Goal: Task Accomplishment & Management: Manage account settings

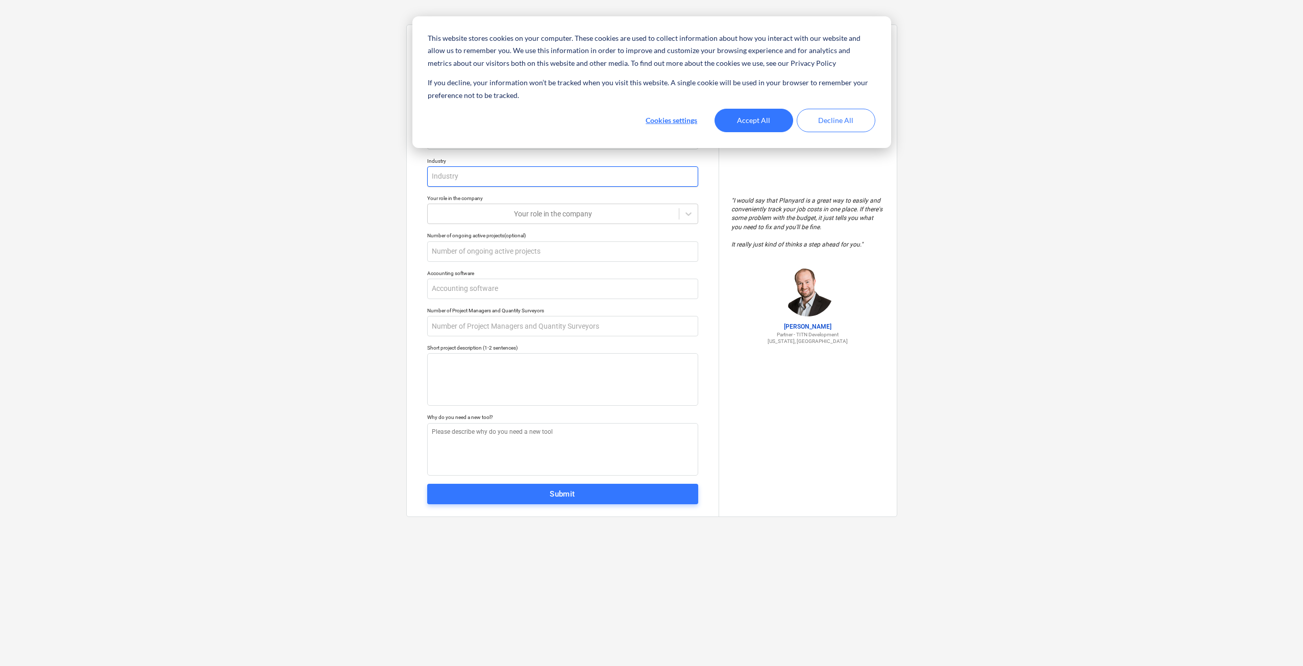
click at [518, 180] on input "text" at bounding box center [562, 176] width 271 height 20
type textarea "x"
type input "c"
type textarea "x"
type input "co"
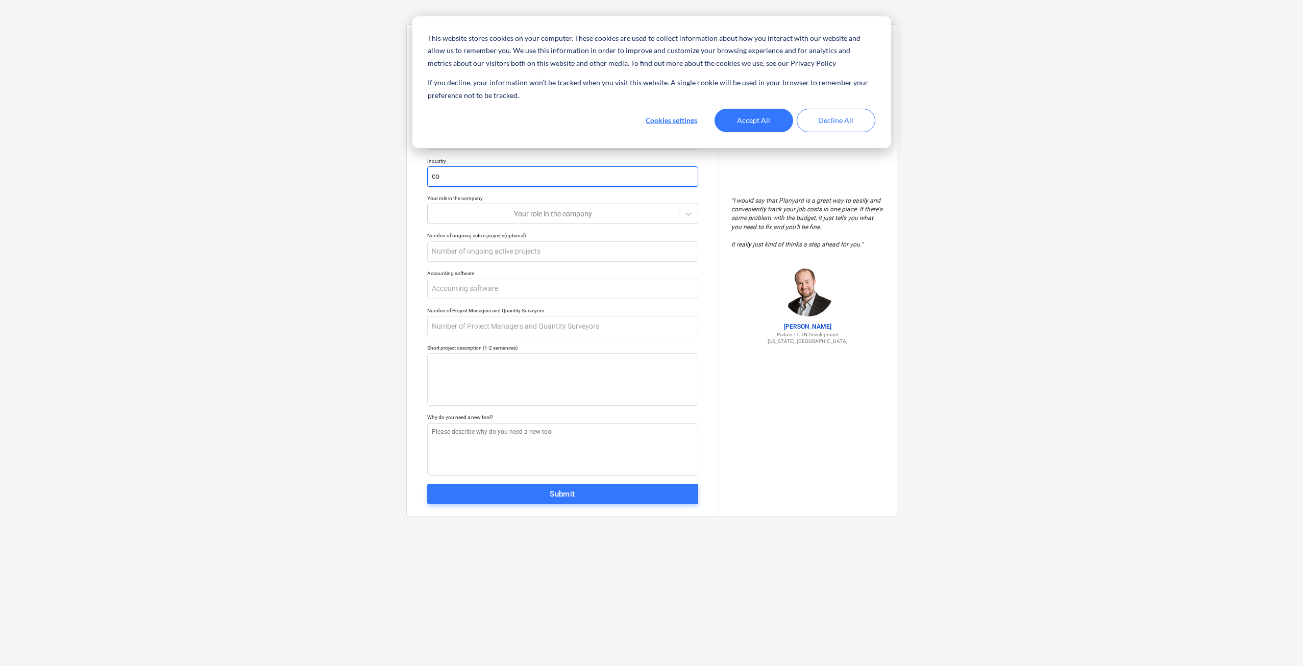
type textarea "x"
type input "con"
type textarea "x"
type input "consy"
type textarea "x"
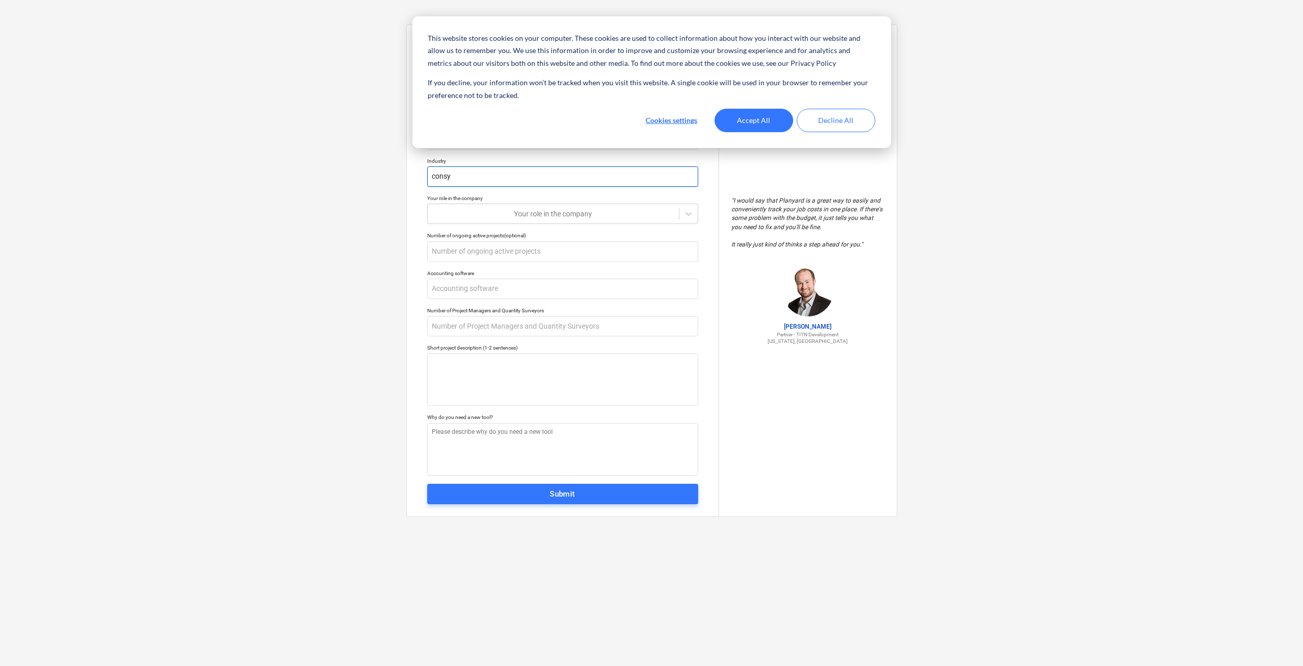
type input "consyt"
type textarea "x"
type input "consy"
type textarea "x"
type input "cons"
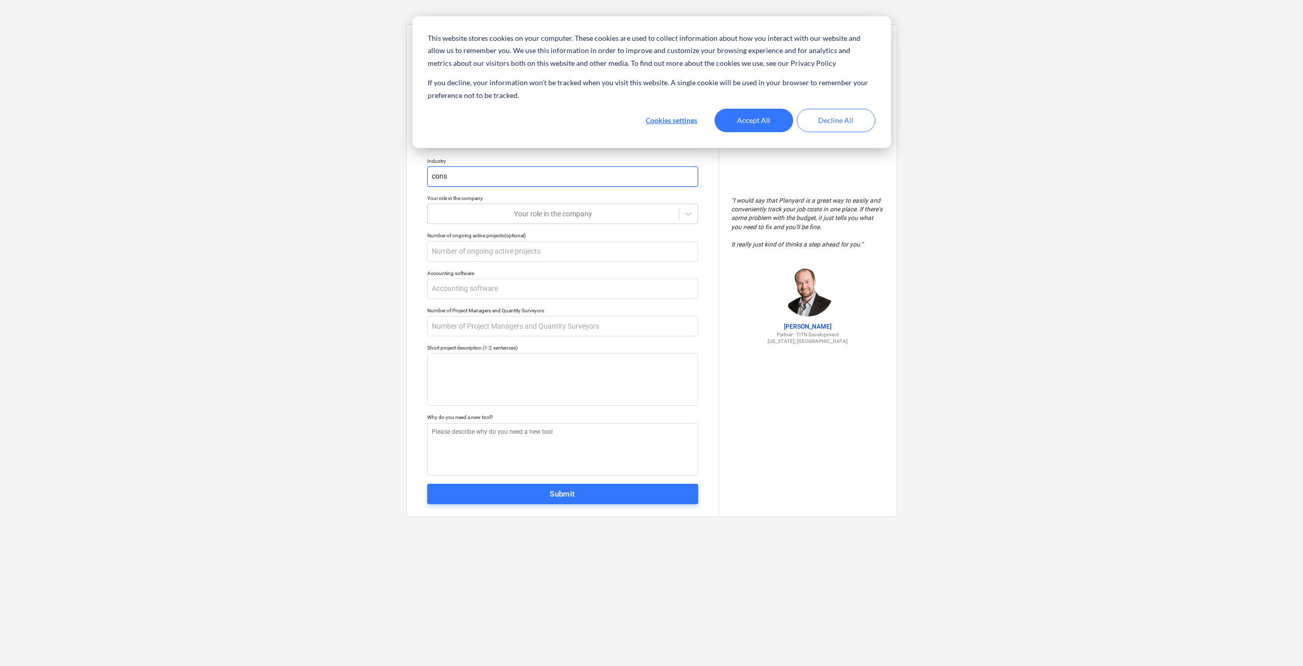
type textarea "x"
type input "const"
type textarea "x"
type input "constr"
type textarea "x"
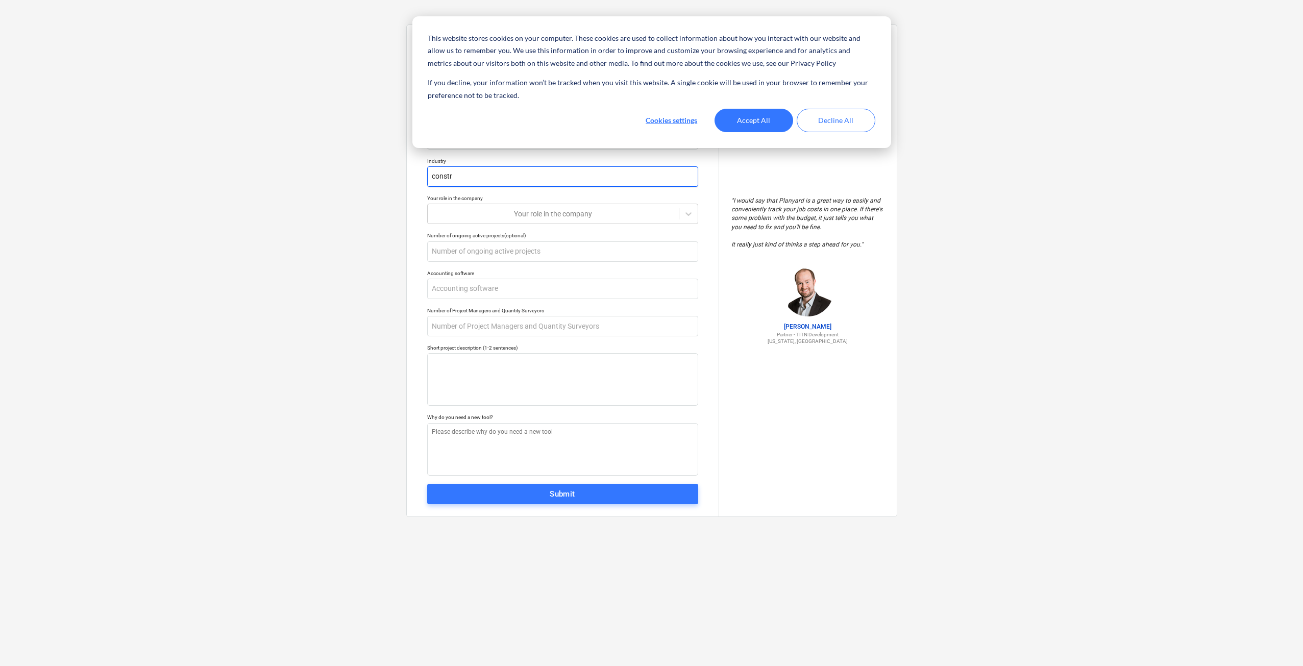
type input "constru"
type textarea "x"
type input "construc"
type textarea "x"
type input "construct"
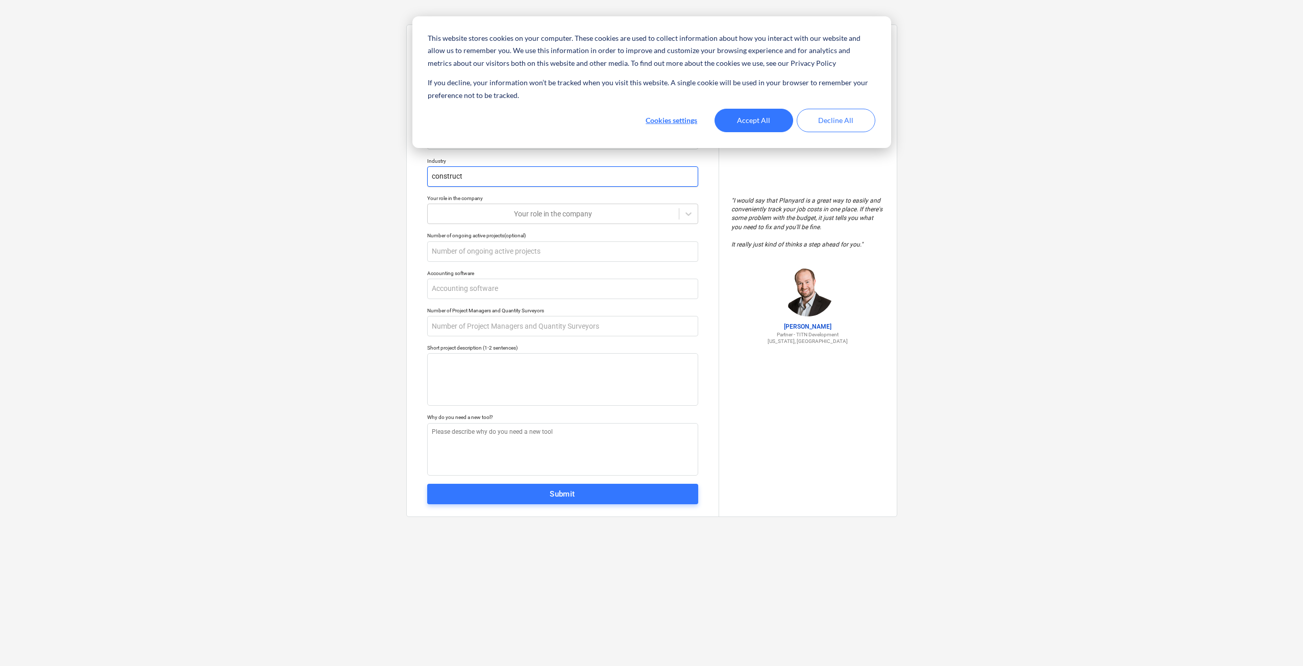
type textarea "x"
type input "constructi"
type textarea "x"
type input "constructio"
type textarea "x"
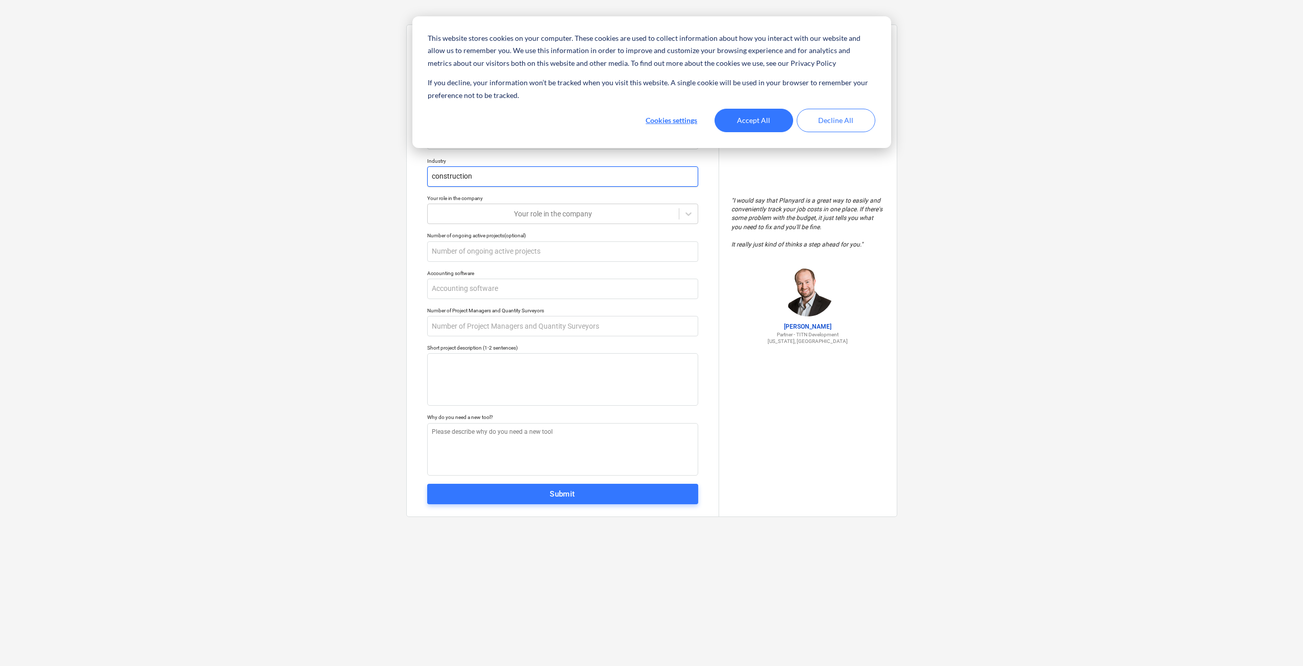
type input "construction"
click at [505, 203] on p "Your role in the company" at bounding box center [562, 199] width 271 height 9
drag, startPoint x: 506, startPoint y: 210, endPoint x: 523, endPoint y: 212, distance: 16.5
click at [507, 211] on div at bounding box center [553, 214] width 241 height 10
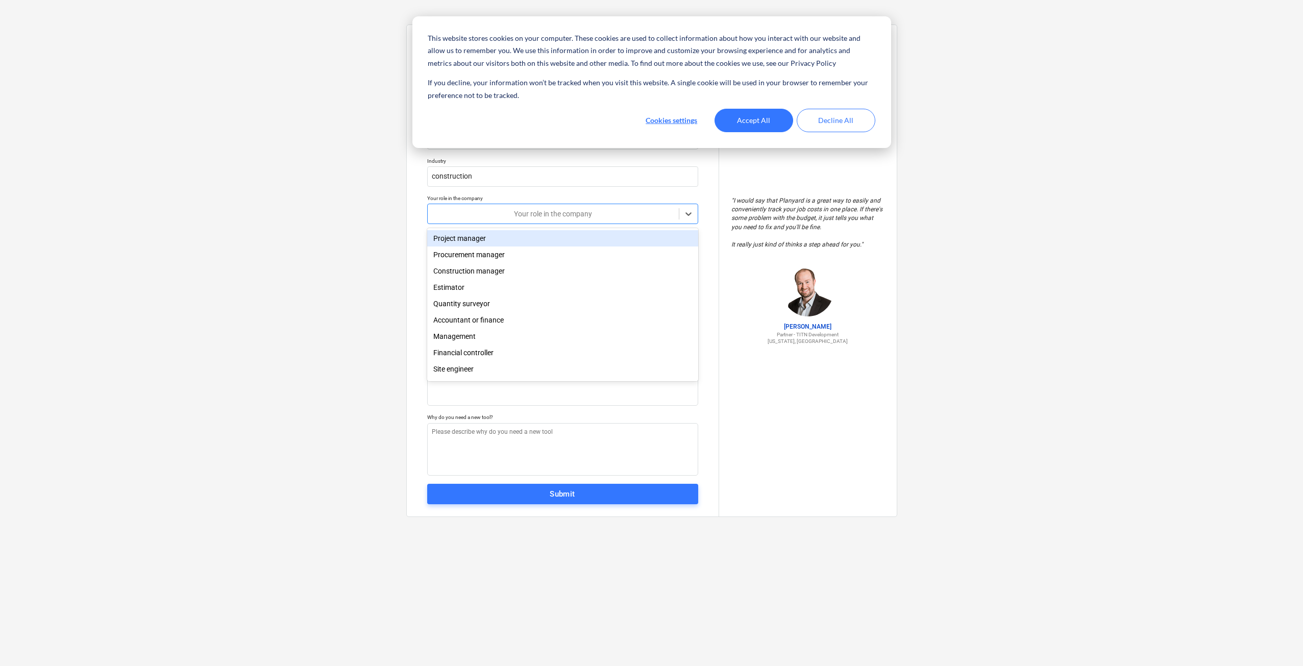
click at [491, 240] on div "Project manager" at bounding box center [562, 238] width 271 height 16
click at [493, 247] on input "text" at bounding box center [562, 251] width 271 height 20
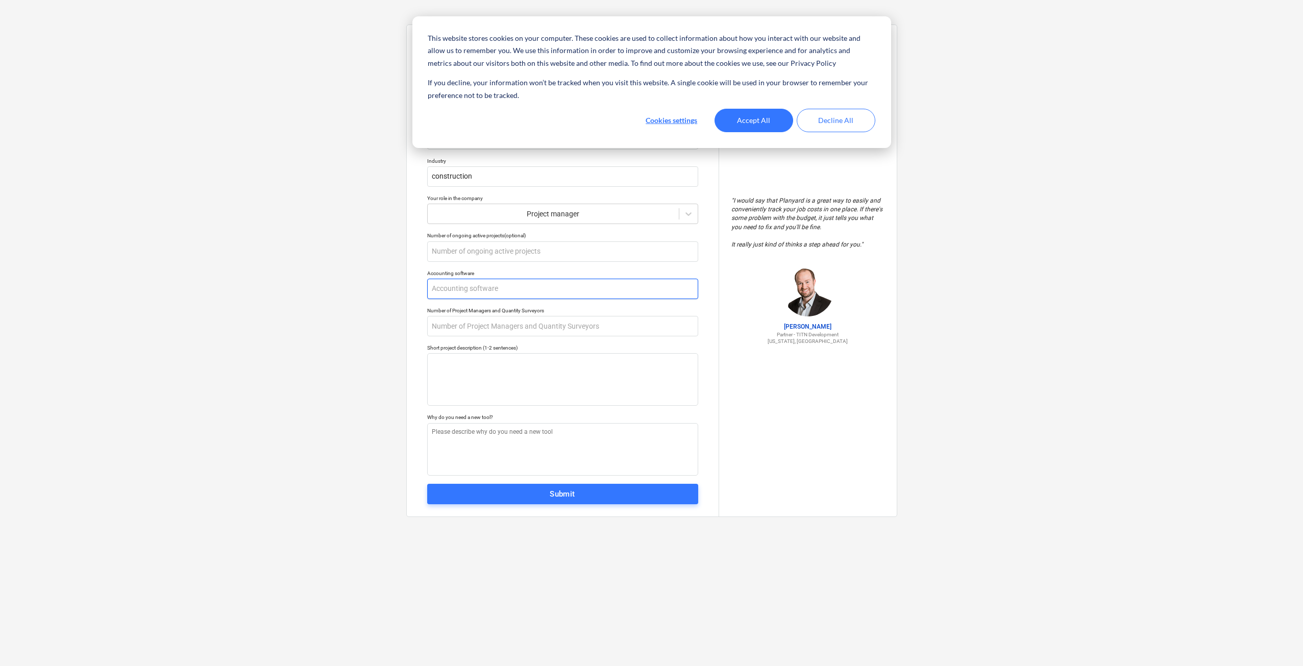
click at [513, 289] on input "text" at bounding box center [562, 289] width 271 height 20
type textarea "x"
type input "x"
type textarea "x"
type input "xe"
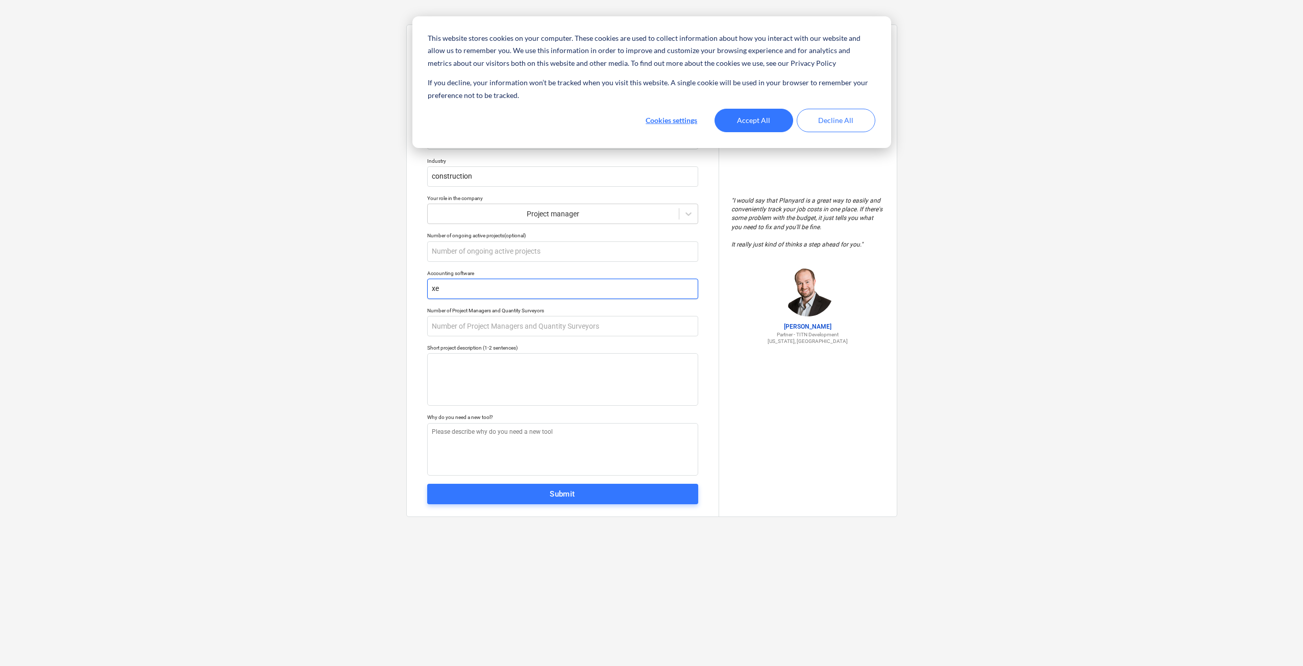
type textarea "x"
type input "xer"
type textarea "x"
type input "xero"
click at [625, 319] on input "text" at bounding box center [562, 326] width 271 height 20
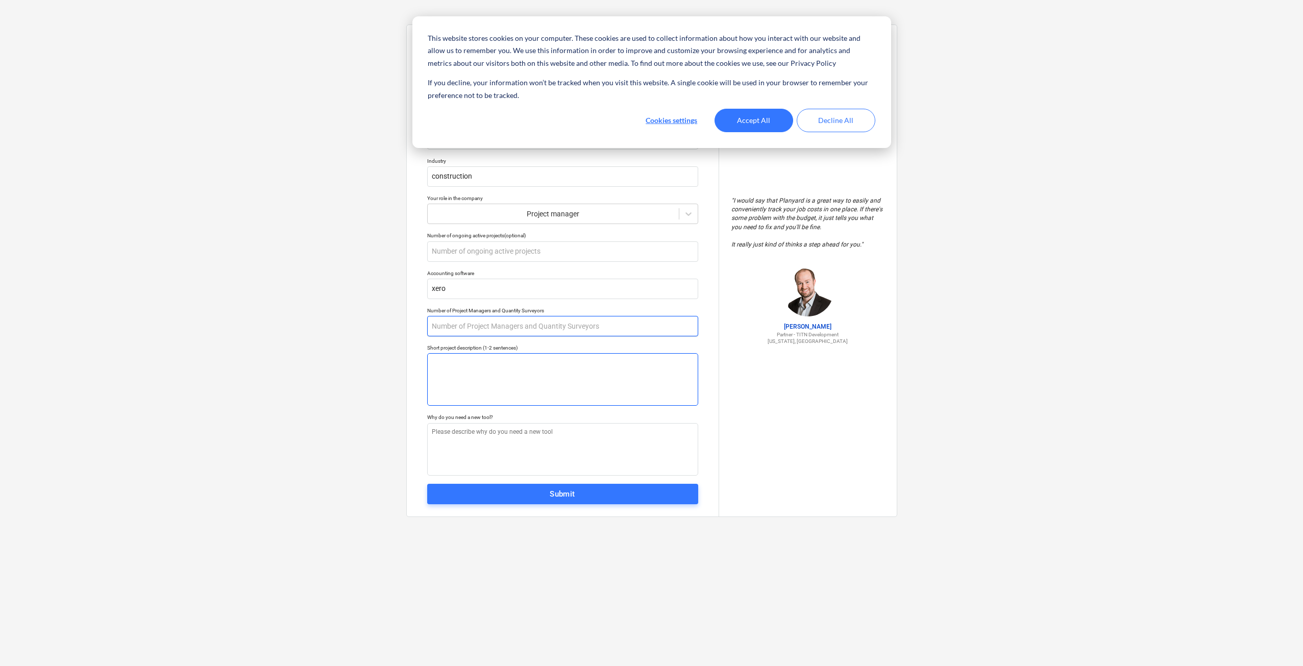
type textarea "x"
type input "2"
click at [570, 368] on textarea at bounding box center [562, 379] width 271 height 53
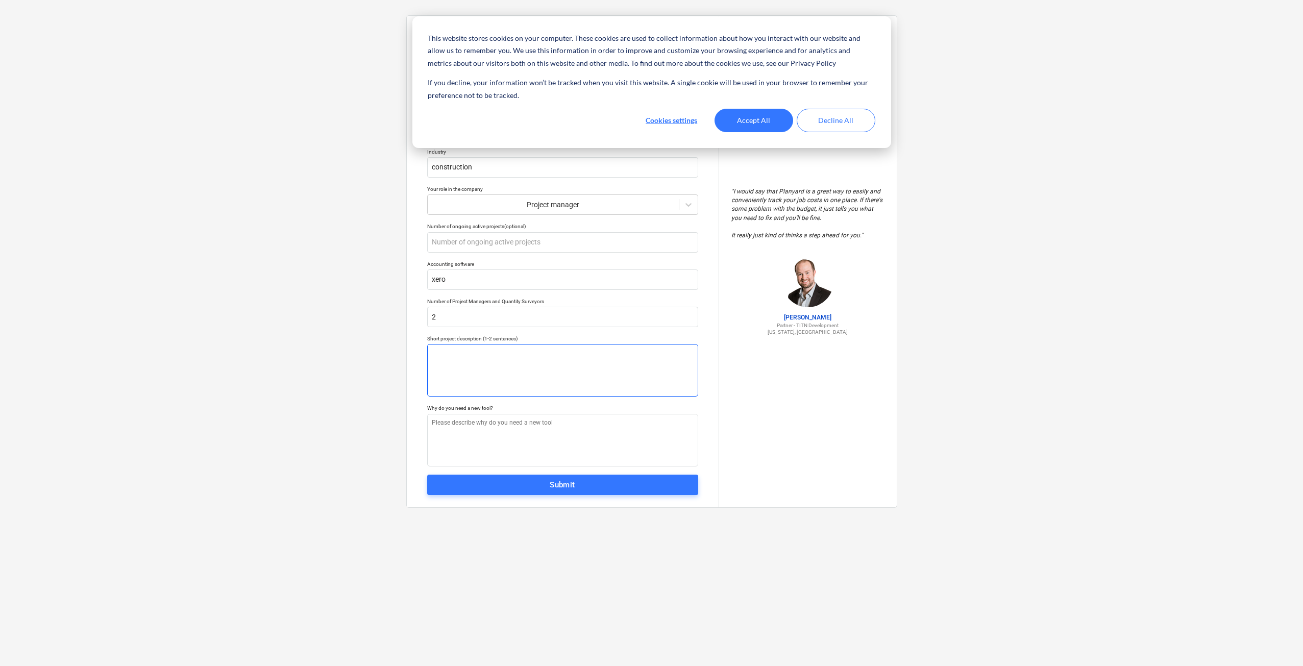
scroll to position [10, 0]
click at [832, 122] on button "Decline All" at bounding box center [836, 120] width 79 height 23
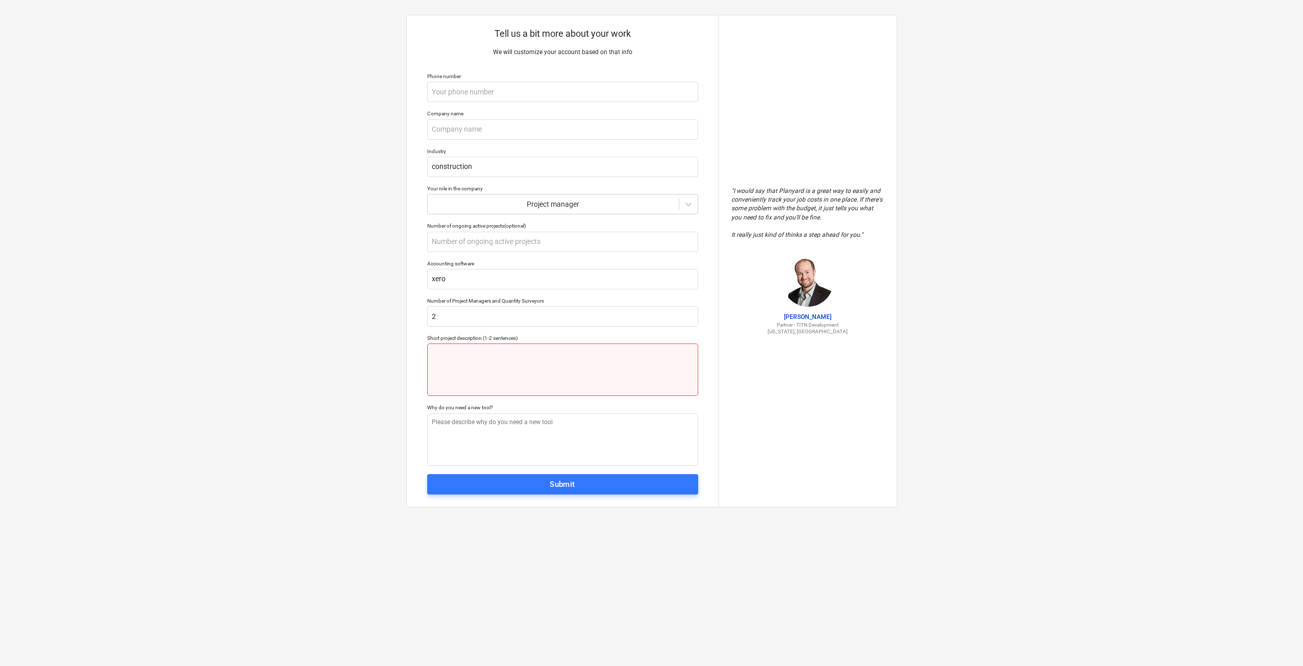
click at [551, 356] on textarea at bounding box center [562, 369] width 271 height 53
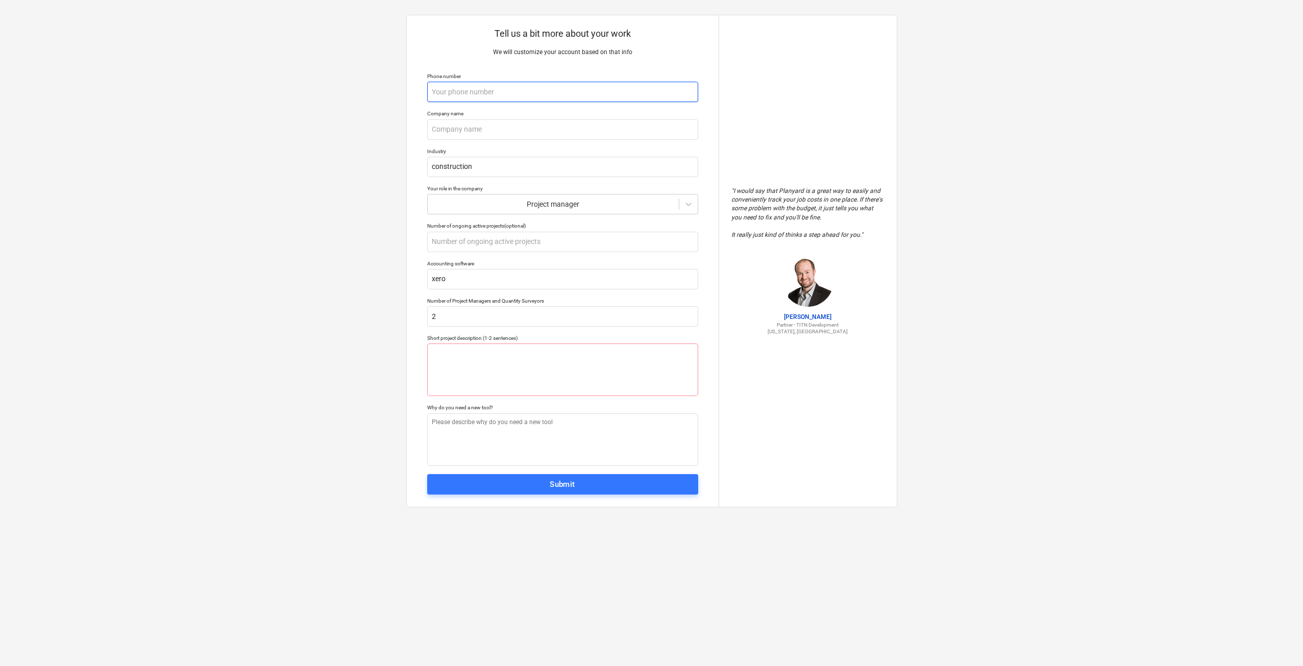
click at [602, 98] on input "text" at bounding box center [562, 92] width 271 height 20
type textarea "x"
type input "0"
type textarea "x"
type input "04"
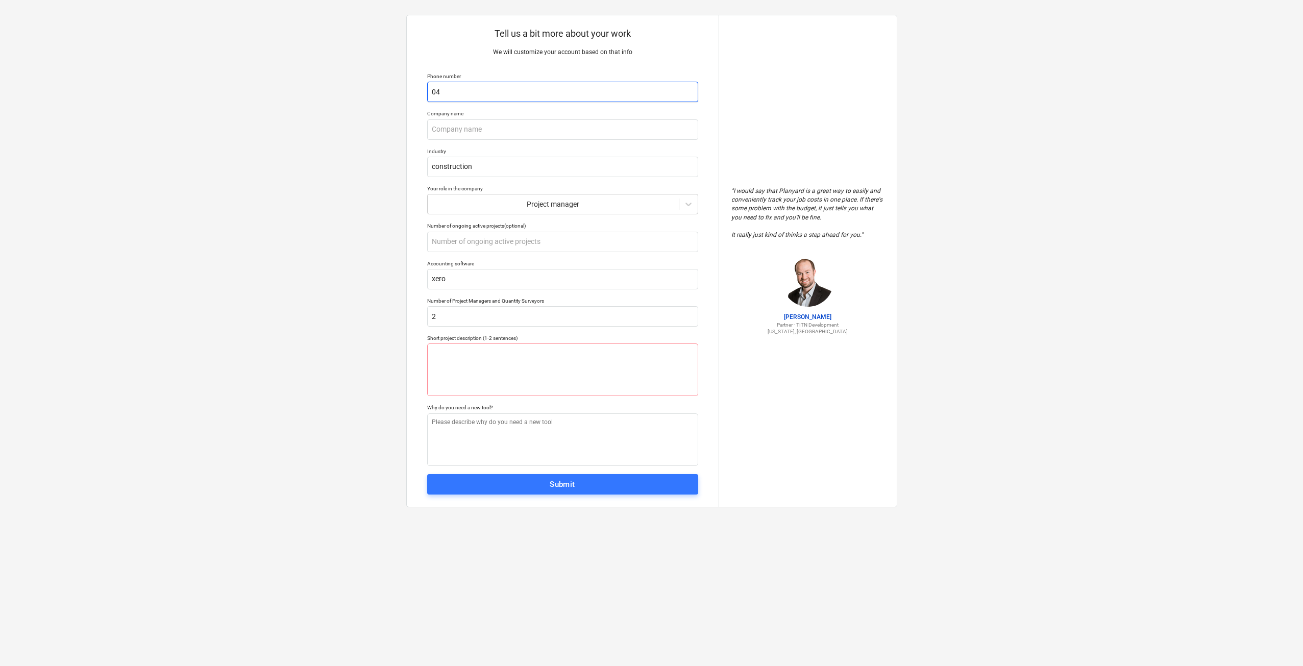
type textarea "x"
type input "043"
type textarea "x"
type input "0434"
type textarea "x"
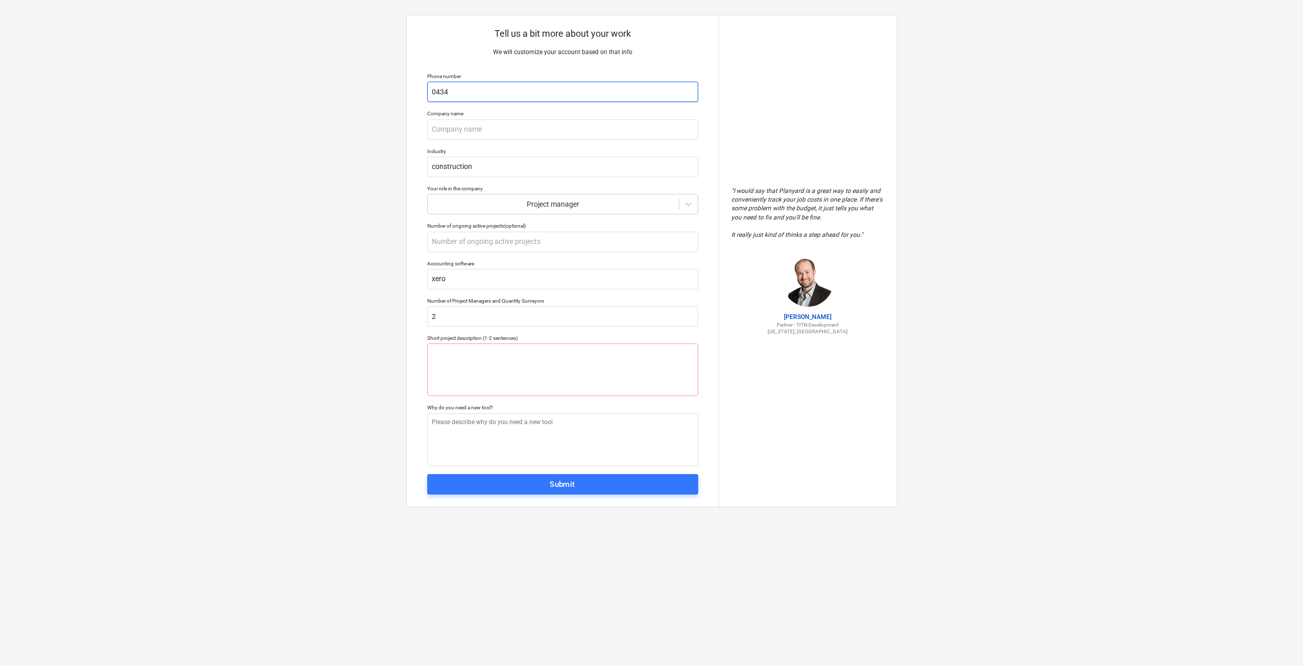
type input "04342"
type textarea "x"
type input "043427"
type textarea "x"
type input "0434273"
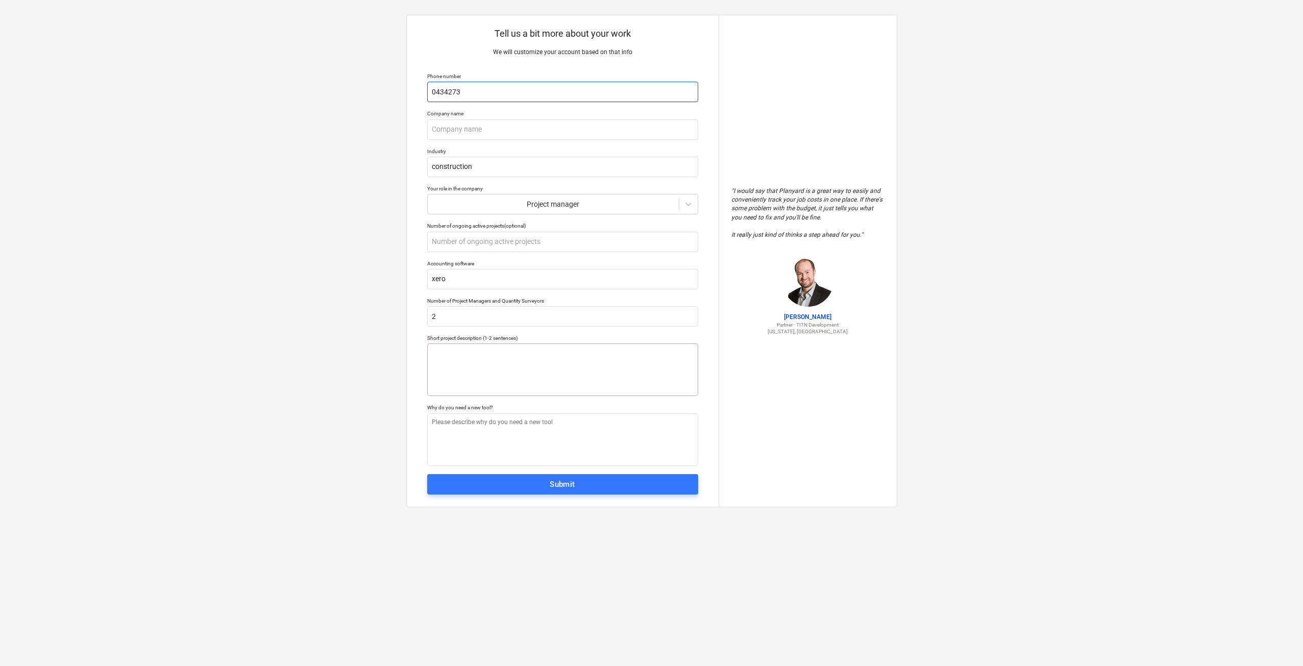
type textarea "x"
type input "04342733"
type textarea "x"
type input "043427332"
type textarea "x"
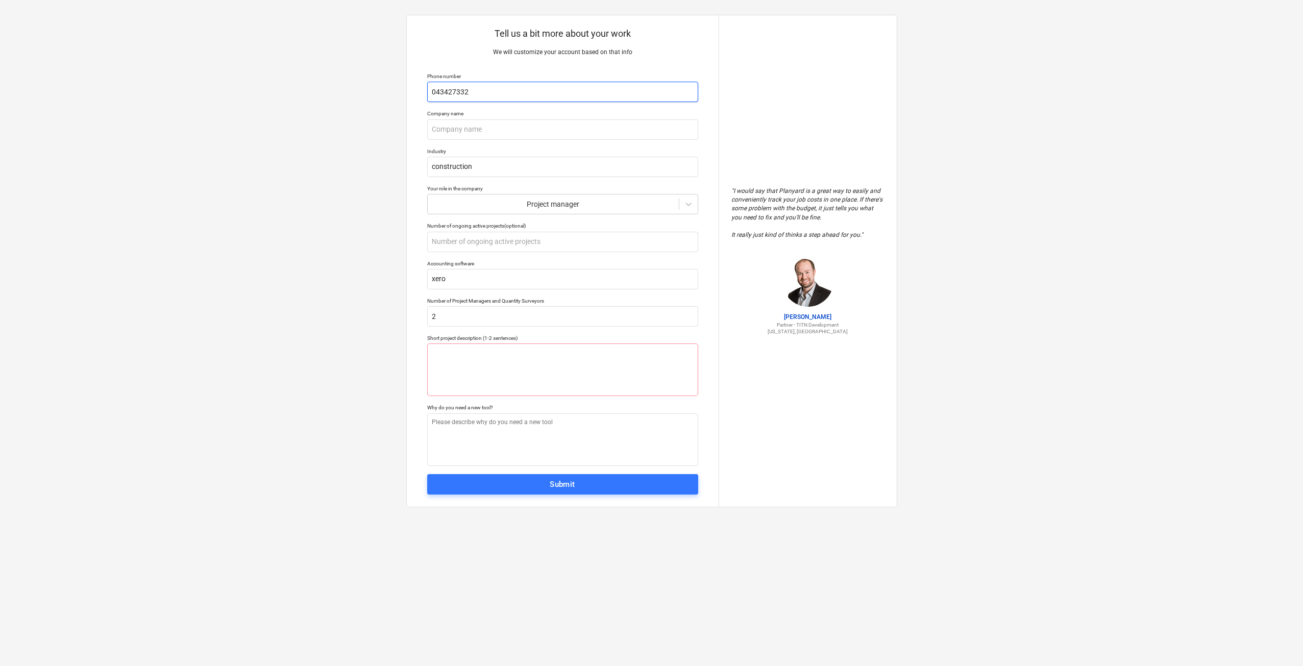
type input "0434273329"
type textarea "x"
type input "043427332"
type textarea "x"
type input "0434273320"
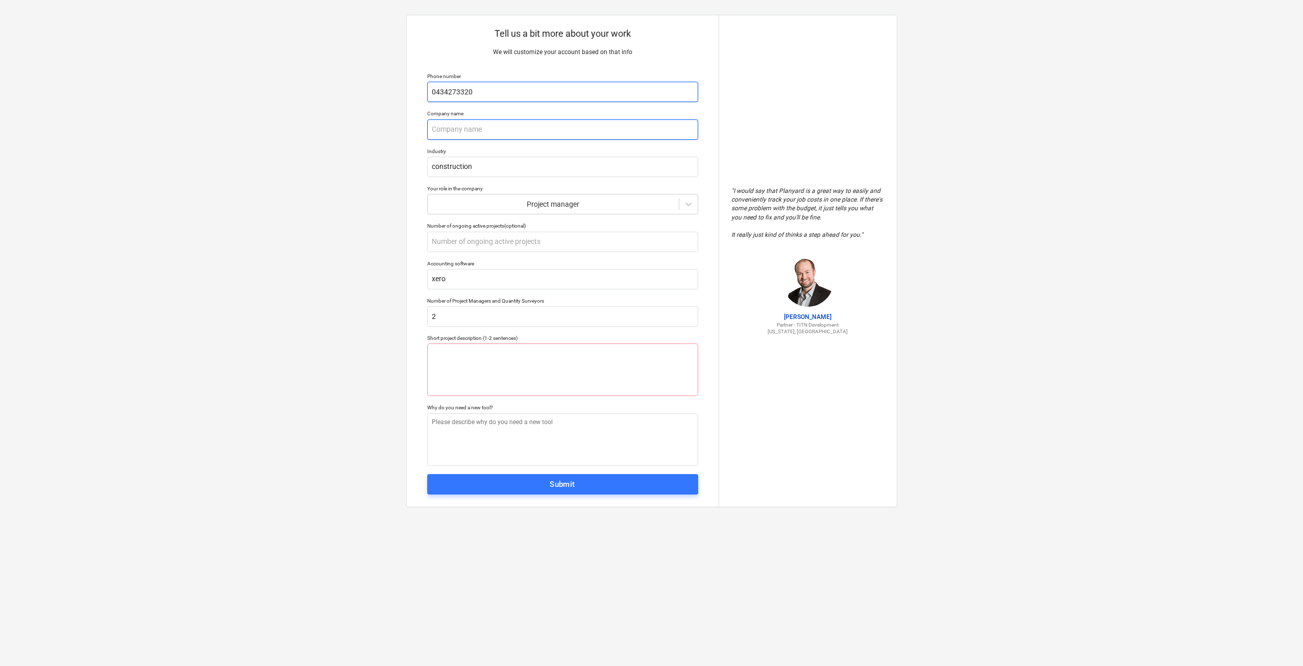
type textarea "x"
type input "I"
type textarea "x"
type input "IP"
type textarea "x"
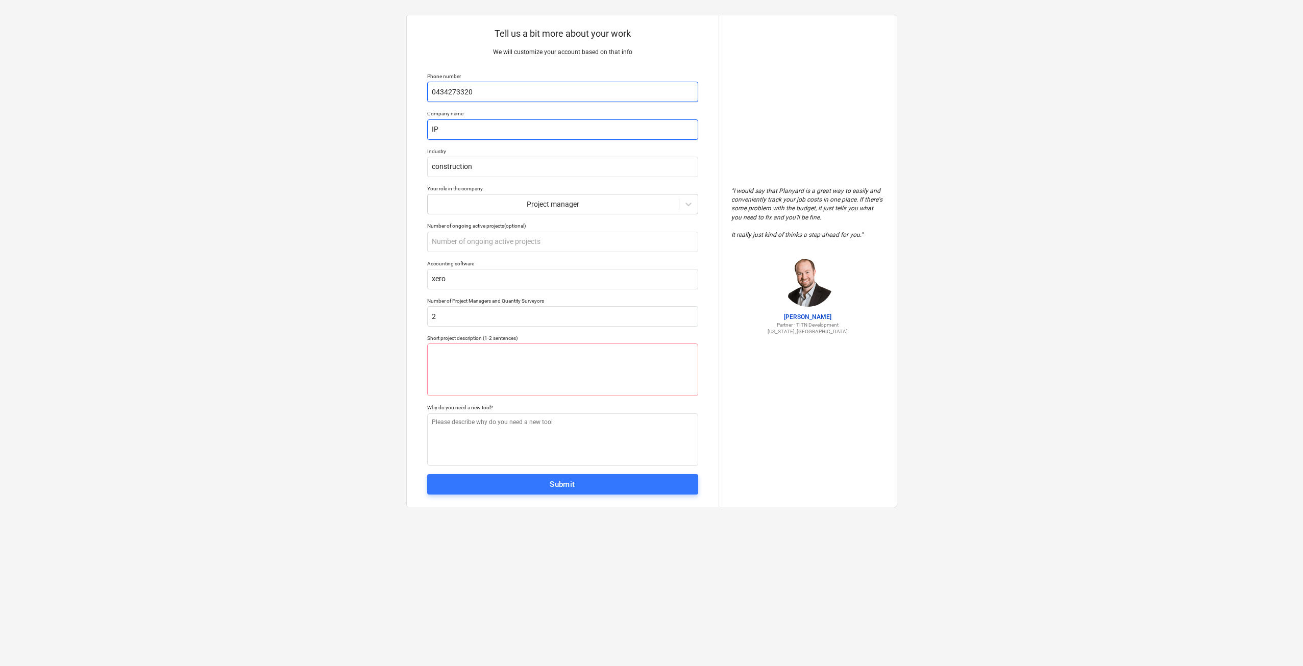
type input "IPG"
type textarea "x"
type input "IPG"
type textarea "x"
type input "IPG S"
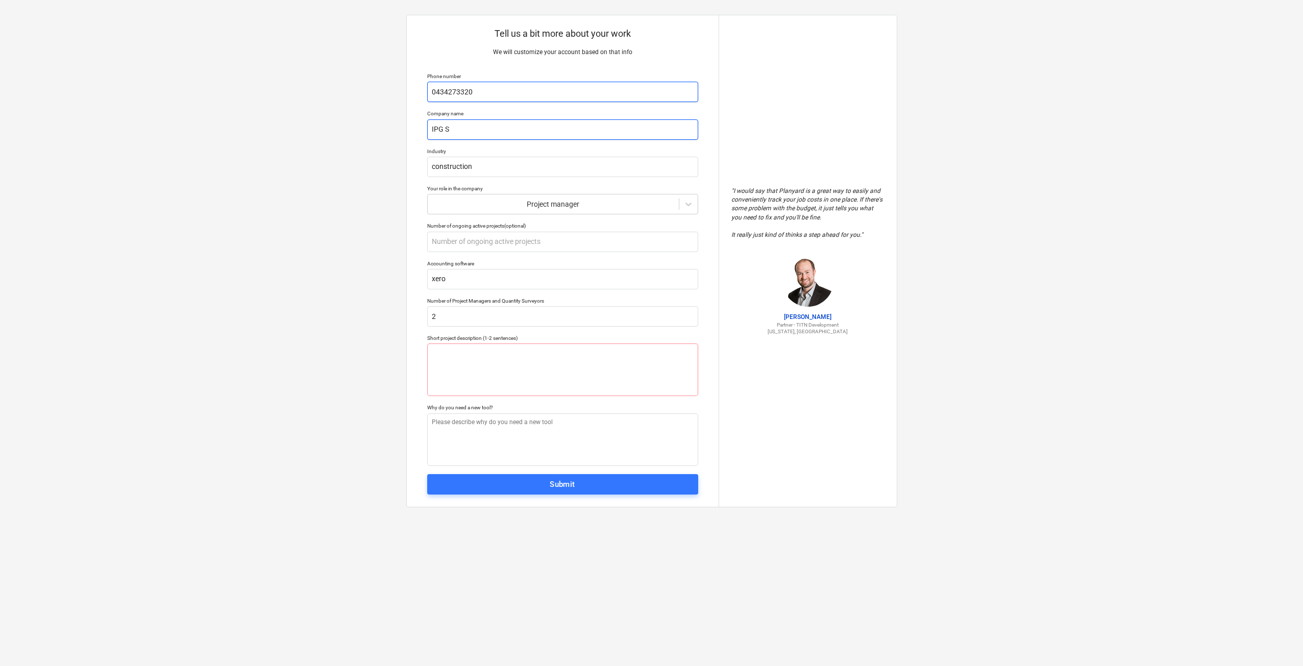
type textarea "x"
type input "IPG Sm"
type textarea "x"
type input "IPG Sma"
type textarea "x"
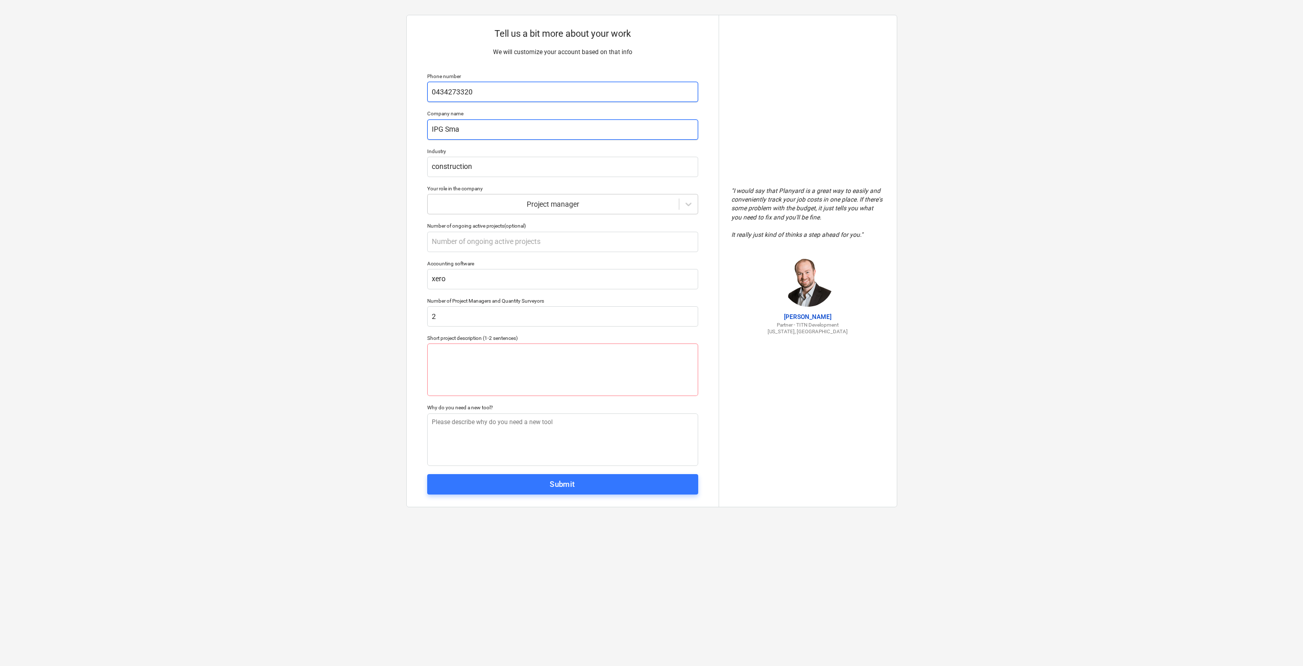
type input "IPG Smar"
type textarea "x"
type input "IPG Smart"
type textarea "x"
type input "IPG Smart"
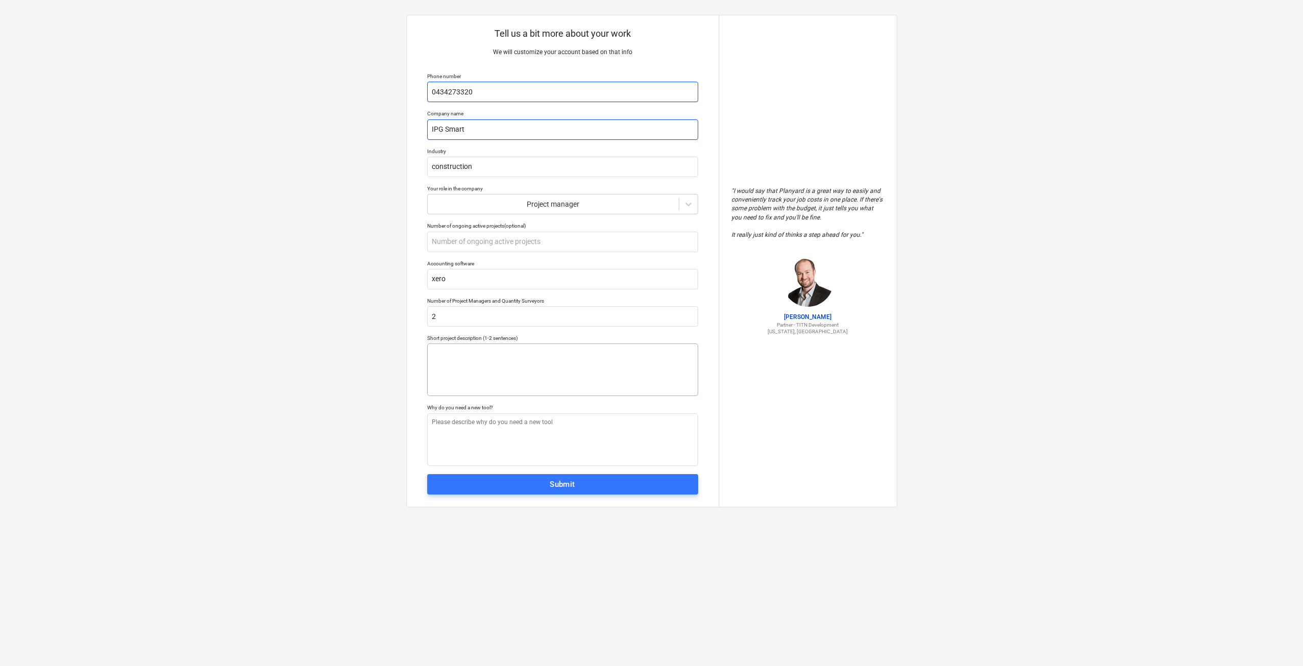
type textarea "x"
type input "IPG Smart H"
type textarea "x"
type input "IPG Smart Ho"
type textarea "x"
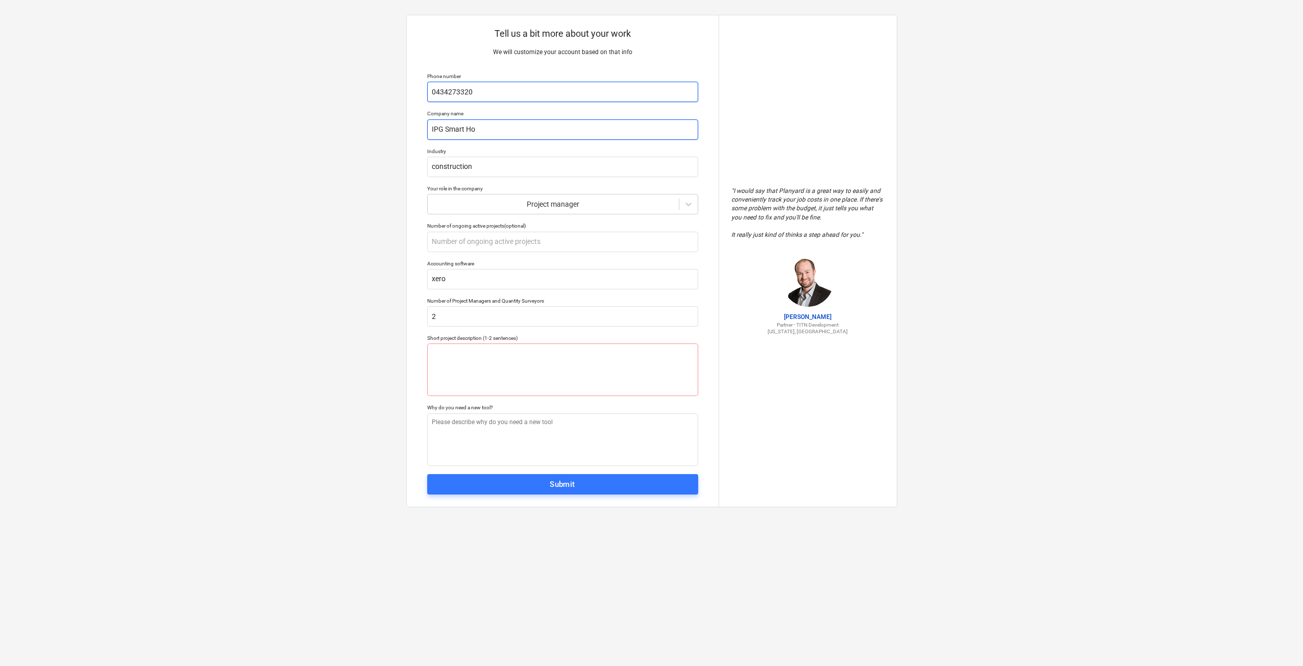
type input "IPG Smart Hom"
type textarea "x"
type input "IPG Smart Home"
type textarea "x"
type input "IPG Smart Home"
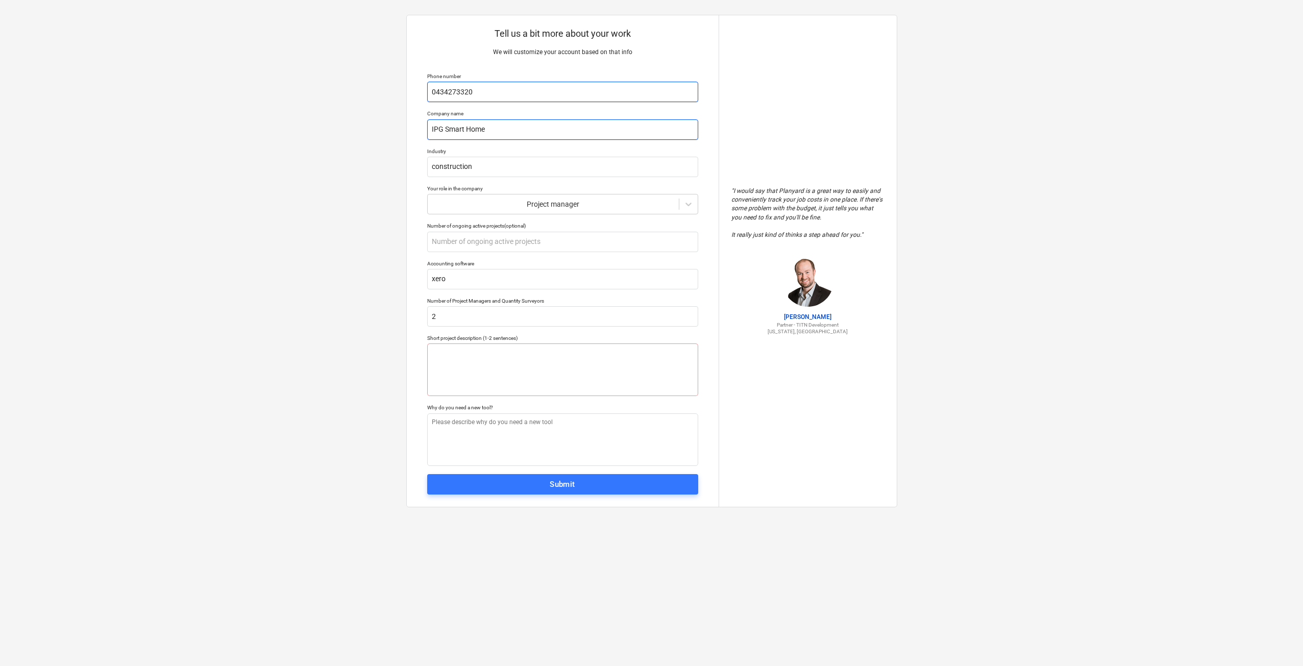
type textarea "x"
type input "IPG Smart Home P"
type textarea "x"
type input "IPG Smart Home Pt"
type textarea "x"
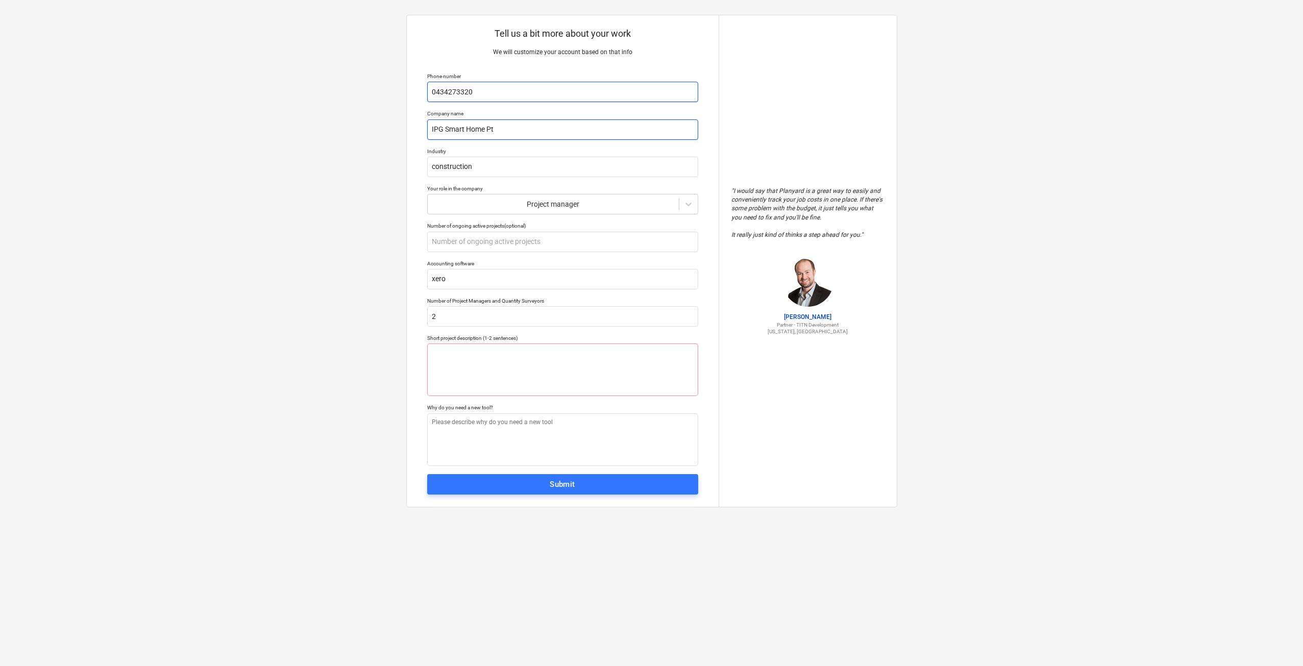
type input "IPG Smart Home Pty"
type textarea "x"
type input "IPG Smart Home Pty"
type textarea "x"
type input "IPG Smart Home Pty L"
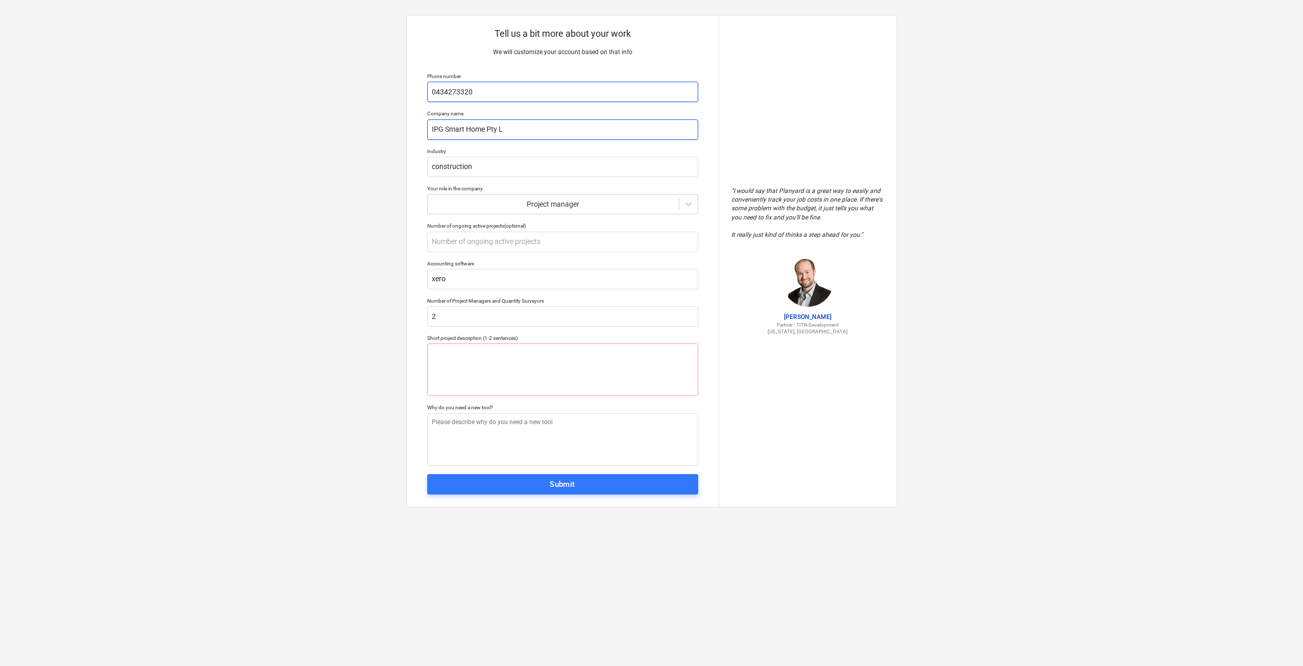
type textarea "x"
type input "IPG Smart Home Pty Lt"
type textarea "x"
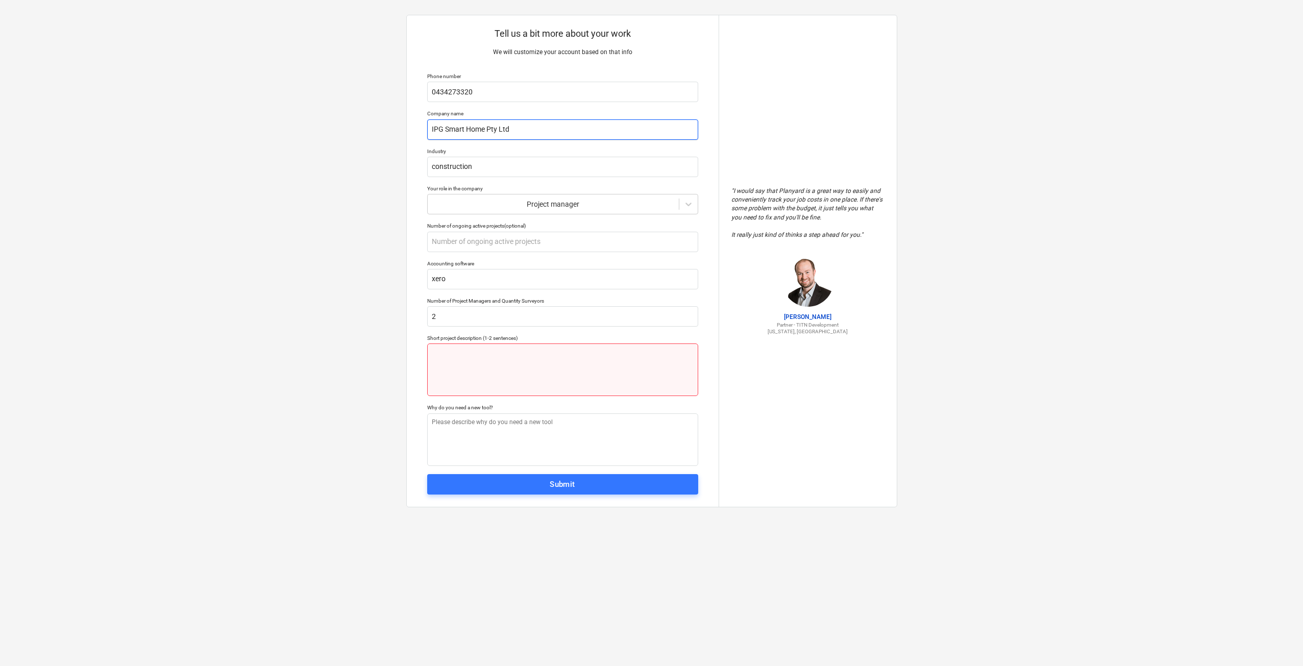
type input "IPG Smart Home Pty Ltd"
click at [523, 362] on textarea at bounding box center [562, 369] width 271 height 53
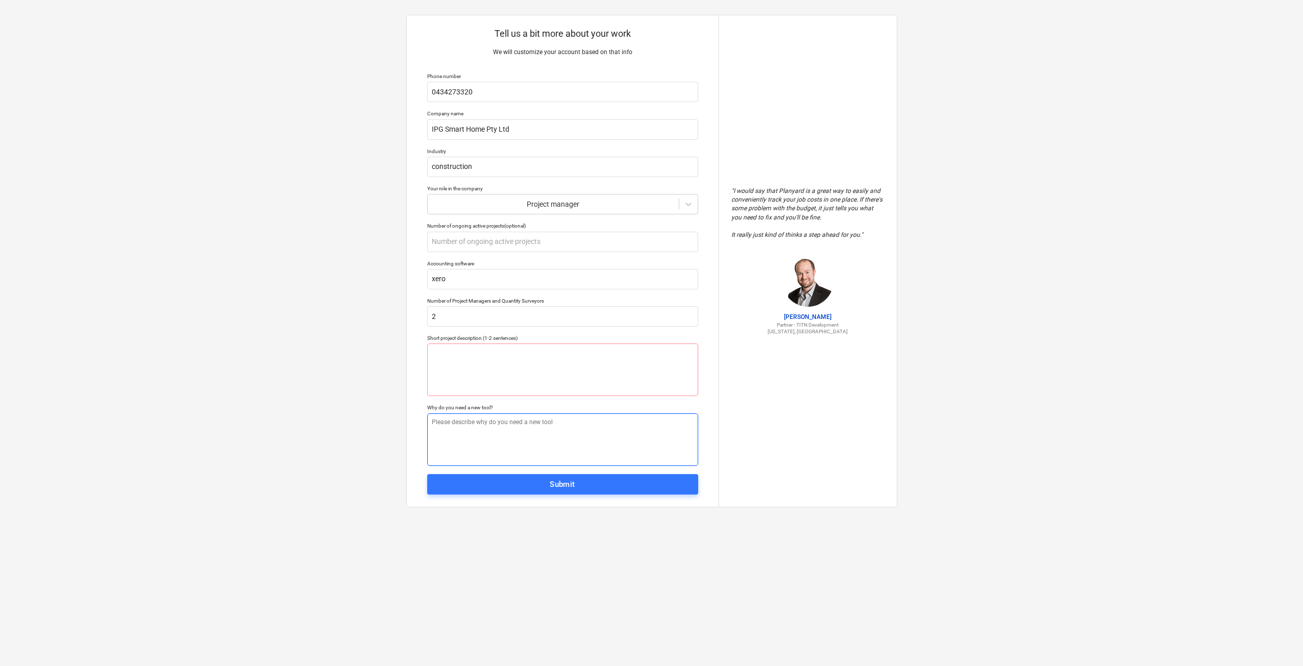
click at [519, 441] on textarea at bounding box center [562, 439] width 271 height 53
type textarea "x"
type textarea "b"
type textarea "x"
type textarea "bu"
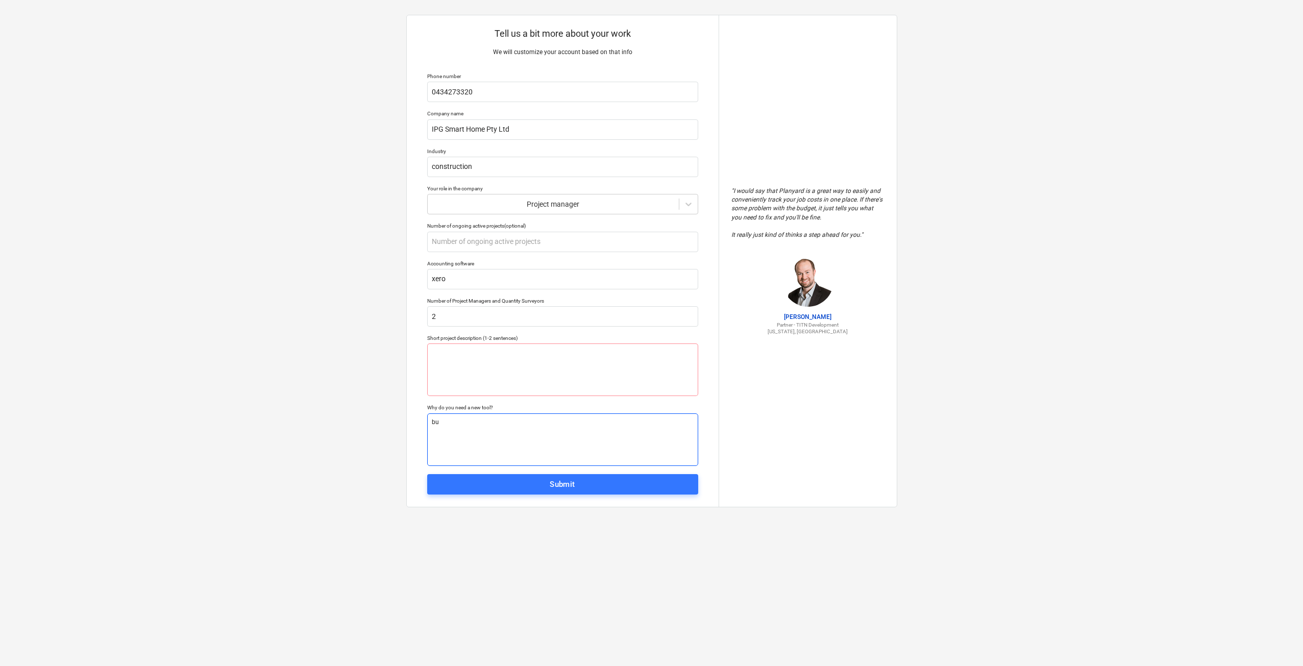
type textarea "x"
type textarea "bui"
type textarea "x"
type textarea "buil"
type textarea "x"
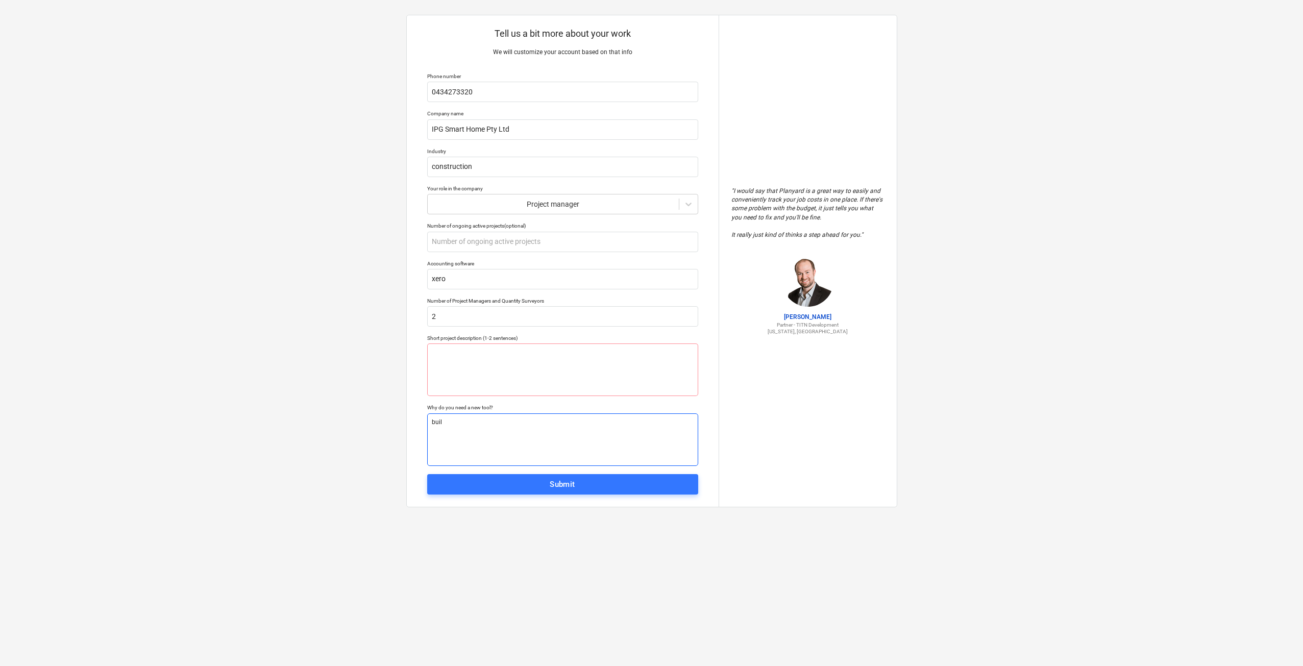
type textarea "bui"
type textarea "x"
type textarea "bu"
type textarea "x"
type textarea "b"
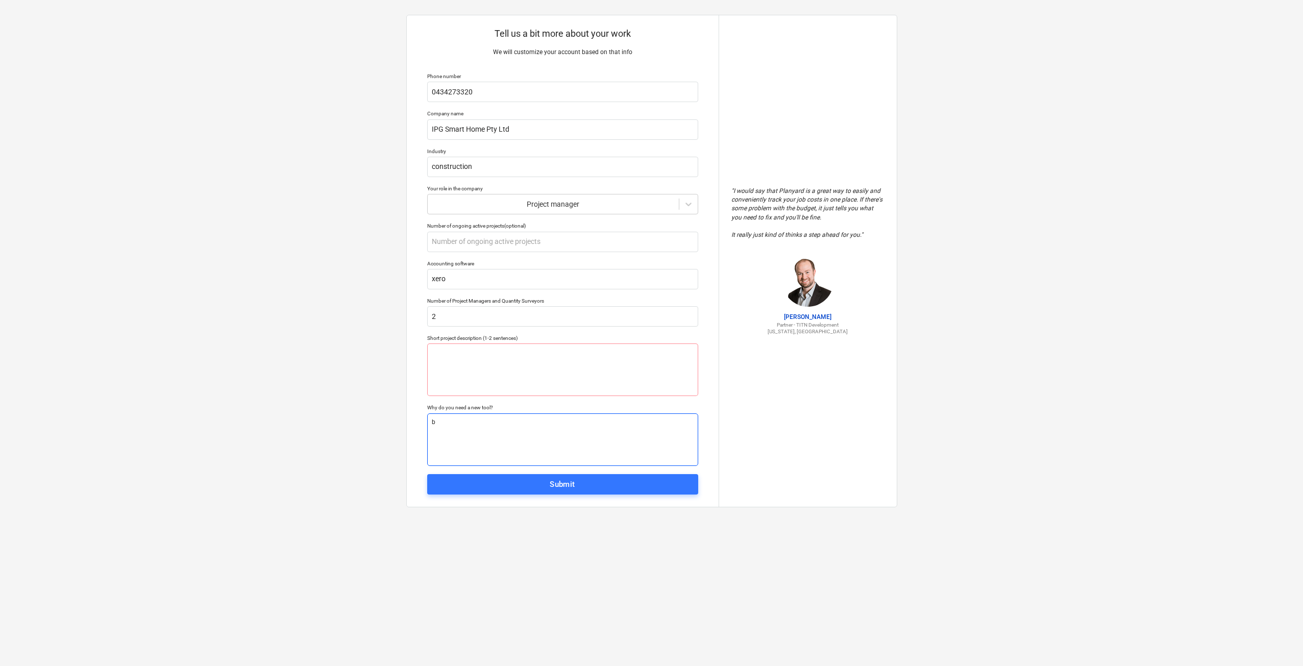
type textarea "x"
type textarea "d"
type textarea "x"
type textarea "do"
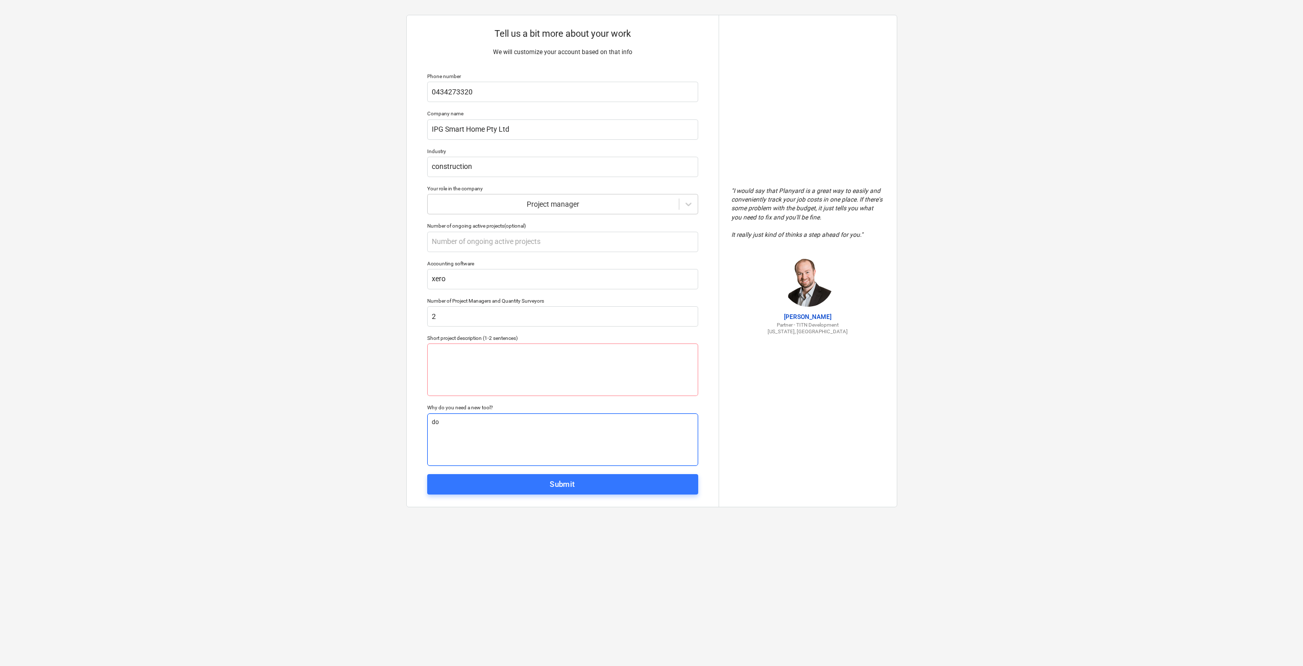
type textarea "x"
type textarea "don"
type textarea "x"
type textarea "dont"
type textarea "x"
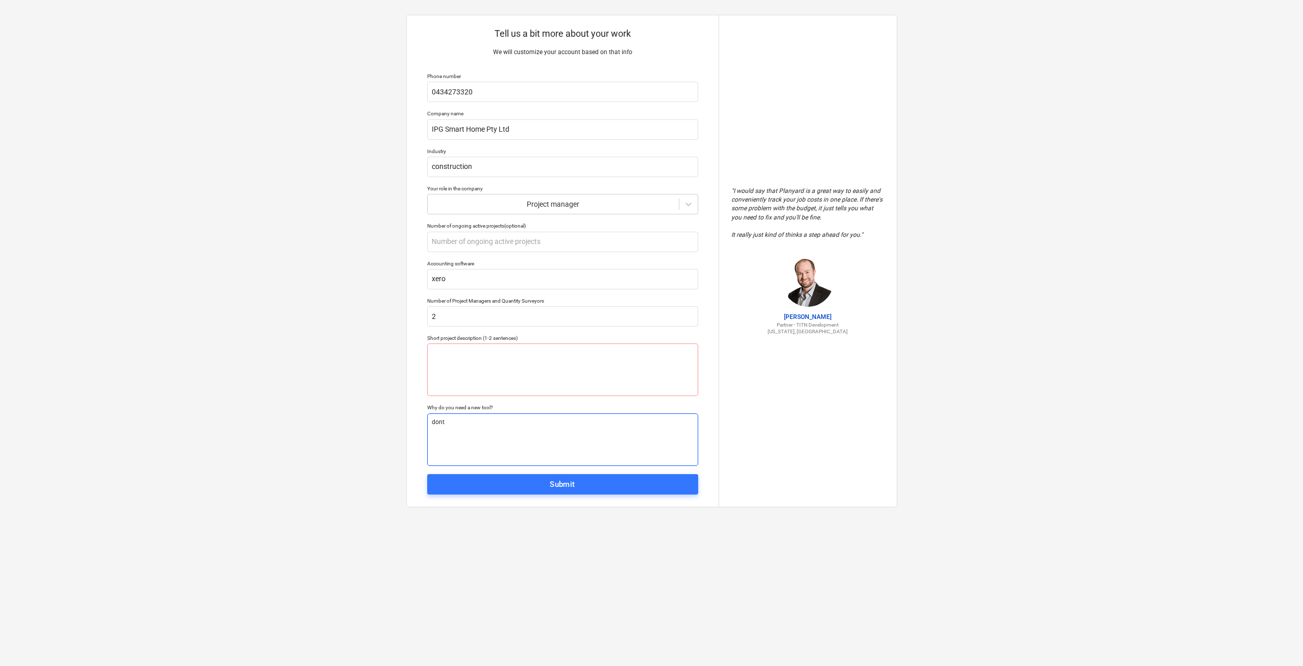
type textarea "dont"
type textarea "x"
type textarea "dont l"
type textarea "x"
type textarea "dont li"
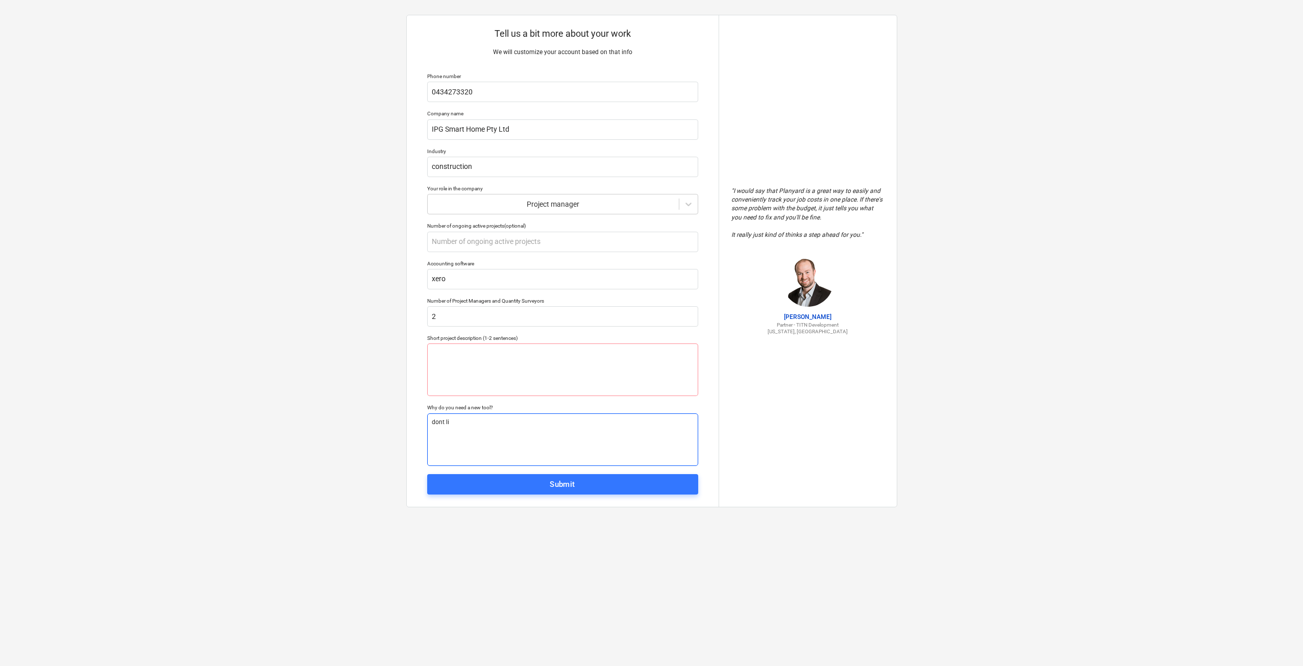
type textarea "x"
type textarea "dont lik"
type textarea "x"
type textarea "dont like"
type textarea "x"
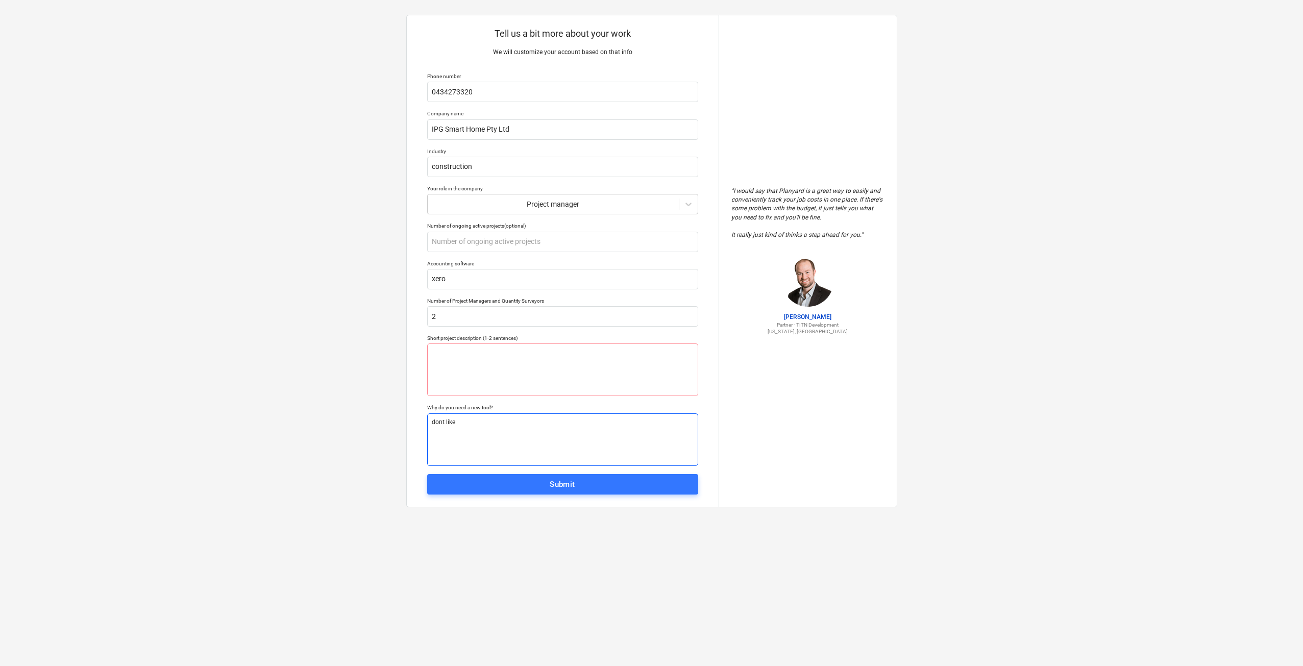
type textarea "dont like"
type textarea "x"
type textarea "dont like b"
type textarea "x"
type textarea "dont like bu"
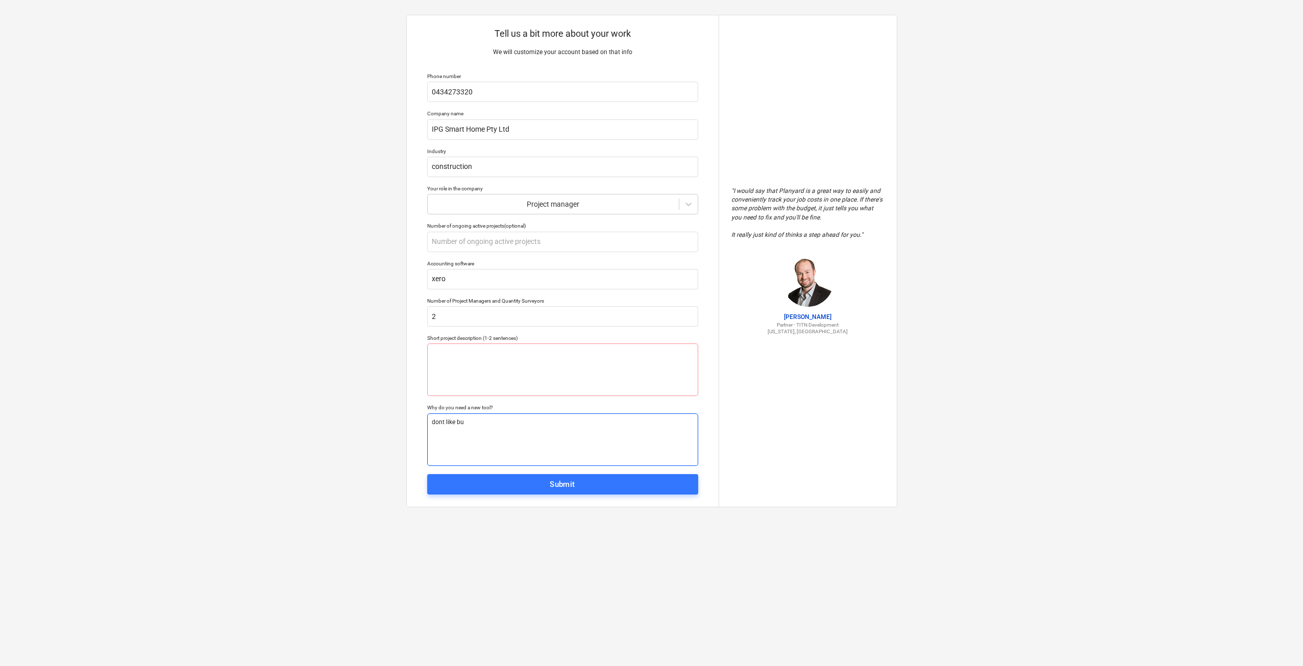
type textarea "x"
type textarea "dont like bui"
type textarea "x"
type textarea "dont like buil"
type textarea "x"
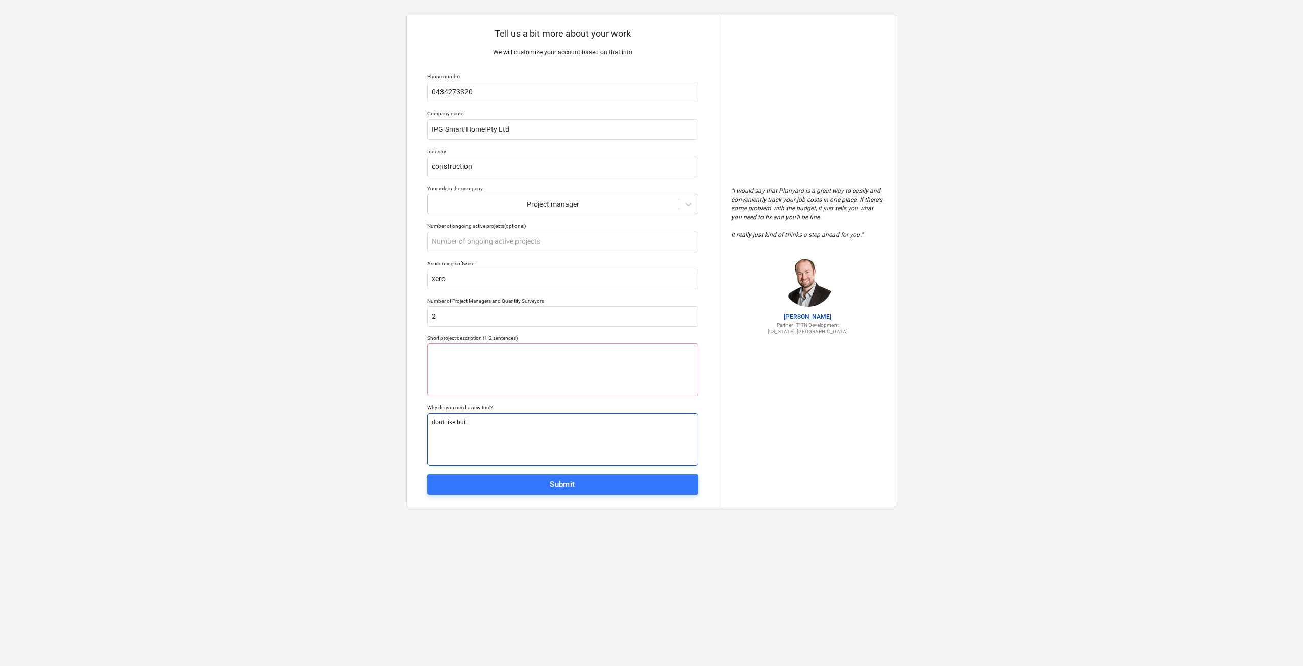
type textarea "dont like build"
type textarea "x"
type textarea "dont like buildx"
type textarea "x"
type textarea "dont like buildxa"
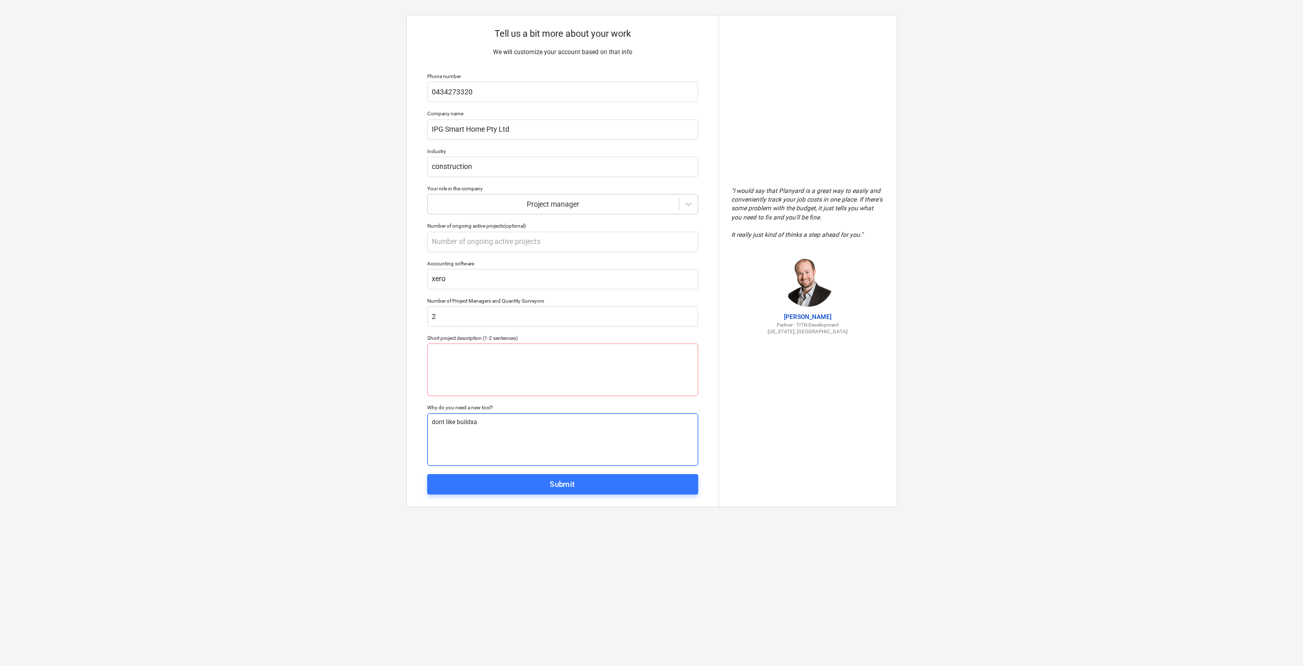
type textarea "x"
type textarea "dont like buildxac"
type textarea "x"
type textarea "dont like buildxact"
type textarea "x"
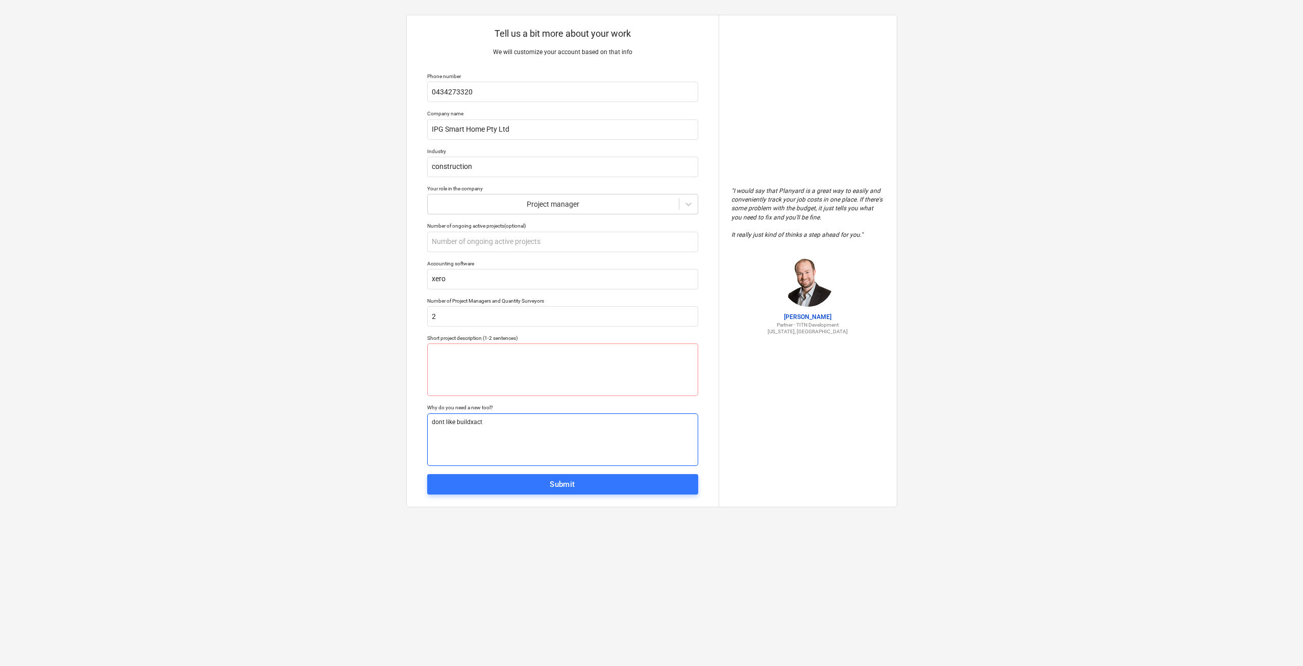
type textarea "dont like buildxact,"
type textarea "x"
type textarea "dont like buildxact,"
type textarea "x"
type textarea "dont like buildxact, d"
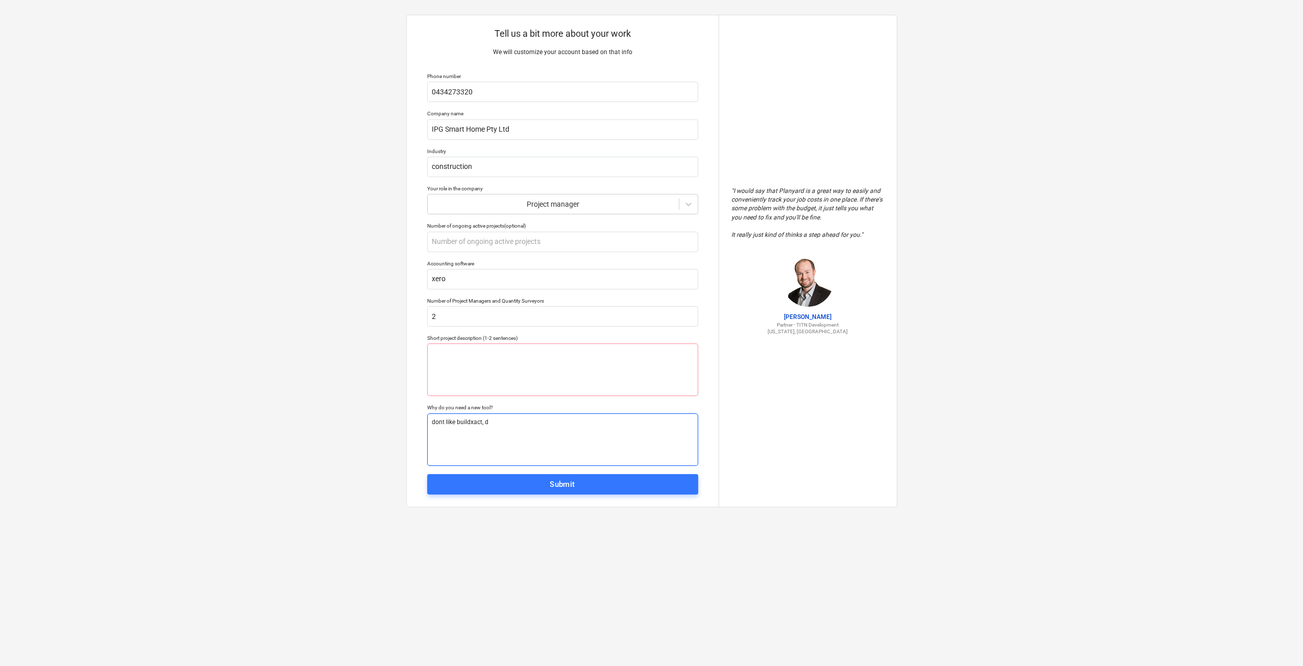
type textarea "x"
type textarea "dont like buildxact, do"
type textarea "x"
type textarea "dont like buildxact, doe"
type textarea "x"
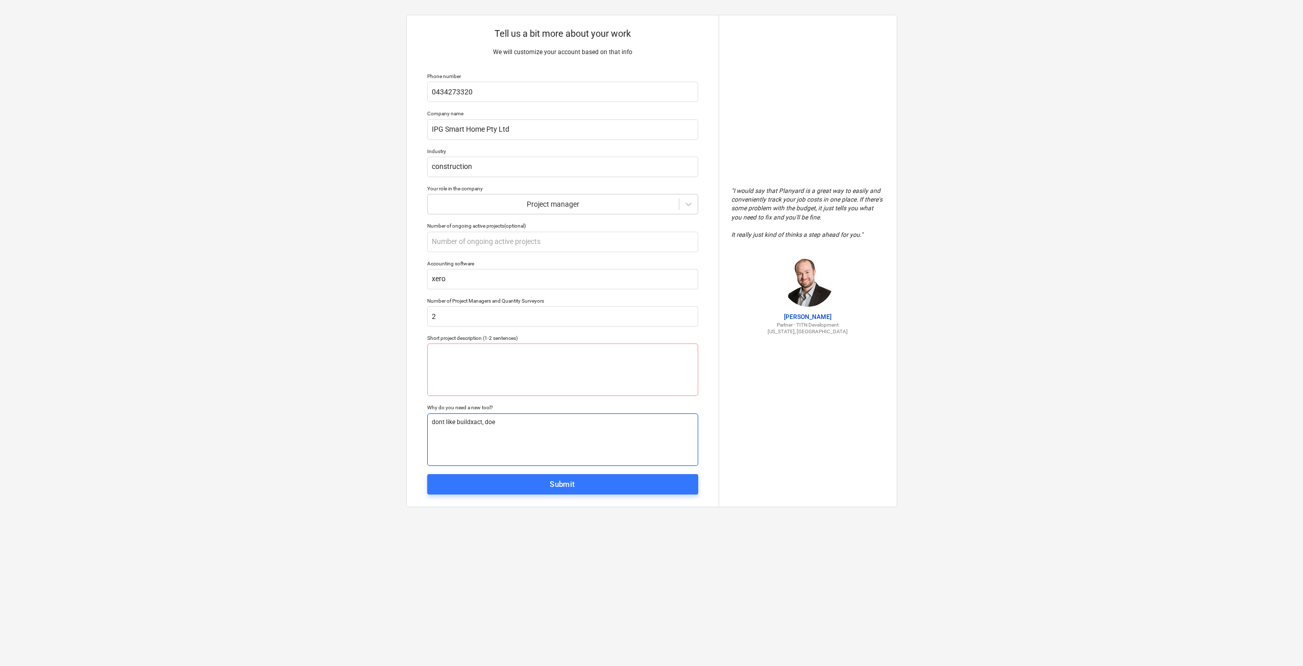
type textarea "dont like buildxact, doen"
type textarea "x"
type textarea "dont like buildxact, doent"
type textarea "x"
type textarea "dont like buildxact, doen"
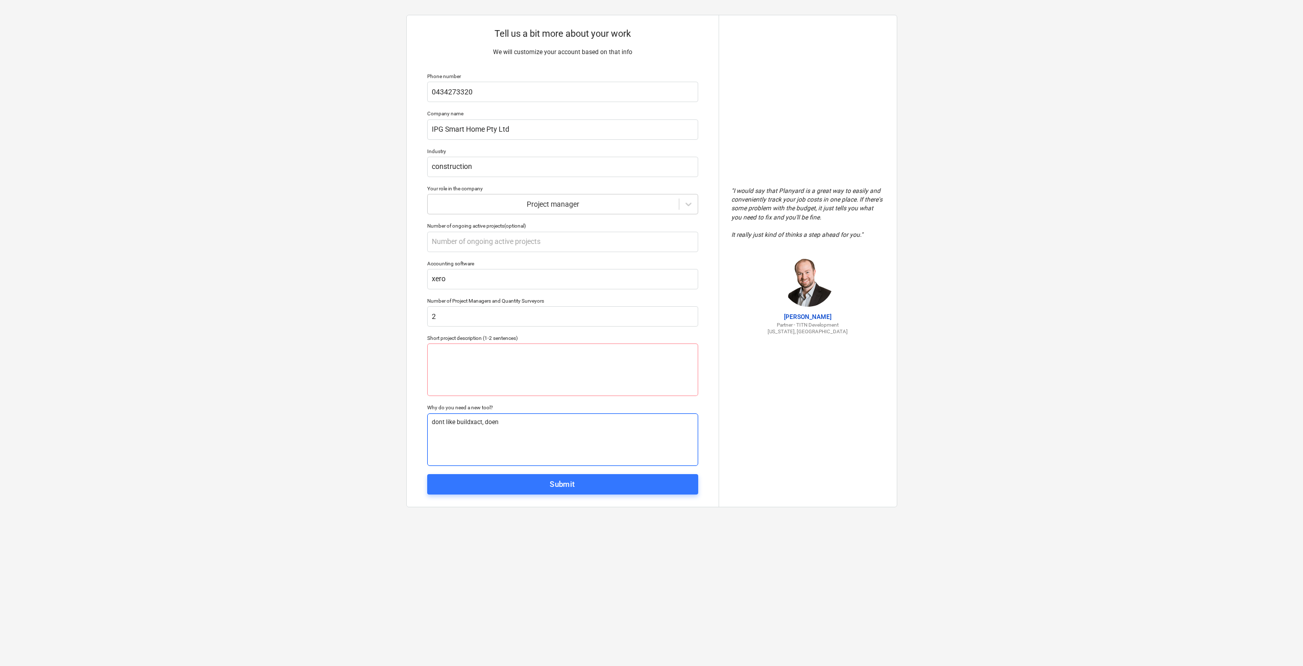
type textarea "x"
type textarea "dont like buildxact, doe"
type textarea "x"
type textarea "dont like buildxact, does"
type textarea "x"
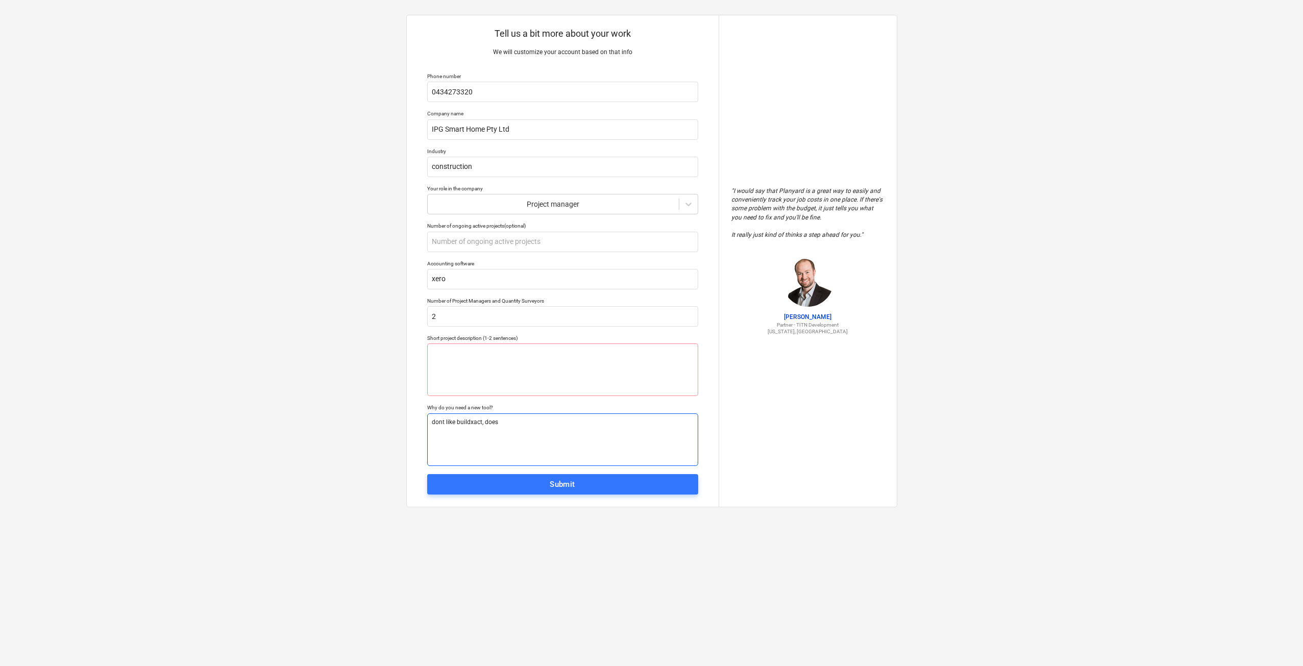
type textarea "dont like buildxact, doesn"
type textarea "x"
type textarea "dont like buildxact, doesn'"
type textarea "x"
type textarea "dont like buildxact, doesn't"
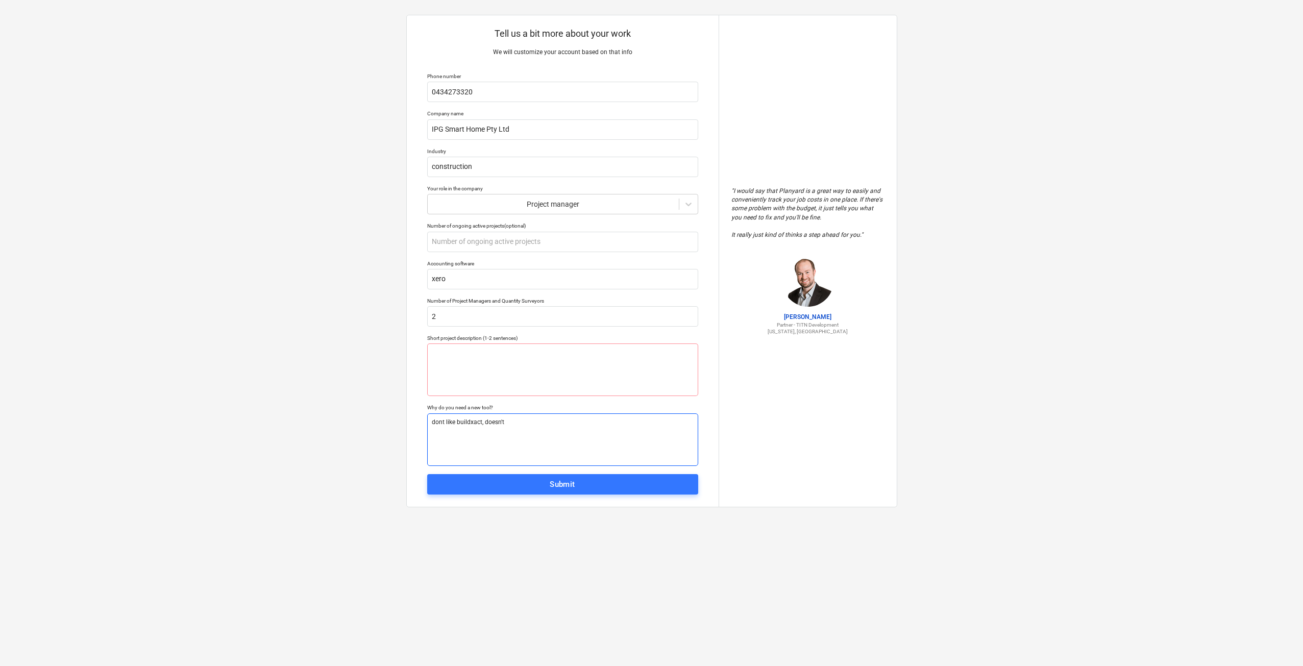
type textarea "x"
type textarea "dont like buildxact, doesn't"
type textarea "x"
type textarea "dont like buildxact, doesn't s"
type textarea "x"
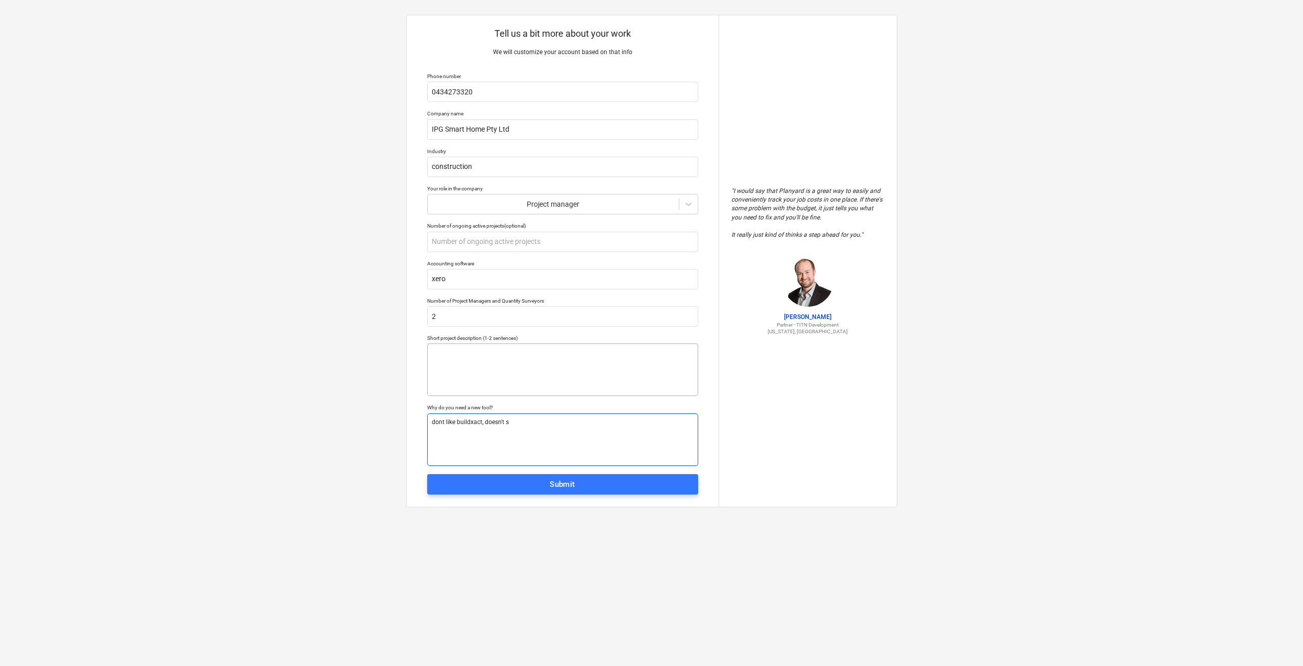
type textarea "dont like buildxact, doesn't su"
type textarea "x"
type textarea "dont like buildxact, doesn't sui"
type textarea "x"
type textarea "dont like buildxact, doesn't suit"
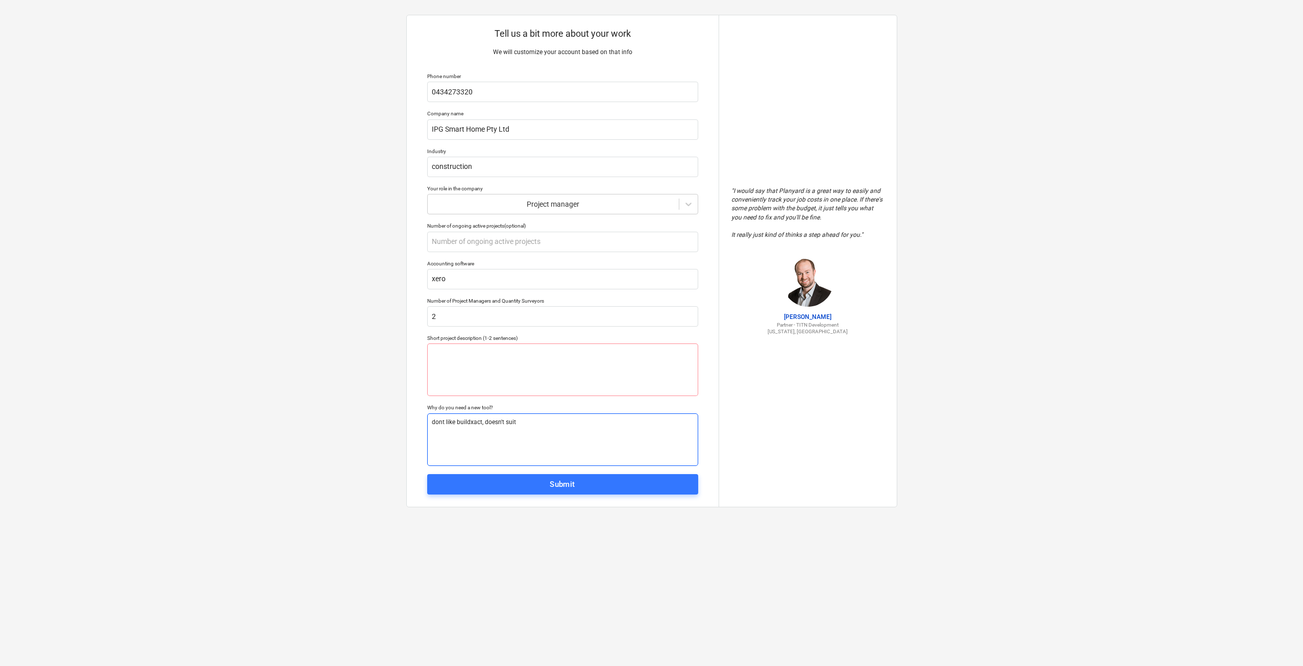
type textarea "x"
type textarea "dont like buildxact, doesn't suits"
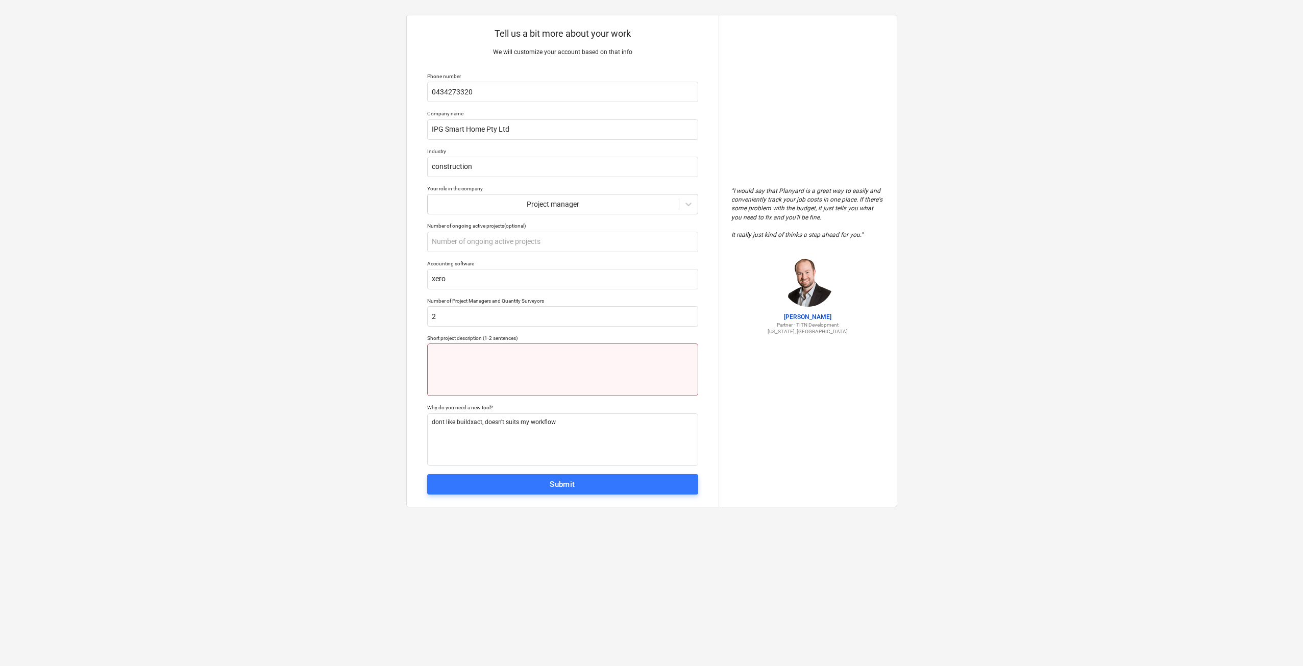
click at [575, 390] on textarea at bounding box center [562, 369] width 271 height 53
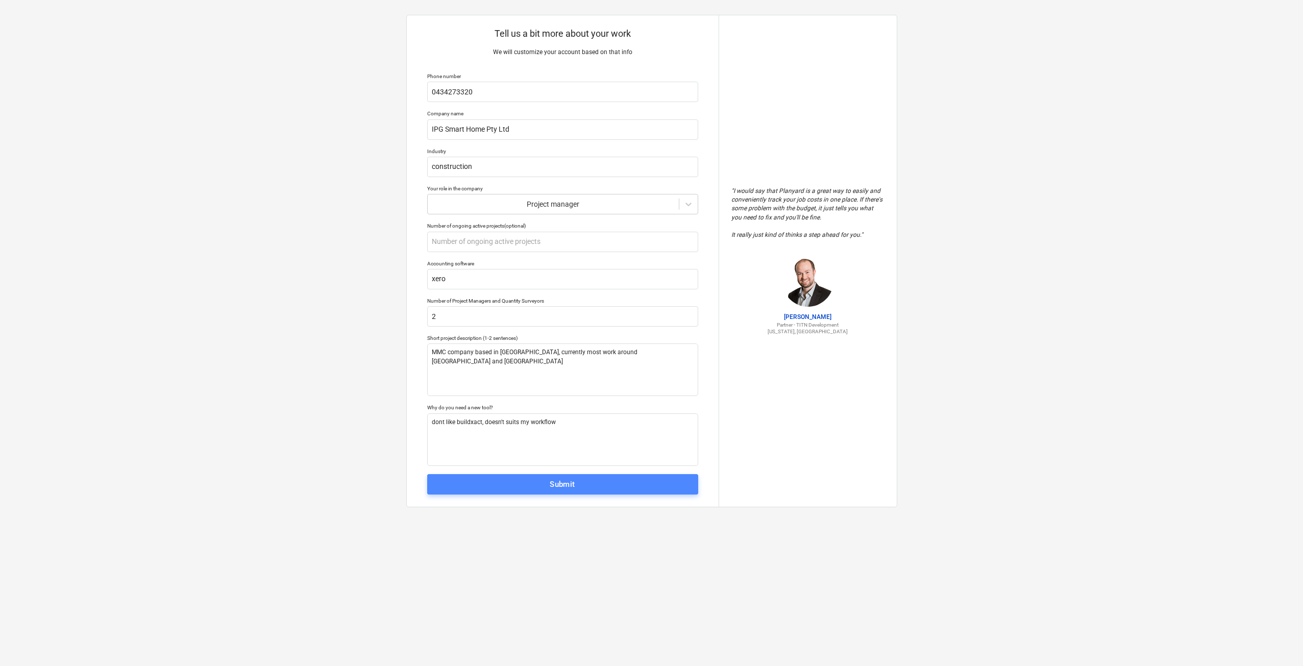
click at [613, 481] on span "Submit" at bounding box center [562, 484] width 249 height 13
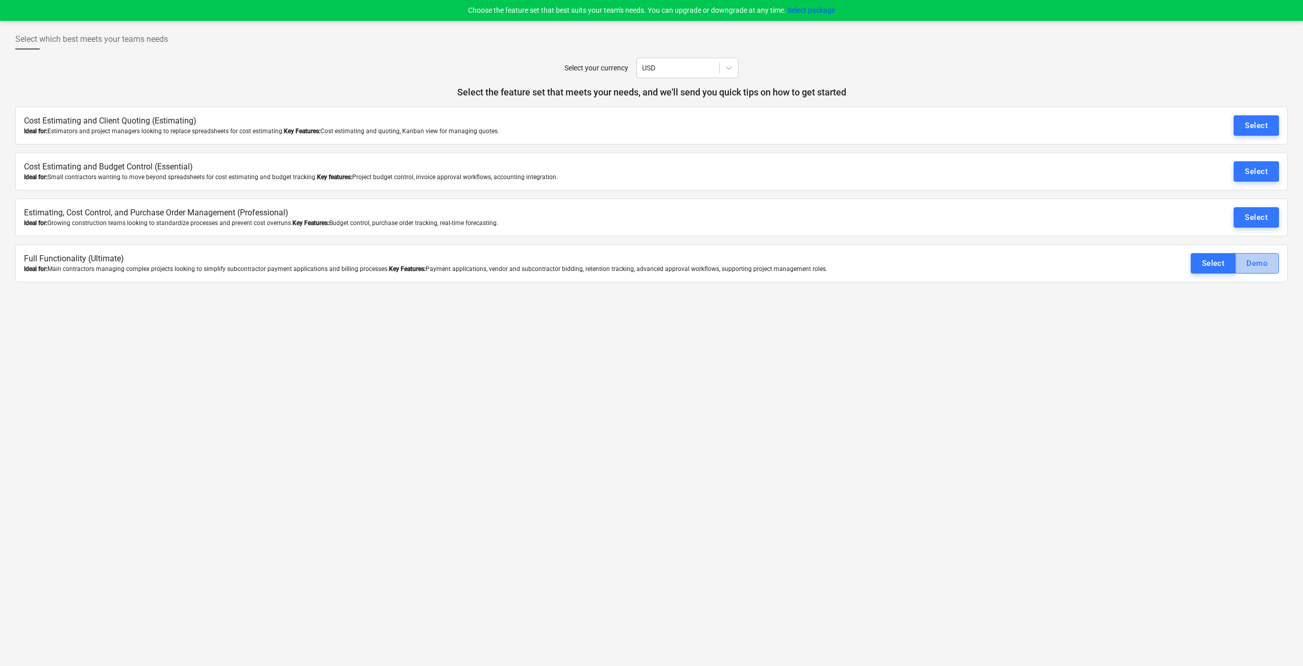
click at [1245, 262] on button "Demo" at bounding box center [1257, 263] width 44 height 20
click at [1199, 261] on button "Select" at bounding box center [1213, 263] width 45 height 20
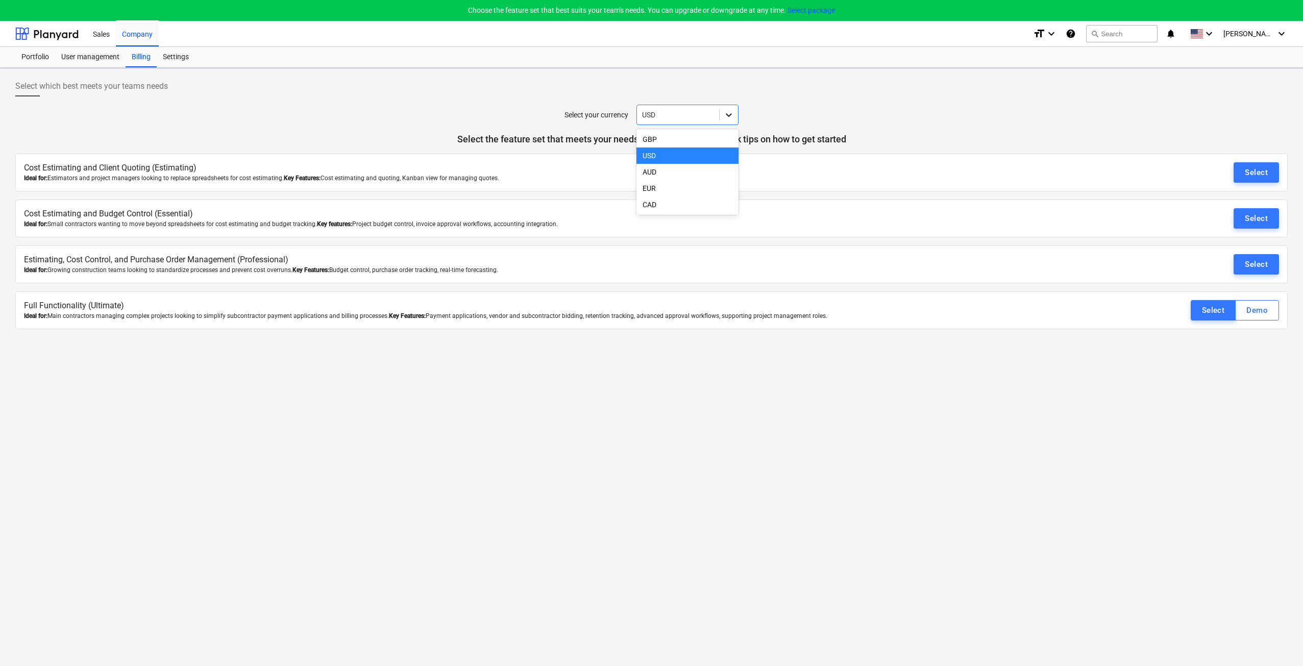
click at [720, 111] on div at bounding box center [729, 115] width 18 height 18
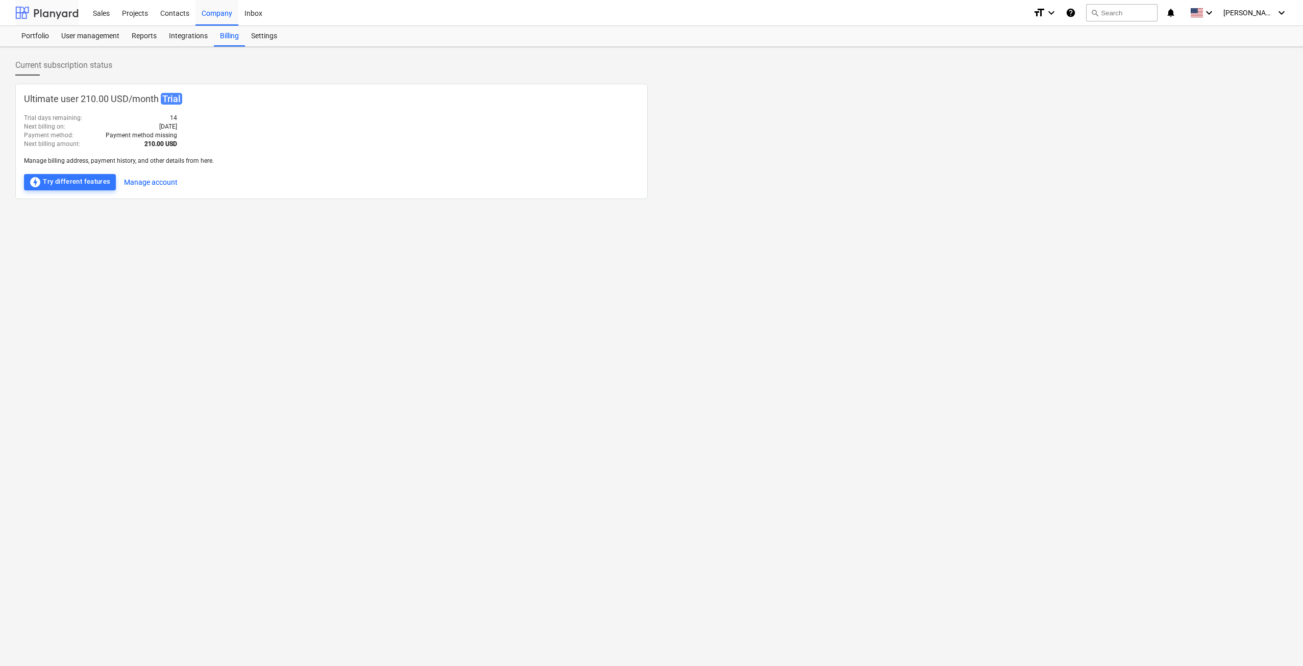
scroll to position [10, 0]
click at [96, 179] on div "offline_bolt Try different features" at bounding box center [70, 182] width 82 height 12
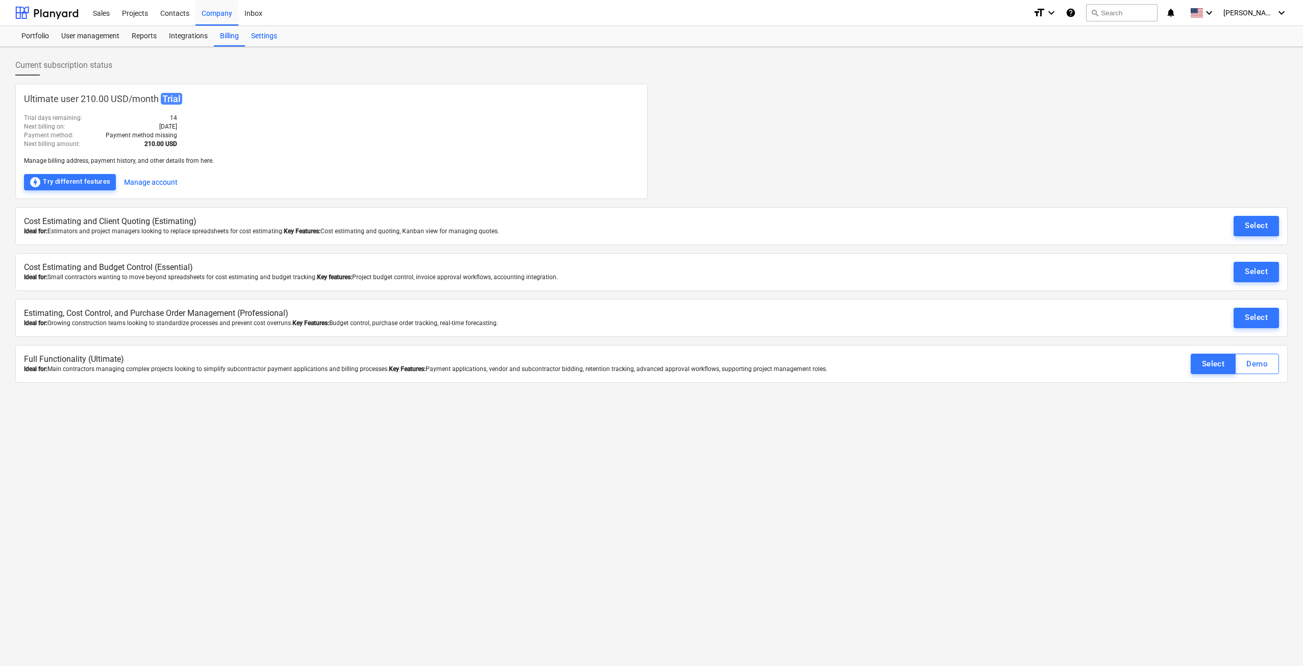
click at [261, 36] on div "Settings" at bounding box center [264, 36] width 38 height 20
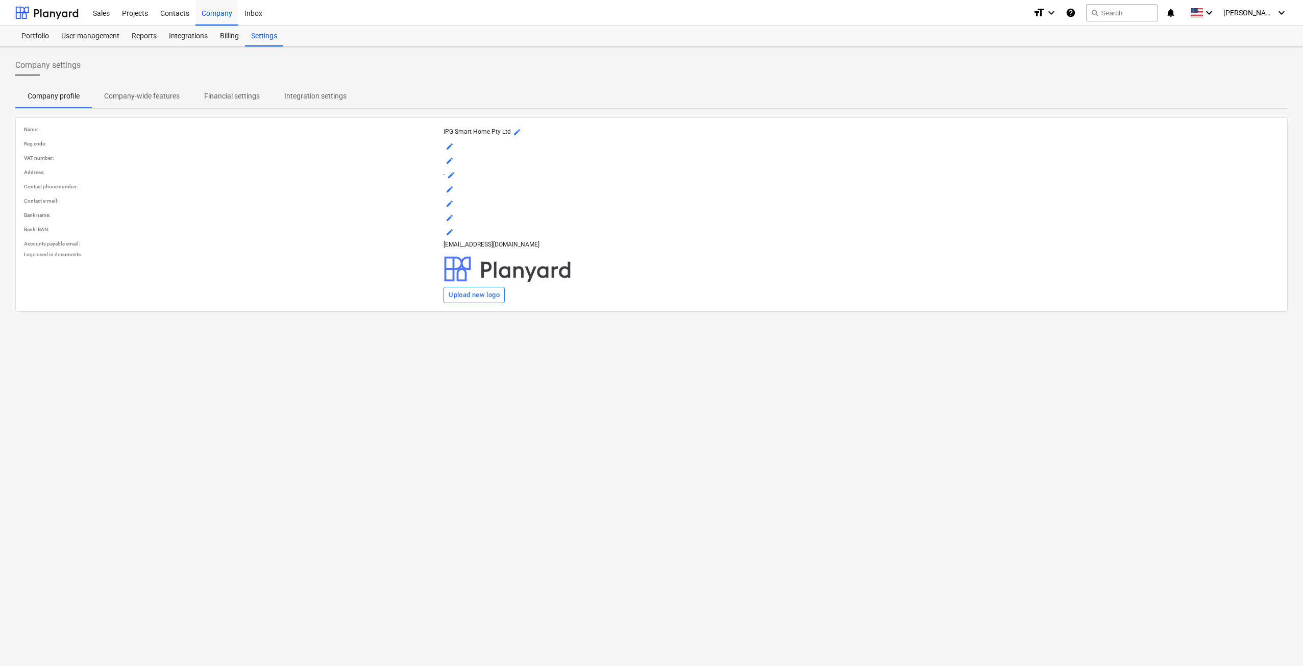
click at [291, 95] on p "Integration settings" at bounding box center [315, 96] width 62 height 11
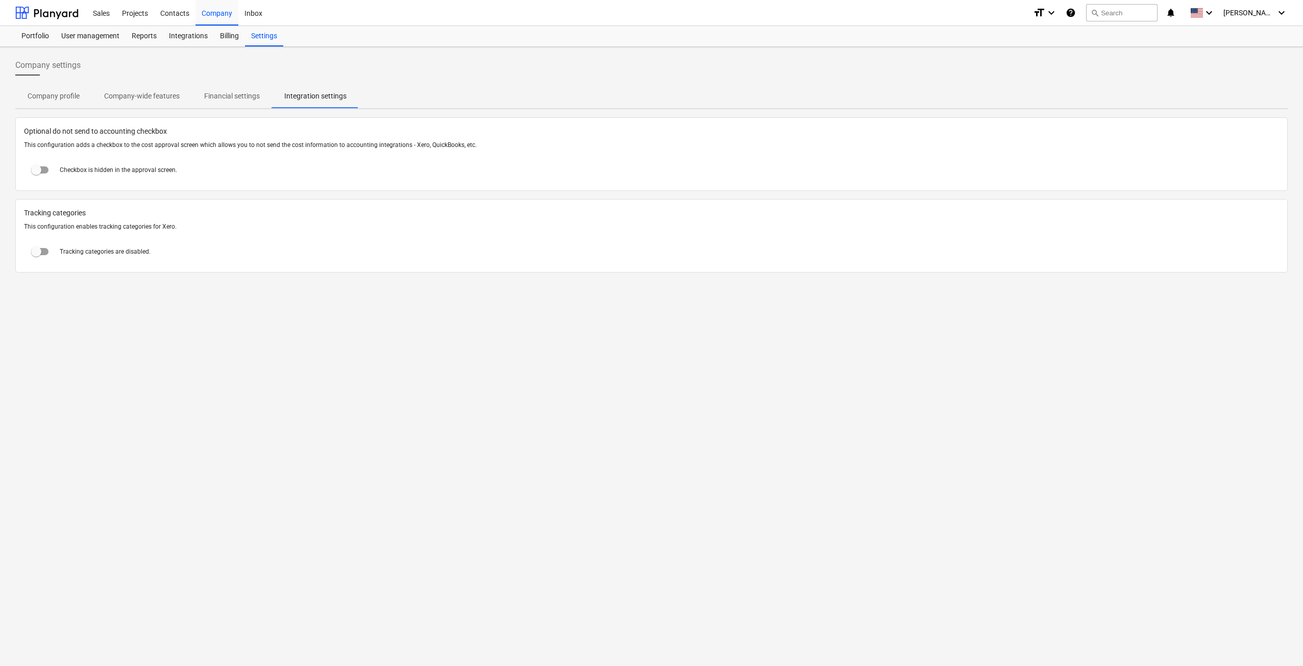
click at [242, 103] on span "Financial settings" at bounding box center [232, 96] width 80 height 17
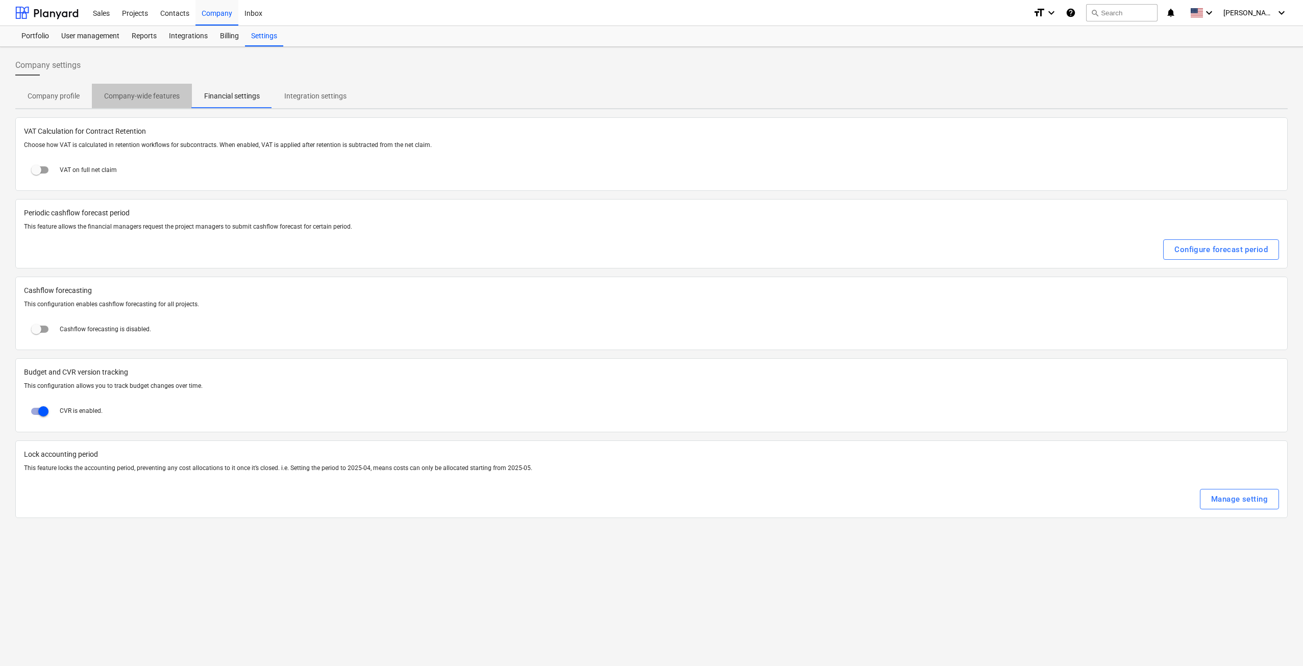
click at [138, 101] on p "Company-wide features" at bounding box center [142, 96] width 76 height 11
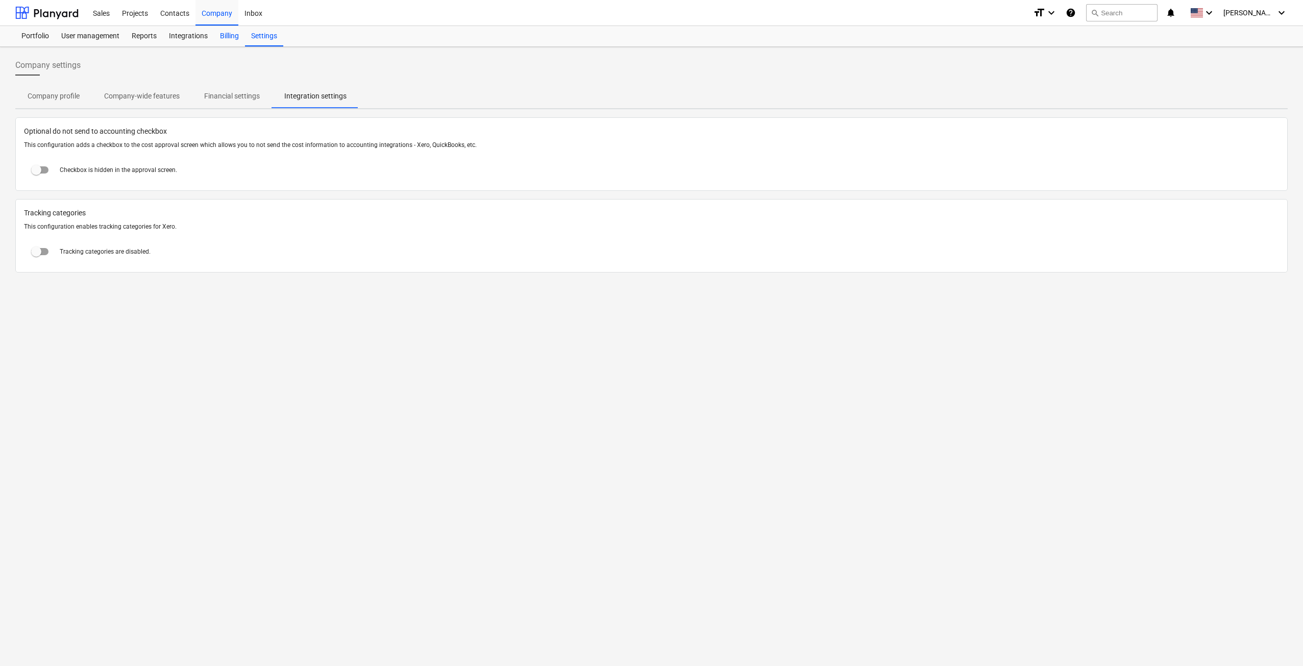
click at [225, 34] on div "Billing" at bounding box center [229, 36] width 31 height 20
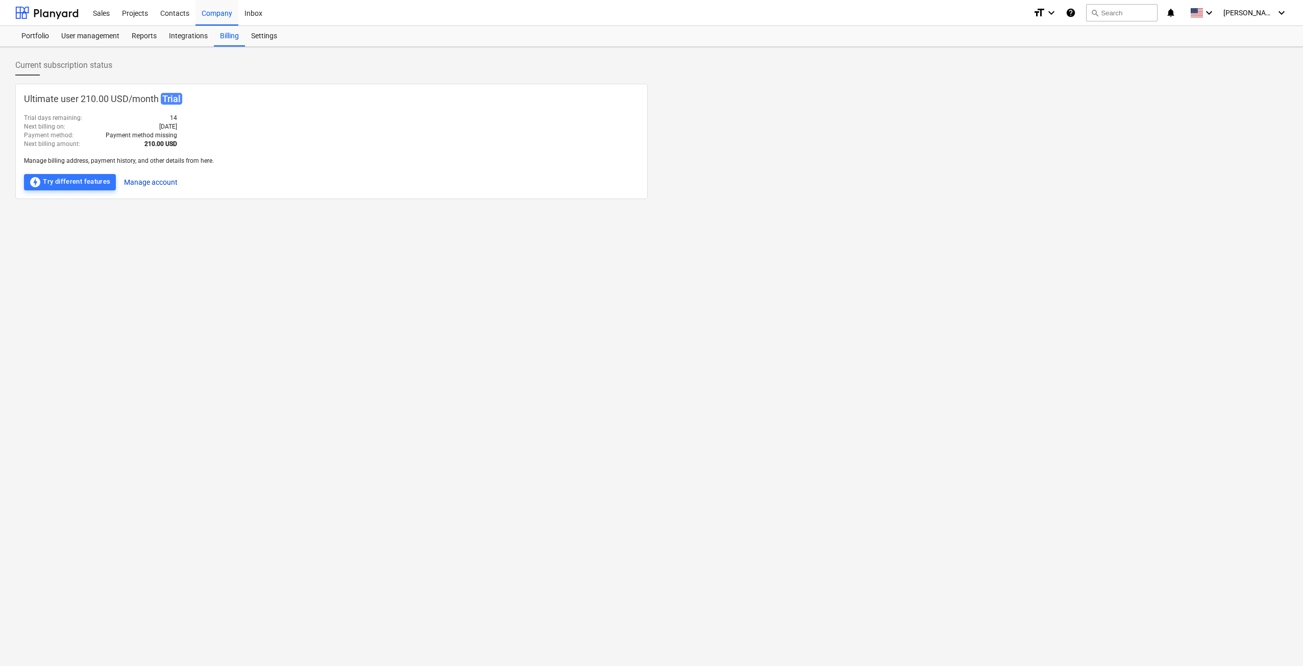
click at [144, 182] on button "Manage account" at bounding box center [151, 182] width 54 height 16
click at [1215, 16] on icon "keyboard_arrow_down" at bounding box center [1209, 13] width 12 height 12
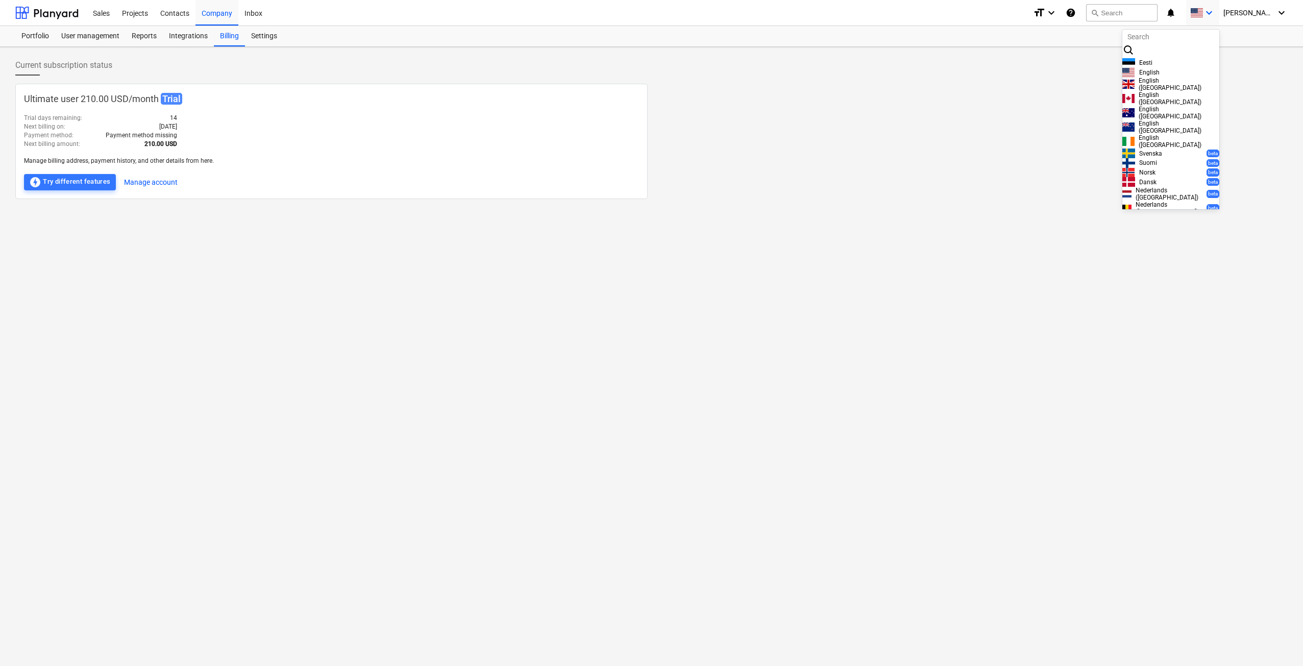
click at [1190, 120] on div "English (Australia)" at bounding box center [1170, 113] width 97 height 14
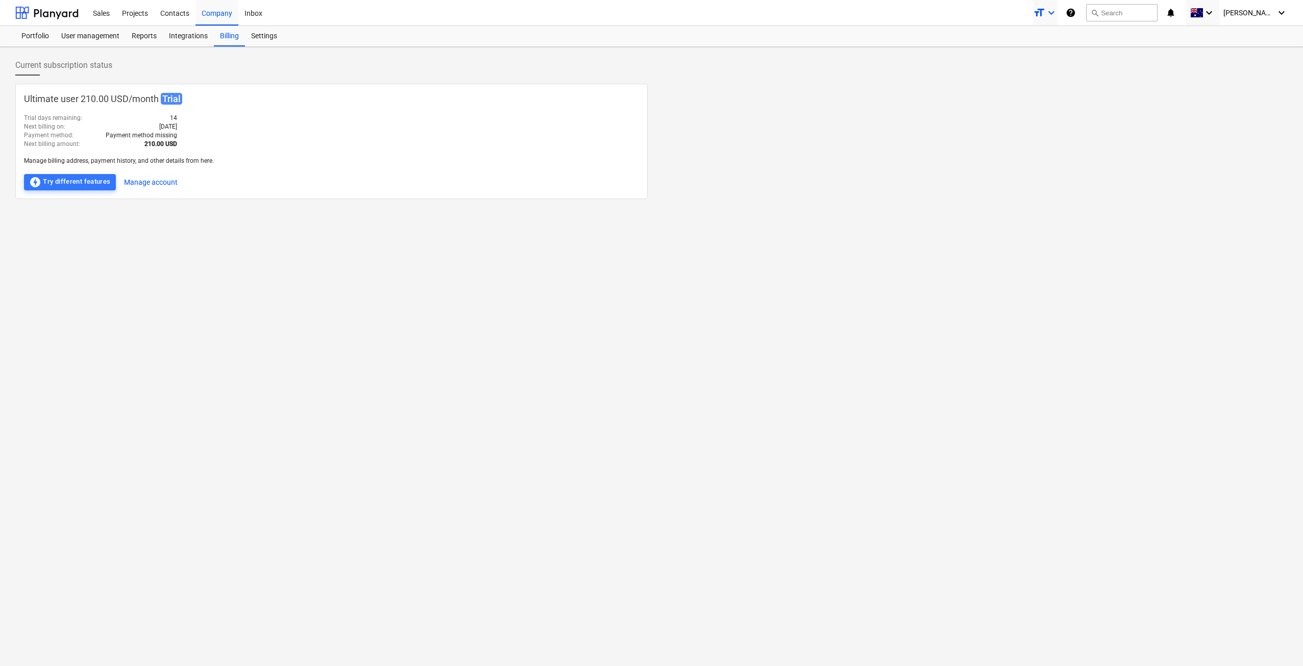
click at [1057, 12] on icon "keyboard_arrow_down" at bounding box center [1051, 13] width 12 height 12
click at [1057, 75] on div "Normal text" at bounding box center [1041, 83] width 32 height 16
click at [140, 103] on p "Ultimate user 210.00 USD / month Trial" at bounding box center [332, 99] width 616 height 15
click at [65, 18] on div at bounding box center [46, 13] width 63 height 26
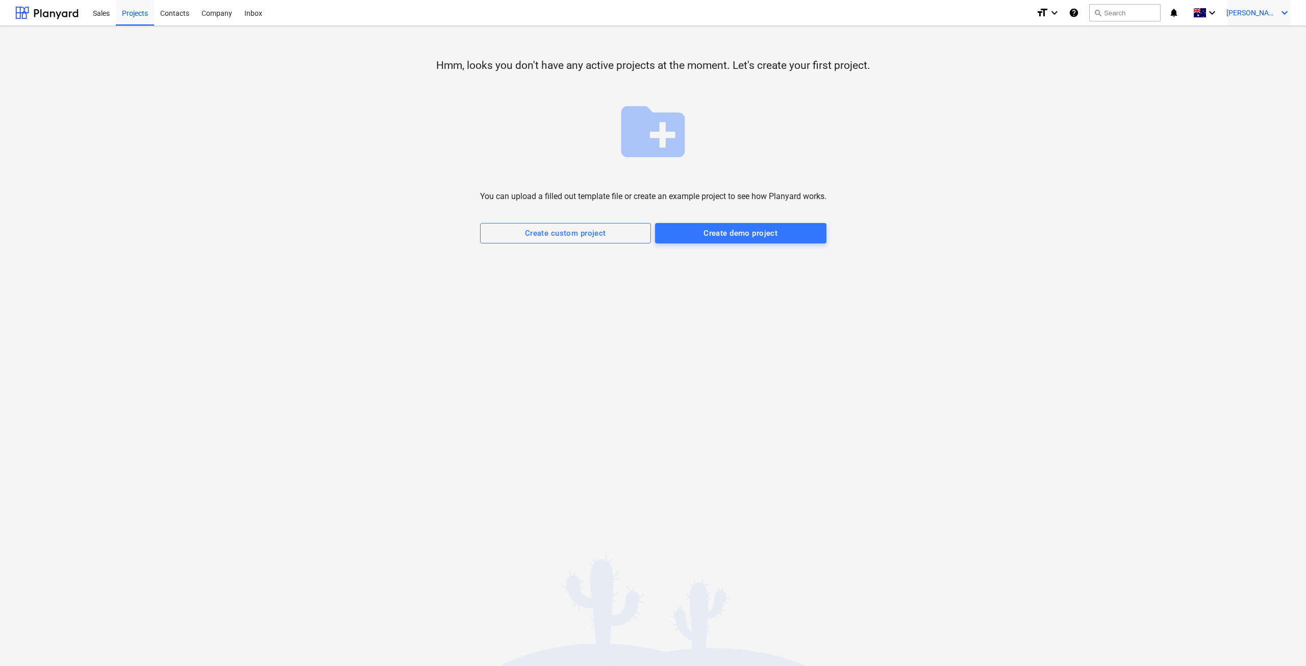
click at [1254, 16] on span "[PERSON_NAME]" at bounding box center [1252, 13] width 51 height 8
click at [1264, 40] on div "Settings" at bounding box center [1260, 40] width 61 height 16
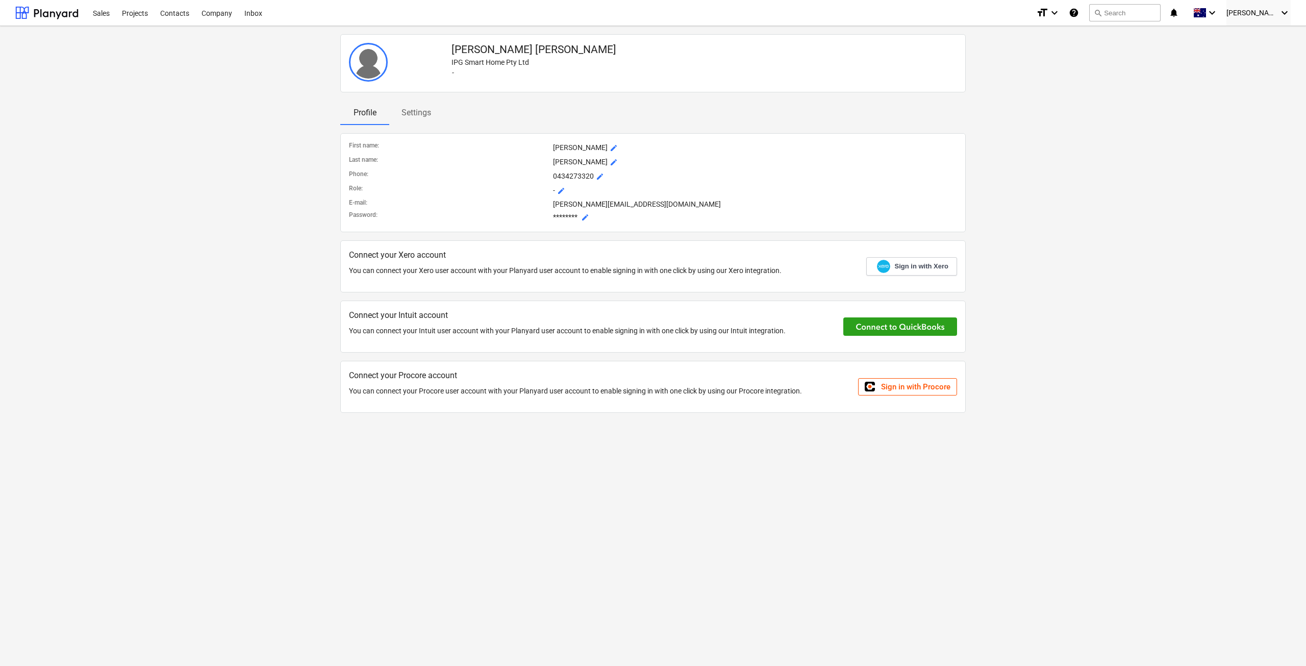
click at [417, 111] on p "Settings" at bounding box center [417, 113] width 30 height 12
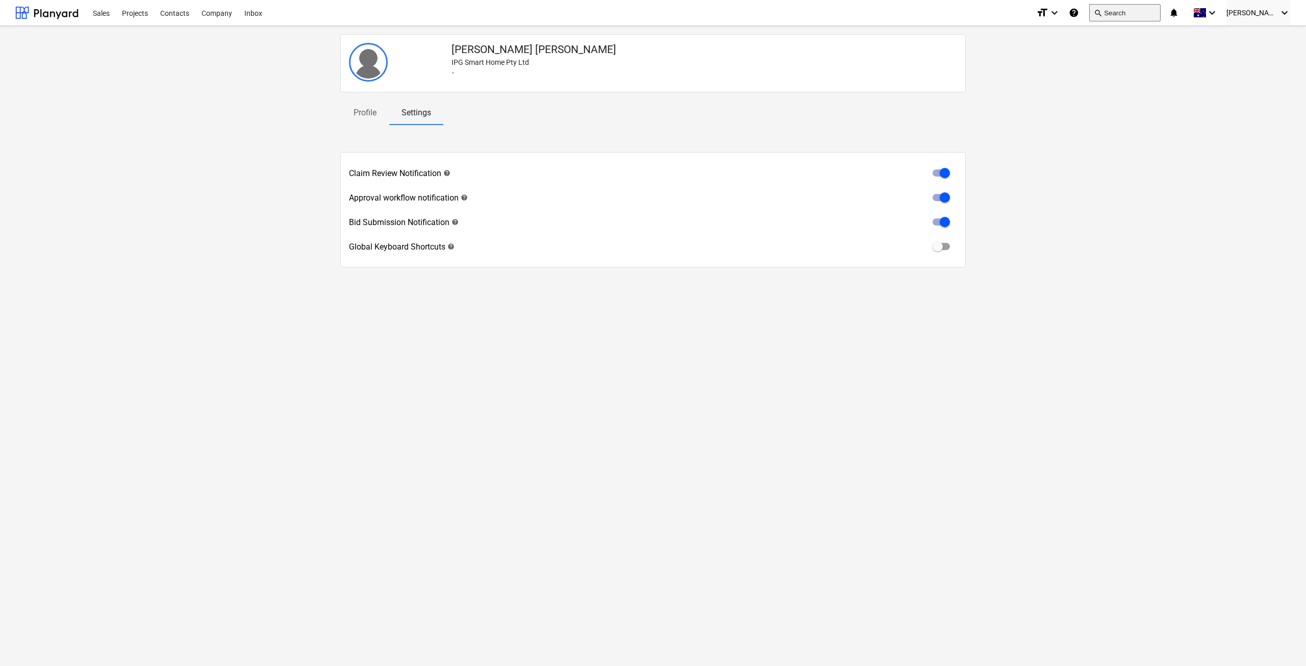
click at [1102, 12] on span "search" at bounding box center [1098, 13] width 8 height 8
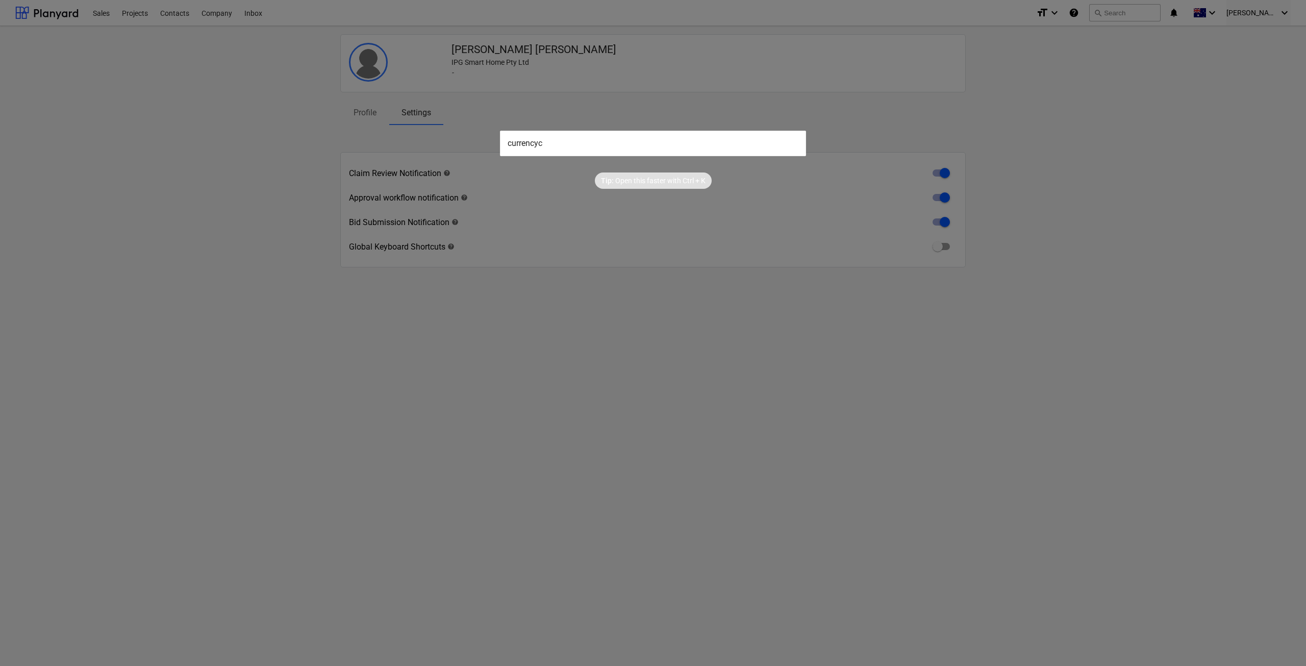
type input "currency"
click at [863, 176] on div "Tip: Open this faster with Ctrl + K" at bounding box center [653, 172] width 1306 height 33
click at [724, 145] on input "currency" at bounding box center [653, 144] width 306 height 26
click at [668, 71] on div at bounding box center [653, 333] width 1306 height 666
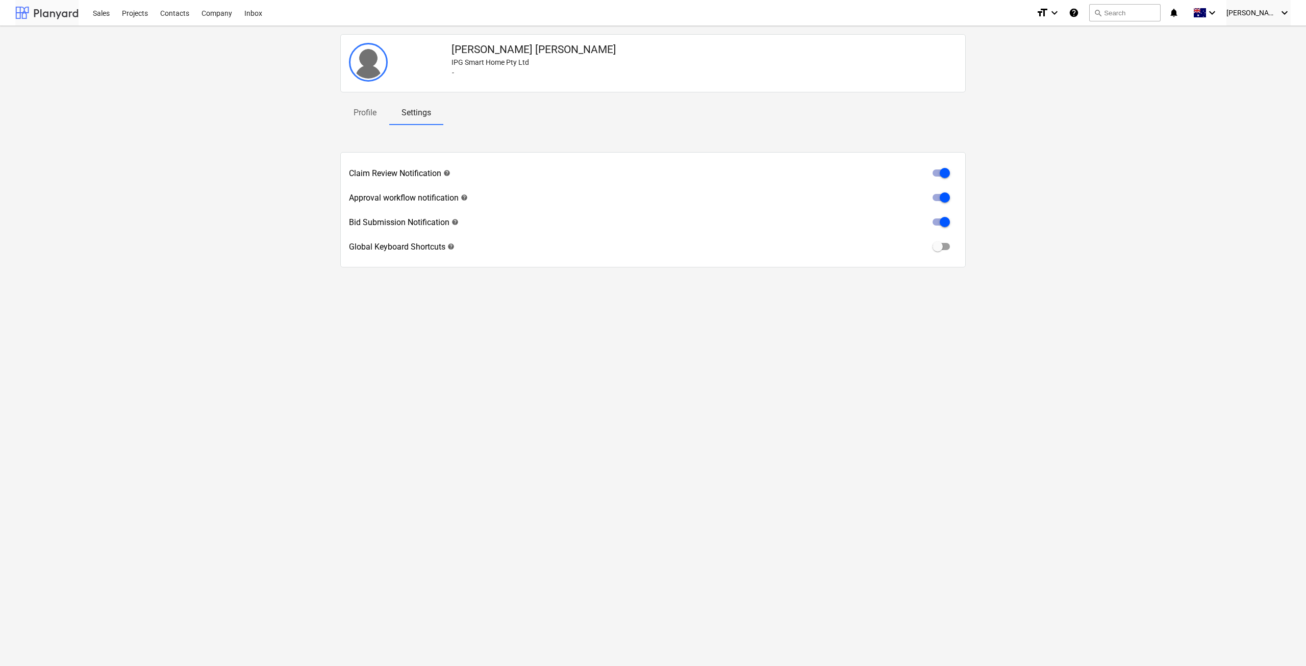
click at [61, 11] on div at bounding box center [46, 13] width 63 height 26
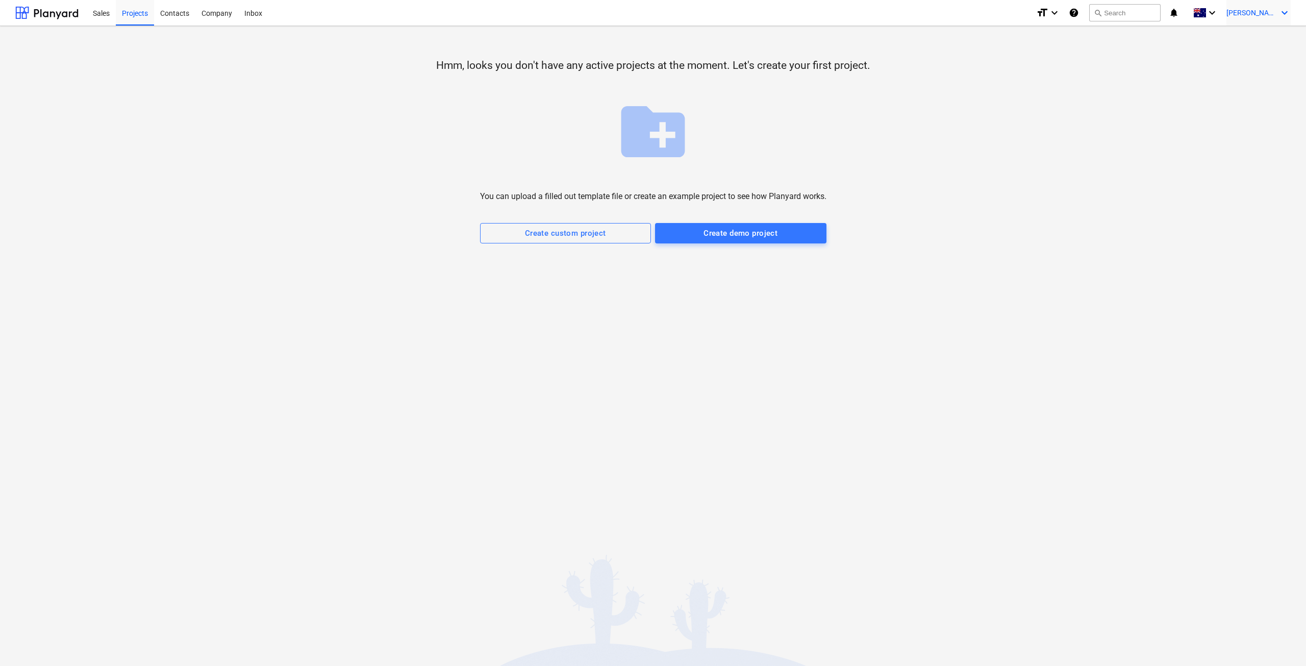
click at [1274, 15] on span "[PERSON_NAME]" at bounding box center [1252, 13] width 51 height 8
click at [1259, 42] on div "Settings" at bounding box center [1260, 40] width 61 height 16
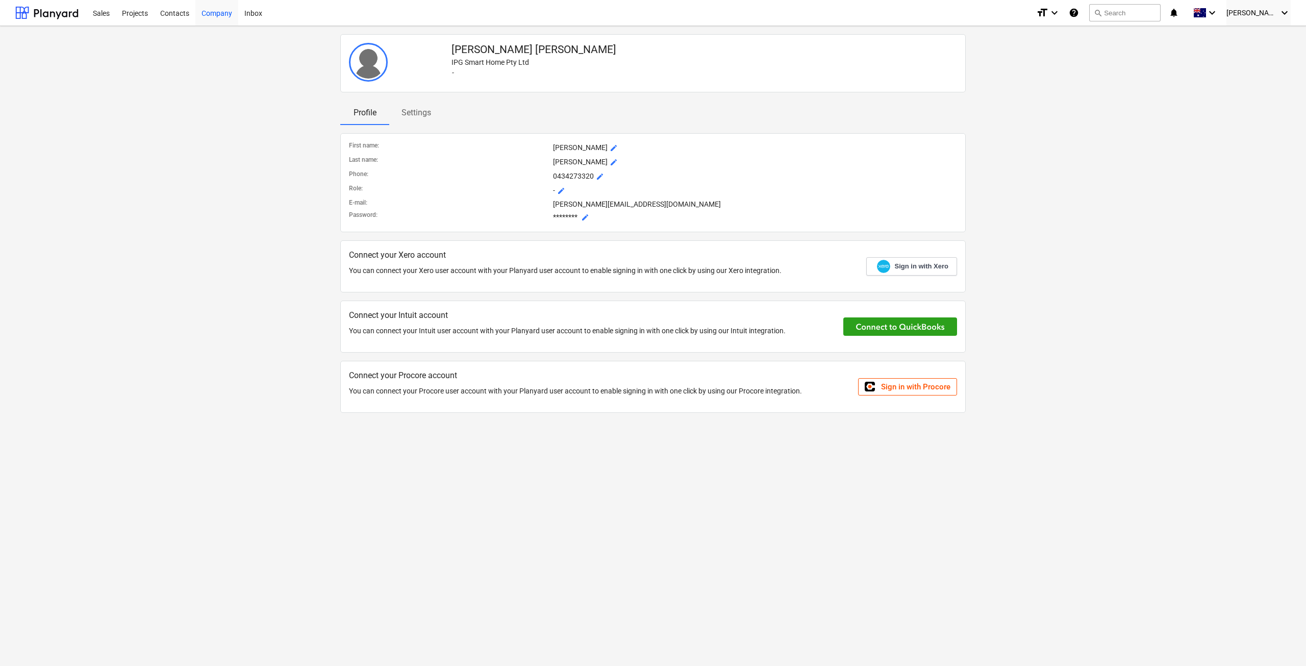
click at [216, 12] on div "Company" at bounding box center [216, 12] width 43 height 26
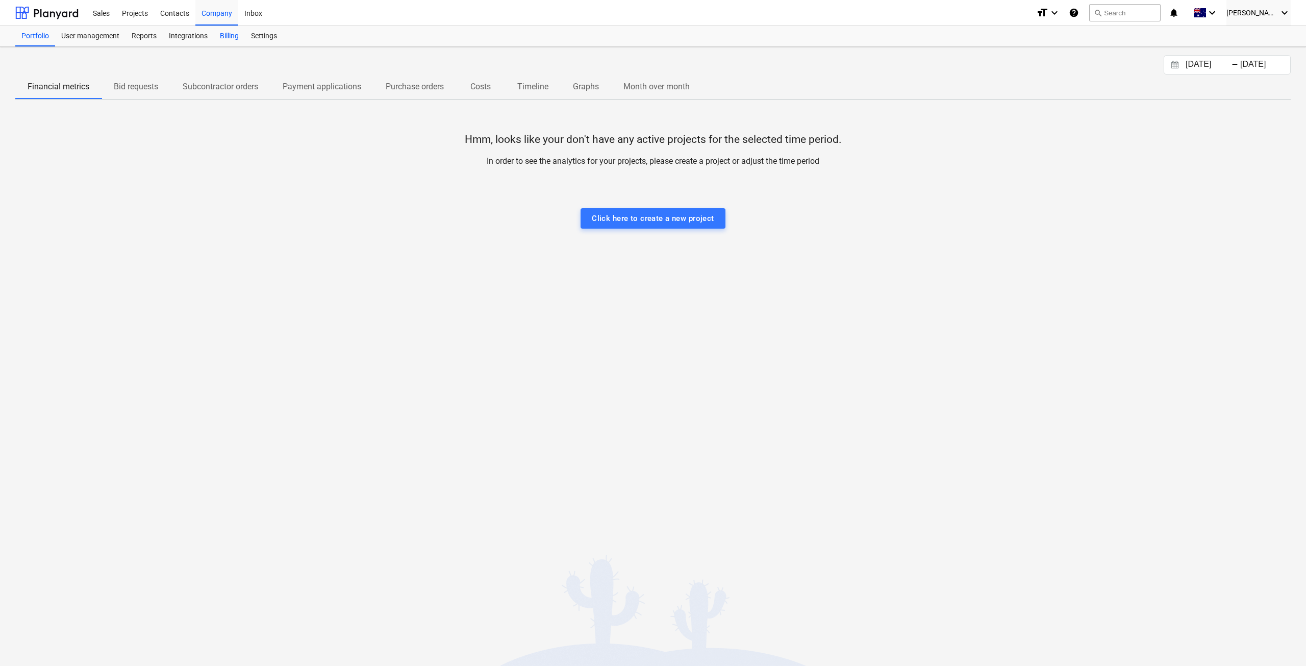
click at [223, 34] on div "Billing" at bounding box center [229, 36] width 31 height 20
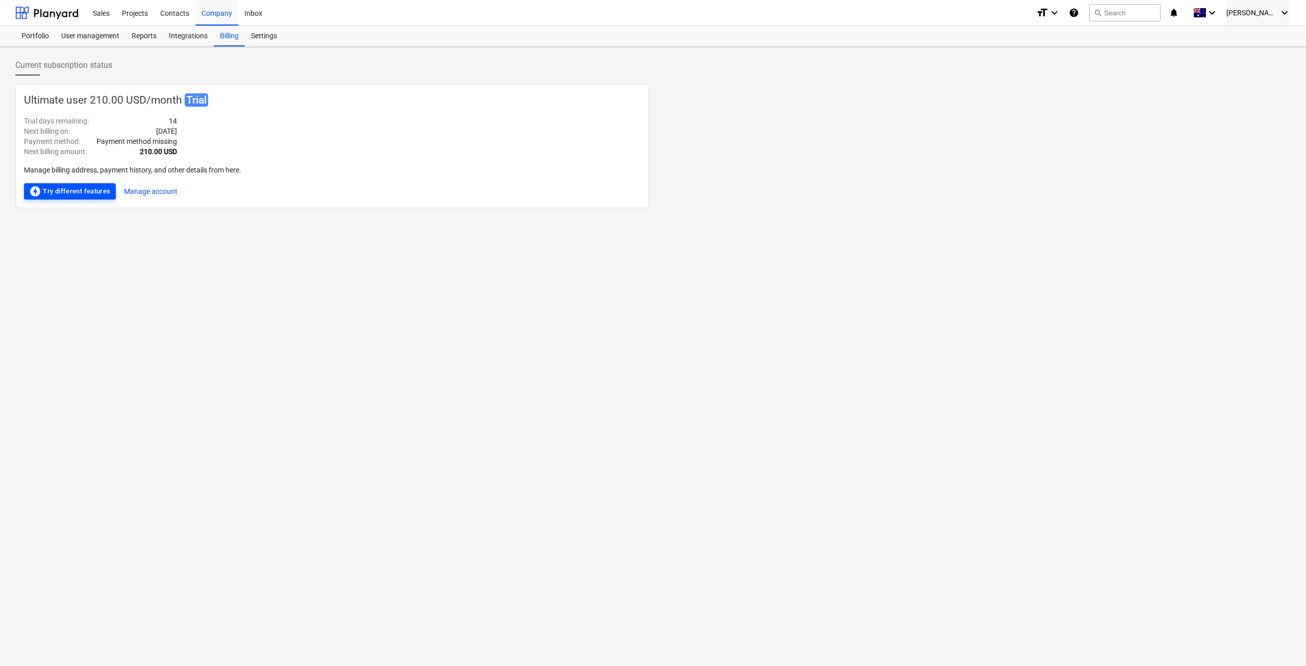
click at [91, 186] on div "offline_bolt Try different features" at bounding box center [70, 191] width 82 height 12
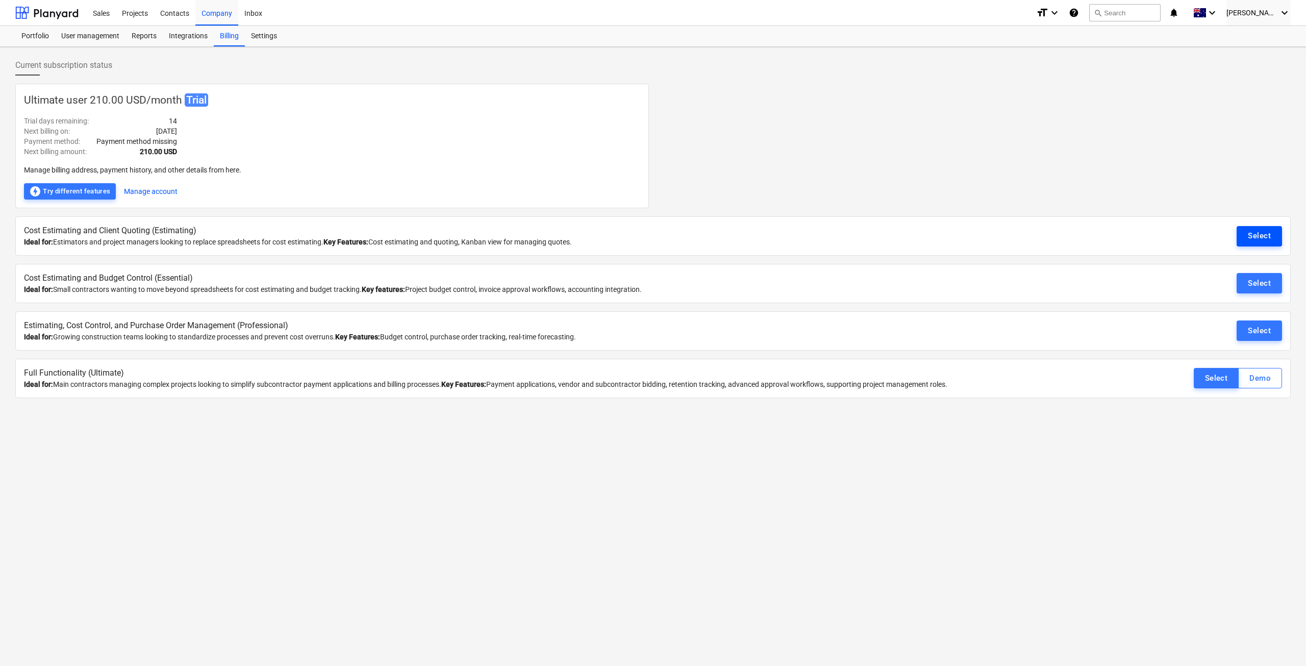
click at [1264, 226] on button "Select" at bounding box center [1259, 236] width 45 height 20
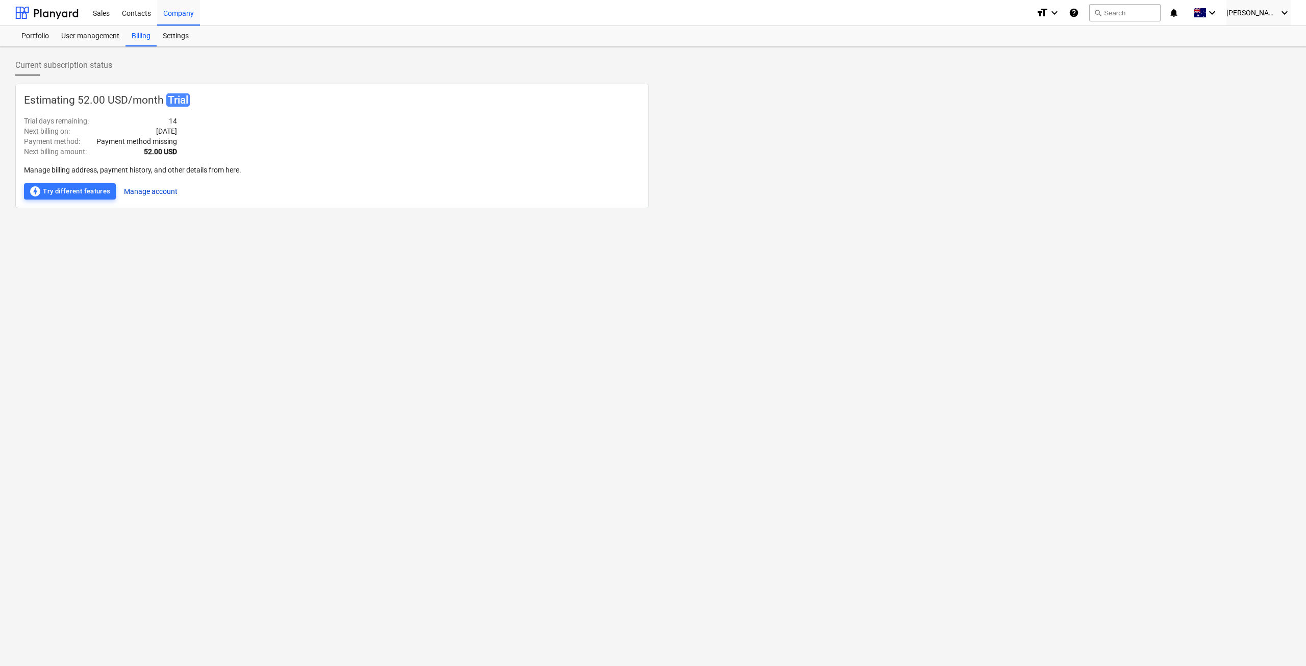
click at [126, 191] on button "Manage account" at bounding box center [151, 191] width 54 height 16
click at [175, 44] on div "Settings" at bounding box center [176, 36] width 38 height 20
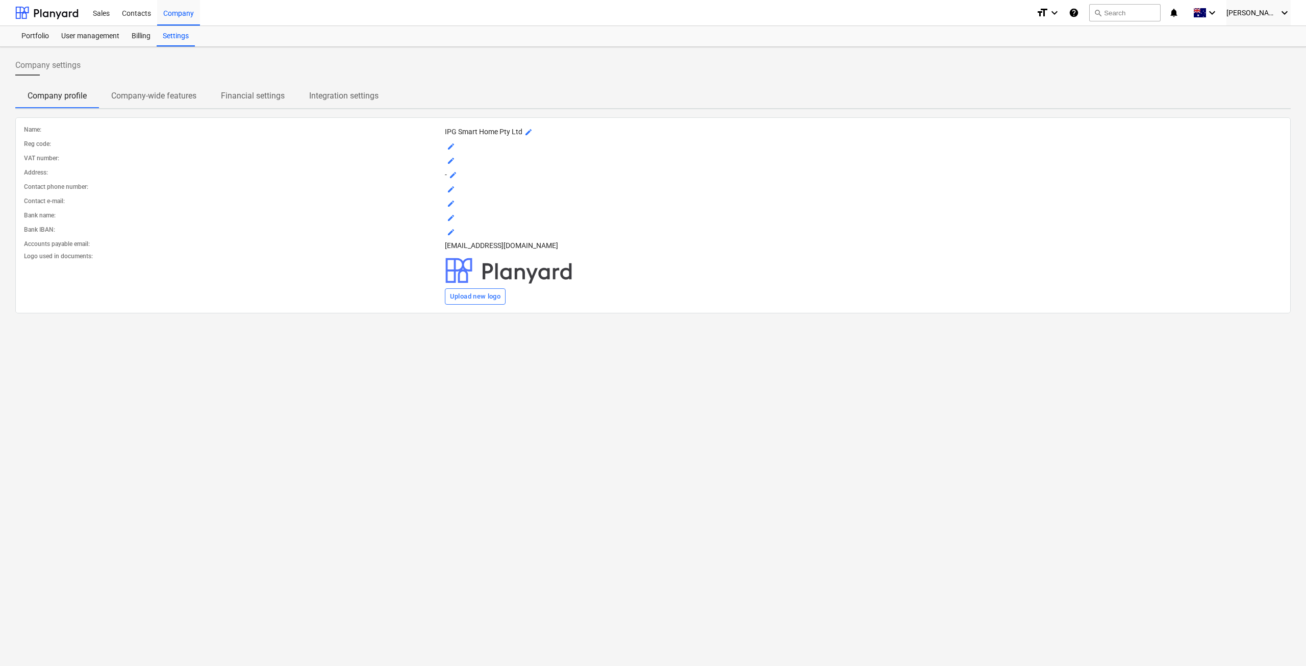
click at [159, 90] on p "Company-wide features" at bounding box center [153, 96] width 85 height 12
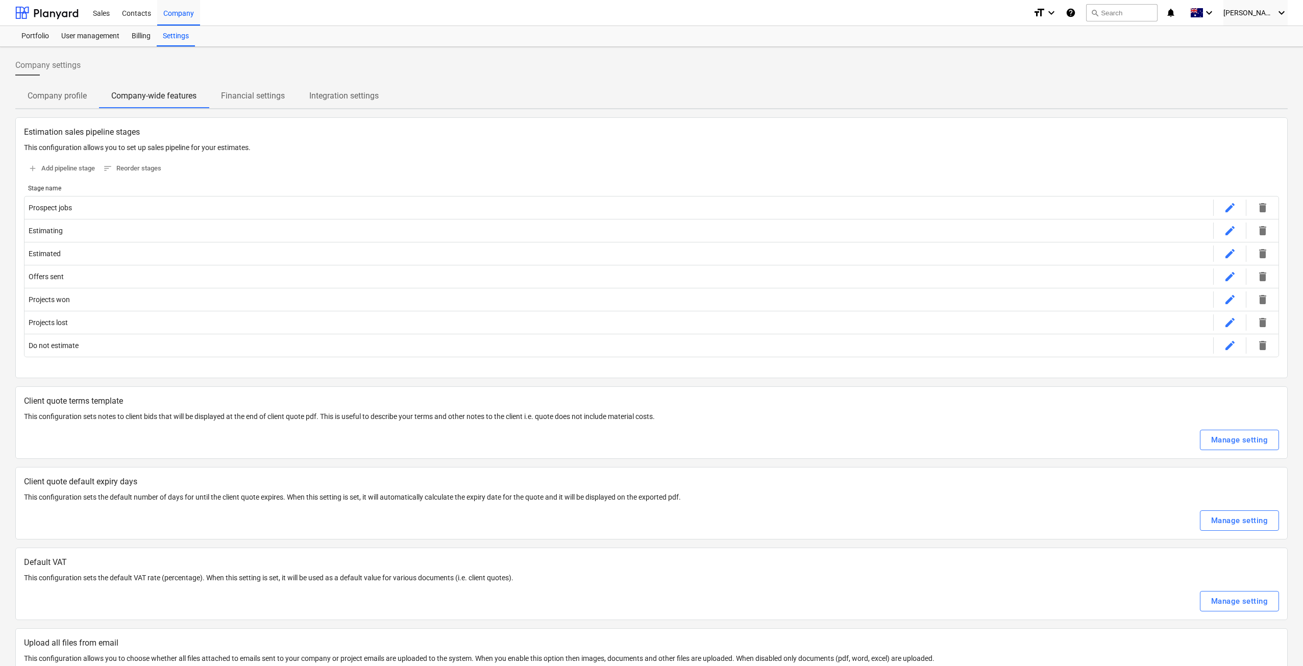
click at [244, 83] on div "Company settings" at bounding box center [651, 69] width 1272 height 29
click at [67, 7] on div at bounding box center [46, 13] width 63 height 26
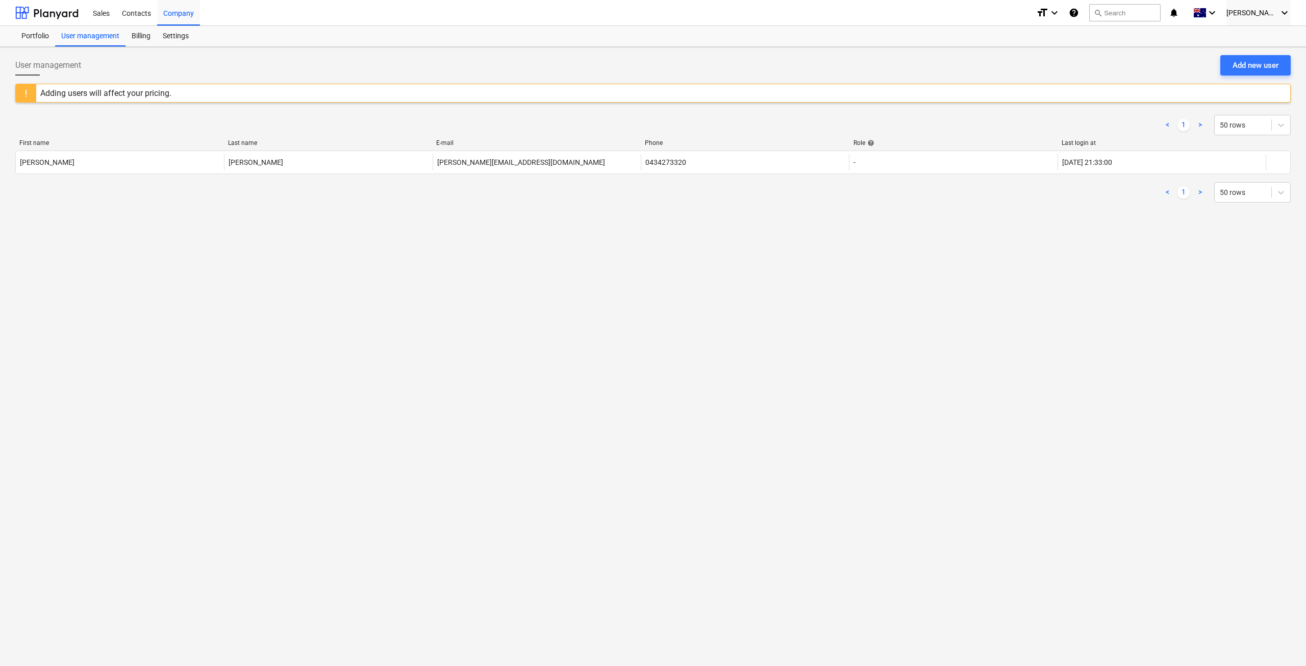
click at [205, 95] on div "Adding users will affect your pricing." at bounding box center [653, 93] width 1276 height 19
click at [130, 32] on div "Billing" at bounding box center [141, 36] width 31 height 20
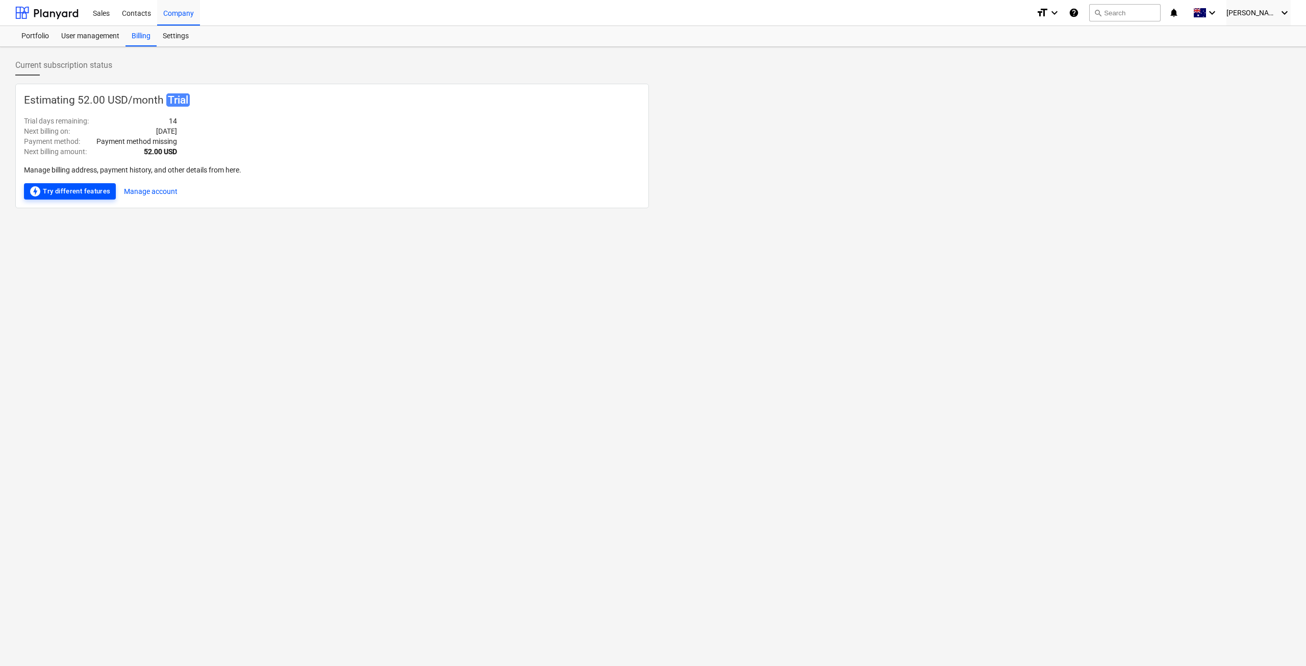
click at [110, 191] on button "offline_bolt Try different features" at bounding box center [70, 191] width 92 height 16
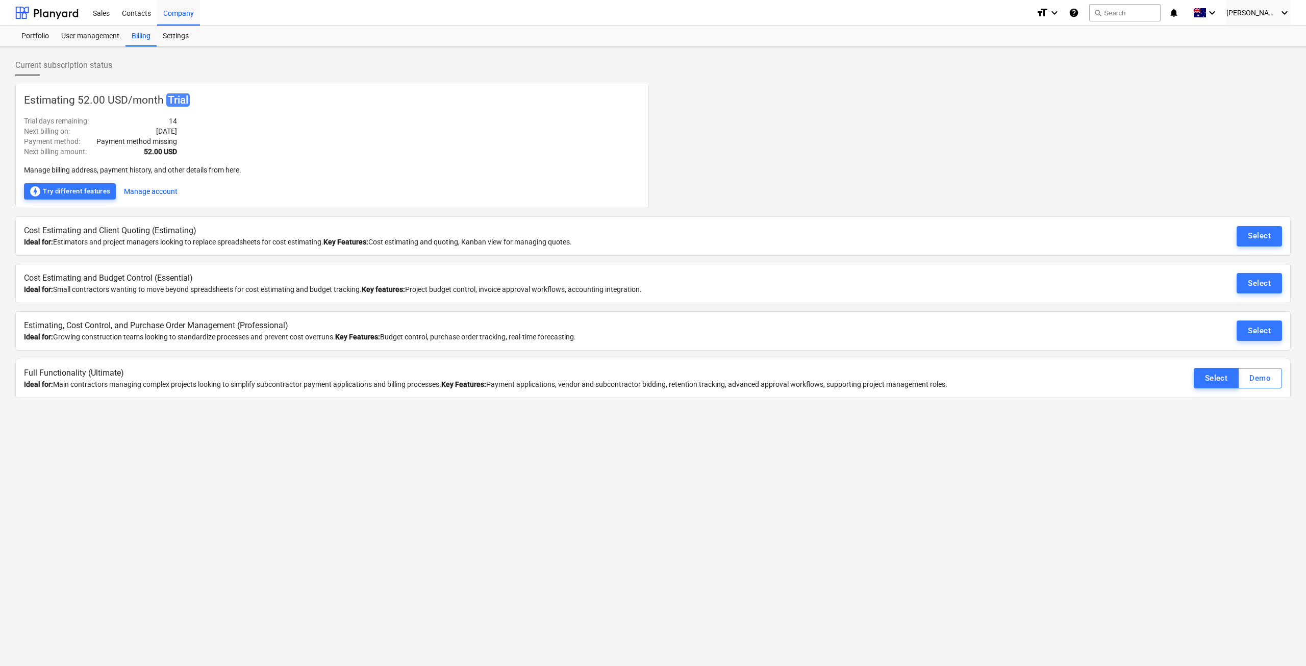
click at [1179, 269] on div "Cost Estimating and Budget Control (Essential) Ideal for: Small contractors wan…" at bounding box center [653, 283] width 1276 height 39
click at [1264, 285] on div "Select" at bounding box center [1259, 283] width 23 height 13
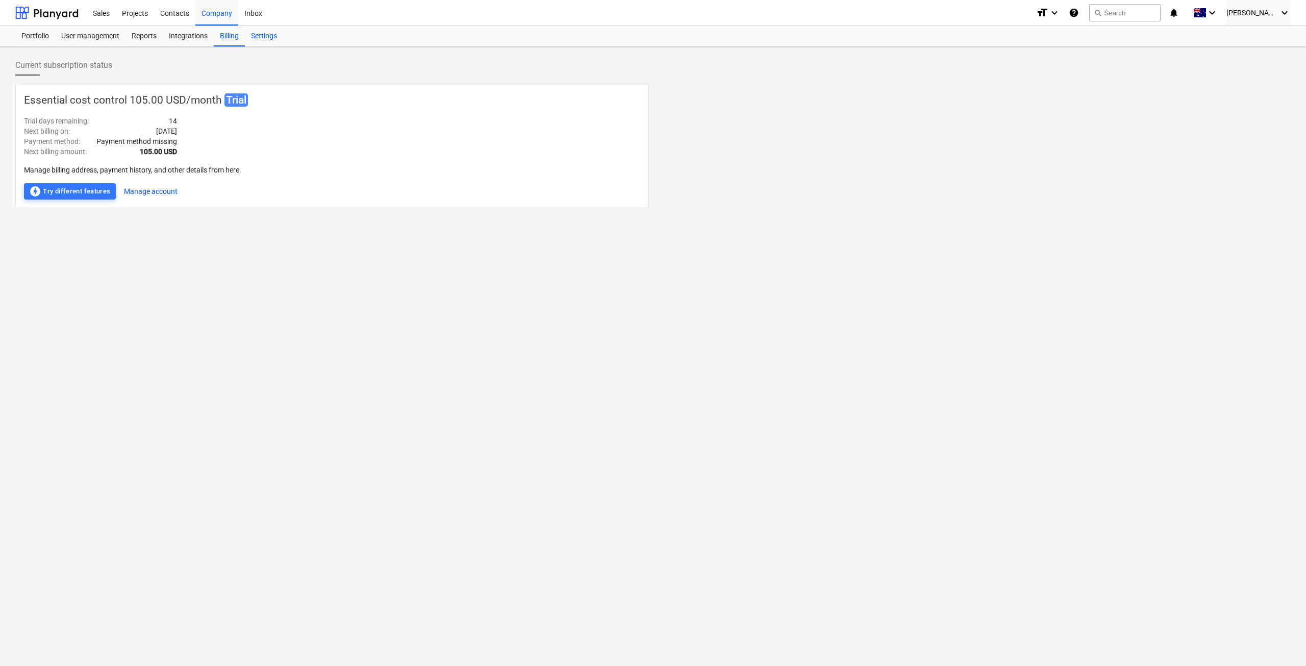
click at [264, 33] on div "Settings" at bounding box center [264, 36] width 38 height 20
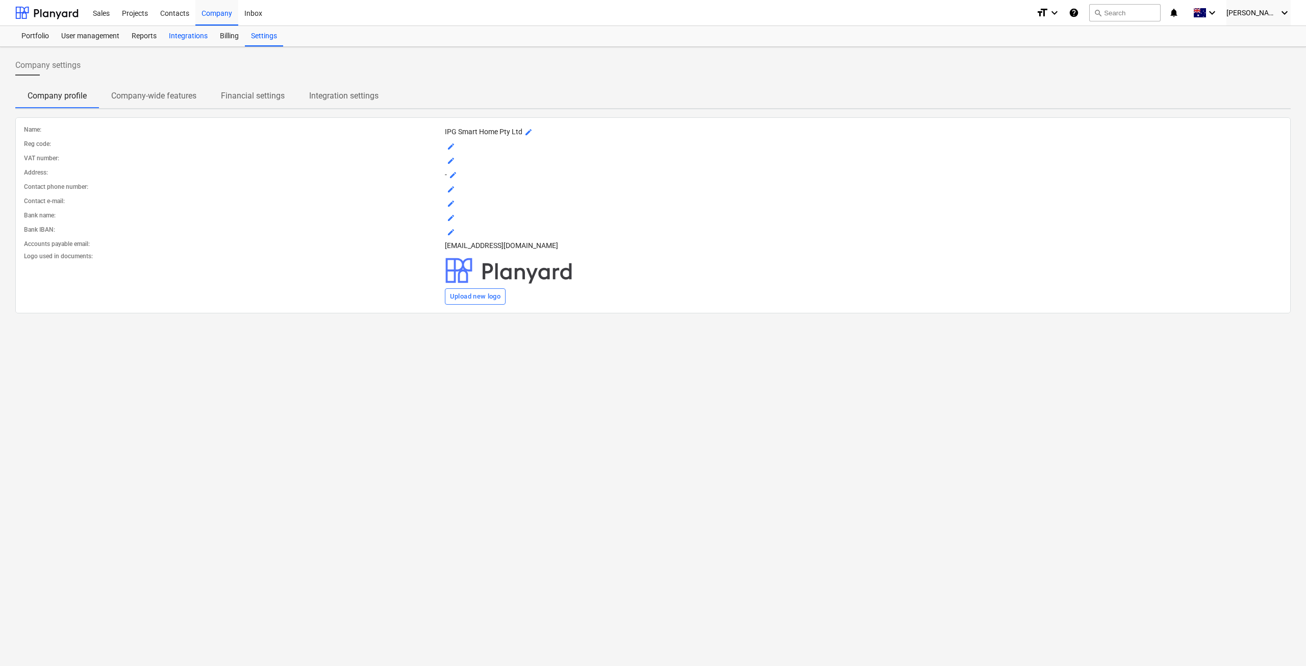
click at [186, 33] on div "Integrations" at bounding box center [188, 36] width 51 height 20
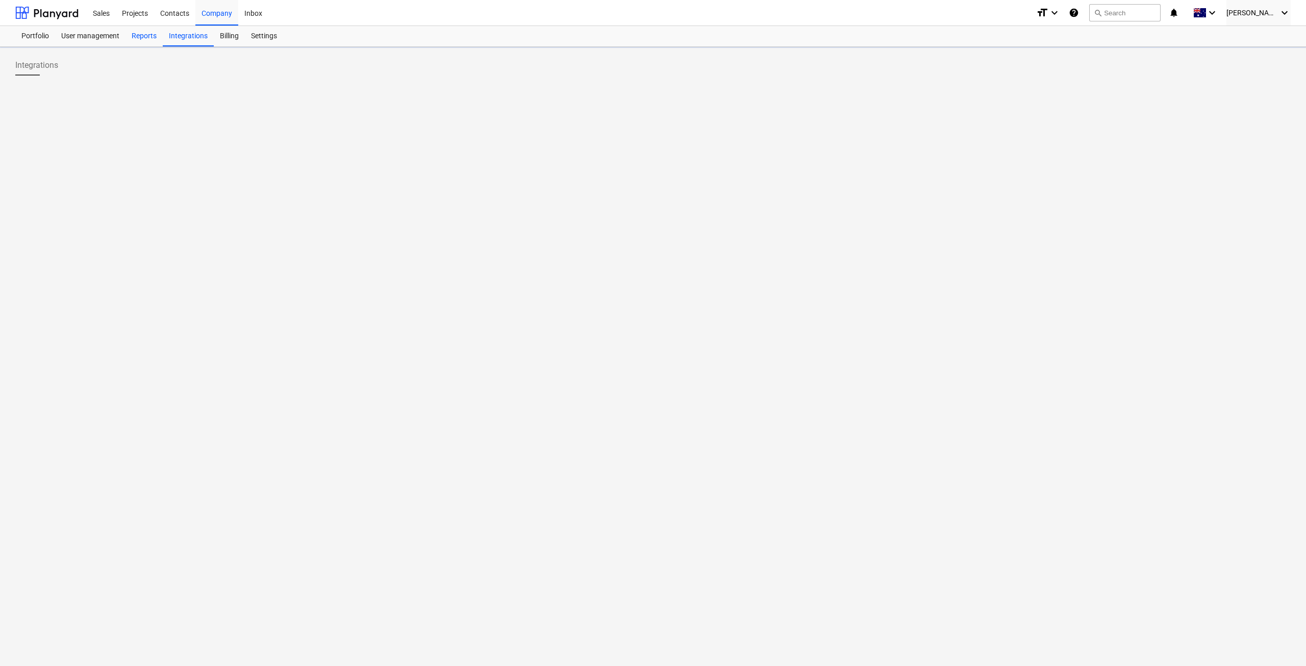
click at [142, 35] on div "Reports" at bounding box center [144, 36] width 37 height 20
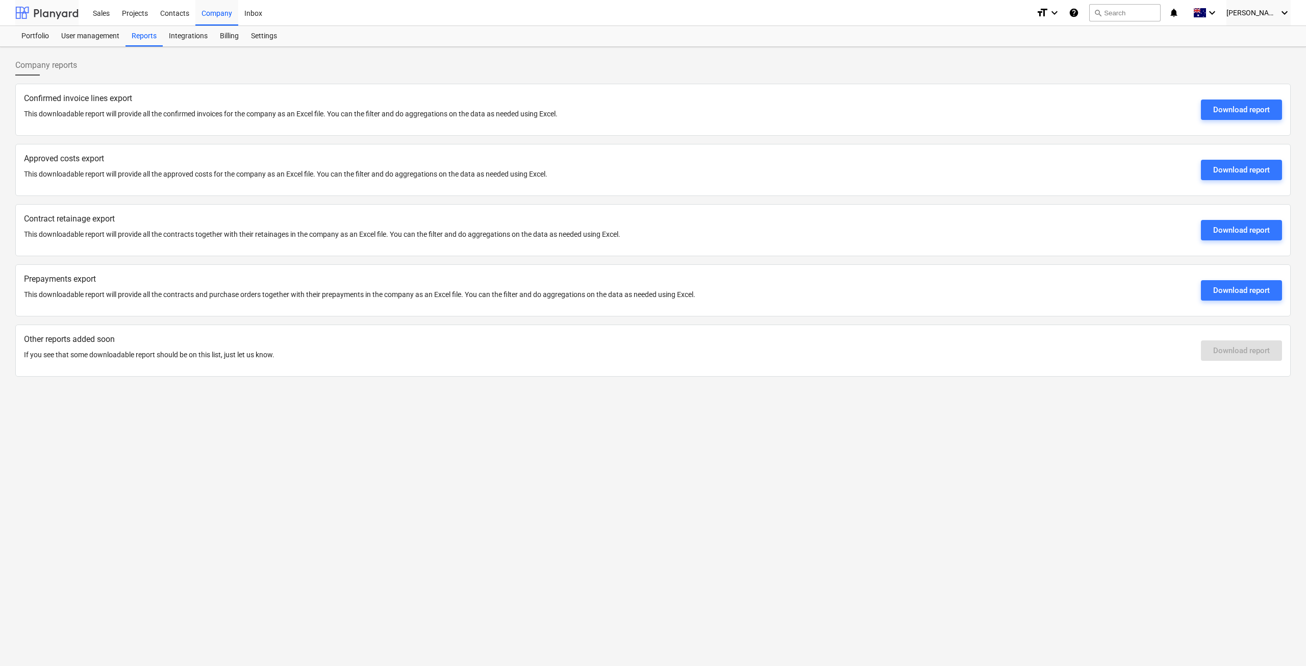
click at [60, 10] on div at bounding box center [46, 13] width 63 height 26
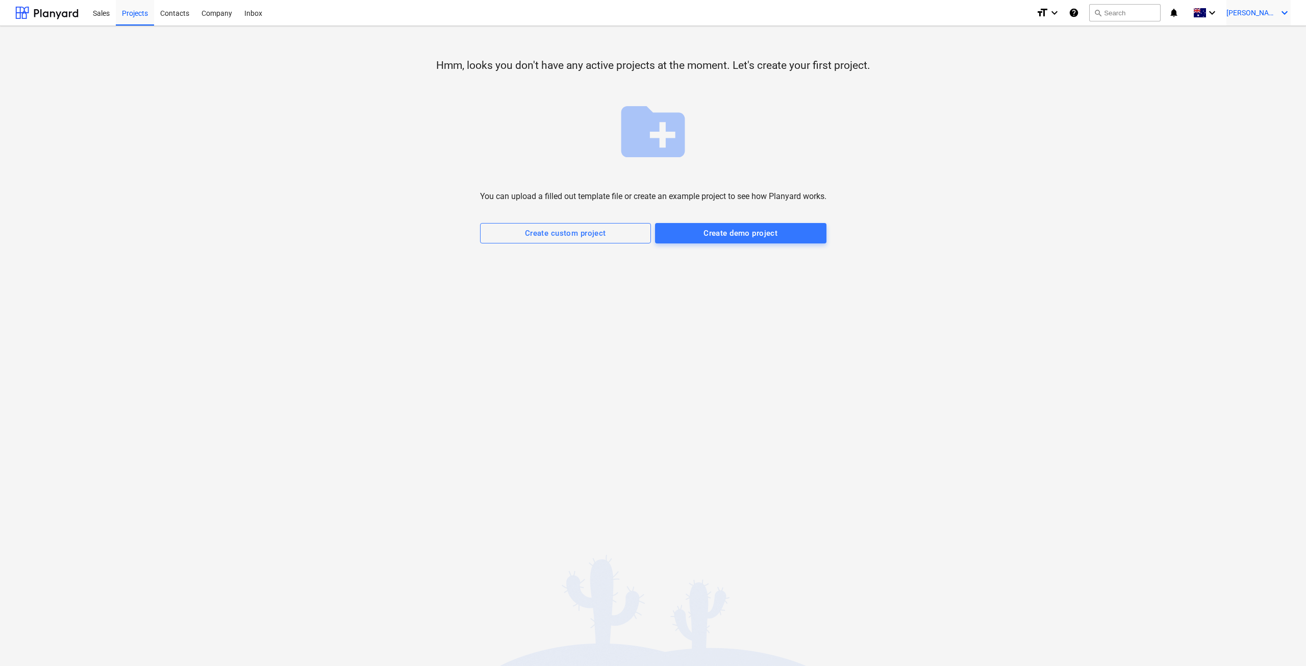
click at [1270, 10] on span "[PERSON_NAME]" at bounding box center [1252, 13] width 51 height 8
click at [1246, 34] on div "Settings" at bounding box center [1260, 40] width 61 height 16
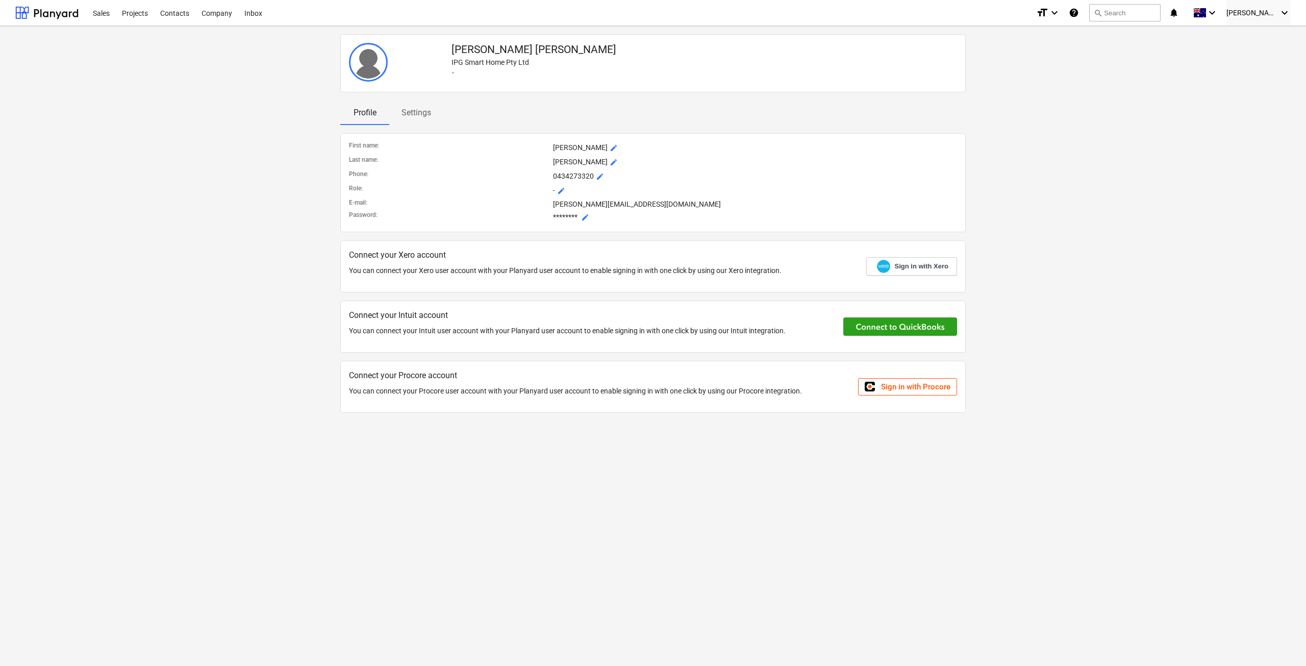
click at [435, 115] on span "Settings" at bounding box center [416, 113] width 54 height 18
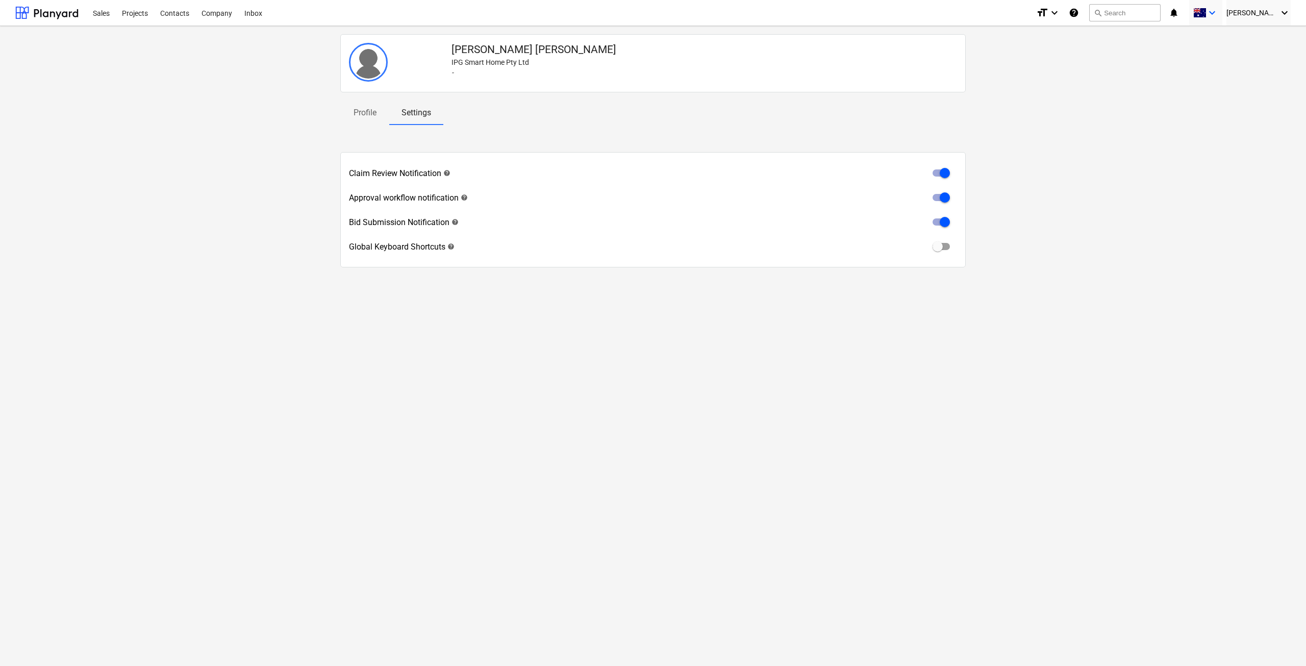
click at [1206, 9] on span at bounding box center [1200, 13] width 13 height 10
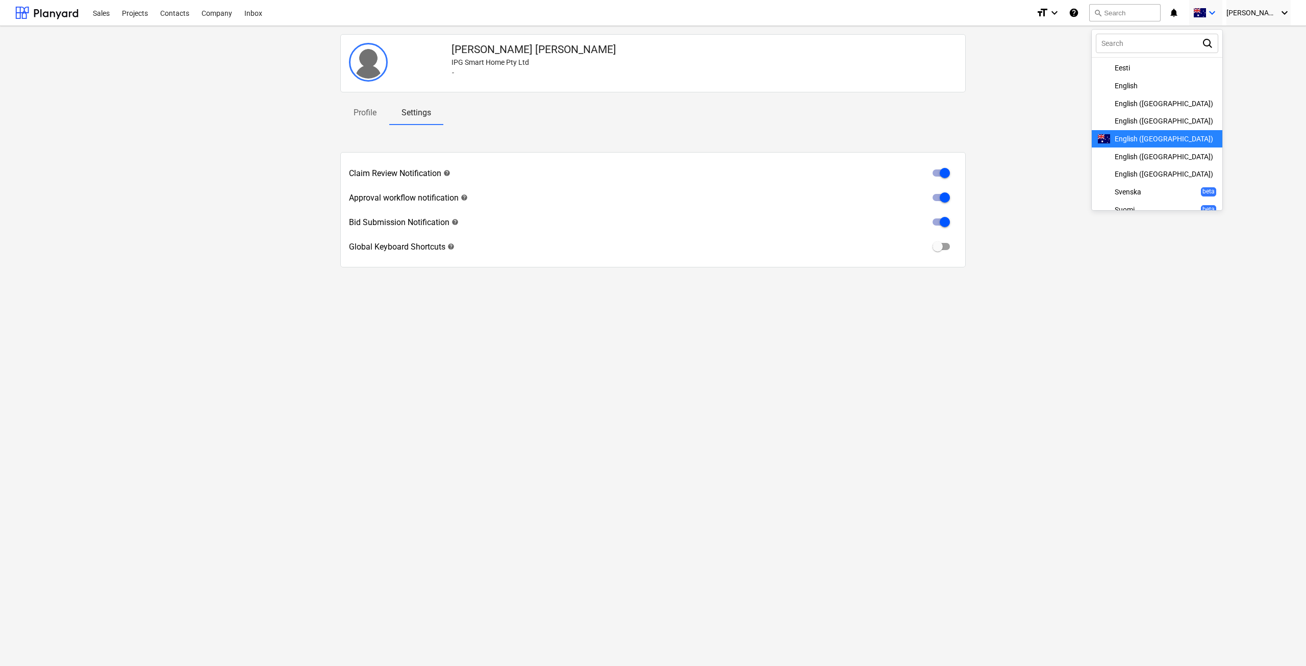
click at [1203, 13] on div at bounding box center [653, 333] width 1306 height 666
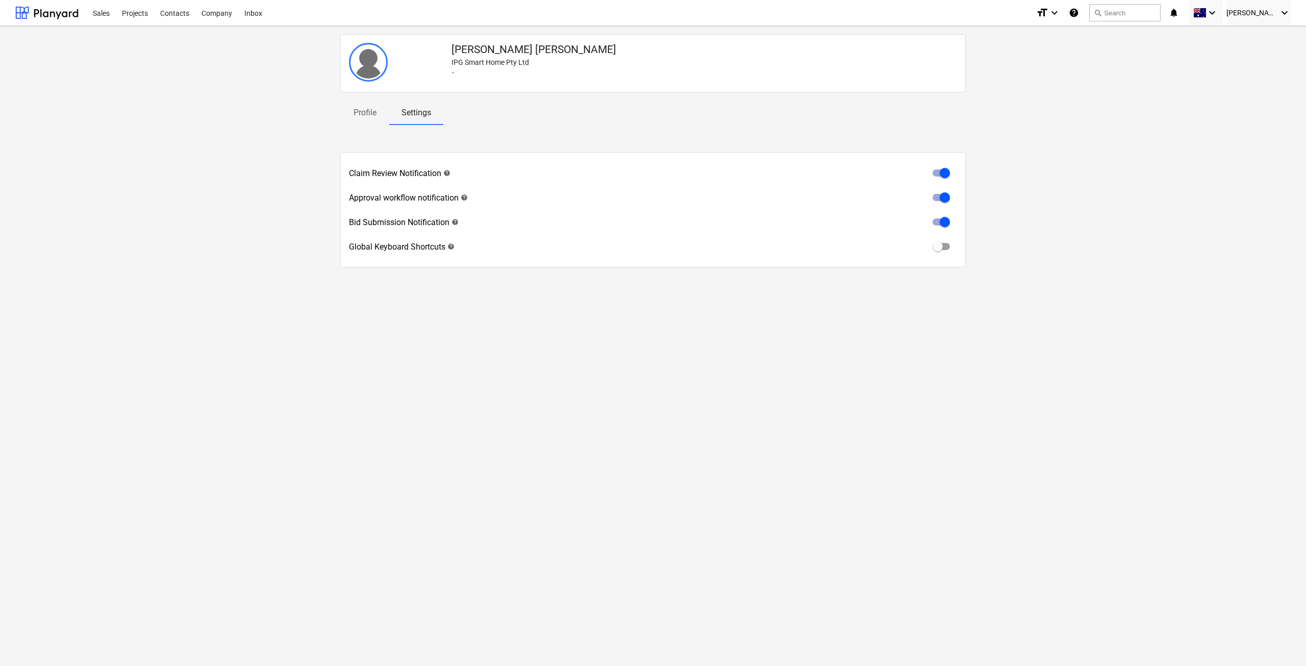
click at [1179, 14] on icon "notifications" at bounding box center [1174, 13] width 10 height 12
click at [1079, 11] on icon "help" at bounding box center [1074, 13] width 10 height 12
click at [35, 9] on div at bounding box center [46, 13] width 63 height 26
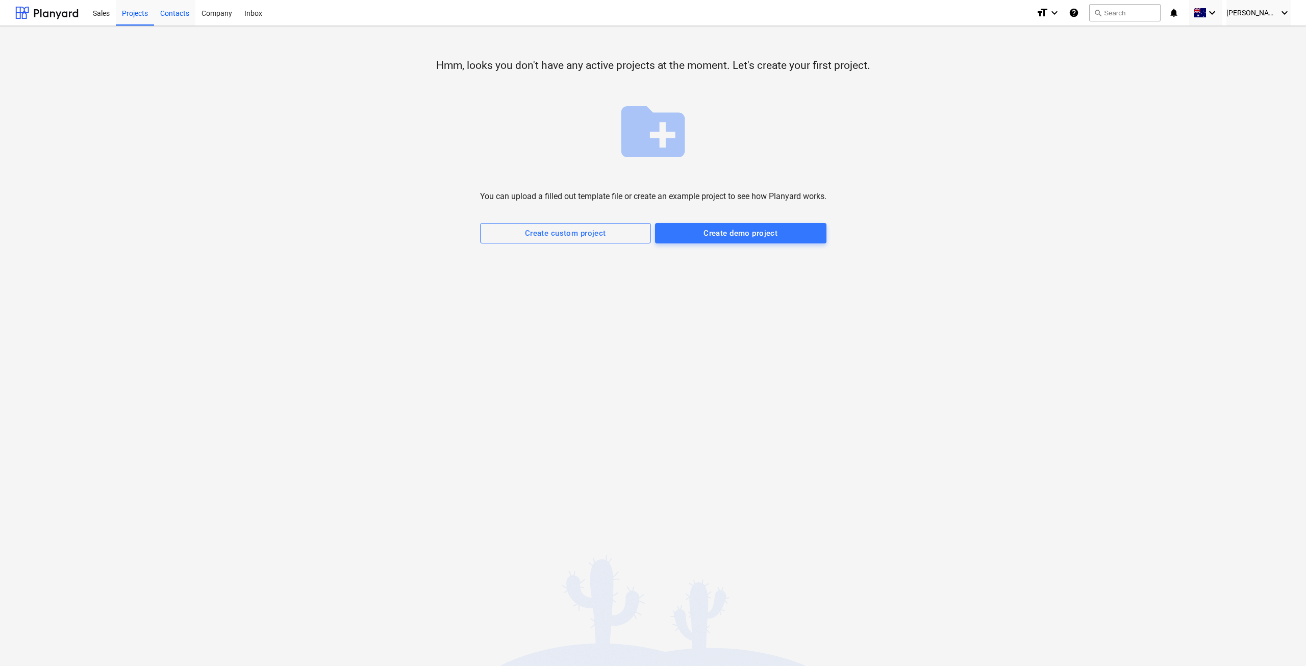
click at [179, 14] on div "Contacts" at bounding box center [174, 12] width 41 height 26
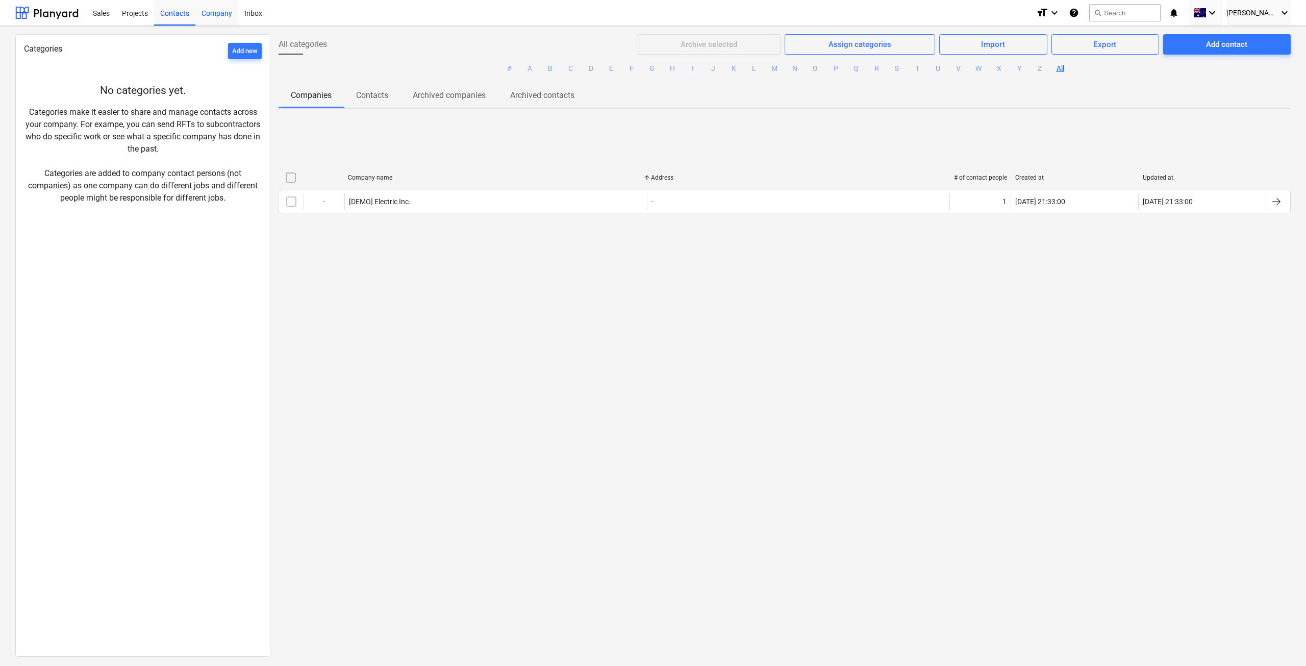
click at [213, 13] on div "Company" at bounding box center [216, 12] width 43 height 26
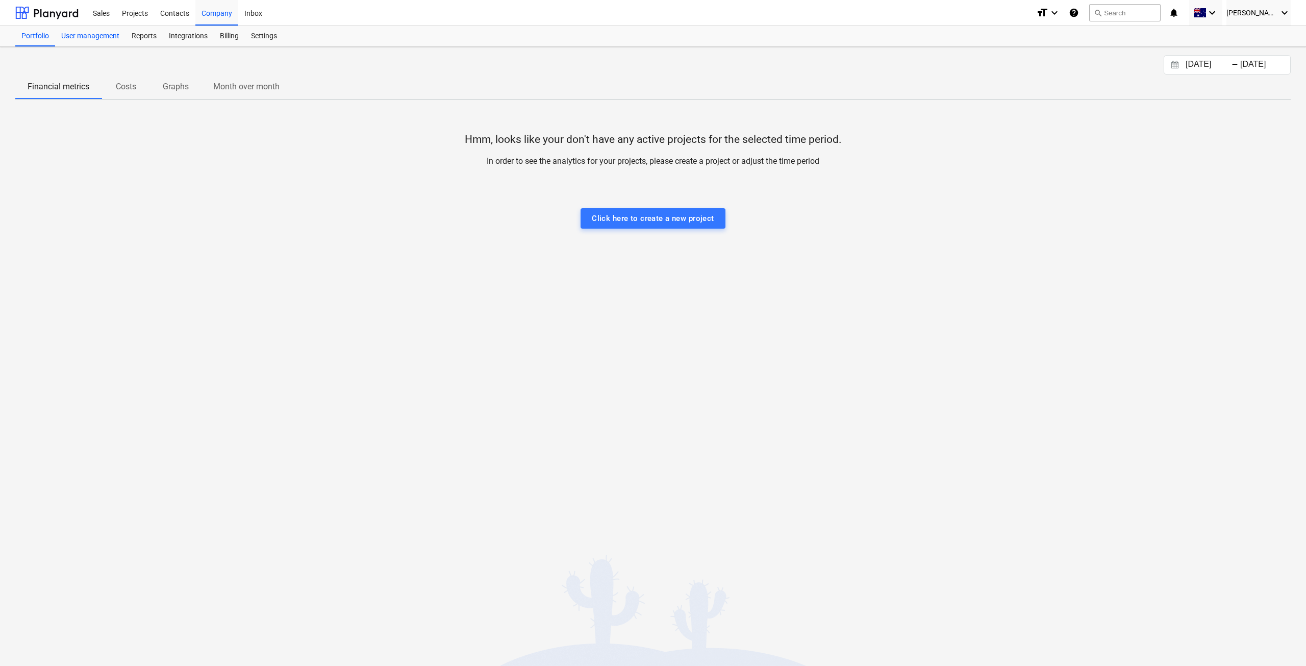
click at [108, 36] on div "User management" at bounding box center [90, 36] width 70 height 20
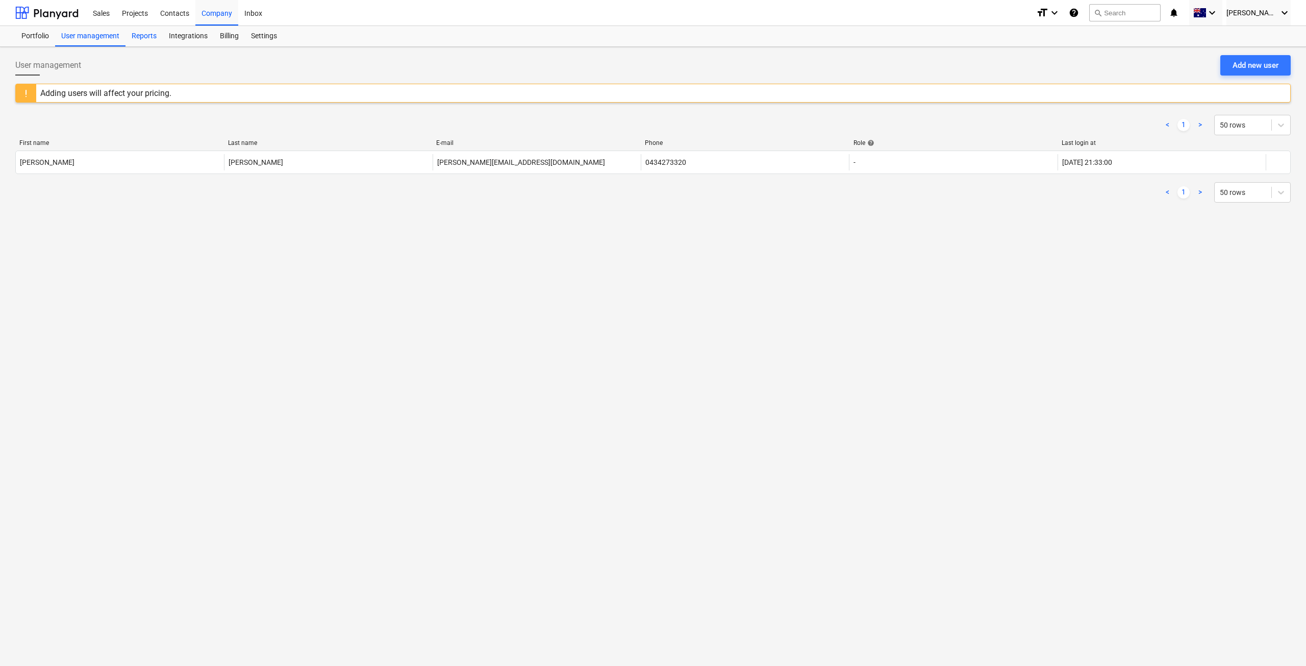
click at [150, 30] on div "Reports" at bounding box center [144, 36] width 37 height 20
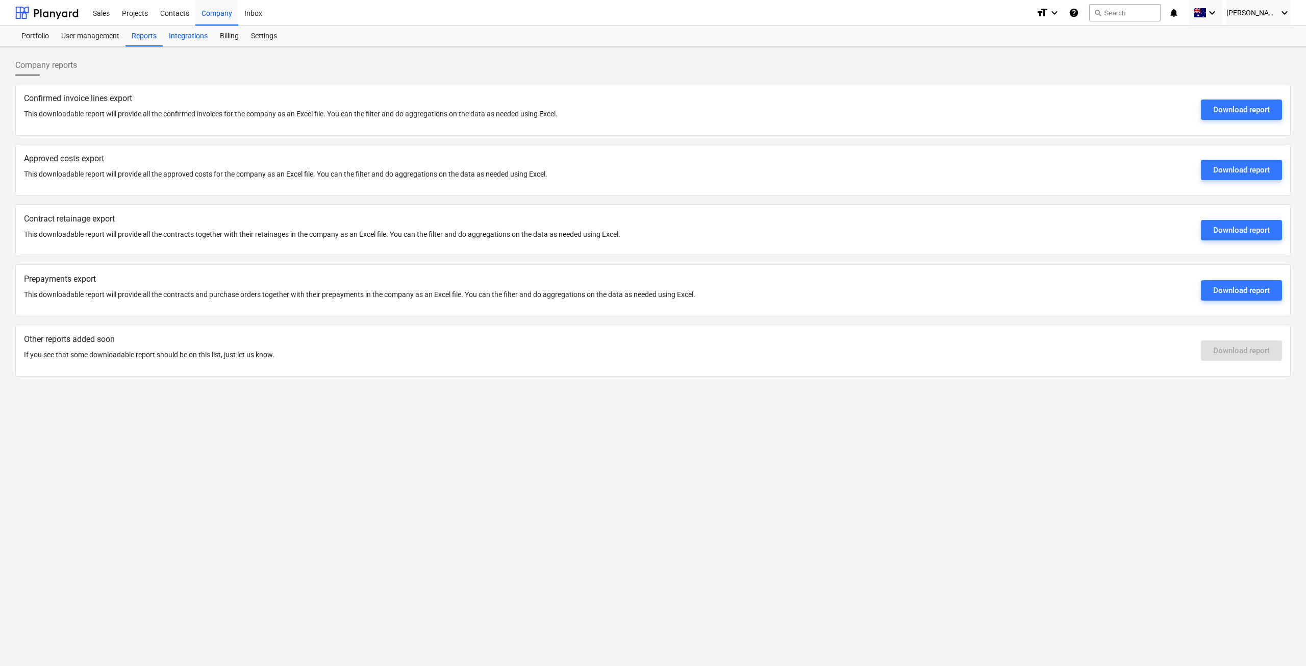
click at [184, 35] on div "Integrations" at bounding box center [188, 36] width 51 height 20
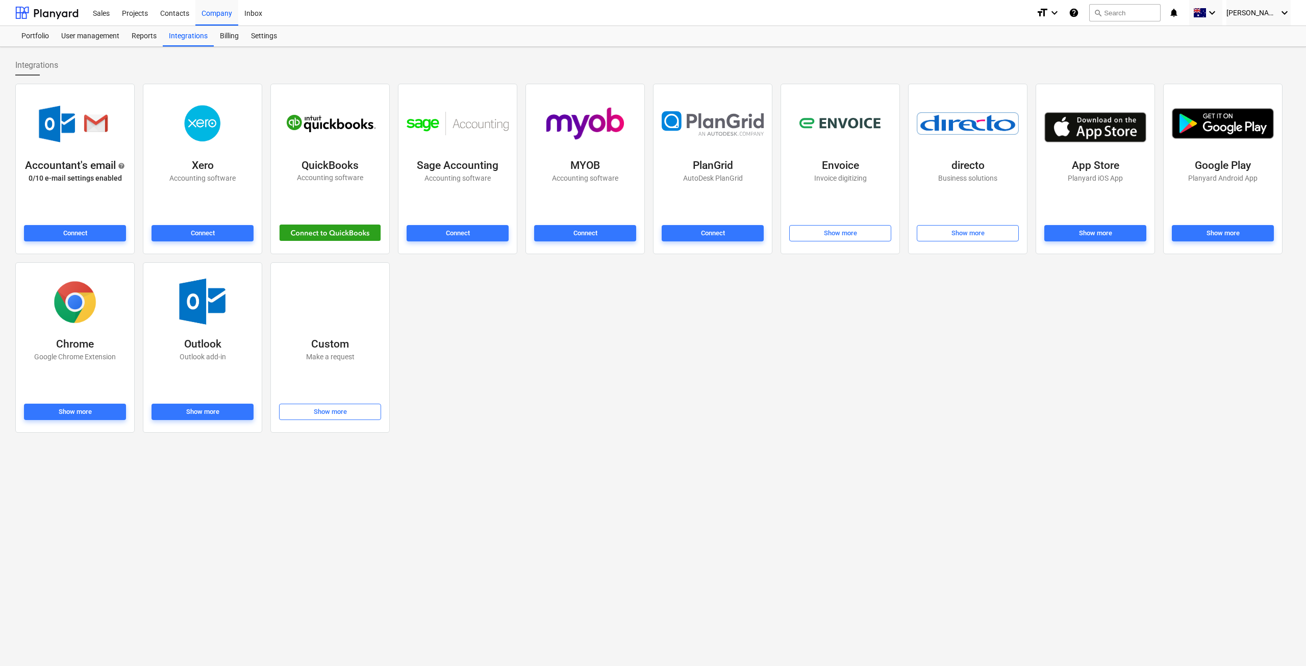
click at [699, 121] on img at bounding box center [713, 123] width 102 height 25
click at [264, 36] on div "Settings" at bounding box center [264, 36] width 38 height 20
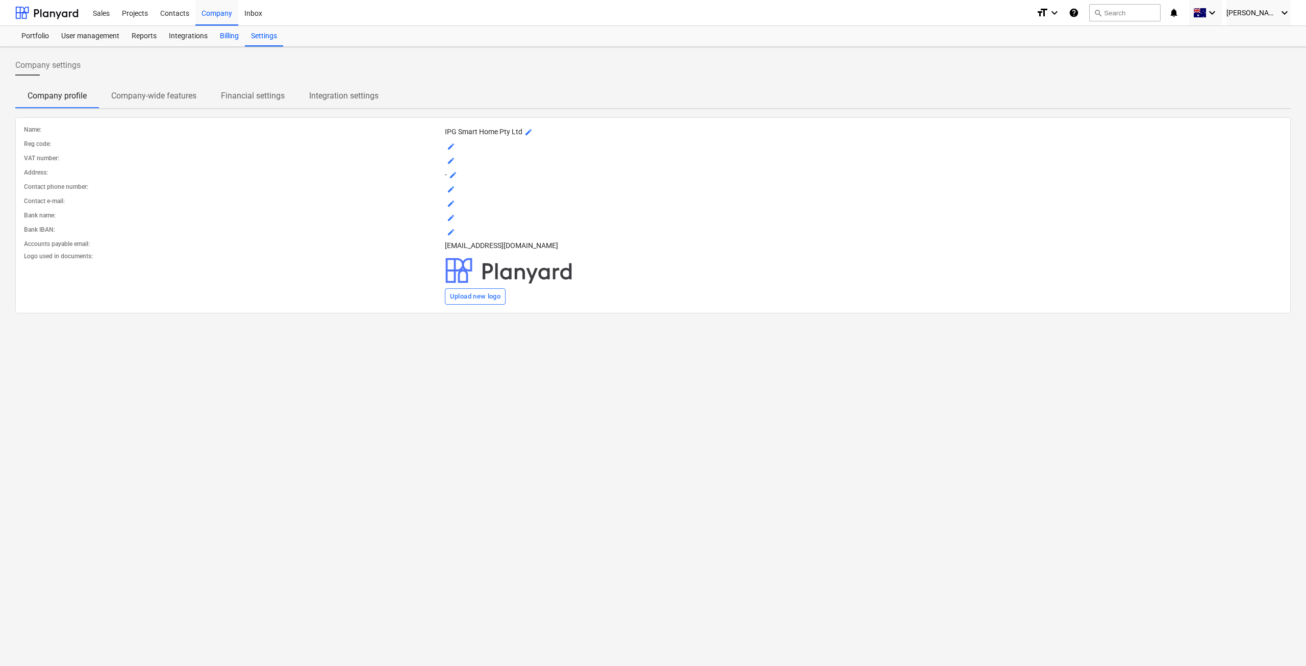
click at [230, 39] on div "Billing" at bounding box center [229, 36] width 31 height 20
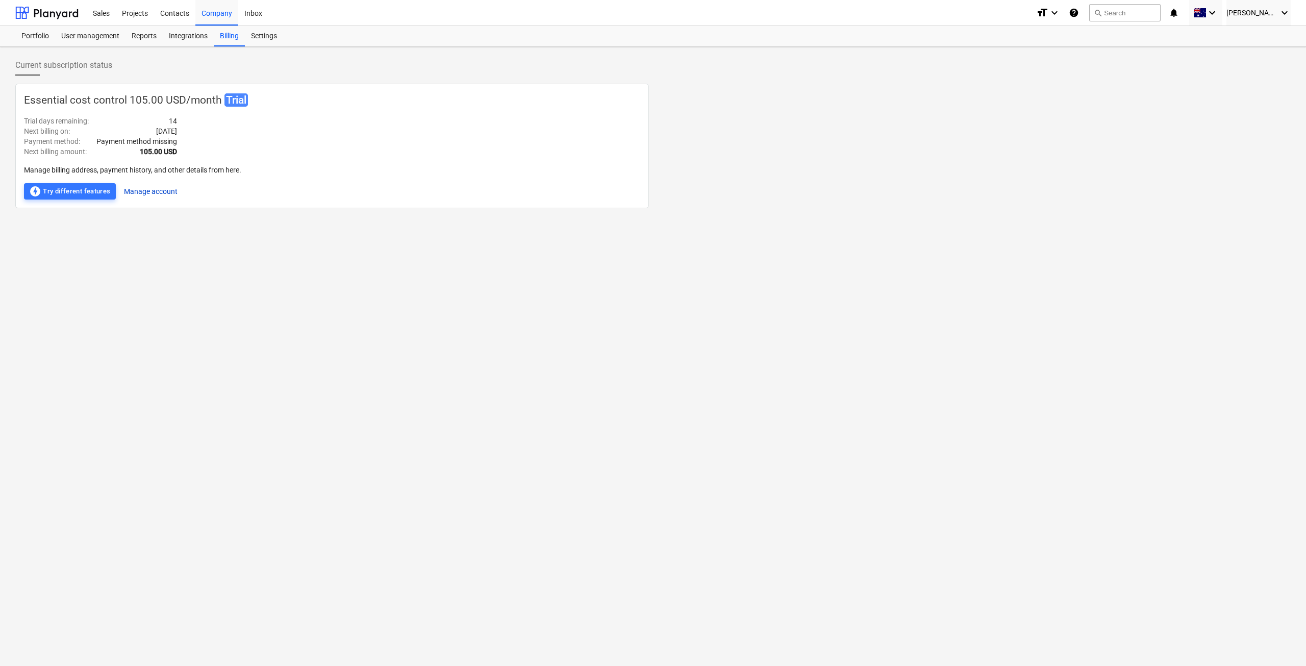
click at [125, 192] on button "Manage account" at bounding box center [151, 191] width 54 height 16
click at [259, 37] on div "Settings" at bounding box center [264, 36] width 38 height 20
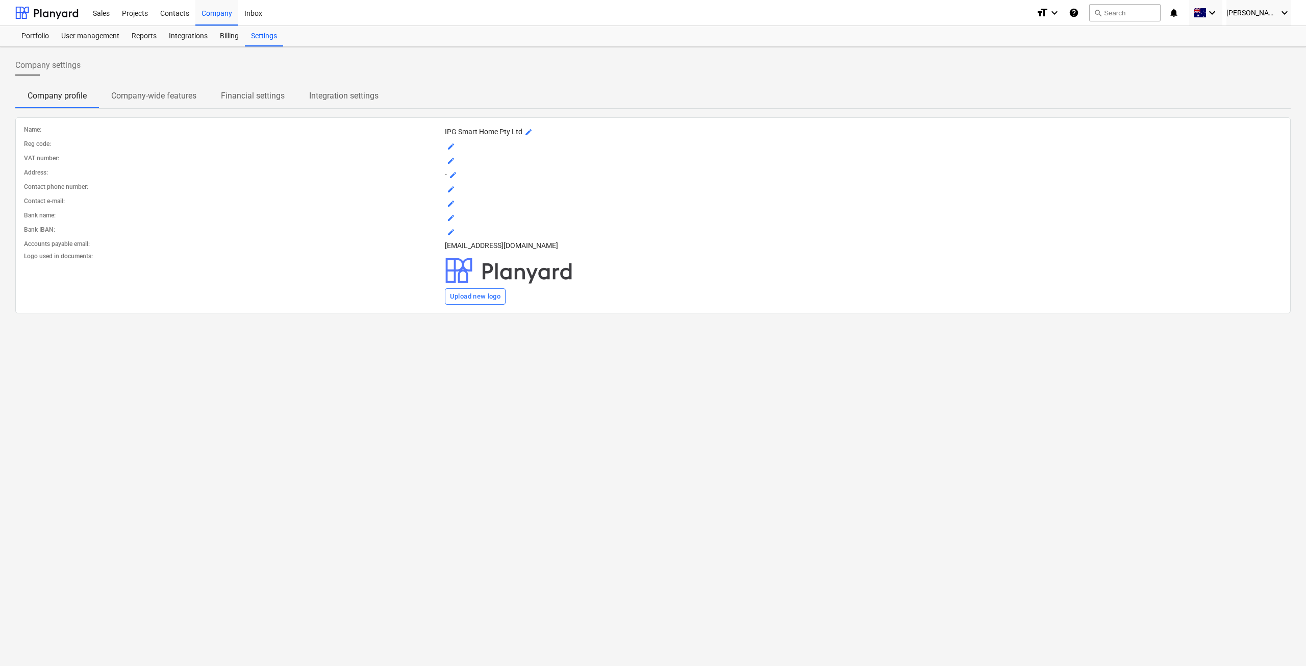
click at [537, 129] on p "IPG Smart Home Pty Ltd mode_edit" at bounding box center [863, 132] width 837 height 12
click at [530, 131] on button "mode_edit" at bounding box center [529, 132] width 12 height 12
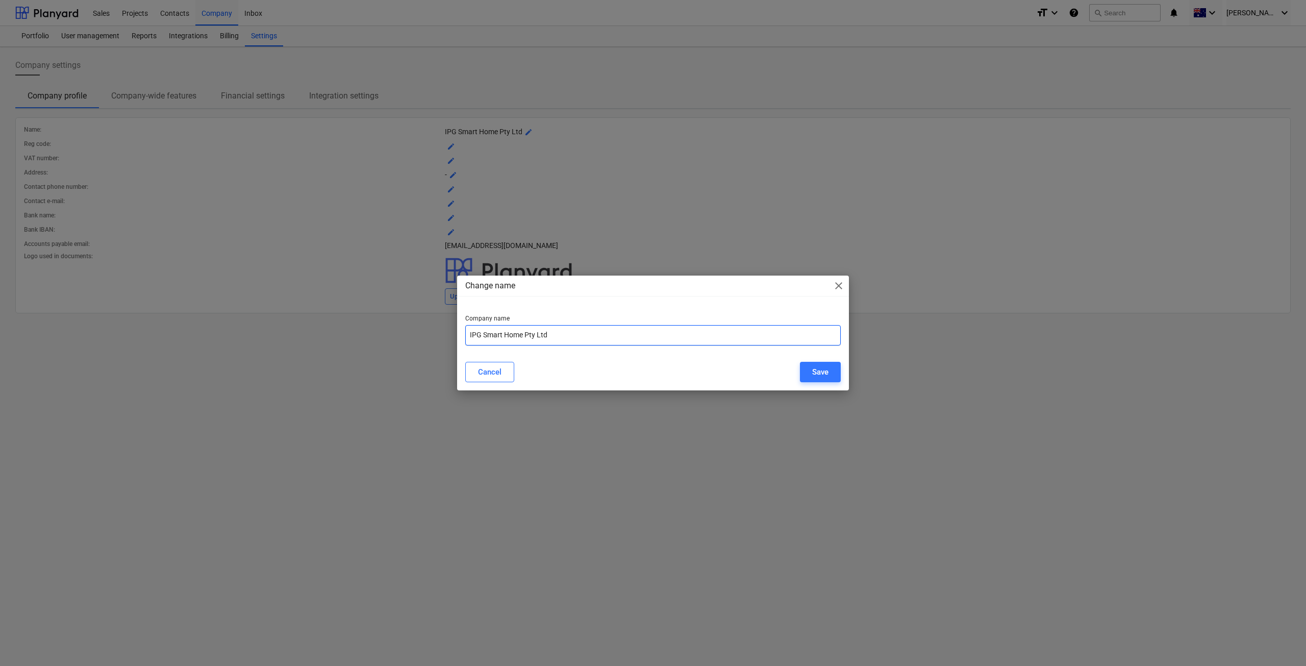
drag, startPoint x: 549, startPoint y: 332, endPoint x: 462, endPoint y: 318, distance: 87.9
click at [462, 318] on div "Company name IPG Smart Home Pty Ltd" at bounding box center [653, 330] width 392 height 47
type input "i"
drag, startPoint x: 833, startPoint y: 379, endPoint x: 834, endPoint y: 392, distance: 12.8
click at [833, 381] on button "Save" at bounding box center [820, 372] width 41 height 20
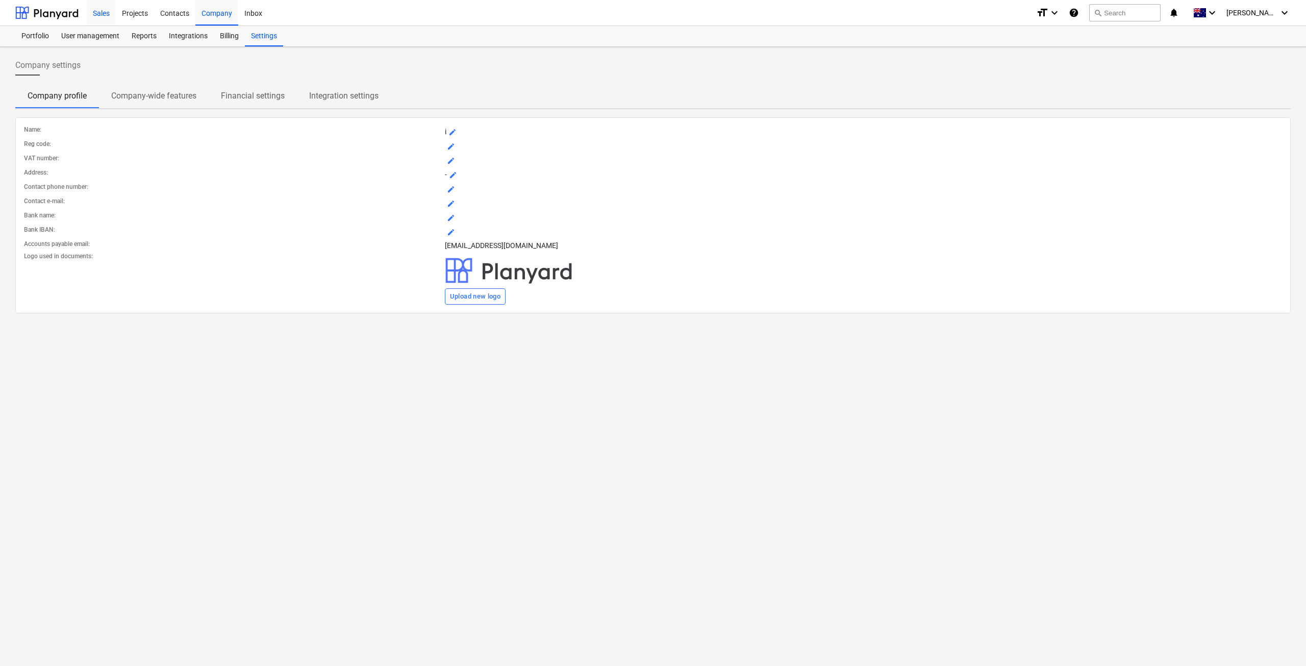
click at [103, 16] on div "Sales" at bounding box center [101, 12] width 29 height 26
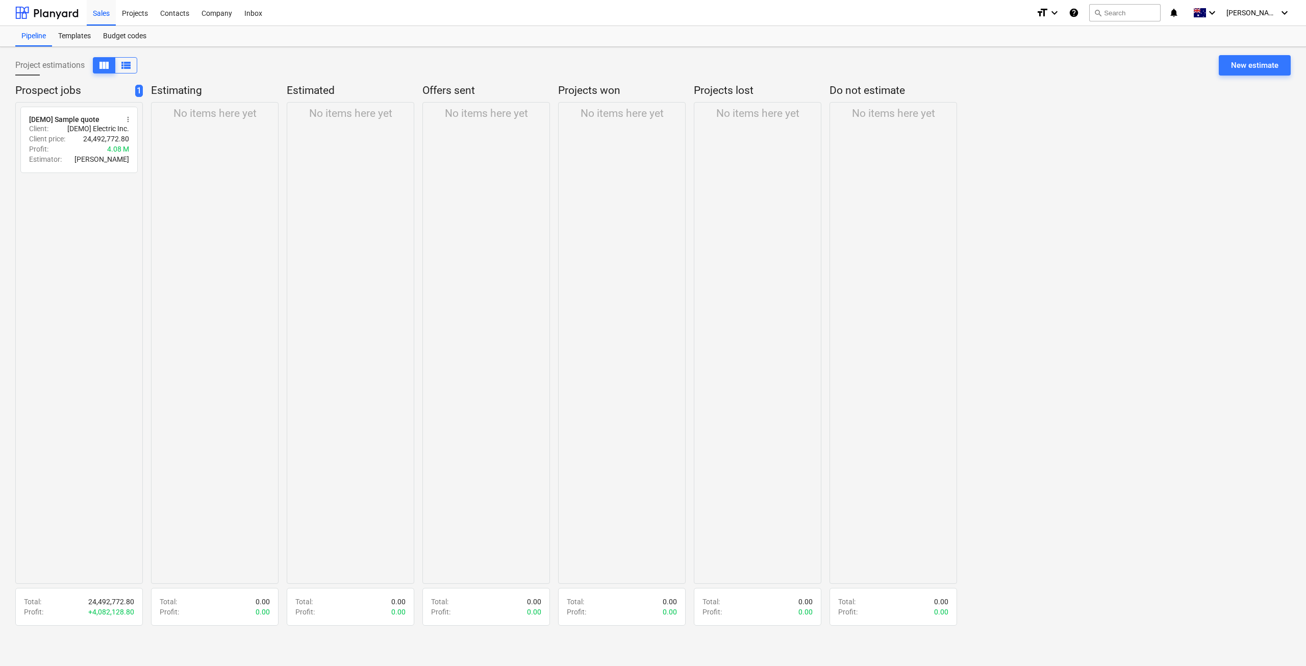
click at [209, 136] on div "No items here yet" at bounding box center [215, 343] width 128 height 482
click at [224, 7] on div "Company" at bounding box center [216, 12] width 43 height 26
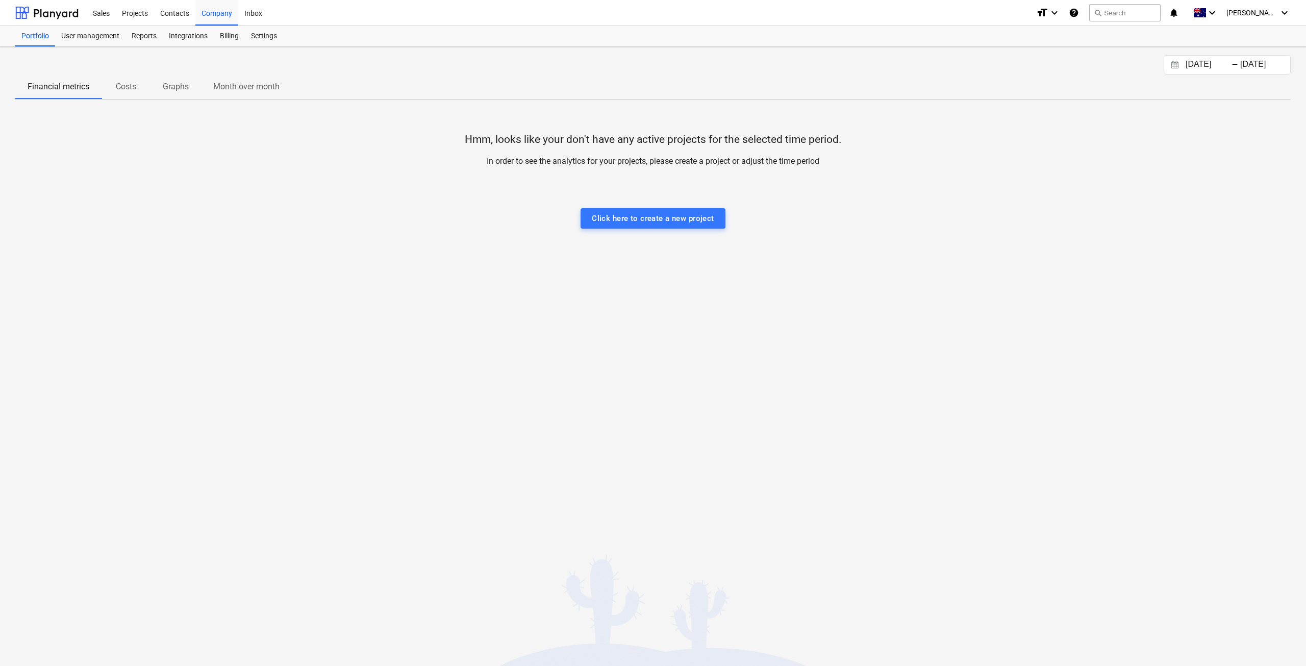
click at [135, 84] on p "Costs" at bounding box center [126, 87] width 24 height 12
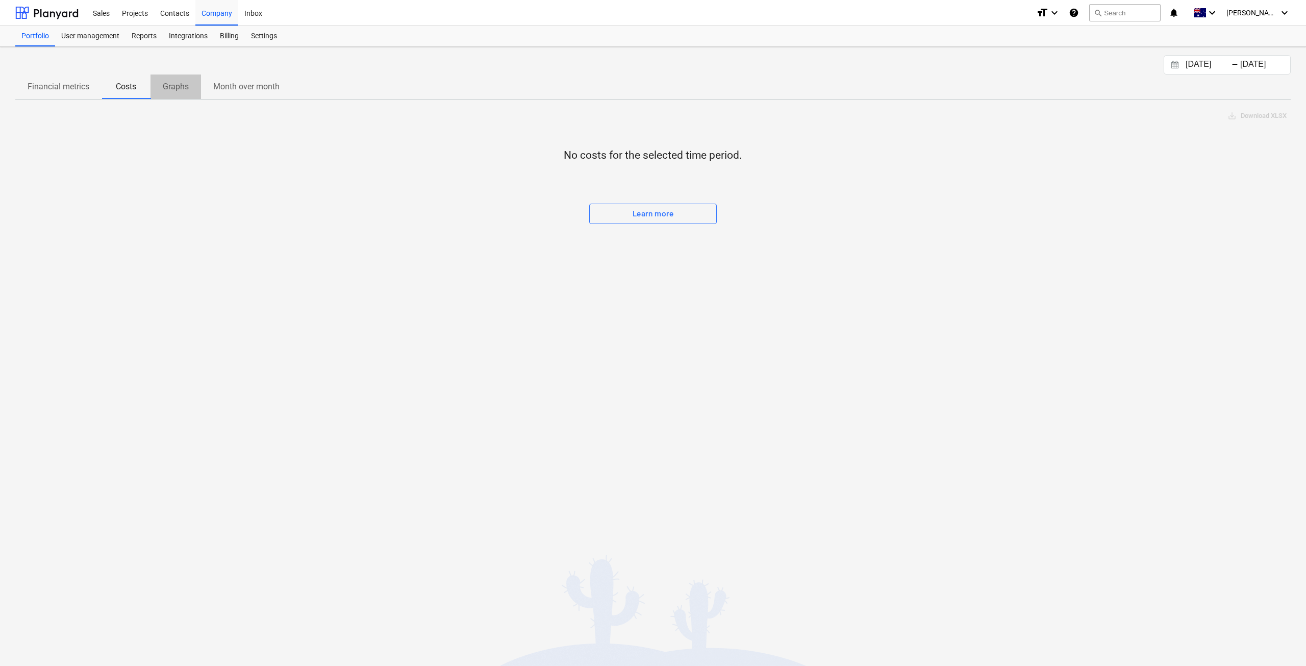
click at [169, 81] on p "Graphs" at bounding box center [176, 87] width 26 height 12
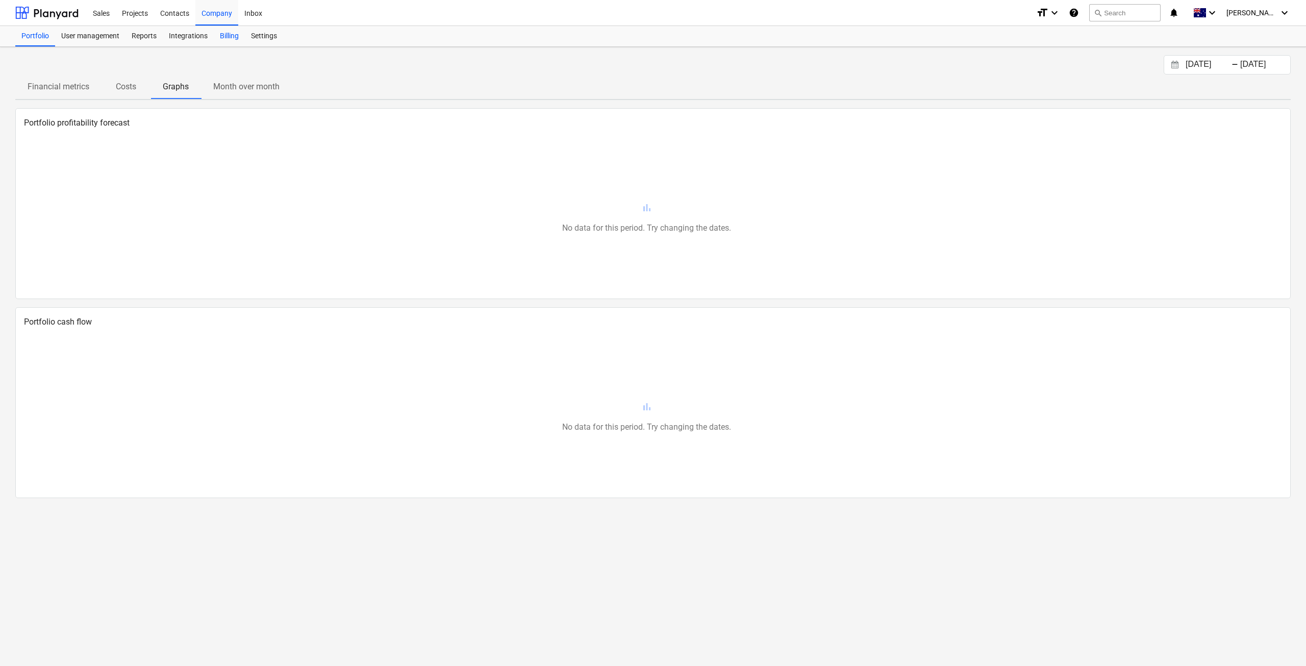
click at [216, 37] on div "Billing" at bounding box center [229, 36] width 31 height 20
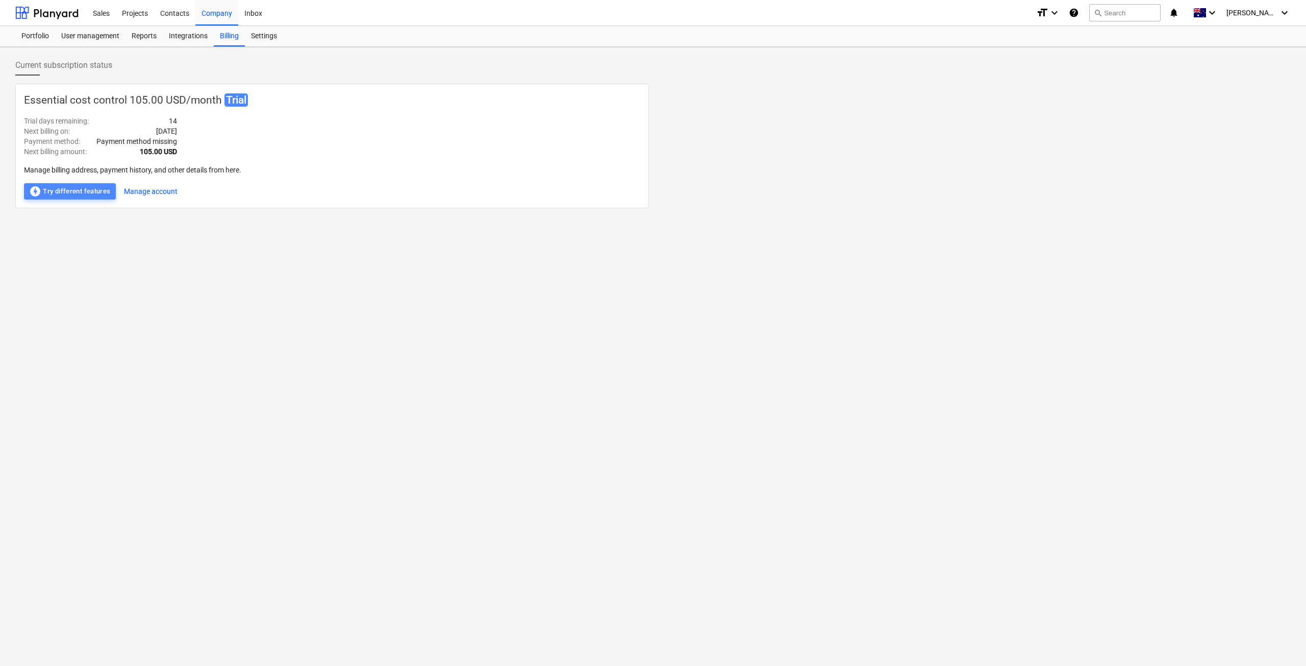
click at [78, 184] on button "offline_bolt Try different features" at bounding box center [70, 191] width 92 height 16
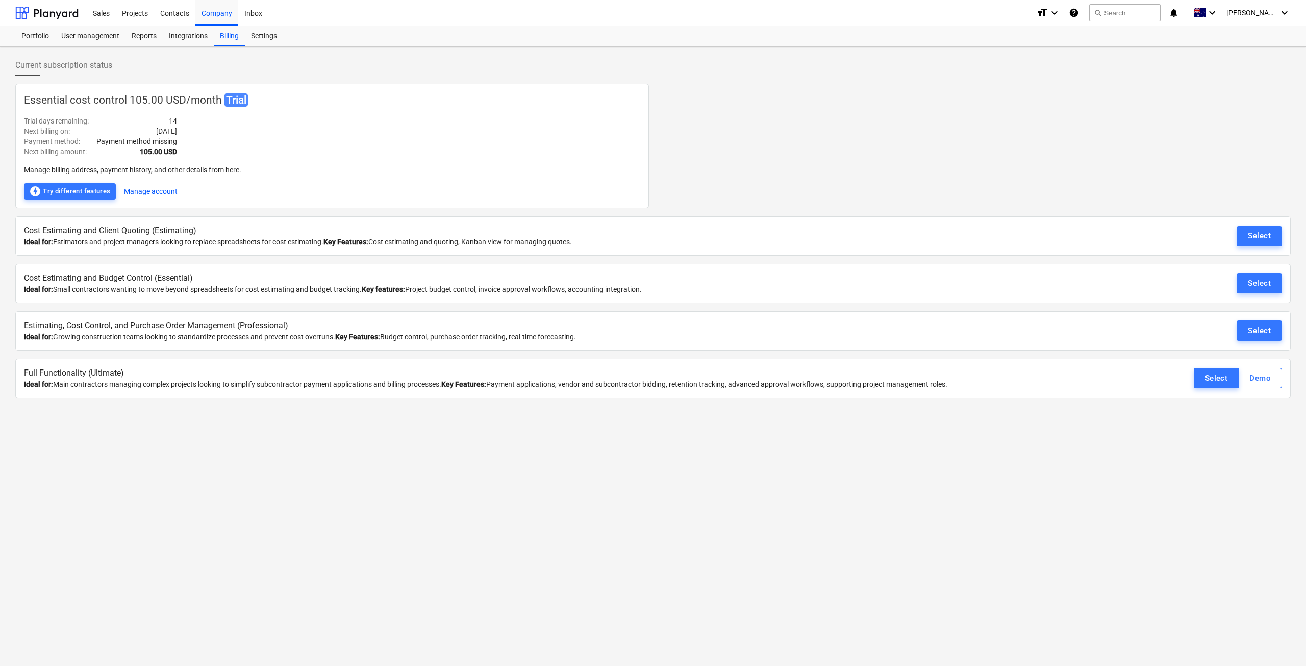
click at [1214, 383] on div "Select" at bounding box center [1216, 378] width 23 height 13
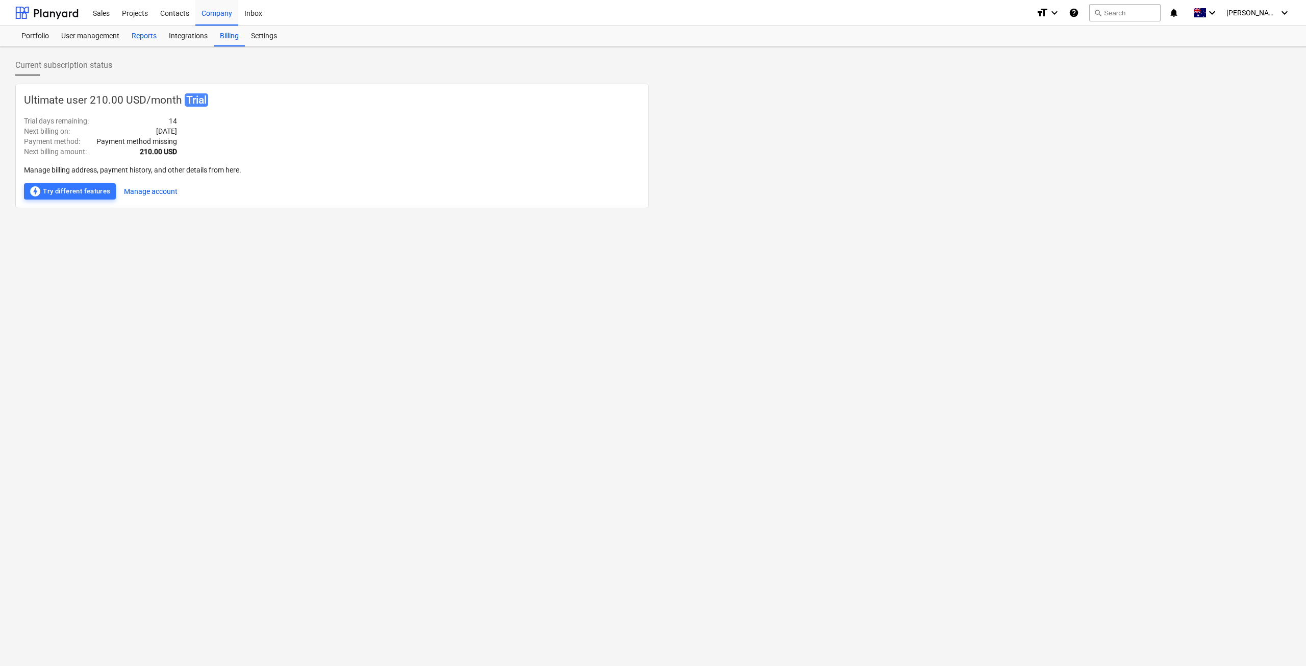
click at [144, 33] on div "Reports" at bounding box center [144, 36] width 37 height 20
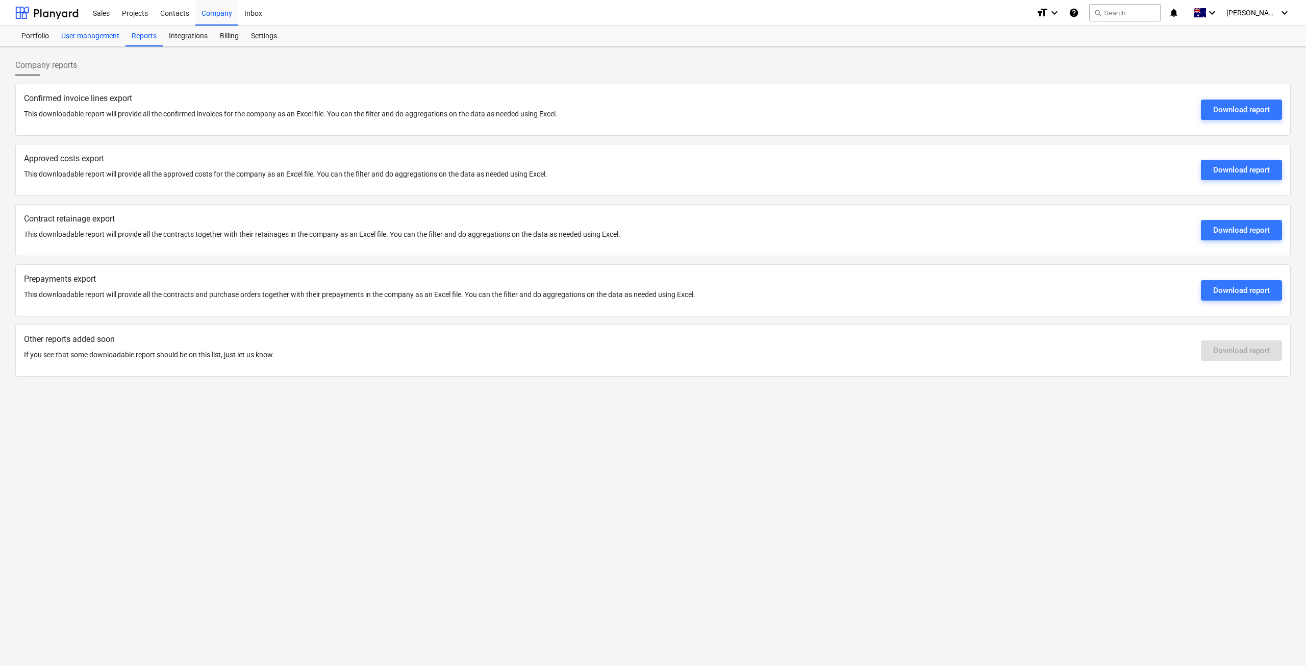
click at [100, 38] on div "User management" at bounding box center [90, 36] width 70 height 20
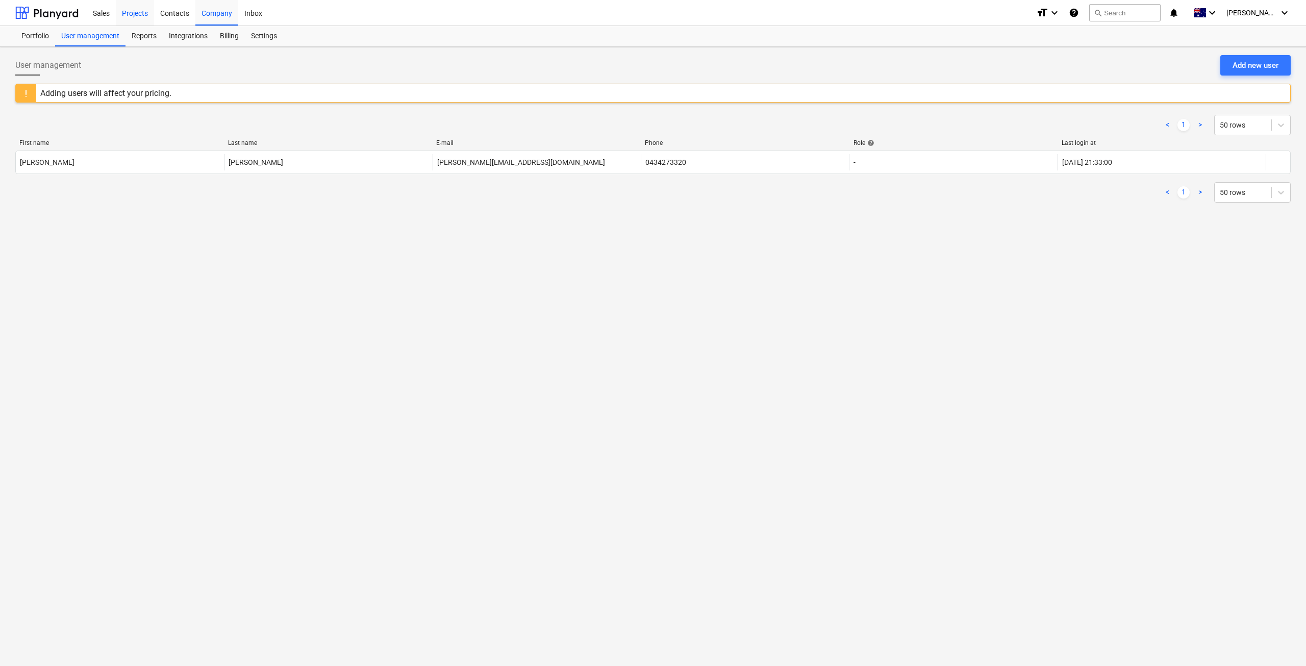
click at [149, 15] on div "Projects" at bounding box center [135, 12] width 38 height 26
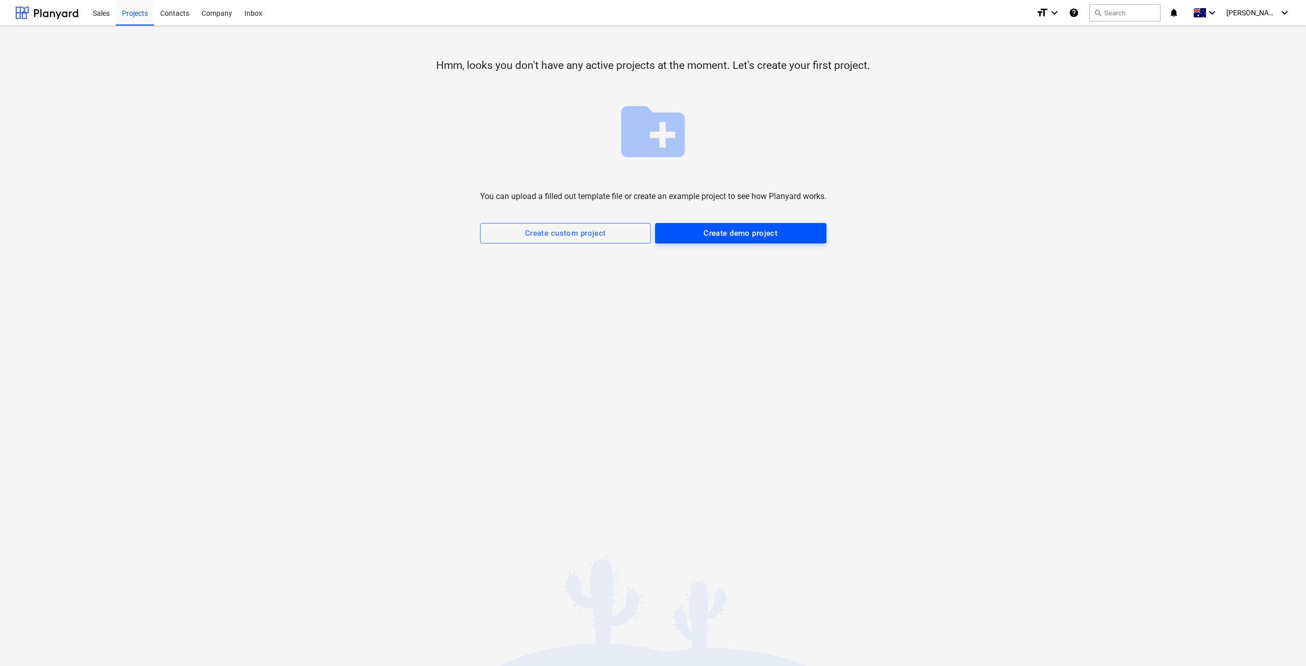
click at [711, 239] on div "Create demo project" at bounding box center [741, 233] width 74 height 13
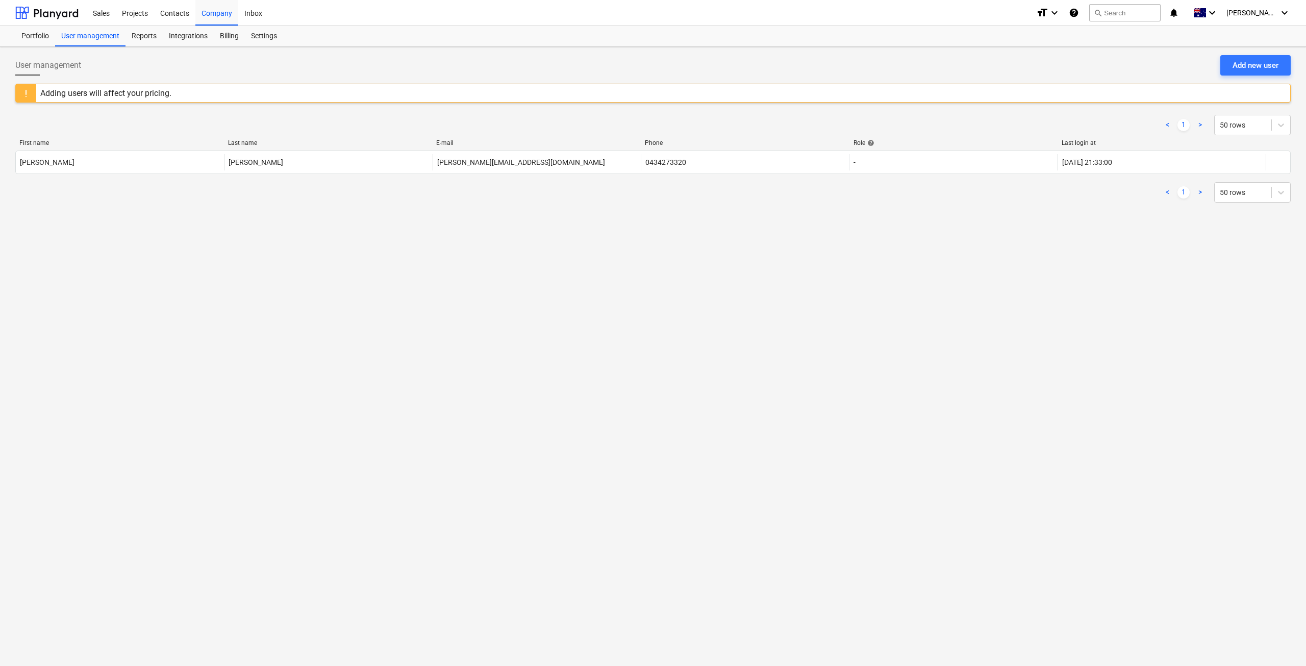
click at [1161, 24] on div "search Search" at bounding box center [1125, 13] width 71 height 25
click at [1179, 13] on icon "notifications" at bounding box center [1174, 13] width 10 height 12
click at [1216, 15] on div "keyboard_arrow_down" at bounding box center [1206, 13] width 33 height 26
click at [1248, 16] on div "format_size keyboard_arrow_down help search Search notifications 0 keyboard_arr…" at bounding box center [1163, 13] width 255 height 26
click at [1253, 14] on span "[PERSON_NAME]" at bounding box center [1252, 13] width 51 height 8
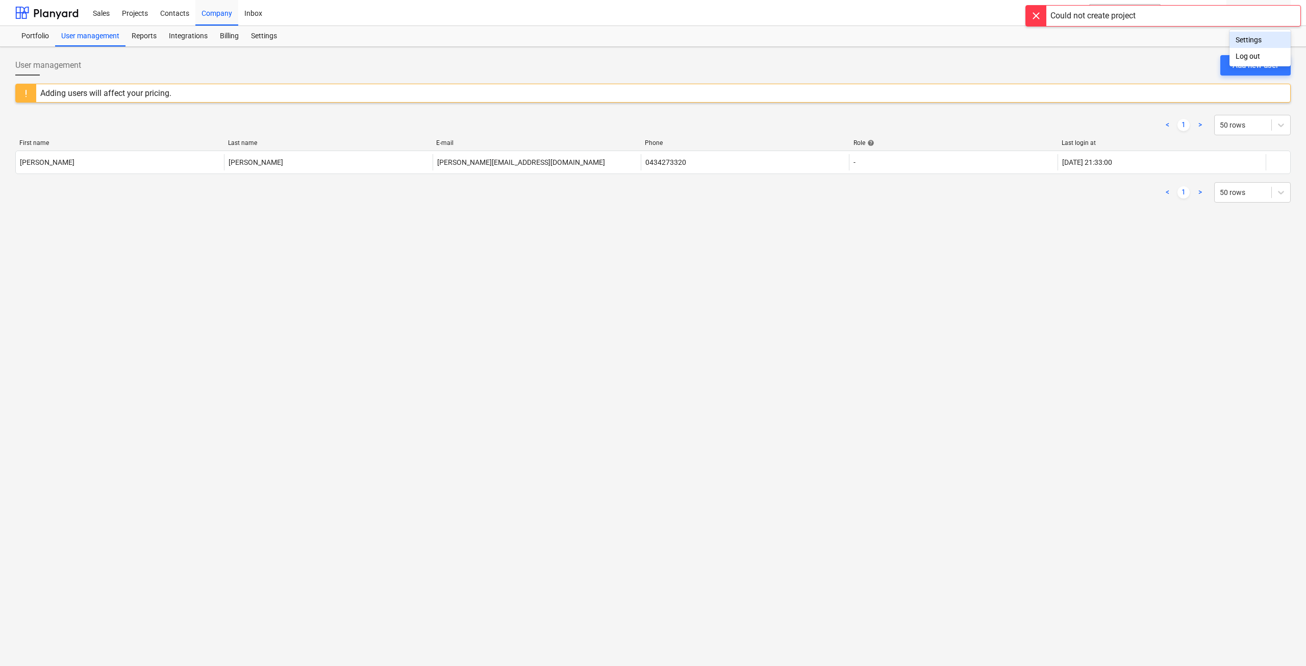
click at [1254, 37] on div "Settings" at bounding box center [1260, 40] width 61 height 16
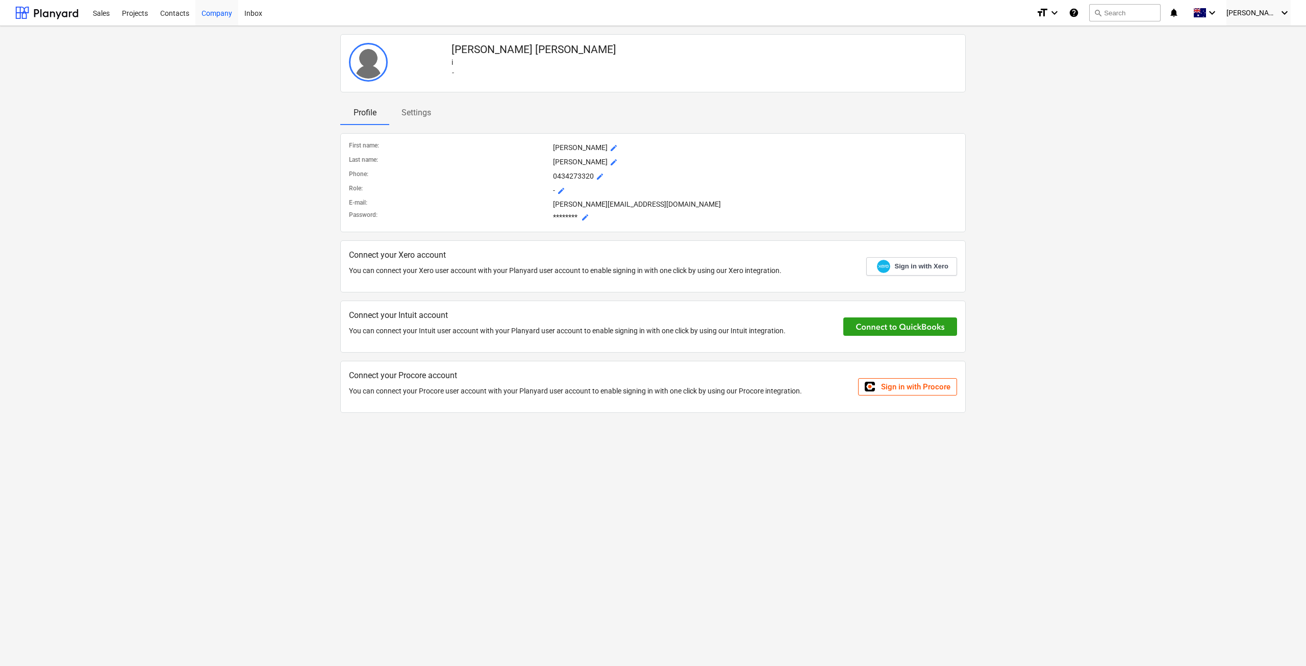
click at [215, 11] on div "Company" at bounding box center [216, 12] width 43 height 26
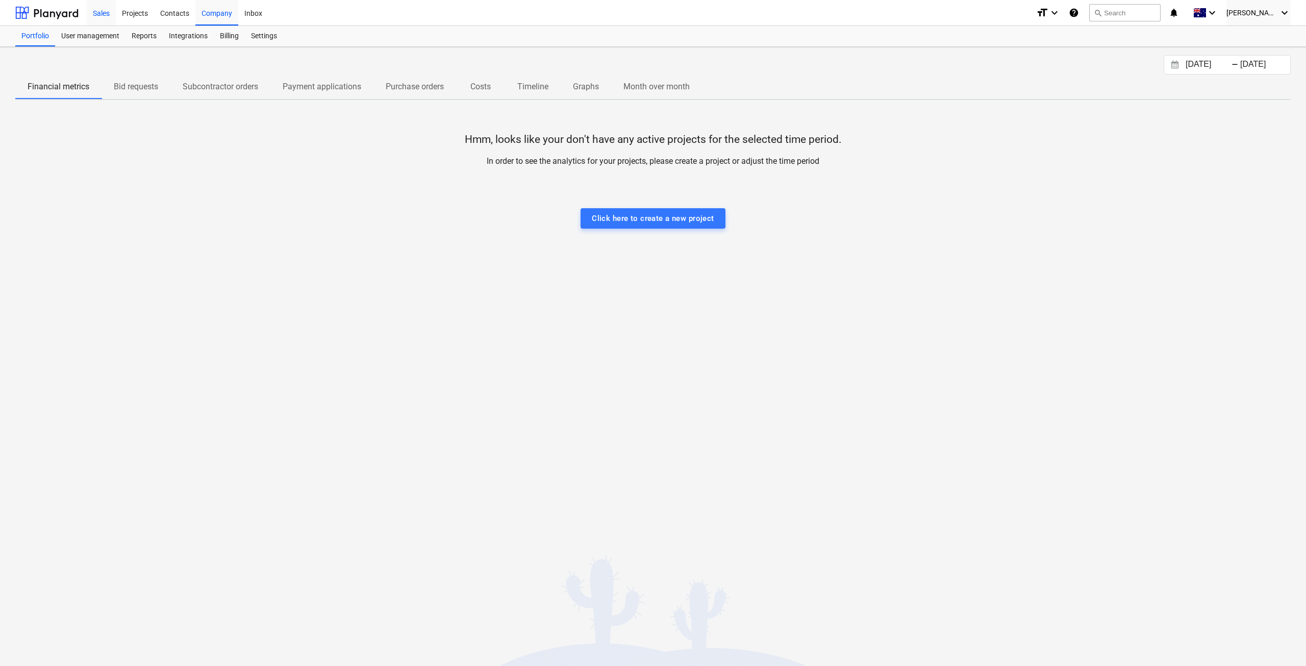
click at [103, 17] on div "Sales" at bounding box center [101, 12] width 29 height 26
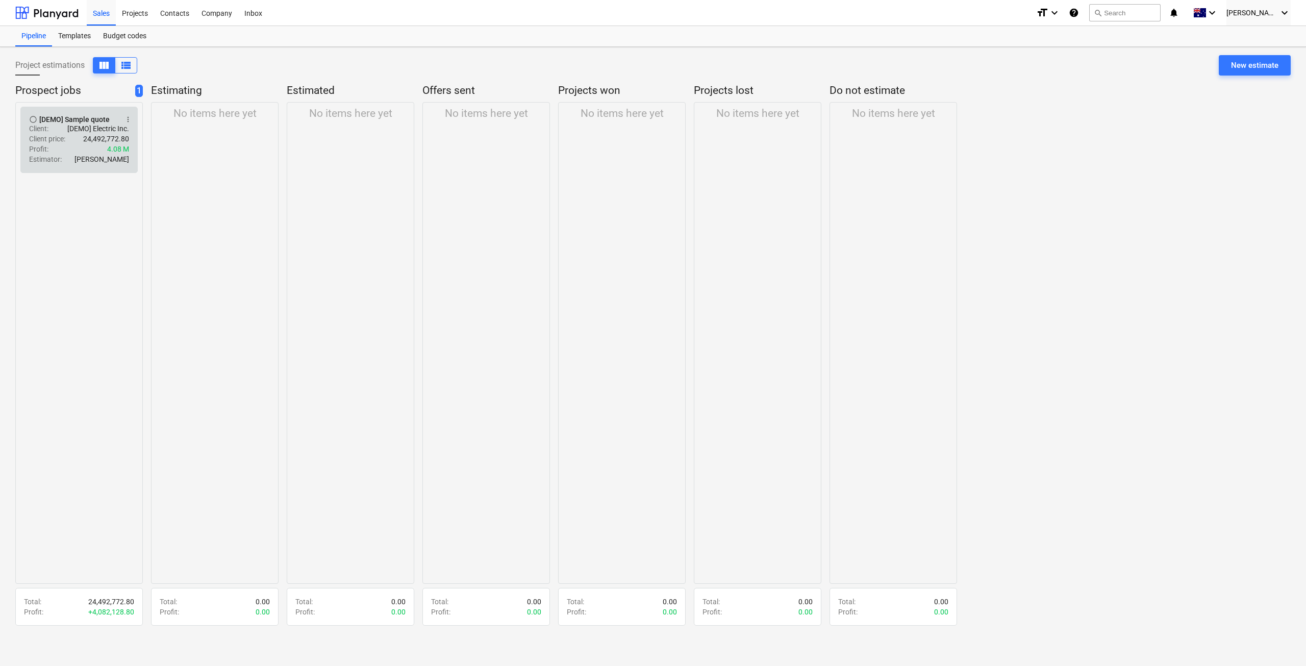
click at [75, 154] on div "Profit : 4.08 M" at bounding box center [79, 149] width 100 height 10
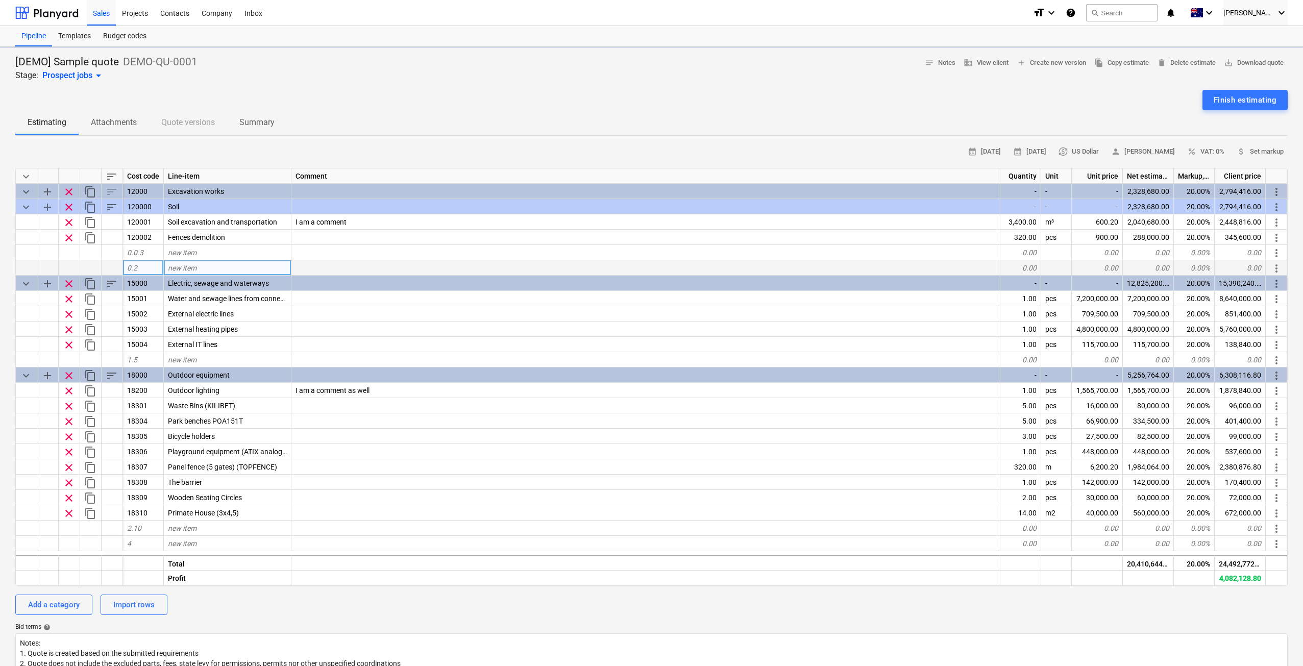
type textarea "x"
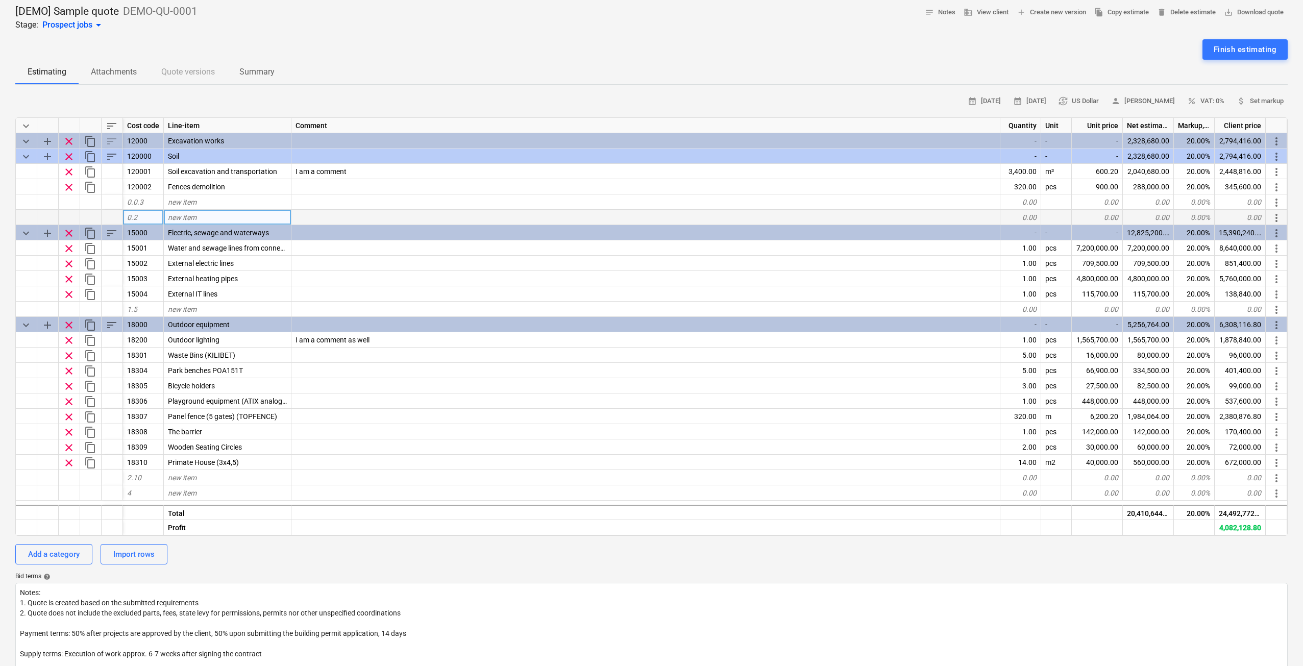
scroll to position [51, 0]
click at [174, 71] on div "Estimating Attachments Quote versions Summary" at bounding box center [651, 71] width 1272 height 24
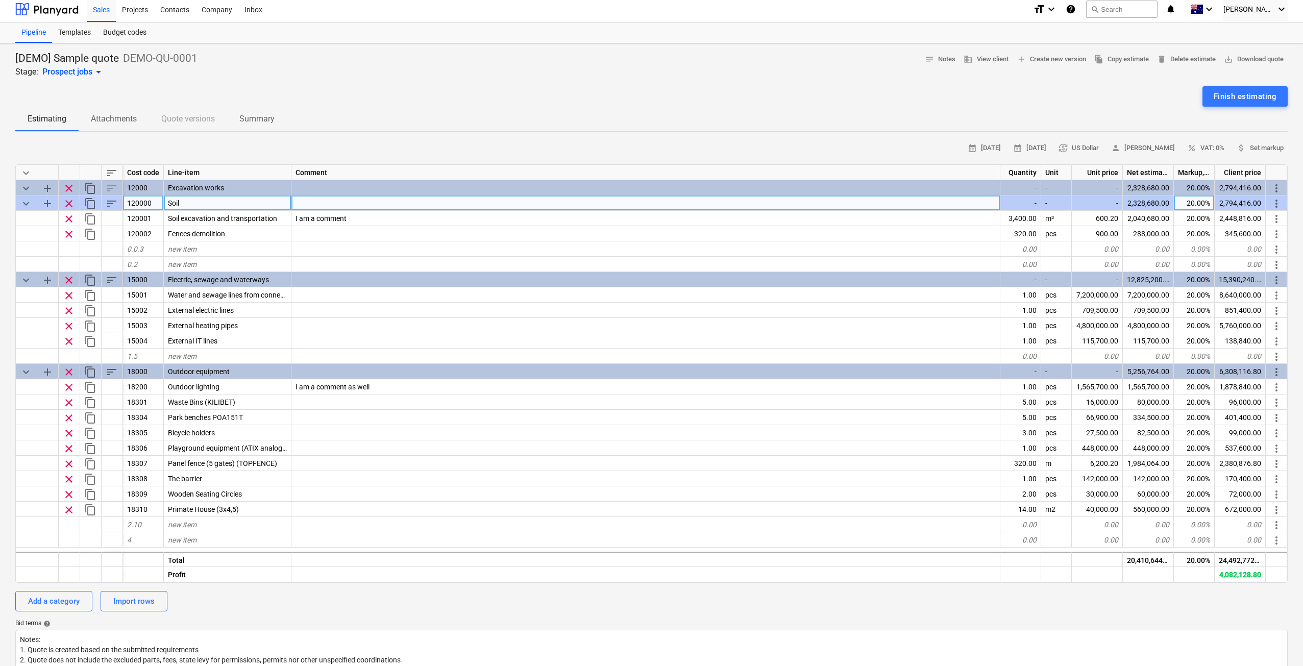
scroll to position [0, 0]
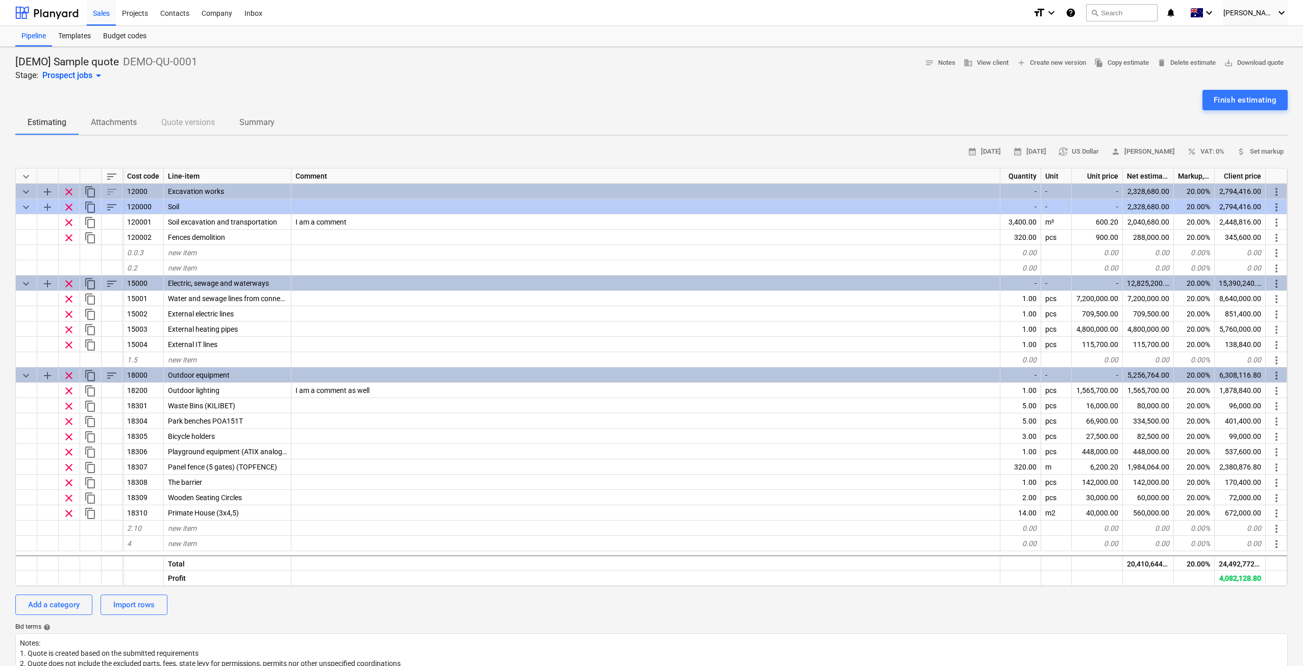
click at [136, 177] on div "Cost code" at bounding box center [143, 175] width 41 height 15
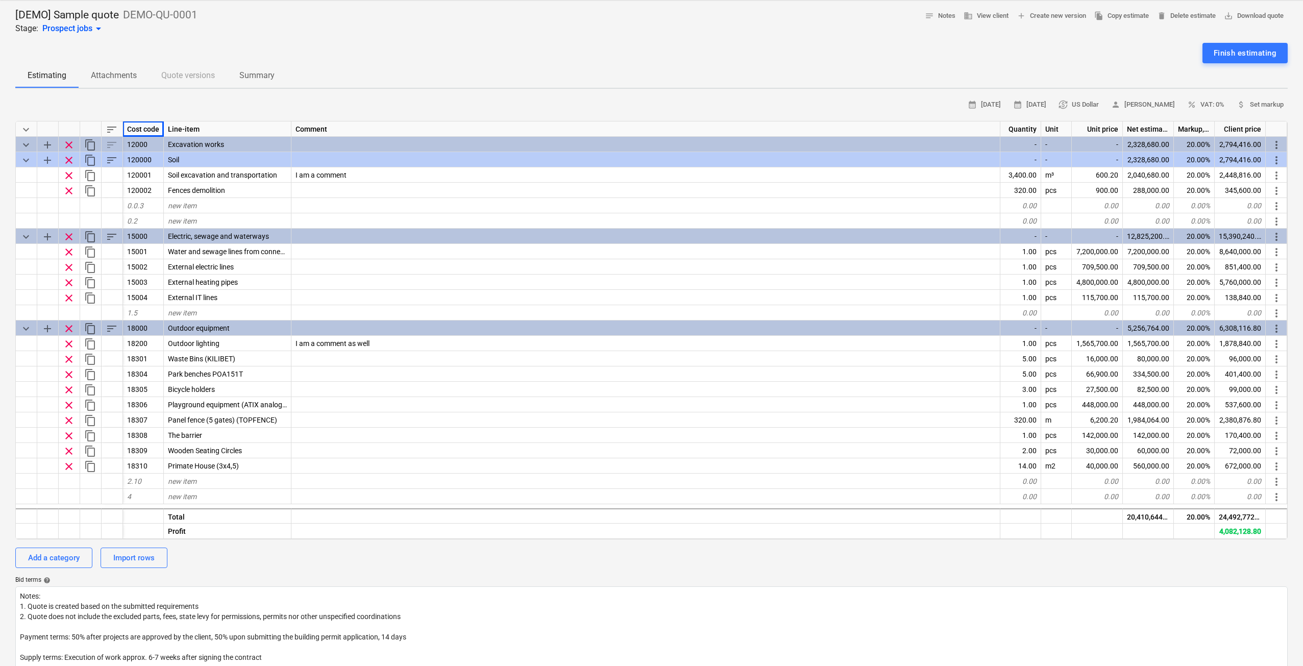
scroll to position [51, 0]
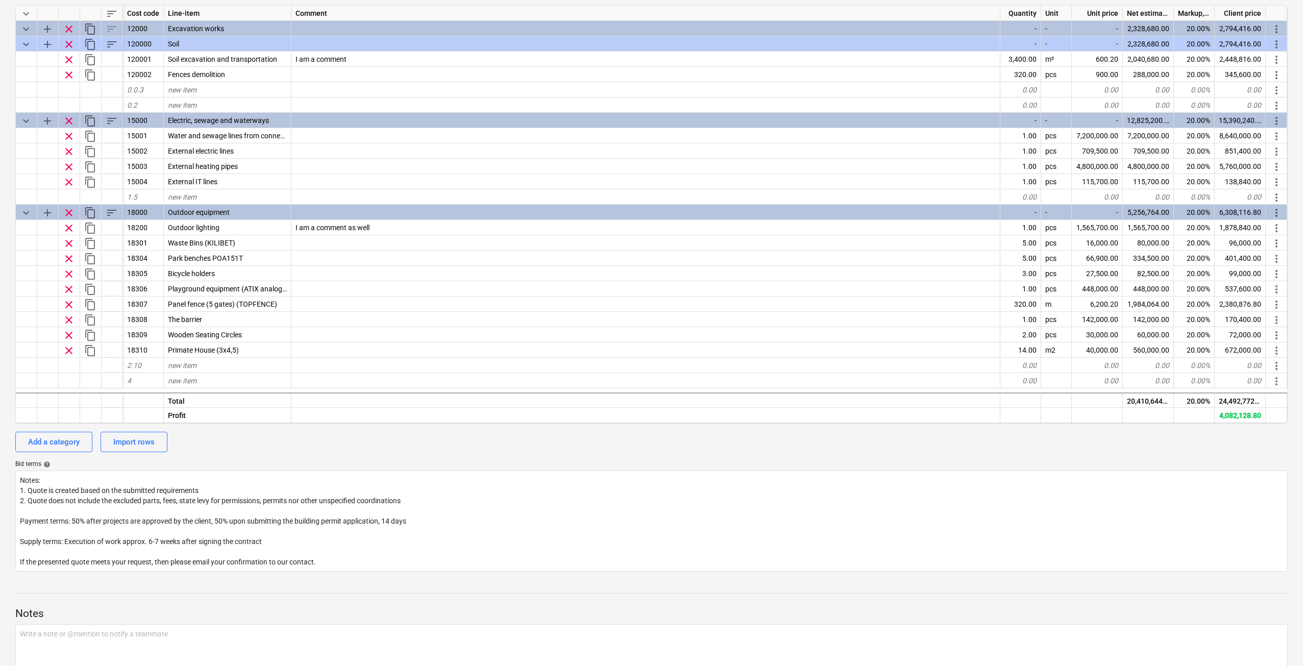
scroll to position [204, 0]
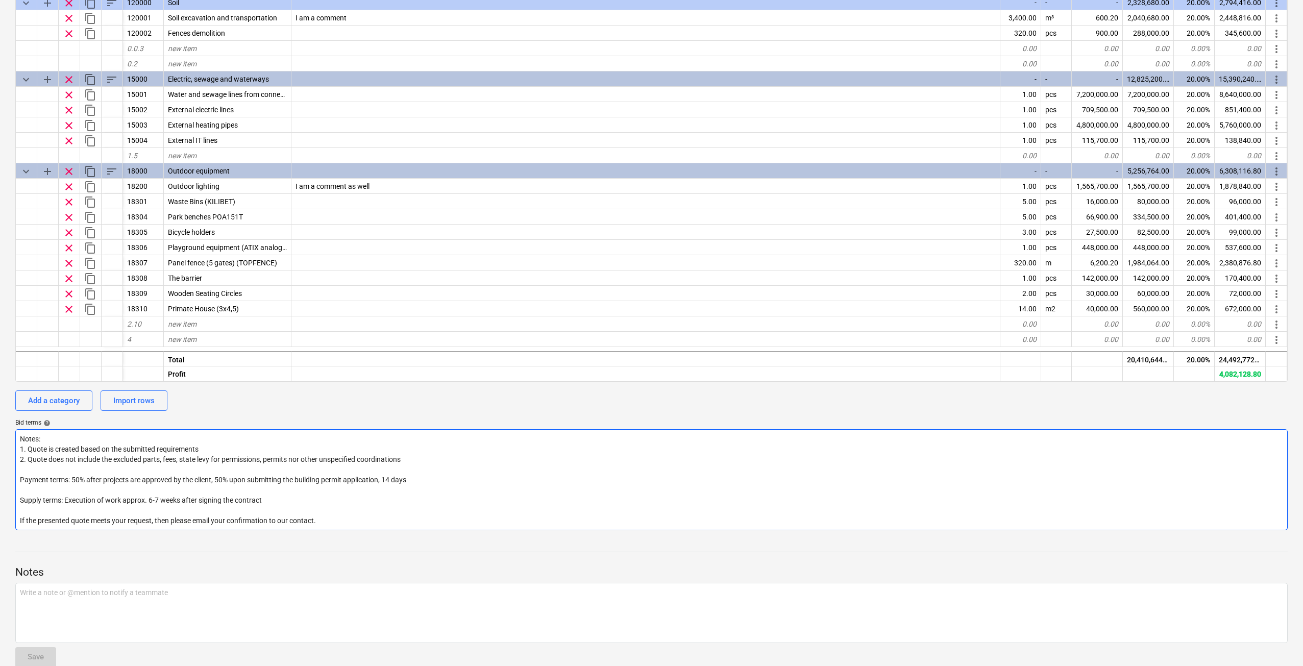
click at [894, 472] on textarea "Notes: 1. Quote is created based on the submitted requirements 2. Quote does no…" at bounding box center [651, 479] width 1272 height 101
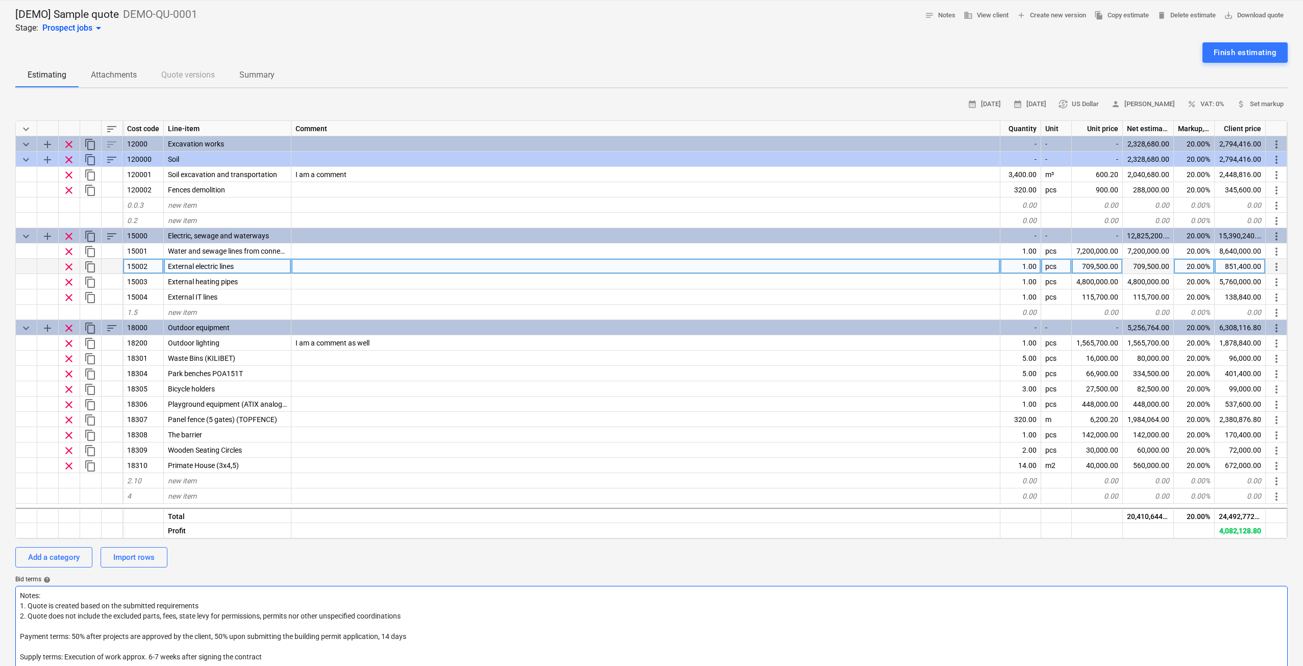
scroll to position [51, 0]
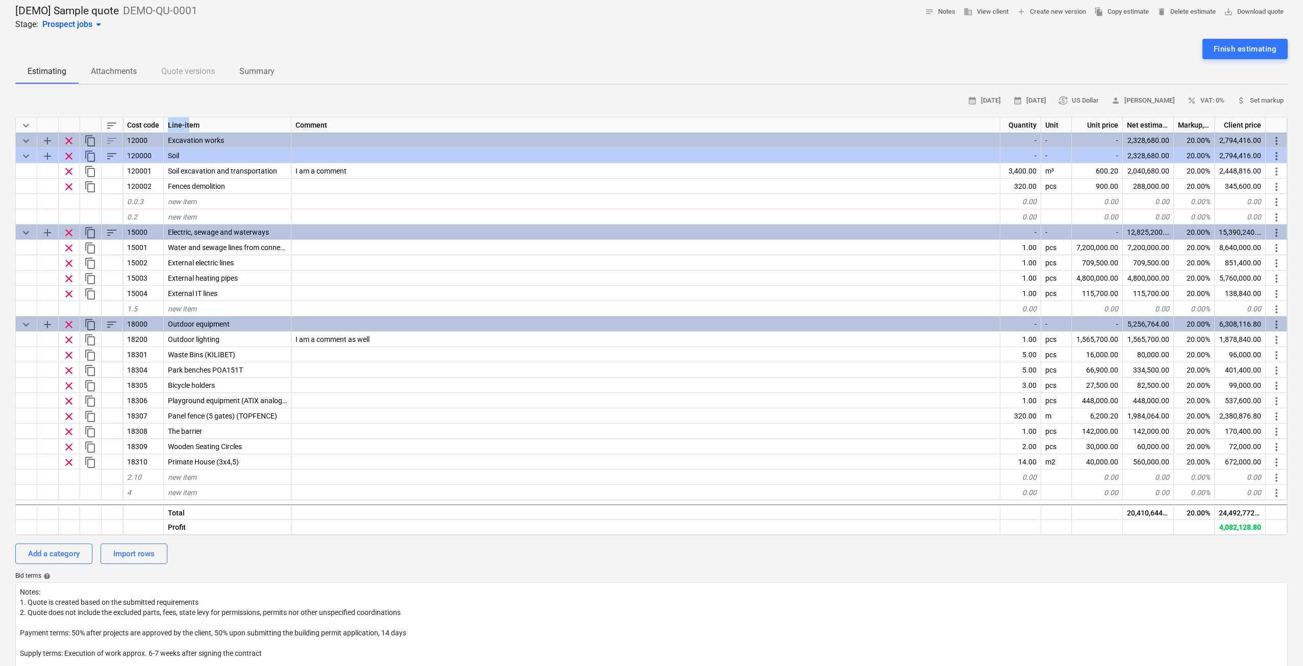
drag, startPoint x: 162, startPoint y: 126, endPoint x: 188, endPoint y: 128, distance: 26.1
click at [0, 0] on div "keyboard_arrow_down sort Cost code Line-item Comment Quantity Unit Unit price N…" at bounding box center [0, 0] width 0 height 0
click at [140, 126] on div "Cost code" at bounding box center [143, 124] width 41 height 15
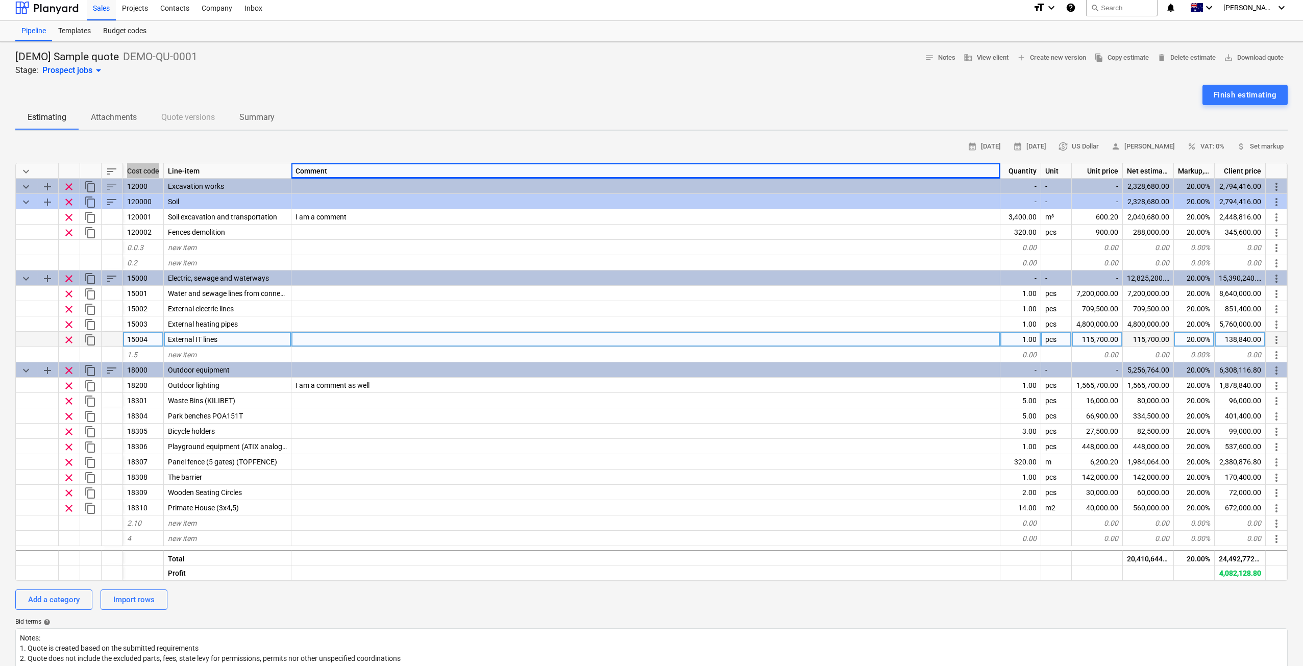
scroll to position [0, 0]
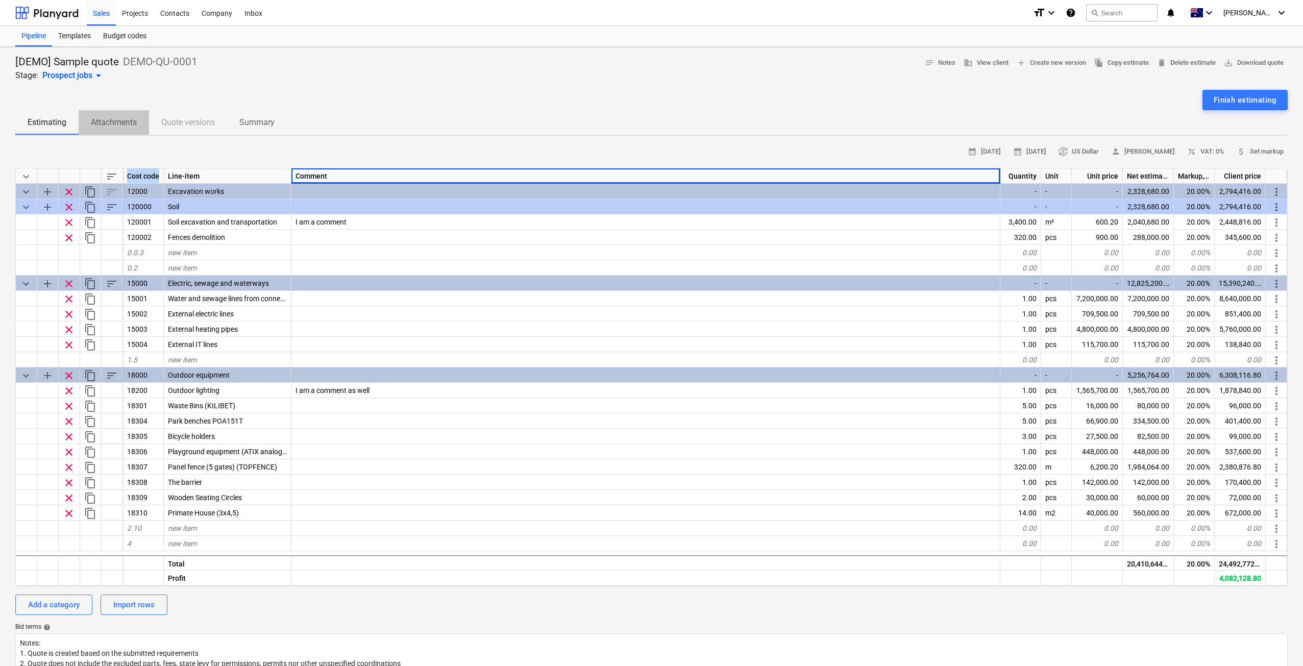
click at [105, 126] on p "Attachments" at bounding box center [114, 122] width 46 height 12
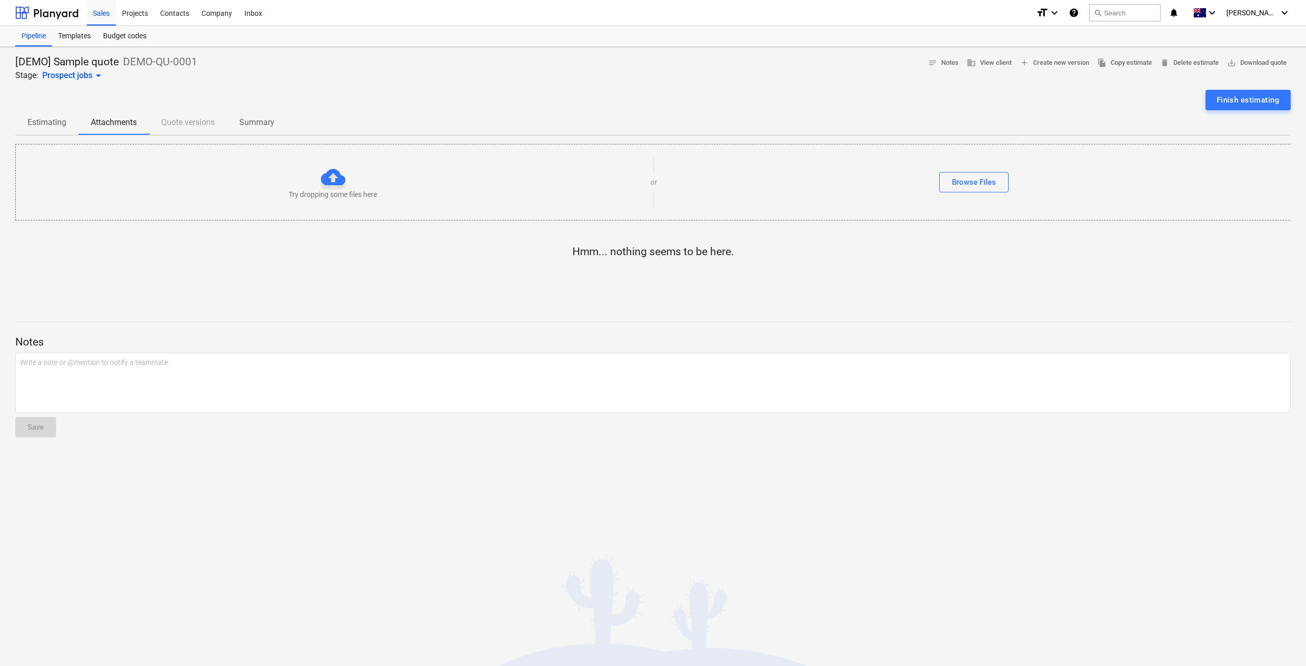
click at [59, 120] on p "Estimating" at bounding box center [47, 122] width 39 height 12
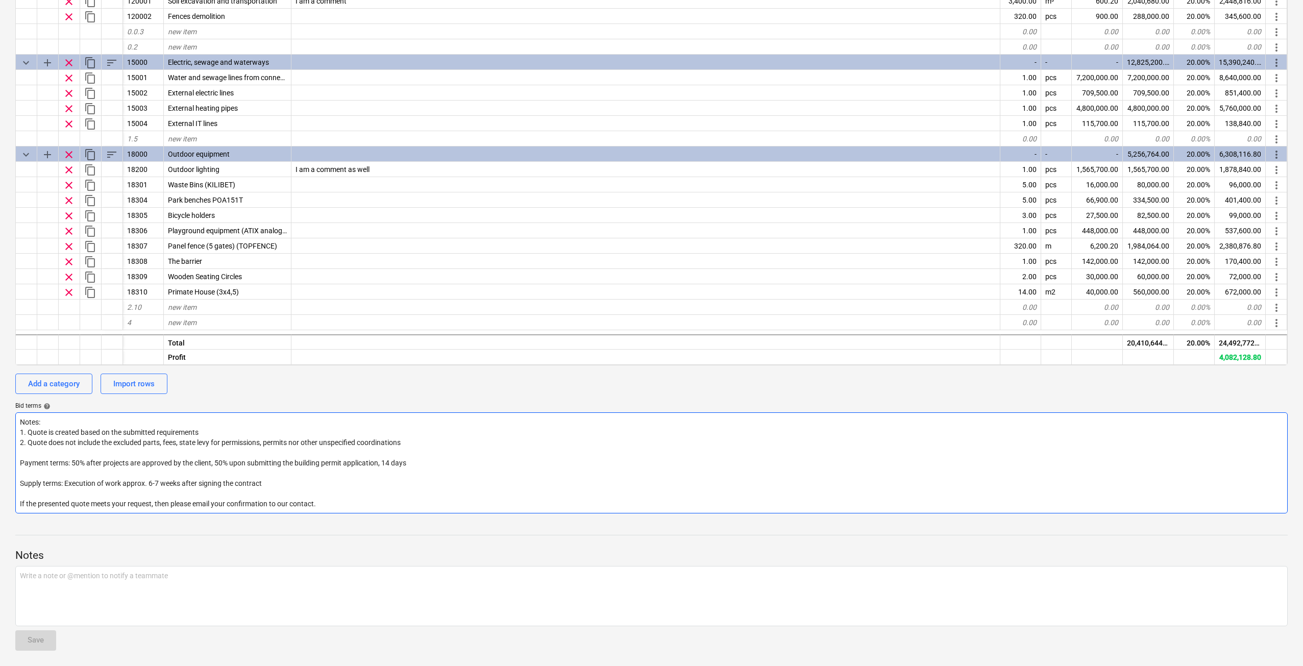
scroll to position [222, 0]
click at [231, 438] on textarea "Notes: 1. Quote is created based on the submitted requirements 2. Quote does no…" at bounding box center [651, 461] width 1272 height 101
click at [235, 431] on textarea "Notes: 1. Quote is created based on the submitted requirements 2. Quote does no…" at bounding box center [651, 461] width 1272 height 101
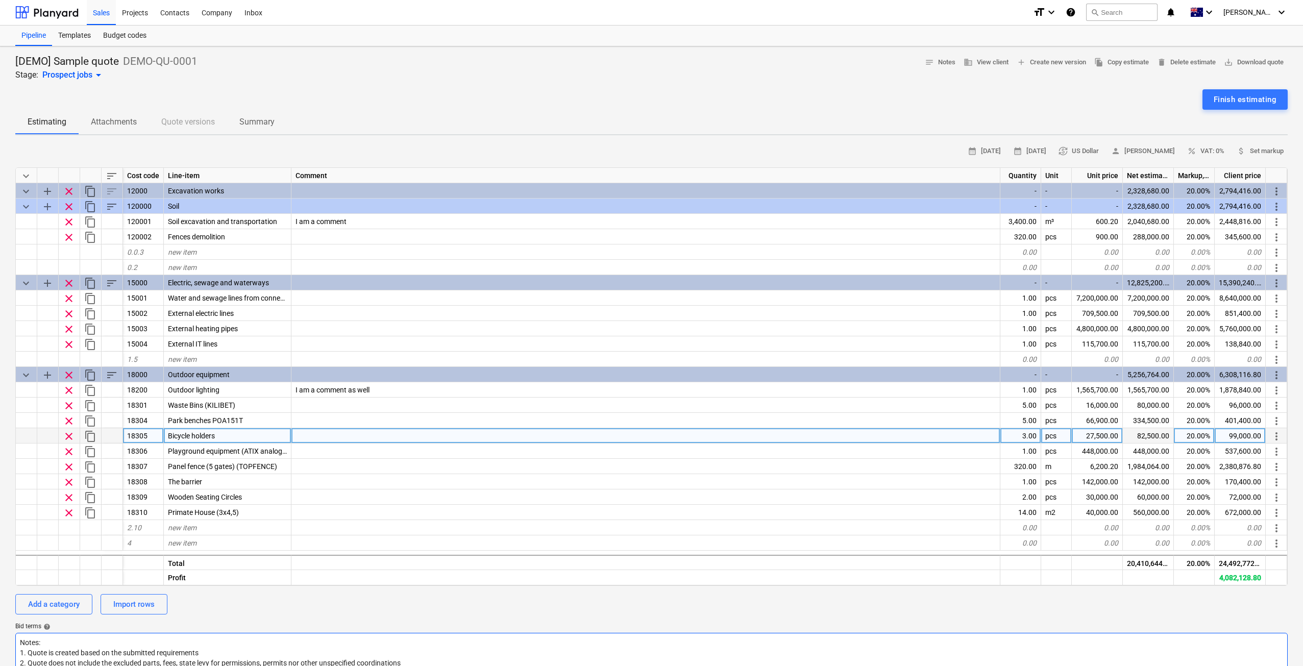
scroll to position [0, 0]
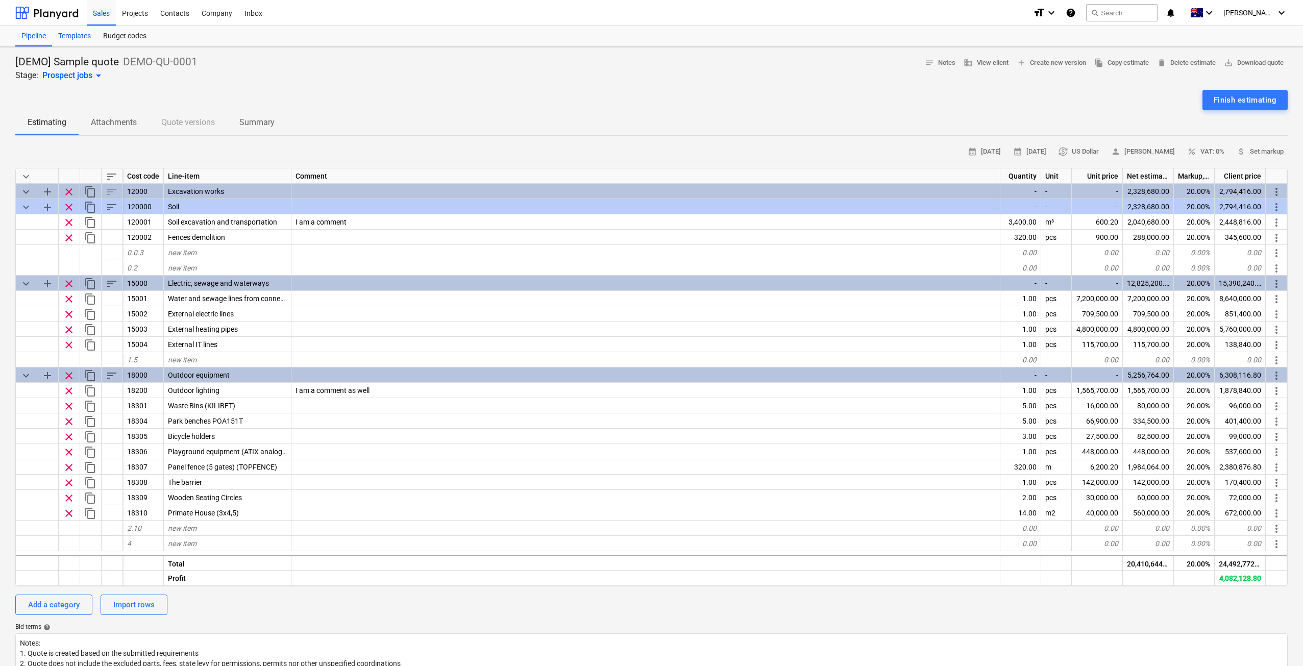
click at [84, 39] on div "Templates" at bounding box center [74, 36] width 45 height 20
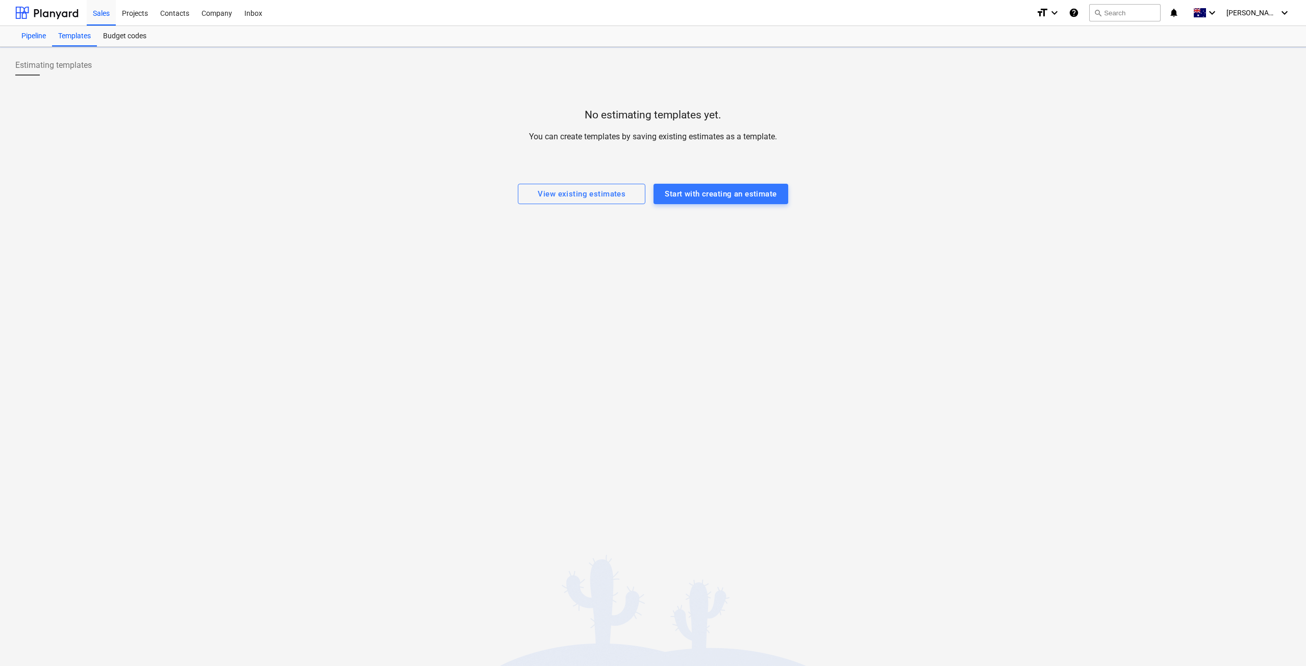
click at [28, 38] on div "Pipeline" at bounding box center [33, 36] width 37 height 20
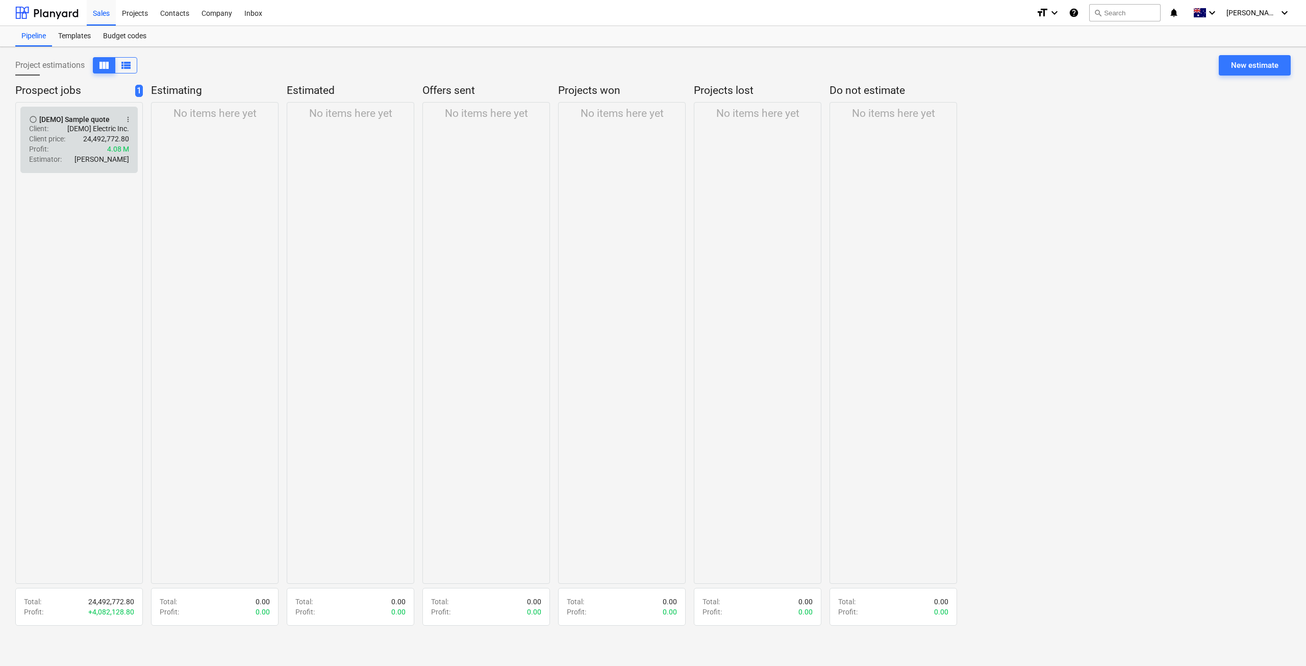
click at [81, 121] on div "[DEMO] Sample quote" at bounding box center [74, 119] width 70 height 8
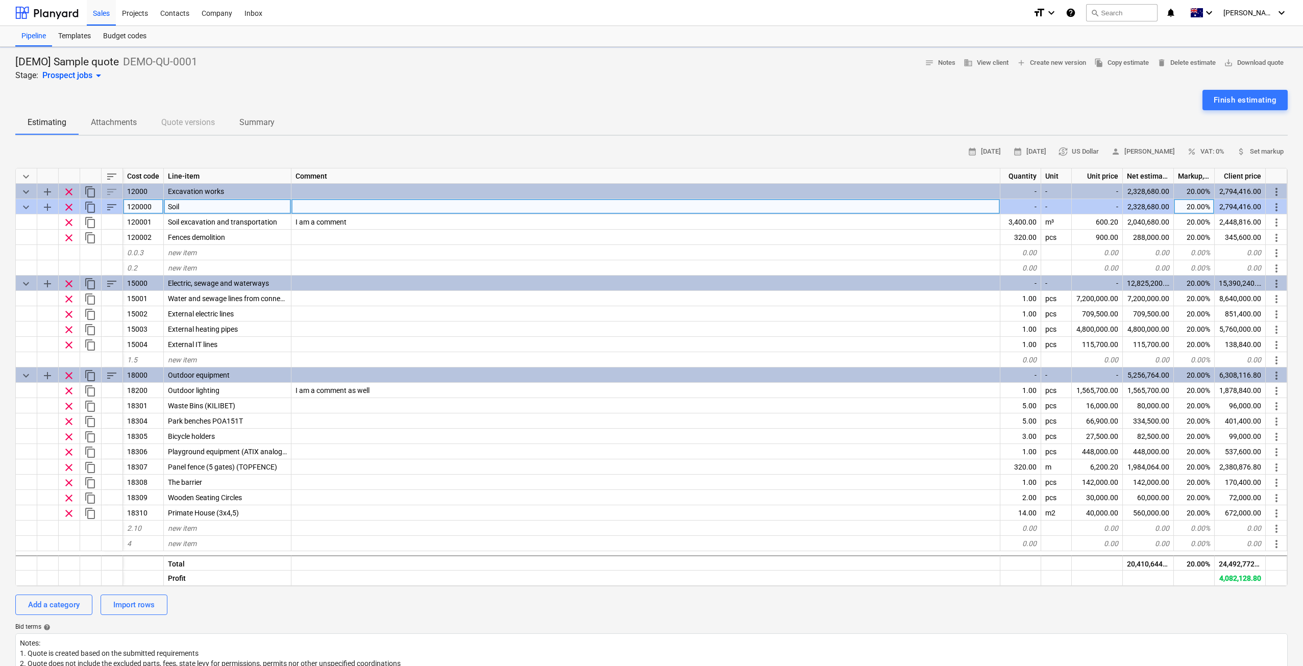
type textarea "x"
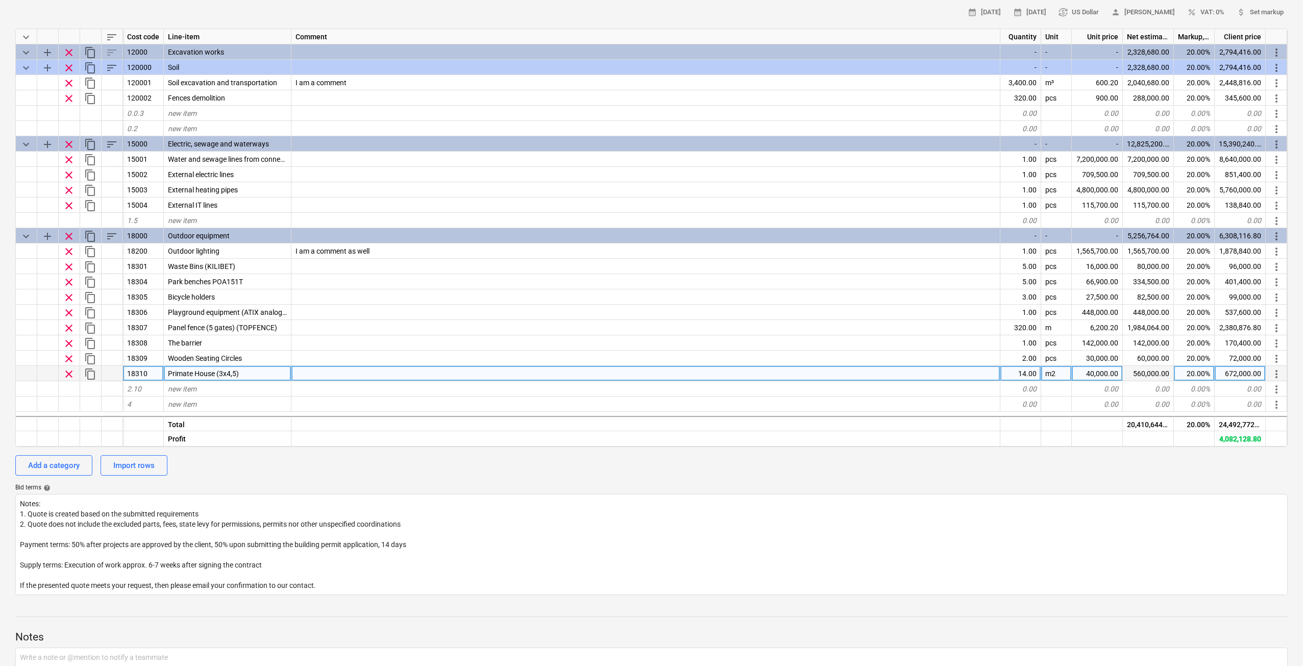
scroll to position [120, 0]
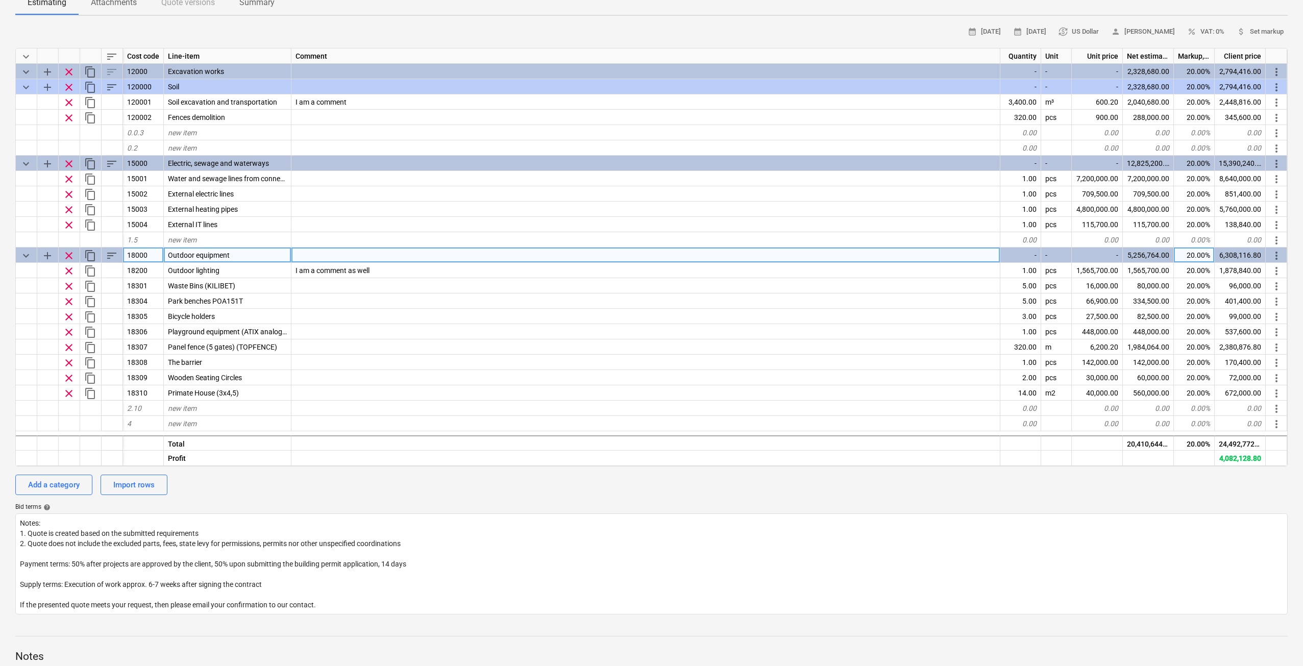
click at [135, 250] on div "18000" at bounding box center [143, 255] width 41 height 15
type input "19000"
type textarea "x"
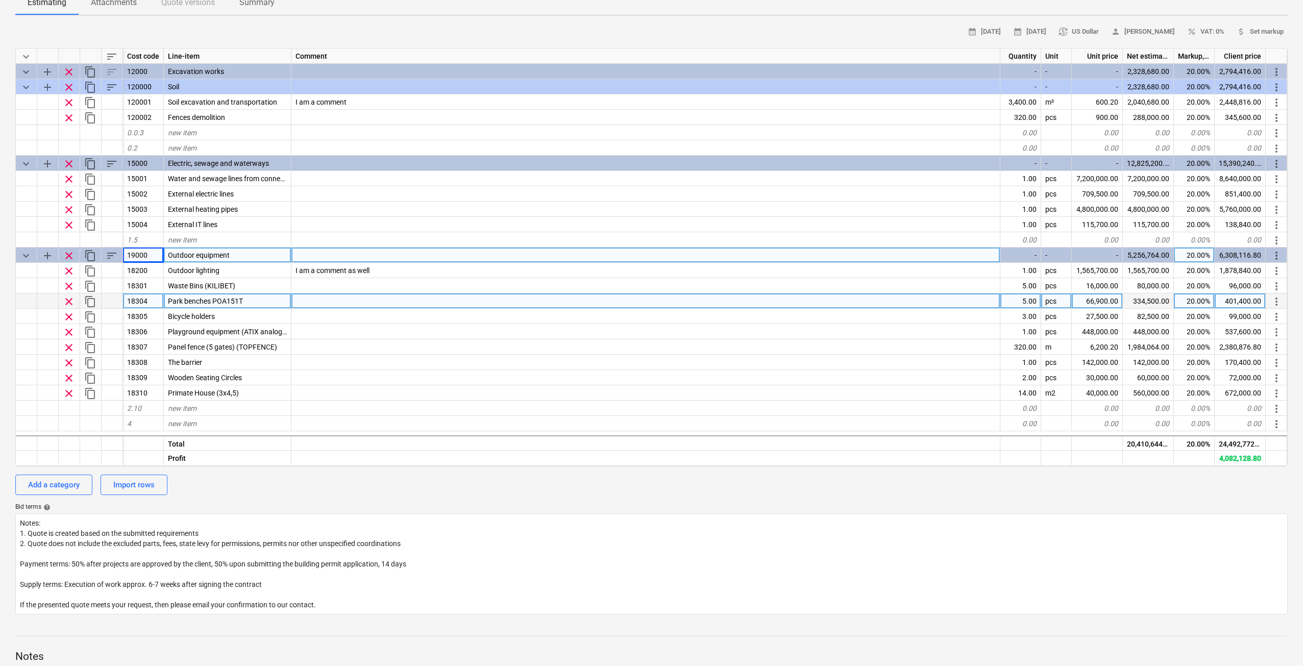
click at [338, 294] on div at bounding box center [645, 300] width 709 height 15
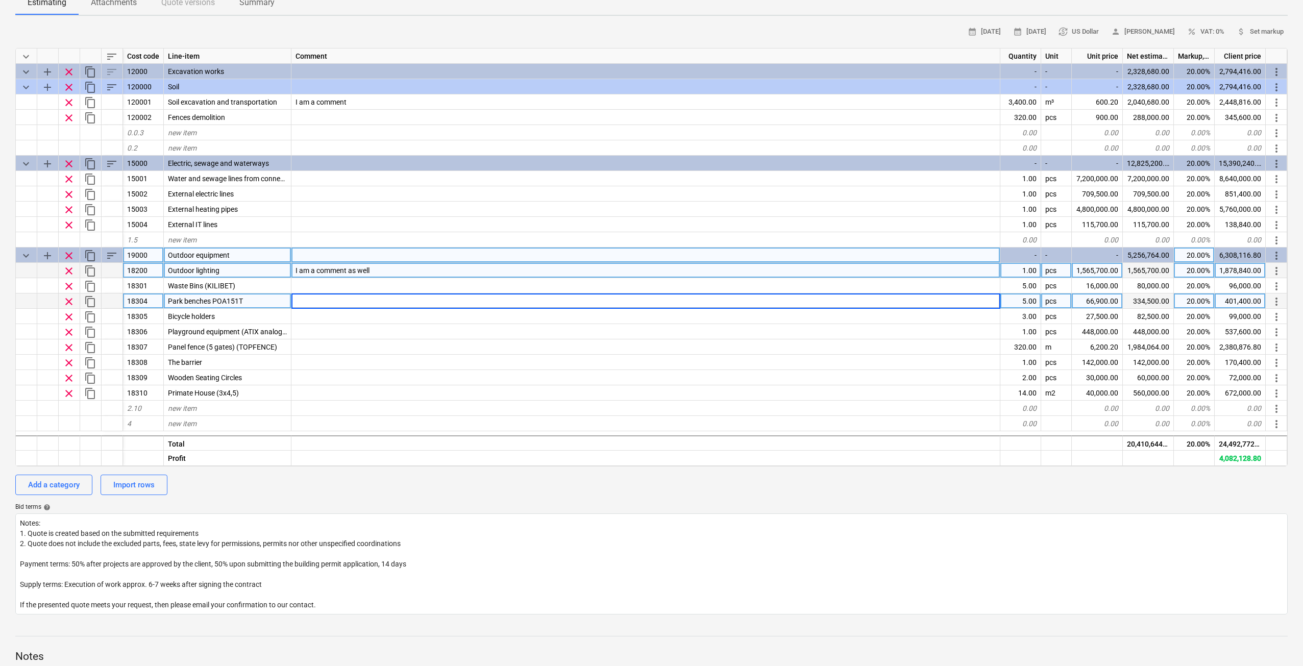
click at [165, 270] on div "Outdoor lighting" at bounding box center [228, 270] width 128 height 15
click at [150, 270] on div "18200" at bounding box center [143, 270] width 41 height 15
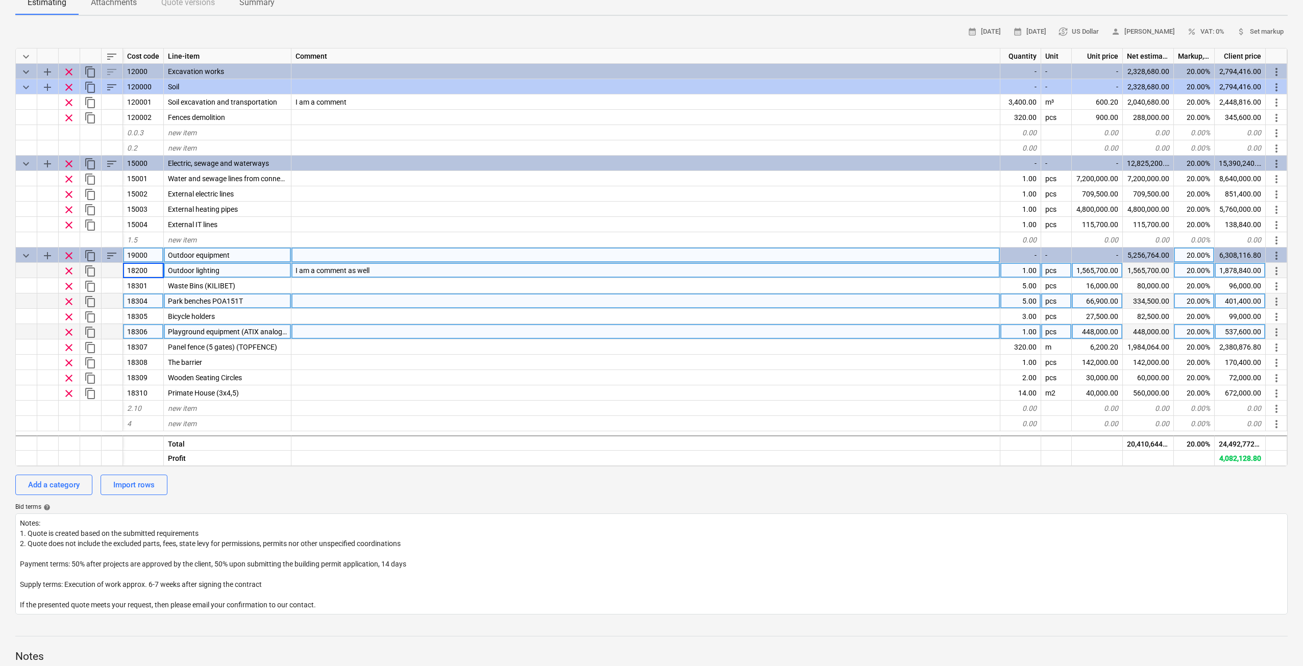
click at [366, 338] on div at bounding box center [645, 331] width 709 height 15
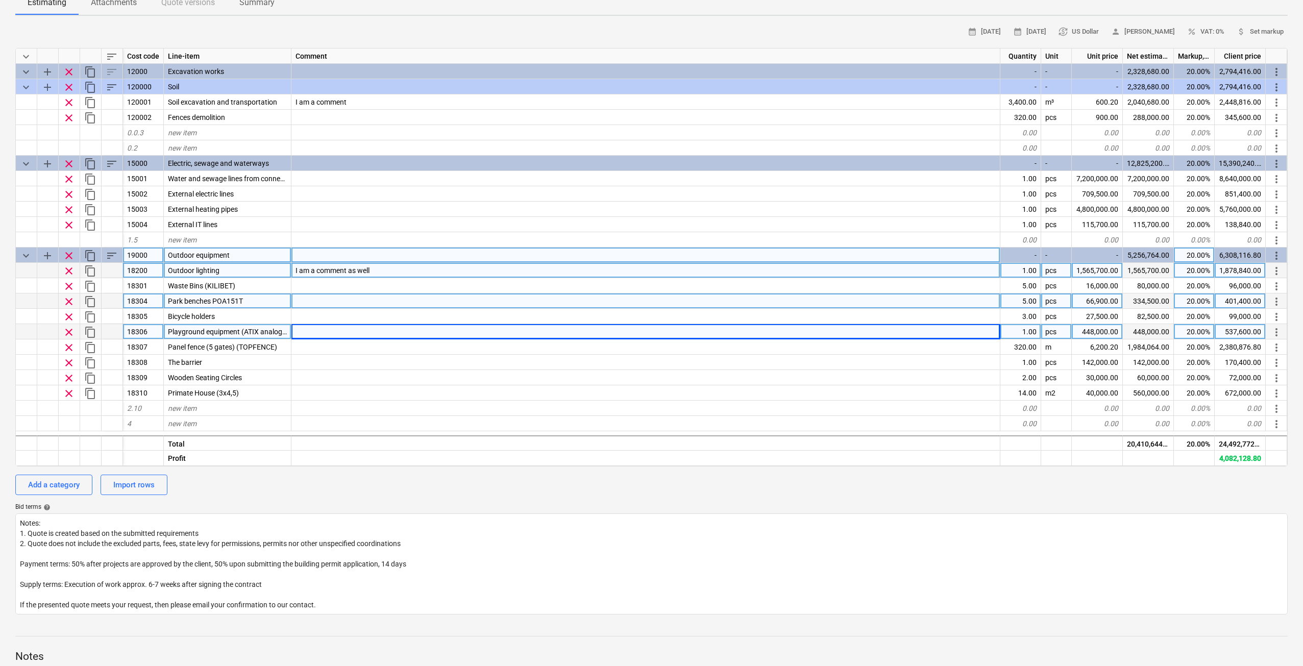
click at [149, 252] on div "19000" at bounding box center [143, 255] width 41 height 15
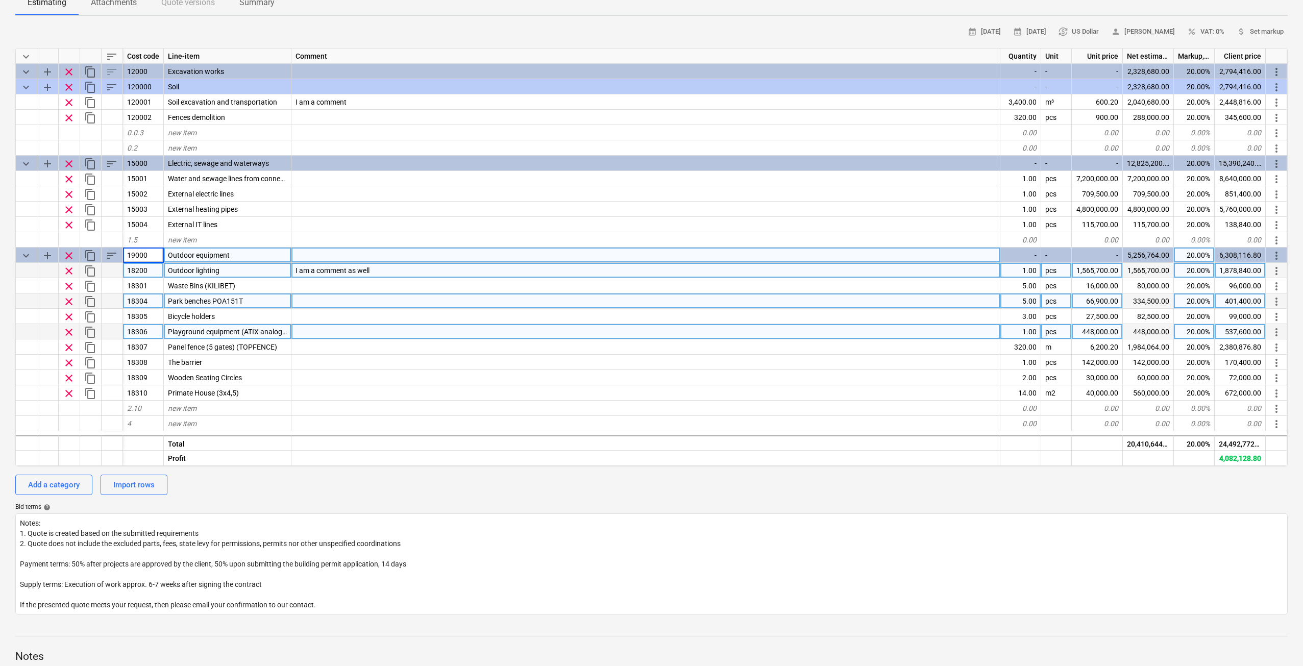
click at [139, 255] on input "19000" at bounding box center [143, 255] width 40 height 15
click at [142, 255] on input "19000" at bounding box center [143, 255] width 40 height 15
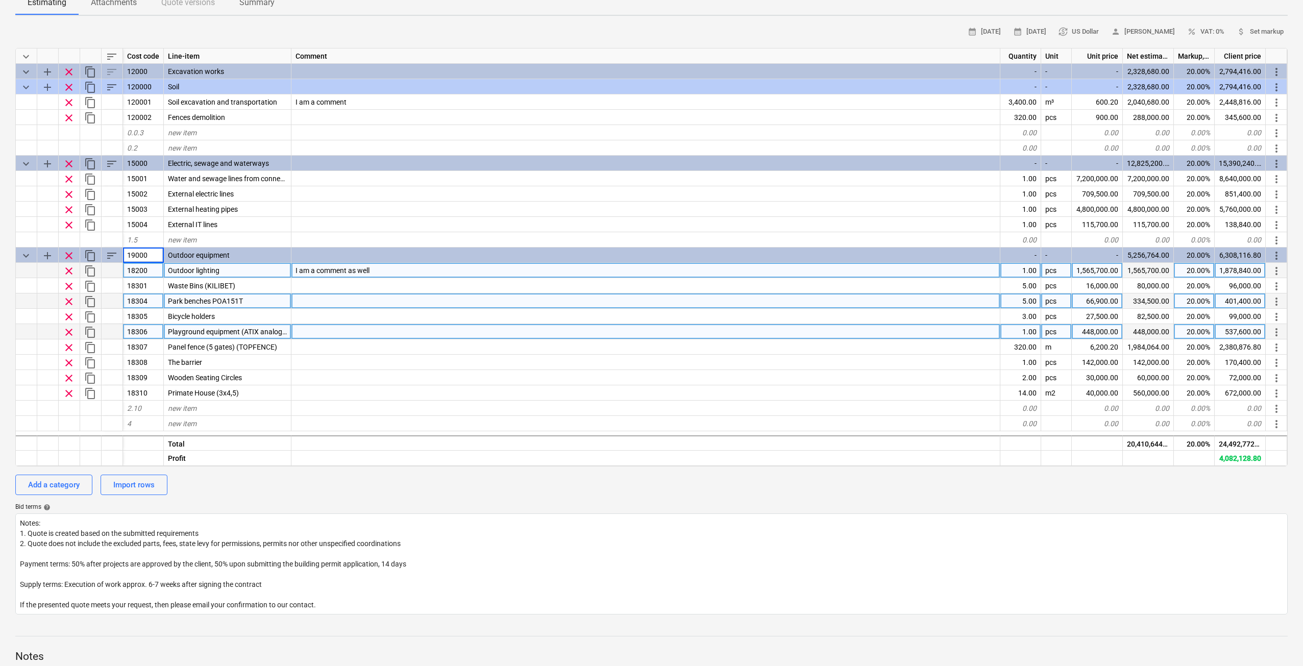
click at [154, 268] on div "18200" at bounding box center [143, 270] width 41 height 15
click at [154, 268] on input "18200" at bounding box center [143, 270] width 40 height 15
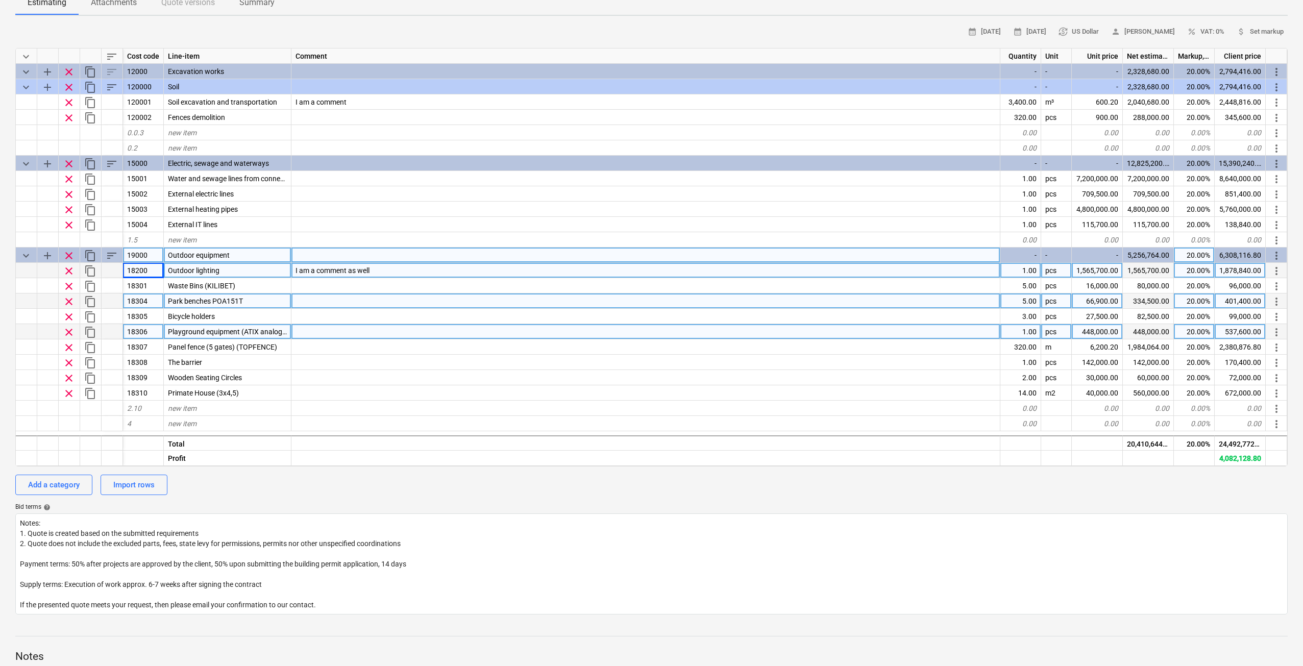
click at [147, 262] on div "19000" at bounding box center [143, 255] width 41 height 15
click at [132, 256] on input "19000" at bounding box center [143, 255] width 40 height 15
click at [133, 255] on input "19000" at bounding box center [143, 255] width 40 height 15
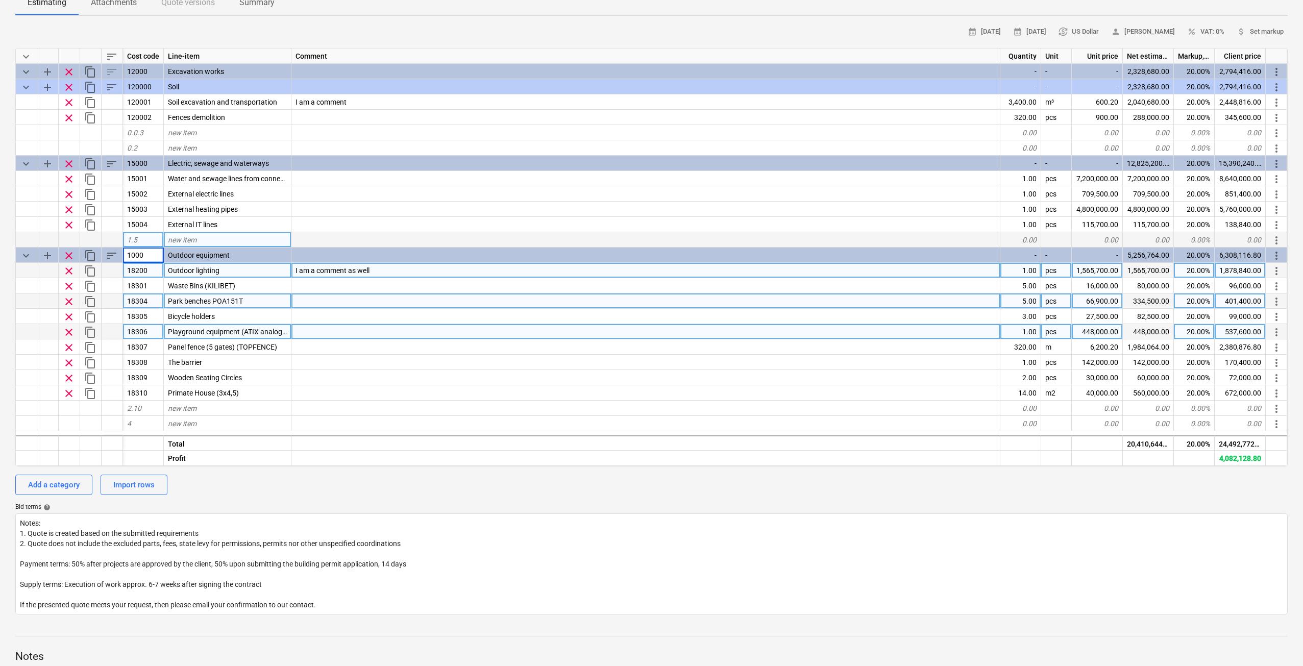
type input "18000"
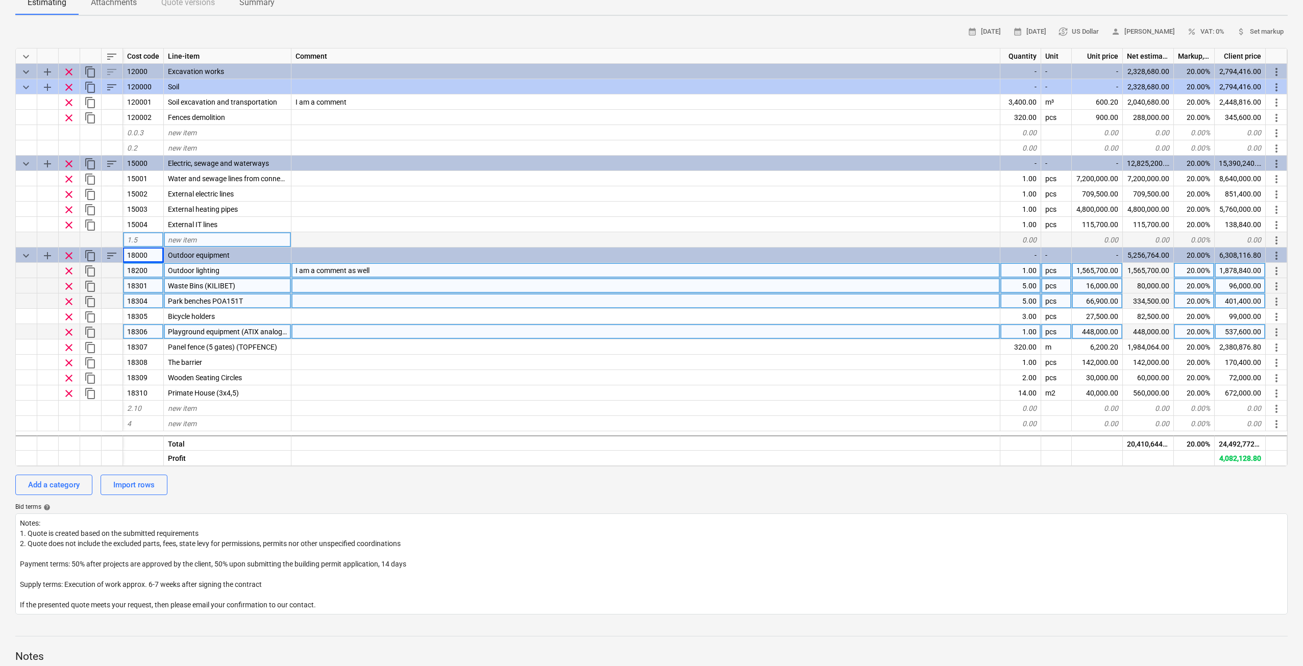
click at [291, 282] on div "Waste Bins (KILIBET)" at bounding box center [228, 285] width 128 height 15
click at [384, 285] on div at bounding box center [645, 285] width 709 height 15
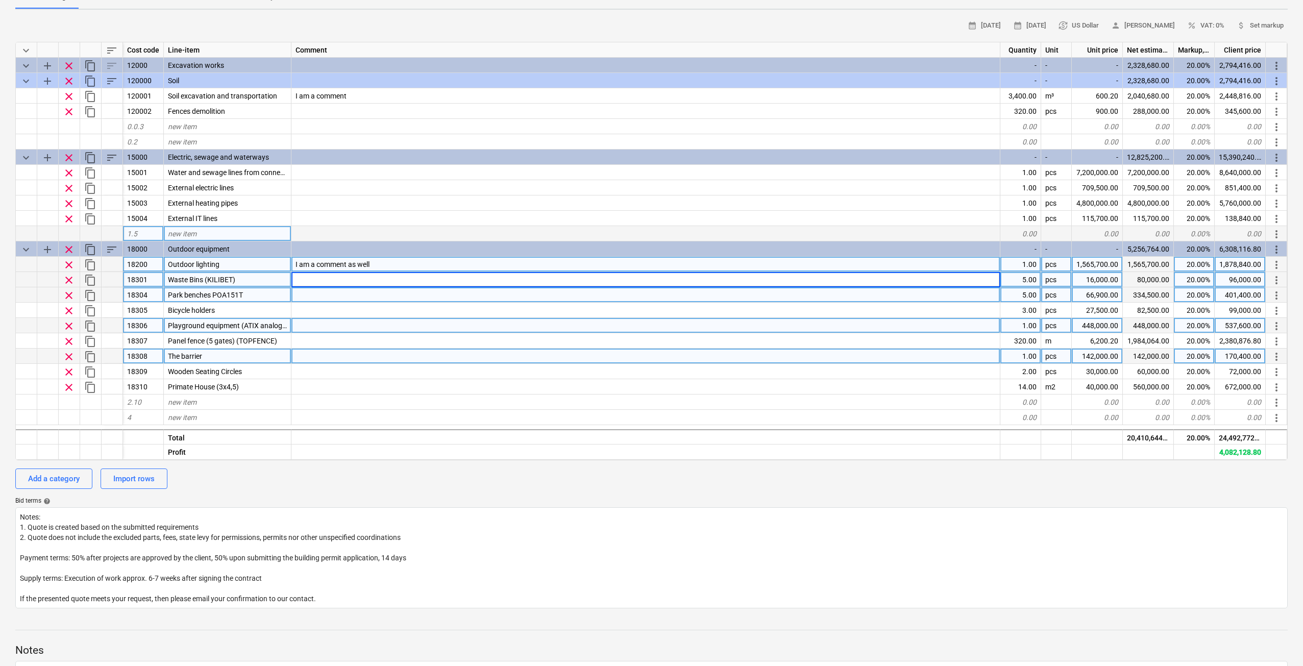
scroll to position [0, 0]
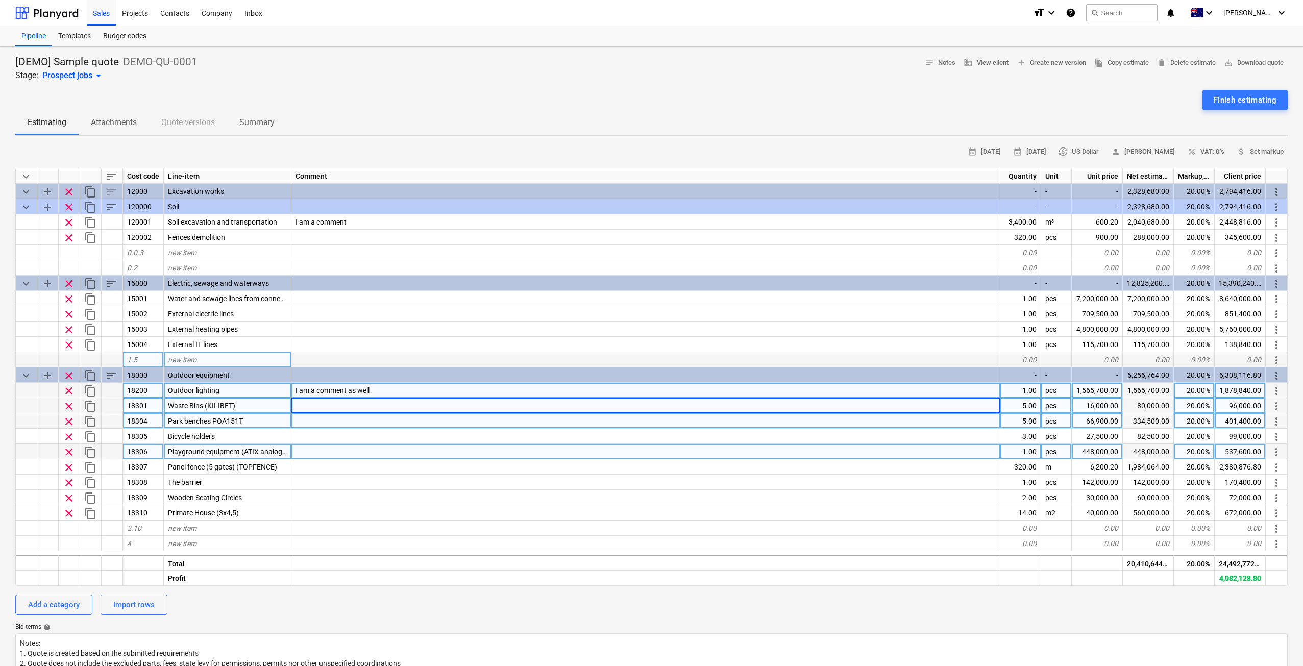
click at [1190, 174] on div "Markup, %" at bounding box center [1194, 175] width 41 height 15
click at [1087, 112] on div "Estimating Attachments Quote versions Summary" at bounding box center [651, 122] width 1272 height 24
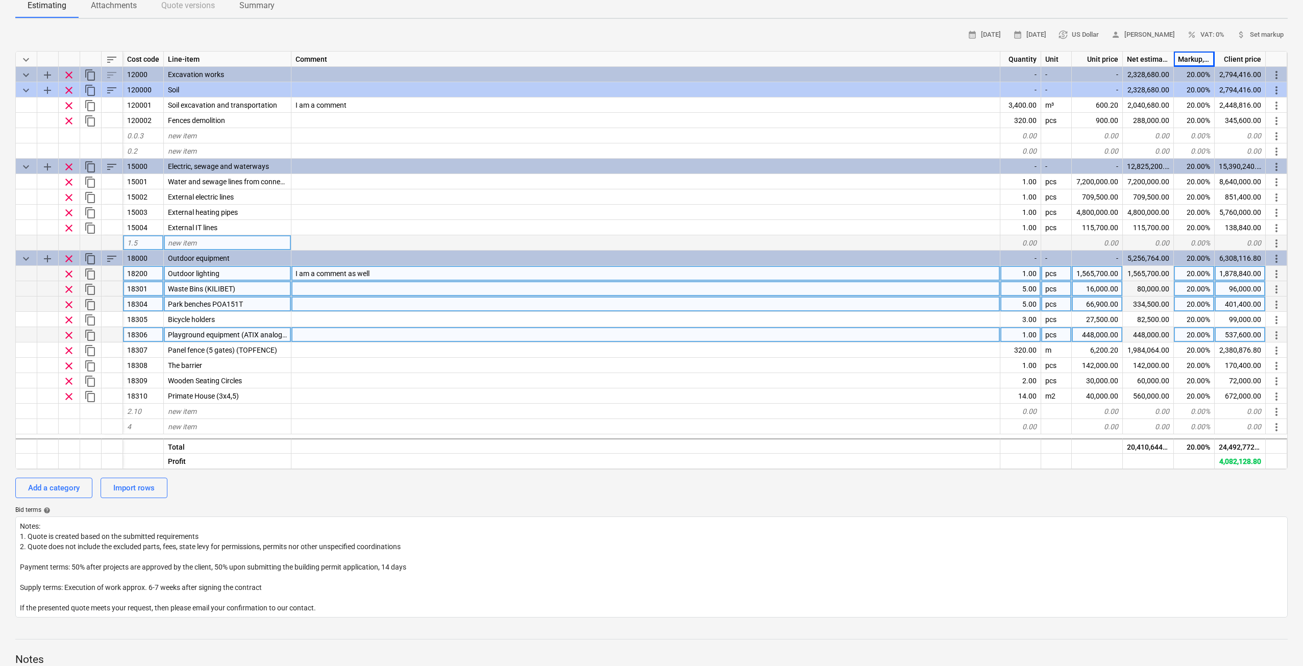
scroll to position [69, 0]
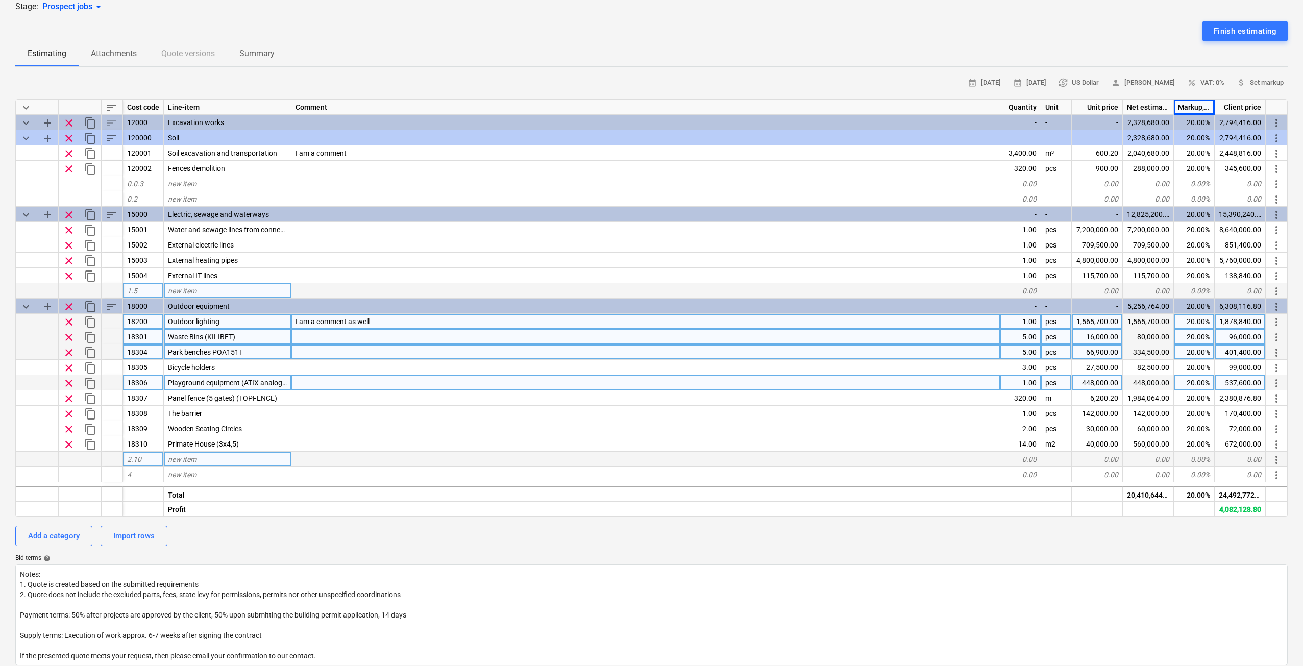
click at [141, 461] on span "2.10" at bounding box center [134, 459] width 14 height 8
click at [220, 465] on div "new item" at bounding box center [228, 459] width 128 height 15
click at [214, 473] on div "new item" at bounding box center [228, 474] width 128 height 15
click at [151, 471] on div "4" at bounding box center [143, 474] width 41 height 15
click at [146, 461] on div "2.10" at bounding box center [143, 459] width 41 height 15
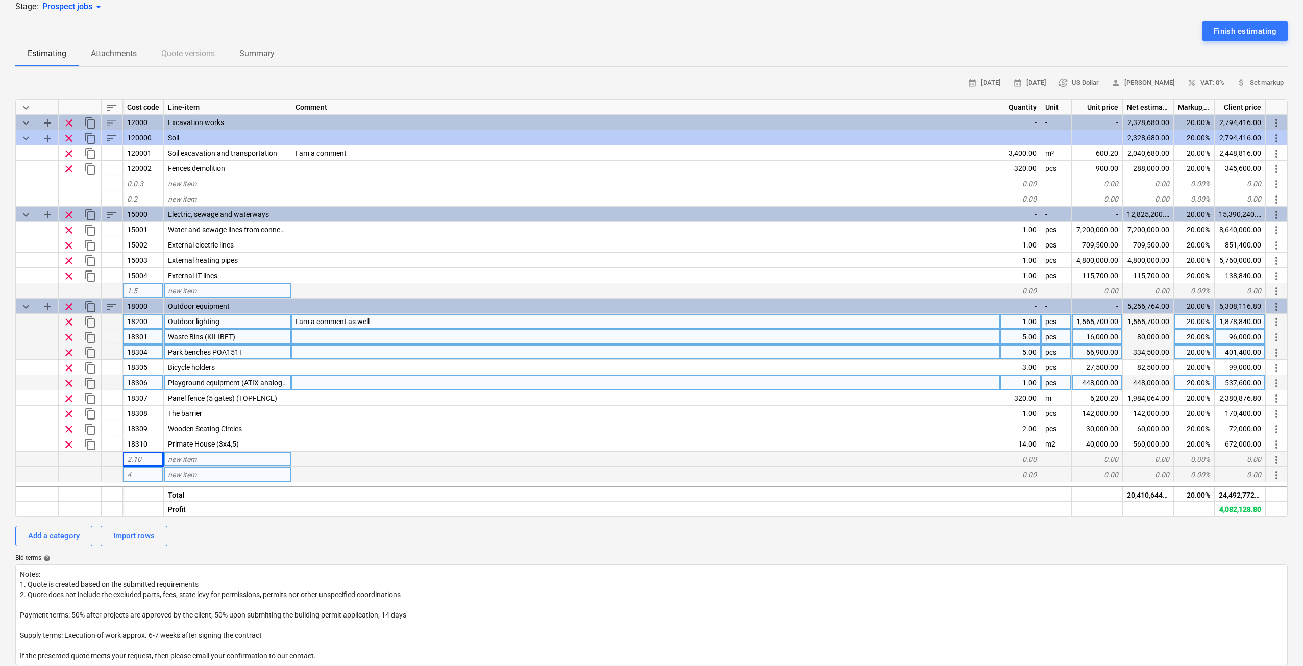
click at [144, 474] on div "4" at bounding box center [143, 474] width 41 height 15
click at [245, 475] on div "new item" at bounding box center [228, 474] width 128 height 15
click at [138, 471] on div "4" at bounding box center [143, 474] width 41 height 15
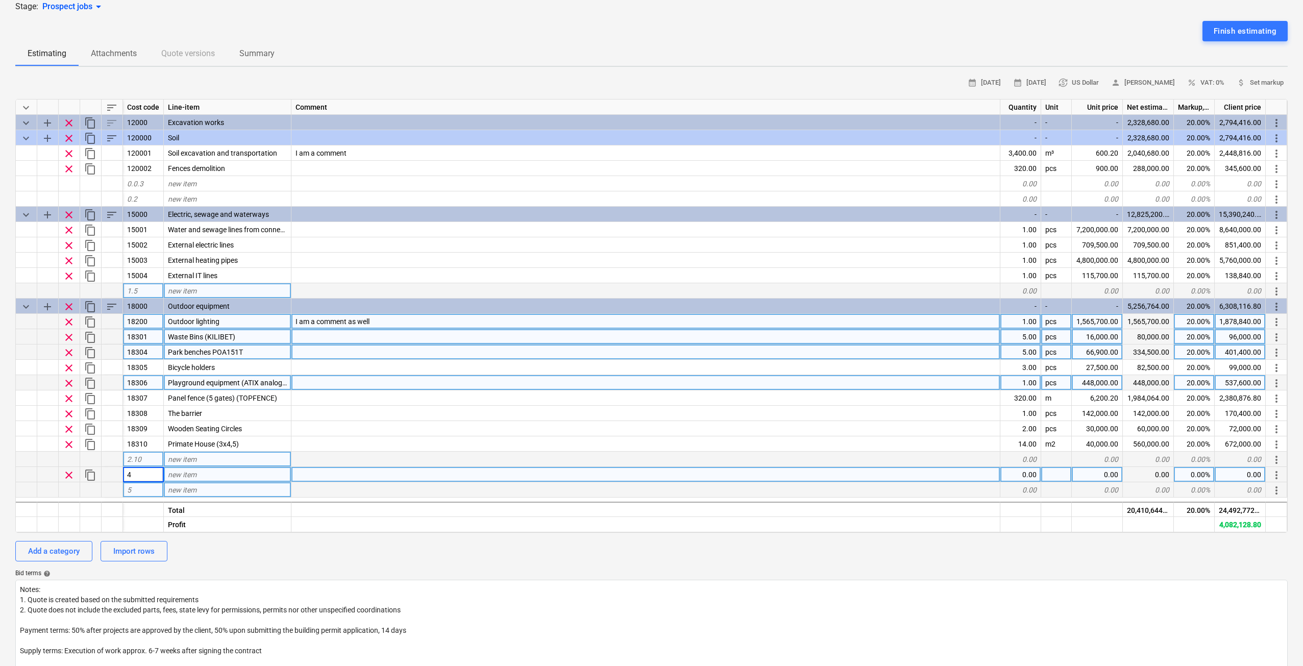
click at [218, 493] on div "new item" at bounding box center [228, 489] width 128 height 15
click at [147, 472] on div "4" at bounding box center [143, 474] width 41 height 15
click at [73, 475] on span "clear" at bounding box center [69, 475] width 12 height 12
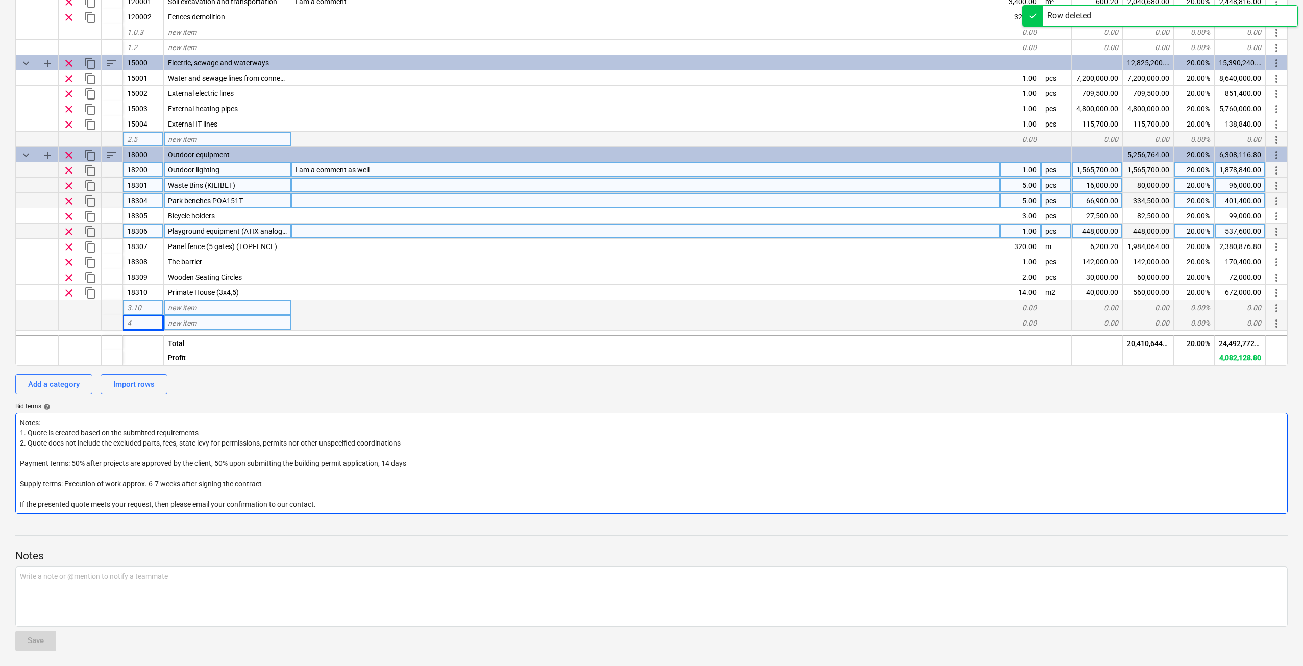
scroll to position [222, 0]
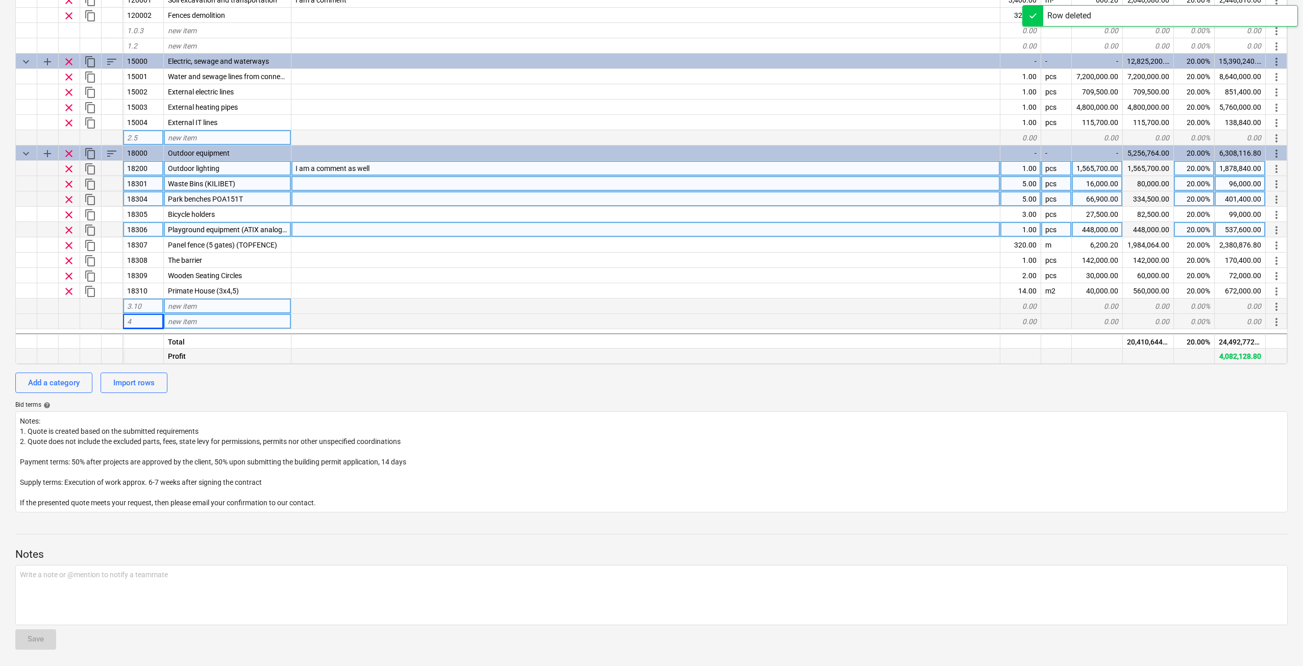
click at [188, 353] on div "Profit" at bounding box center [228, 356] width 128 height 15
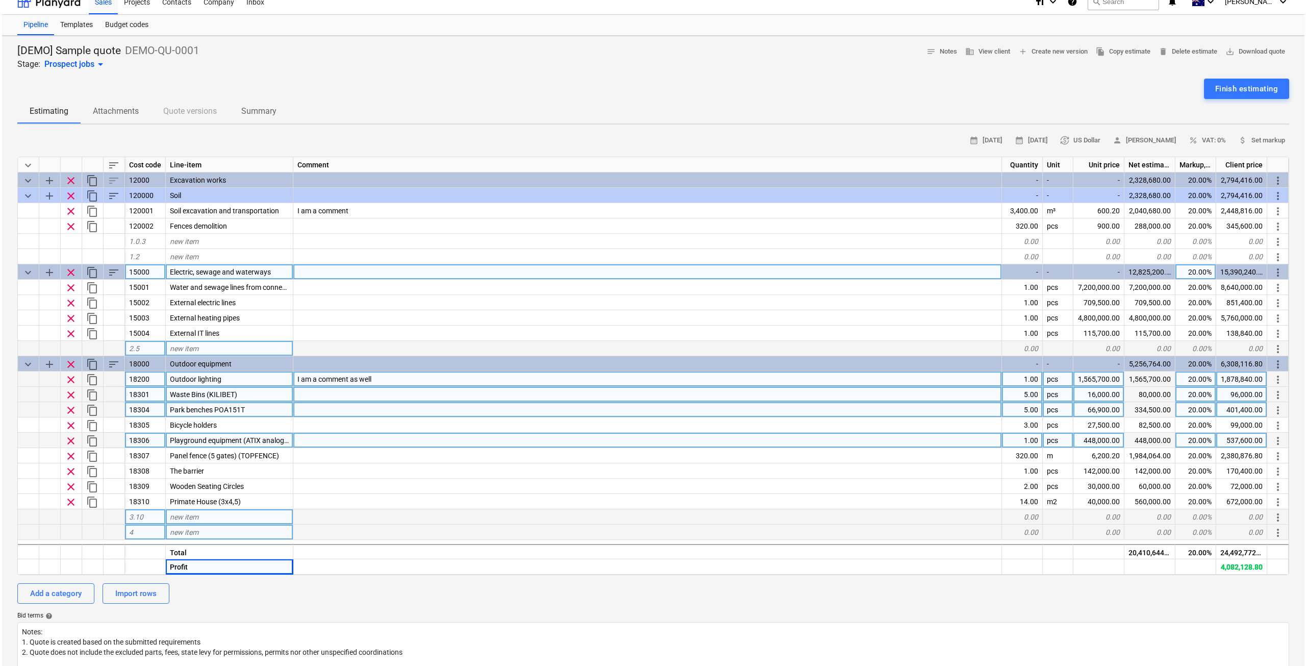
scroll to position [0, 0]
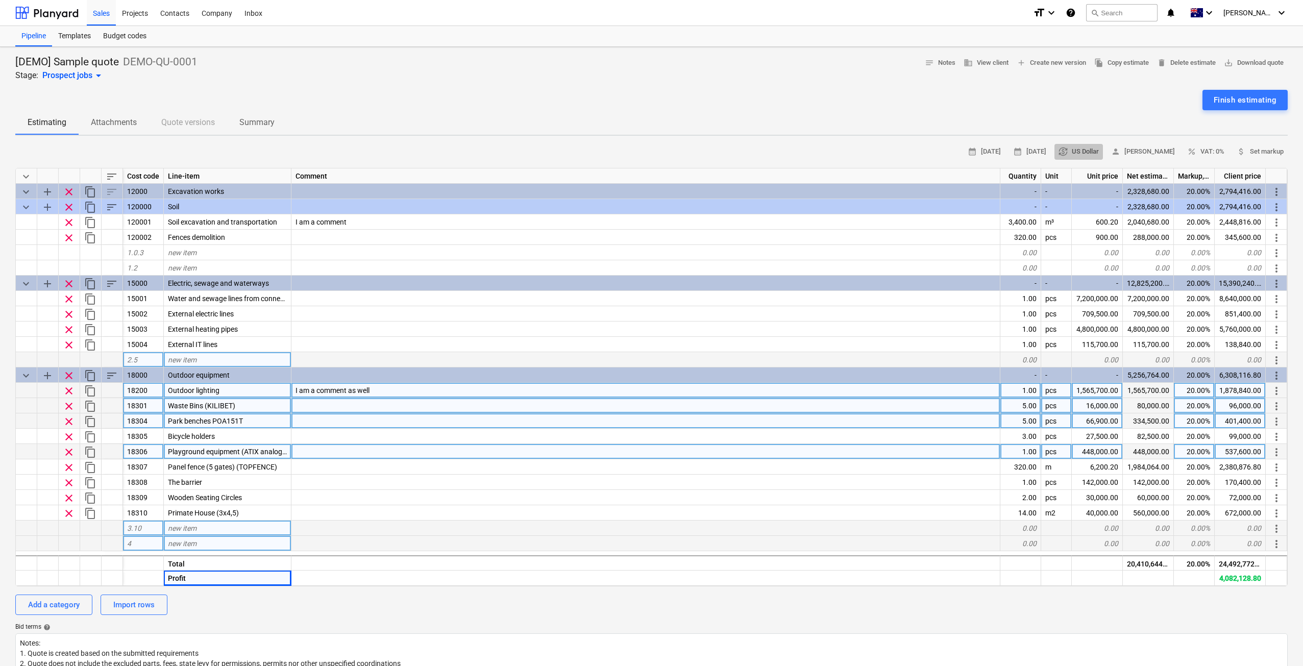
click at [1097, 152] on span "currency_exchange US Dollar" at bounding box center [1078, 152] width 40 height 12
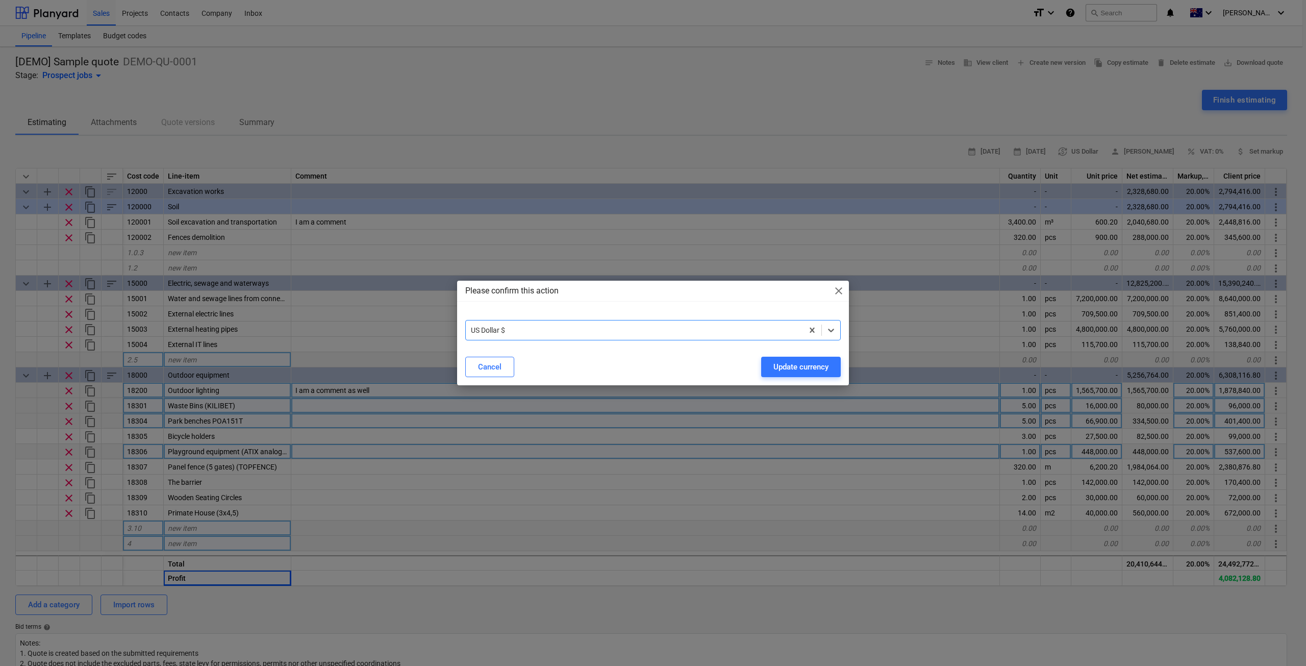
click at [623, 327] on div at bounding box center [634, 330] width 327 height 10
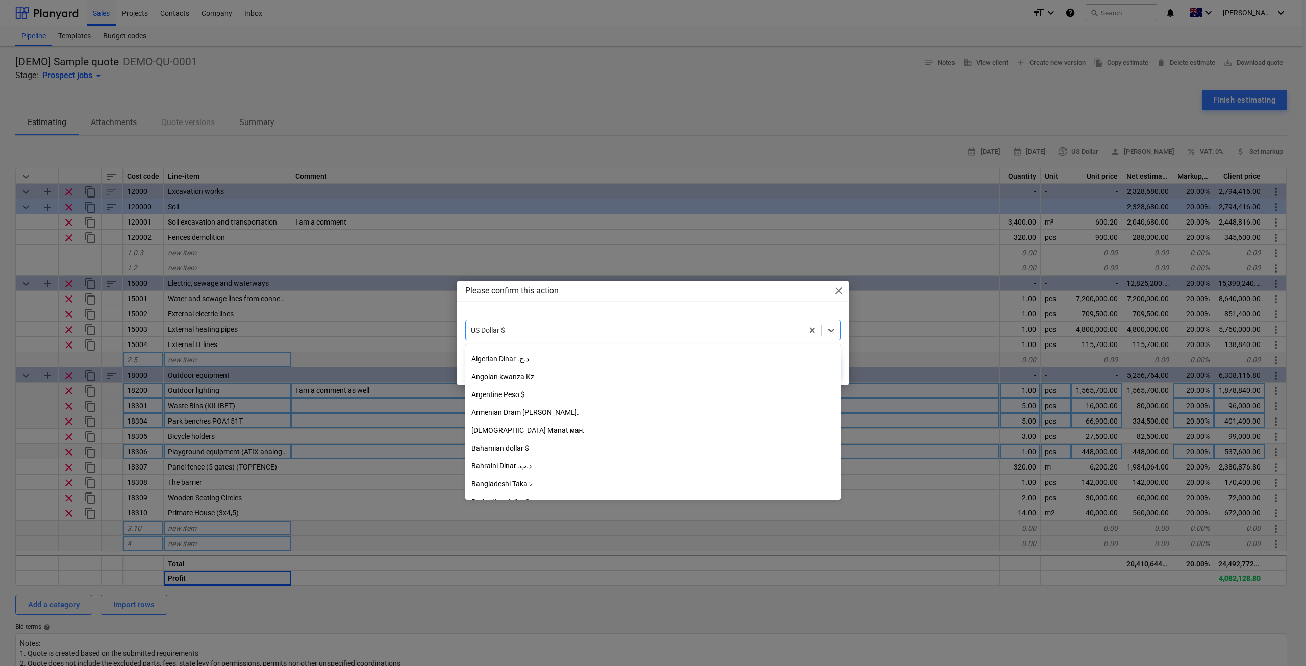
scroll to position [176, 0]
click at [535, 329] on div at bounding box center [634, 330] width 327 height 10
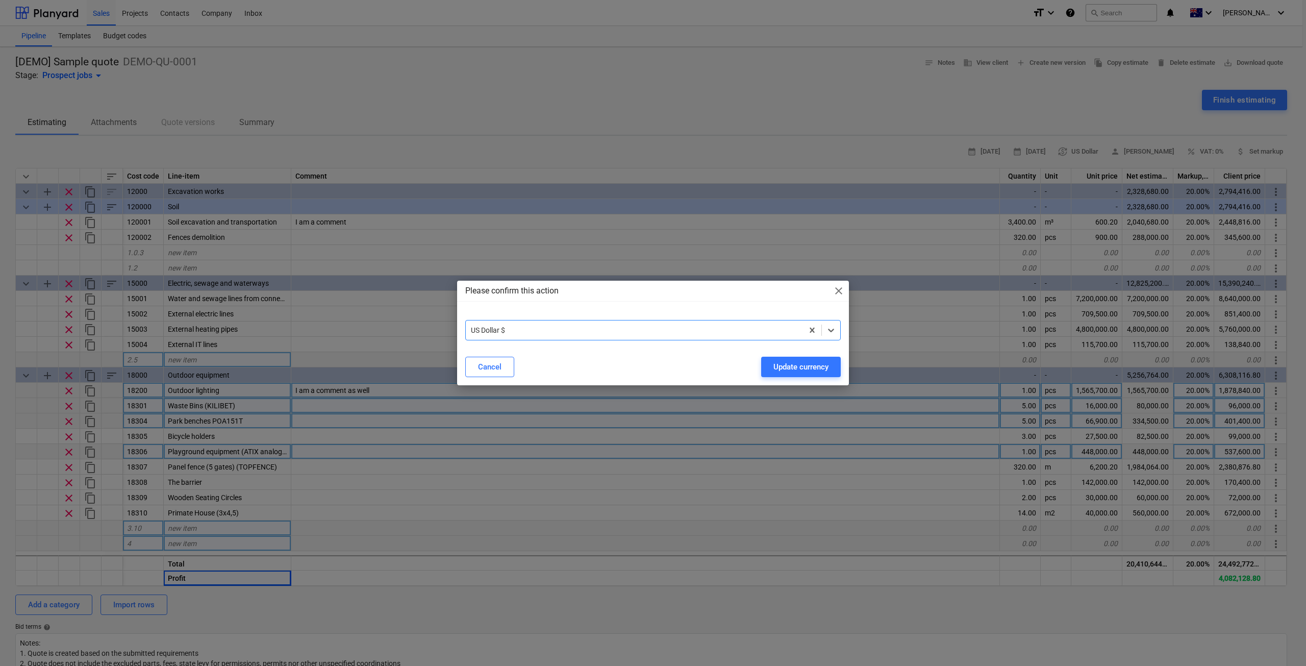
click at [535, 337] on div "US Dollar $" at bounding box center [634, 330] width 337 height 14
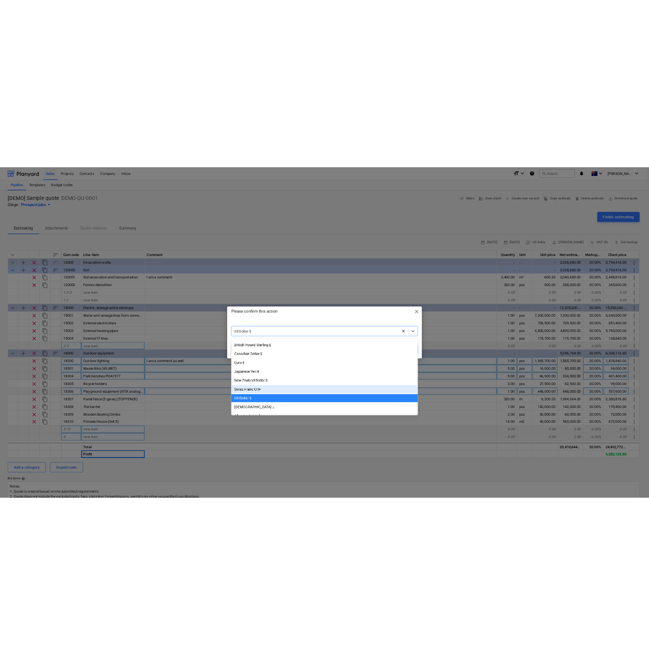
scroll to position [0, 0]
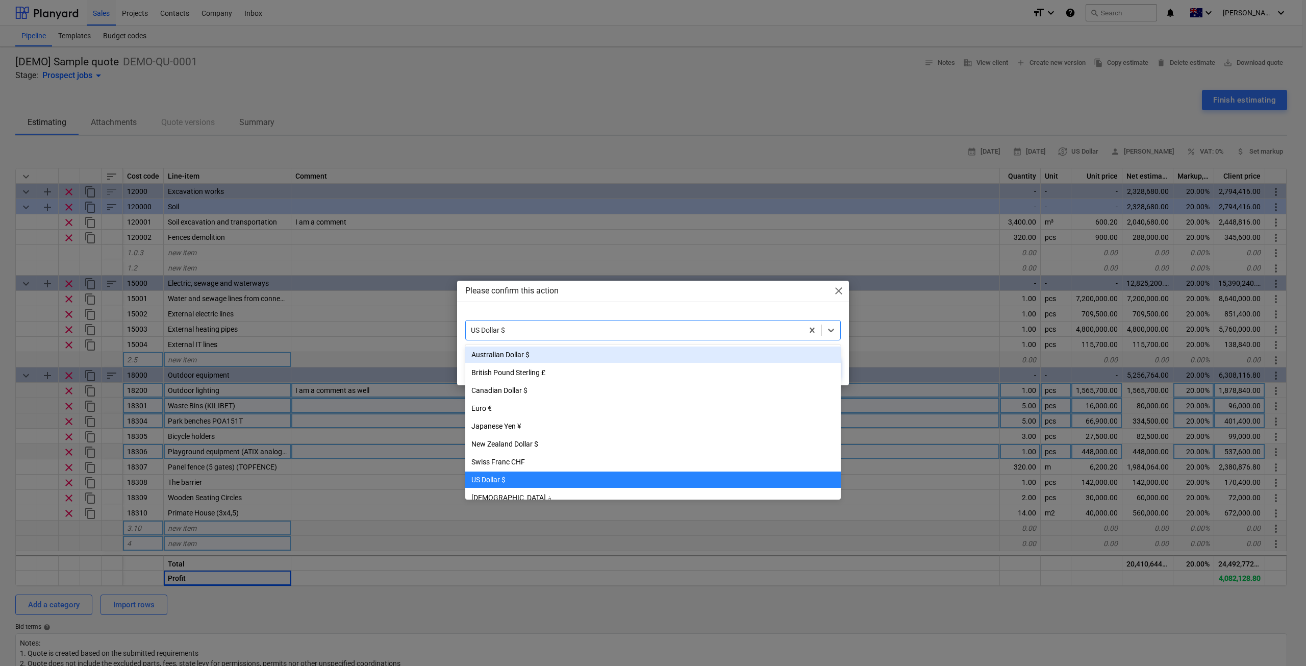
click at [545, 349] on div "Australian Dollar $" at bounding box center [653, 355] width 376 height 16
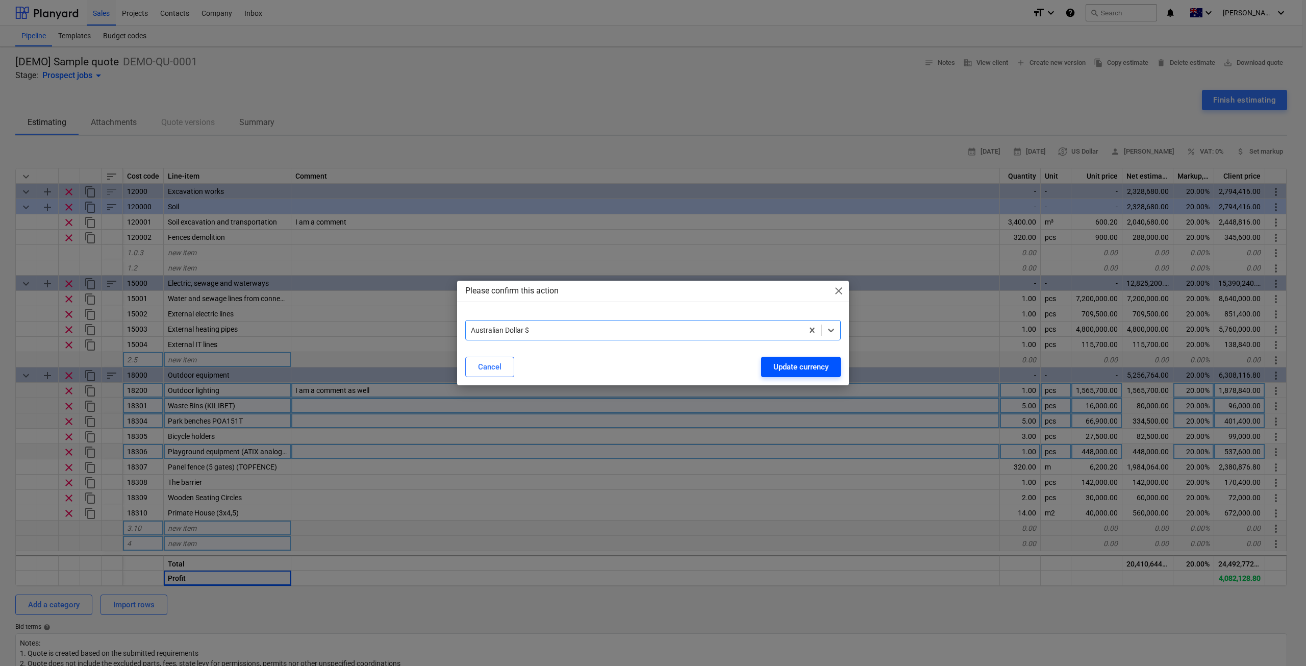
click at [778, 369] on div "Update currency" at bounding box center [801, 366] width 55 height 13
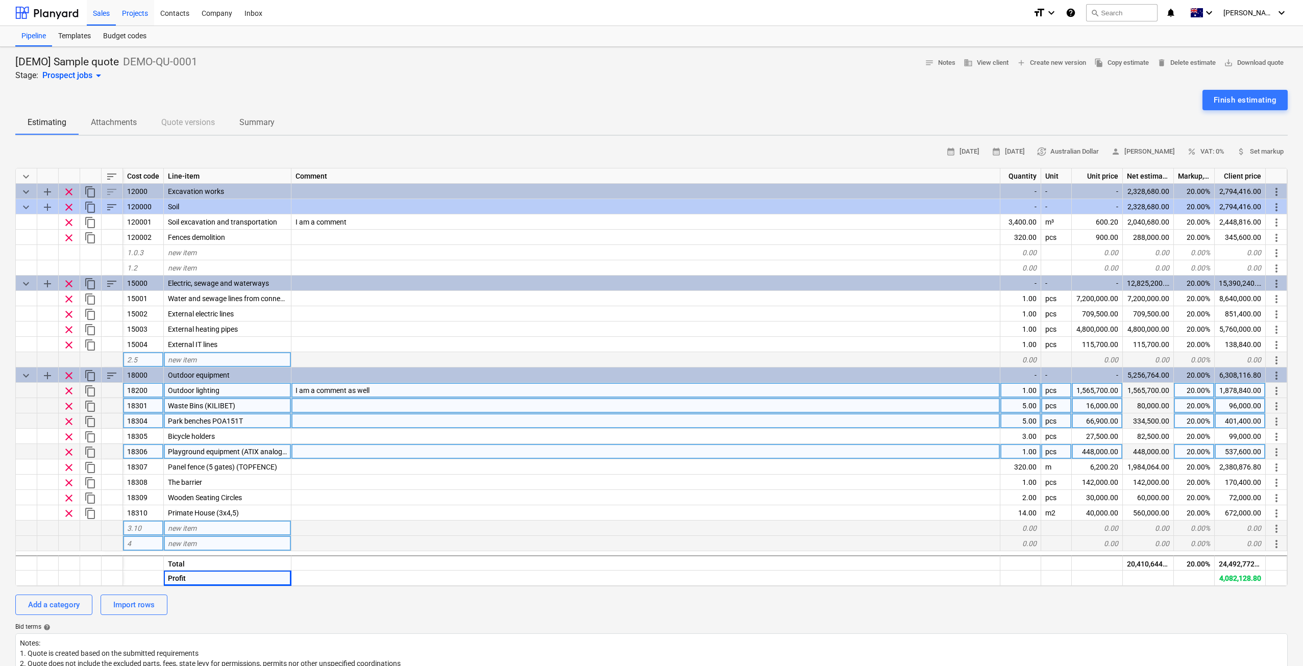
click at [138, 14] on div "Projects" at bounding box center [135, 12] width 38 height 26
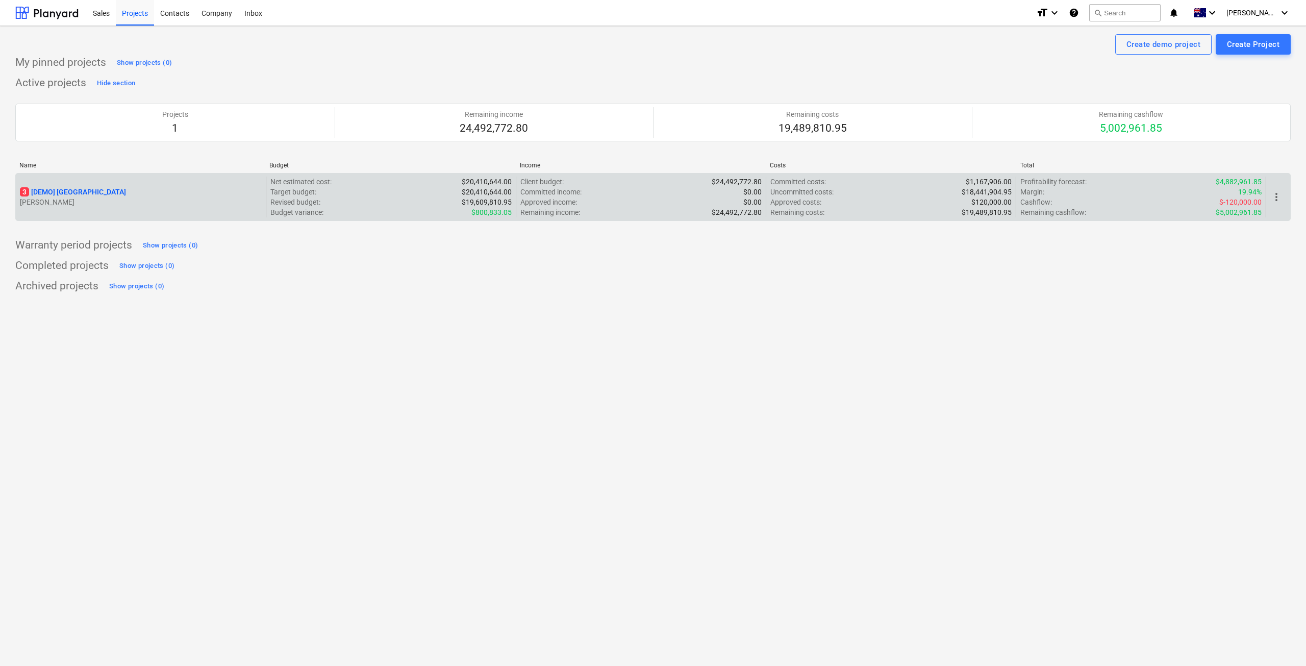
click at [174, 191] on div "3 [DEMO] Stone Road House" at bounding box center [141, 192] width 242 height 10
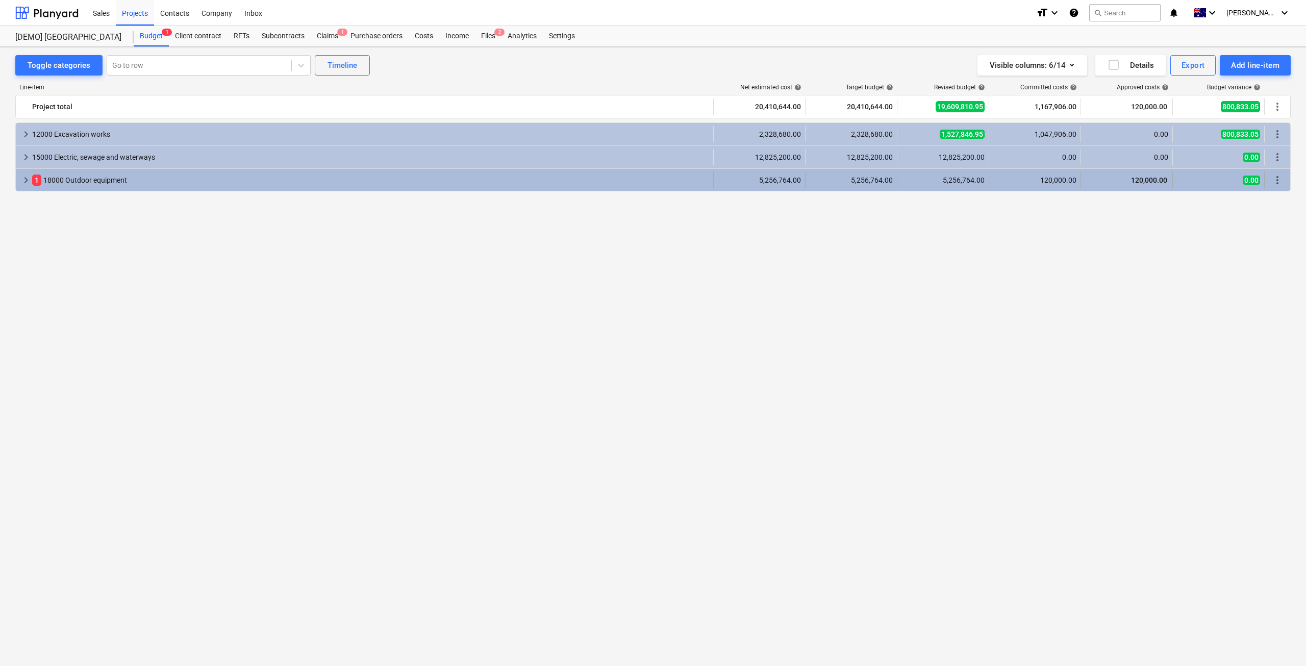
click at [176, 181] on div "1 18000 Outdoor equipment" at bounding box center [370, 180] width 677 height 16
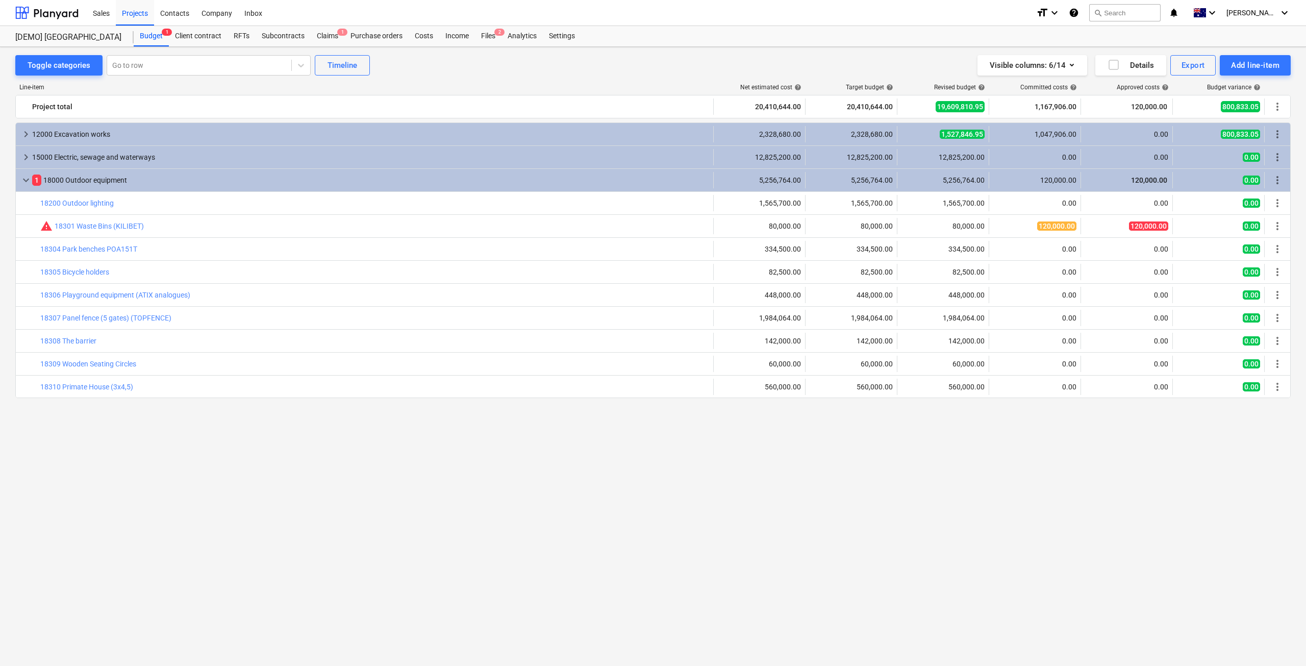
click at [176, 181] on div "1 18000 Outdoor equipment" at bounding box center [370, 180] width 677 height 16
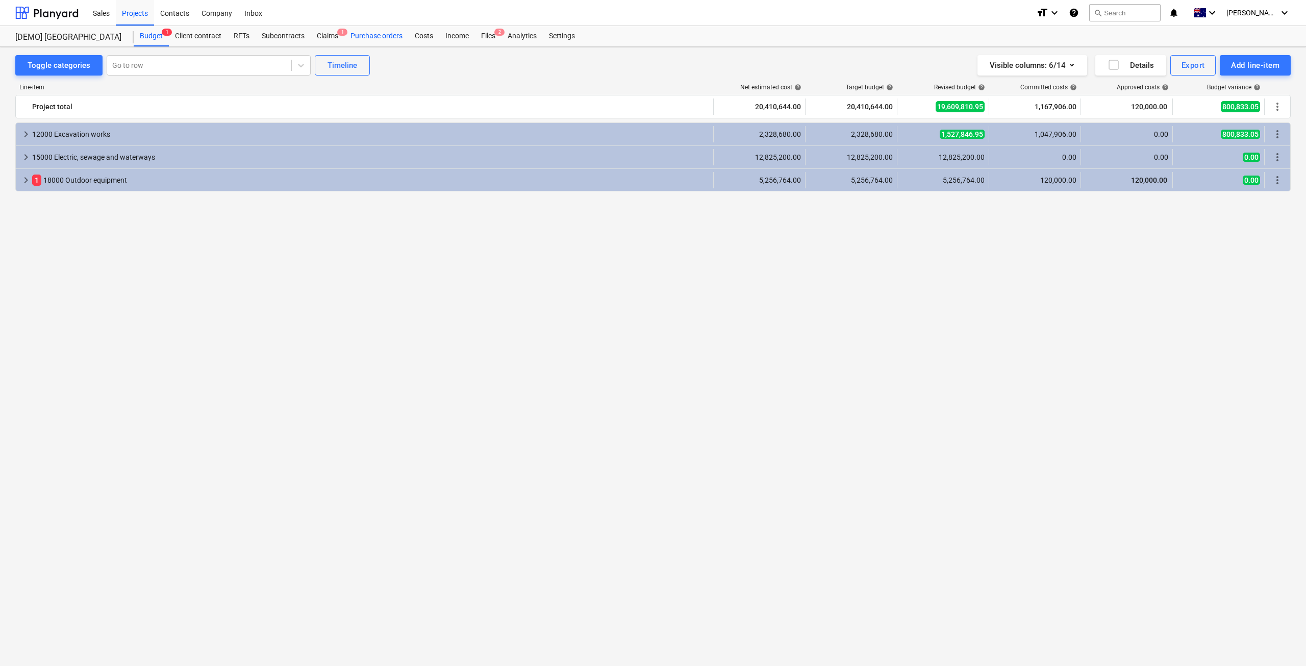
click at [361, 34] on div "Purchase orders" at bounding box center [376, 36] width 64 height 20
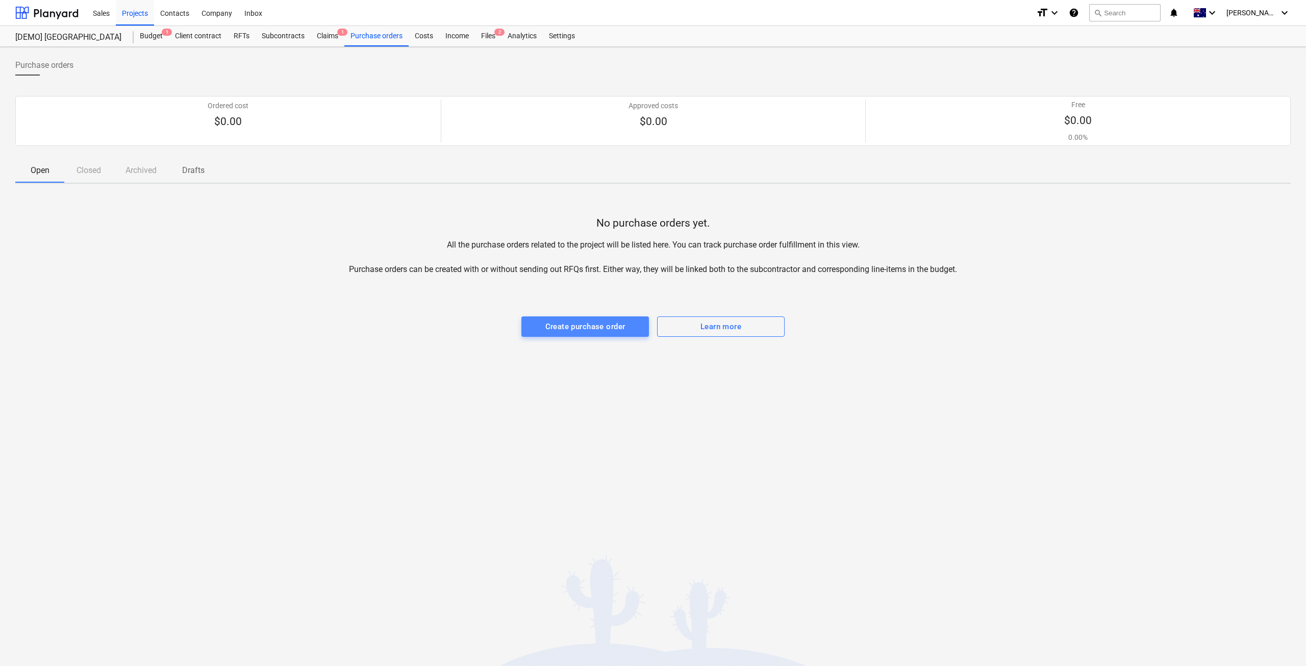
click at [608, 330] on div "Create purchase order" at bounding box center [586, 326] width 80 height 13
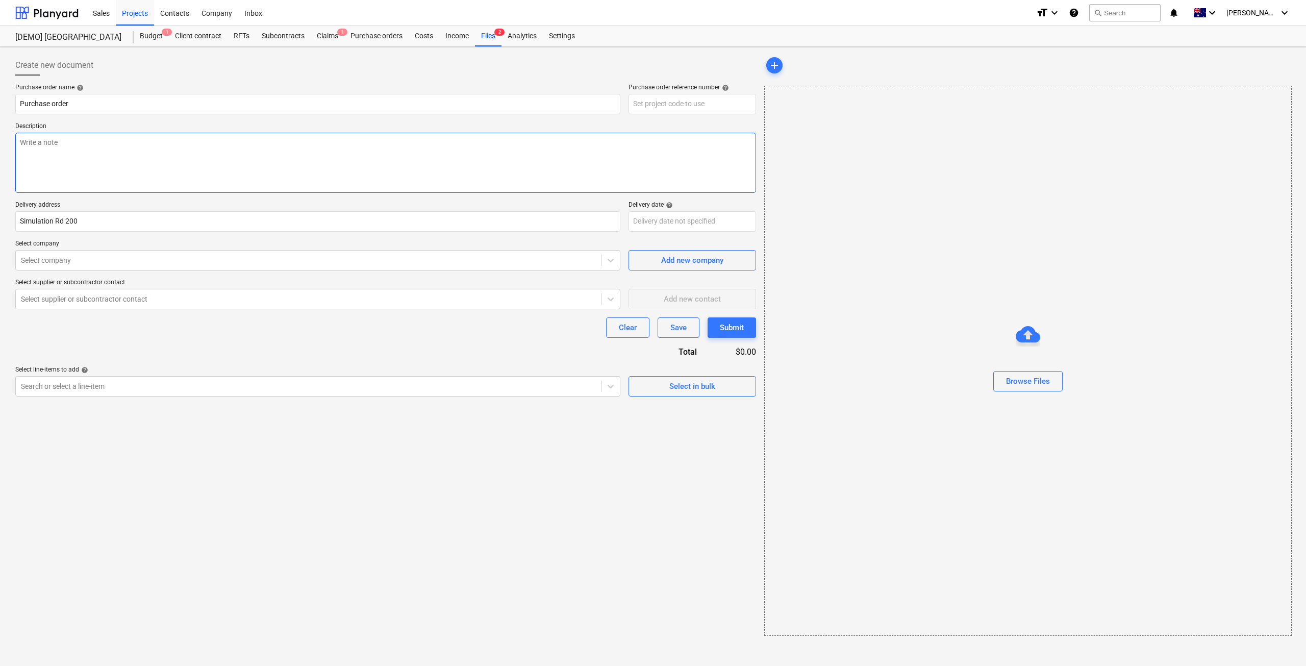
click at [113, 144] on textarea at bounding box center [385, 163] width 741 height 60
click at [658, 98] on input "text" at bounding box center [693, 104] width 128 height 20
click at [660, 110] on input "text" at bounding box center [693, 104] width 128 height 20
type textarea "x"
click at [134, 12] on div "Projects" at bounding box center [135, 12] width 38 height 26
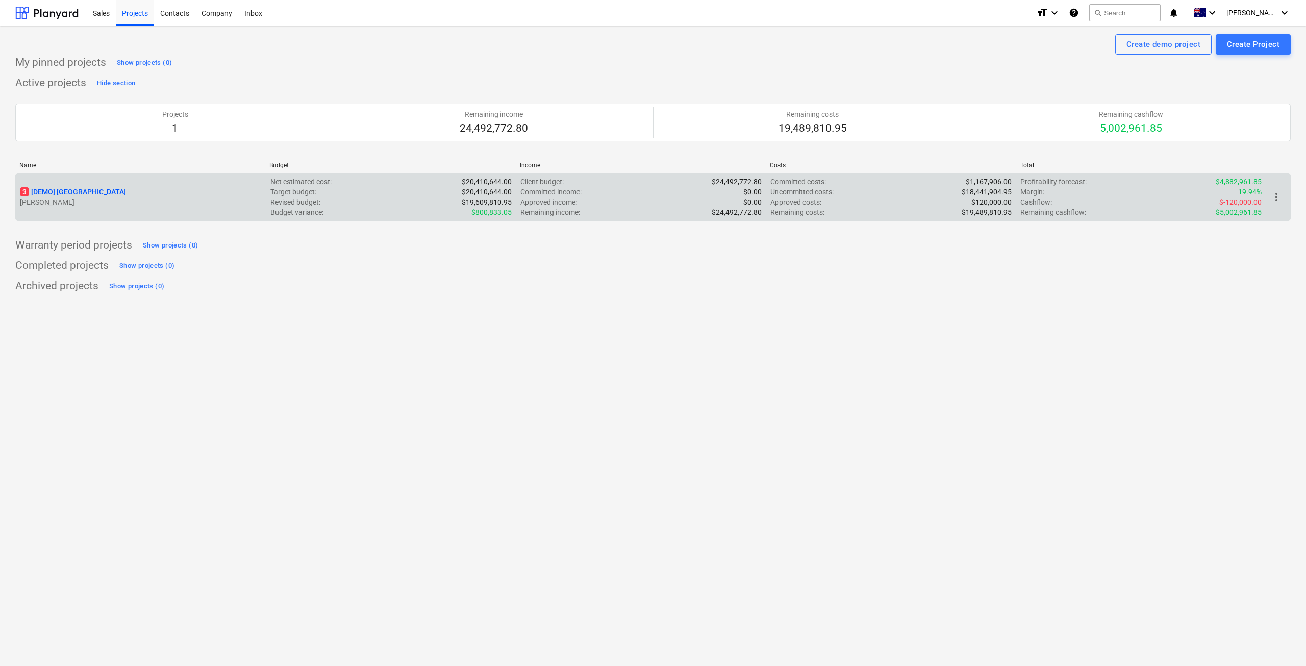
click at [184, 204] on p "[PERSON_NAME]" at bounding box center [141, 202] width 242 height 10
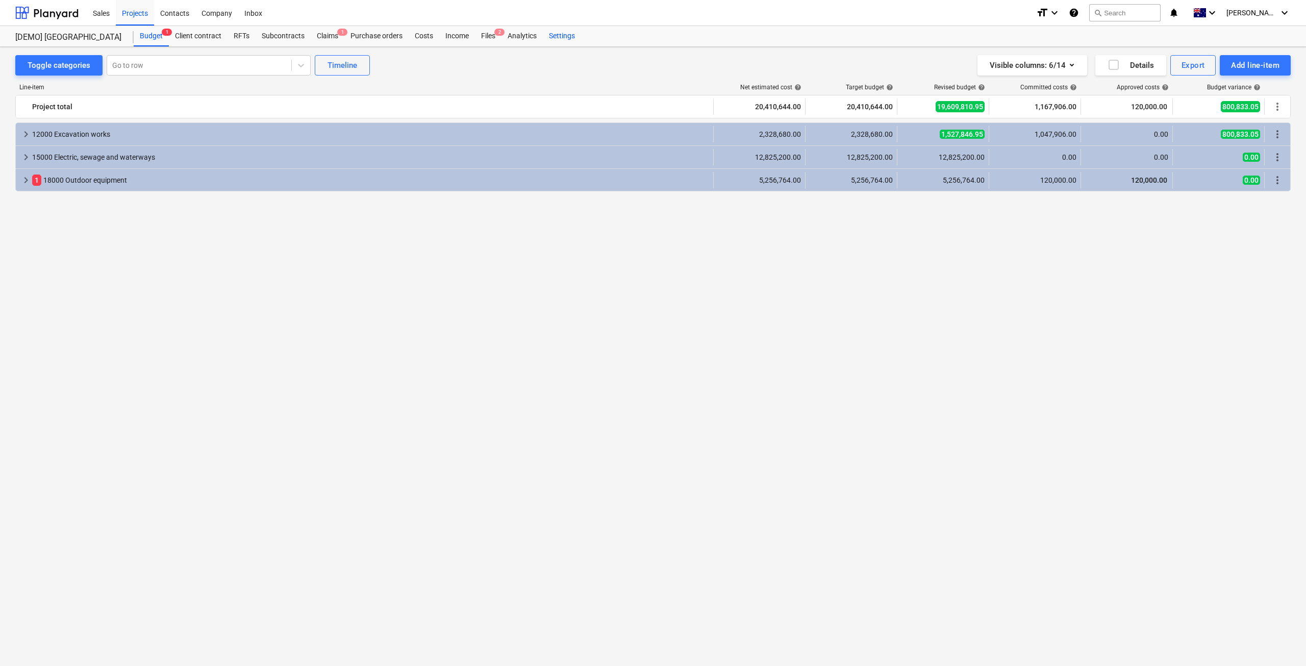
click at [574, 36] on div "Settings" at bounding box center [562, 36] width 38 height 20
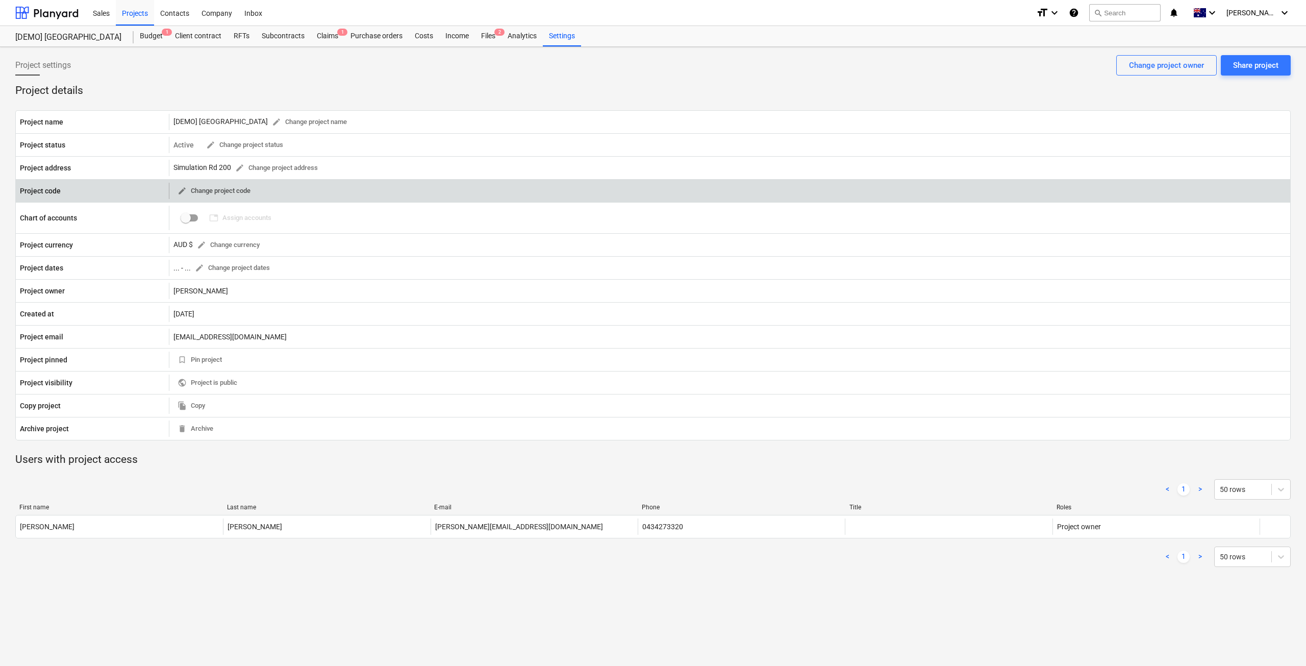
click at [253, 193] on button "edit Change project code" at bounding box center [214, 191] width 81 height 16
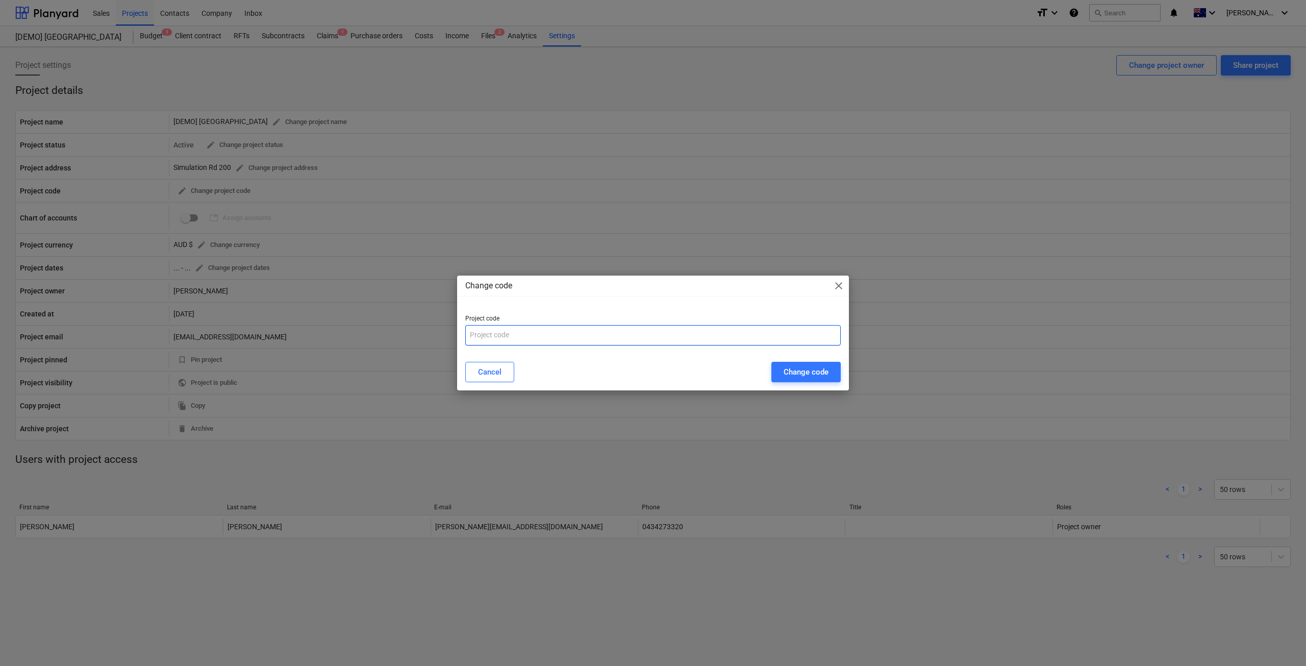
click at [562, 333] on input "text" at bounding box center [653, 335] width 376 height 20
type input "999222"
click at [799, 378] on div "Change code" at bounding box center [806, 371] width 45 height 13
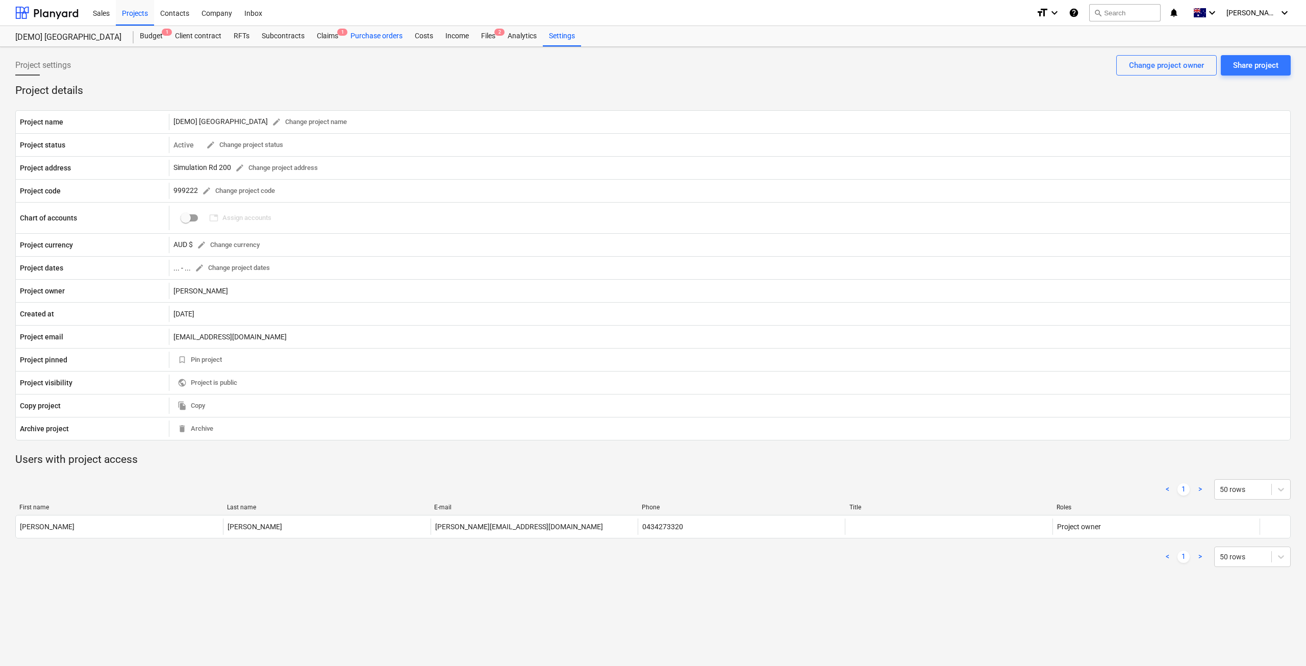
click at [379, 37] on div "Purchase orders" at bounding box center [376, 36] width 64 height 20
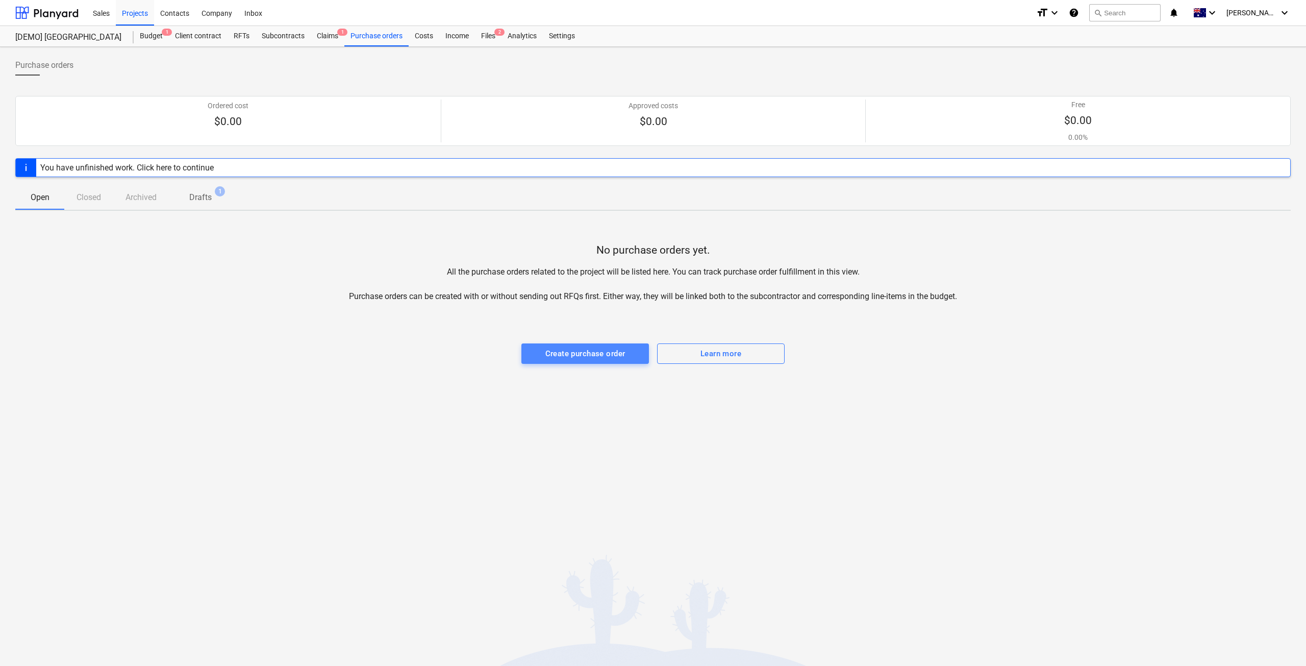
click at [553, 352] on div "Create purchase order" at bounding box center [586, 353] width 80 height 13
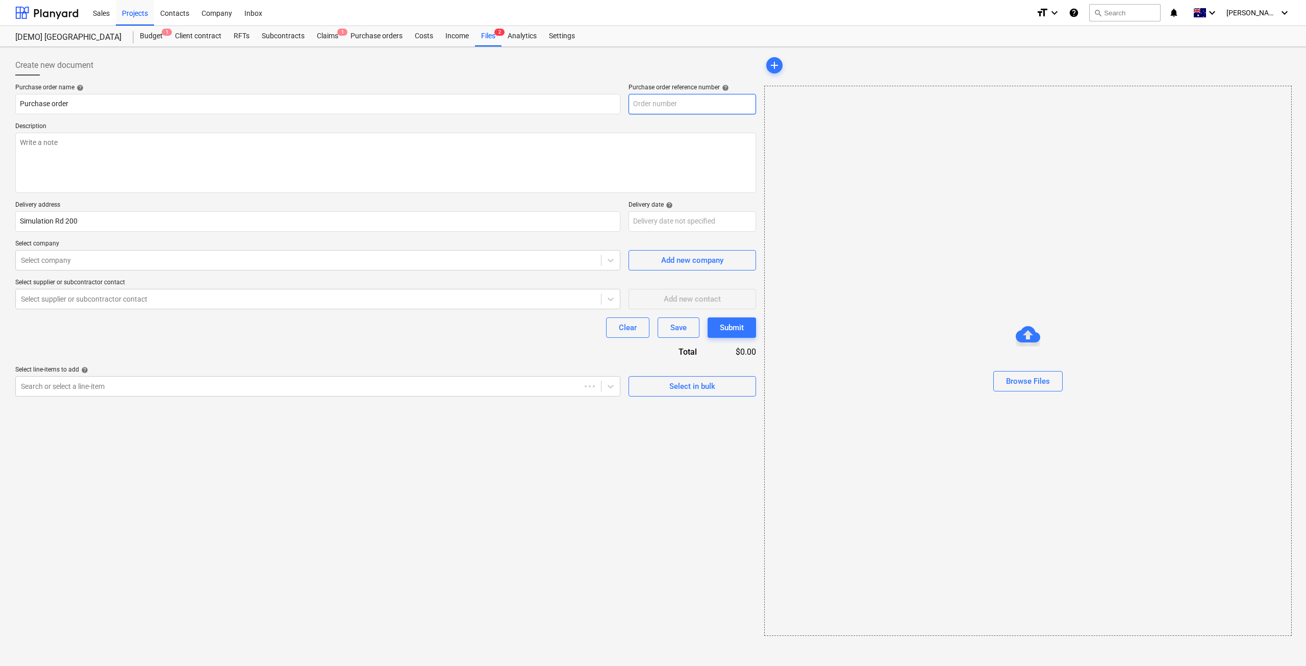
type textarea "x"
type input "999222-PO-001"
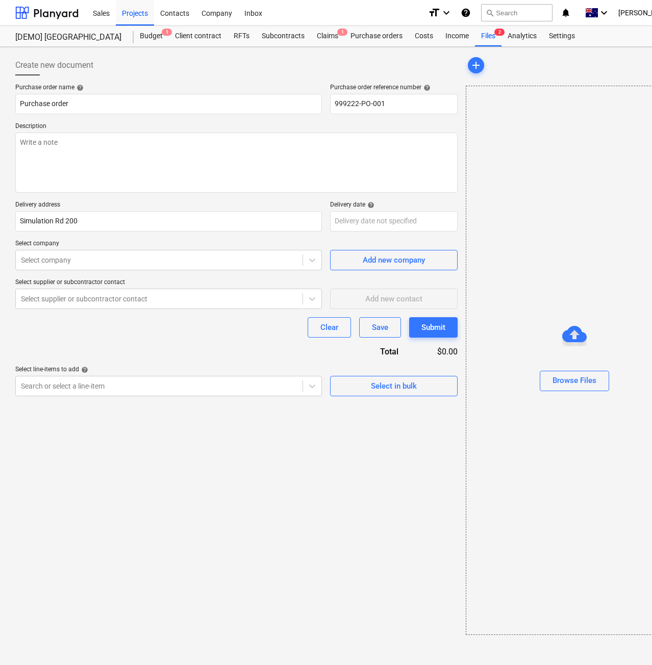
click at [325, 571] on div "Create new document Purchase order name help Purchase order Purchase order refe…" at bounding box center [236, 345] width 451 height 588
click at [103, 14] on div "Sales" at bounding box center [101, 12] width 29 height 26
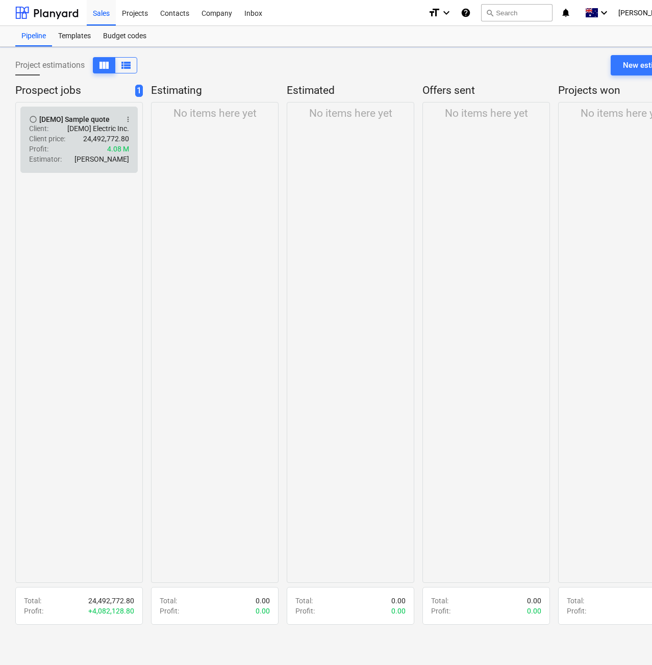
click at [78, 136] on div "Client price : 24,492,772.80" at bounding box center [79, 139] width 100 height 10
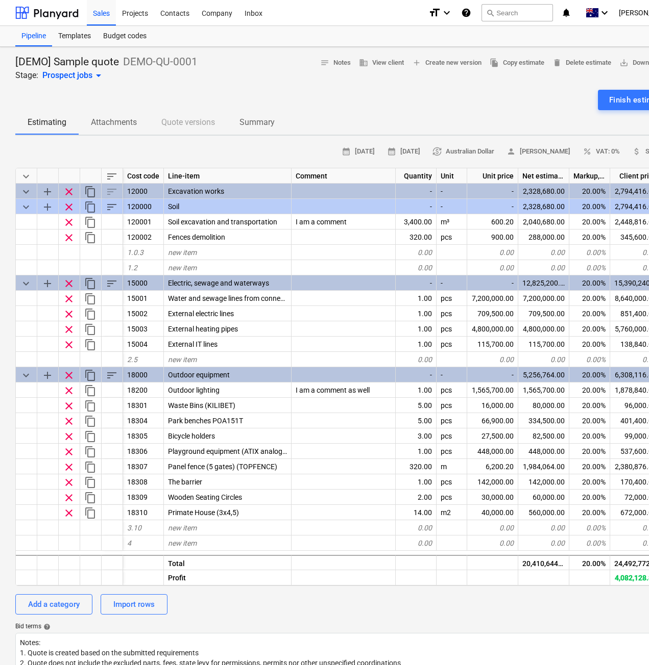
click at [196, 75] on div "[DEMO] Sample quote DEMO-QU-0001 Stage: Prospect jobs arrow_drop_down" at bounding box center [106, 68] width 182 height 27
drag, startPoint x: 259, startPoint y: 115, endPoint x: 261, endPoint y: 107, distance: 8.4
click at [259, 114] on span "Summary" at bounding box center [257, 122] width 60 height 18
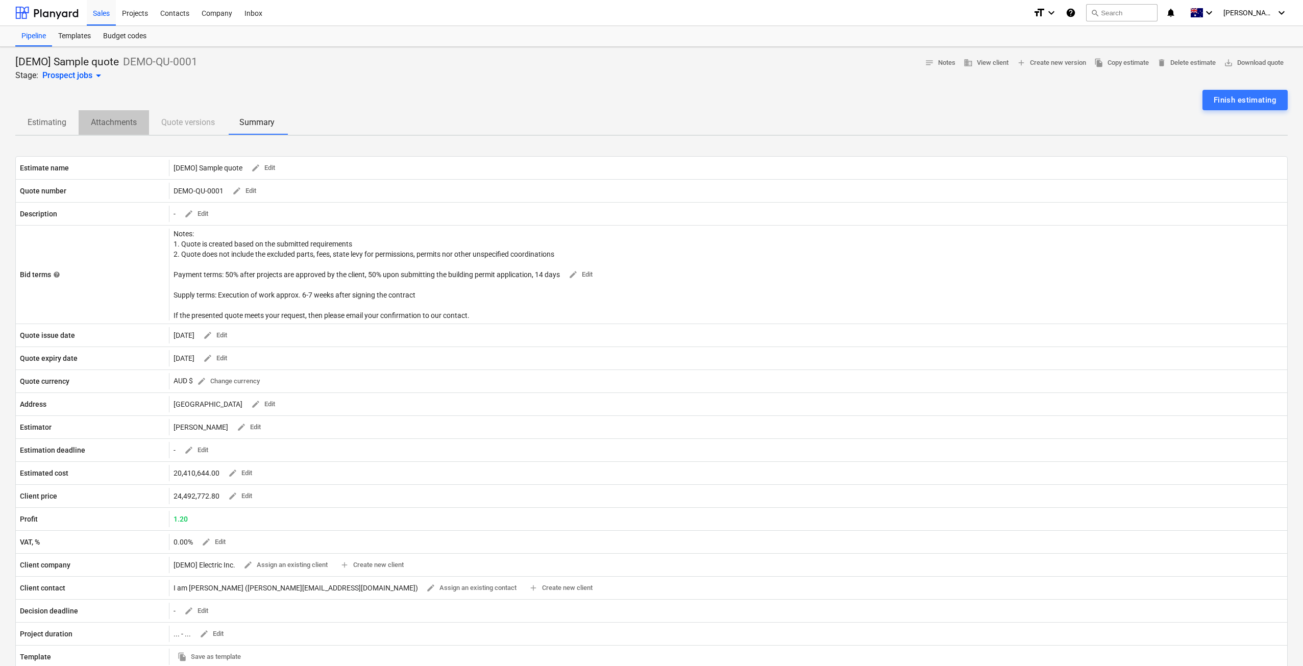
click at [132, 124] on p "Attachments" at bounding box center [114, 122] width 46 height 12
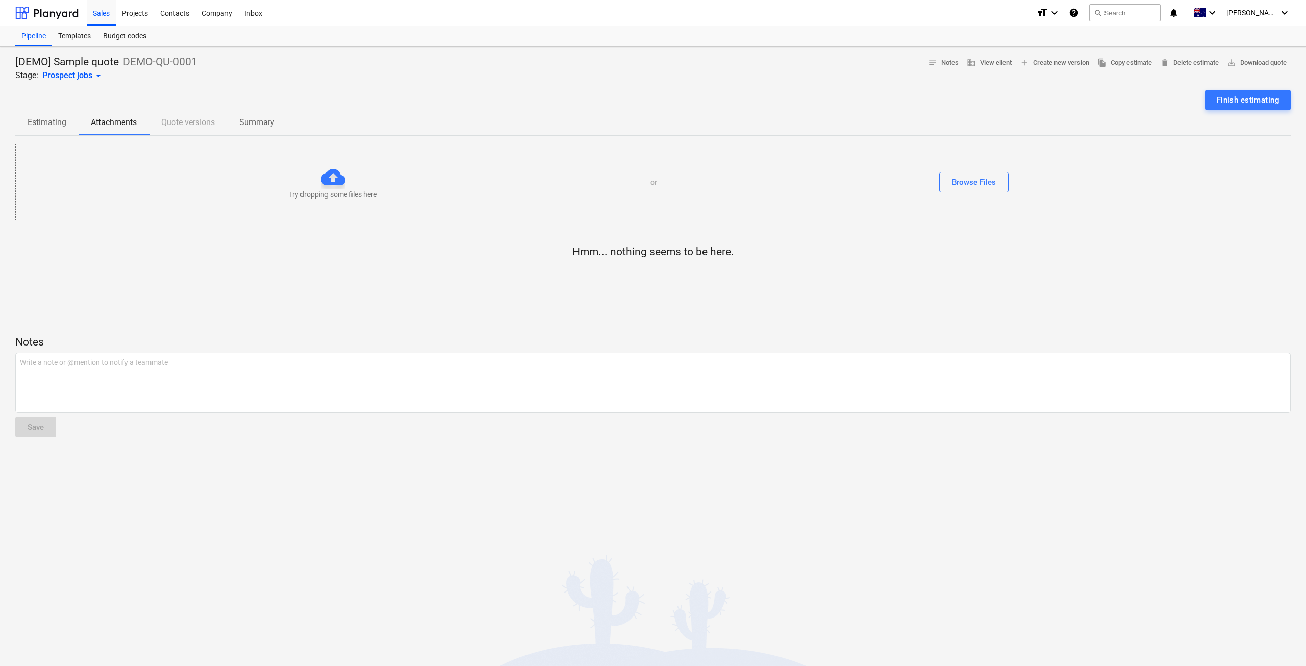
click at [174, 119] on div "Estimating Attachments Quote versions Summary" at bounding box center [653, 122] width 1276 height 24
click at [57, 128] on p "Estimating" at bounding box center [47, 122] width 39 height 12
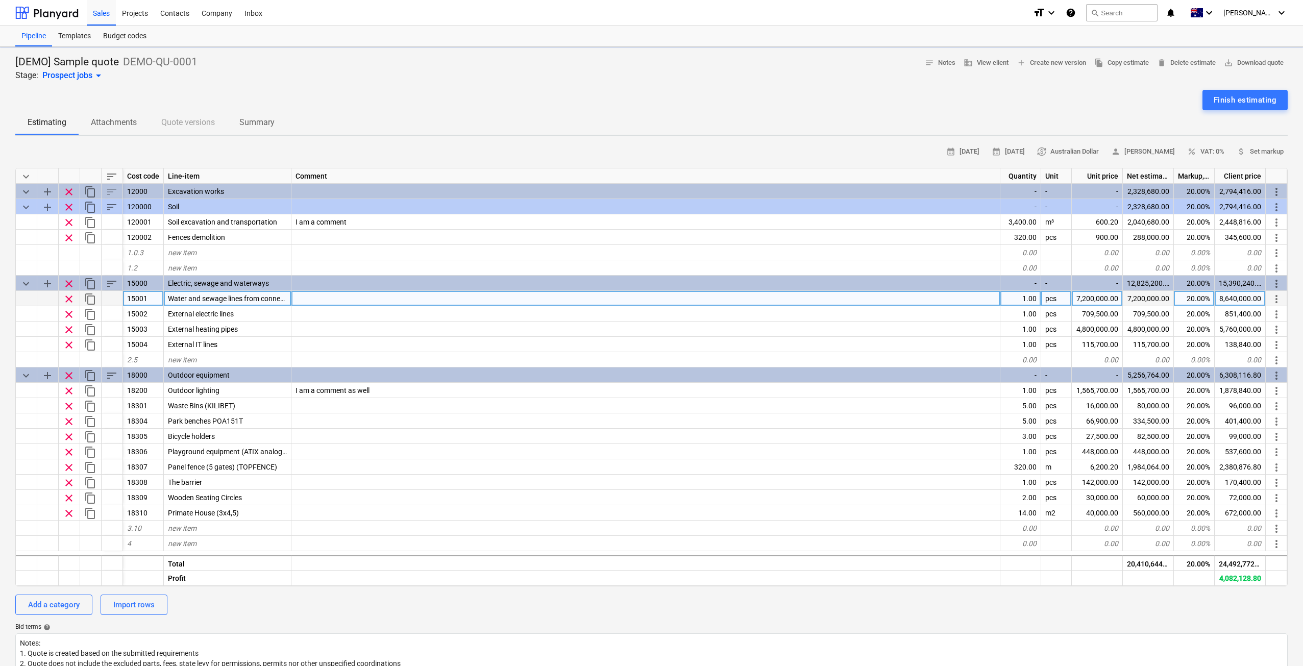
type textarea "x"
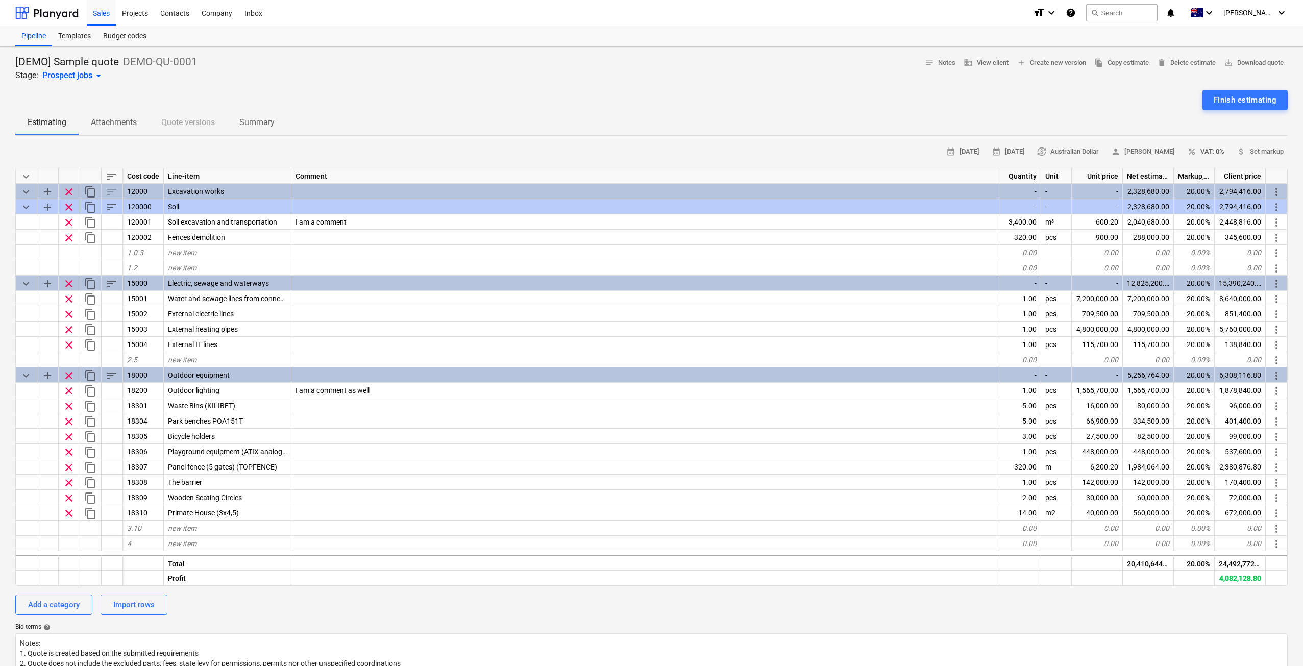
click at [1195, 152] on span "percent" at bounding box center [1191, 151] width 9 height 9
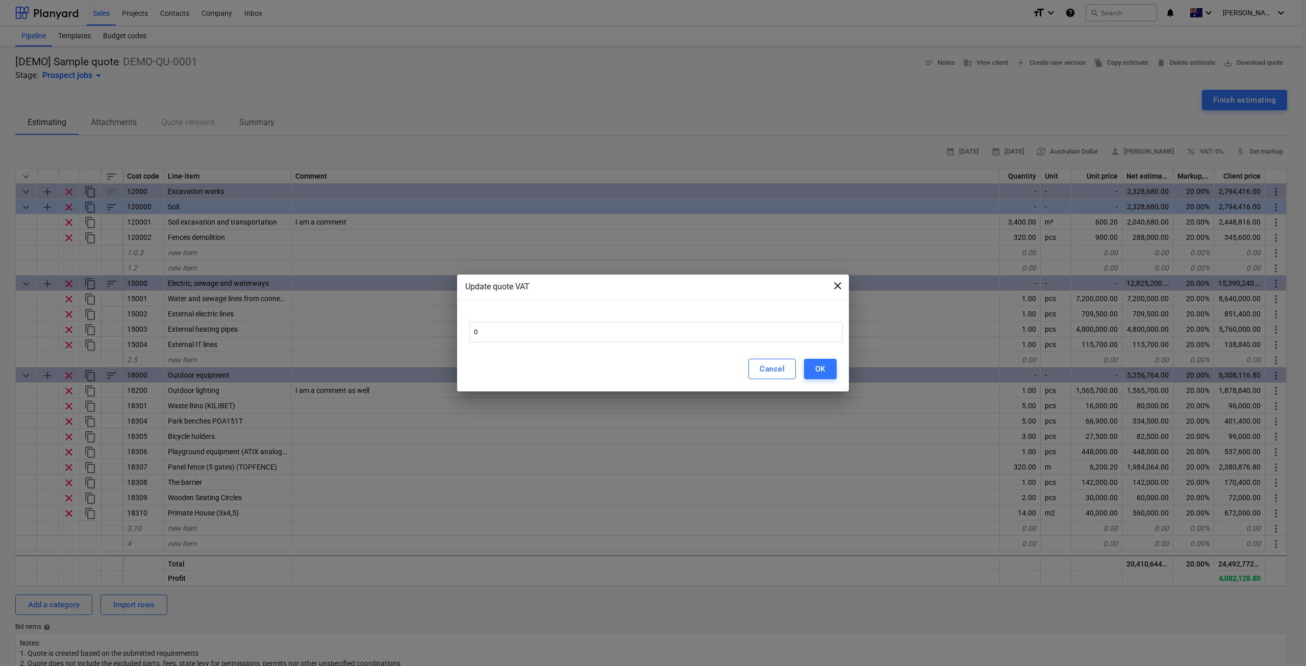
click at [832, 286] on span "close" at bounding box center [838, 286] width 12 height 12
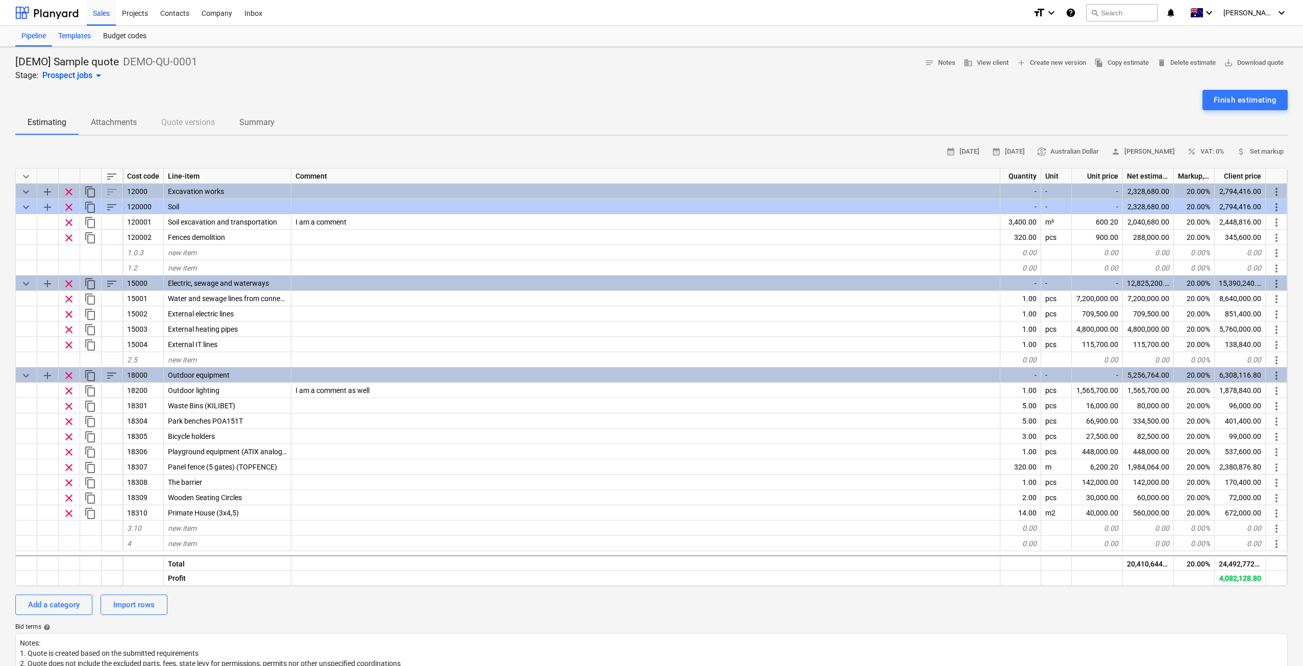
click at [85, 38] on div "Templates" at bounding box center [74, 36] width 45 height 20
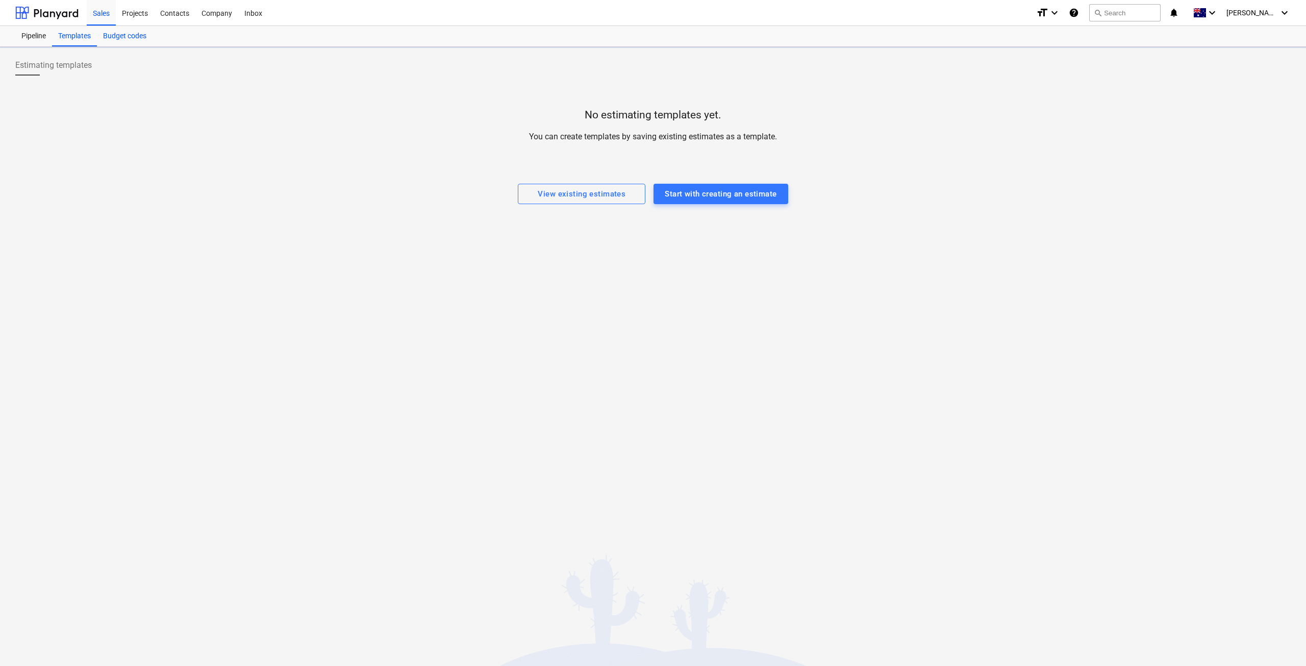
click at [114, 37] on div "Budget codes" at bounding box center [125, 36] width 56 height 20
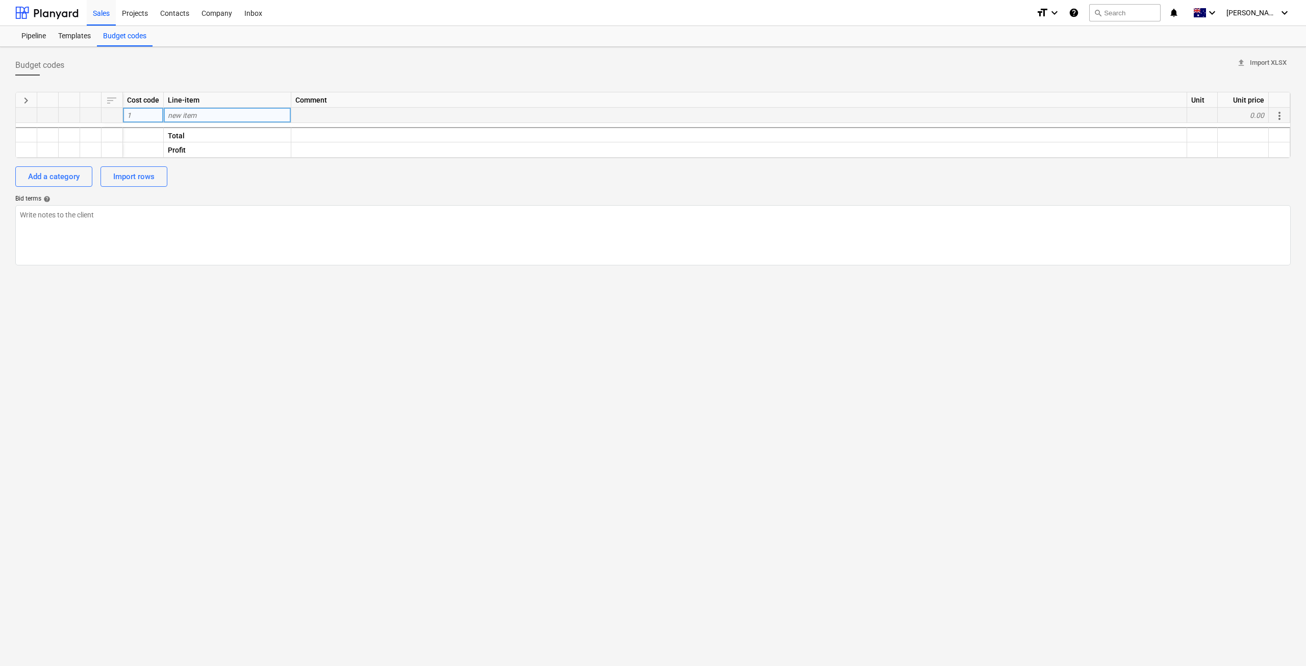
click at [145, 116] on div "1" at bounding box center [143, 115] width 41 height 15
click at [146, 97] on div "Cost code" at bounding box center [143, 99] width 41 height 15
drag, startPoint x: 153, startPoint y: 101, endPoint x: 138, endPoint y: 109, distance: 16.7
click at [138, 109] on div "1" at bounding box center [143, 115] width 41 height 15
type input "1"
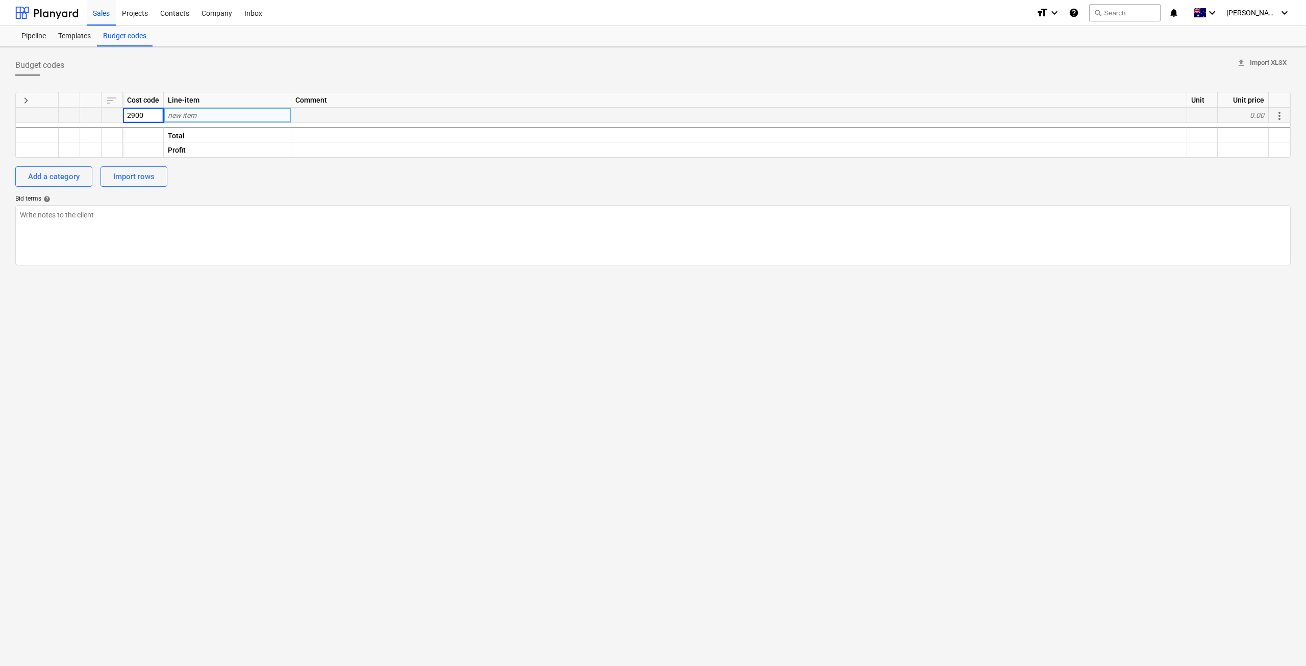
type input "29000"
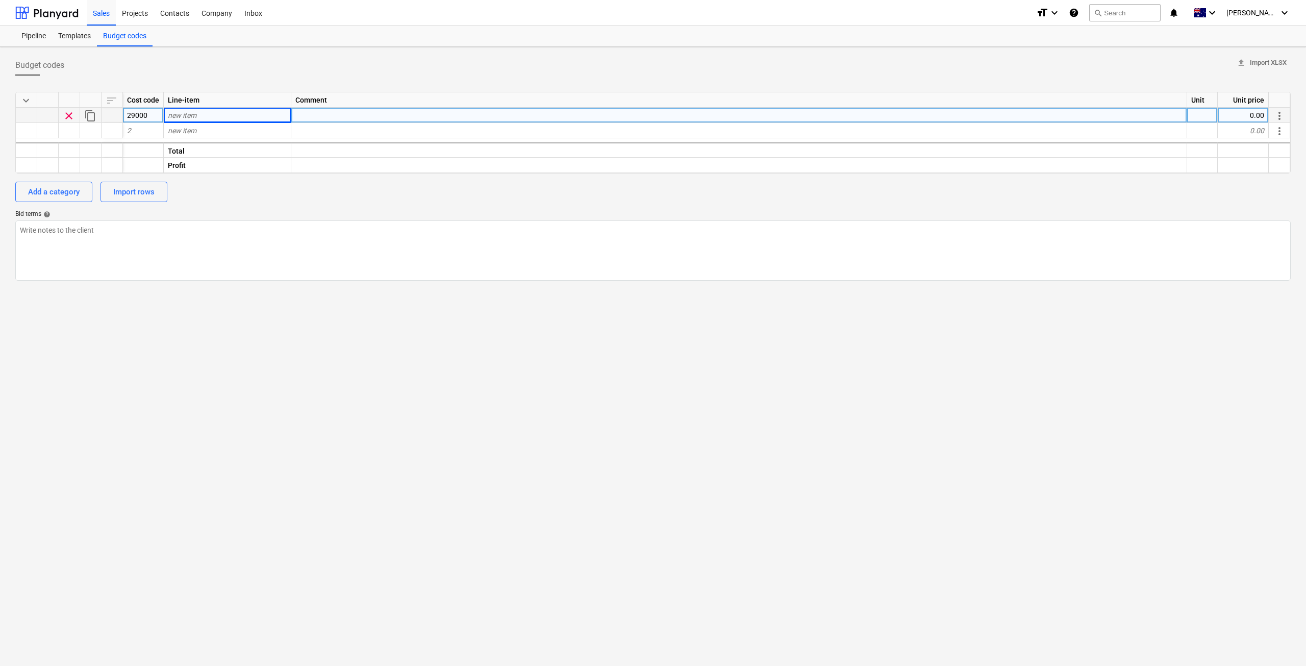
click at [208, 114] on div "new item" at bounding box center [228, 115] width 128 height 15
click at [62, 111] on div "clear" at bounding box center [69, 115] width 21 height 15
click at [170, 110] on div "new item" at bounding box center [228, 115] width 128 height 15
type input "Electrical"
drag, startPoint x: 750, startPoint y: 378, endPoint x: 773, endPoint y: 321, distance: 61.6
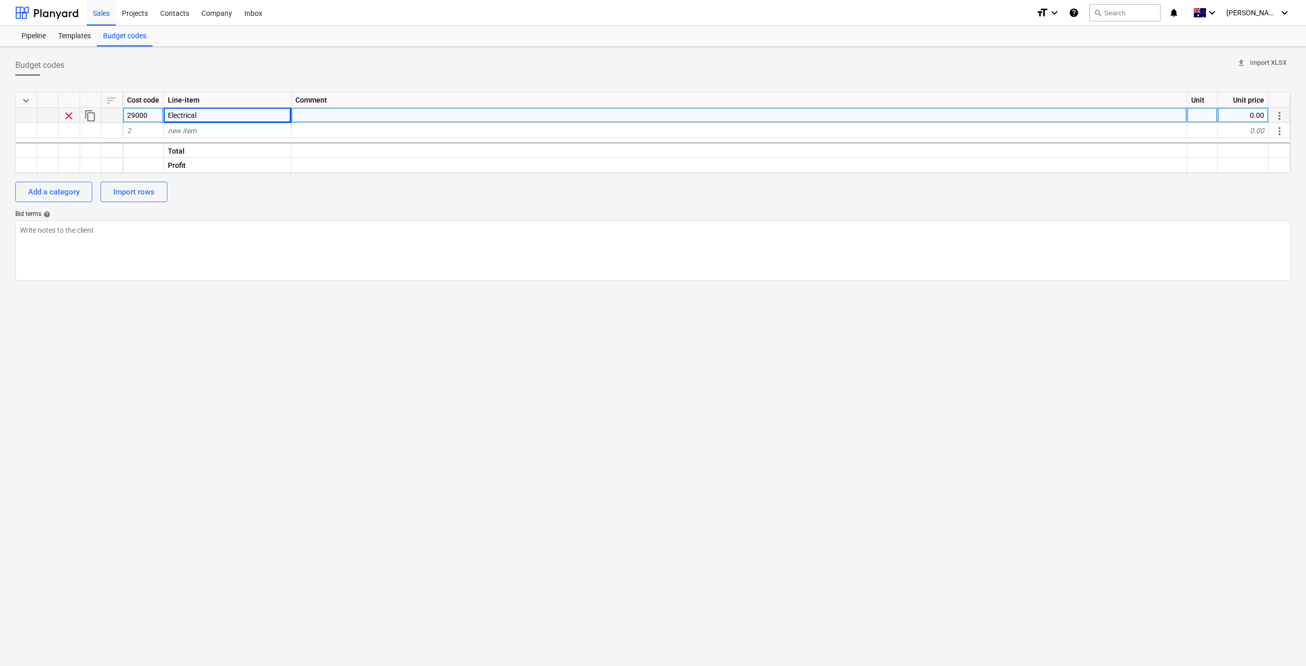
click at [757, 373] on div "Budget codes upload Import XLSX keyboard_arrow_down sort Cost code Line-item Co…" at bounding box center [653, 356] width 1306 height 619
click at [1253, 111] on div "0.00" at bounding box center [1243, 115] width 51 height 15
type input "8888"
click at [1211, 116] on div "pcs" at bounding box center [1203, 115] width 31 height 15
click at [1095, 264] on textarea at bounding box center [653, 250] width 1276 height 60
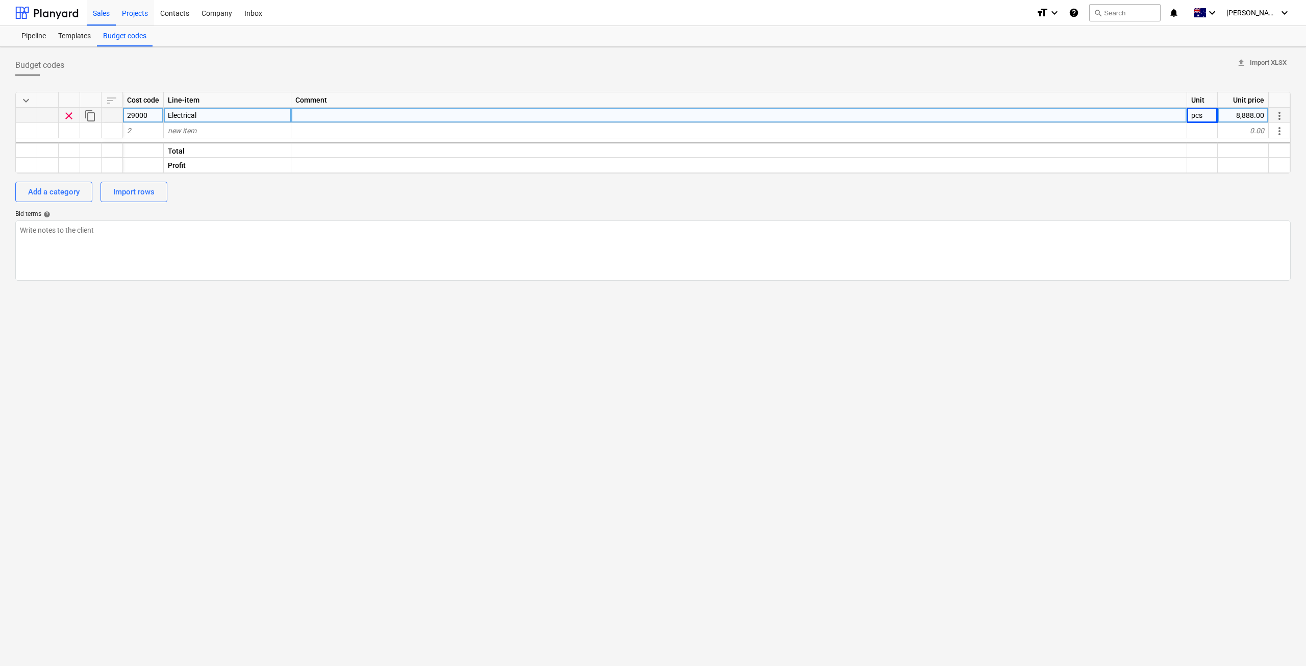
click at [148, 19] on div "Projects" at bounding box center [135, 12] width 38 height 26
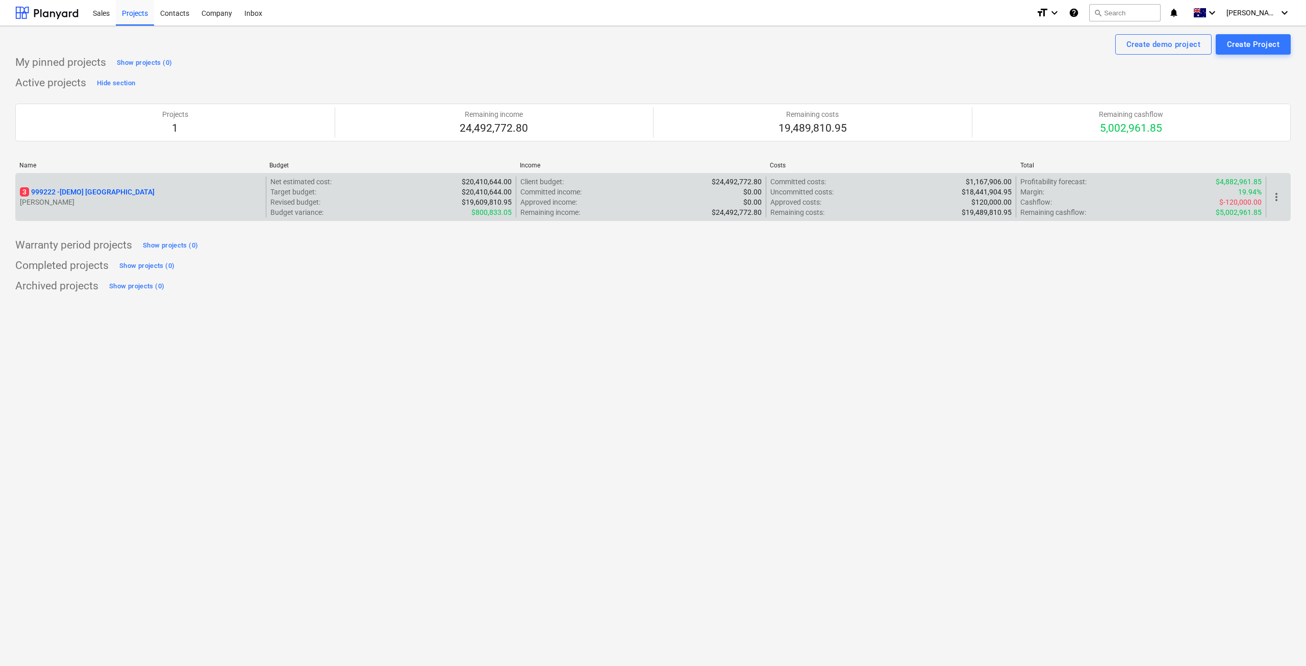
click at [125, 184] on div "3 999222 - [DEMO] Stone Road House T. Zhang" at bounding box center [141, 197] width 250 height 41
click at [125, 194] on p "3 999222 - [DEMO] Stone Road House" at bounding box center [87, 192] width 135 height 10
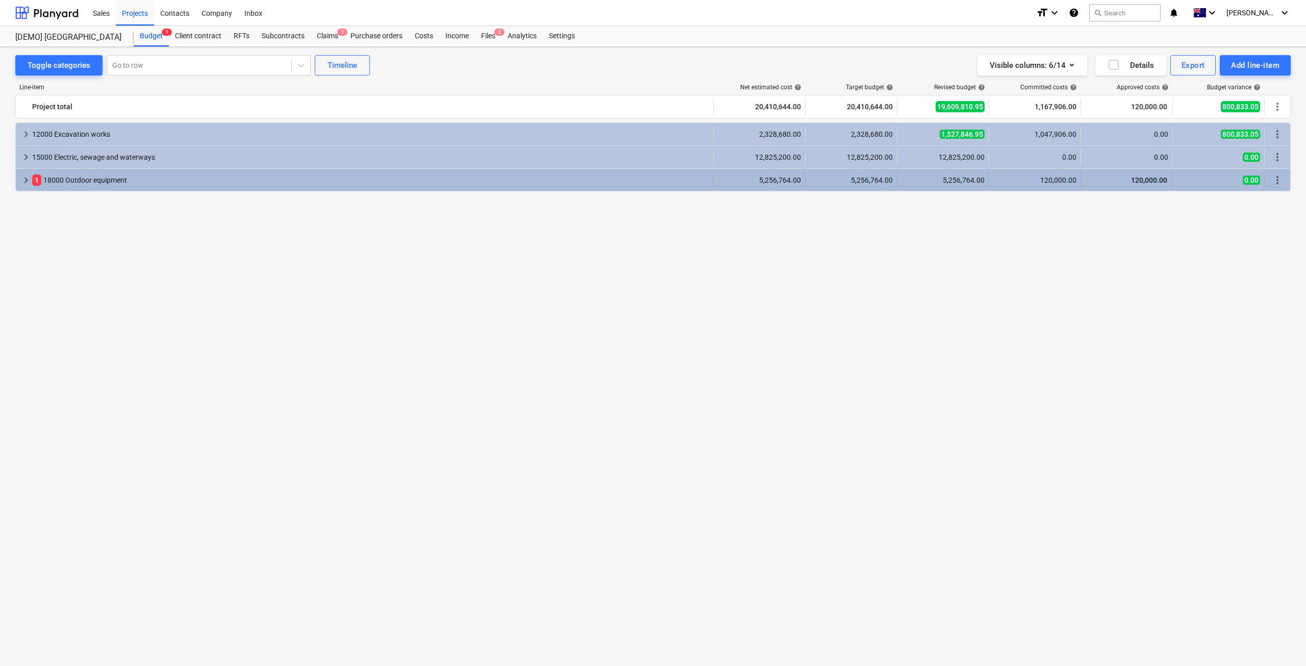
click at [112, 180] on div "1 18000 Outdoor equipment" at bounding box center [370, 180] width 677 height 16
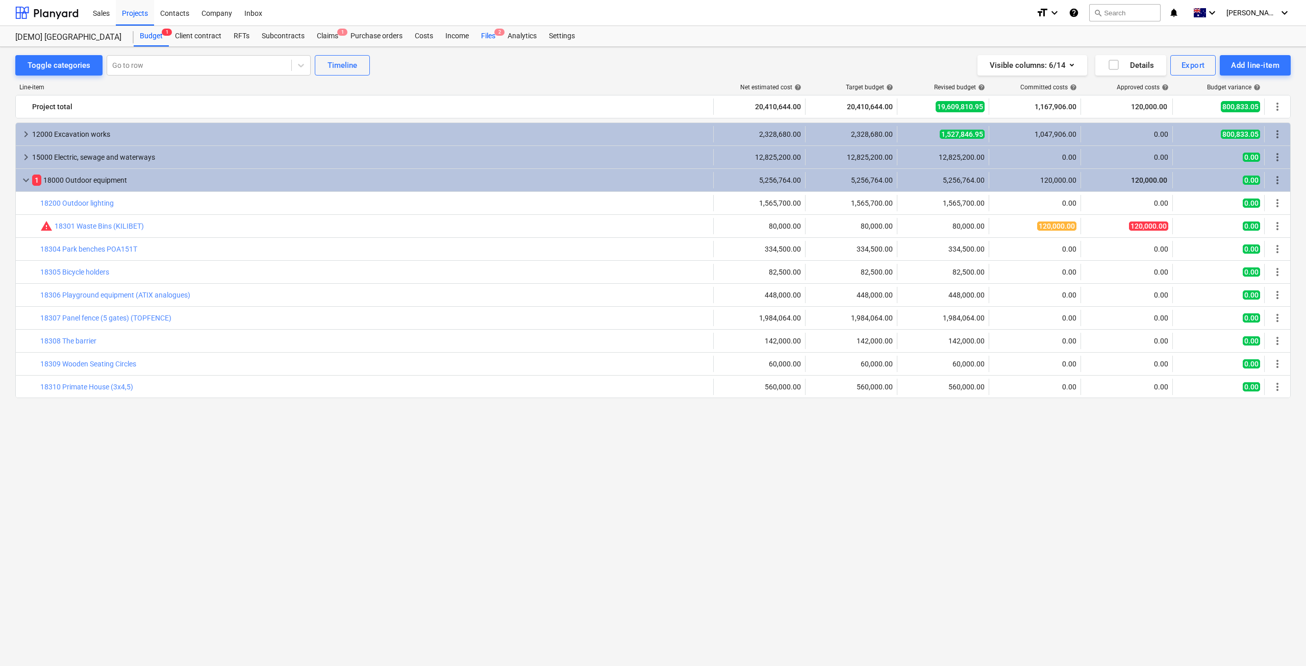
click at [491, 38] on div "Files 2" at bounding box center [488, 36] width 27 height 20
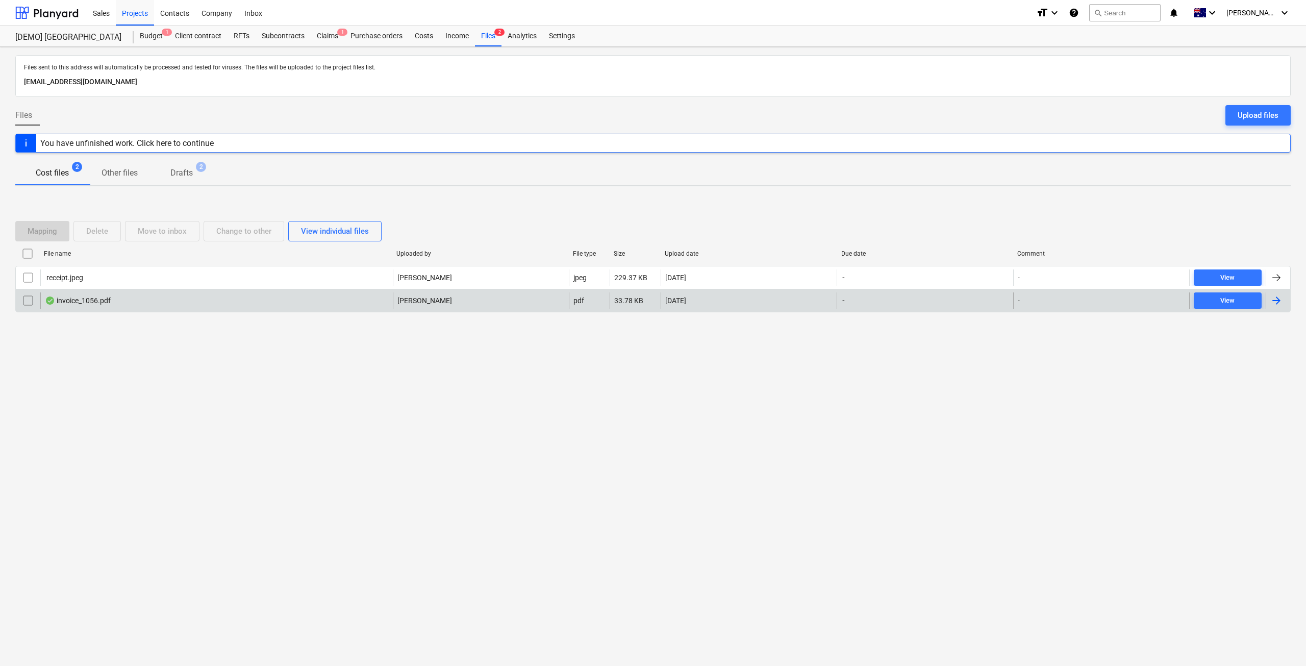
click at [95, 304] on div "invoice_1056.pdf" at bounding box center [78, 301] width 66 height 8
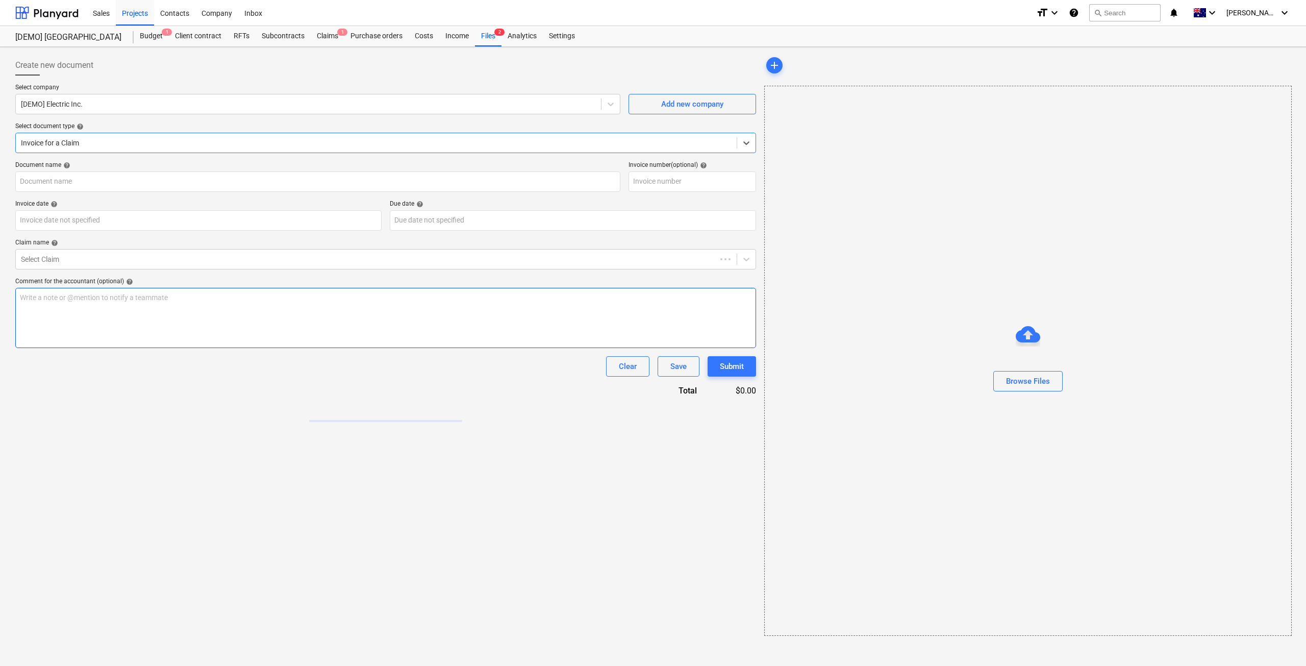
type input "1056"
type input "20 Mar 2021"
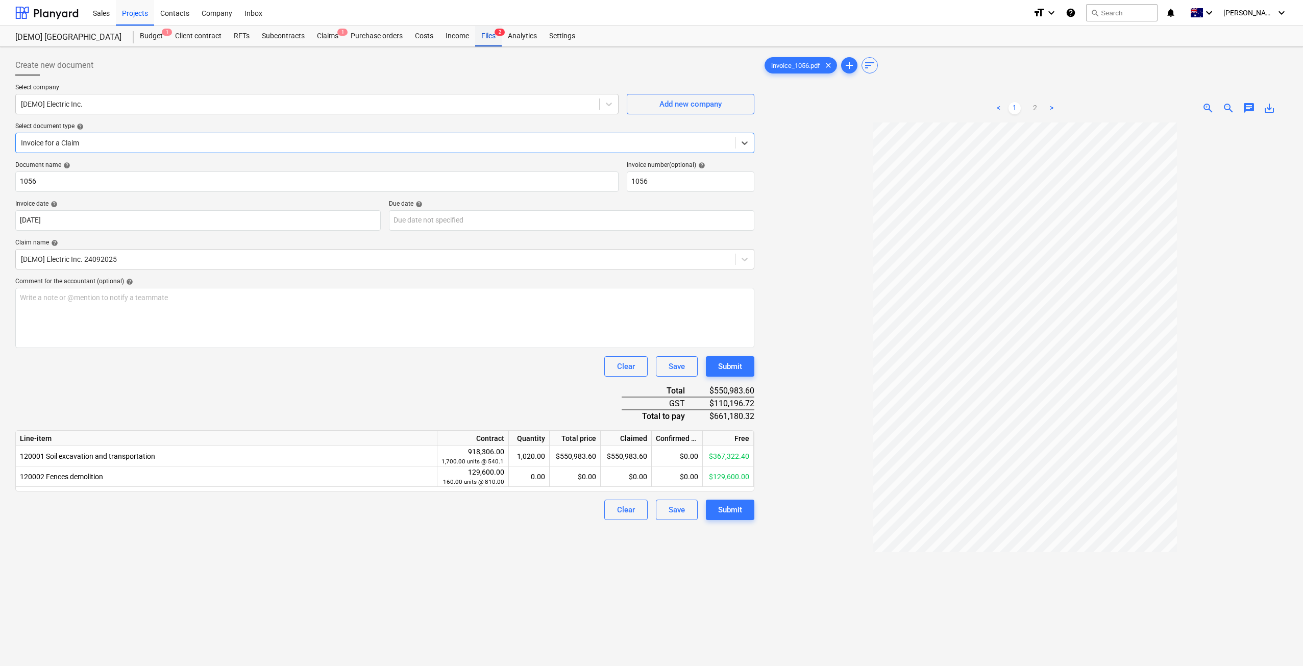
click at [488, 37] on div "Files 2" at bounding box center [488, 36] width 27 height 20
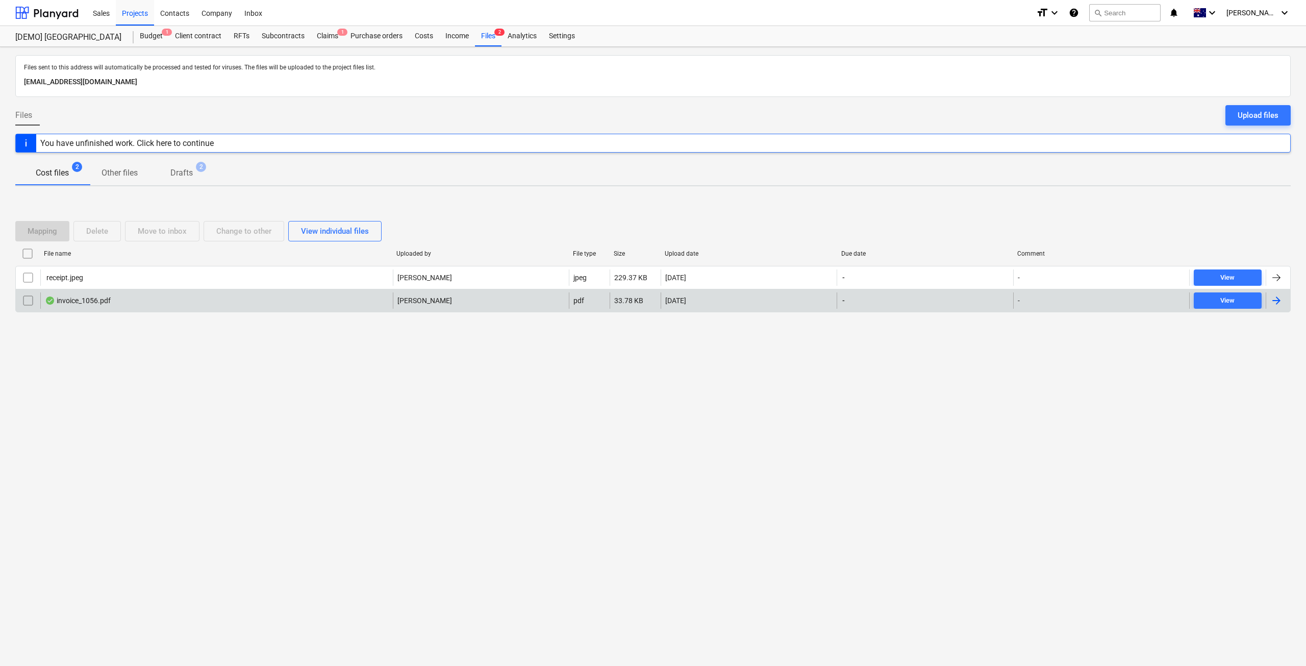
click at [1272, 302] on div at bounding box center [1277, 300] width 12 height 12
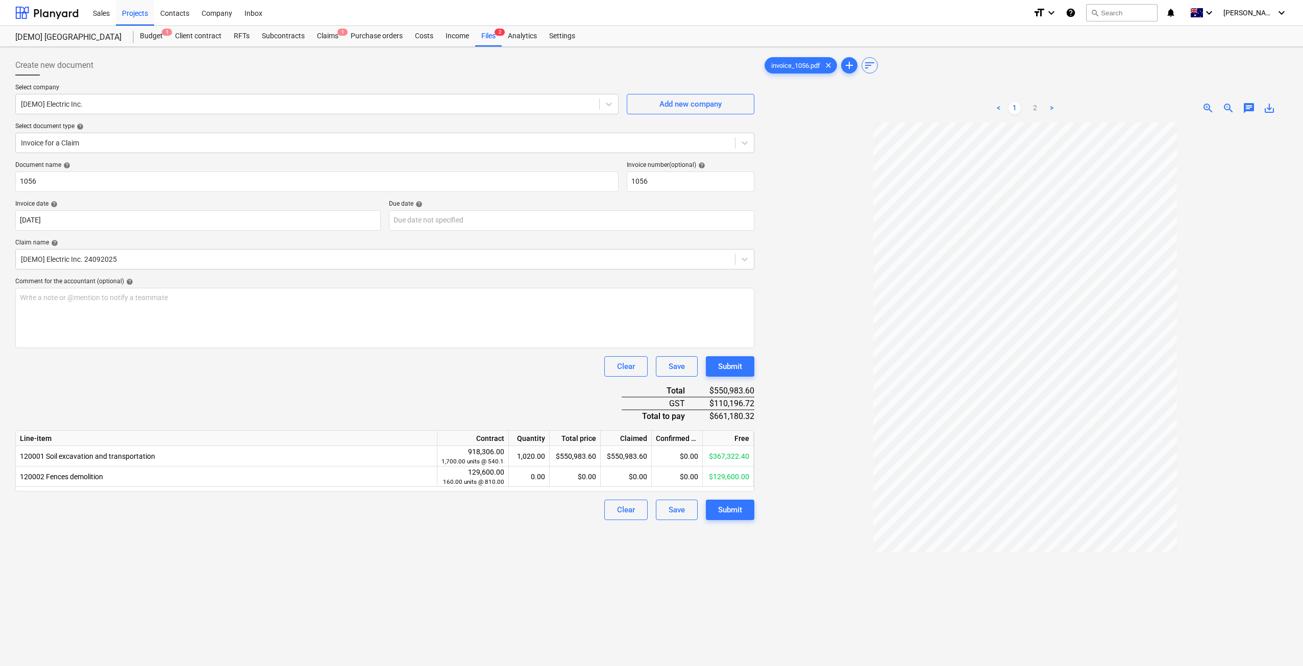
click at [1053, 106] on link ">" at bounding box center [1051, 108] width 12 height 12
click at [1002, 111] on link "<" at bounding box center [998, 108] width 12 height 12
click at [826, 64] on span "clear" at bounding box center [828, 65] width 12 height 12
click at [134, 15] on div "Projects" at bounding box center [135, 12] width 38 height 26
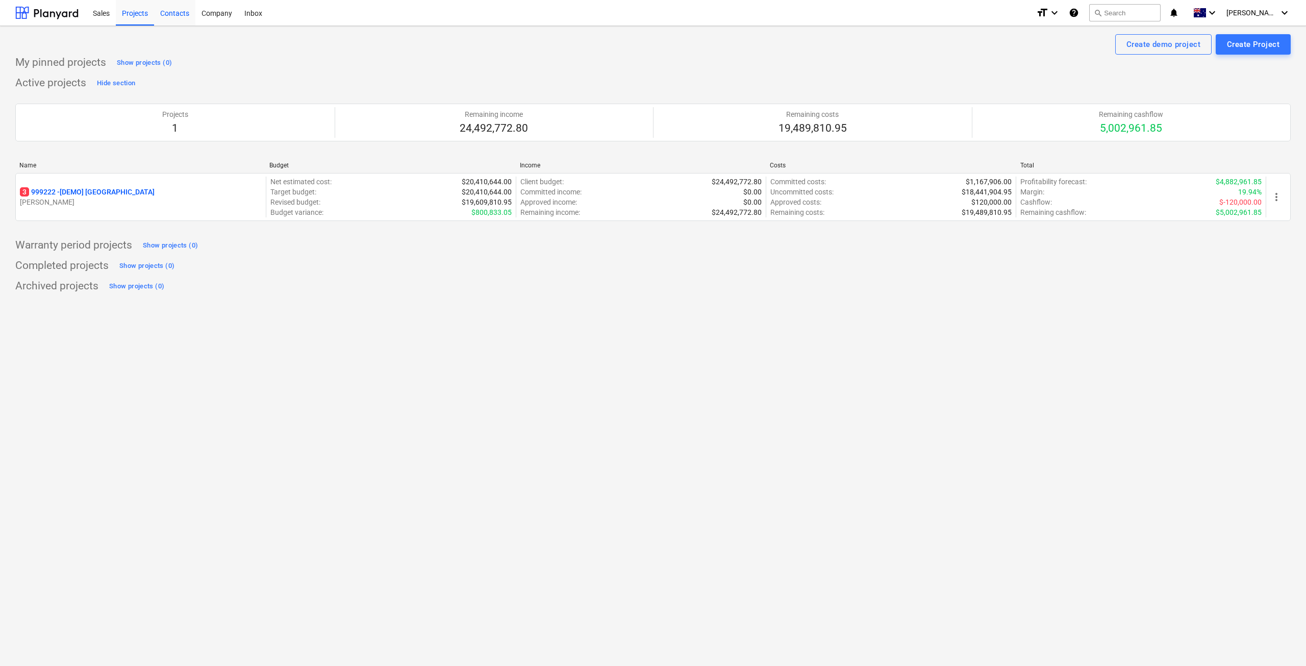
click at [186, 18] on div "Contacts" at bounding box center [174, 12] width 41 height 26
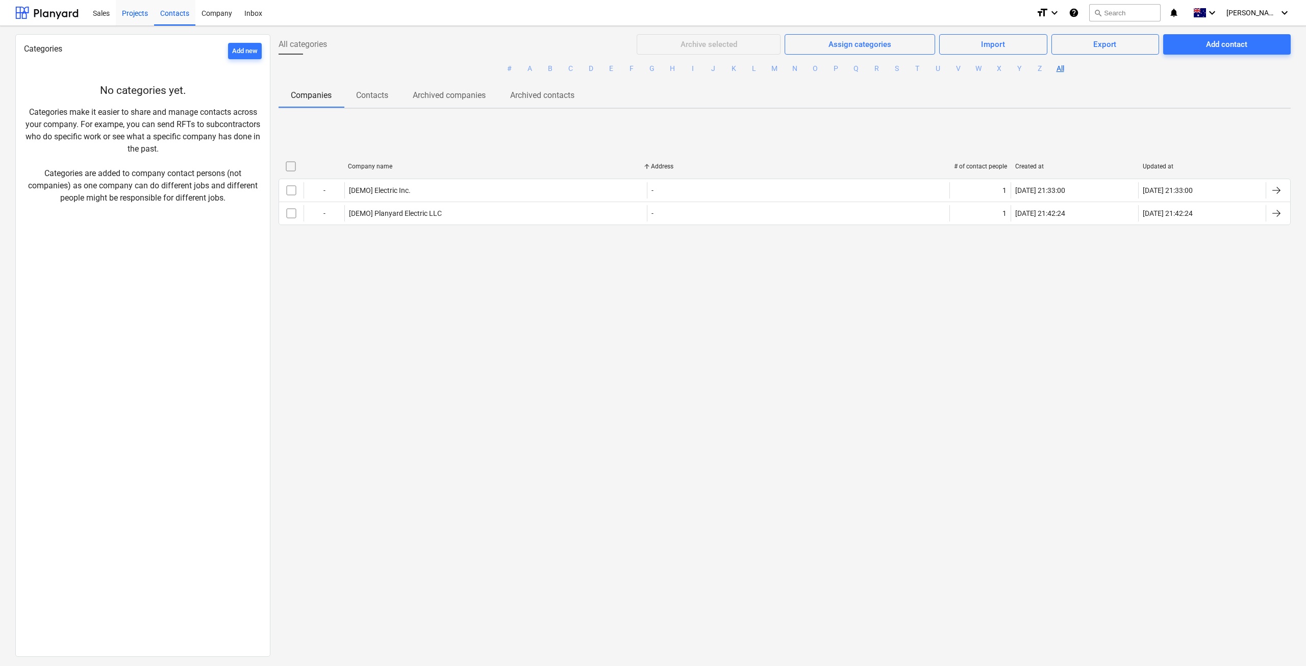
click at [143, 13] on div "Projects" at bounding box center [135, 12] width 38 height 26
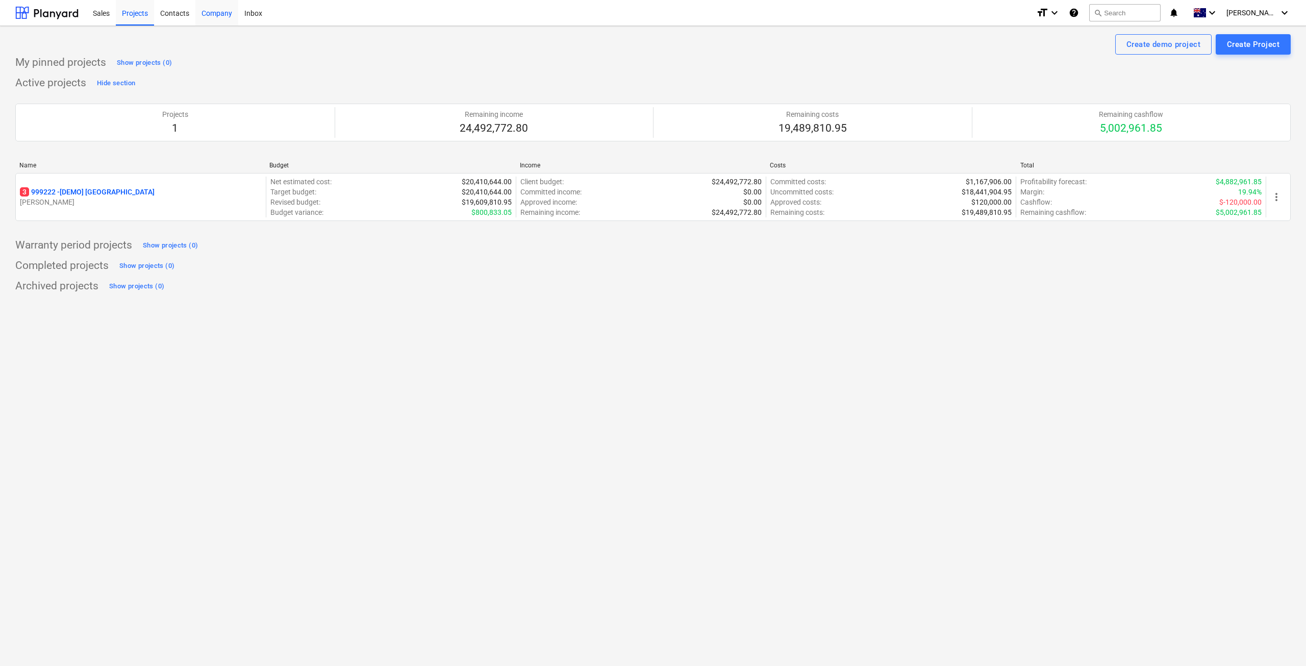
click at [210, 14] on div "Company" at bounding box center [216, 12] width 43 height 26
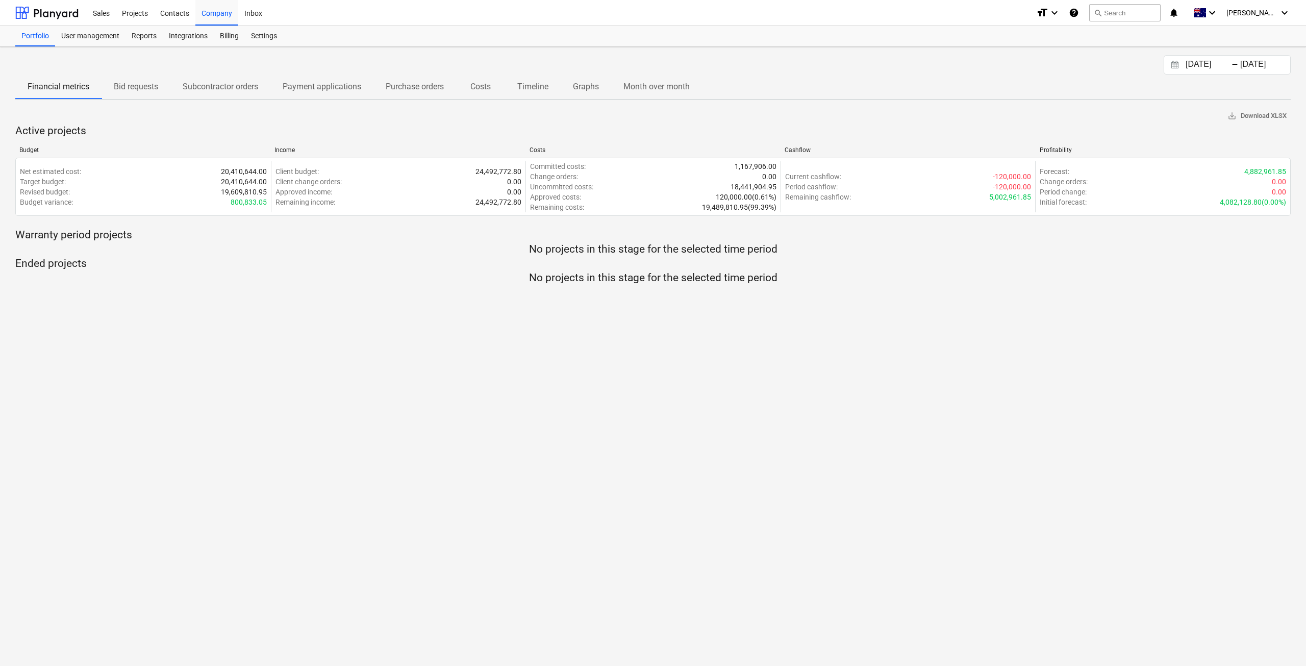
click at [231, 89] on p "Subcontractor orders" at bounding box center [221, 87] width 76 height 12
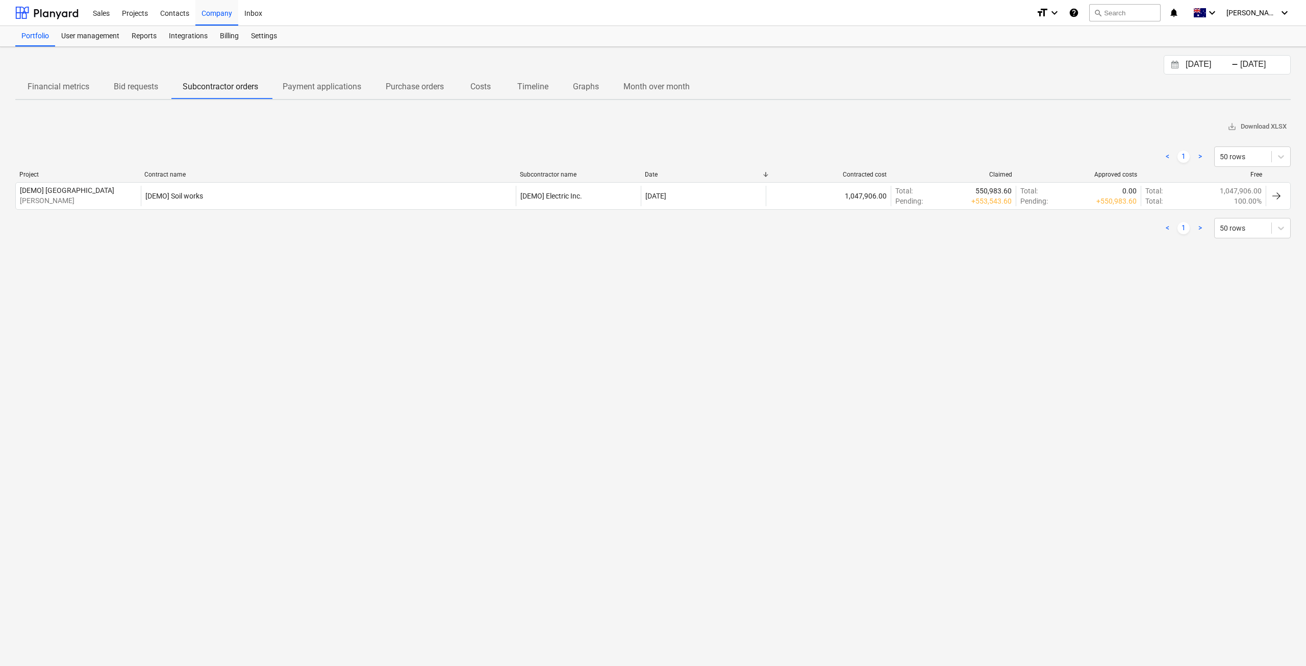
click at [311, 82] on p "Payment applications" at bounding box center [322, 87] width 79 height 12
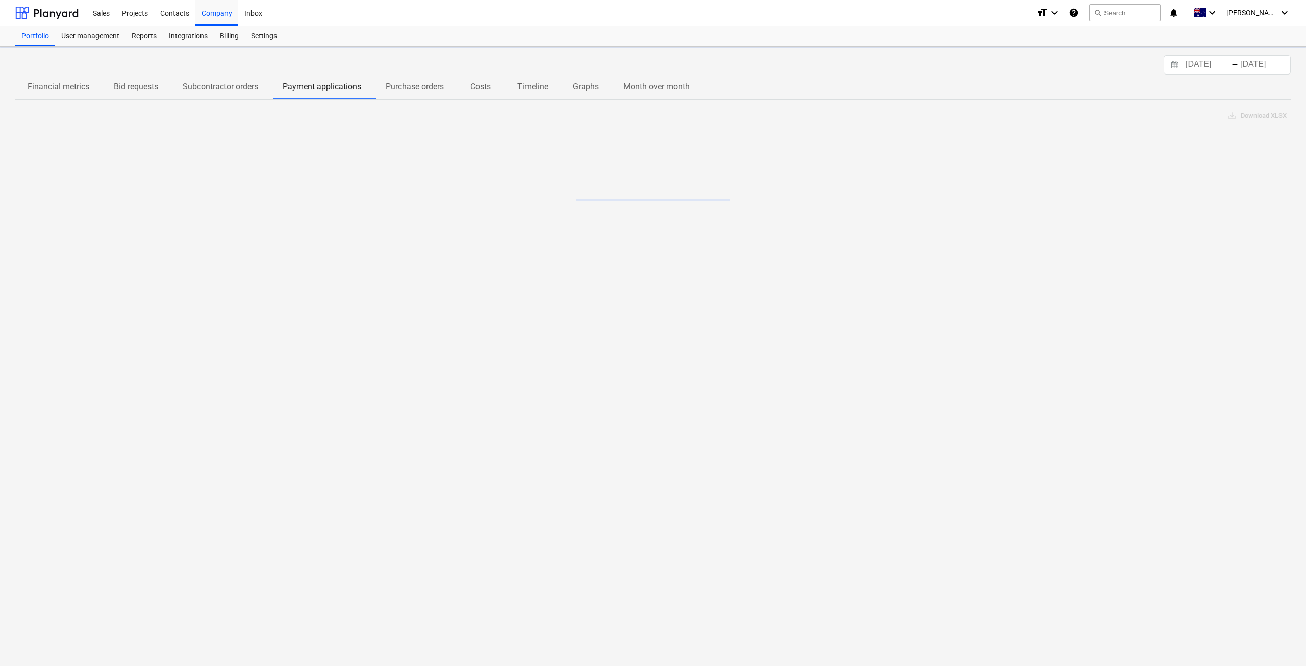
click at [400, 84] on p "Purchase orders" at bounding box center [415, 87] width 58 height 12
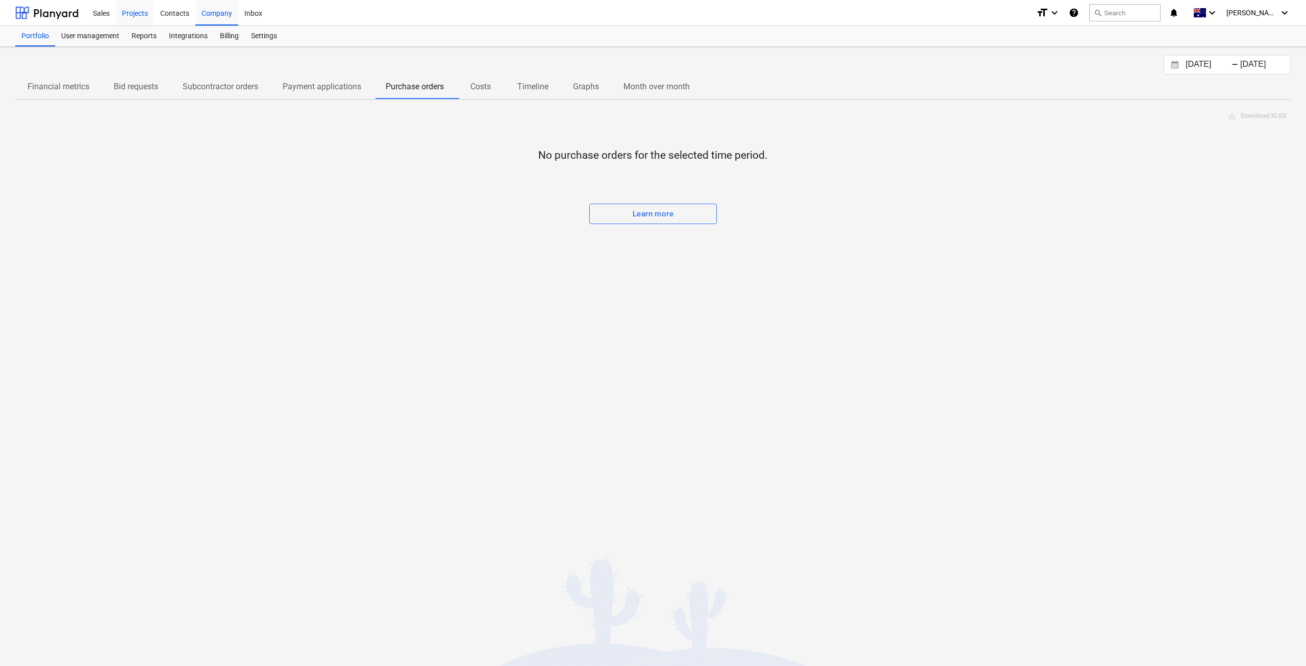
click at [145, 13] on div "Projects" at bounding box center [135, 12] width 38 height 26
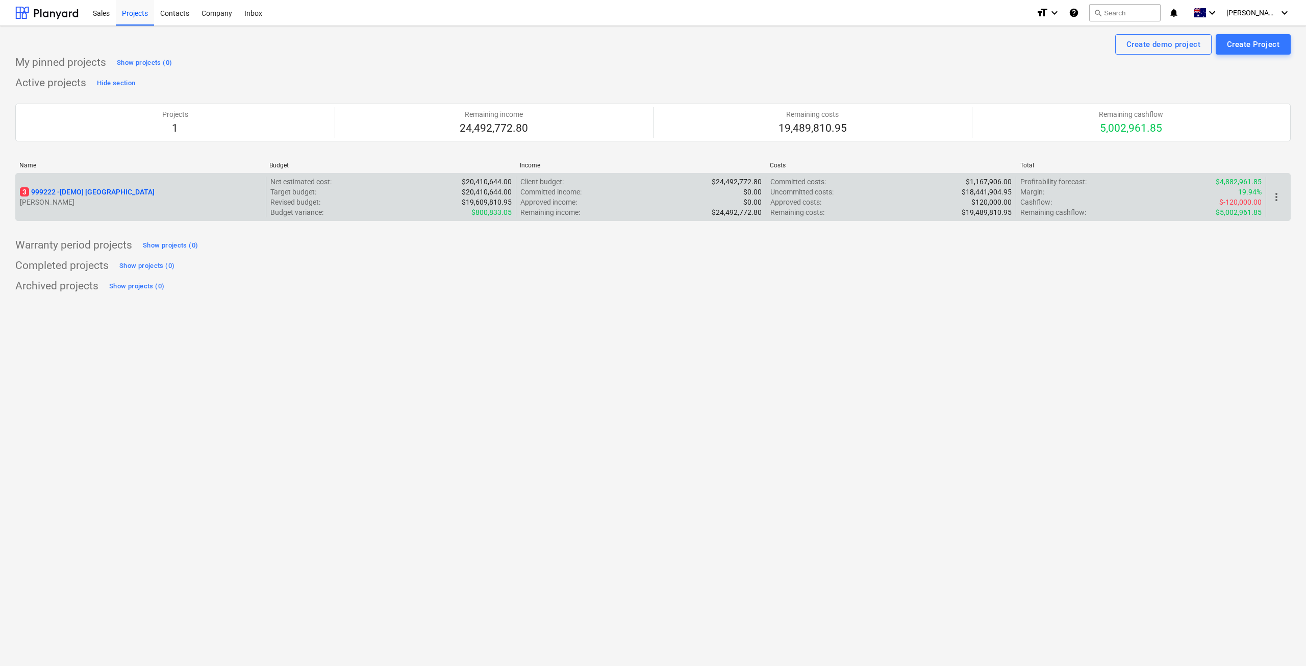
click at [175, 192] on div "3 999222 - [DEMO] Stone Road House" at bounding box center [141, 192] width 242 height 10
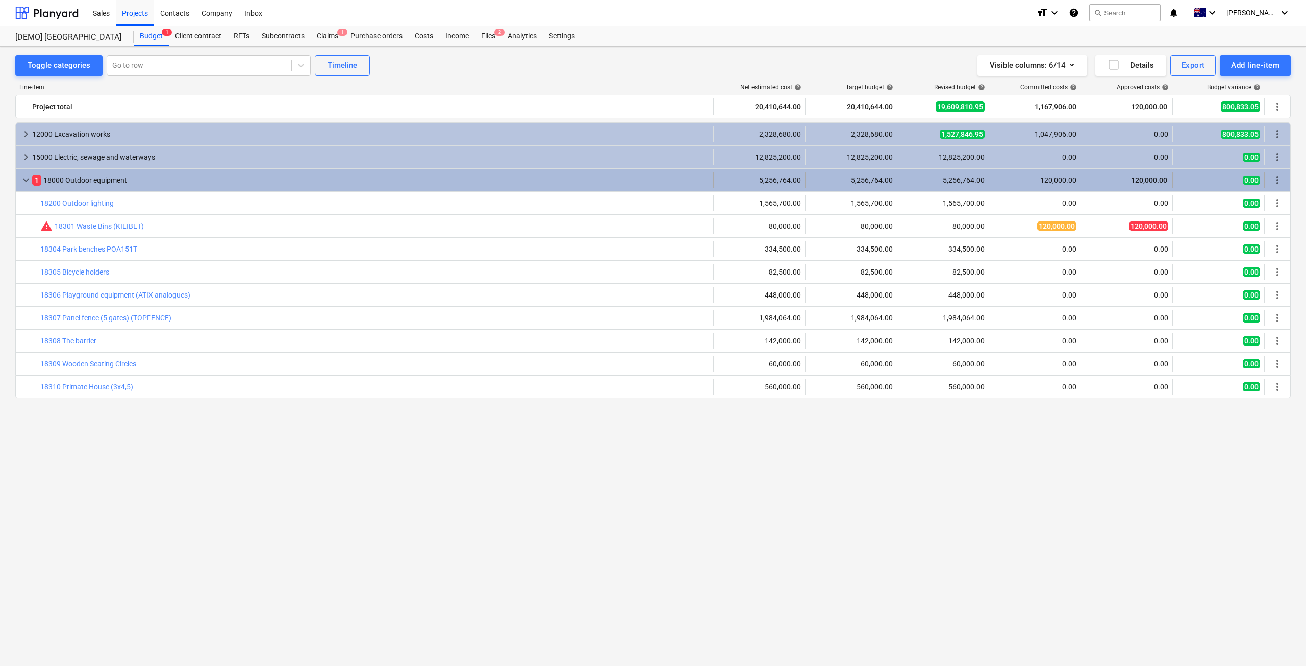
click at [160, 172] on div "1 18000 Outdoor equipment" at bounding box center [370, 180] width 677 height 16
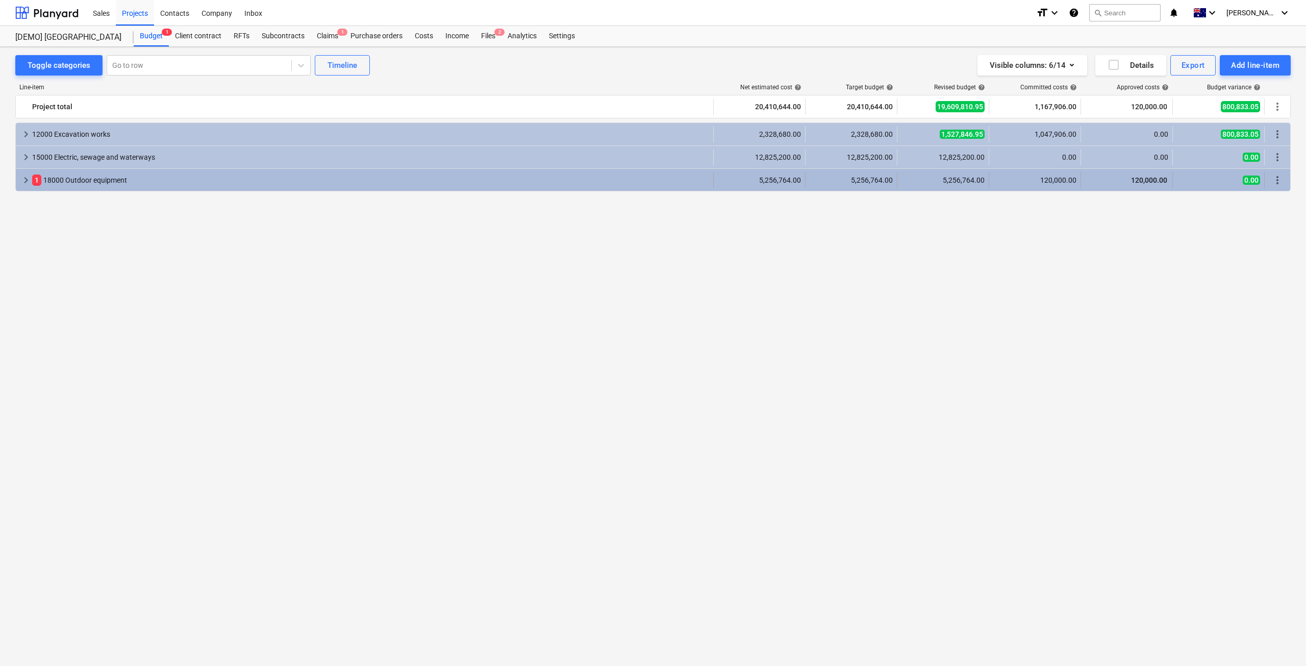
click at [160, 171] on div "keyboard_arrow_right 1 18000 Outdoor equipment 5,256,764.00 5,256,764.00 5,256,…" at bounding box center [653, 180] width 1275 height 22
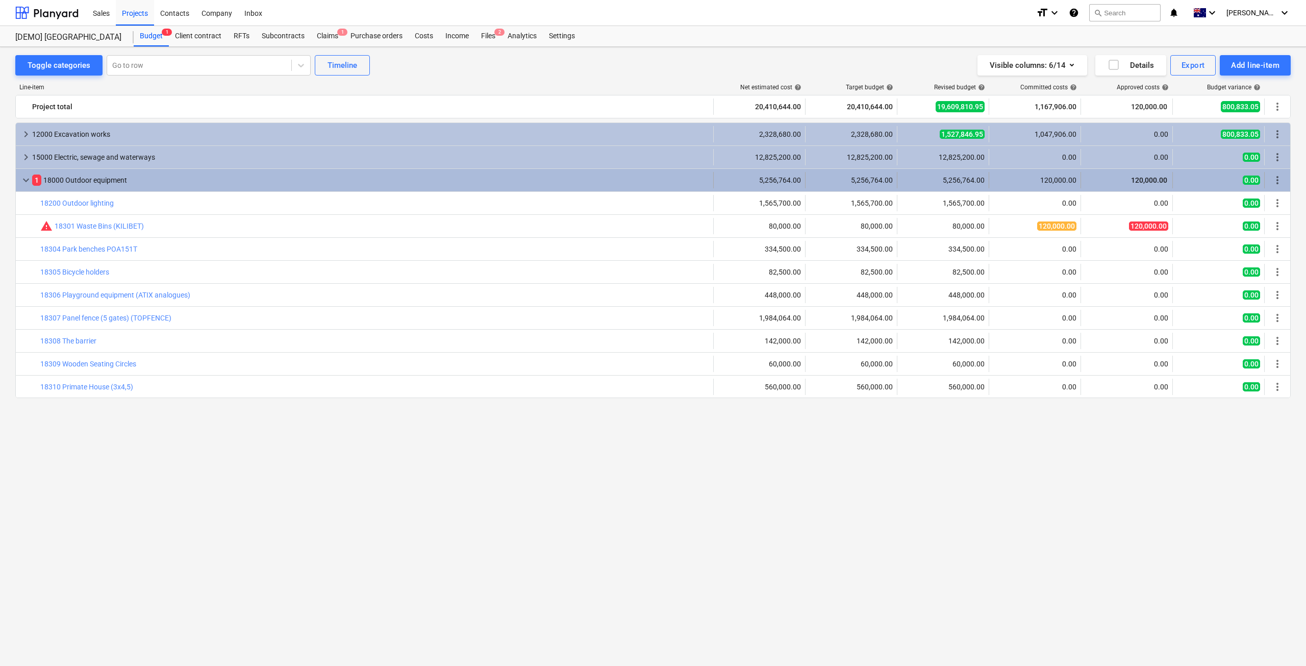
click at [160, 170] on div "keyboard_arrow_down 1 18000 Outdoor equipment 5,256,764.00 5,256,764.00 5,256,7…" at bounding box center [653, 180] width 1275 height 22
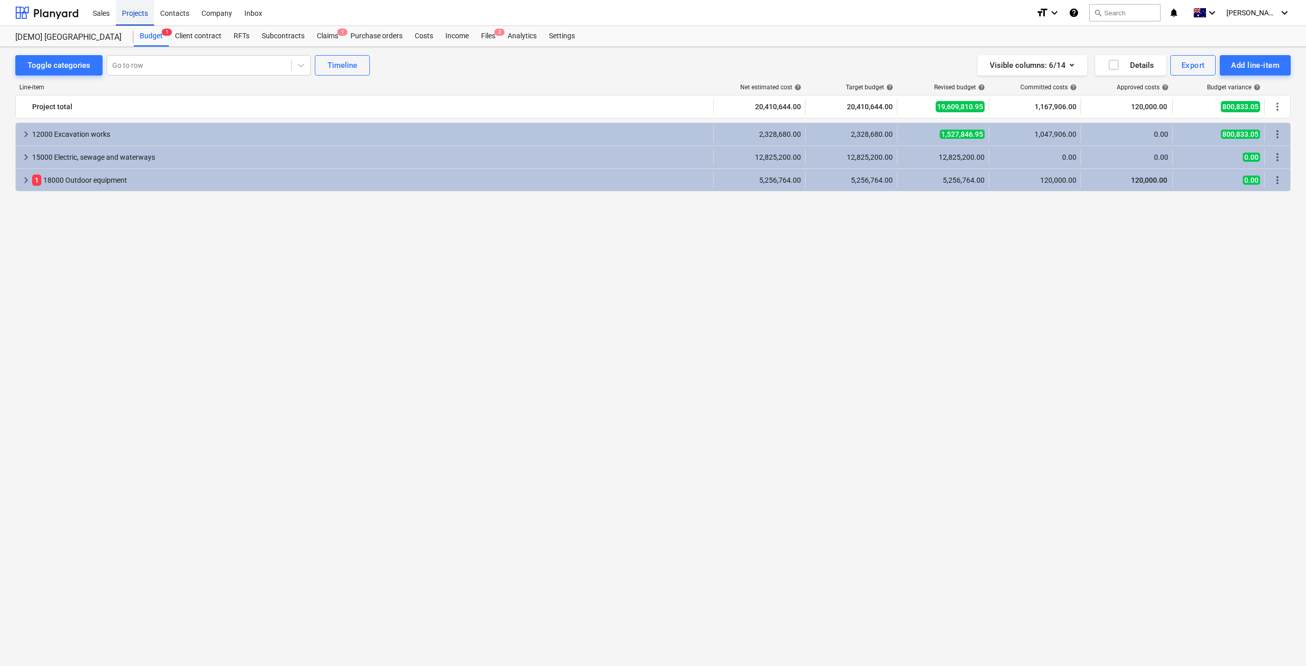
click at [137, 10] on div "Projects" at bounding box center [135, 12] width 38 height 26
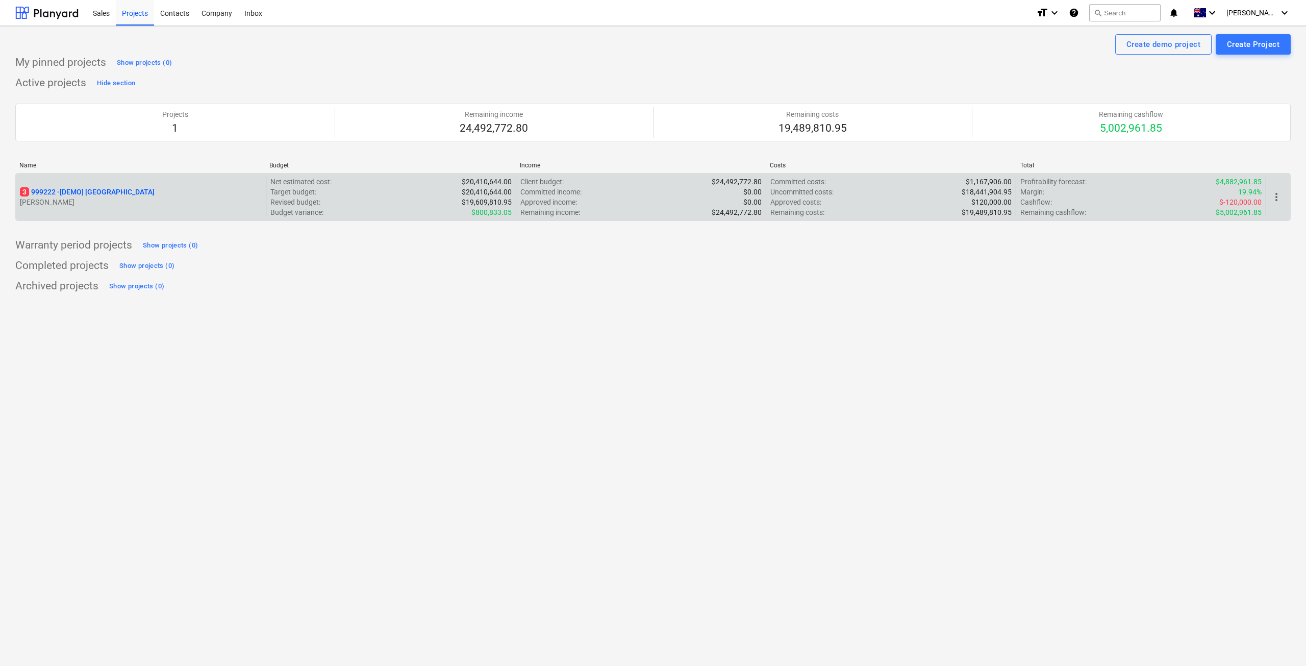
click at [65, 178] on div "3 999222 - [DEMO] Stone Road House T. Zhang" at bounding box center [141, 197] width 250 height 41
click at [83, 202] on p "[PERSON_NAME]" at bounding box center [141, 202] width 242 height 10
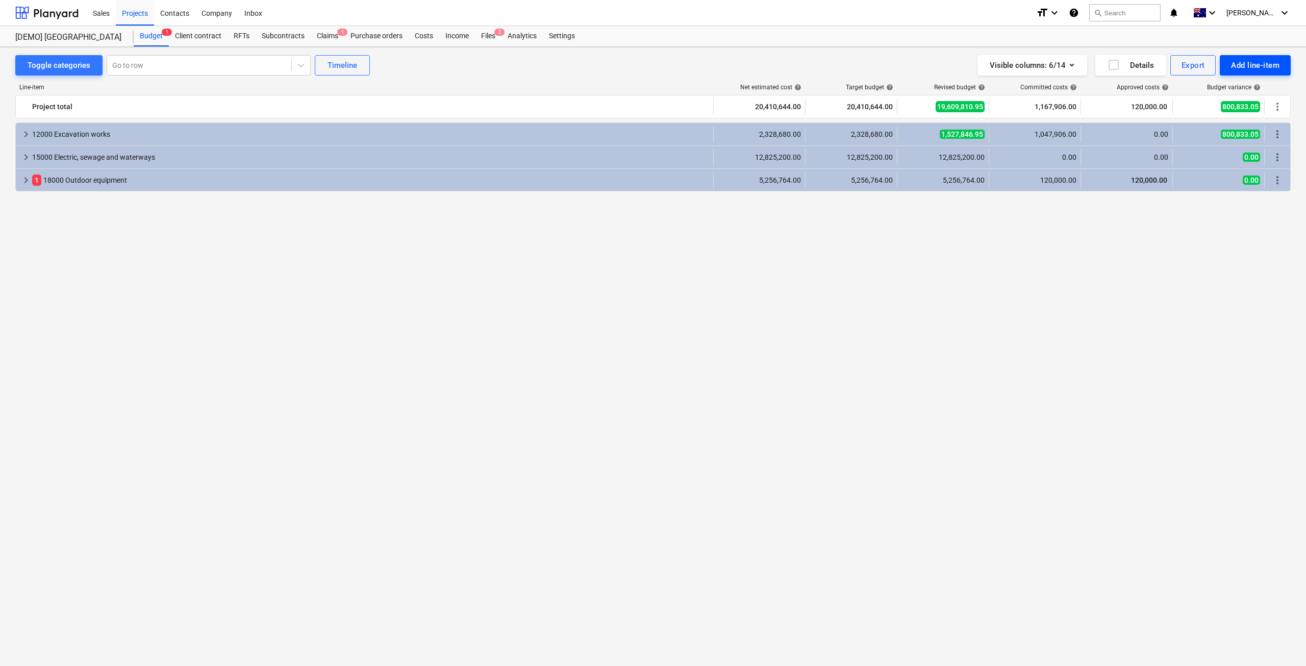
click at [1253, 68] on div "Add line-item" at bounding box center [1255, 65] width 48 height 13
click at [904, 203] on div at bounding box center [653, 333] width 1306 height 666
click at [200, 36] on div "Client contract" at bounding box center [198, 36] width 59 height 20
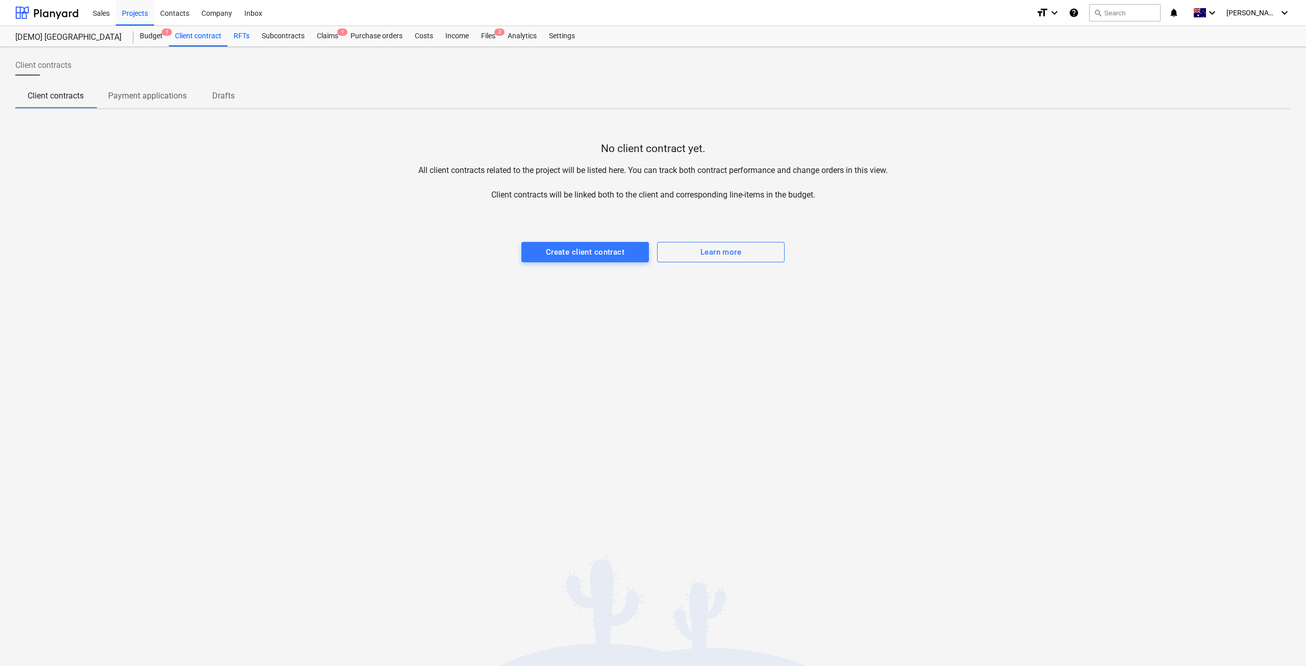
click at [246, 35] on div "RFTs" at bounding box center [242, 36] width 28 height 20
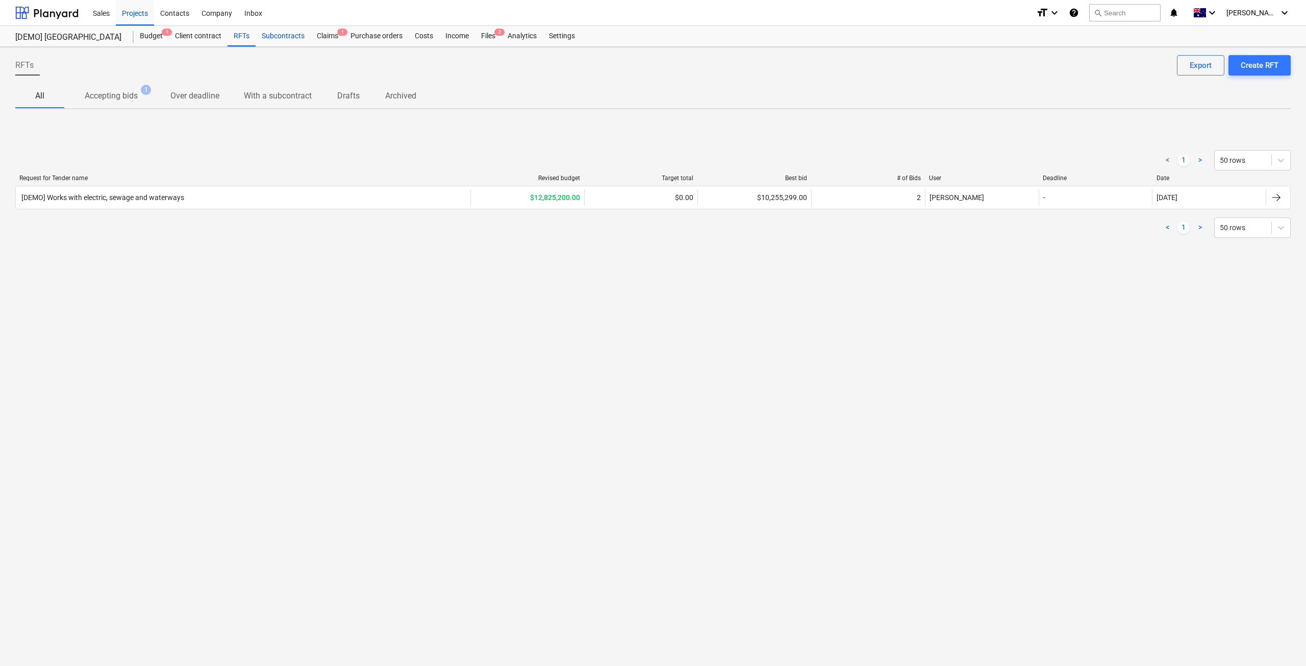
drag, startPoint x: 283, startPoint y: 37, endPoint x: 292, endPoint y: 38, distance: 8.7
click at [284, 38] on div "Subcontracts" at bounding box center [283, 36] width 55 height 20
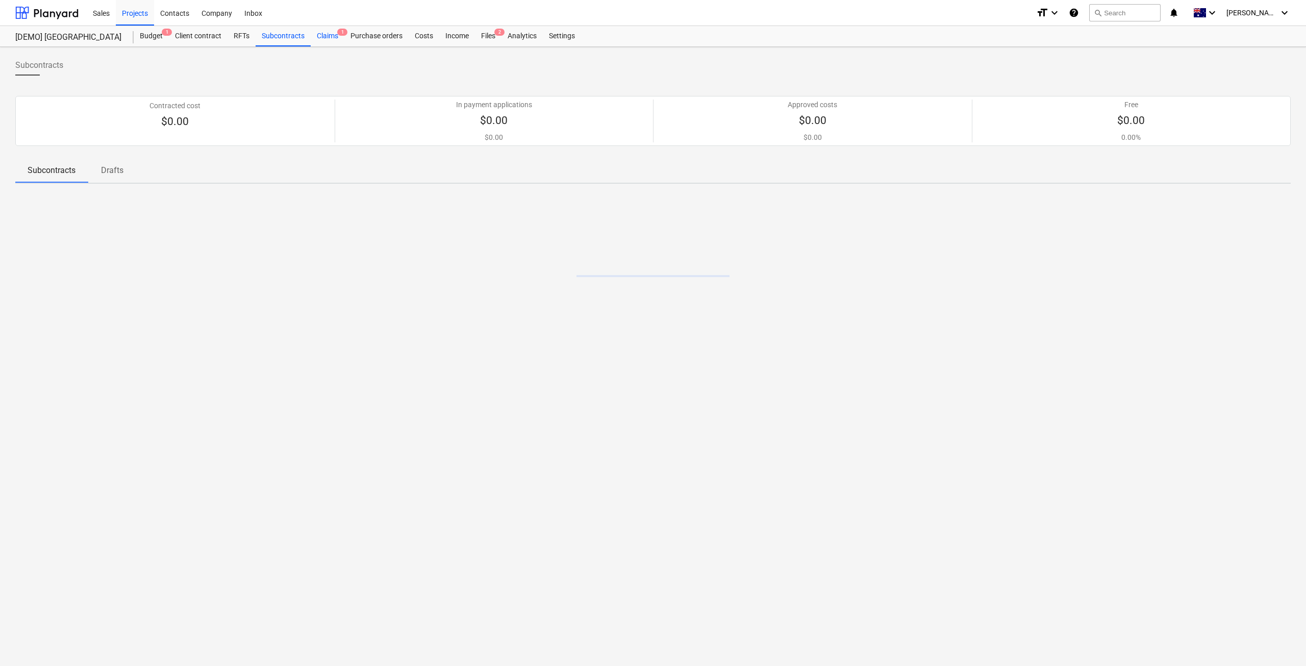
click at [333, 38] on div "Claims 1" at bounding box center [328, 36] width 34 height 20
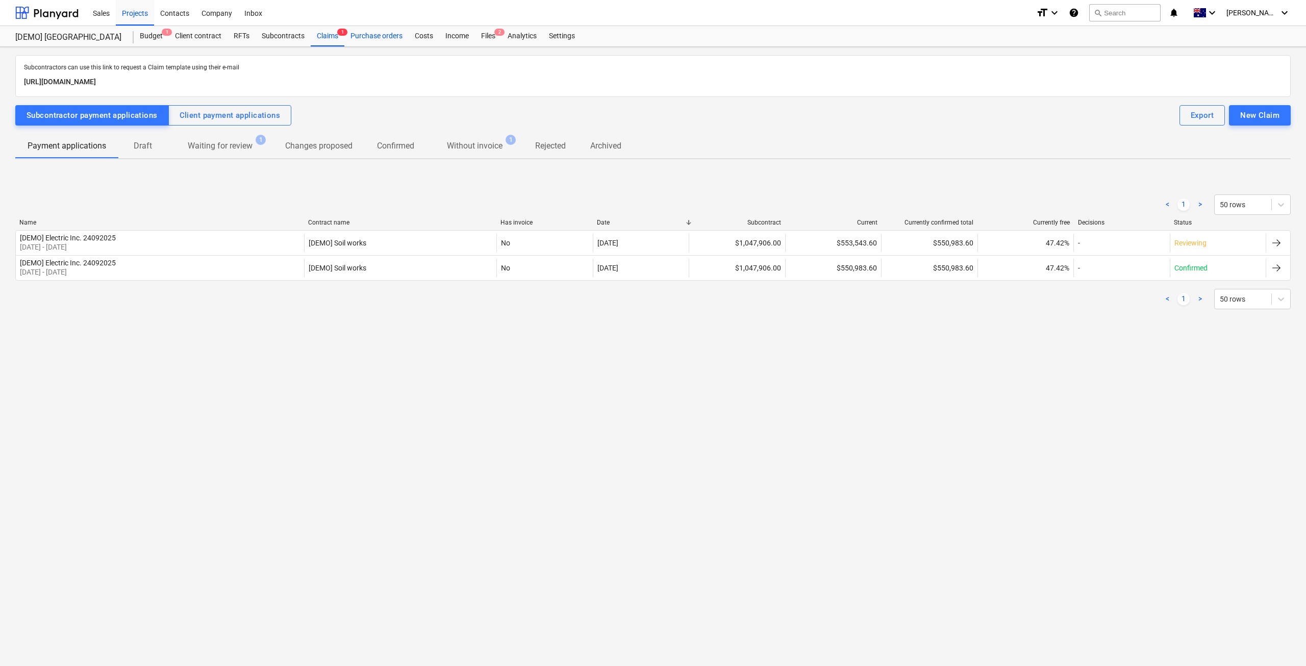
click at [374, 34] on div "Purchase orders" at bounding box center [376, 36] width 64 height 20
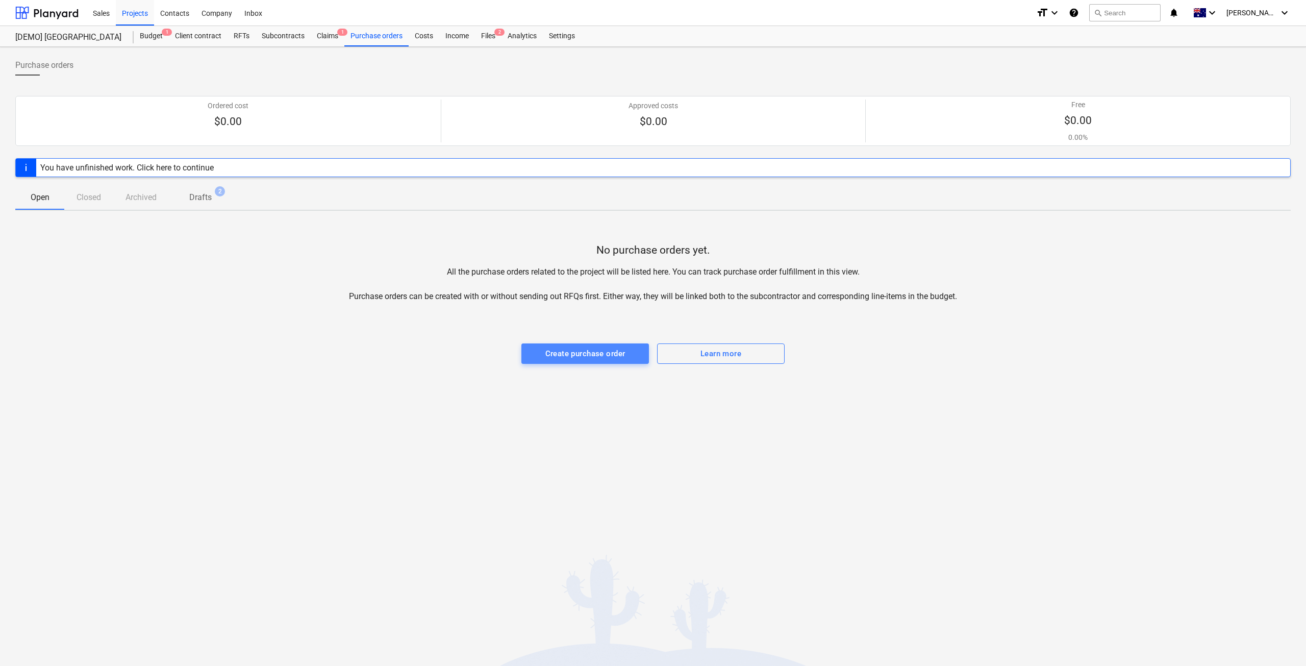
click at [564, 351] on div "Create purchase order" at bounding box center [586, 353] width 80 height 13
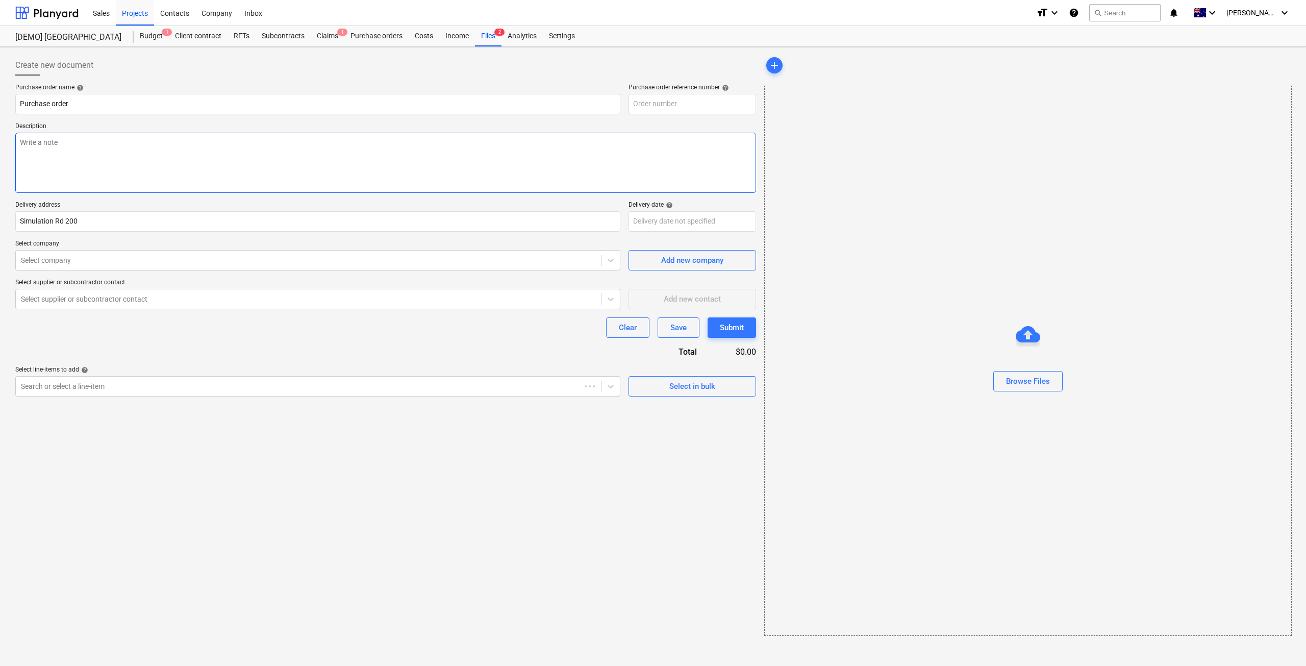
type input "999222-PO-002"
click at [328, 162] on textarea at bounding box center [385, 163] width 741 height 60
click at [168, 257] on div at bounding box center [308, 260] width 575 height 10
click at [151, 665] on div "[DEMO] Electric Inc." at bounding box center [653, 678] width 1306 height 16
click at [158, 260] on div at bounding box center [308, 260] width 575 height 10
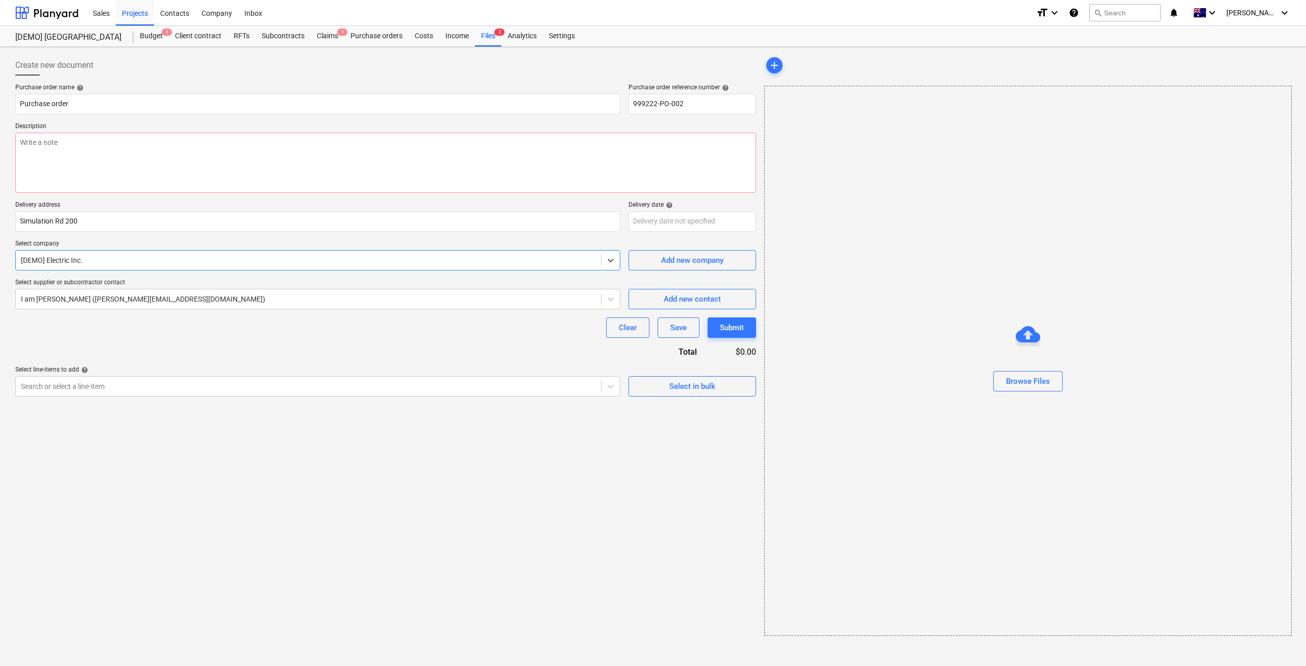
click at [187, 385] on div at bounding box center [308, 386] width 575 height 10
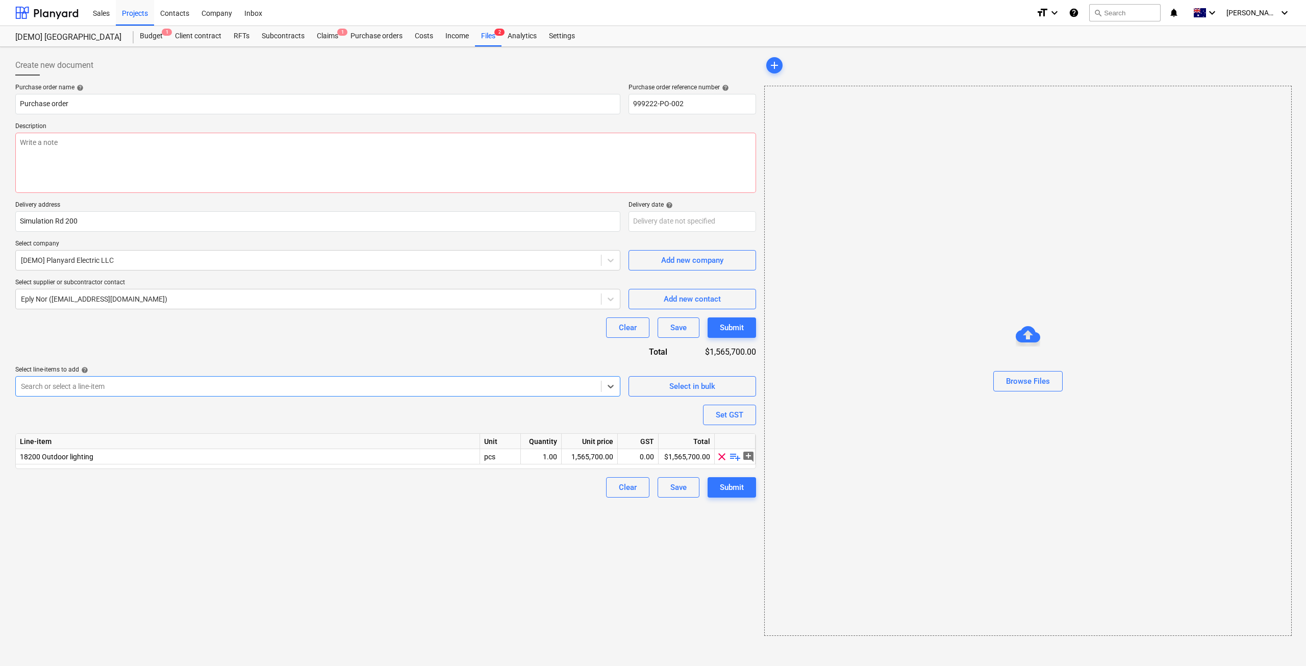
click at [146, 388] on div at bounding box center [308, 386] width 575 height 10
click at [698, 457] on div "$709,500.00" at bounding box center [687, 456] width 56 height 15
click at [673, 523] on div "Create new document Purchase order name help Purchase order Purchase order refe…" at bounding box center [385, 345] width 749 height 589
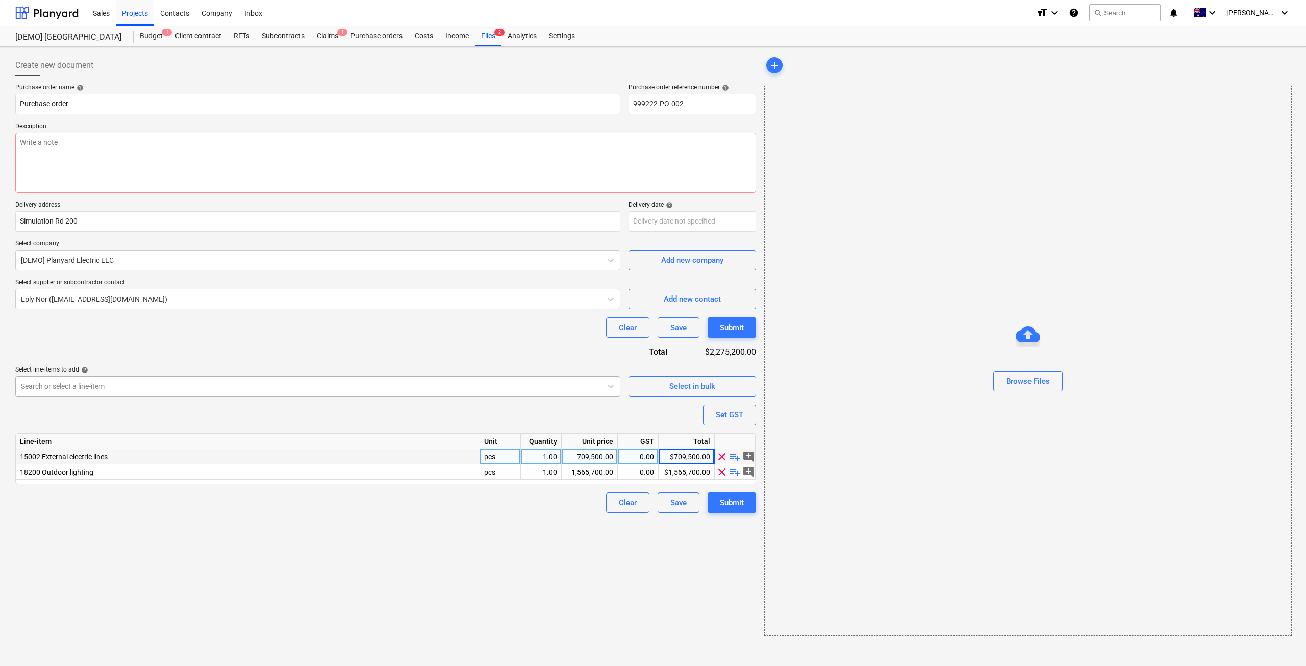
click at [356, 386] on div at bounding box center [308, 386] width 575 height 10
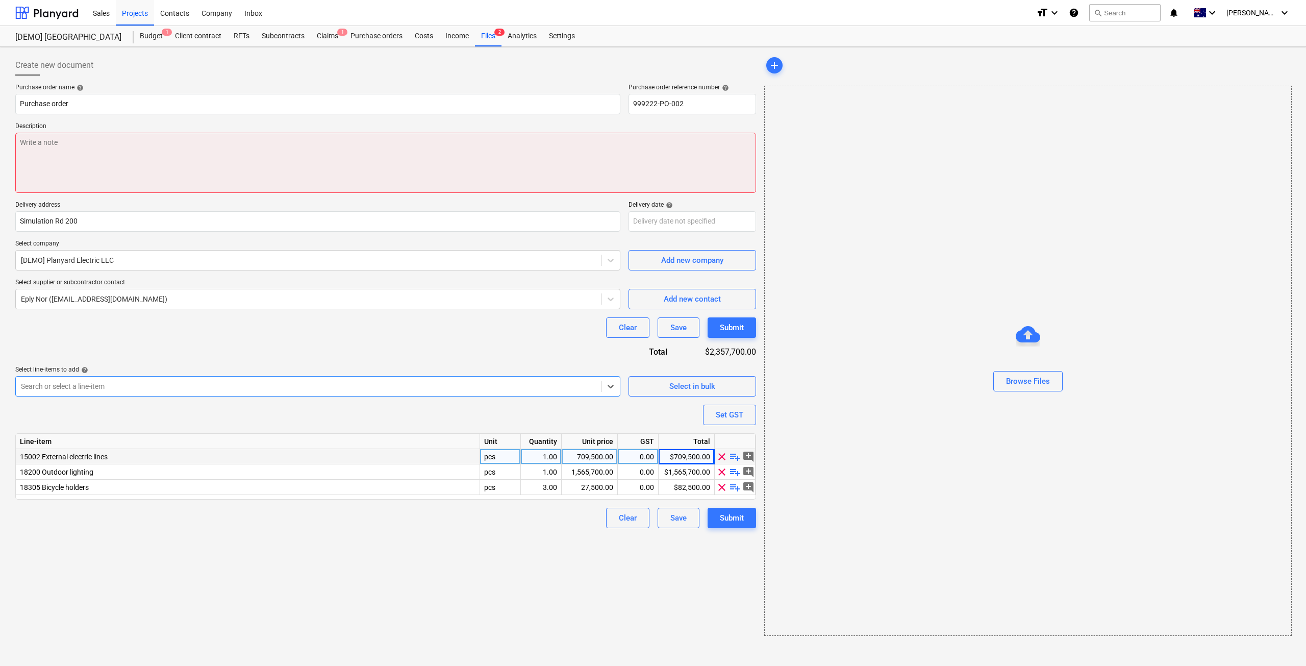
click at [207, 166] on textarea at bounding box center [385, 163] width 741 height 60
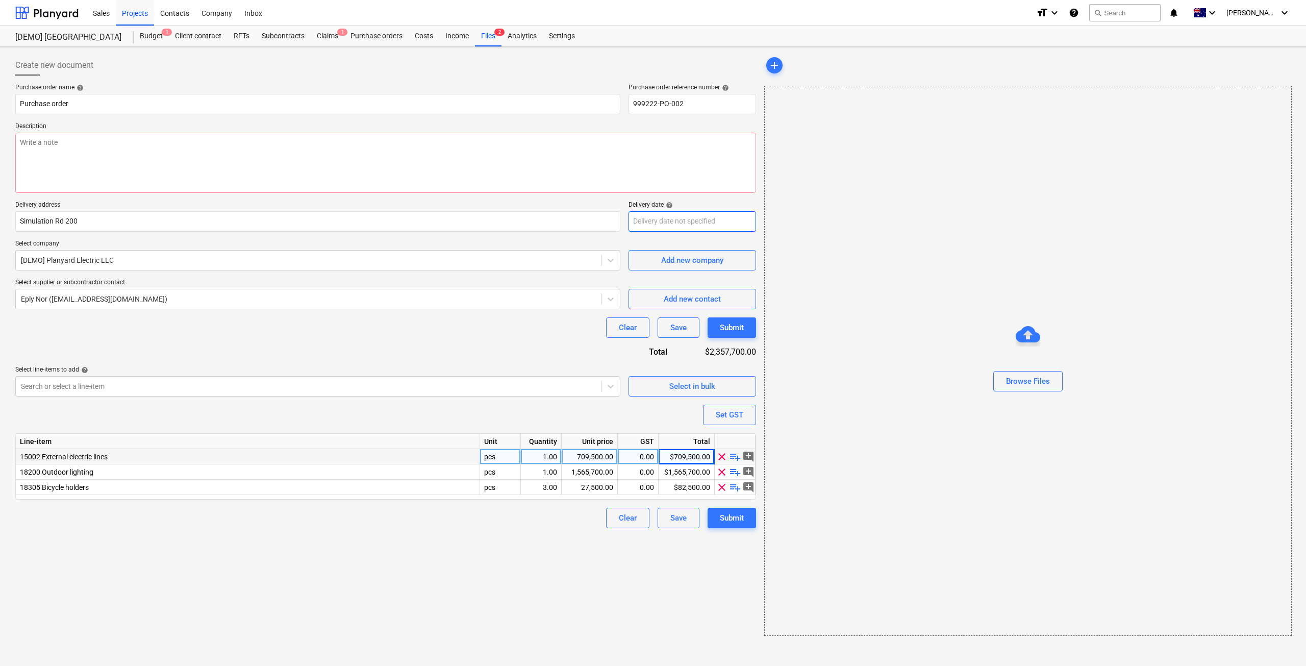
click at [656, 226] on body "Sales Projects Contacts Company Inbox format_size keyboard_arrow_down help sear…" at bounding box center [653, 333] width 1306 height 666
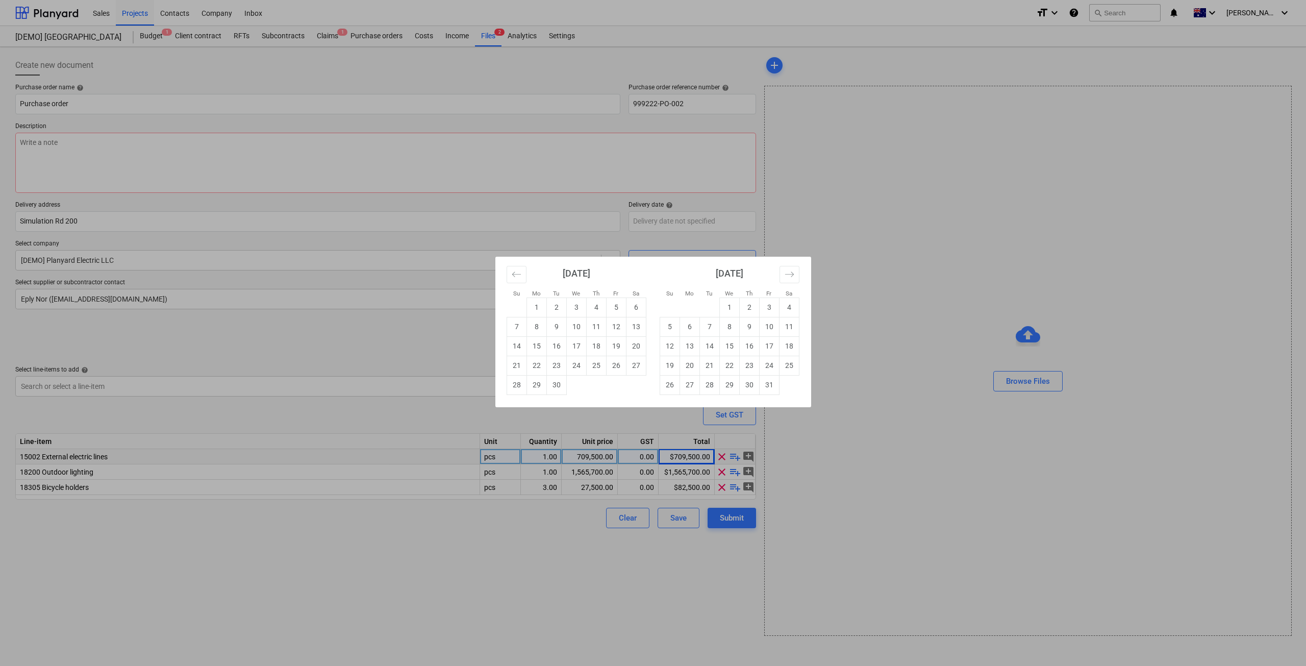
click at [657, 225] on div "Su Mo Tu We Th Fr Sa Su Mo Tu We Th Fr Sa August 2025 1 2 3 4 5 6 7 8 9 10 11 1…" at bounding box center [653, 333] width 1306 height 666
click at [672, 216] on body "Sales Projects Contacts Company Inbox format_size keyboard_arrow_down help sear…" at bounding box center [653, 333] width 1306 height 666
click at [672, 216] on div "Su Mo Tu We Th Fr Sa Su Mo Tu We Th Fr Sa August 2025 1 2 3 4 5 6 7 8 9 10 11 1…" at bounding box center [653, 333] width 1306 height 666
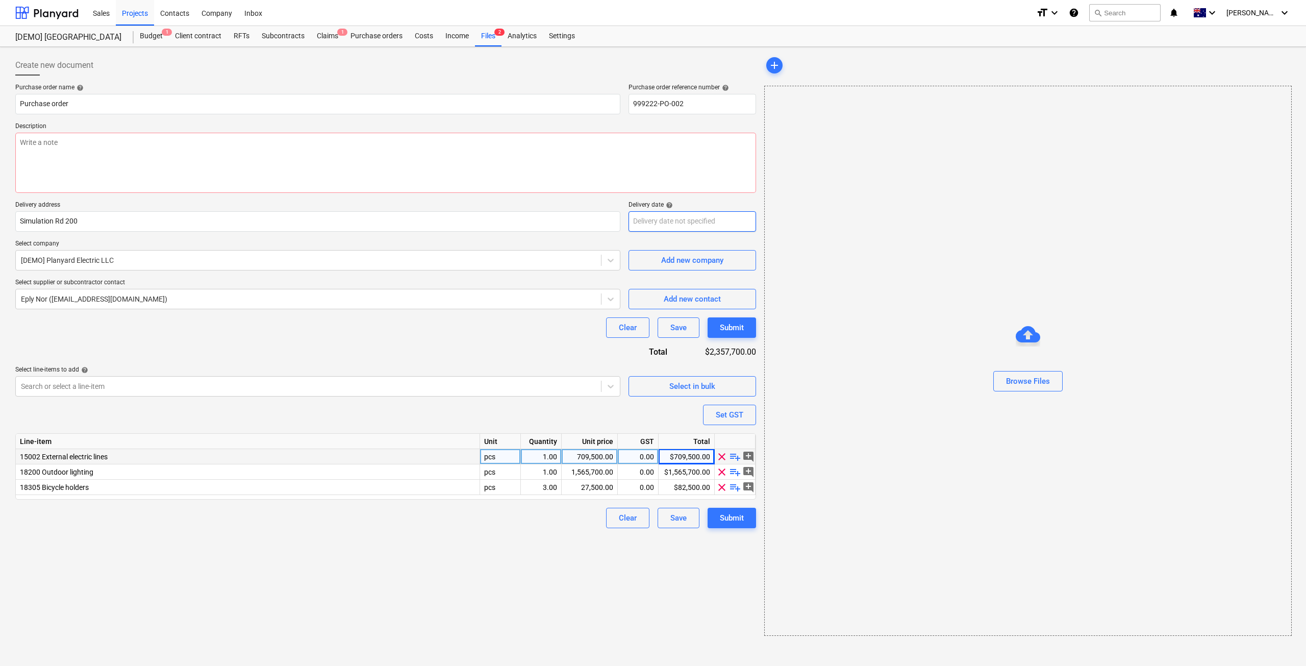
click at [672, 229] on body "Sales Projects Contacts Company Inbox format_size keyboard_arrow_down help sear…" at bounding box center [653, 333] width 1306 height 666
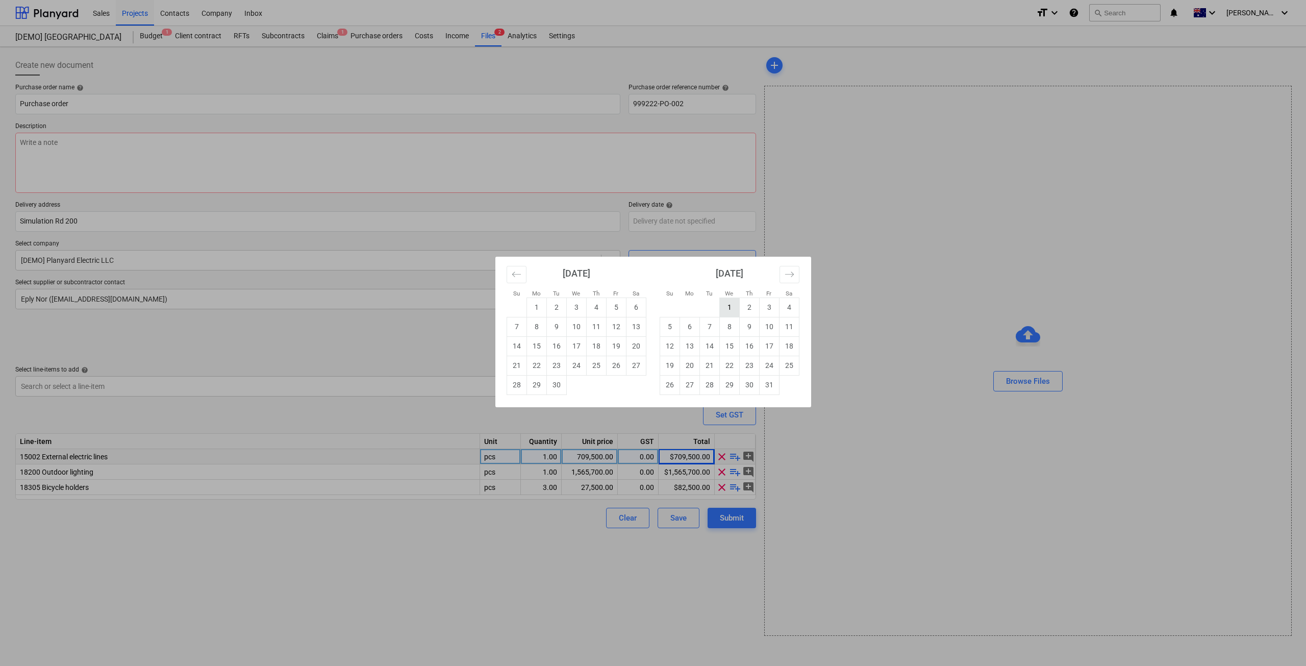
click at [727, 302] on td "1" at bounding box center [730, 307] width 20 height 19
type input "01 Oct 2025"
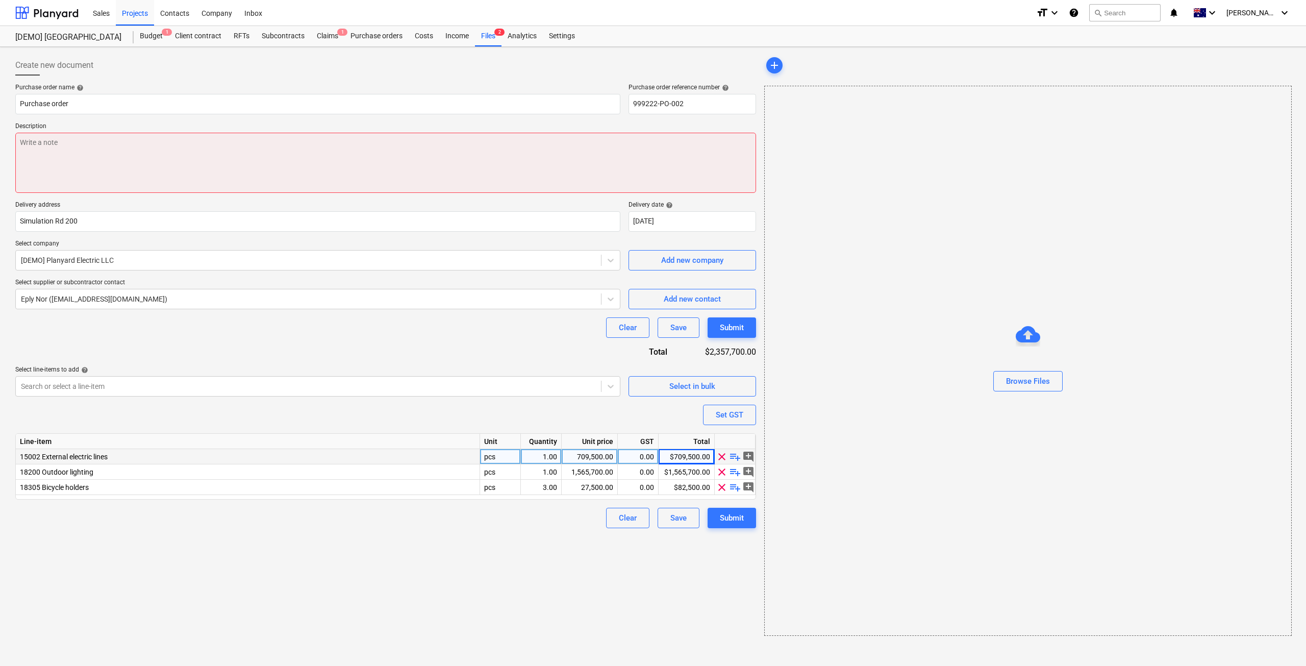
click at [444, 176] on textarea at bounding box center [385, 163] width 741 height 60
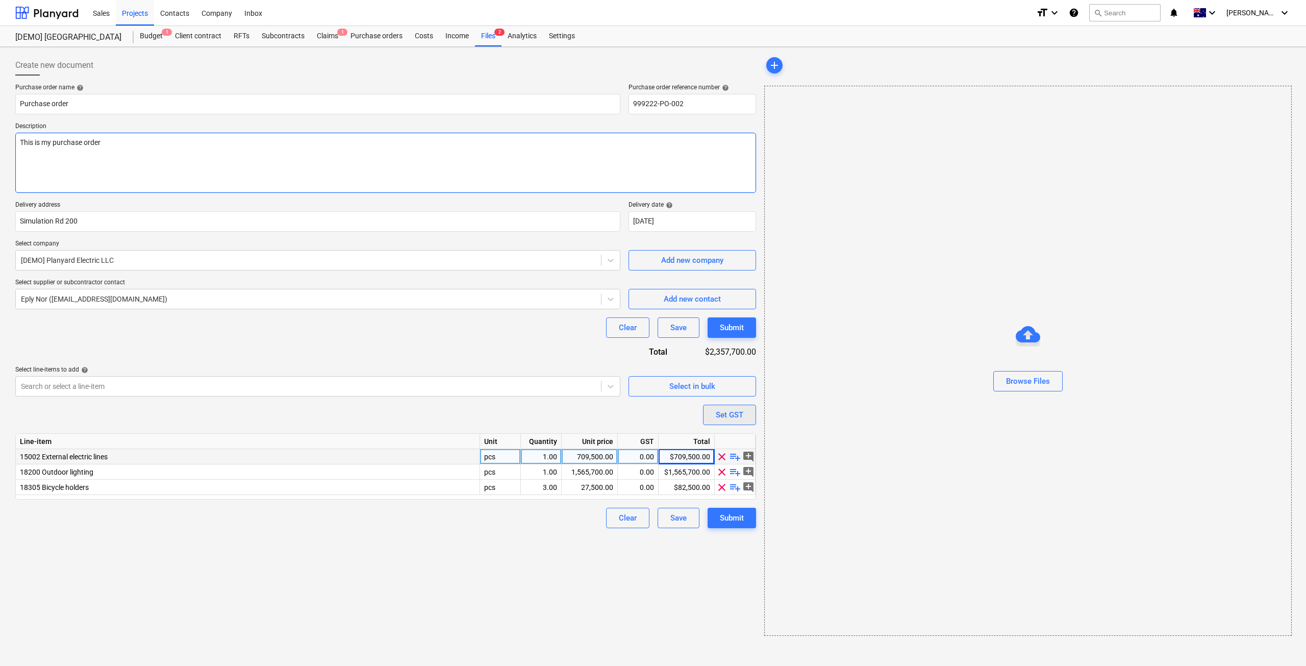
type textarea "This is my purchase order"
click at [719, 415] on div "Set GST" at bounding box center [730, 414] width 28 height 13
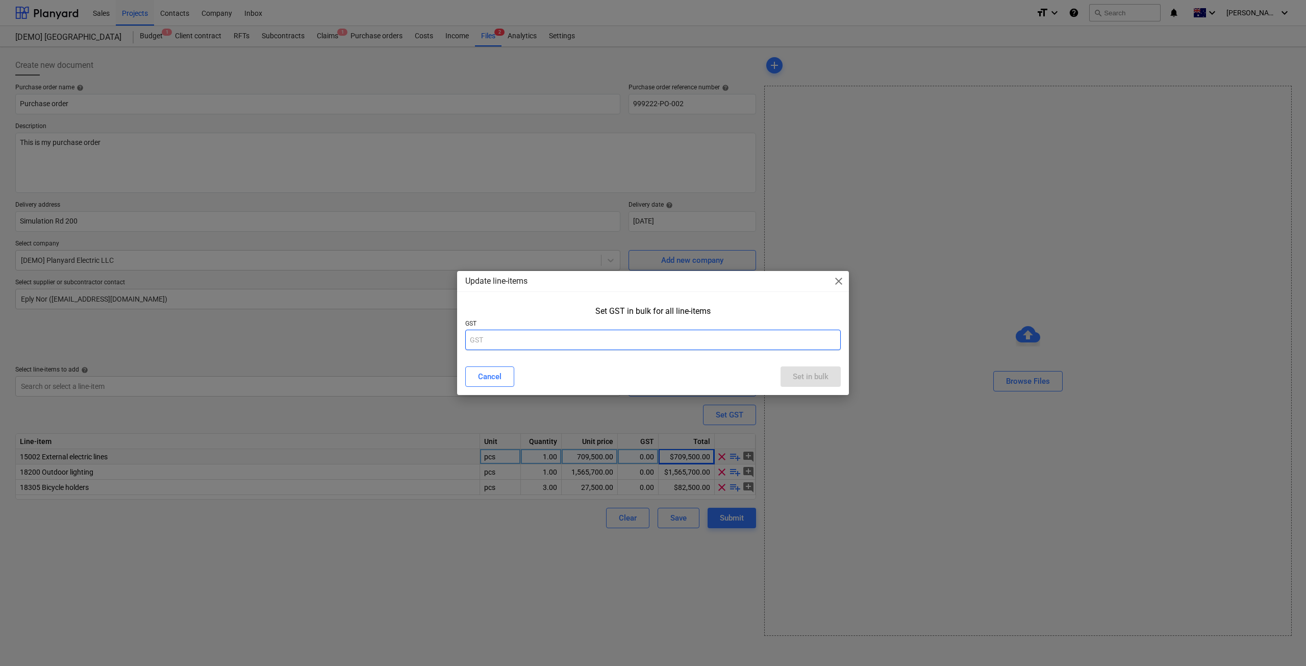
click at [644, 340] on input "text" at bounding box center [653, 340] width 376 height 20
type input "10%"
click at [809, 380] on div "Set in bulk" at bounding box center [811, 376] width 36 height 13
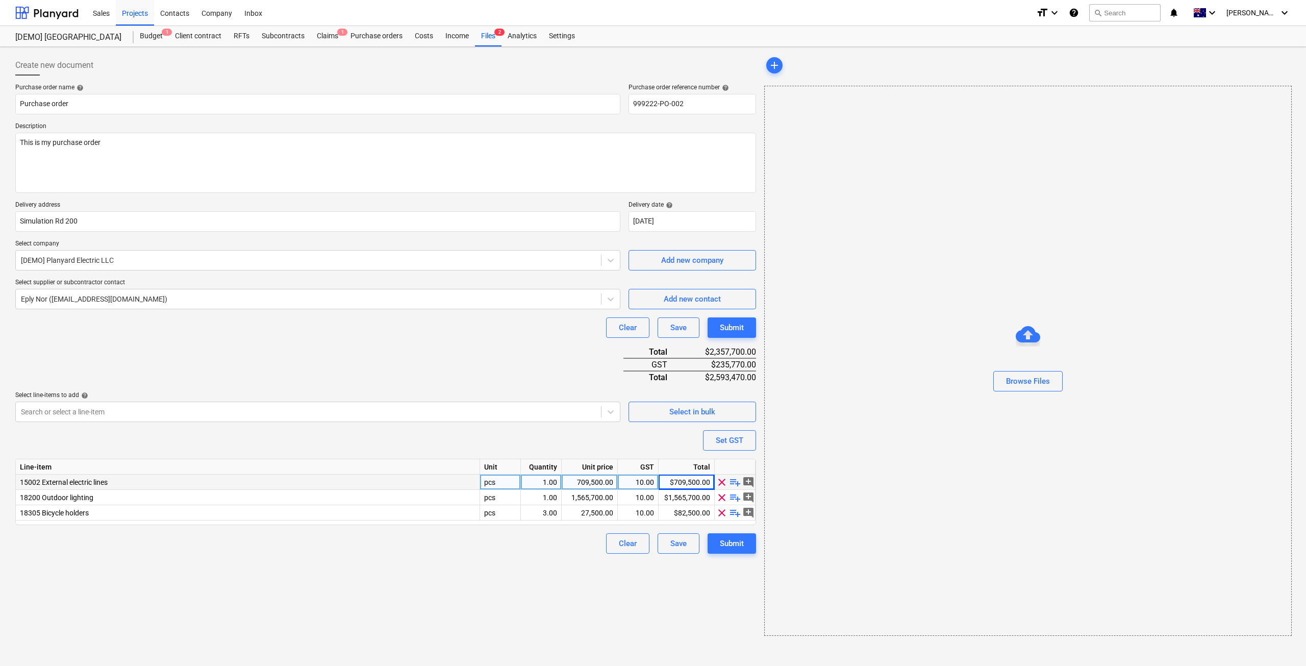
click at [650, 479] on div "10.00" at bounding box center [638, 482] width 32 height 15
type input "10%"
click at [549, 387] on div "Purchase order name help Purchase order Purchase order reference number help 99…" at bounding box center [385, 319] width 741 height 470
click at [730, 442] on div "Set GST" at bounding box center [730, 440] width 28 height 13
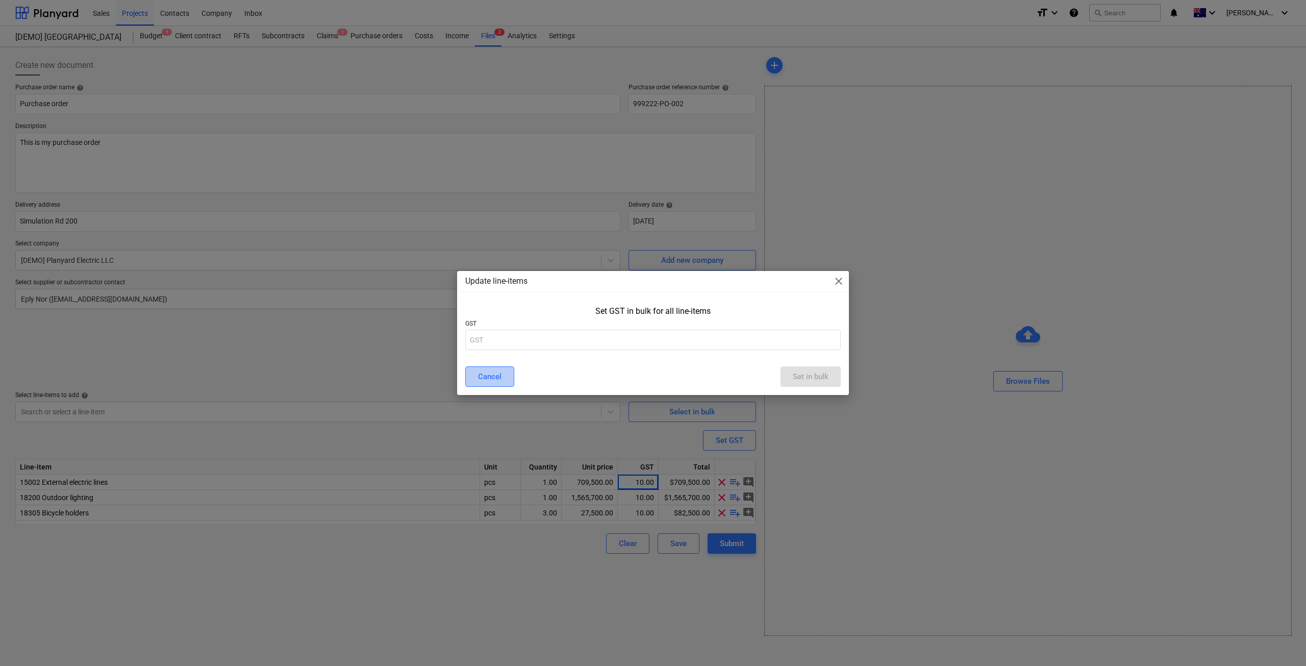
click at [486, 383] on div "Cancel" at bounding box center [489, 376] width 23 height 13
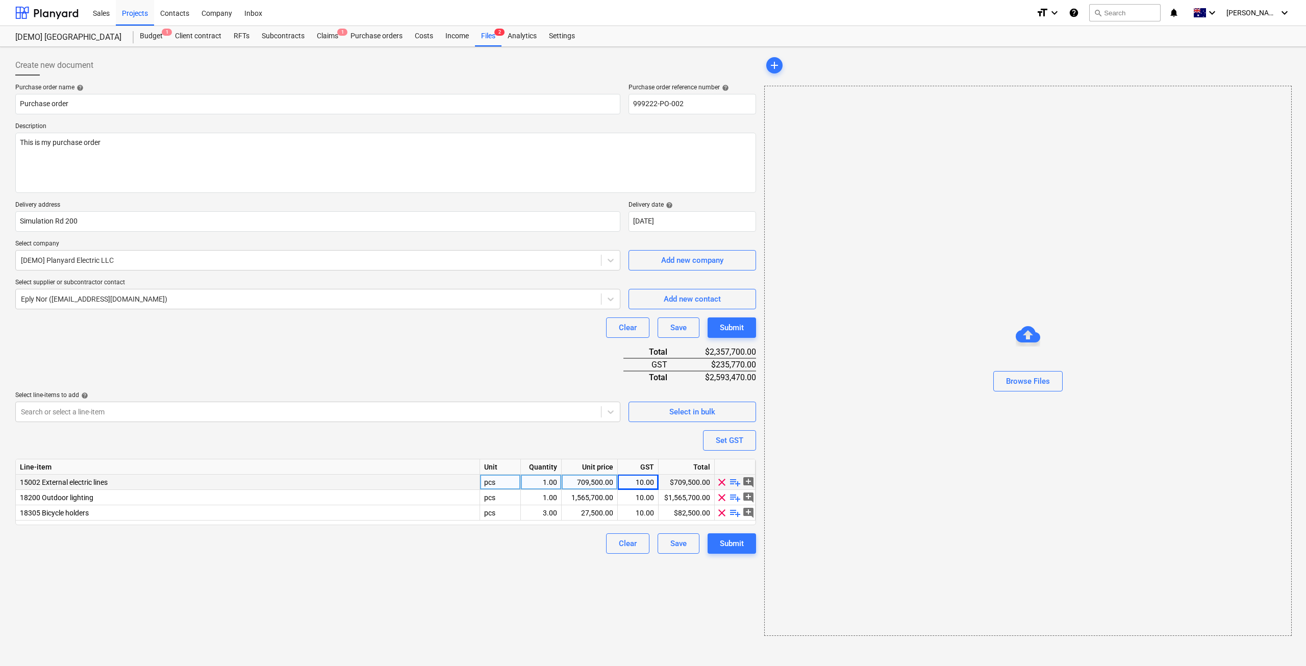
click at [647, 478] on div "10.00" at bounding box center [638, 482] width 32 height 15
click at [675, 479] on div "$709,500.00" at bounding box center [687, 482] width 56 height 15
click at [672, 437] on div "Purchase order name help Purchase order Purchase order reference number help 99…" at bounding box center [385, 319] width 741 height 470
click at [641, 481] on div "10.00" at bounding box center [638, 482] width 32 height 15
type input ".1"
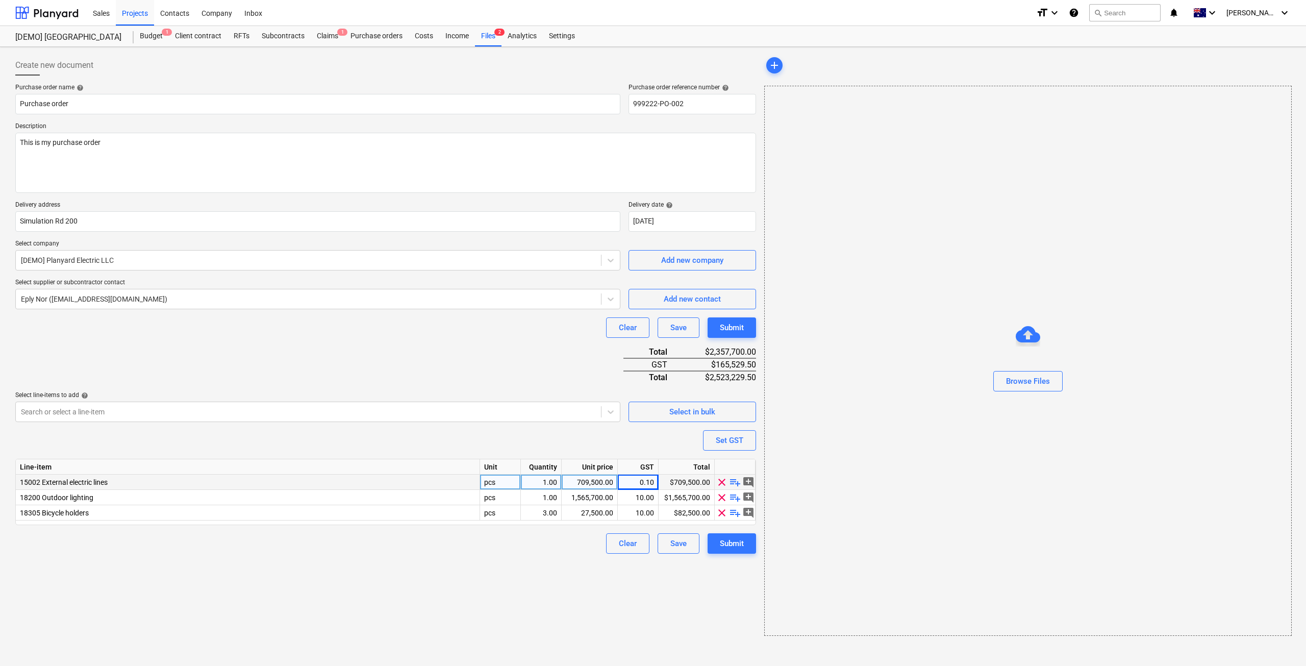
click at [639, 476] on div "0.10" at bounding box center [638, 482] width 32 height 15
click at [650, 440] on div "Purchase order name help Purchase order Purchase order reference number help 99…" at bounding box center [385, 319] width 741 height 470
click at [717, 444] on div "Set GST" at bounding box center [730, 440] width 28 height 13
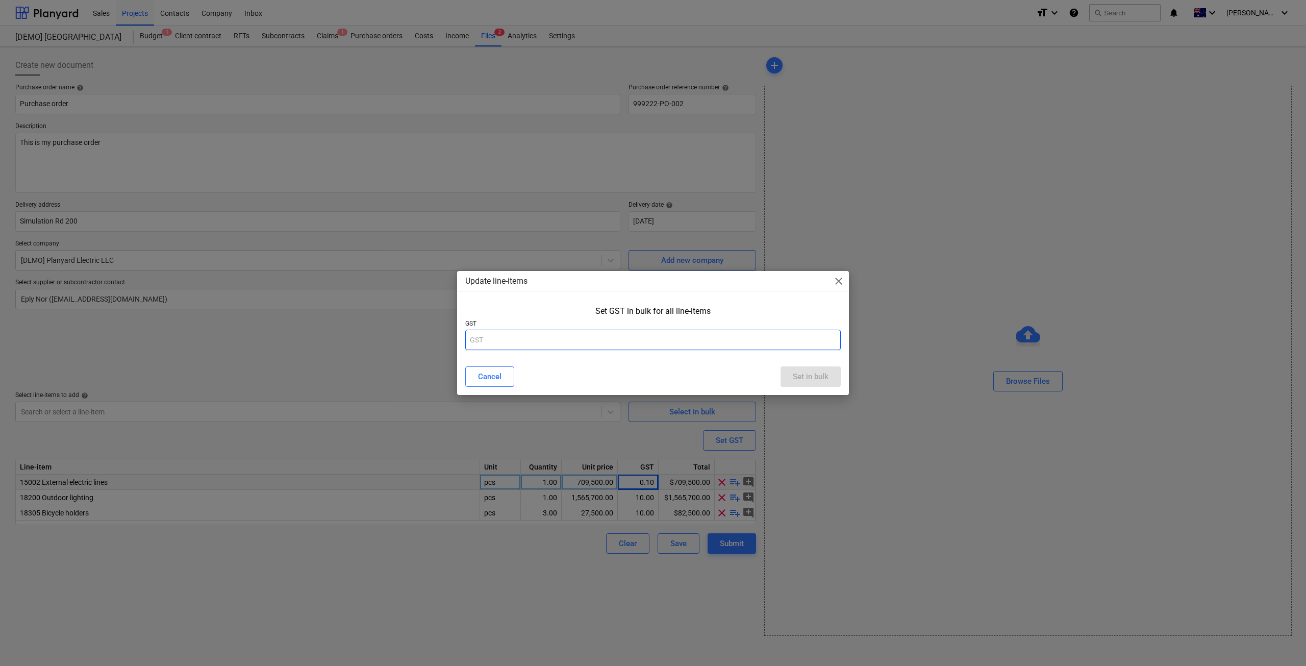
click at [590, 345] on input "text" at bounding box center [653, 340] width 376 height 20
type input "0"
click at [804, 382] on div "Set in bulk" at bounding box center [811, 376] width 36 height 13
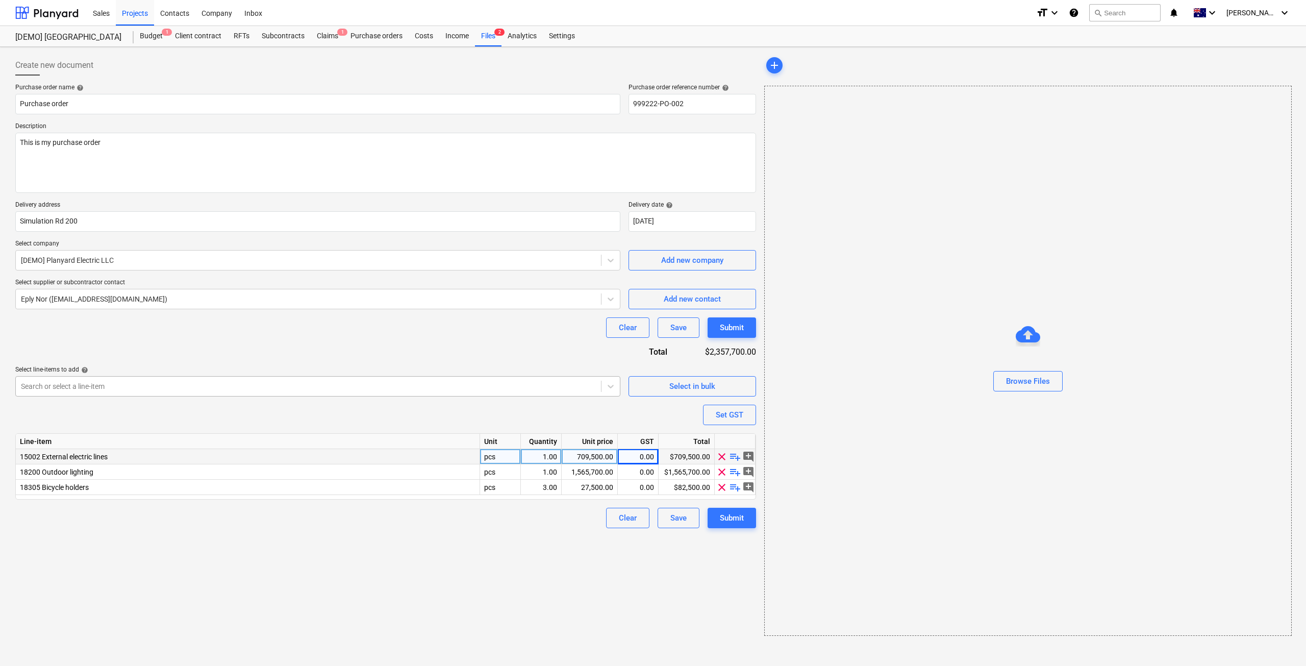
click at [288, 393] on div "Search or select a line-item" at bounding box center [308, 386] width 585 height 14
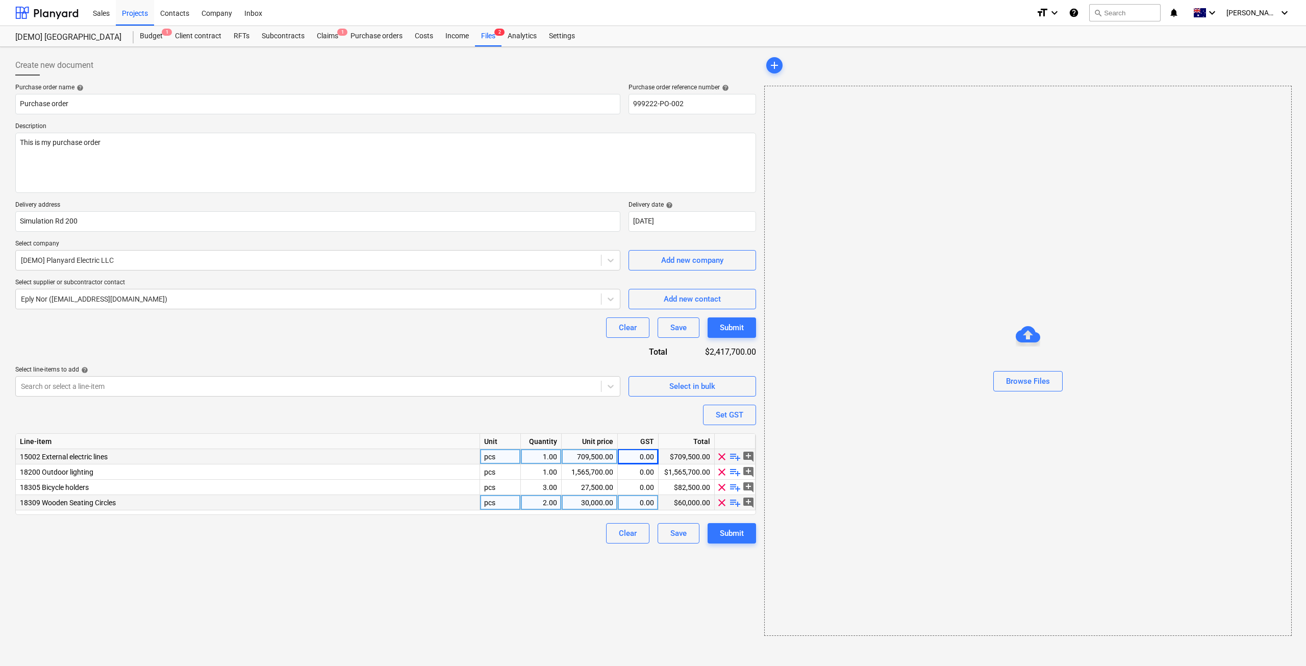
click at [686, 501] on div "$60,000.00" at bounding box center [687, 502] width 56 height 15
click at [329, 302] on div at bounding box center [308, 299] width 575 height 10
click at [334, 294] on div at bounding box center [308, 299] width 575 height 10
click at [612, 298] on icon at bounding box center [611, 299] width 10 height 10
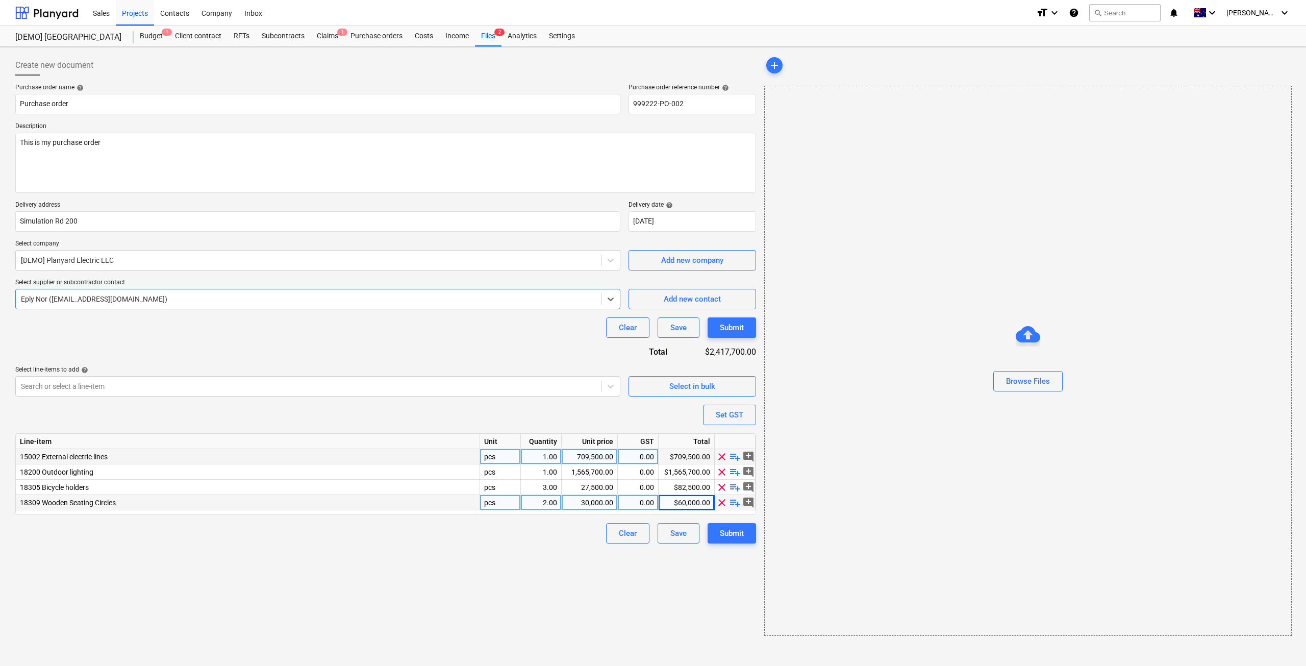
click at [319, 665] on div "Eply Nor (no-reply@planyard.com)" at bounding box center [653, 678] width 1306 height 16
click at [379, 261] on div at bounding box center [308, 260] width 575 height 10
click at [357, 665] on div "[DEMO] Electric Inc." at bounding box center [653, 678] width 1306 height 16
click at [424, 297] on div at bounding box center [308, 299] width 575 height 10
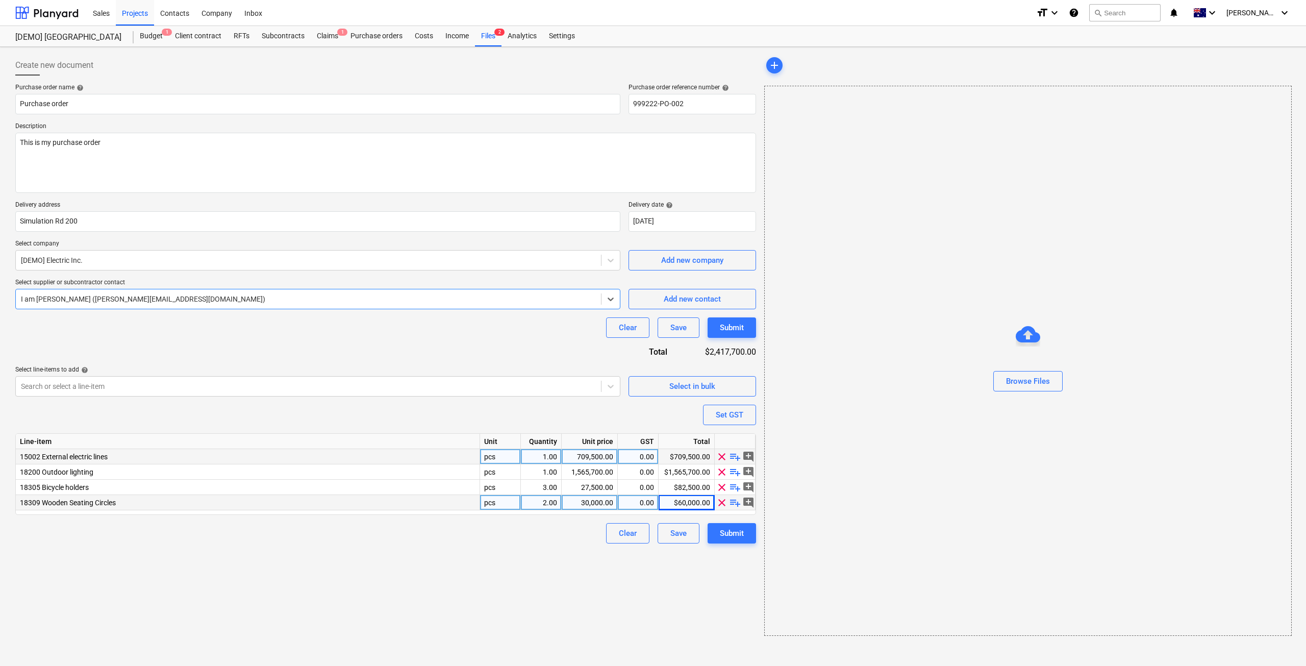
click at [678, 503] on div "$60,000.00" at bounding box center [687, 502] width 56 height 15
type input "1"
type input "55000"
click at [737, 531] on div "Submit" at bounding box center [732, 533] width 24 height 13
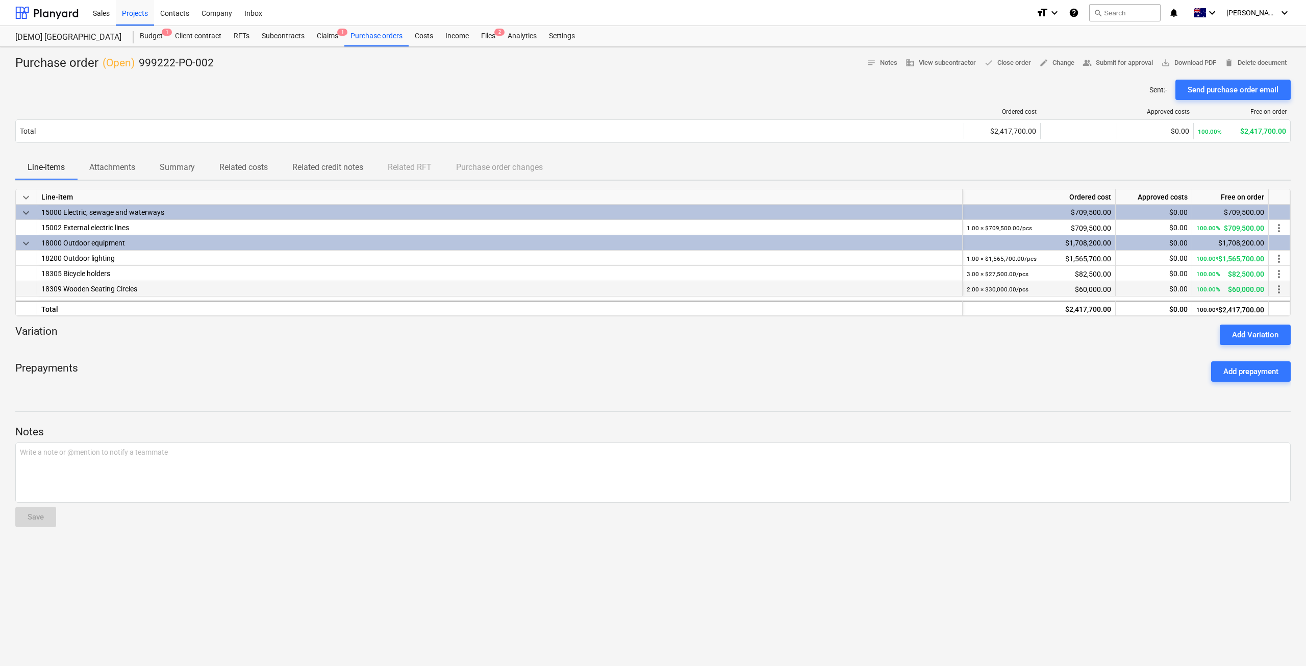
click at [1241, 289] on div "100.00% $60,000.00" at bounding box center [1231, 289] width 68 height 16
click at [1203, 66] on span "save_alt Download PDF" at bounding box center [1189, 63] width 55 height 12
click at [152, 43] on div "Budget 1" at bounding box center [151, 36] width 35 height 20
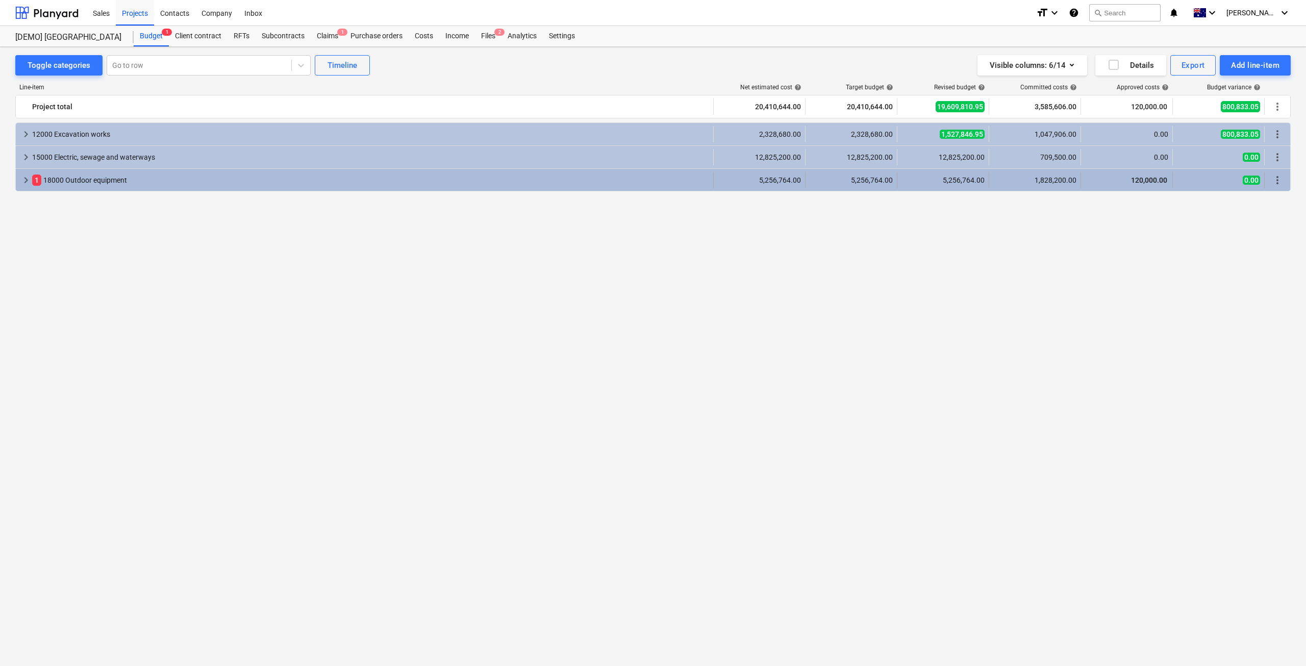
click at [101, 177] on div "1 18000 Outdoor equipment" at bounding box center [370, 180] width 677 height 16
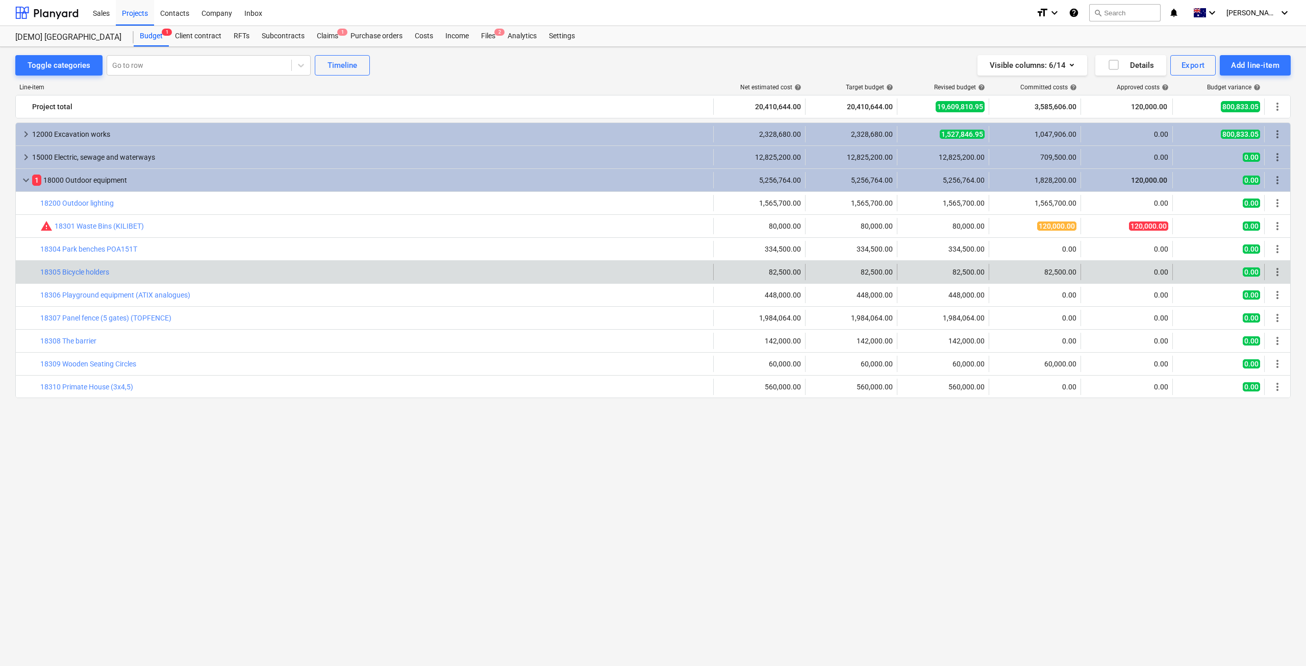
click at [1044, 269] on div "82,500.00" at bounding box center [1035, 272] width 83 height 8
click at [1045, 268] on div "82,500.00" at bounding box center [1035, 272] width 83 height 8
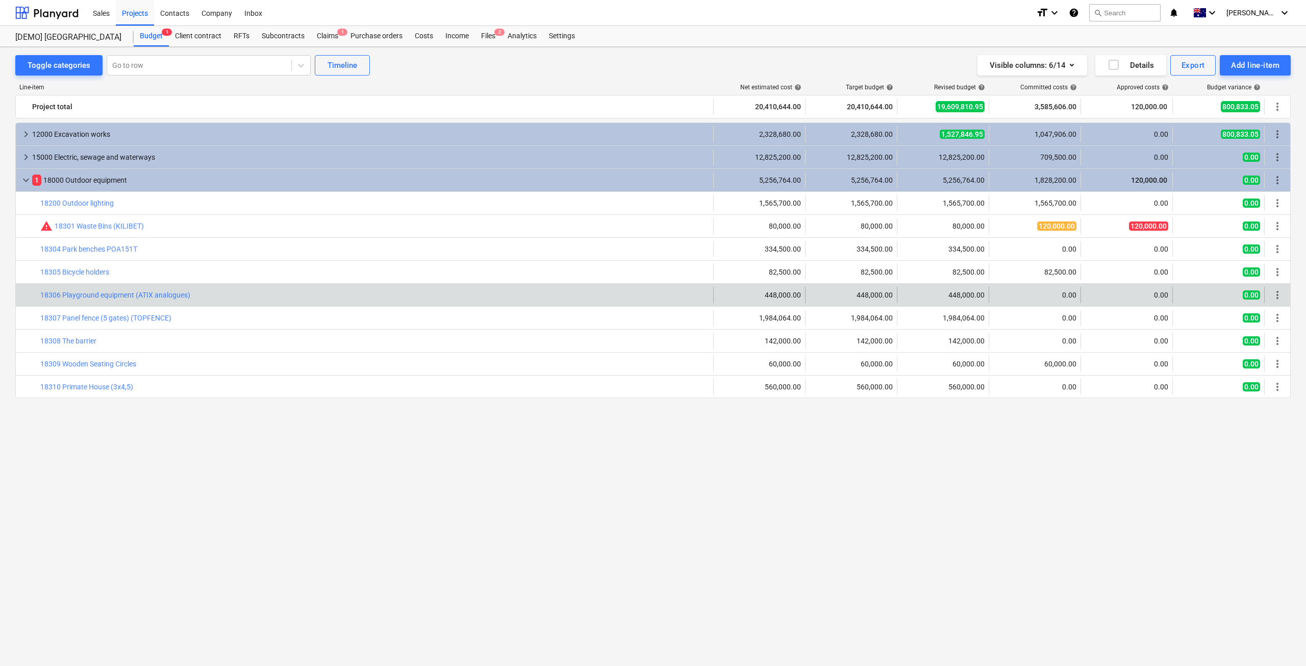
click at [1038, 293] on div "0.00" at bounding box center [1035, 295] width 83 height 8
click at [103, 294] on link "18306 Playground equipment (ATIX analogues)" at bounding box center [115, 295] width 150 height 8
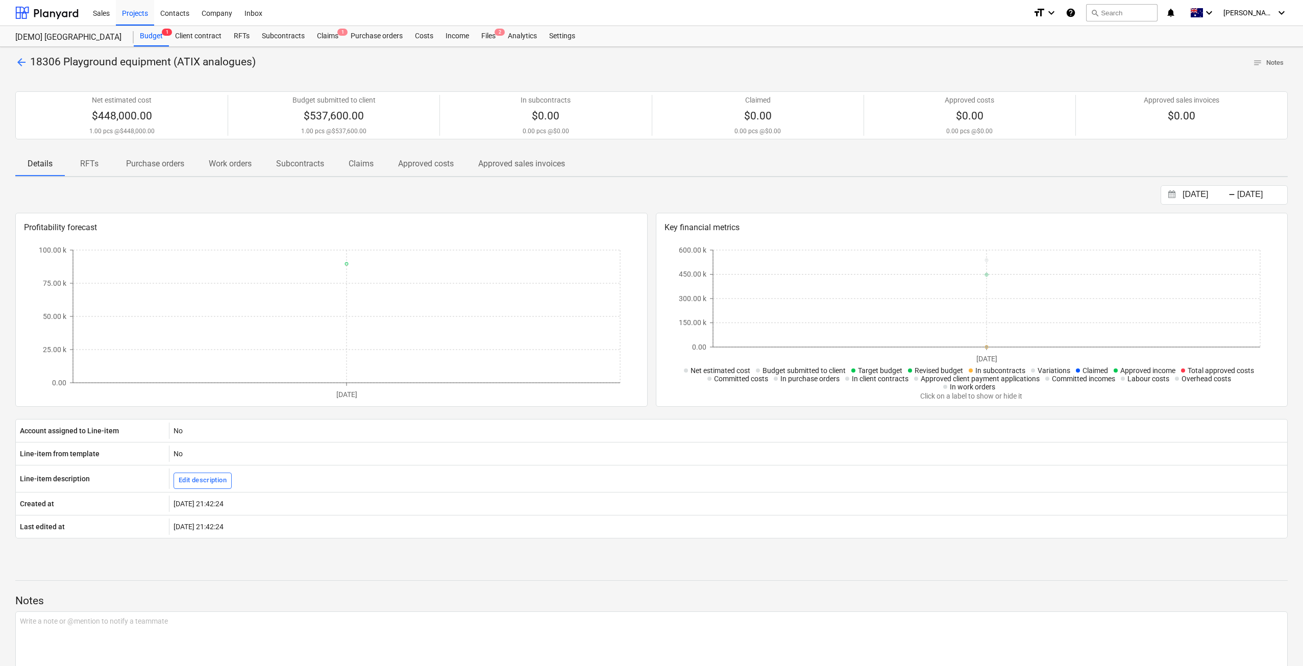
click at [9, 58] on div "arrow_back 18306 Playground equipment (ATIX analogues) notes Notes Net estimate…" at bounding box center [651, 379] width 1303 height 665
click at [23, 61] on span "arrow_back" at bounding box center [21, 62] width 12 height 12
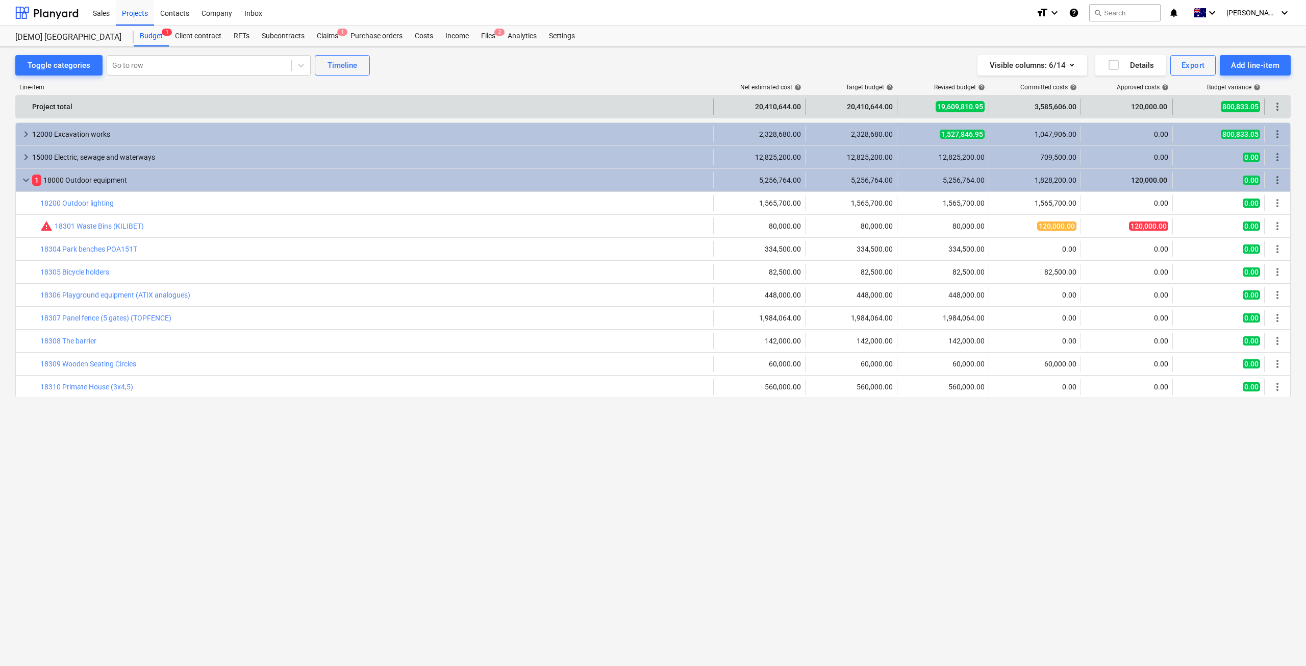
click at [1283, 105] on span "more_vert" at bounding box center [1278, 107] width 12 height 12
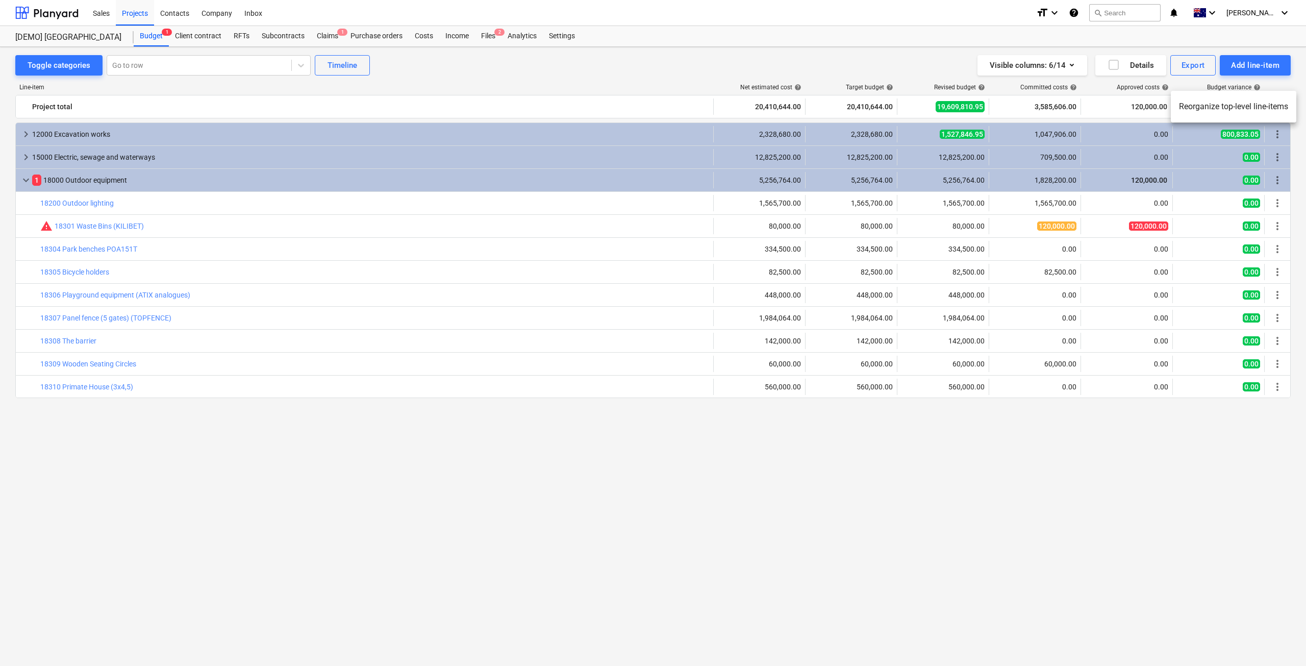
click at [1279, 131] on div at bounding box center [653, 333] width 1306 height 666
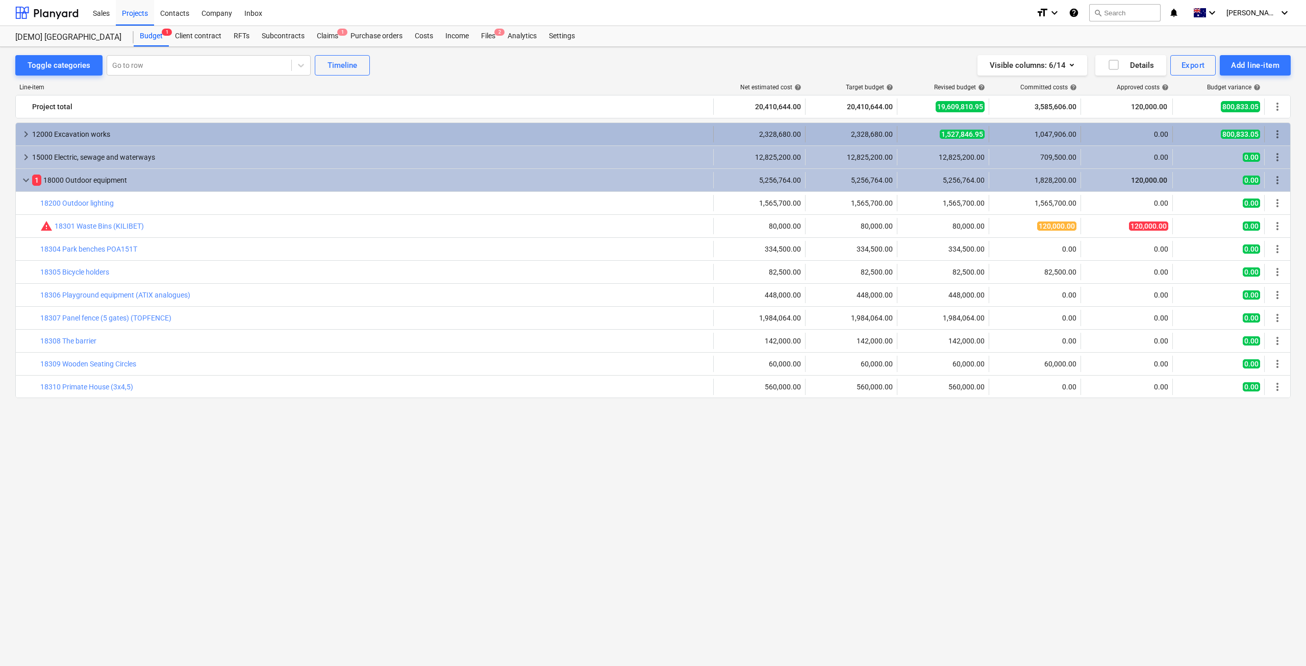
click at [1282, 131] on span "more_vert" at bounding box center [1278, 134] width 12 height 12
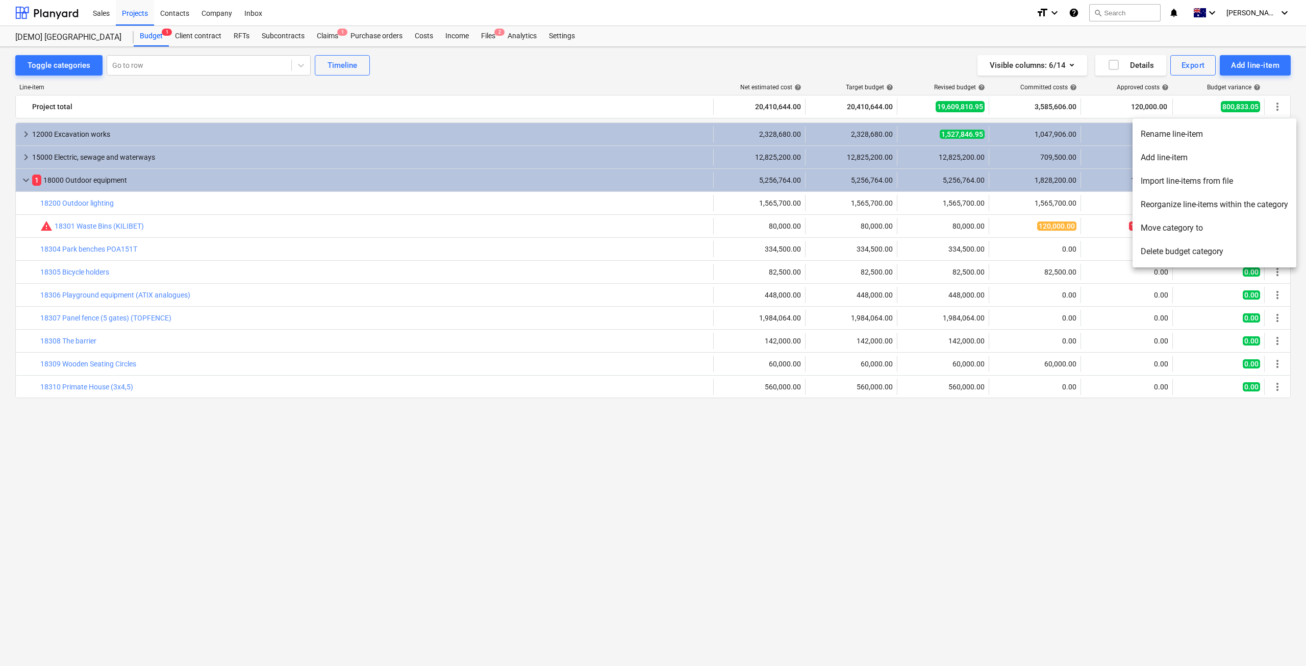
click at [836, 470] on div at bounding box center [653, 333] width 1306 height 666
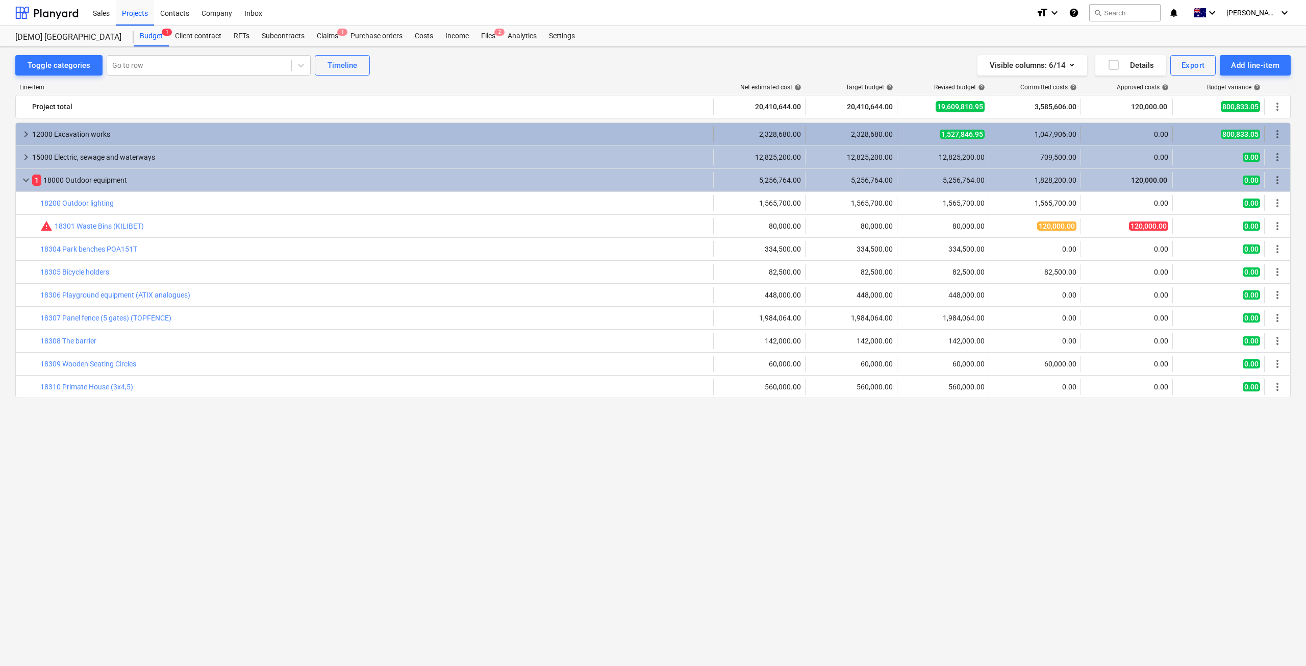
click at [27, 139] on span "keyboard_arrow_right" at bounding box center [26, 134] width 12 height 12
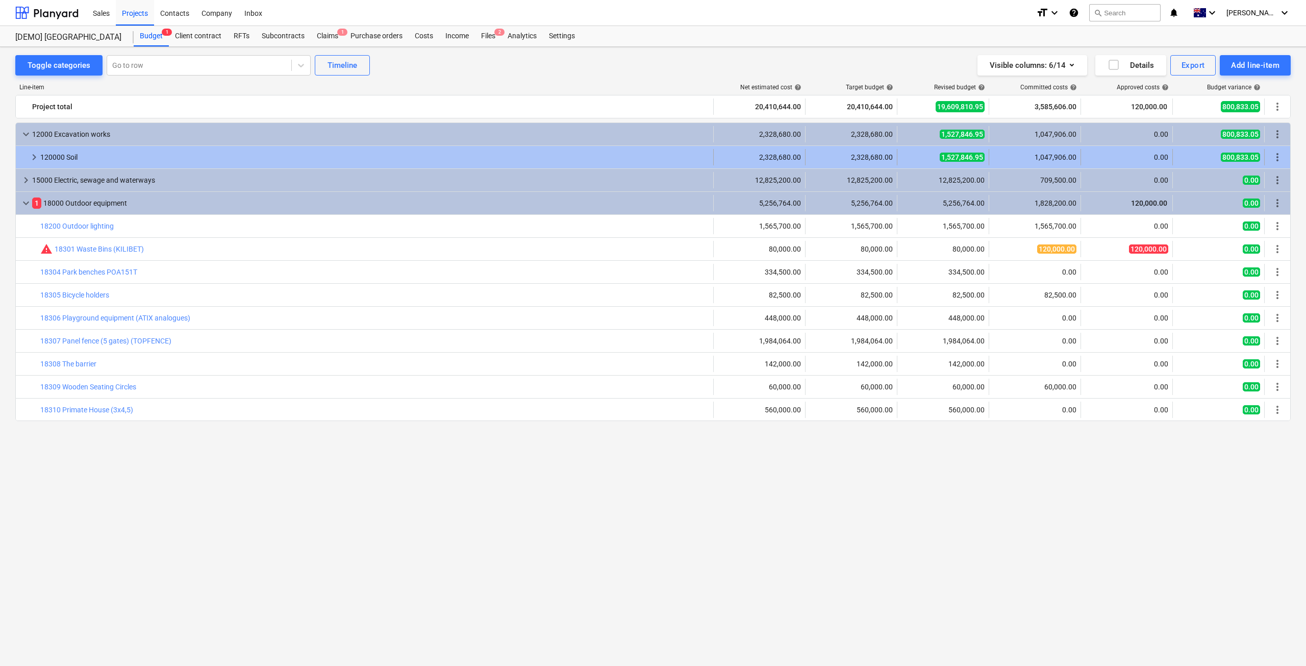
click at [921, 157] on div "1,527,846.95" at bounding box center [943, 157] width 83 height 10
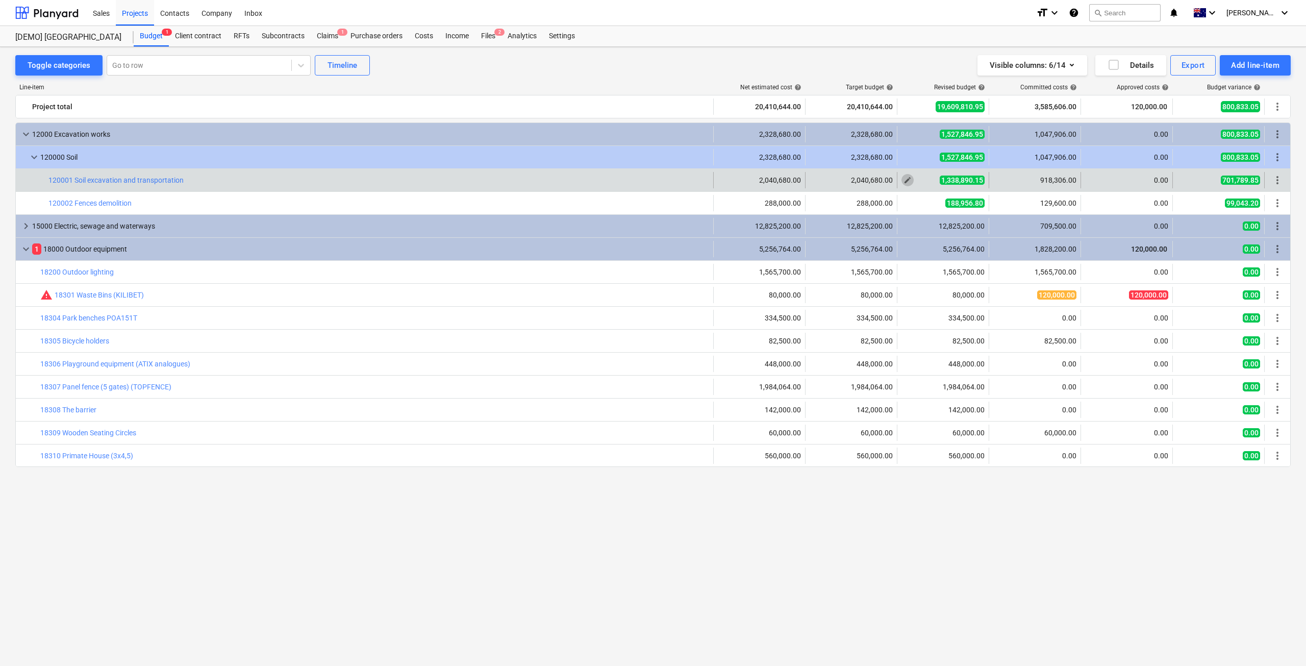
click at [906, 179] on span "edit" at bounding box center [908, 180] width 8 height 8
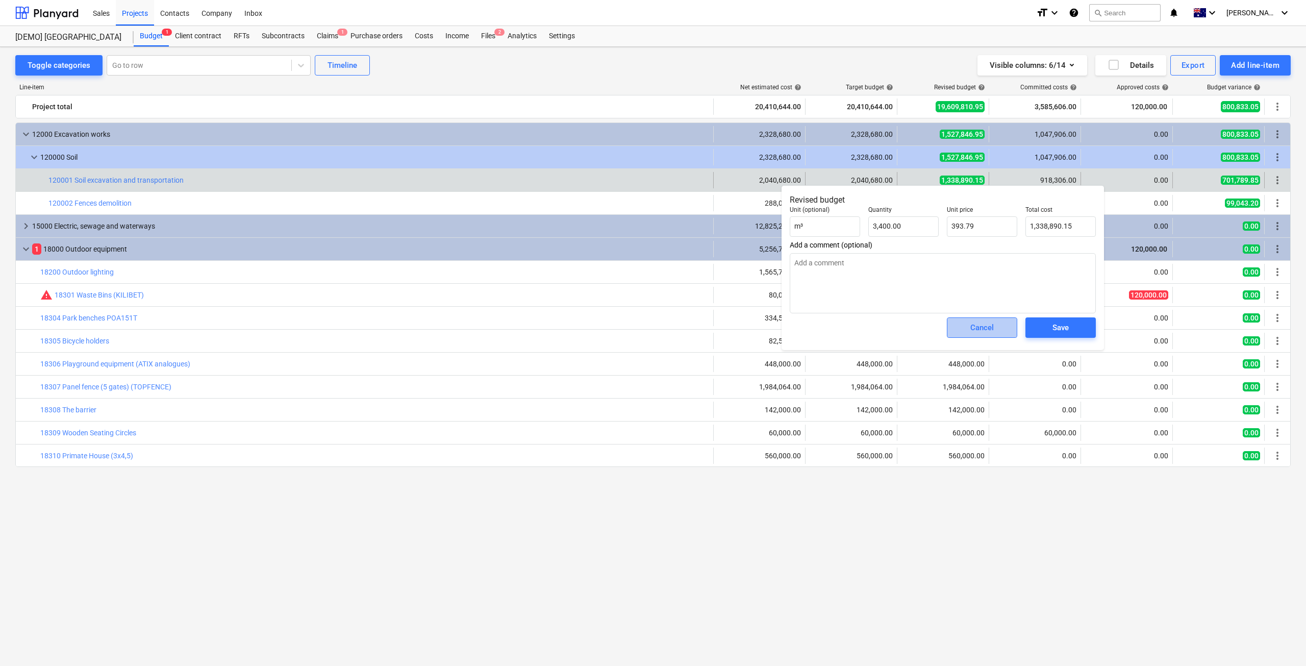
click at [990, 328] on div "Cancel" at bounding box center [982, 327] width 23 height 13
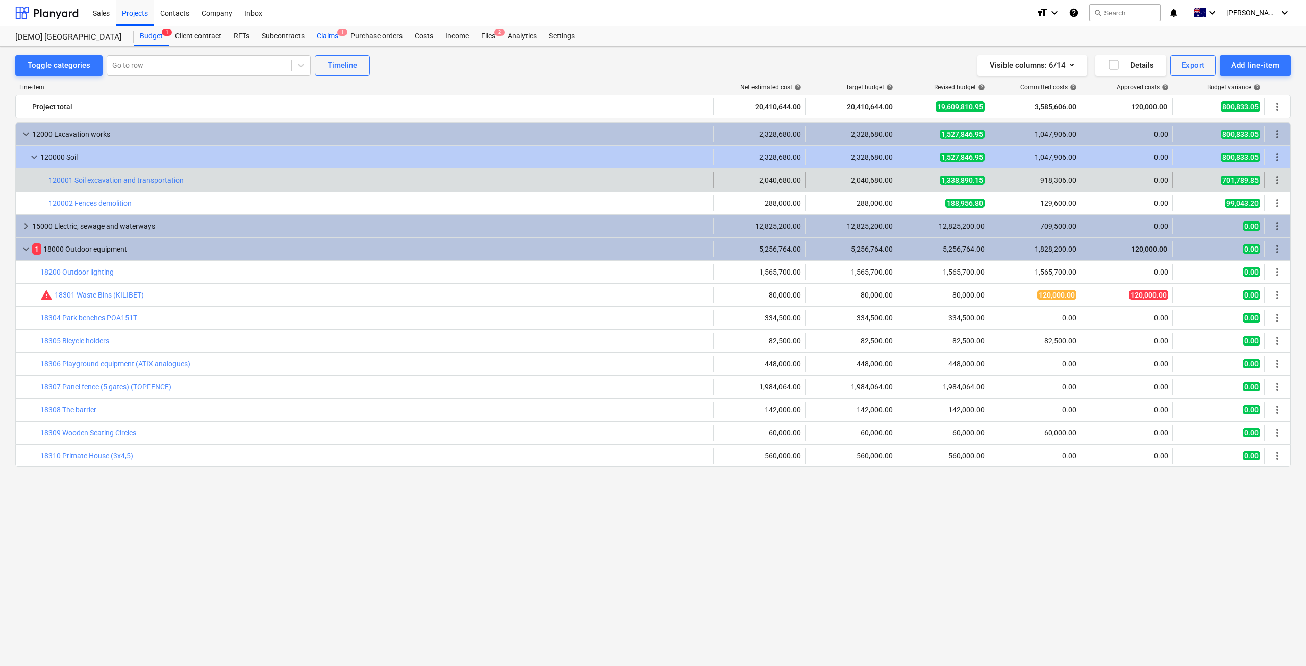
click at [331, 31] on div "Claims 1" at bounding box center [328, 36] width 34 height 20
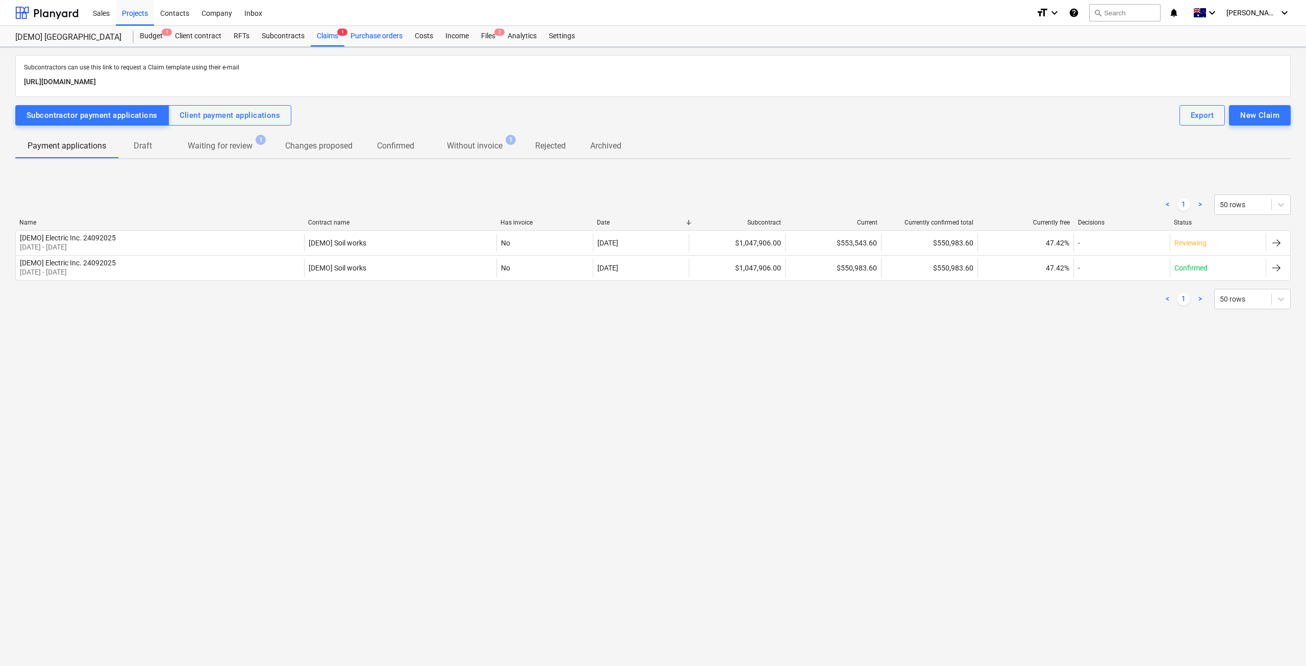
click at [368, 34] on div "Purchase orders" at bounding box center [376, 36] width 64 height 20
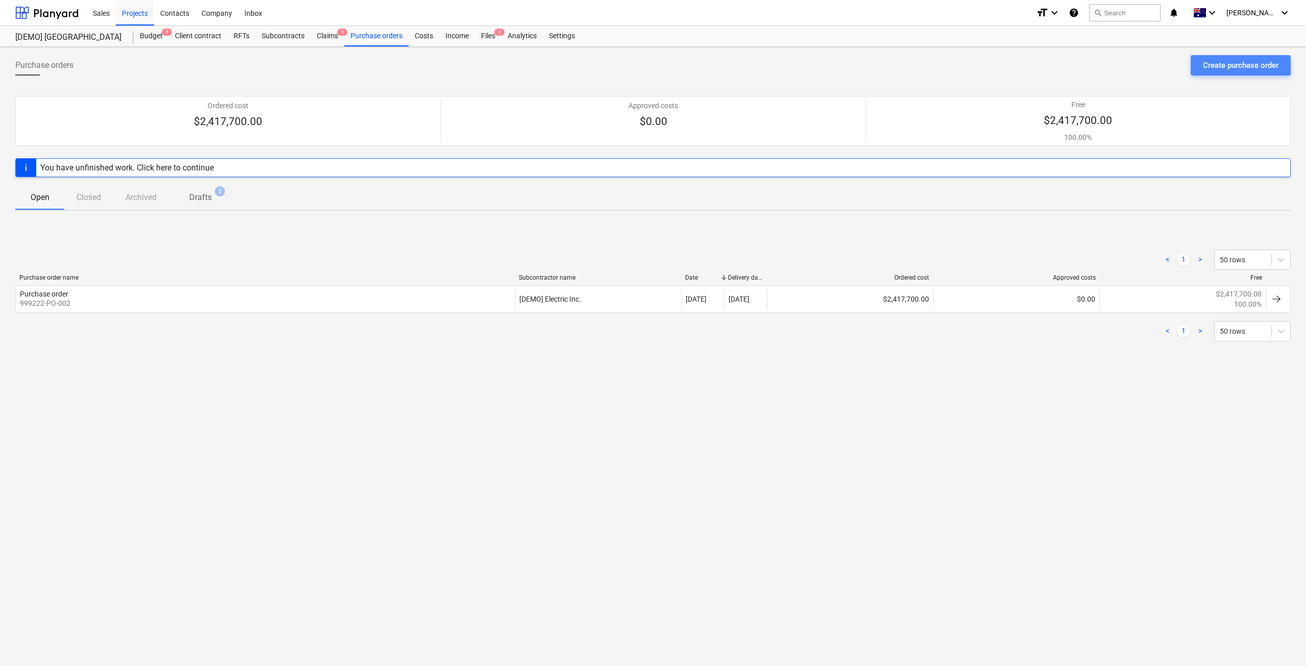
click at [1217, 67] on div "Create purchase order" at bounding box center [1241, 65] width 76 height 13
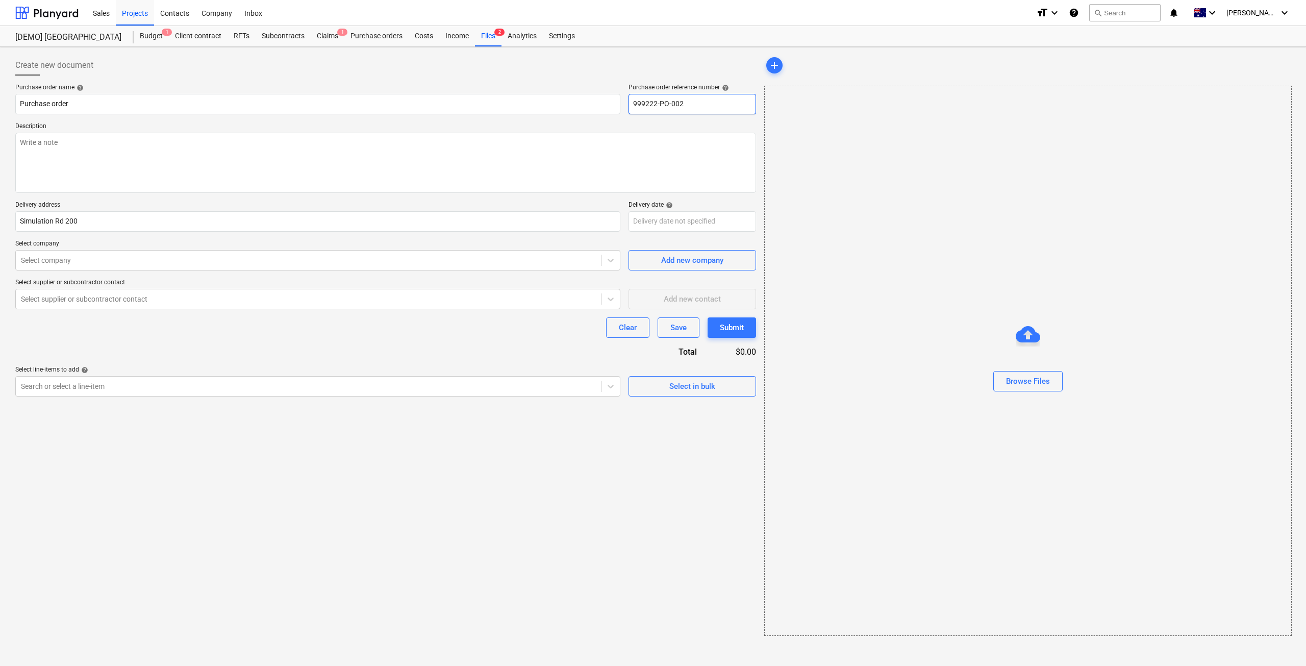
click at [695, 98] on input "999222-PO-002" at bounding box center [693, 104] width 128 height 20
click at [721, 107] on input "999222-PO-002" at bounding box center [693, 104] width 128 height 20
click at [494, 36] on div "Files 2" at bounding box center [488, 36] width 27 height 20
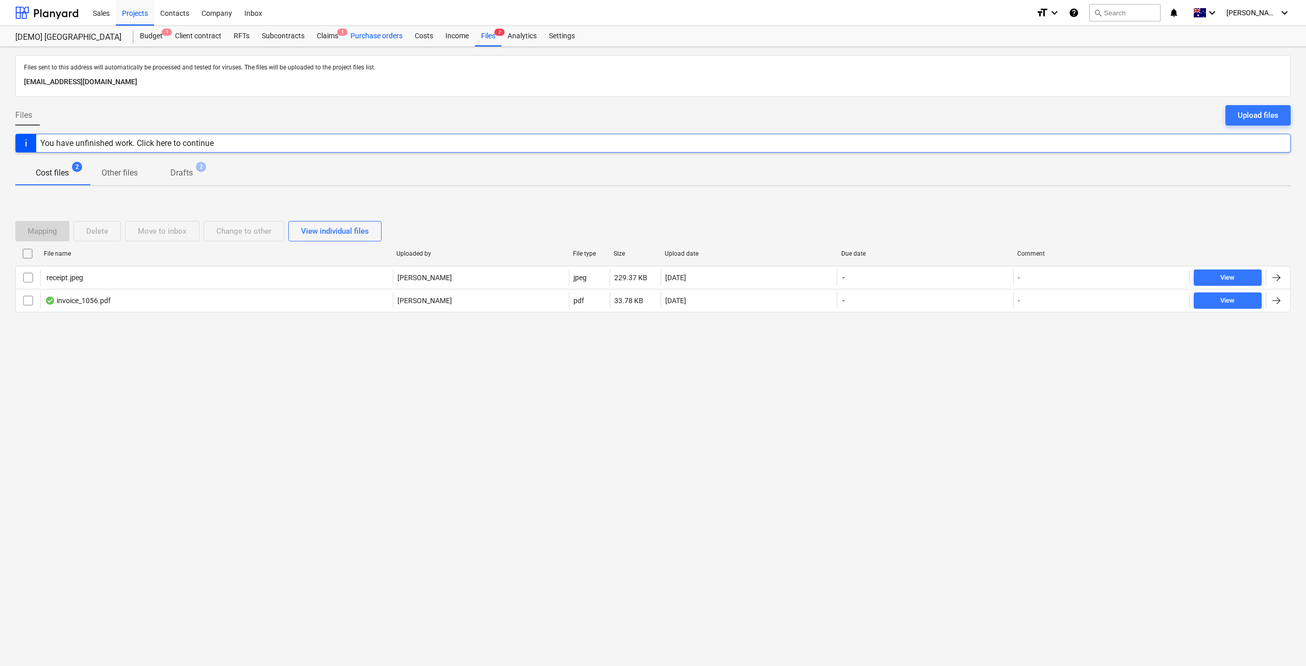
click at [360, 38] on div "Purchase orders" at bounding box center [376, 36] width 64 height 20
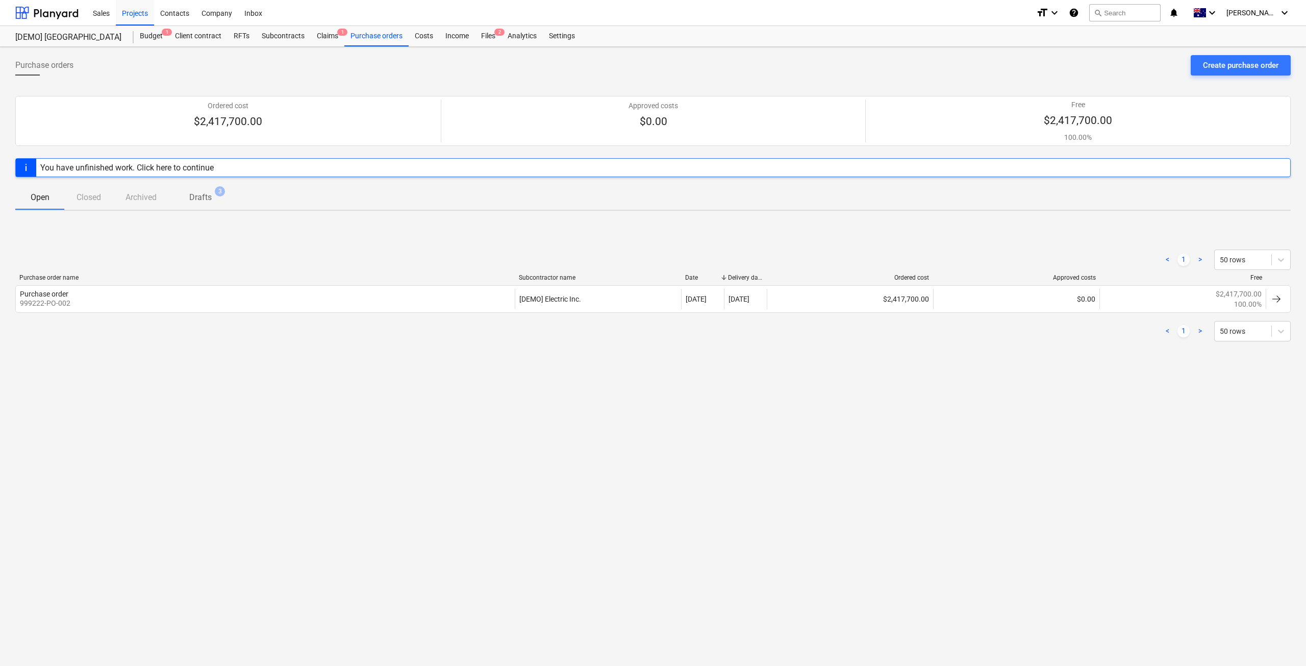
click at [60, 301] on p "999222-PO-002" at bounding box center [45, 303] width 51 height 10
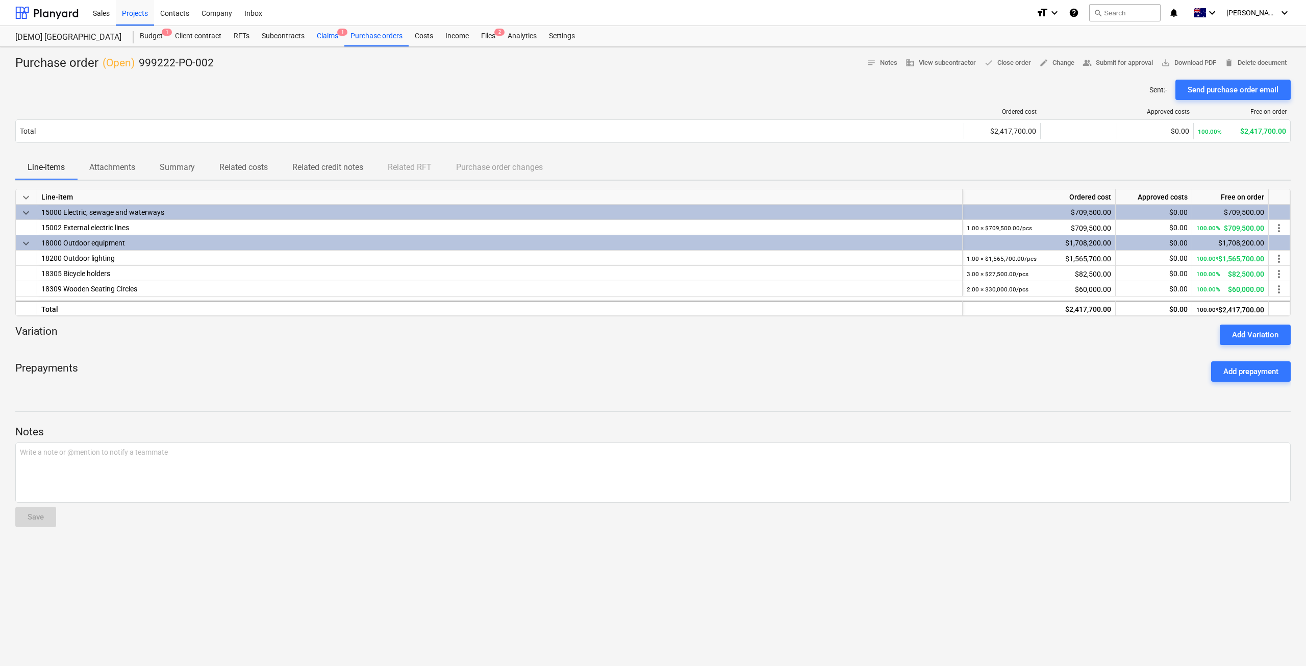
click at [331, 34] on div "Claims 1" at bounding box center [328, 36] width 34 height 20
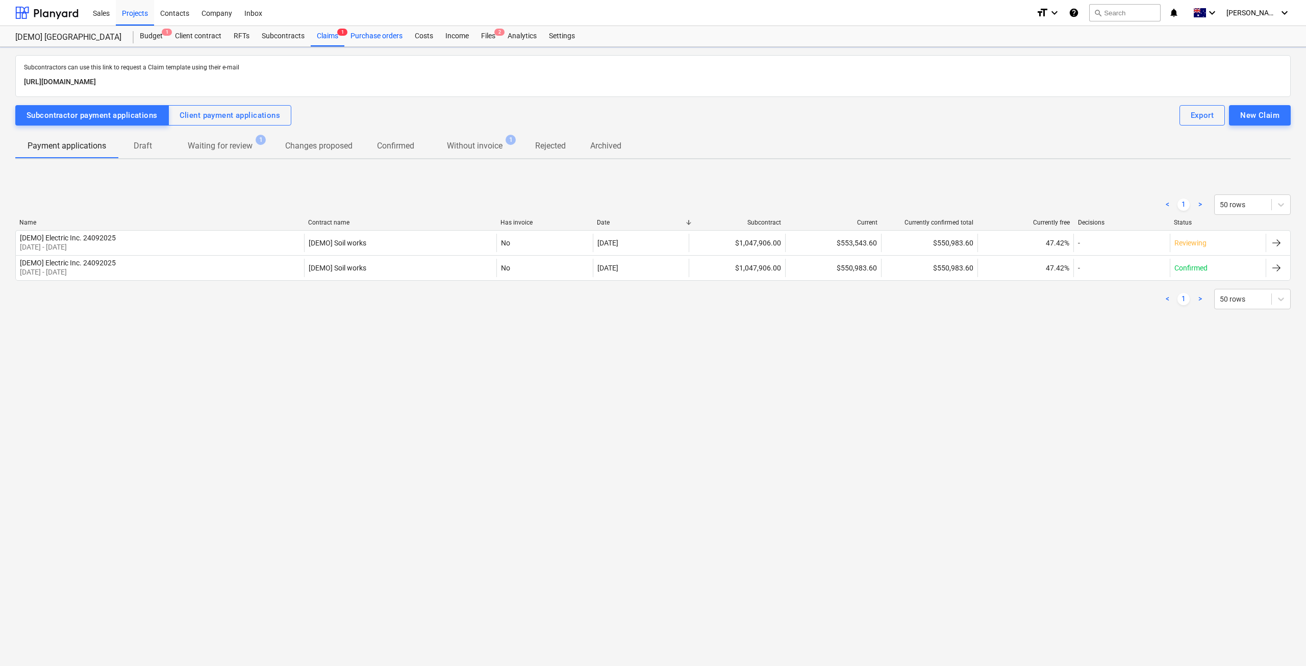
click at [384, 37] on div "Purchase orders" at bounding box center [376, 36] width 64 height 20
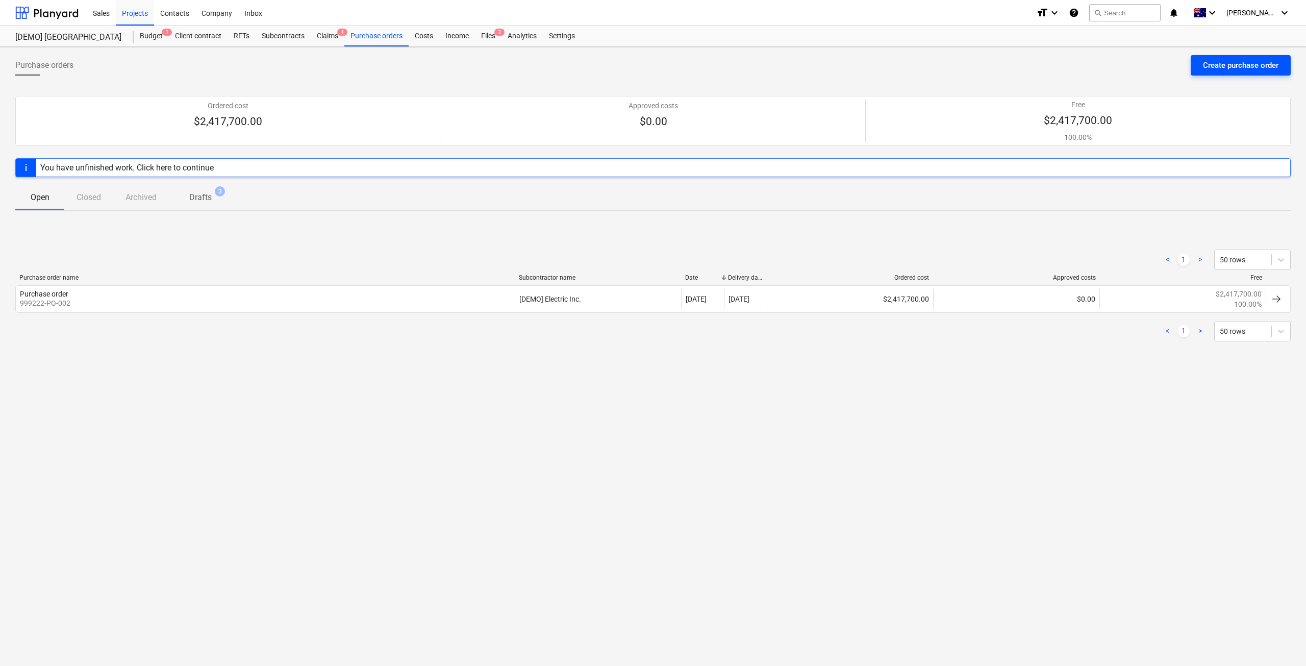
click at [1203, 63] on div "Create purchase order" at bounding box center [1241, 65] width 76 height 13
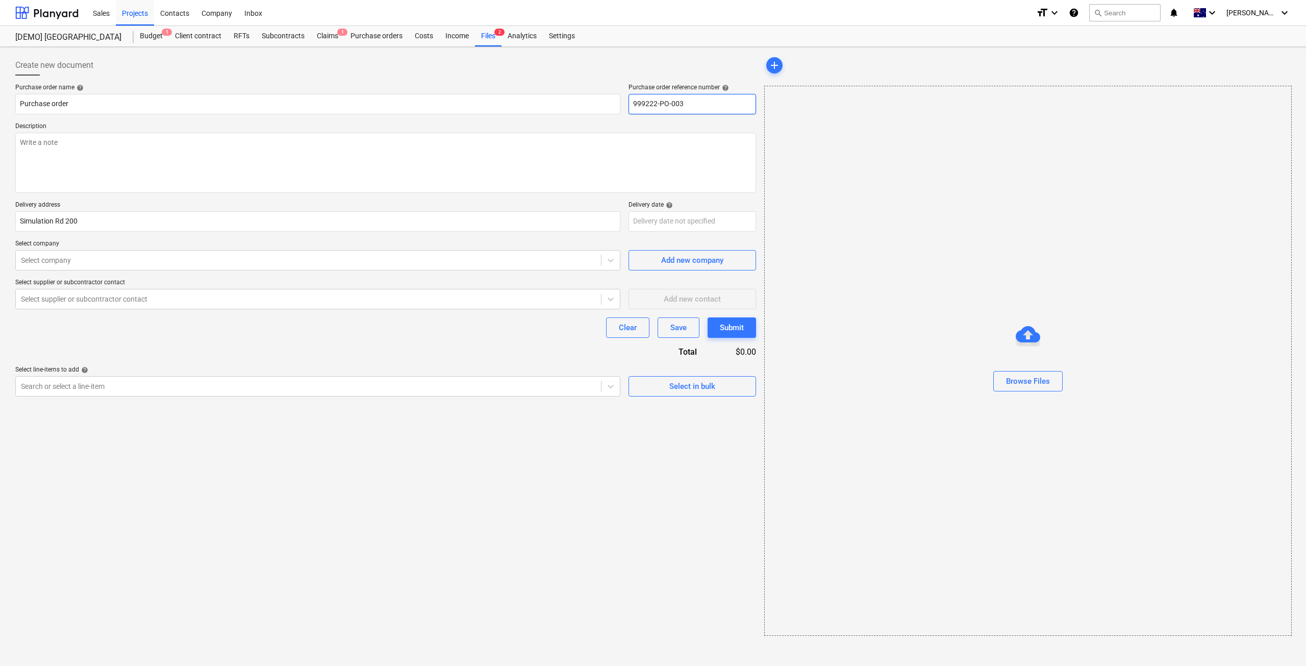
click at [694, 103] on input "999222-PO-003" at bounding box center [693, 104] width 128 height 20
drag, startPoint x: 447, startPoint y: 260, endPoint x: 439, endPoint y: 260, distance: 8.2
click at [447, 260] on div at bounding box center [308, 260] width 575 height 10
click at [294, 665] on div "[DEMO] Electric Inc." at bounding box center [653, 678] width 1306 height 16
click at [213, 383] on div at bounding box center [308, 386] width 575 height 10
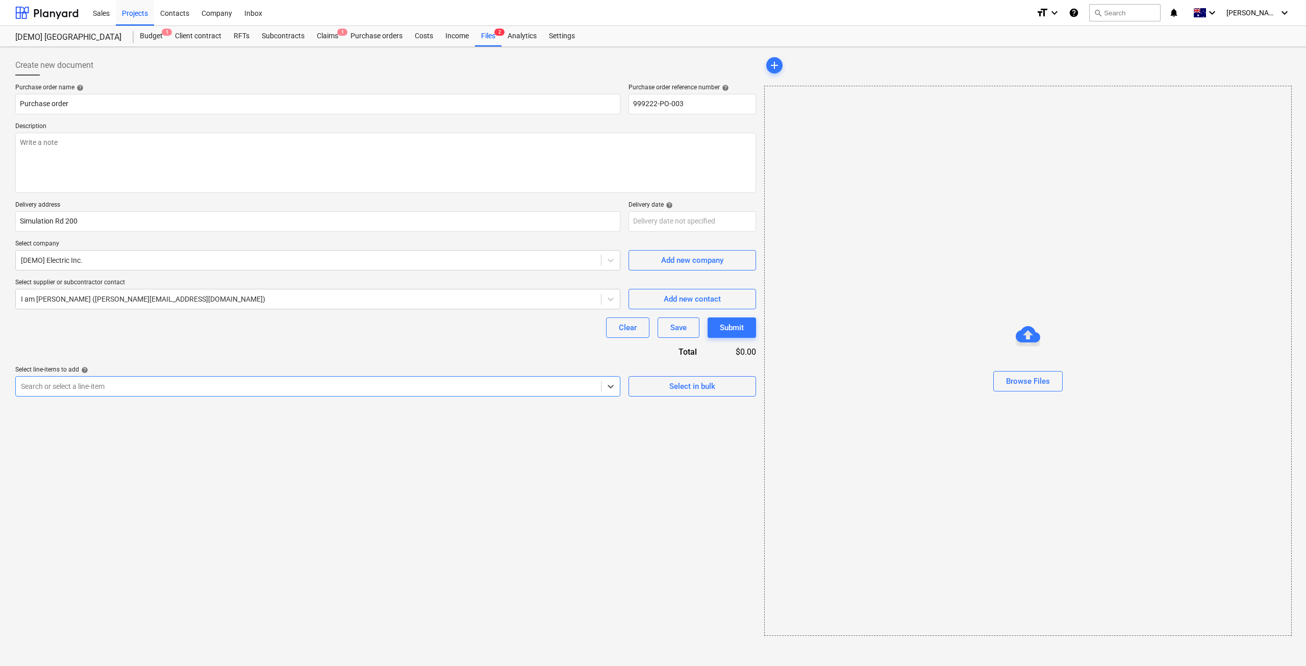
scroll to position [240, 0]
drag, startPoint x: 149, startPoint y: 153, endPoint x: 152, endPoint y: 149, distance: 5.5
click at [150, 153] on textarea at bounding box center [385, 163] width 741 height 60
click at [232, 392] on div "Search or select a line-item" at bounding box center [308, 386] width 585 height 14
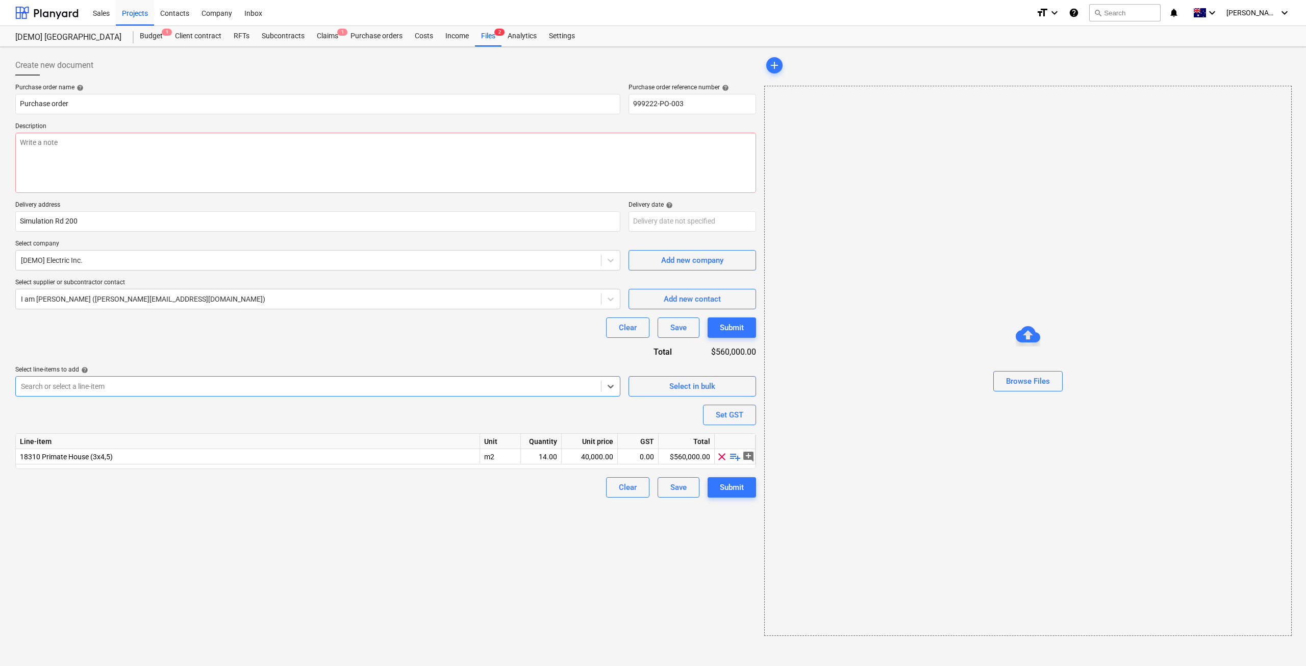
scroll to position [204, 0]
click at [688, 471] on div "$560,000.00" at bounding box center [687, 471] width 56 height 15
click at [598, 472] on div "40,000.00" at bounding box center [589, 471] width 47 height 15
type input "5000"
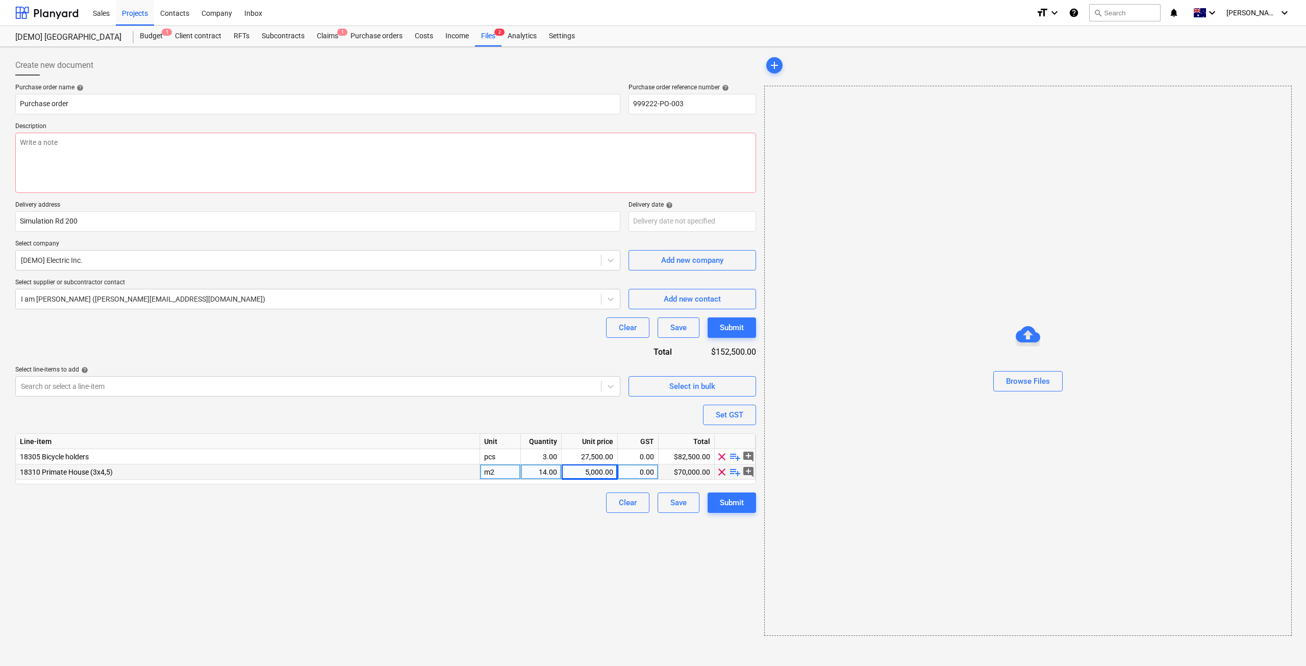
click at [603, 473] on div "5,000.00" at bounding box center [589, 471] width 47 height 15
click at [582, 501] on div "Clear Save Submit" at bounding box center [385, 502] width 741 height 20
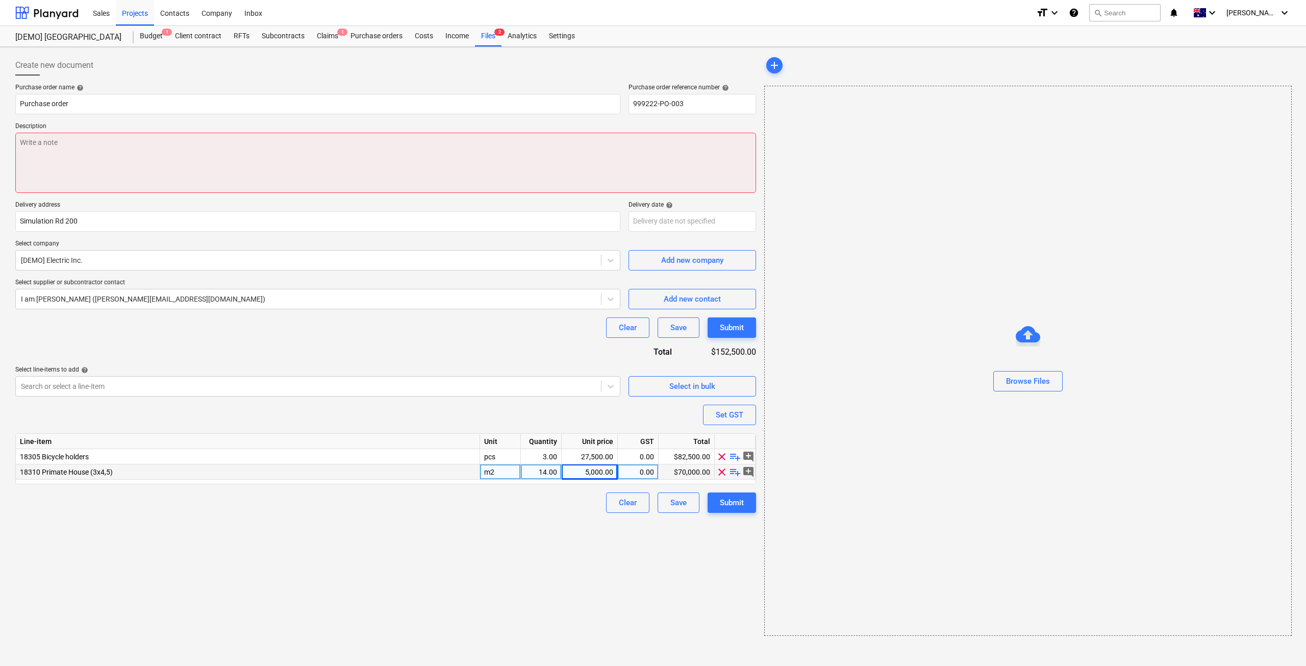
click at [204, 166] on textarea at bounding box center [385, 163] width 741 height 60
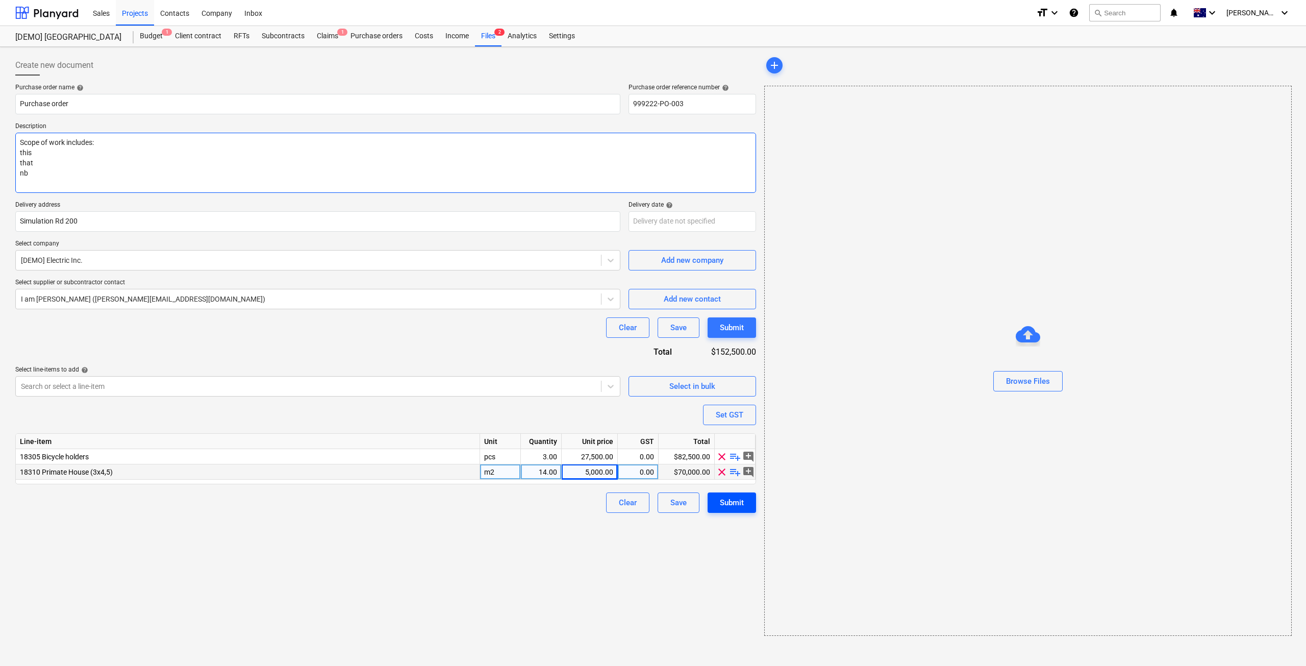
type textarea "Scope of work includes: this that nb"
click at [736, 499] on div "Submit" at bounding box center [732, 502] width 24 height 13
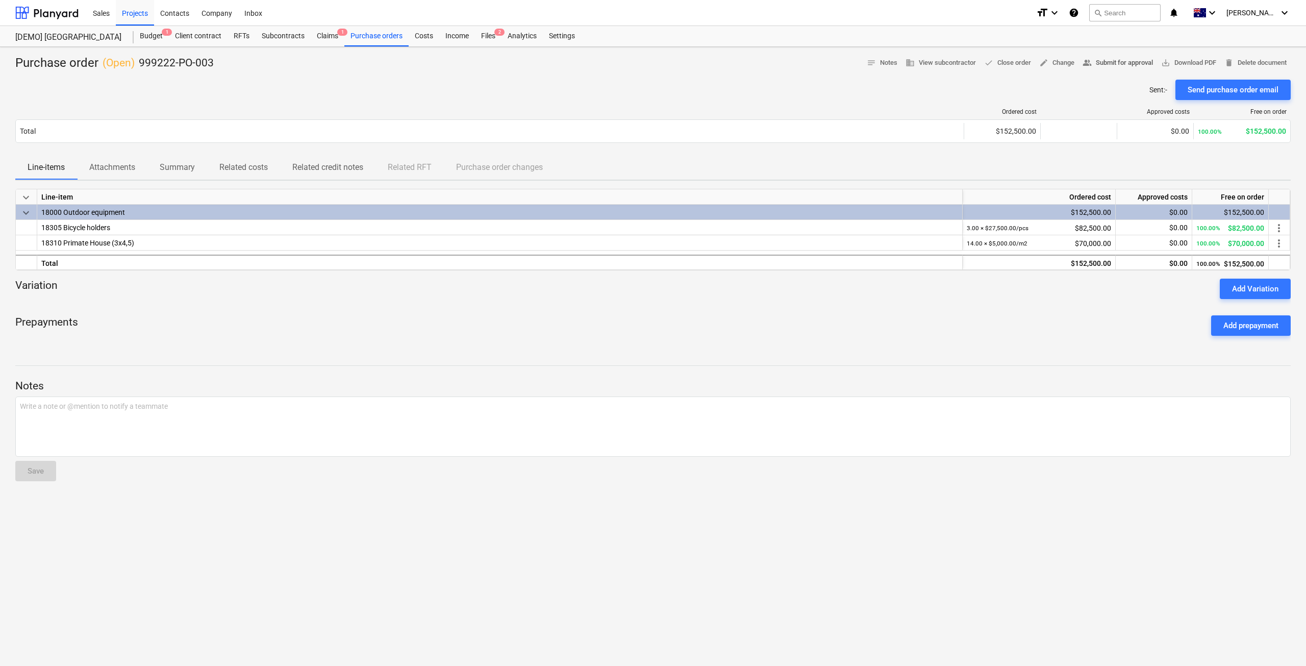
click at [1128, 63] on span "people_alt Submit for approval" at bounding box center [1118, 63] width 70 height 12
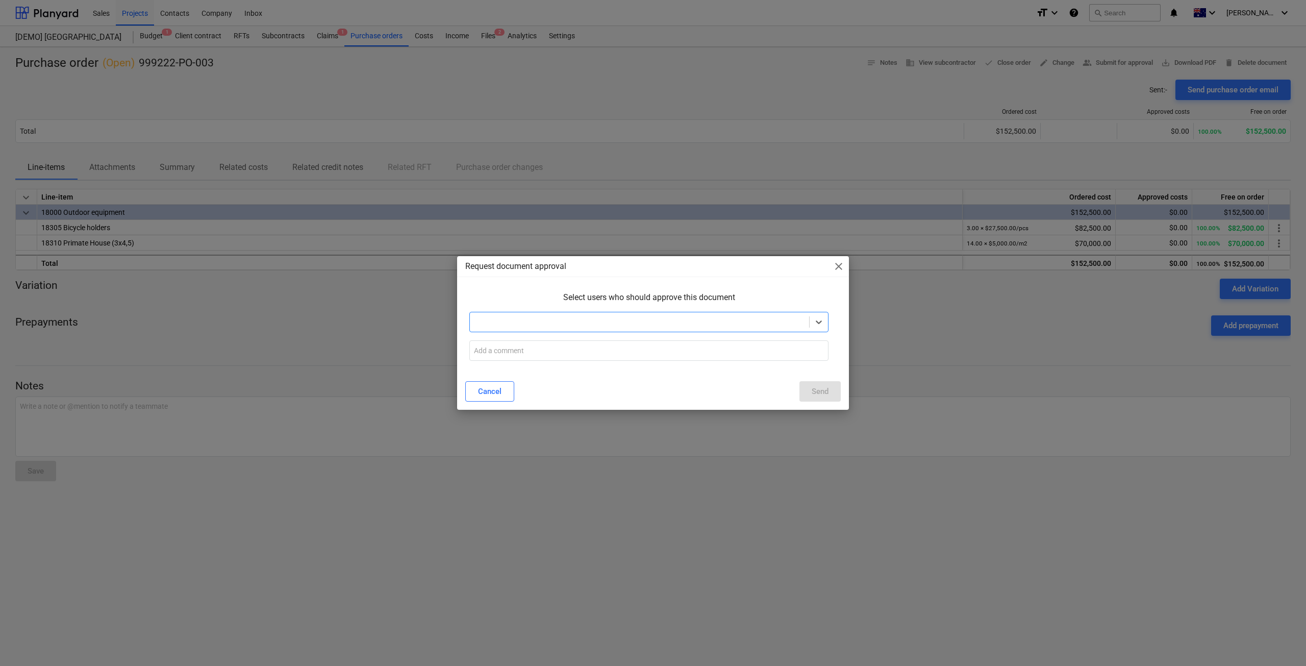
click at [682, 337] on div at bounding box center [648, 350] width 367 height 29
click at [699, 324] on div at bounding box center [639, 322] width 329 height 10
click at [649, 665] on div "[PERSON_NAME]" at bounding box center [653, 678] width 1306 height 16
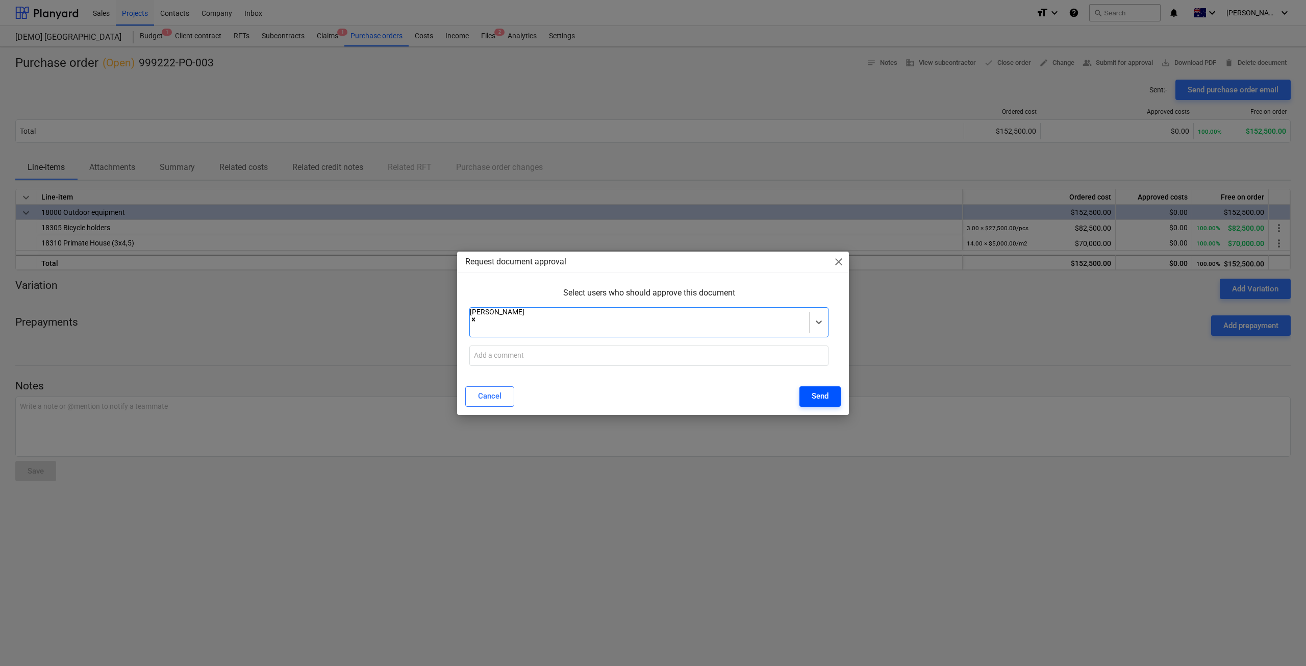
click at [826, 389] on div "Send" at bounding box center [820, 395] width 17 height 13
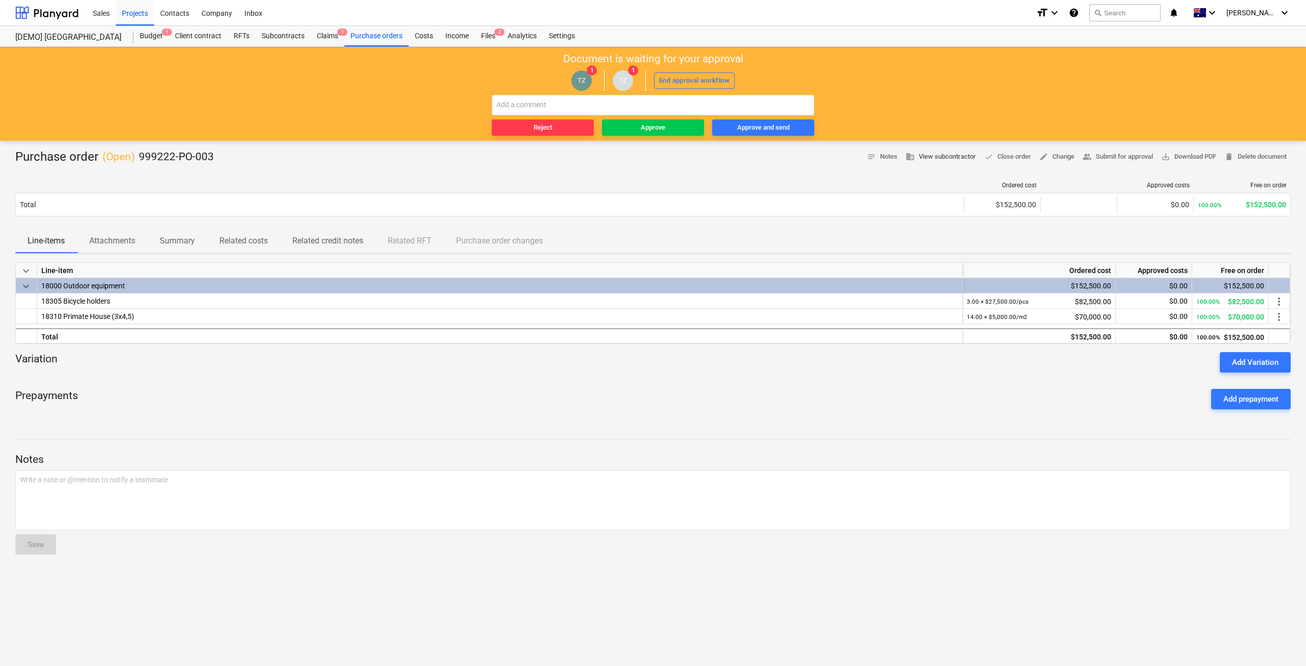
click at [937, 155] on span "business View subcontractor" at bounding box center [941, 157] width 70 height 12
click at [1189, 157] on span "save_alt Download PDF" at bounding box center [1189, 157] width 55 height 12
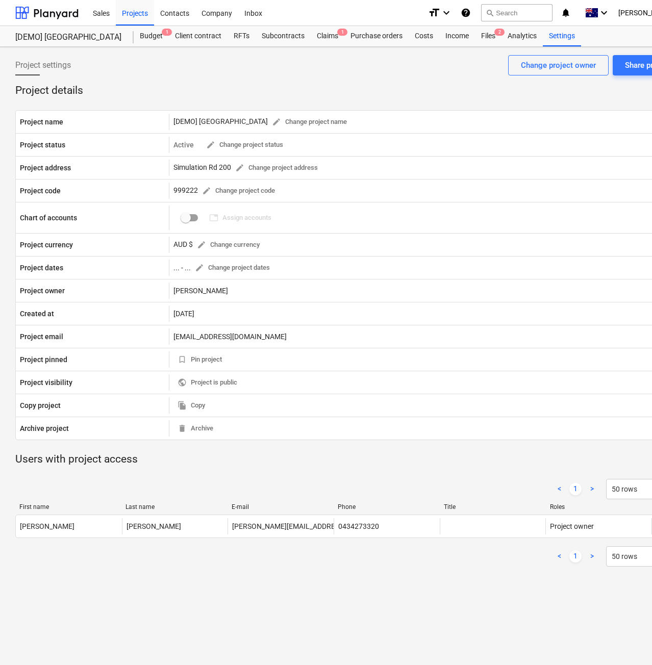
click at [334, 84] on p "Project details" at bounding box center [349, 91] width 668 height 14
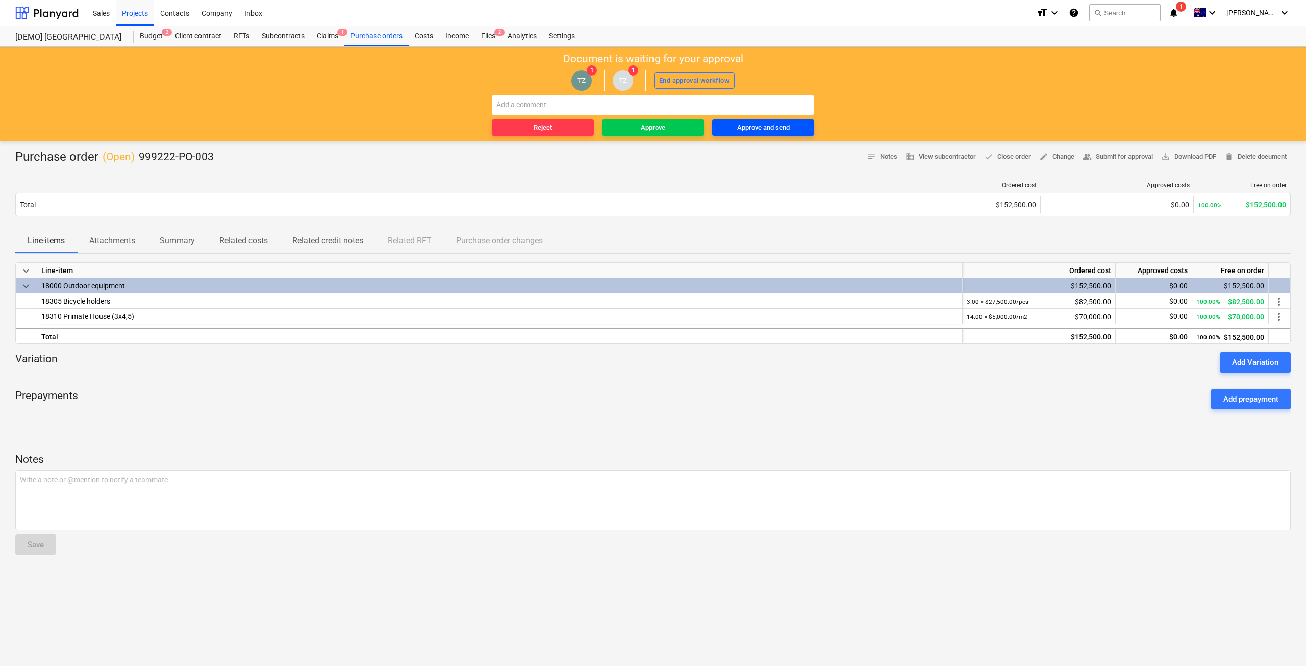
click at [776, 127] on div "Approve and send" at bounding box center [763, 128] width 53 height 12
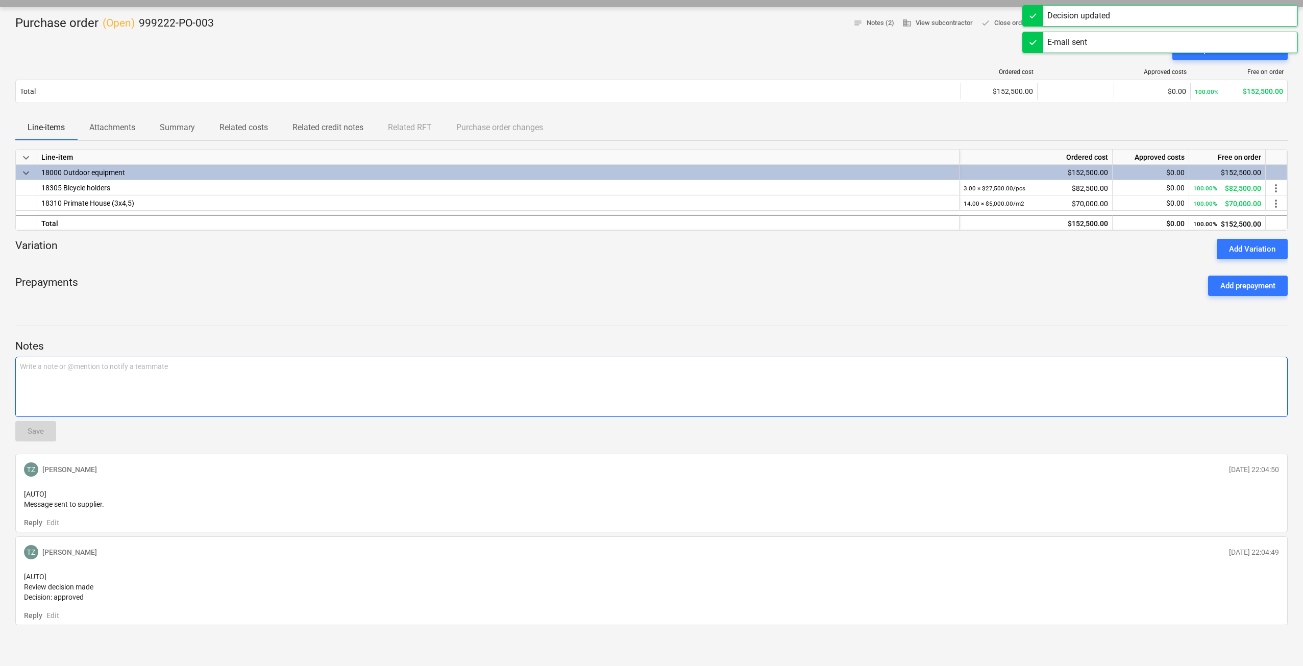
scroll to position [104, 0]
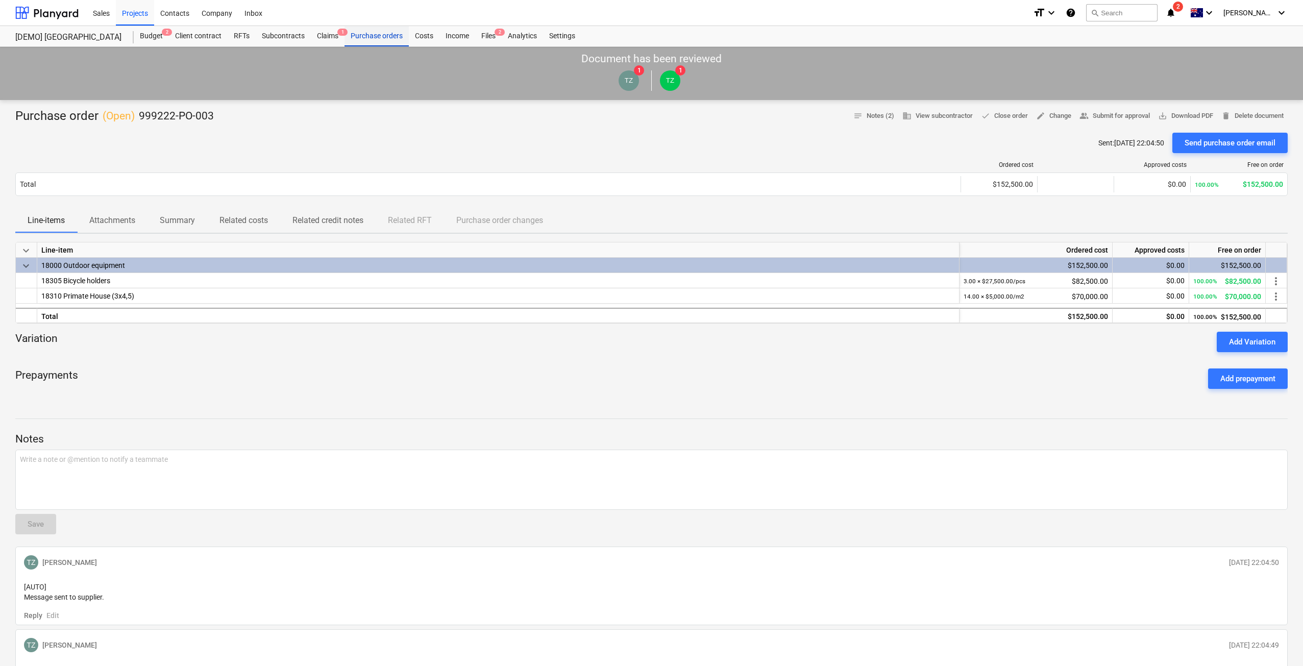
click at [357, 33] on div "Purchase orders" at bounding box center [376, 36] width 64 height 20
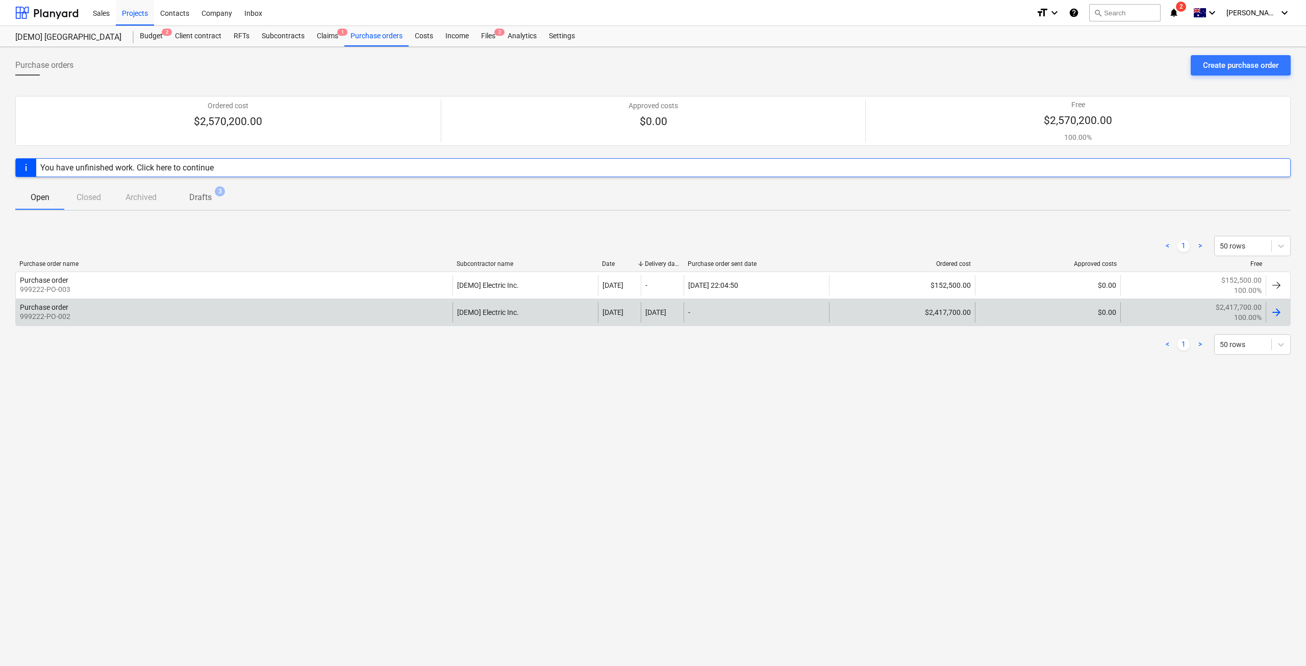
drag, startPoint x: 315, startPoint y: 297, endPoint x: 310, endPoint y: 300, distance: 6.0
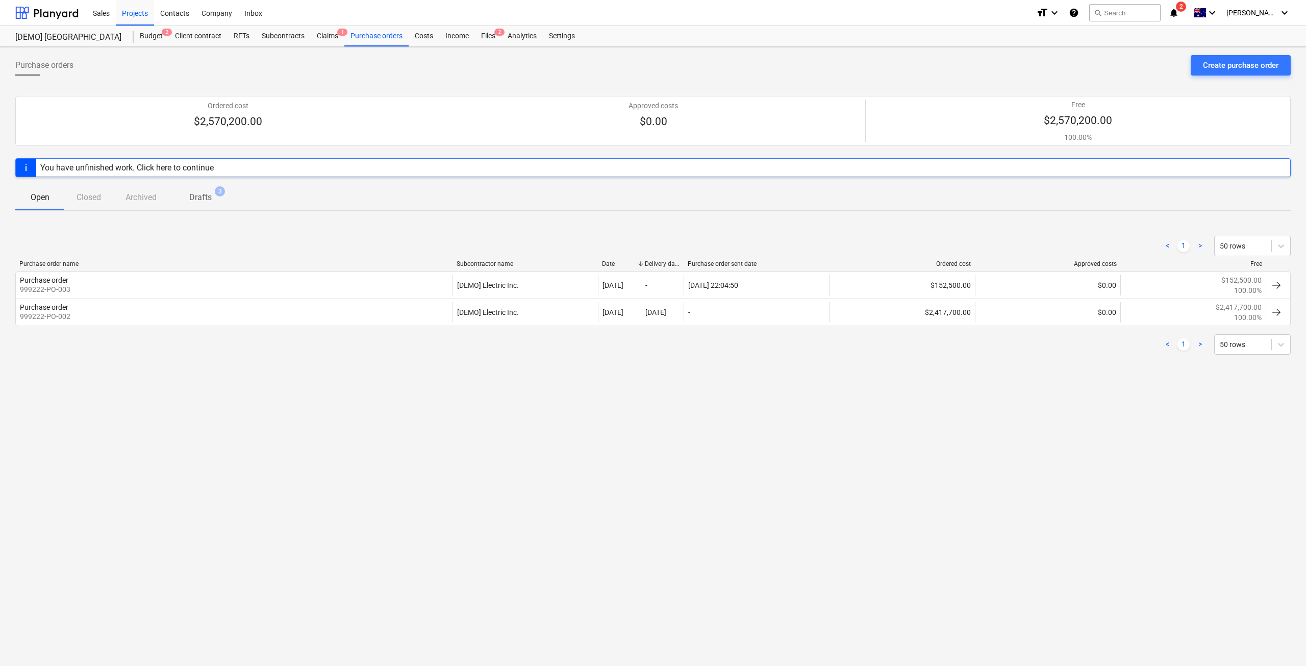
drag, startPoint x: 310, startPoint y: 300, endPoint x: 220, endPoint y: 345, distance: 100.6
click at [220, 347] on div "< 1 > 50 rows" at bounding box center [653, 344] width 1276 height 20
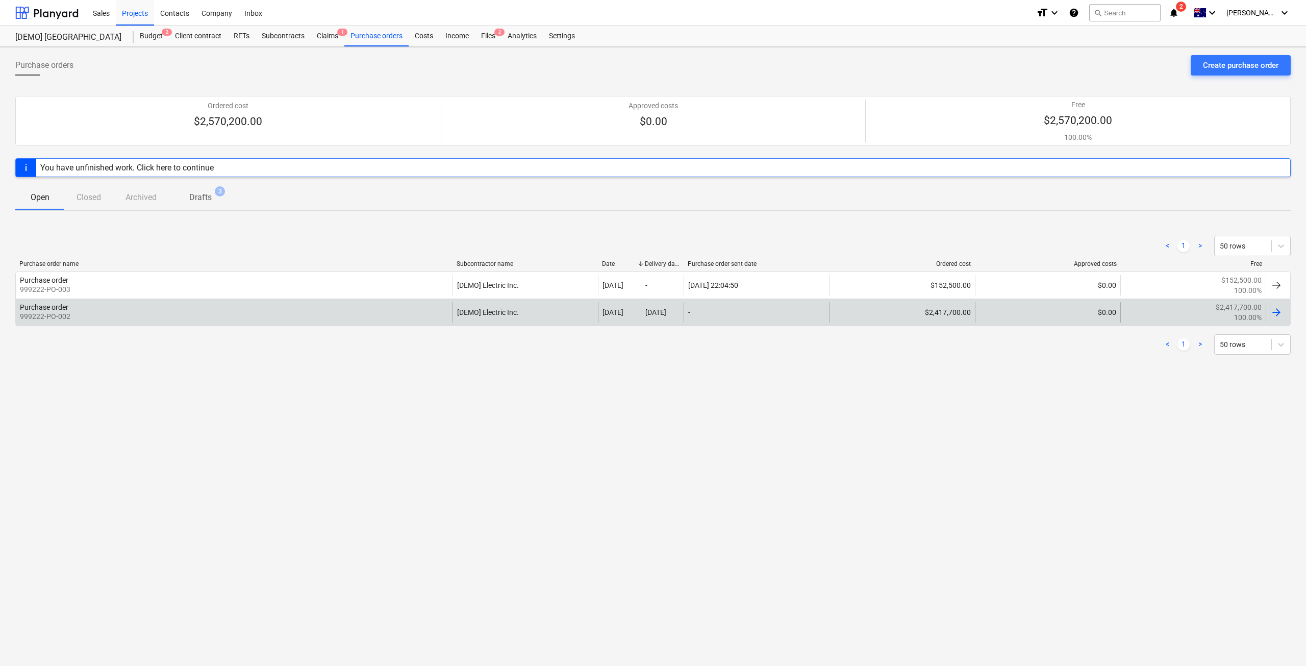
click at [187, 310] on div "Purchase order 999222-PO-002" at bounding box center [234, 312] width 437 height 20
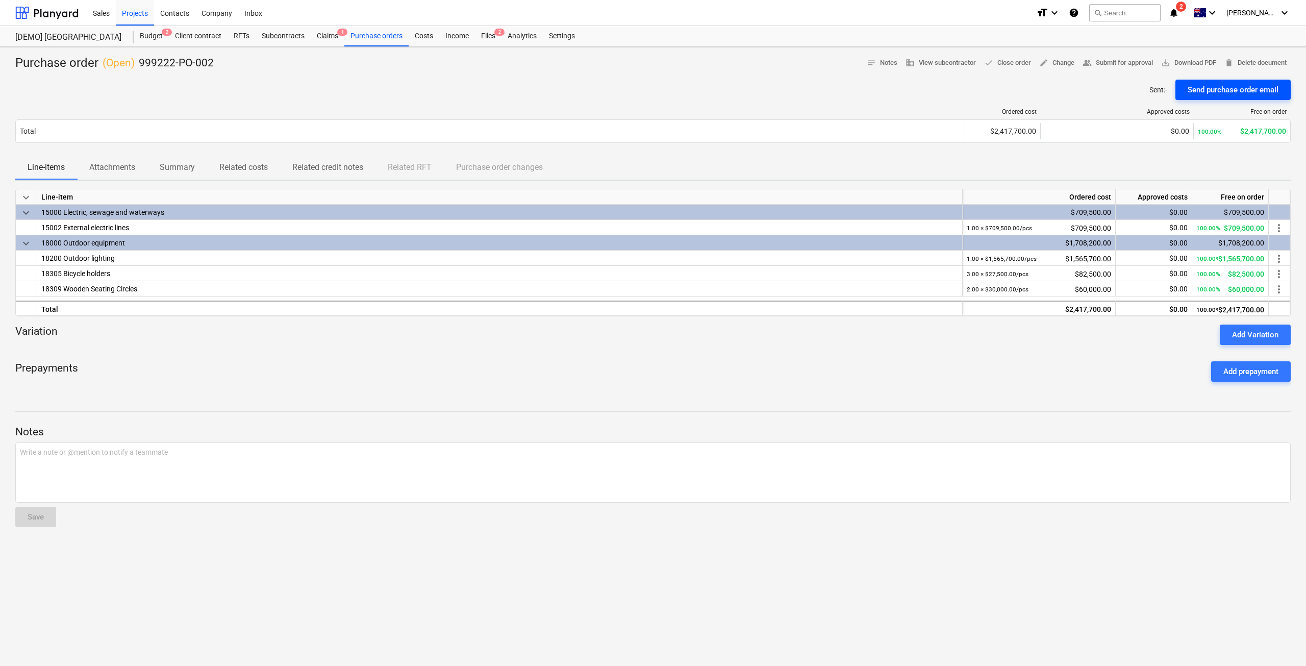
click at [1209, 91] on div "Send purchase order email" at bounding box center [1233, 89] width 91 height 13
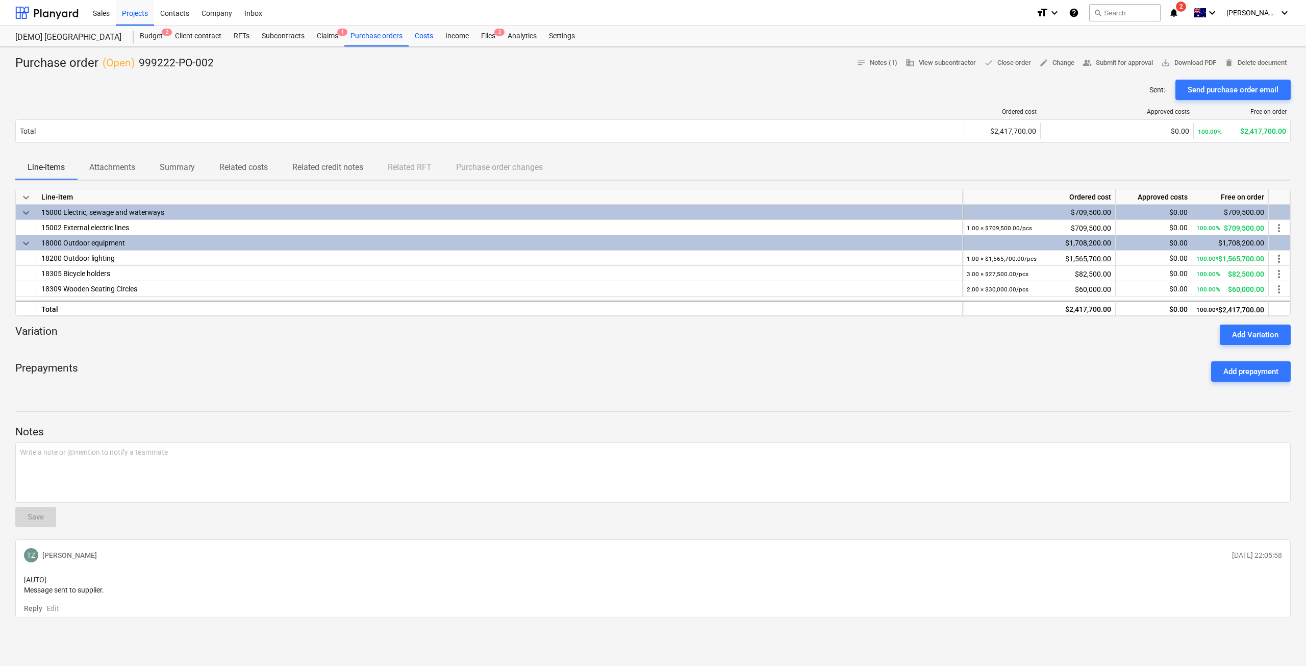
click at [424, 34] on div "Costs" at bounding box center [424, 36] width 31 height 20
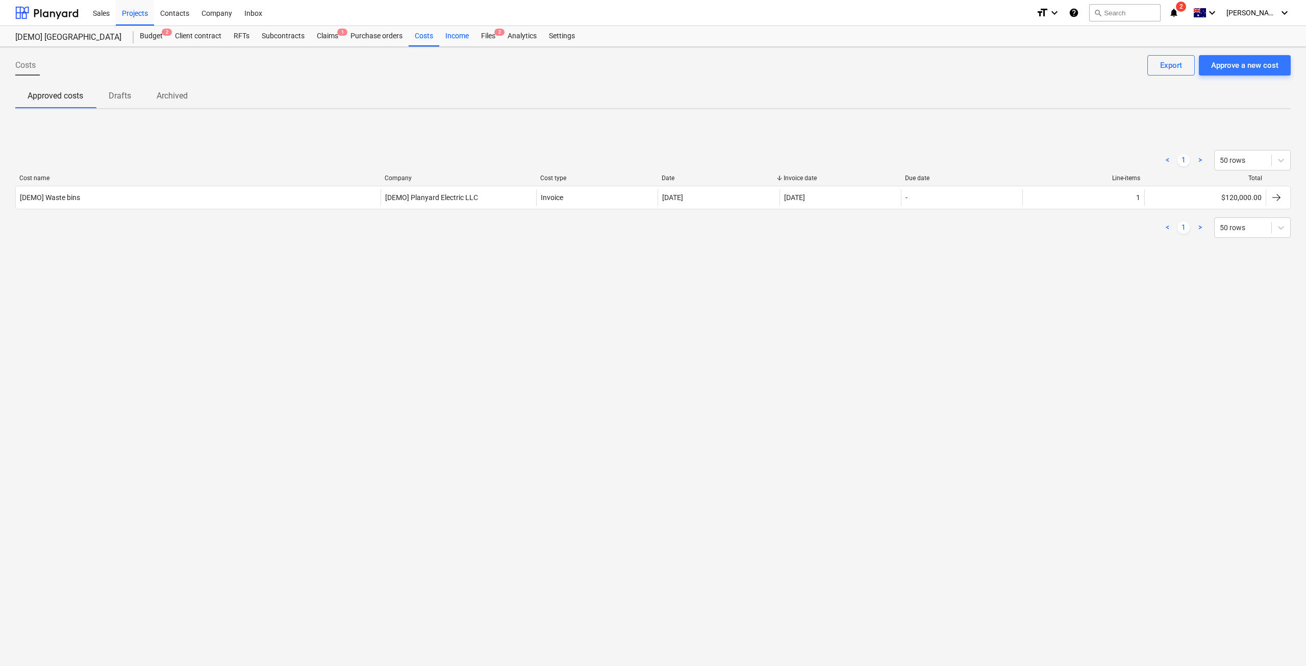
click at [444, 34] on div "Income" at bounding box center [457, 36] width 36 height 20
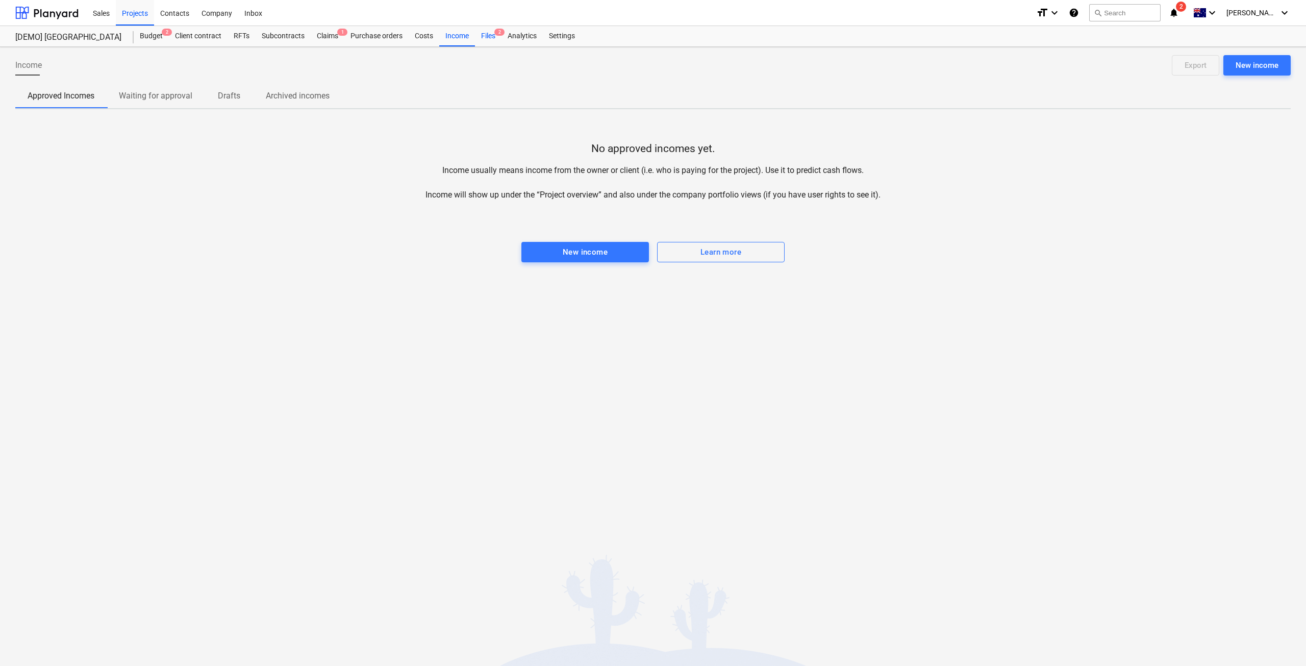
click at [484, 38] on div "Files 2" at bounding box center [488, 36] width 27 height 20
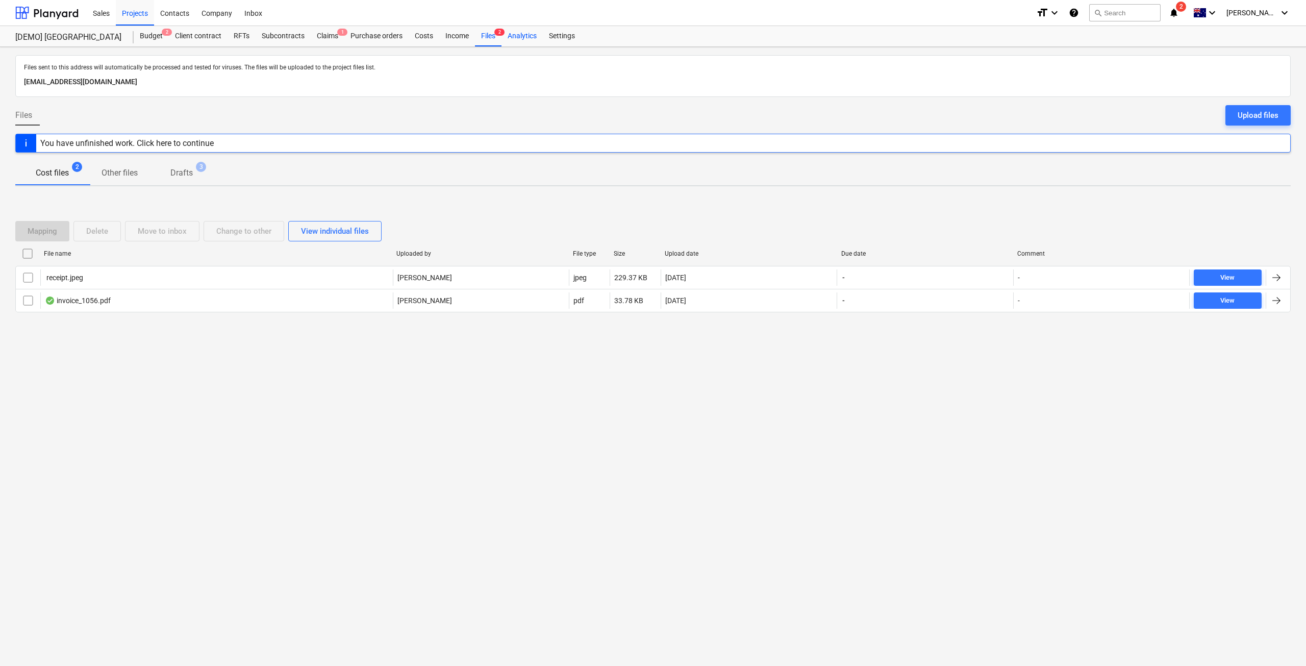
click at [524, 37] on div "Analytics" at bounding box center [522, 36] width 41 height 20
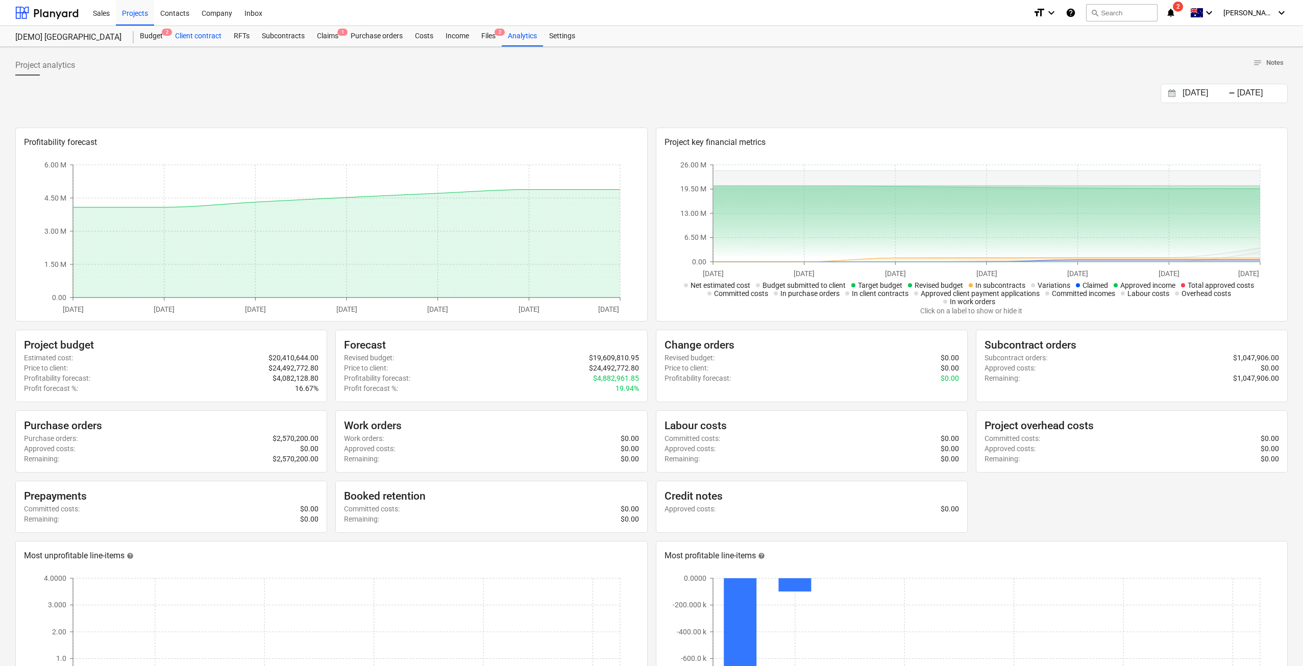
click at [192, 36] on div "Client contract" at bounding box center [198, 36] width 59 height 20
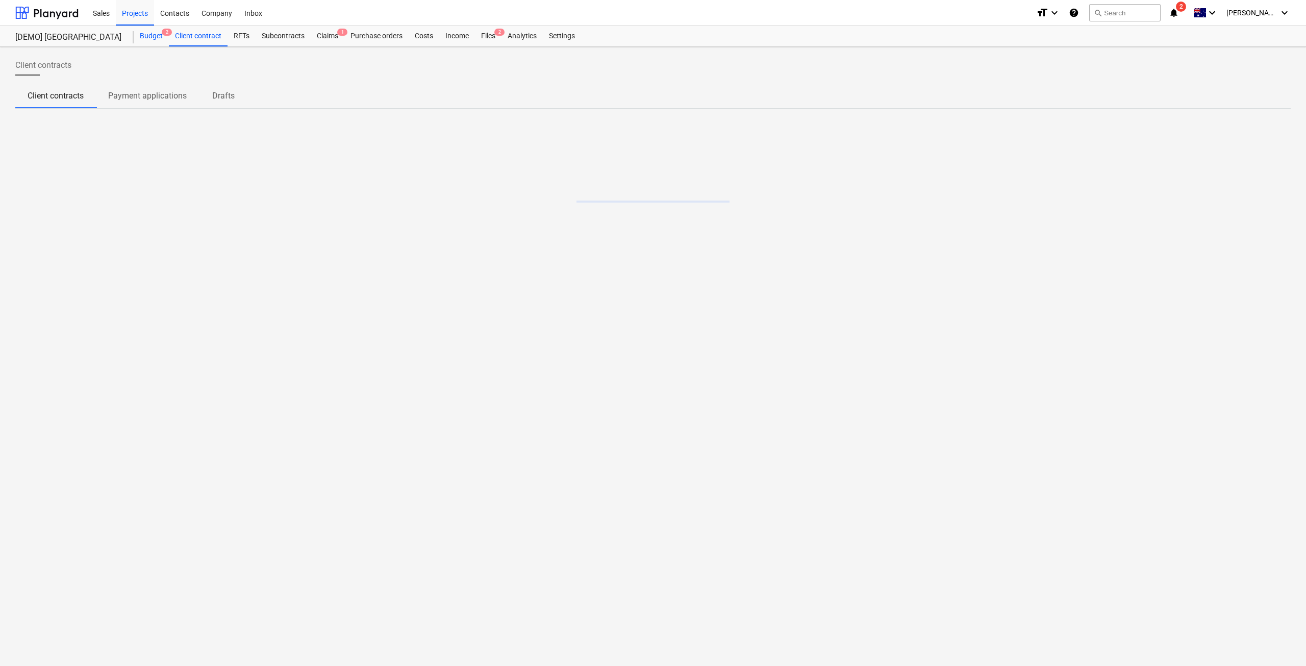
click at [159, 40] on div "Budget 2" at bounding box center [151, 36] width 35 height 20
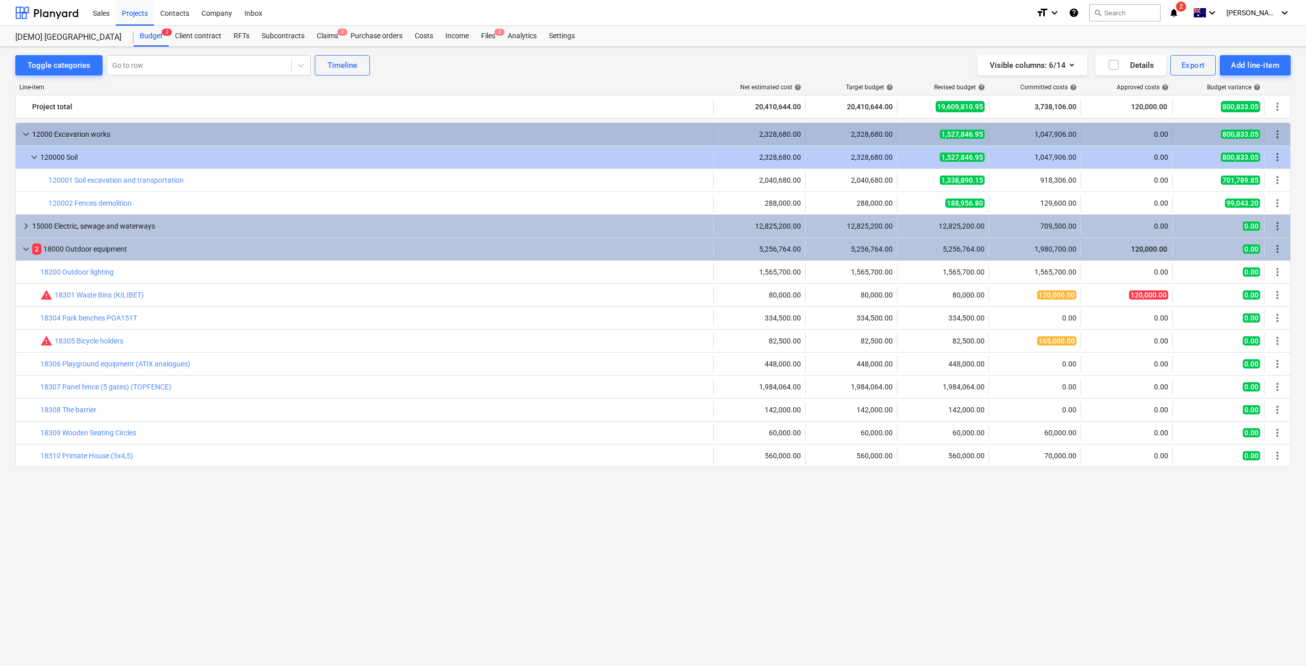
click at [1151, 134] on div "0.00" at bounding box center [1126, 134] width 83 height 8
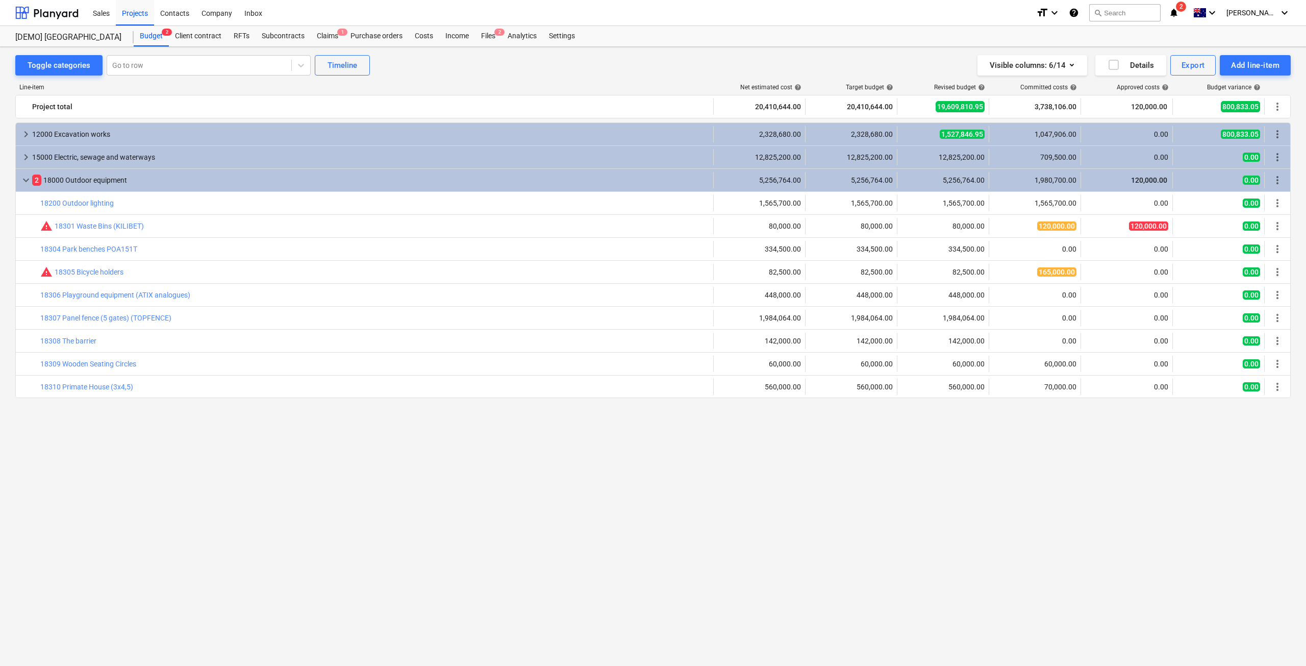
click at [1151, 134] on div "0.00" at bounding box center [1126, 134] width 83 height 8
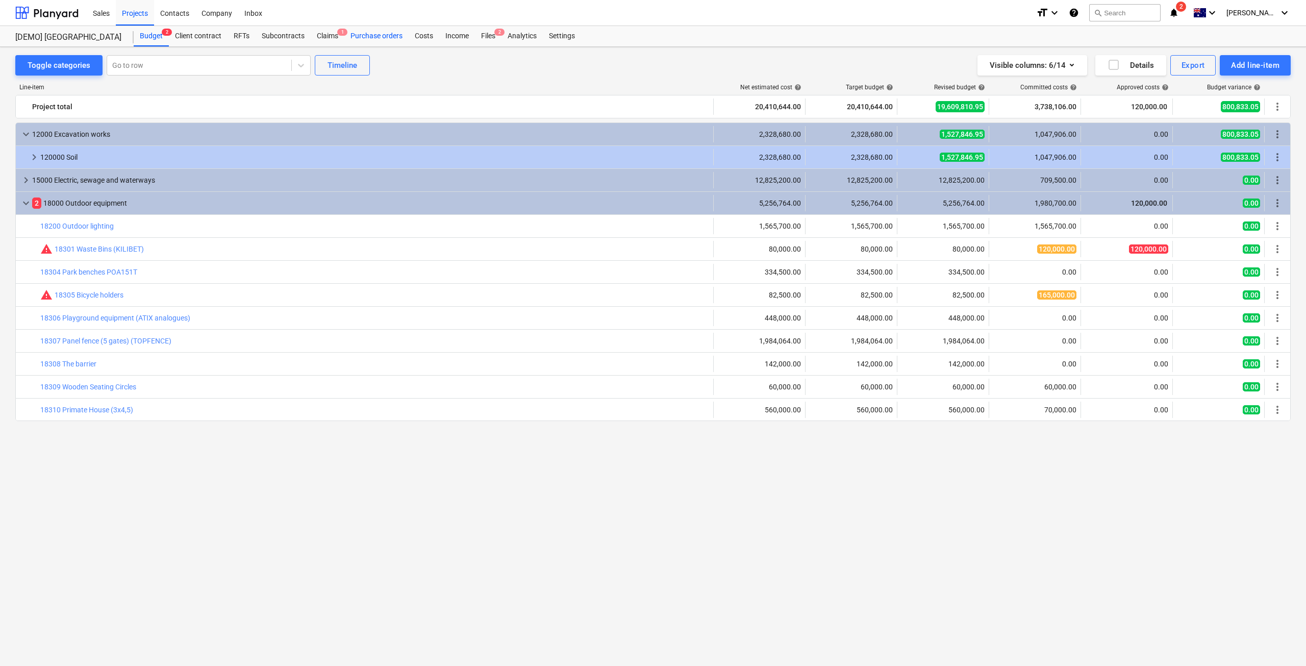
click at [374, 36] on div "Purchase orders" at bounding box center [376, 36] width 64 height 20
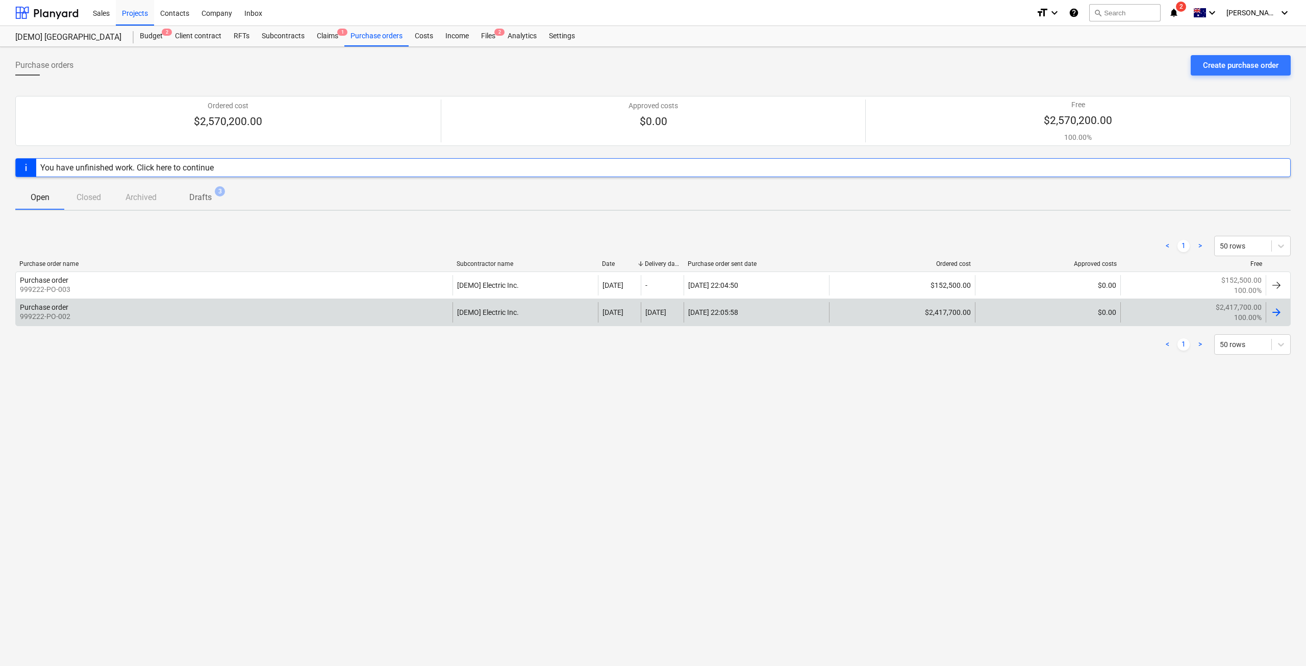
click at [1279, 309] on div at bounding box center [1277, 312] width 12 height 12
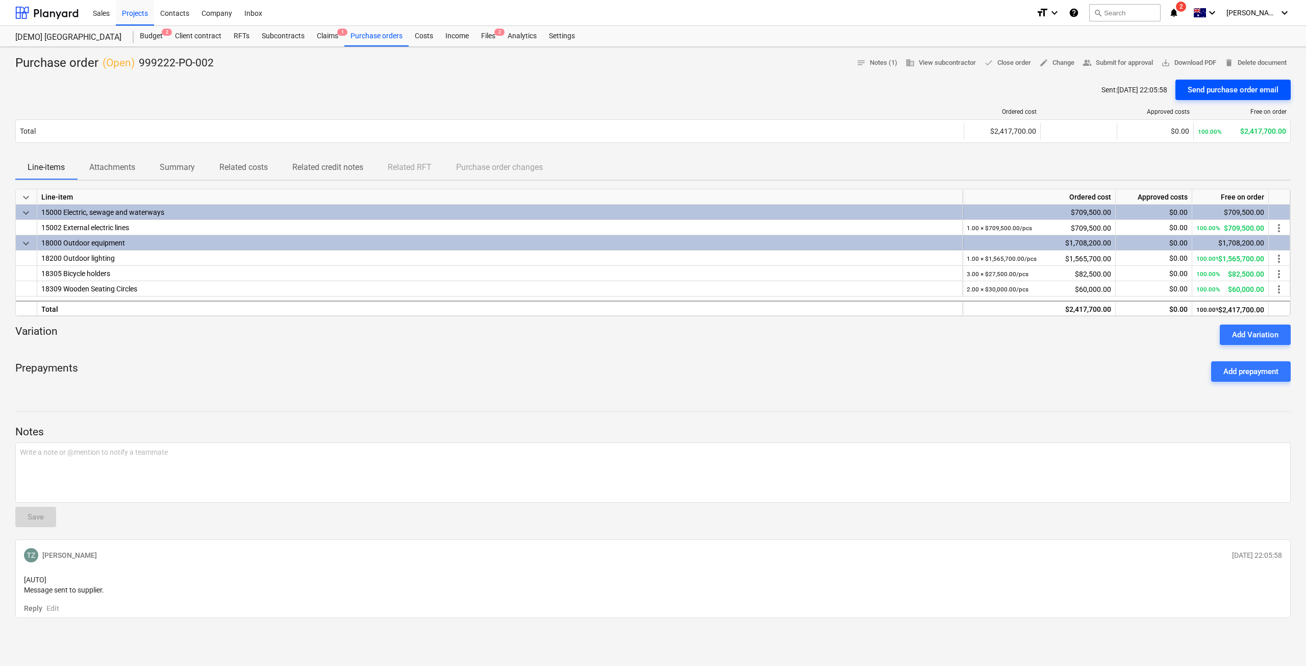
click at [1220, 93] on div "Send purchase order email" at bounding box center [1233, 89] width 91 height 13
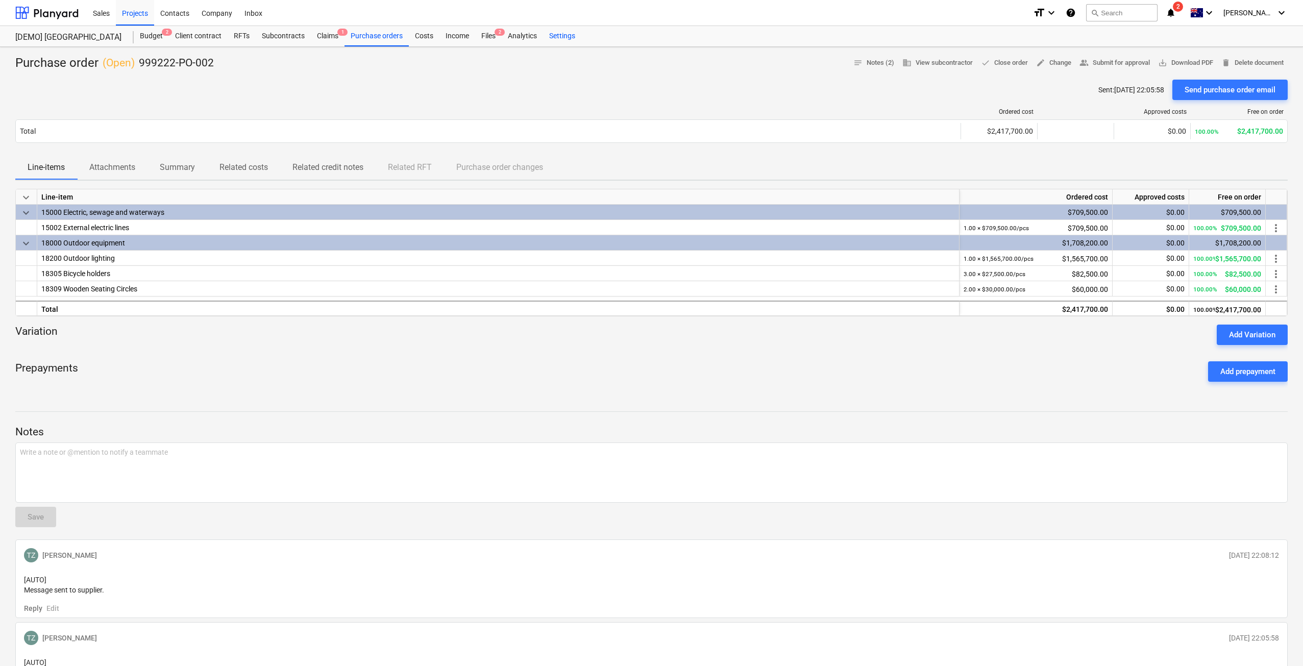
drag, startPoint x: 566, startPoint y: 38, endPoint x: 560, endPoint y: 46, distance: 9.5
click at [566, 39] on div "Settings" at bounding box center [562, 36] width 38 height 20
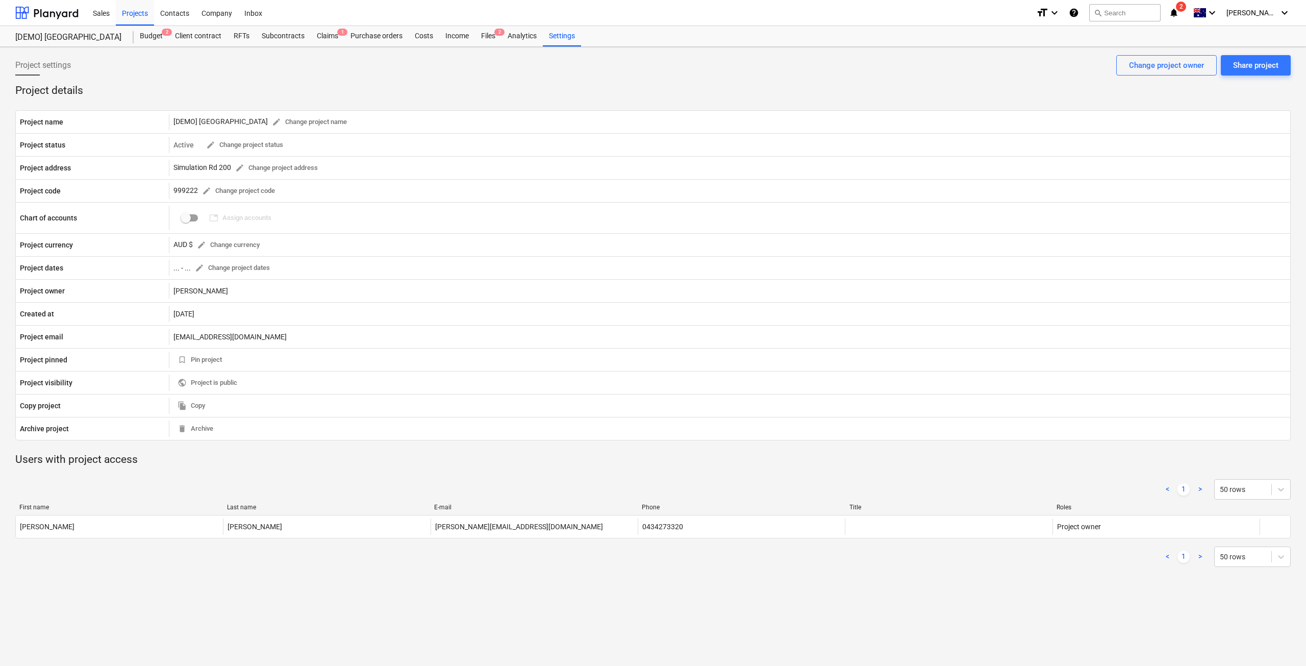
drag, startPoint x: 223, startPoint y: 9, endPoint x: 238, endPoint y: 26, distance: 22.8
click at [223, 9] on div "Company" at bounding box center [216, 12] width 43 height 26
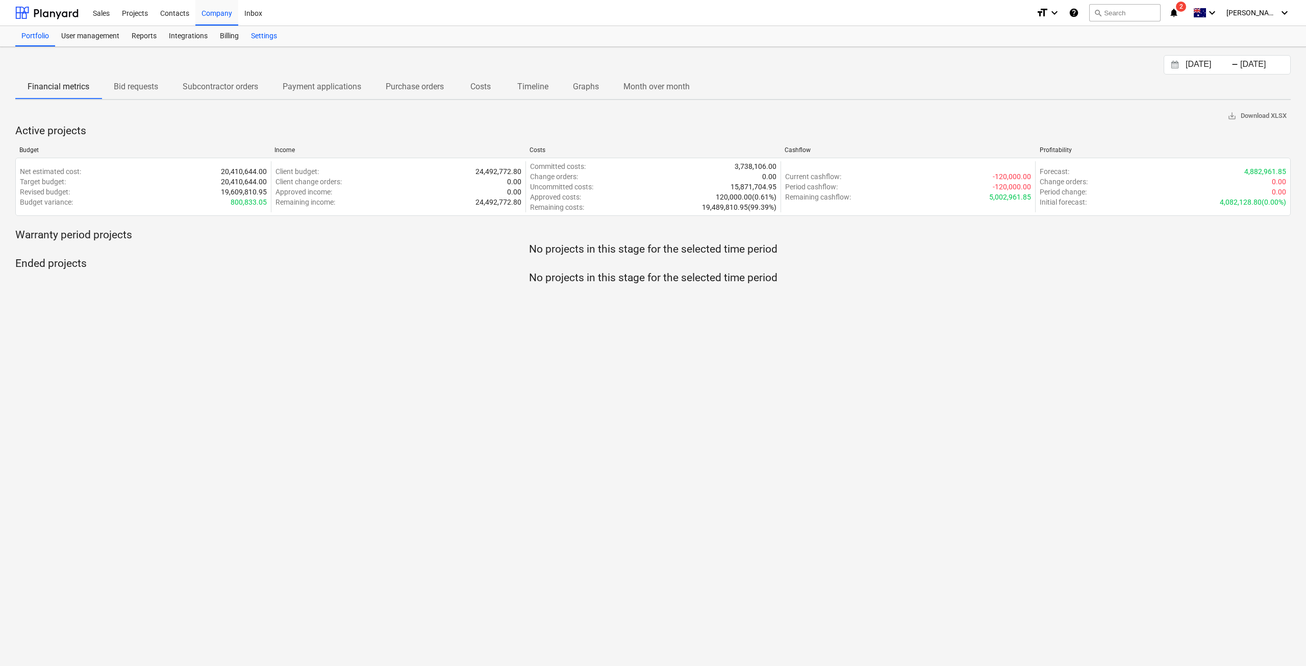
click at [257, 39] on div "Settings" at bounding box center [264, 36] width 38 height 20
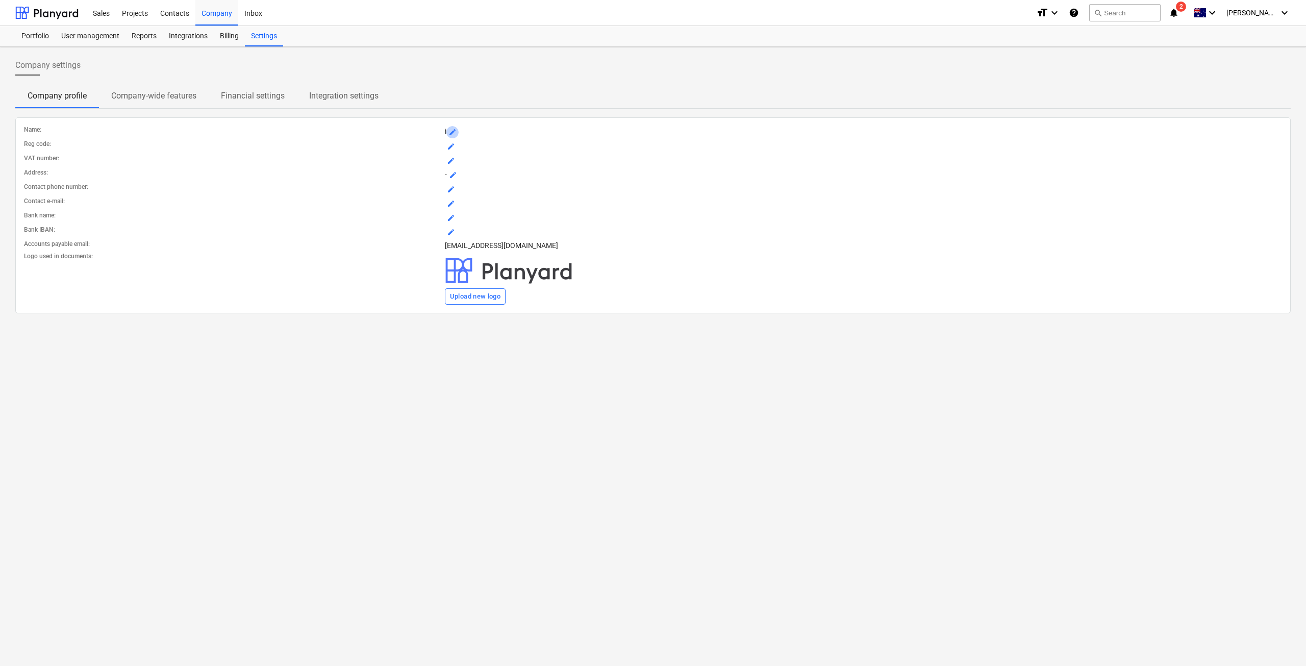
click at [453, 129] on span "mode_edit" at bounding box center [453, 132] width 8 height 8
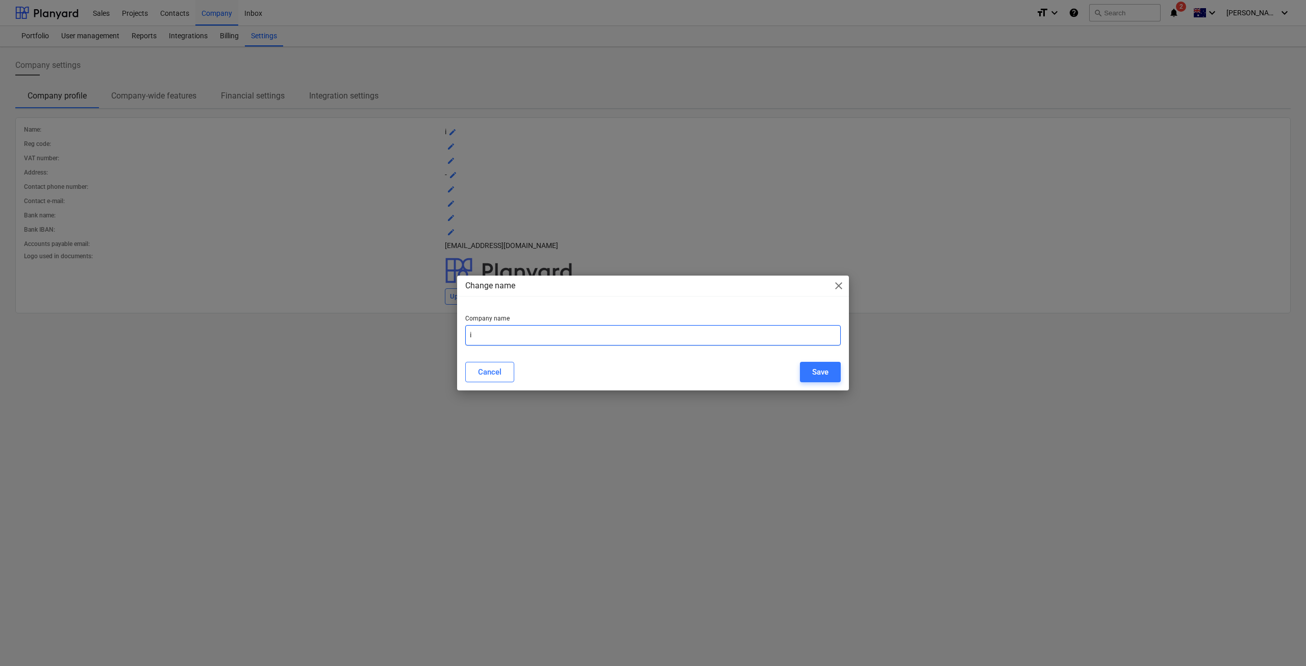
click at [524, 334] on input "i" at bounding box center [653, 335] width 376 height 20
type input "IPG Smart Home Pty Ltd"
drag, startPoint x: 828, startPoint y: 378, endPoint x: 832, endPoint y: 375, distance: 5.3
click at [828, 377] on div "Save" at bounding box center [820, 371] width 16 height 13
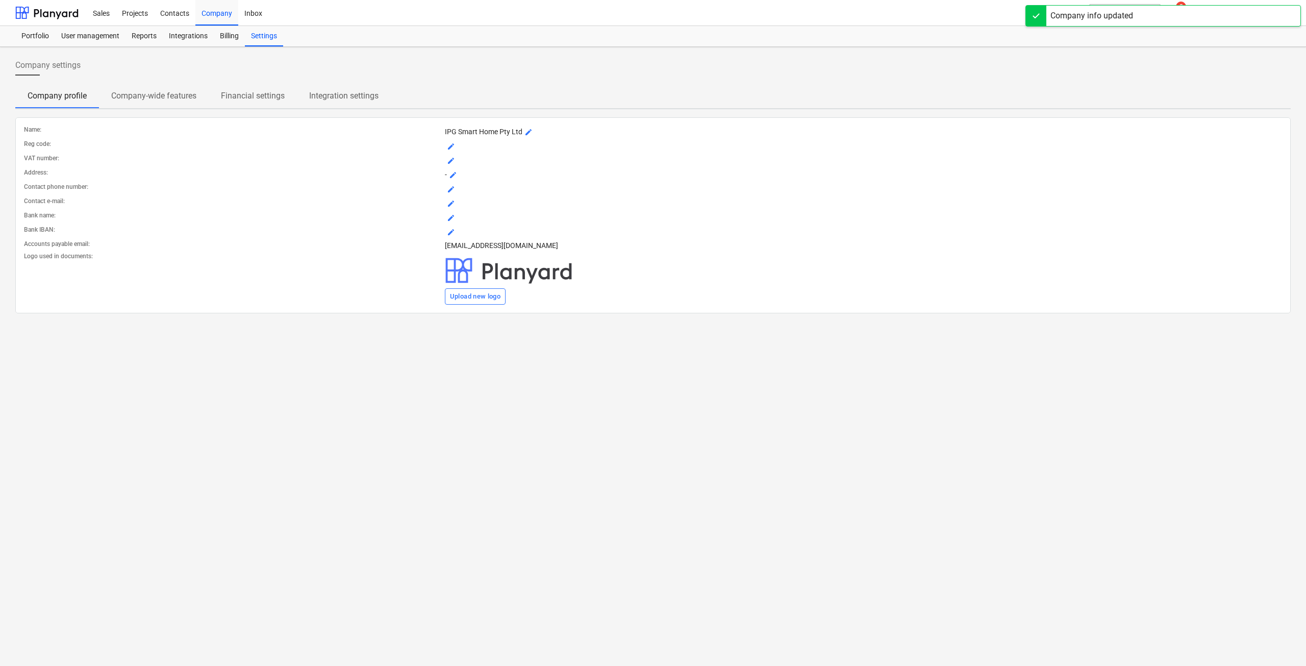
drag, startPoint x: 444, startPoint y: 244, endPoint x: 673, endPoint y: 240, distance: 228.7
click at [673, 240] on div "[EMAIL_ADDRESS][DOMAIN_NAME]" at bounding box center [864, 245] width 842 height 14
click at [126, 96] on p "Company-wide features" at bounding box center [153, 96] width 85 height 12
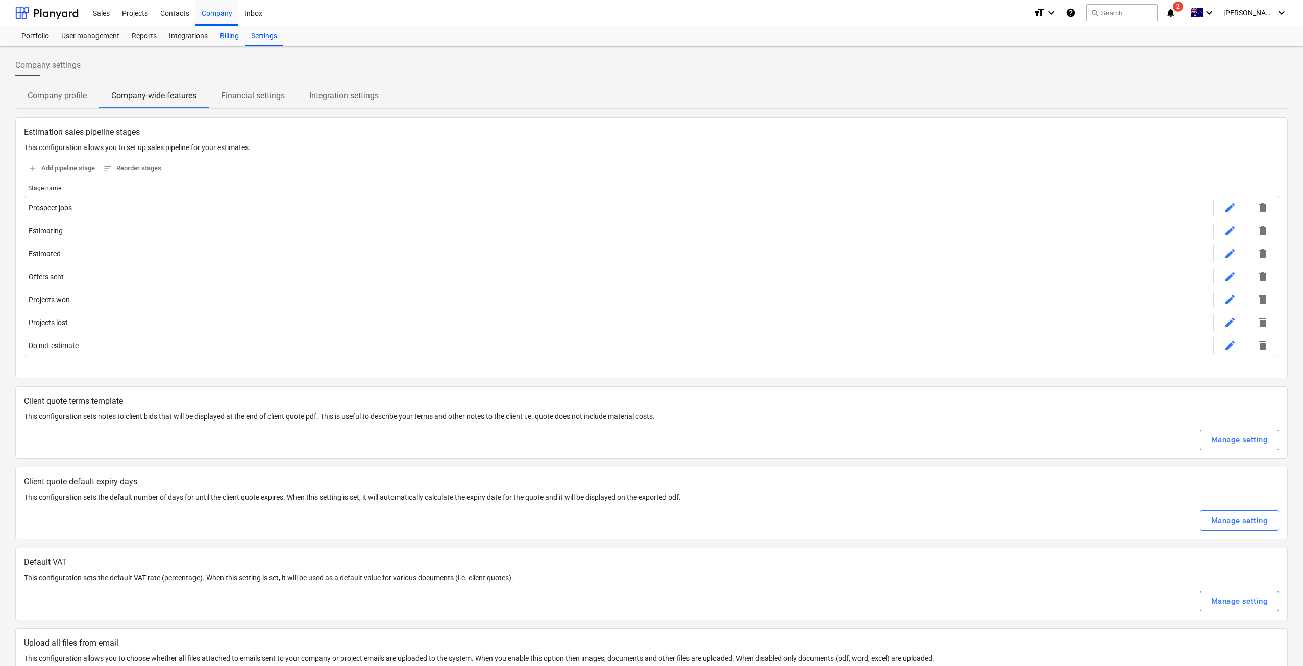
click at [230, 36] on div "Billing" at bounding box center [229, 36] width 31 height 20
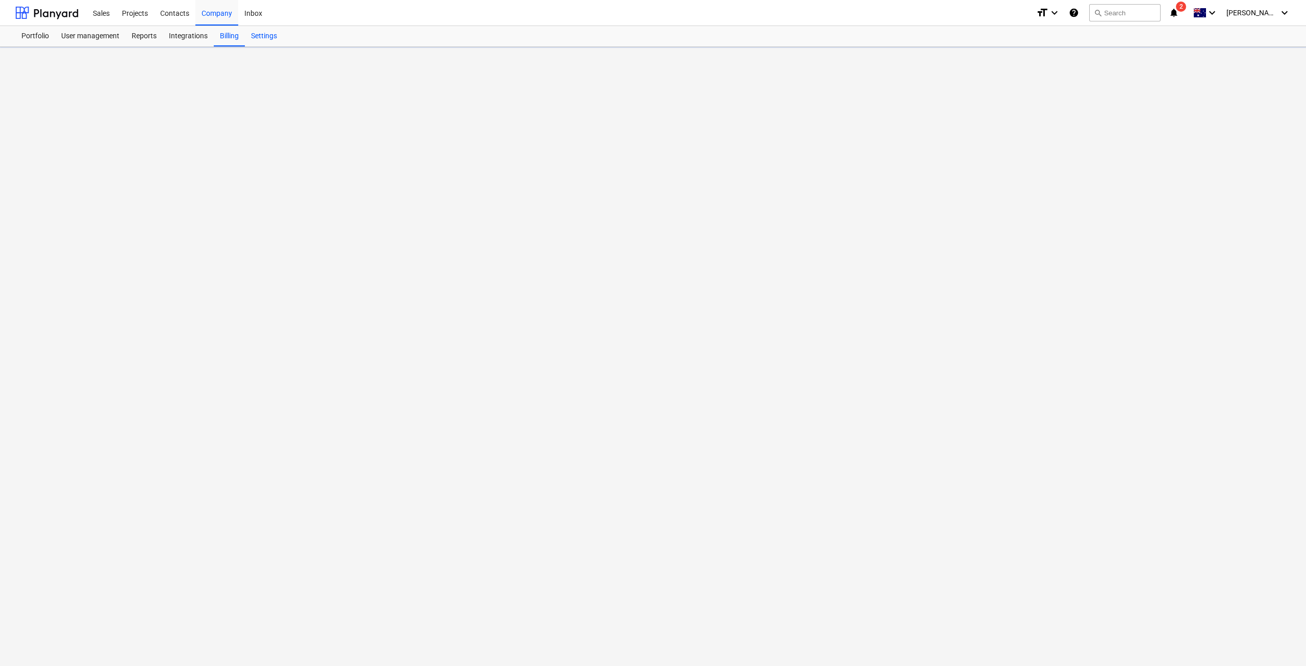
click at [254, 36] on div "Settings" at bounding box center [264, 36] width 38 height 20
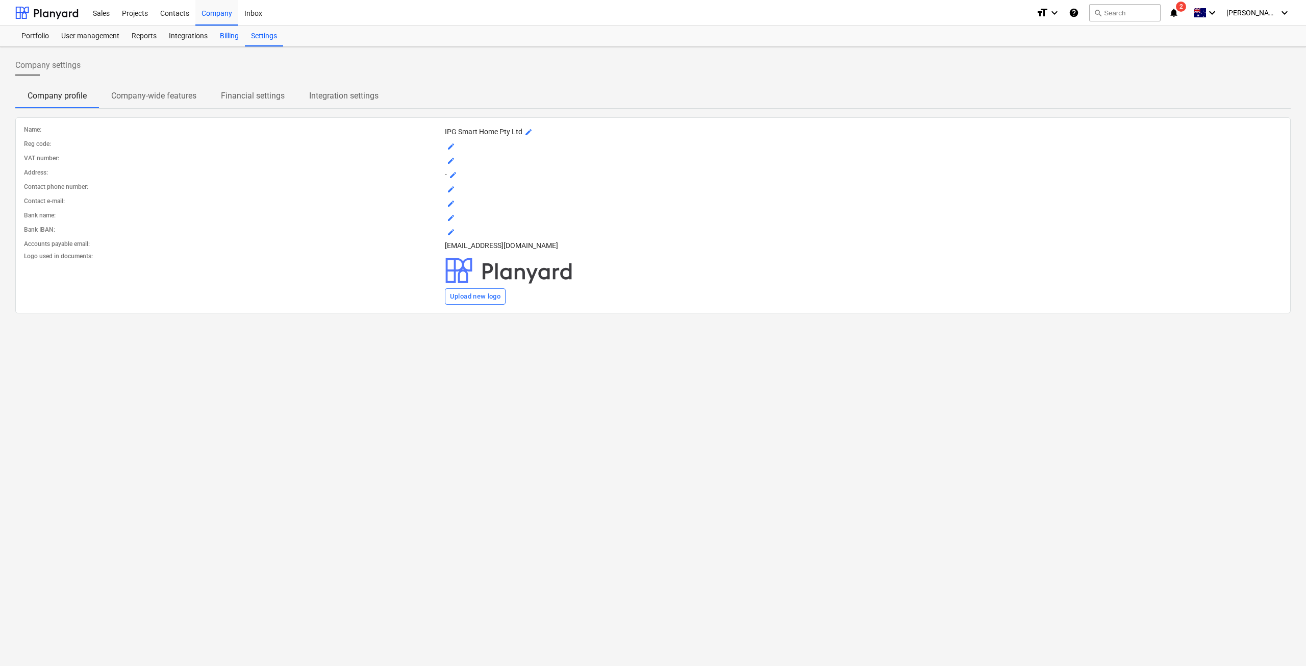
click at [228, 35] on div "Billing" at bounding box center [229, 36] width 31 height 20
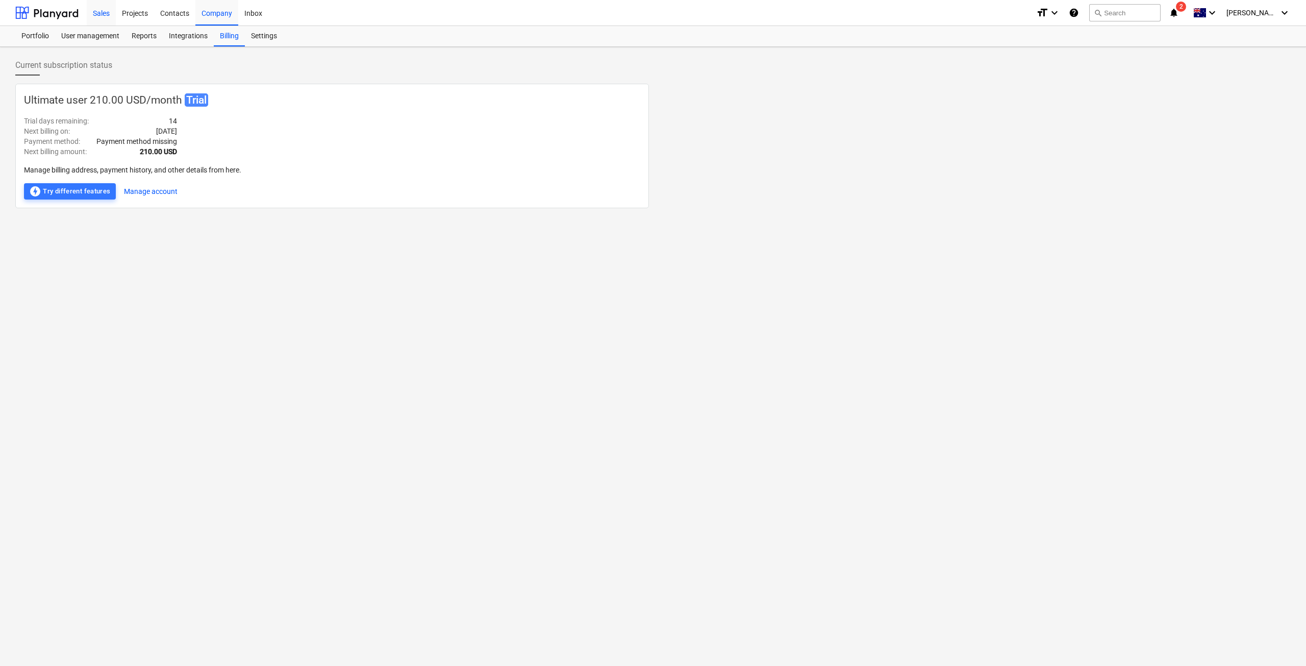
click at [107, 12] on div "Sales" at bounding box center [101, 12] width 29 height 26
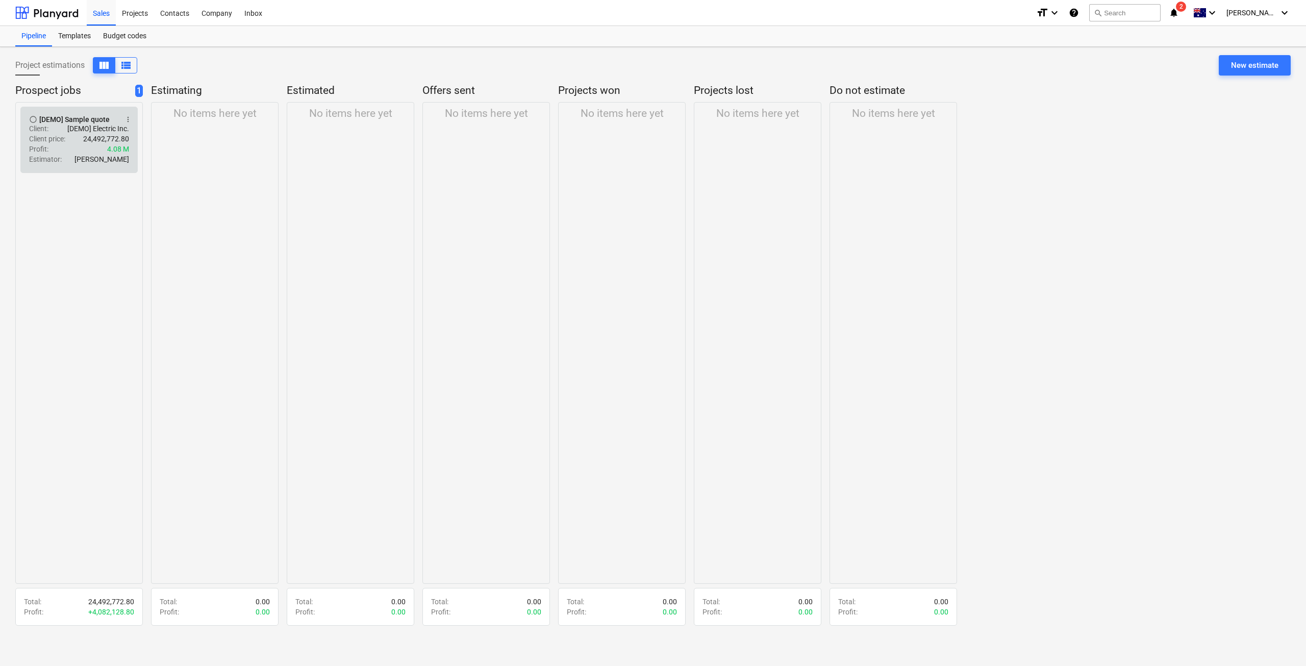
click at [100, 138] on p "24,492,772.80" at bounding box center [106, 139] width 46 height 10
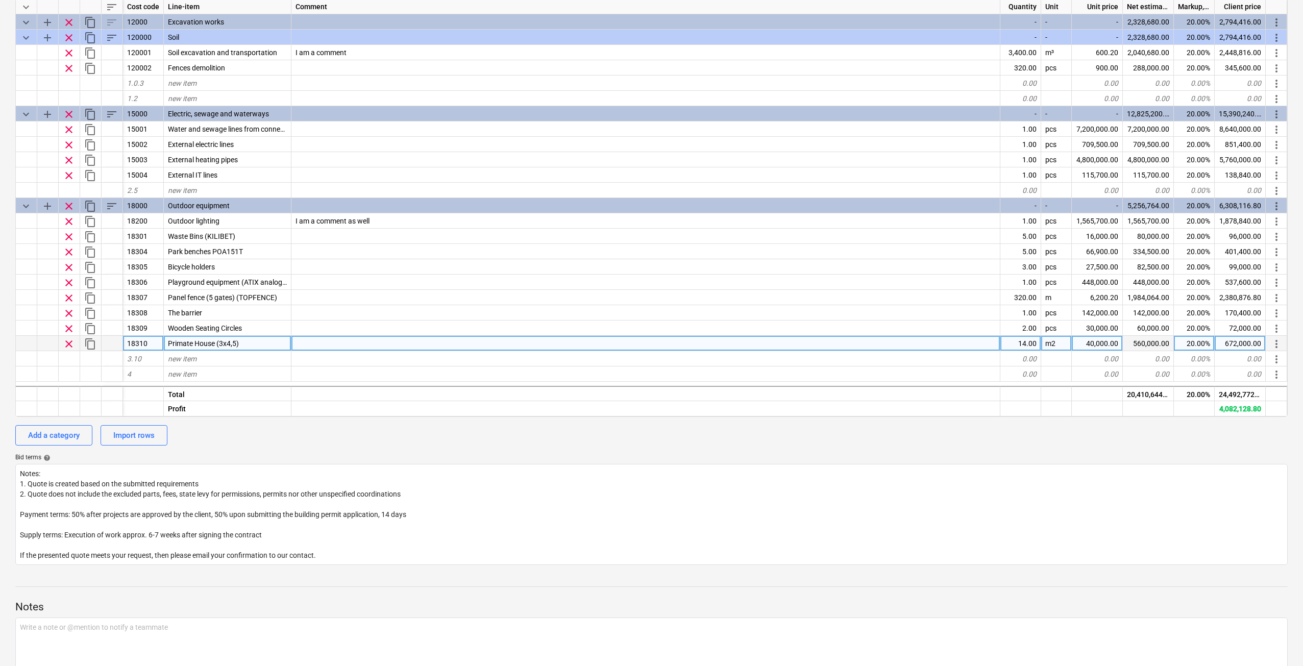
scroll to position [204, 0]
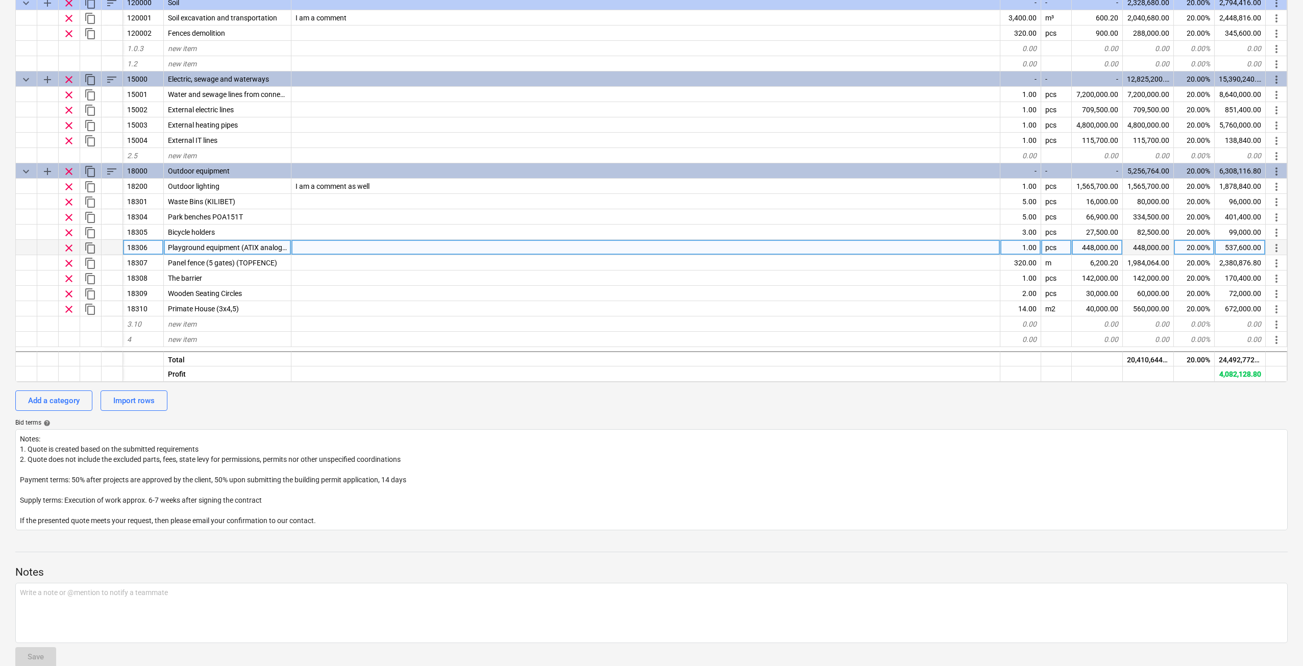
click at [331, 242] on div at bounding box center [645, 247] width 709 height 15
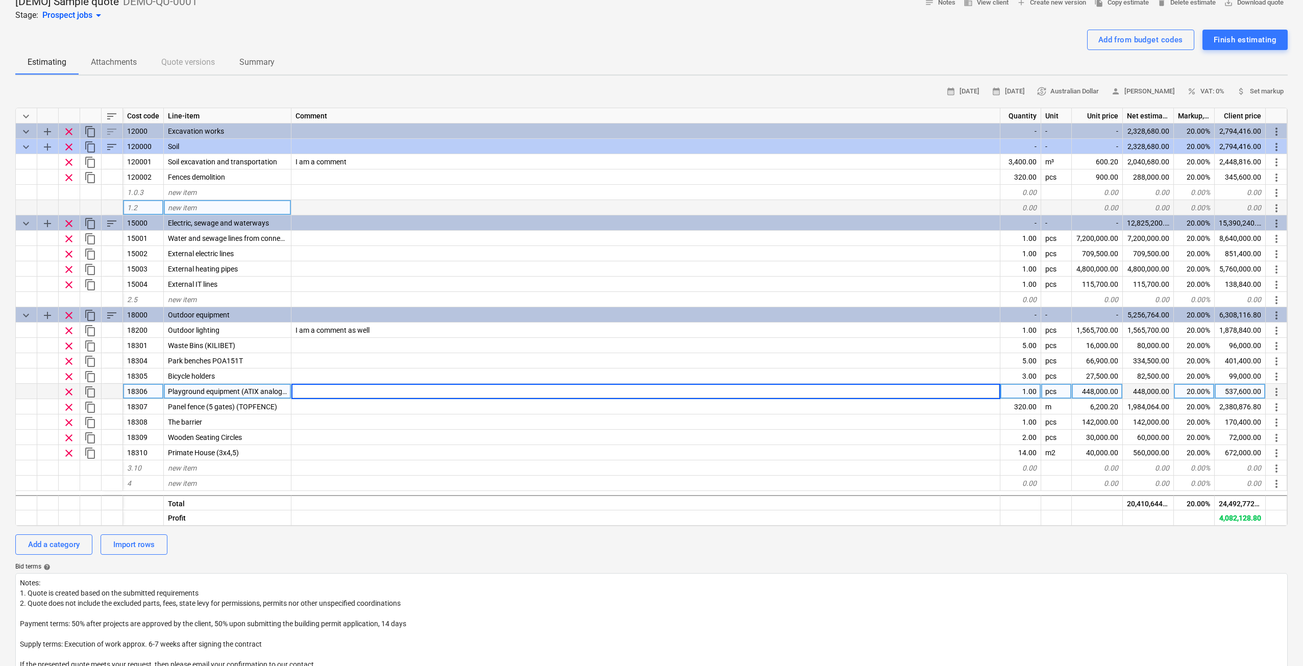
scroll to position [51, 0]
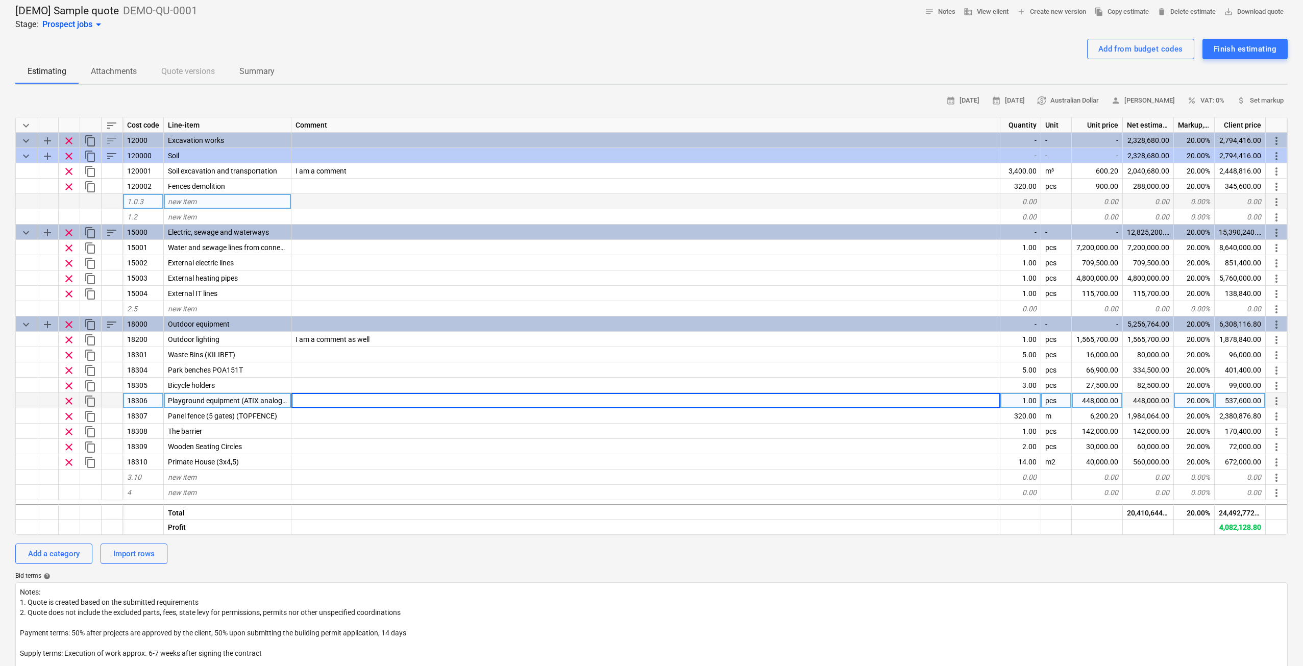
click at [364, 199] on div at bounding box center [645, 201] width 709 height 15
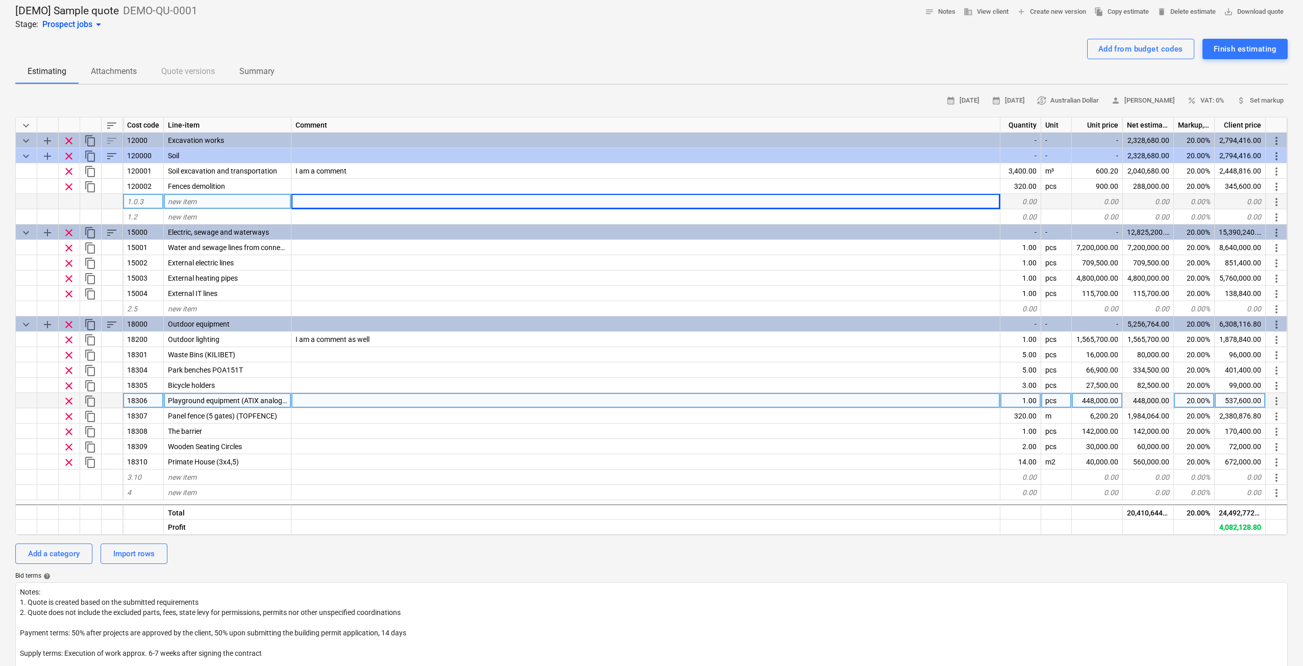
click at [275, 207] on div "new item" at bounding box center [228, 201] width 128 height 15
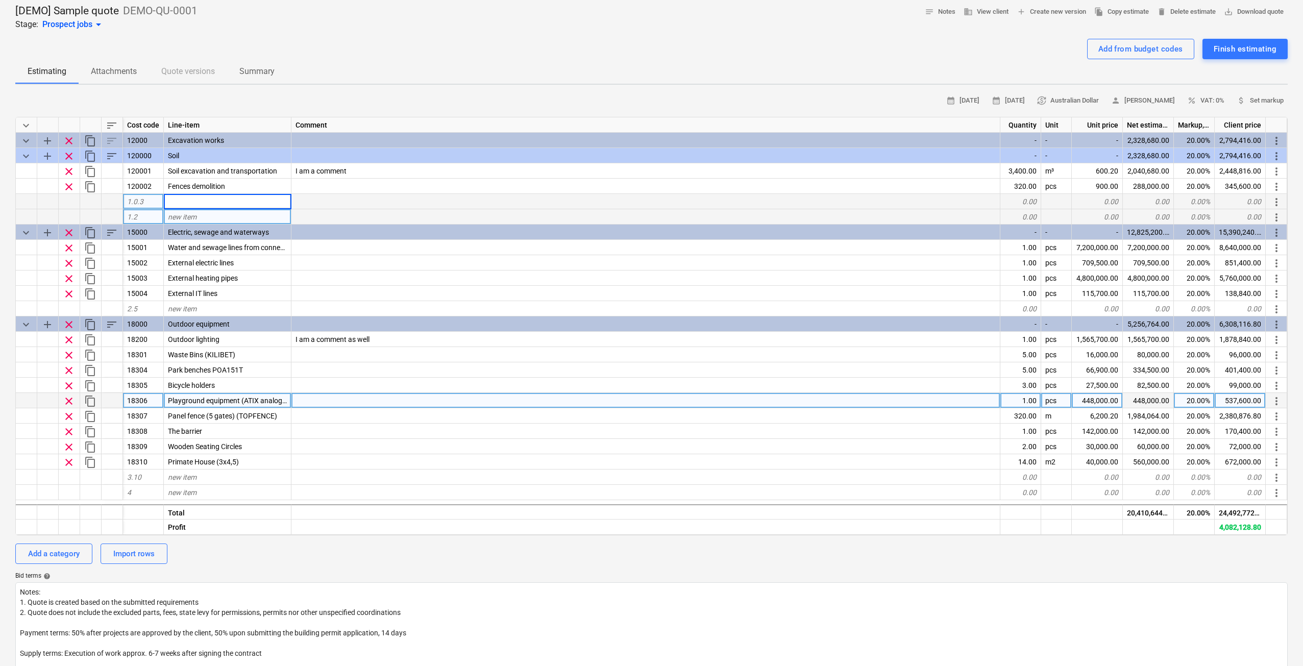
click at [354, 210] on div at bounding box center [645, 216] width 709 height 15
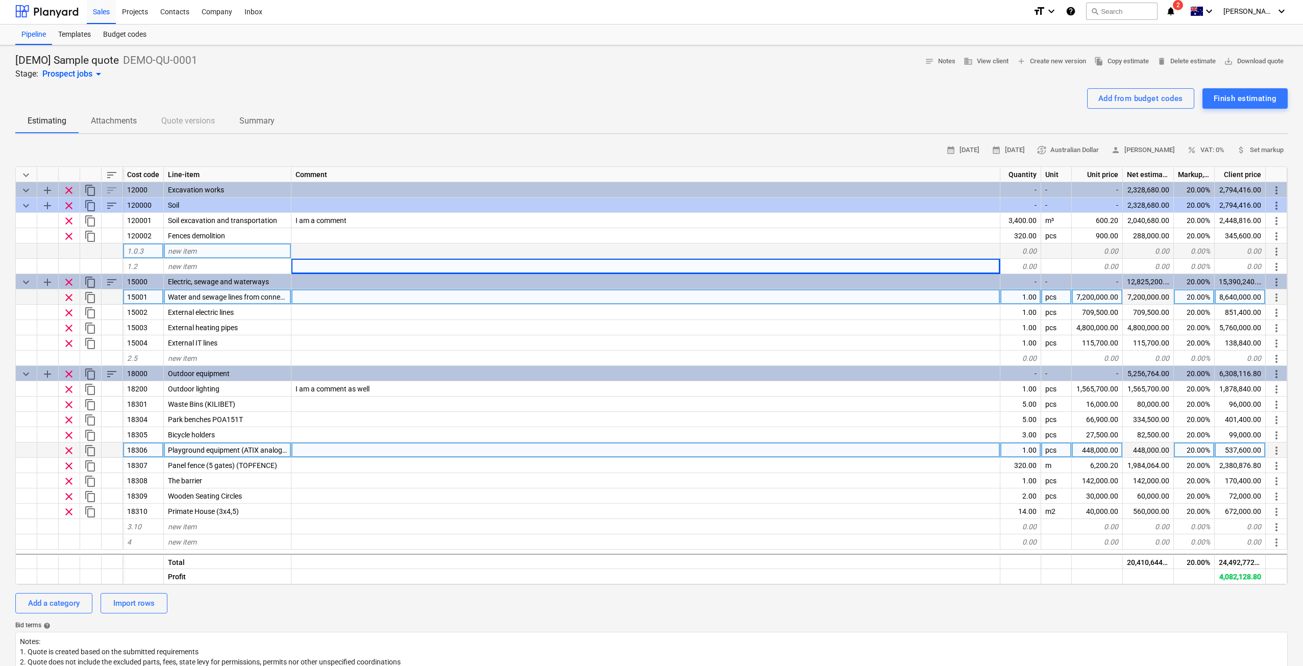
scroll to position [0, 0]
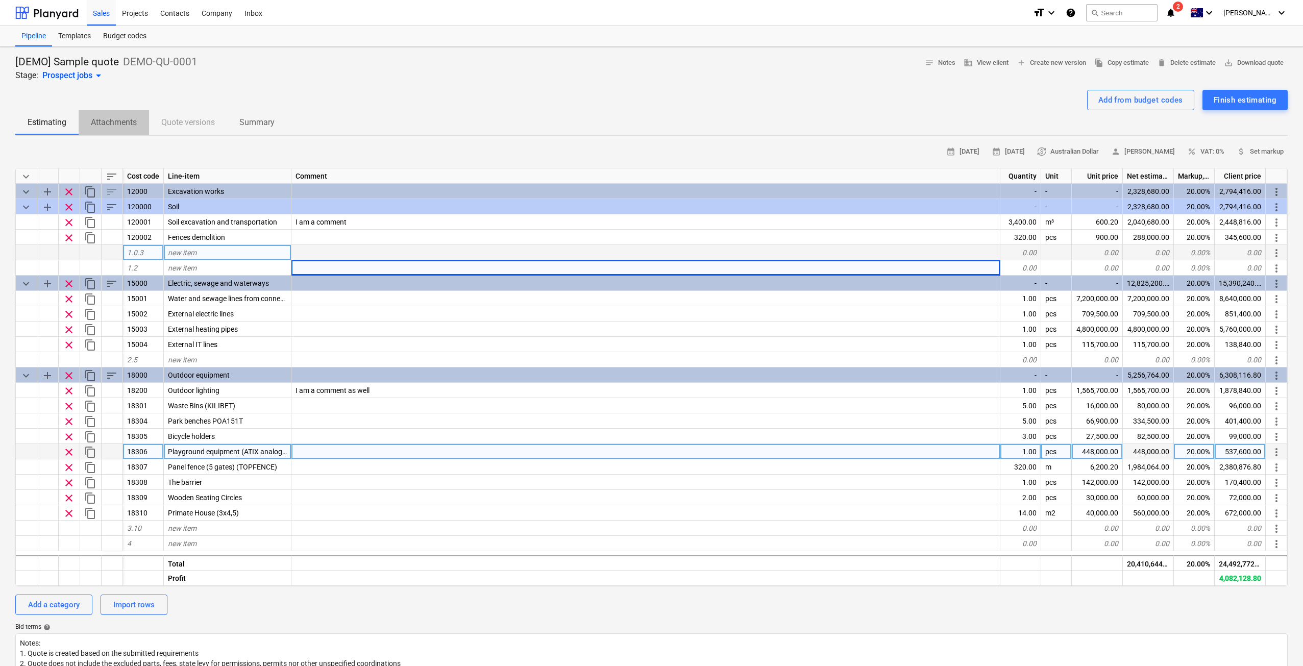
click at [126, 122] on p "Attachments" at bounding box center [114, 122] width 46 height 12
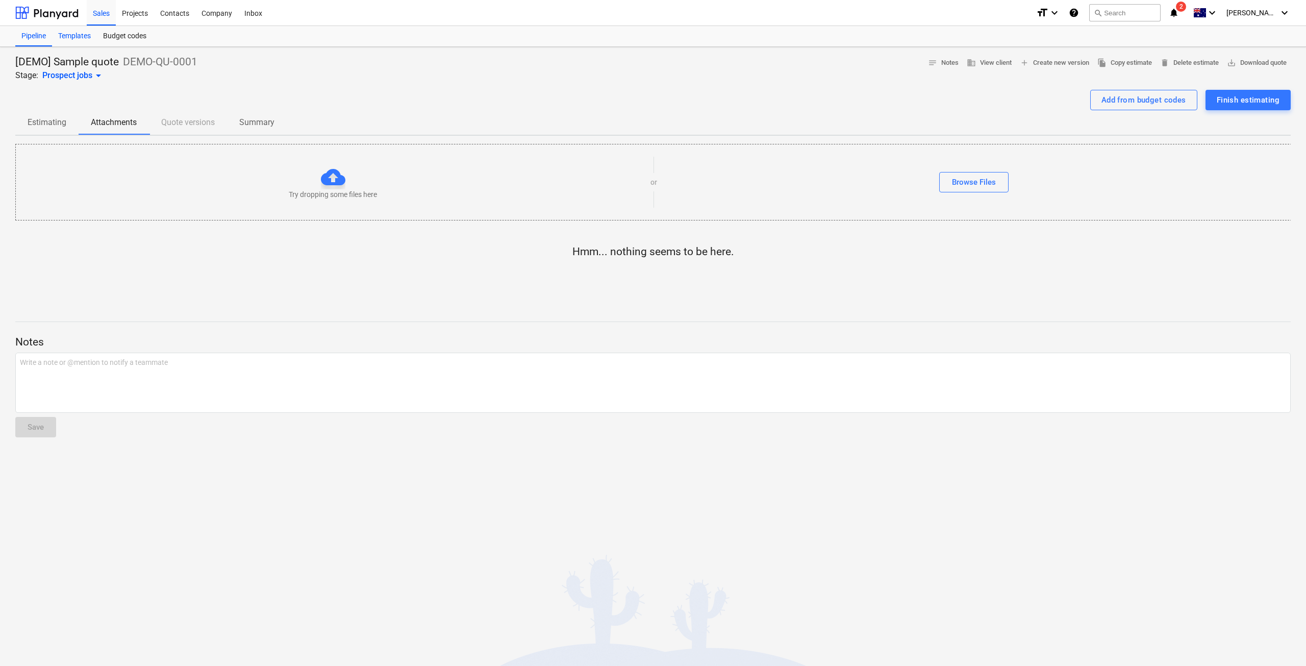
click at [86, 35] on div "Templates" at bounding box center [74, 36] width 45 height 20
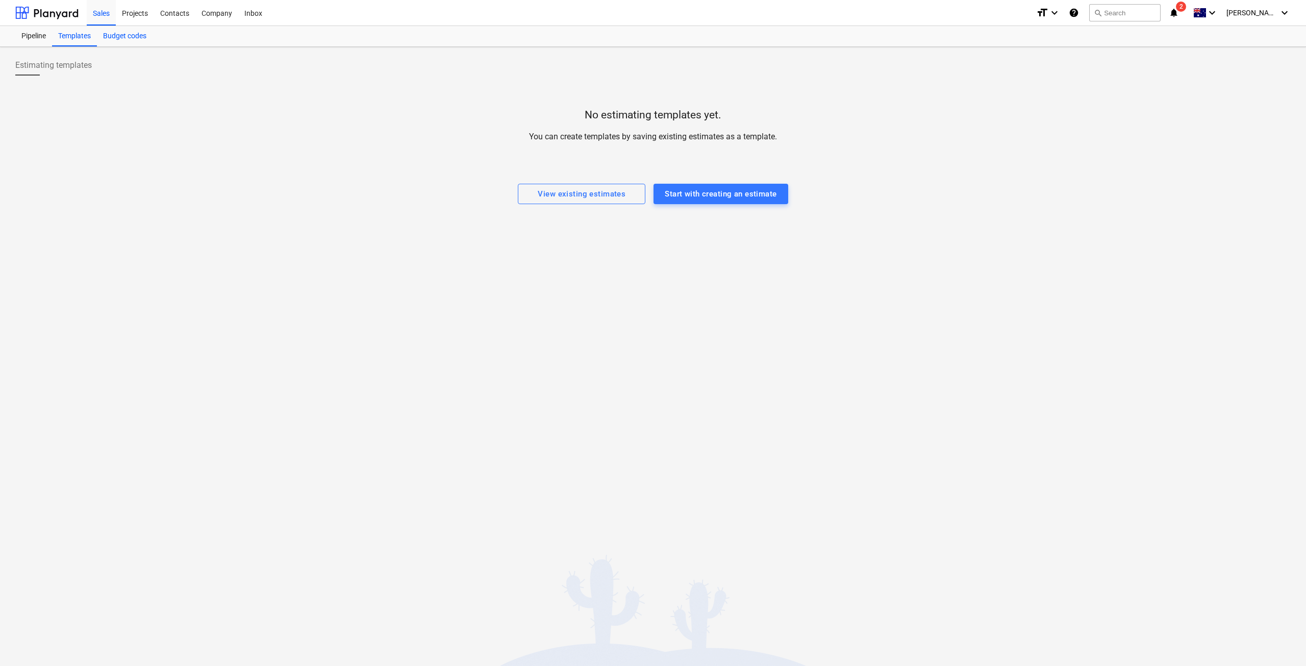
click at [120, 38] on div "Budget codes" at bounding box center [125, 36] width 56 height 20
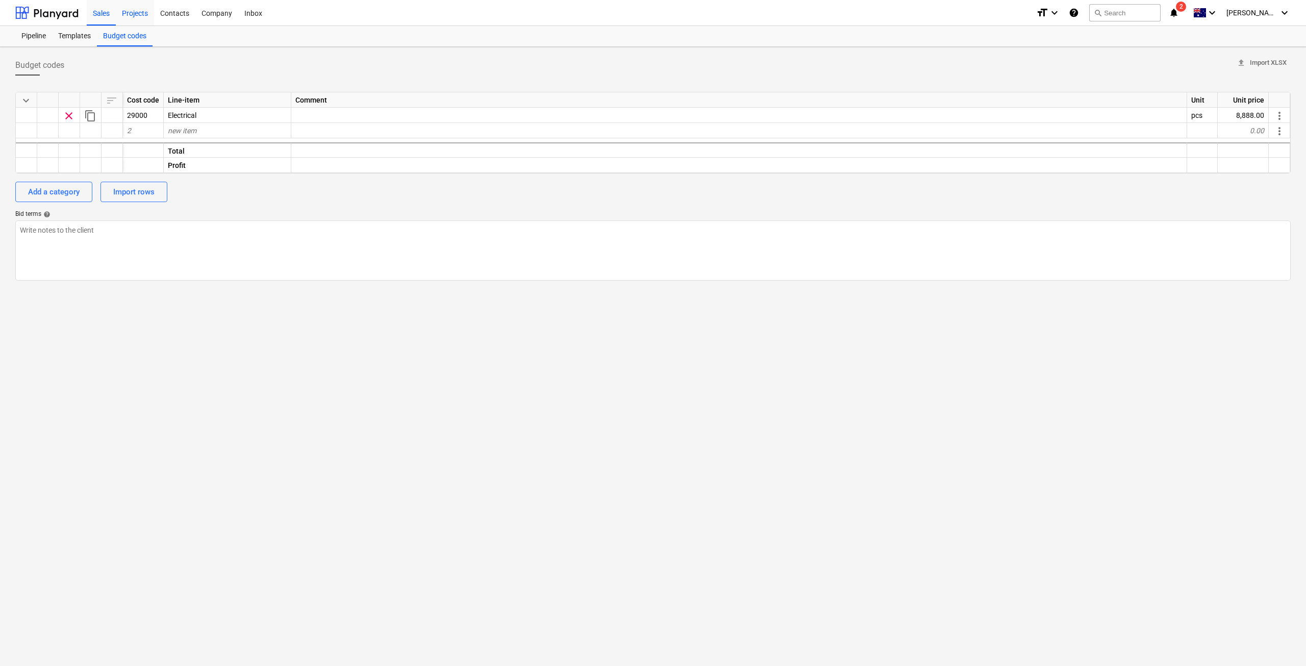
click at [151, 12] on div "Projects" at bounding box center [135, 12] width 38 height 26
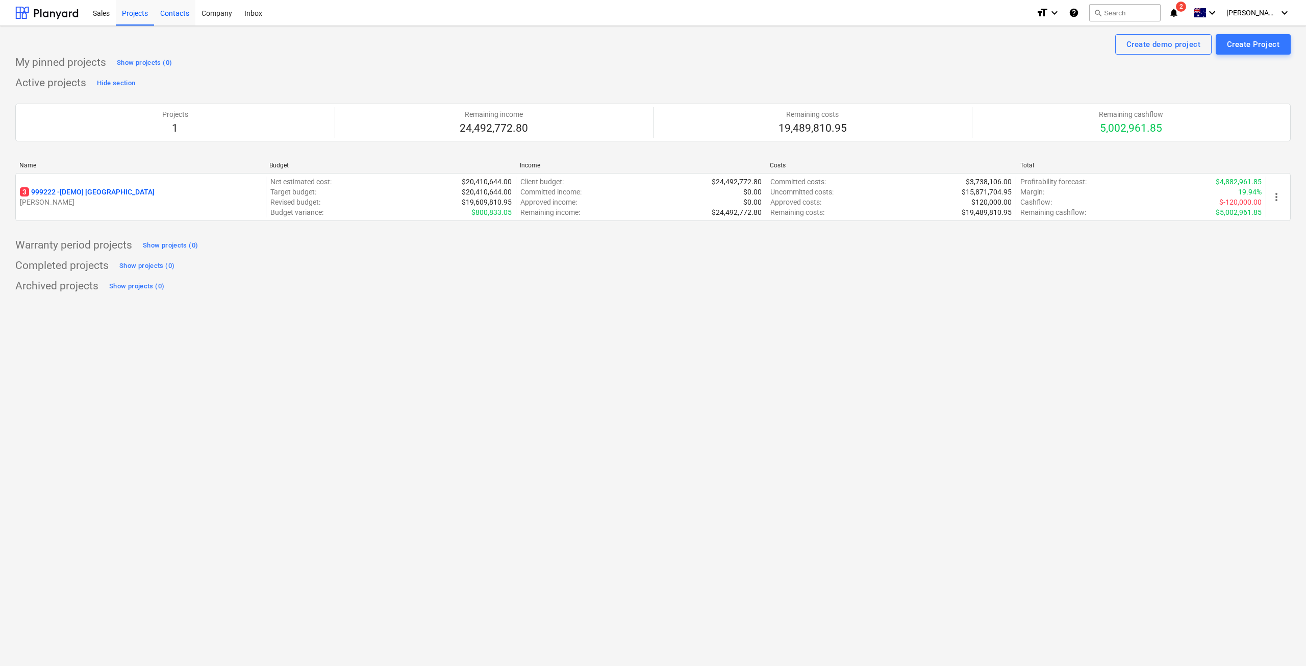
click at [181, 11] on div "Contacts" at bounding box center [174, 12] width 41 height 26
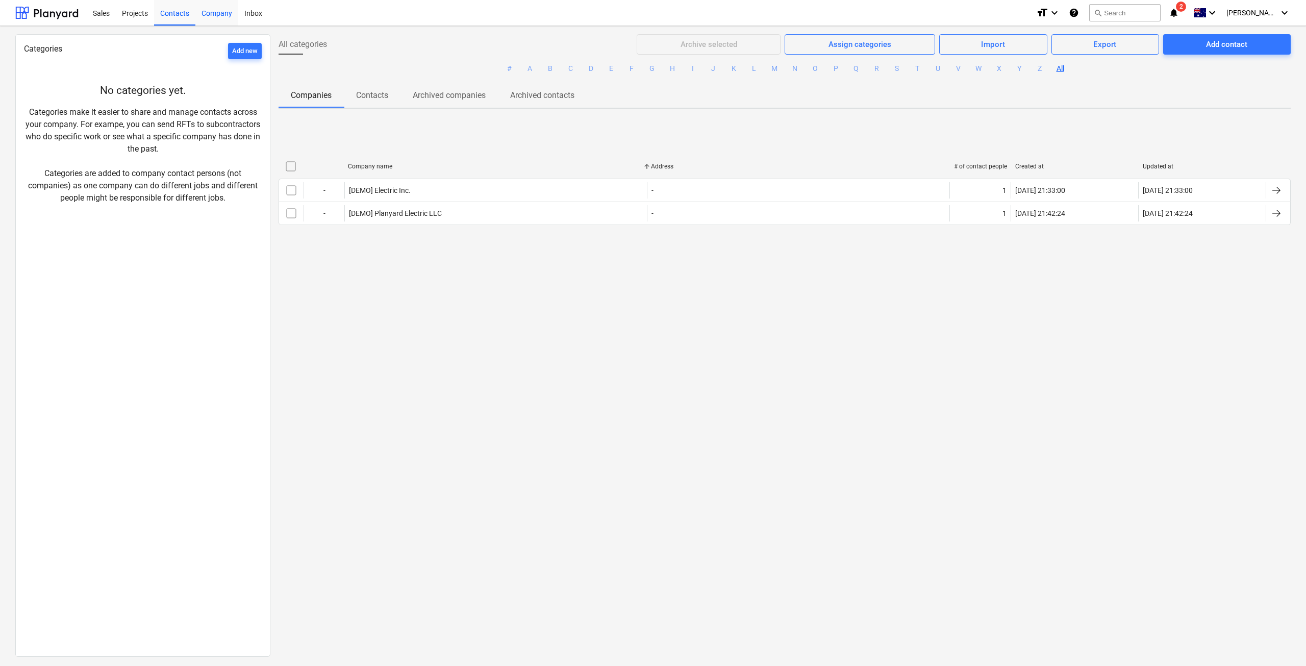
click at [211, 14] on div "Company" at bounding box center [216, 12] width 43 height 26
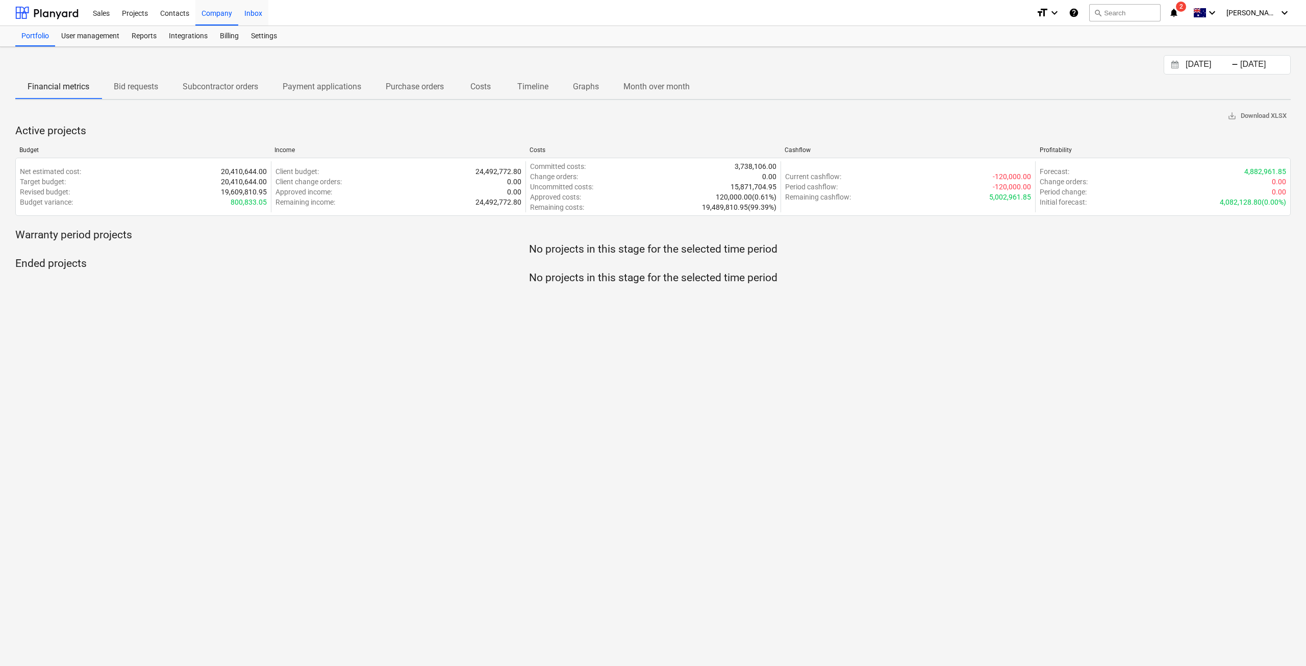
click at [244, 13] on div "Inbox" at bounding box center [253, 12] width 30 height 26
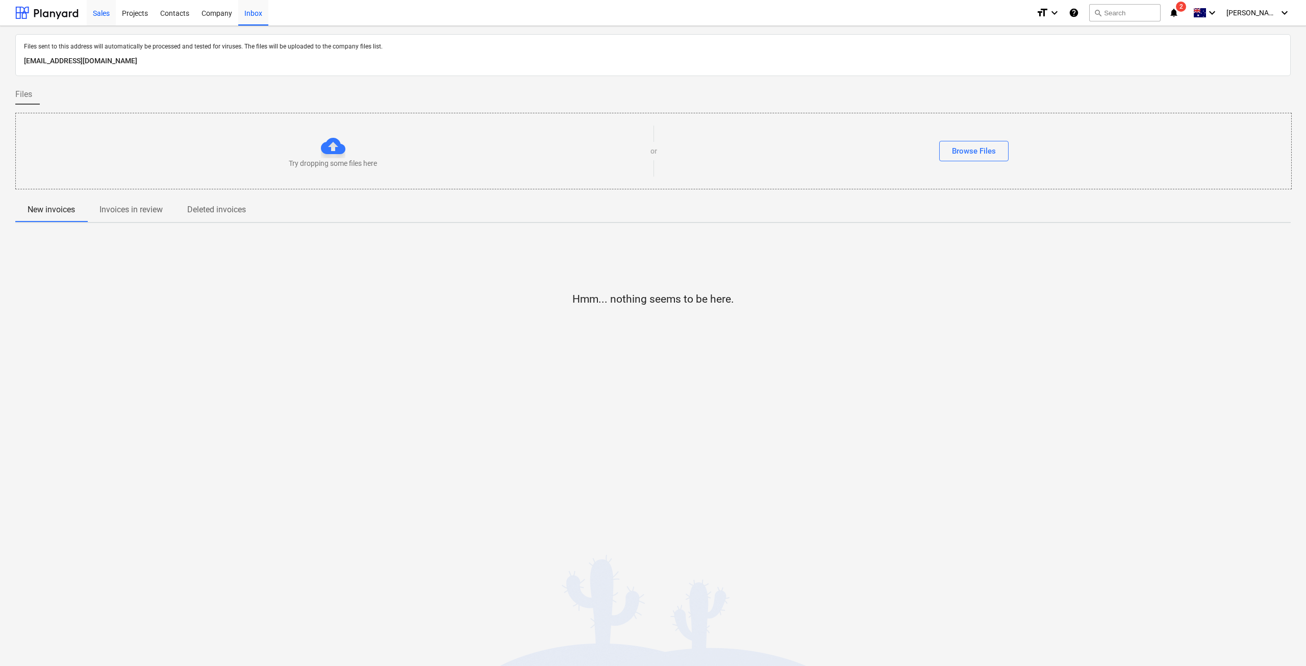
click at [115, 13] on div "Sales" at bounding box center [101, 12] width 29 height 26
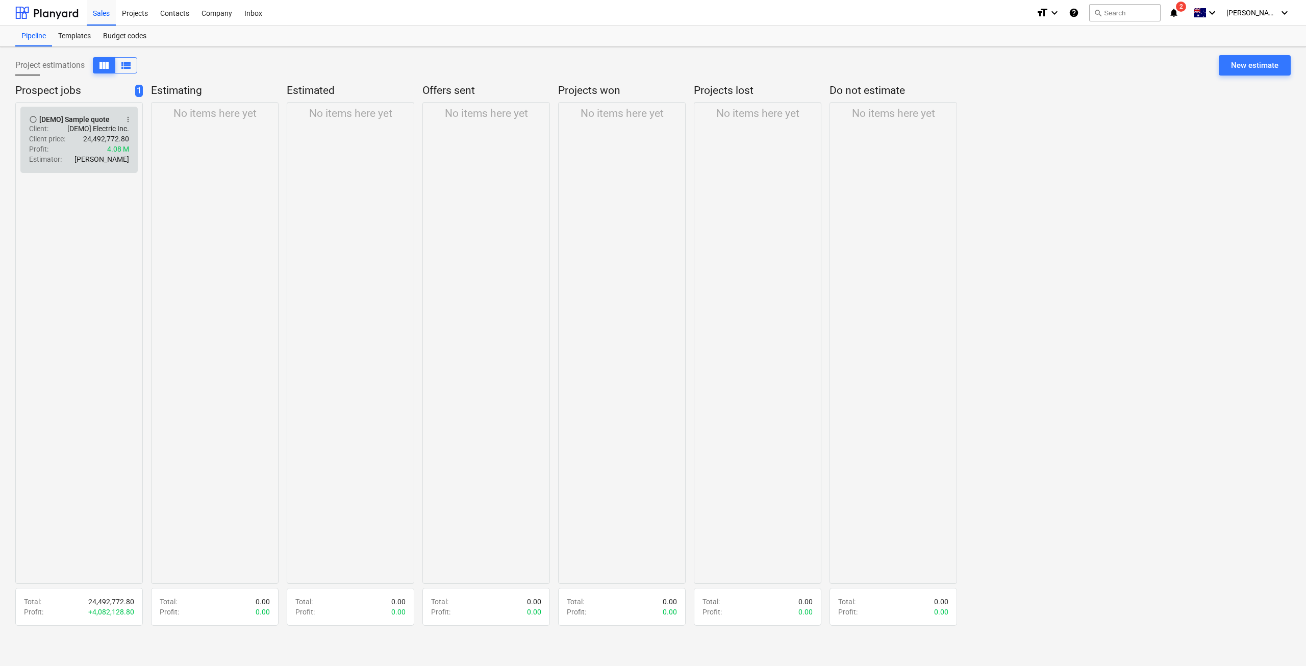
click at [75, 149] on div "Profit : 4.08 M" at bounding box center [79, 149] width 100 height 10
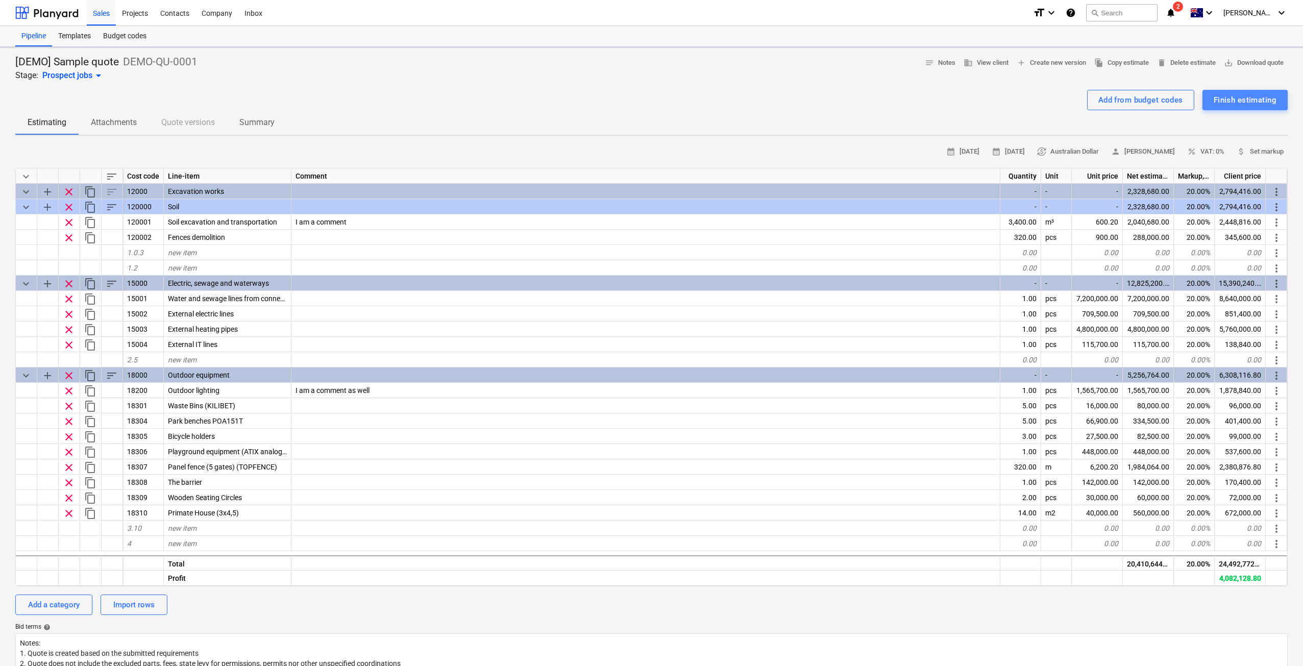
click at [1249, 95] on div "Finish estimating" at bounding box center [1245, 99] width 63 height 13
type textarea "x"
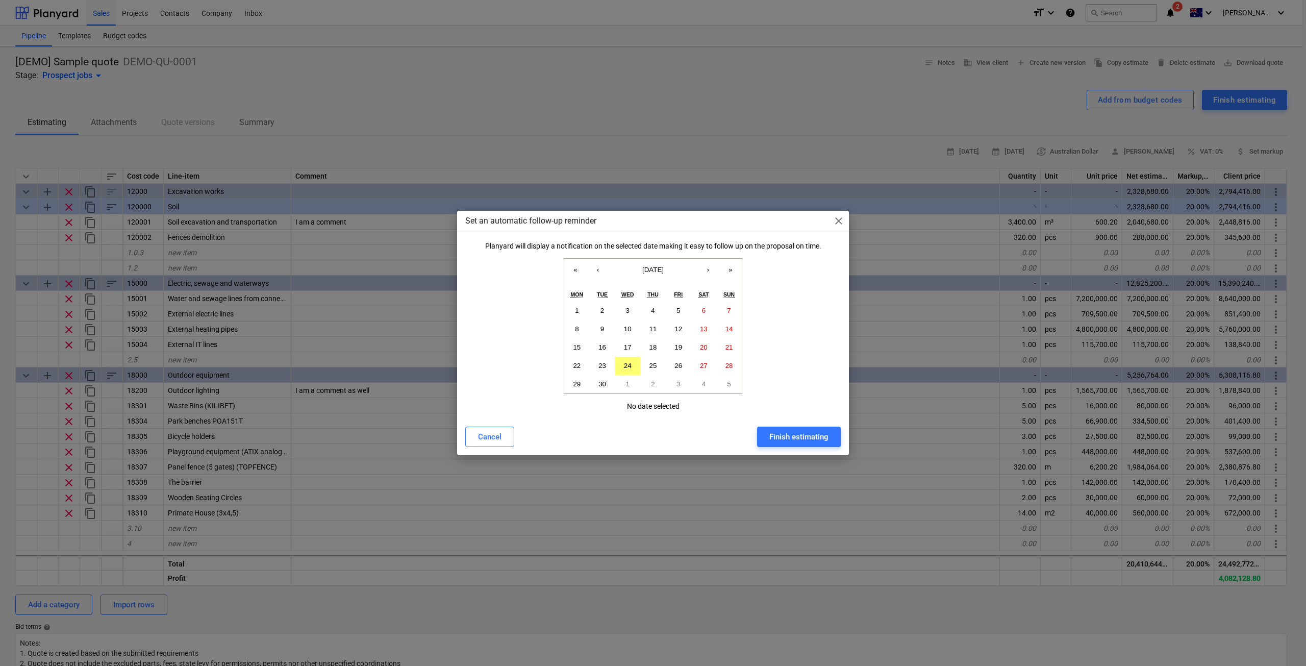
click at [837, 223] on span "close" at bounding box center [839, 221] width 12 height 12
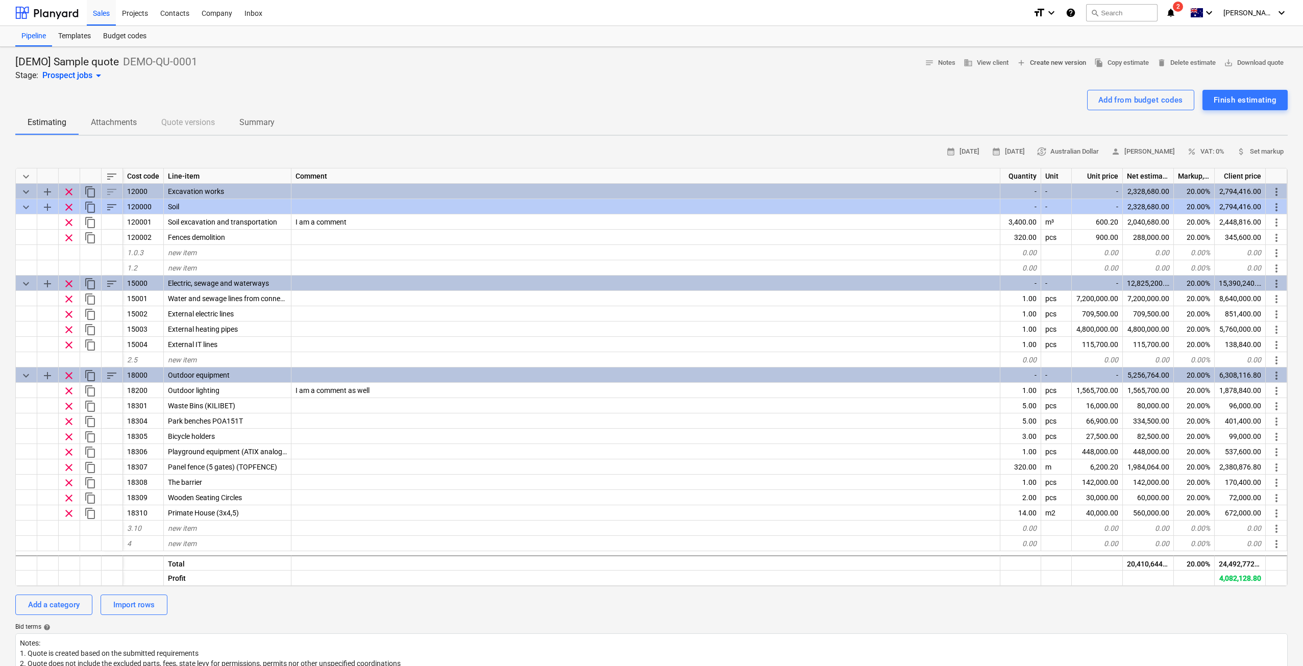
click at [1037, 64] on span "add Create new version" at bounding box center [1051, 63] width 69 height 12
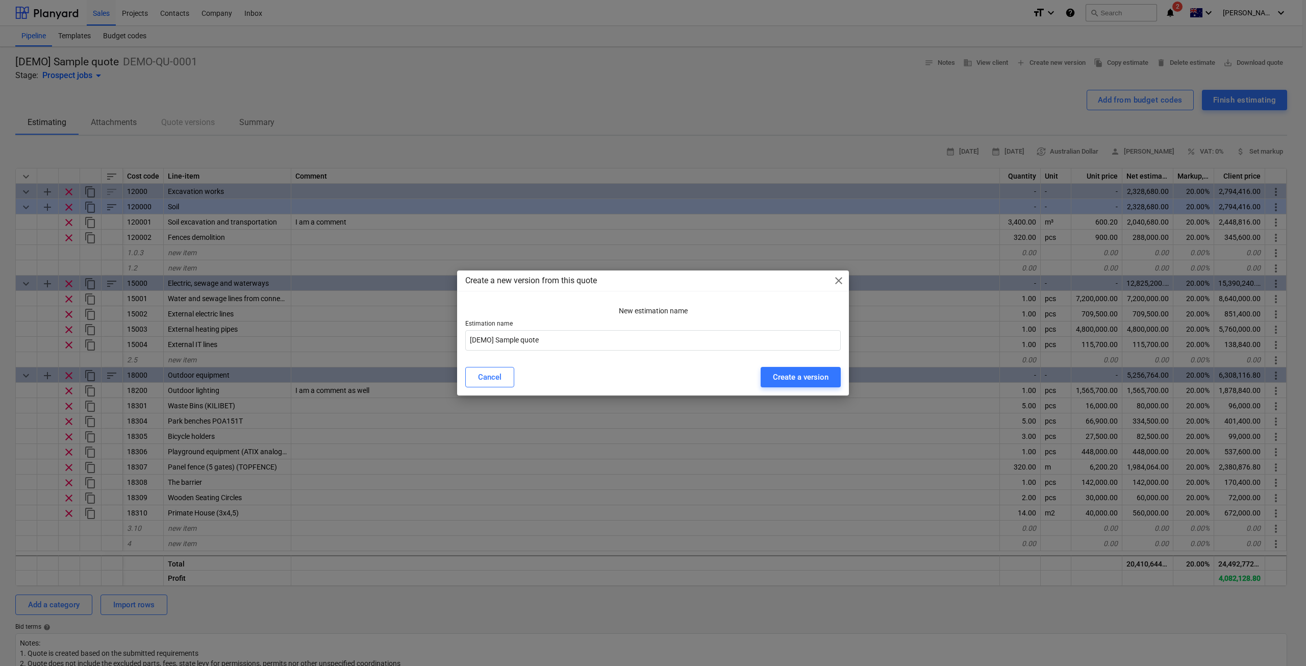
click at [660, 352] on div "New estimation name Estimation name [DEMO] Sample quote" at bounding box center [653, 330] width 392 height 57
click at [659, 344] on input "[DEMO] Sample quote" at bounding box center [653, 340] width 376 height 20
type input "[DEMO] Sample quote v2"
click at [794, 367] on button "Create a version" at bounding box center [801, 377] width 80 height 20
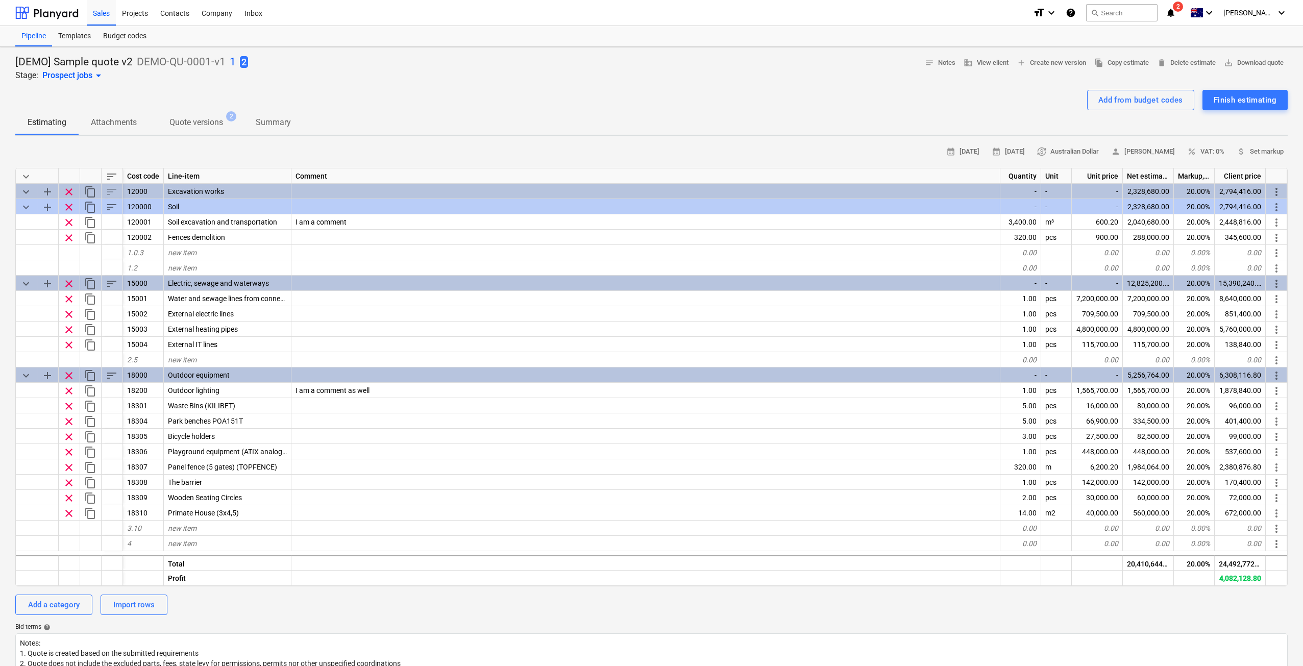
click at [234, 61] on p "1" at bounding box center [233, 62] width 6 height 14
click at [217, 60] on p "2" at bounding box center [217, 62] width 6 height 14
click at [233, 64] on p "1" at bounding box center [233, 62] width 6 height 14
click at [218, 63] on p "2" at bounding box center [217, 62] width 6 height 14
click at [1165, 104] on div "Add from budget codes" at bounding box center [1140, 99] width 85 height 13
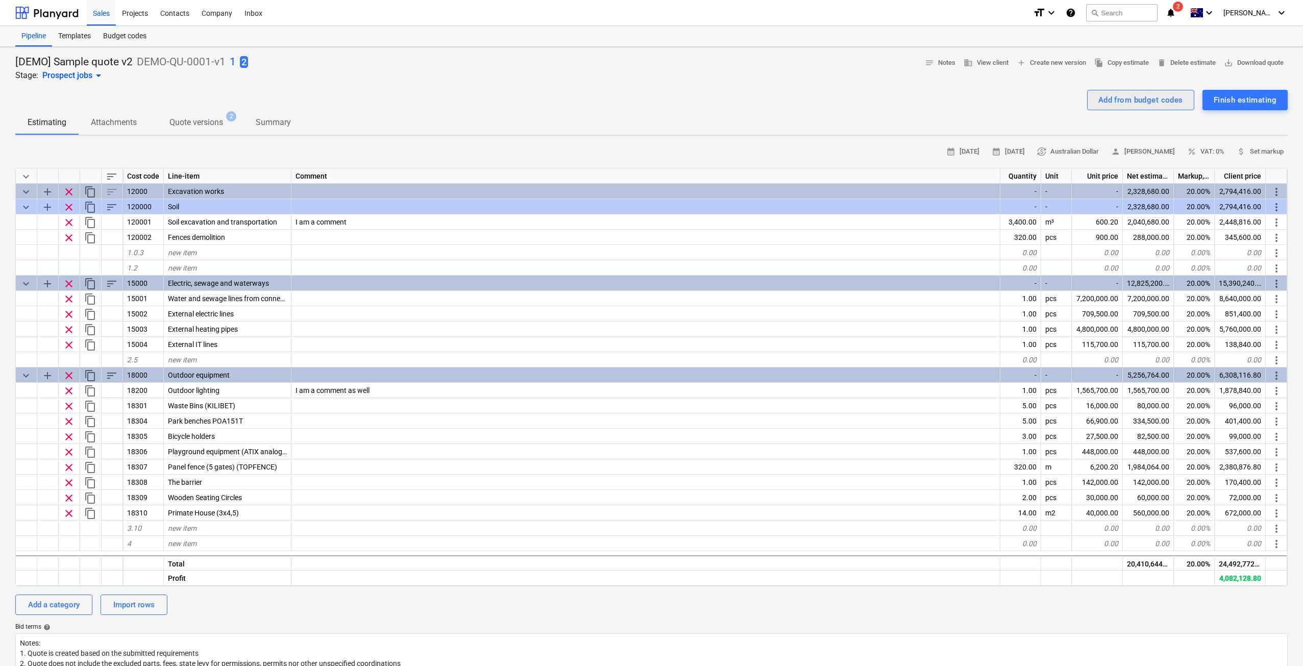
type textarea "x"
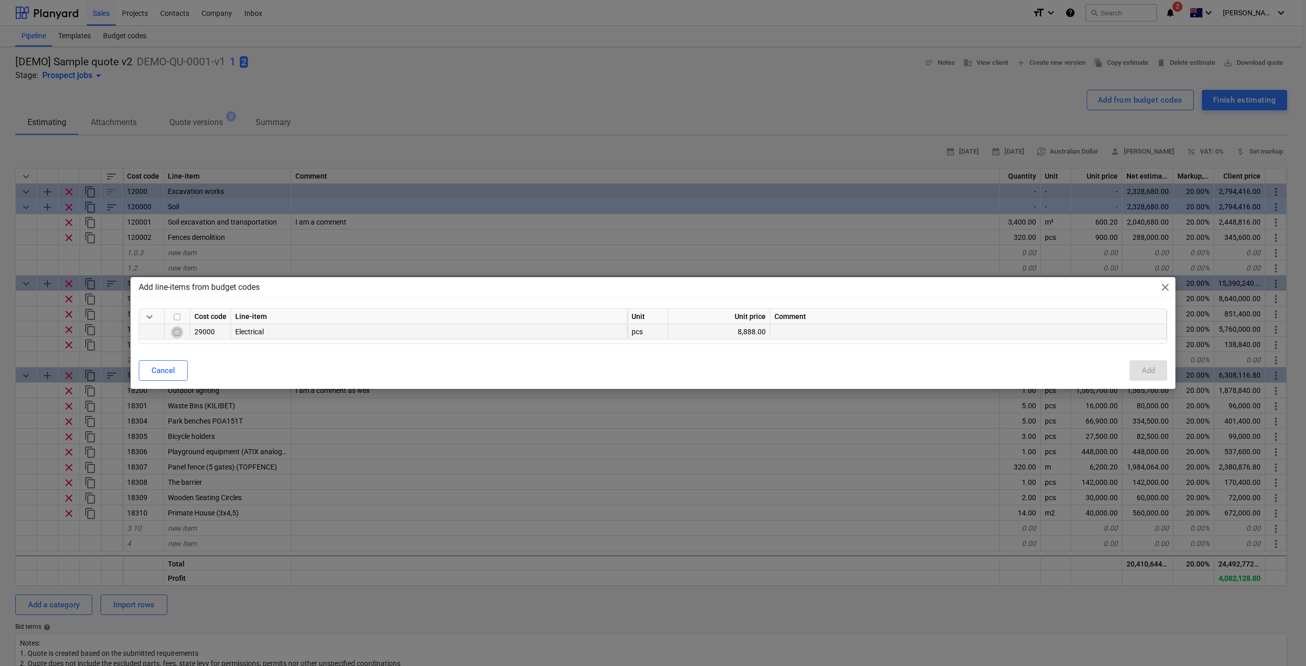
click at [178, 331] on input "checkbox" at bounding box center [177, 332] width 12 height 12
checkbox input "true"
click at [1144, 372] on div "Add" at bounding box center [1148, 370] width 13 height 13
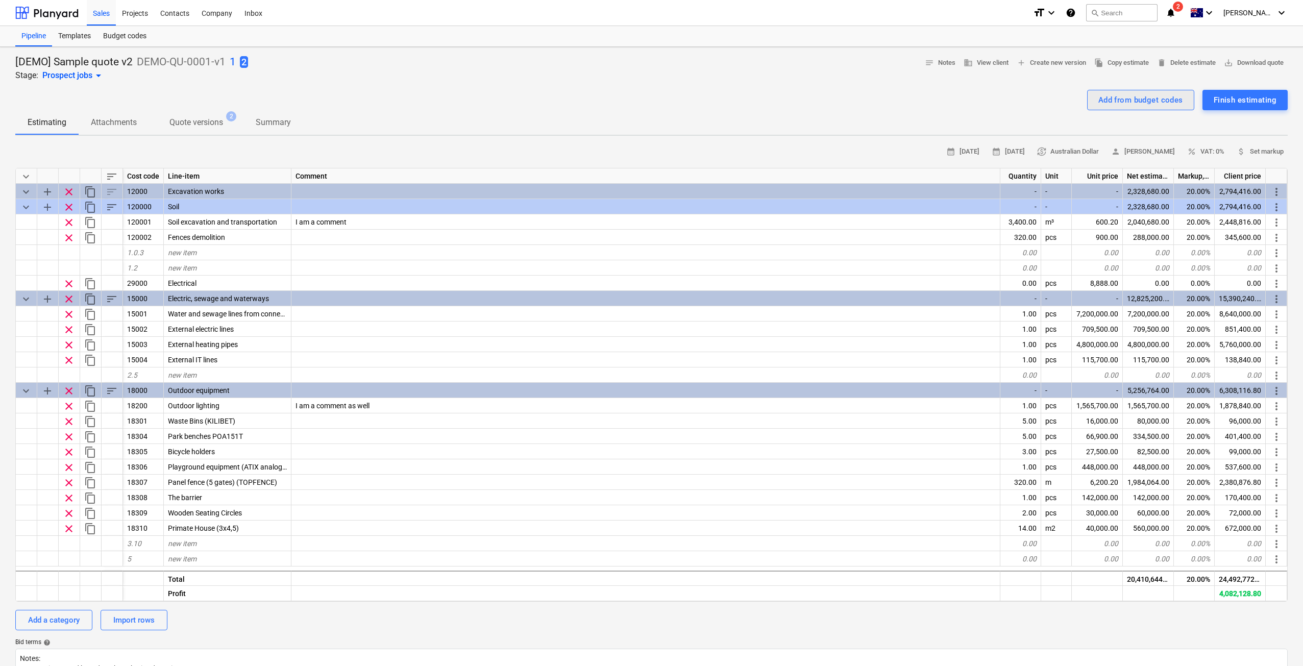
click at [1144, 97] on div "Add from budget codes" at bounding box center [1140, 99] width 85 height 13
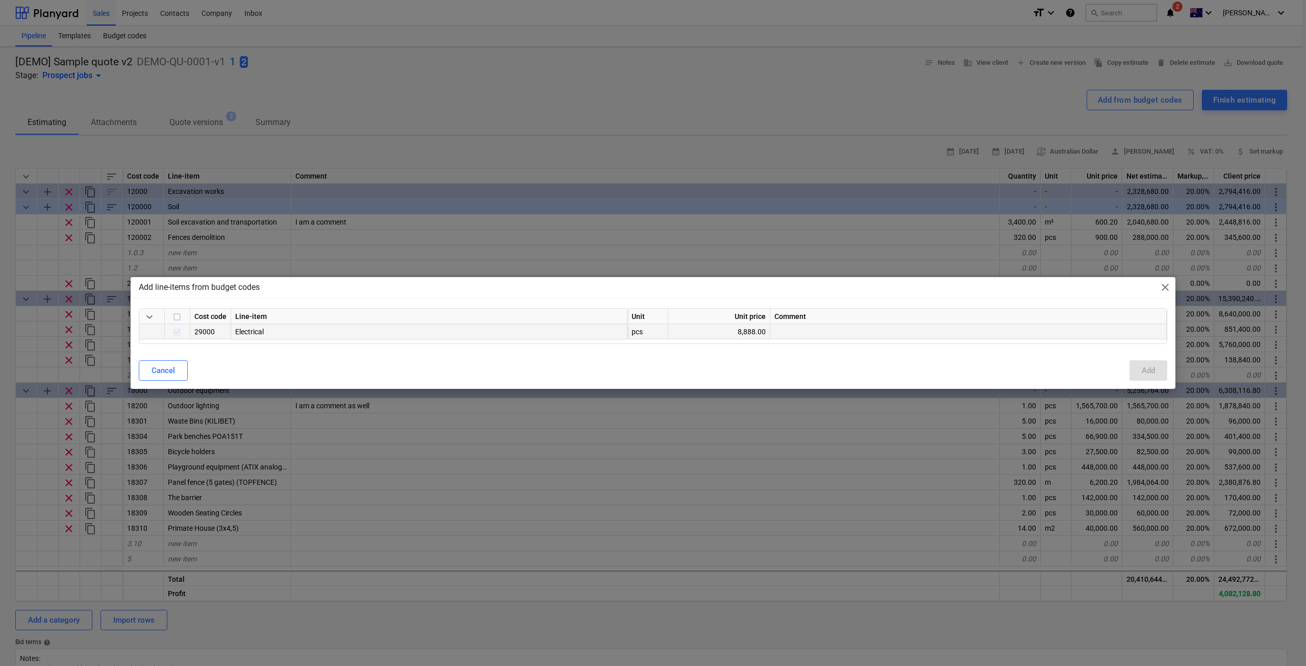
click at [171, 333] on div at bounding box center [178, 331] width 26 height 15
click at [151, 377] on button "Cancel" at bounding box center [163, 370] width 49 height 20
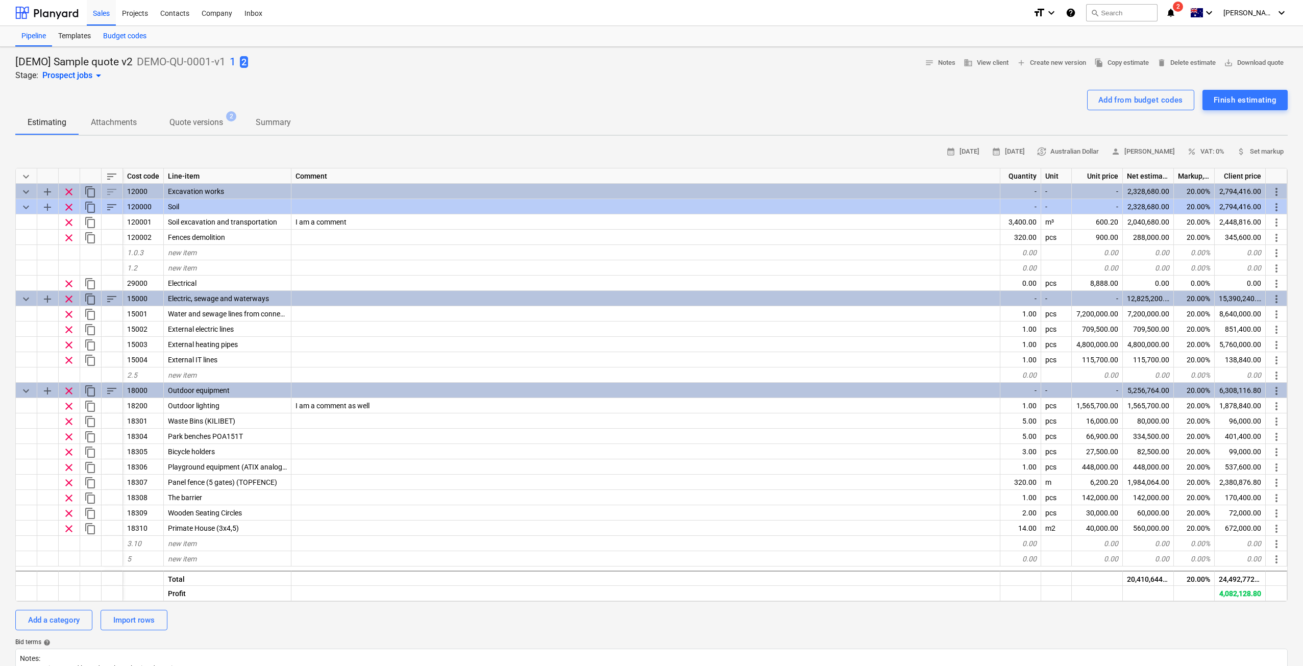
click at [119, 36] on div "Budget codes" at bounding box center [125, 36] width 56 height 20
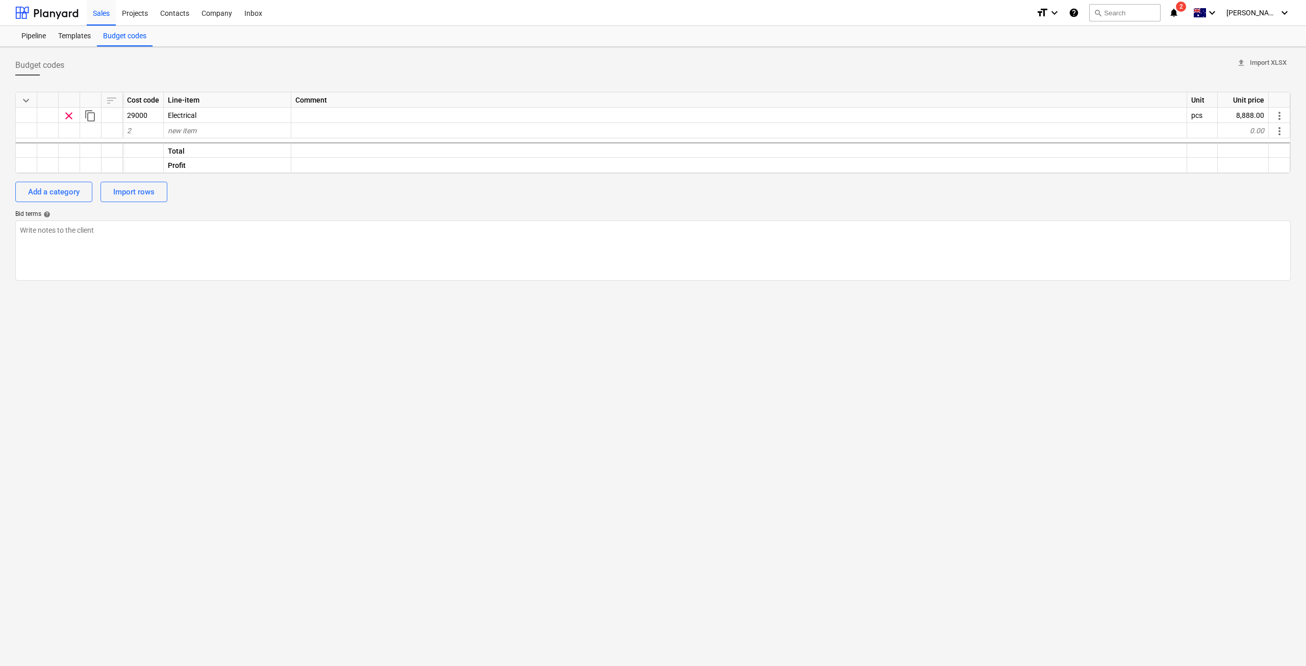
click at [134, 99] on div "Cost code" at bounding box center [143, 99] width 41 height 15
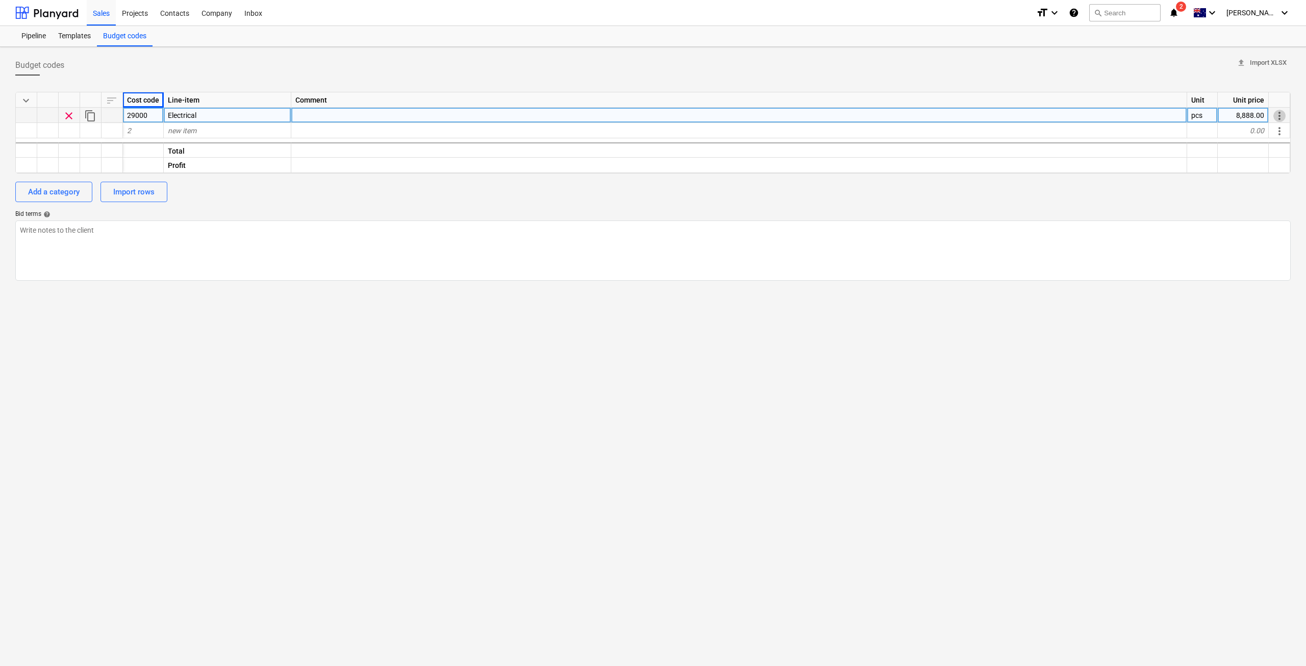
click at [1279, 116] on span "more_vert" at bounding box center [1280, 116] width 12 height 12
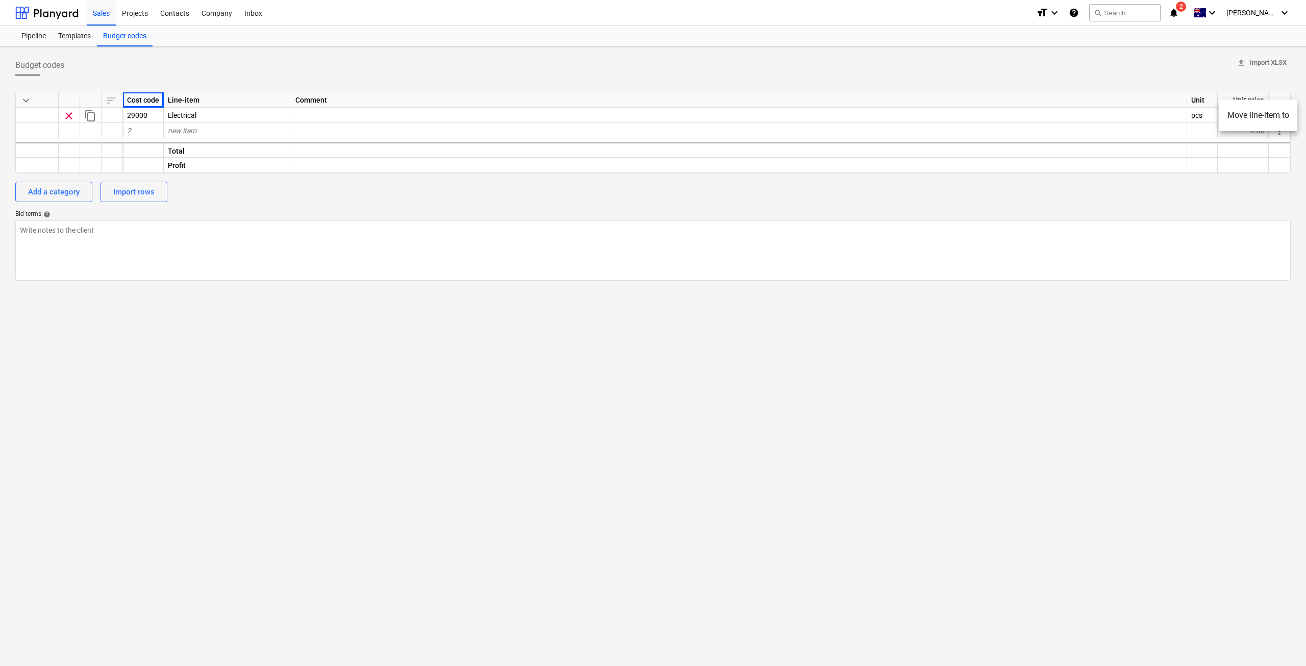
drag, startPoint x: 234, startPoint y: 352, endPoint x: 197, endPoint y: 281, distance: 79.4
click at [234, 352] on div at bounding box center [653, 333] width 1306 height 666
click at [115, 101] on div "sort" at bounding box center [112, 99] width 21 height 15
click at [115, 99] on div "sort" at bounding box center [112, 99] width 21 height 15
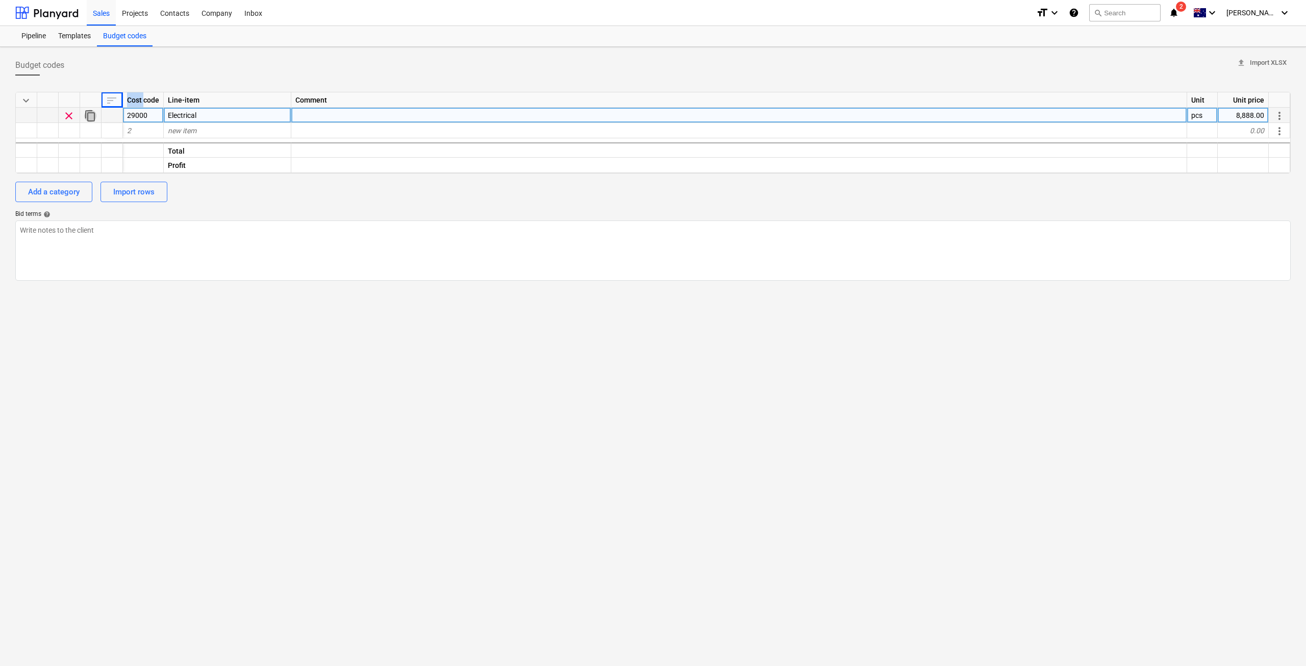
click at [93, 114] on span "content_copy" at bounding box center [90, 116] width 12 height 12
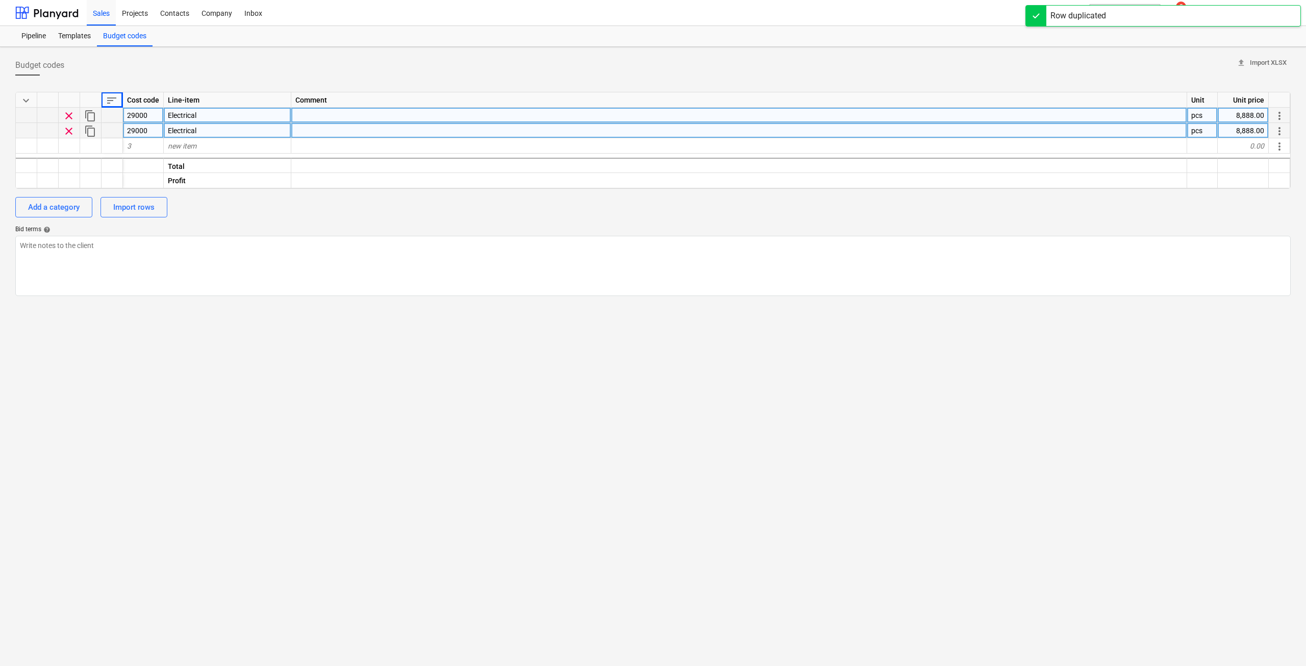
click at [192, 131] on span "Electrical" at bounding box center [182, 131] width 29 height 8
click at [135, 102] on div "Cost code" at bounding box center [143, 99] width 41 height 15
click at [117, 99] on span "sort" at bounding box center [112, 100] width 12 height 12
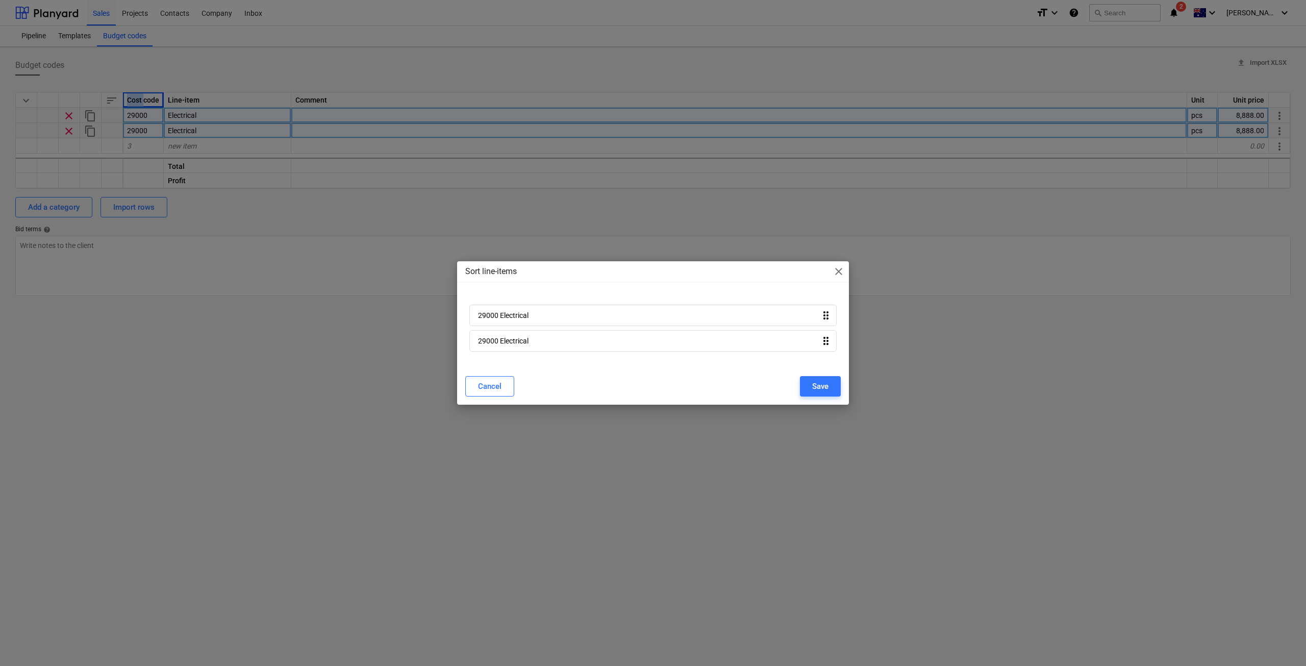
click at [837, 271] on span "close" at bounding box center [839, 271] width 12 height 12
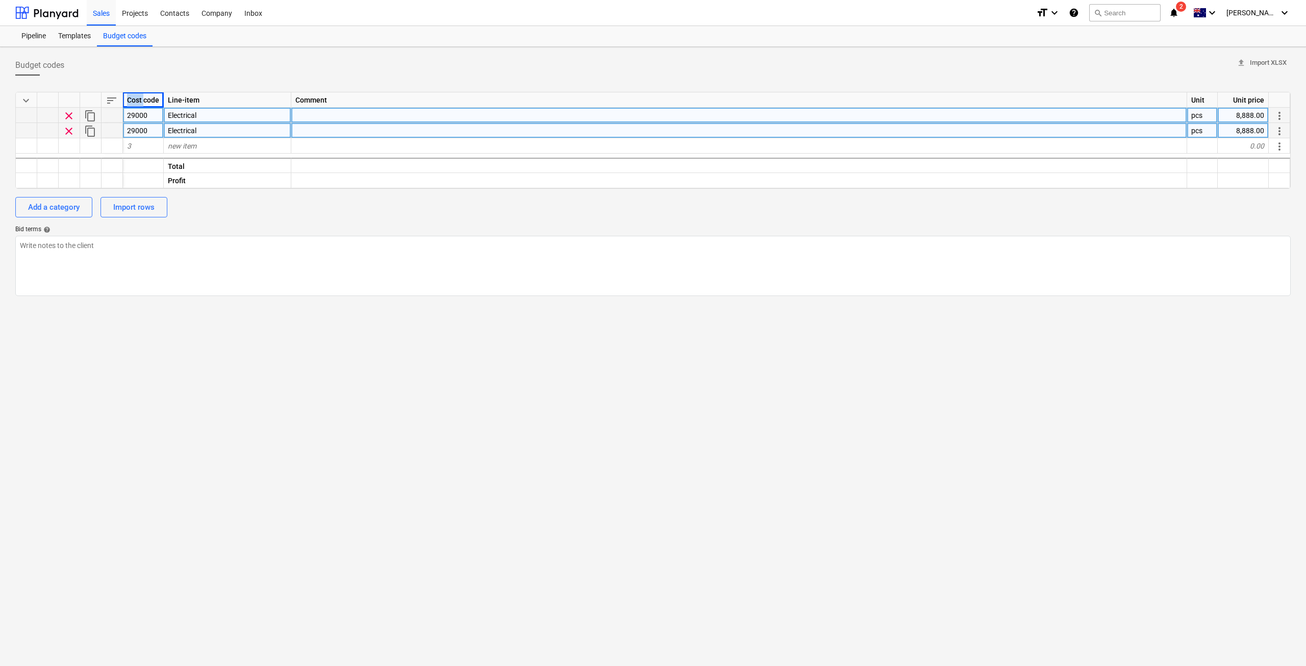
click at [72, 131] on span "clear" at bounding box center [69, 131] width 12 height 12
click at [56, 213] on div "Add a category" at bounding box center [54, 207] width 52 height 13
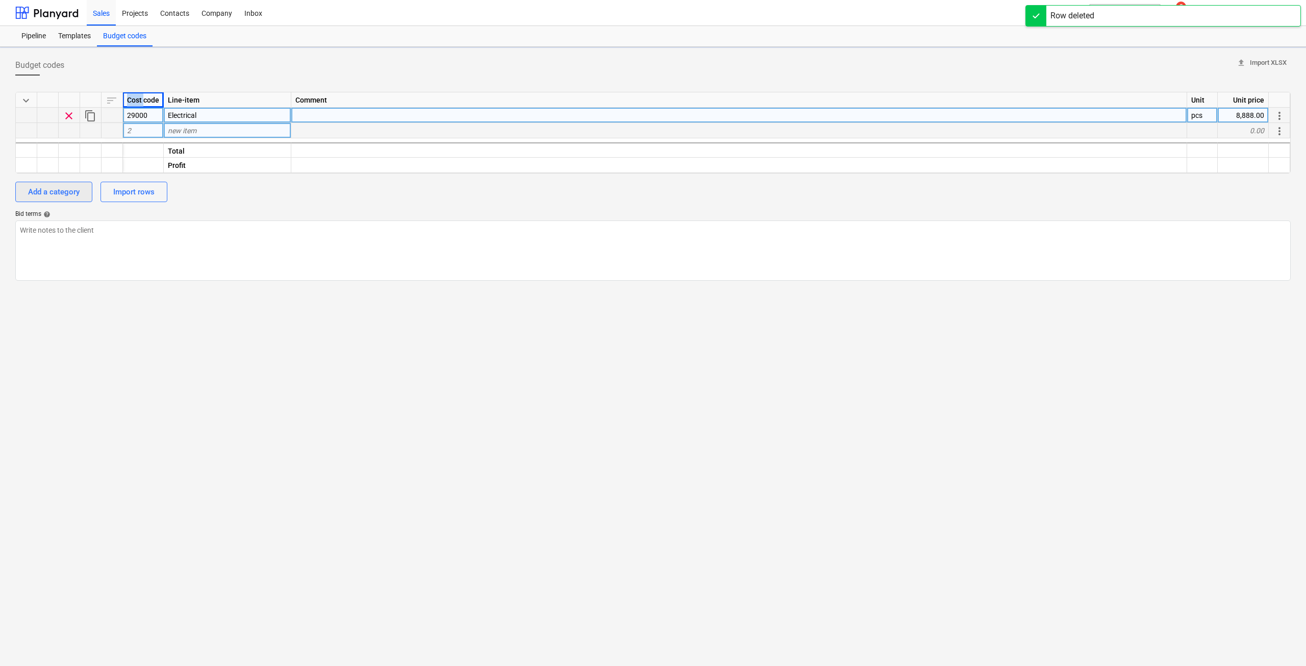
type textarea "x"
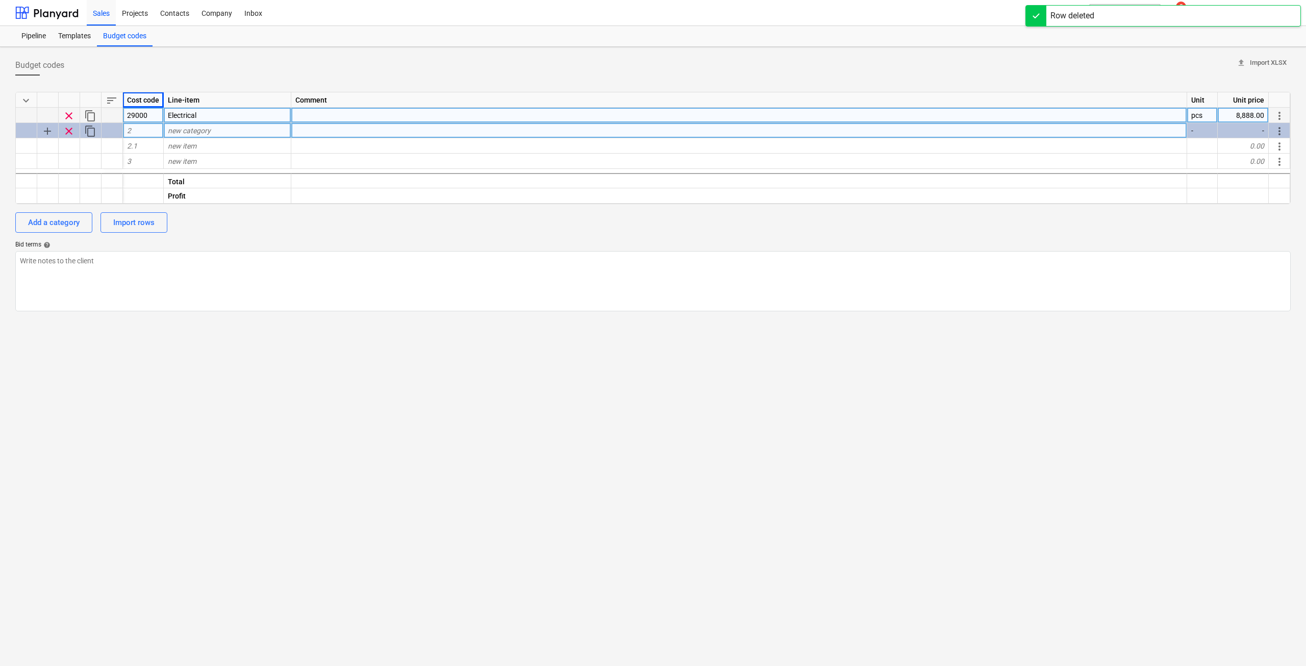
click at [337, 343] on div "Budget codes upload Import XLSX keyboard_arrow_down sort Cost code Line-item Co…" at bounding box center [653, 356] width 1306 height 619
click at [139, 133] on div "2" at bounding box center [143, 130] width 41 height 15
click at [146, 120] on div "29000" at bounding box center [143, 115] width 41 height 15
click at [143, 131] on div "2" at bounding box center [143, 130] width 41 height 15
type input "29000"
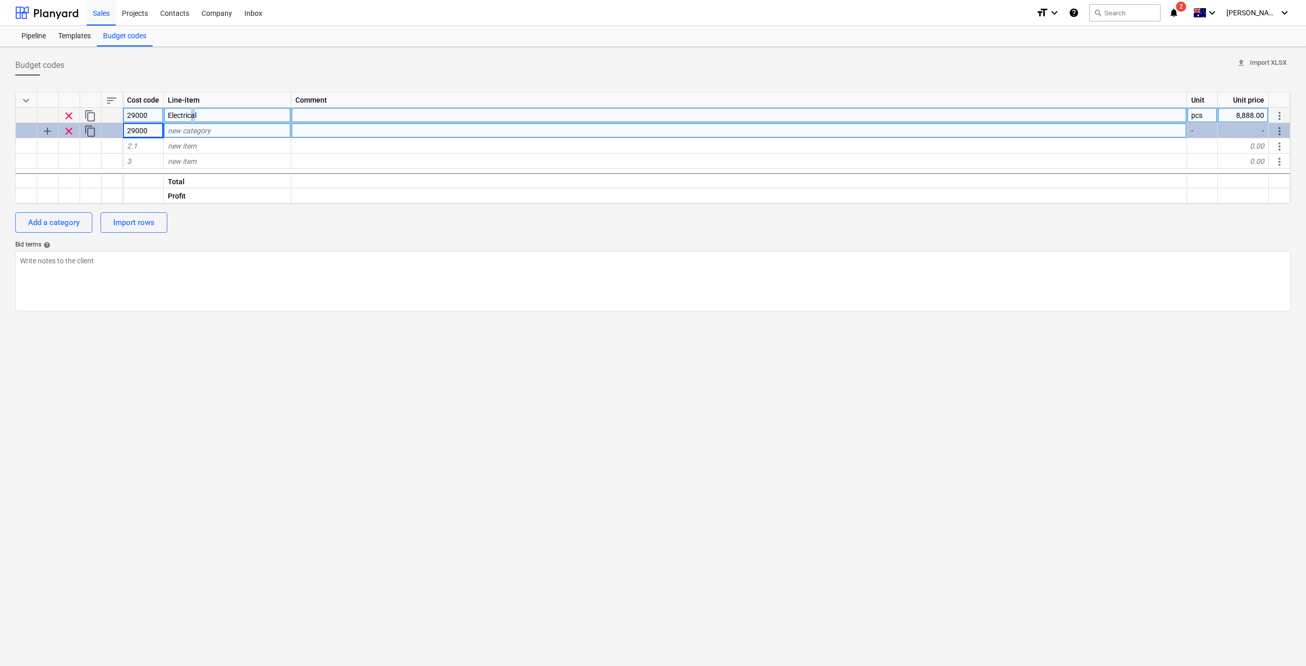
click at [193, 115] on span "Electrical" at bounding box center [182, 115] width 29 height 8
click at [204, 132] on span "new category" at bounding box center [189, 131] width 43 height 8
click at [190, 145] on span "new item" at bounding box center [182, 146] width 29 height 8
click at [67, 114] on span "clear" at bounding box center [69, 116] width 12 height 12
type textarea "x"
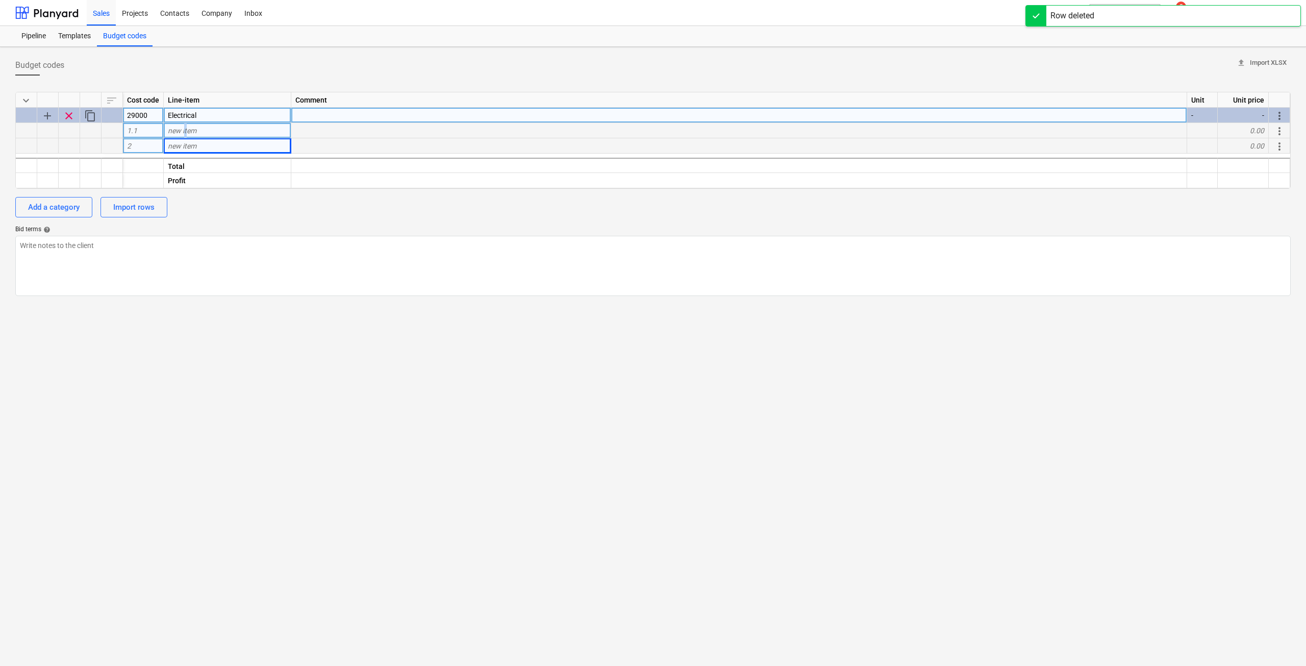
click at [186, 129] on span "new item" at bounding box center [182, 131] width 29 height 8
click at [149, 133] on div "1.1" at bounding box center [143, 130] width 41 height 15
type input "1"
type textarea "x"
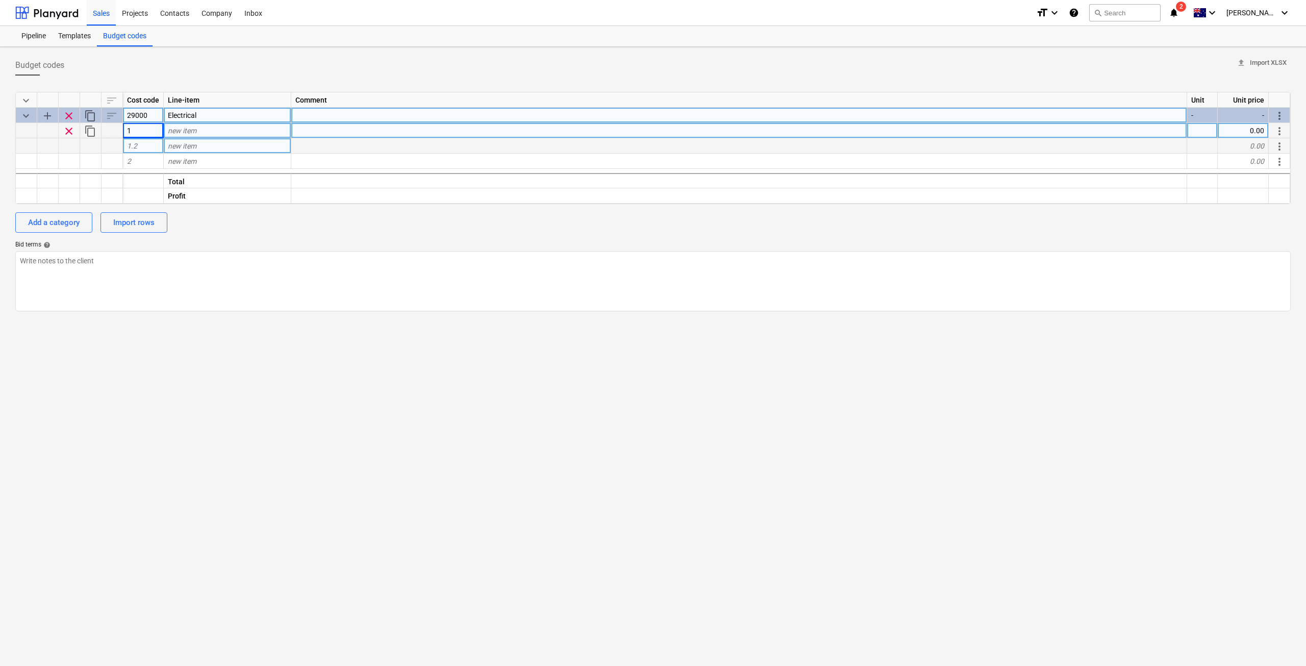
click at [182, 135] on div "new item" at bounding box center [228, 130] width 128 height 15
click at [151, 115] on div "29000" at bounding box center [143, 115] width 41 height 15
click at [145, 132] on div "1" at bounding box center [143, 130] width 41 height 15
type input "29001"
type textarea "x"
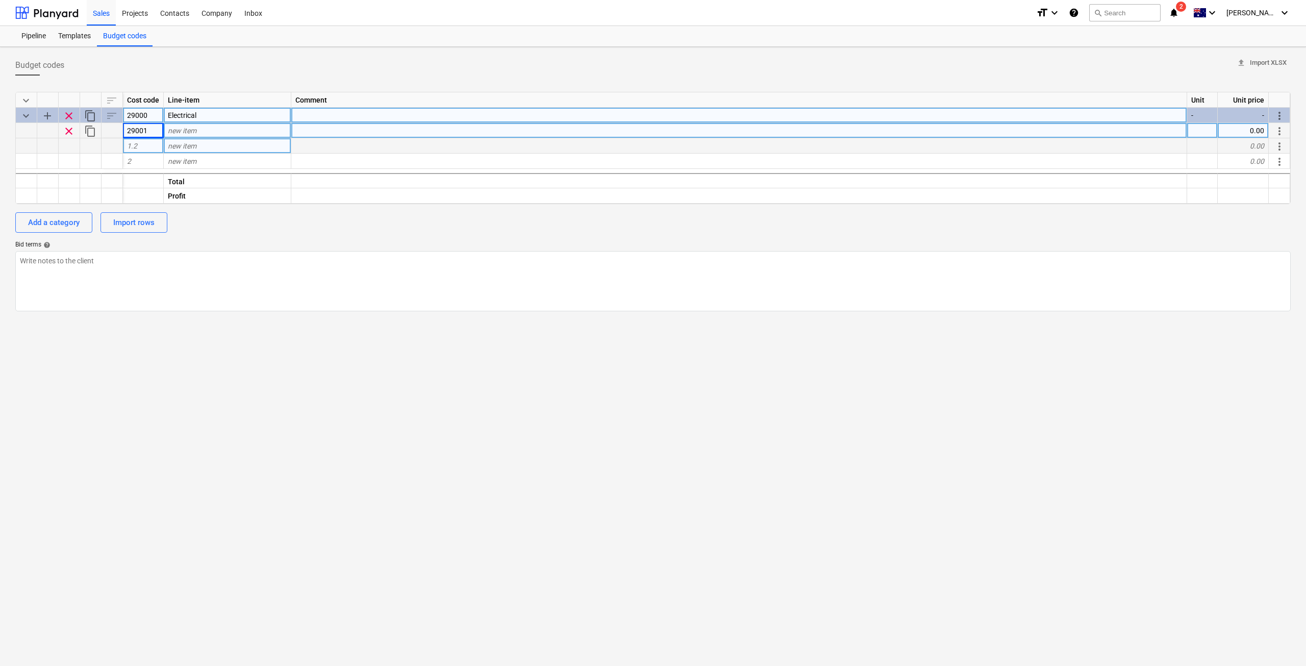
click at [196, 127] on span "new item" at bounding box center [182, 131] width 29 height 8
type input "d"
type input "do this"
type textarea "x"
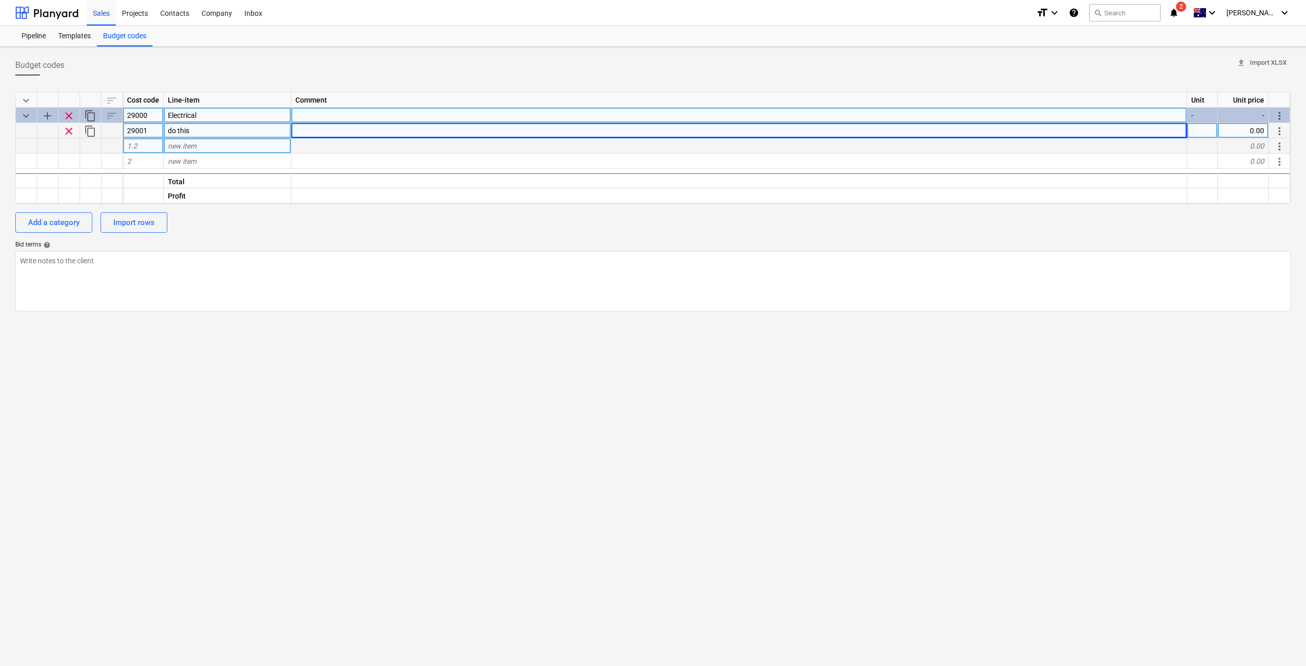
click at [141, 150] on div "1.2" at bounding box center [143, 145] width 41 height 15
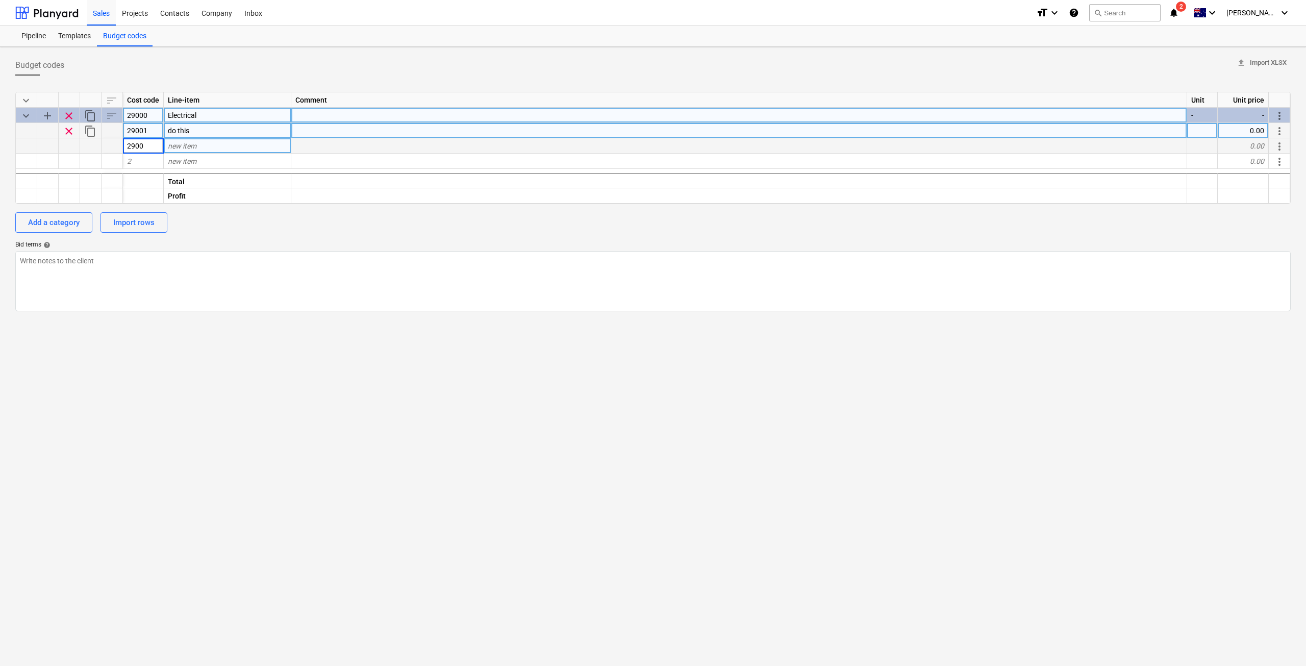
type input "29002"
type input "do"
type textarea "x"
type input "dotha"
type textarea "x"
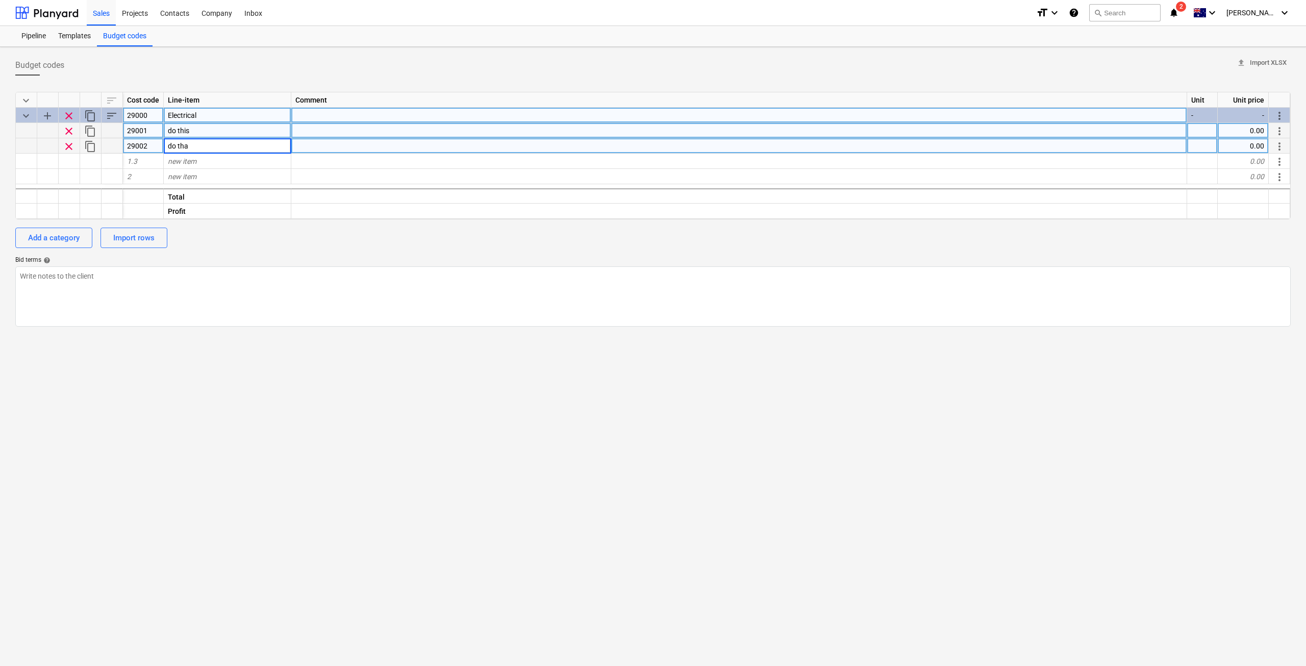
type input "do that"
click at [360, 341] on div "Budget codes upload Import XLSX keyboard_arrow_down sort Cost code Line-item Co…" at bounding box center [653, 356] width 1306 height 619
click at [71, 38] on div "Templates" at bounding box center [74, 36] width 45 height 20
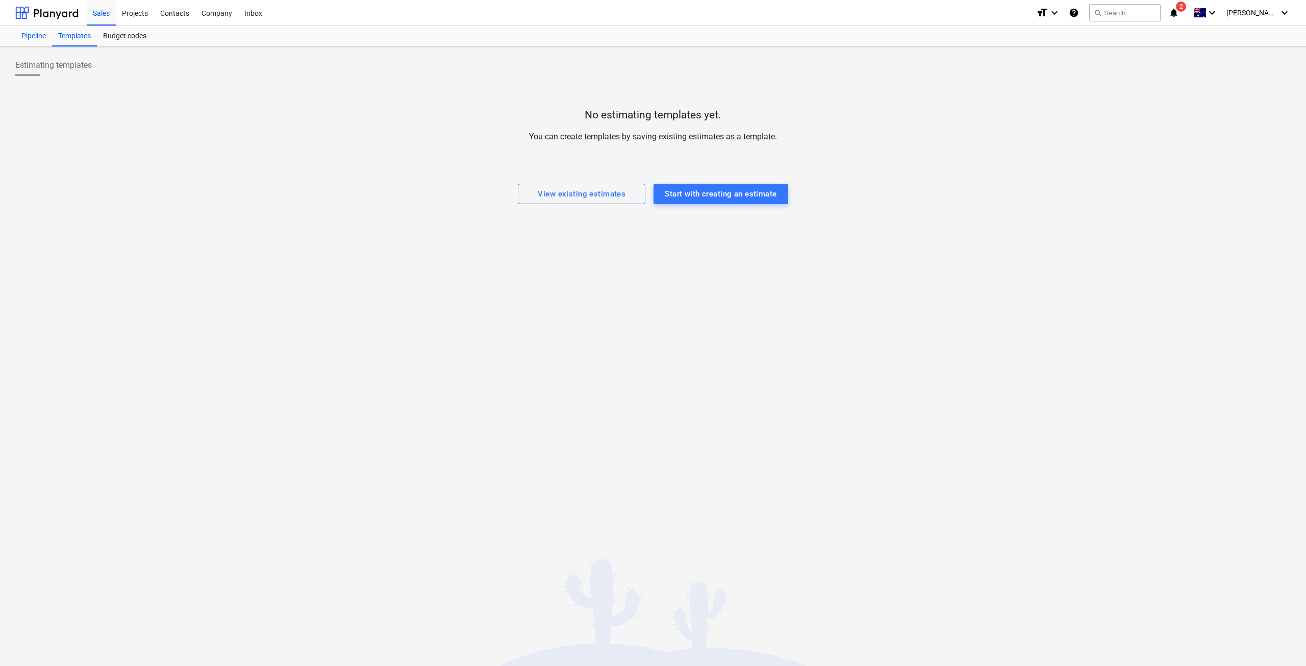
click at [38, 39] on div "Pipeline" at bounding box center [33, 36] width 37 height 20
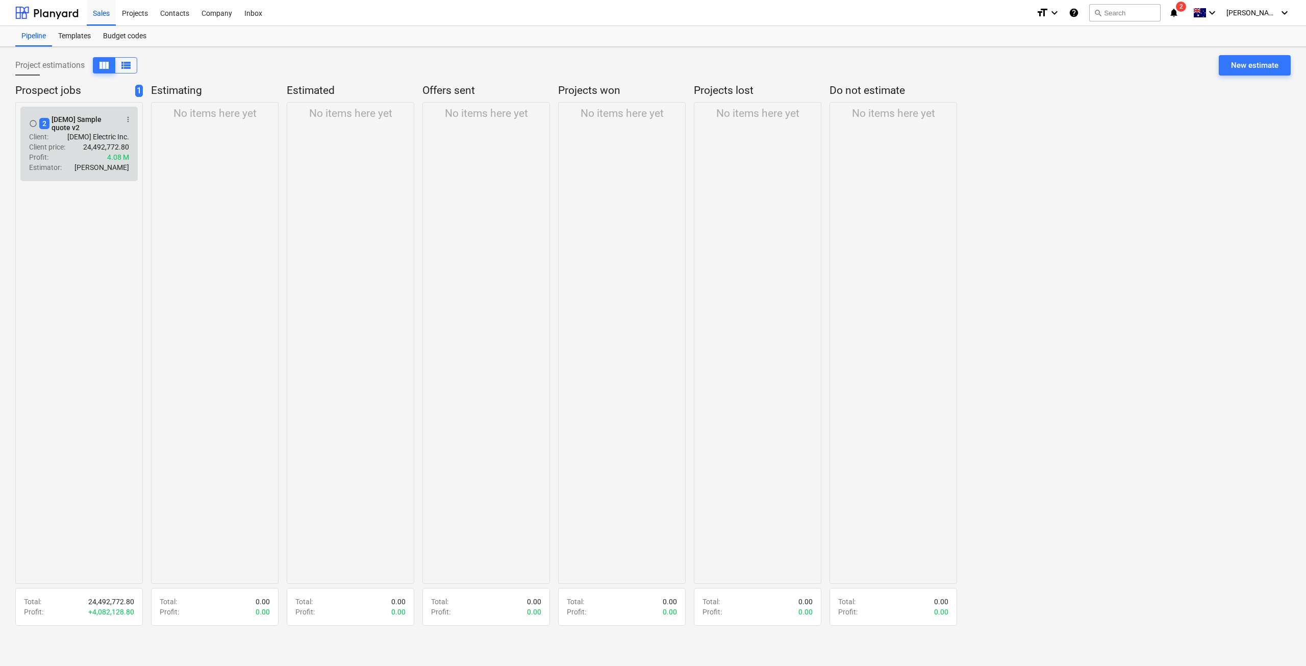
click at [114, 162] on p "4.08 M" at bounding box center [118, 157] width 22 height 10
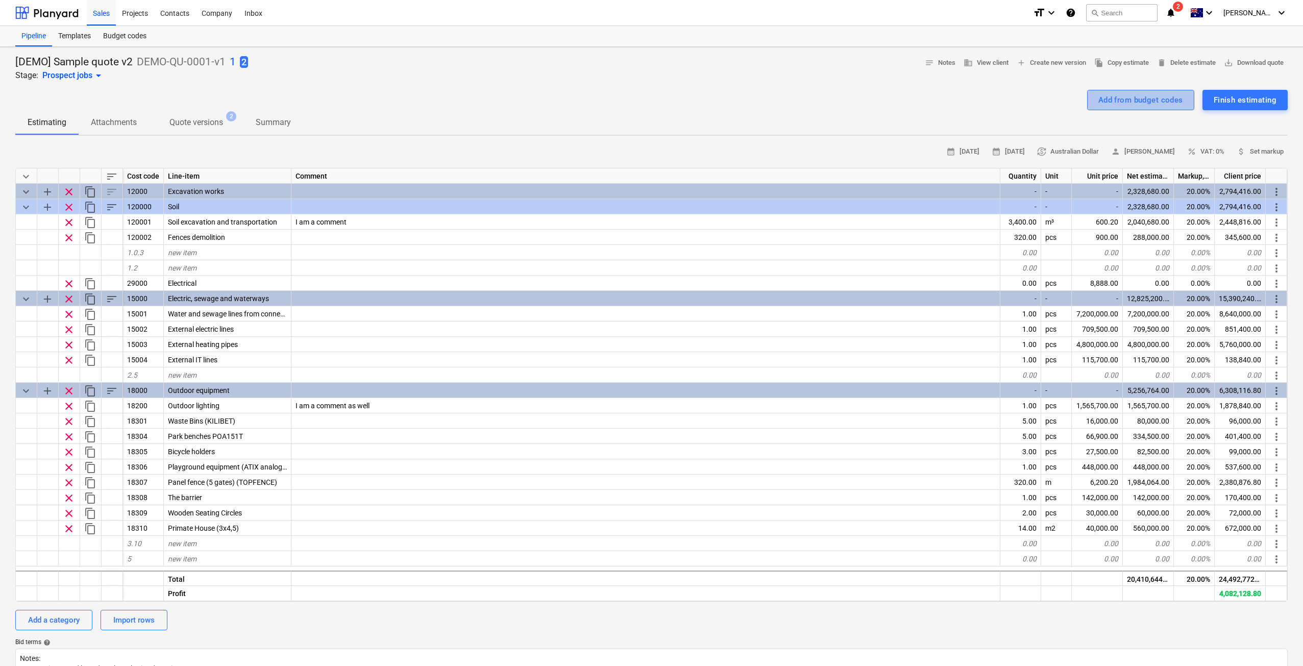
click at [1167, 97] on div "Add from budget codes" at bounding box center [1140, 99] width 85 height 13
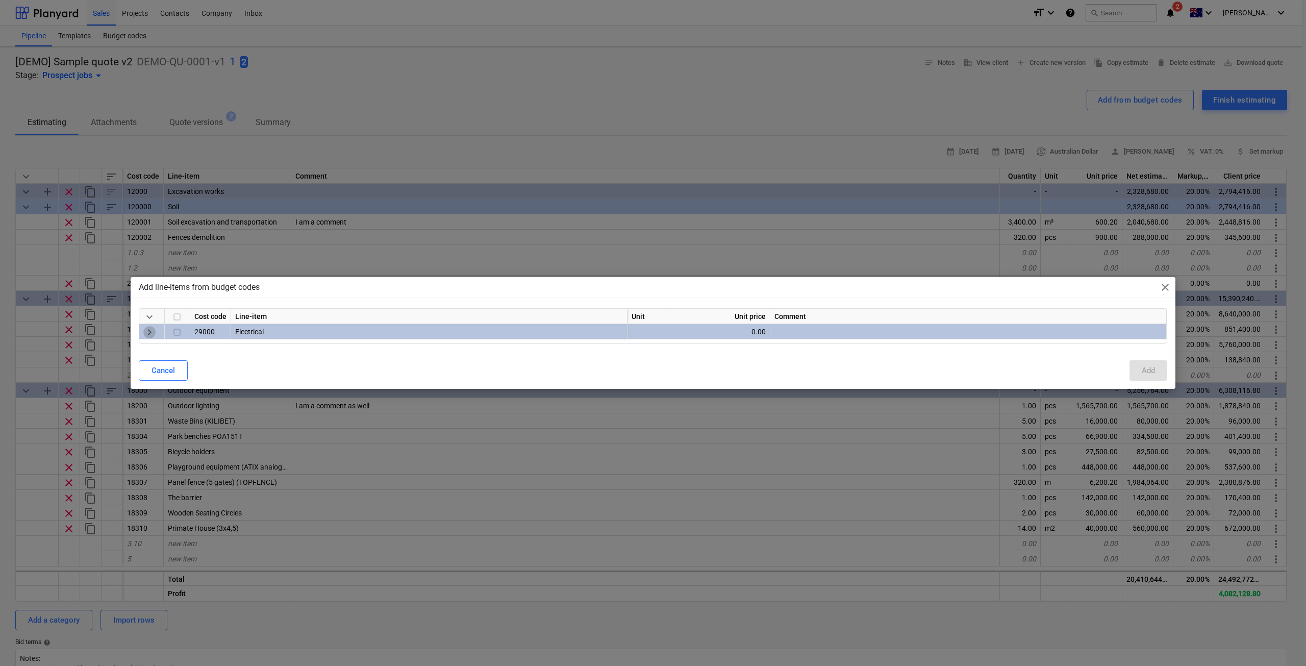
click at [149, 331] on span "keyboard_arrow_right" at bounding box center [149, 332] width 12 height 12
type textarea "x"
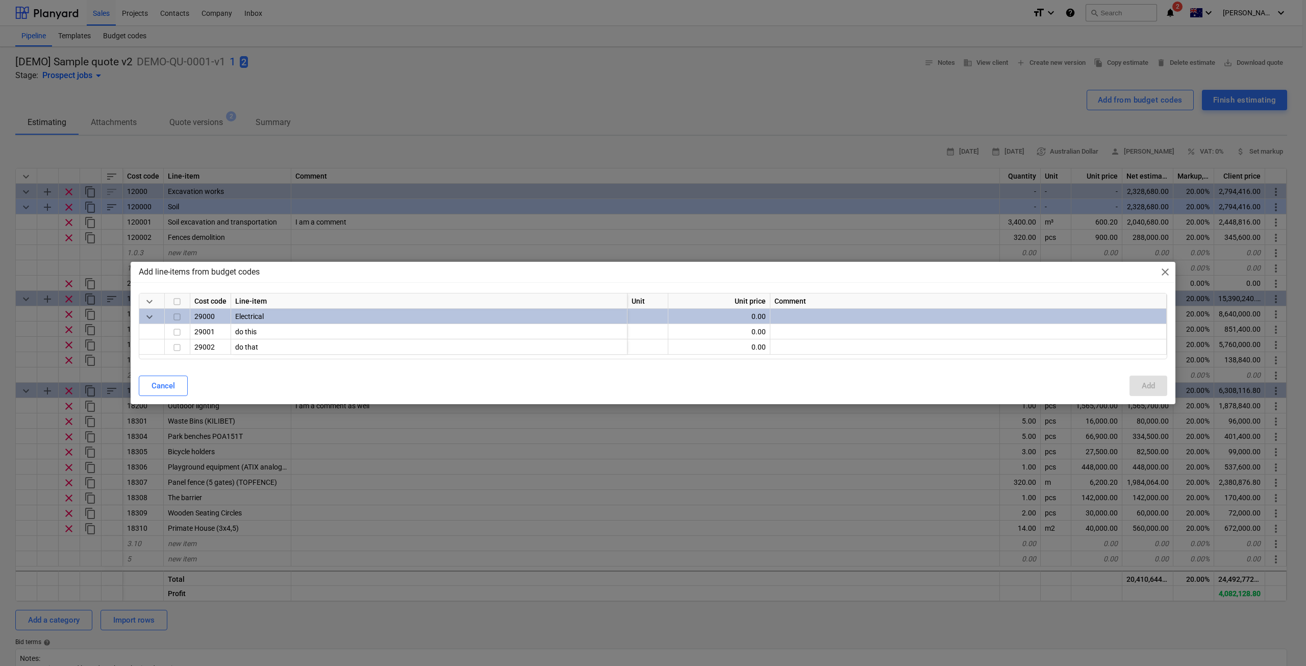
click at [179, 314] on input "checkbox" at bounding box center [177, 317] width 12 height 12
click at [178, 316] on input "checkbox" at bounding box center [177, 317] width 12 height 12
checkbox input "true"
click at [1166, 268] on span "close" at bounding box center [1165, 272] width 12 height 12
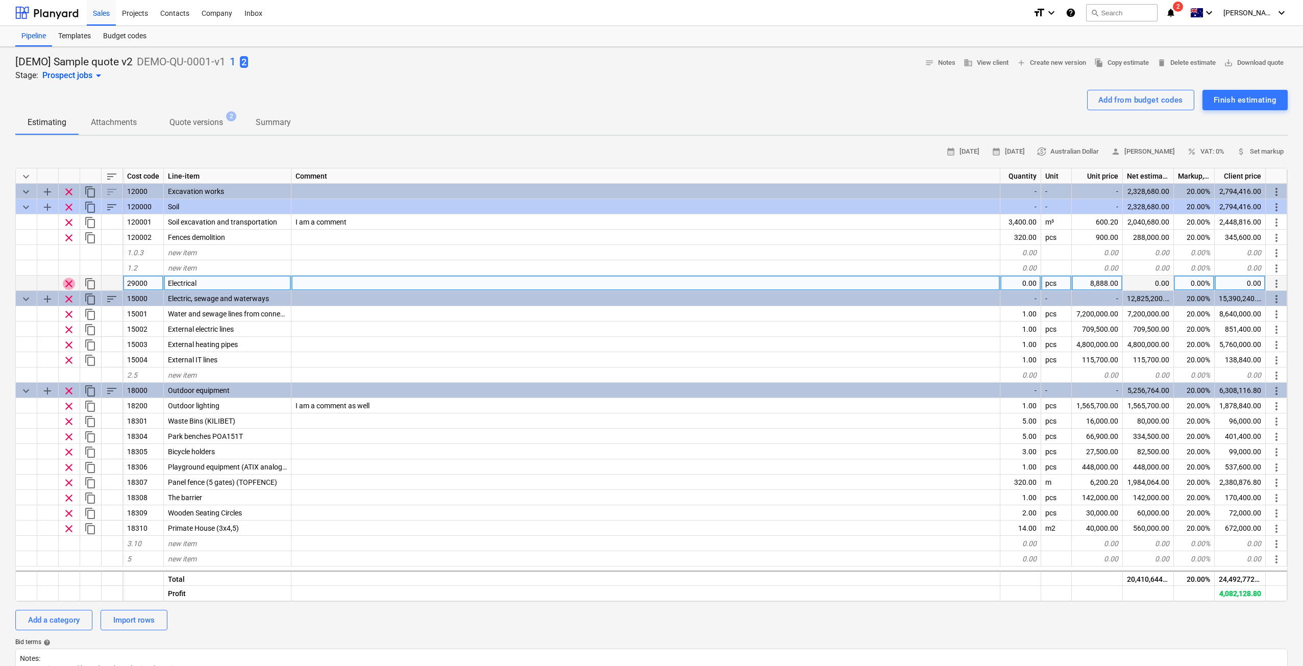
click at [68, 282] on span "clear" at bounding box center [69, 284] width 12 height 12
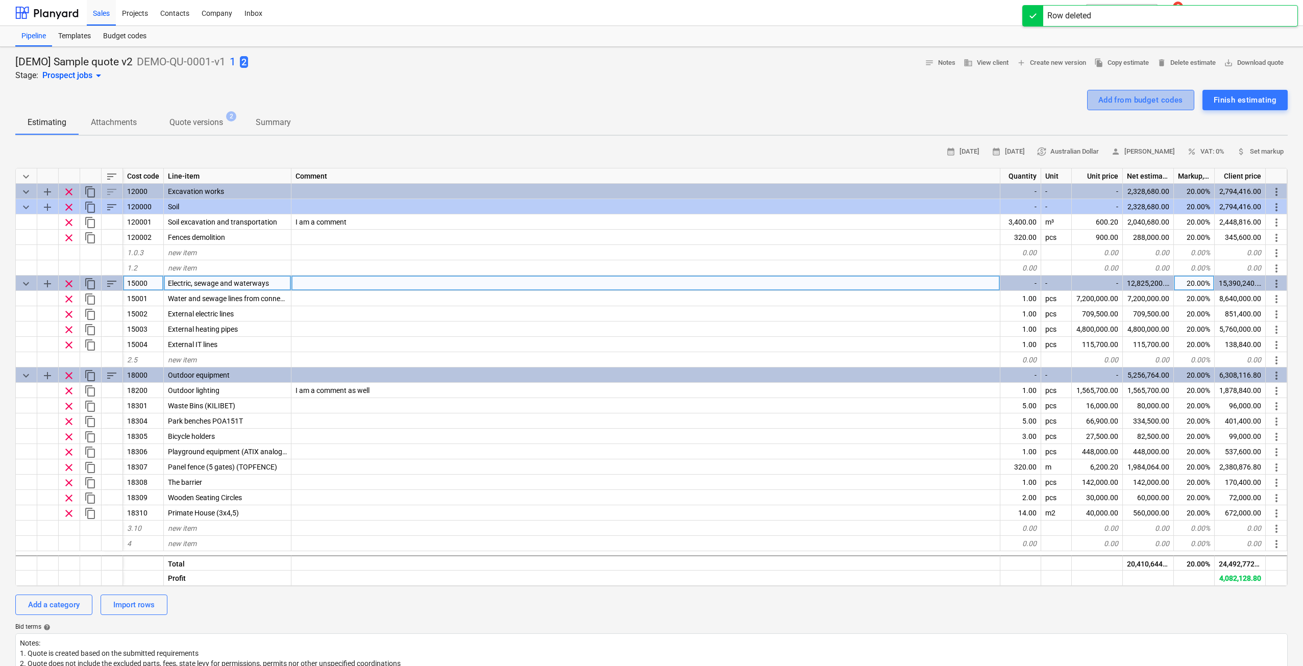
click at [1162, 101] on div "Add from budget codes" at bounding box center [1140, 99] width 85 height 13
type textarea "x"
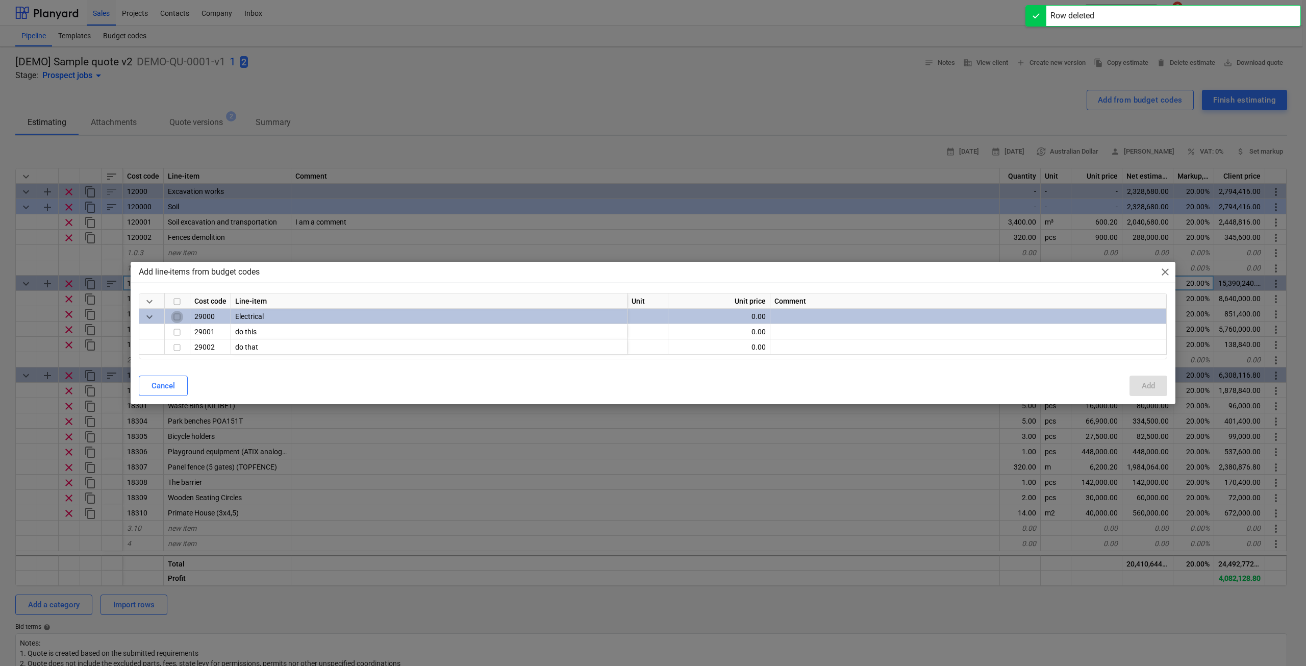
click at [176, 316] on input "checkbox" at bounding box center [177, 317] width 12 height 12
checkbox input "true"
click at [1148, 383] on div "Add" at bounding box center [1148, 385] width 13 height 13
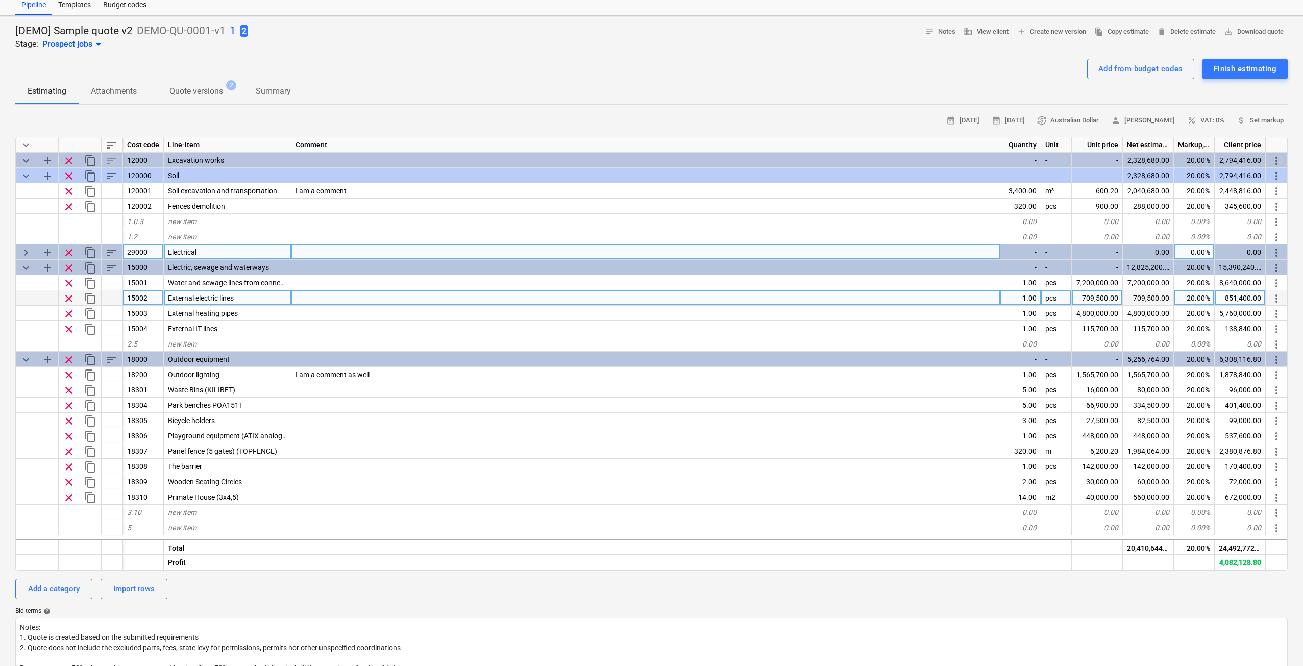
scroll to position [51, 0]
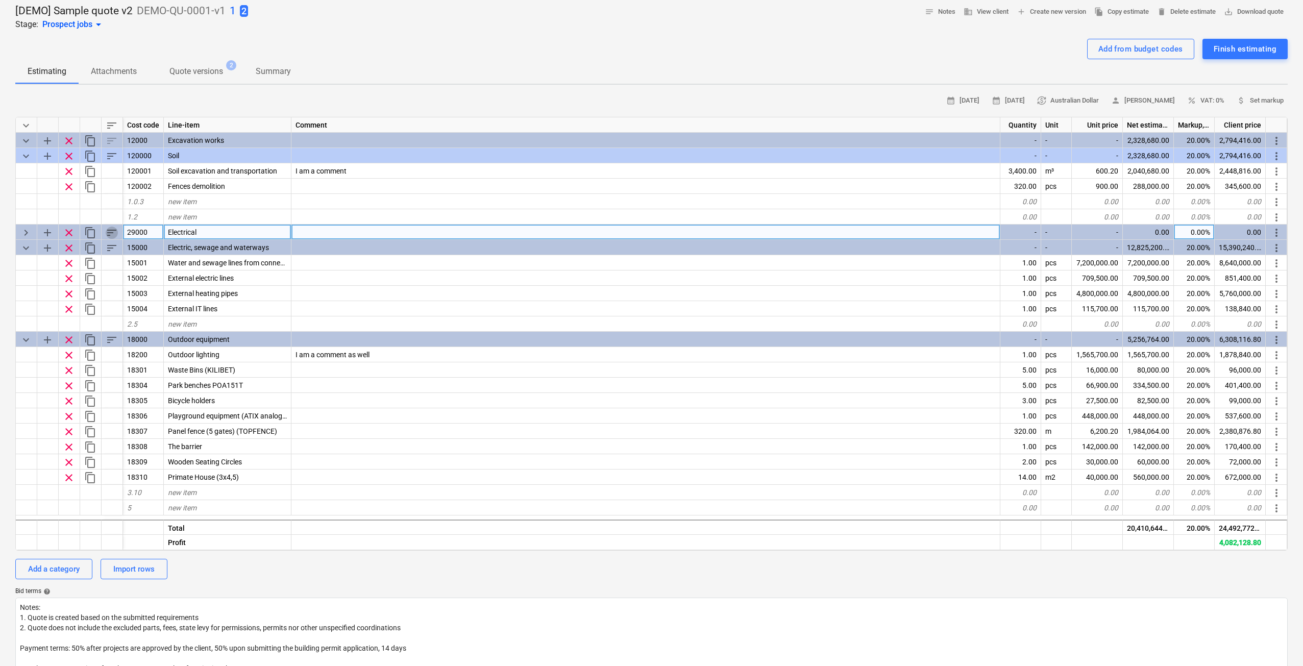
click at [107, 230] on span "sort" at bounding box center [112, 233] width 12 height 12
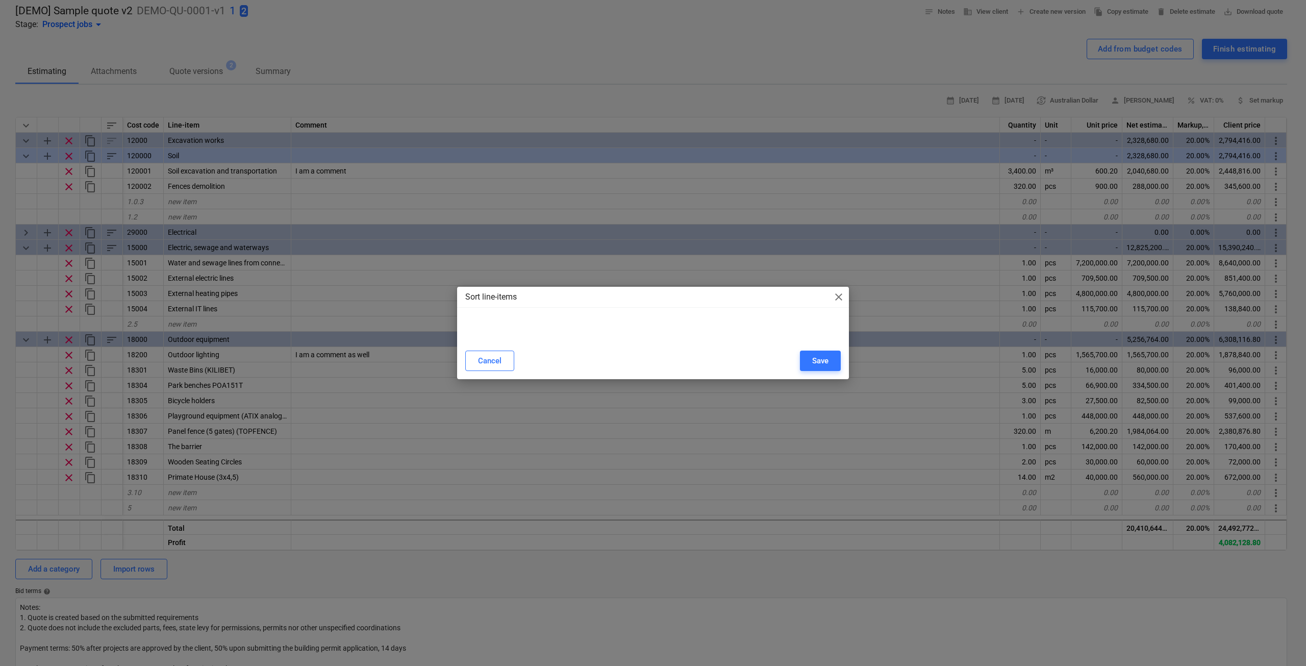
click at [836, 291] on span "close" at bounding box center [839, 297] width 12 height 12
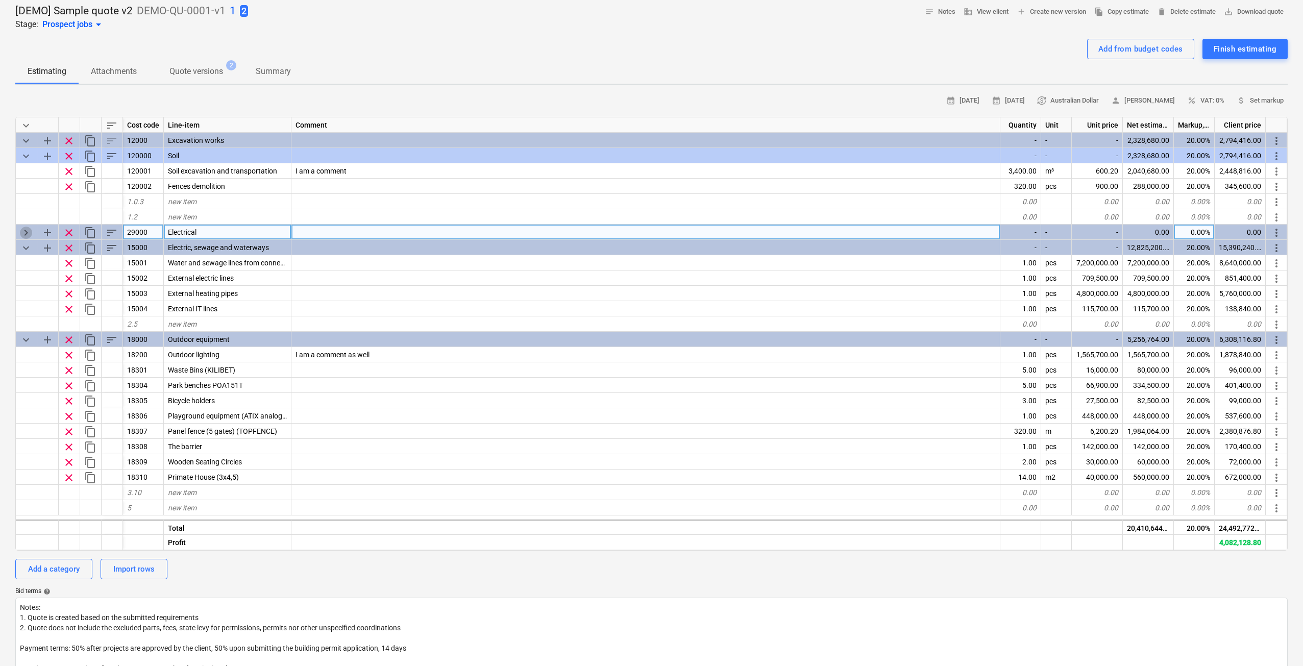
click at [20, 229] on span "keyboard_arrow_right" at bounding box center [26, 233] width 12 height 12
type textarea "x"
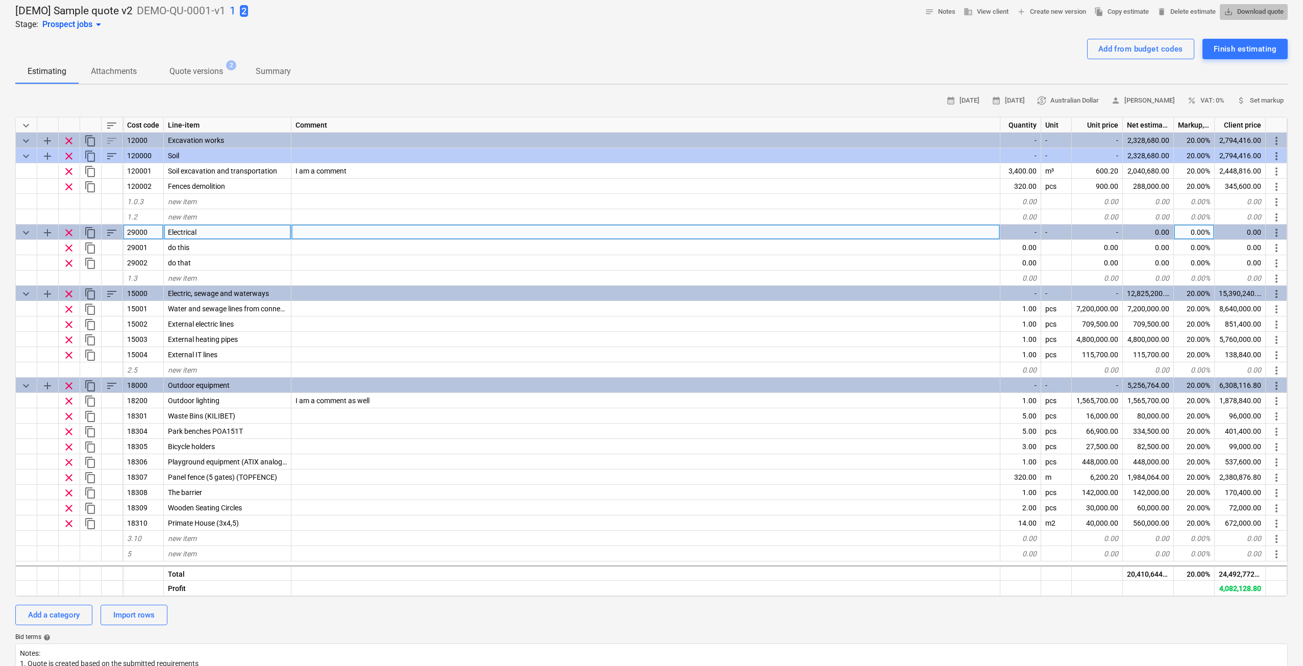
click at [1247, 14] on span "save_alt Download quote" at bounding box center [1254, 12] width 60 height 12
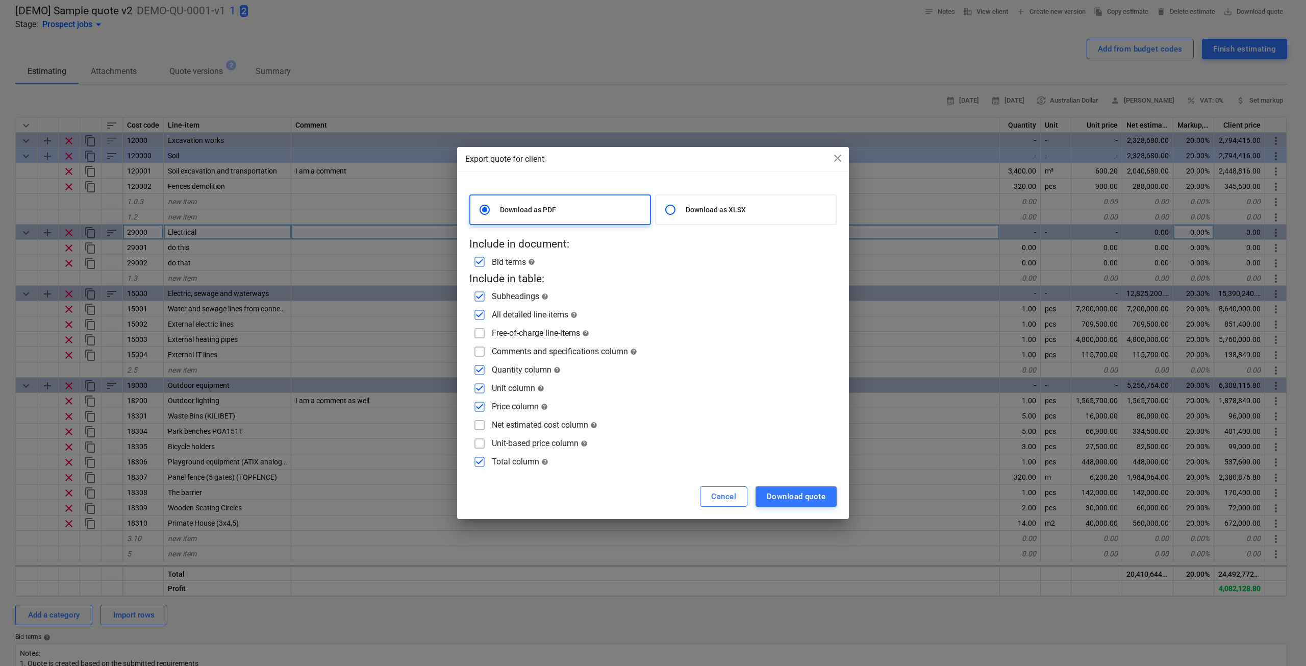
click at [707, 214] on p "Download as XLSX" at bounding box center [759, 210] width 146 height 10
radio input "false"
radio input "true"
checkbox input "false"
click at [504, 444] on div "Unit-based price column help" at bounding box center [540, 443] width 96 height 10
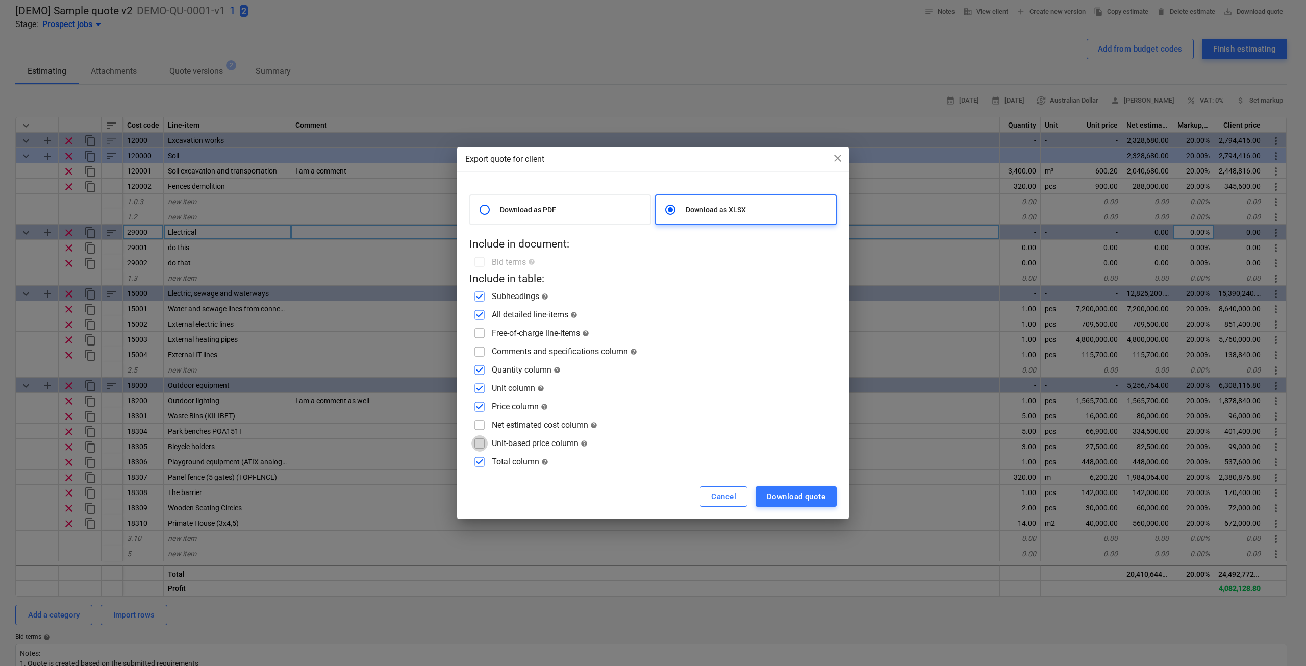
click at [476, 437] on input "checkbox" at bounding box center [480, 443] width 16 height 16
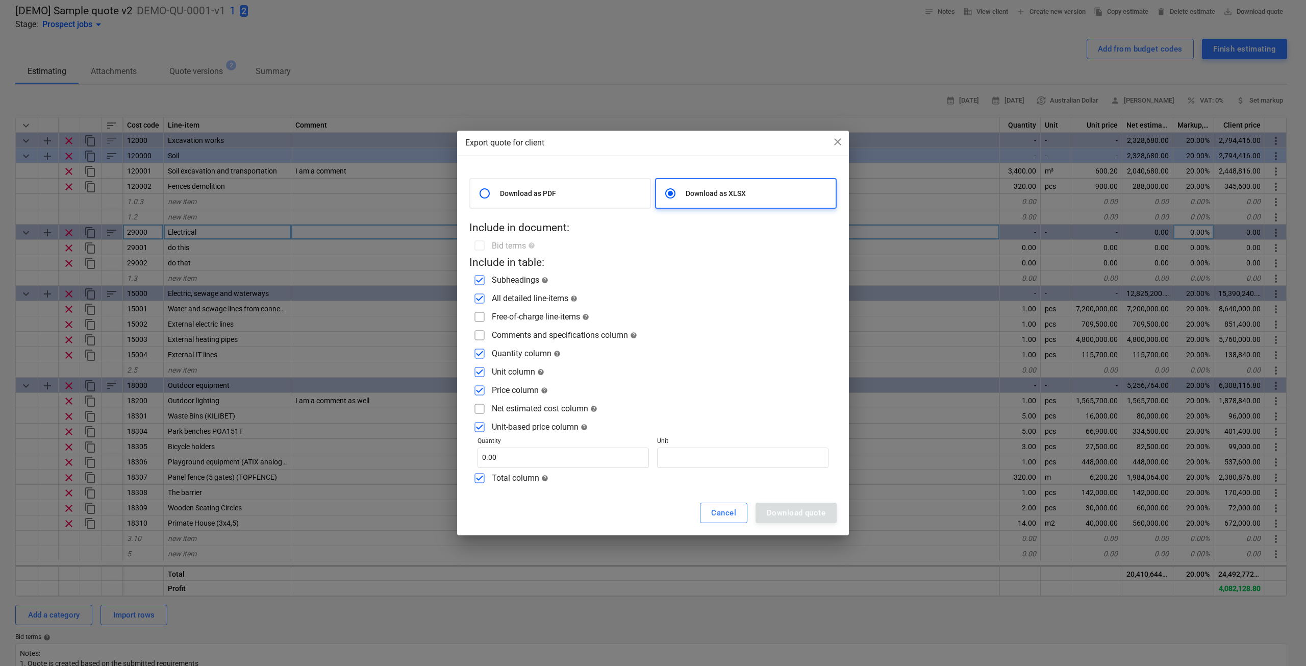
click at [479, 420] on input "checkbox" at bounding box center [480, 427] width 16 height 16
checkbox input "false"
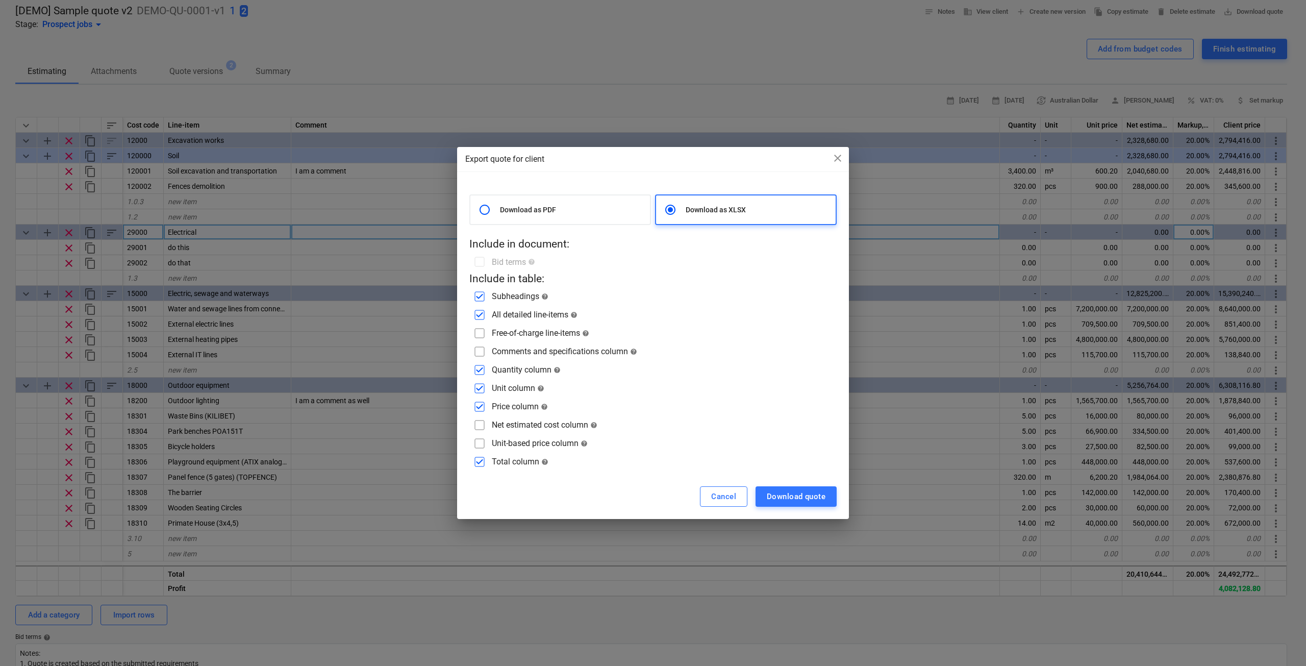
click at [479, 420] on input "checkbox" at bounding box center [480, 425] width 16 height 16
checkbox input "true"
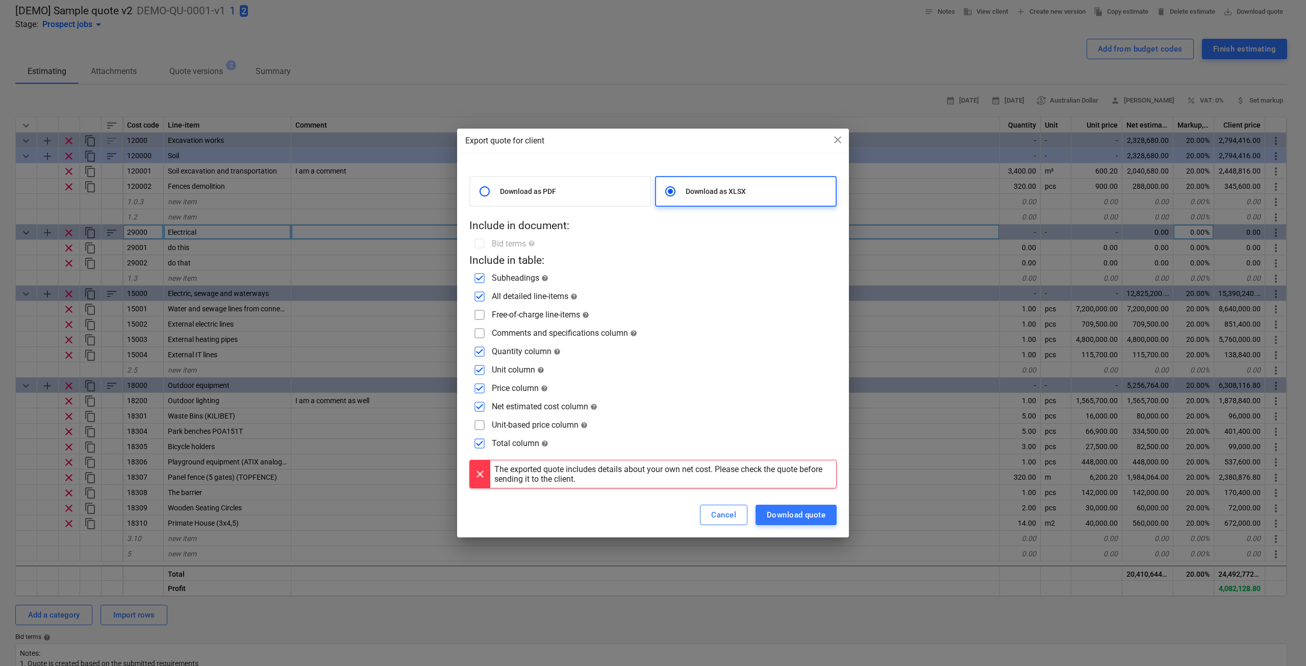
click at [474, 423] on input "checkbox" at bounding box center [480, 425] width 16 height 16
checkbox input "true"
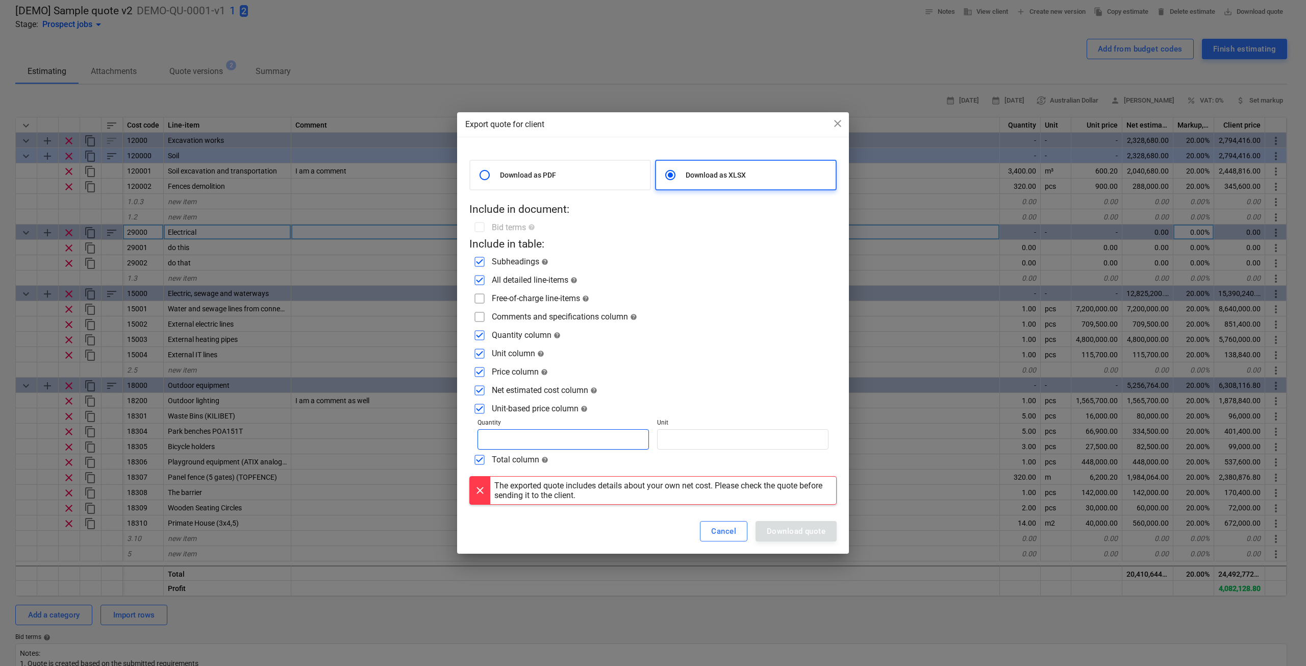
click at [504, 437] on input "text" at bounding box center [563, 439] width 171 height 20
type input "1.00"
click at [711, 442] on input "text" at bounding box center [742, 439] width 171 height 20
type input "pcs"
click at [800, 532] on div "Download quote" at bounding box center [796, 531] width 59 height 13
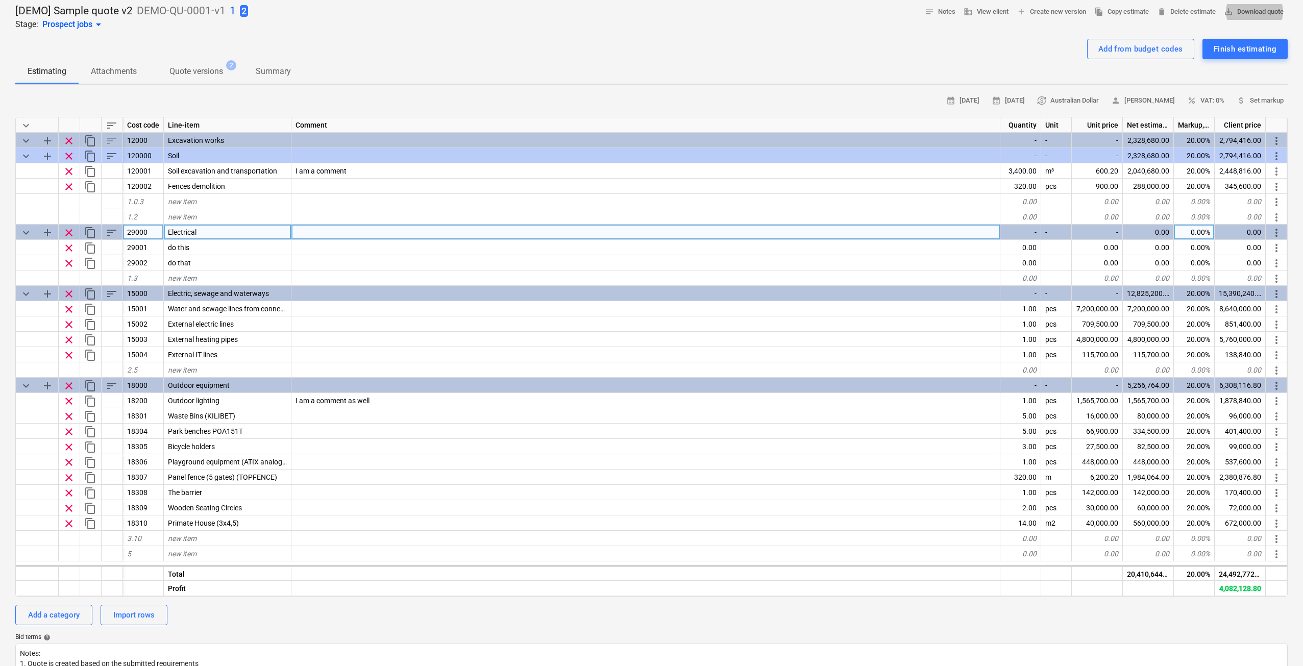
click at [1249, 14] on span "save_alt Download quote" at bounding box center [1254, 12] width 60 height 12
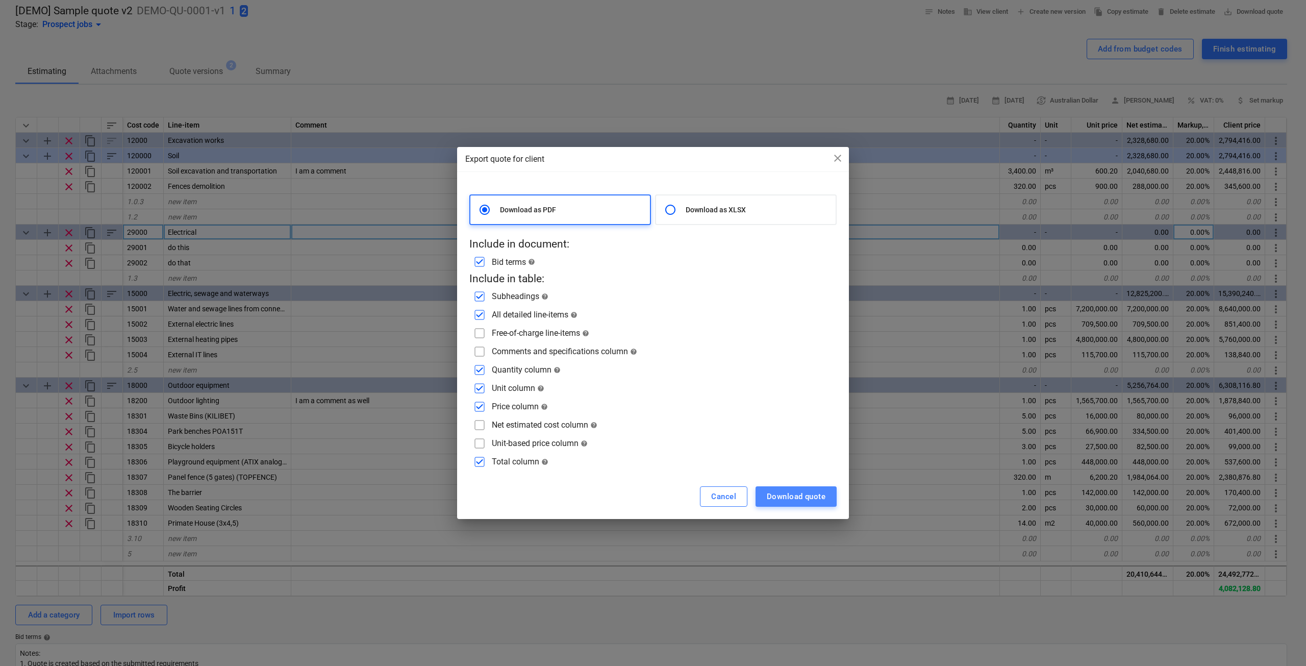
click at [767, 494] on div "Download quote" at bounding box center [796, 496] width 59 height 13
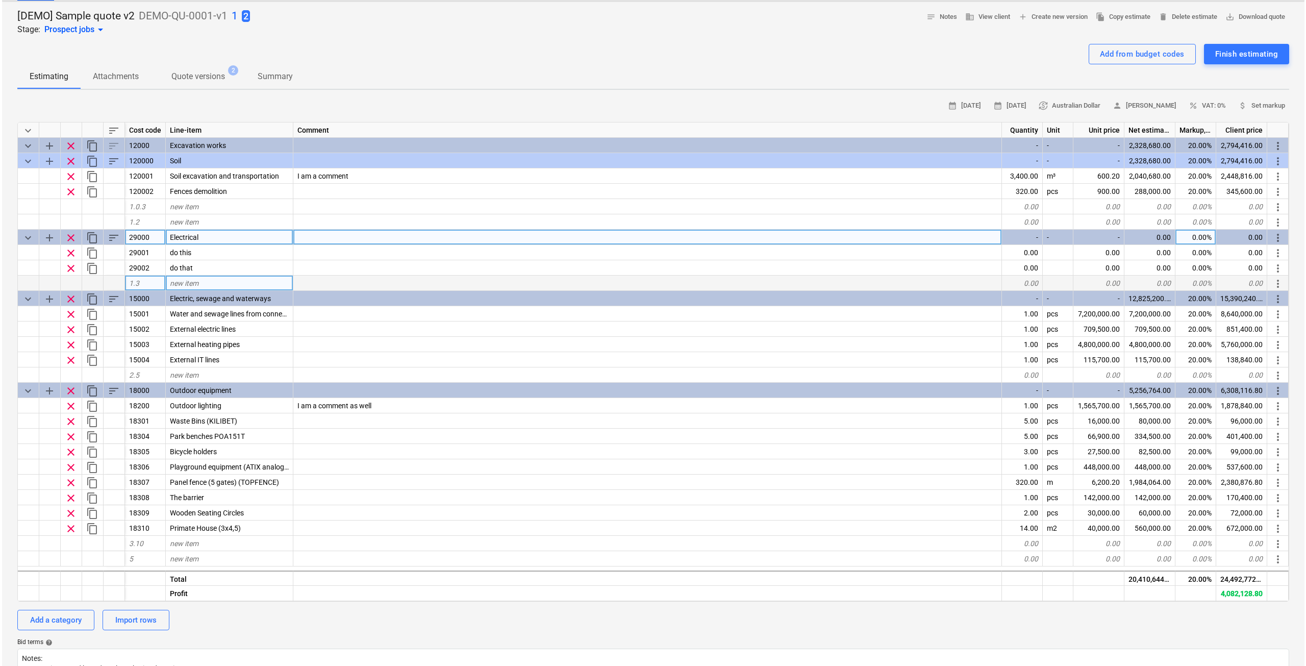
scroll to position [0, 0]
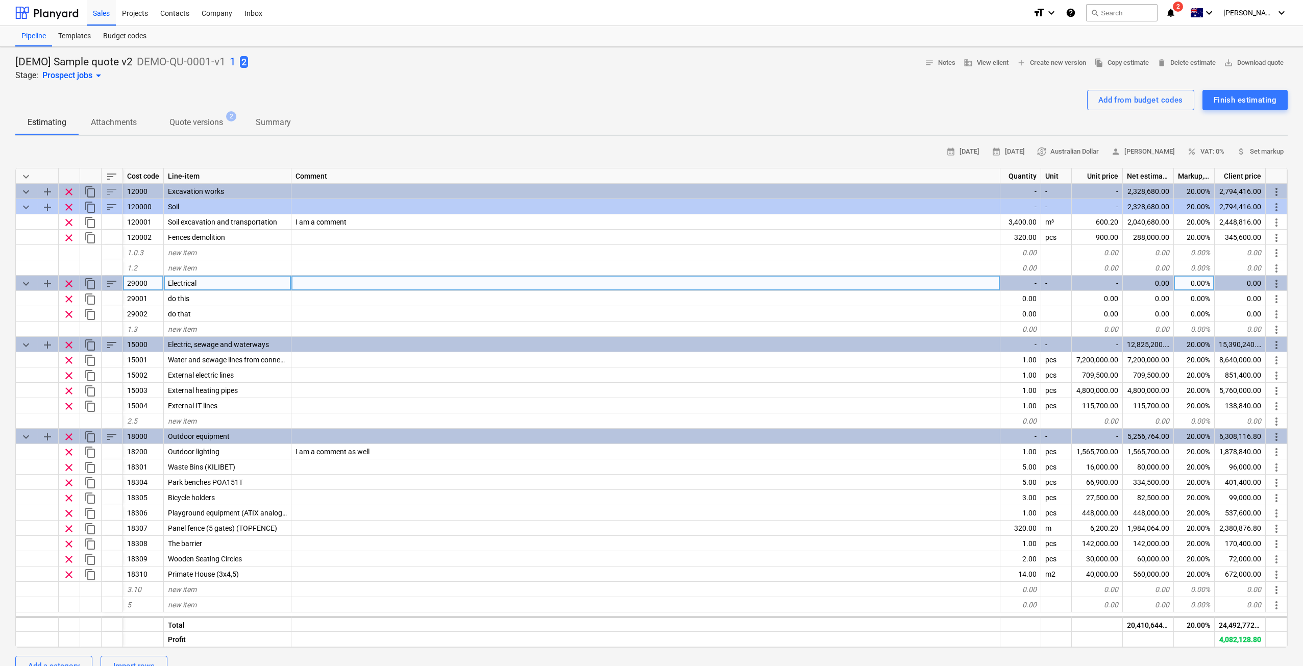
click at [211, 59] on p "DEMO-QU-0001-v1" at bounding box center [181, 62] width 89 height 14
click at [130, 10] on div "Projects" at bounding box center [135, 12] width 38 height 26
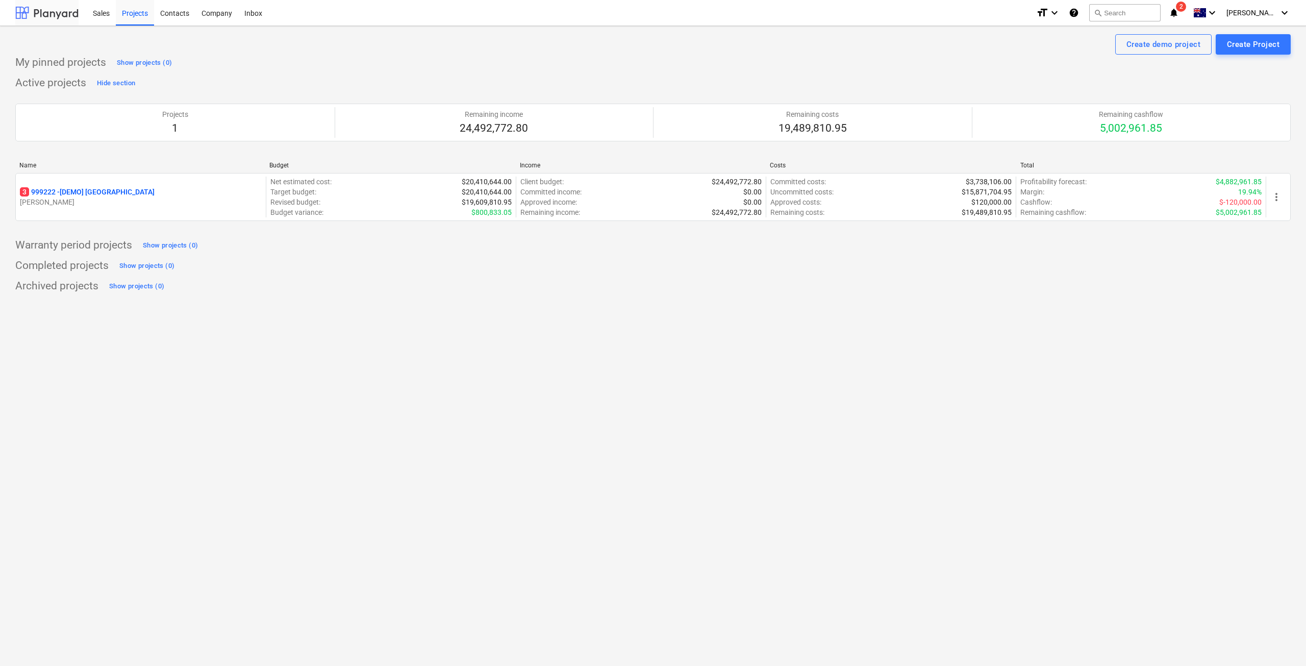
click at [68, 16] on div at bounding box center [46, 13] width 63 height 26
click at [77, 10] on div at bounding box center [46, 13] width 63 height 26
click at [186, 11] on div "Contacts" at bounding box center [174, 12] width 41 height 26
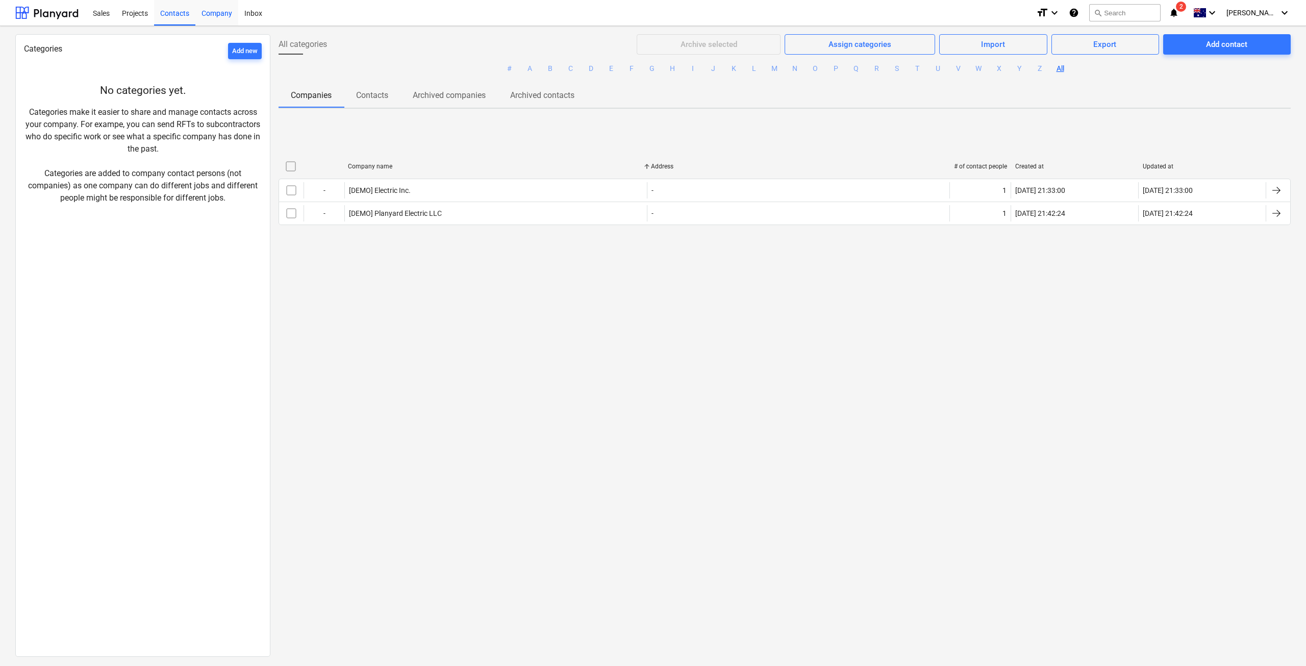
click at [214, 16] on div "Company" at bounding box center [216, 12] width 43 height 26
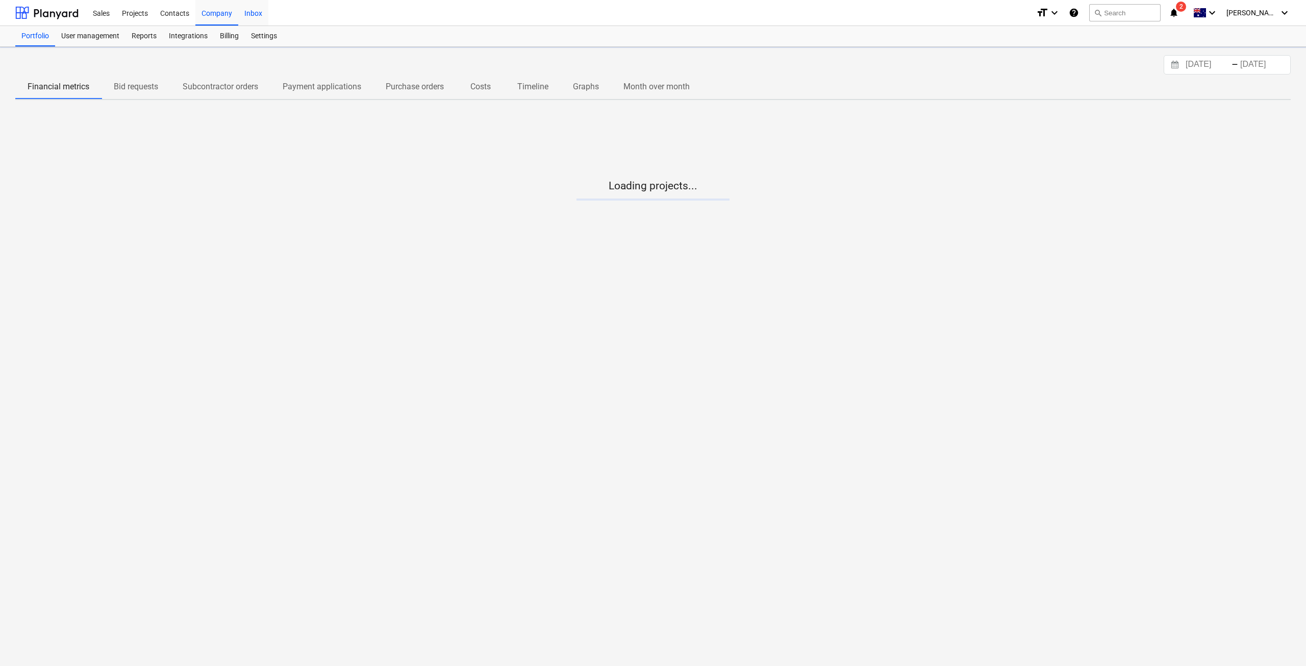
click at [255, 16] on div "Inbox" at bounding box center [253, 12] width 30 height 26
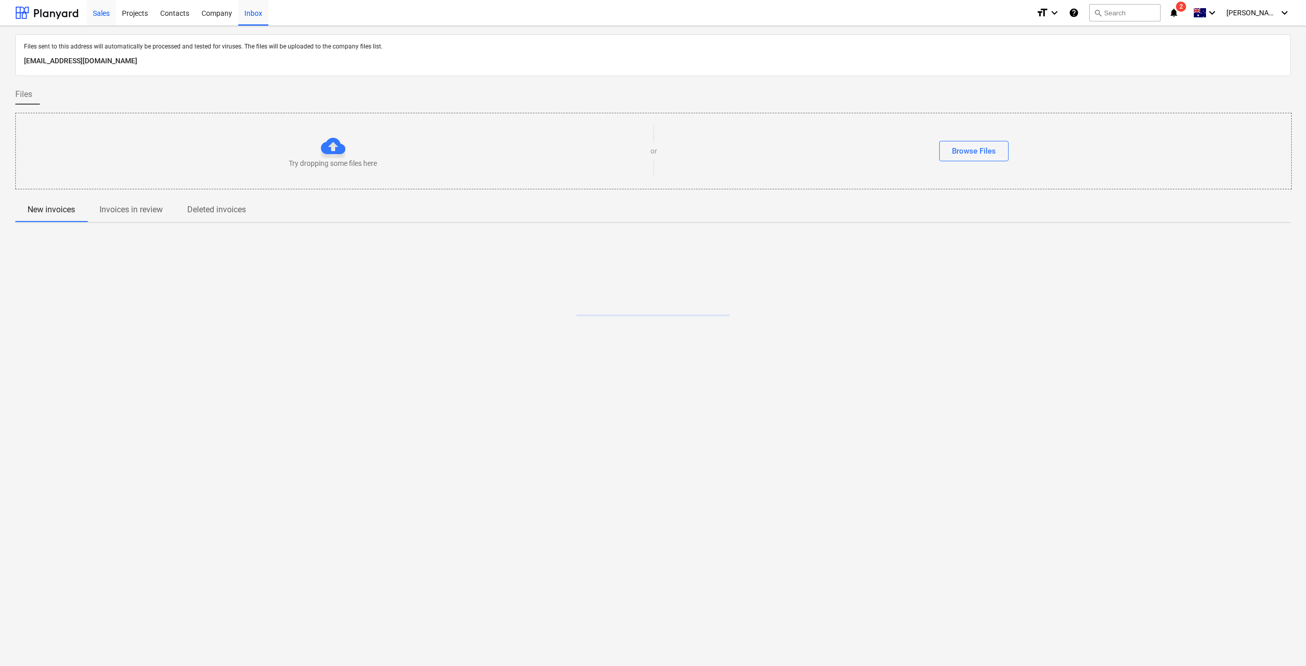
click at [114, 17] on div "Sales" at bounding box center [101, 12] width 29 height 26
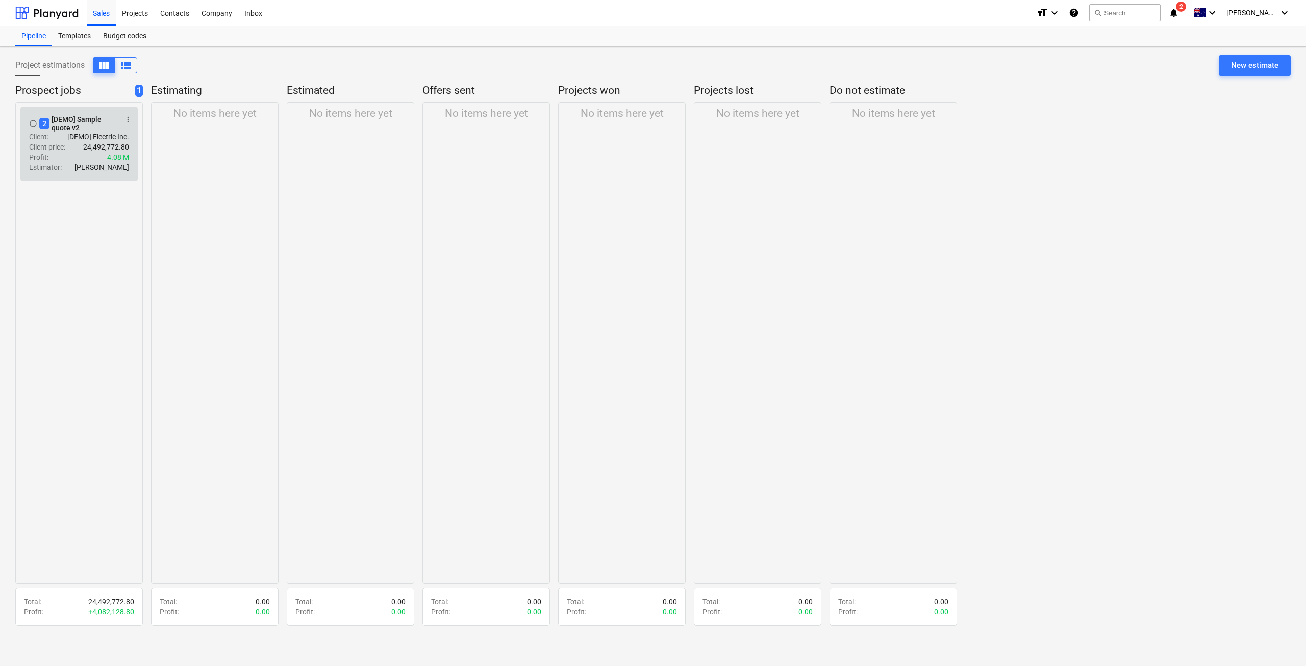
click at [98, 138] on p "[DEMO] Electric Inc." at bounding box center [98, 137] width 62 height 10
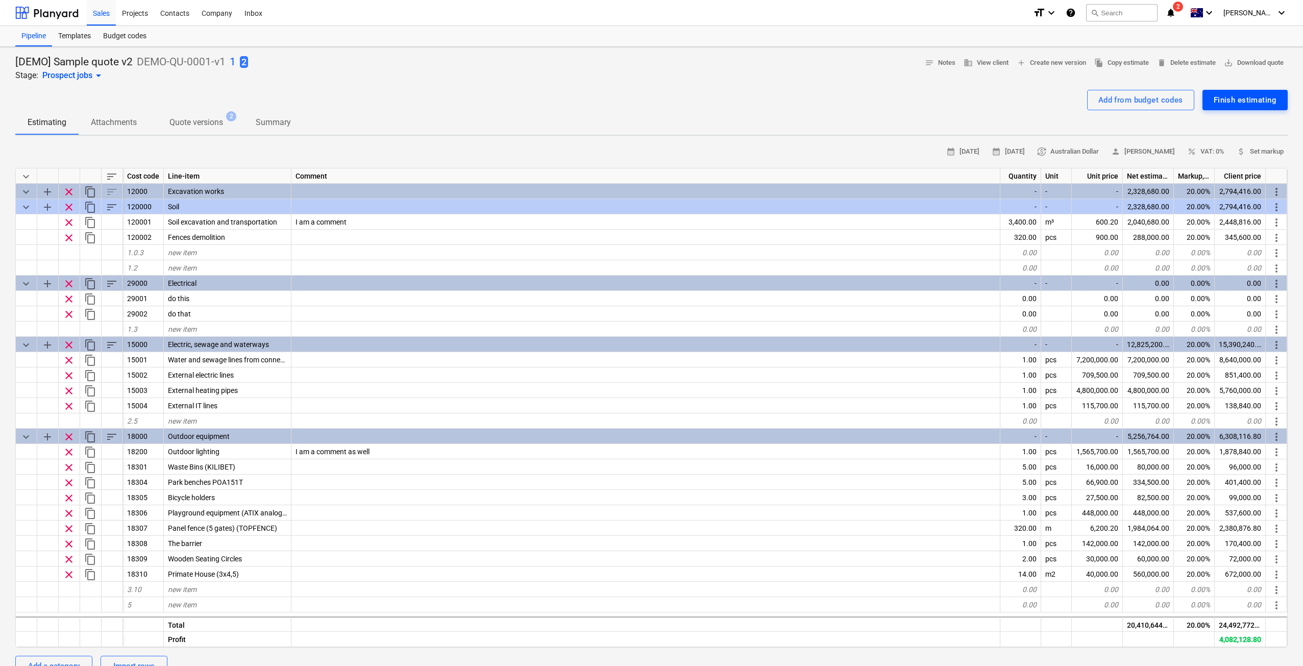
click at [1267, 97] on div "Finish estimating" at bounding box center [1245, 99] width 63 height 13
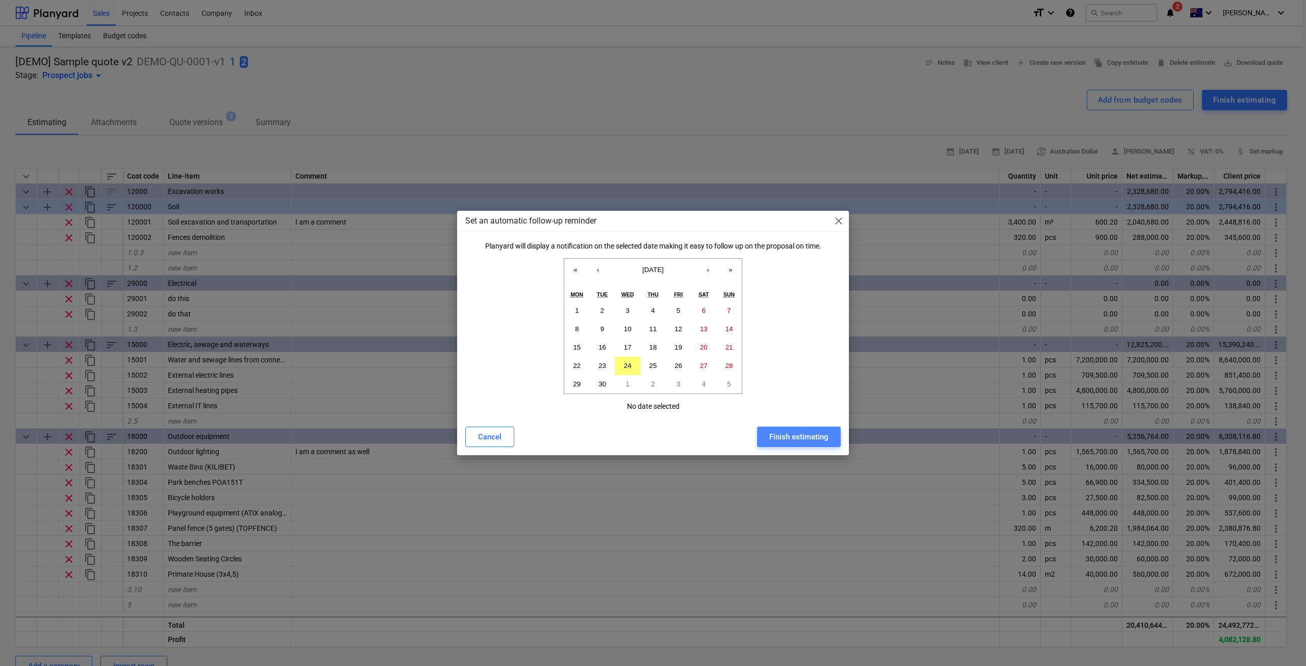
click at [814, 443] on div "Finish estimating" at bounding box center [799, 436] width 59 height 13
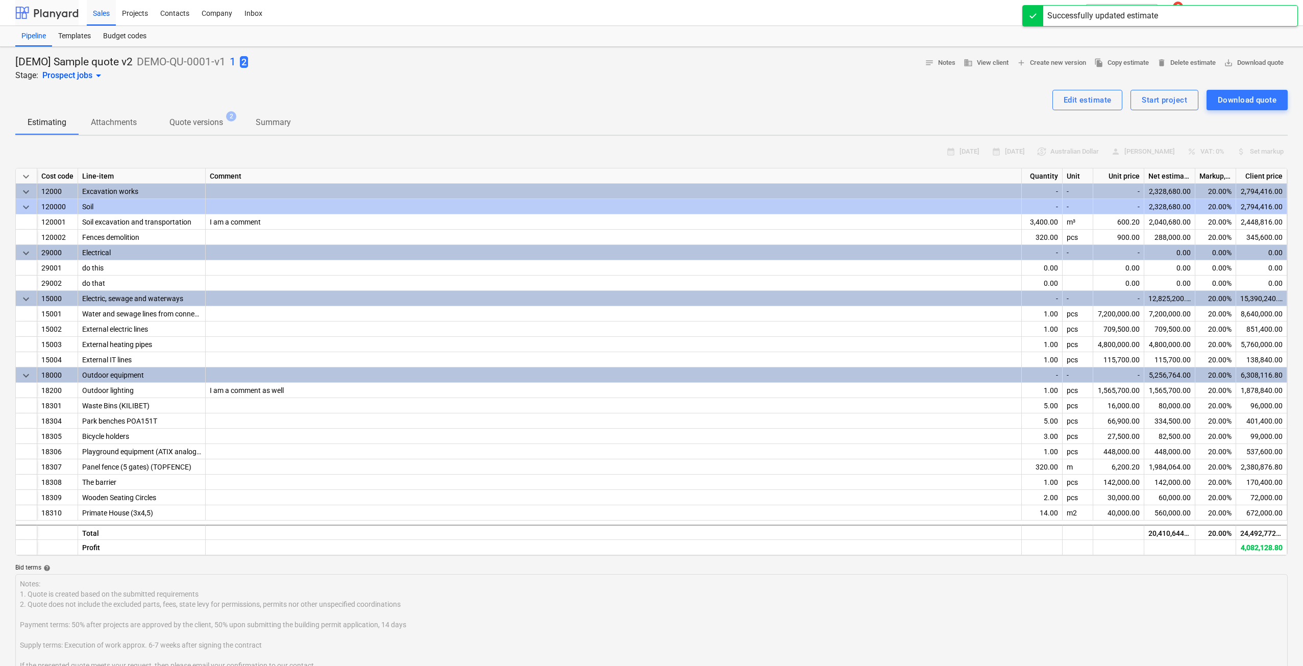
click at [49, 15] on div at bounding box center [46, 13] width 63 height 26
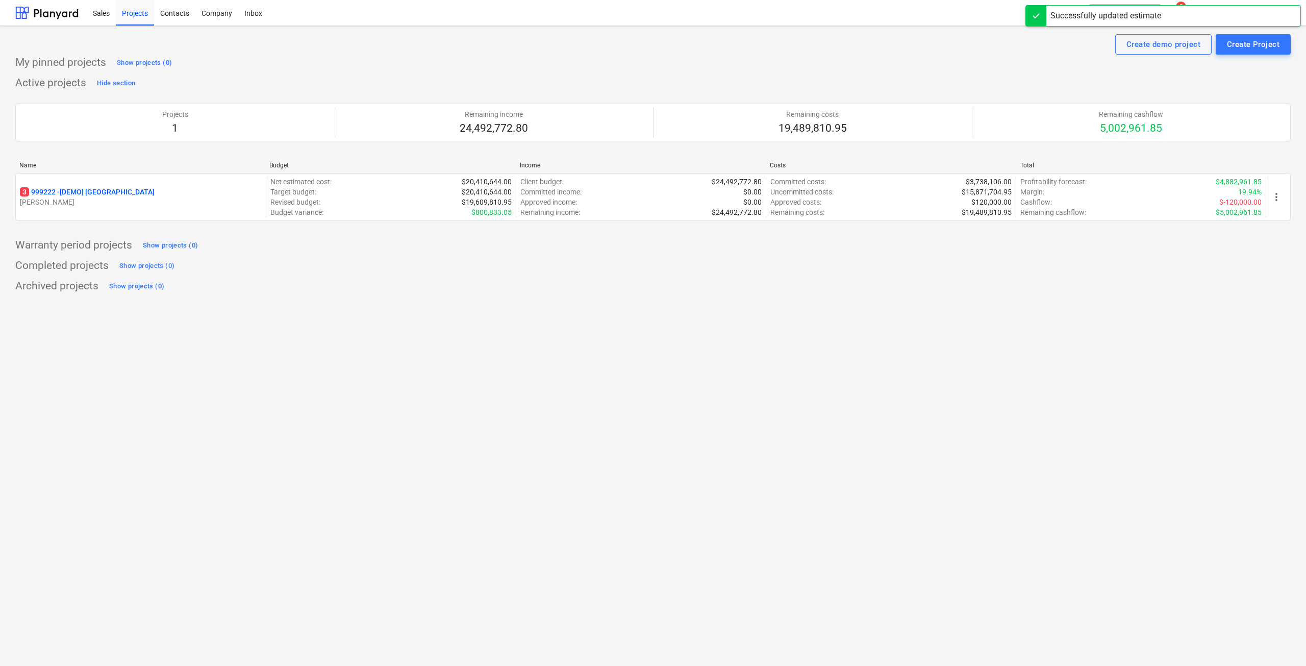
click at [145, 193] on p "3 999222 - [DEMO] Stone Road House" at bounding box center [87, 192] width 135 height 10
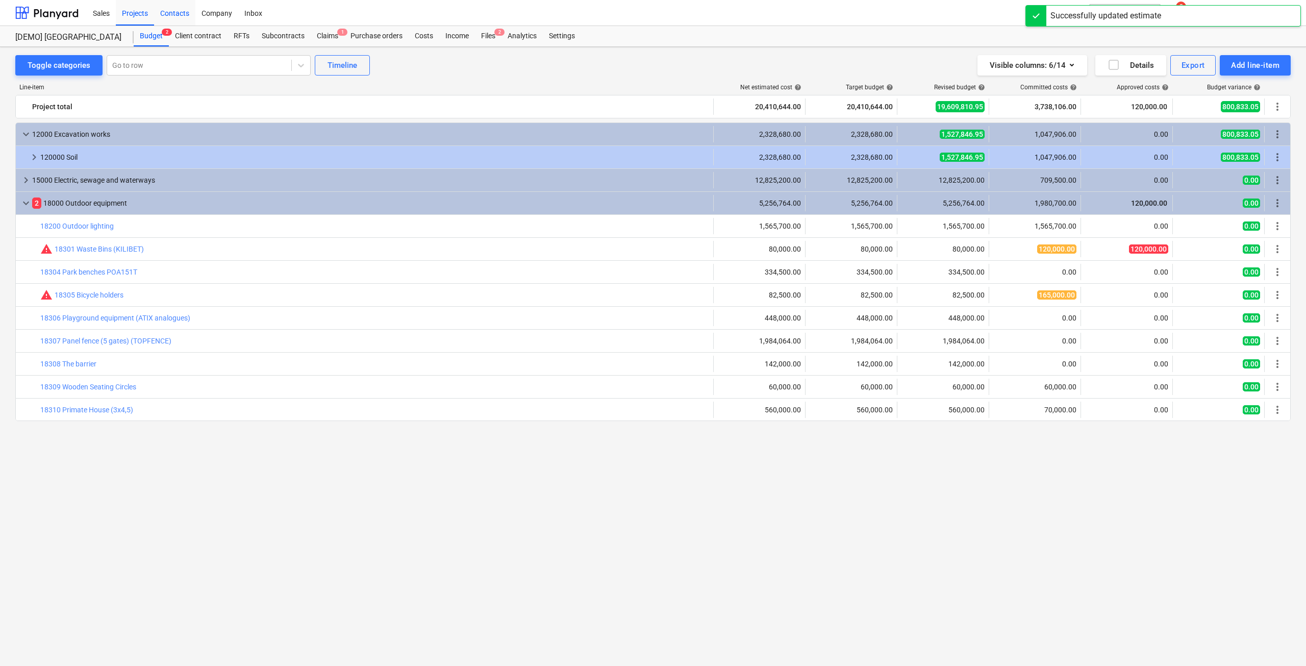
click at [162, 15] on div "Contacts" at bounding box center [174, 12] width 41 height 26
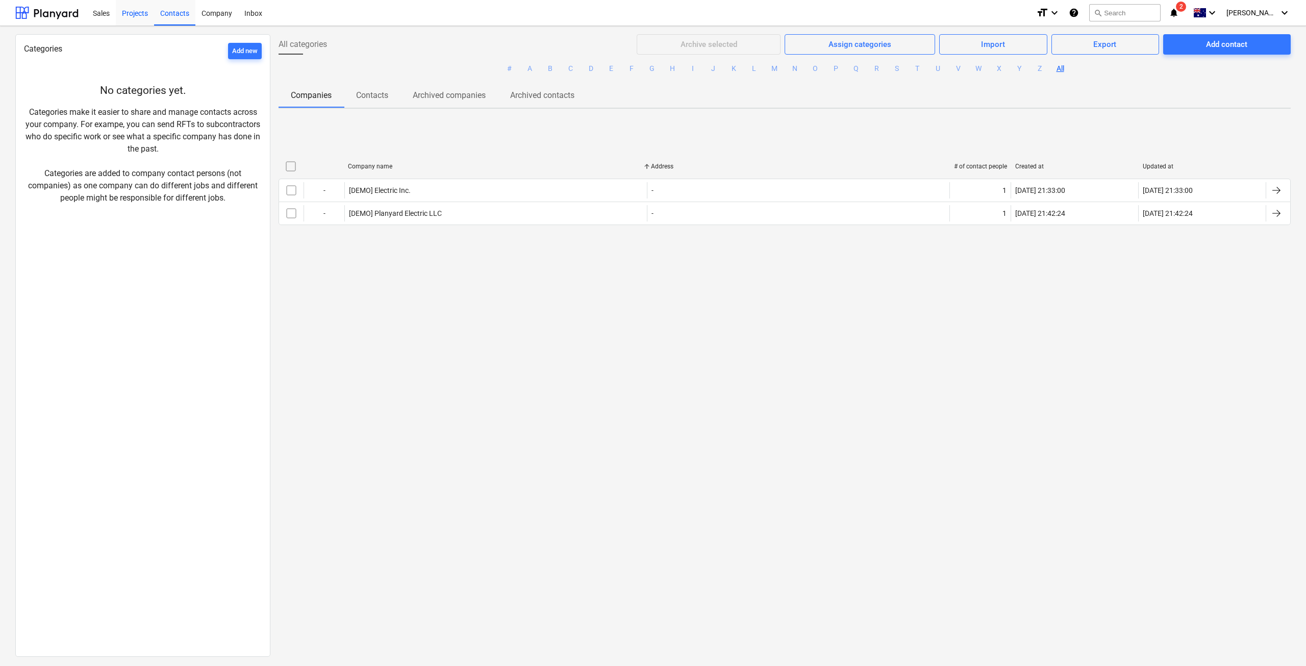
click at [144, 18] on div "Projects" at bounding box center [135, 12] width 38 height 26
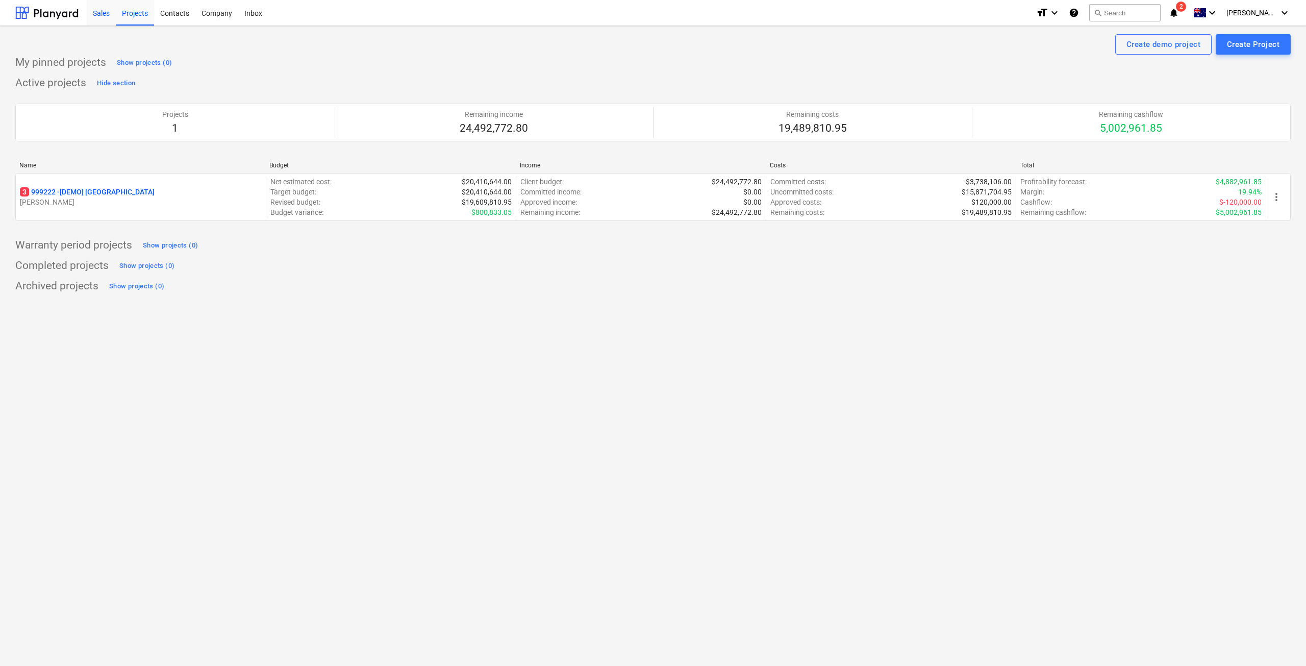
click at [104, 6] on div "Sales" at bounding box center [101, 12] width 29 height 26
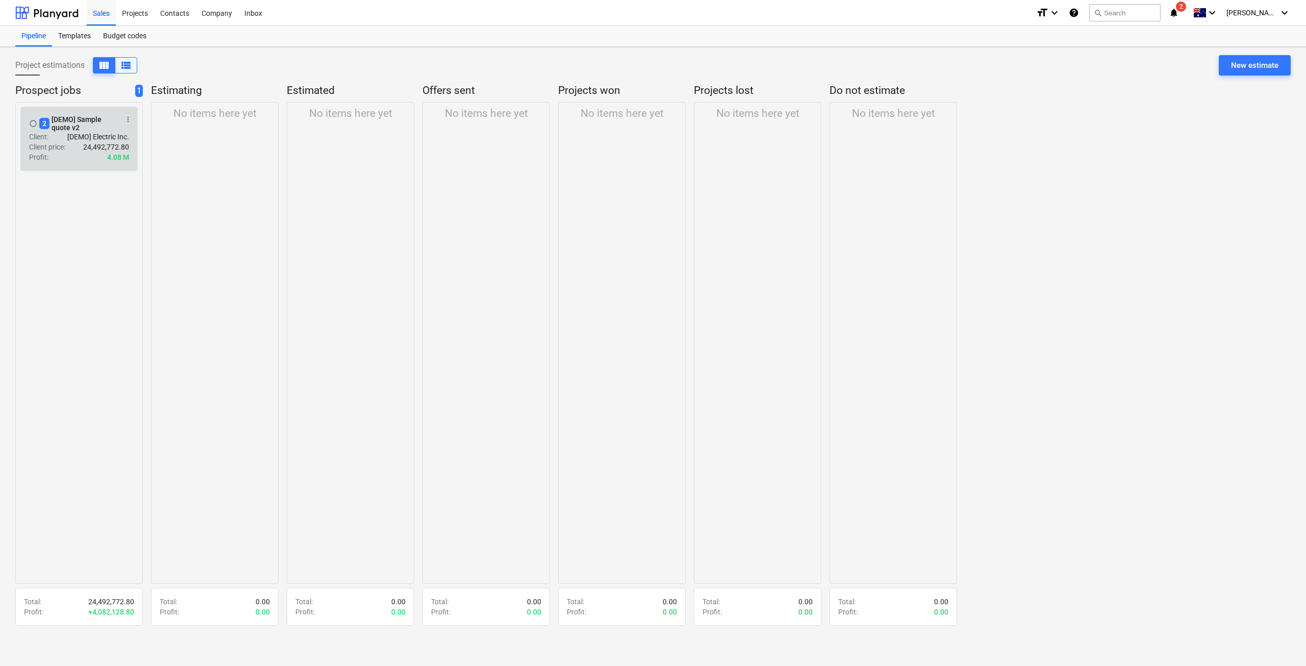
click at [106, 133] on p "[DEMO] Electric Inc." at bounding box center [98, 137] width 62 height 10
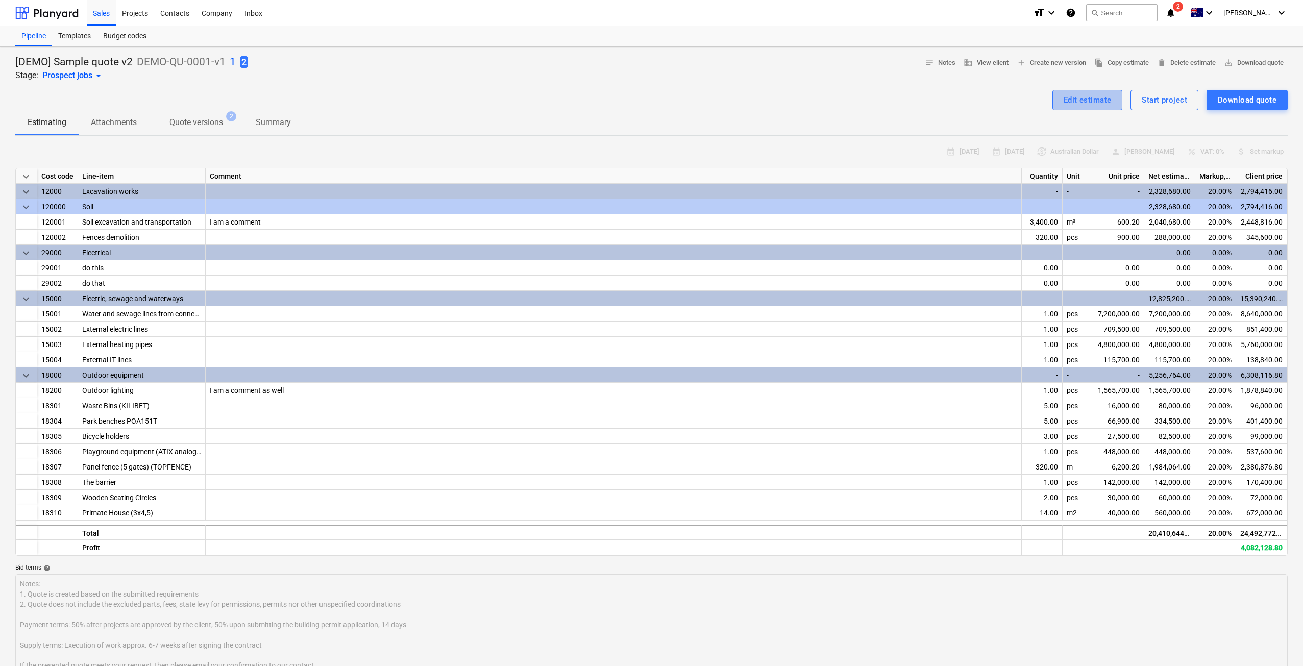
click at [1087, 96] on div "Edit estimate" at bounding box center [1088, 99] width 48 height 13
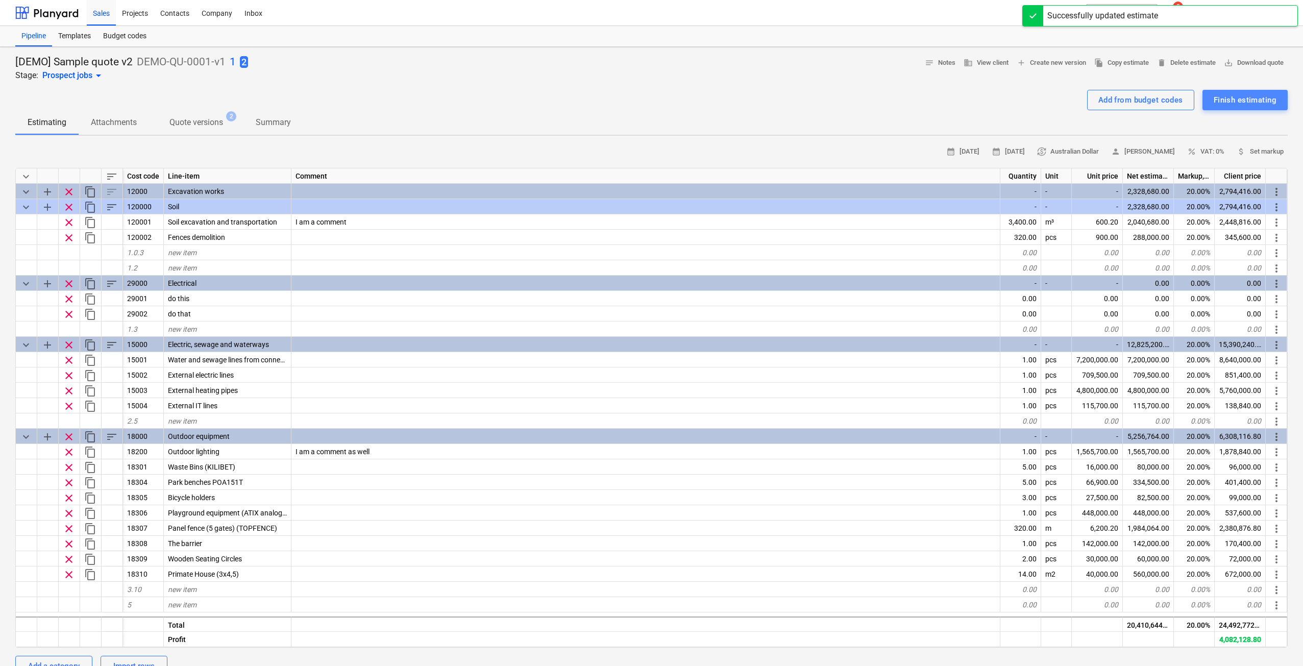
click at [1255, 102] on div "Finish estimating" at bounding box center [1245, 99] width 63 height 13
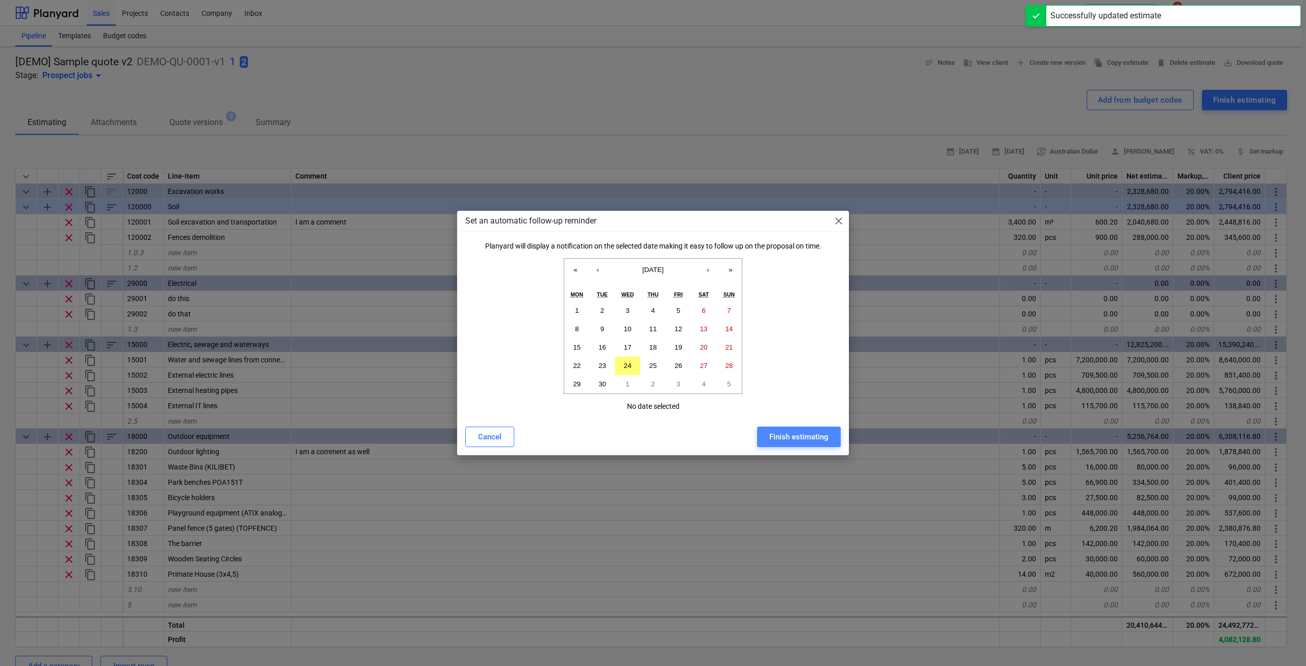
click at [813, 437] on div "Finish estimating" at bounding box center [799, 436] width 59 height 13
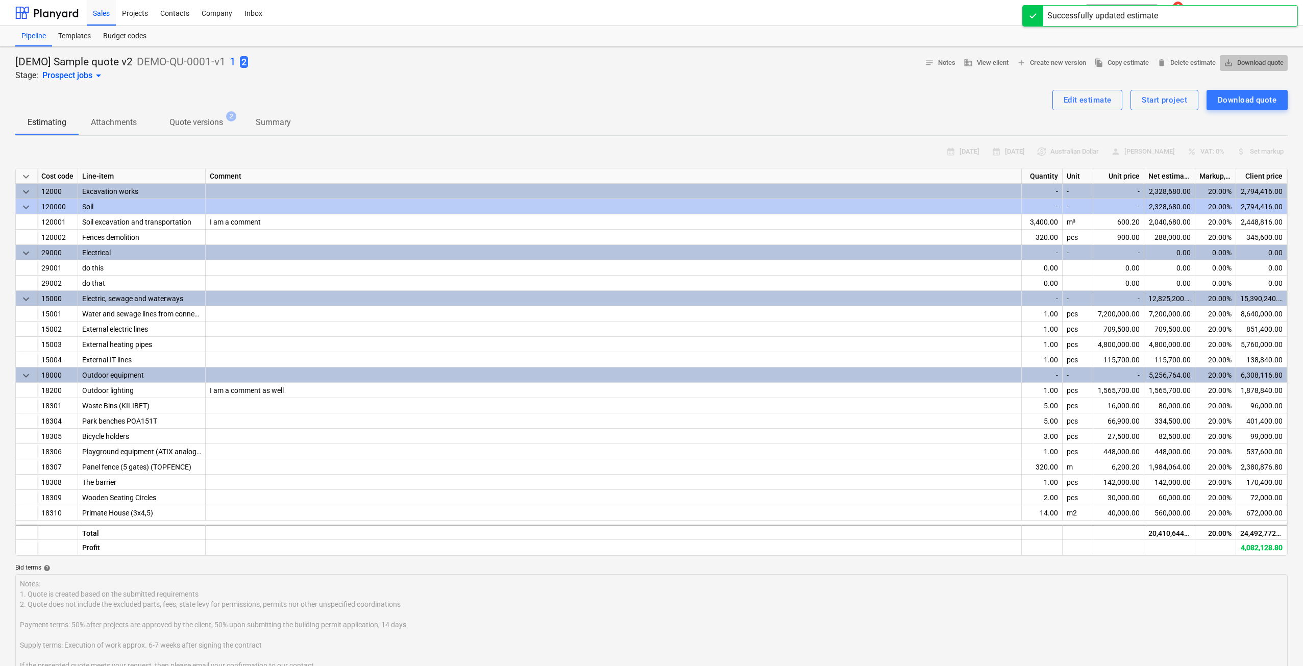
click at [1257, 62] on span "save_alt Download quote" at bounding box center [1254, 63] width 60 height 12
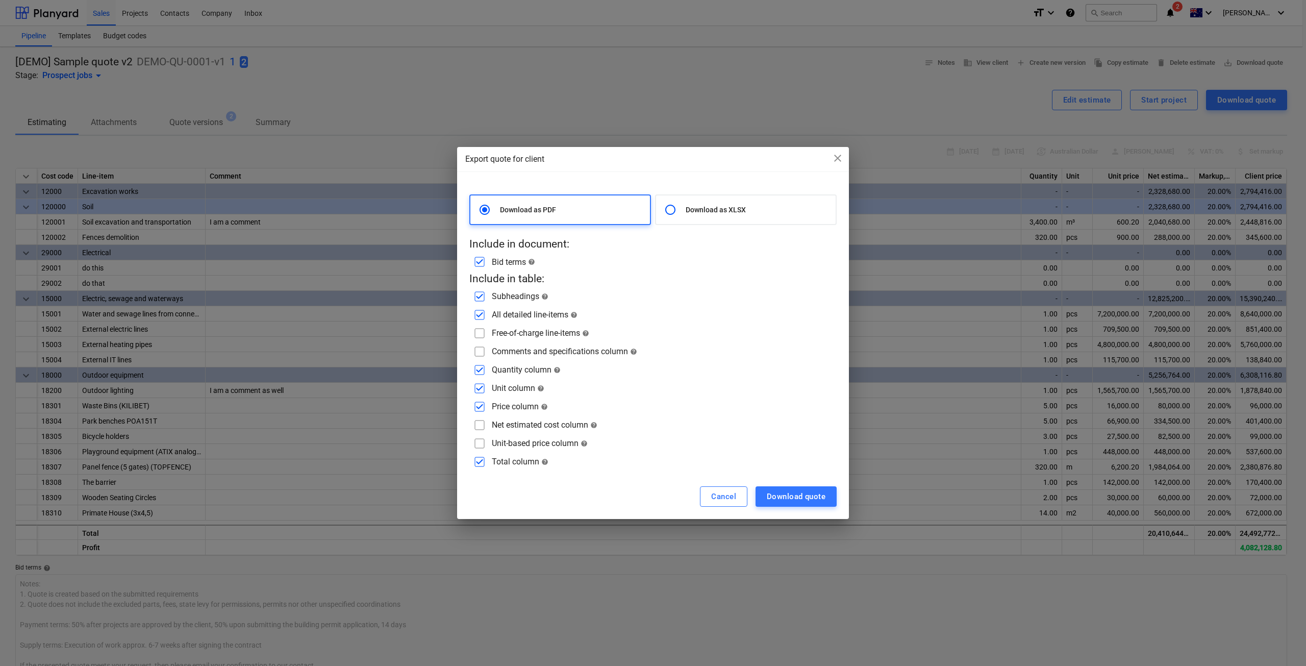
click at [758, 386] on div "Unit column help" at bounding box center [653, 388] width 367 height 16
click at [834, 159] on span "close" at bounding box center [838, 158] width 12 height 12
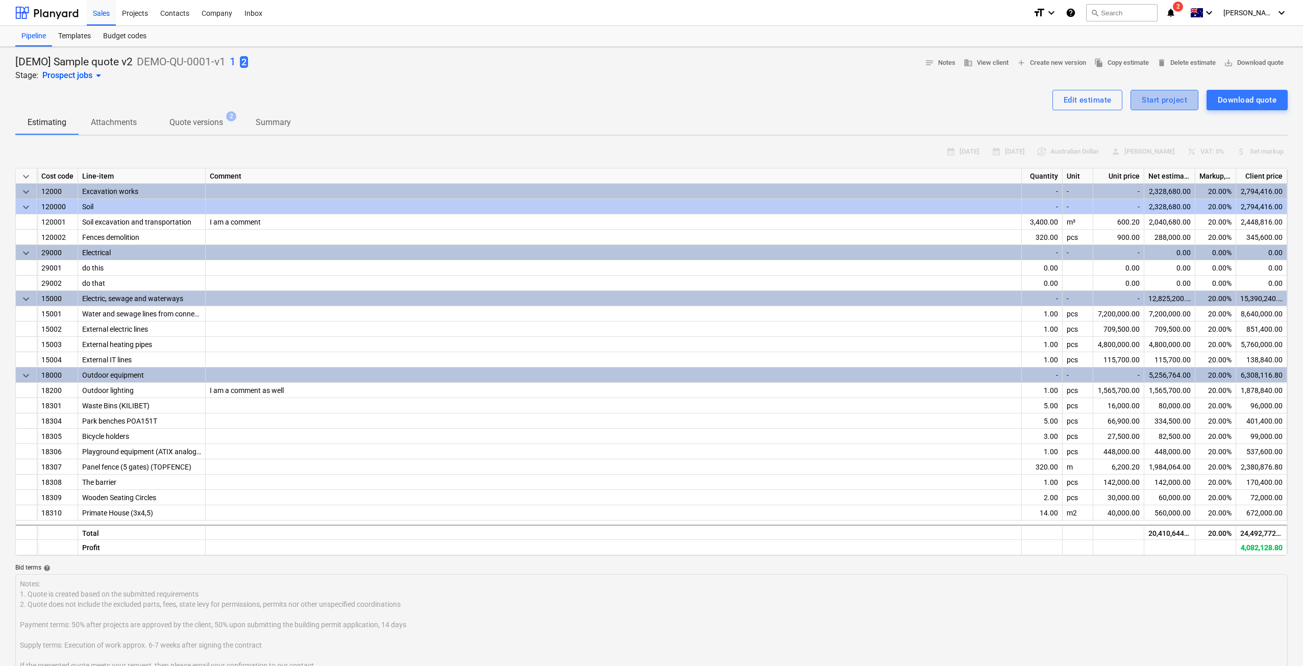
click at [1158, 105] on div "Start project" at bounding box center [1164, 99] width 45 height 13
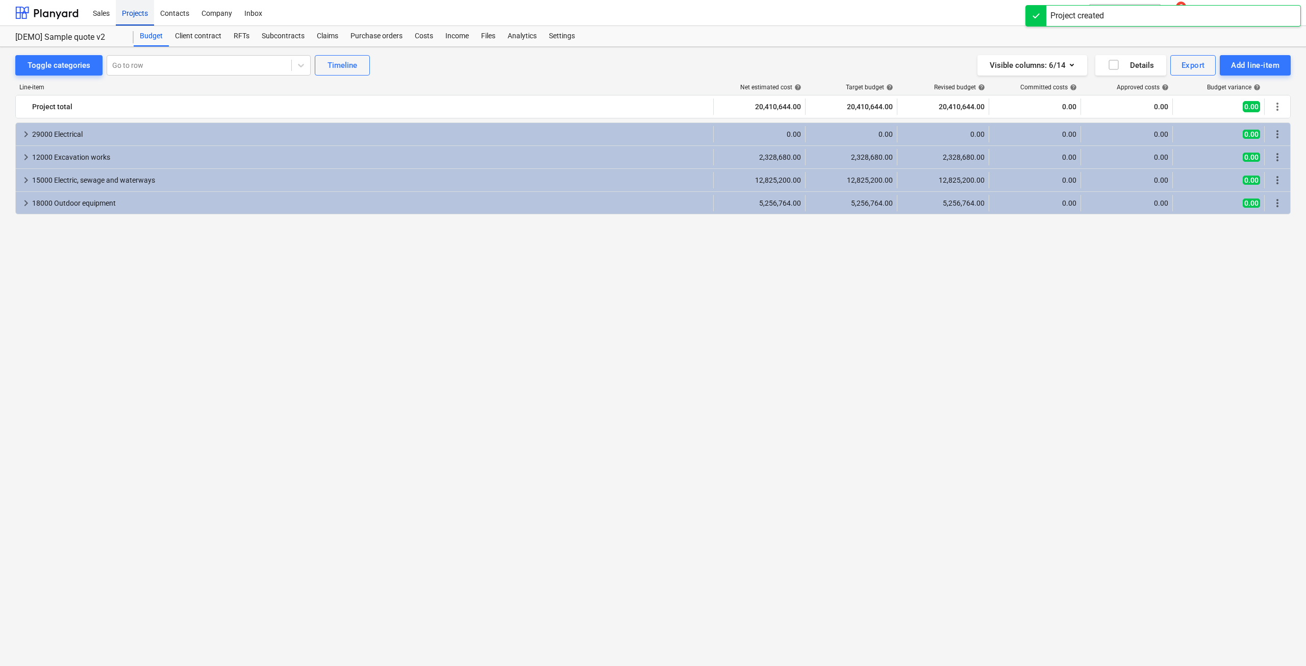
click at [145, 13] on div "Projects" at bounding box center [135, 12] width 38 height 26
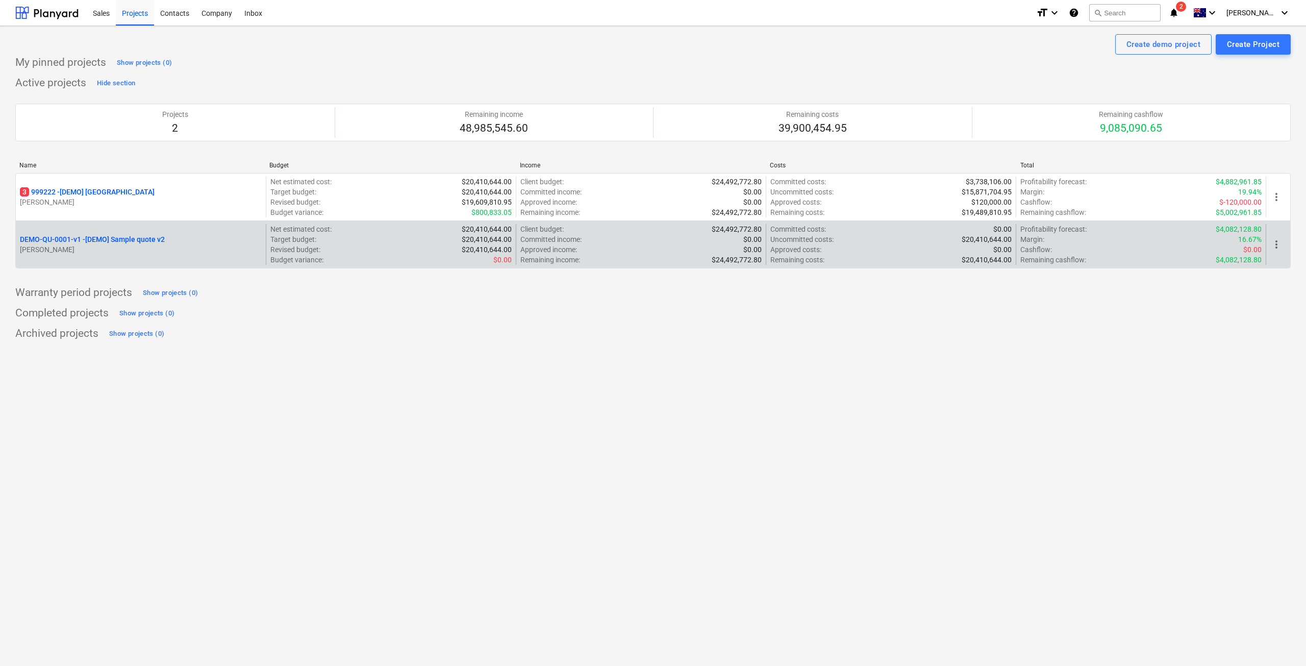
click at [227, 243] on div "DEMO-QU-0001-v1 - [DEMO] Sample quote v2" at bounding box center [141, 239] width 242 height 10
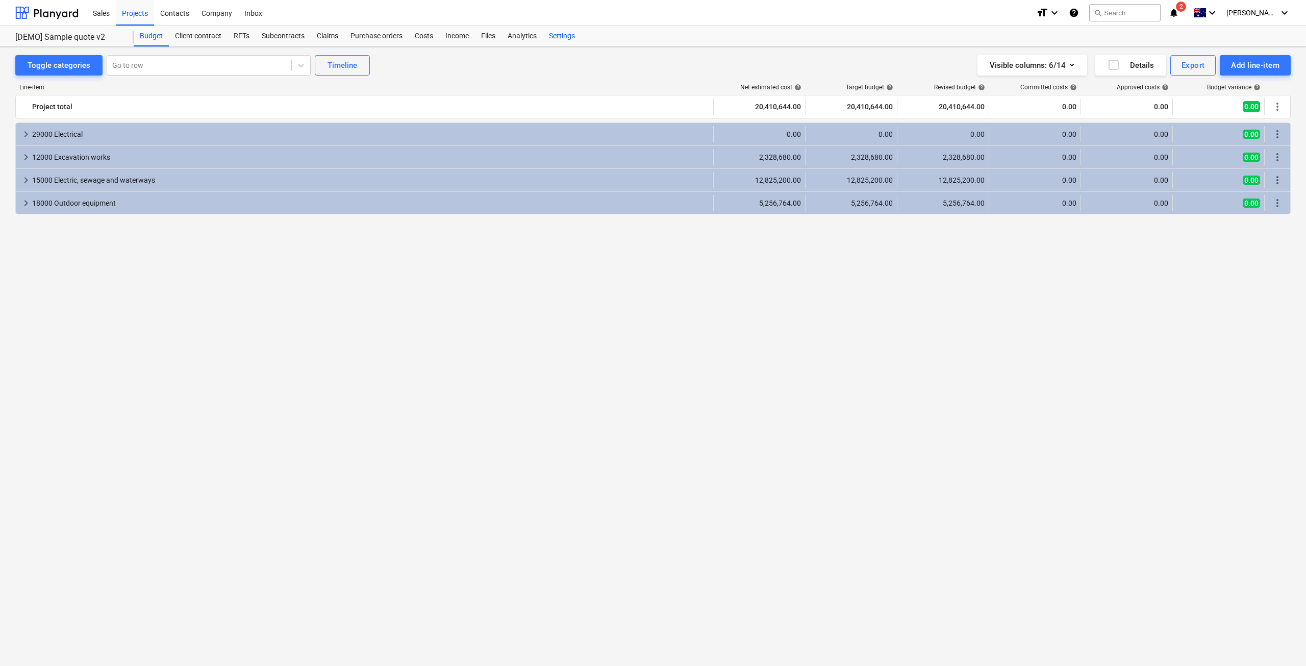
click at [562, 36] on div "Settings" at bounding box center [562, 36] width 38 height 20
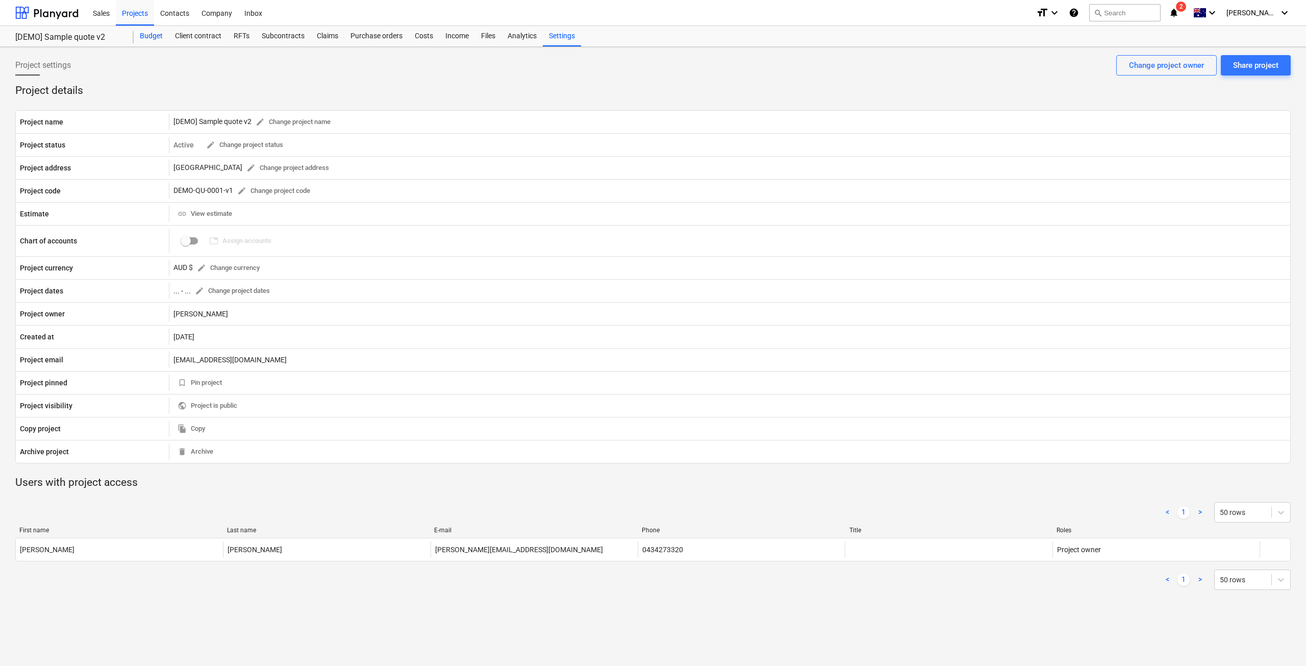
click at [158, 34] on div "Budget" at bounding box center [151, 36] width 35 height 20
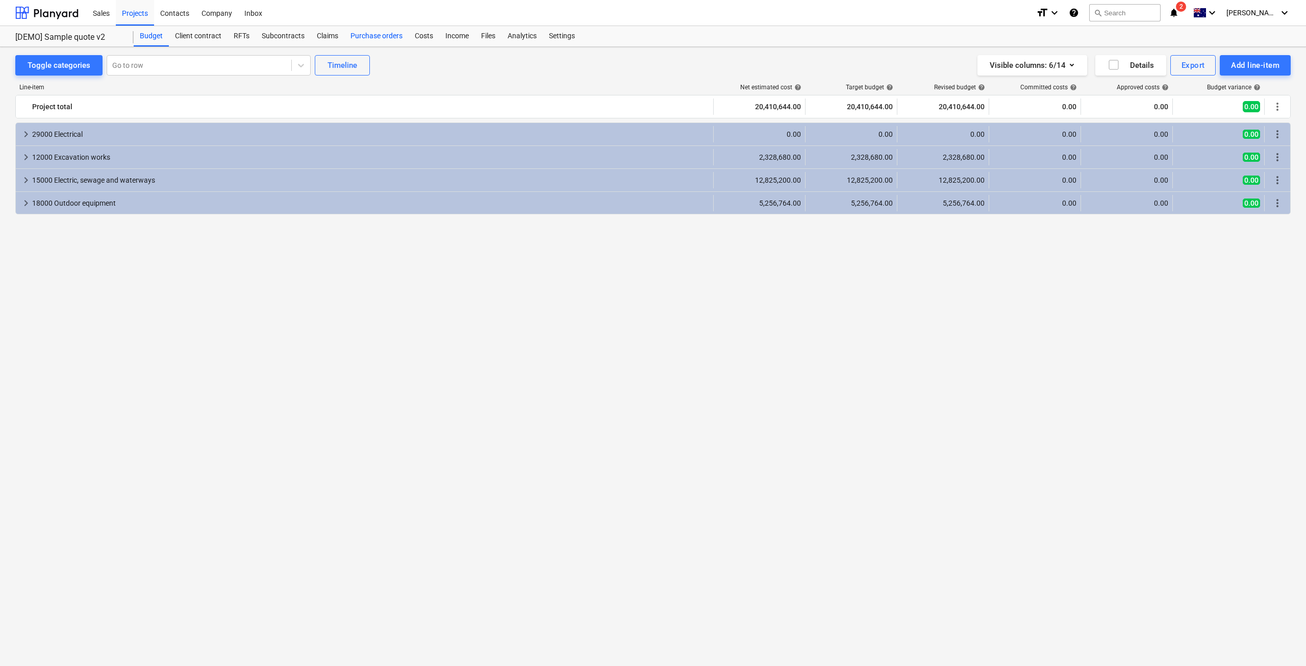
click at [351, 36] on div "Purchase orders" at bounding box center [376, 36] width 64 height 20
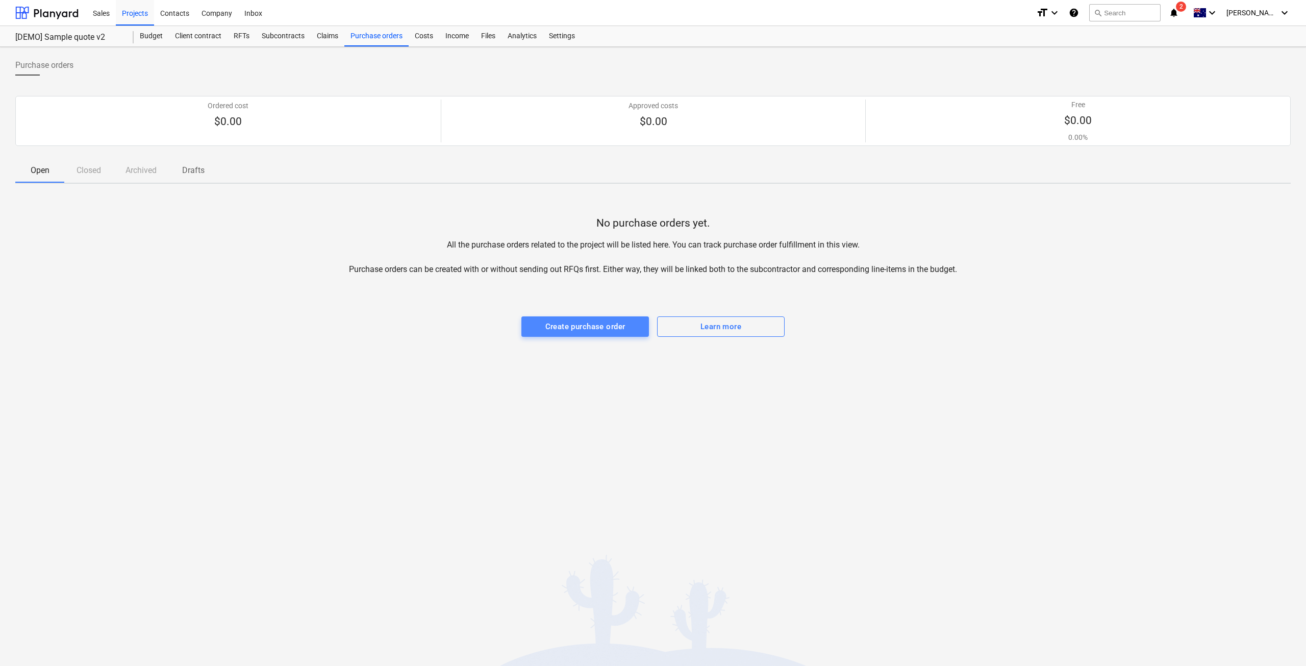
click at [556, 323] on div "Create purchase order" at bounding box center [586, 326] width 80 height 13
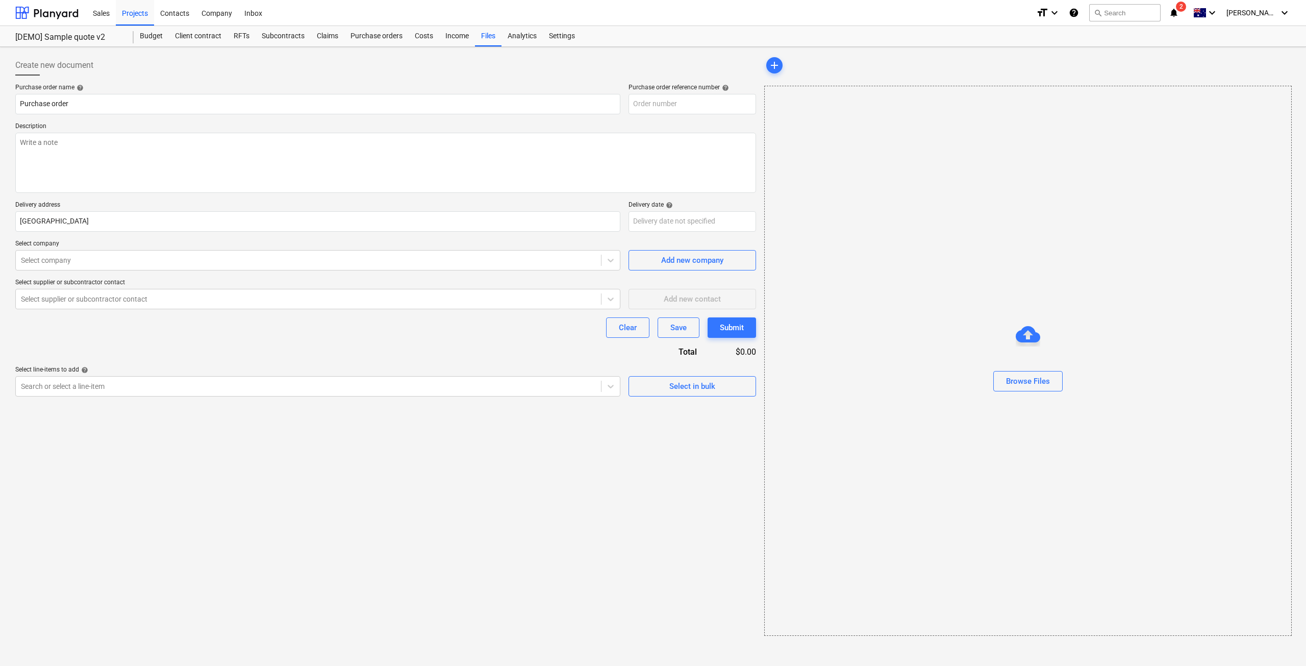
type input "DEMO-QU-0001-v1-PO-001"
click at [252, 175] on textarea at bounding box center [385, 163] width 741 height 60
click at [647, 217] on body "Sales Projects Contacts Company Inbox format_size keyboard_arrow_down help sear…" at bounding box center [653, 333] width 1306 height 666
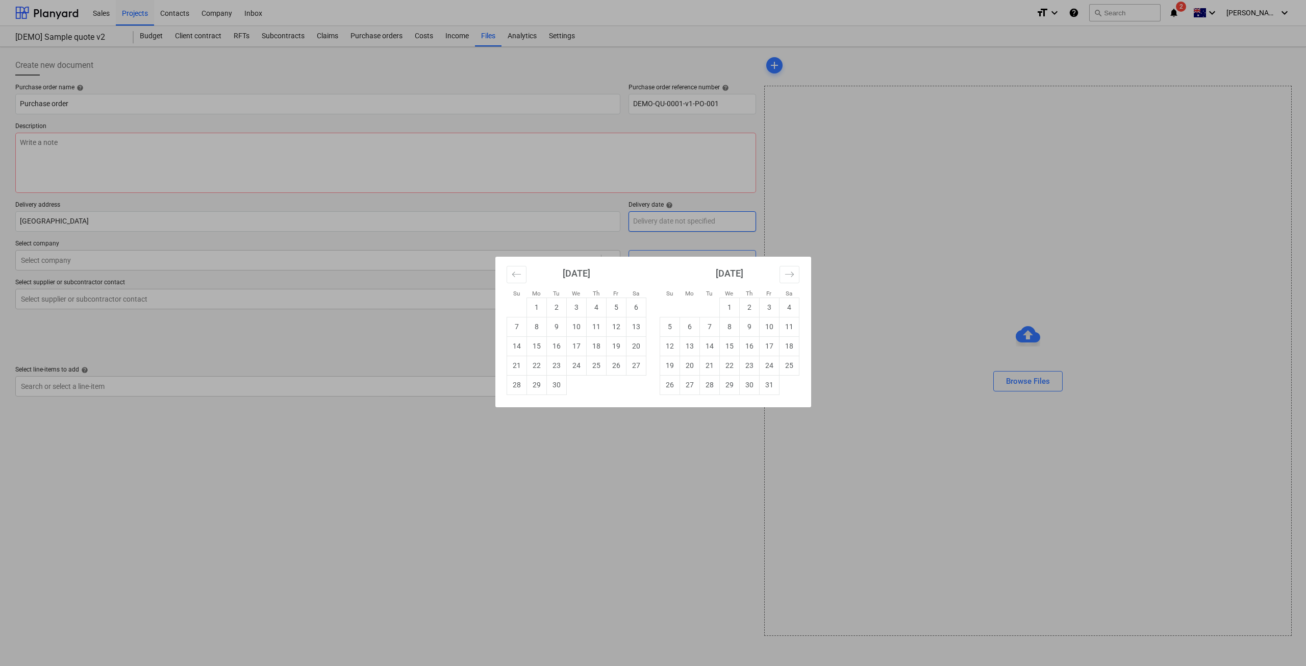
click at [647, 217] on div "Su Mo Tu We Th Fr Sa Su Mo Tu We Th Fr Sa August 2025 1 2 3 4 5 6 7 8 9 10 11 1…" at bounding box center [653, 333] width 1306 height 666
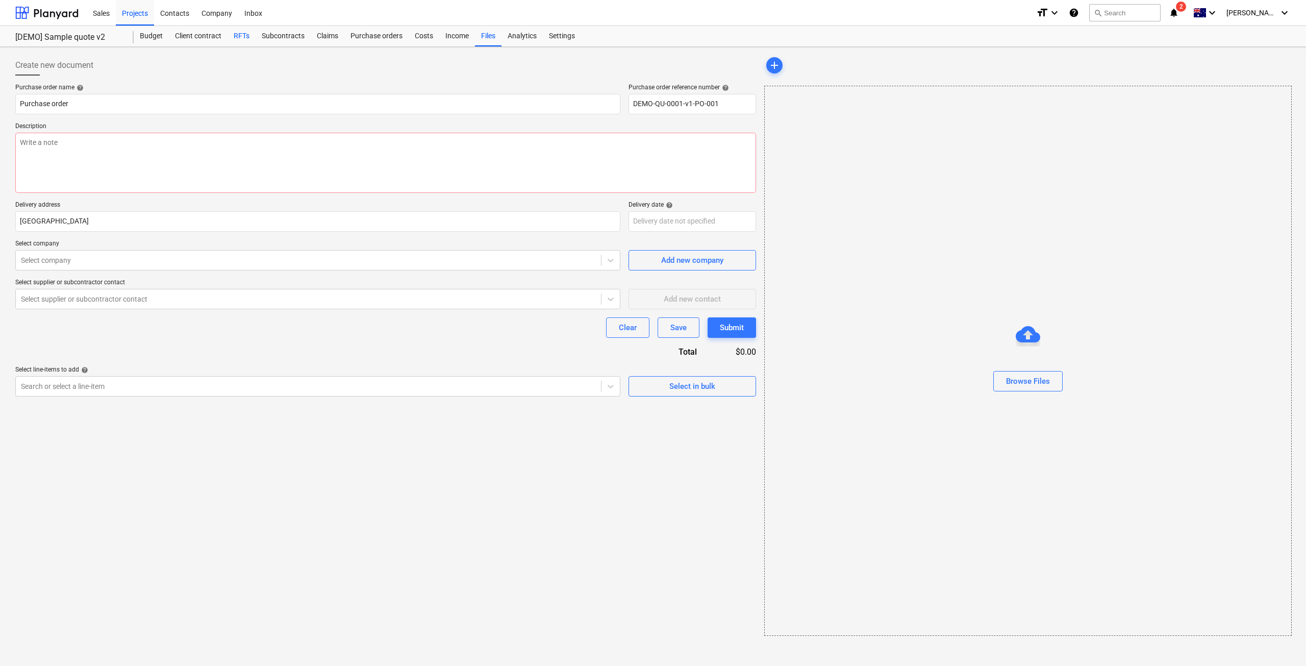
click at [238, 40] on div "RFTs" at bounding box center [242, 36] width 28 height 20
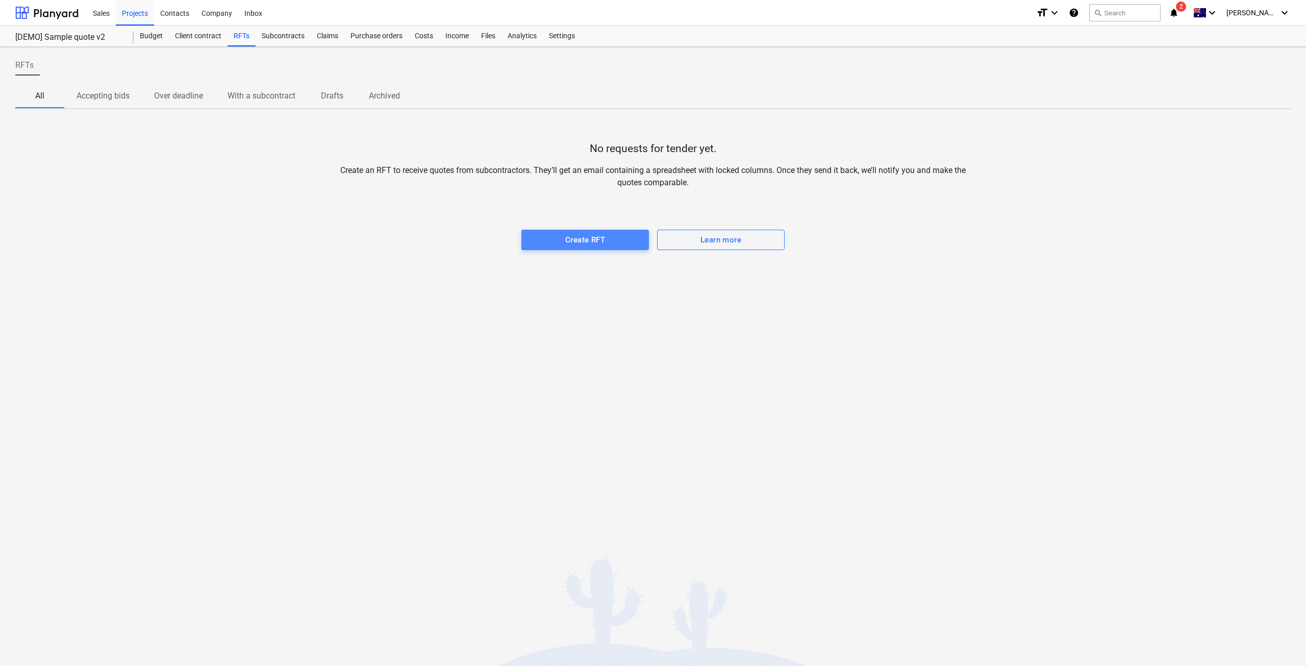
click at [607, 244] on span "Create RFT" at bounding box center [585, 239] width 105 height 13
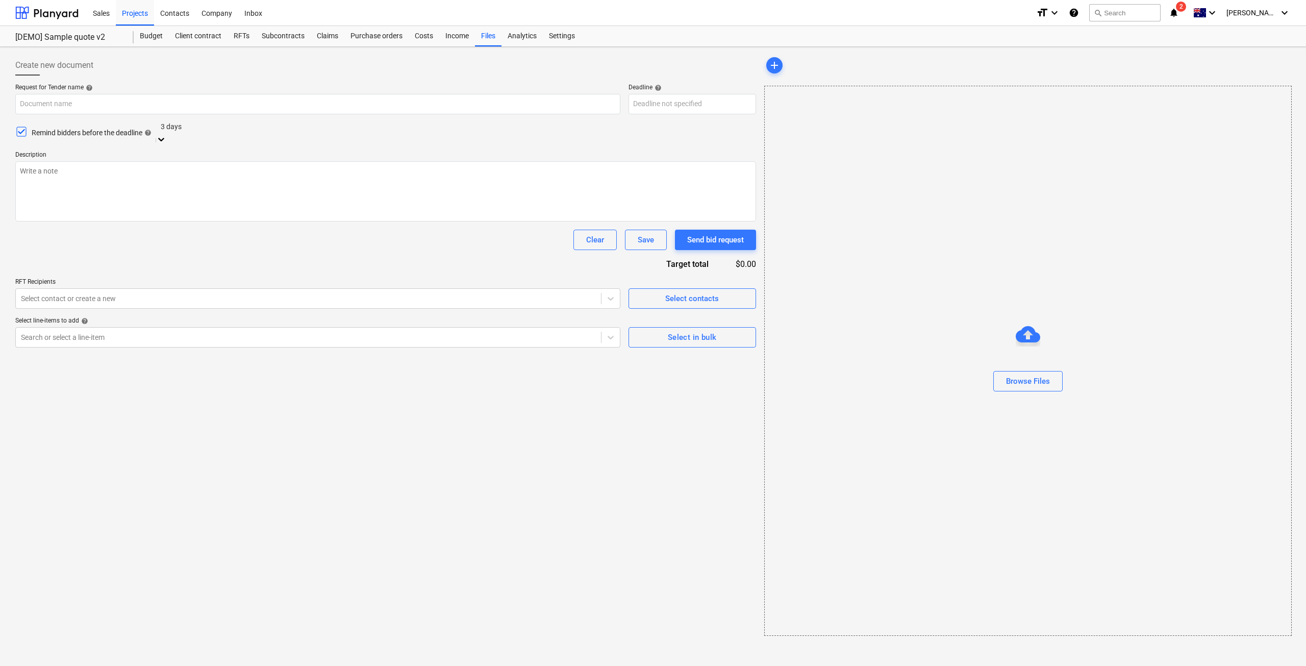
click at [183, 324] on div "Select line-items to add help" at bounding box center [317, 321] width 605 height 8
click at [184, 333] on div at bounding box center [317, 335] width 595 height 12
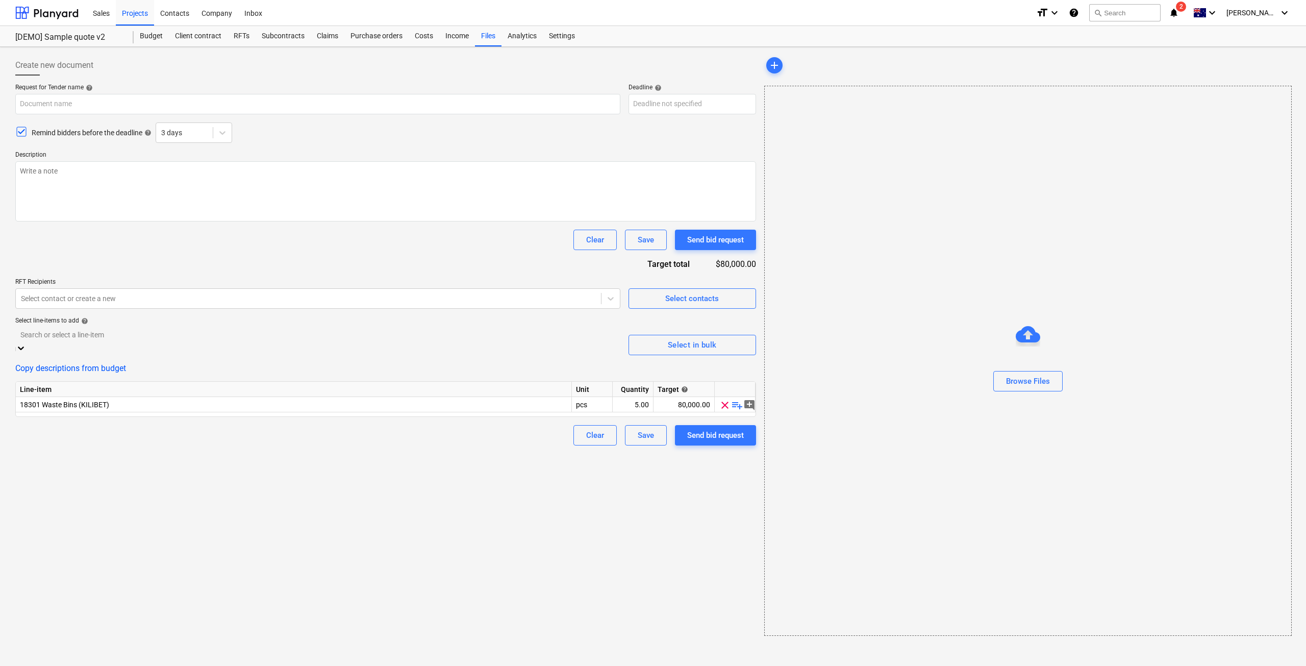
click at [109, 329] on div "Search or select a line-item" at bounding box center [317, 341] width 605 height 28
drag, startPoint x: 113, startPoint y: 454, endPoint x: 94, endPoint y: 489, distance: 40.2
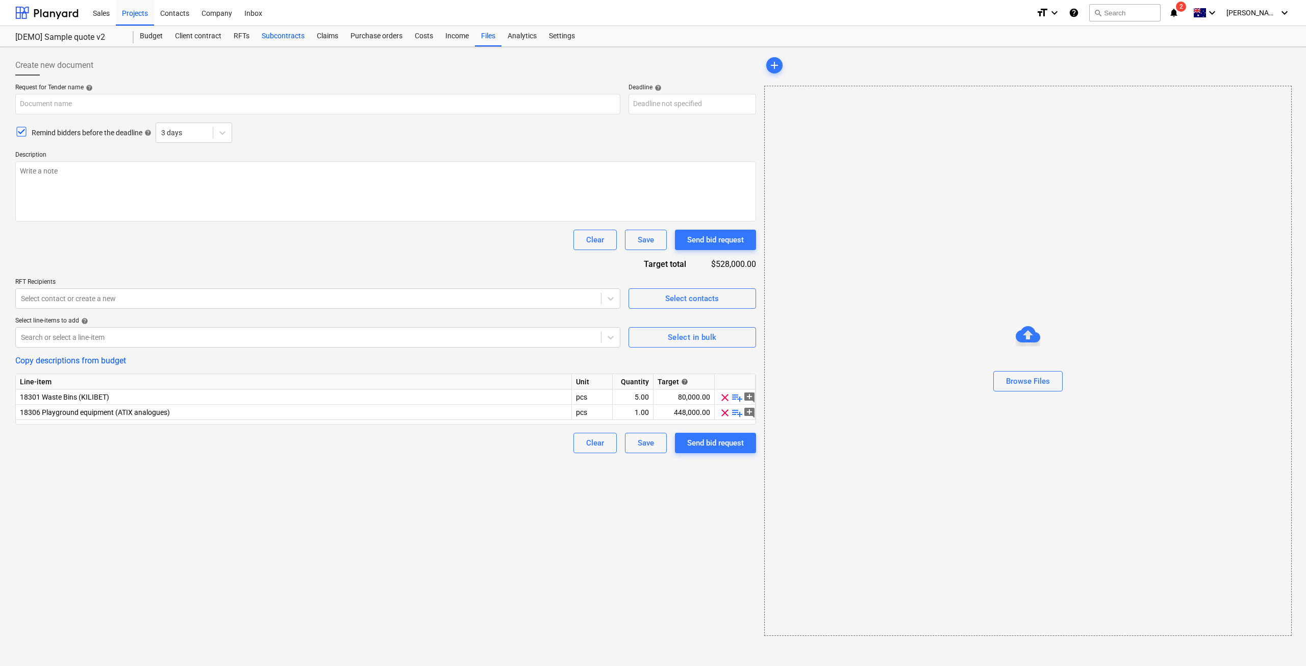
click at [266, 32] on div "Subcontracts" at bounding box center [283, 36] width 55 height 20
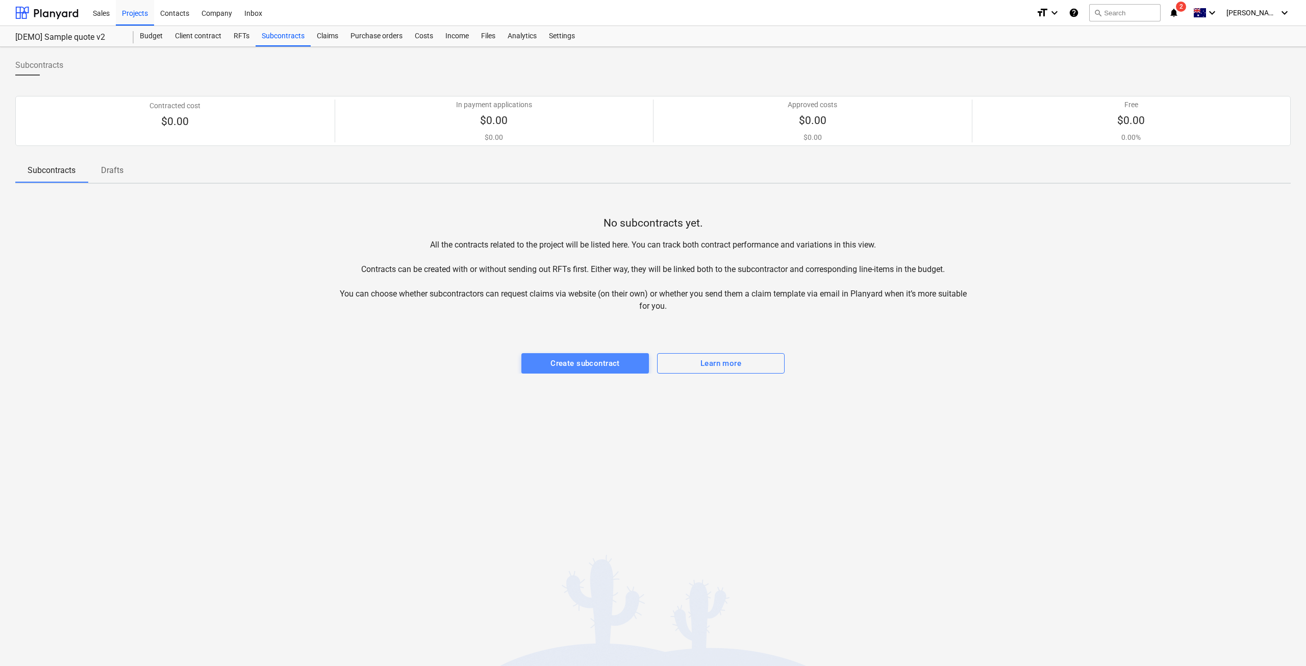
click at [583, 361] on div "Create subcontract" at bounding box center [585, 363] width 69 height 13
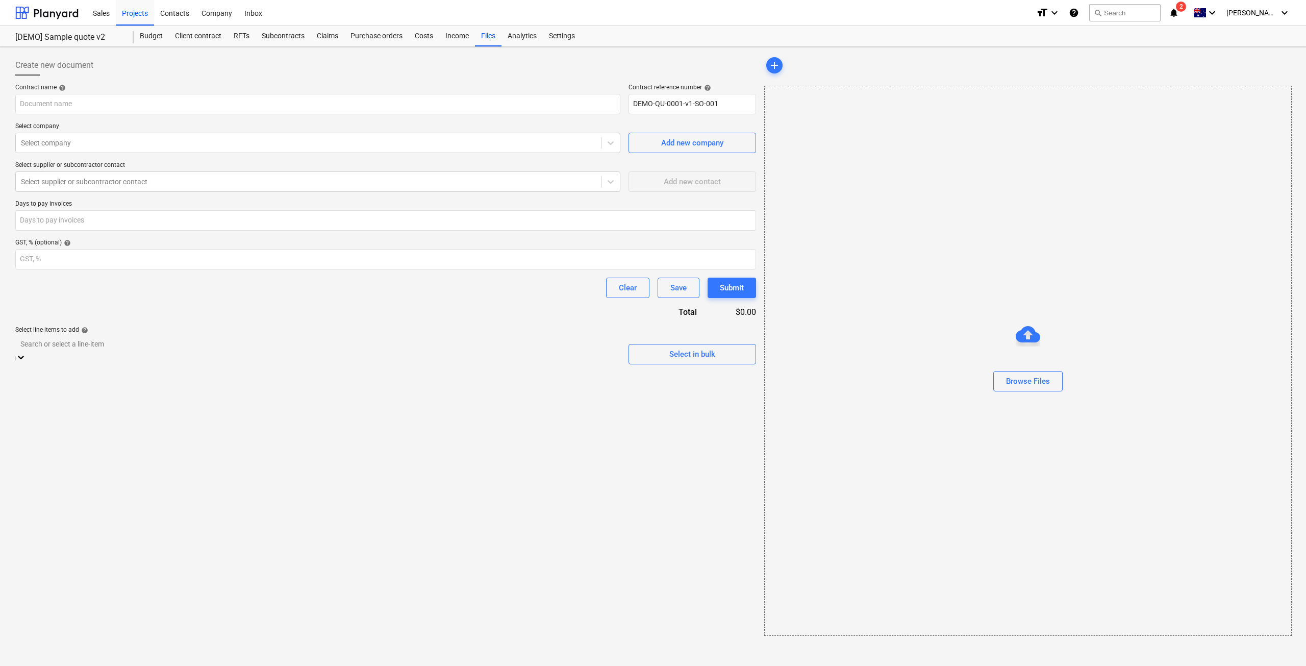
drag, startPoint x: 225, startPoint y: 347, endPoint x: 220, endPoint y: 359, distance: 13.1
click at [224, 347] on div at bounding box center [317, 344] width 595 height 12
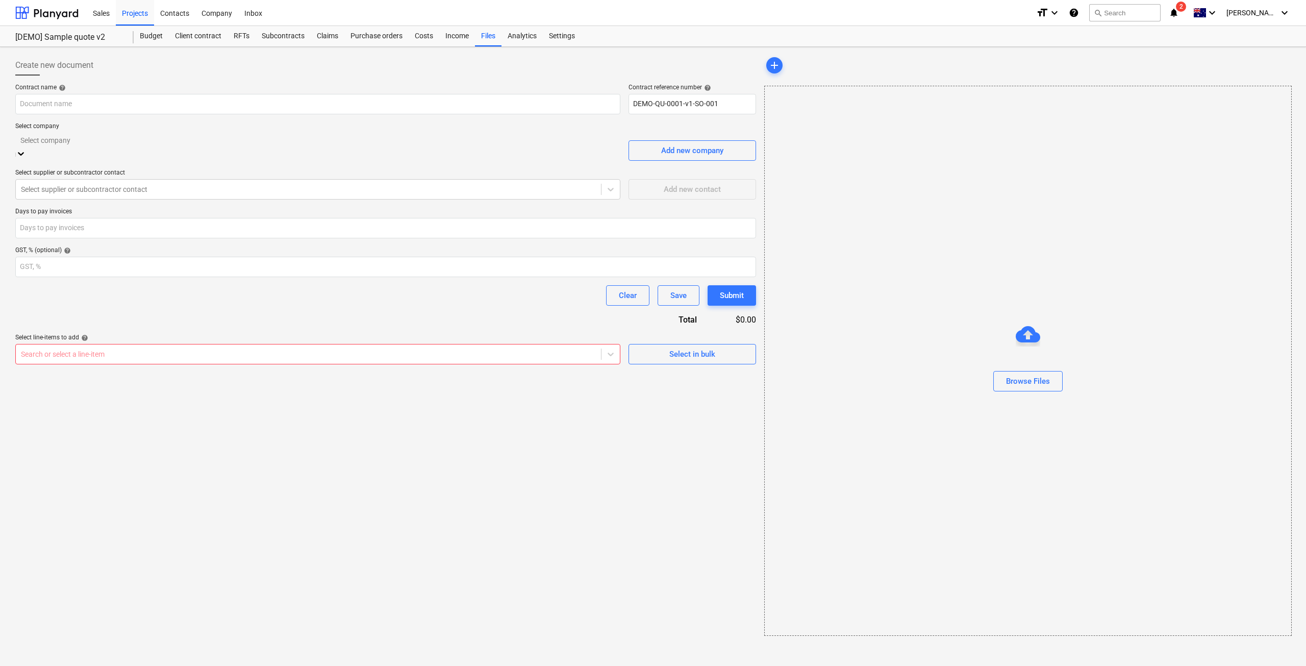
click at [93, 136] on div "Select company" at bounding box center [317, 141] width 605 height 16
click at [93, 665] on div "[DEMO] Electric Inc." at bounding box center [653, 670] width 1306 height 8
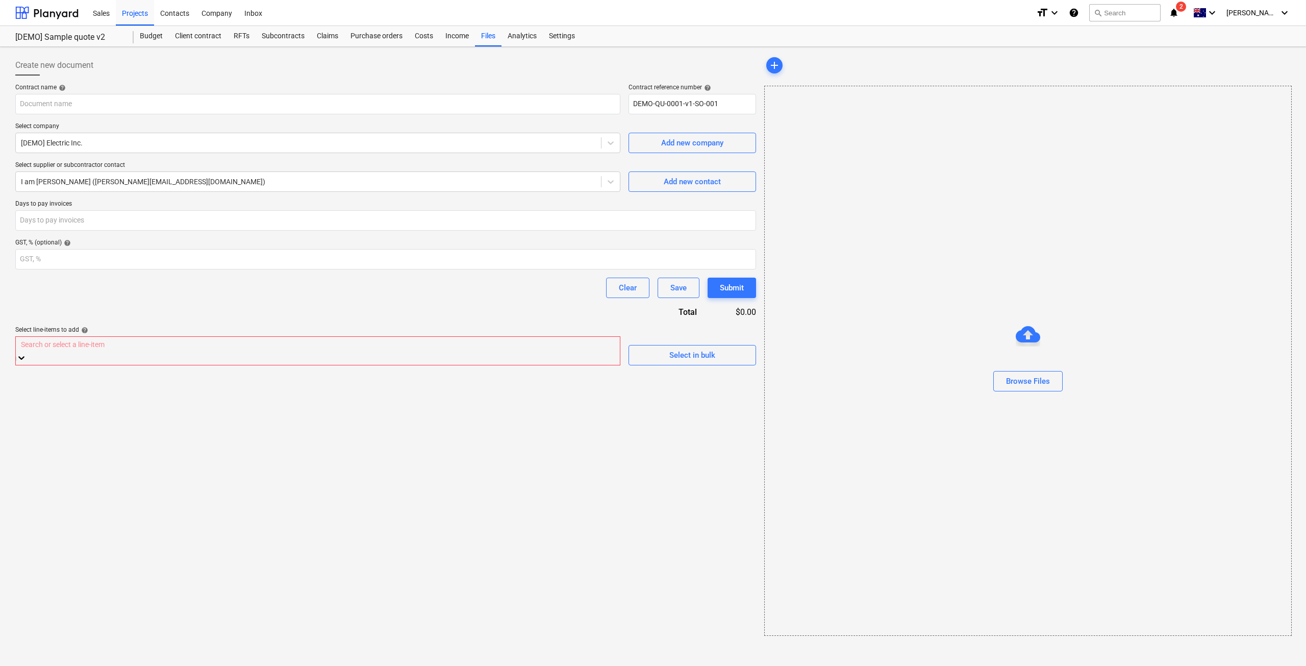
click at [102, 351] on div at bounding box center [318, 345] width 594 height 12
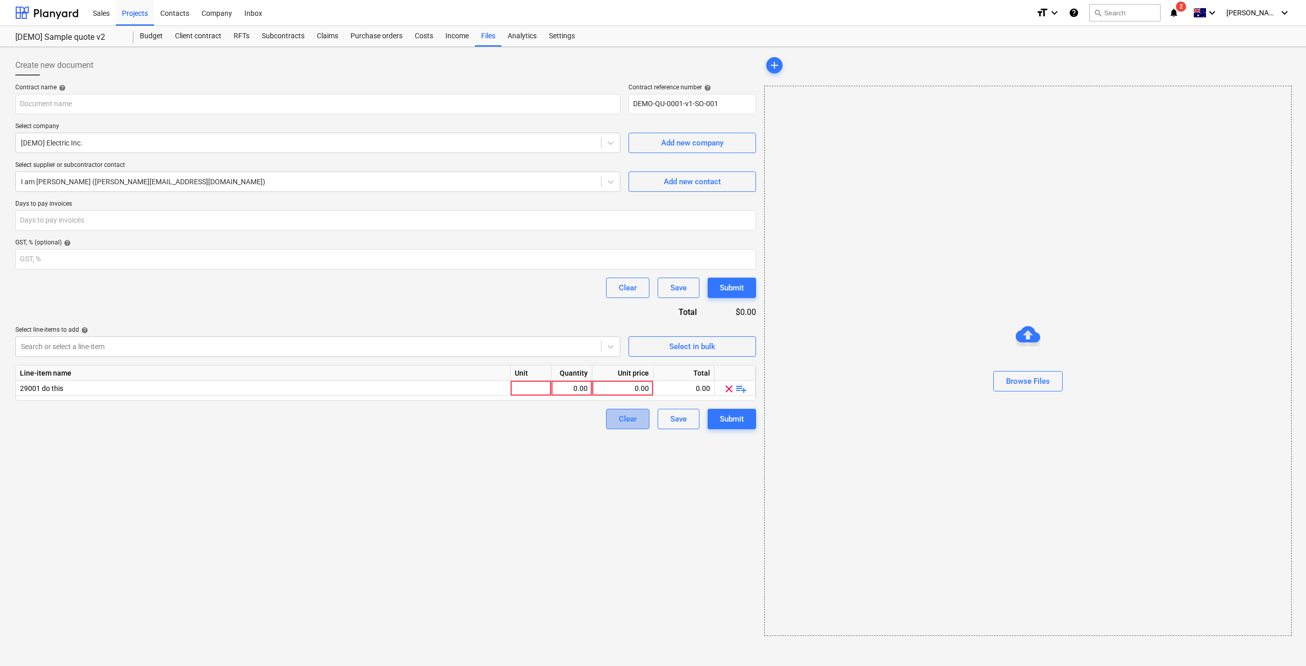
click at [628, 421] on div "Clear" at bounding box center [628, 418] width 18 height 13
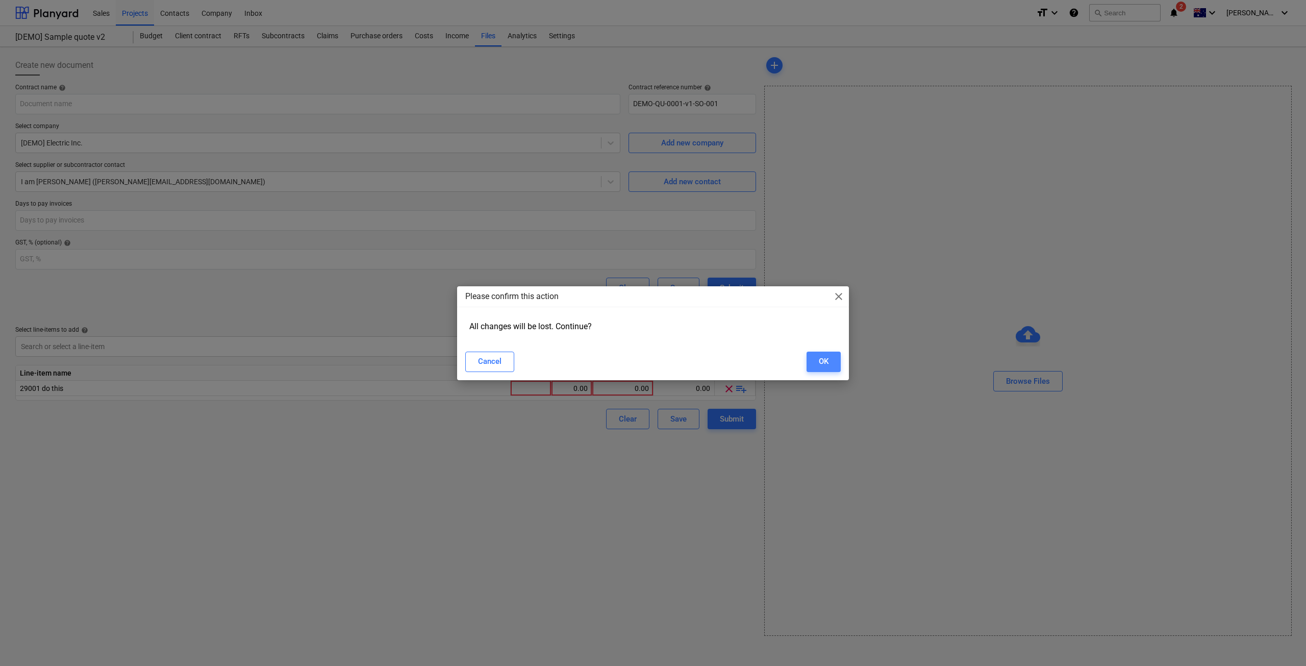
click at [820, 362] on div "OK" at bounding box center [824, 361] width 10 height 13
type input "DEMO-QU-0001-v1-SO-001"
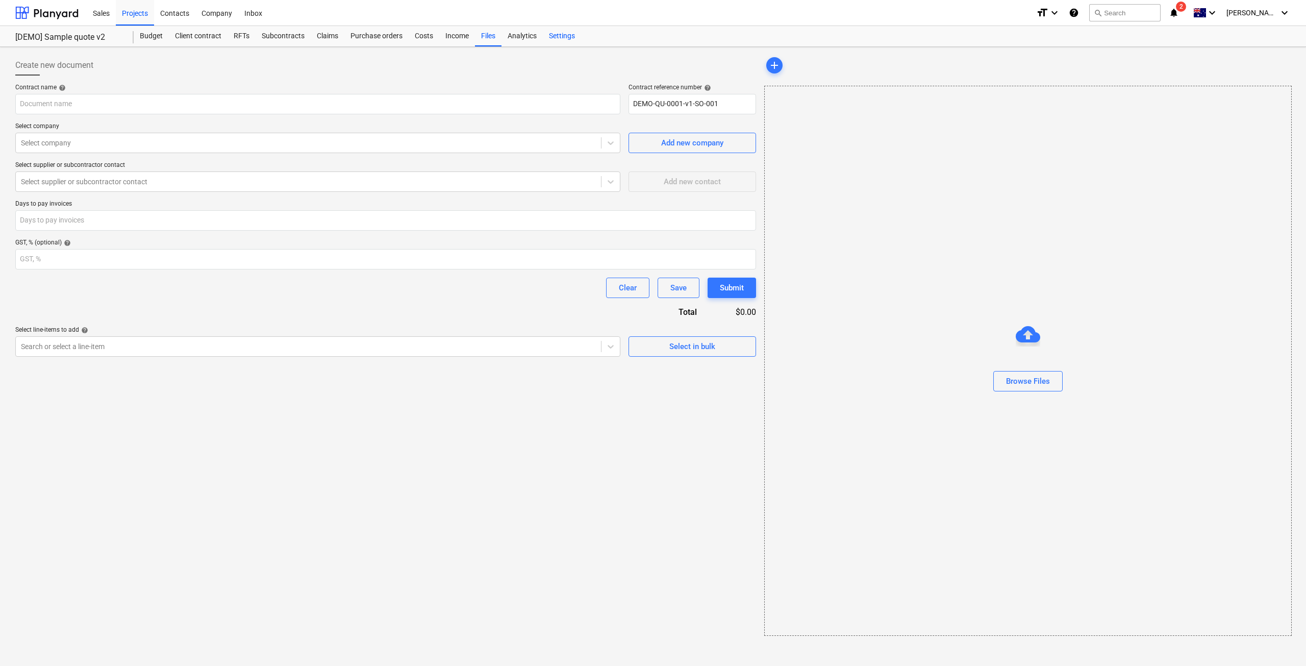
click at [555, 33] on div "Settings" at bounding box center [562, 36] width 38 height 20
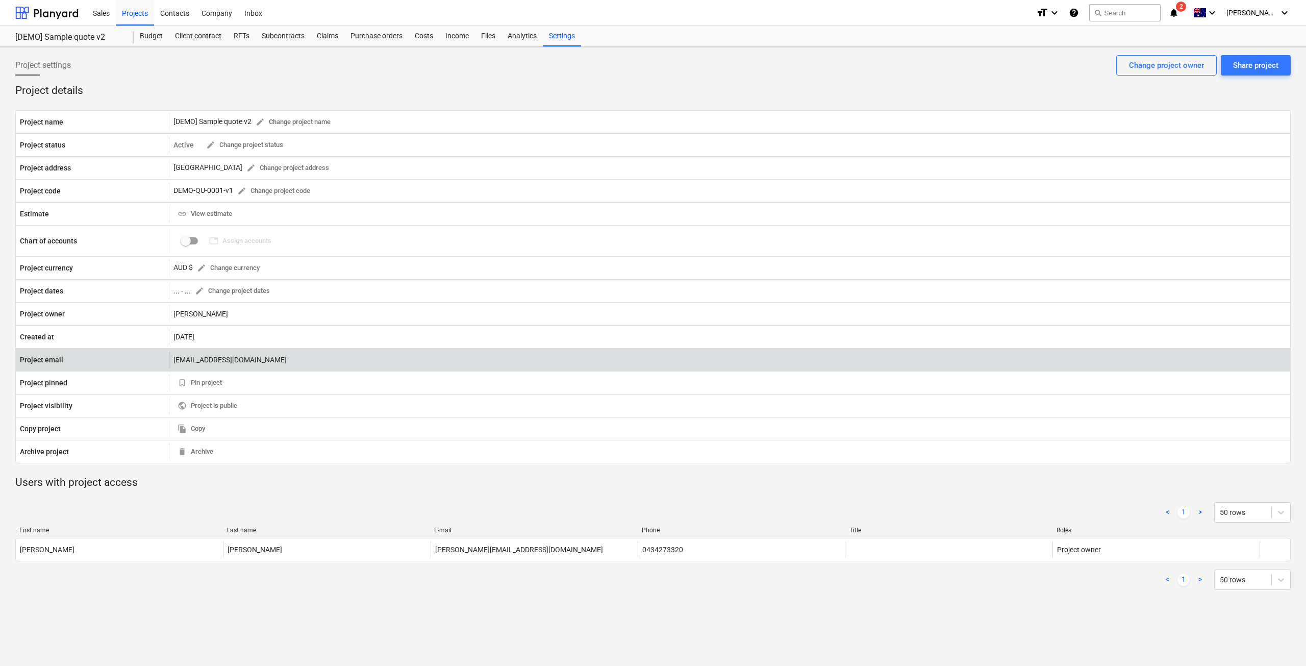
drag, startPoint x: 392, startPoint y: 356, endPoint x: 171, endPoint y: 354, distance: 221.5
click at [171, 354] on div "5f20c44e-523c-4cb3-a665-a1858844e649@projects.planyard.com" at bounding box center [730, 360] width 1122 height 16
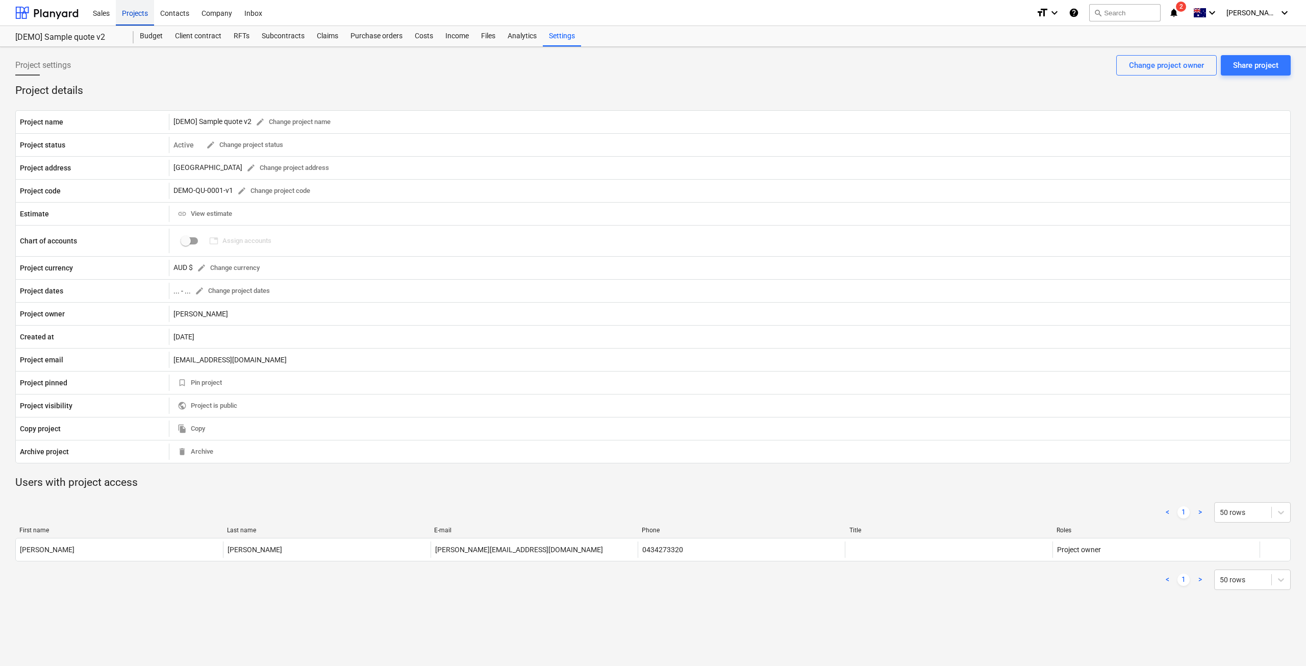
click at [149, 13] on div "Projects" at bounding box center [135, 12] width 38 height 26
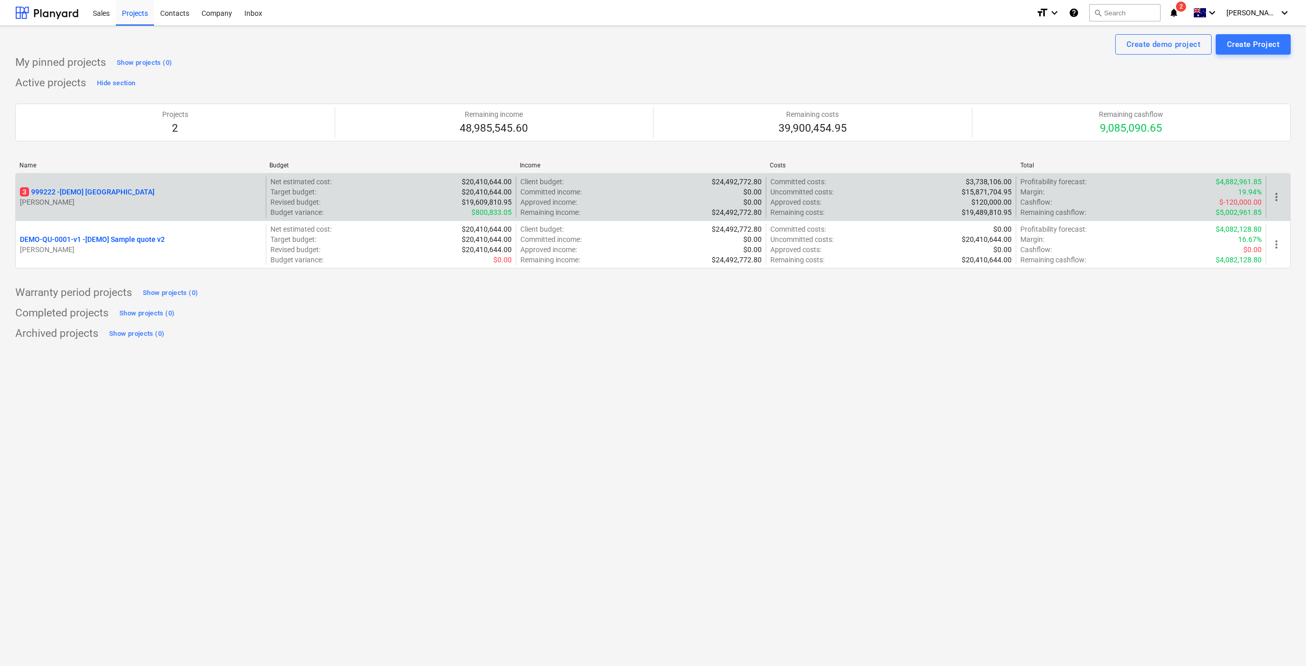
click at [139, 208] on div "3 999222 - [DEMO] Stone Road House T. Zhang" at bounding box center [141, 197] width 250 height 41
click at [136, 189] on p "3 999222 - [DEMO] Stone Road House" at bounding box center [87, 192] width 135 height 10
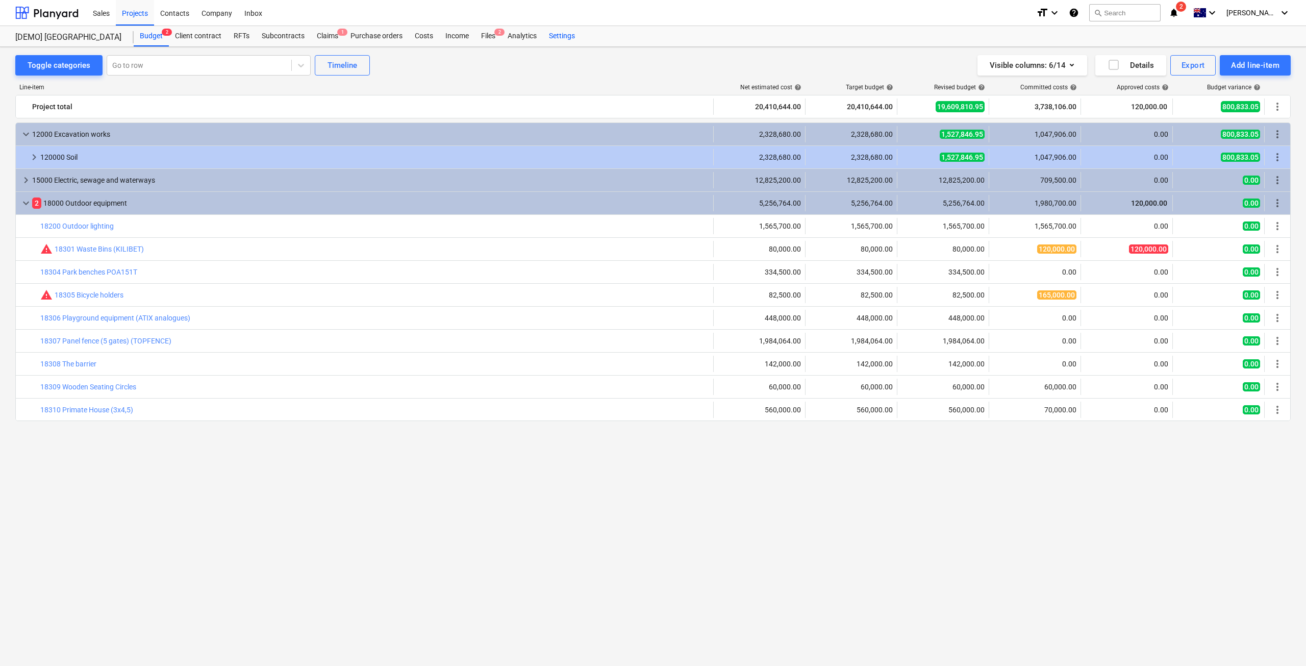
click at [556, 35] on div "Settings" at bounding box center [562, 36] width 38 height 20
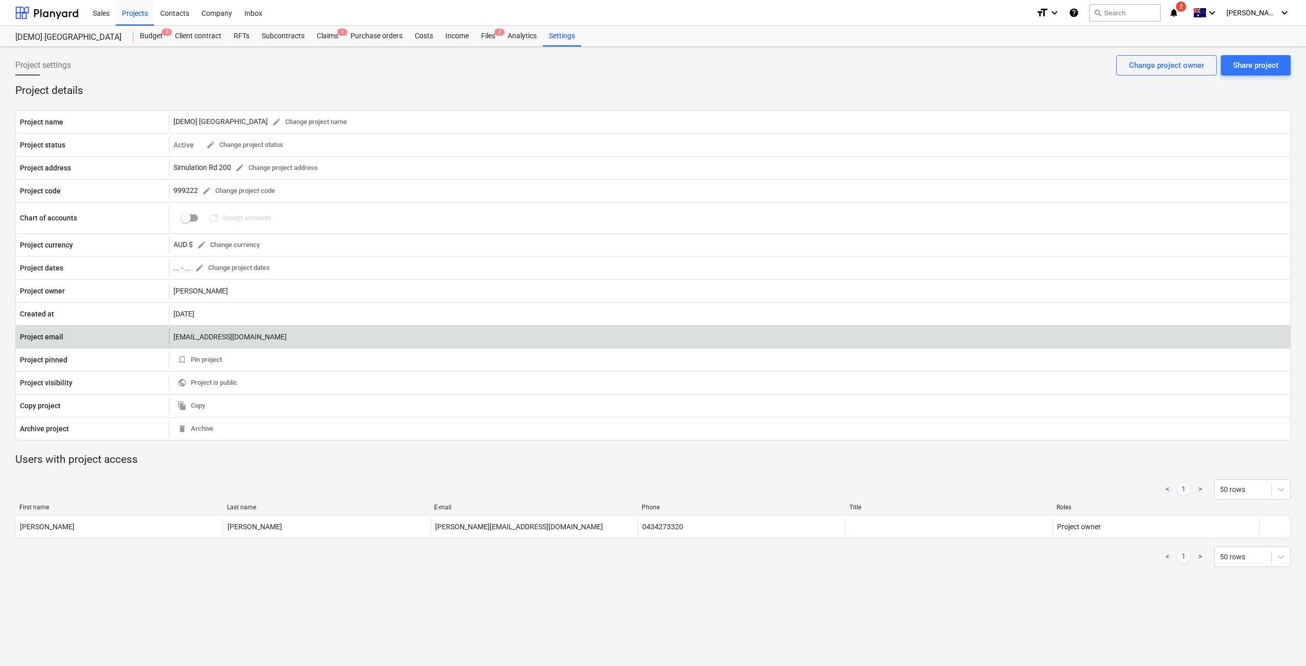
click at [238, 336] on div "cb07728c-2ab1-49ed-8844-10f9da450170@projects.planyard.com" at bounding box center [730, 337] width 1122 height 16
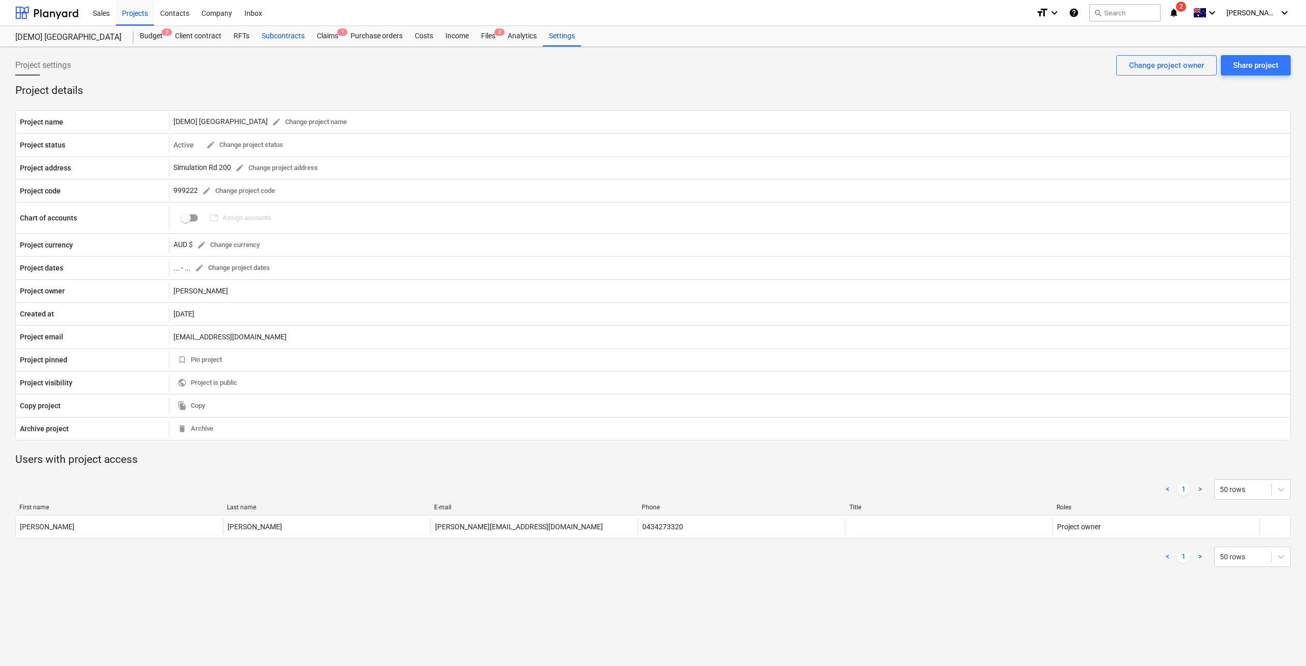
click at [282, 35] on div "Subcontracts" at bounding box center [283, 36] width 55 height 20
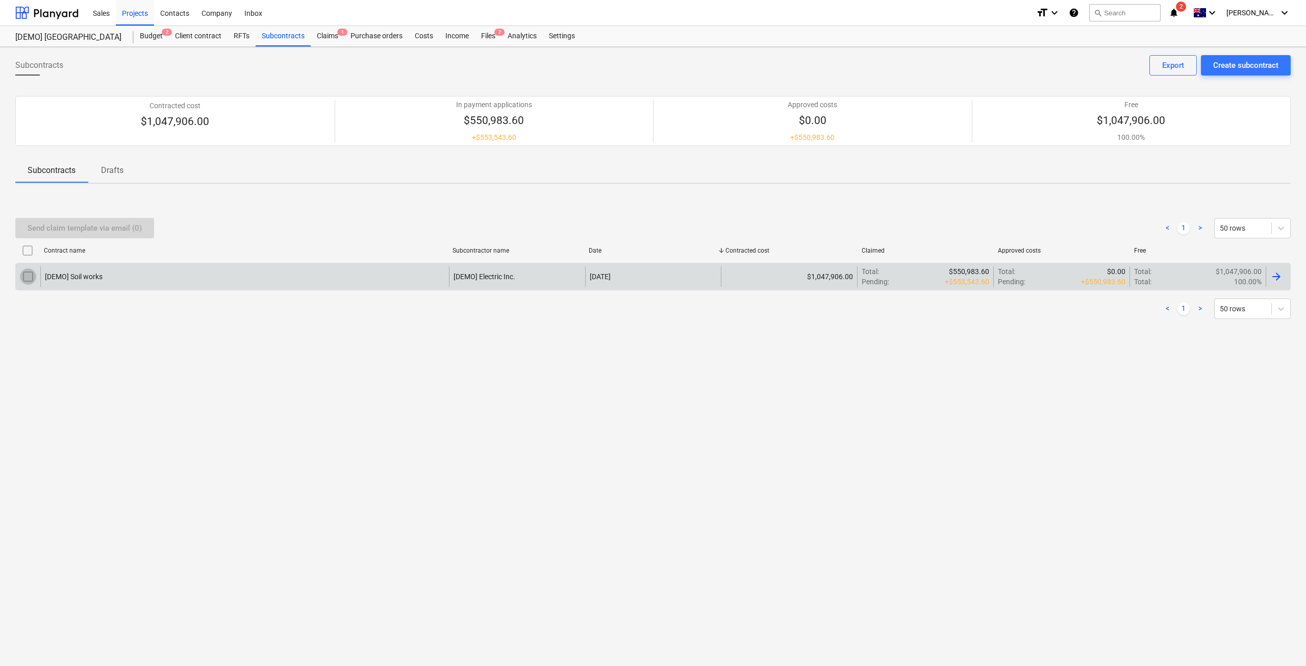
click at [22, 273] on input "checkbox" at bounding box center [28, 276] width 16 height 16
click at [121, 231] on div "Send claim template via email (1)" at bounding box center [85, 227] width 114 height 13
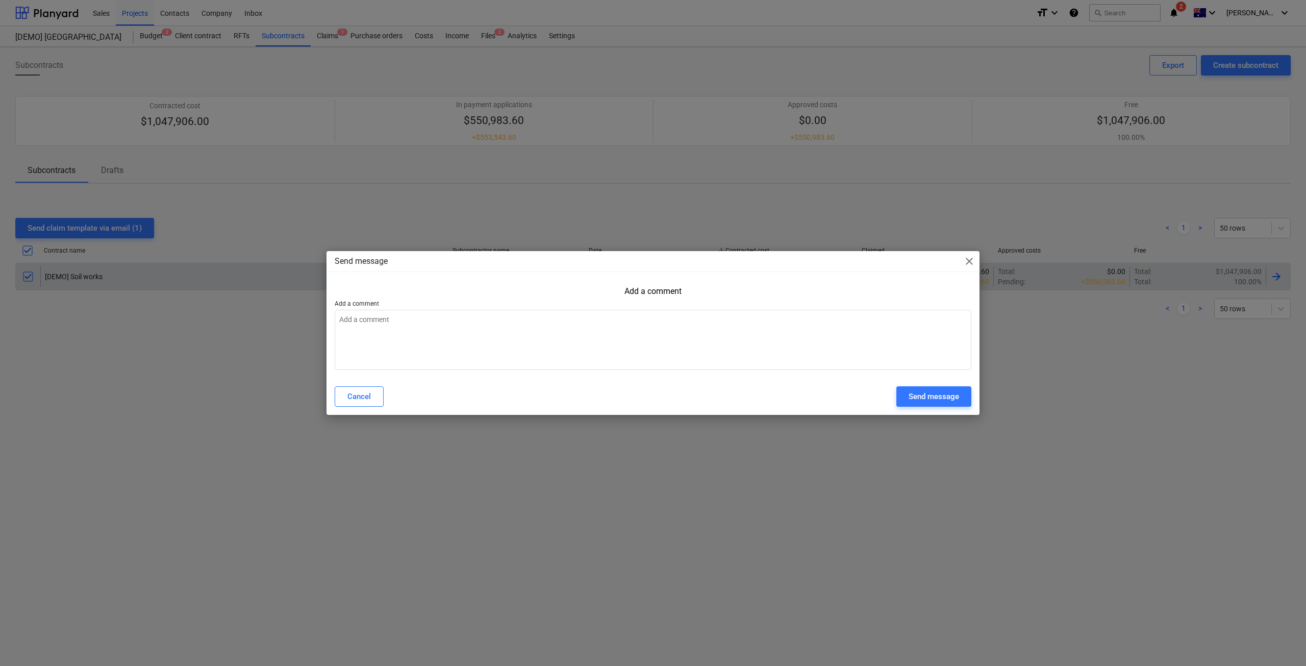
click at [964, 262] on span "close" at bounding box center [970, 261] width 12 height 12
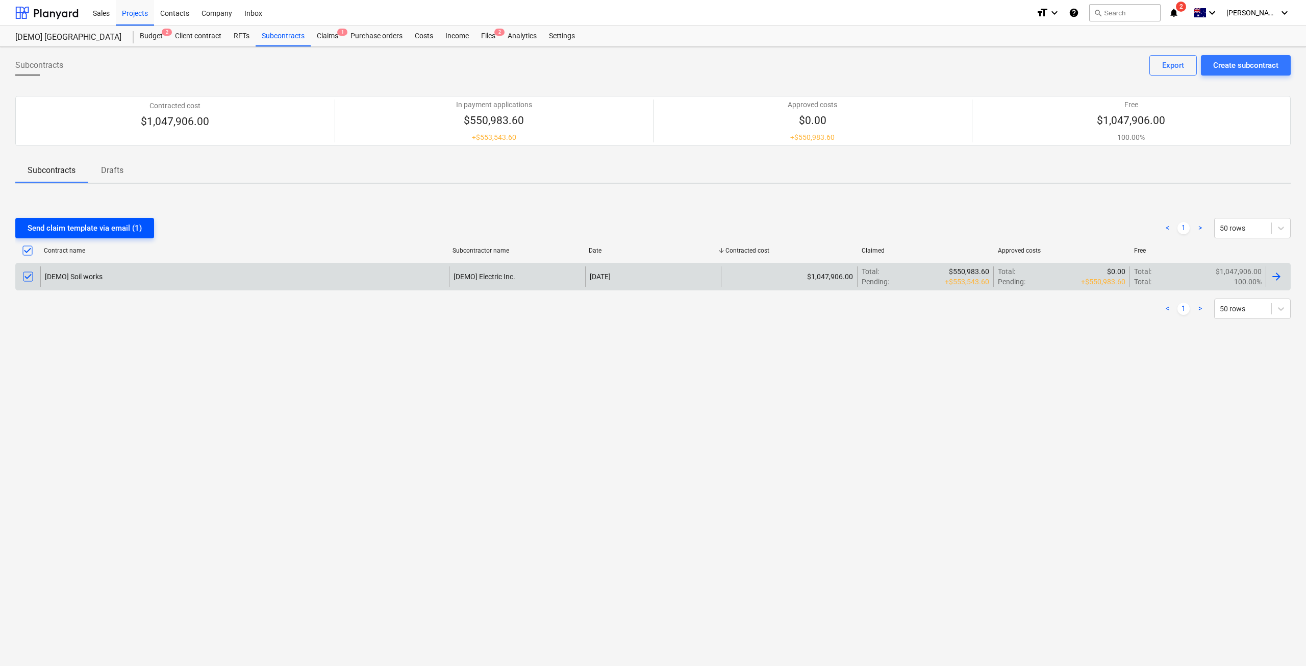
click at [106, 227] on div "Send claim template via email (1)" at bounding box center [85, 227] width 114 height 13
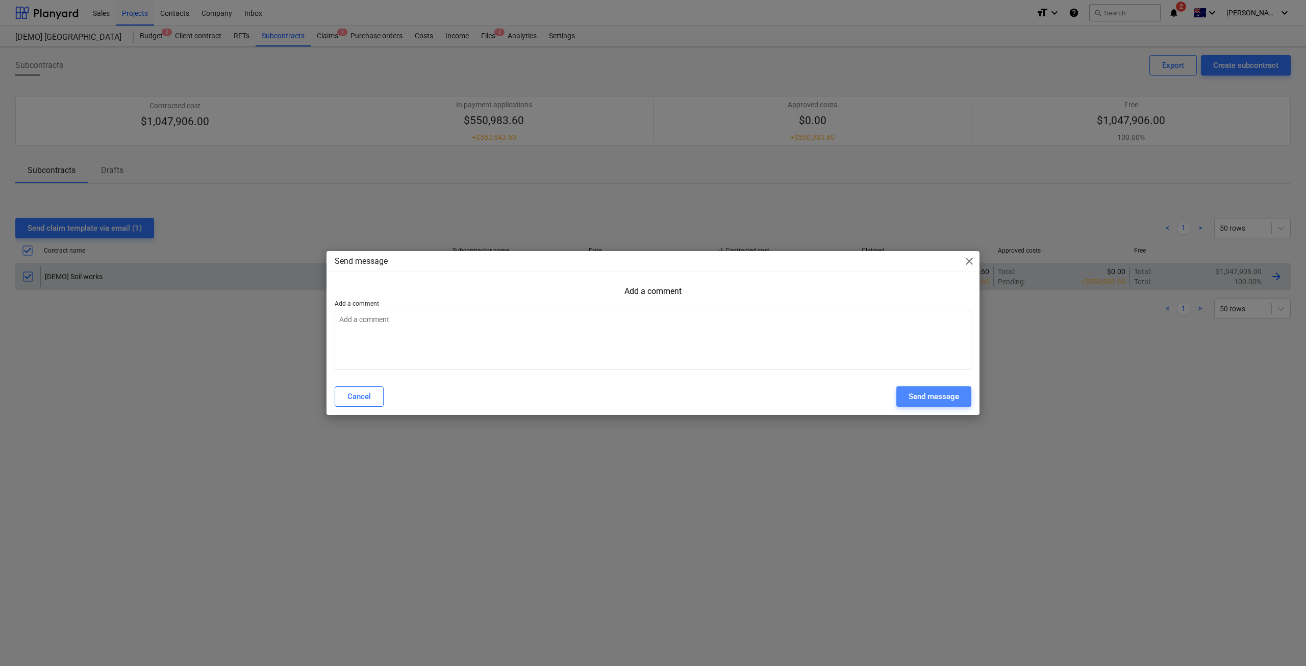
click at [924, 394] on div "Send message" at bounding box center [934, 396] width 51 height 13
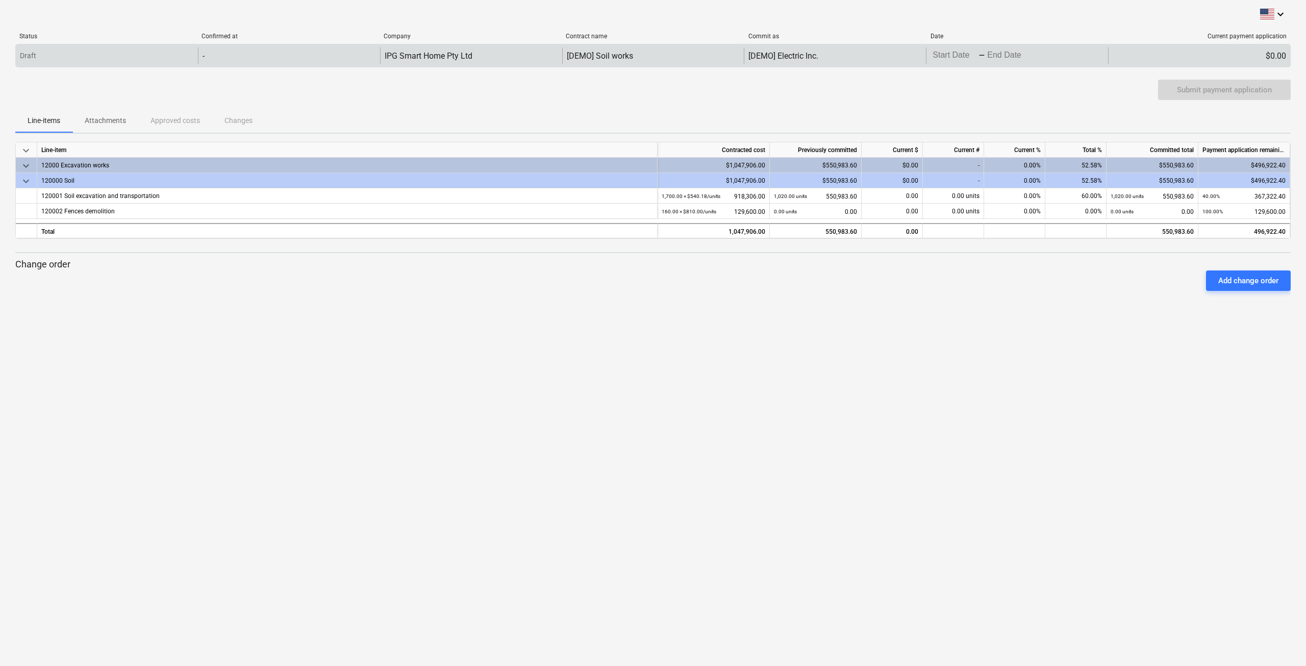
click at [333, 58] on div "-" at bounding box center [289, 55] width 182 height 16
click at [112, 44] on div "Draft - IPG Smart Home Pty Ltd [DEMO] Soil works [DEMO] Electric Inc. Press the…" at bounding box center [653, 55] width 1276 height 23
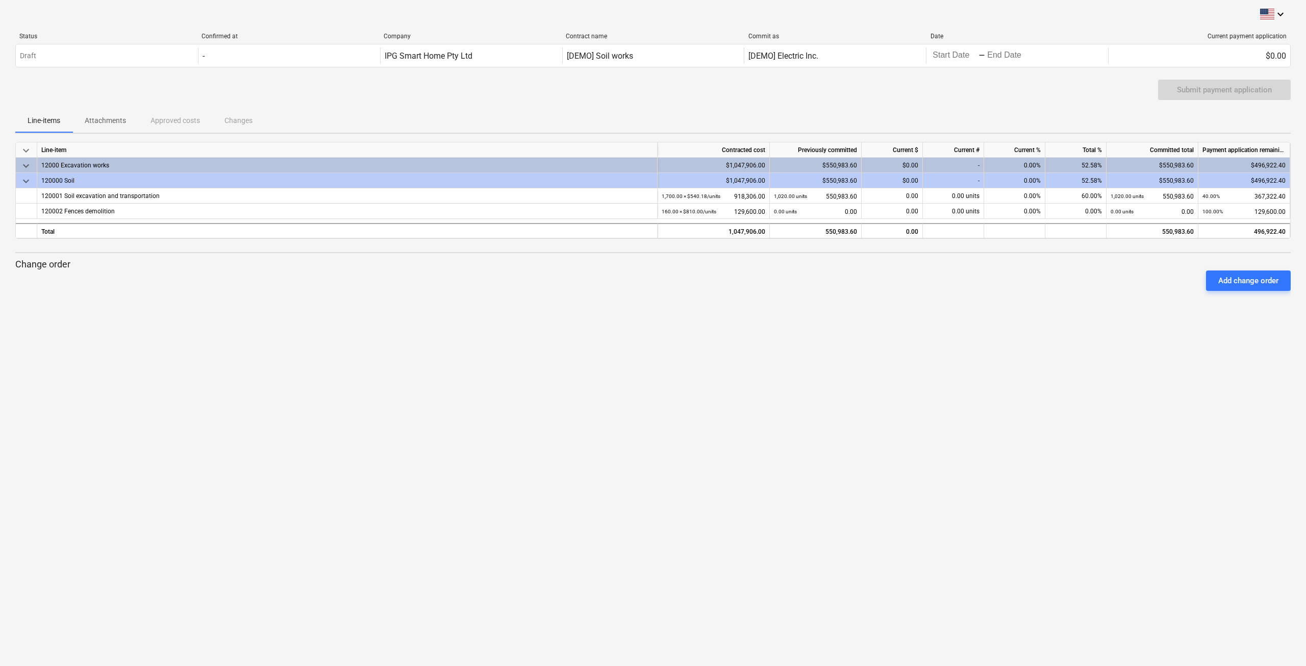
click at [28, 179] on span "keyboard_arrow_down" at bounding box center [26, 181] width 12 height 12
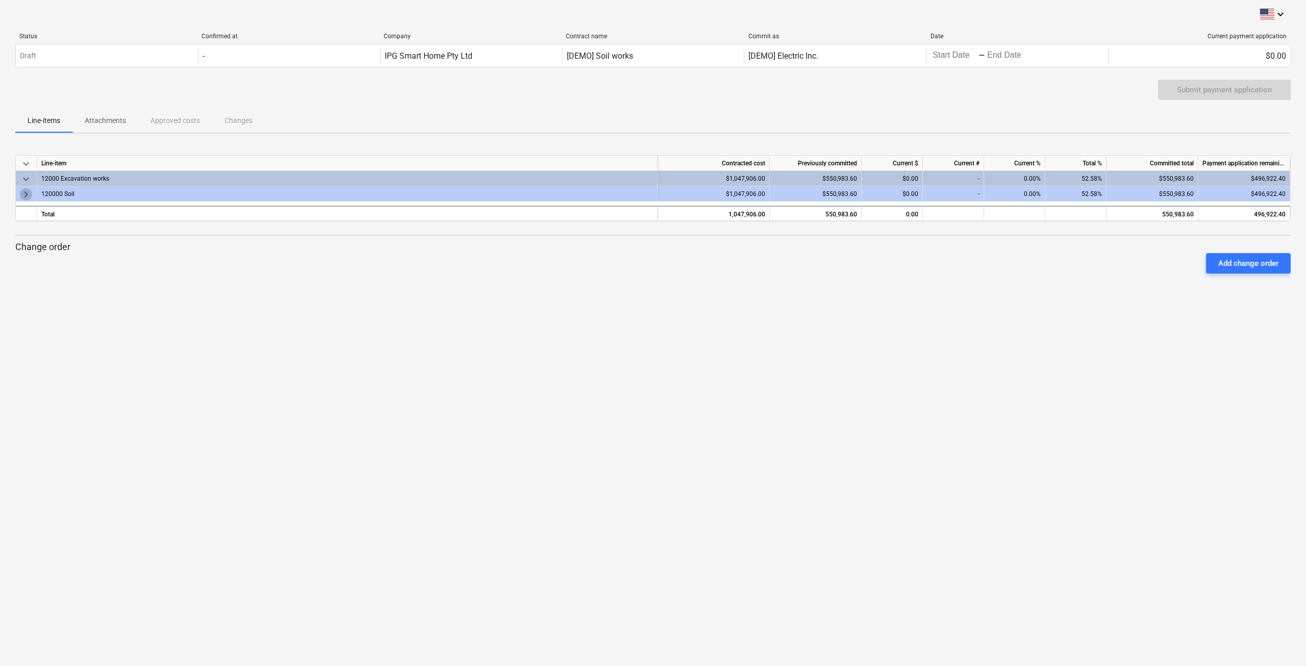
click at [29, 190] on span "keyboard_arrow_right" at bounding box center [26, 194] width 12 height 12
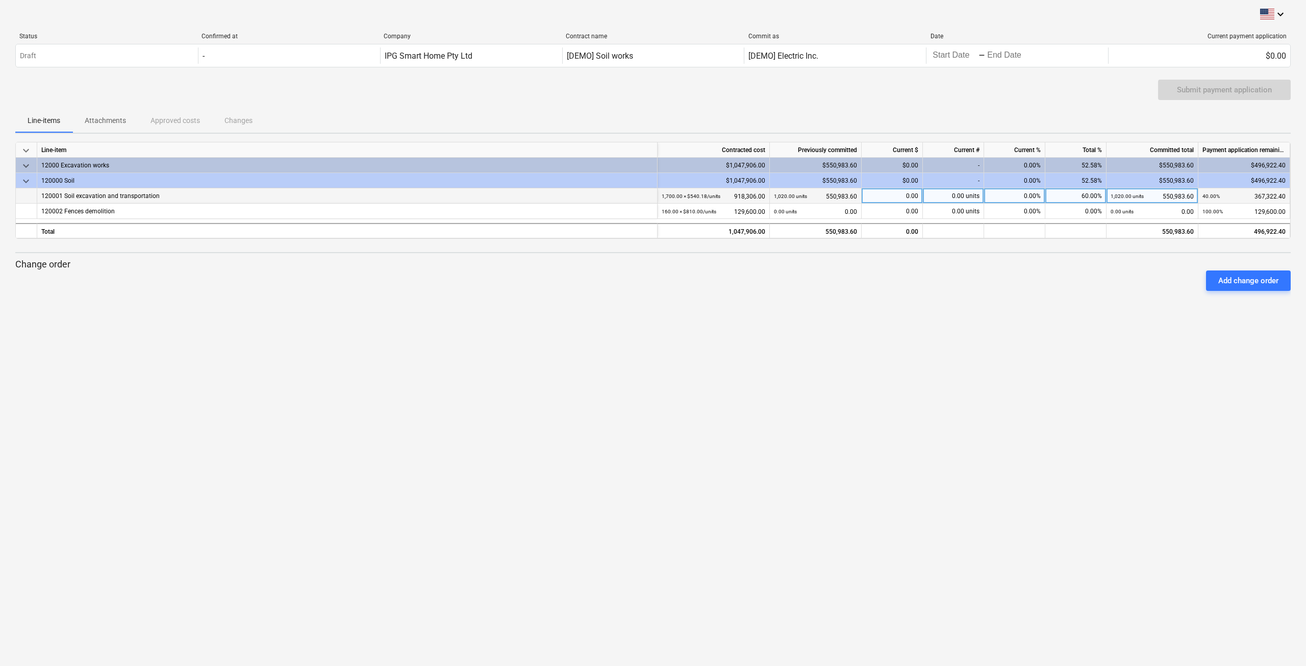
click at [905, 199] on div "0.00" at bounding box center [892, 195] width 61 height 15
click at [894, 195] on input at bounding box center [892, 195] width 61 height 15
click at [928, 194] on div "0.00 units" at bounding box center [953, 195] width 61 height 15
click at [1035, 120] on div "Line-items Attachments Approved costs Changes" at bounding box center [653, 120] width 1276 height 24
click at [963, 150] on div "Current #" at bounding box center [953, 149] width 61 height 15
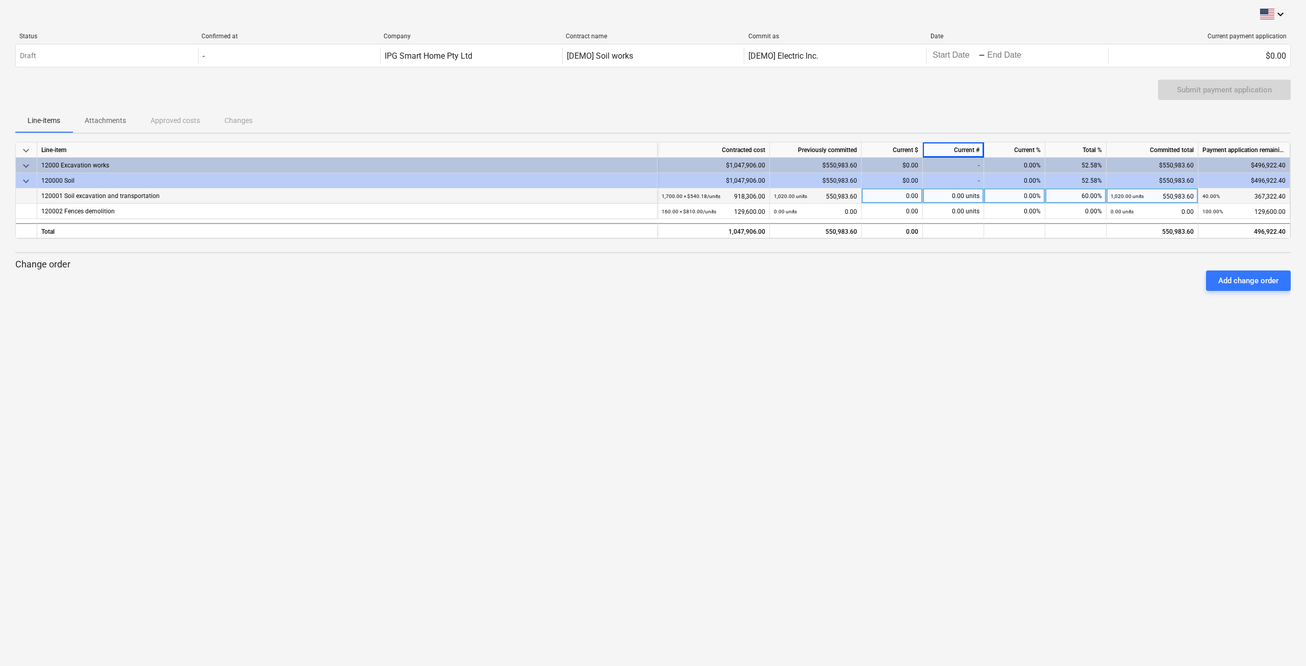
click at [962, 195] on div "0.00 units" at bounding box center [953, 195] width 61 height 15
type input "2"
click at [1044, 116] on div "Line-items Attachments Approved costs Changes" at bounding box center [653, 120] width 1276 height 24
click at [958, 199] on div "2.00 units" at bounding box center [953, 195] width 61 height 15
click at [28, 166] on span "keyboard_arrow_down" at bounding box center [26, 166] width 12 height 12
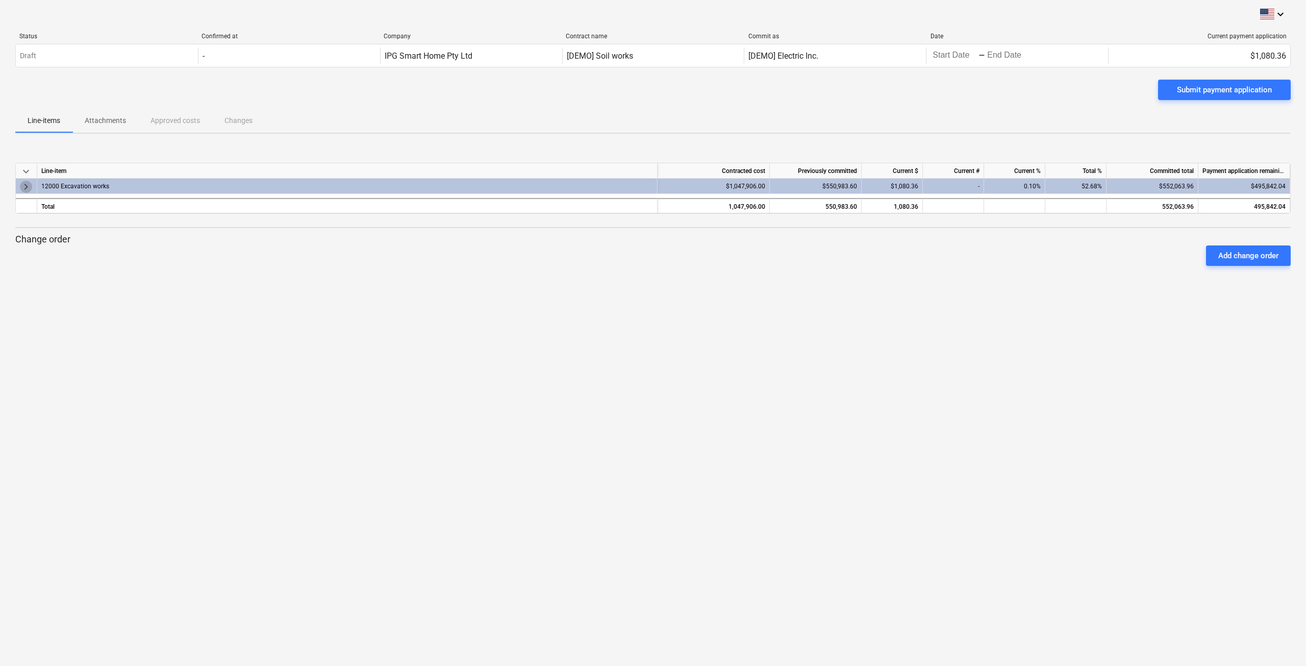
click at [28, 184] on span "keyboard_arrow_right" at bounding box center [26, 187] width 12 height 12
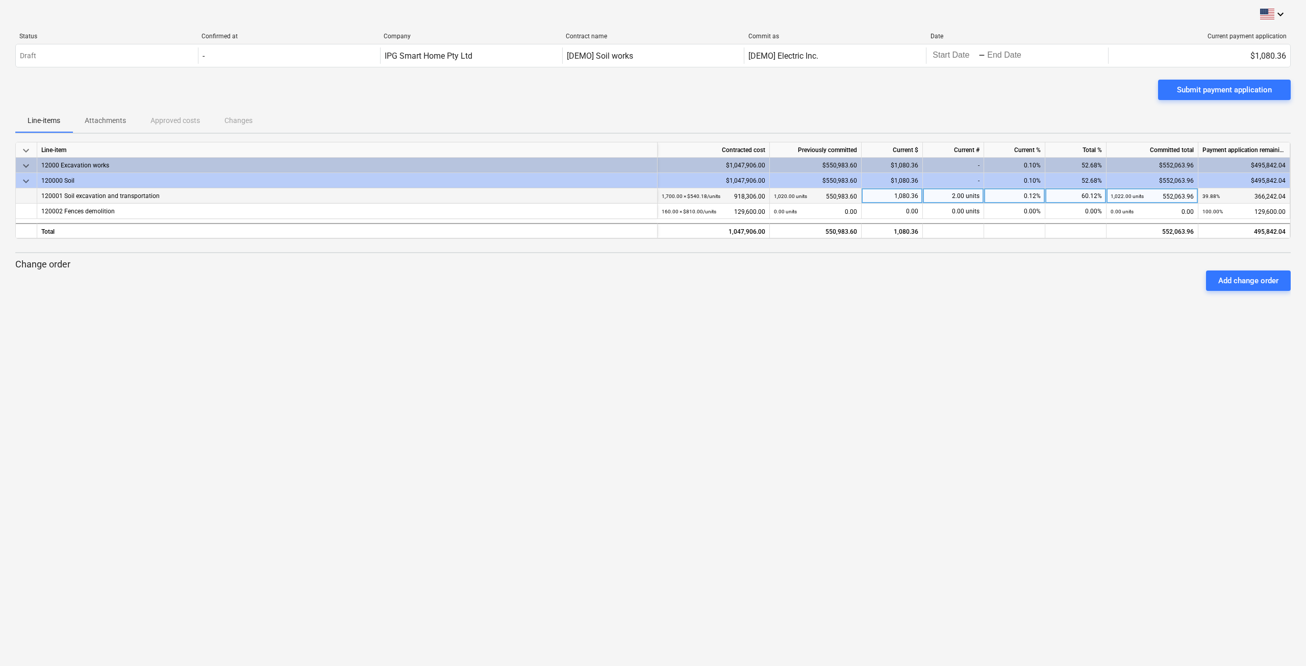
click at [881, 194] on div "1,080.36" at bounding box center [892, 195] width 61 height 15
click at [955, 199] on div "2.00 units" at bounding box center [953, 195] width 61 height 15
type input "200"
click at [1068, 309] on div "keyboard_arrow_down Status Confirmed at Company Contract name Commit as Date Cu…" at bounding box center [653, 333] width 1306 height 666
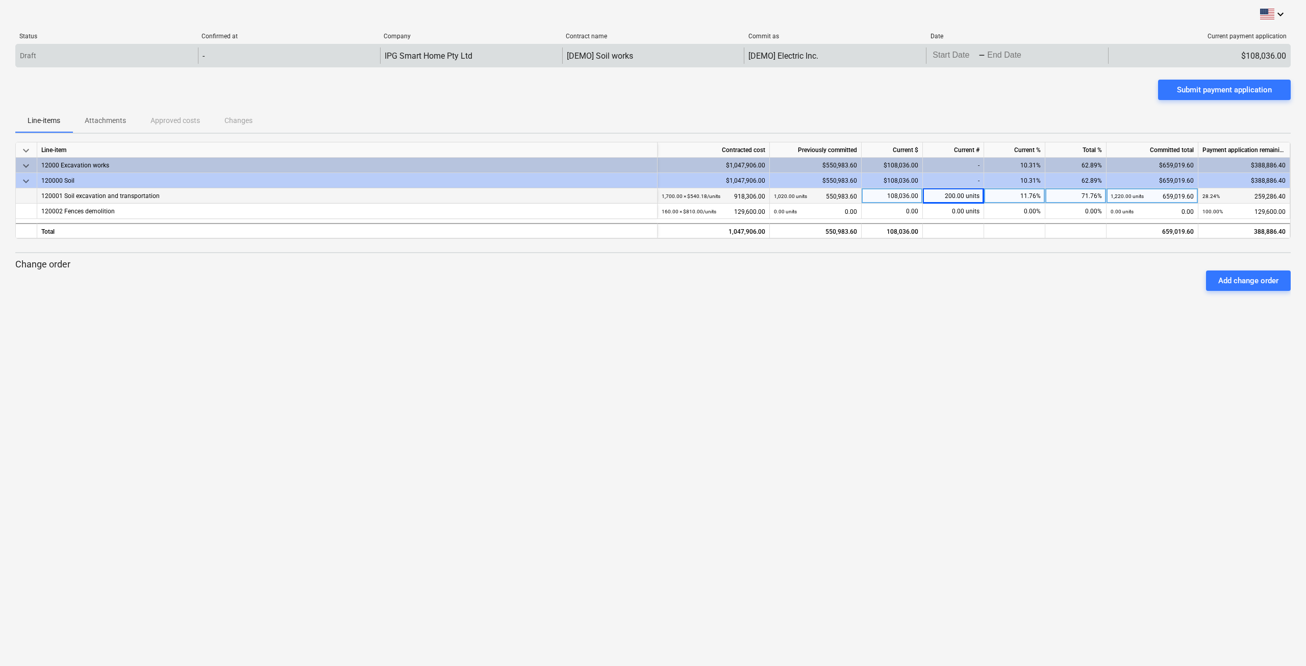
click at [1218, 59] on div "$108,036.00" at bounding box center [1199, 55] width 182 height 16
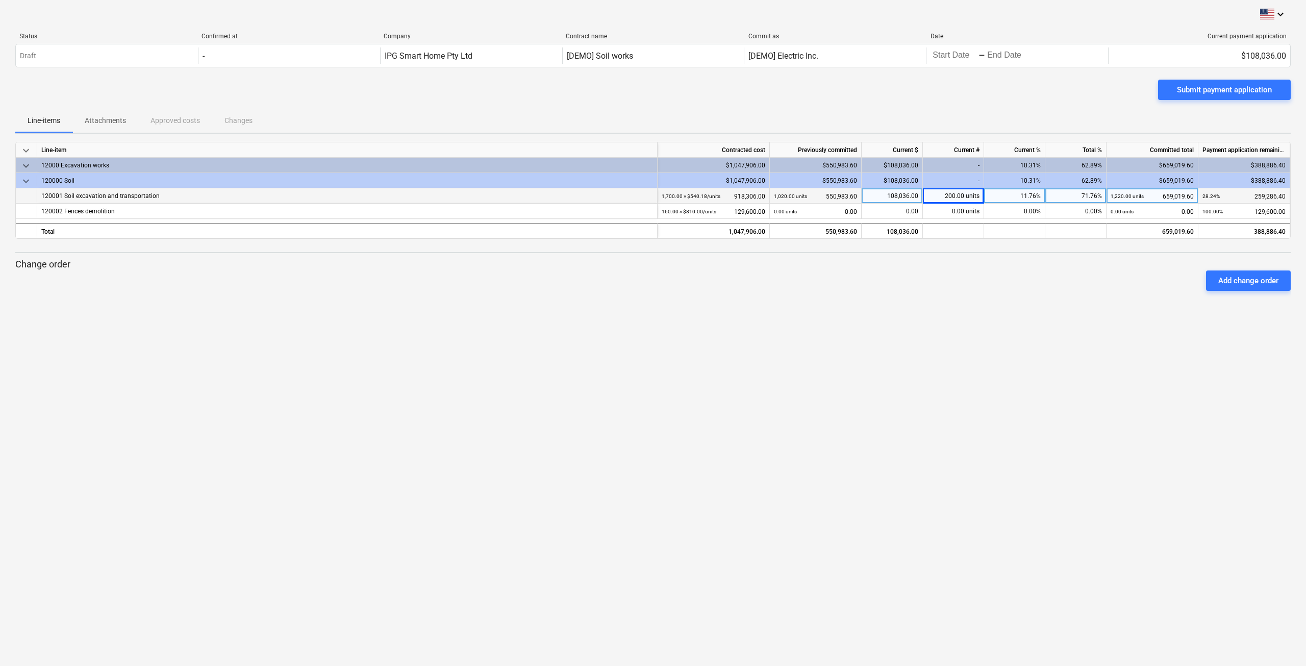
click at [1083, 192] on div "71.76%" at bounding box center [1076, 195] width 61 height 15
click at [1076, 257] on div "keyboard_arrow_down Line-item Contracted cost Previously committed Current $ Cu…" at bounding box center [653, 220] width 1276 height 157
click at [1029, 198] on div "11.76%" at bounding box center [1014, 195] width 61 height 15
click at [998, 279] on div "Add change order" at bounding box center [653, 280] width 1284 height 29
click at [1262, 15] on span at bounding box center [1268, 14] width 14 height 11
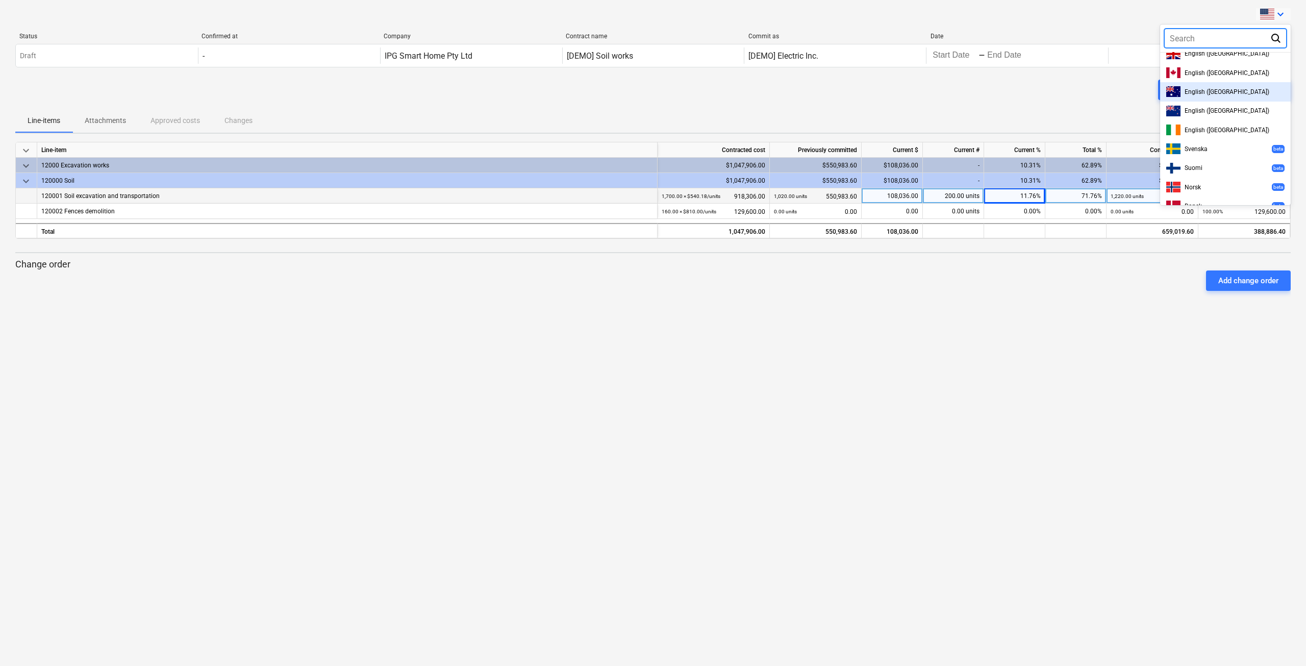
scroll to position [51, 0]
click at [1219, 89] on span "English ([GEOGRAPHIC_DATA])" at bounding box center [1227, 88] width 85 height 7
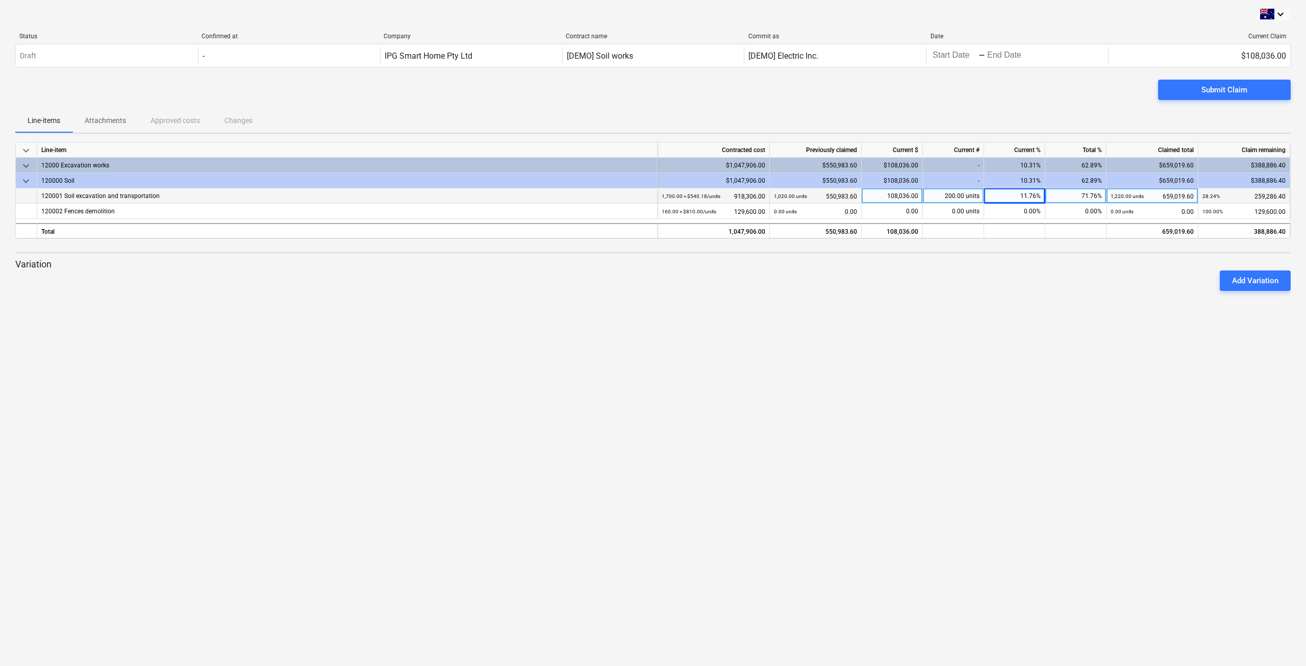
click at [1035, 194] on div "11.76%" at bounding box center [1014, 195] width 61 height 15
type input "20"
click at [1028, 193] on div "20.00%" at bounding box center [1014, 195] width 61 height 15
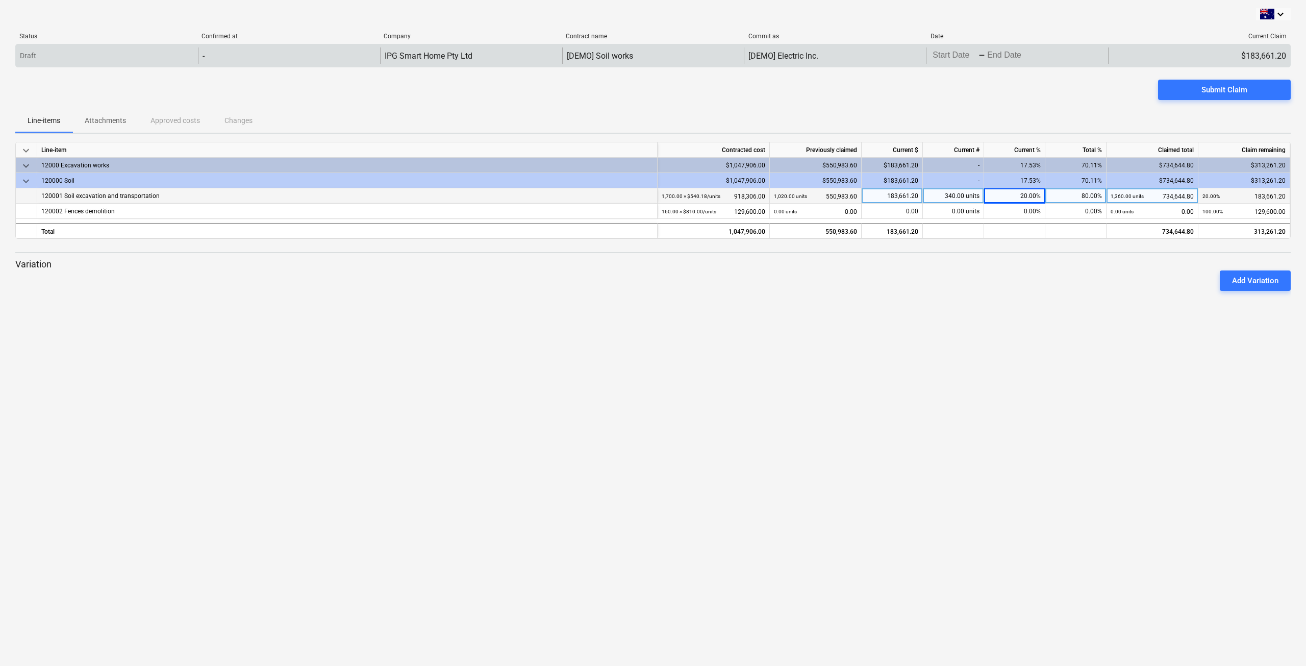
drag, startPoint x: 1208, startPoint y: 38, endPoint x: 1207, endPoint y: 46, distance: 8.8
click at [1208, 40] on div "Status Confirmed at Company Contract name Commit as Date Current Claim" at bounding box center [653, 38] width 1276 height 11
click at [1207, 50] on div "$183,661.20" at bounding box center [1199, 55] width 182 height 16
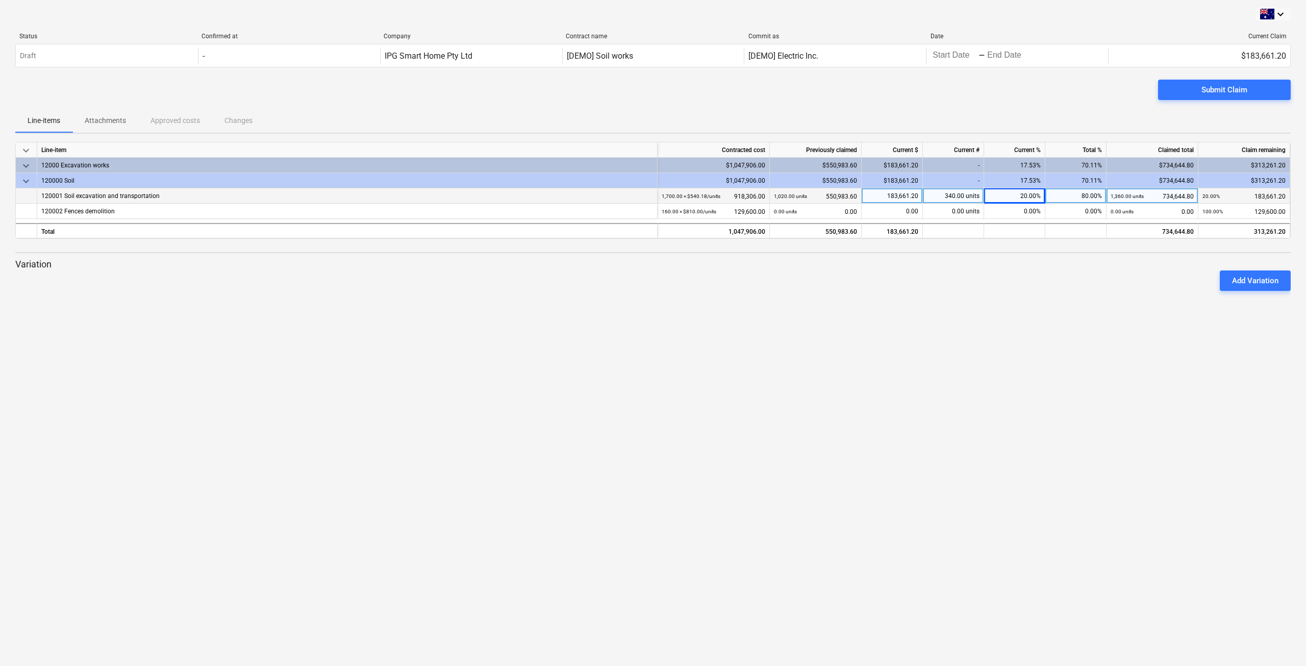
click at [888, 197] on div "183,661.20" at bounding box center [892, 195] width 61 height 15
click at [957, 191] on div "340.00 units" at bounding box center [953, 195] width 61 height 15
click at [1038, 262] on p "Variation" at bounding box center [653, 264] width 1276 height 12
click at [1005, 194] on div "20.00%" at bounding box center [1014, 195] width 61 height 15
click at [1045, 267] on div "Add Variation" at bounding box center [653, 280] width 1284 height 29
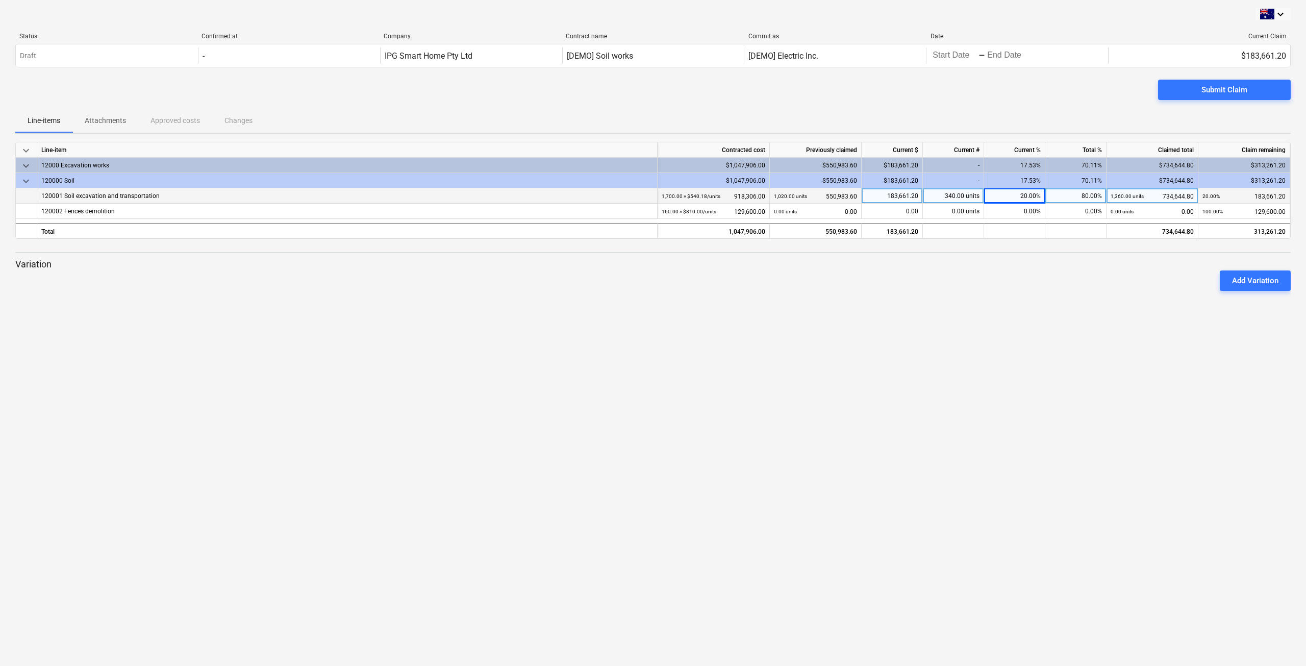
click at [1024, 195] on div "20.00%" at bounding box center [1014, 195] width 61 height 15
click at [1036, 200] on div "20.00%" at bounding box center [1014, 195] width 61 height 15
click at [1193, 91] on span "Submit Claim" at bounding box center [1225, 89] width 108 height 13
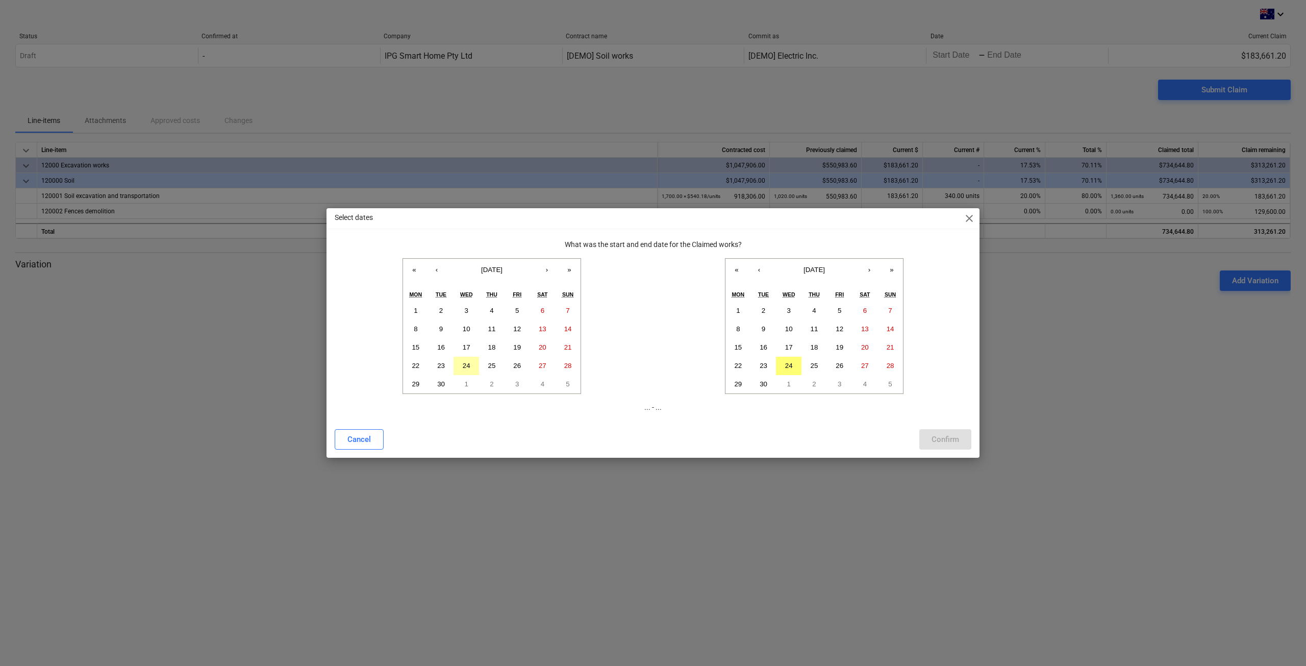
click at [469, 365] on abbr "24" at bounding box center [467, 366] width 8 height 8
click at [820, 365] on button "25" at bounding box center [815, 366] width 26 height 18
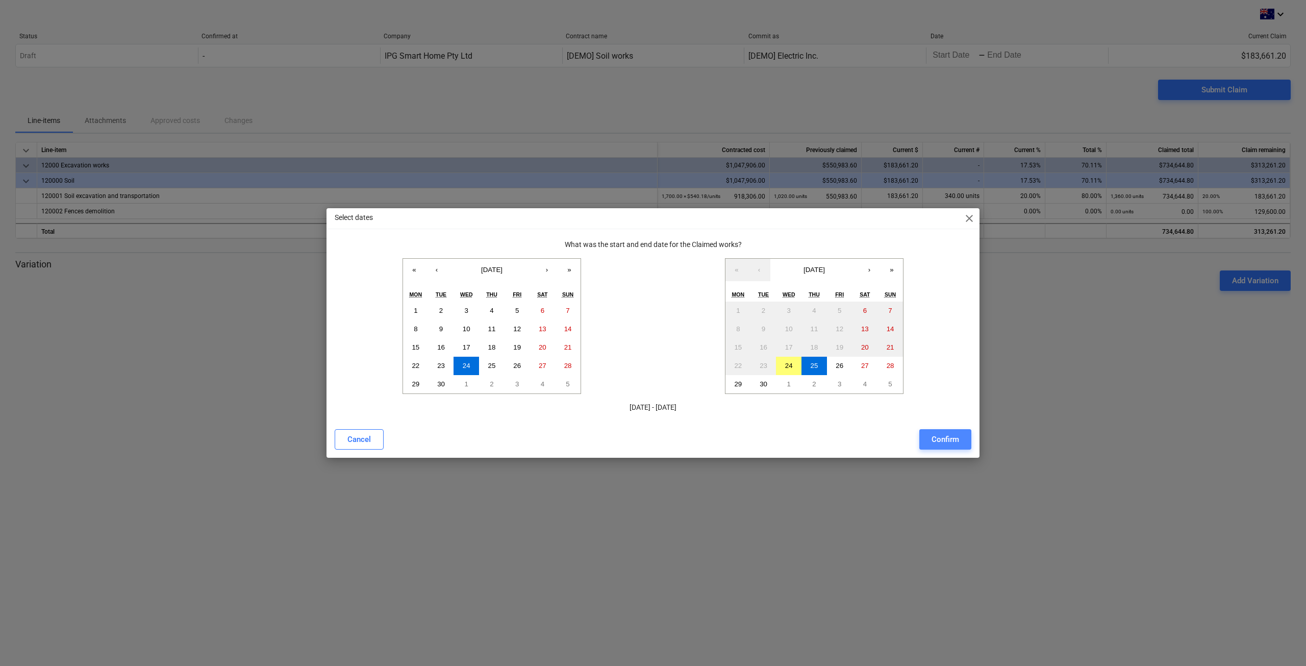
click at [948, 443] on div "Confirm" at bounding box center [946, 439] width 28 height 13
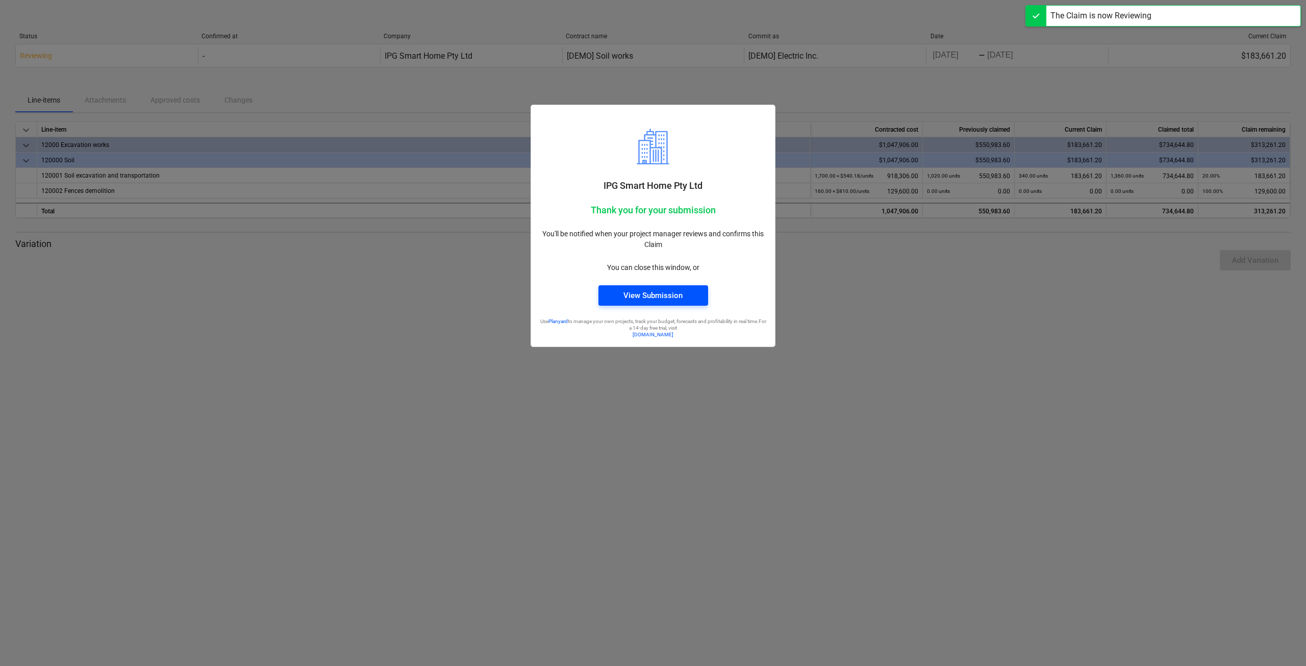
click at [678, 300] on div "View Submission" at bounding box center [653, 295] width 59 height 13
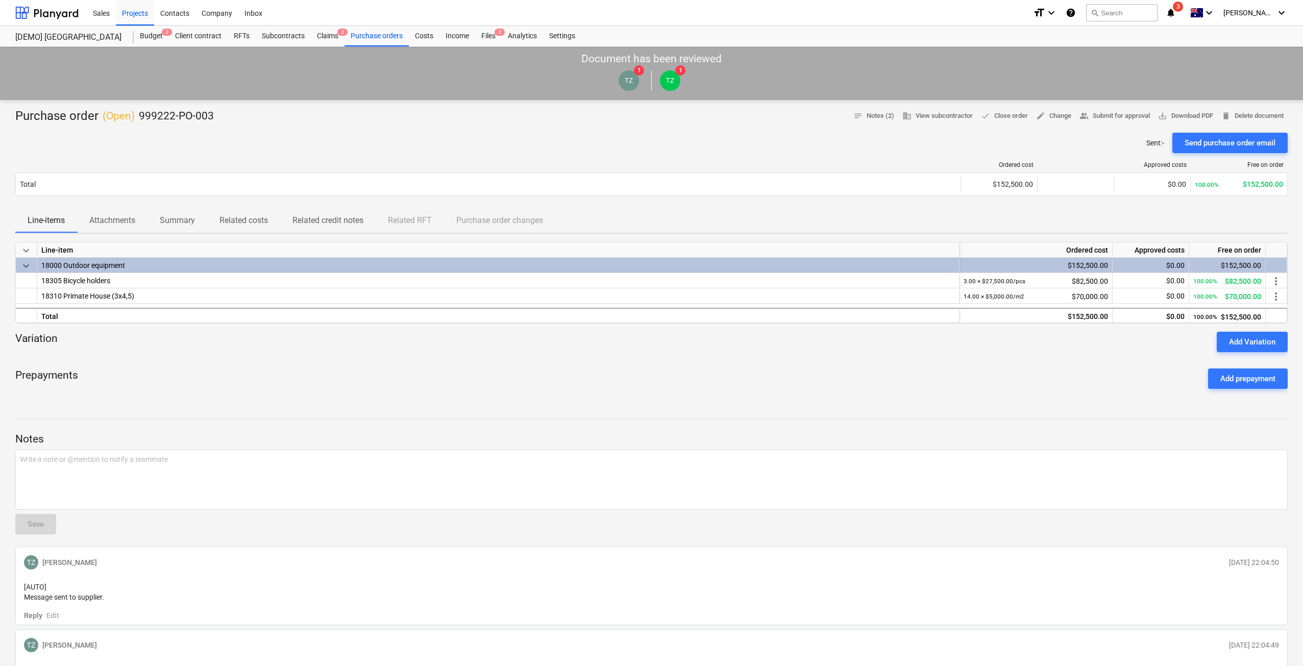
scroll to position [104, 0]
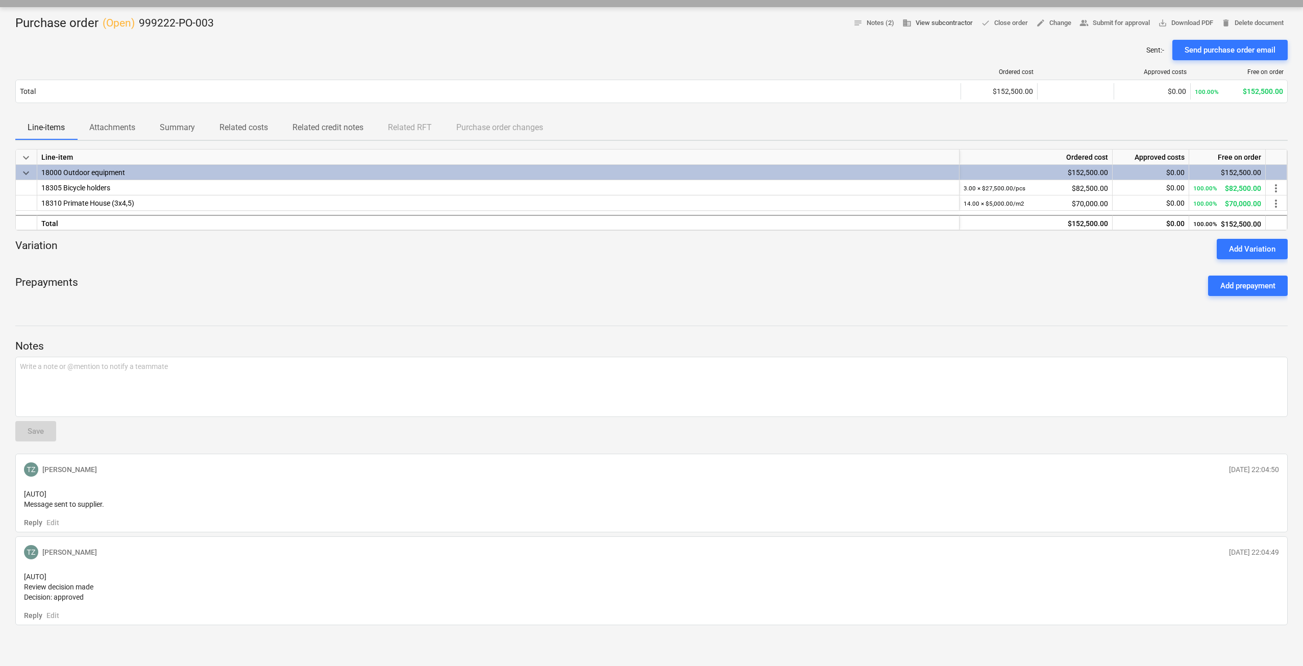
click at [918, 17] on span "business View subcontractor" at bounding box center [937, 23] width 70 height 12
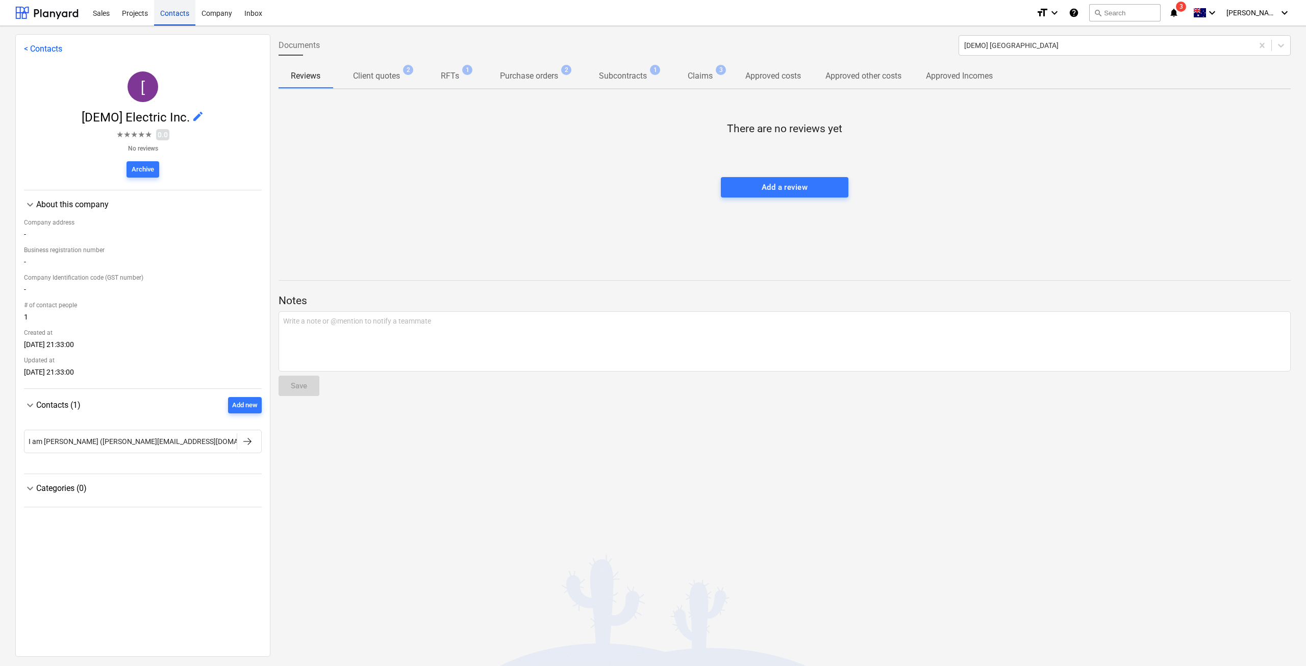
click at [174, 13] on div "Contacts" at bounding box center [174, 12] width 41 height 26
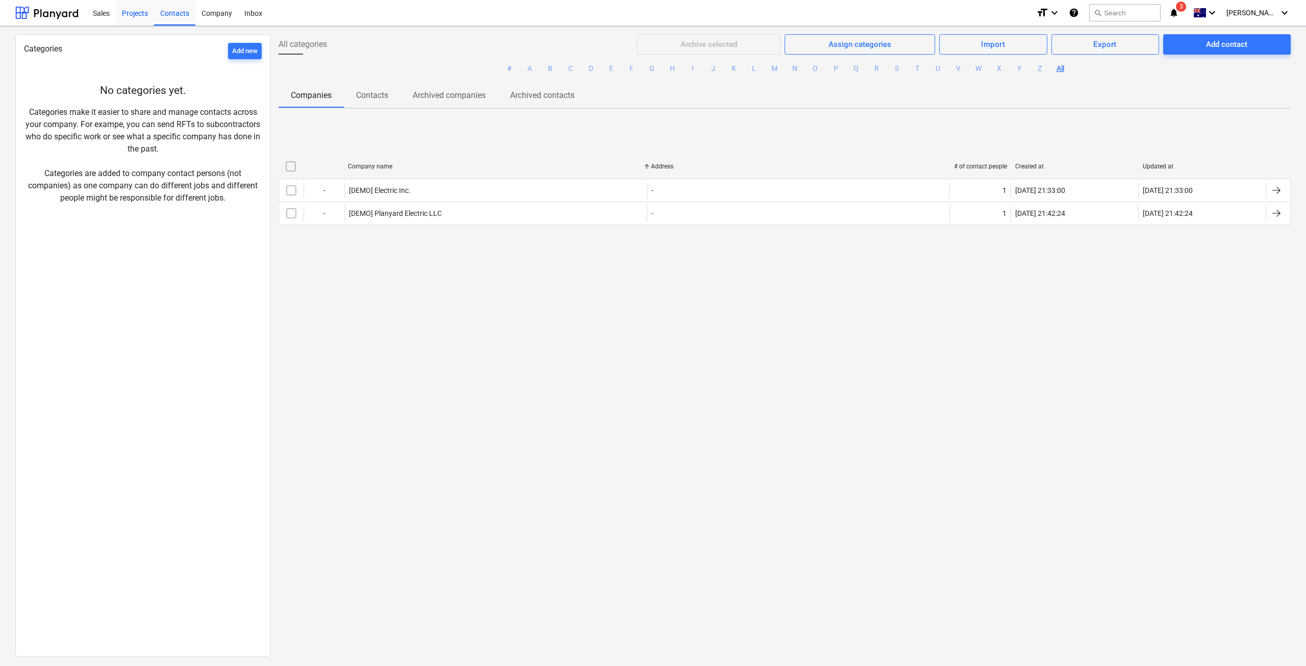
click at [144, 14] on div "Projects" at bounding box center [135, 12] width 38 height 26
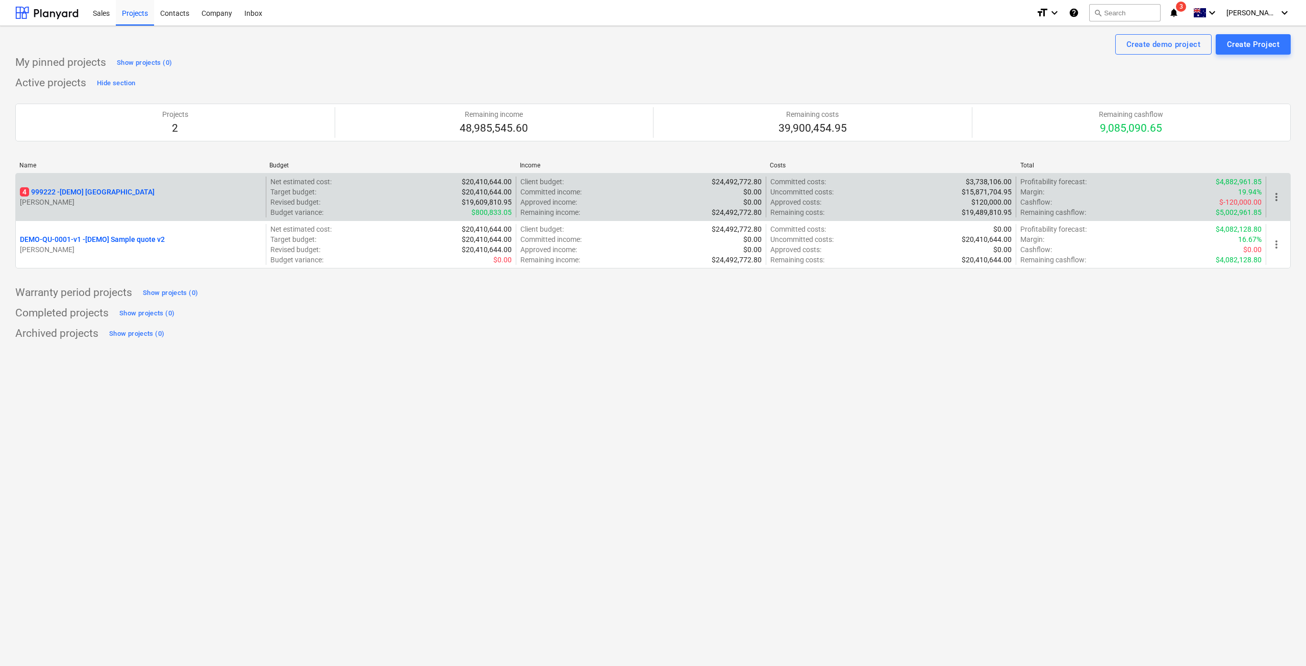
click at [128, 197] on p "[PERSON_NAME]" at bounding box center [141, 202] width 242 height 10
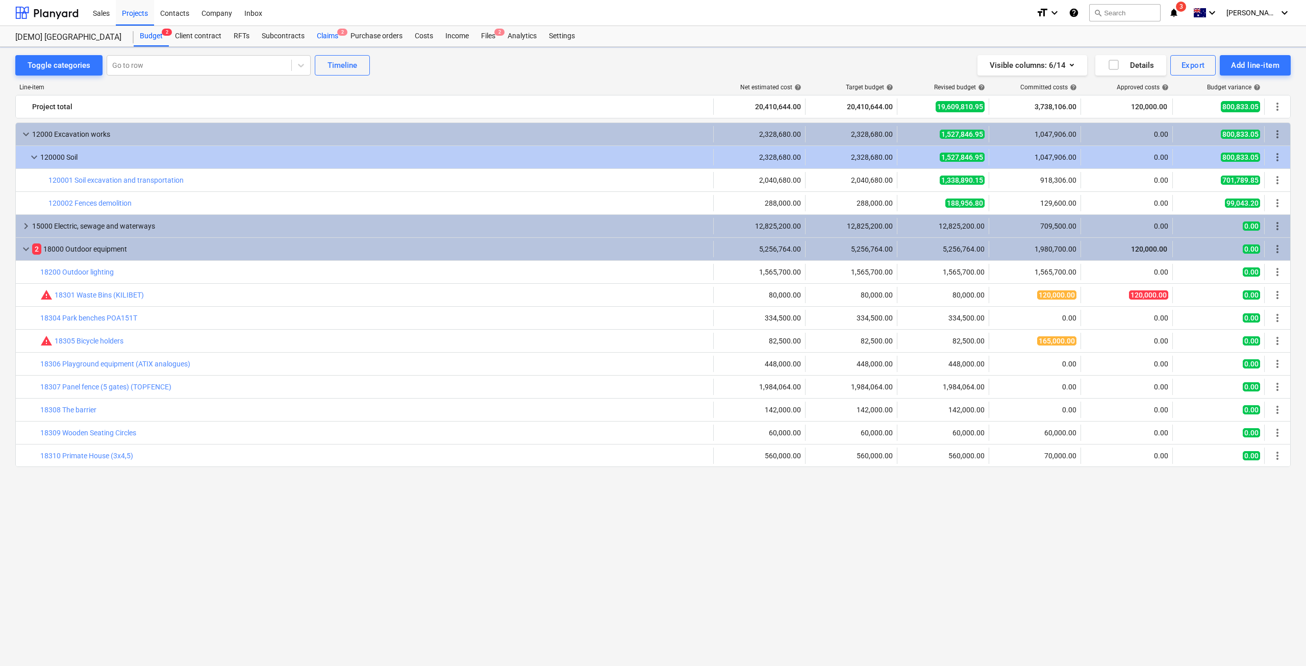
click at [328, 36] on div "Claims 2" at bounding box center [328, 36] width 34 height 20
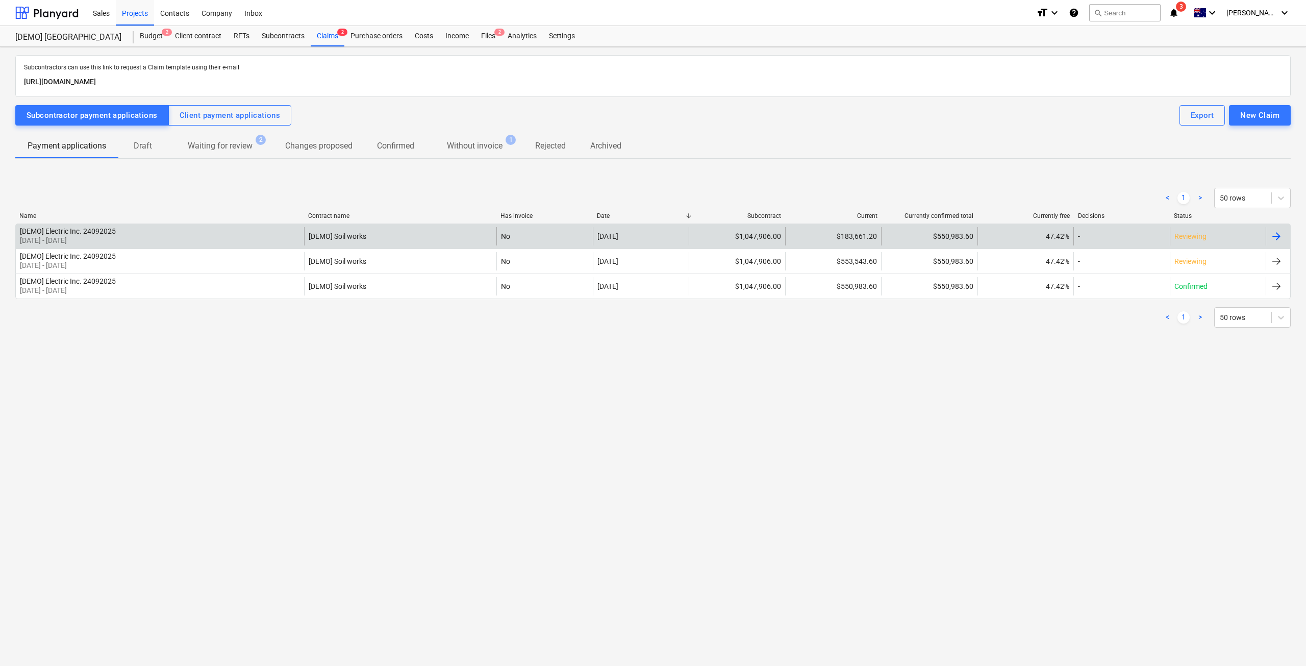
click at [1283, 234] on div at bounding box center [1278, 236] width 24 height 18
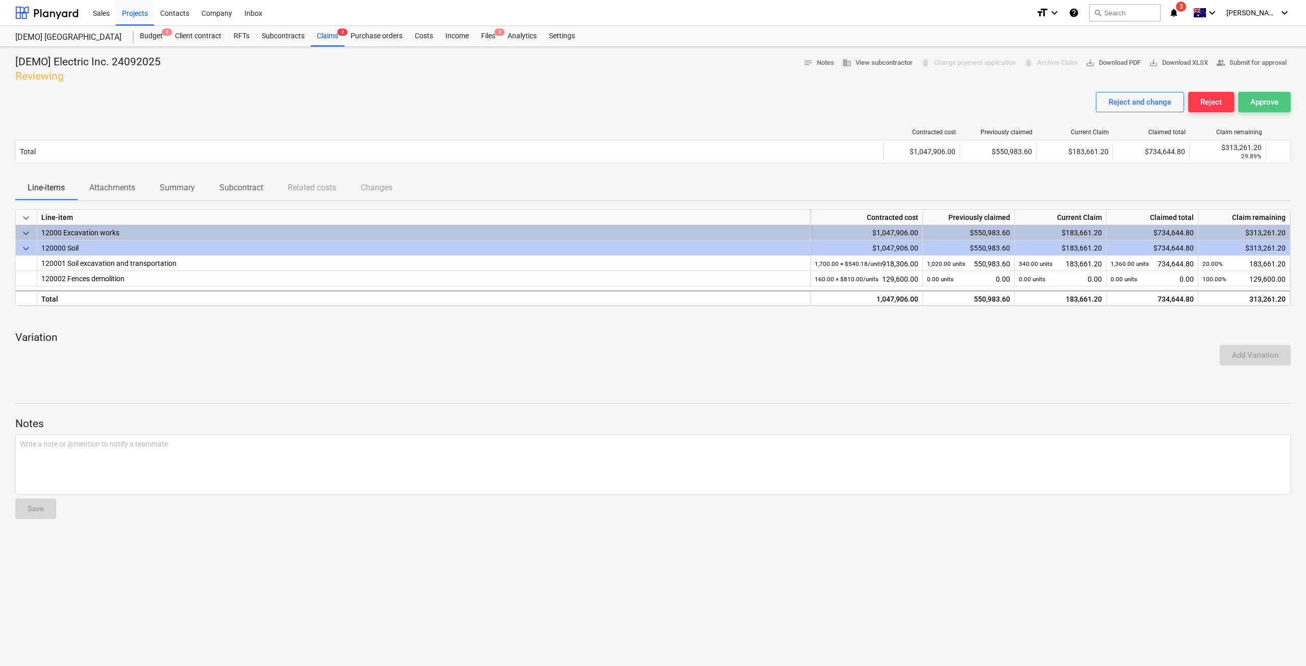
click at [1261, 104] on div "Approve" at bounding box center [1265, 101] width 28 height 13
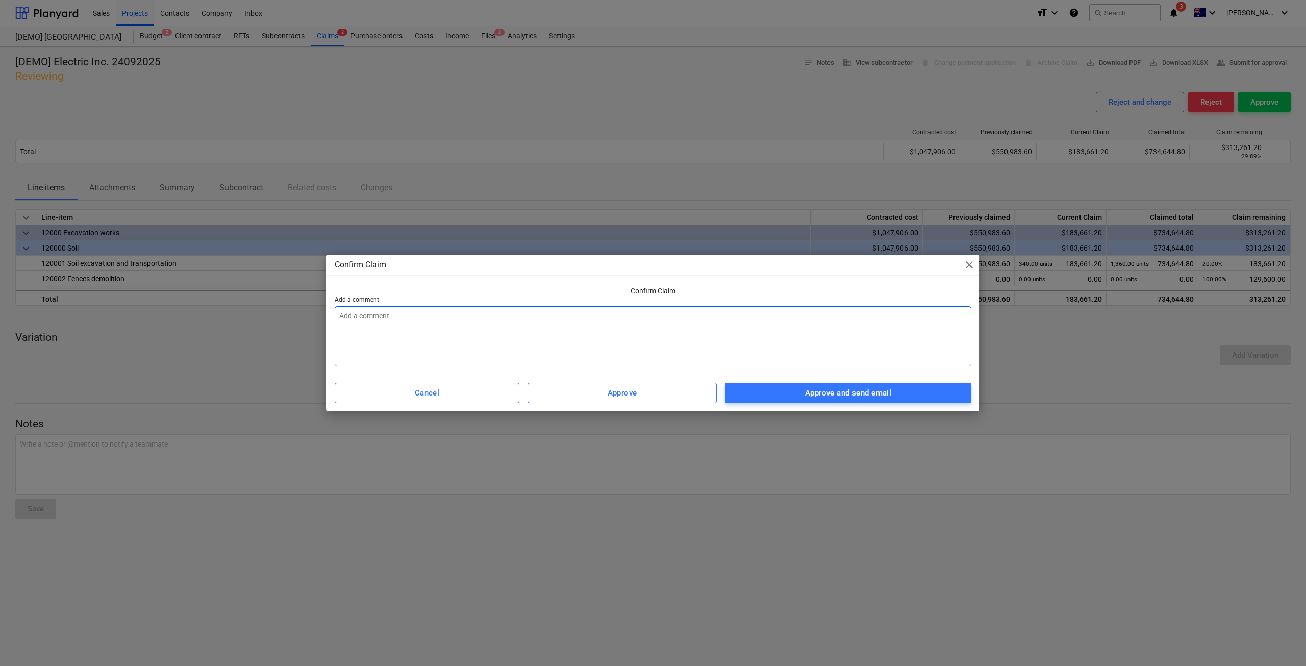
click at [798, 350] on textarea at bounding box center [653, 336] width 637 height 60
click at [768, 397] on span "Approve and send email" at bounding box center [848, 392] width 224 height 13
type textarea "x"
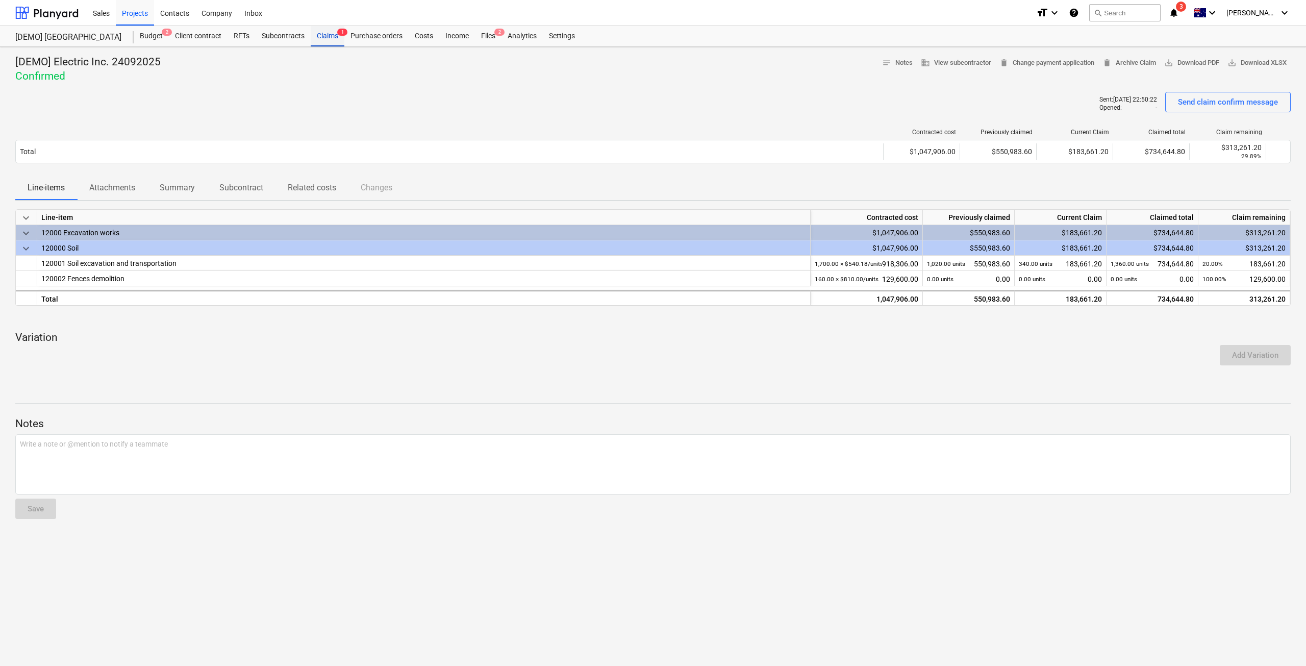
click at [323, 34] on div "Claims 1" at bounding box center [328, 36] width 34 height 20
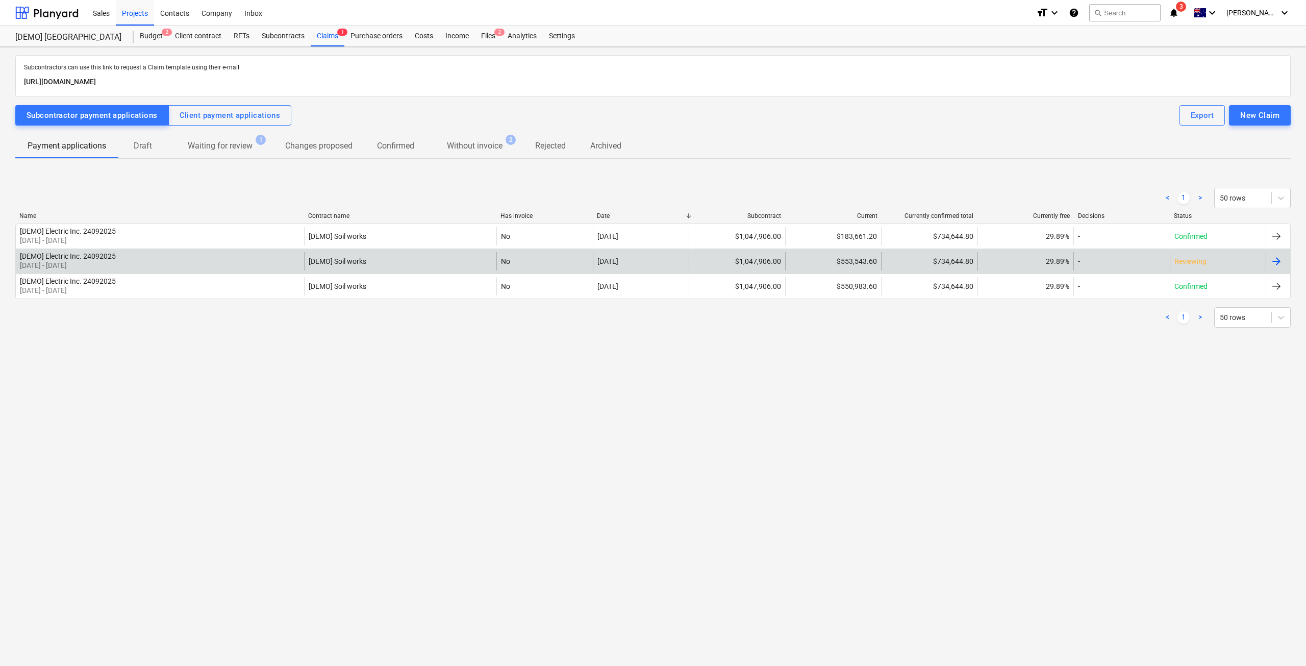
click at [219, 260] on div "[DEMO] Electric Inc. 24092025 [DATE] - [DATE]" at bounding box center [160, 261] width 288 height 18
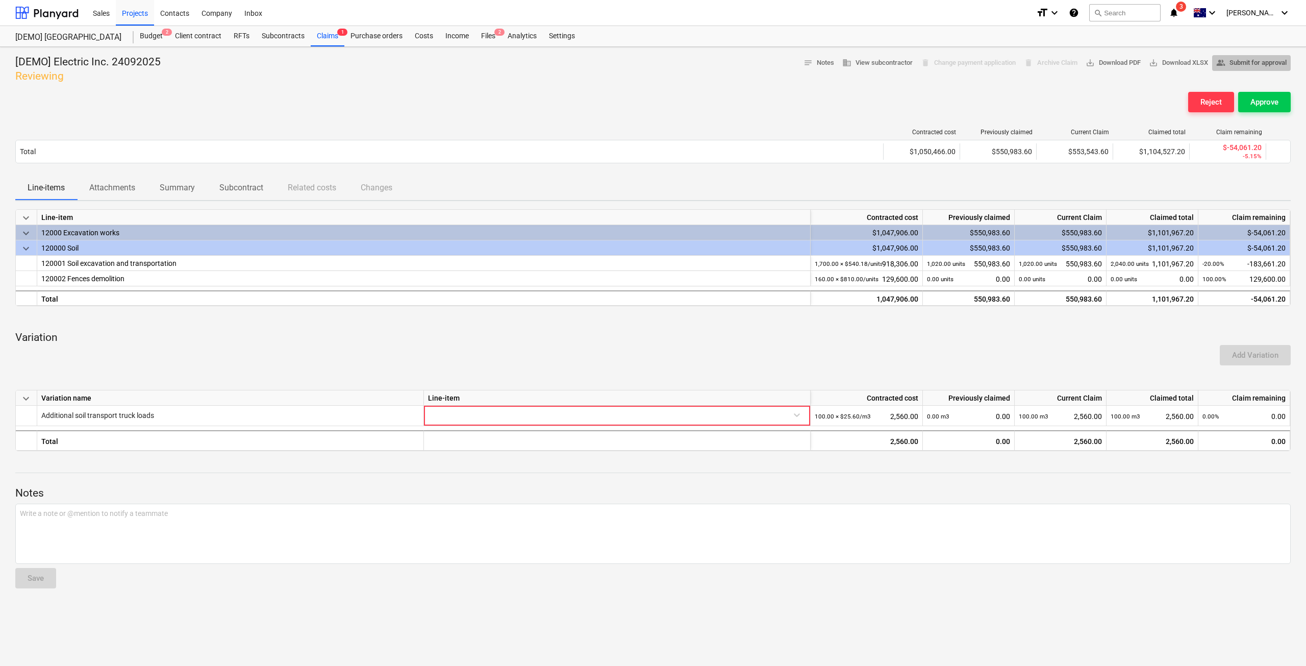
click at [1237, 61] on span "people_alt Submit for approval" at bounding box center [1252, 63] width 70 height 12
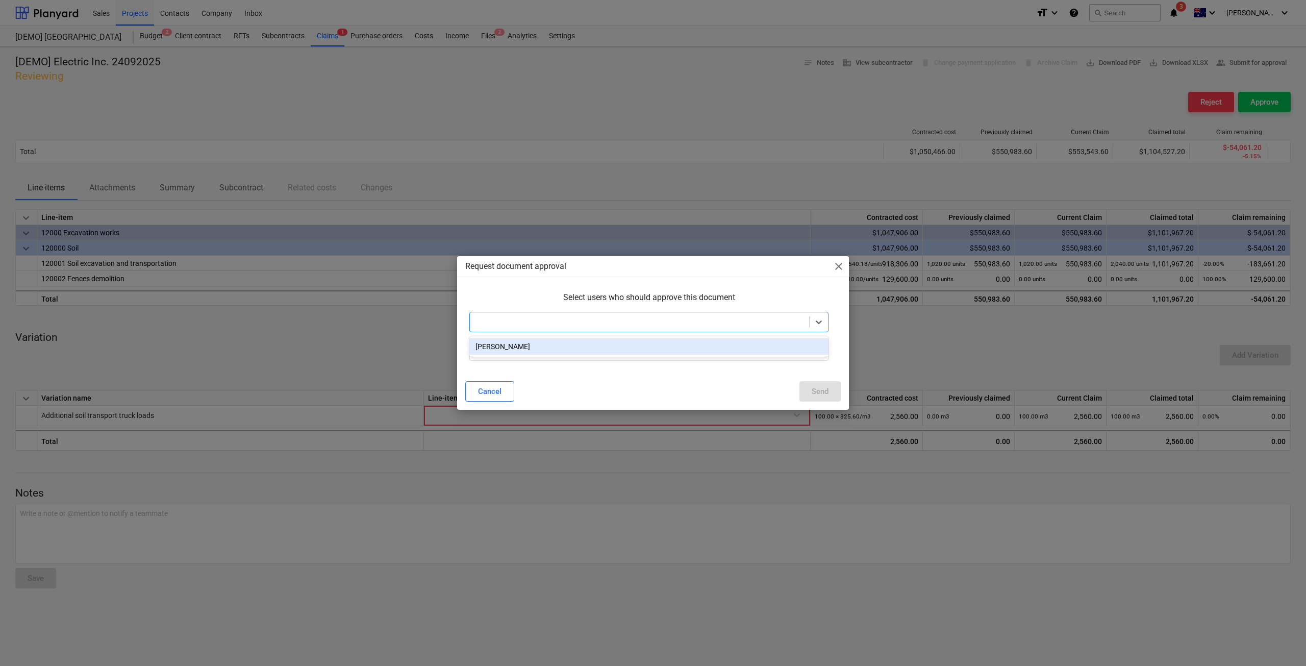
click at [612, 327] on div at bounding box center [639, 322] width 329 height 10
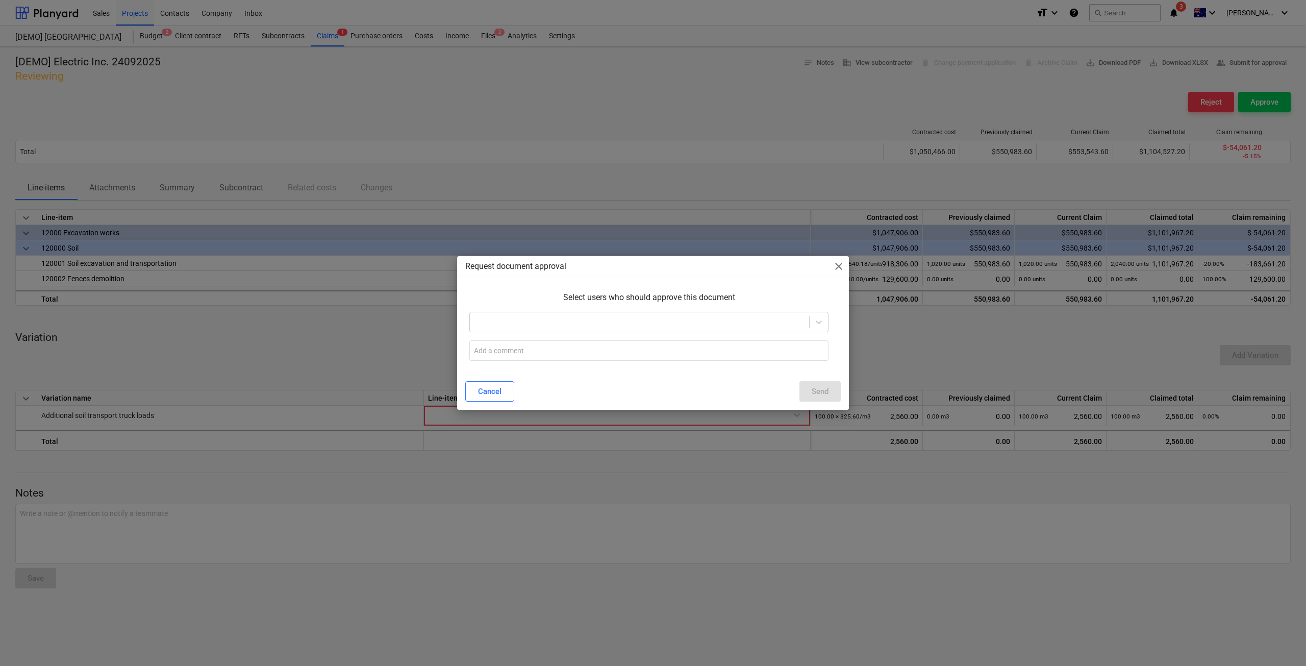
click at [721, 283] on div "Request document approval close Select users who should approve this document C…" at bounding box center [653, 333] width 392 height 154
click at [842, 266] on span "close" at bounding box center [839, 266] width 12 height 12
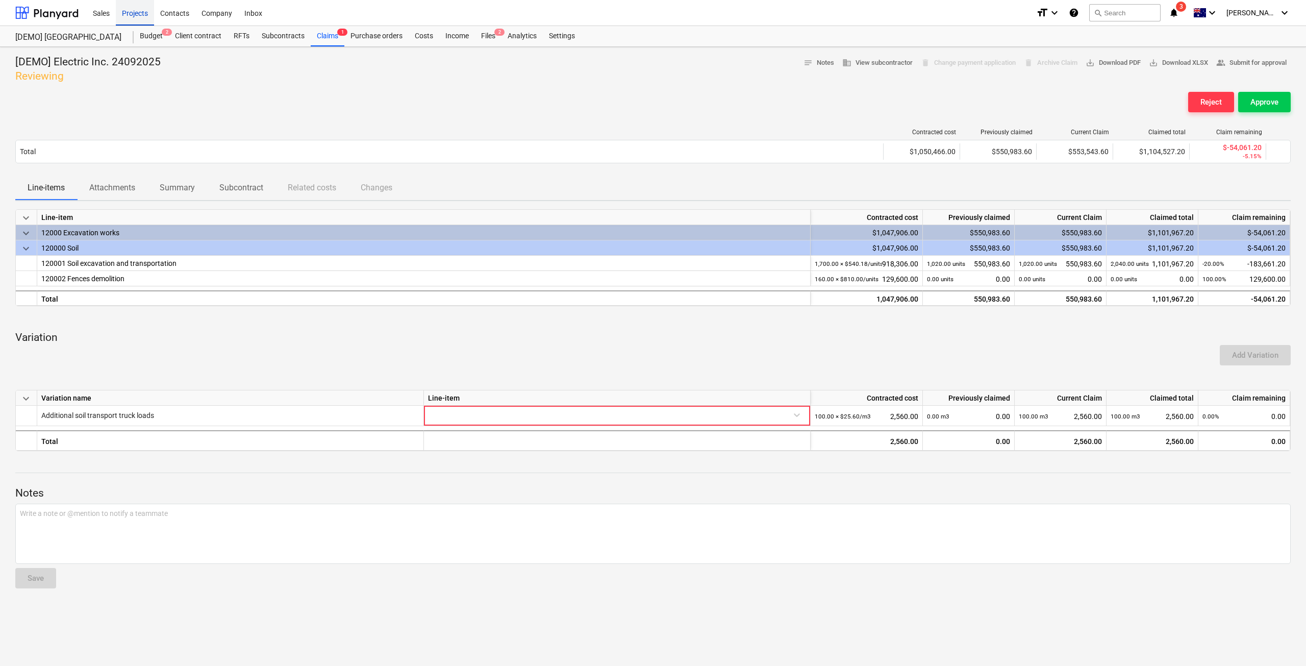
click at [135, 14] on div "Projects" at bounding box center [135, 12] width 38 height 26
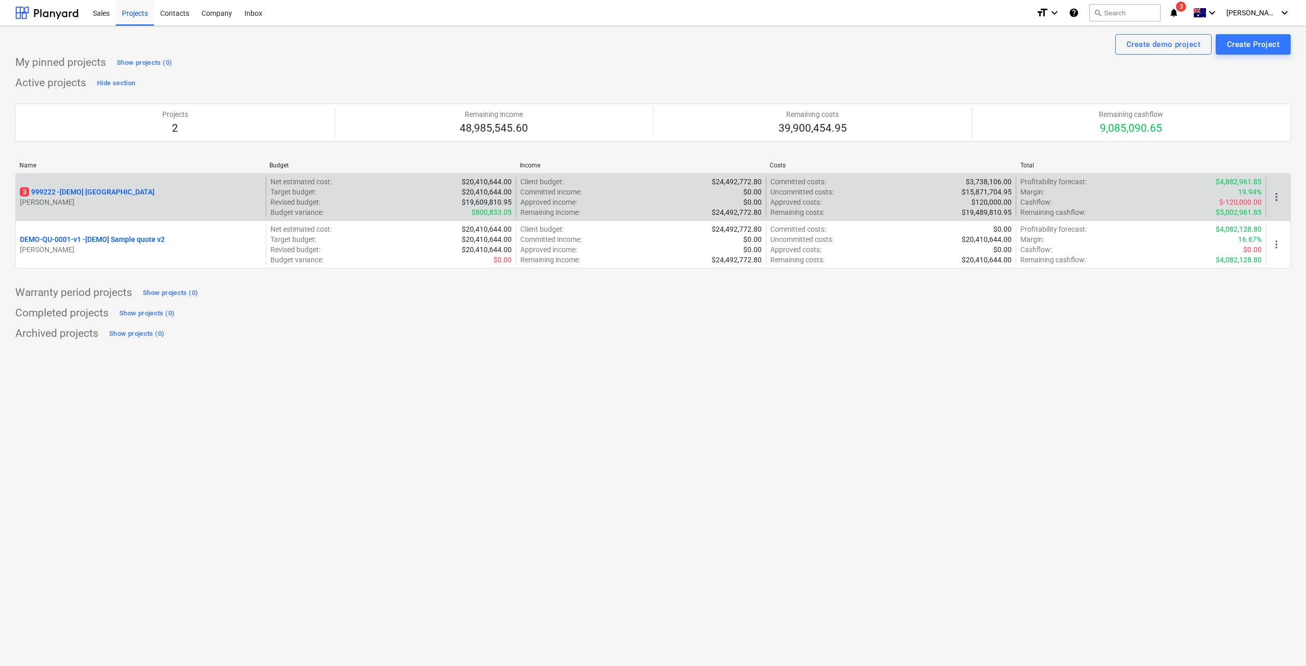
click at [131, 180] on div "3 999222 - [DEMO] [GEOGRAPHIC_DATA] [PERSON_NAME]" at bounding box center [141, 197] width 250 height 41
click at [133, 187] on p "3 999222 - [DEMO] [GEOGRAPHIC_DATA]" at bounding box center [87, 192] width 135 height 10
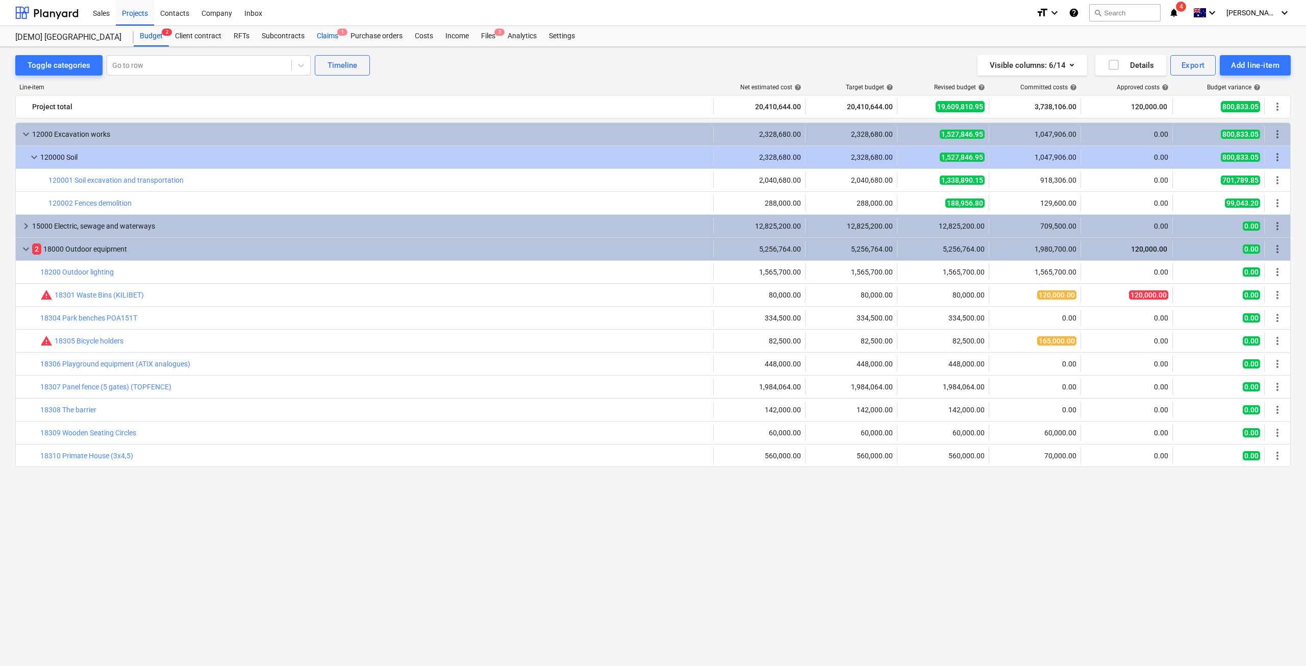
click at [327, 38] on div "Claims 1" at bounding box center [328, 36] width 34 height 20
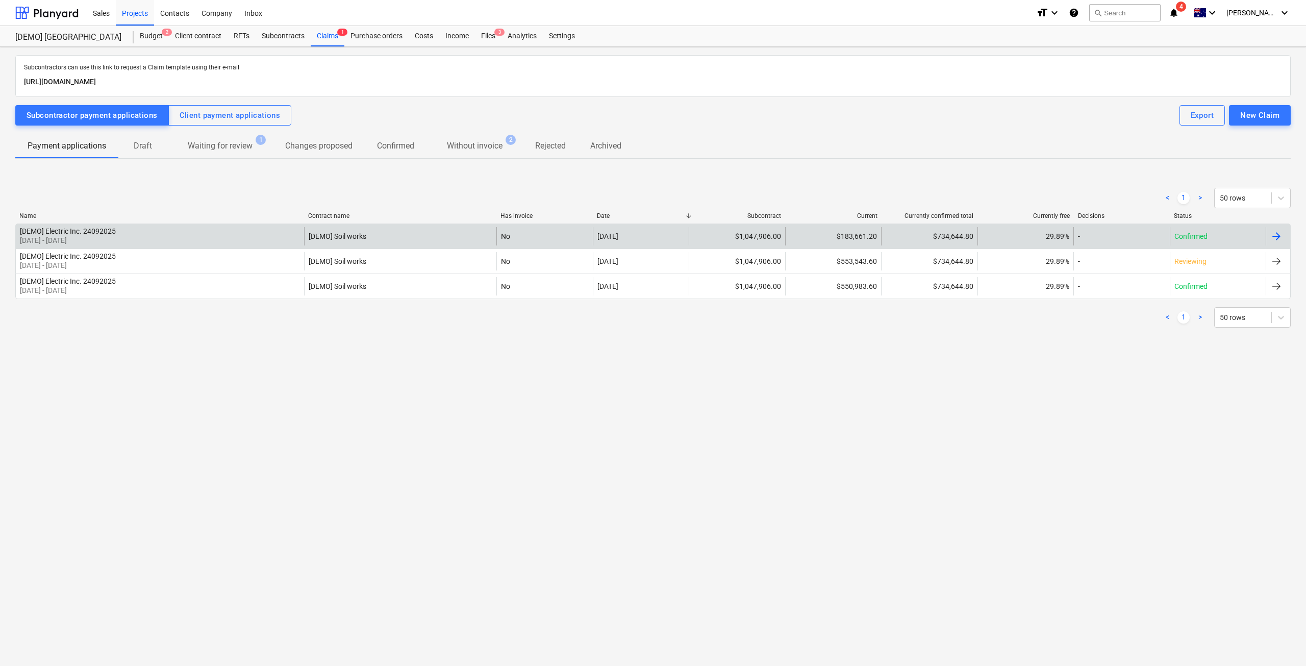
click at [82, 233] on div "[DEMO] Electric Inc. 24092025" at bounding box center [68, 231] width 96 height 8
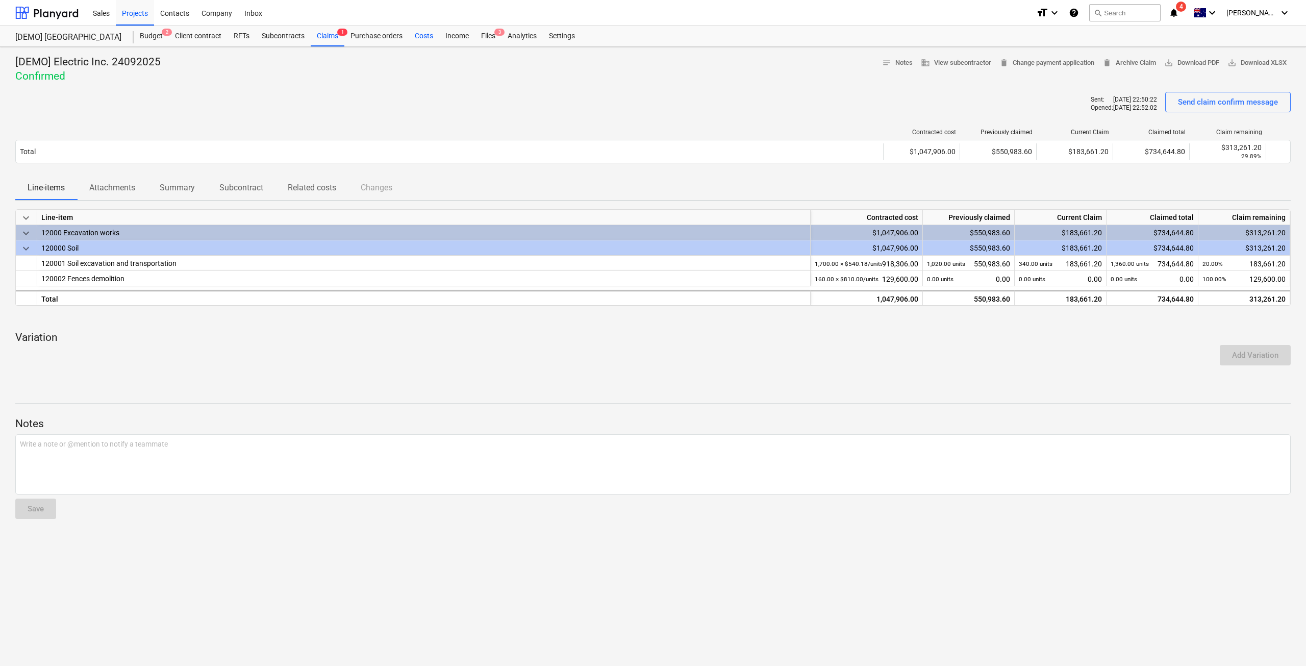
click at [421, 37] on div "Costs" at bounding box center [424, 36] width 31 height 20
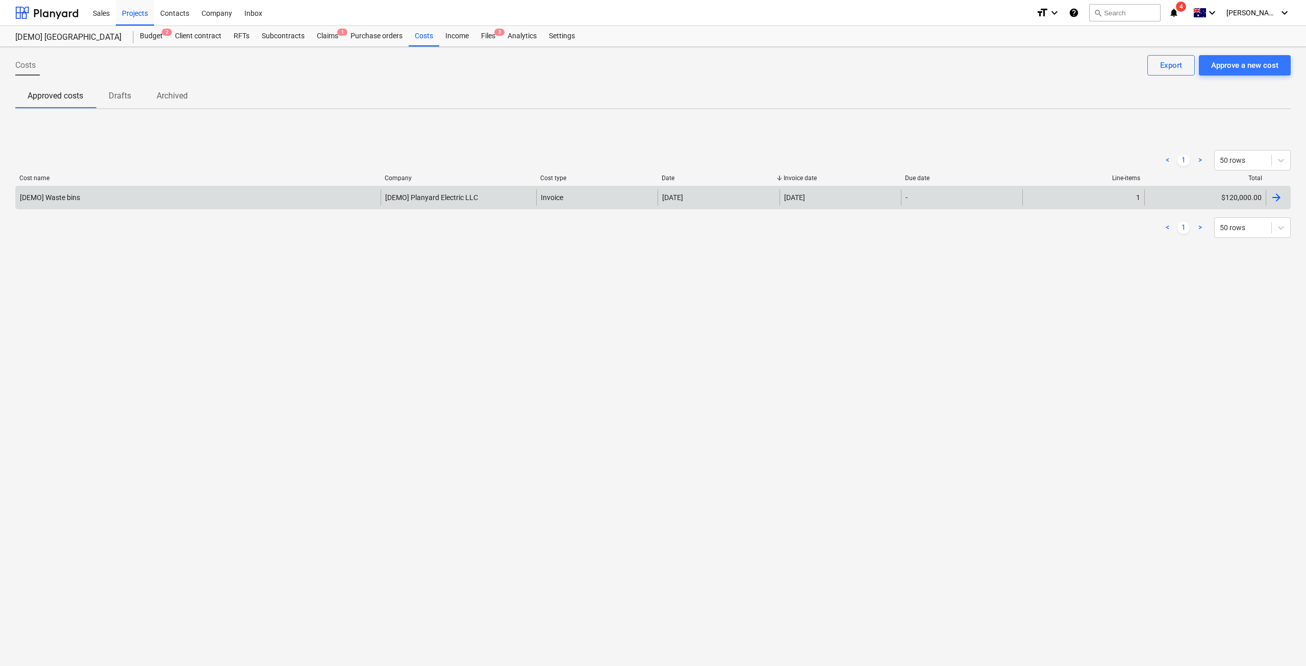
click at [107, 199] on div "[DEMO] Waste bins" at bounding box center [198, 197] width 365 height 16
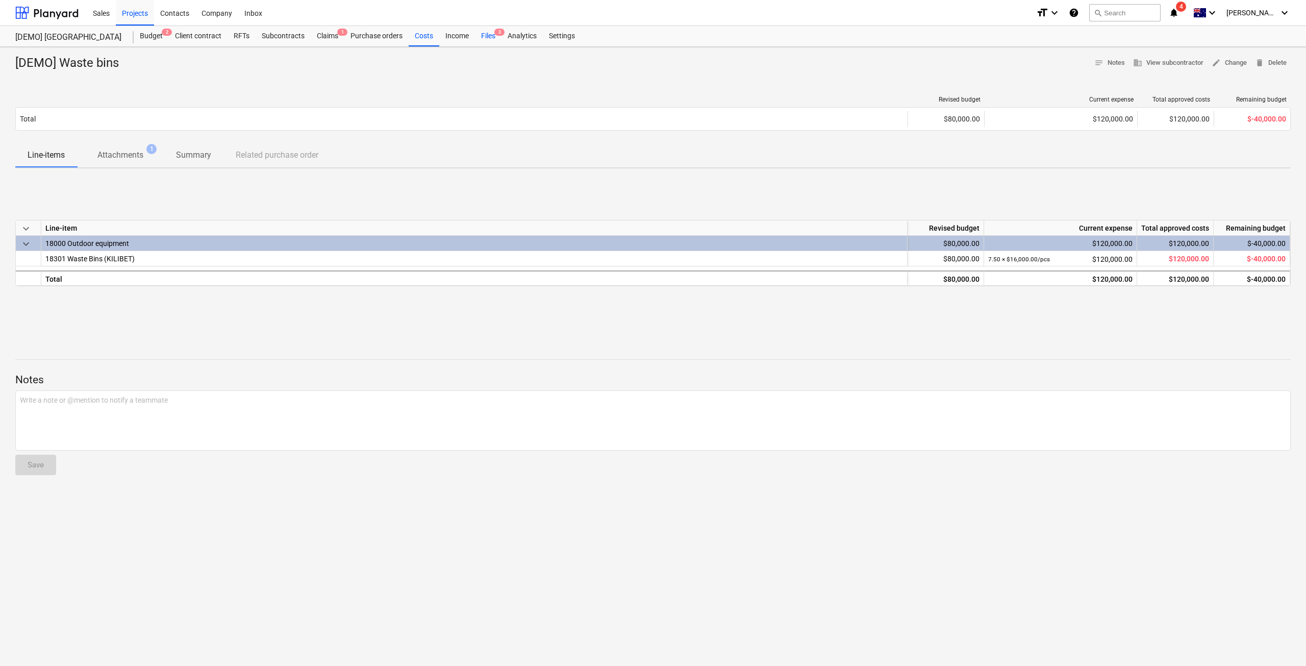
click at [491, 39] on div "Files 3" at bounding box center [488, 36] width 27 height 20
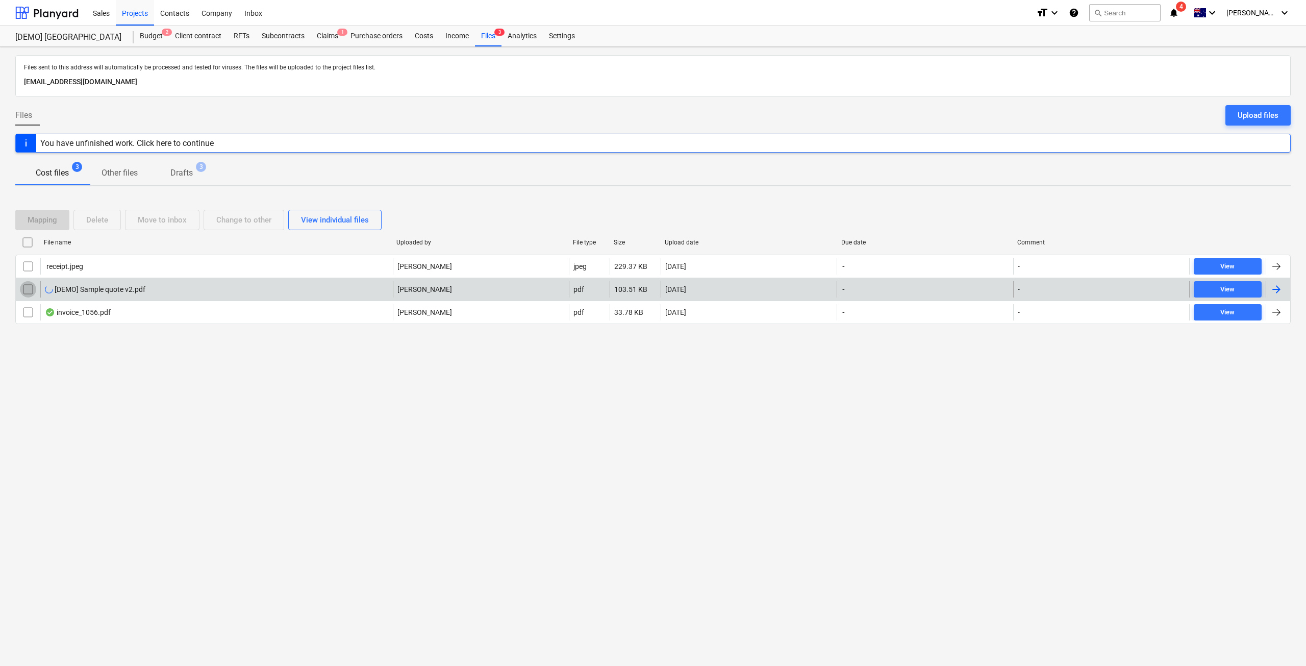
click at [27, 287] on input "checkbox" at bounding box center [28, 289] width 16 height 16
click at [27, 285] on input "checkbox" at bounding box center [28, 289] width 16 height 16
click at [48, 289] on div at bounding box center [50, 289] width 10 height 8
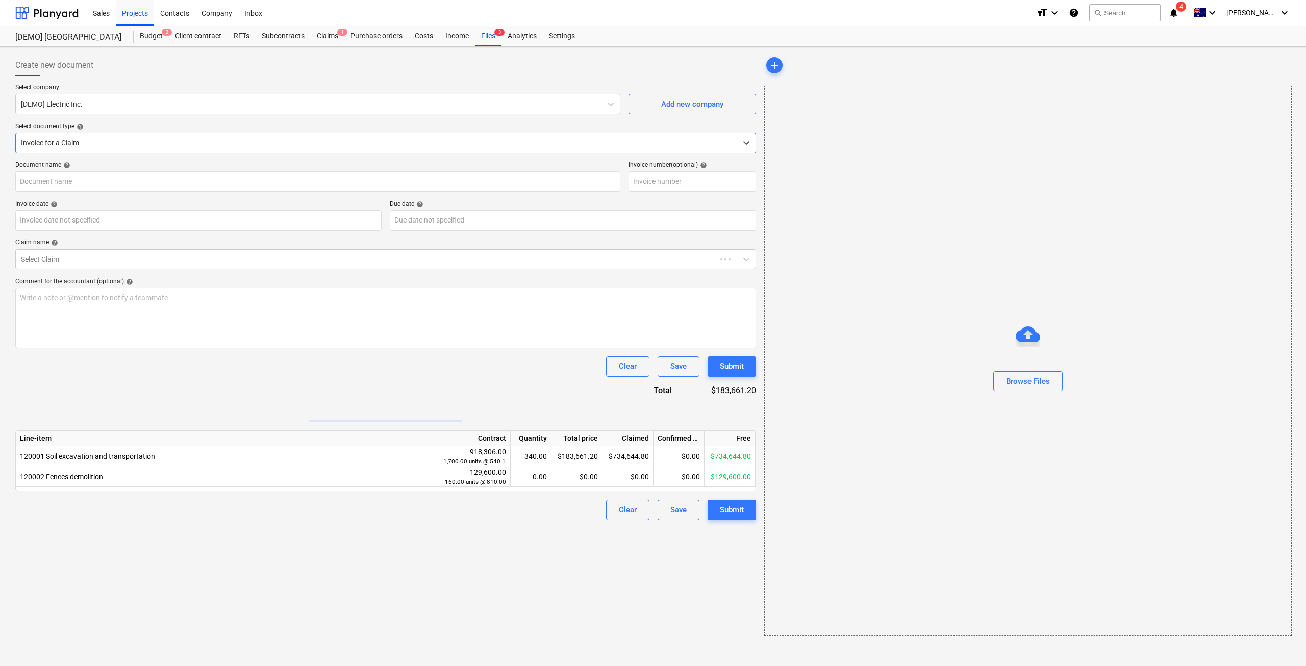
type input "v2"
type input "[DATE]"
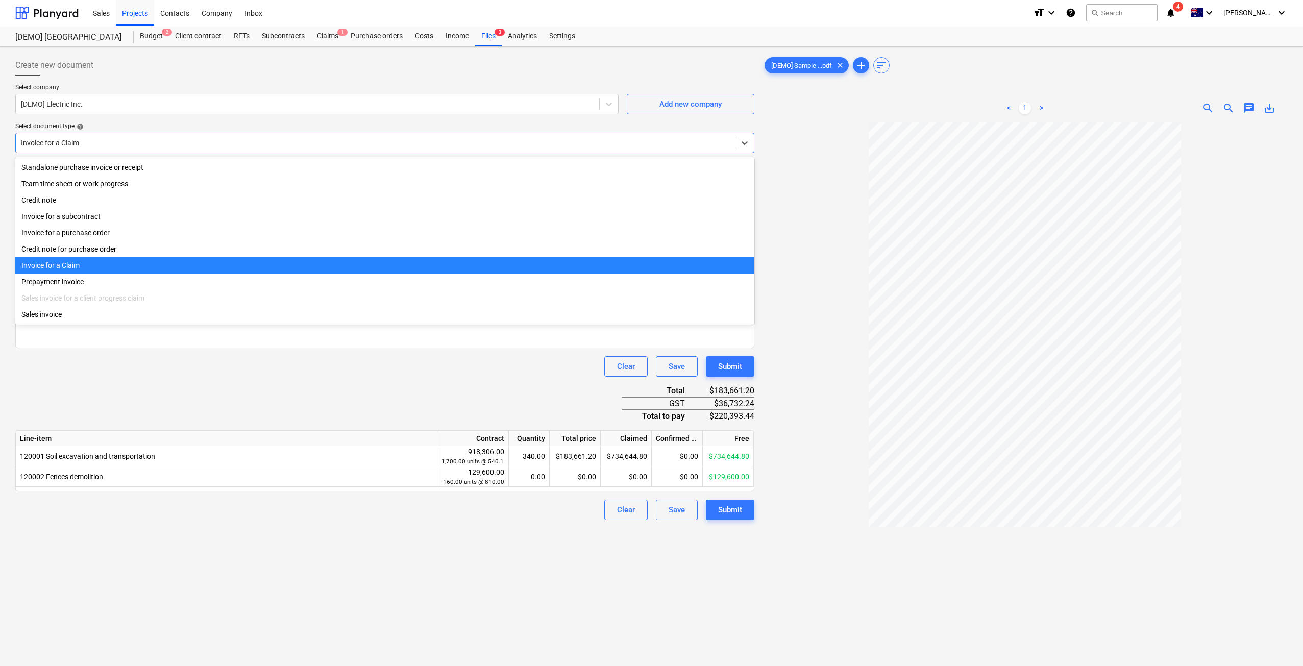
click at [141, 142] on div at bounding box center [375, 143] width 709 height 10
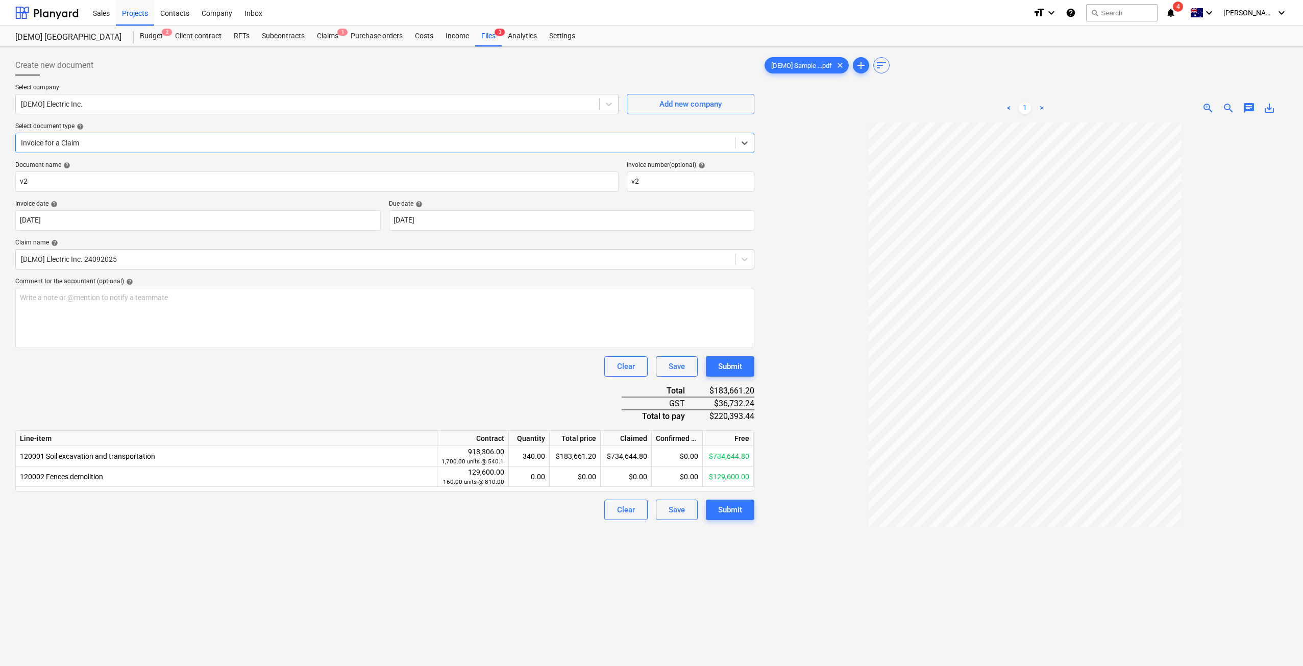
click at [141, 142] on div at bounding box center [375, 143] width 709 height 10
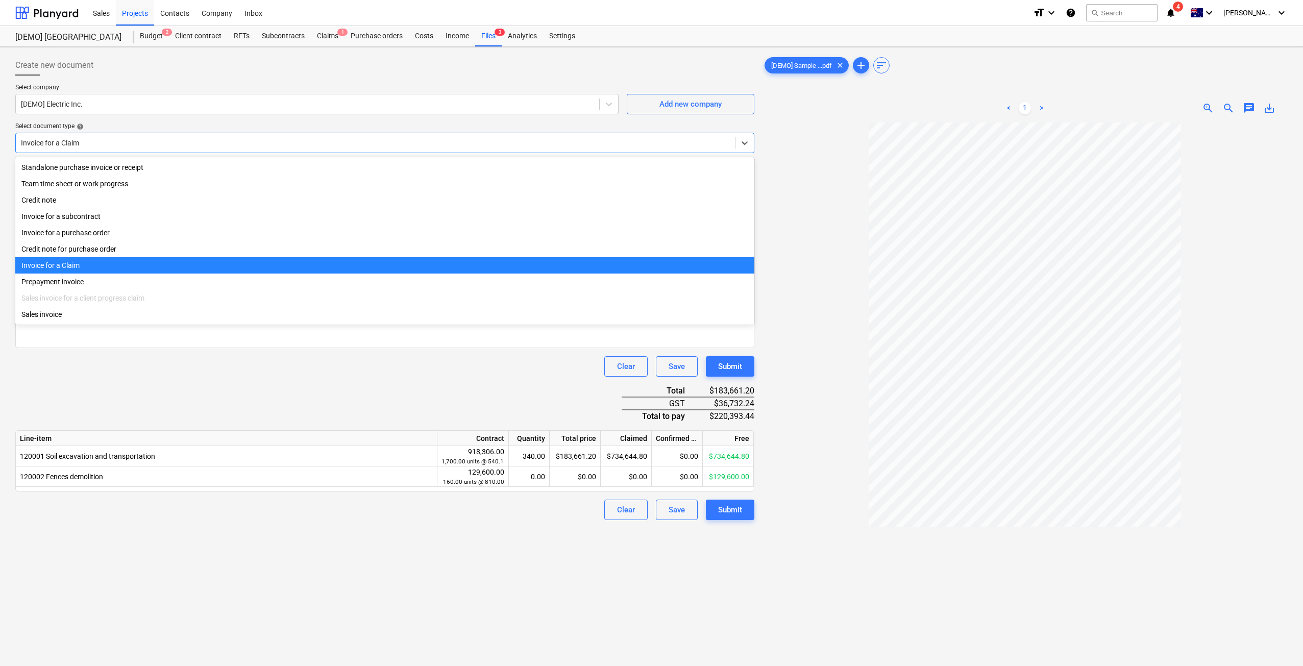
click at [141, 142] on div at bounding box center [375, 143] width 709 height 10
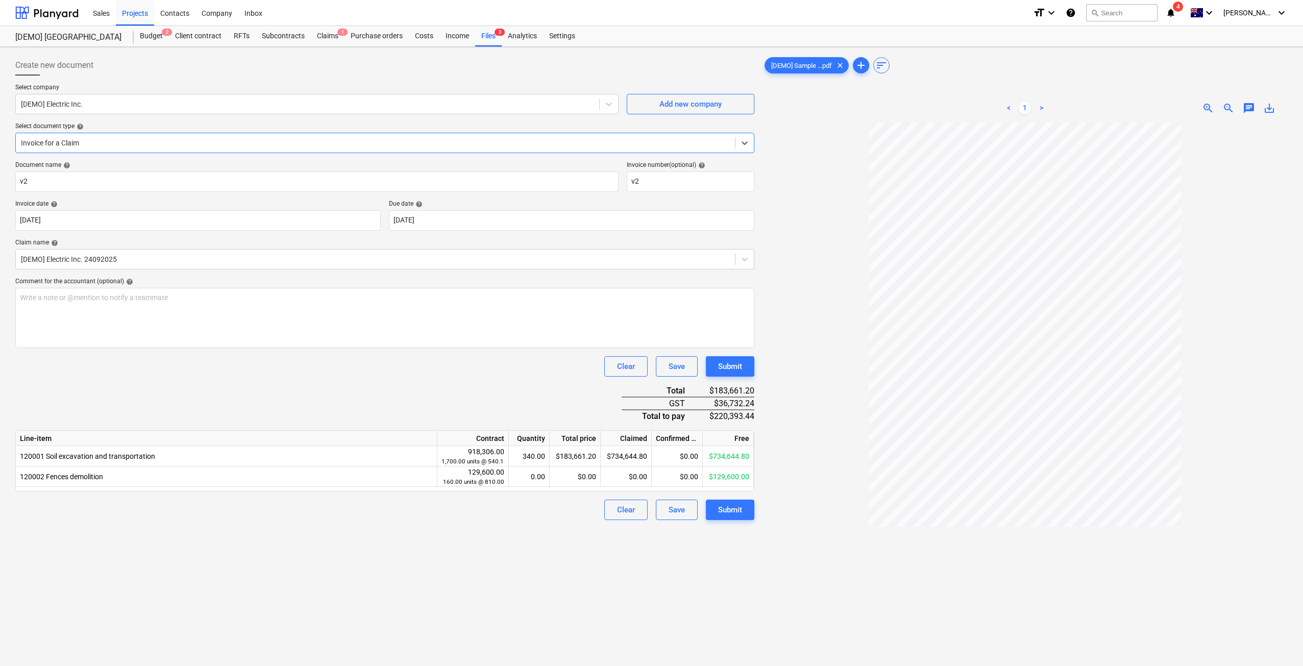
click at [141, 142] on div at bounding box center [375, 143] width 709 height 10
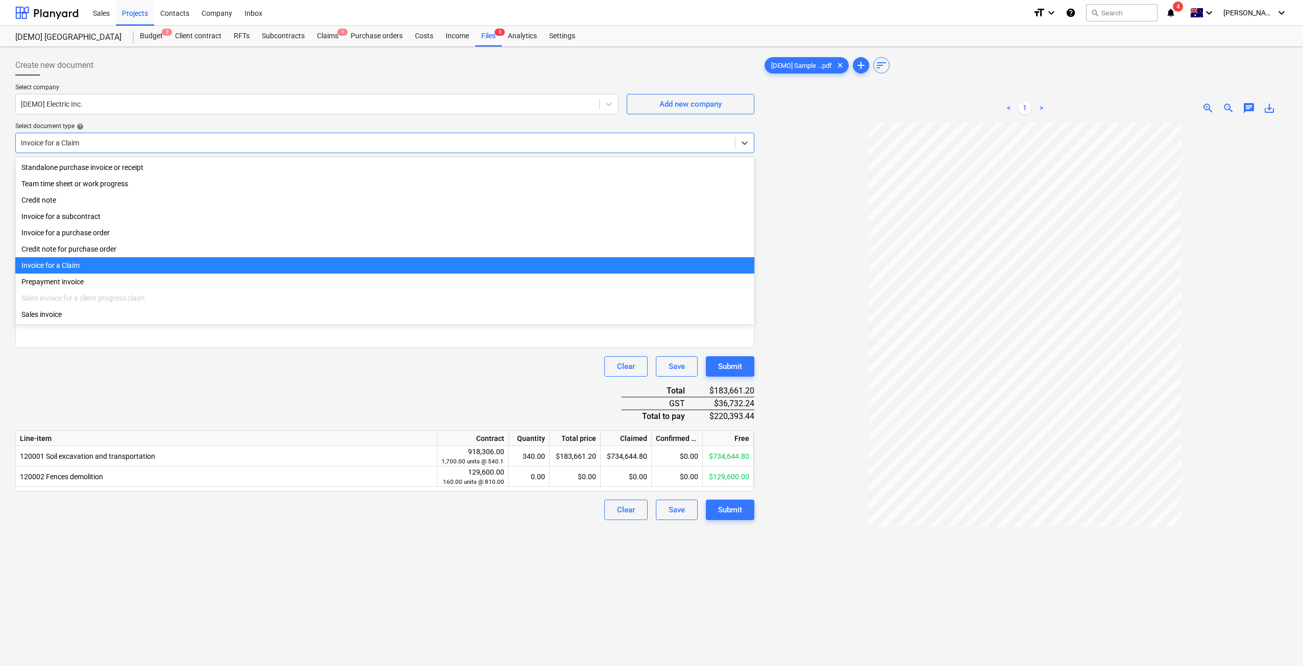
click at [141, 142] on div at bounding box center [375, 143] width 709 height 10
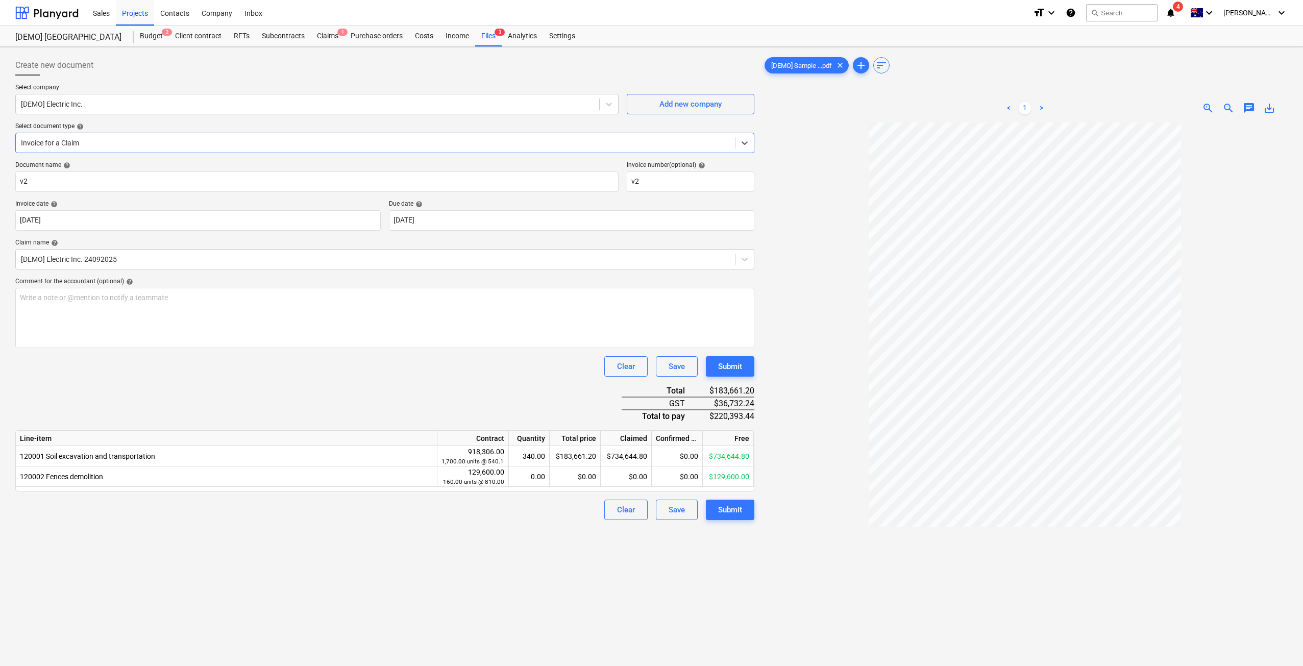
click at [143, 141] on div at bounding box center [375, 143] width 709 height 10
click at [132, 187] on input "v2" at bounding box center [316, 181] width 603 height 20
click at [323, 38] on div "Claims 1" at bounding box center [328, 36] width 34 height 20
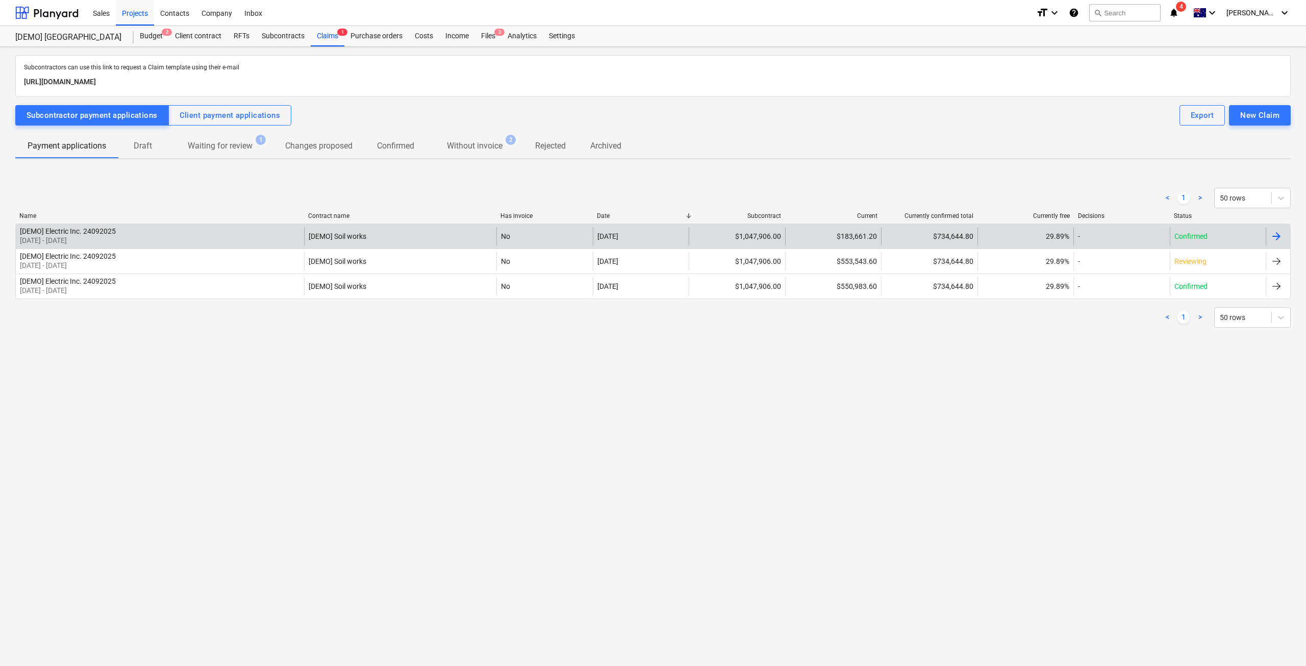
click at [1273, 237] on div at bounding box center [1277, 236] width 12 height 12
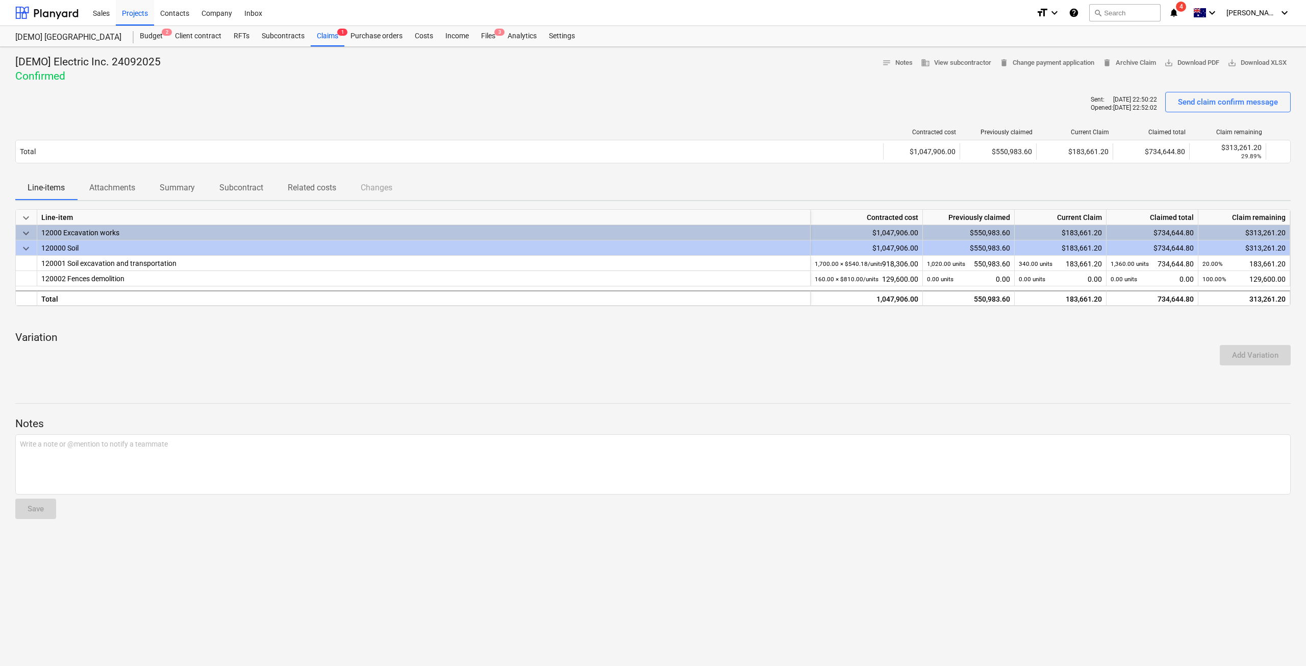
click at [119, 188] on p "Attachments" at bounding box center [112, 188] width 46 height 12
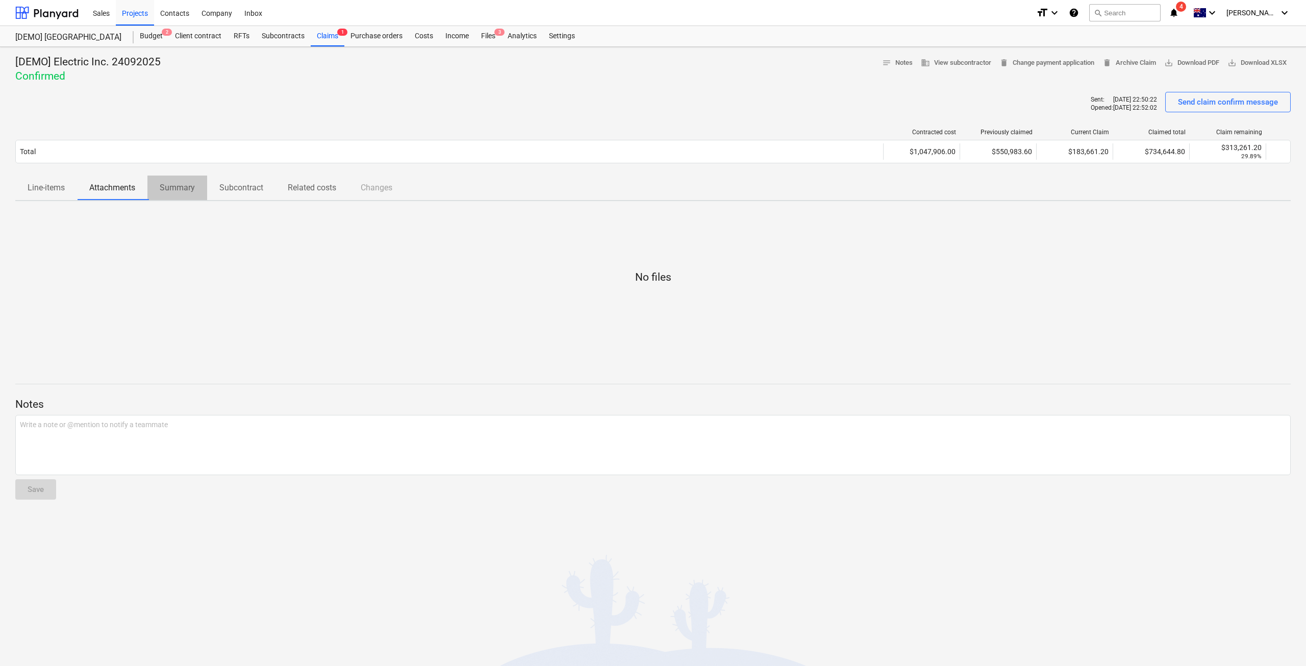
click at [202, 193] on span "Summary" at bounding box center [177, 188] width 60 height 18
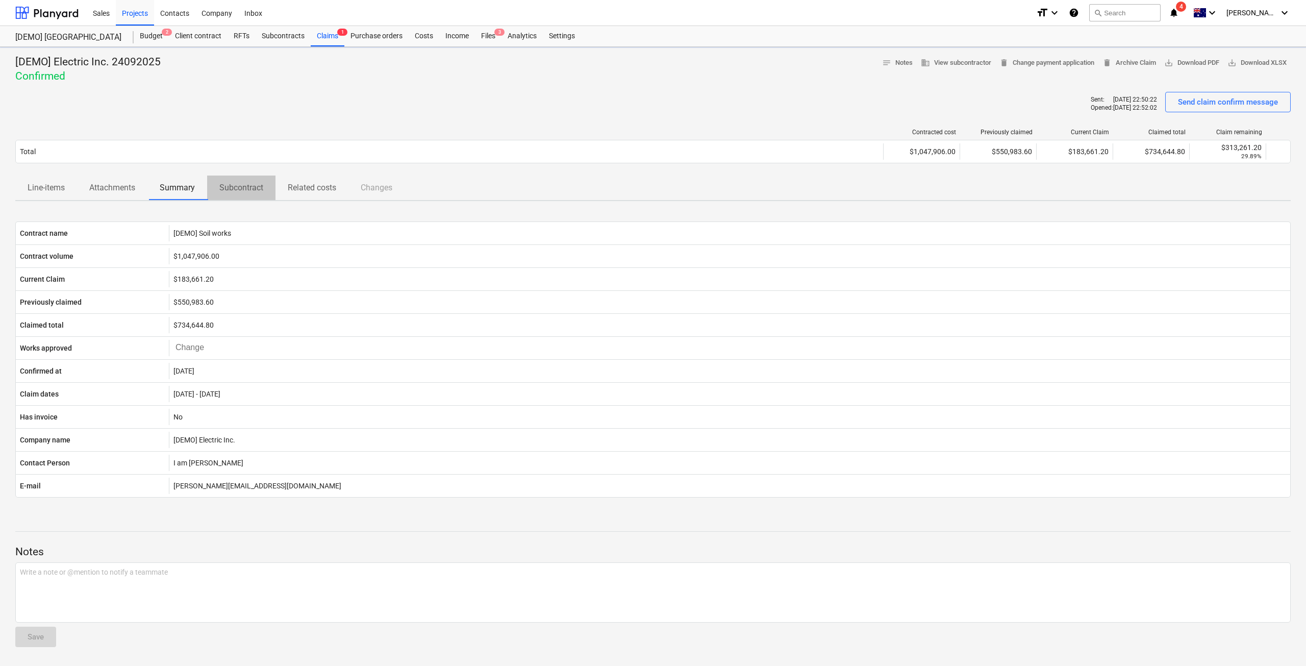
click at [243, 195] on span "Subcontract" at bounding box center [241, 188] width 68 height 18
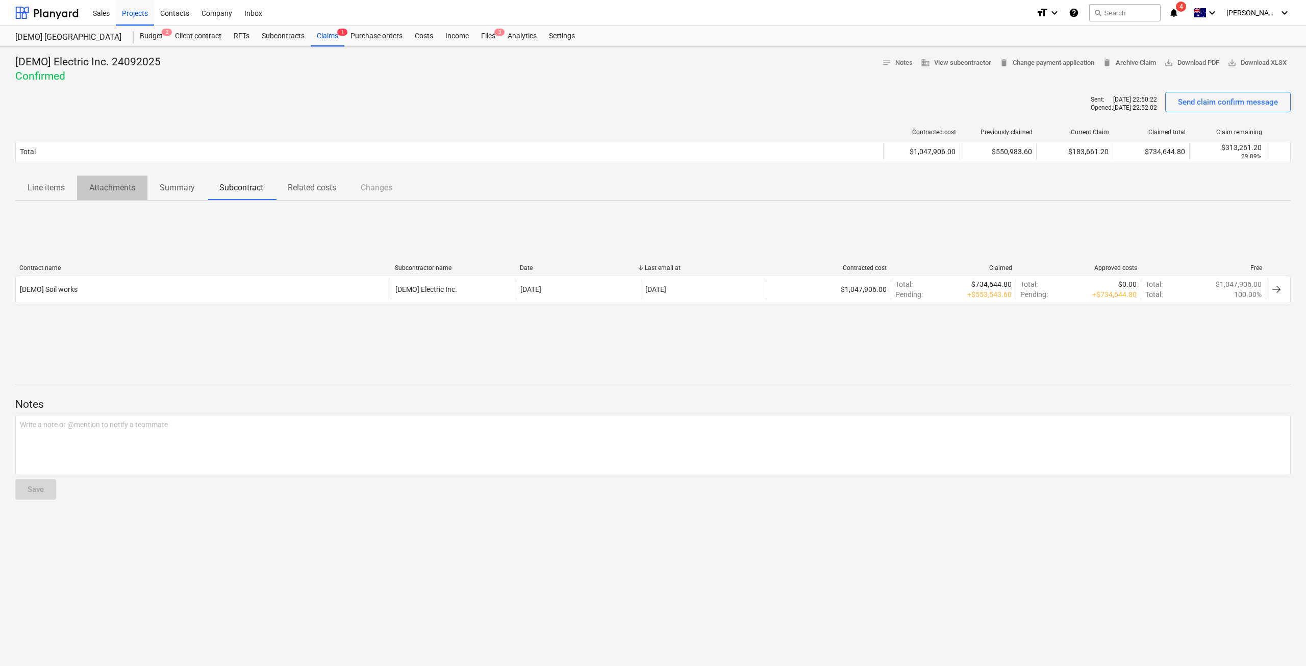
click at [97, 189] on p "Attachments" at bounding box center [112, 188] width 46 height 12
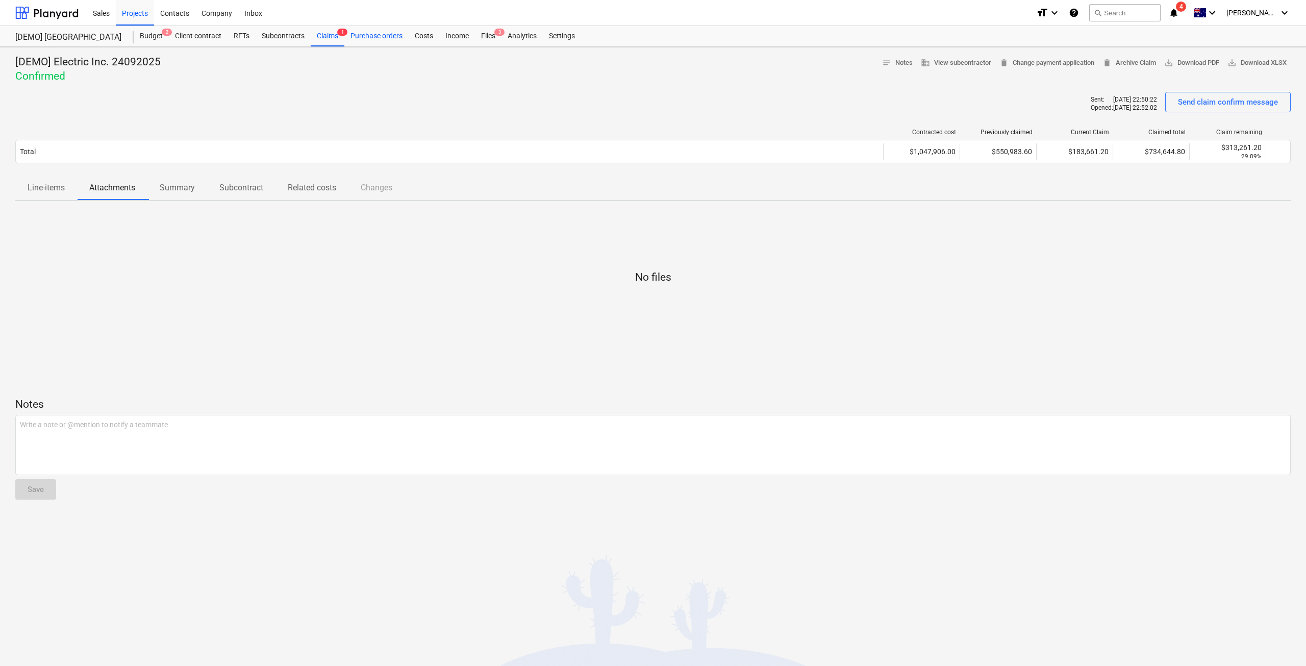
click at [387, 31] on div "Purchase orders" at bounding box center [376, 36] width 64 height 20
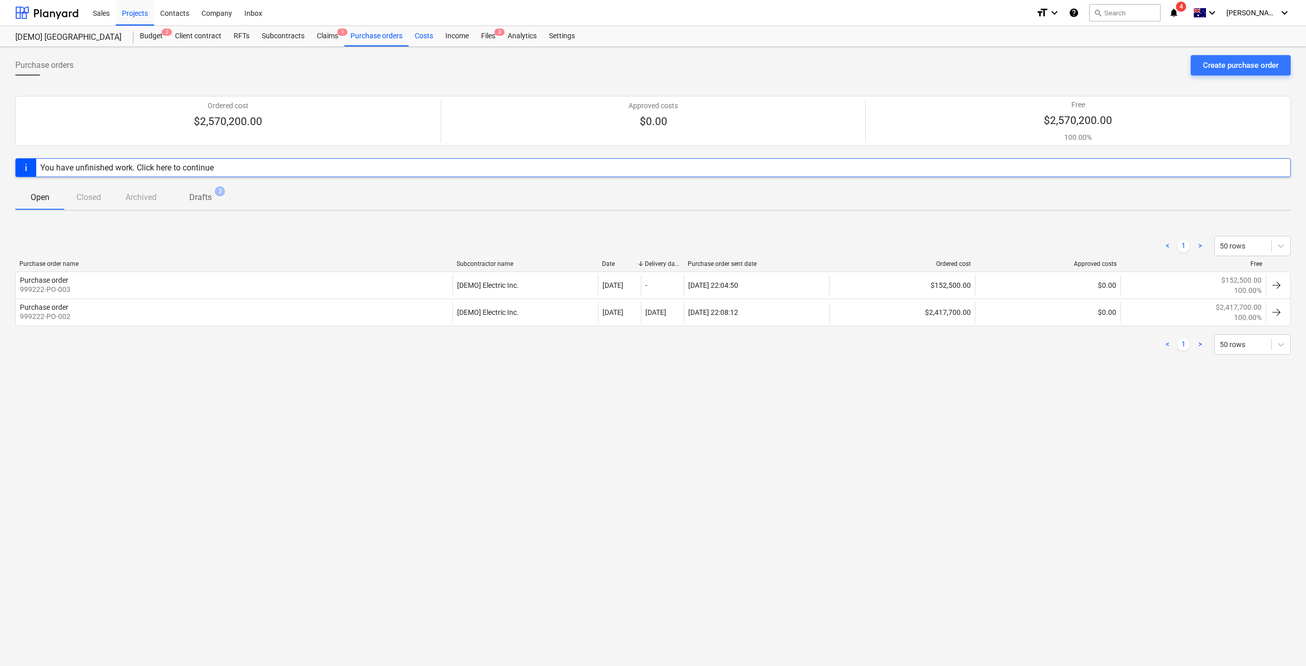
click at [426, 37] on div "Costs" at bounding box center [424, 36] width 31 height 20
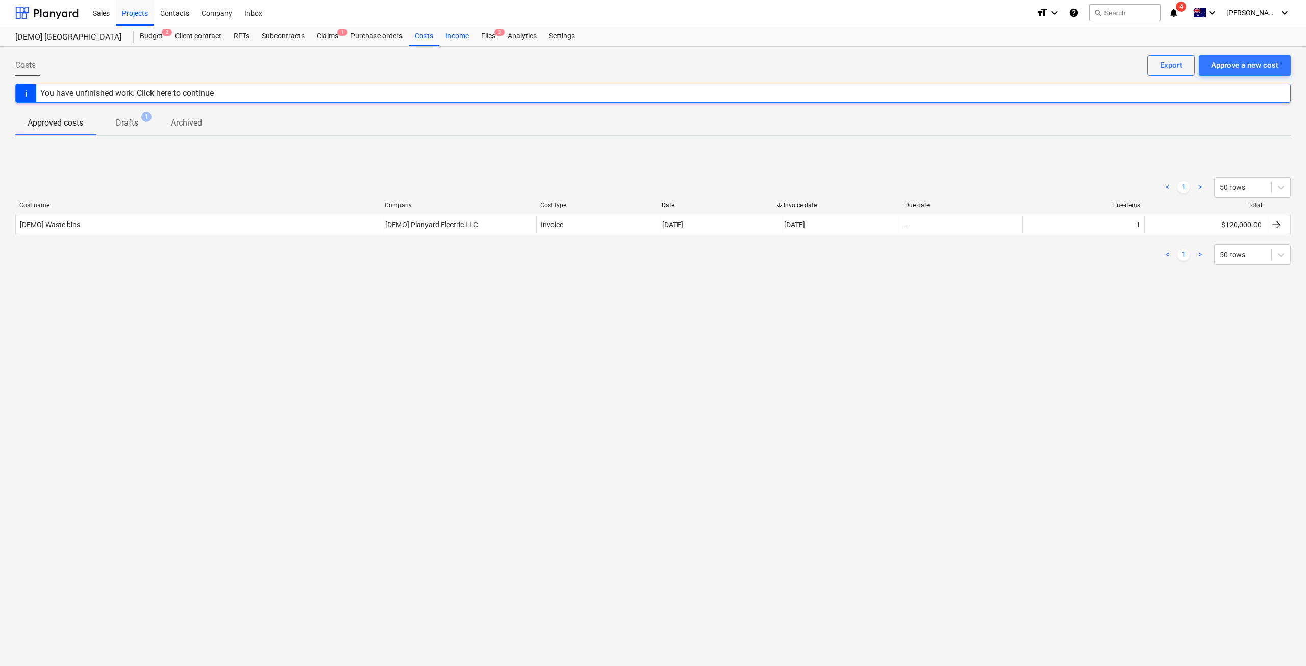
click at [462, 32] on div "Income" at bounding box center [457, 36] width 36 height 20
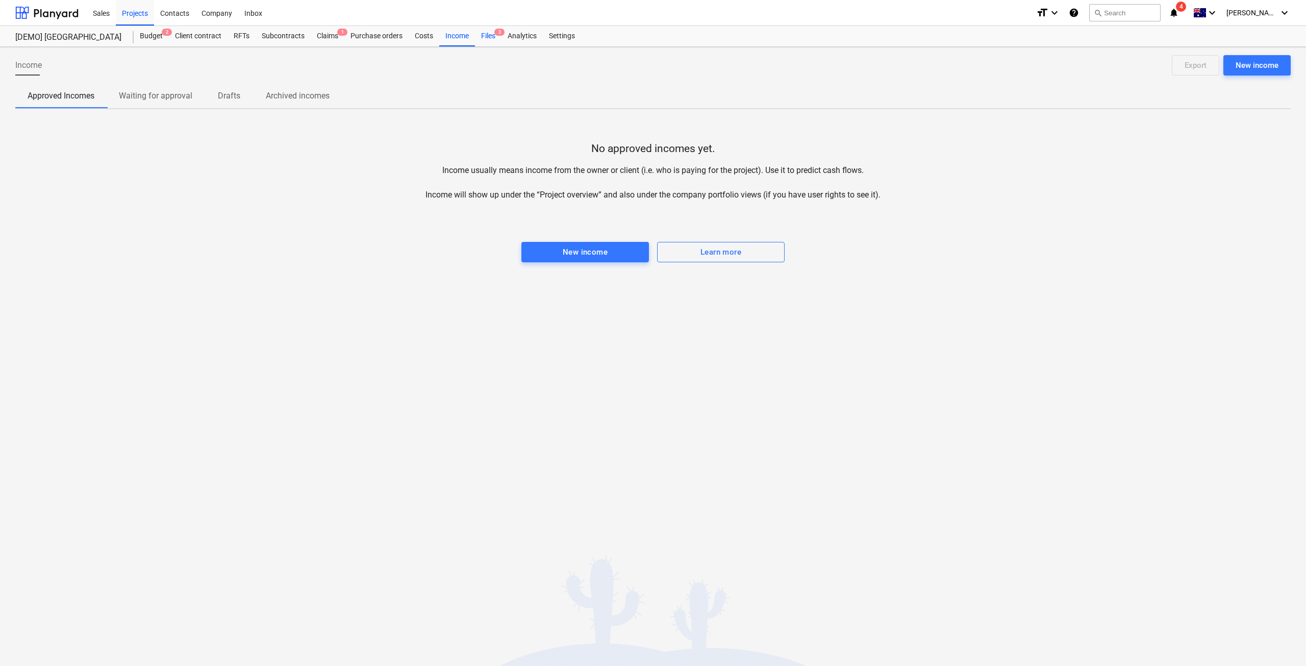
click at [486, 34] on div "Files 3" at bounding box center [488, 36] width 27 height 20
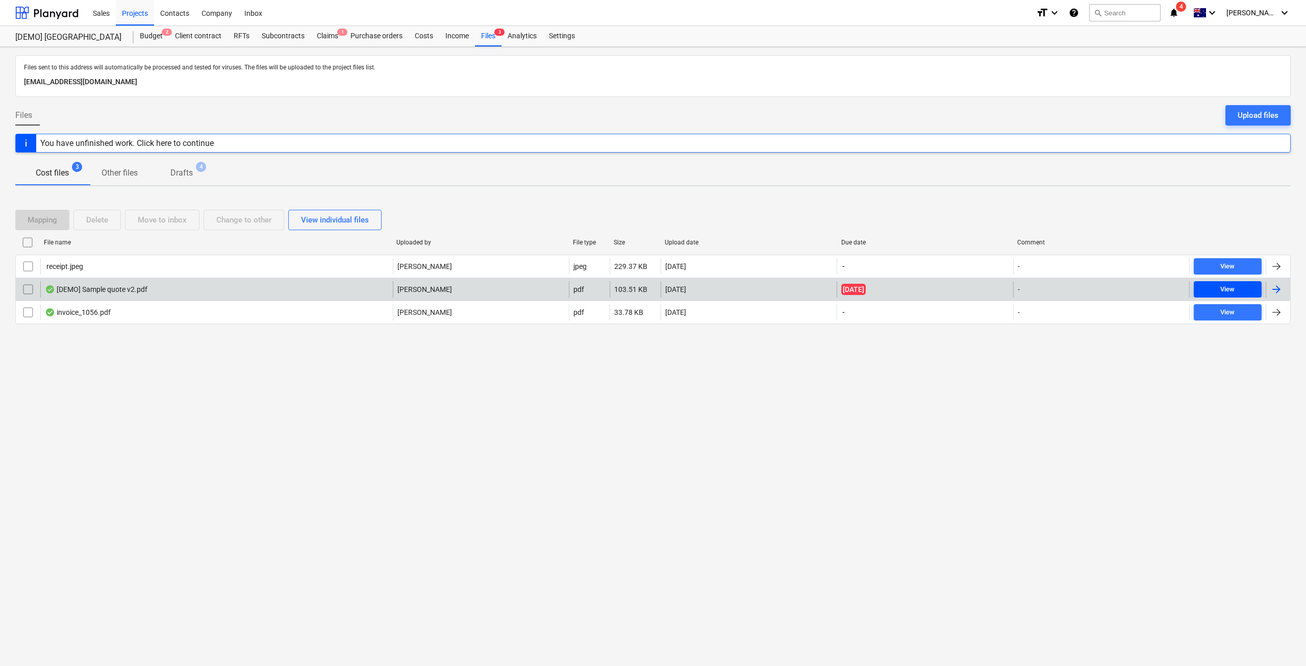
click at [1236, 286] on span "View" at bounding box center [1228, 290] width 60 height 12
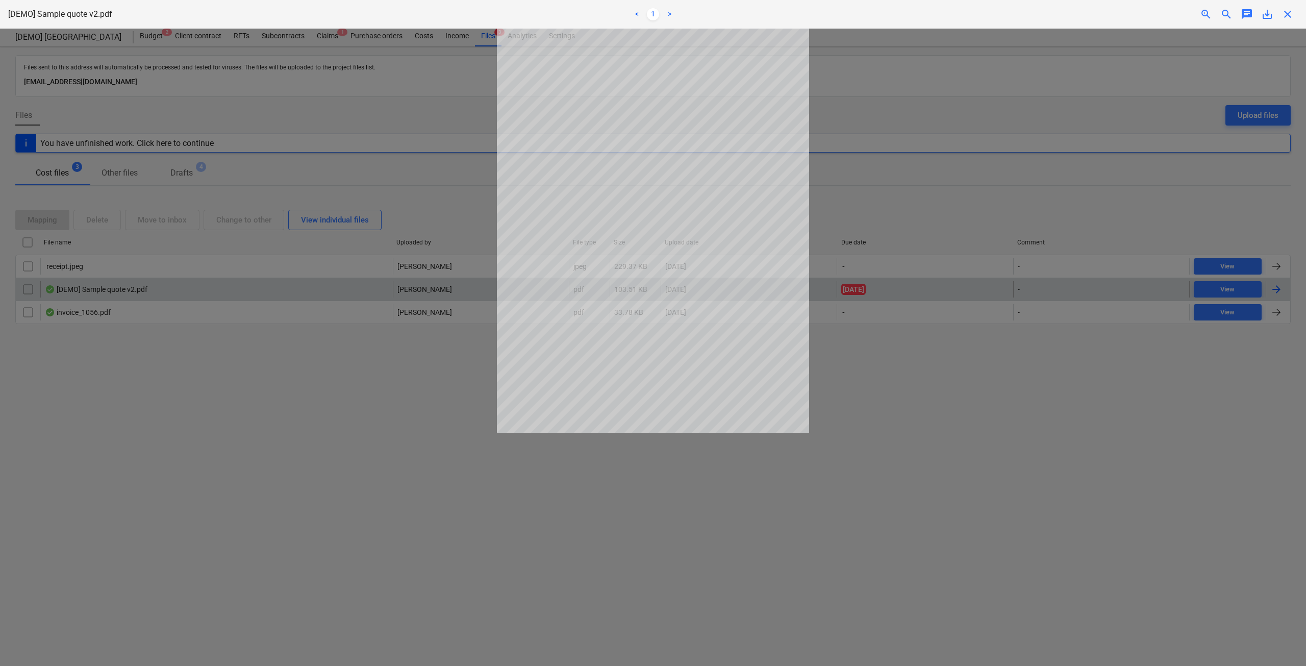
click at [950, 383] on div at bounding box center [653, 347] width 1306 height 637
drag, startPoint x: 1292, startPoint y: 15, endPoint x: 1292, endPoint y: 91, distance: 75.5
click at [1292, 16] on span "close" at bounding box center [1288, 14] width 12 height 12
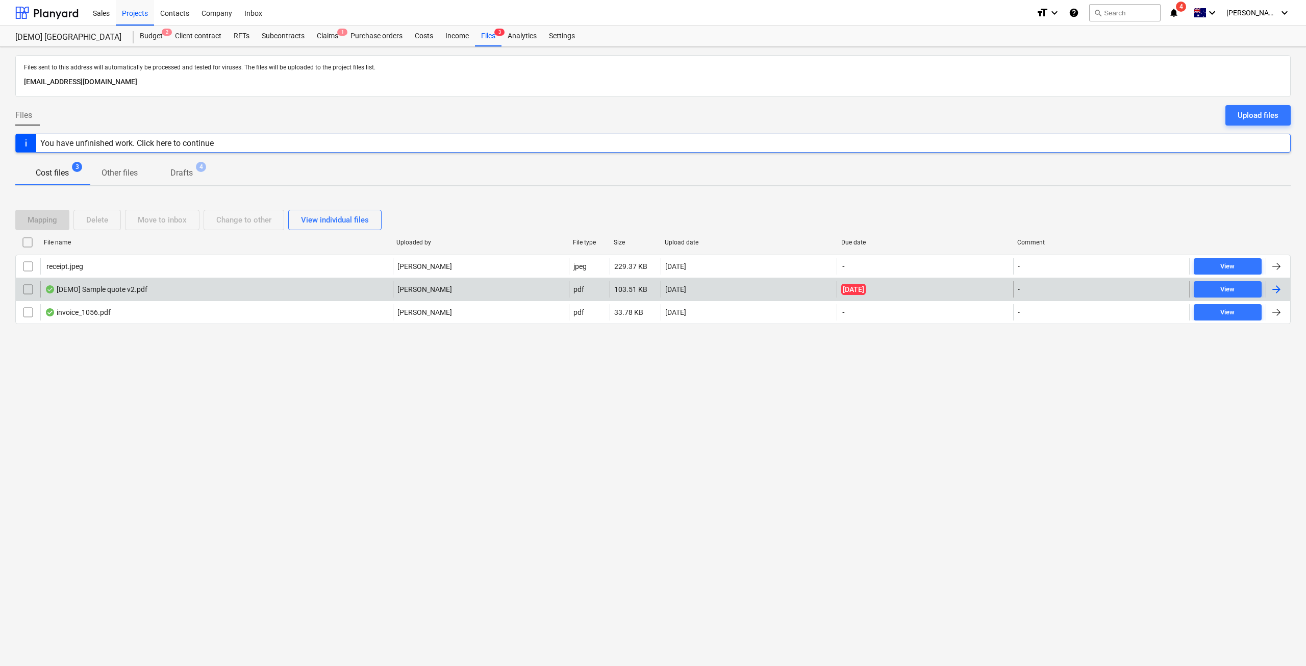
click at [1084, 285] on div "-" at bounding box center [1102, 289] width 176 height 16
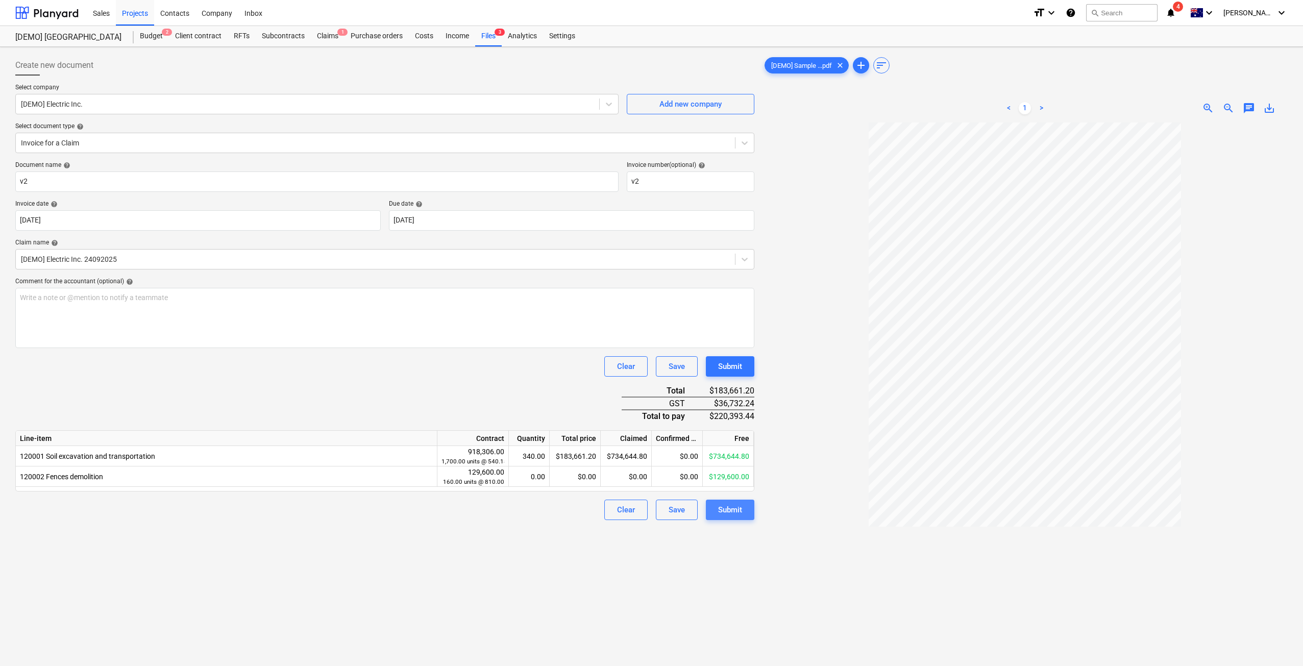
drag, startPoint x: 746, startPoint y: 516, endPoint x: 742, endPoint y: 506, distance: 10.8
click at [742, 506] on button "Submit" at bounding box center [730, 510] width 48 height 20
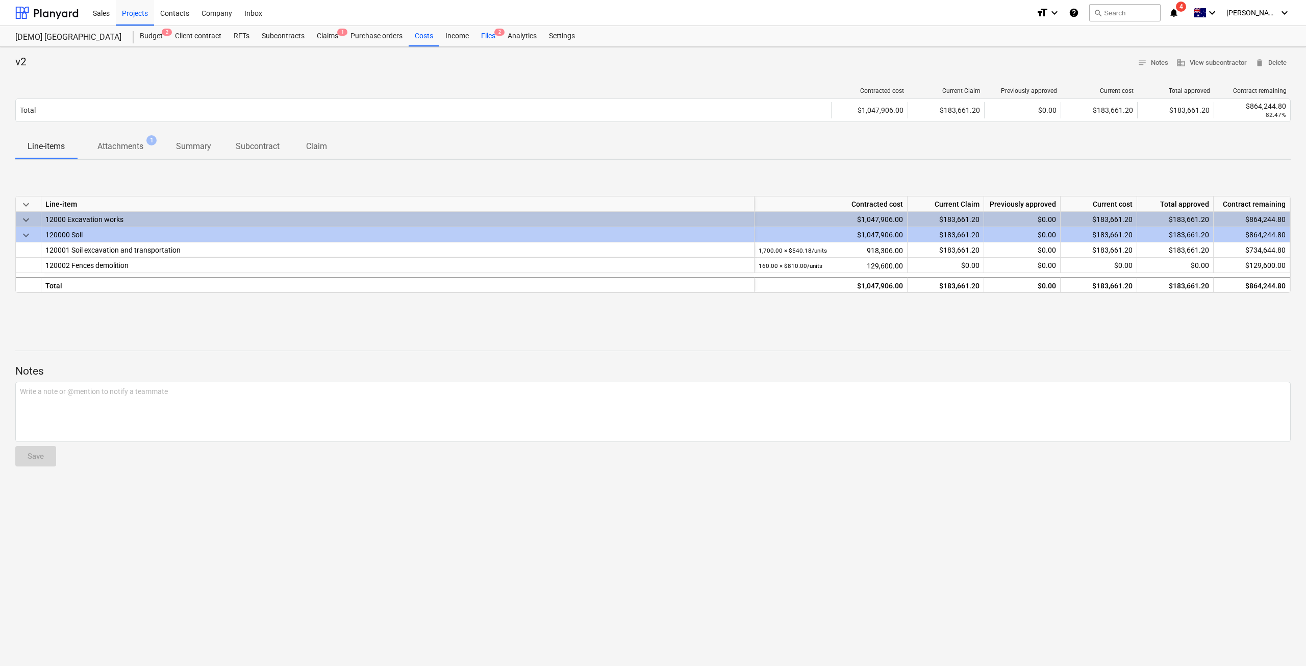
click at [487, 34] on div "Files 2" at bounding box center [488, 36] width 27 height 20
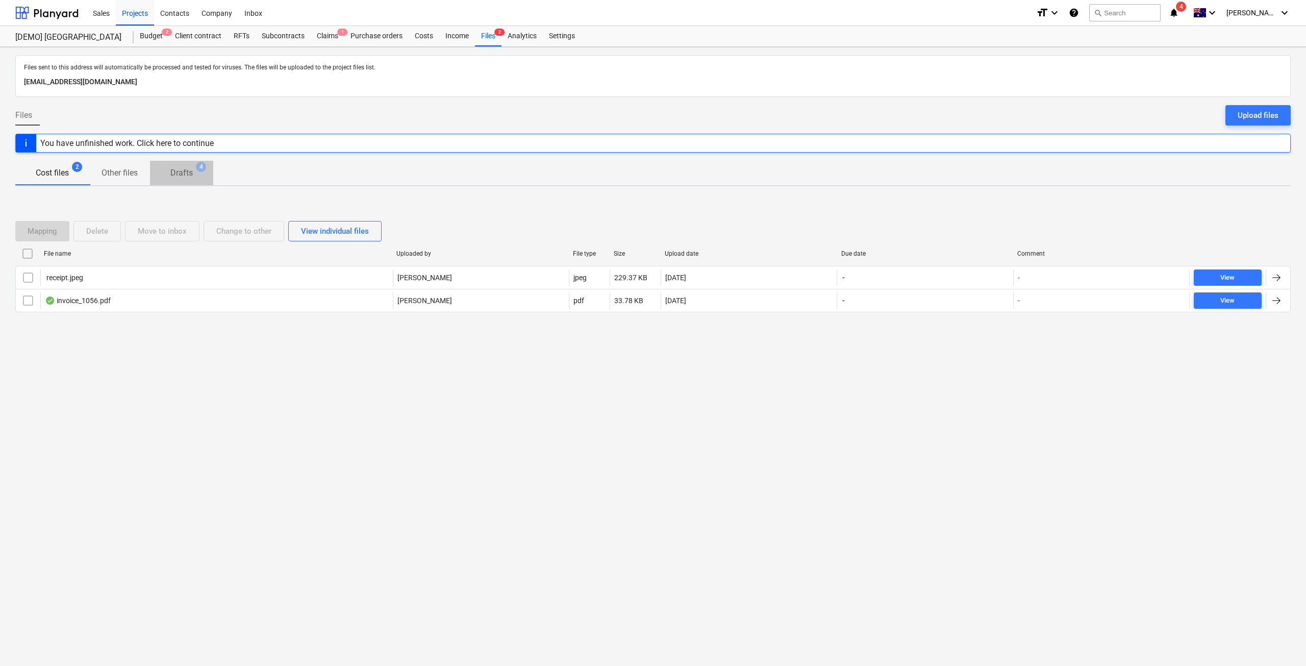
click at [196, 171] on span "Drafts 4" at bounding box center [181, 173] width 39 height 12
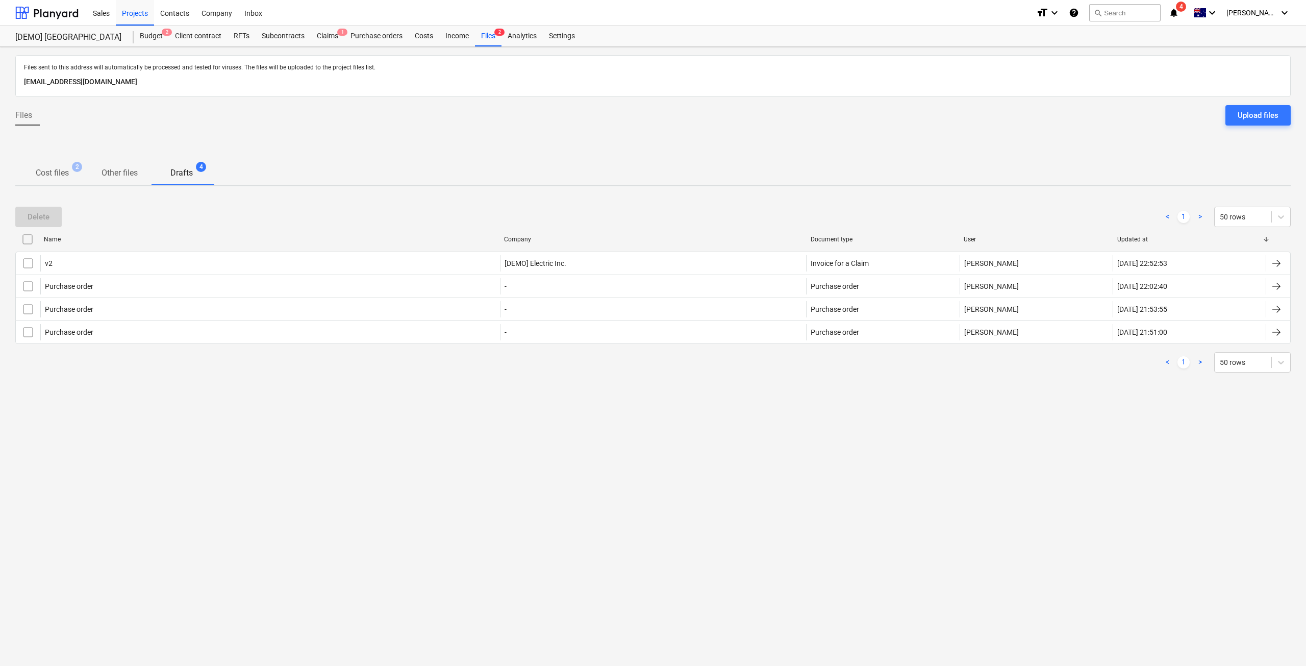
click at [27, 171] on span "Cost files 2" at bounding box center [52, 173] width 74 height 19
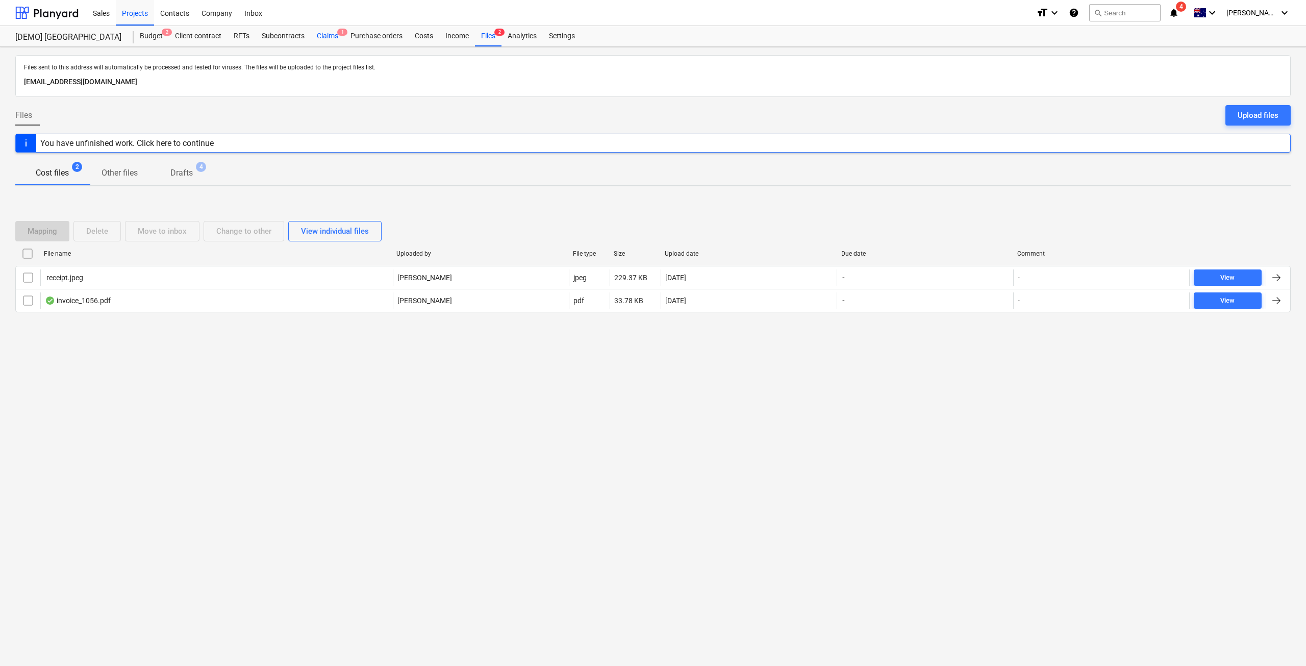
click at [318, 35] on div "Claims 1" at bounding box center [328, 36] width 34 height 20
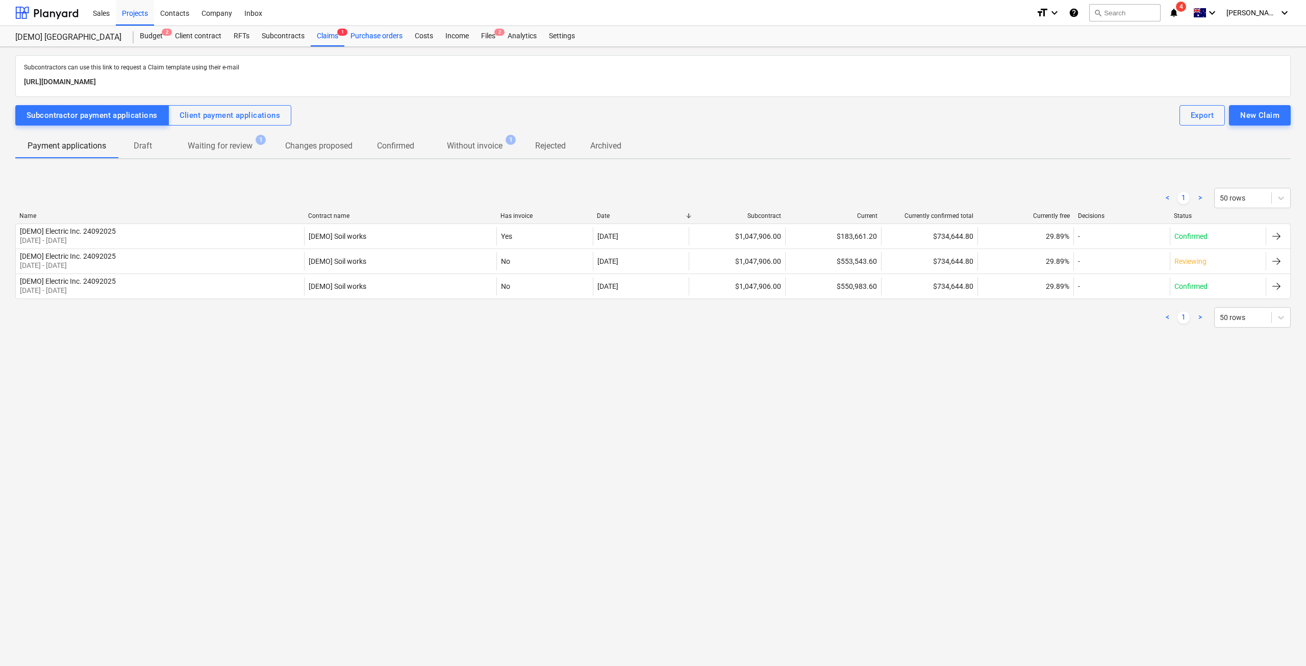
click at [386, 33] on div "Purchase orders" at bounding box center [376, 36] width 64 height 20
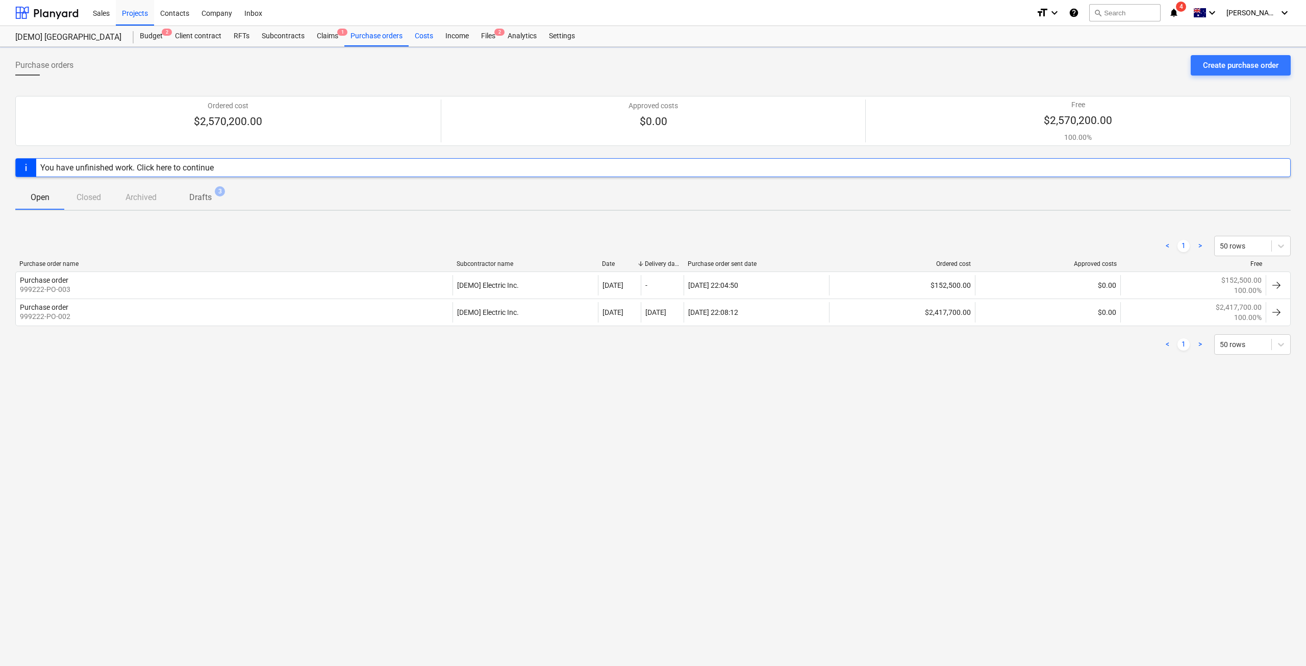
click at [433, 38] on div "Costs" at bounding box center [424, 36] width 31 height 20
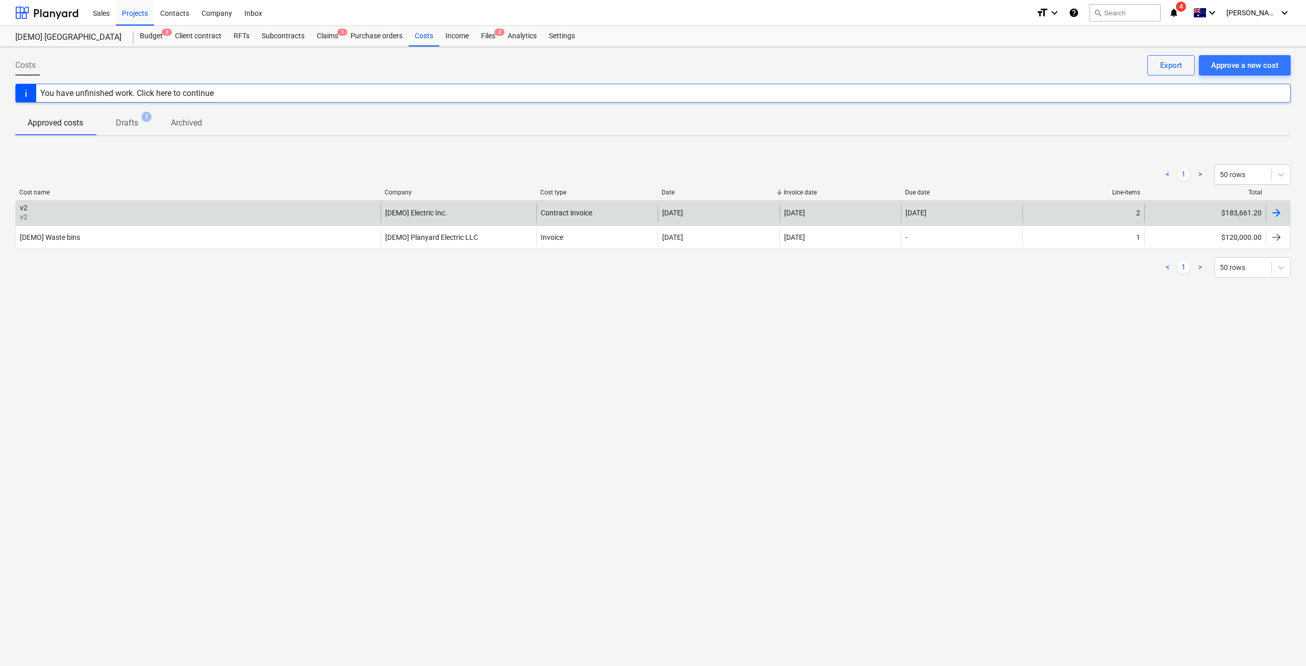
click at [145, 217] on div "v2 v2" at bounding box center [198, 213] width 365 height 18
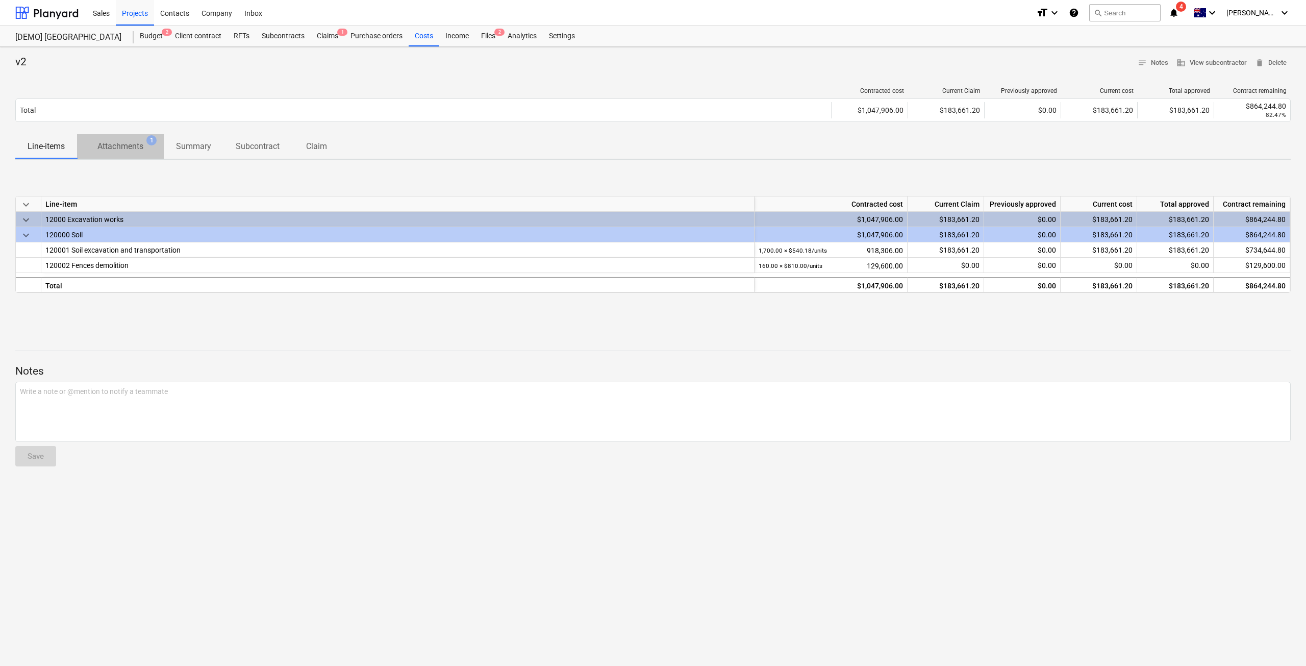
click at [135, 142] on p "Attachments" at bounding box center [120, 146] width 46 height 12
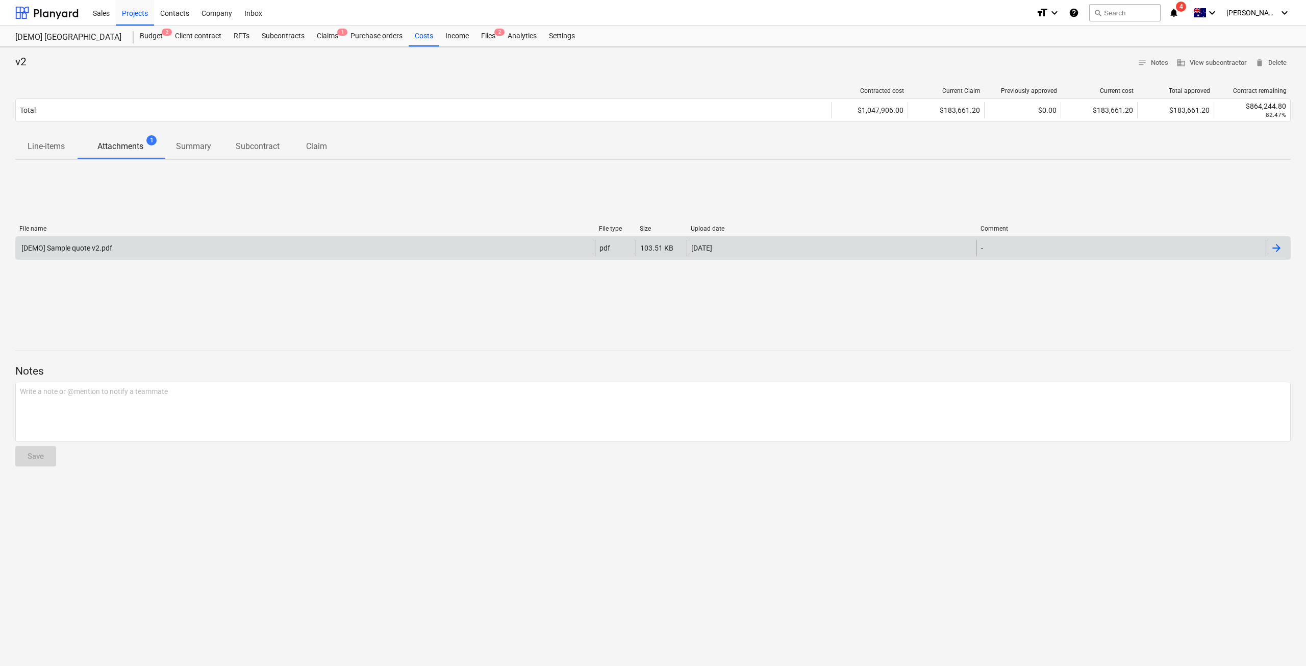
click at [162, 253] on div "[DEMO] Sample quote v2.pdf" at bounding box center [305, 248] width 579 height 16
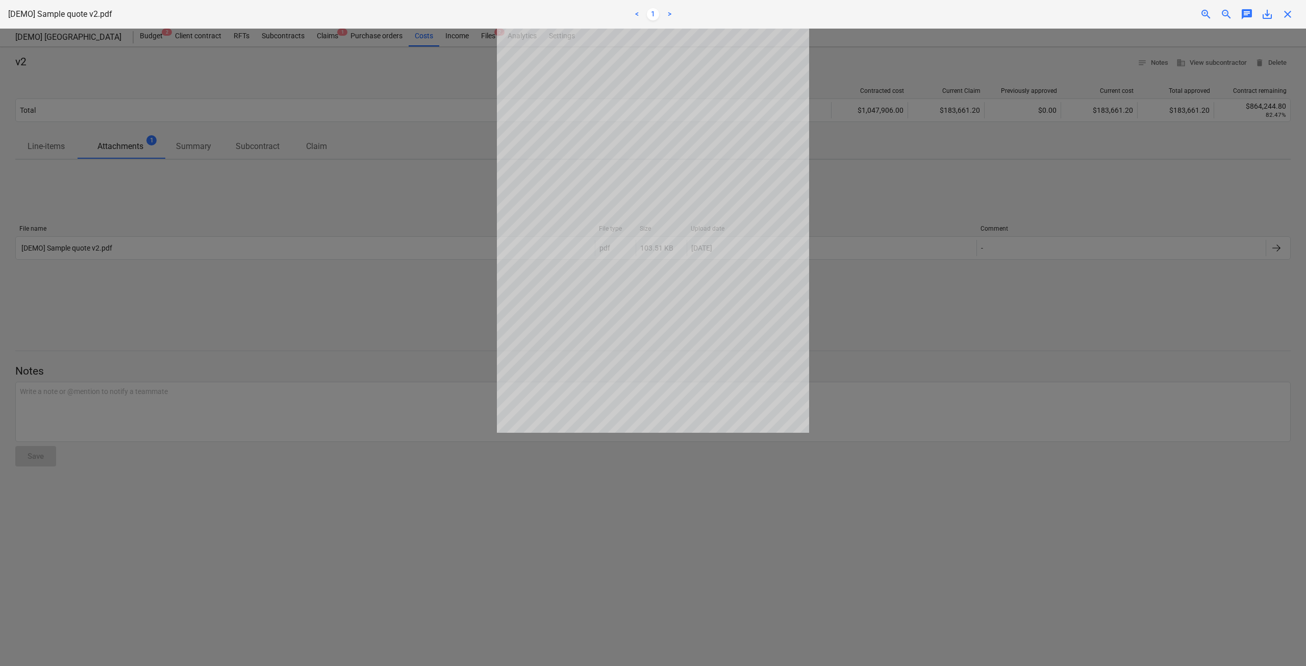
click at [326, 186] on div at bounding box center [653, 347] width 1306 height 637
click at [318, 187] on div at bounding box center [653, 347] width 1306 height 637
click at [1286, 16] on span "close" at bounding box center [1288, 14] width 12 height 12
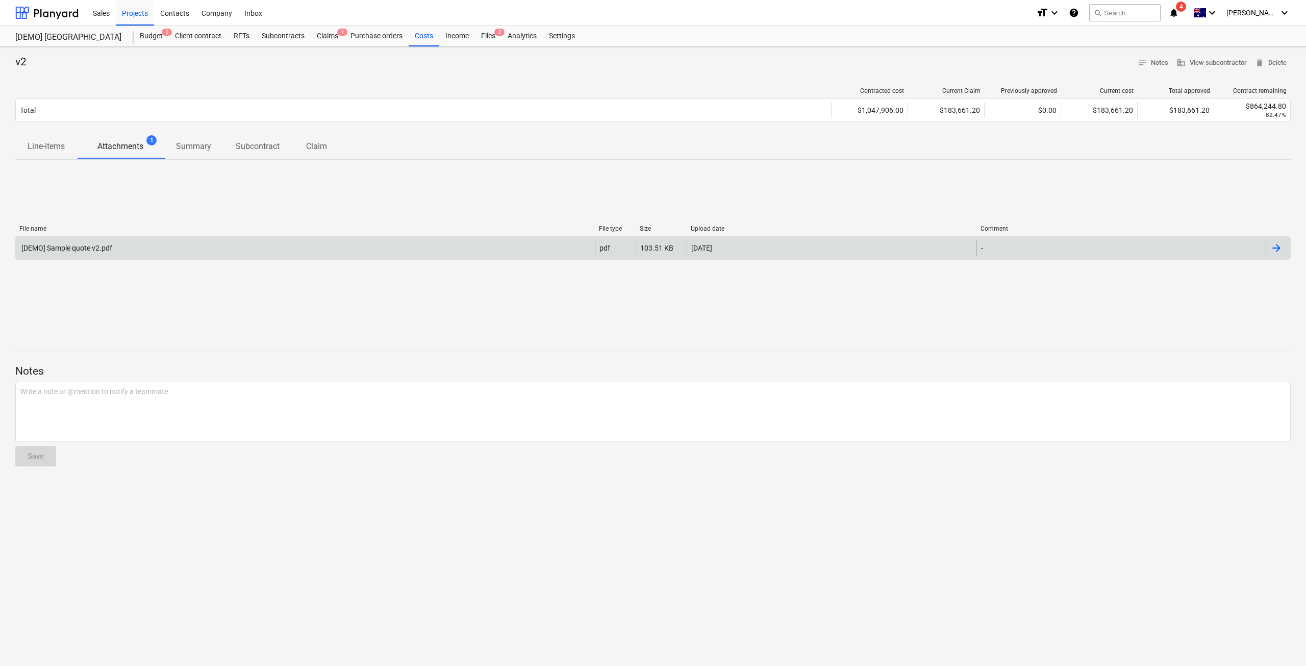
click at [1283, 256] on div at bounding box center [1278, 248] width 24 height 16
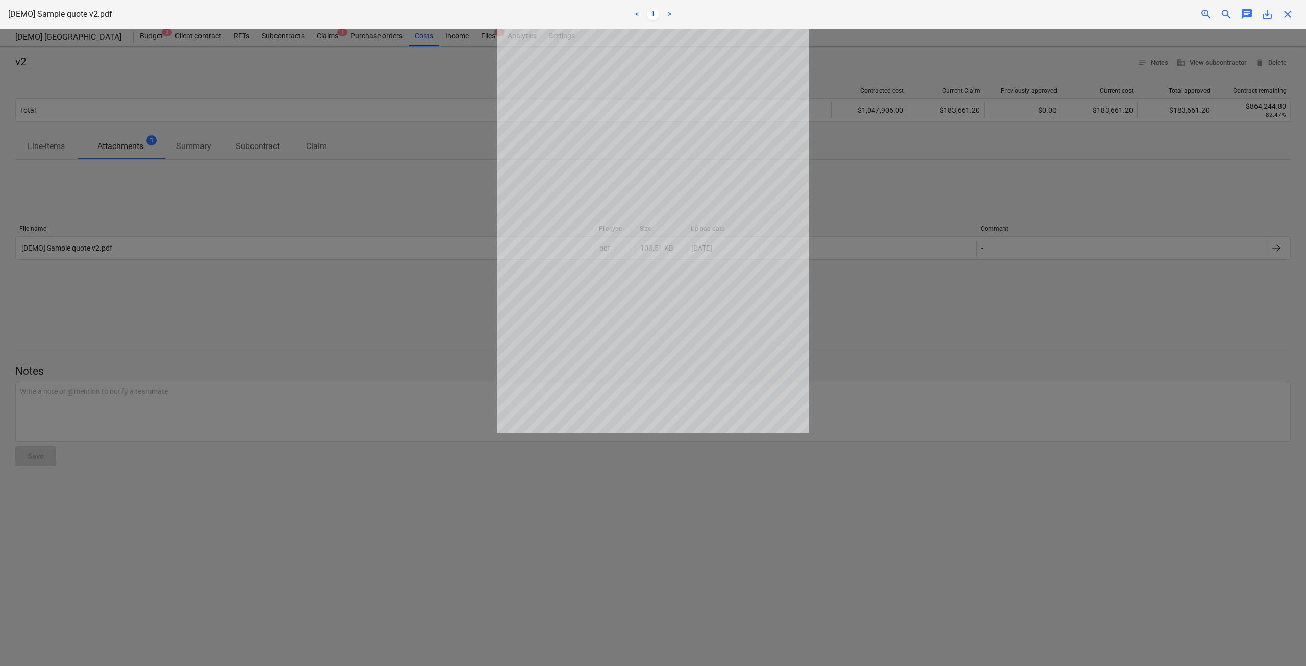
click at [1073, 181] on div at bounding box center [653, 347] width 1306 height 637
click at [1293, 16] on span "close" at bounding box center [1288, 14] width 12 height 12
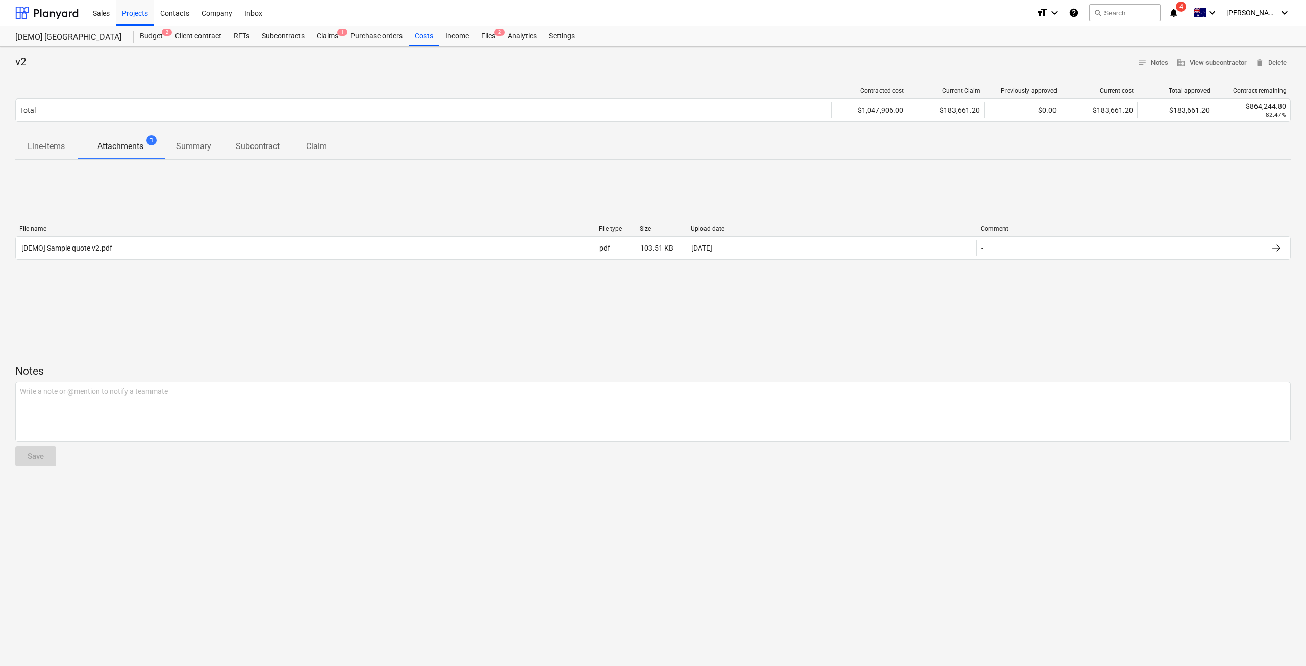
click at [202, 151] on p "Summary" at bounding box center [193, 146] width 35 height 12
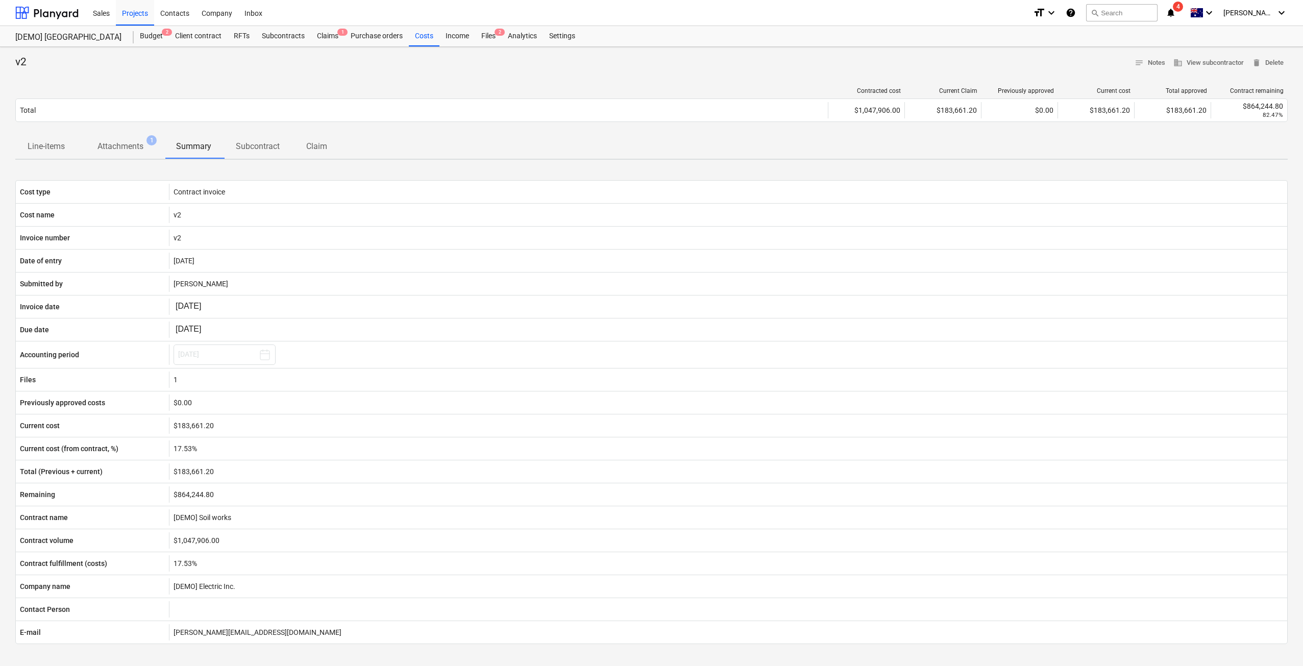
click at [248, 147] on p "Subcontract" at bounding box center [258, 146] width 44 height 12
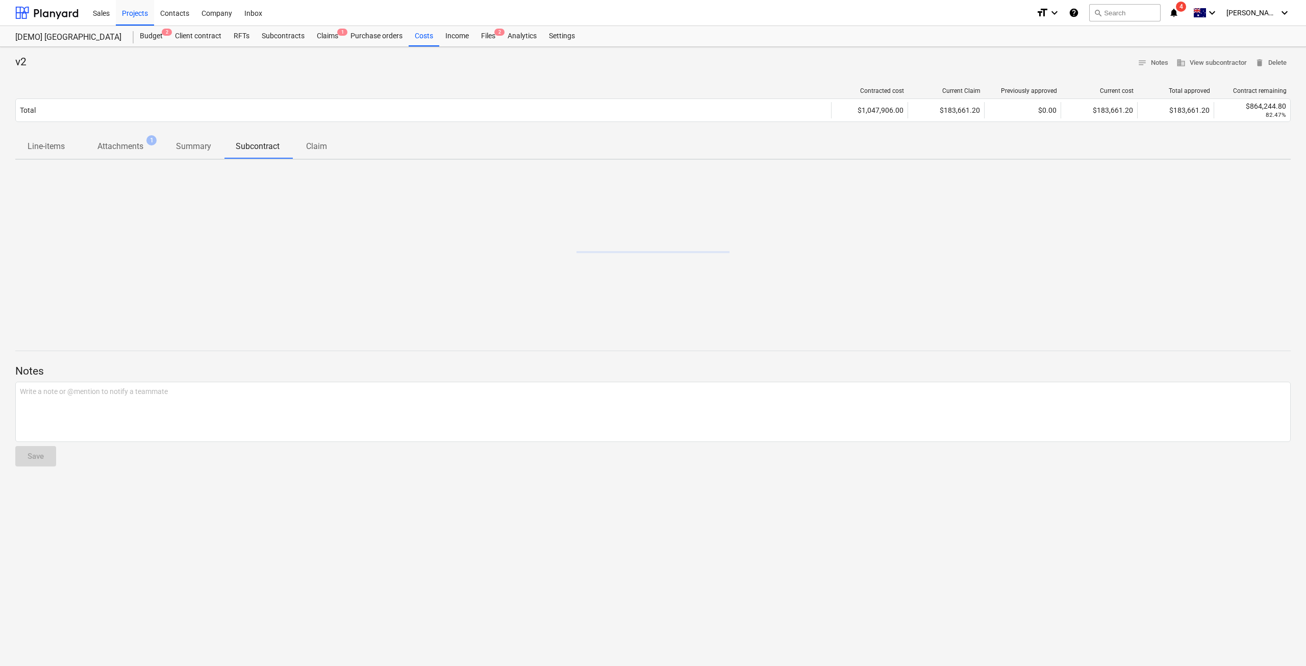
click at [297, 144] on span "Claim" at bounding box center [316, 146] width 49 height 18
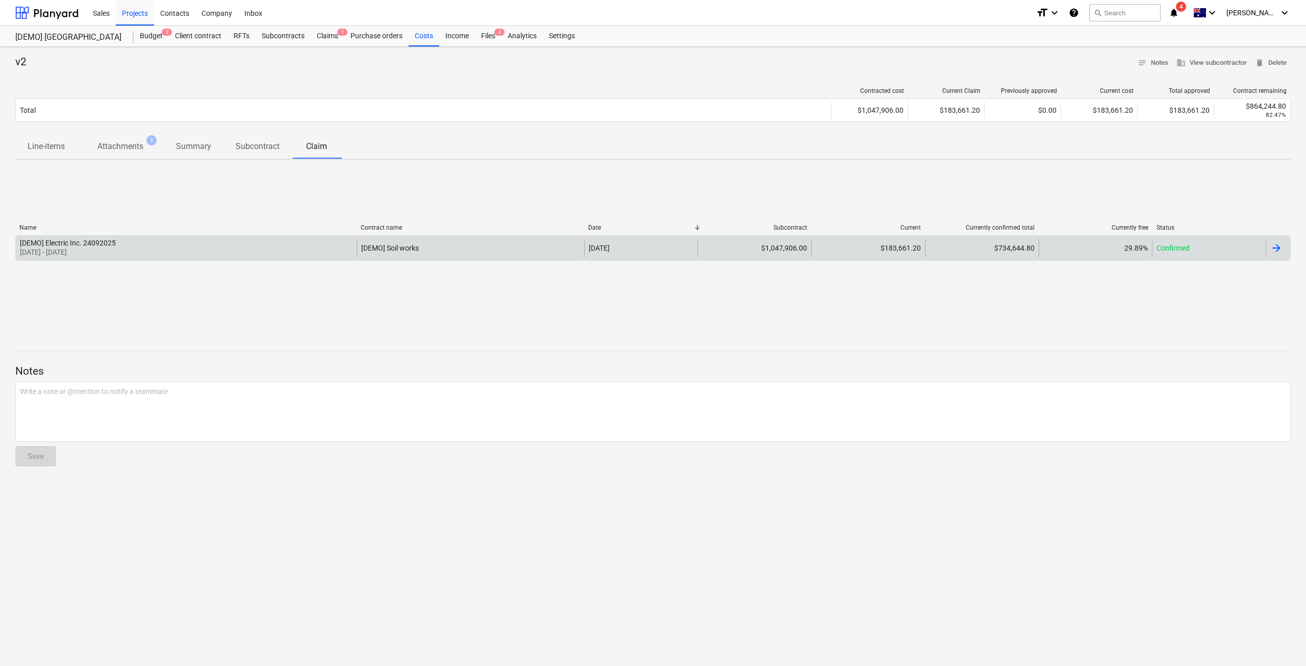
click at [1280, 248] on div at bounding box center [1277, 248] width 12 height 12
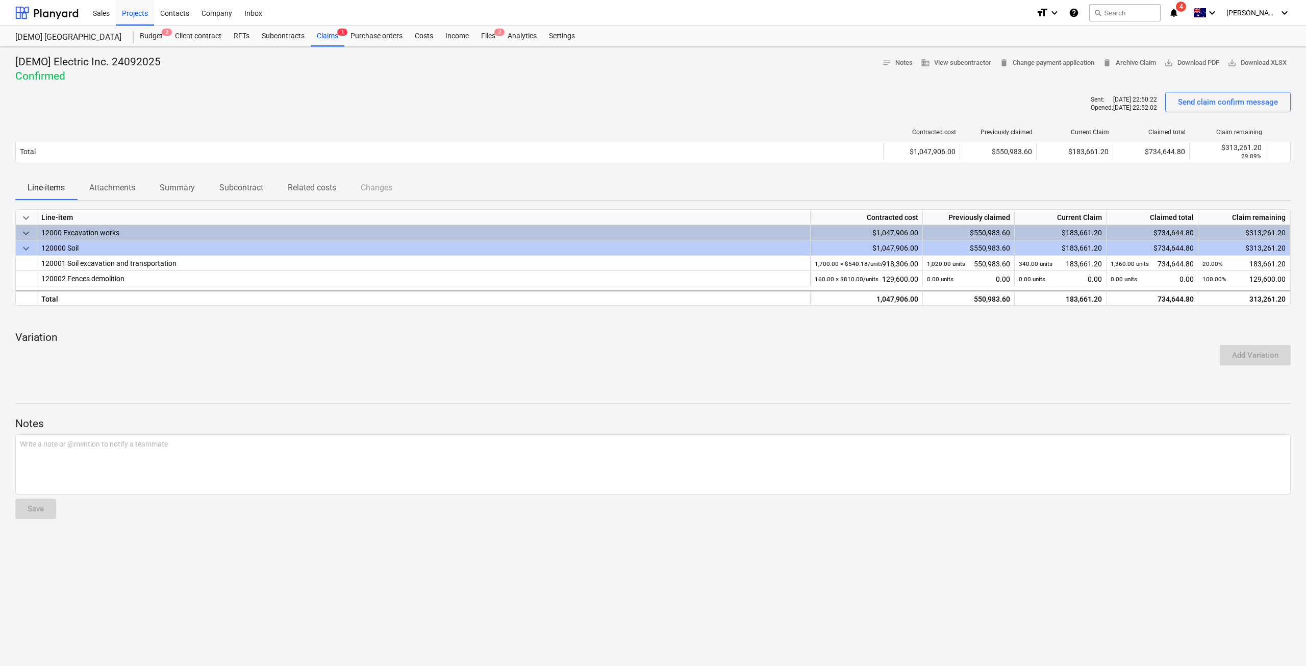
click at [109, 181] on span "Attachments" at bounding box center [112, 188] width 70 height 18
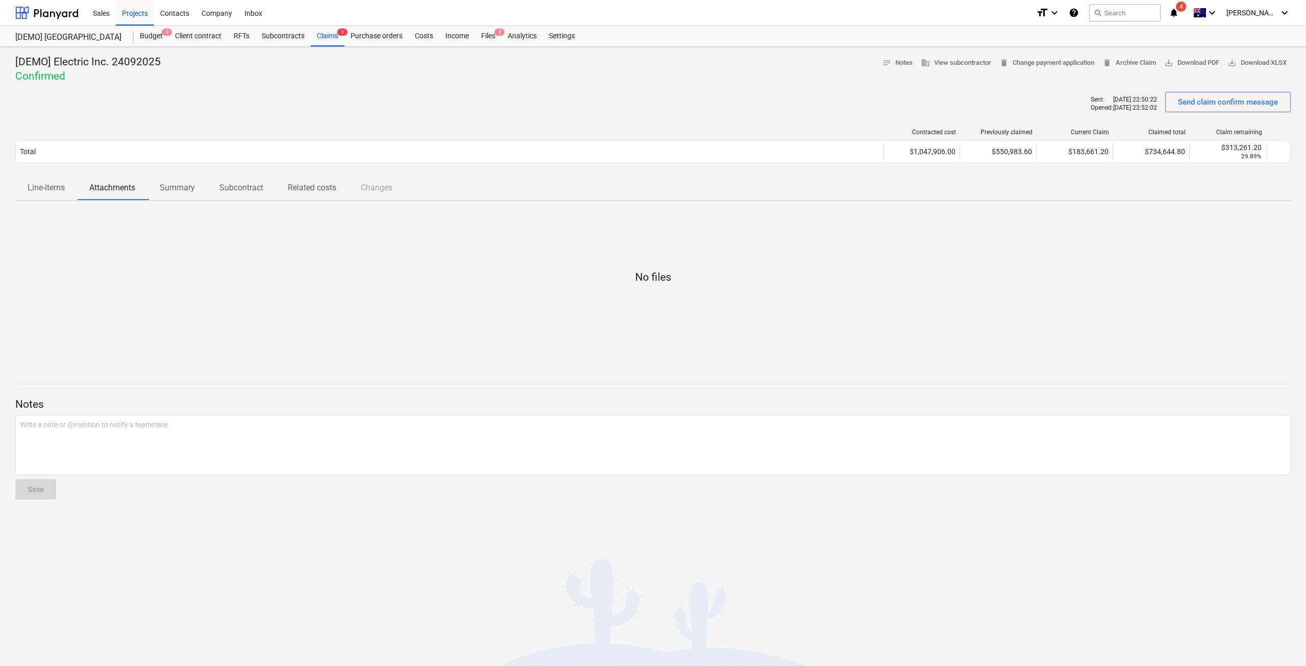
click at [192, 188] on p "Summary" at bounding box center [177, 188] width 35 height 12
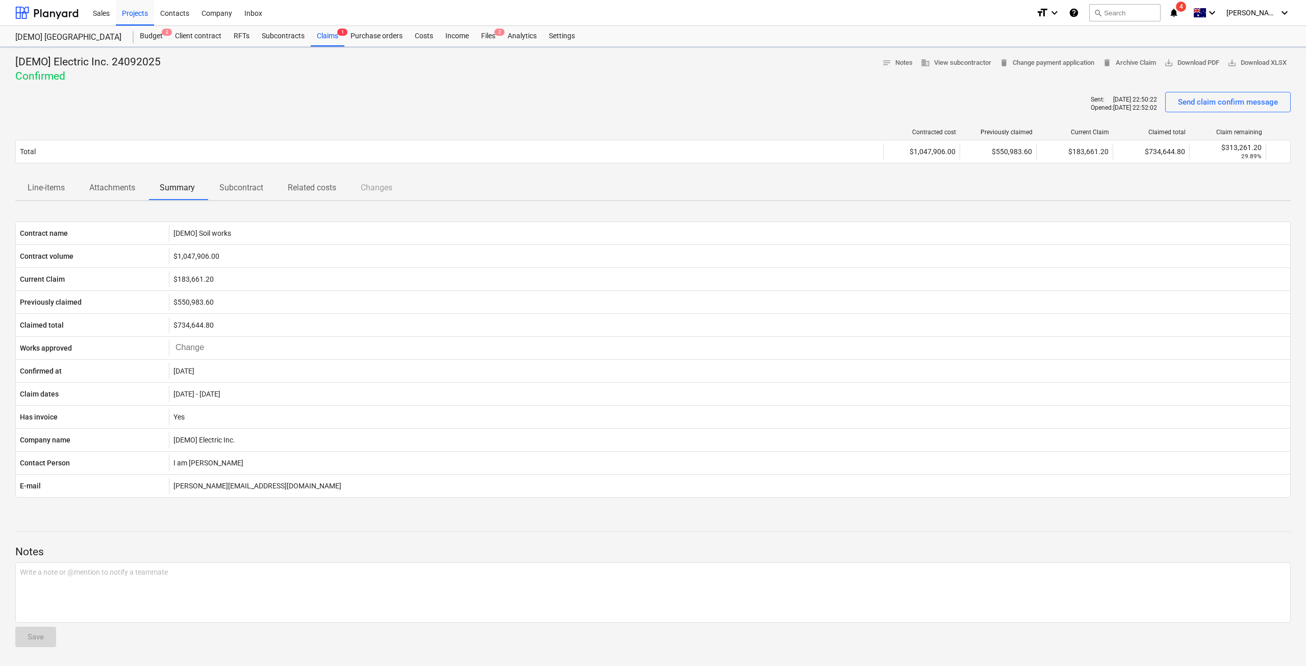
click at [257, 185] on p "Subcontract" at bounding box center [241, 188] width 44 height 12
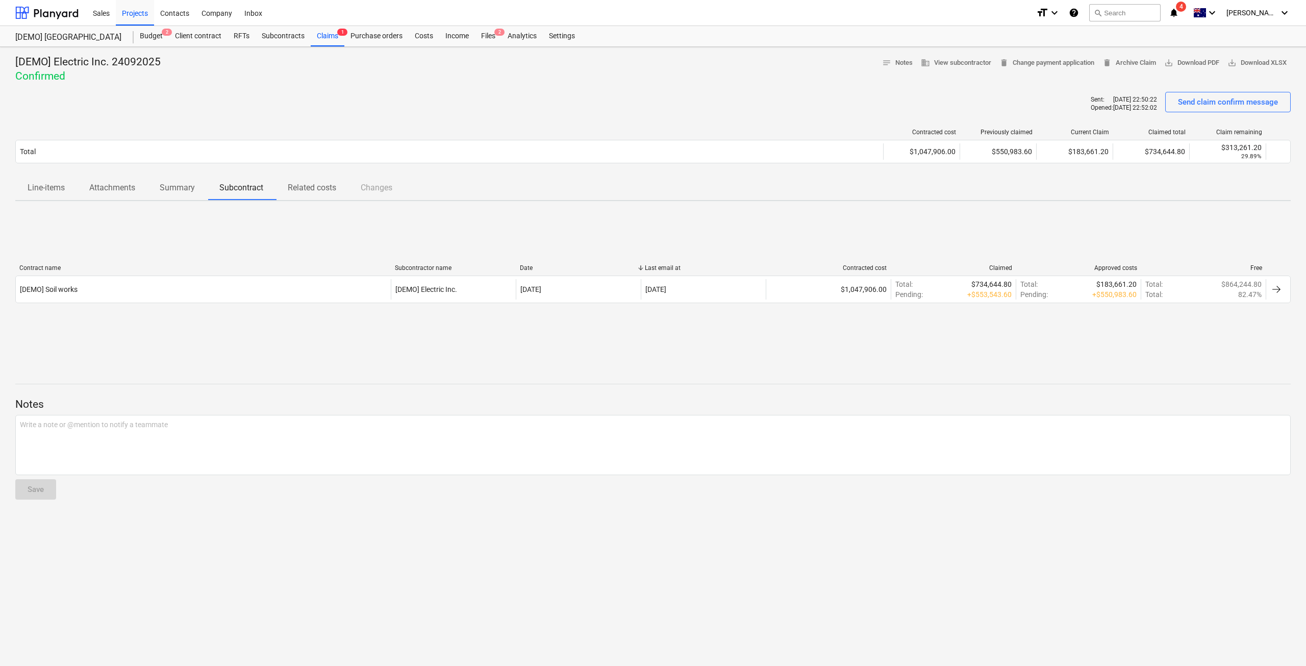
click at [114, 187] on p "Attachments" at bounding box center [112, 188] width 46 height 12
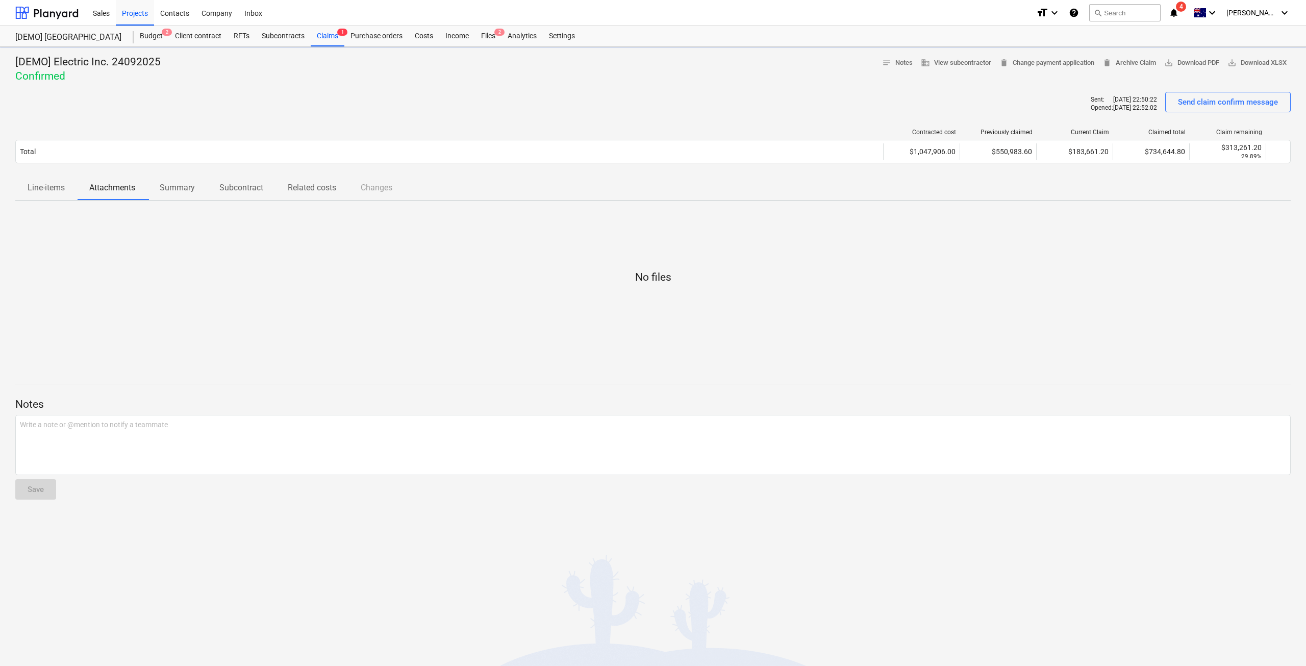
click at [47, 186] on p "Line-items" at bounding box center [46, 188] width 37 height 12
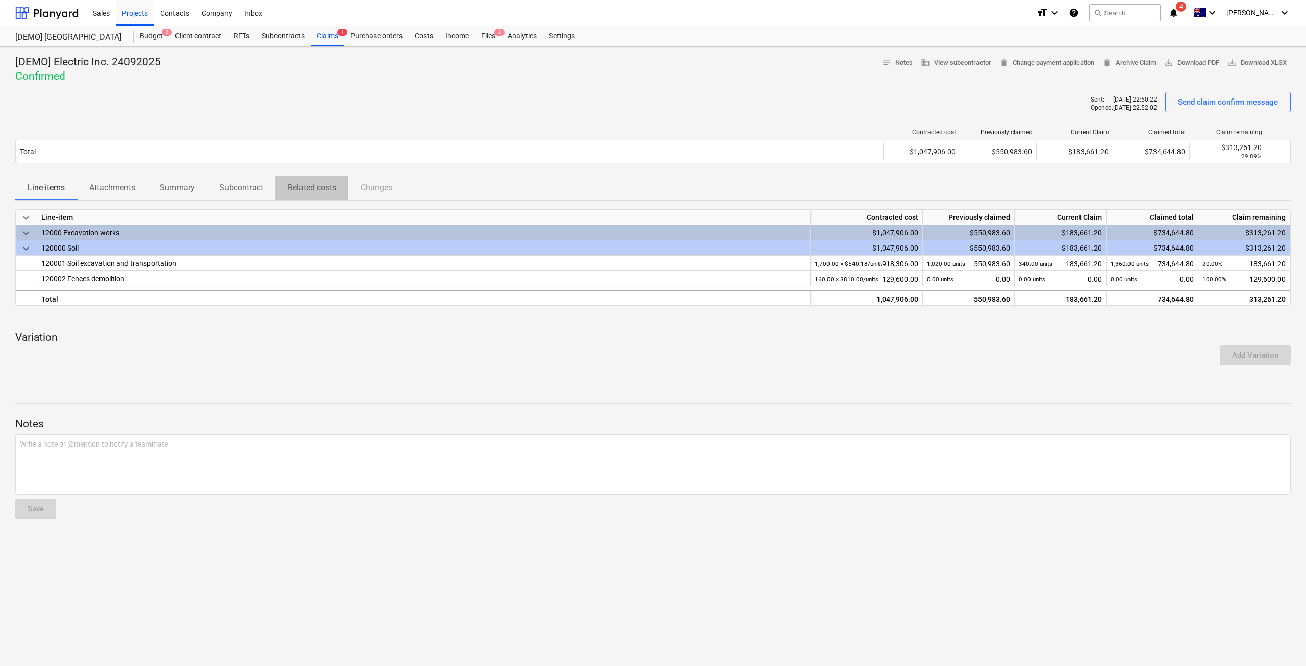
click at [291, 193] on p "Related costs" at bounding box center [312, 188] width 48 height 12
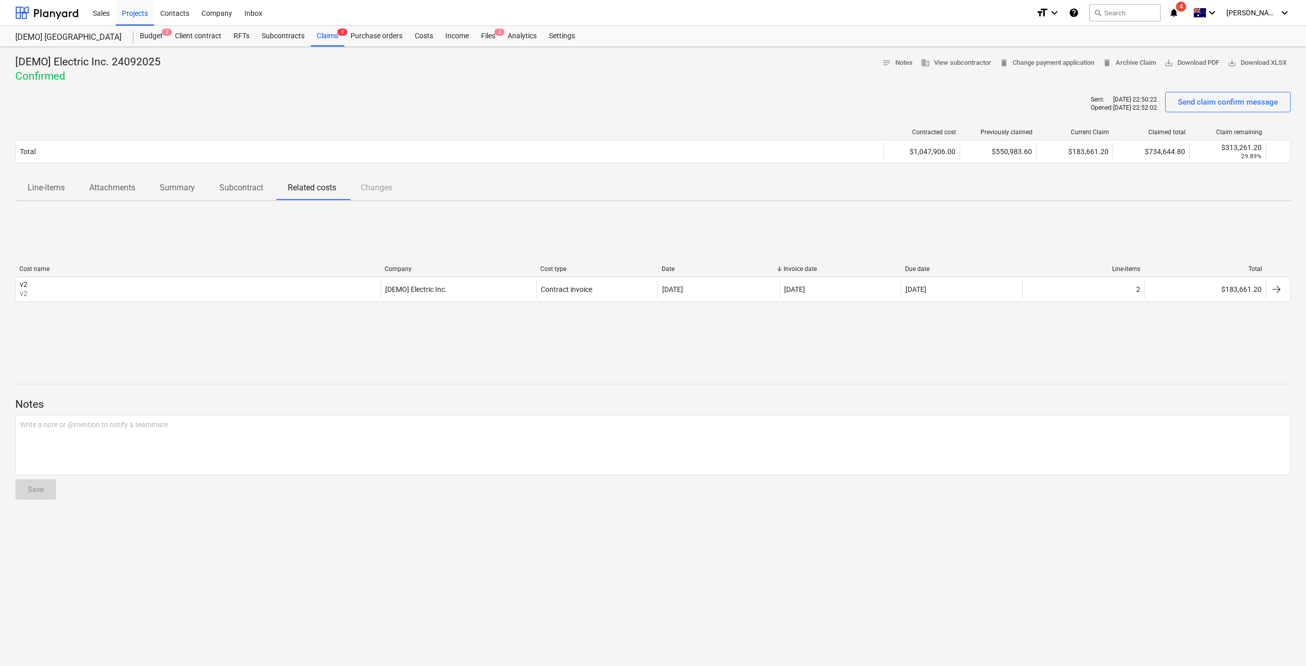
click at [233, 193] on p "Subcontract" at bounding box center [241, 188] width 44 height 12
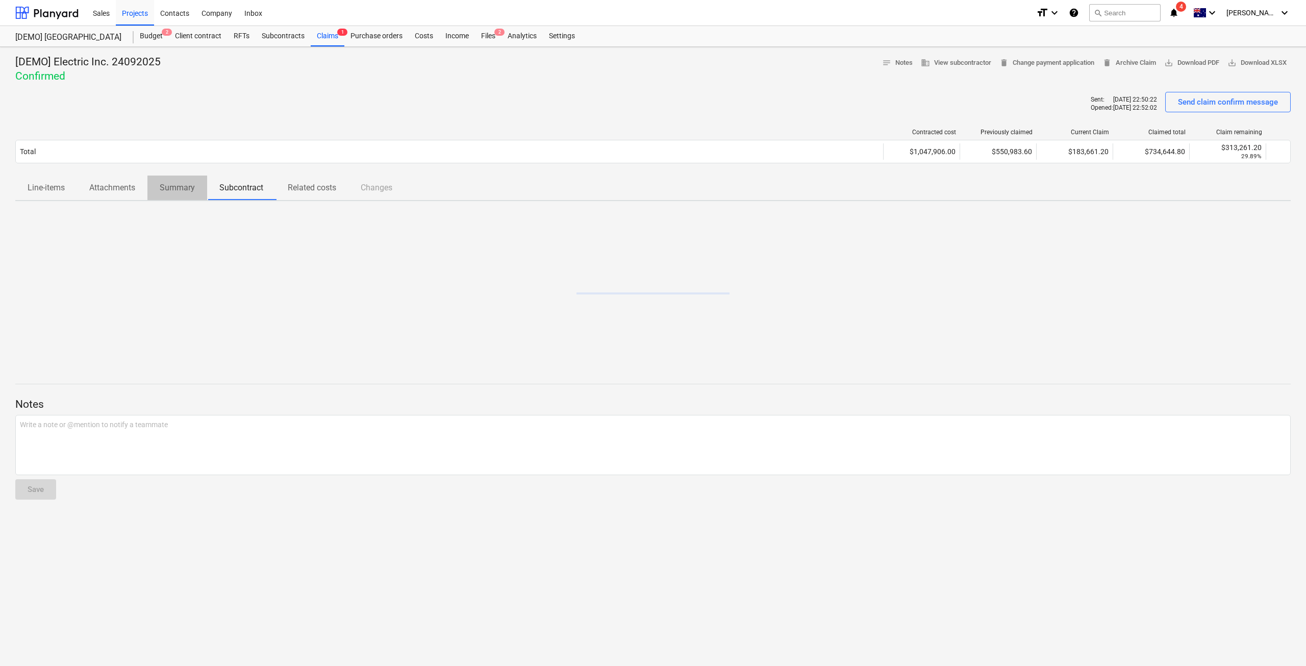
click at [165, 191] on p "Summary" at bounding box center [177, 188] width 35 height 12
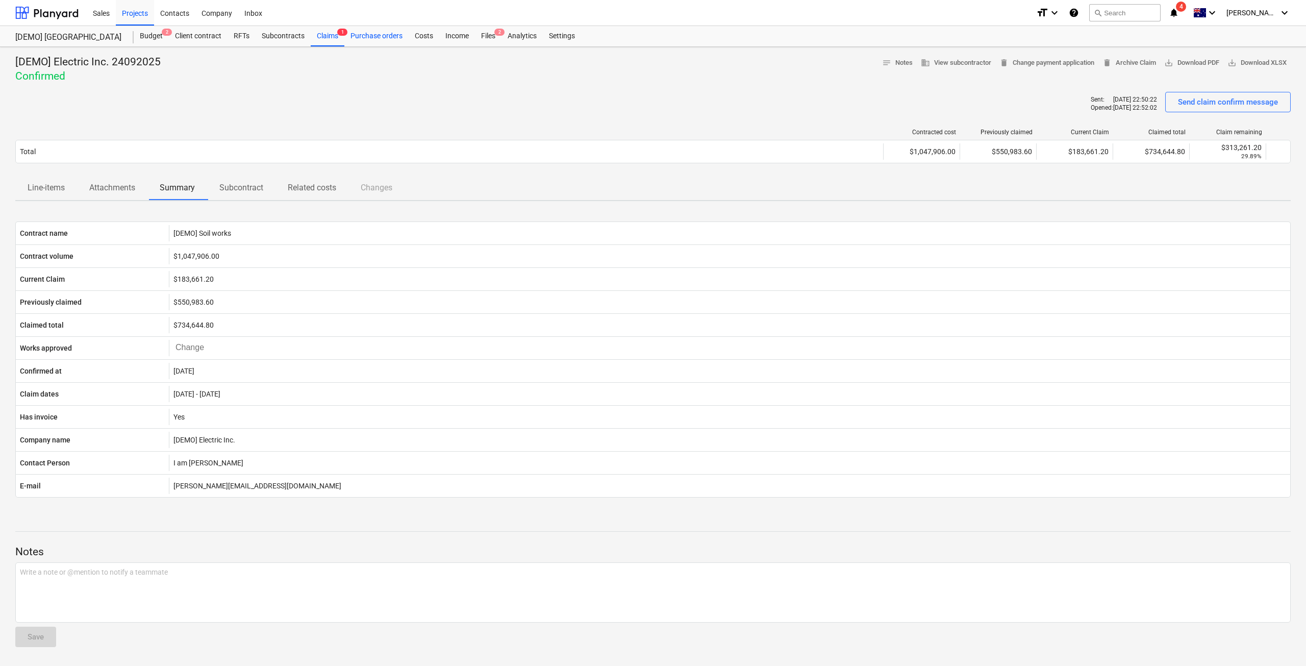
click at [379, 39] on div "Purchase orders" at bounding box center [376, 36] width 64 height 20
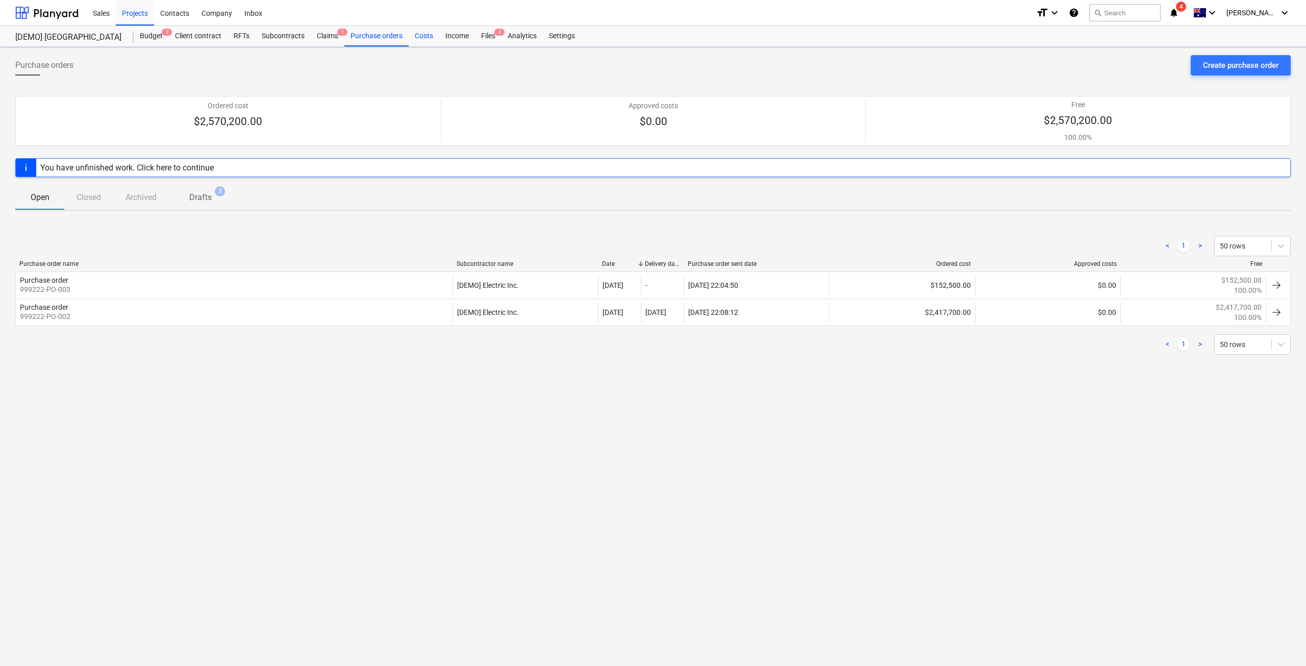
click at [438, 38] on div "Costs" at bounding box center [424, 36] width 31 height 20
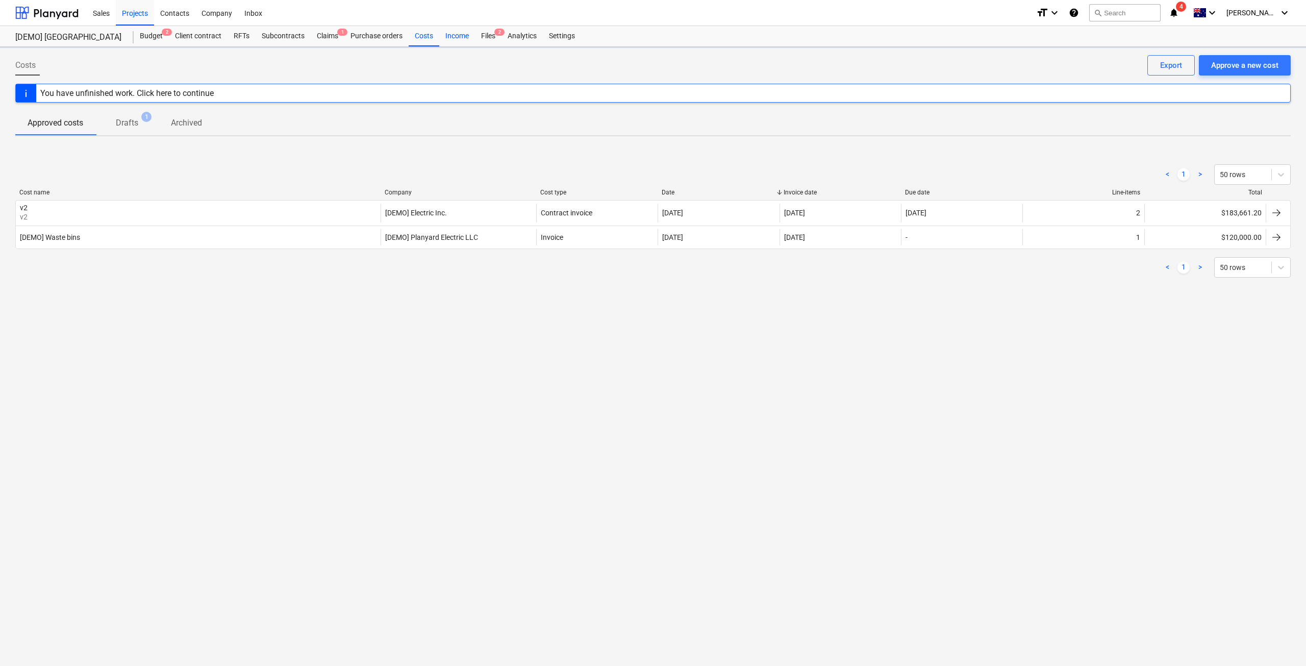
click at [459, 38] on div "Income" at bounding box center [457, 36] width 36 height 20
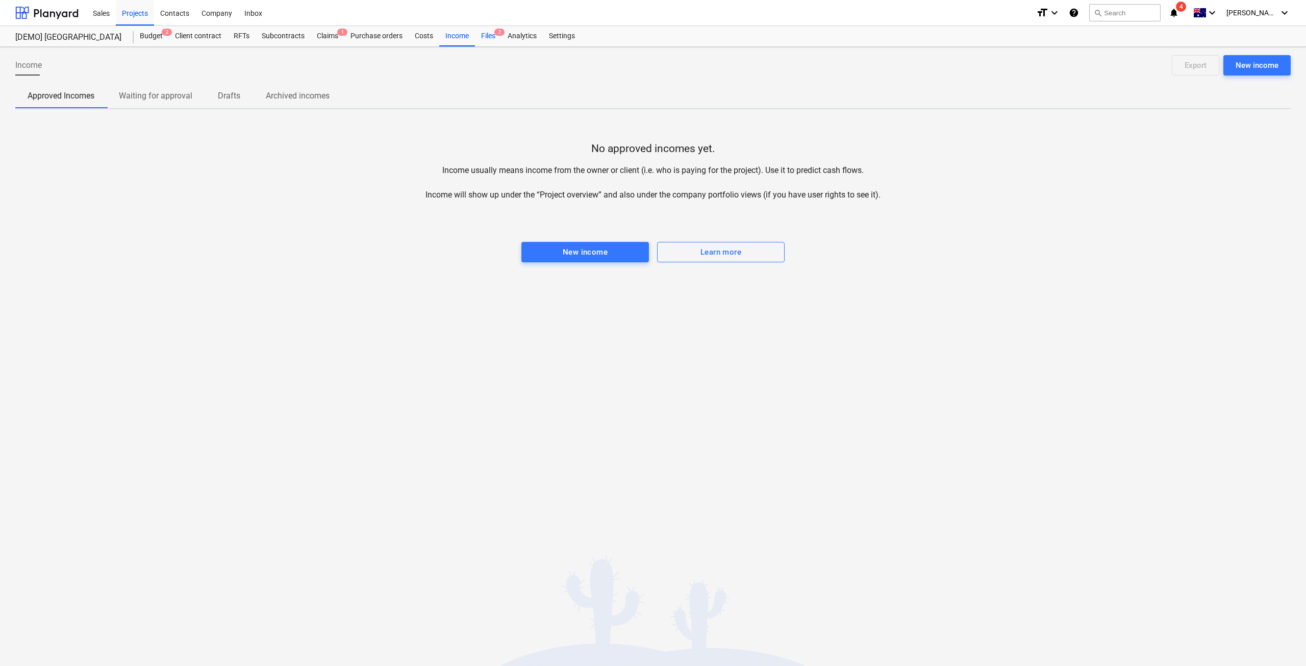
click at [492, 36] on div "Files 2" at bounding box center [488, 36] width 27 height 20
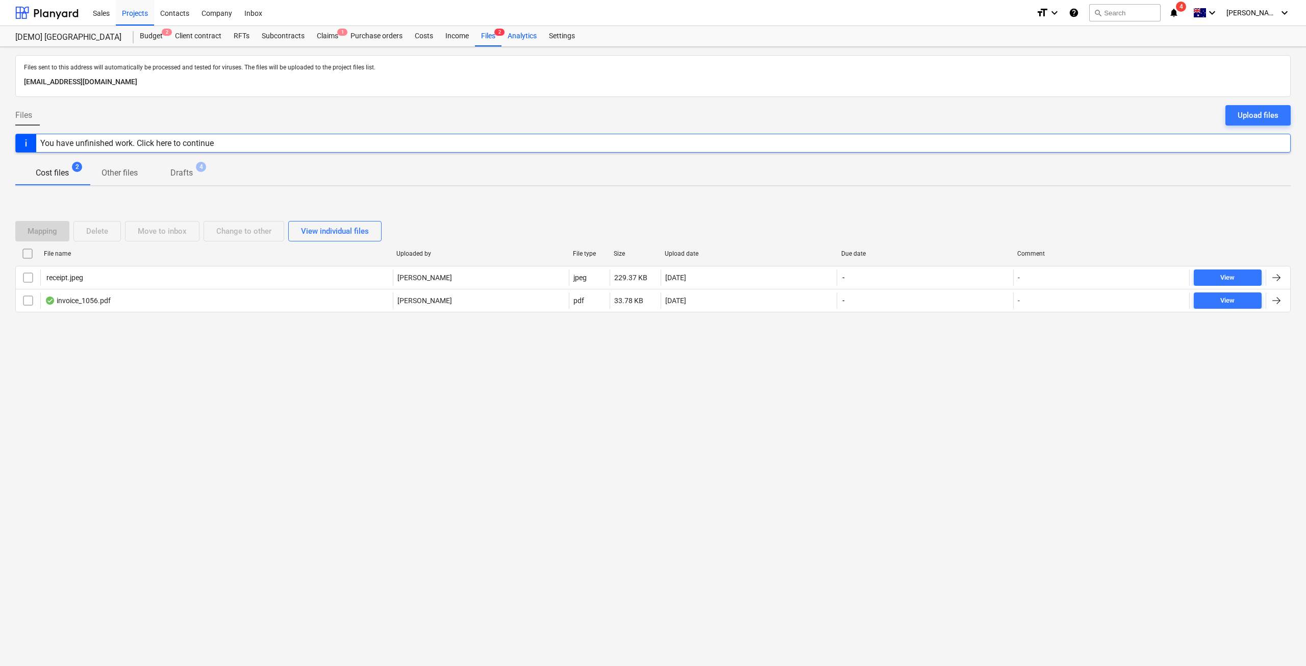
drag, startPoint x: 527, startPoint y: 35, endPoint x: 539, endPoint y: 37, distance: 12.3
click at [527, 35] on div "Analytics" at bounding box center [522, 36] width 41 height 20
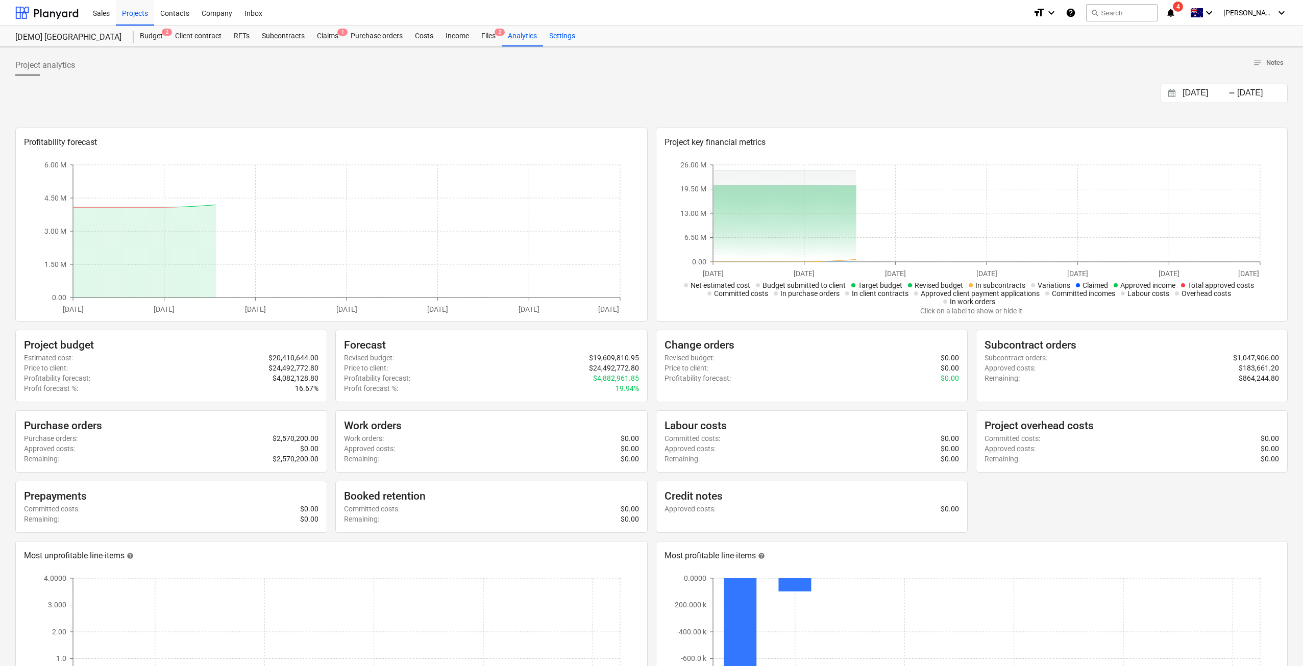
click at [563, 36] on div "Settings" at bounding box center [562, 36] width 38 height 20
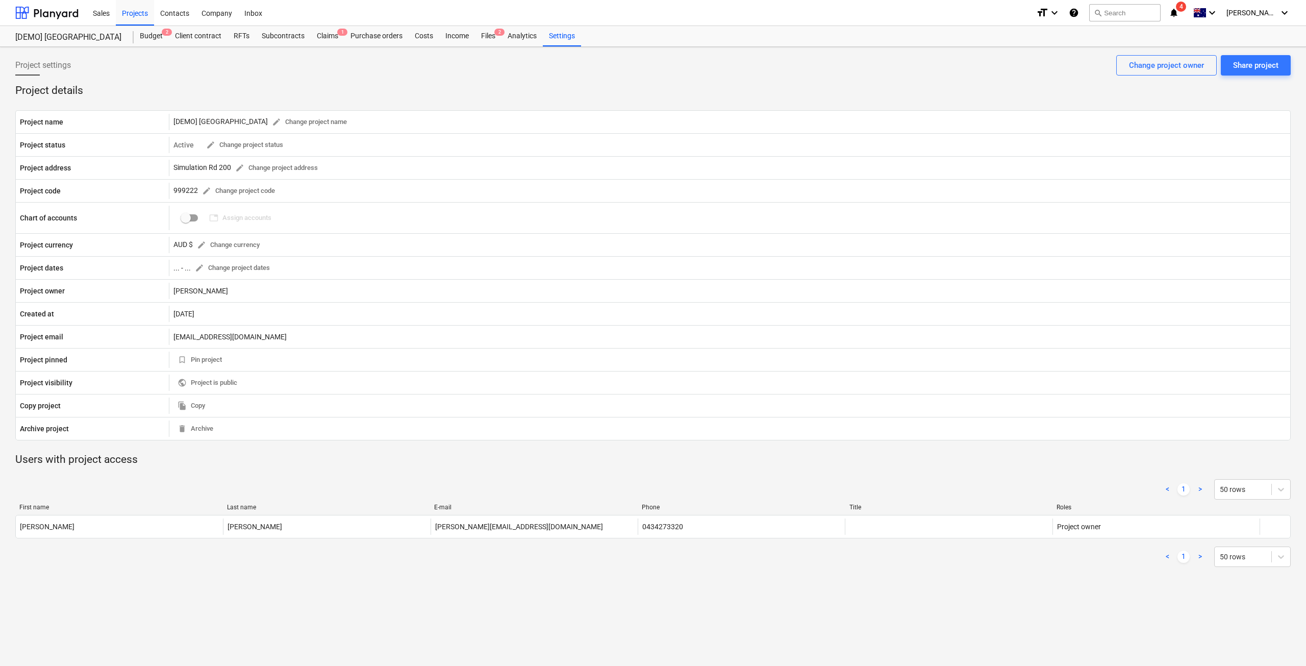
click at [1096, 7] on div "format_size keyboard_arrow_down help search Search notifications 4 keyboard_arr…" at bounding box center [1163, 13] width 255 height 26
click at [1079, 11] on icon "help" at bounding box center [1074, 13] width 10 height 12
click at [60, 10] on div at bounding box center [46, 13] width 63 height 26
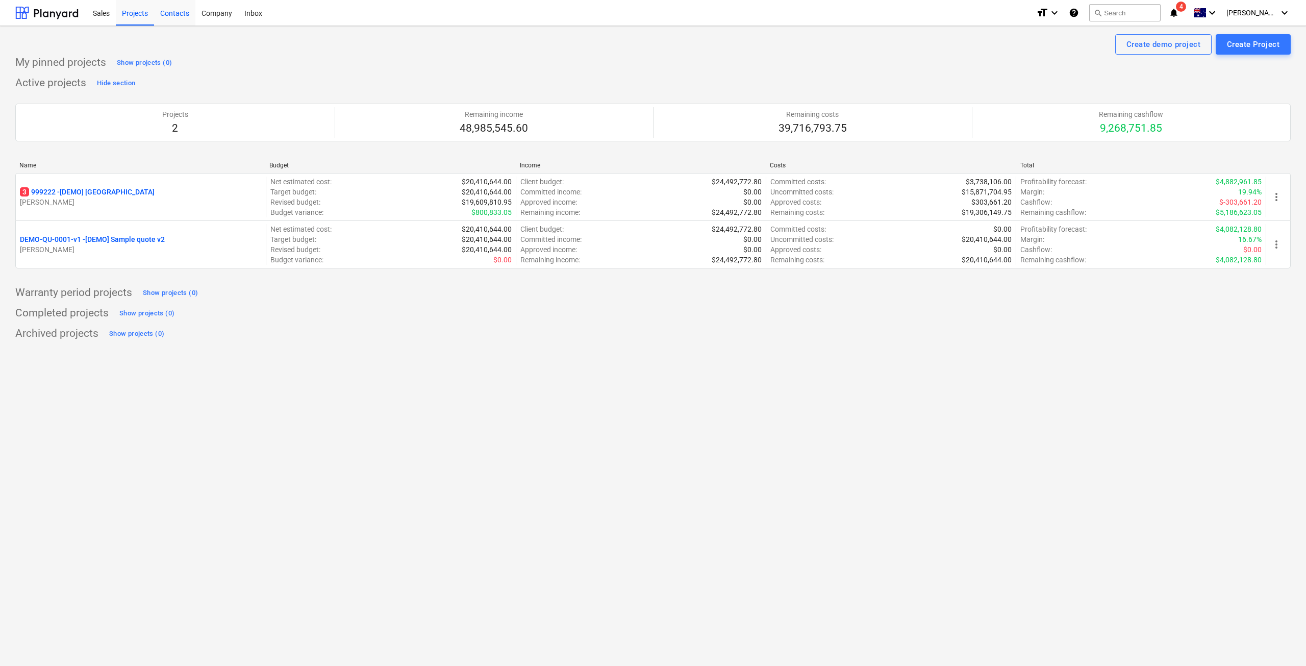
click at [171, 9] on div "Contacts" at bounding box center [174, 12] width 41 height 26
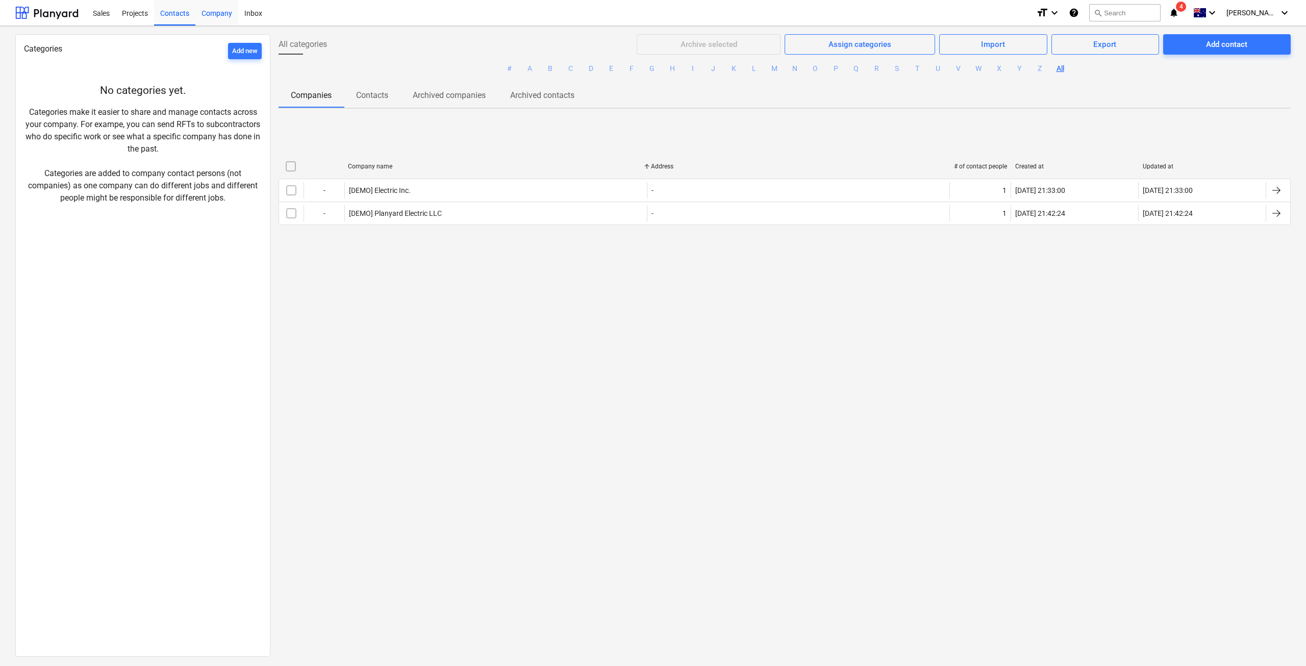
click at [223, 15] on div "Company" at bounding box center [216, 12] width 43 height 26
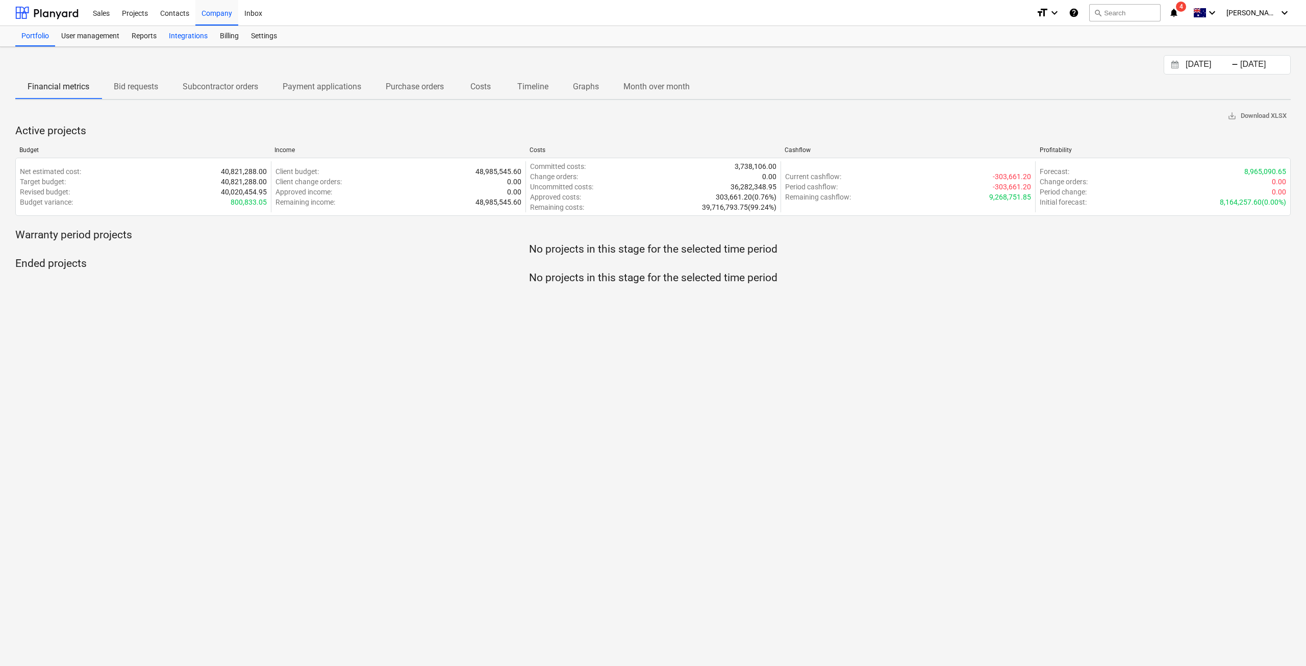
click at [185, 39] on div "Integrations" at bounding box center [188, 36] width 51 height 20
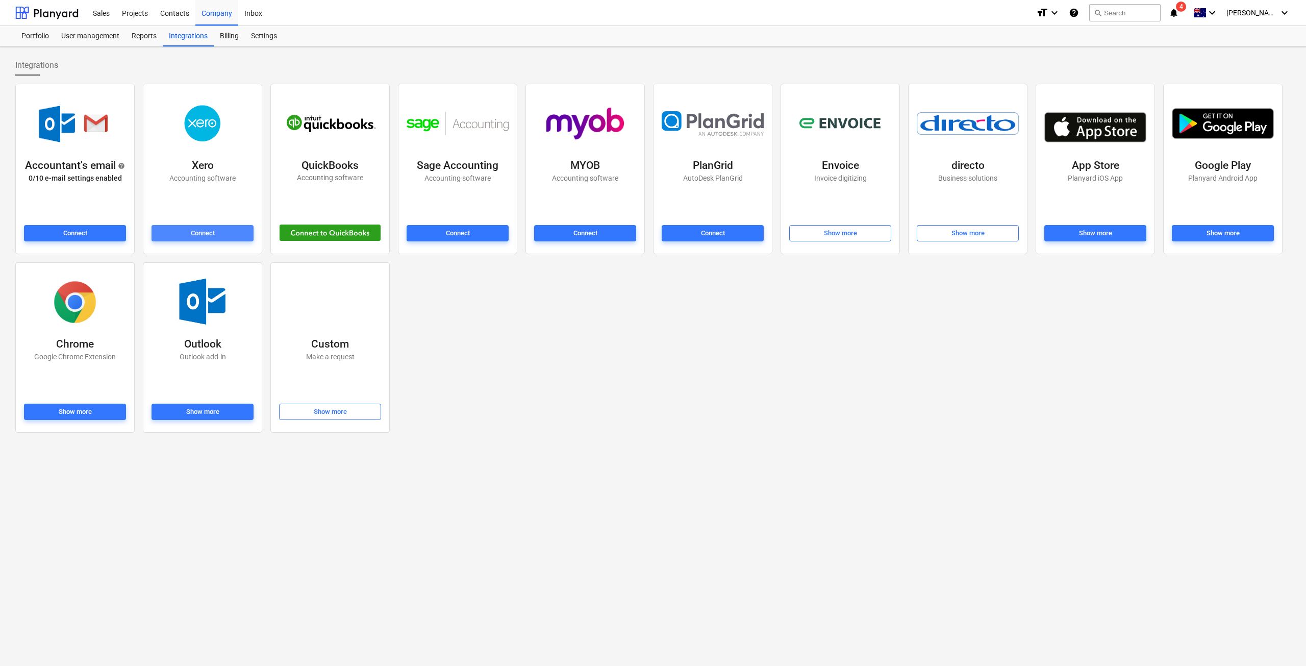
click at [215, 231] on span "Connect" at bounding box center [203, 234] width 94 height 12
click at [206, 232] on div "Connect" at bounding box center [203, 234] width 24 height 12
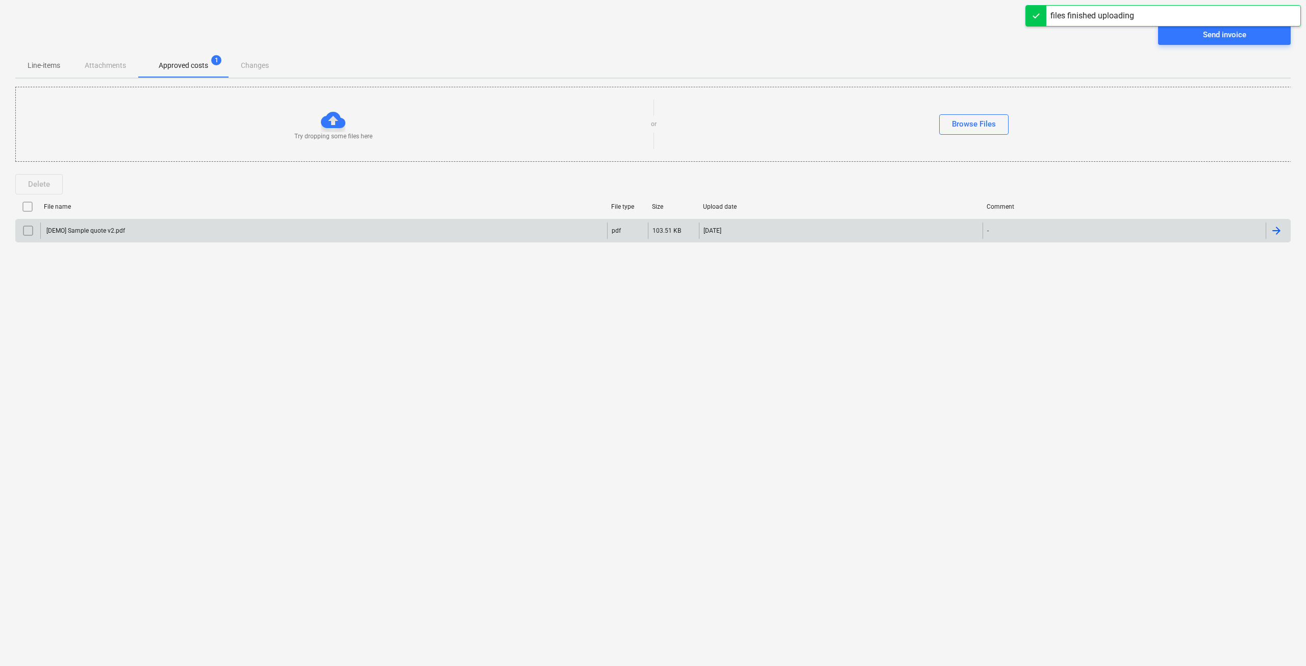
click at [23, 230] on input "checkbox" at bounding box center [28, 231] width 16 height 16
click at [1192, 42] on button "Send invoice" at bounding box center [1224, 34] width 133 height 20
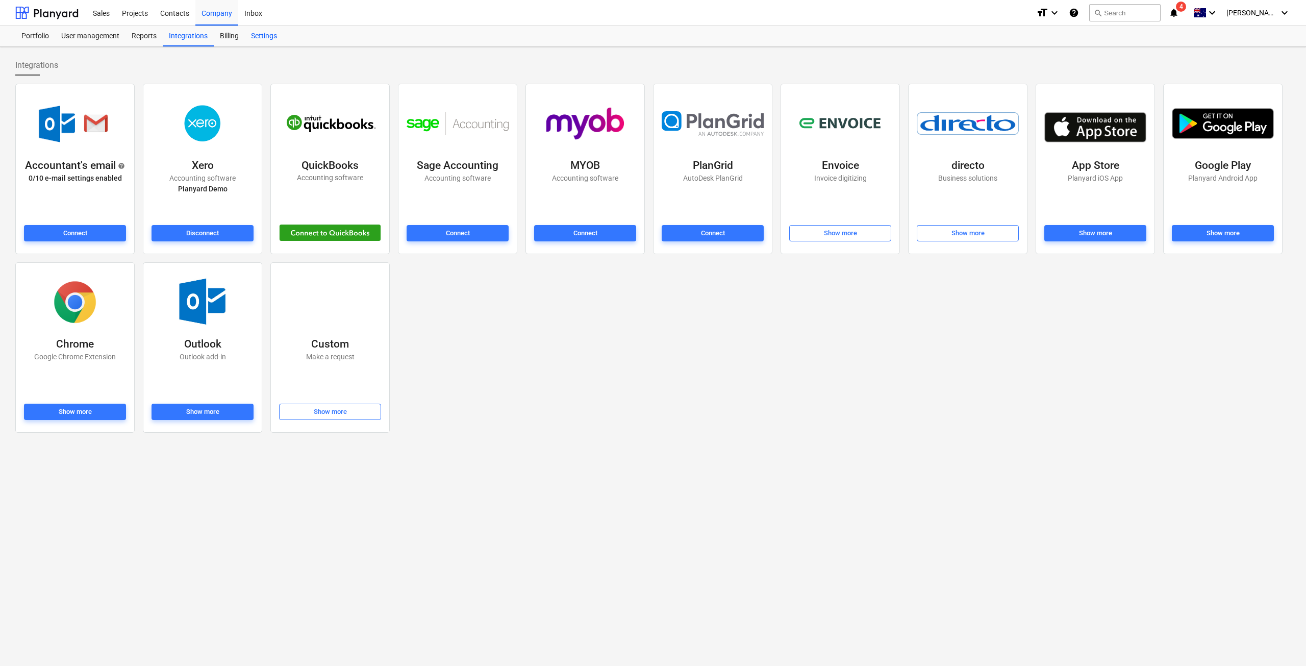
click at [277, 40] on div "Settings" at bounding box center [264, 36] width 38 height 20
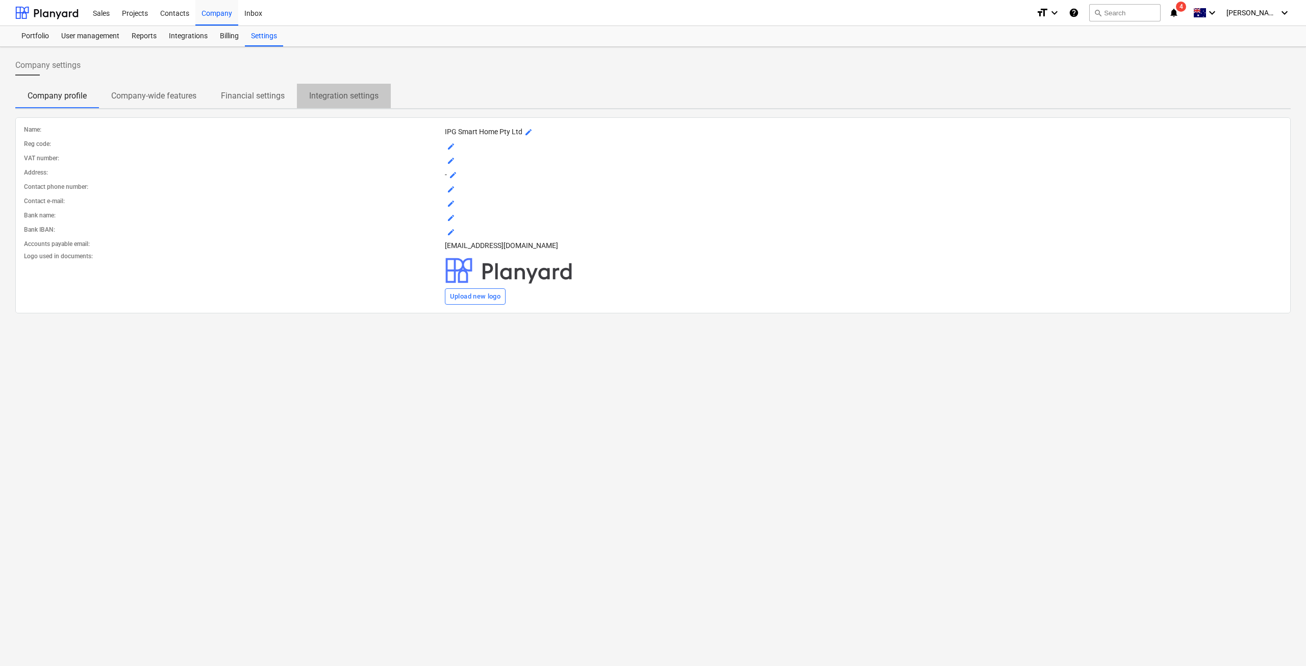
click at [351, 96] on p "Integration settings" at bounding box center [343, 96] width 69 height 12
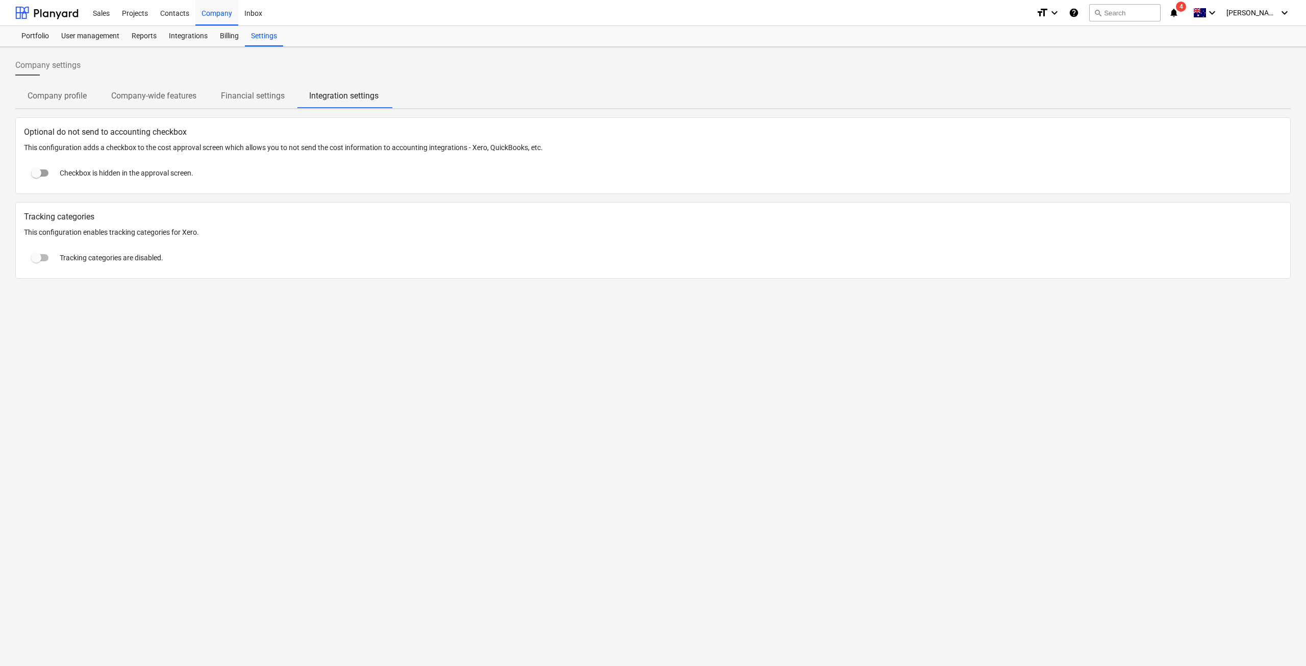
click at [42, 255] on input "checkbox" at bounding box center [36, 257] width 24 height 24
checkbox input "true"
click at [130, 98] on p "Company-wide features" at bounding box center [153, 96] width 85 height 12
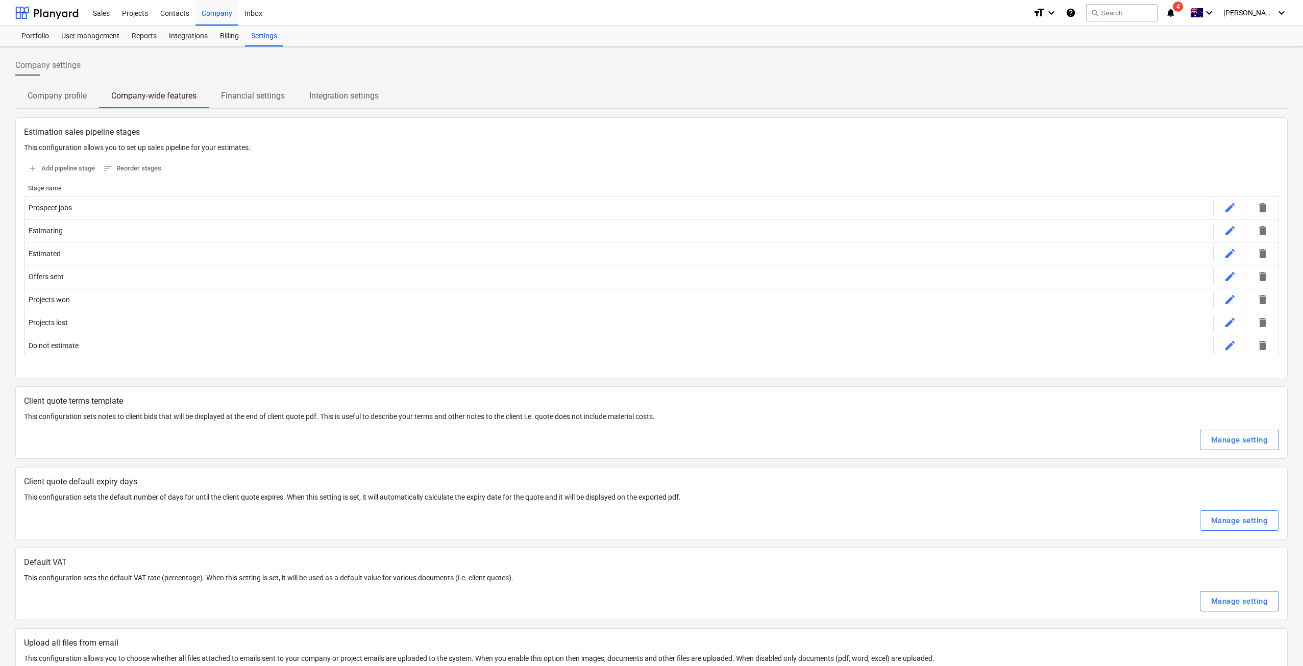
click at [340, 98] on p "Integration settings" at bounding box center [343, 96] width 69 height 12
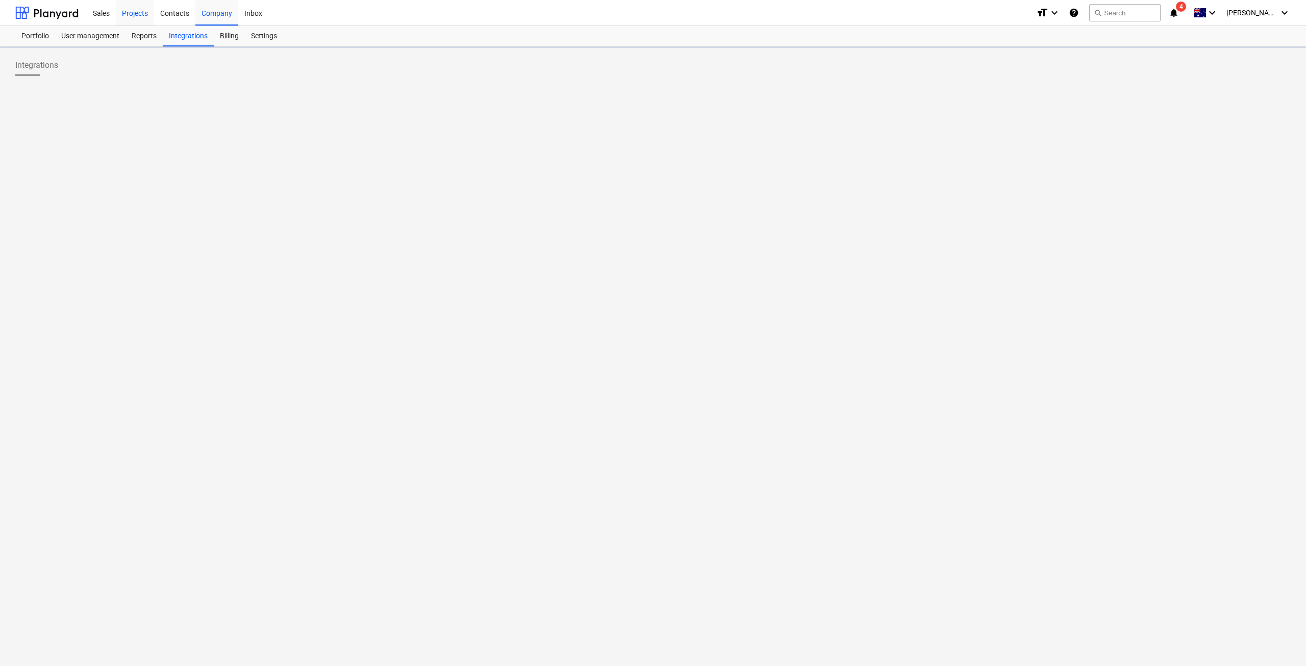
click at [134, 19] on div "Projects" at bounding box center [135, 12] width 38 height 26
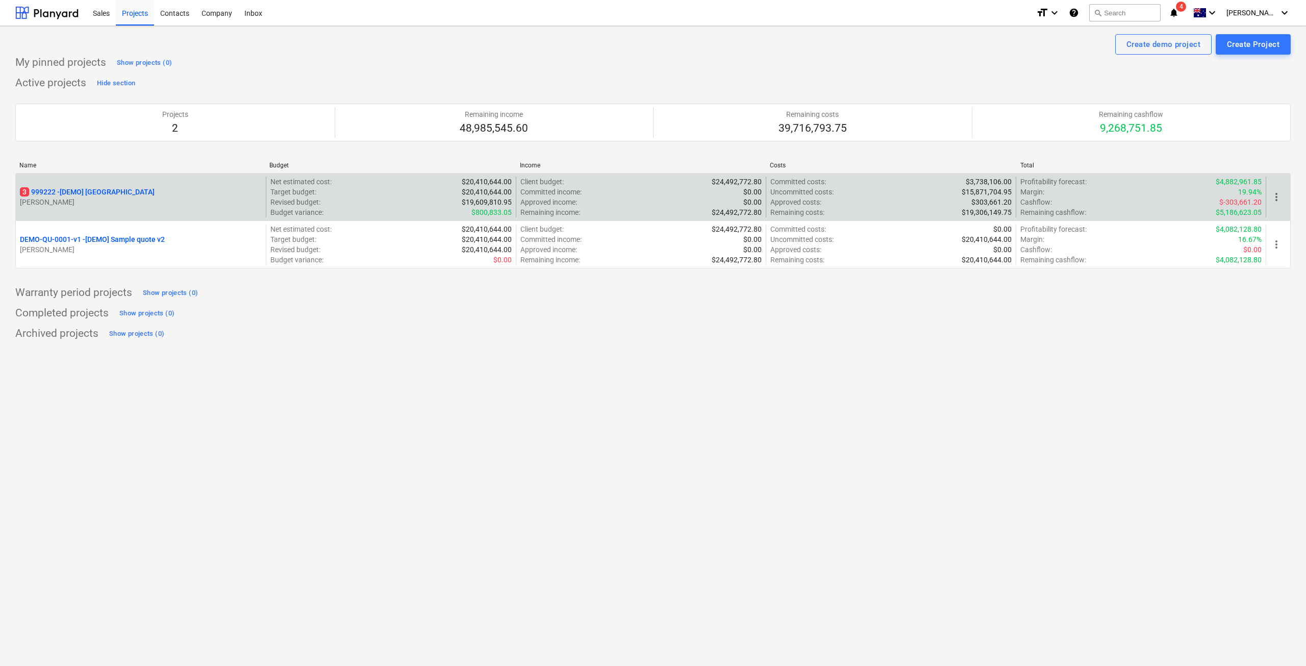
click at [154, 210] on div "3 999222 - [DEMO] [GEOGRAPHIC_DATA] [PERSON_NAME]" at bounding box center [141, 197] width 250 height 41
click at [145, 194] on p "3 999222 - [DEMO] [GEOGRAPHIC_DATA]" at bounding box center [87, 192] width 135 height 10
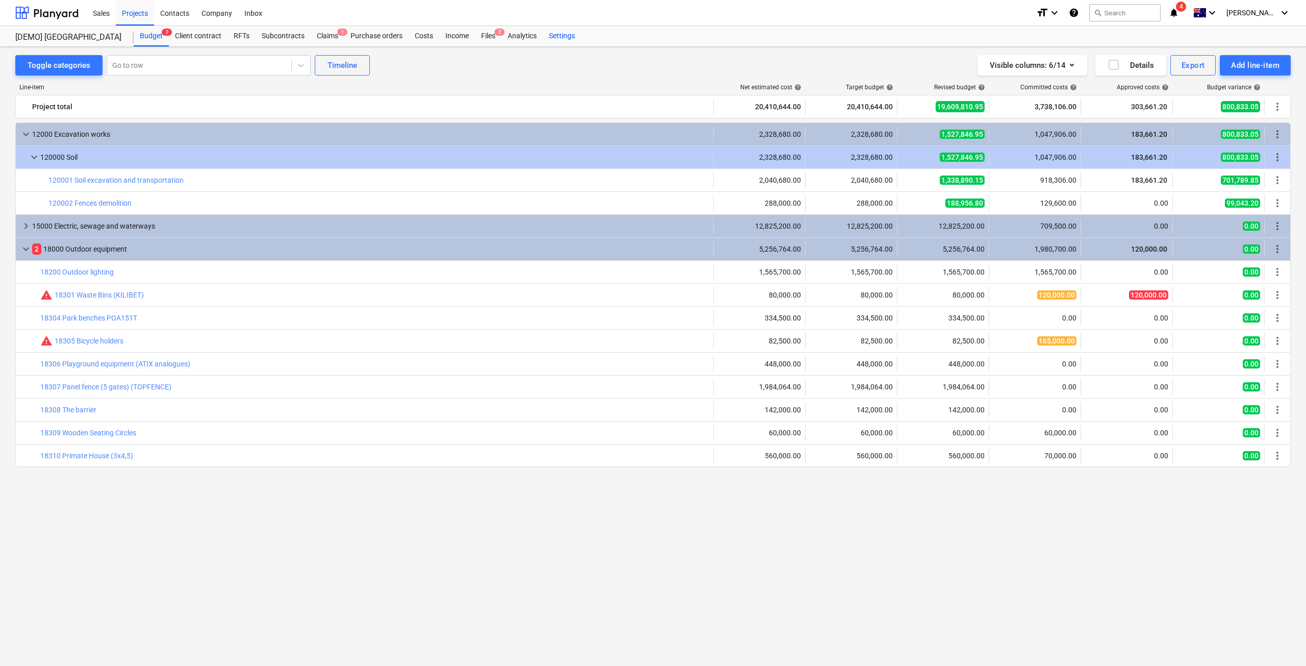
click at [561, 35] on div "Settings" at bounding box center [562, 36] width 38 height 20
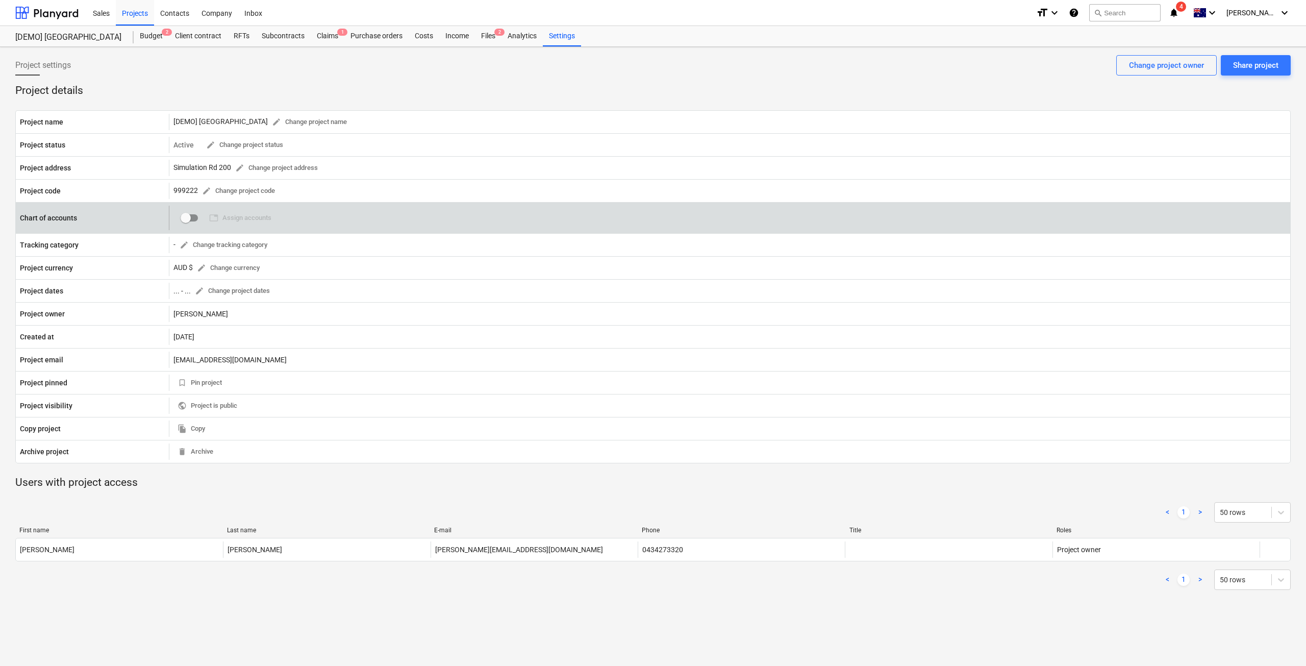
click at [188, 214] on input "checkbox" at bounding box center [186, 218] width 24 height 24
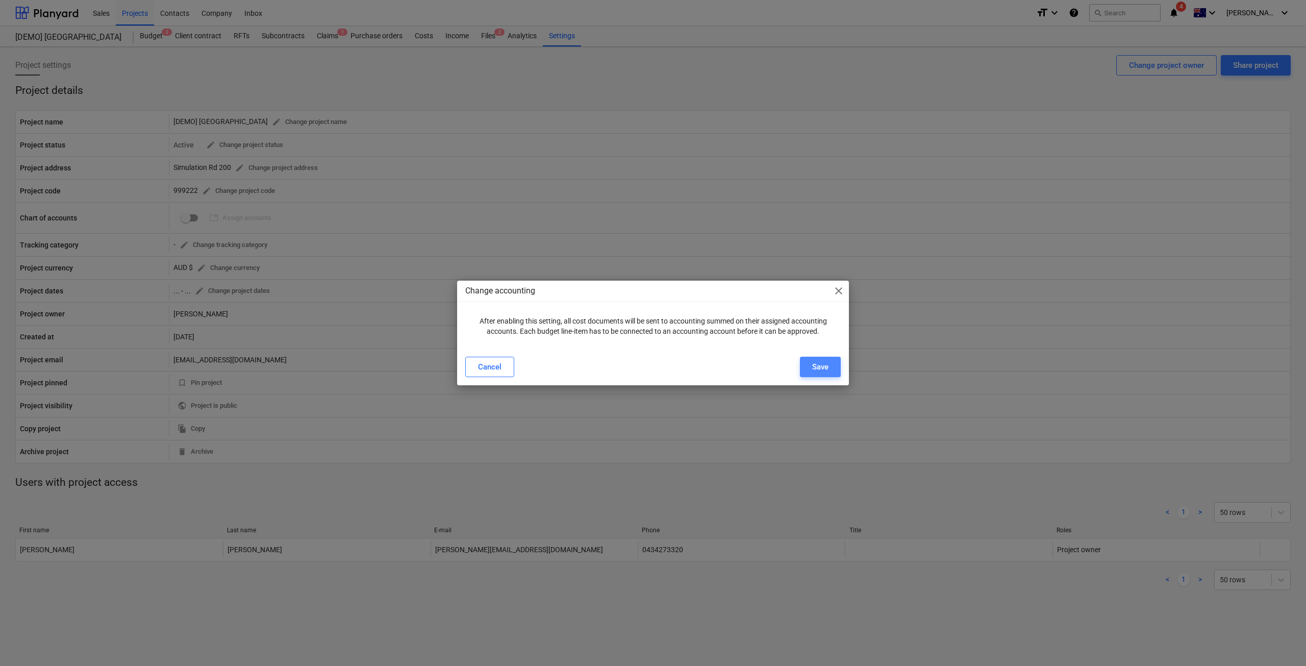
click at [825, 366] on div "Save" at bounding box center [820, 366] width 16 height 13
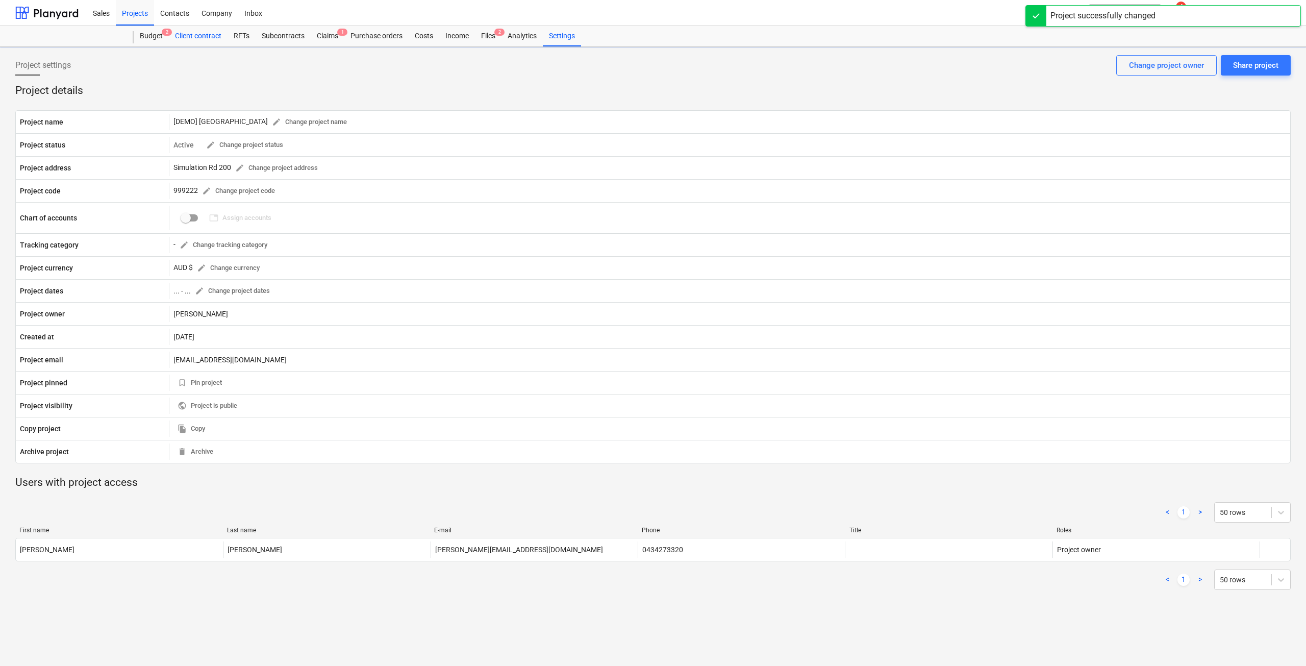
checkbox input "true"
click at [148, 34] on div "Budget 2" at bounding box center [151, 36] width 35 height 20
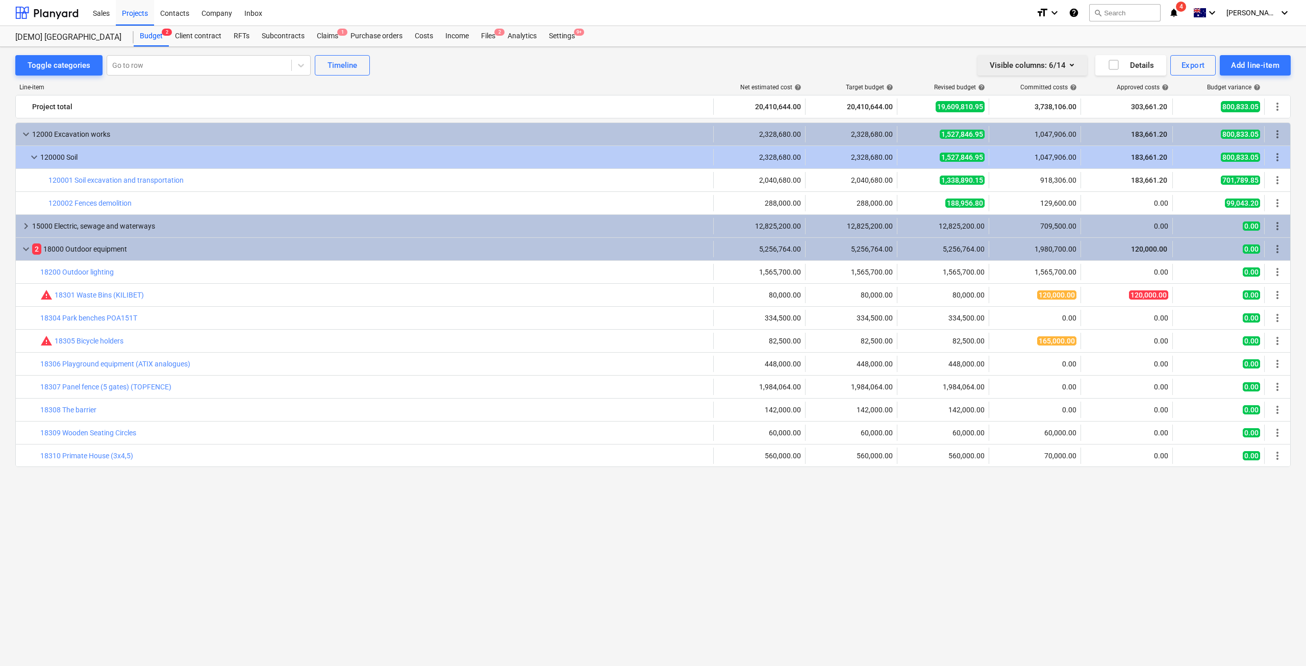
click at [1015, 69] on div "Visible columns : 6/14" at bounding box center [1032, 65] width 85 height 13
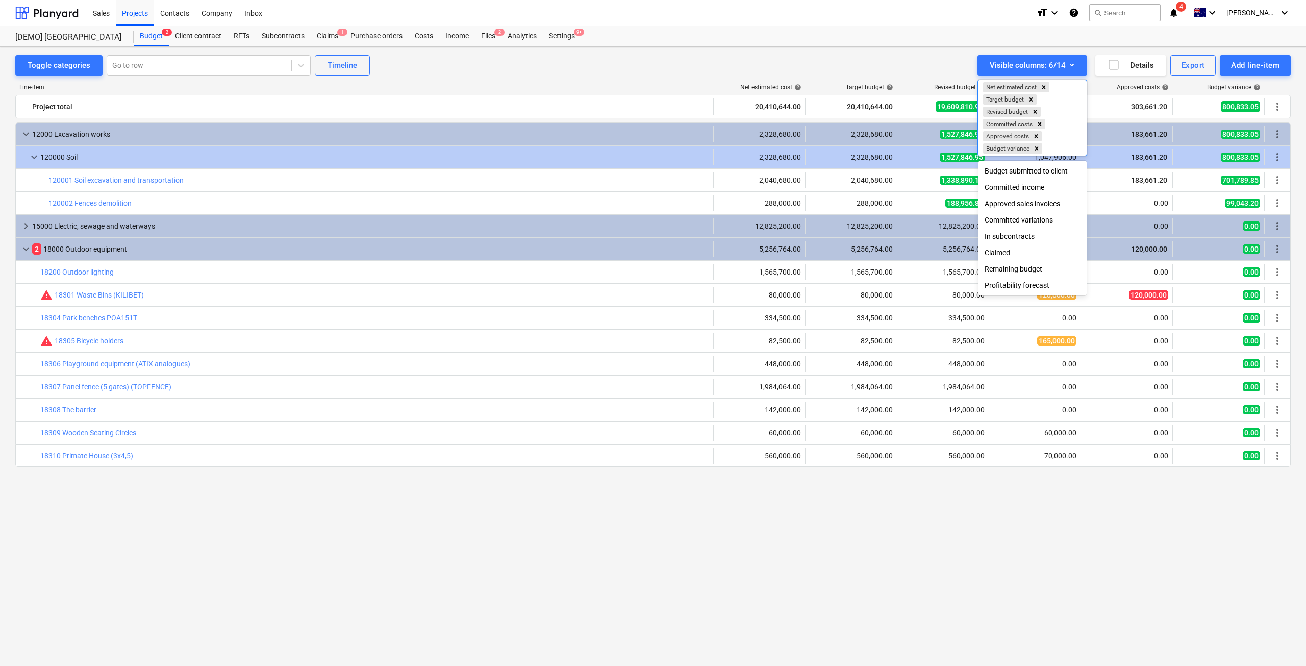
click at [862, 61] on div at bounding box center [653, 333] width 1306 height 666
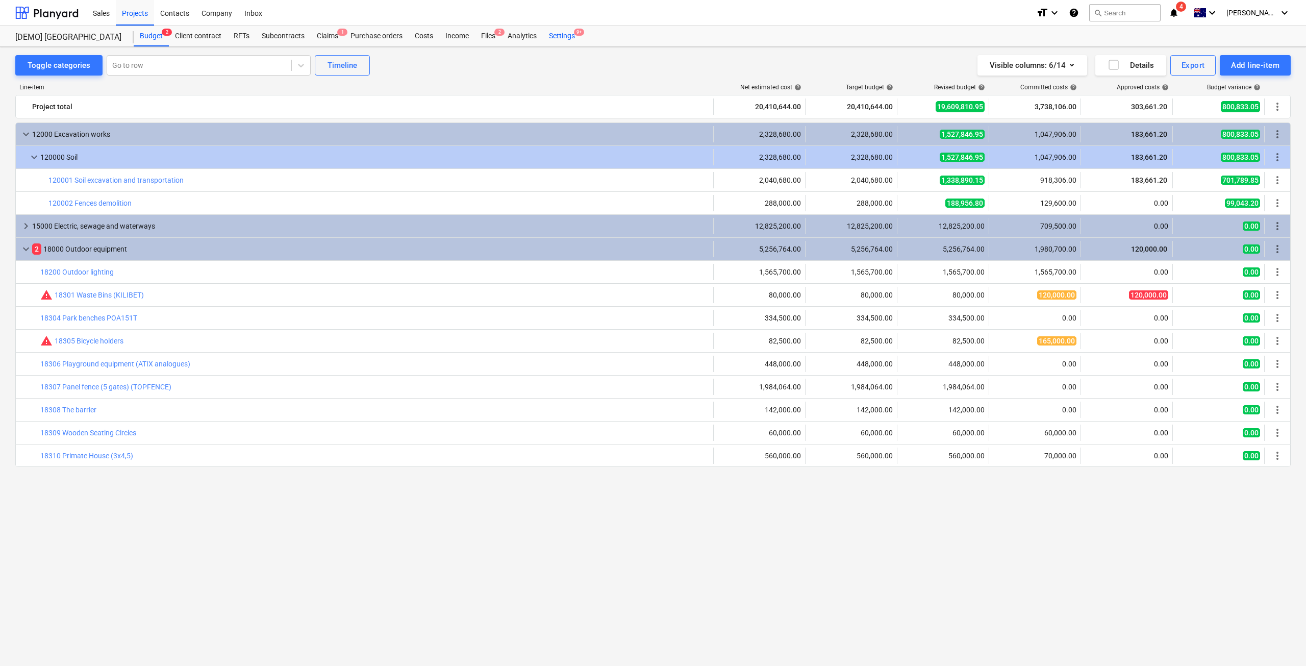
click at [553, 37] on div "Settings 9+" at bounding box center [562, 36] width 38 height 20
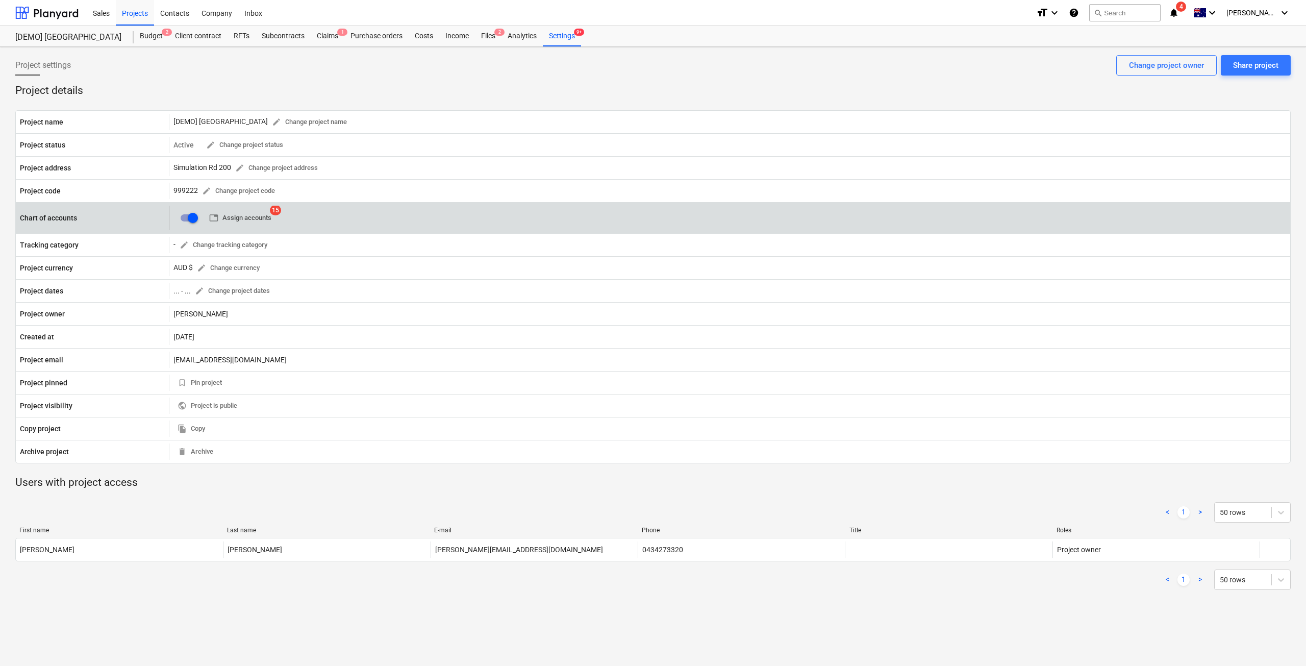
click at [254, 220] on span "table Assign accounts" at bounding box center [240, 218] width 62 height 12
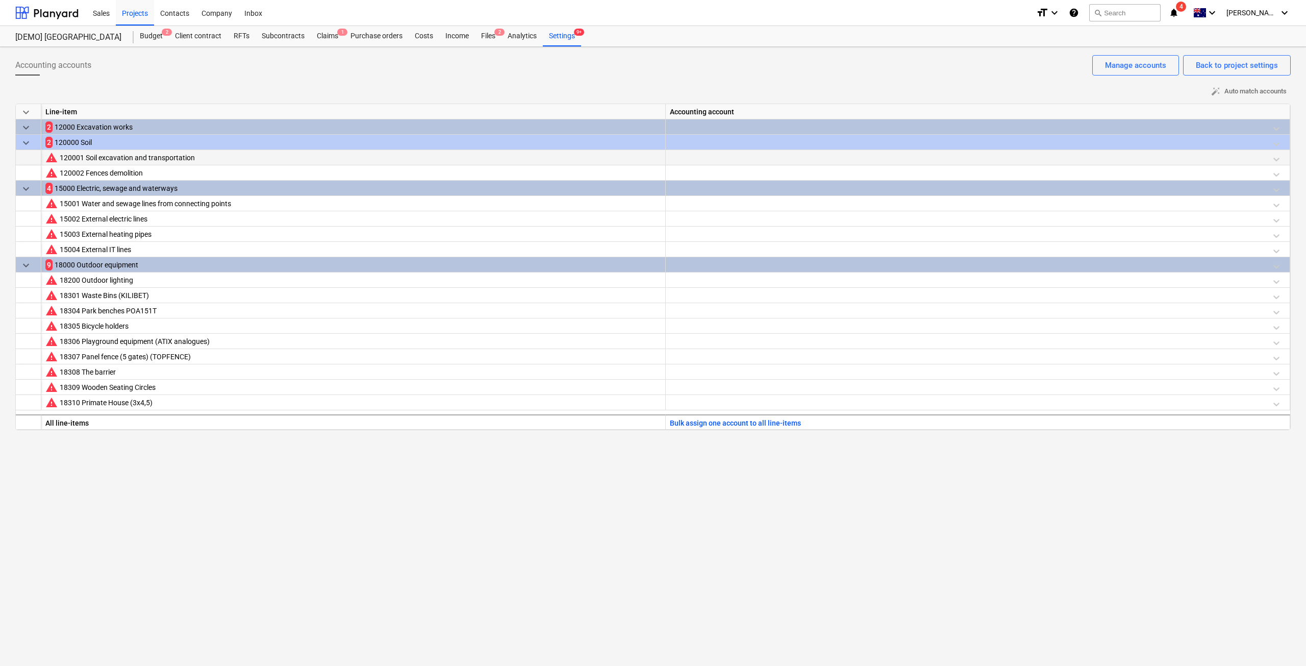
click at [695, 154] on div at bounding box center [978, 159] width 616 height 18
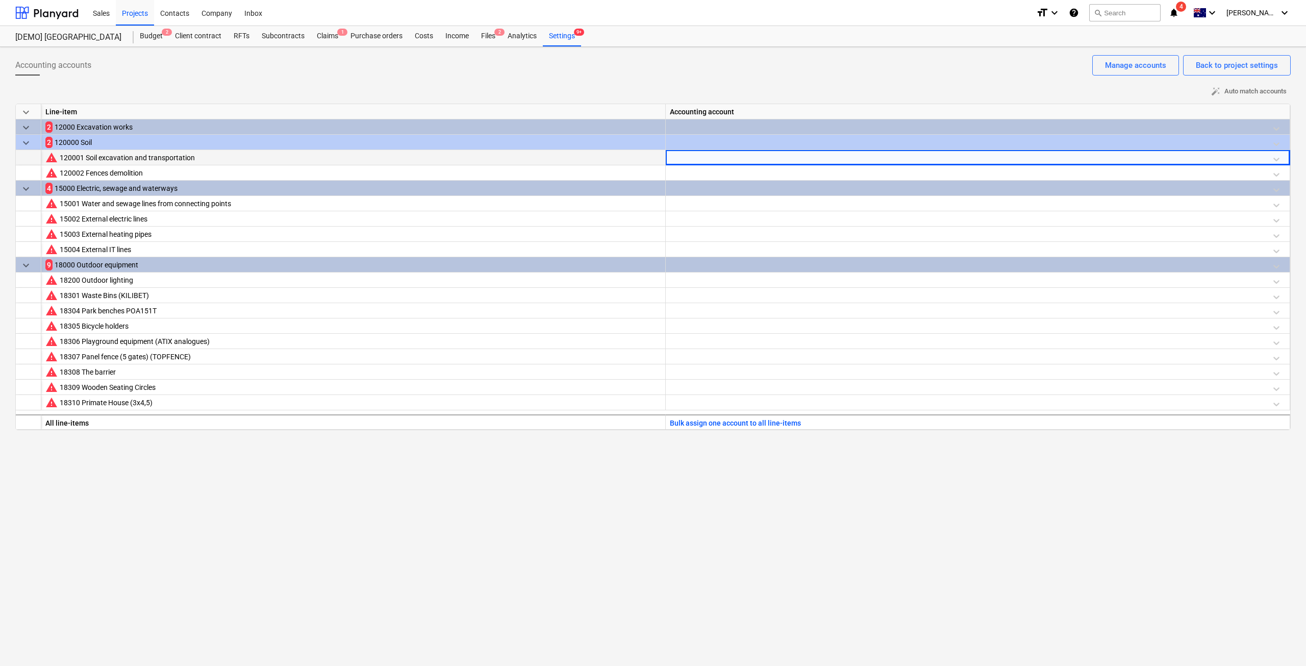
click at [738, 159] on div at bounding box center [978, 159] width 616 height 18
click at [1277, 158] on div at bounding box center [978, 159] width 616 height 18
click at [1273, 158] on div at bounding box center [978, 159] width 616 height 18
click at [724, 172] on div at bounding box center [978, 174] width 616 height 18
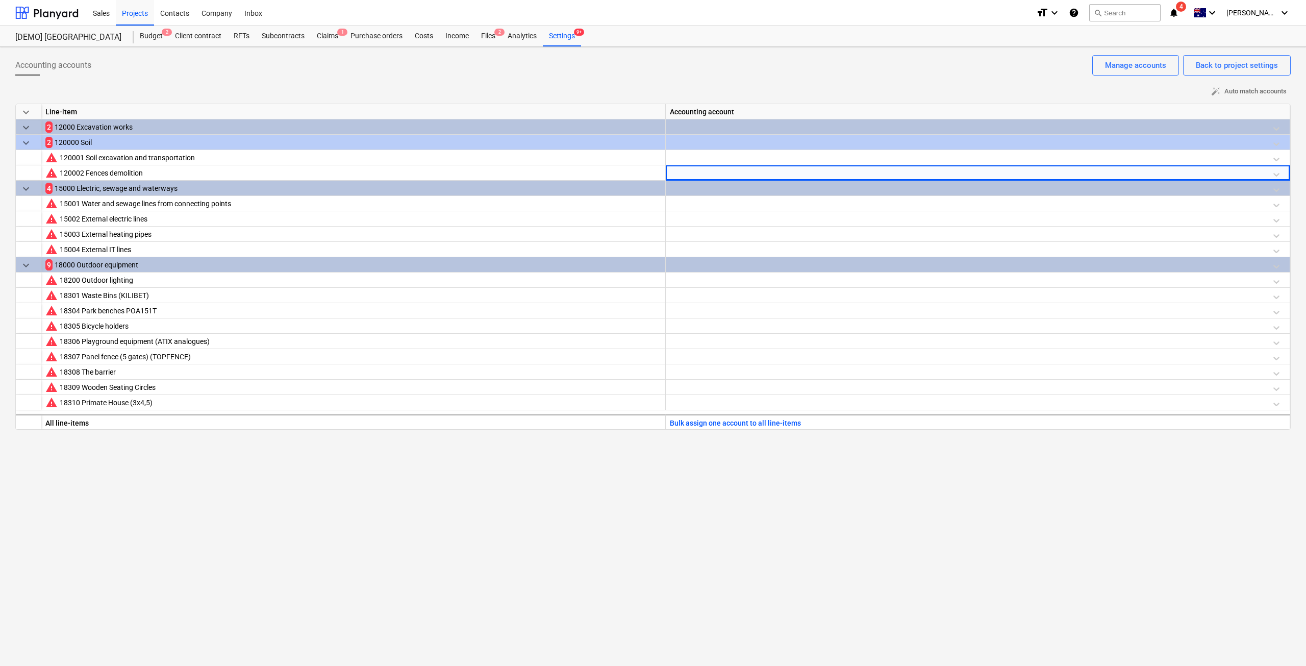
click at [712, 140] on div at bounding box center [978, 144] width 616 height 18
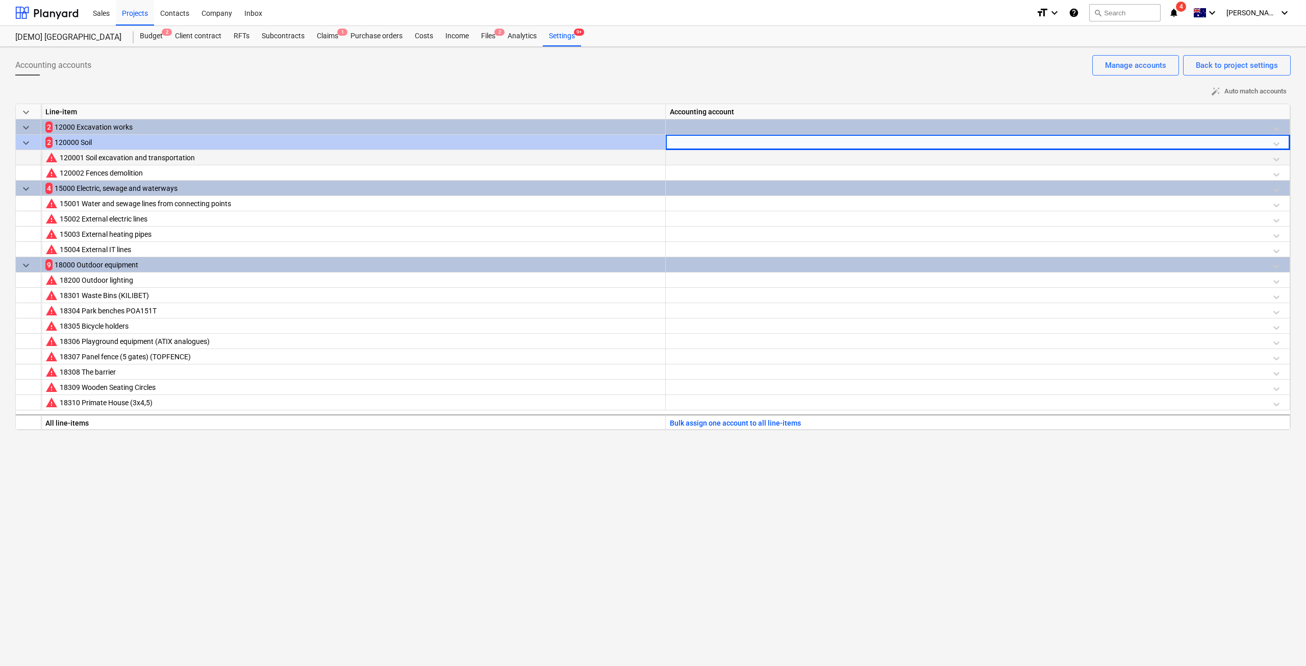
click at [710, 162] on div at bounding box center [978, 159] width 616 height 18
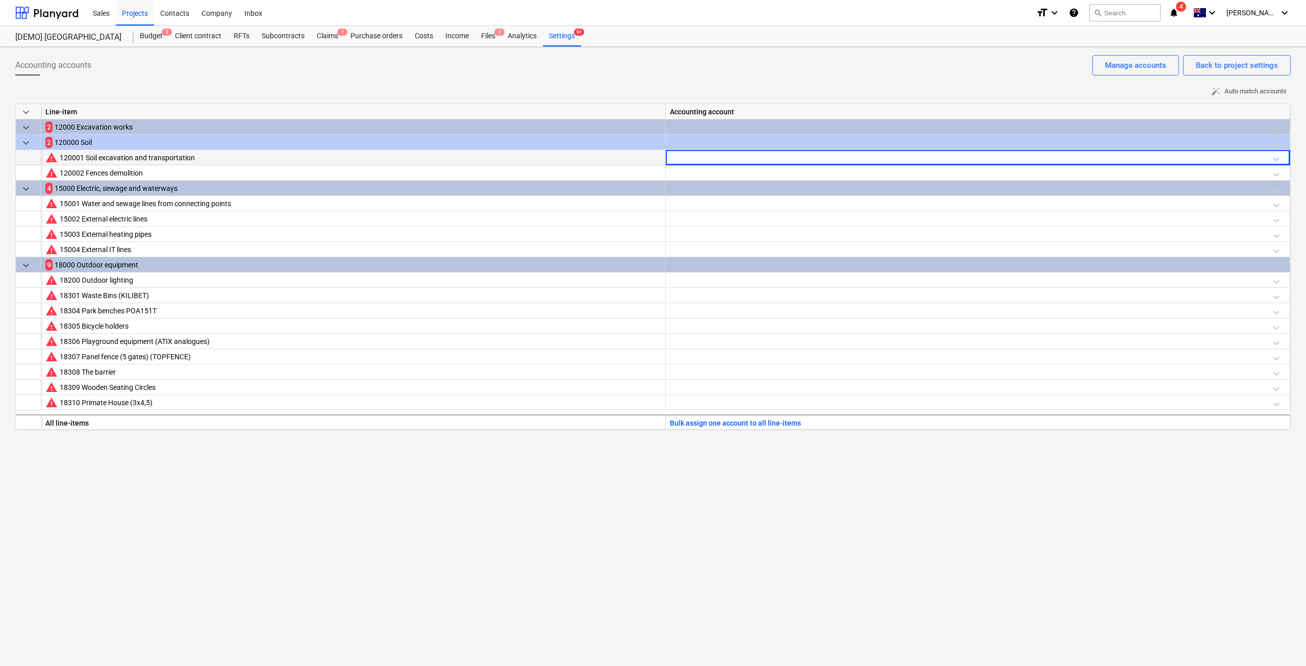
click at [727, 158] on div at bounding box center [978, 159] width 616 height 18
click at [1276, 158] on div at bounding box center [978, 159] width 616 height 18
click at [1276, 158] on icon at bounding box center [1277, 159] width 10 height 10
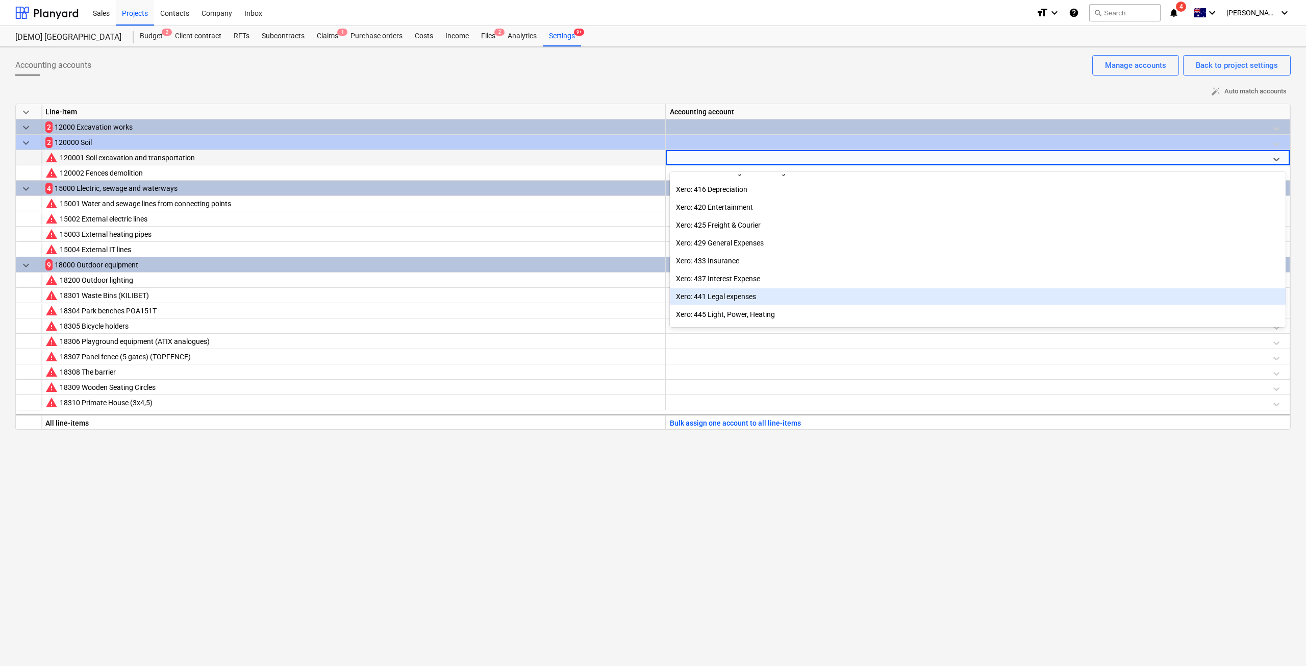
scroll to position [102, 0]
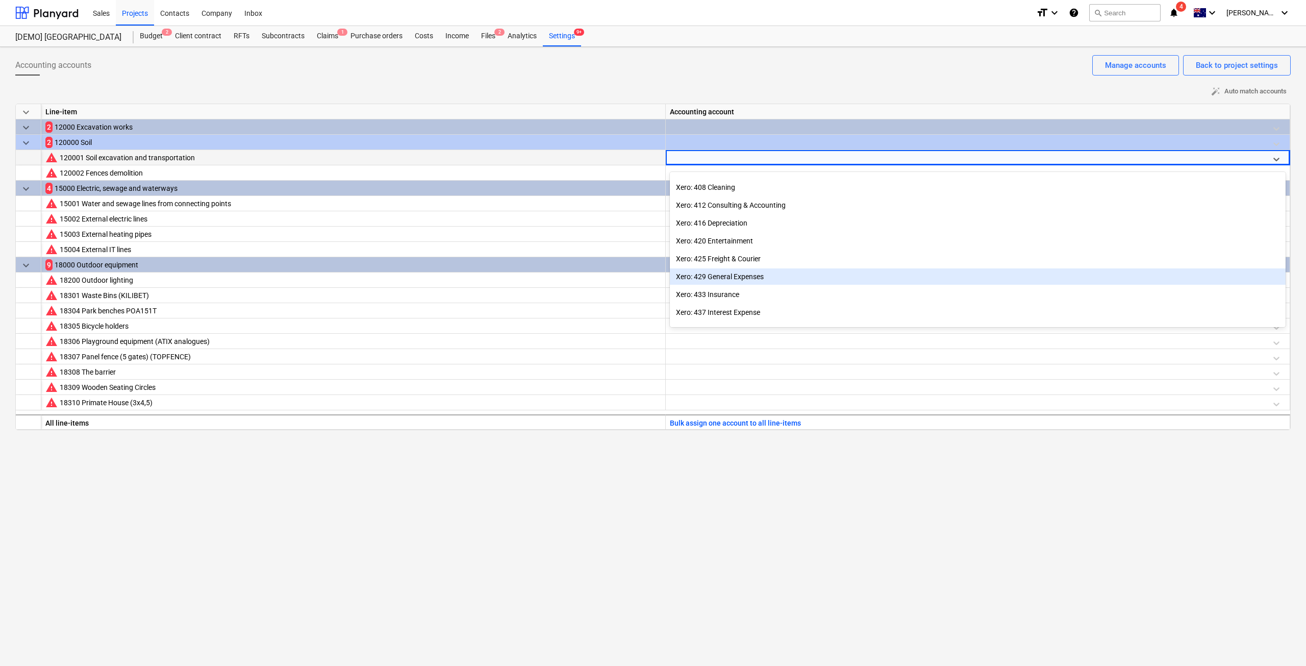
click at [745, 277] on div "Xero: 429 General Expenses" at bounding box center [978, 276] width 616 height 16
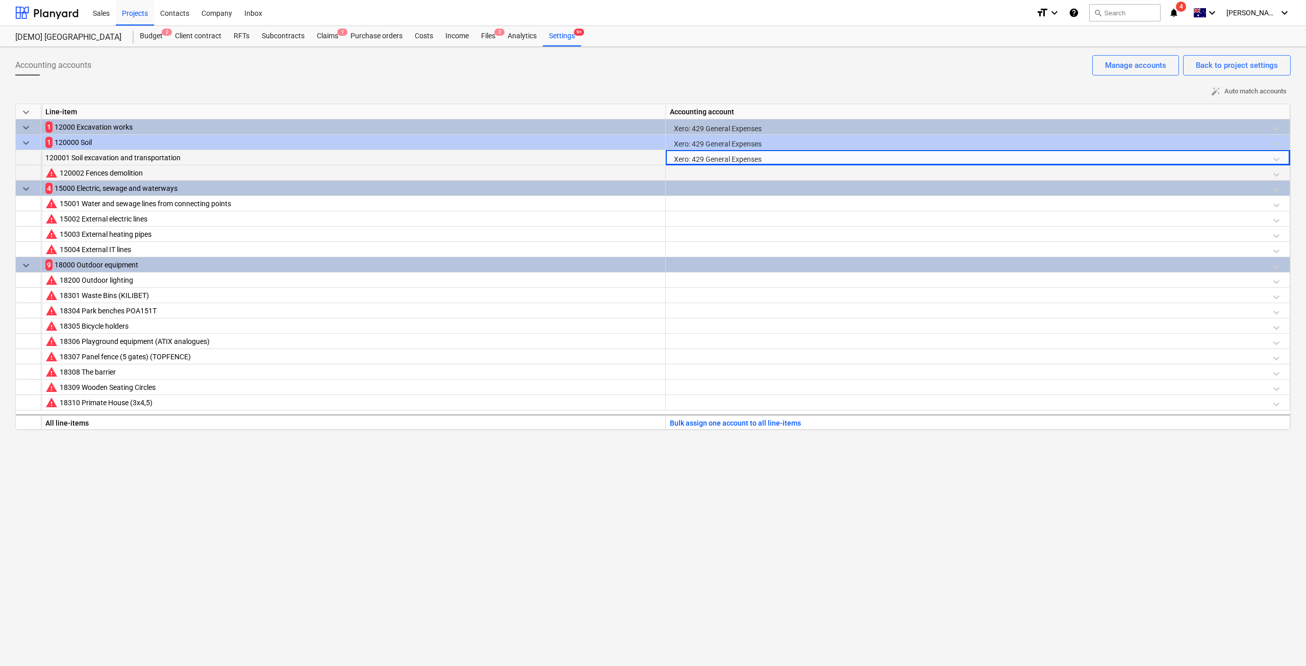
click at [714, 176] on div at bounding box center [978, 174] width 616 height 18
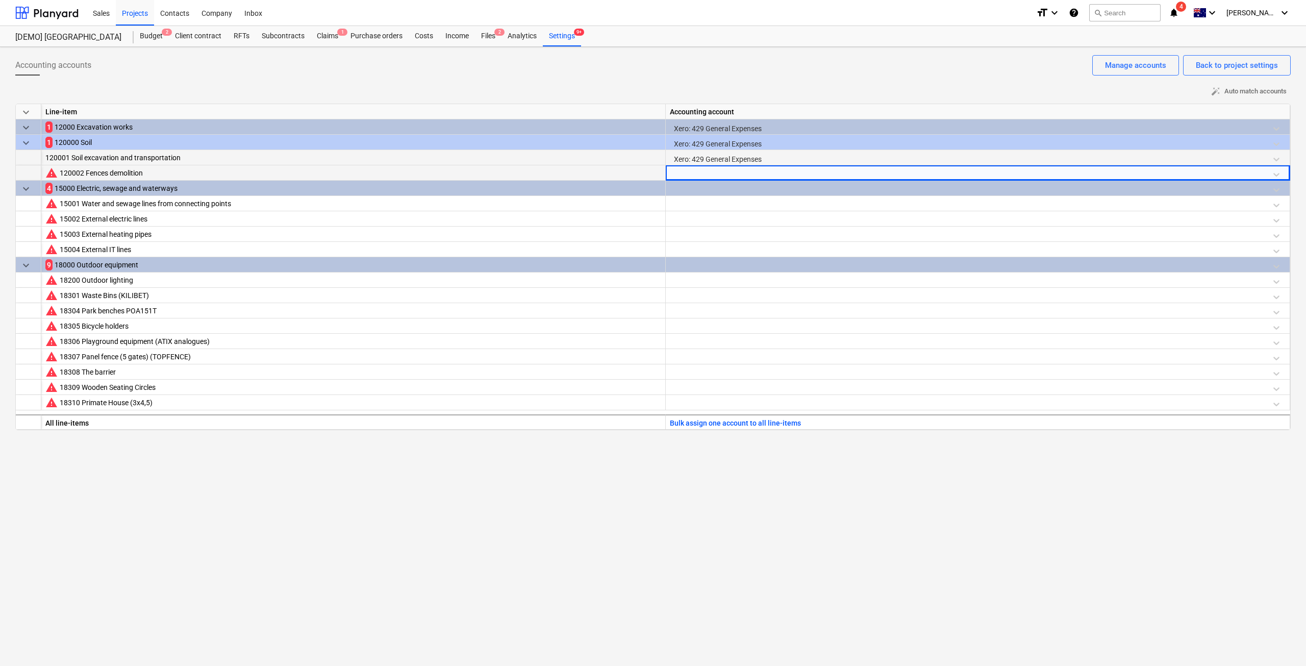
click at [1270, 170] on div at bounding box center [978, 174] width 616 height 18
click at [1272, 175] on div at bounding box center [978, 174] width 616 height 18
click at [1277, 174] on div at bounding box center [978, 174] width 616 height 18
click at [1275, 172] on div at bounding box center [978, 174] width 616 height 18
click at [1007, 245] on div at bounding box center [978, 251] width 616 height 18
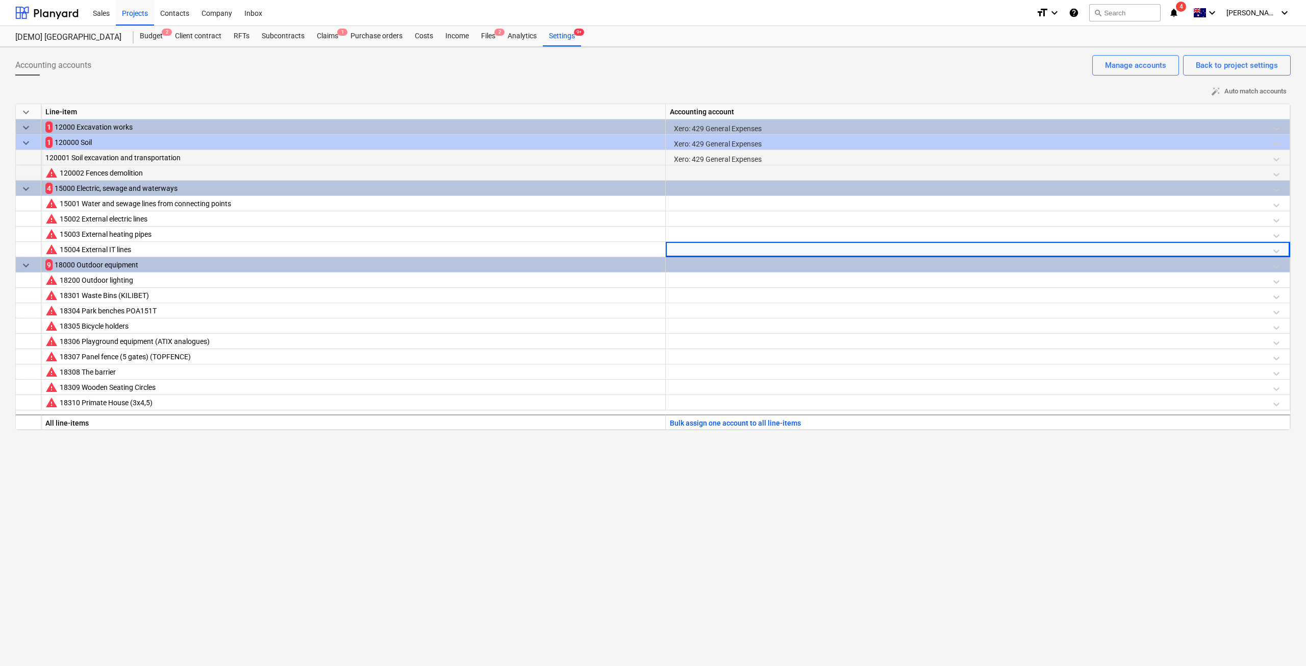
click at [877, 177] on div at bounding box center [978, 174] width 616 height 18
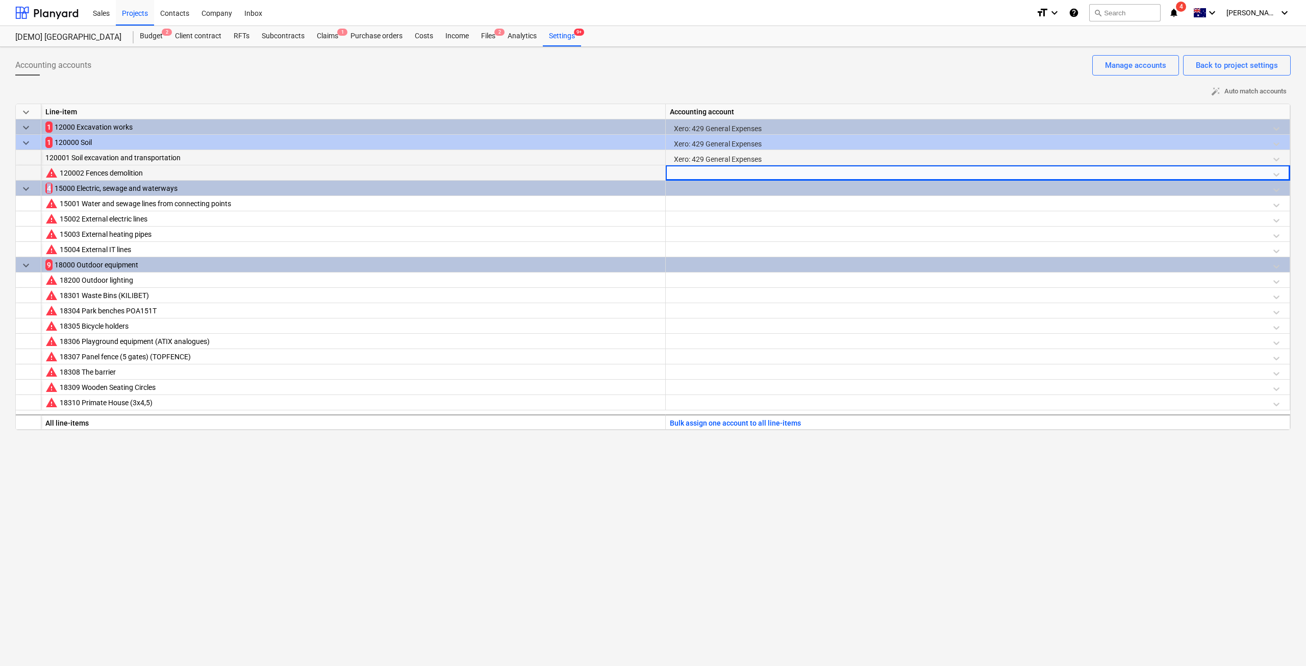
click at [877, 177] on div at bounding box center [978, 174] width 616 height 18
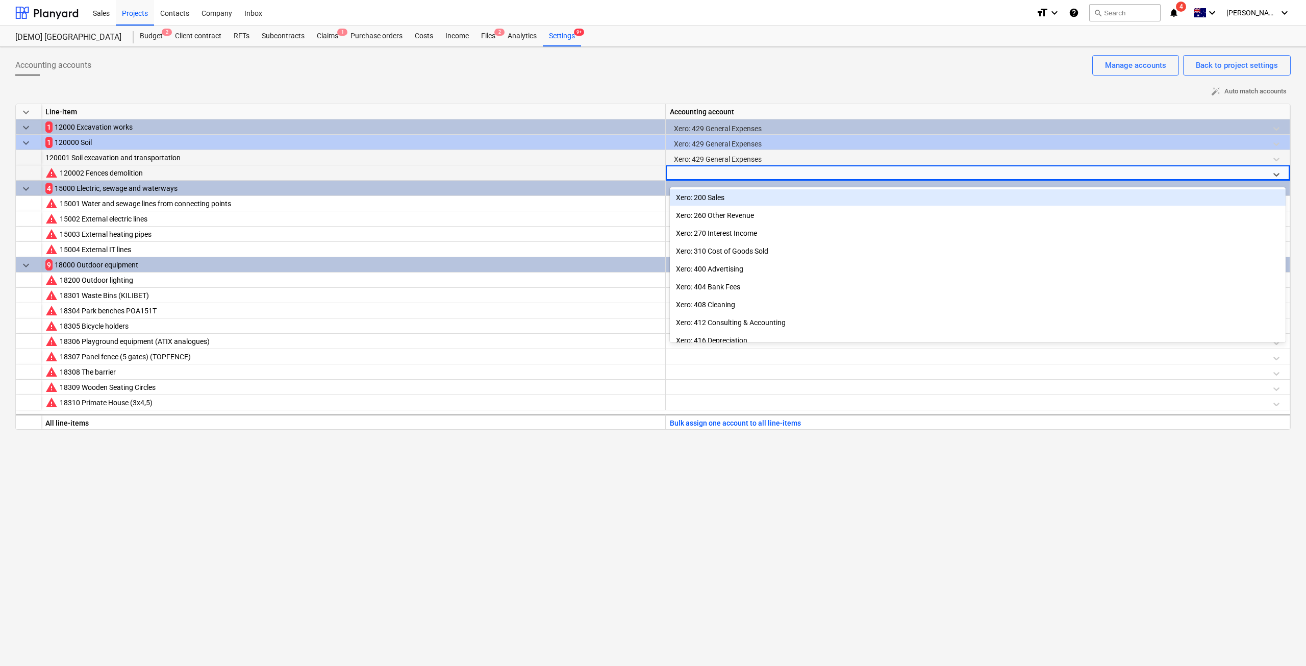
click at [744, 201] on div "Xero: 200 Sales" at bounding box center [978, 197] width 616 height 16
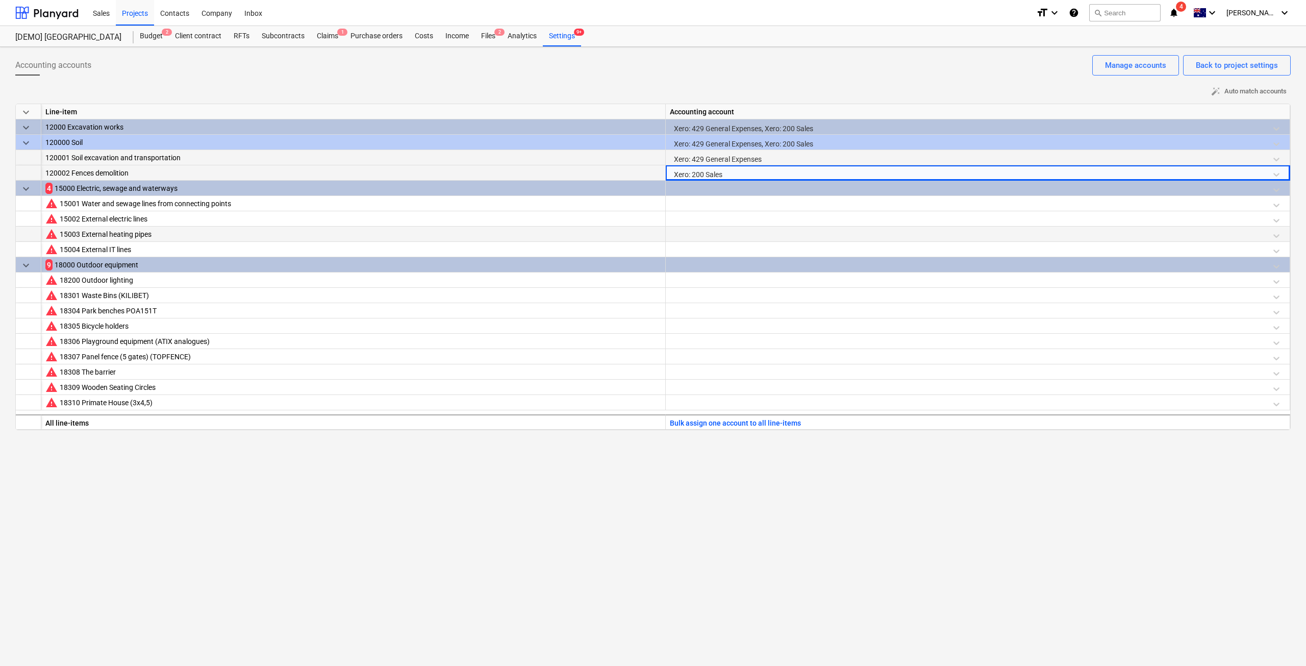
click at [790, 238] on div at bounding box center [978, 236] width 616 height 18
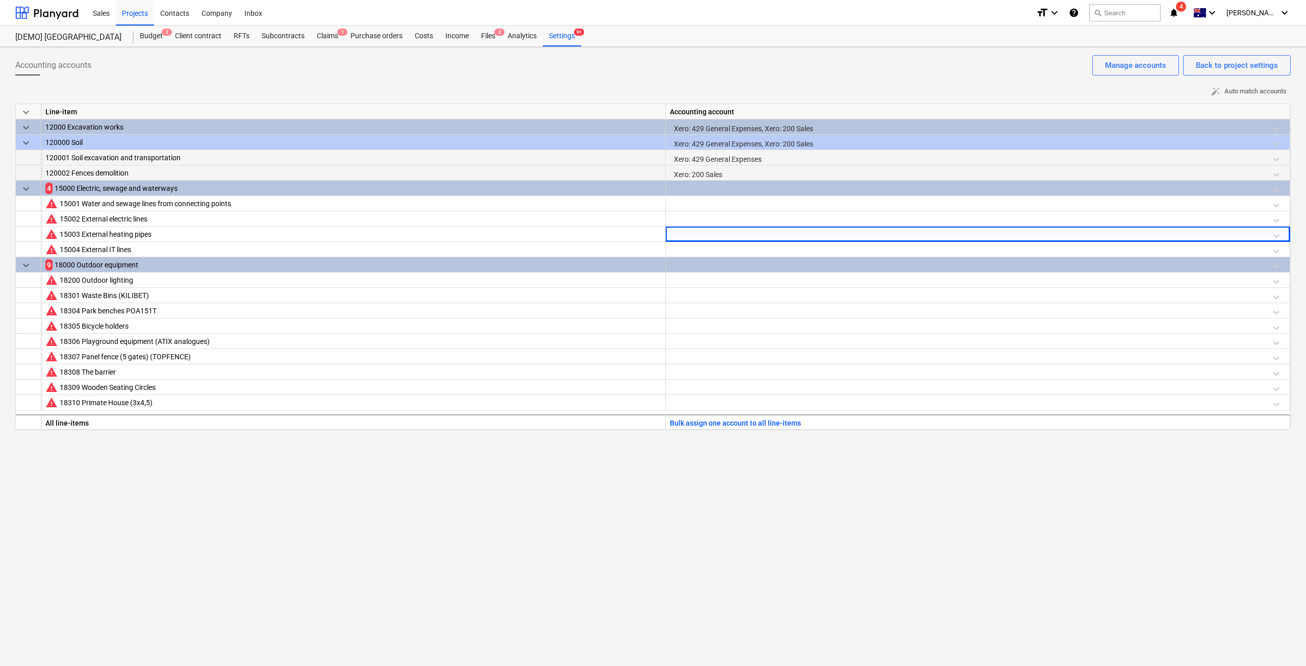
click at [716, 186] on div at bounding box center [978, 190] width 616 height 18
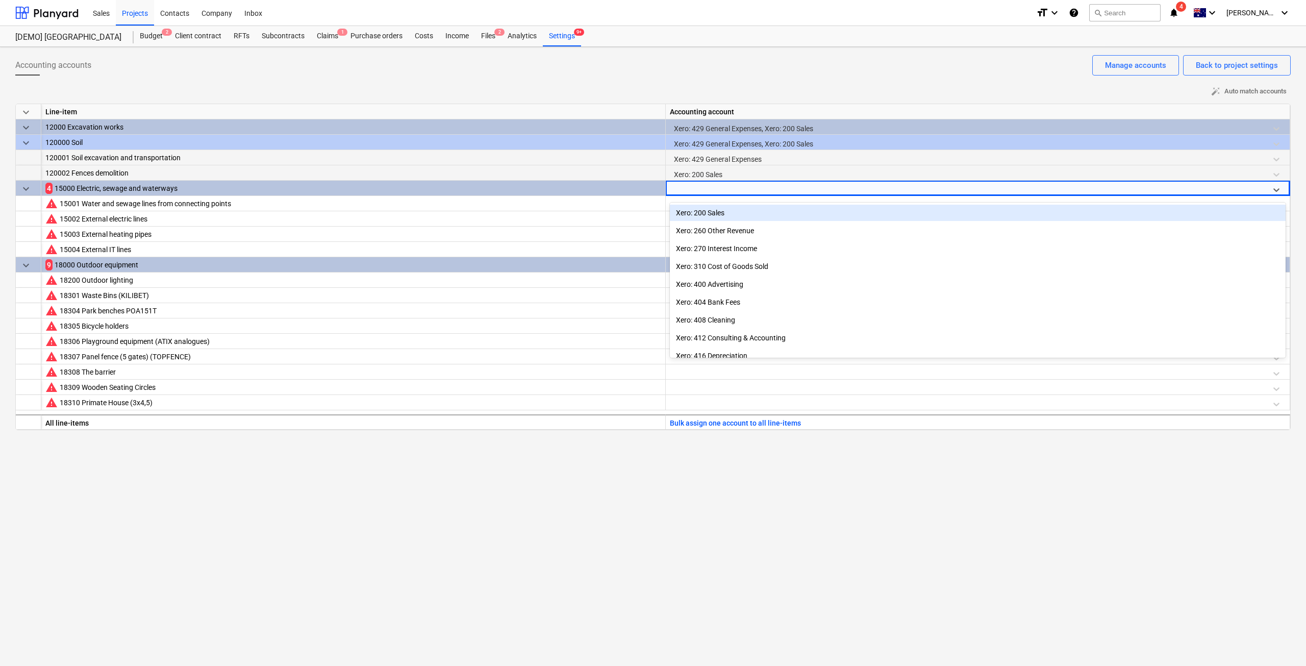
click at [715, 219] on div "Xero: 200 Sales" at bounding box center [978, 213] width 616 height 16
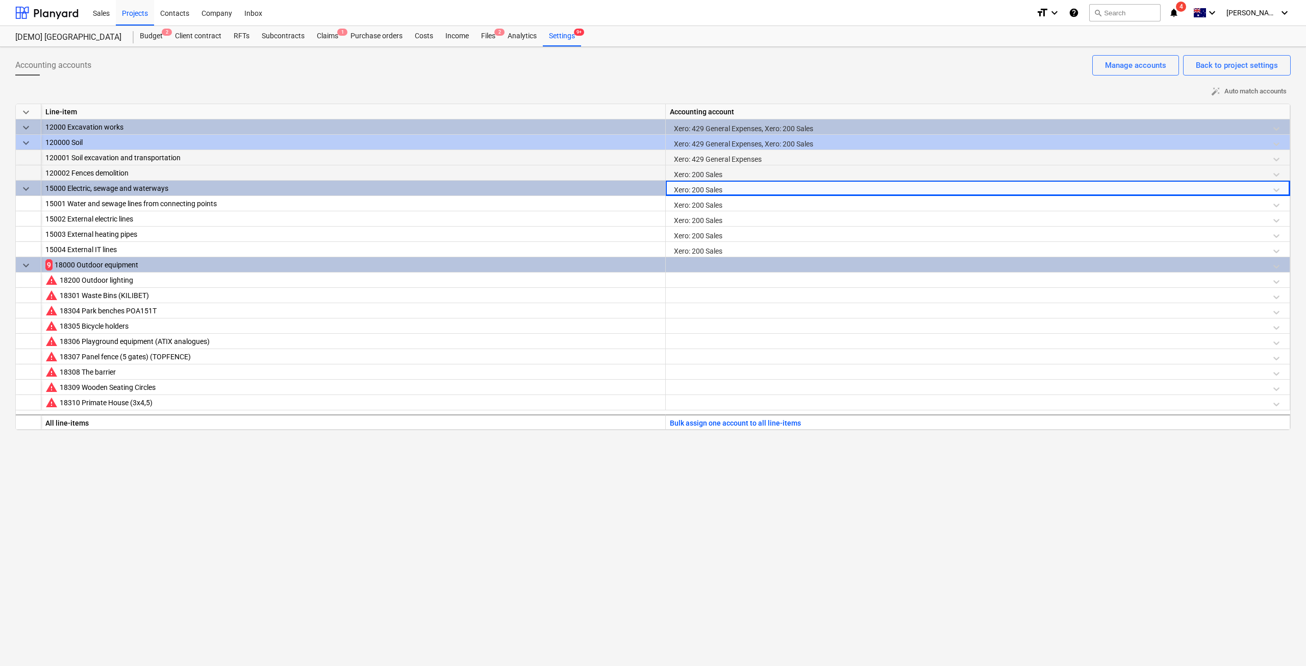
click at [715, 263] on div at bounding box center [978, 266] width 616 height 18
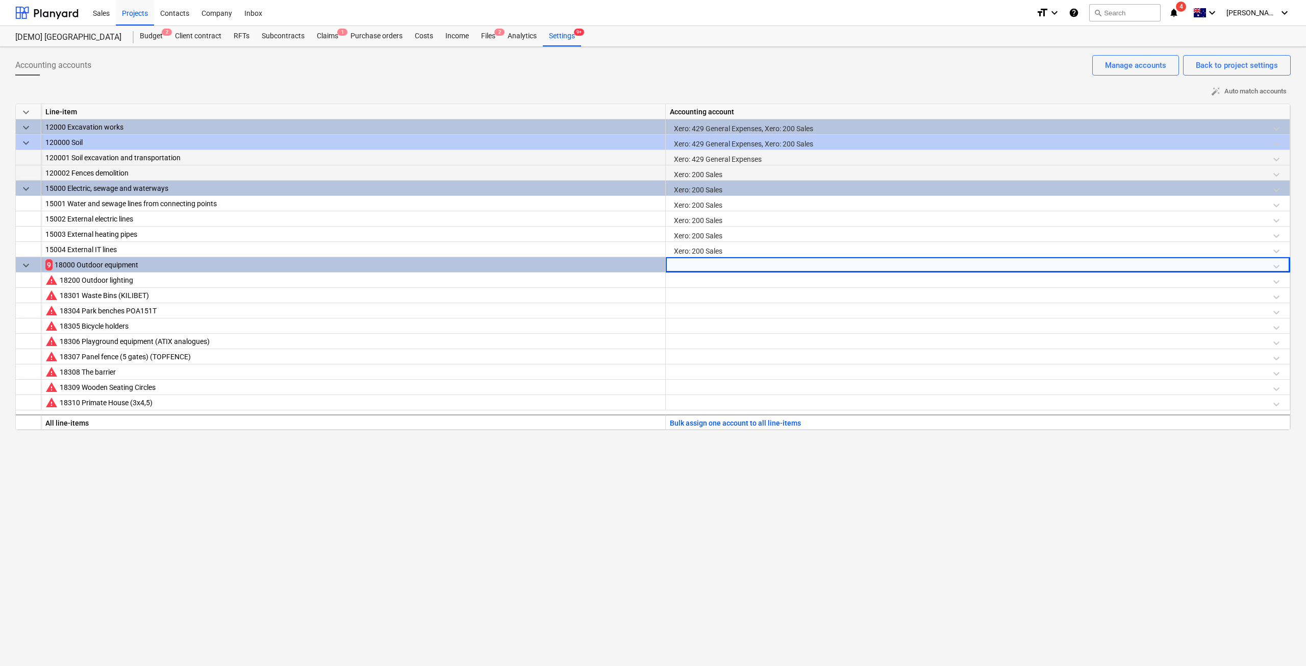
click at [715, 263] on div at bounding box center [978, 266] width 616 height 18
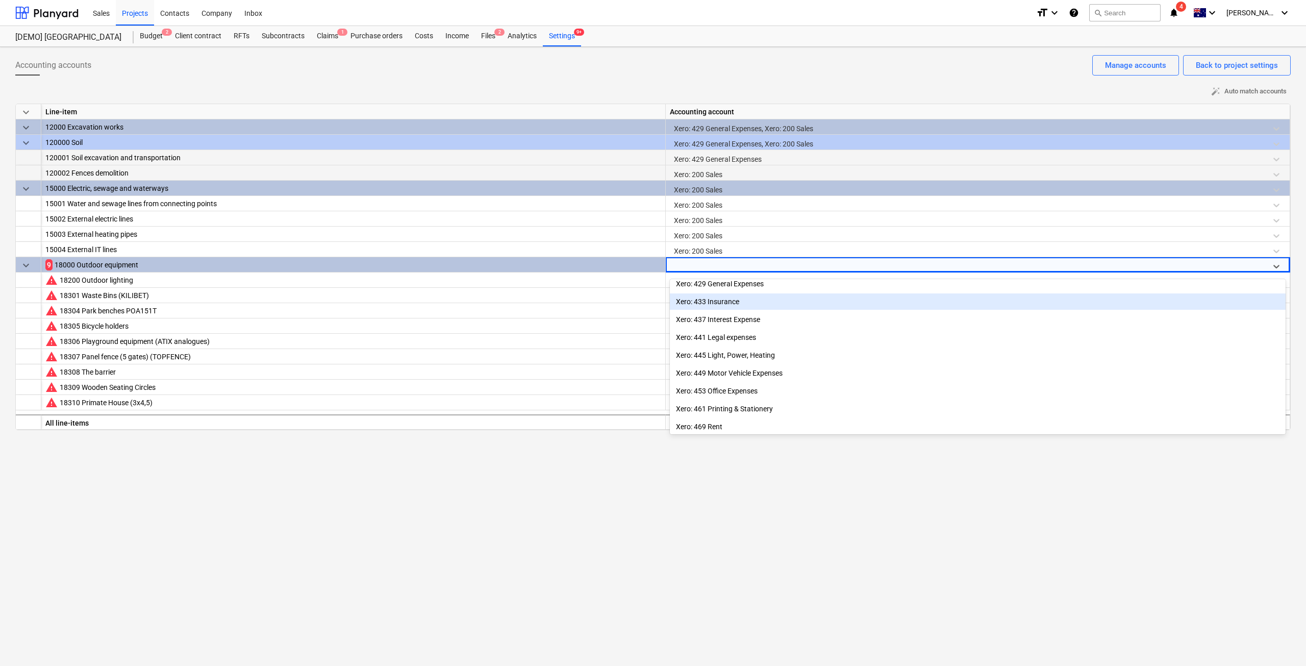
scroll to position [204, 0]
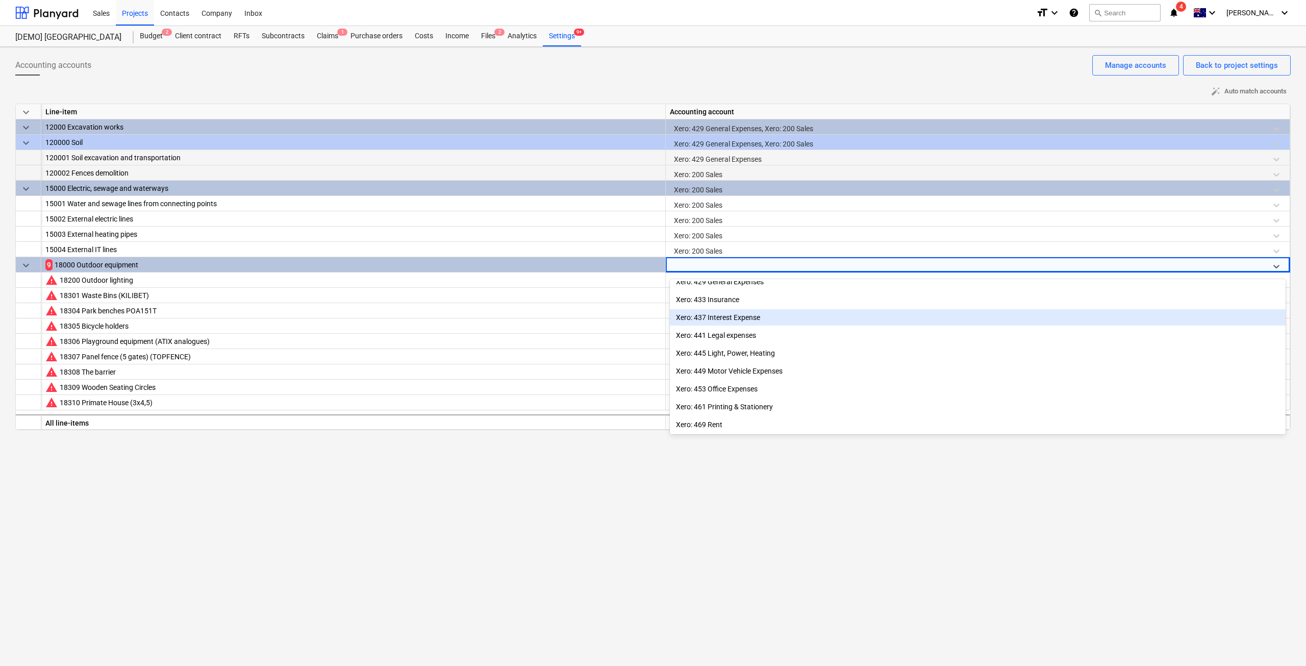
click at [728, 316] on div "Xero: 437 Interest Expense" at bounding box center [978, 317] width 616 height 16
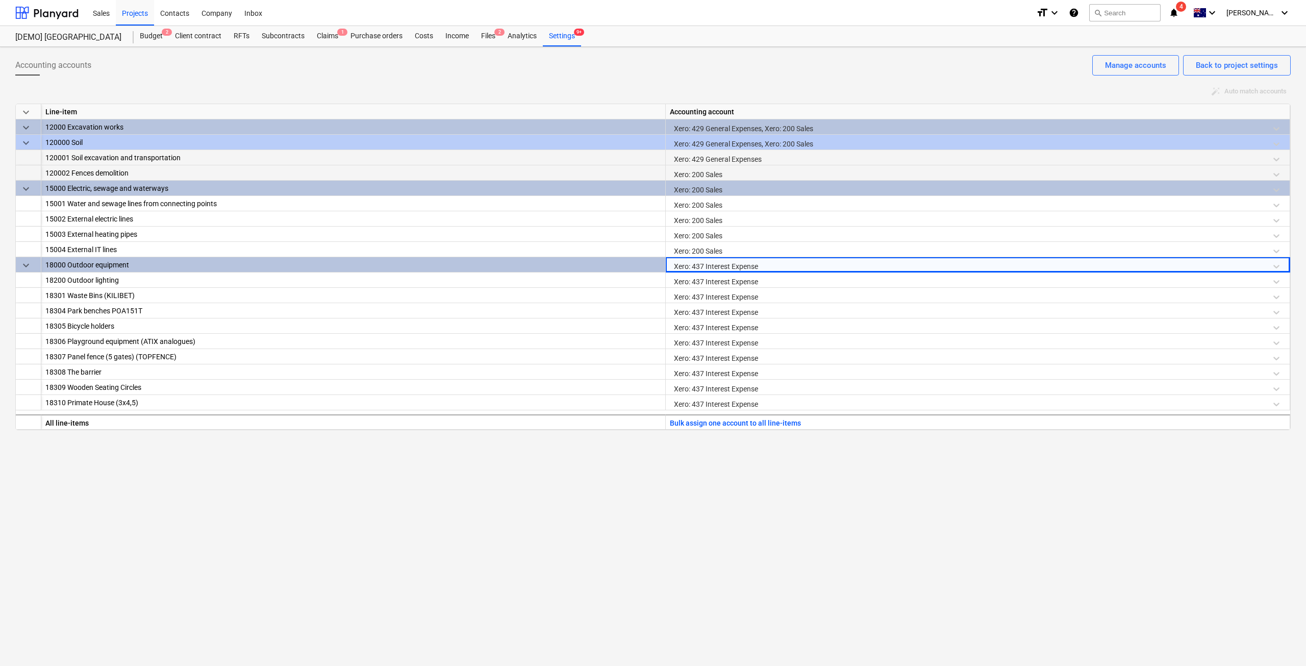
click at [732, 270] on div "Xero: 437 Interest Expense" at bounding box center [978, 266] width 616 height 18
click at [732, 267] on div "Xero: 437 Interest Expense" at bounding box center [978, 266] width 616 height 18
click at [739, 260] on div "Xero: 437 Interest Expense" at bounding box center [978, 266] width 616 height 18
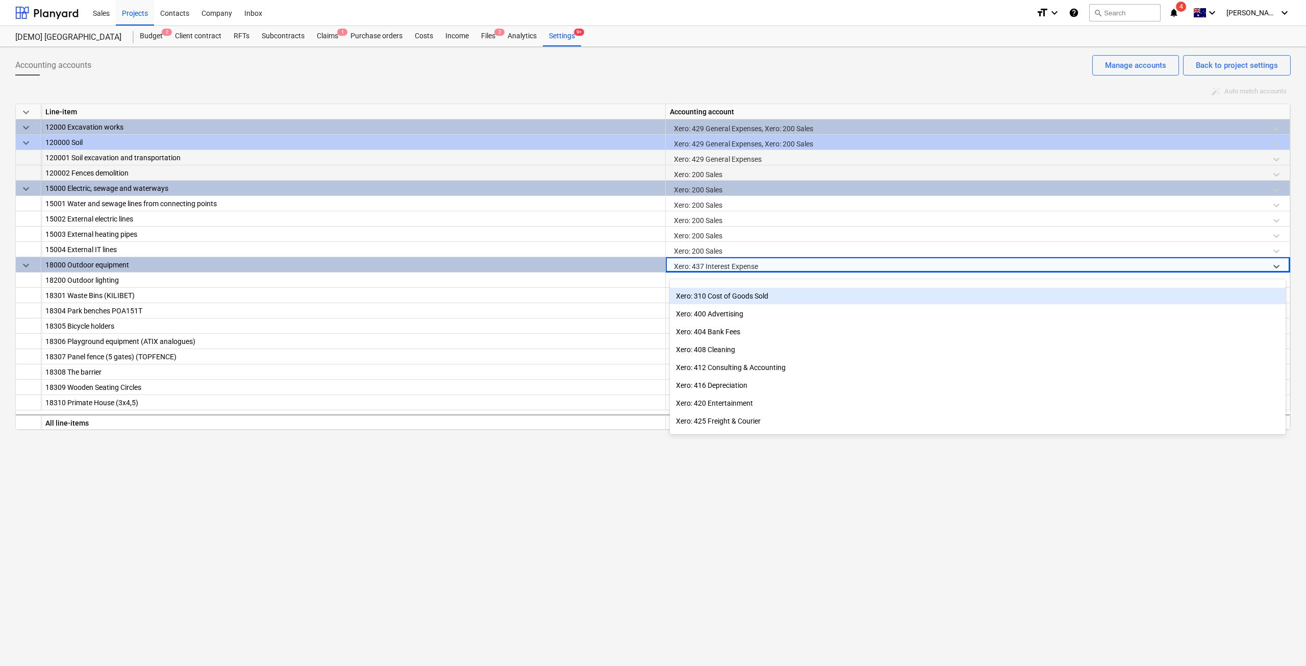
scroll to position [51, 0]
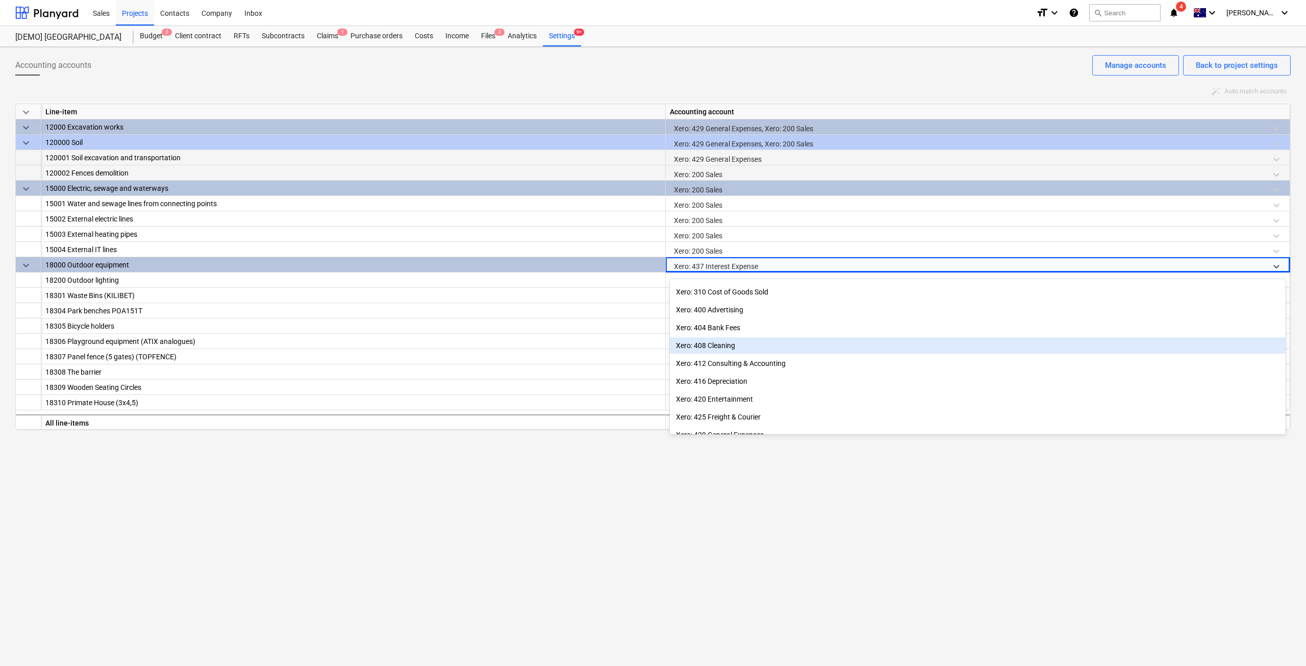
click at [764, 349] on div "Xero: 408 Cleaning" at bounding box center [978, 345] width 616 height 16
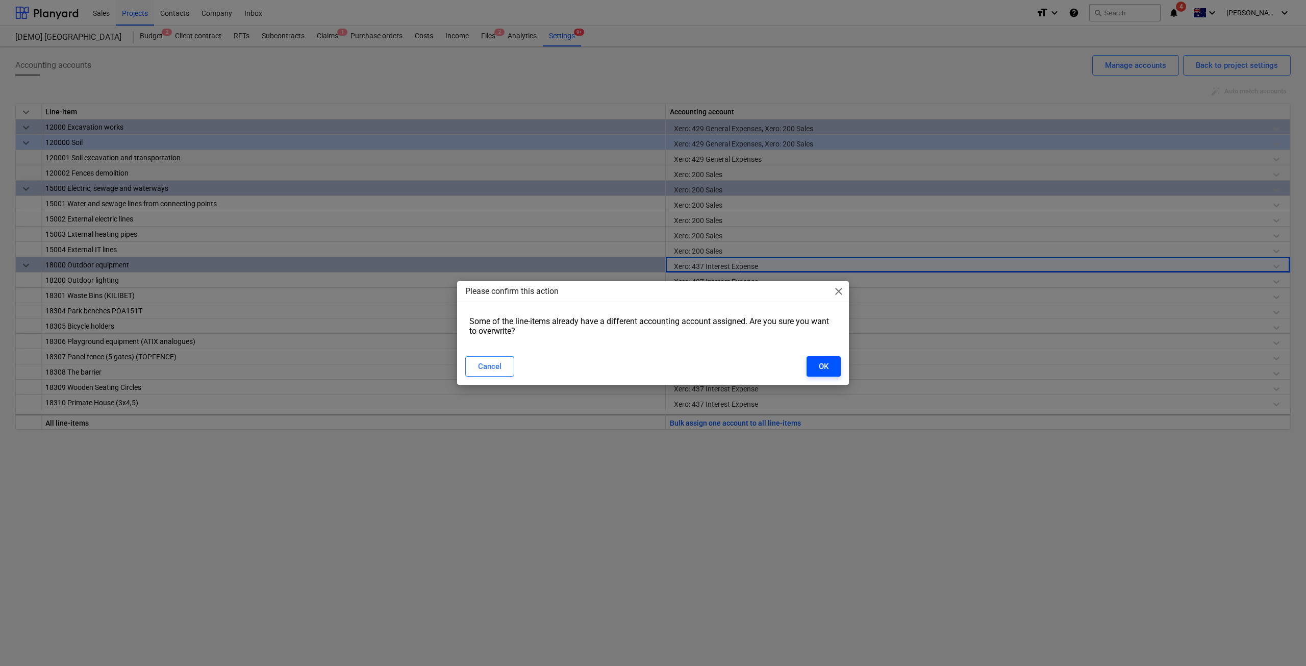
click at [820, 362] on div "OK" at bounding box center [824, 366] width 10 height 13
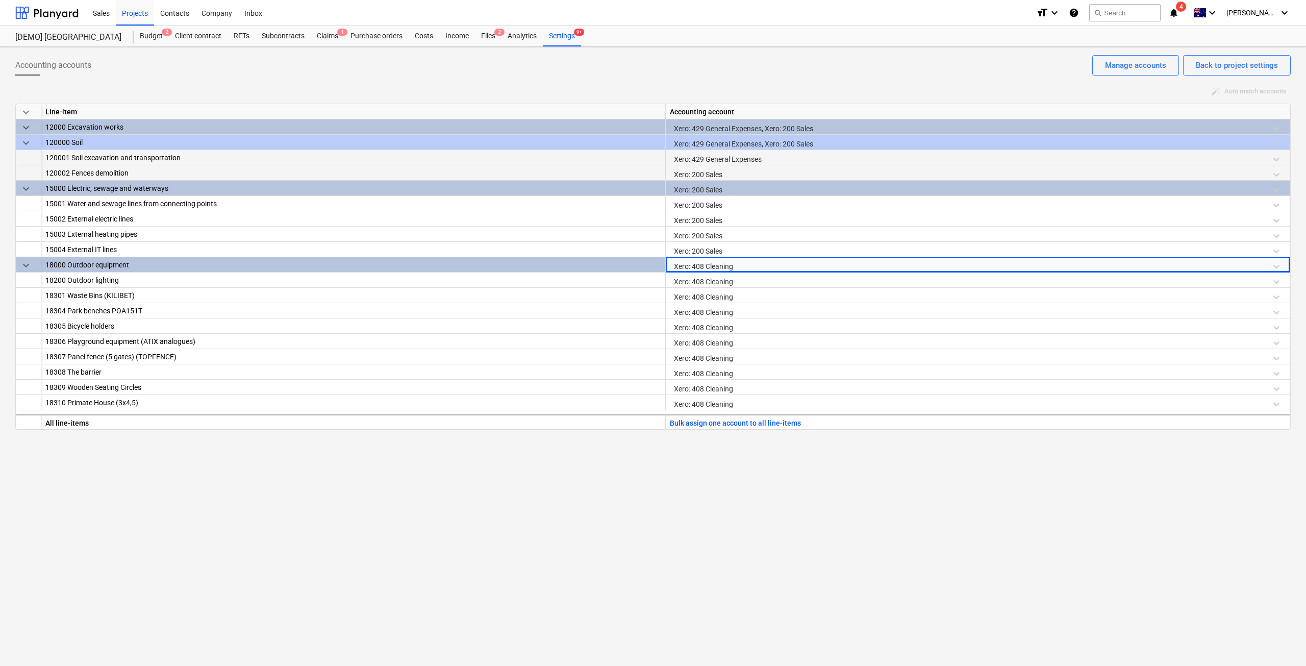
click at [811, 483] on div "Accounting accounts Back to project settings Manage accounts auto_fix_high Auto…" at bounding box center [653, 356] width 1306 height 619
click at [216, 38] on div "Client contract" at bounding box center [198, 36] width 59 height 20
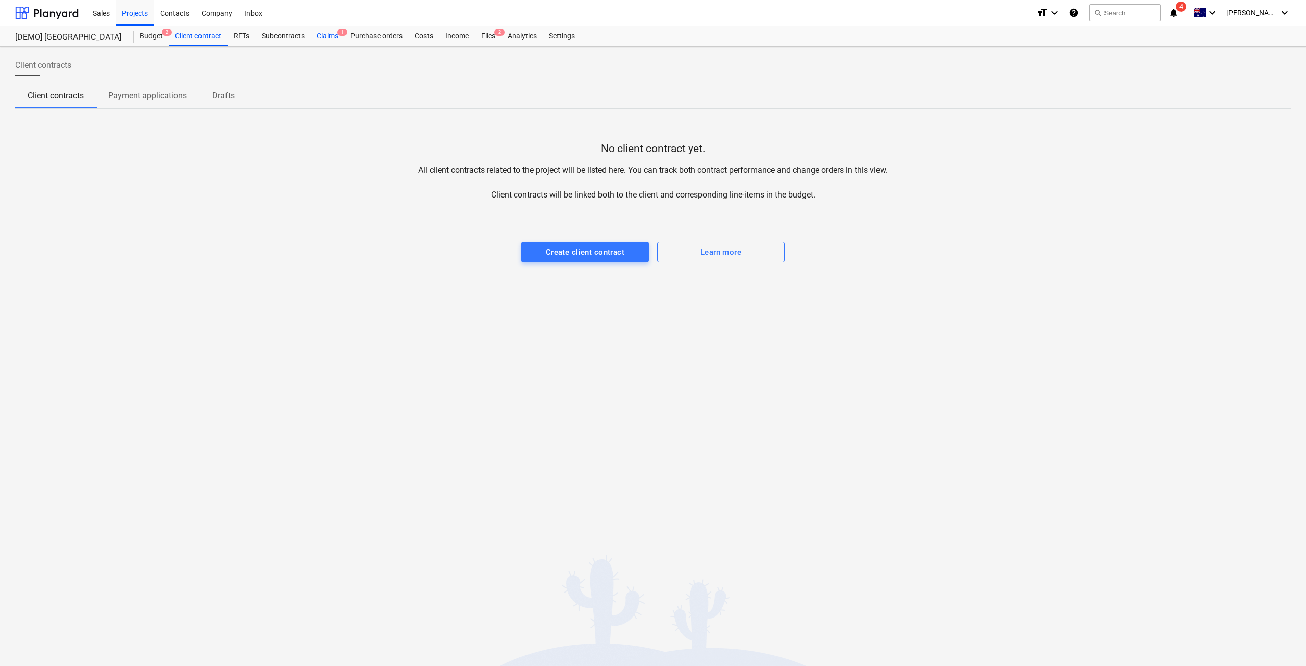
click at [335, 33] on div "Claims 1" at bounding box center [328, 36] width 34 height 20
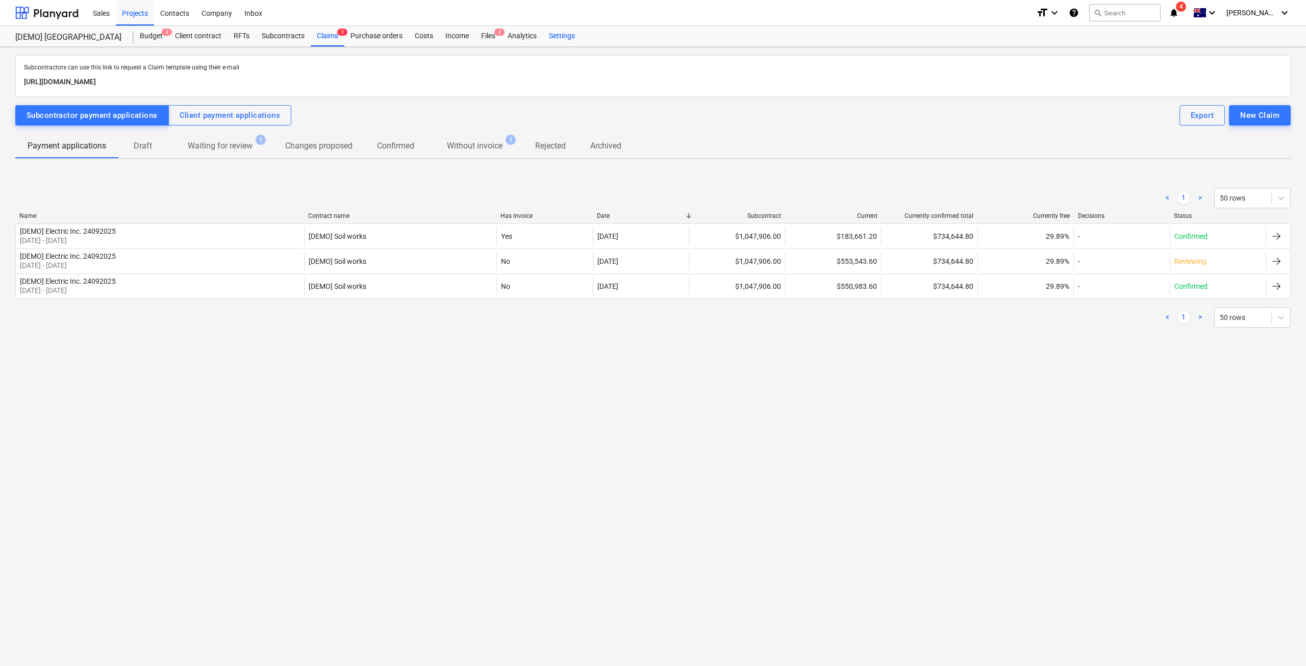
click at [557, 34] on div "Settings" at bounding box center [562, 36] width 38 height 20
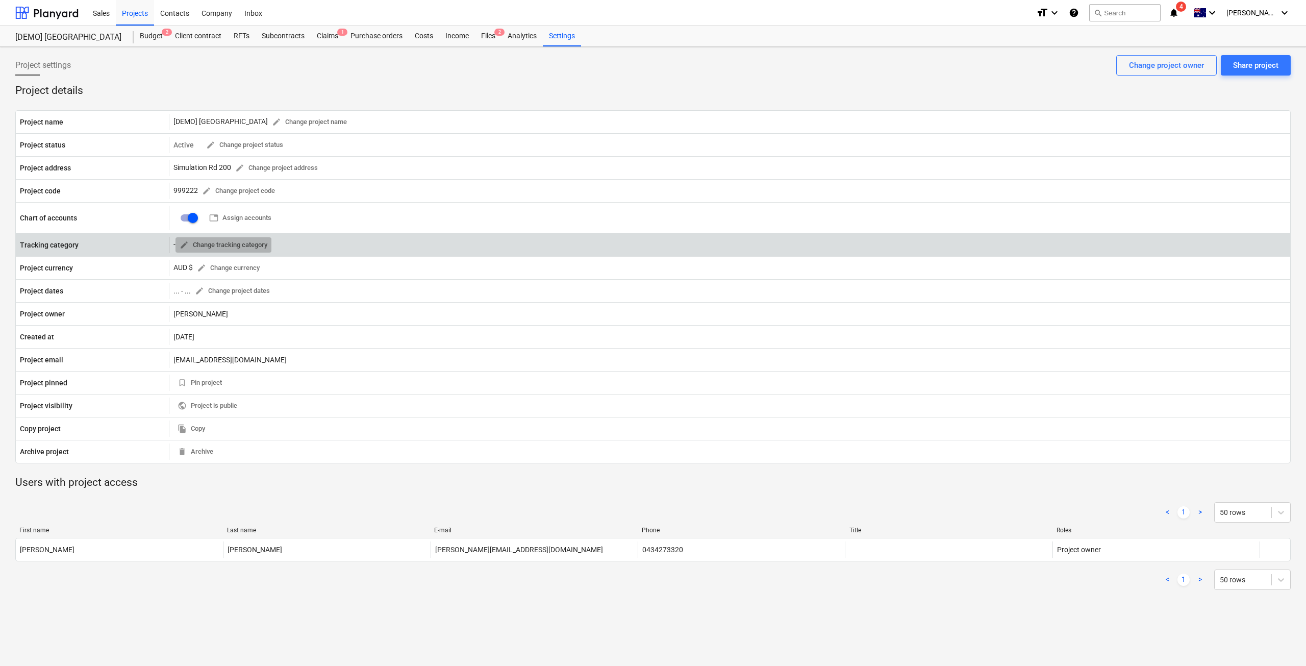
click at [267, 238] on button "edit Change tracking category" at bounding box center [224, 245] width 96 height 16
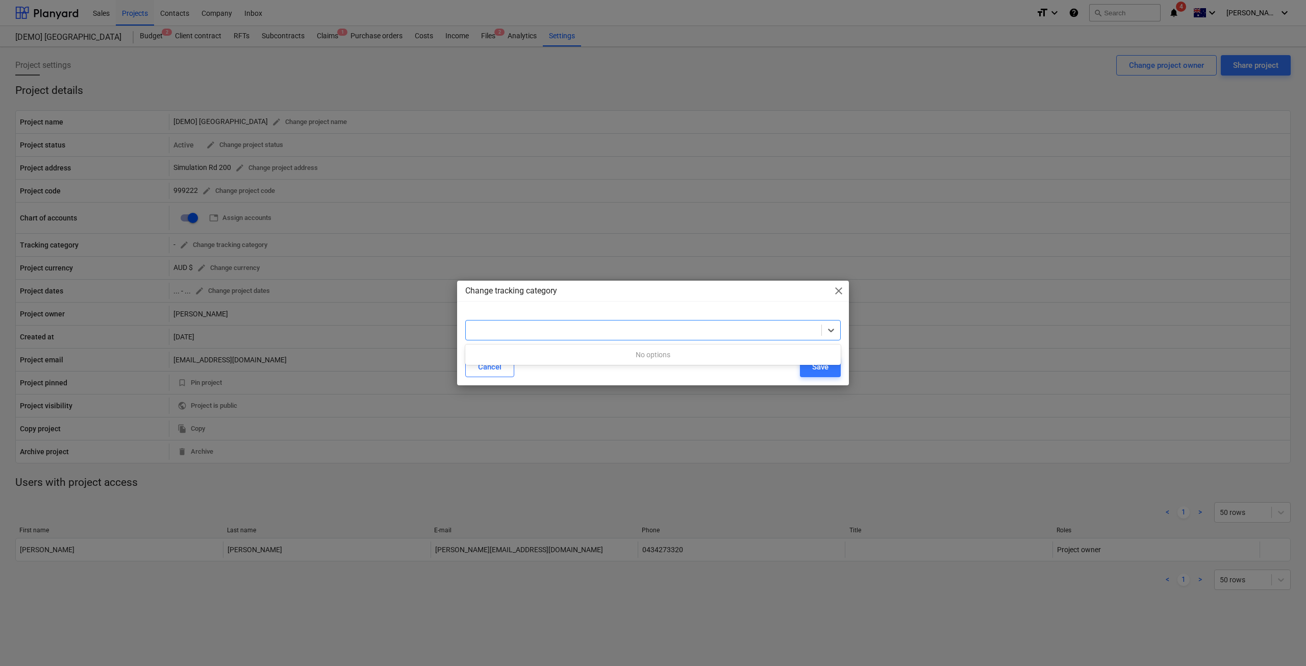
click at [556, 328] on div at bounding box center [643, 330] width 345 height 10
click at [560, 333] on div at bounding box center [643, 330] width 345 height 10
type input "123"
click at [660, 377] on div "Cancel Save" at bounding box center [653, 367] width 376 height 20
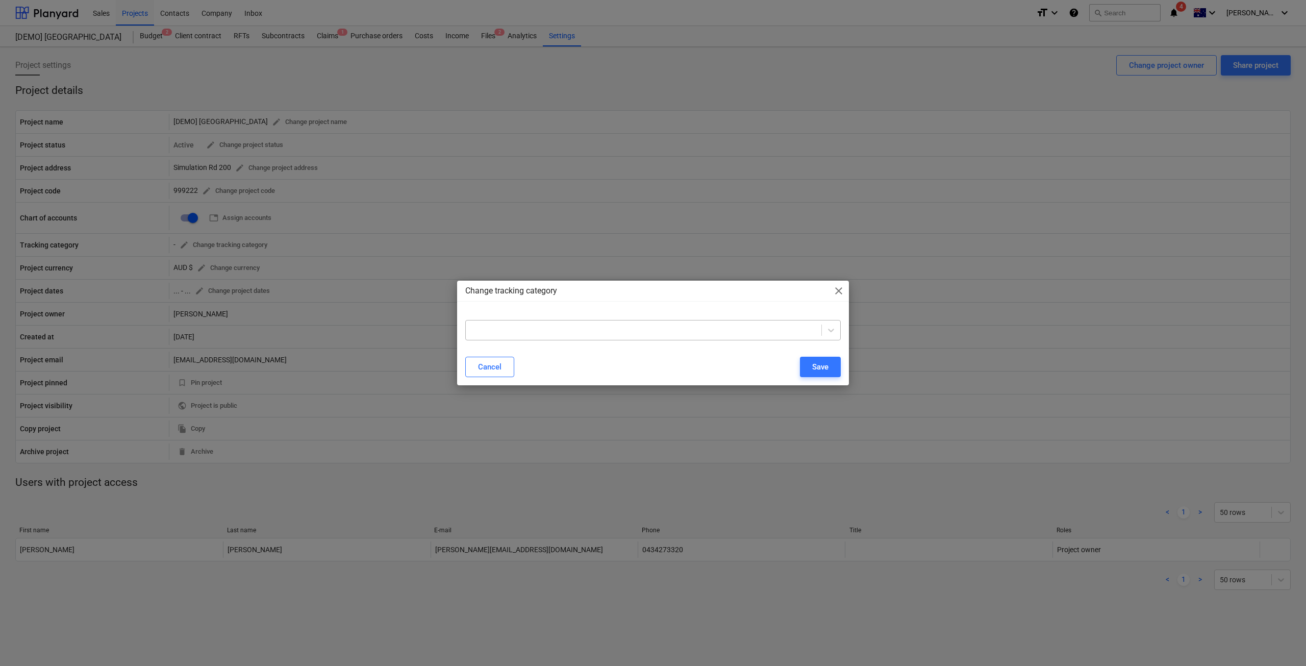
click at [620, 339] on div at bounding box center [653, 330] width 376 height 20
click at [609, 353] on div "No options" at bounding box center [653, 355] width 376 height 16
click at [613, 337] on div at bounding box center [644, 330] width 356 height 14
type input "QQQ123"
click at [813, 369] on div "Save" at bounding box center [820, 366] width 16 height 13
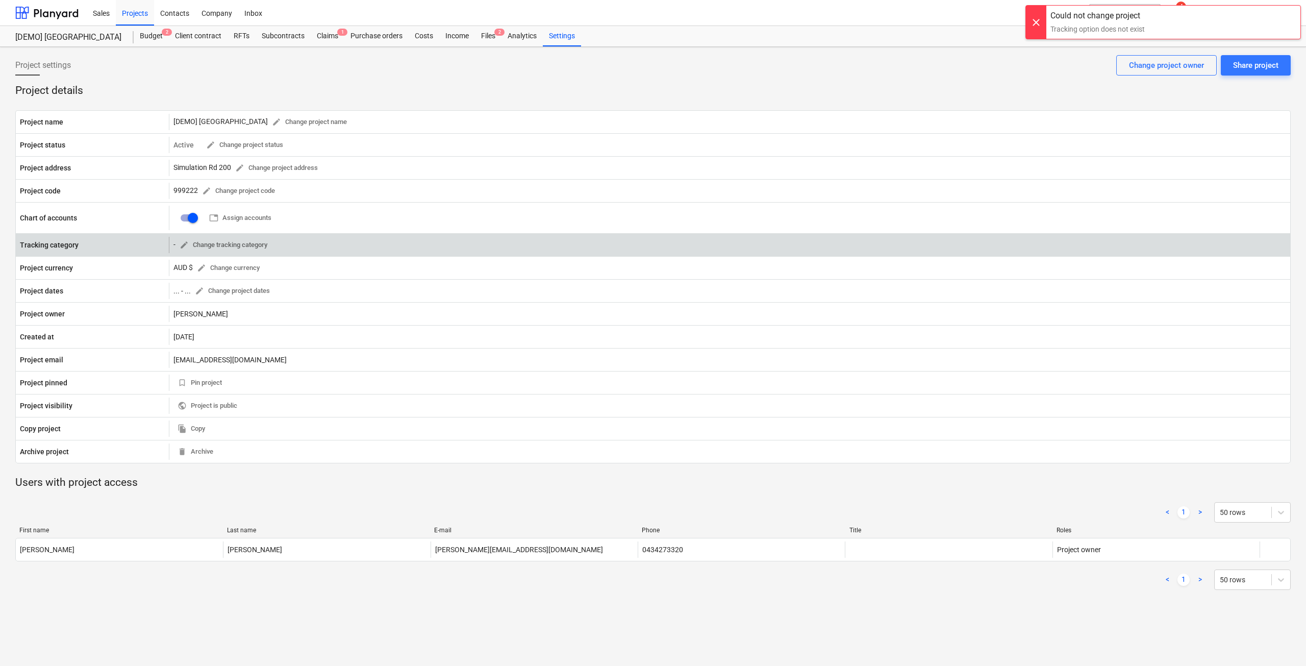
click at [315, 251] on div "- edit Change tracking category" at bounding box center [730, 245] width 1122 height 16
click at [236, 244] on span "edit Change tracking category" at bounding box center [224, 245] width 88 height 12
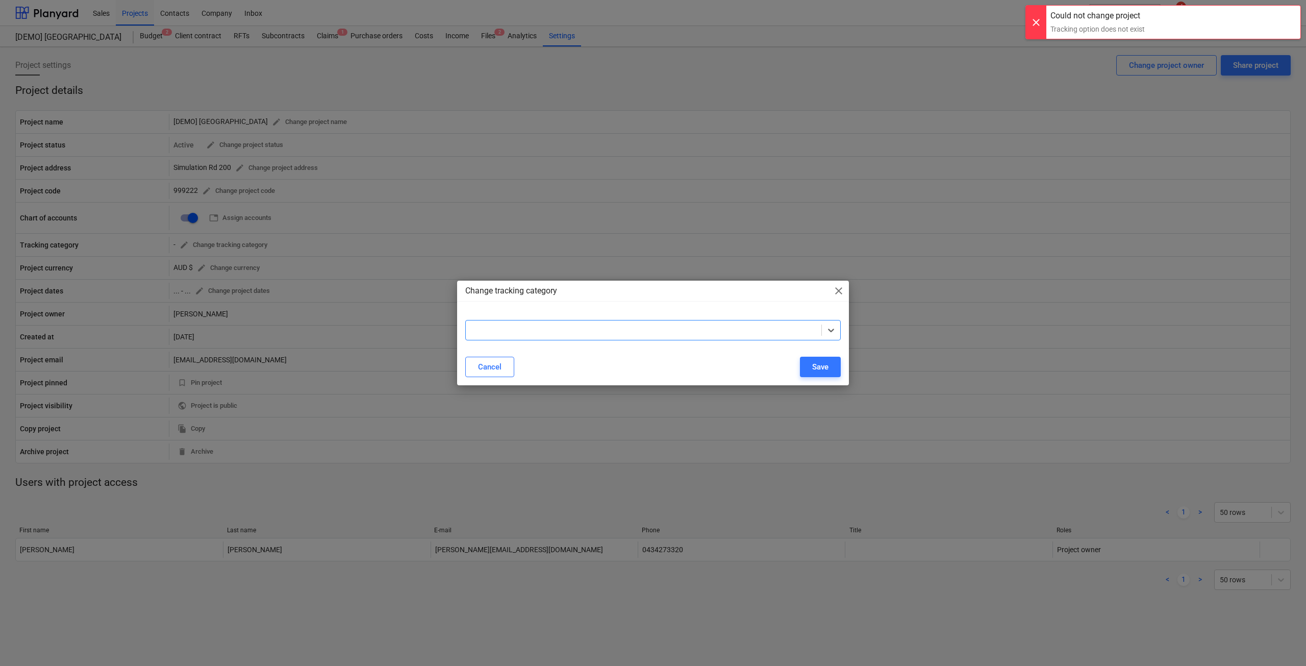
click at [491, 329] on div at bounding box center [643, 330] width 345 height 10
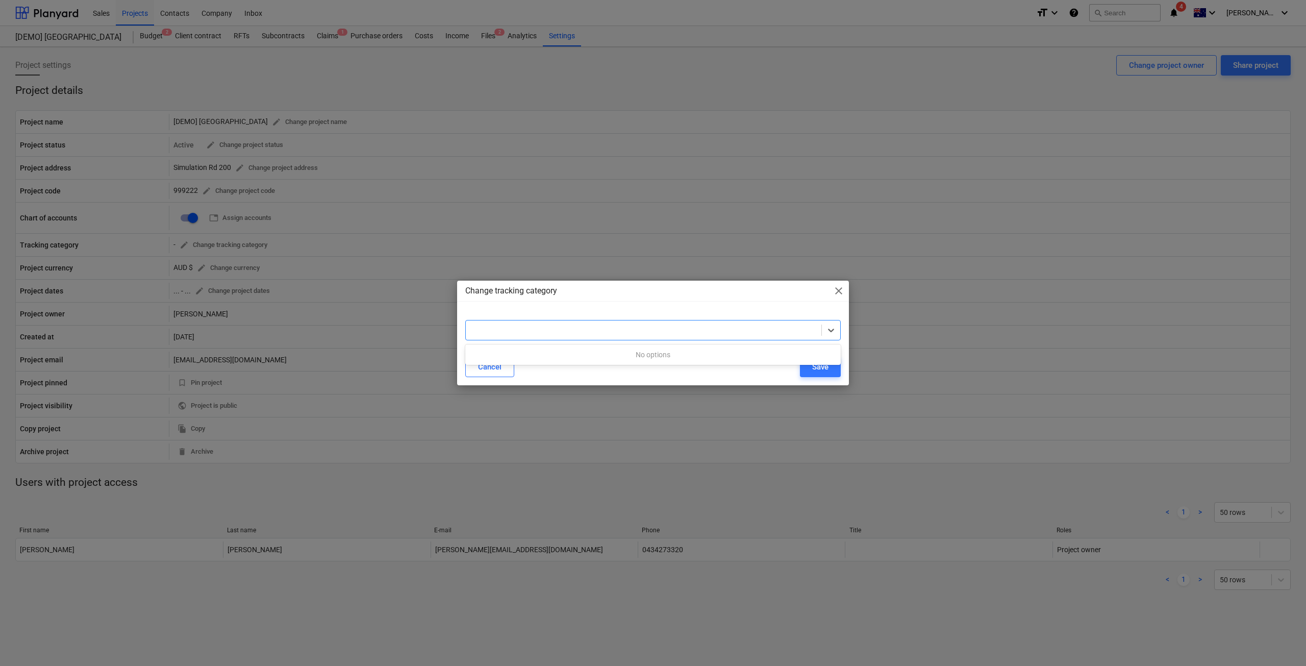
click at [789, 324] on div at bounding box center [644, 330] width 356 height 14
click at [832, 330] on icon at bounding box center [831, 331] width 6 height 4
click at [624, 357] on div "No options" at bounding box center [653, 355] width 376 height 16
click at [841, 289] on span "close" at bounding box center [839, 291] width 12 height 12
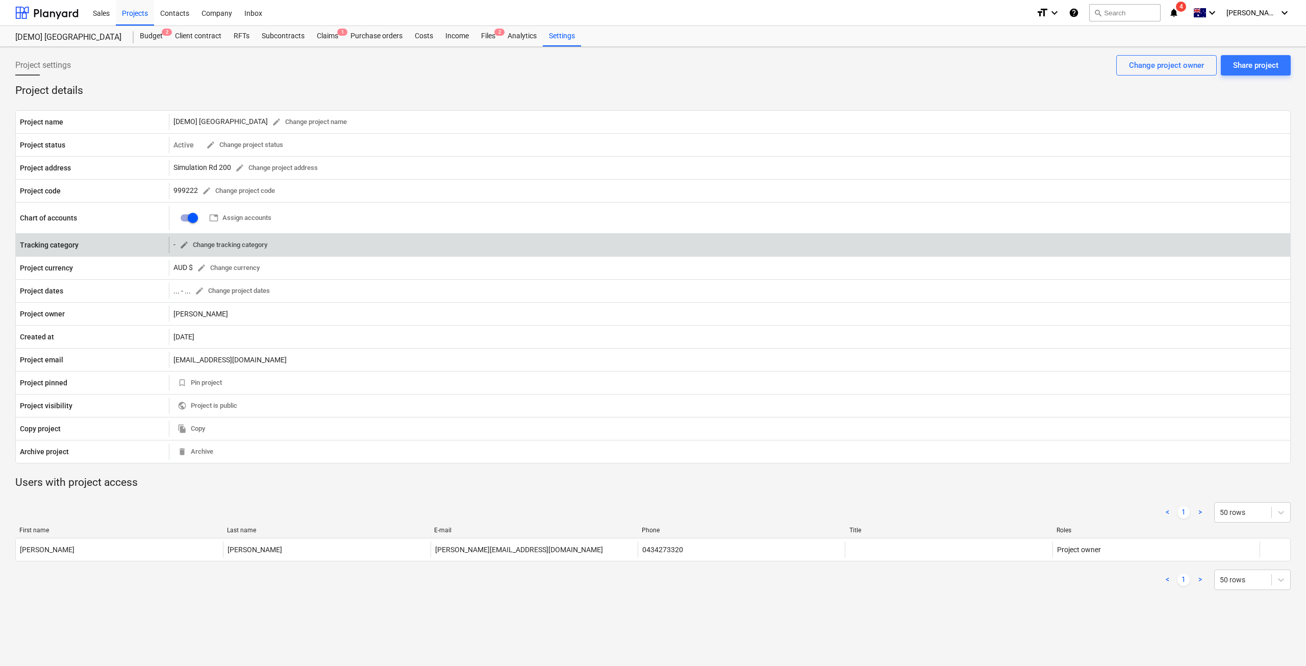
click at [213, 241] on span "edit Change tracking category" at bounding box center [224, 245] width 88 height 12
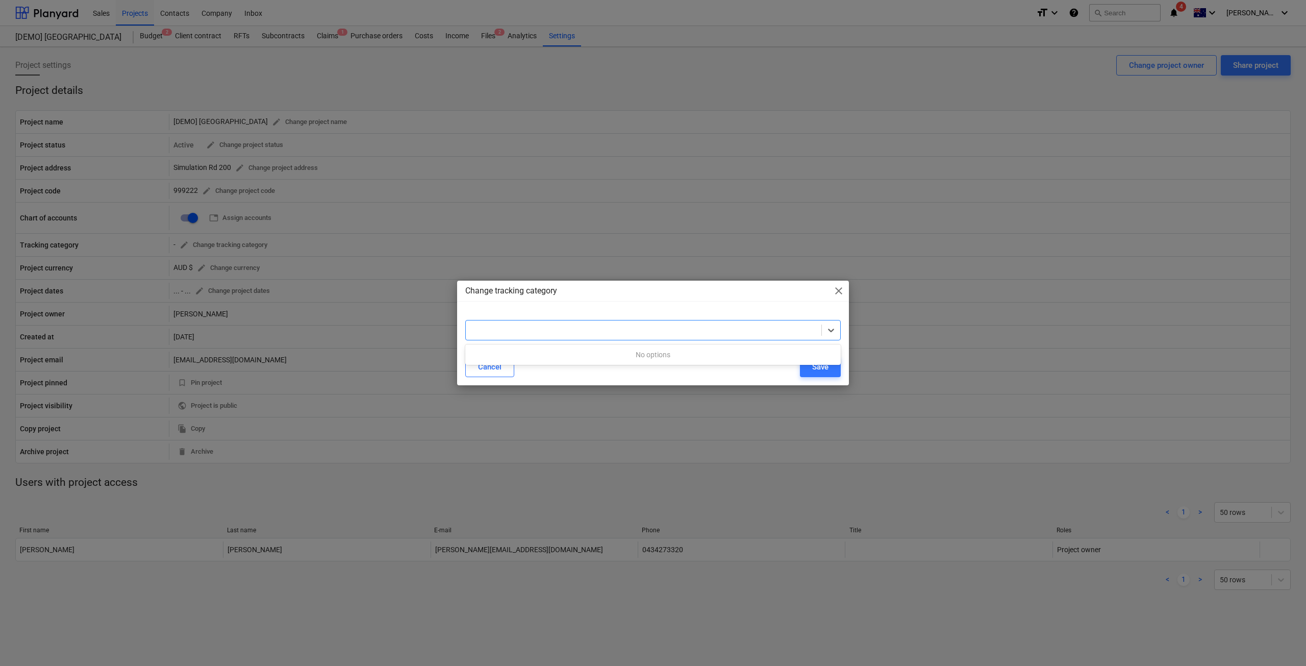
click at [590, 326] on div at bounding box center [643, 330] width 345 height 10
type input "P-"
click at [833, 288] on span "close" at bounding box center [839, 291] width 12 height 12
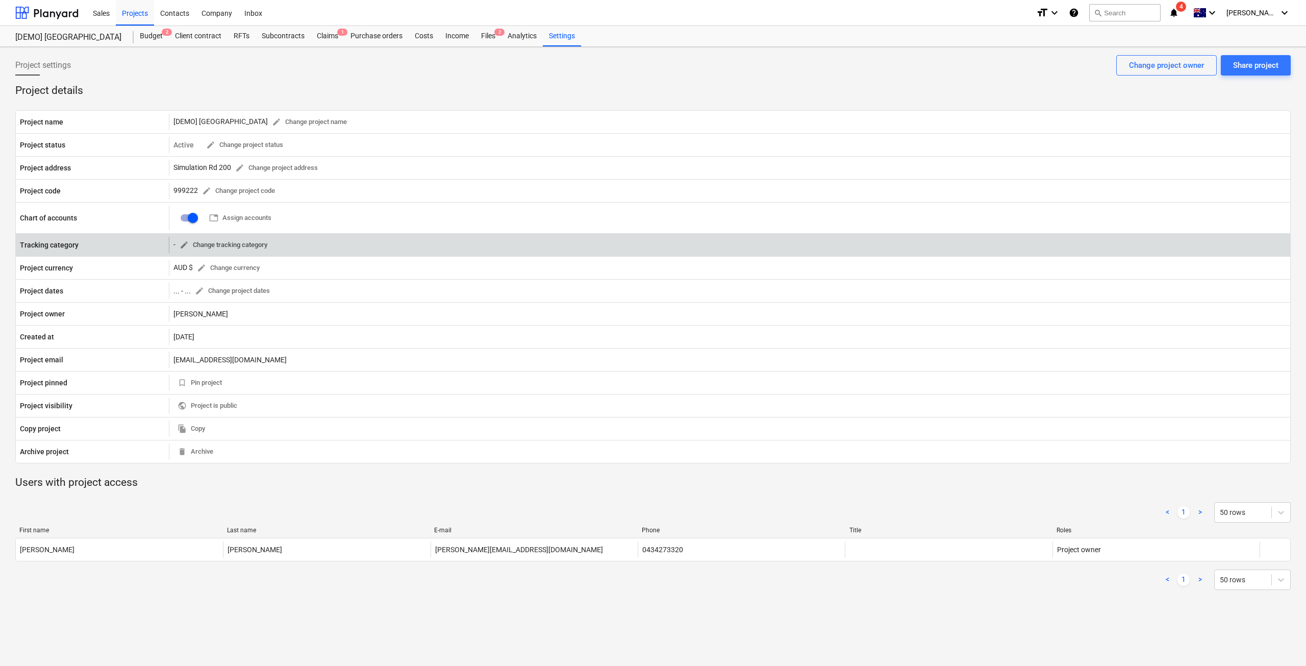
click at [262, 245] on span "edit Change tracking category" at bounding box center [224, 245] width 88 height 12
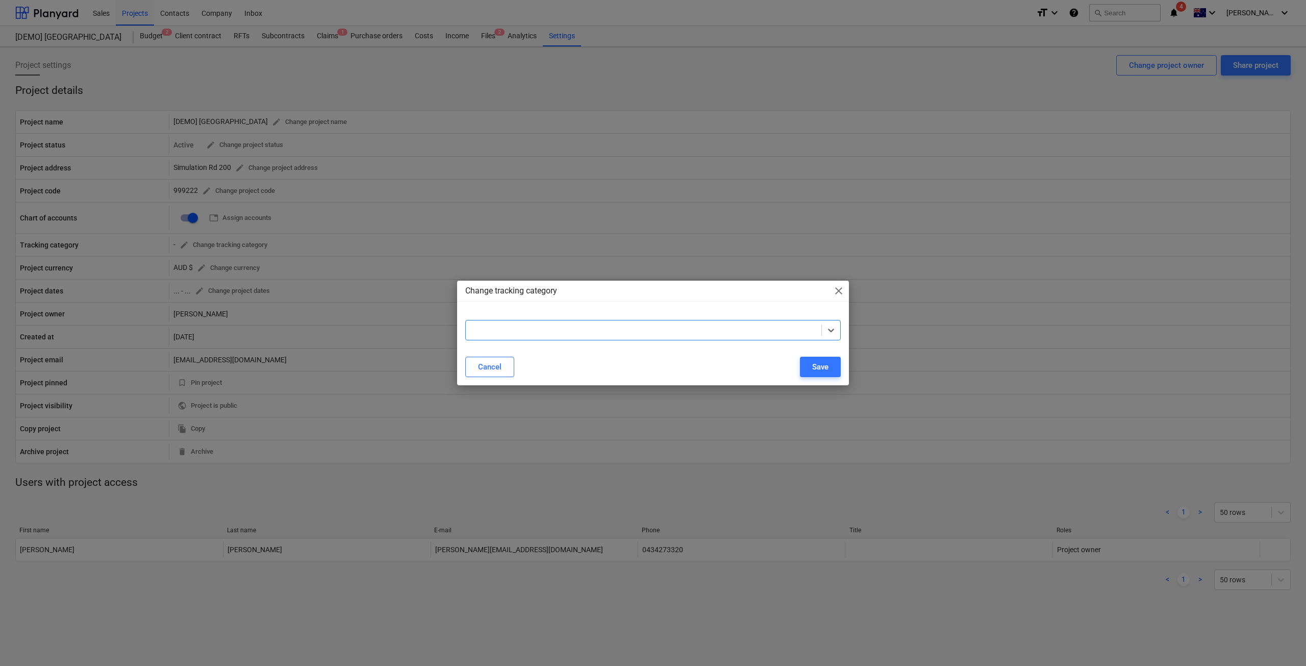
drag, startPoint x: 559, startPoint y: 335, endPoint x: 577, endPoint y: 336, distance: 17.9
click at [562, 335] on div at bounding box center [643, 330] width 345 height 10
click at [552, 342] on div at bounding box center [653, 330] width 392 height 37
click at [551, 333] on div at bounding box center [643, 330] width 345 height 10
click at [551, 355] on div "No options" at bounding box center [653, 355] width 376 height 16
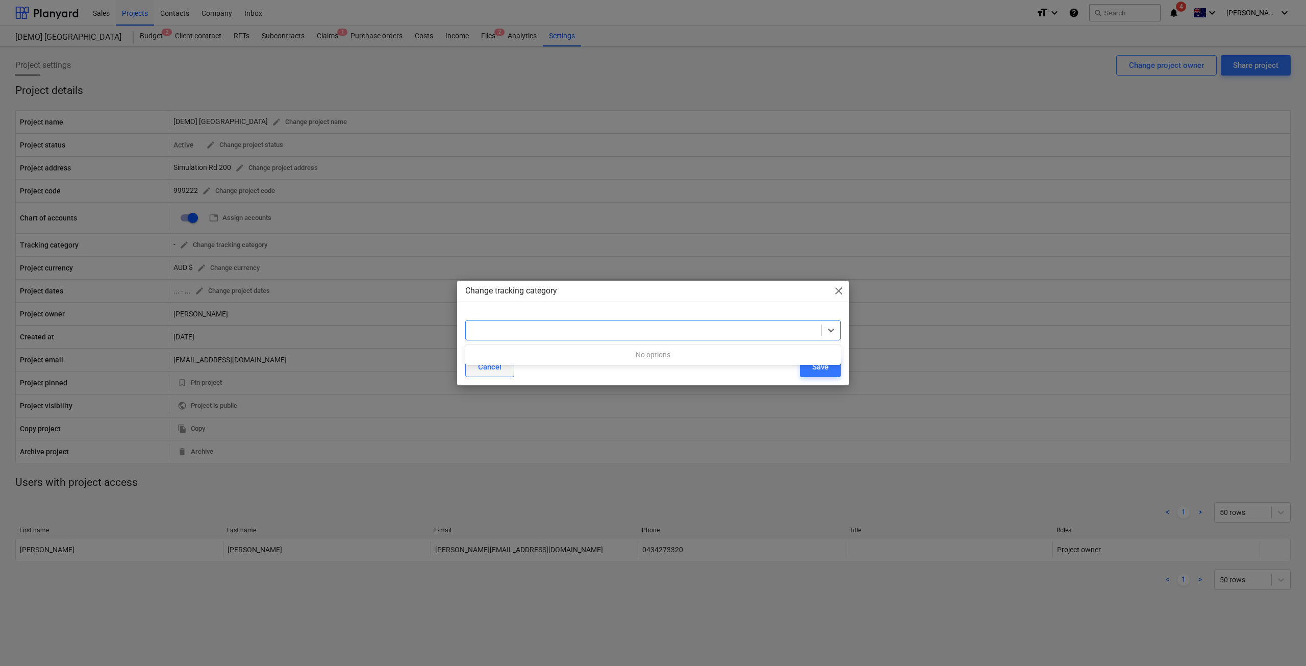
click at [501, 376] on button "Cancel" at bounding box center [489, 367] width 49 height 20
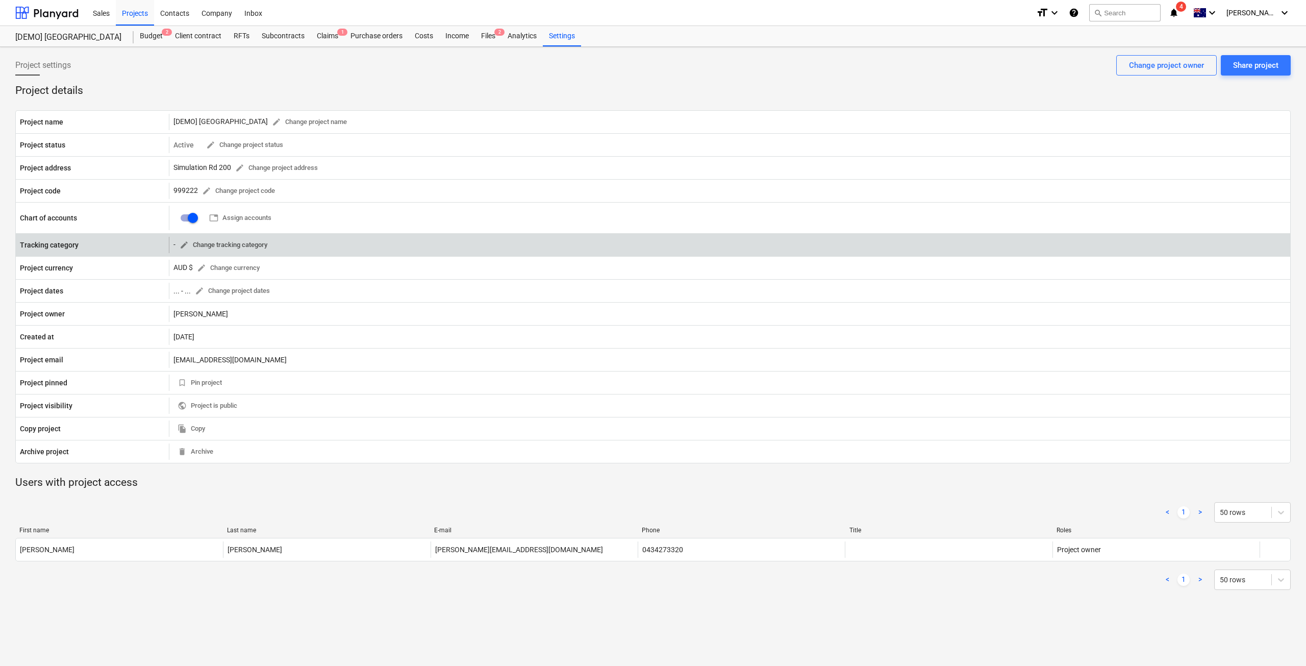
click at [264, 243] on span "edit Change tracking category" at bounding box center [224, 245] width 88 height 12
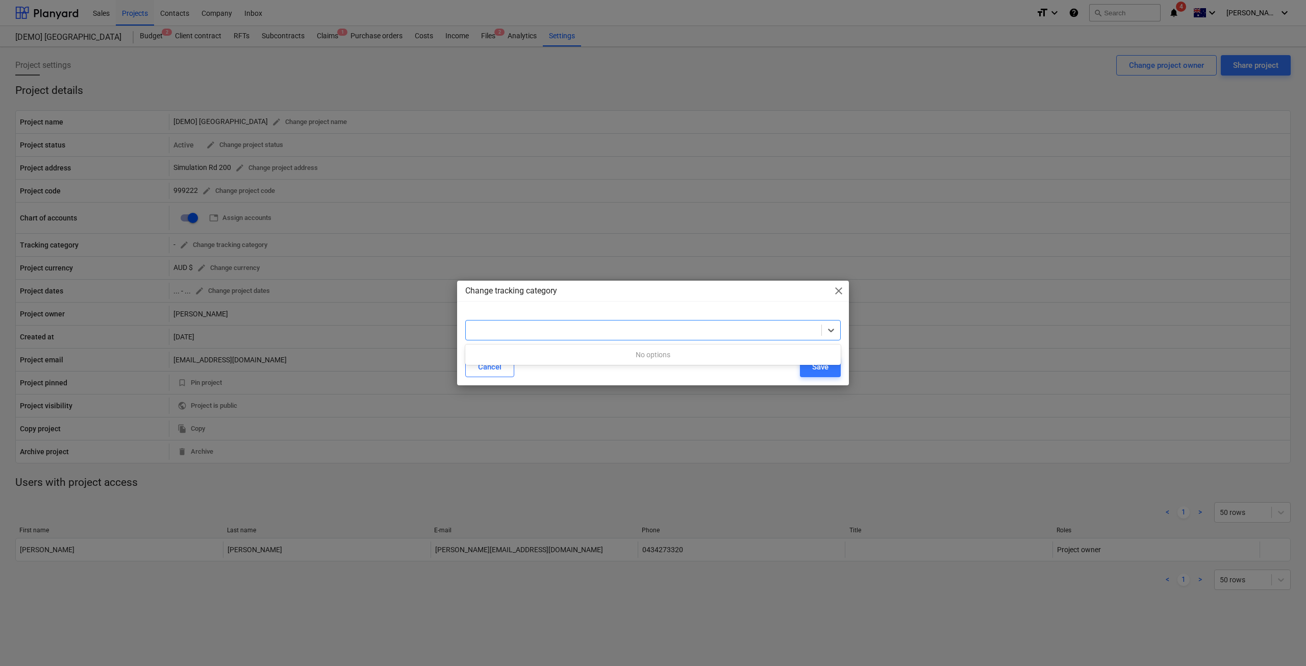
click at [508, 327] on div at bounding box center [643, 330] width 345 height 10
click at [683, 335] on div at bounding box center [643, 330] width 345 height 10
click at [770, 334] on div at bounding box center [643, 330] width 345 height 10
click at [594, 338] on div at bounding box center [653, 330] width 376 height 20
click at [839, 288] on span "close" at bounding box center [839, 291] width 12 height 12
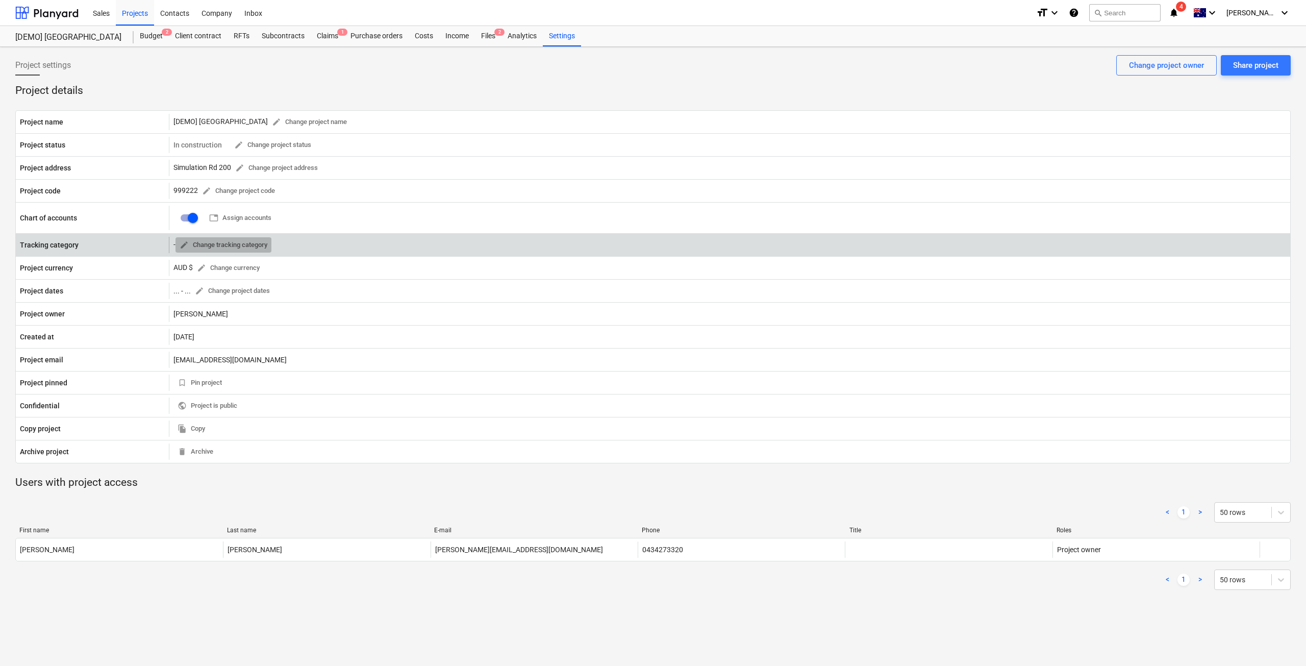
click at [252, 242] on span "edit Change tracking category" at bounding box center [224, 245] width 88 height 12
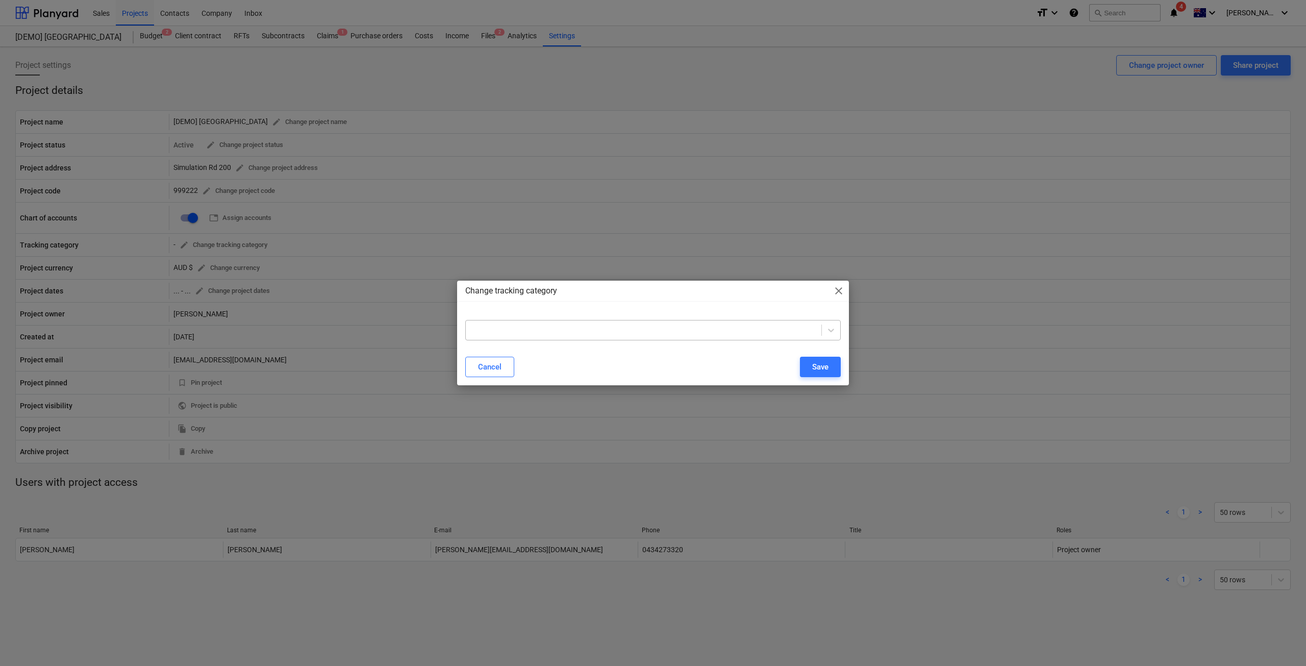
click at [526, 331] on div at bounding box center [643, 330] width 345 height 10
click at [540, 360] on div "No options" at bounding box center [653, 355] width 376 height 16
click at [231, 107] on div "Change tracking category close Use Up and Down to choose options, press Enter t…" at bounding box center [653, 333] width 1306 height 666
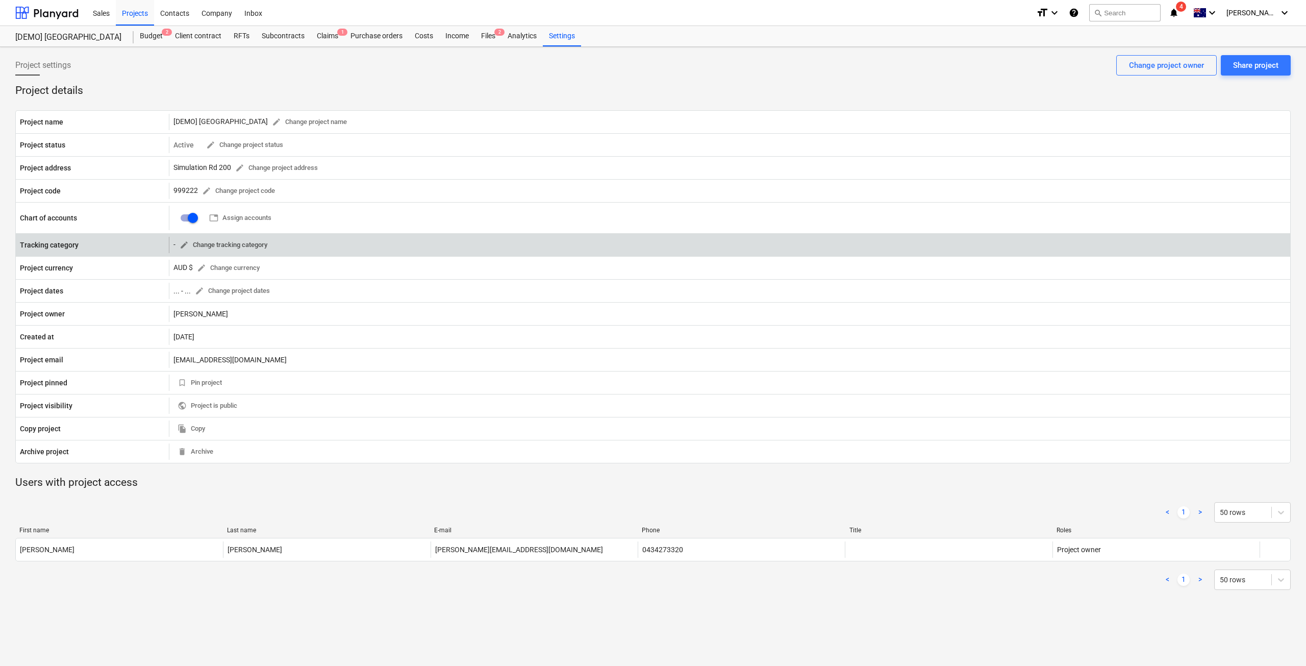
click at [203, 244] on span "edit Change tracking category" at bounding box center [224, 245] width 88 height 12
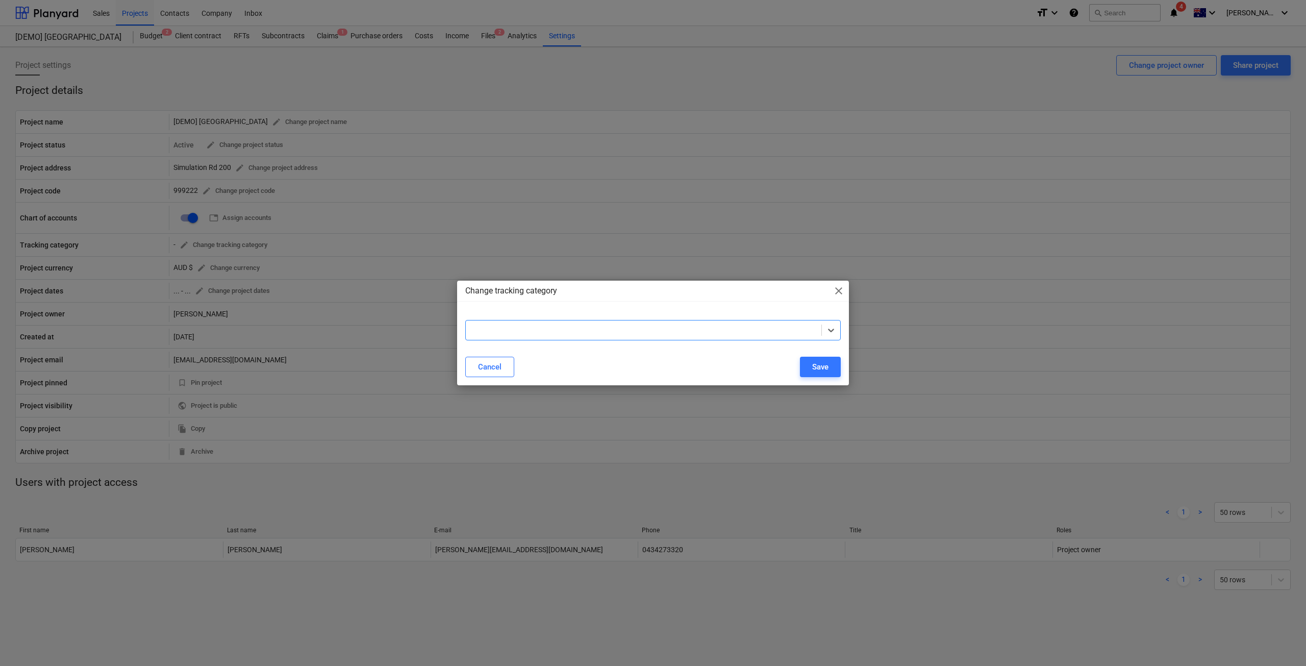
click at [468, 321] on div at bounding box center [653, 330] width 376 height 20
click at [502, 349] on div "No options" at bounding box center [653, 355] width 376 height 16
click at [477, 371] on button "Cancel" at bounding box center [489, 367] width 49 height 20
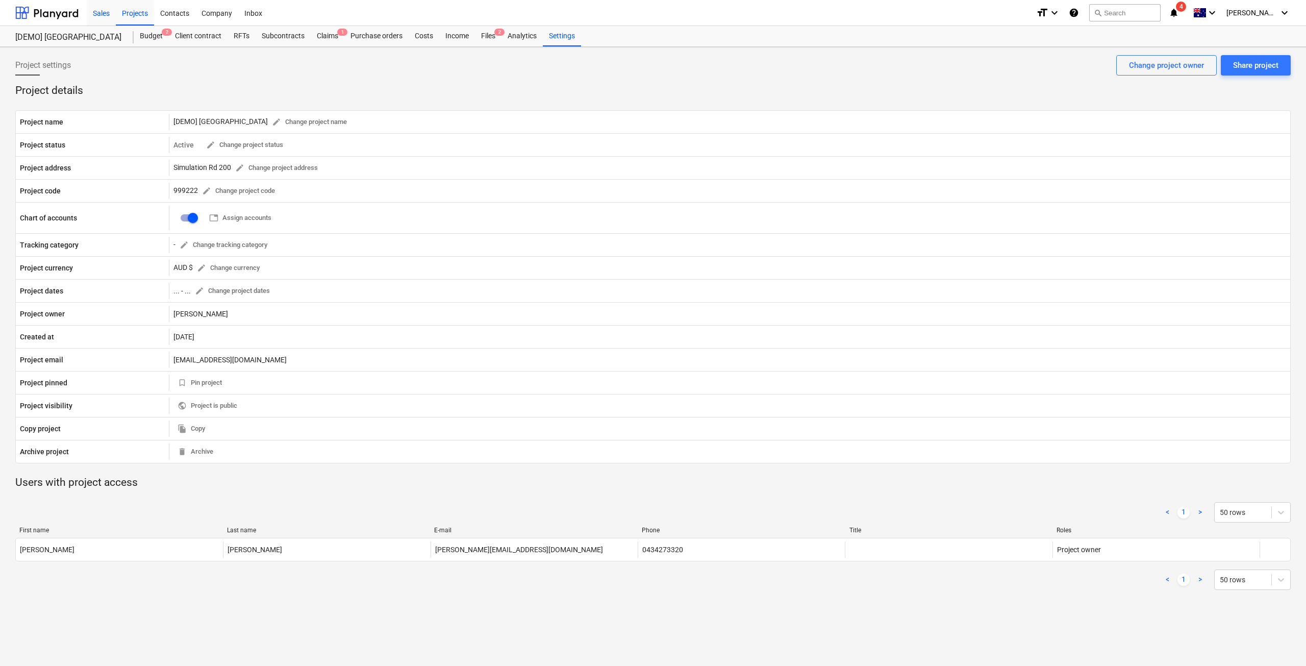
click at [110, 16] on div "Sales" at bounding box center [101, 12] width 29 height 26
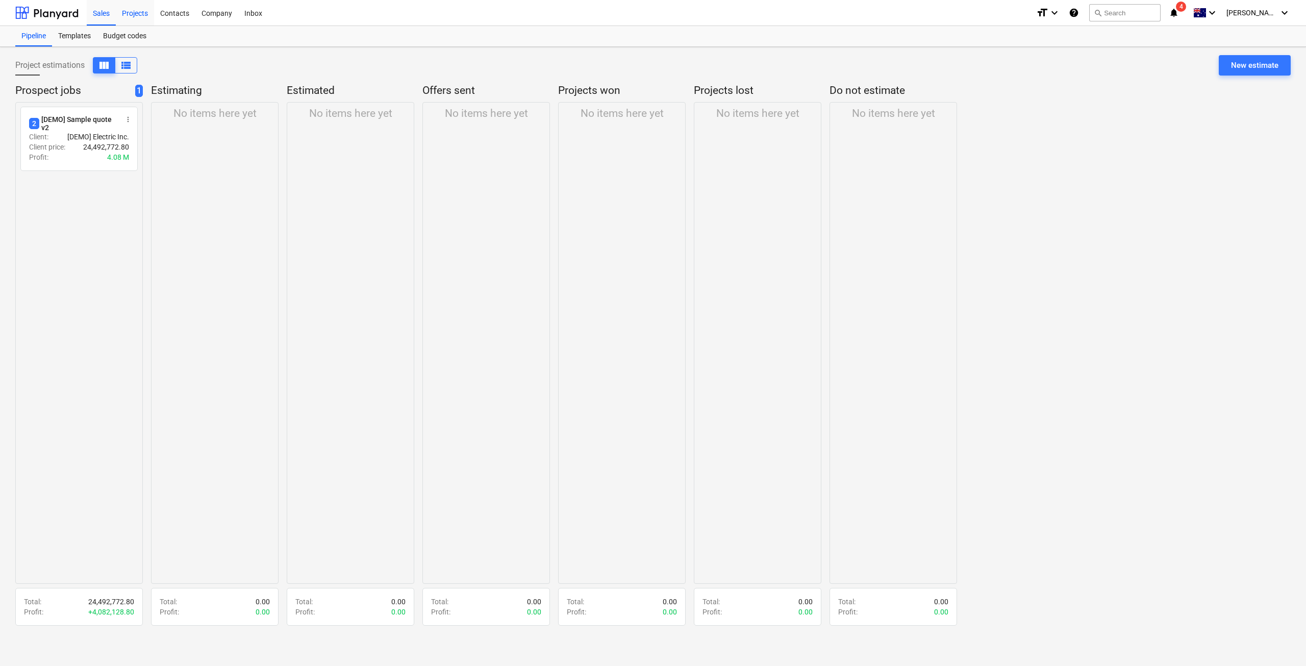
click at [133, 17] on div "Projects" at bounding box center [135, 12] width 38 height 26
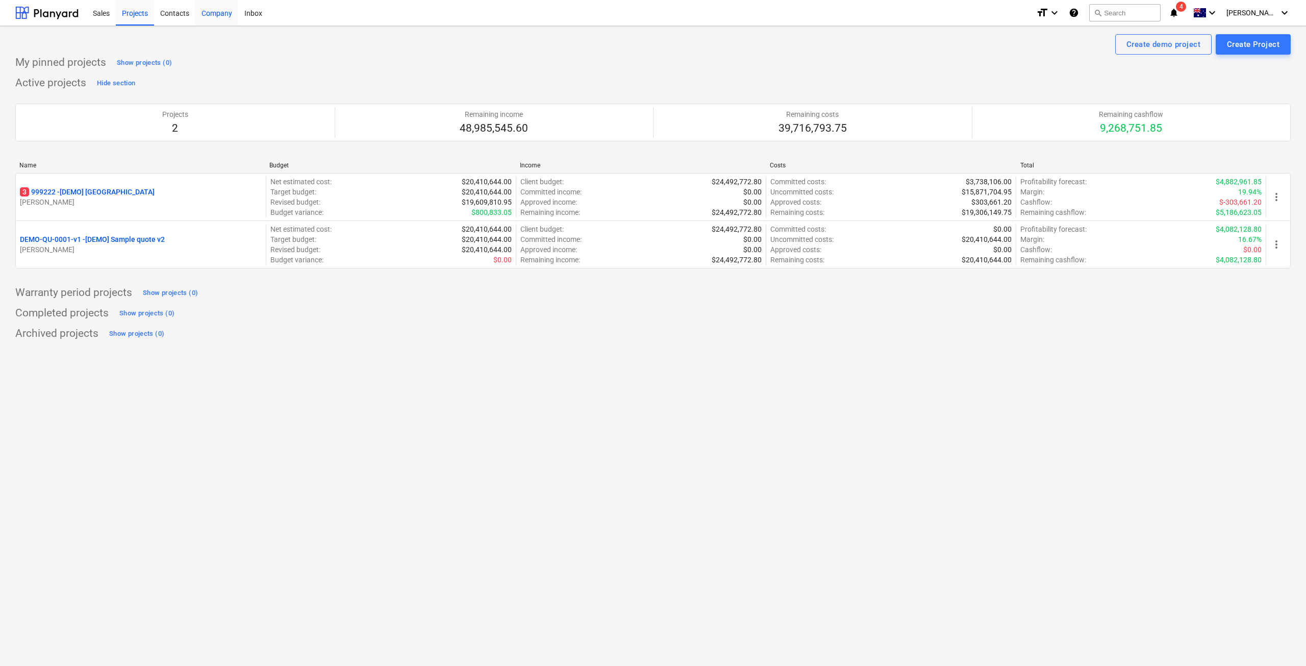
click at [209, 14] on div "Company" at bounding box center [216, 12] width 43 height 26
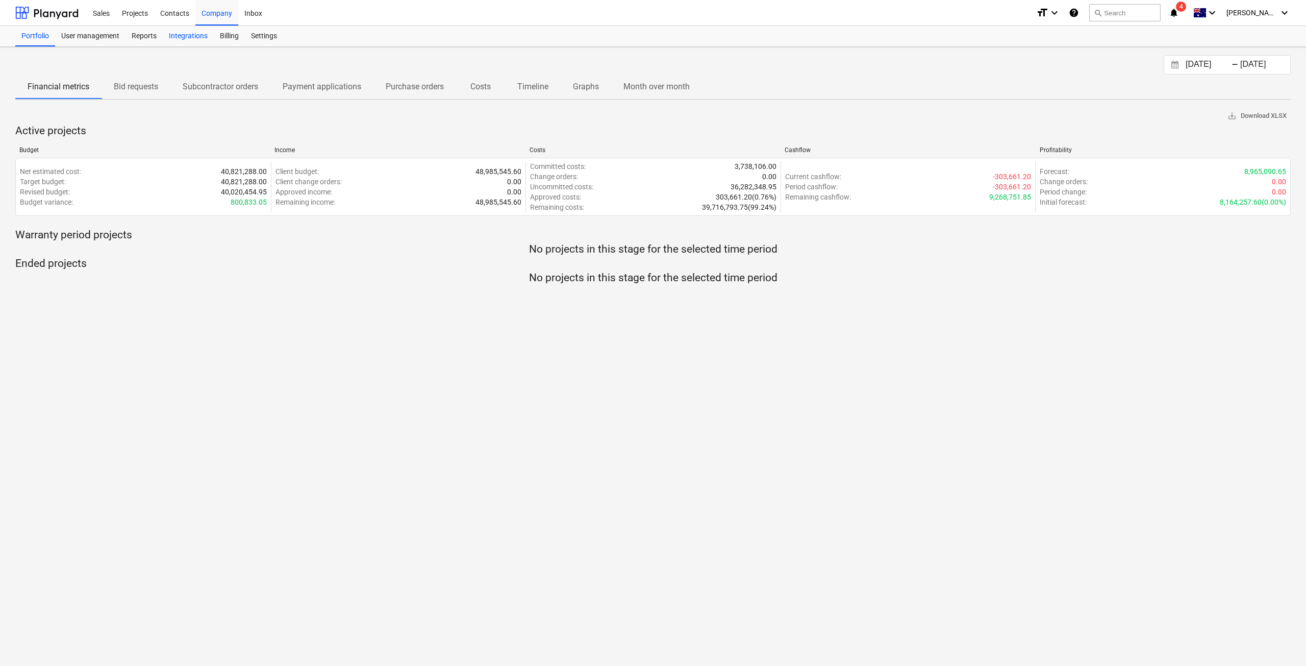
click at [184, 31] on div "Integrations" at bounding box center [188, 36] width 51 height 20
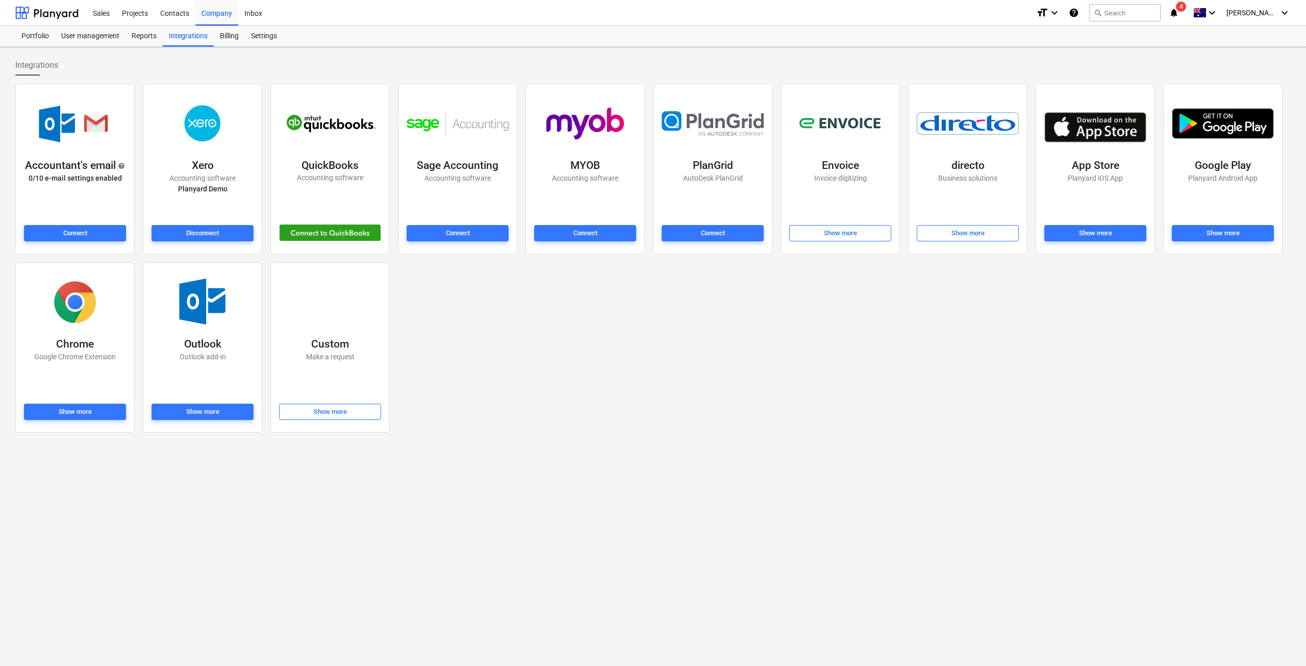
click at [219, 242] on div "Disconnect" at bounding box center [203, 233] width 106 height 20
click at [219, 239] on button "Disconnect" at bounding box center [203, 233] width 102 height 16
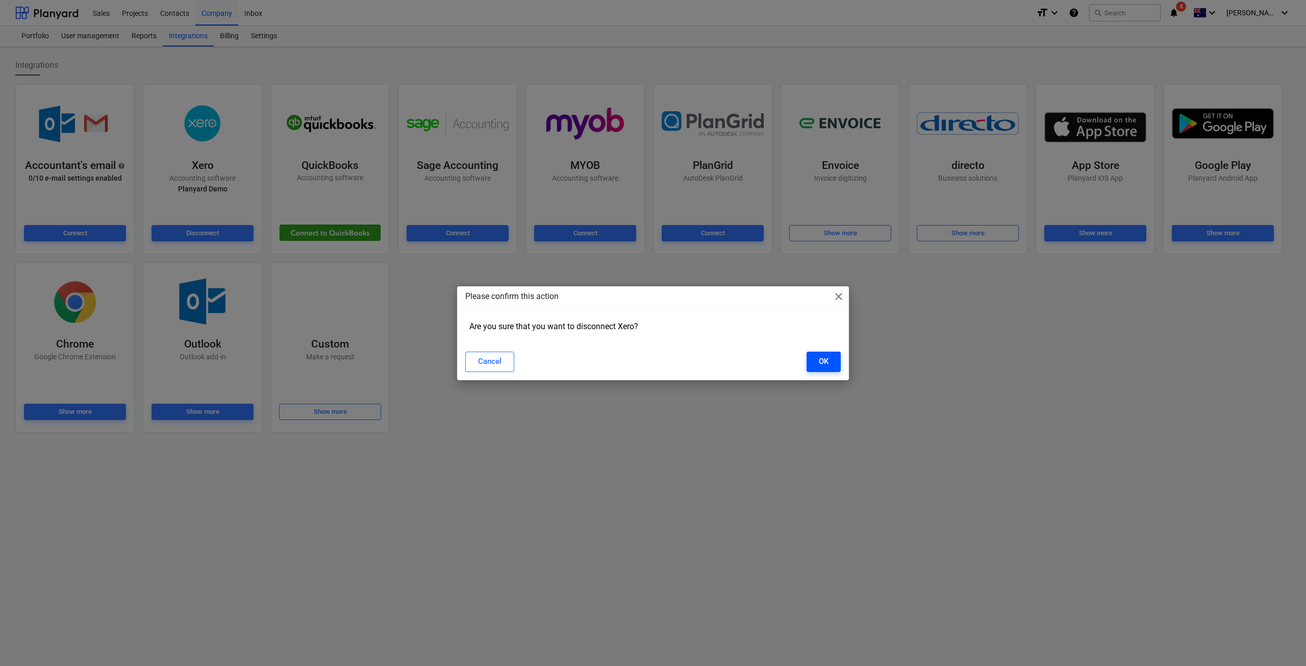
click at [822, 362] on div "OK" at bounding box center [824, 361] width 10 height 13
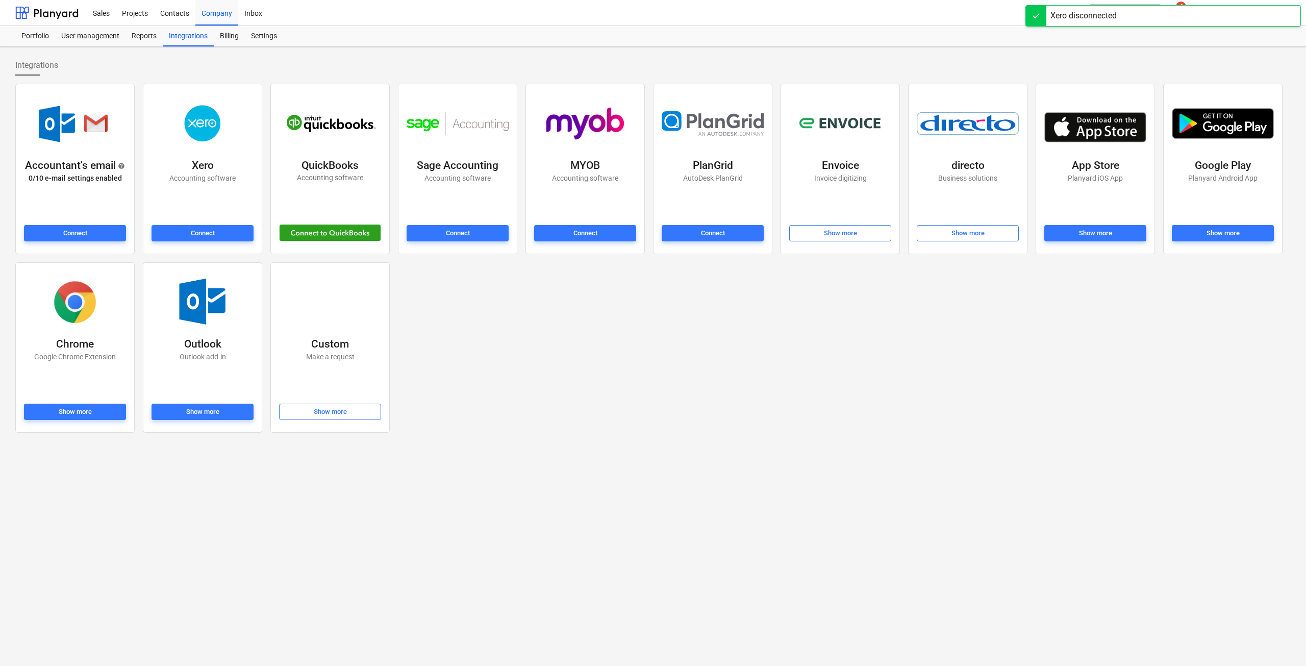
click at [217, 233] on span "Connect" at bounding box center [203, 234] width 94 height 12
click at [142, 9] on div "Projects" at bounding box center [135, 12] width 38 height 26
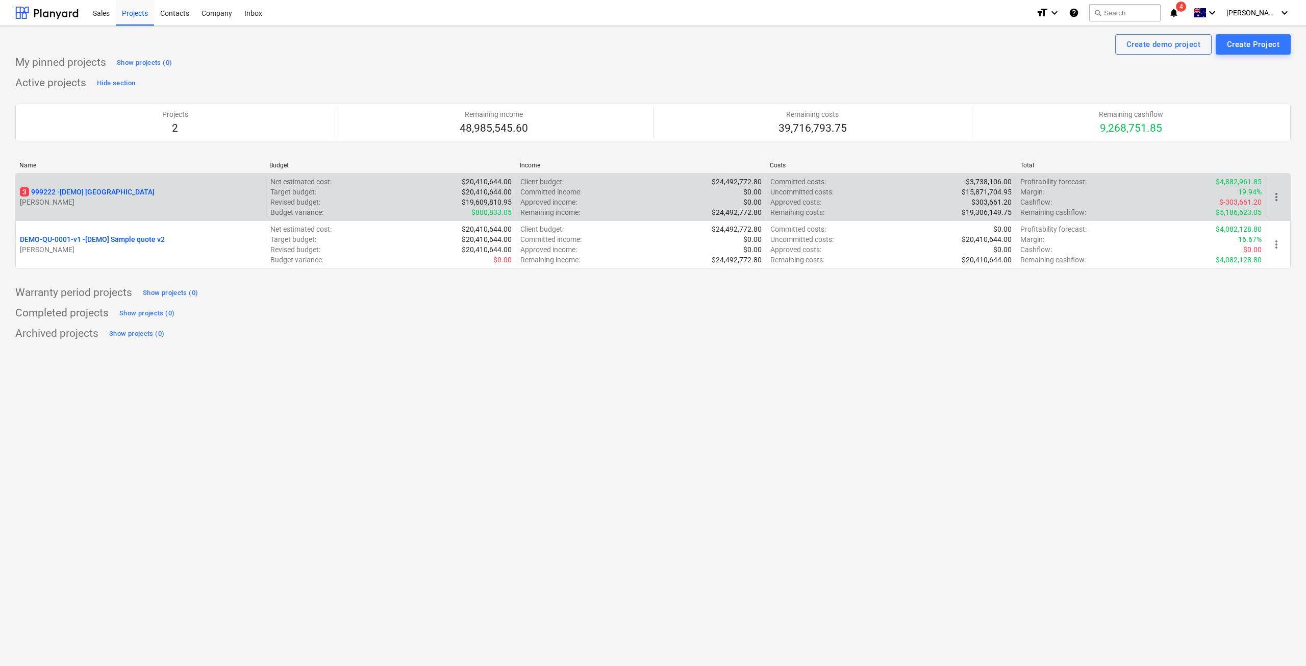
click at [107, 186] on div "3 999222 - [DEMO] [GEOGRAPHIC_DATA] [PERSON_NAME]" at bounding box center [141, 197] width 250 height 41
click at [107, 191] on p "3 999222 - [DEMO] [GEOGRAPHIC_DATA]" at bounding box center [87, 192] width 135 height 10
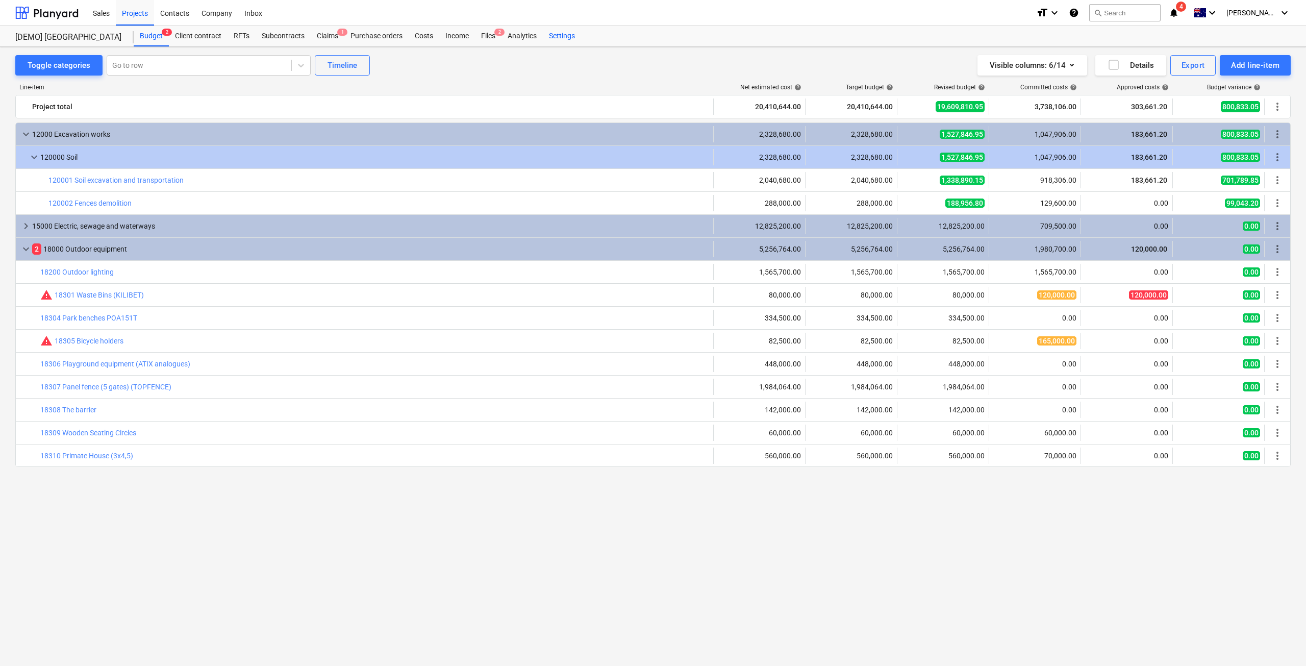
click at [562, 31] on div "Settings" at bounding box center [562, 36] width 38 height 20
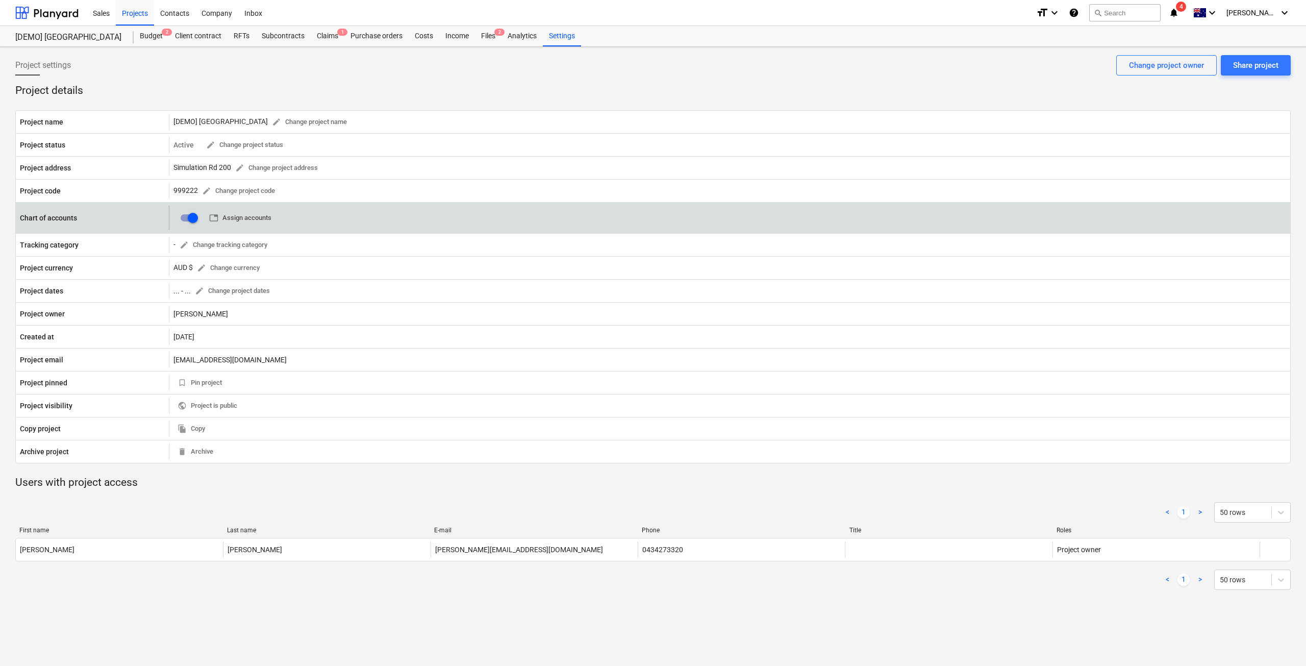
click at [222, 216] on span "table Assign accounts" at bounding box center [240, 218] width 62 height 12
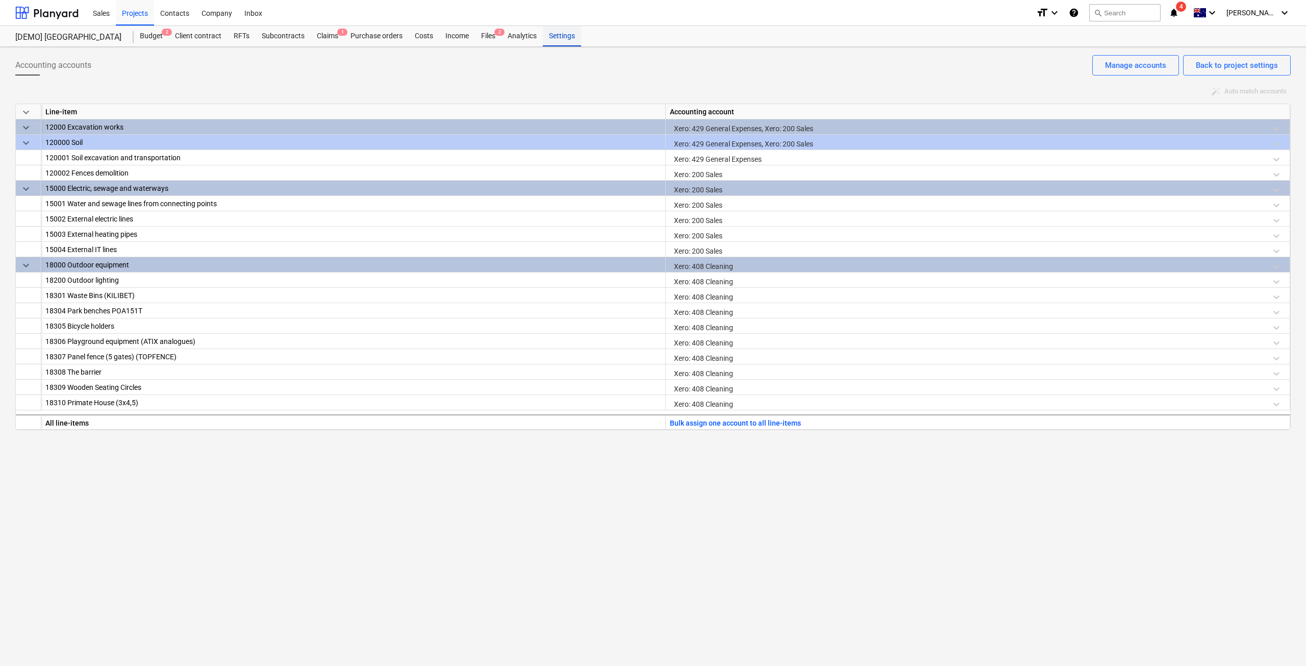
click at [558, 41] on div "Settings" at bounding box center [562, 36] width 38 height 20
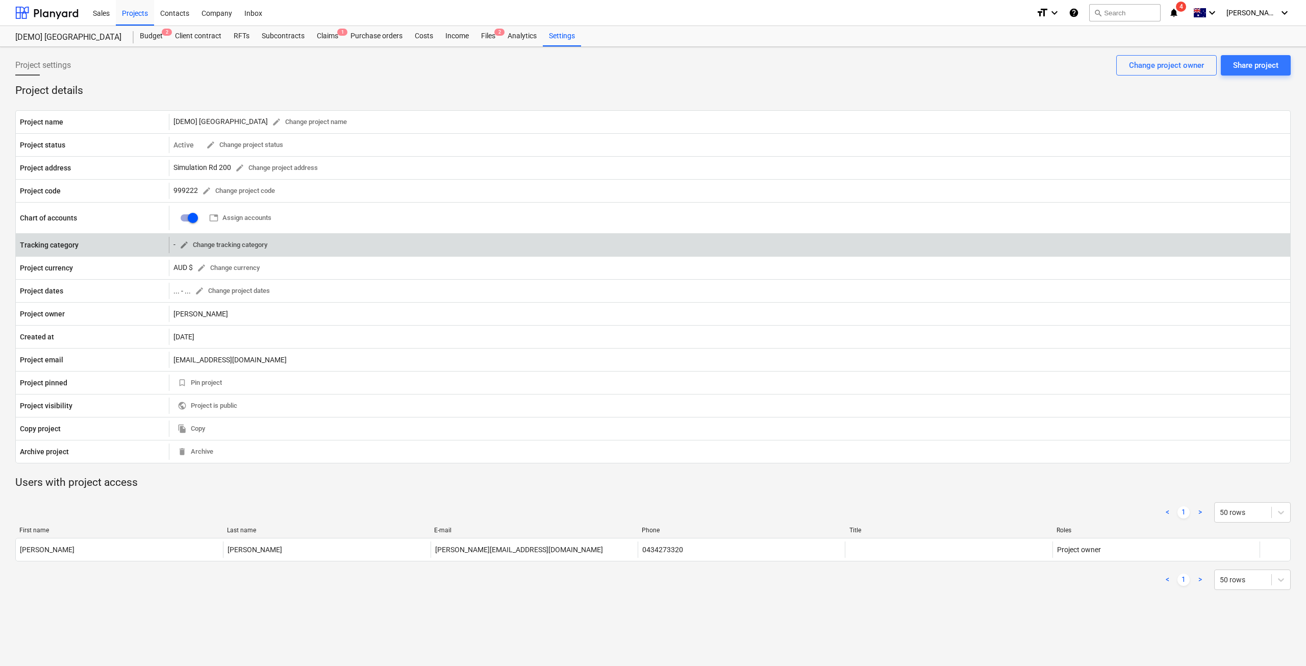
click at [211, 244] on span "edit Change tracking category" at bounding box center [224, 245] width 88 height 12
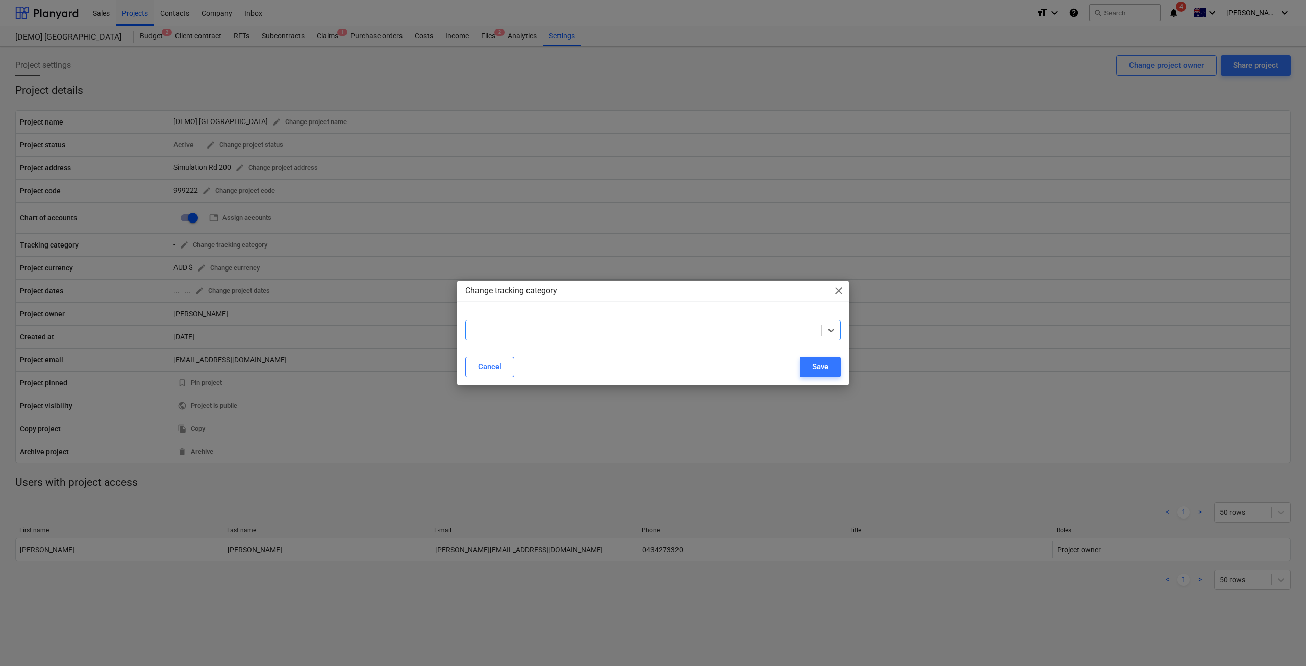
click at [509, 324] on div at bounding box center [644, 330] width 356 height 14
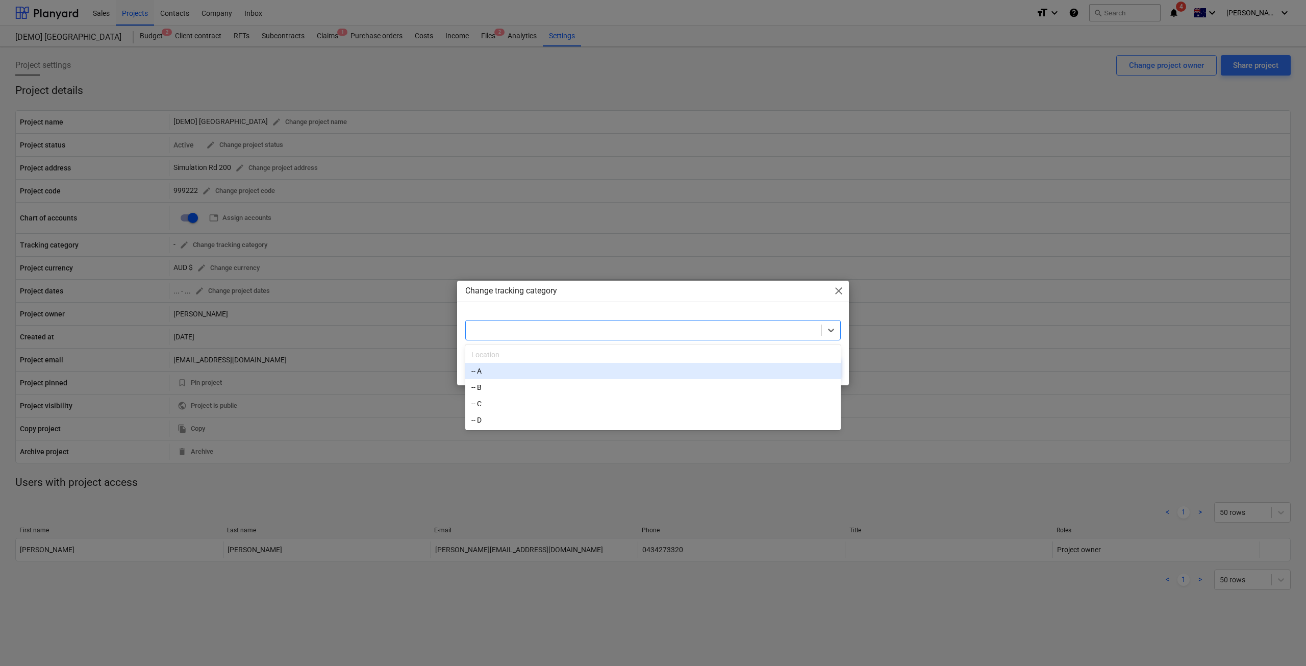
click at [523, 375] on div "-- A" at bounding box center [653, 371] width 376 height 16
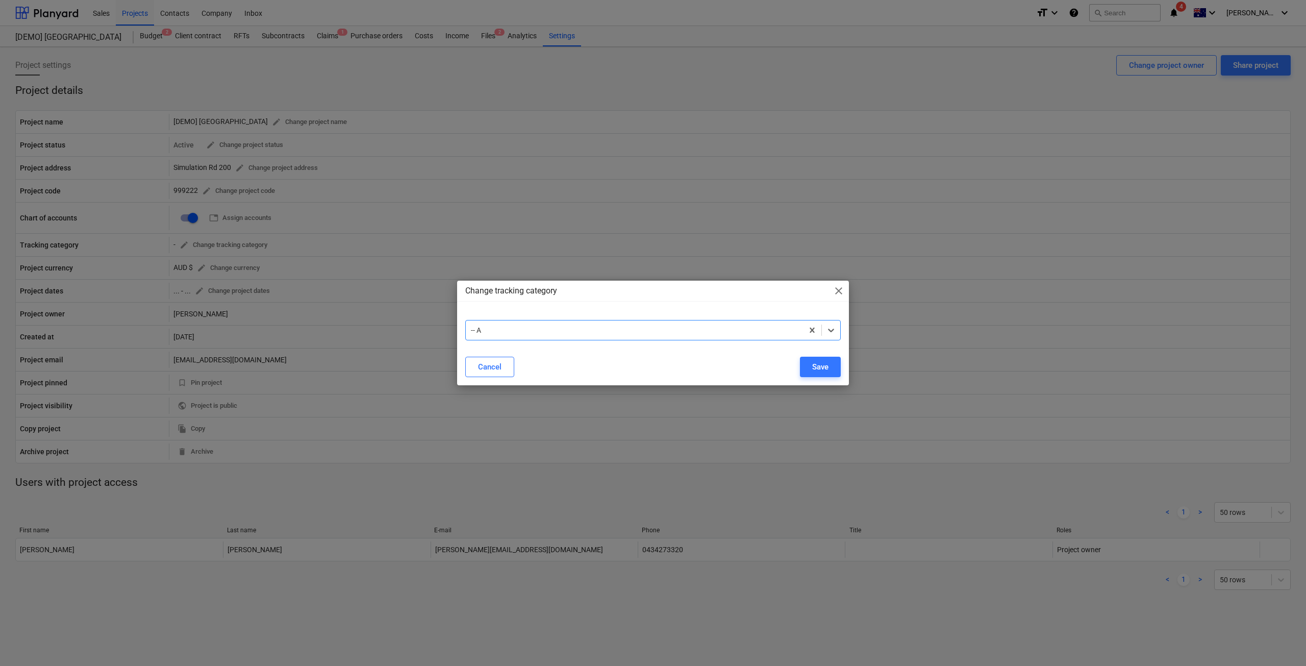
click at [641, 326] on div at bounding box center [634, 330] width 327 height 10
click at [510, 331] on div at bounding box center [634, 330] width 327 height 10
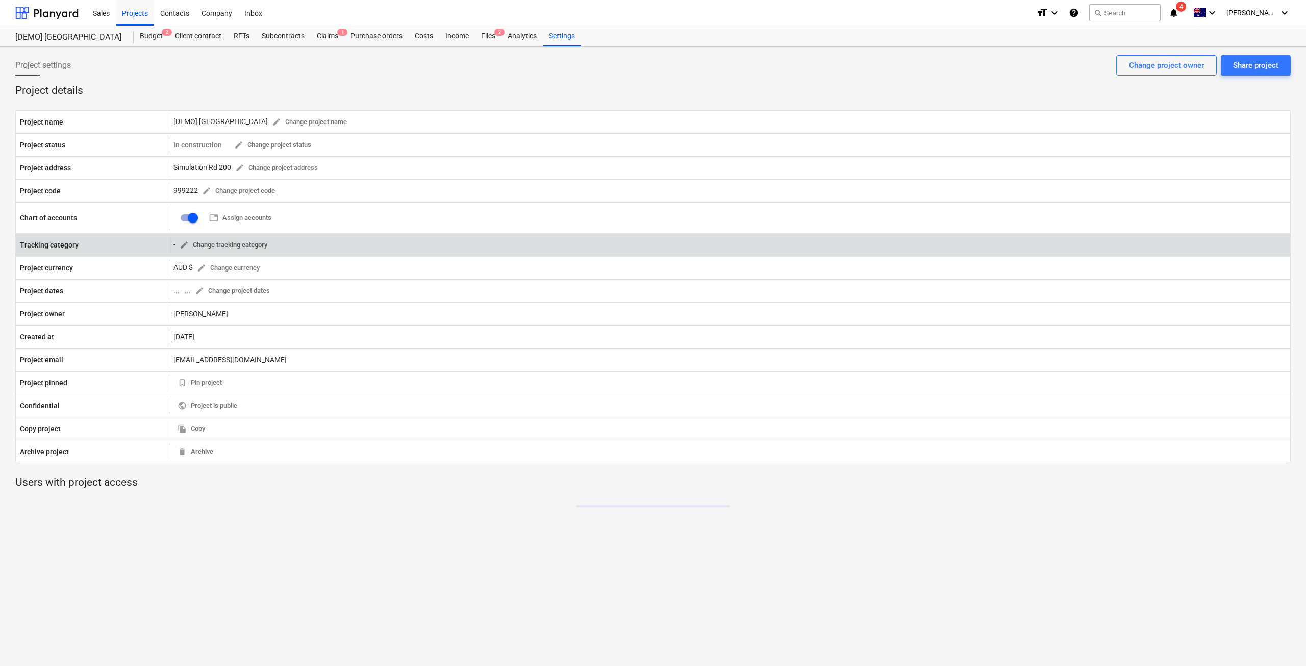
click at [230, 245] on span "edit Change tracking category" at bounding box center [224, 245] width 88 height 12
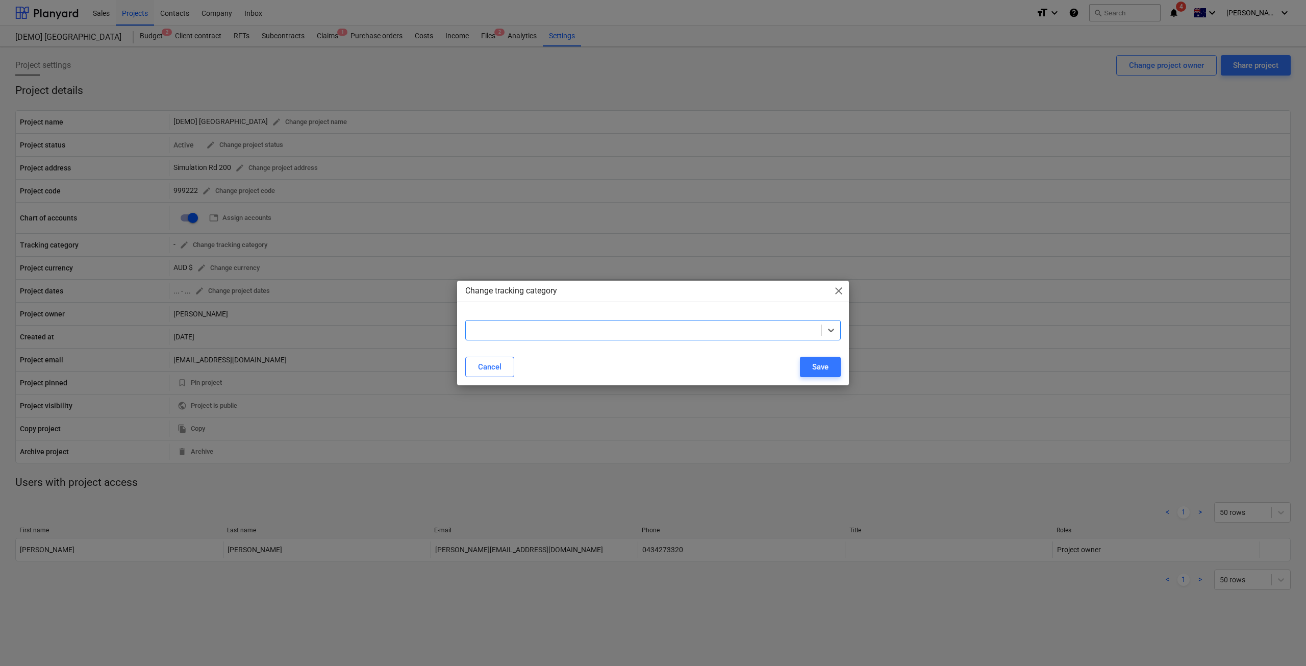
click at [506, 332] on div at bounding box center [643, 330] width 345 height 10
click at [844, 289] on span "close" at bounding box center [839, 291] width 12 height 12
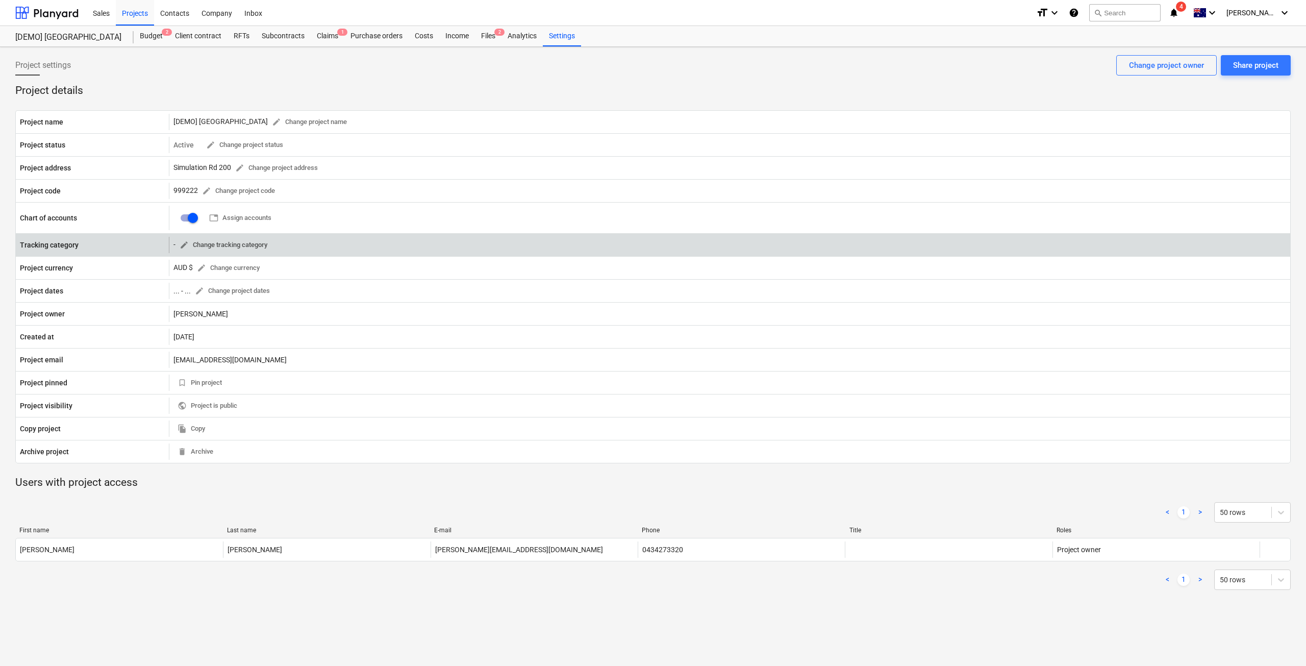
click at [219, 249] on span "edit Change tracking category" at bounding box center [224, 245] width 88 height 12
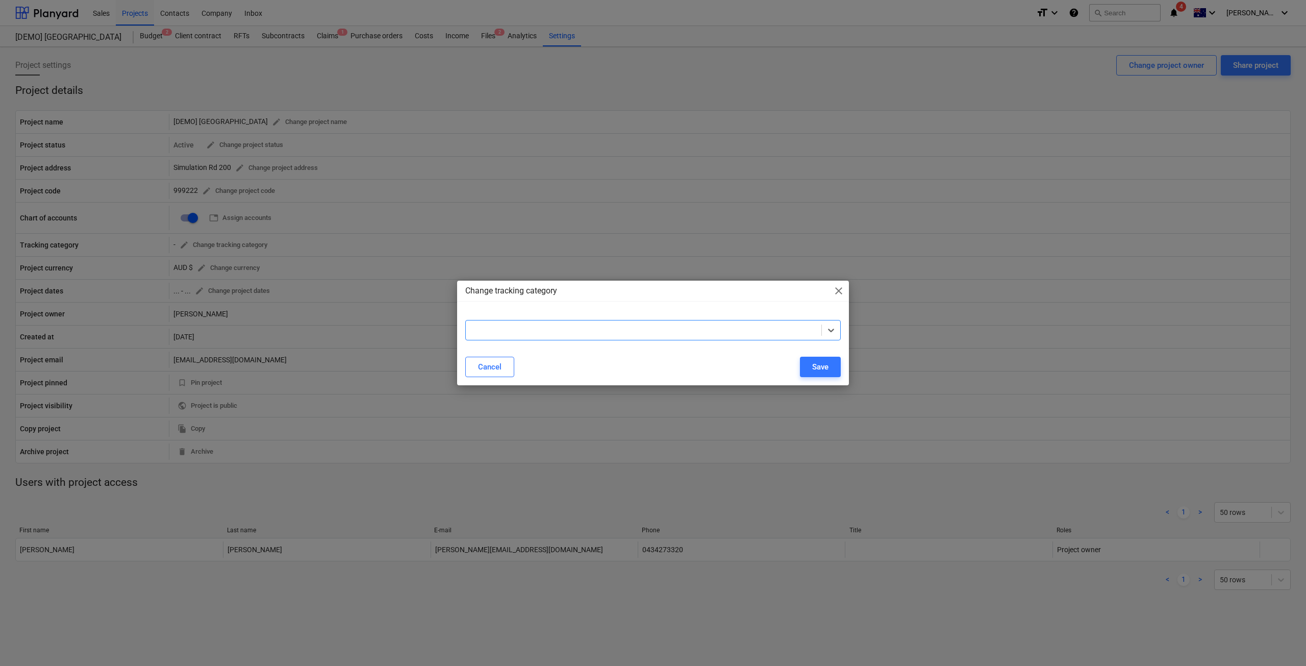
click at [596, 337] on div at bounding box center [644, 330] width 356 height 14
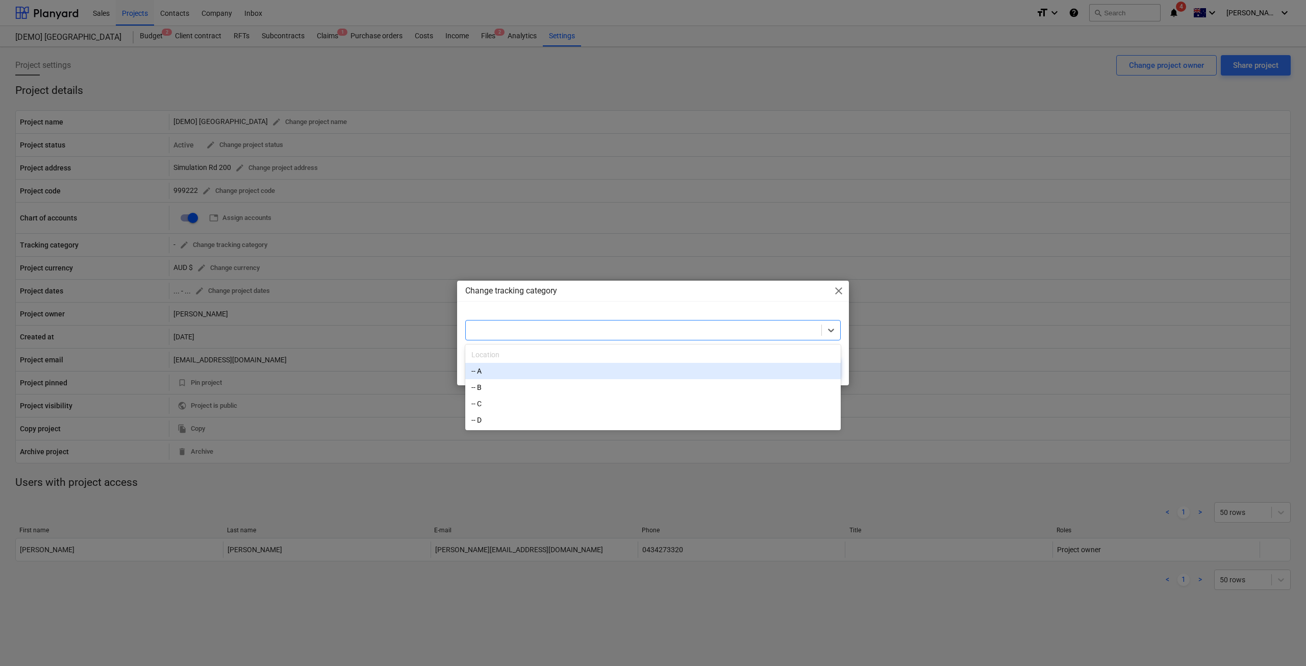
click at [557, 379] on div "-- A" at bounding box center [653, 371] width 376 height 16
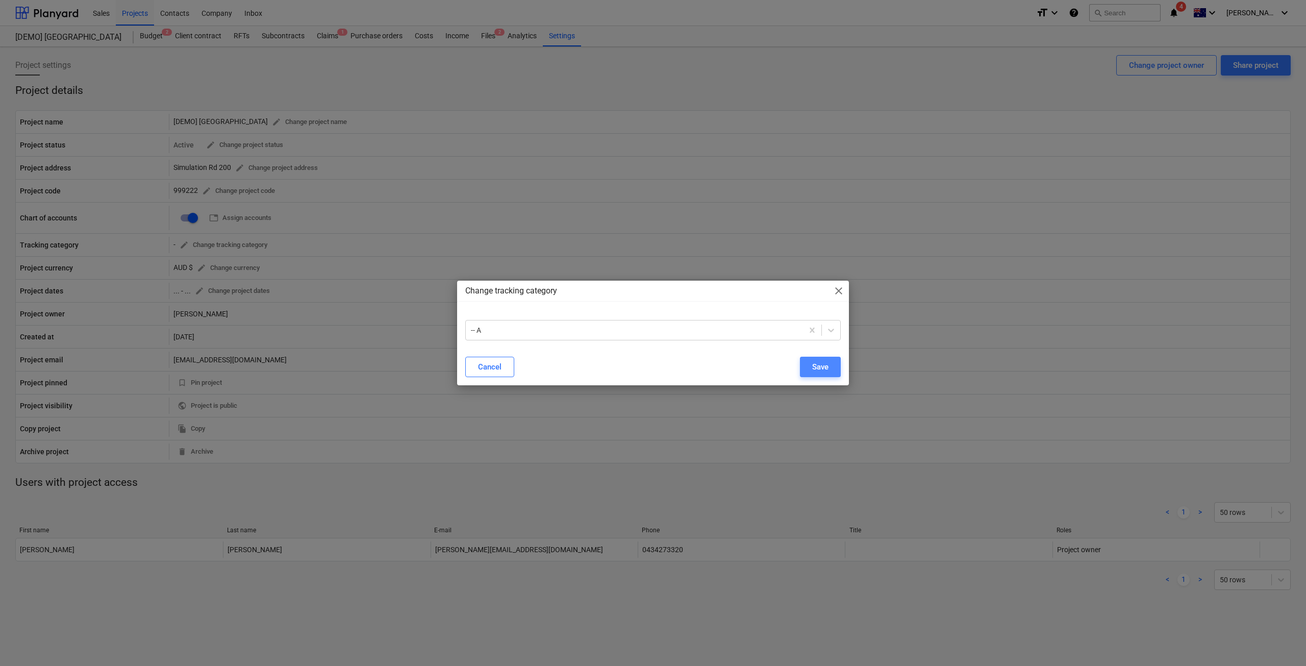
click at [811, 362] on button "Save" at bounding box center [820, 367] width 41 height 20
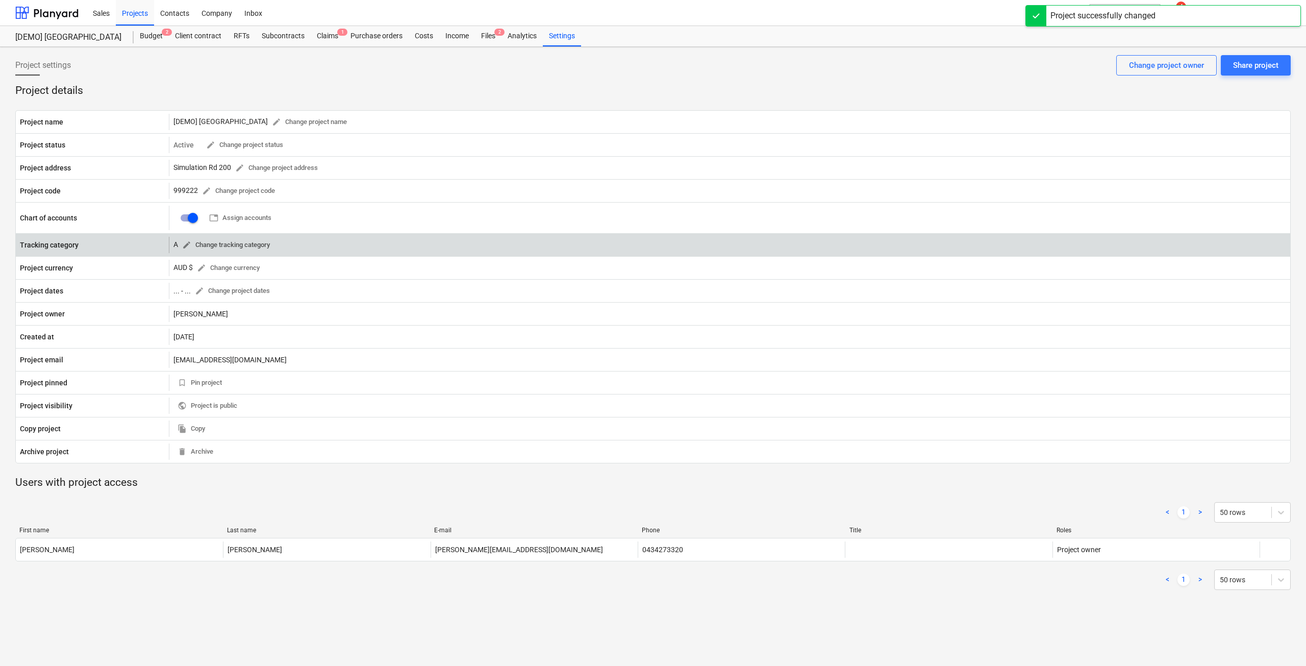
click at [221, 245] on span "edit Change tracking category" at bounding box center [226, 245] width 88 height 12
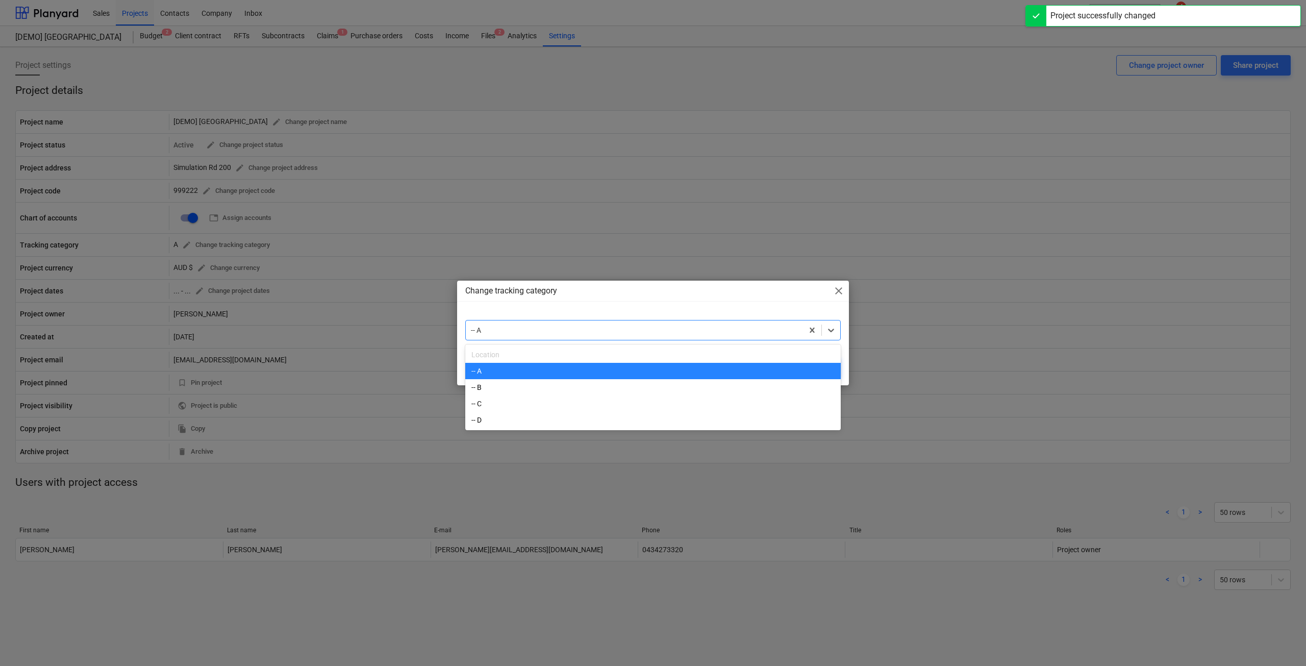
click at [518, 322] on div "-- A" at bounding box center [653, 330] width 376 height 20
click at [546, 292] on p "Change tracking category" at bounding box center [511, 291] width 92 height 12
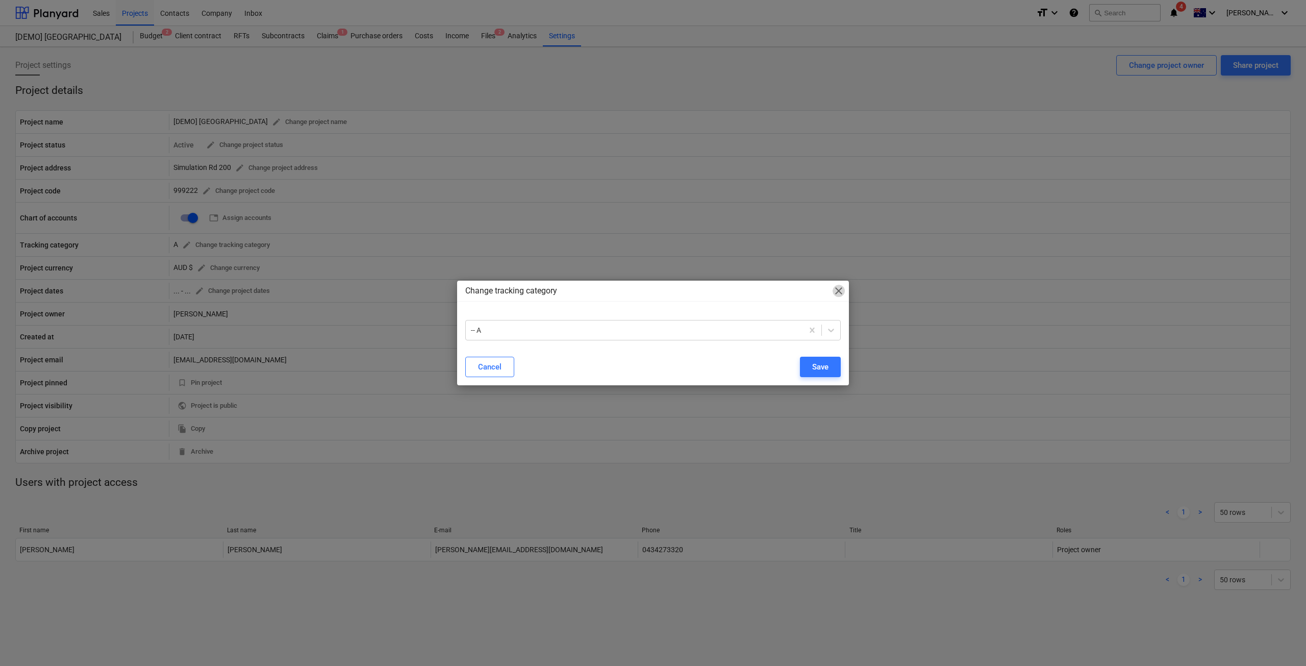
click at [839, 292] on span "close" at bounding box center [839, 291] width 12 height 12
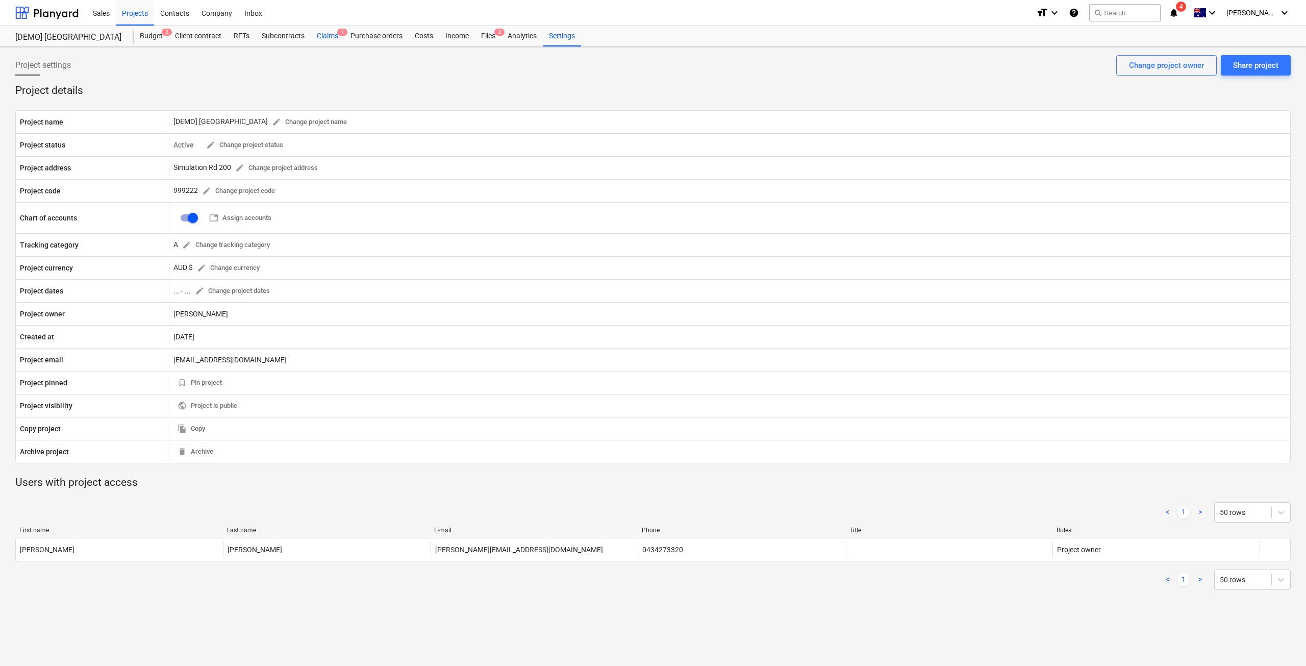
click at [326, 32] on div "Claims 1" at bounding box center [328, 36] width 34 height 20
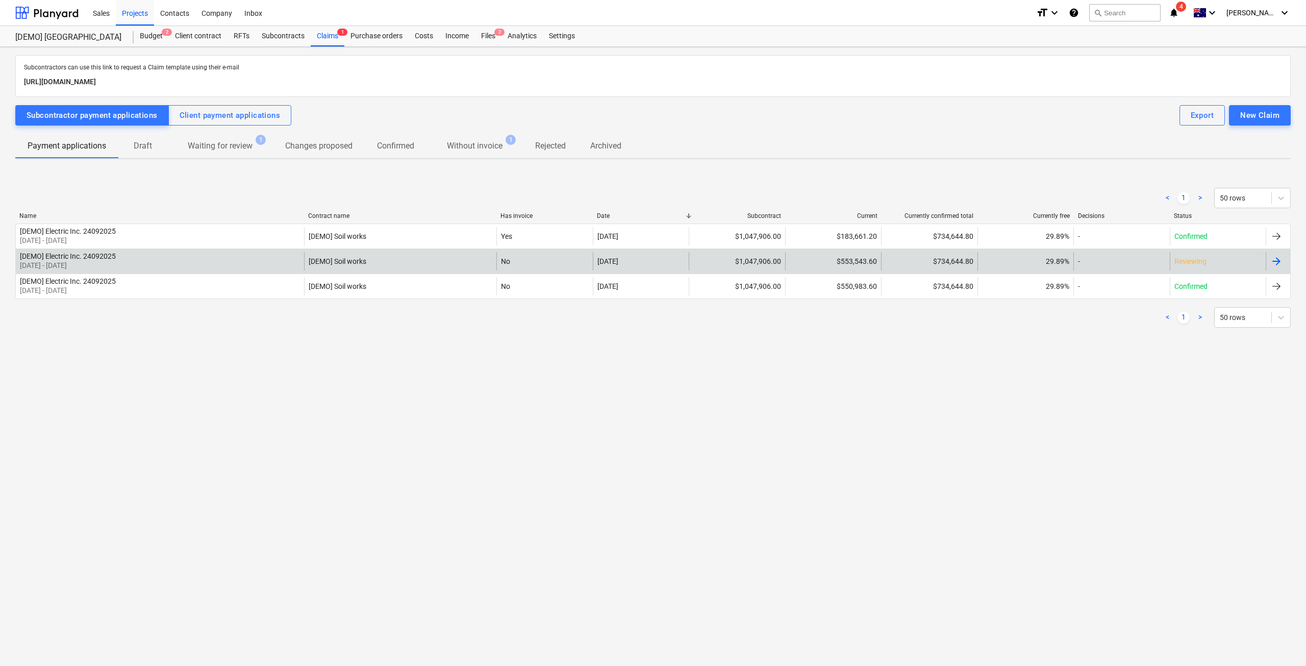
click at [1279, 265] on div at bounding box center [1277, 261] width 12 height 12
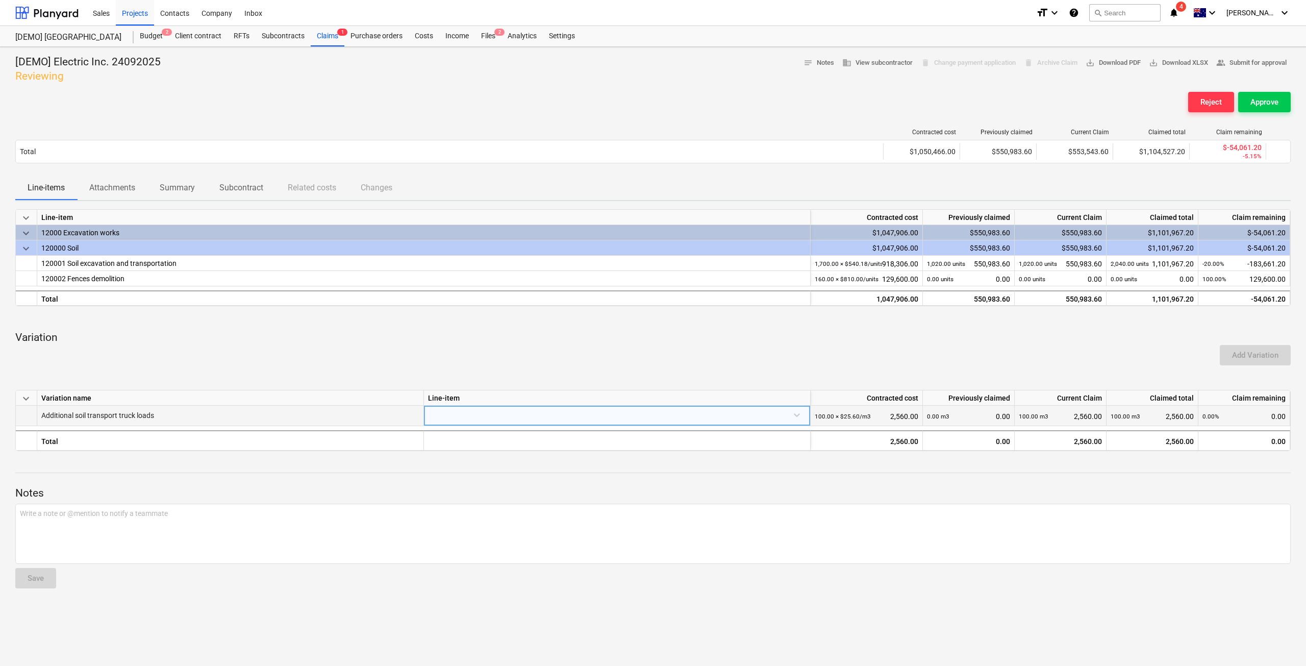
click at [689, 418] on div at bounding box center [617, 415] width 378 height 18
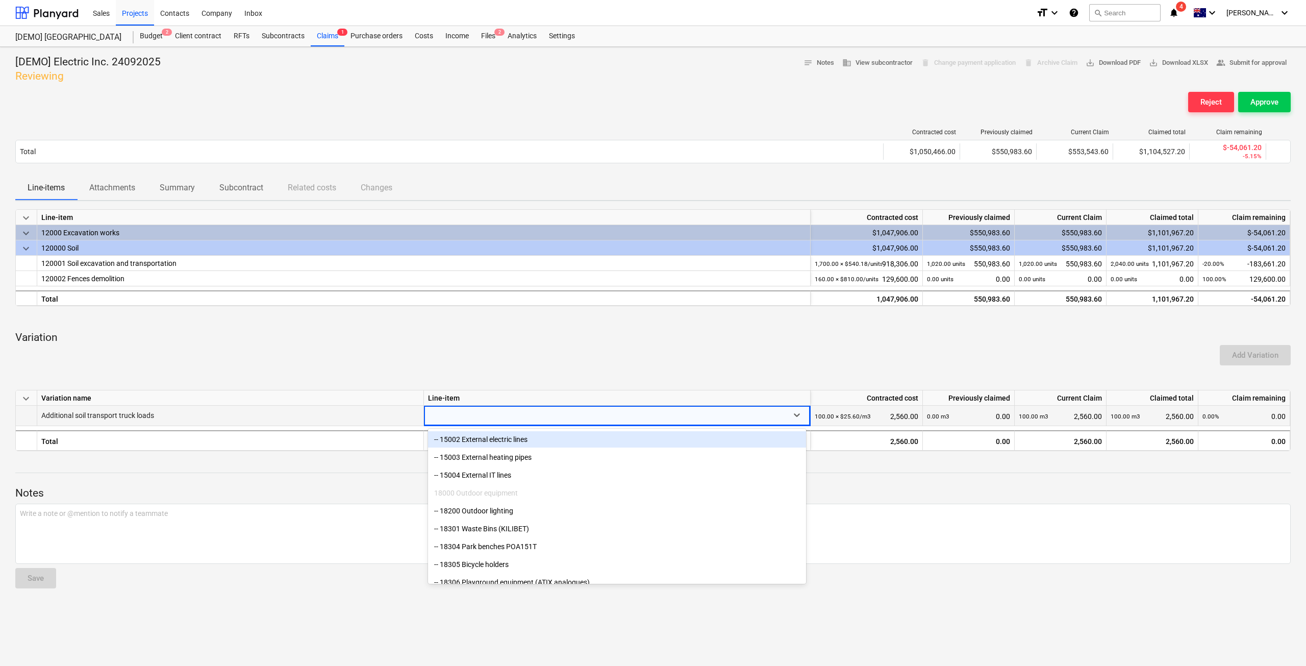
scroll to position [204, 0]
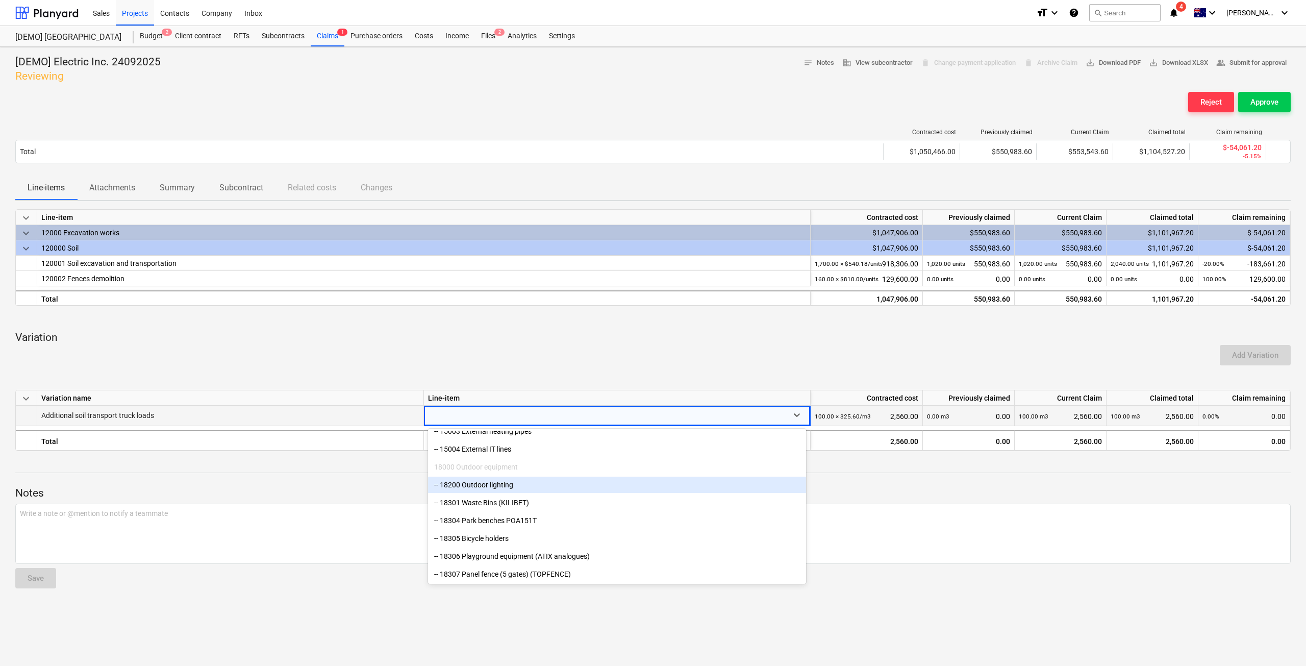
click at [497, 489] on div "-- 18200 Outdoor lighting" at bounding box center [617, 485] width 378 height 16
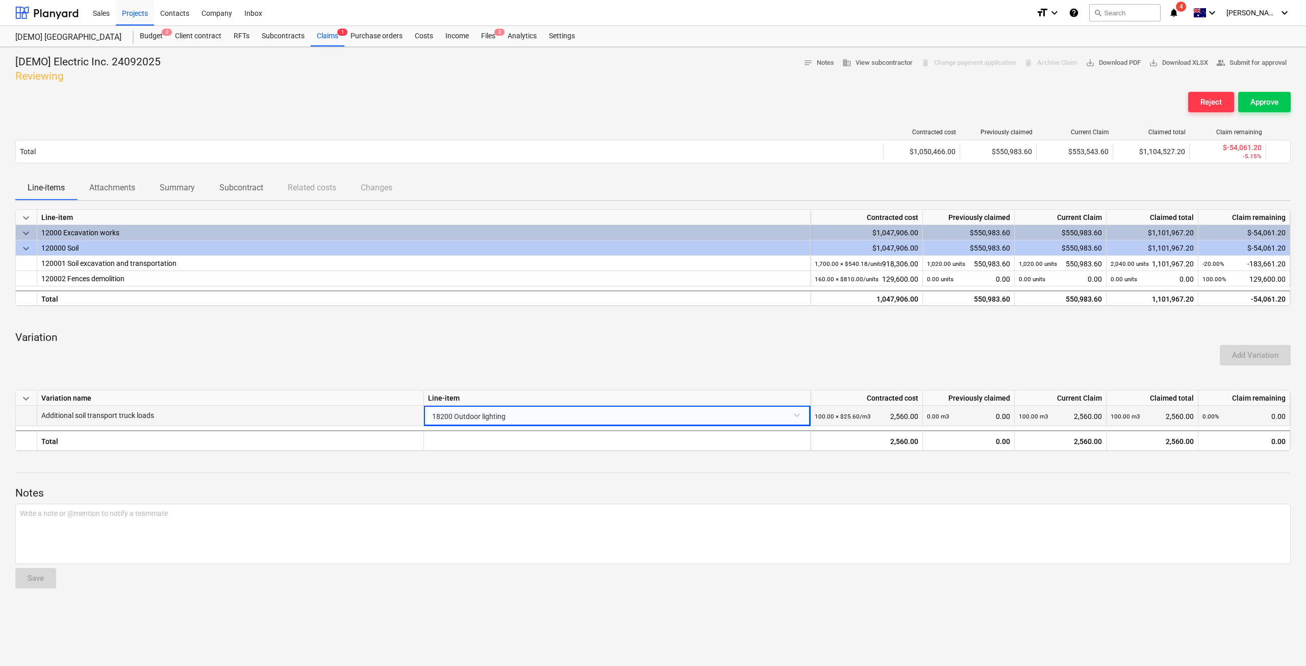
click at [524, 416] on div "18200 Outdoor lighting" at bounding box center [617, 415] width 378 height 18
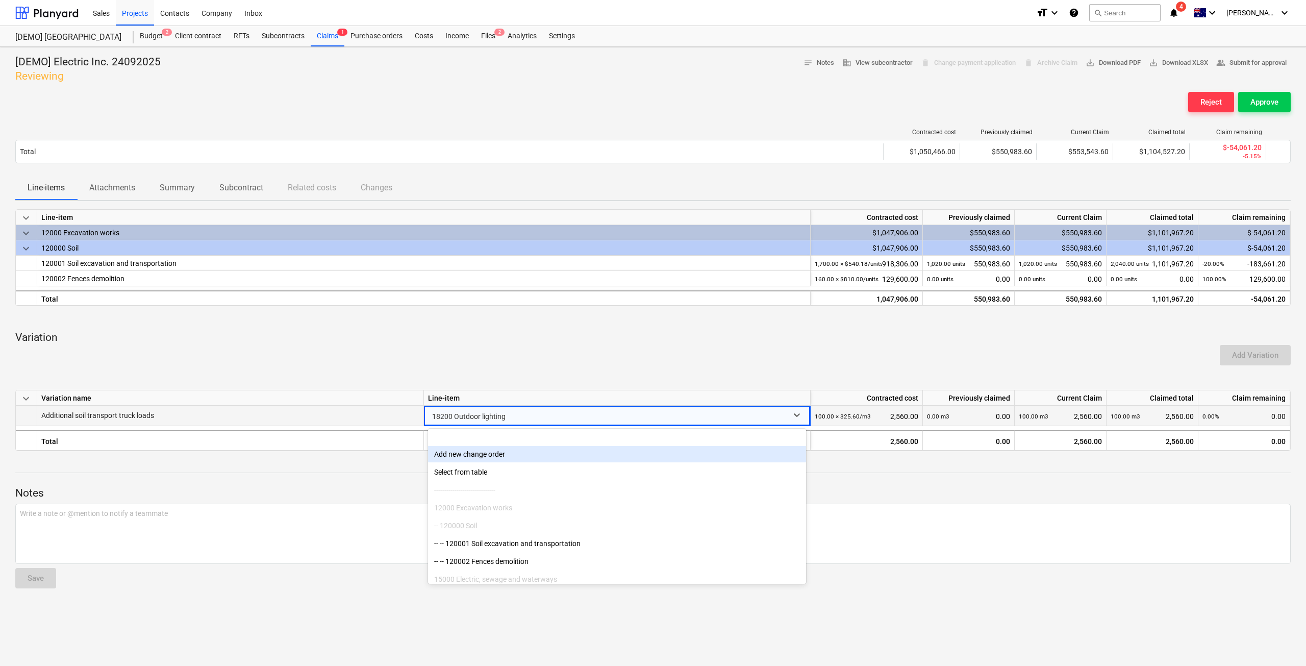
scroll to position [0, 0]
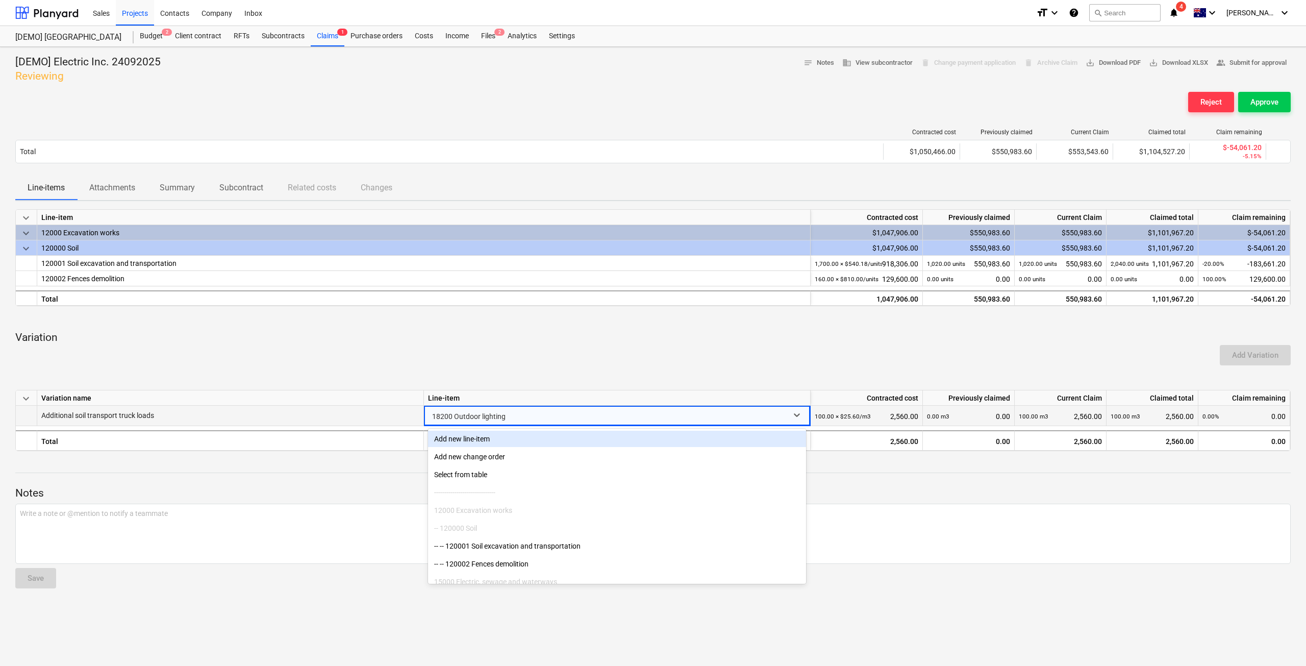
click at [516, 439] on div "Add new line-item" at bounding box center [617, 439] width 378 height 16
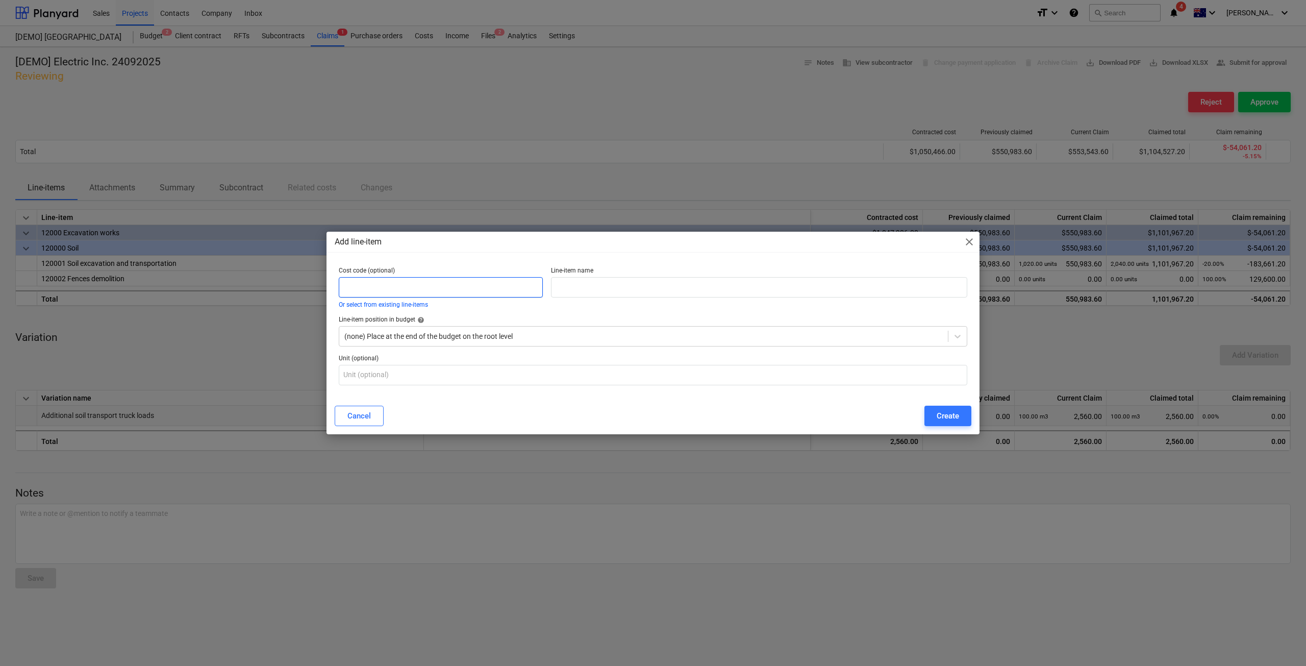
click at [441, 287] on input "text" at bounding box center [441, 287] width 204 height 20
click at [371, 420] on div "Cancel" at bounding box center [359, 415] width 23 height 13
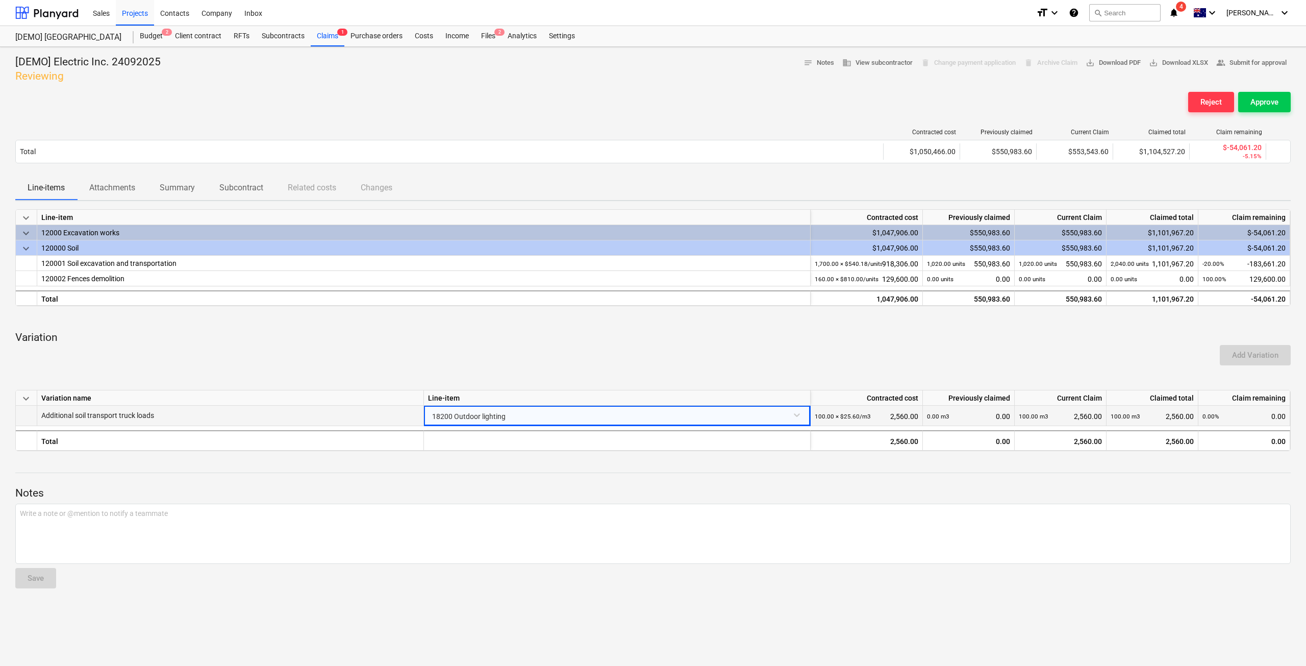
click at [496, 418] on div "18200 Outdoor lighting" at bounding box center [617, 415] width 378 height 18
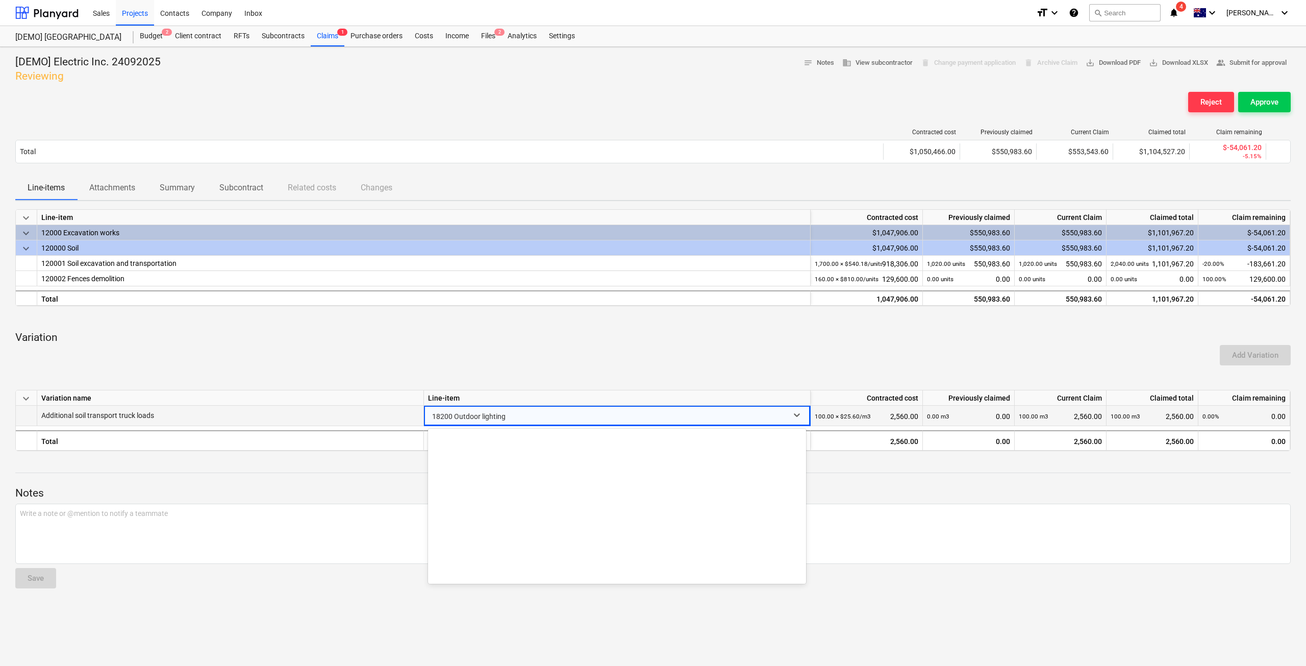
scroll to position [250, 0]
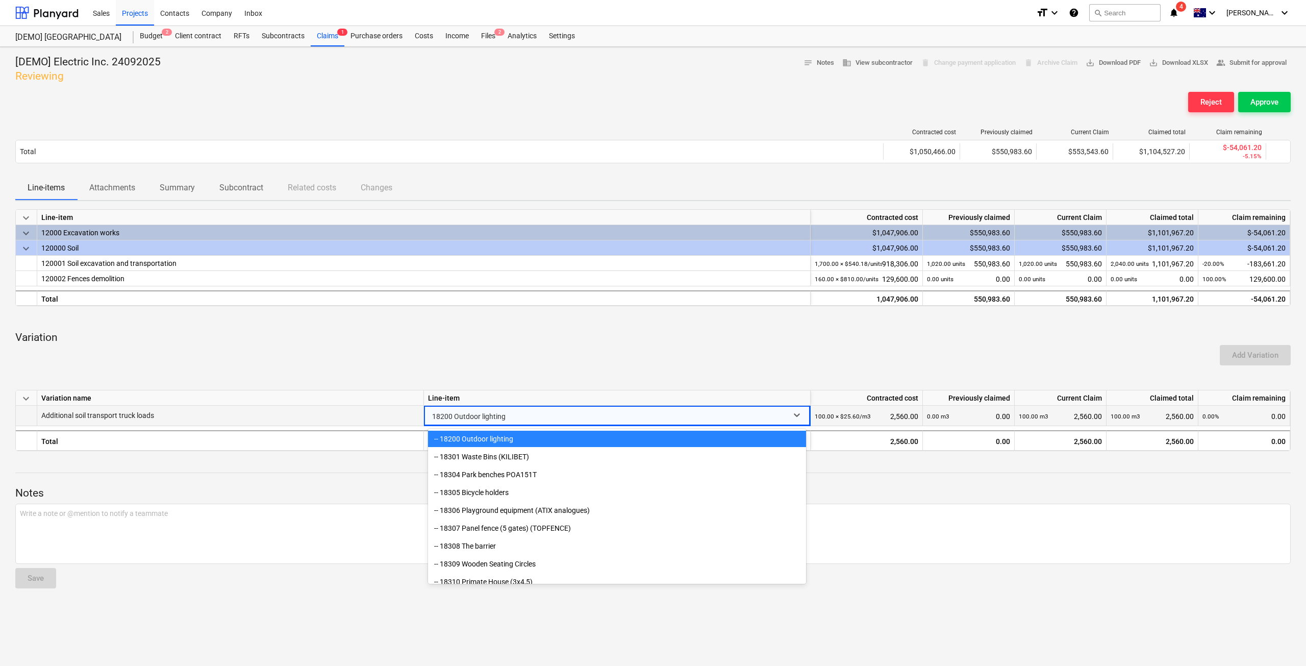
click at [514, 446] on div "-- 18200 Outdoor lighting" at bounding box center [617, 439] width 378 height 16
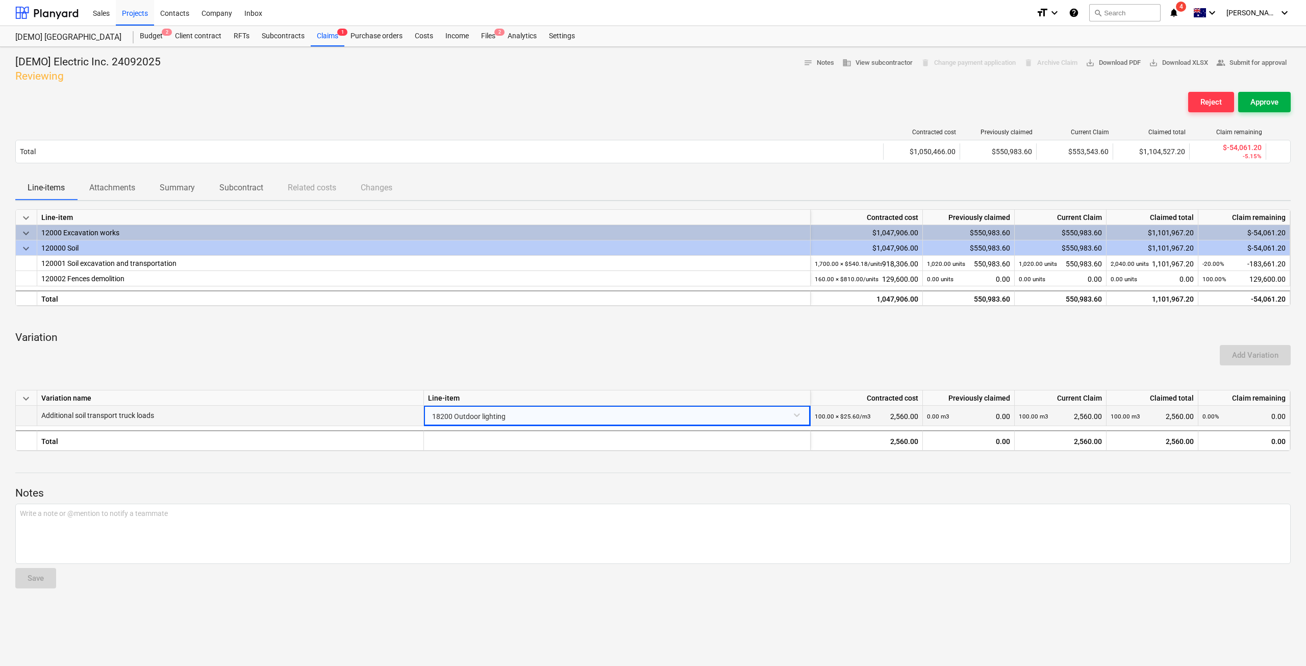
click at [1270, 104] on div "Approve" at bounding box center [1265, 101] width 28 height 13
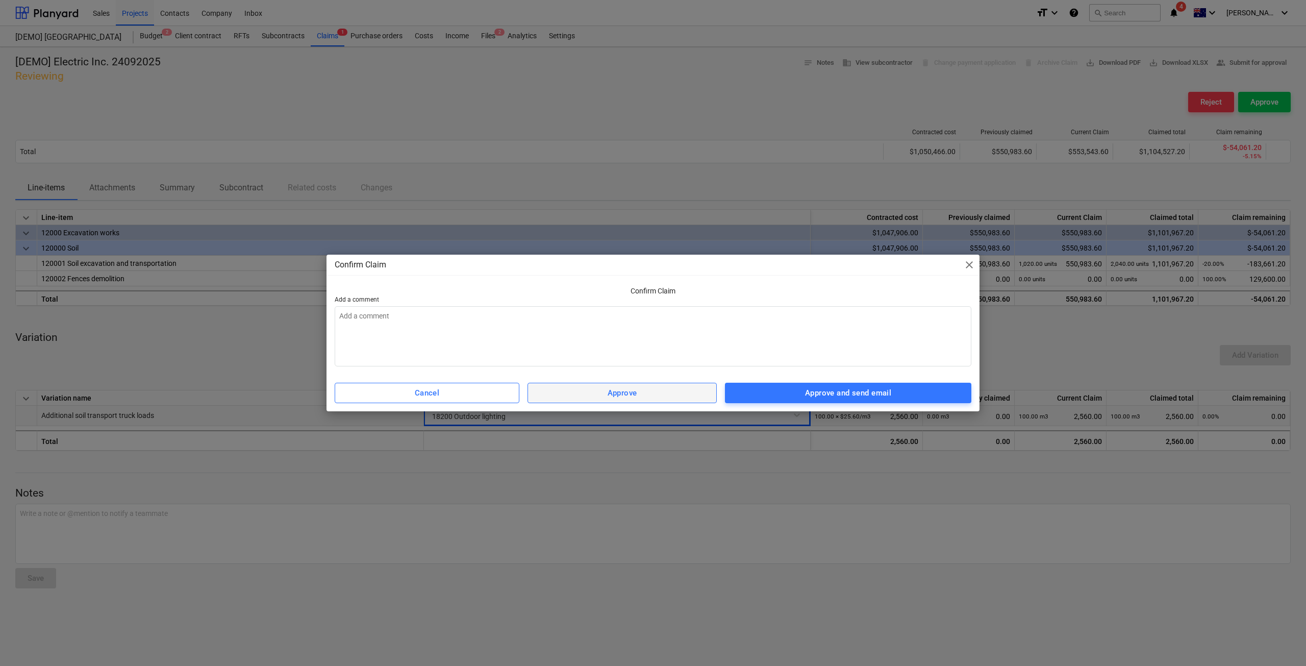
click at [694, 396] on span "Approve" at bounding box center [622, 392] width 167 height 13
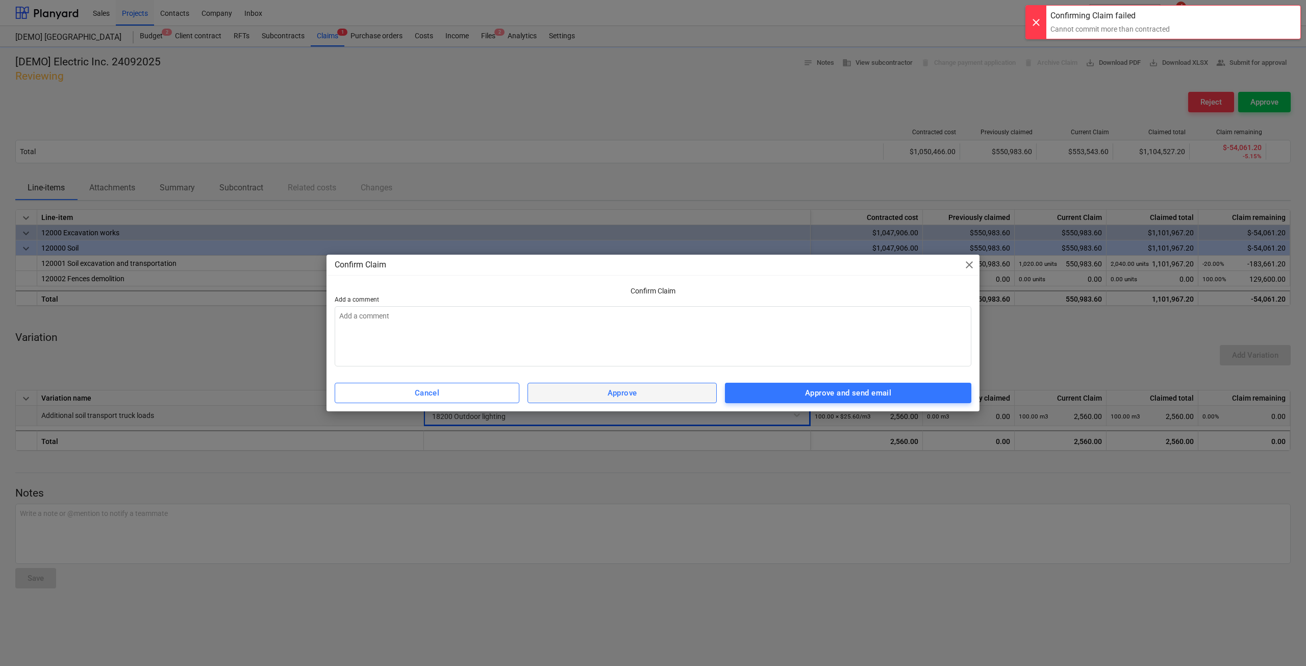
type textarea "x"
click at [482, 392] on span "Cancel" at bounding box center [427, 392] width 162 height 13
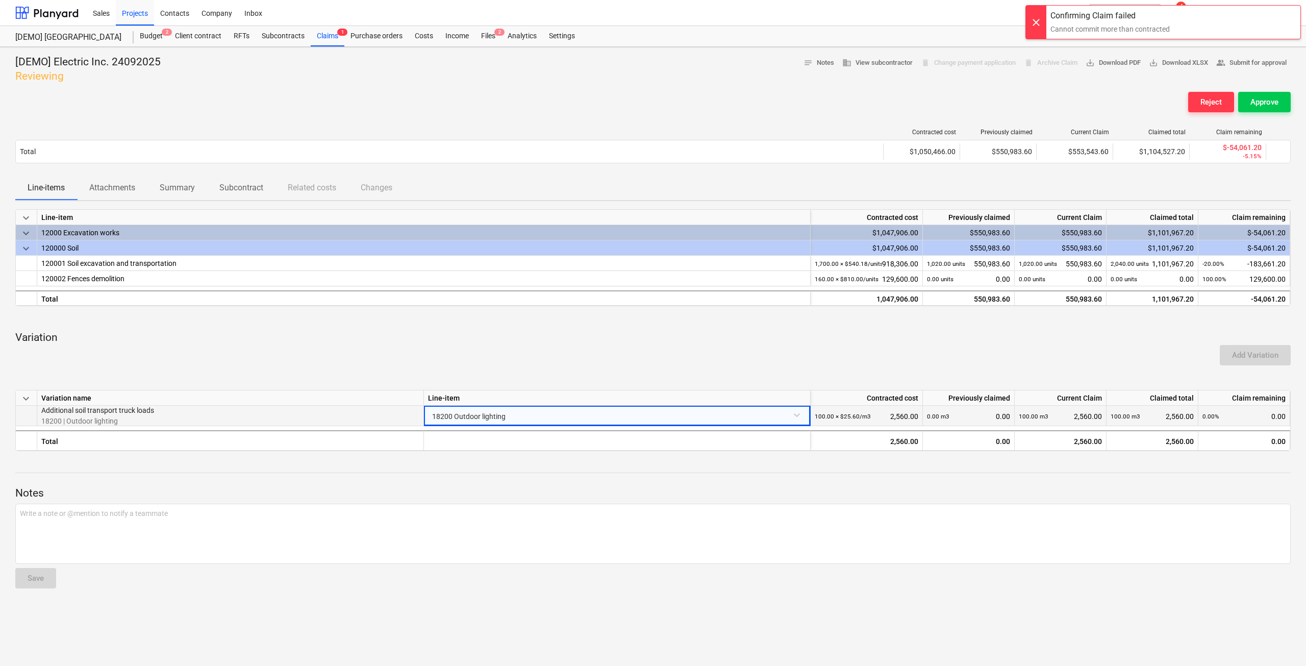
click at [673, 417] on div "18200 Outdoor lighting" at bounding box center [617, 415] width 378 height 18
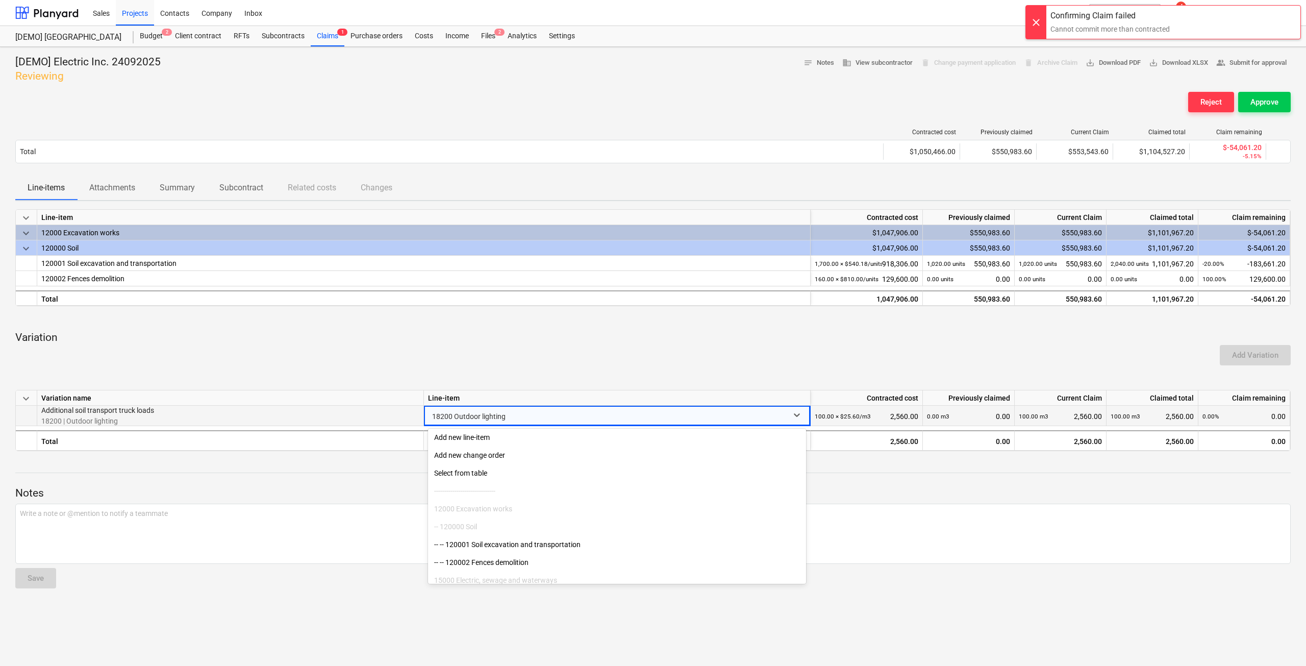
scroll to position [0, 0]
click at [539, 447] on div "Add new line-item" at bounding box center [617, 439] width 378 height 16
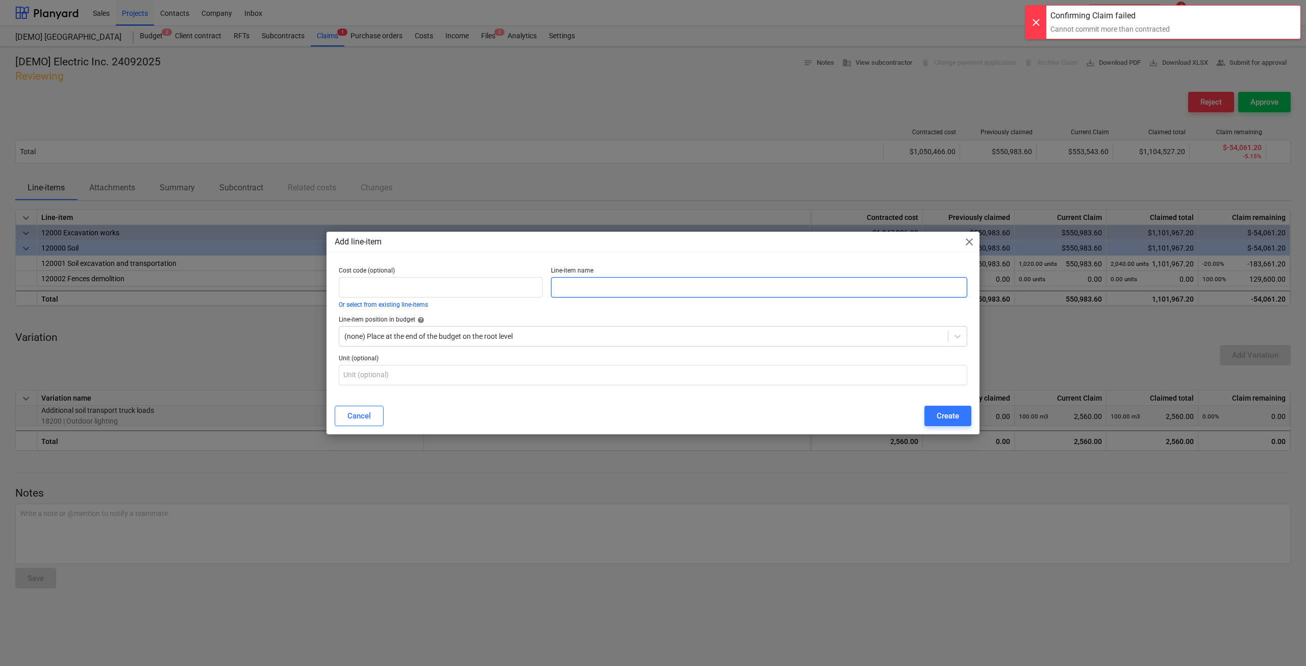
click at [603, 283] on input "text" at bounding box center [759, 287] width 416 height 20
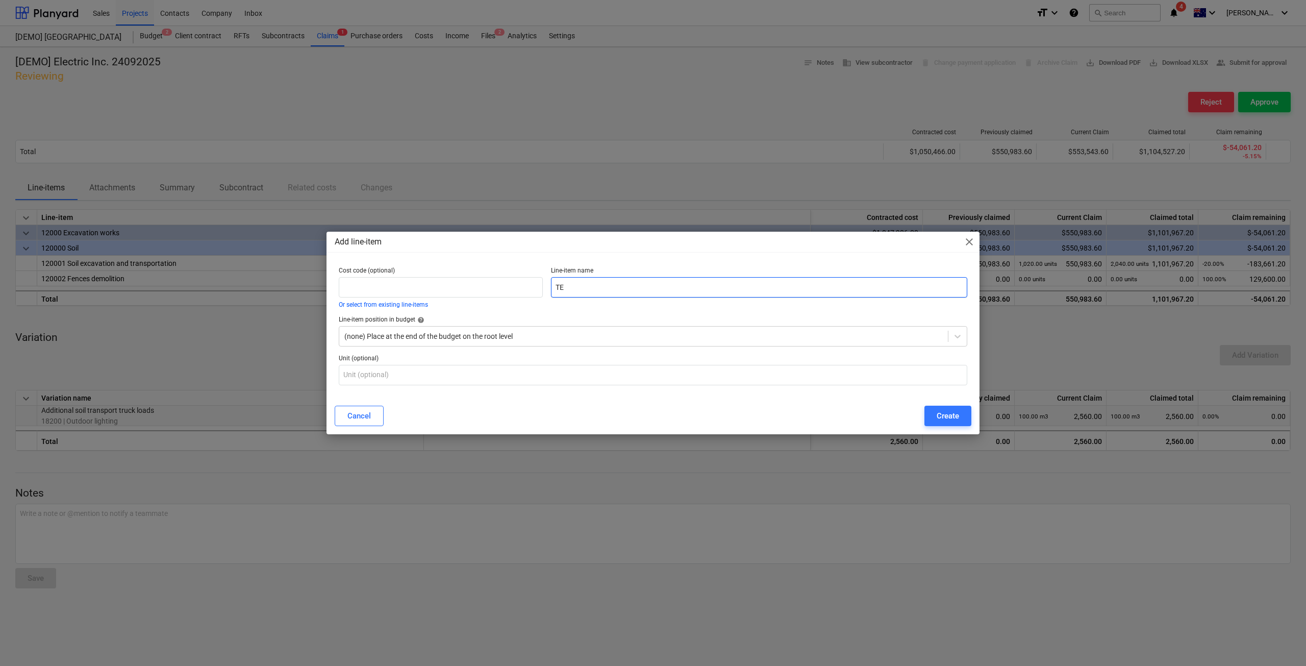
type input "T"
type input "New Item"
click at [472, 334] on div at bounding box center [643, 336] width 599 height 10
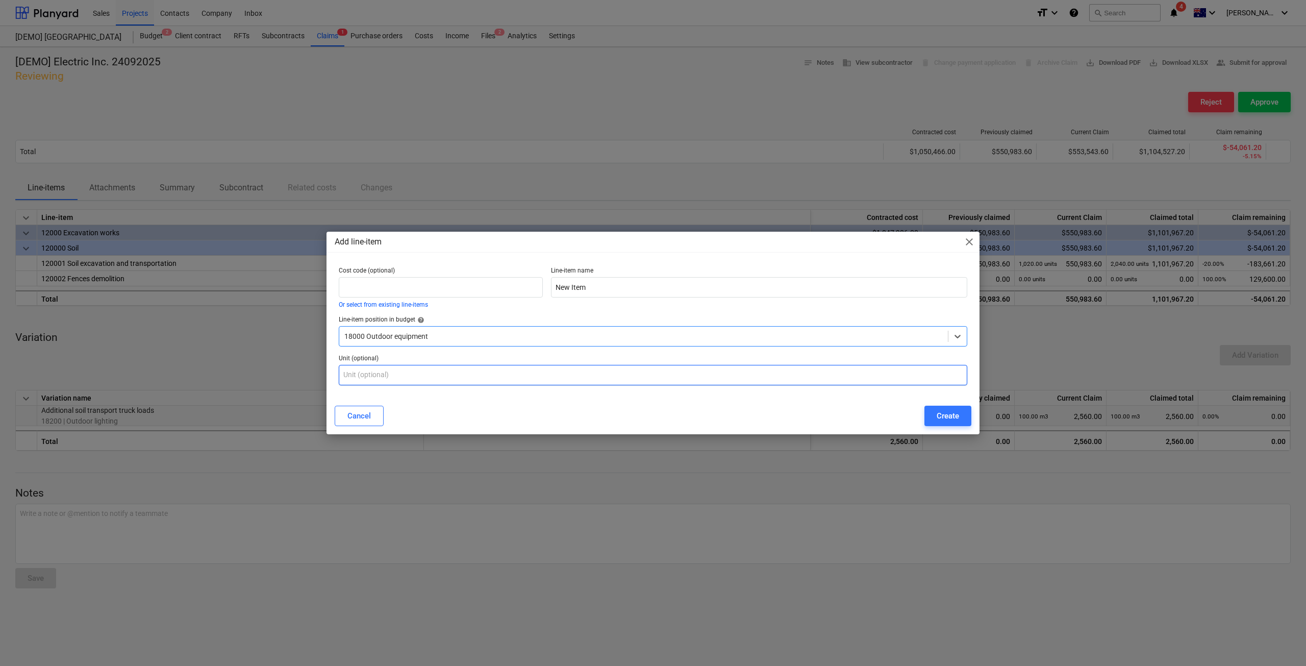
click at [411, 375] on input "text" at bounding box center [653, 375] width 629 height 20
type input "pcs"
click at [438, 291] on input "text" at bounding box center [441, 287] width 204 height 20
type input "18999"
click at [954, 418] on div "Create" at bounding box center [948, 415] width 22 height 13
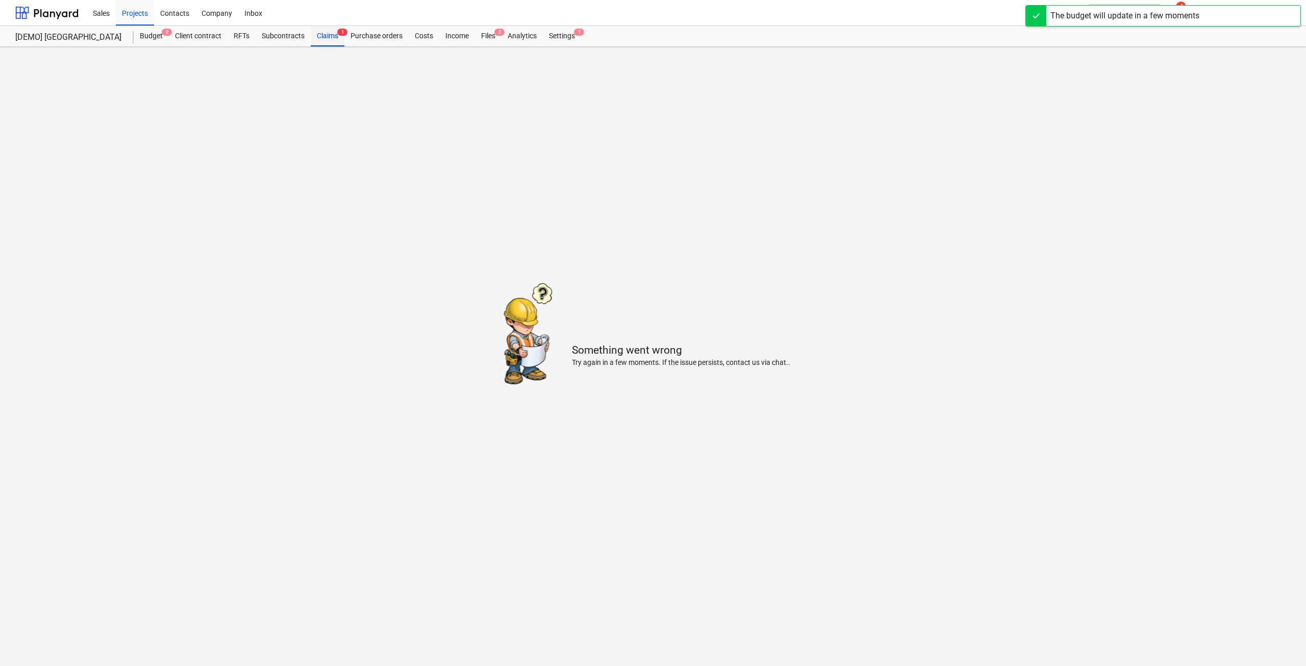
click at [335, 38] on div "Claims 1" at bounding box center [328, 36] width 34 height 20
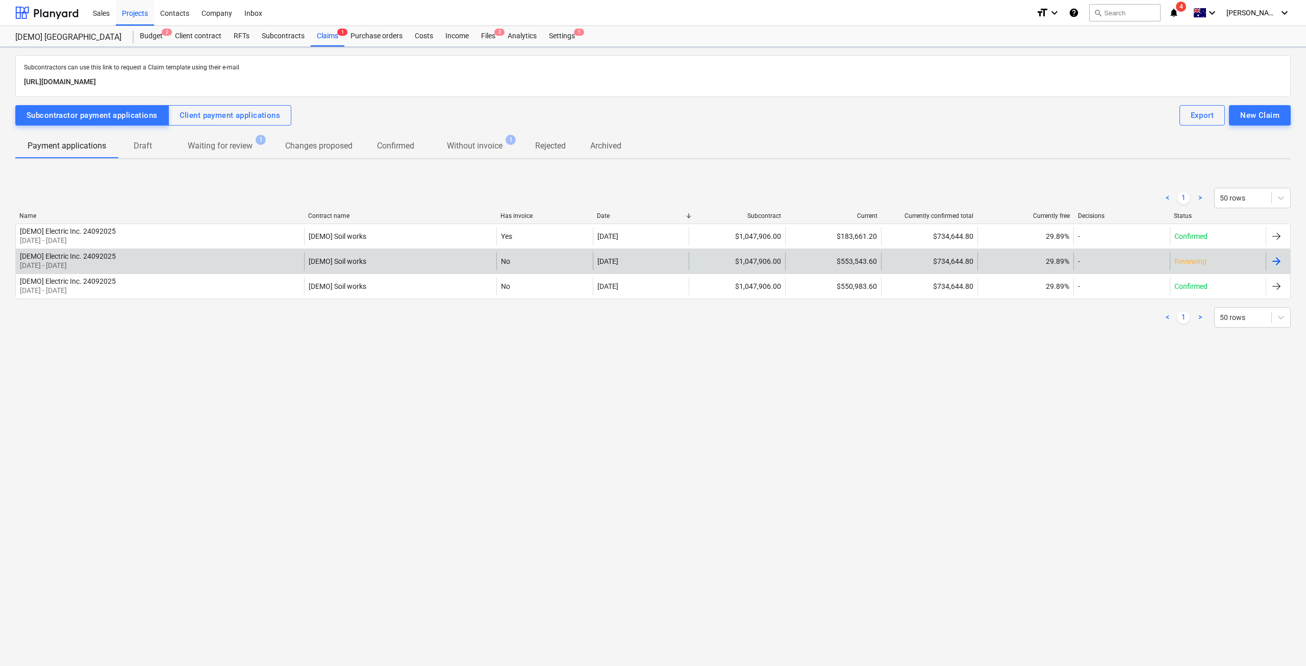
click at [1093, 258] on div "-" at bounding box center [1122, 261] width 96 height 18
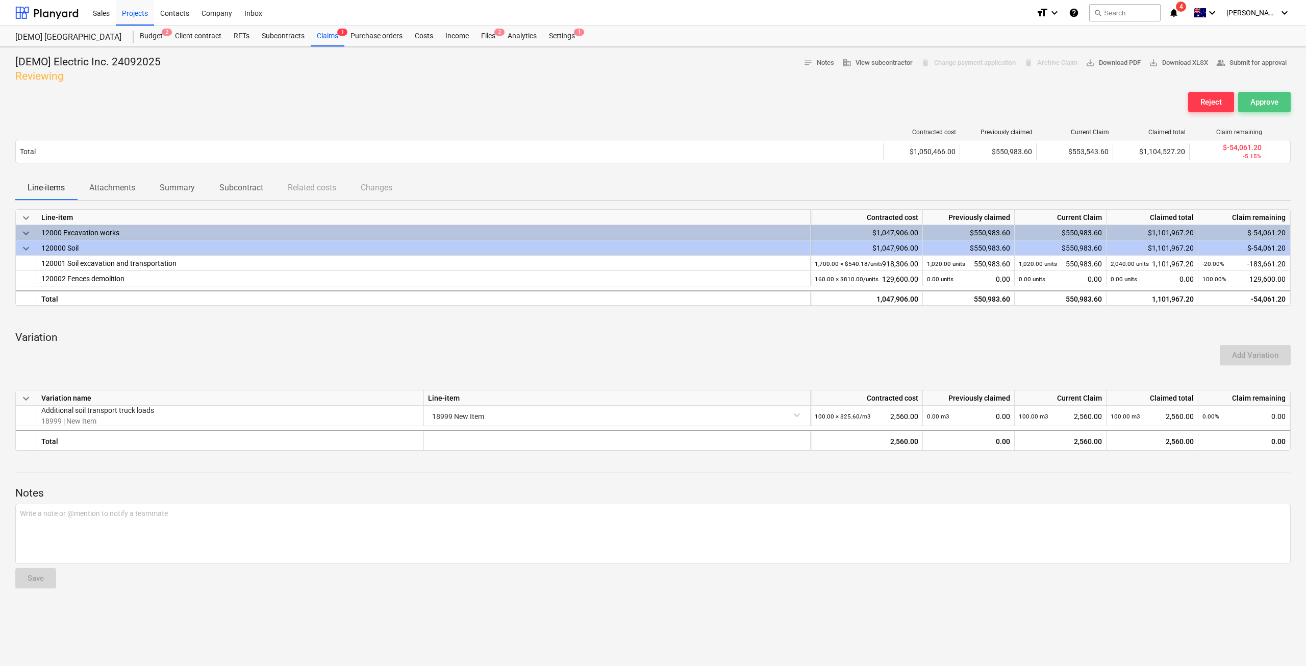
click at [1259, 102] on div "Approve" at bounding box center [1265, 101] width 28 height 13
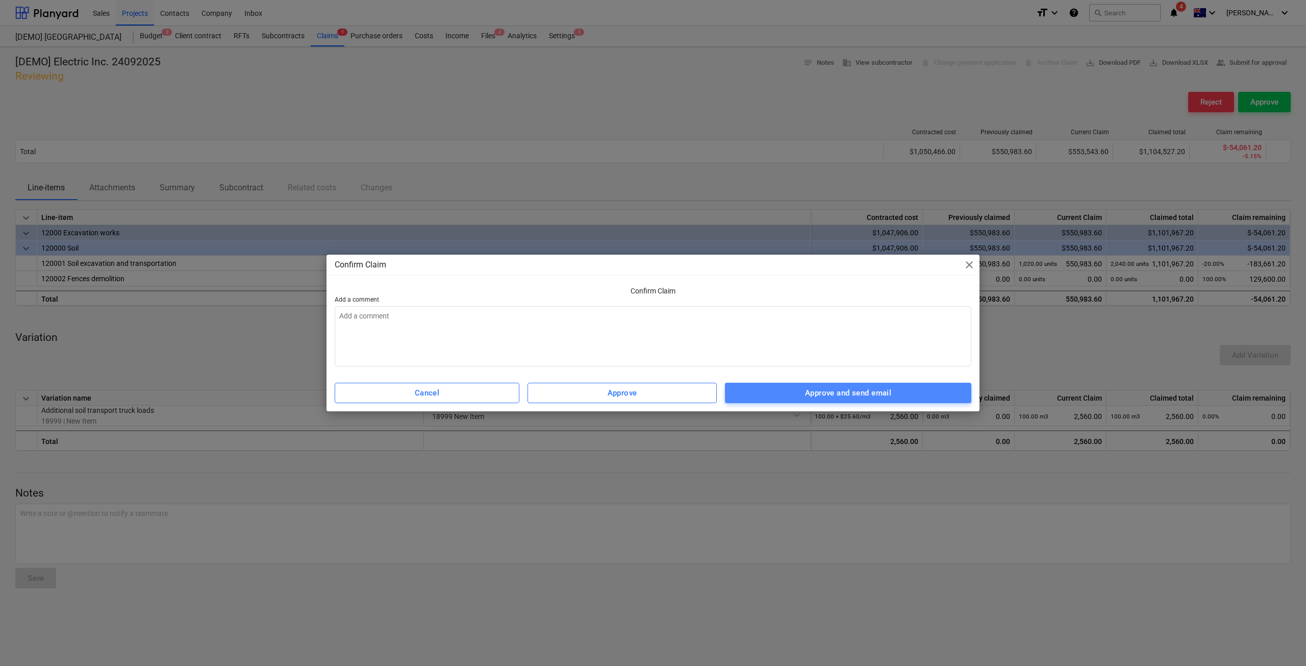
click at [844, 398] on div "Approve and send email" at bounding box center [848, 392] width 86 height 13
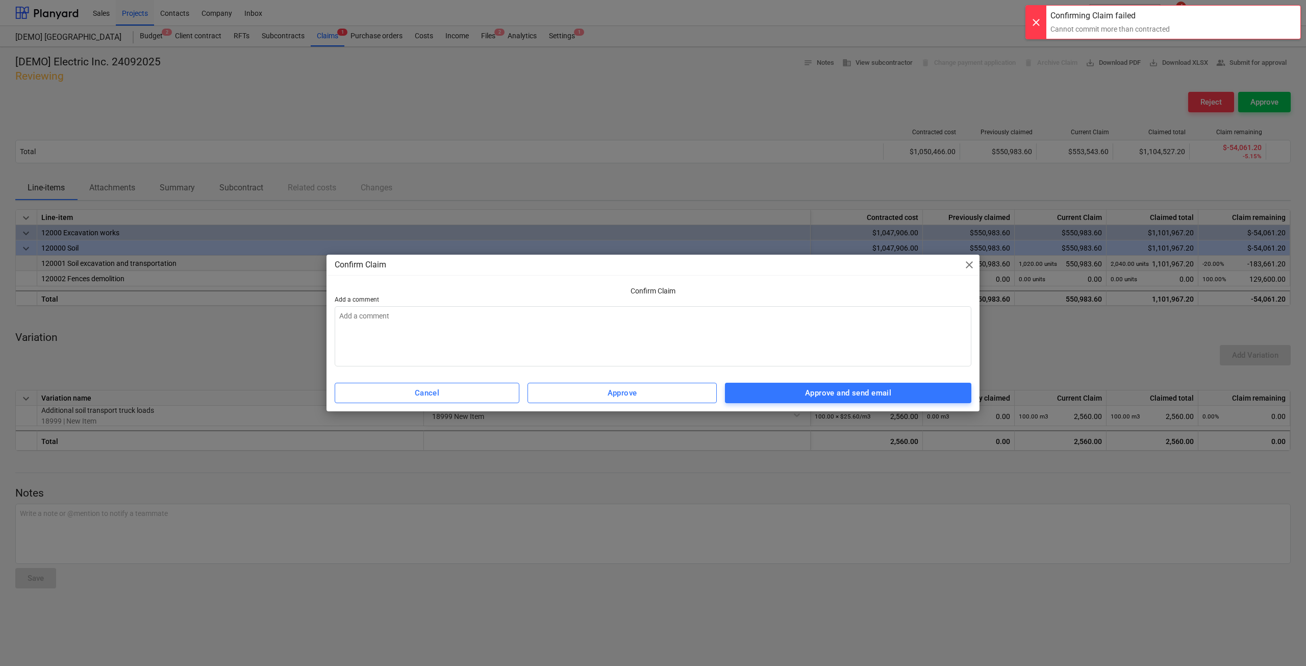
click at [969, 262] on span "close" at bounding box center [970, 265] width 12 height 12
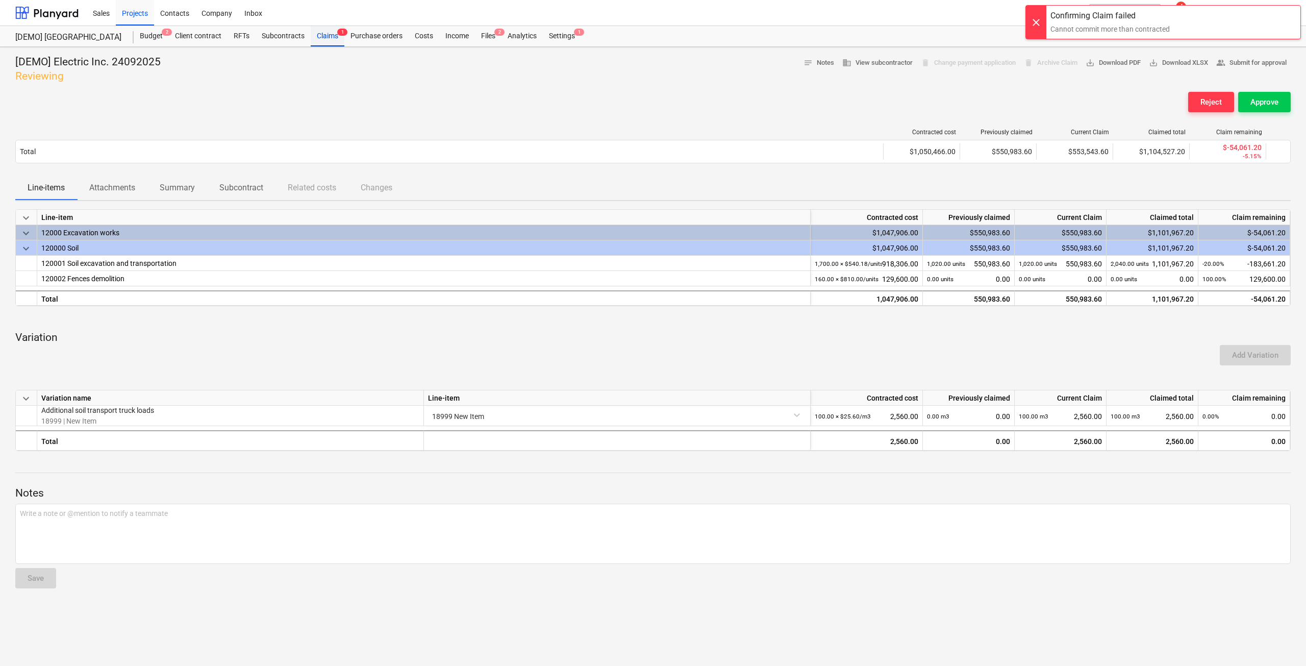
click at [324, 44] on div "Claims 1" at bounding box center [328, 36] width 34 height 20
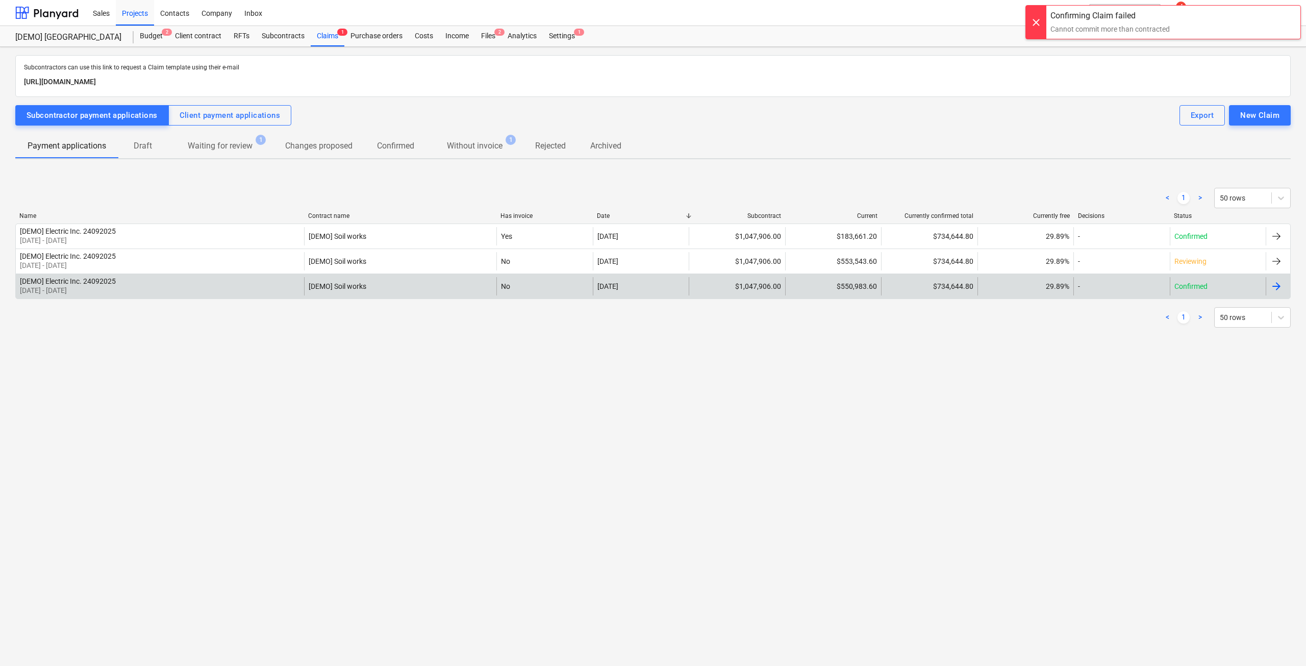
click at [92, 285] on div "[DEMO] Electric Inc. 24092025" at bounding box center [68, 281] width 96 height 8
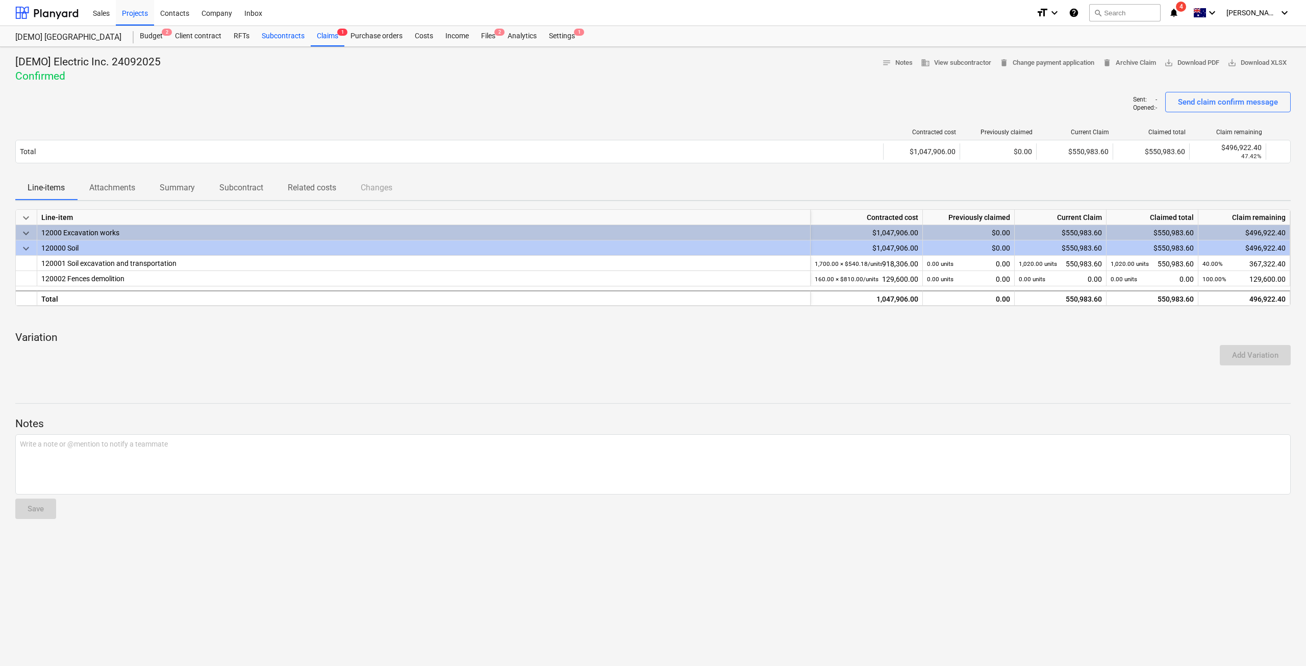
click at [293, 35] on div "Subcontracts" at bounding box center [283, 36] width 55 height 20
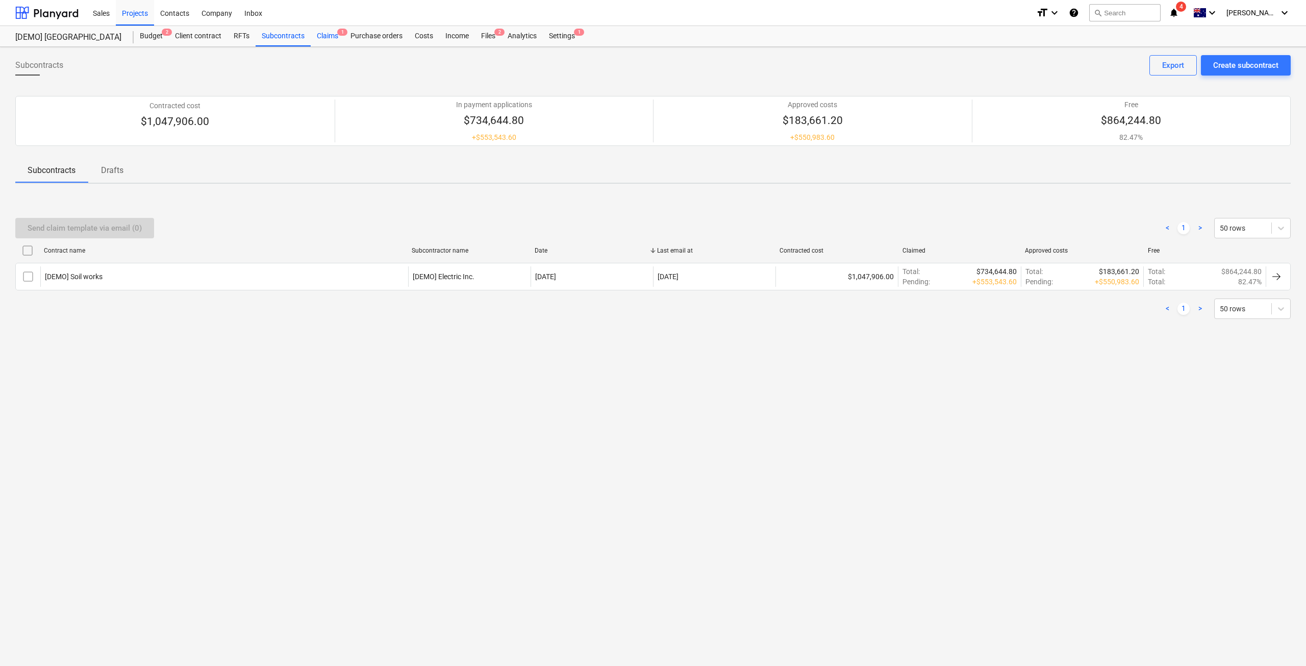
click at [333, 33] on div "Claims 1" at bounding box center [328, 36] width 34 height 20
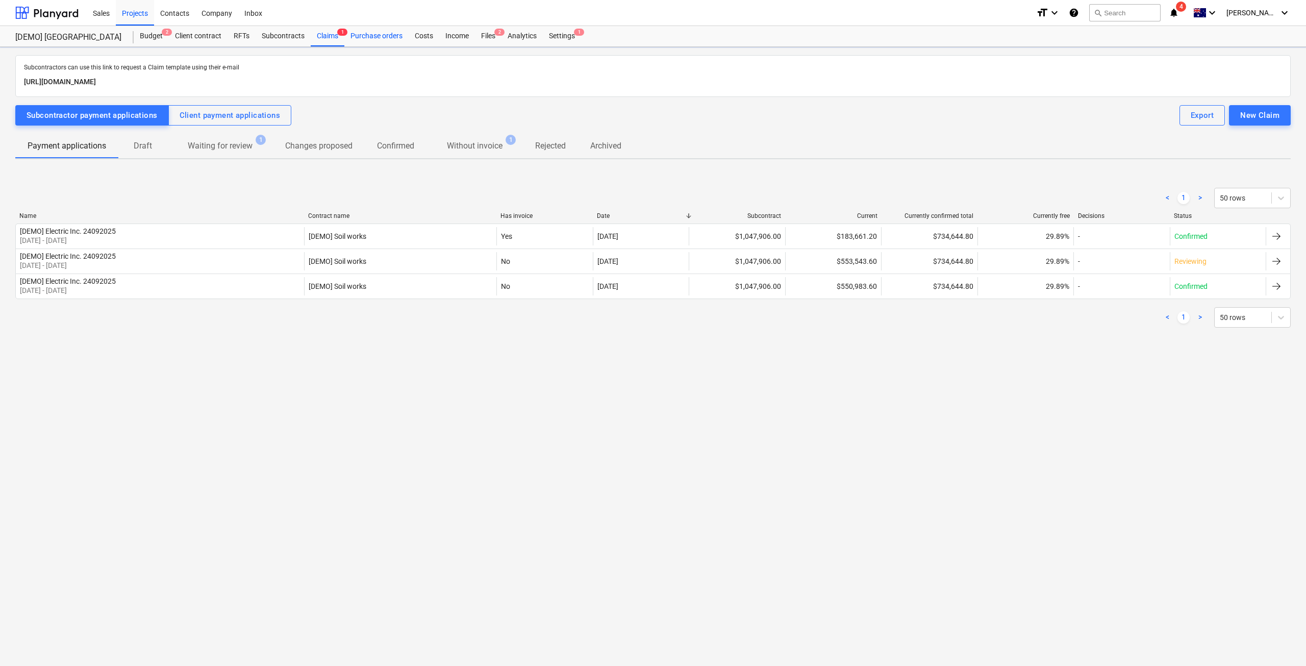
click at [378, 38] on div "Purchase orders" at bounding box center [376, 36] width 64 height 20
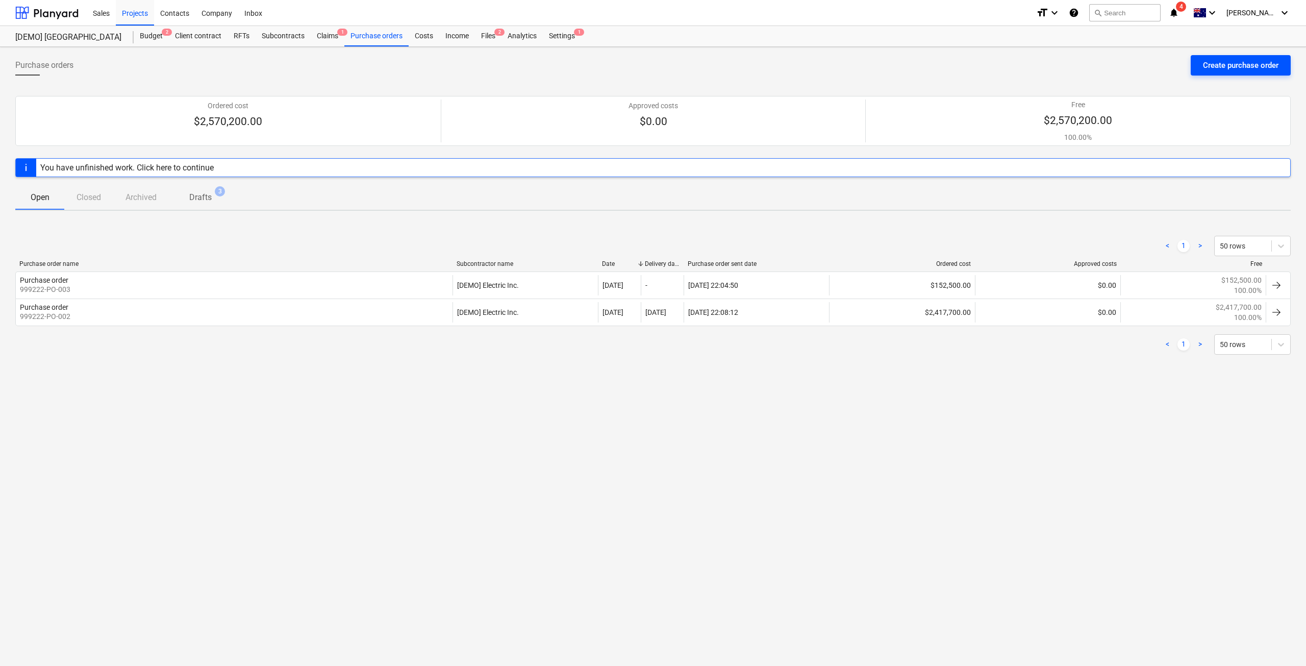
click at [1275, 65] on div "Create purchase order" at bounding box center [1241, 65] width 76 height 13
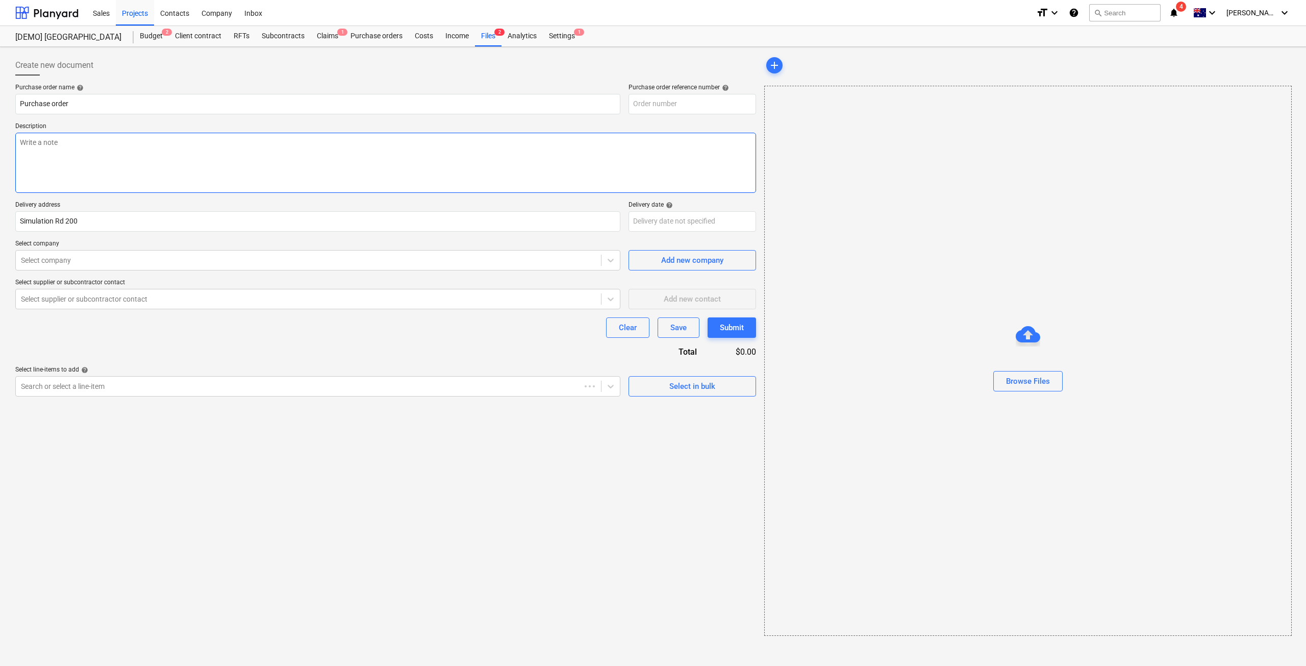
type input "999222-PO-005"
click at [151, 106] on input "Purchase order" at bounding box center [317, 104] width 605 height 20
click at [96, 260] on div at bounding box center [308, 260] width 575 height 10
click at [133, 267] on div "Tommy Pty Ltd" at bounding box center [308, 260] width 585 height 14
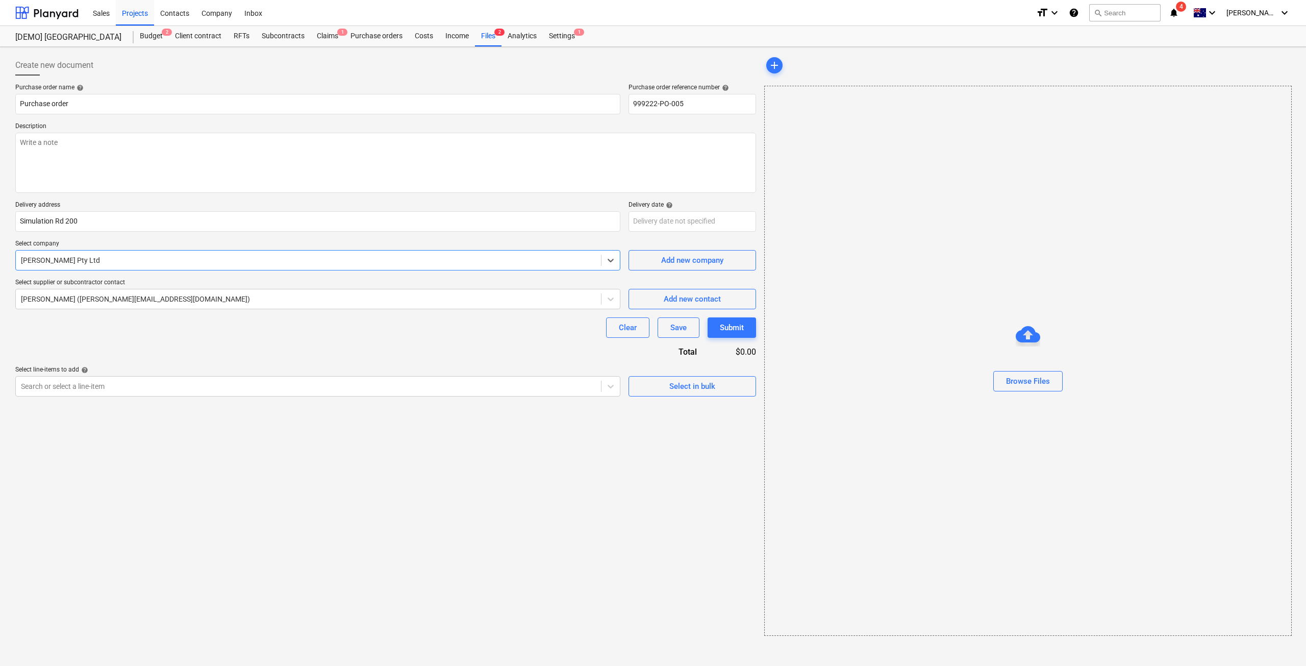
click at [133, 267] on div "Tommy Pty Ltd" at bounding box center [308, 260] width 585 height 14
click at [117, 372] on div "Select line-items to add help" at bounding box center [317, 370] width 605 height 8
click at [114, 383] on div at bounding box center [308, 386] width 575 height 10
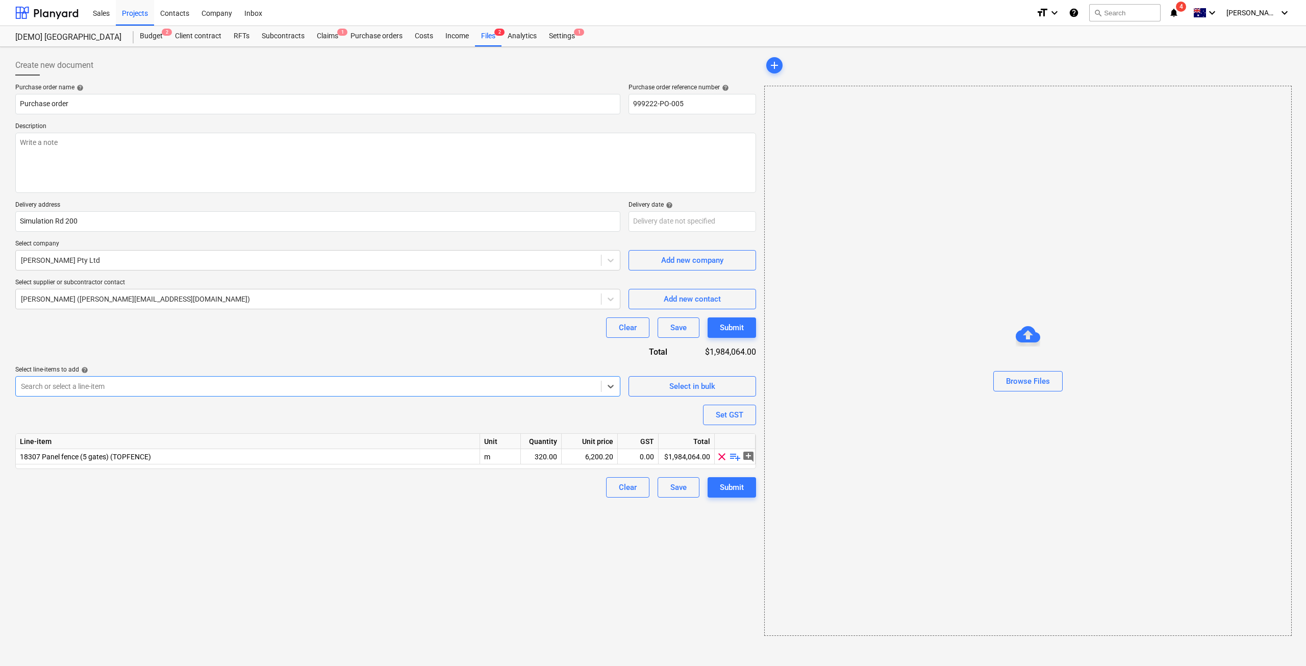
click at [175, 390] on div at bounding box center [308, 386] width 575 height 10
click at [155, 390] on div at bounding box center [308, 386] width 575 height 10
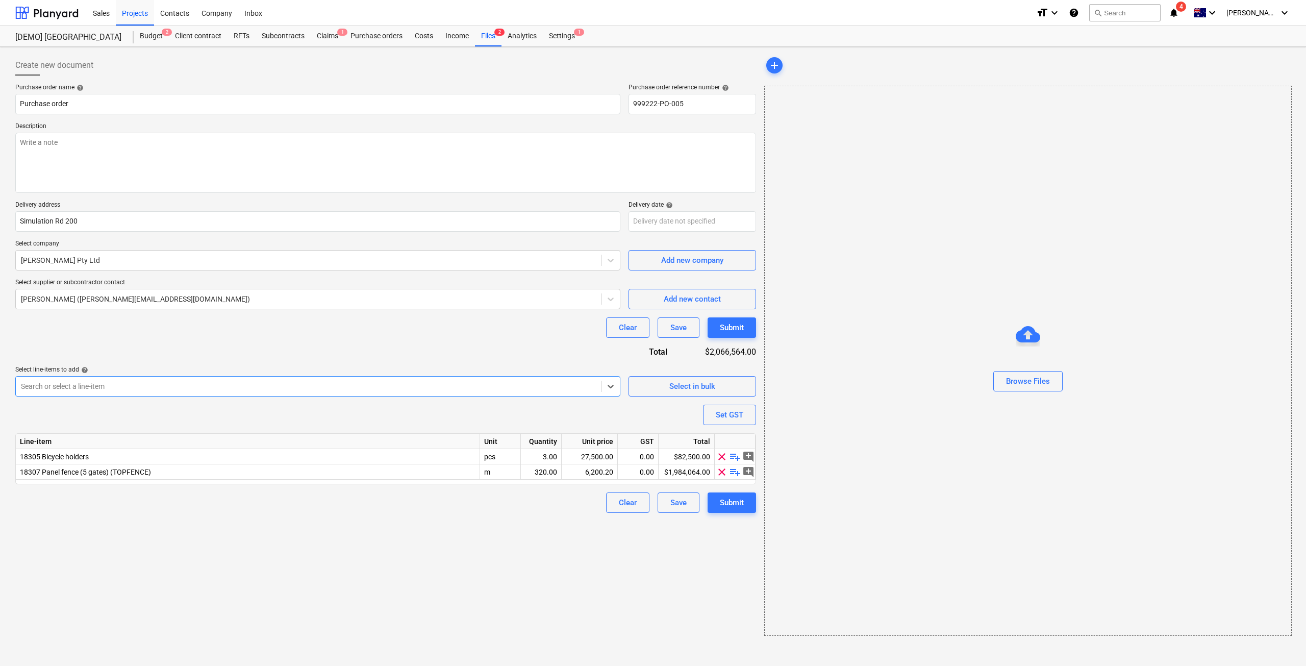
click at [719, 485] on span "clear" at bounding box center [722, 487] width 12 height 12
click at [239, 385] on div at bounding box center [308, 386] width 575 height 10
click at [125, 185] on textarea at bounding box center [385, 163] width 741 height 60
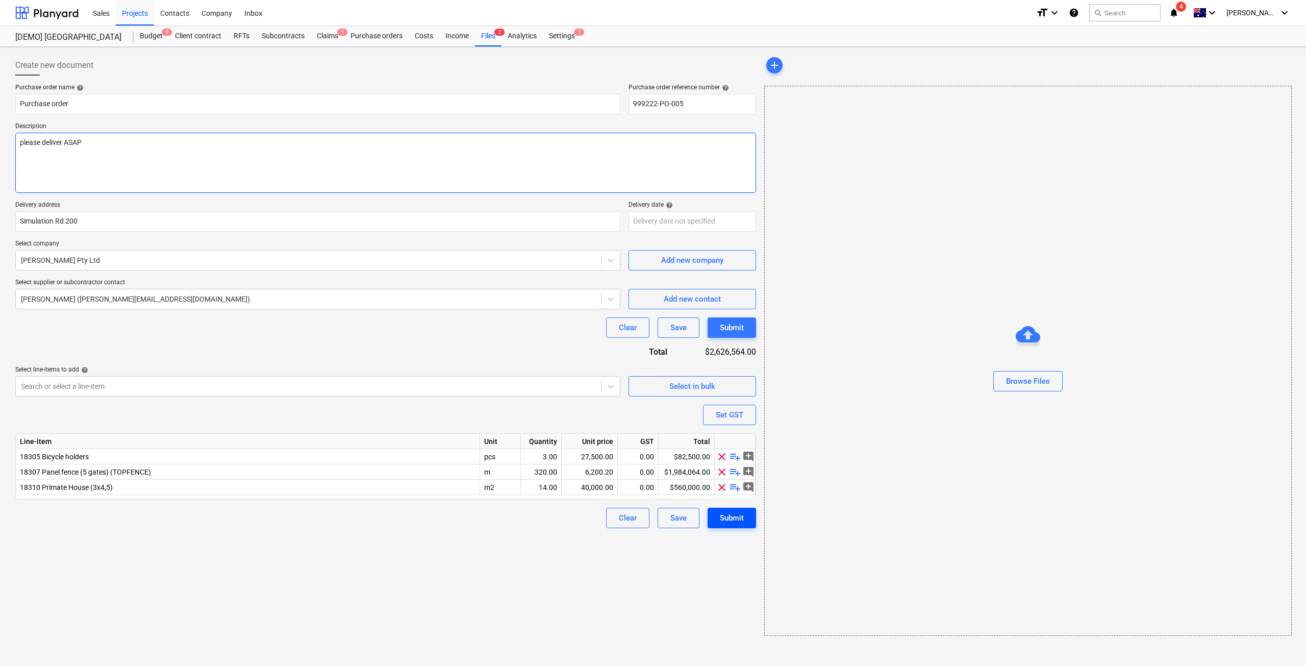
type textarea "please deliver ASAP"
click at [741, 513] on div "Submit" at bounding box center [732, 517] width 24 height 13
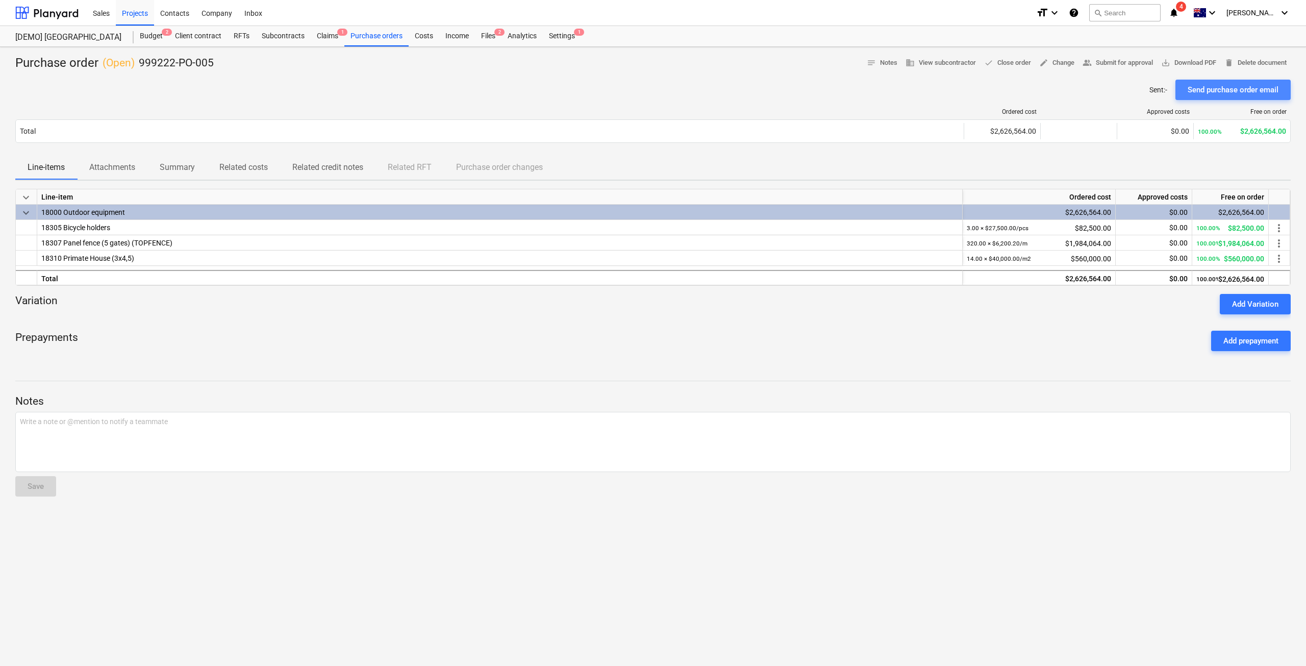
click at [1196, 94] on div "Send purchase order email" at bounding box center [1233, 89] width 91 height 13
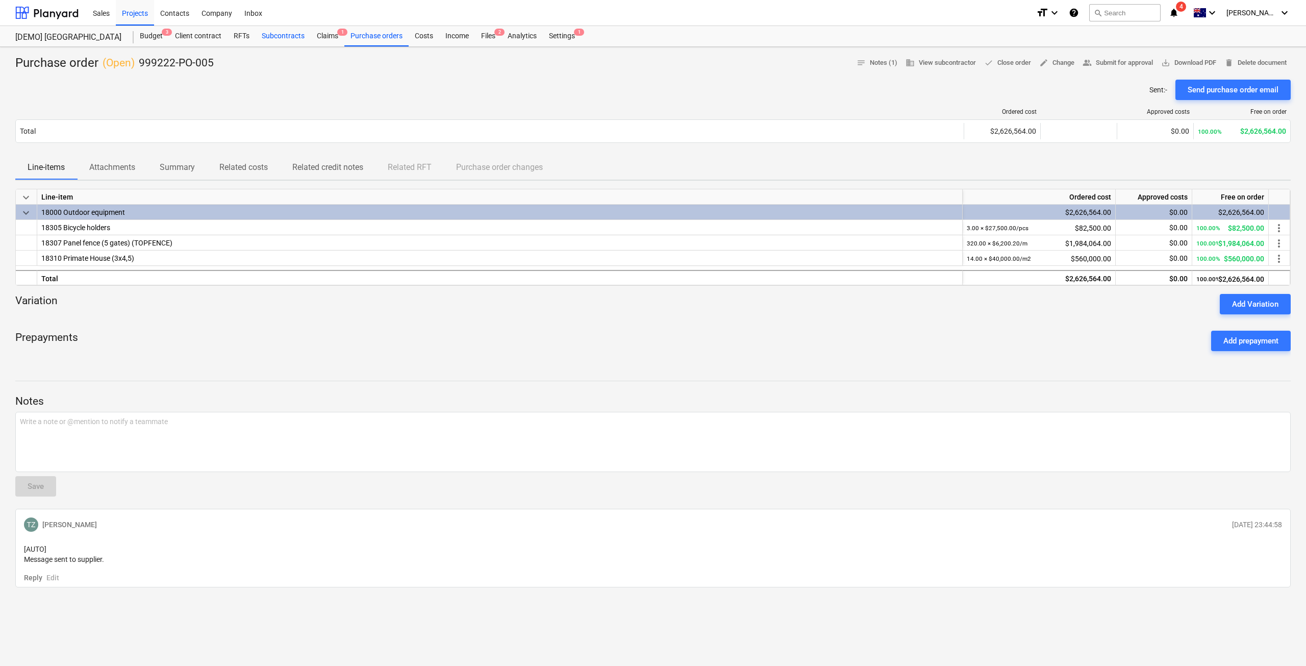
click at [285, 40] on div "Subcontracts" at bounding box center [283, 36] width 55 height 20
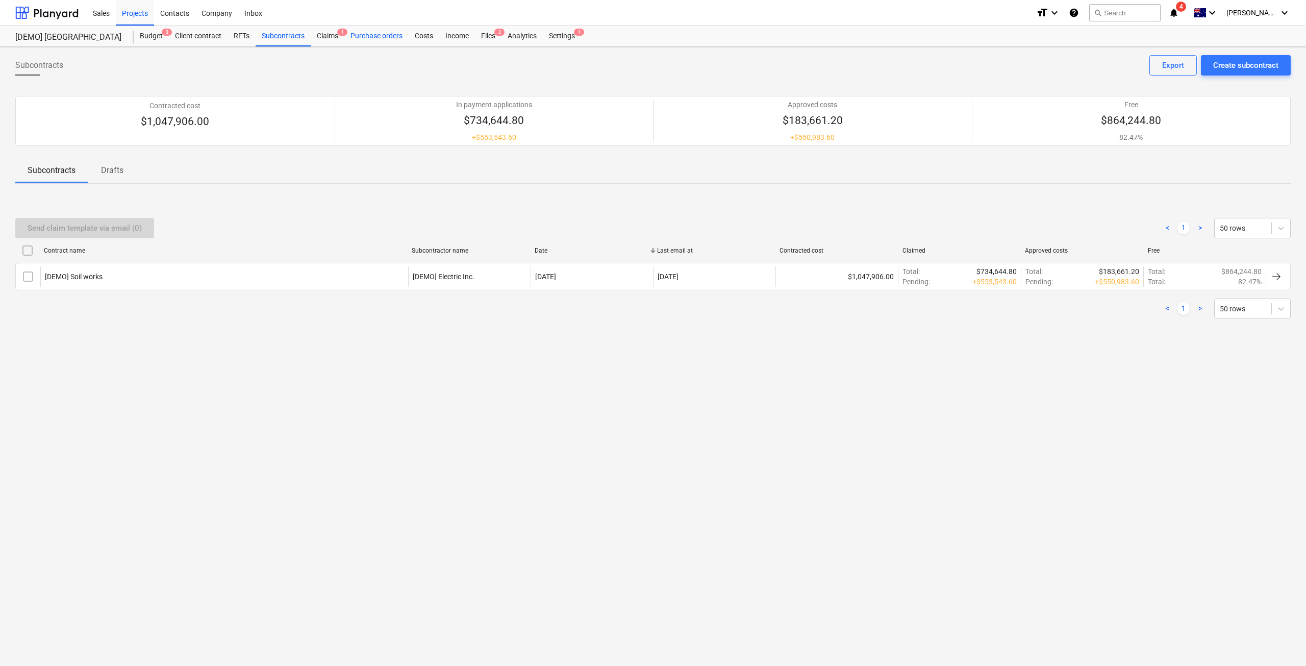
click at [394, 38] on div "Purchase orders" at bounding box center [376, 36] width 64 height 20
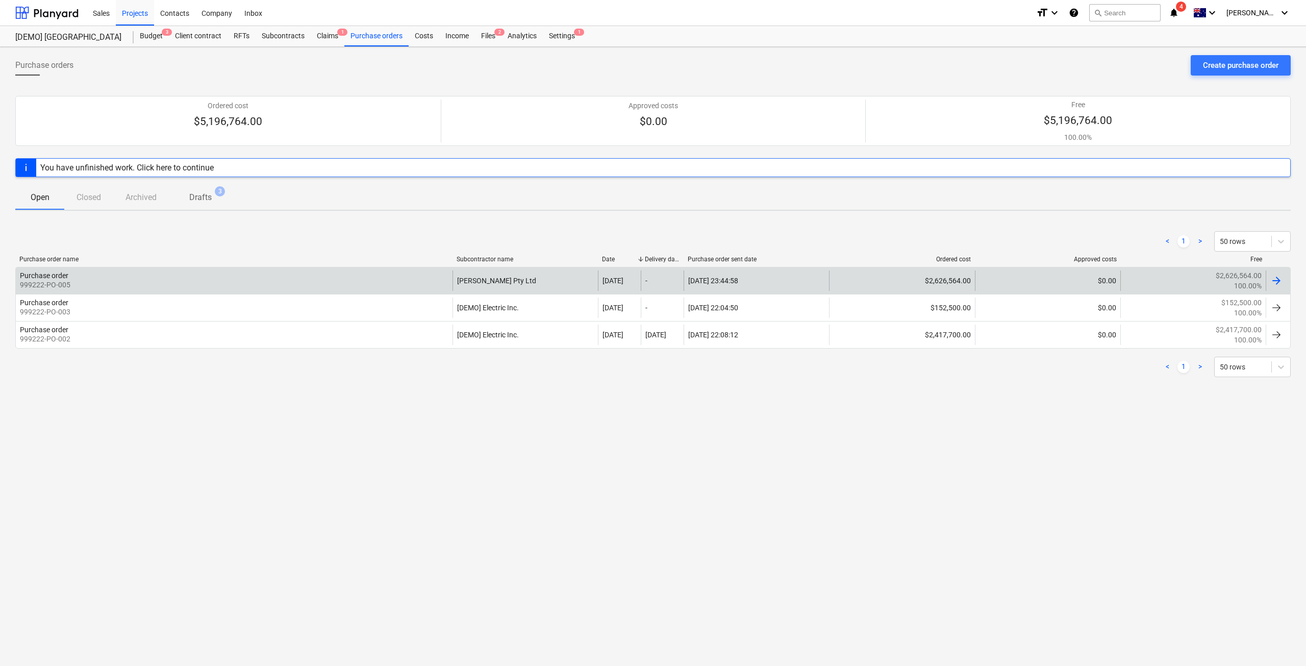
click at [242, 280] on div "Purchase order 999222-PO-005" at bounding box center [234, 280] width 437 height 20
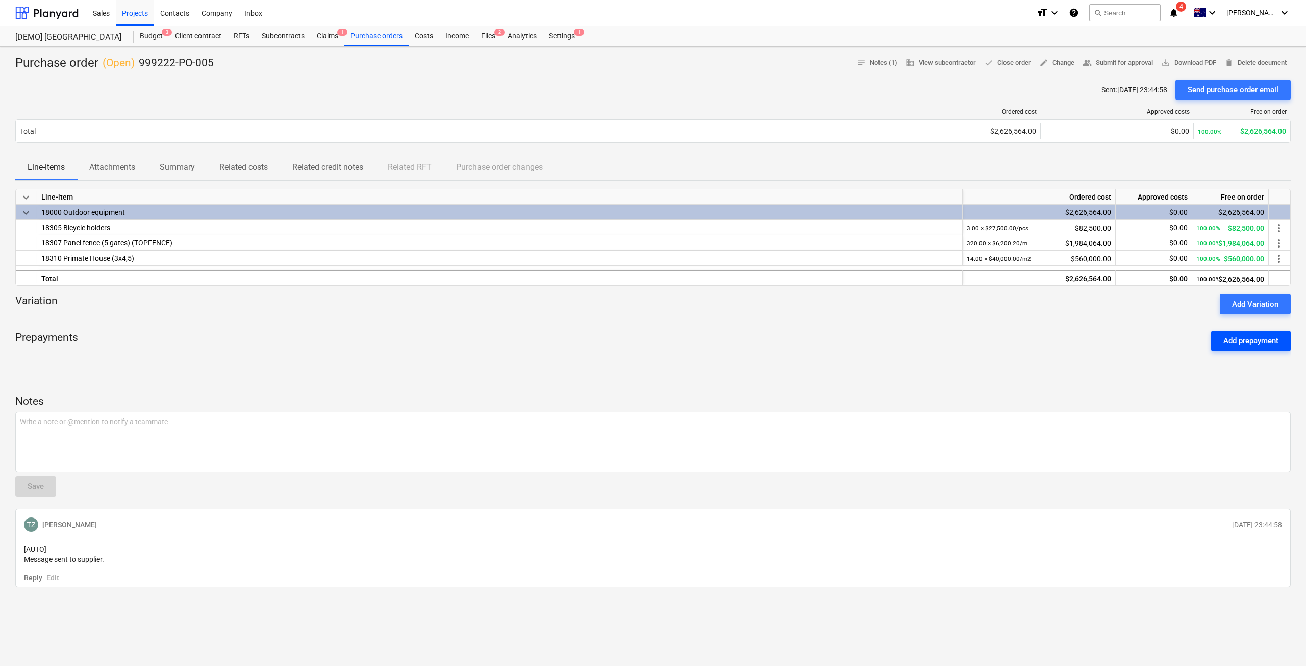
click at [1220, 339] on button "Add prepayment" at bounding box center [1252, 341] width 80 height 20
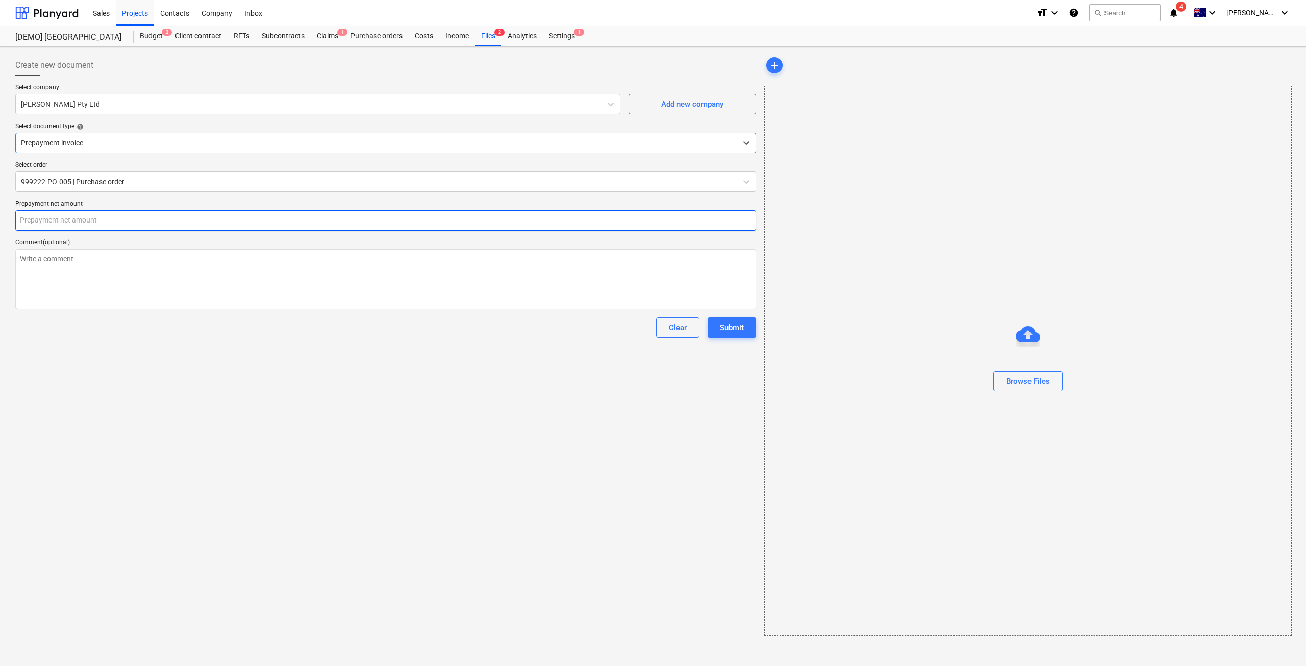
click at [221, 218] on input "text" at bounding box center [385, 220] width 741 height 20
click at [1033, 384] on div "Browse Files" at bounding box center [1028, 381] width 44 height 13
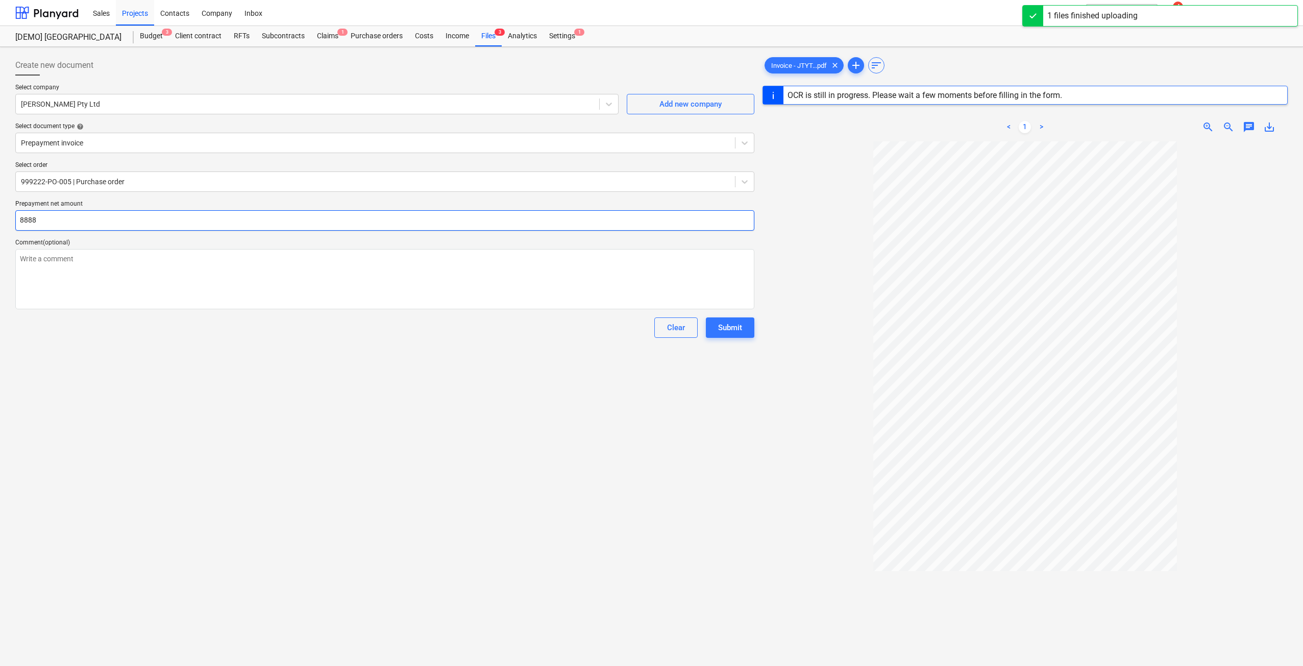
click at [163, 211] on input "8888" at bounding box center [384, 220] width 739 height 20
type input "5,500.00"
click at [728, 331] on div "Submit" at bounding box center [730, 327] width 24 height 13
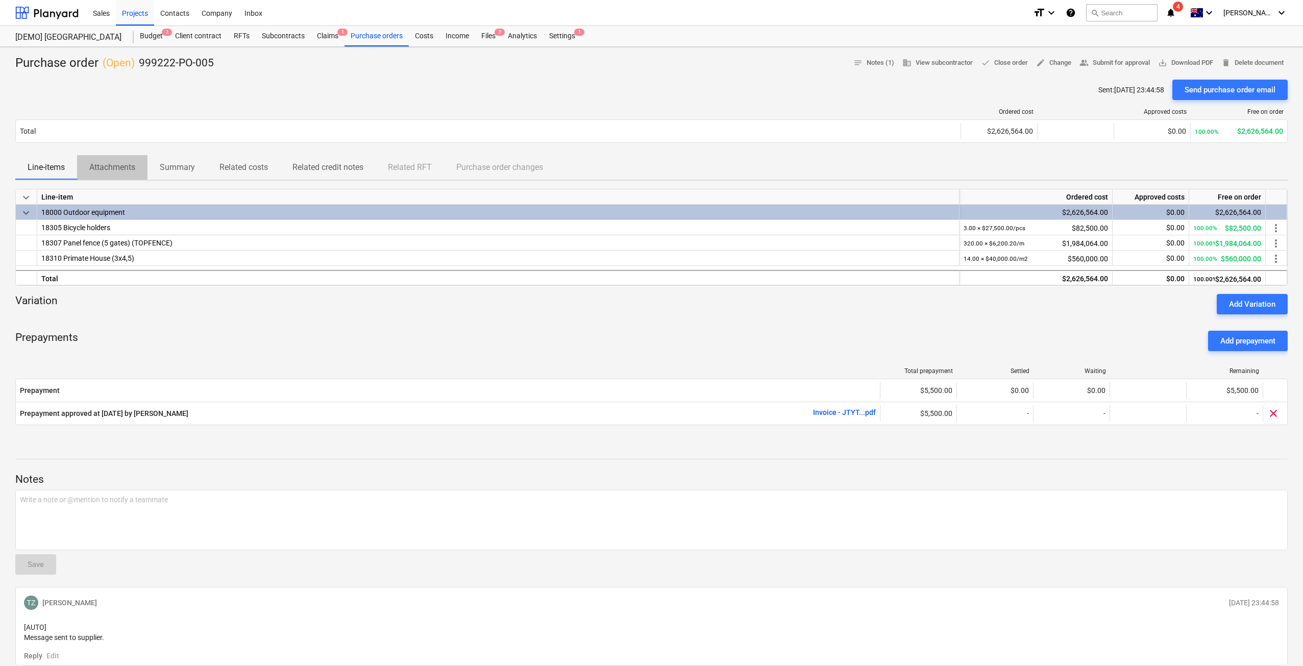
click at [108, 168] on p "Attachments" at bounding box center [112, 167] width 46 height 12
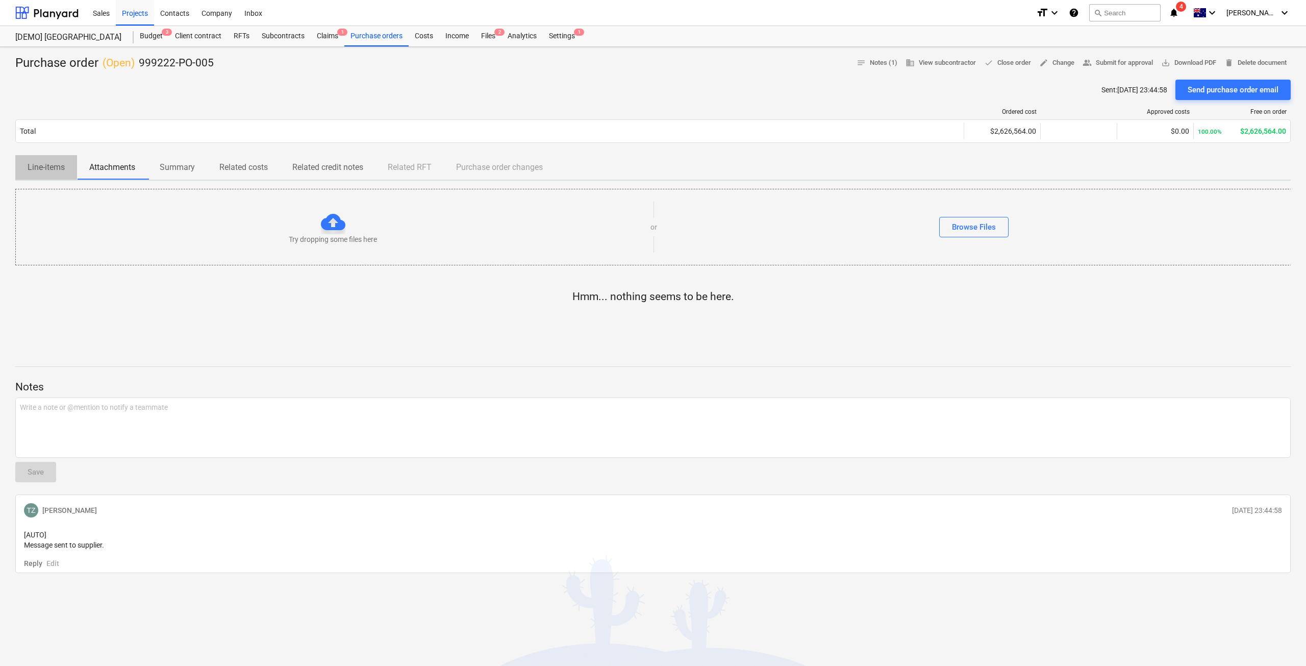
click at [60, 166] on p "Line-items" at bounding box center [46, 167] width 37 height 12
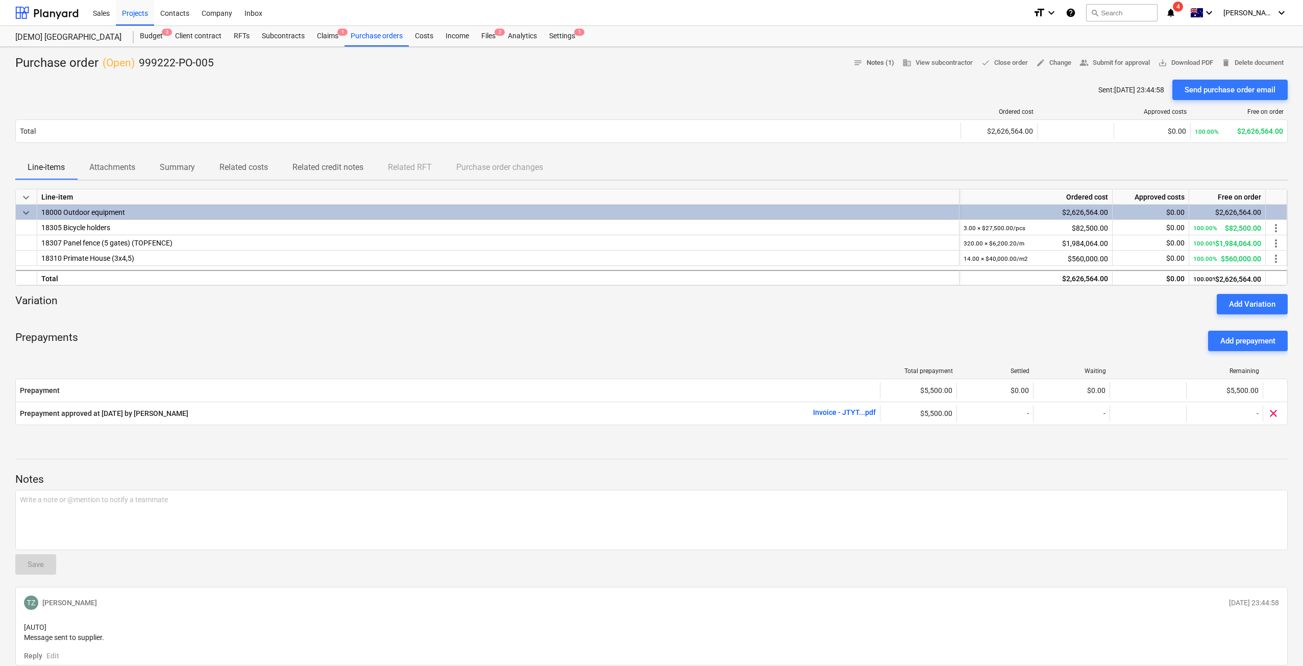
click at [881, 63] on span "notes Notes (1)" at bounding box center [873, 63] width 41 height 12
click at [961, 61] on span "business View subcontractor" at bounding box center [937, 63] width 70 height 12
click at [288, 43] on div "Subcontracts" at bounding box center [283, 36] width 55 height 20
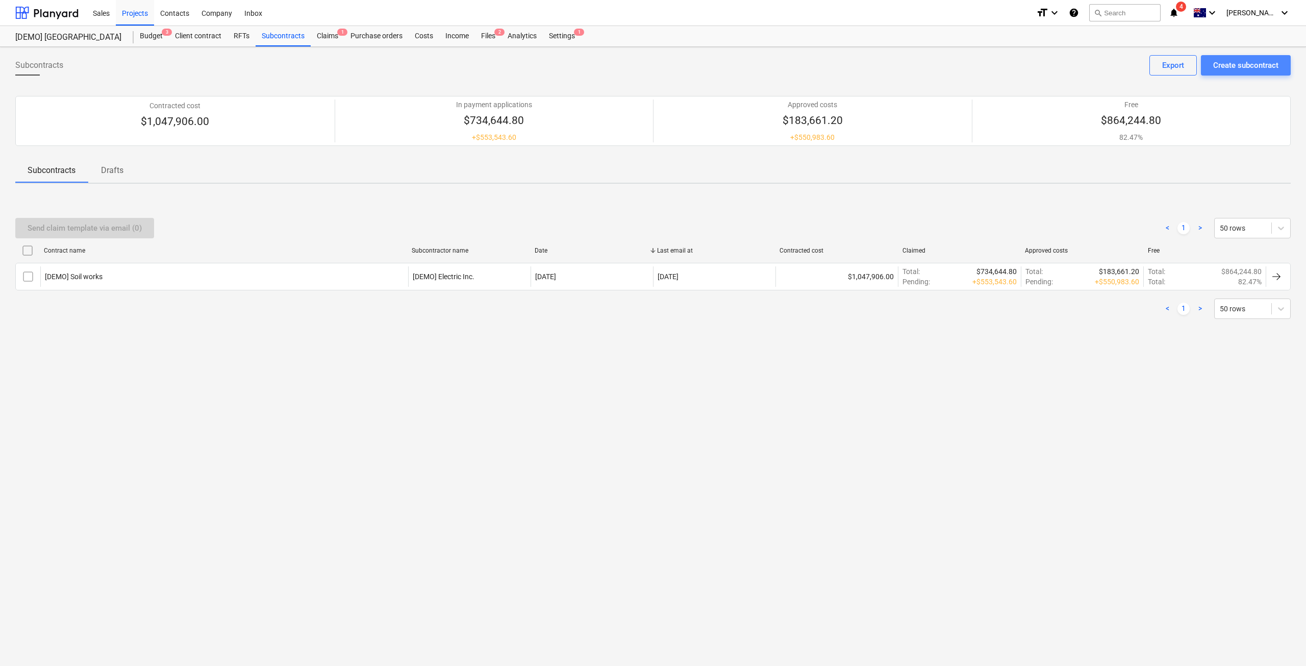
click at [1224, 71] on div "Create subcontract" at bounding box center [1246, 65] width 65 height 13
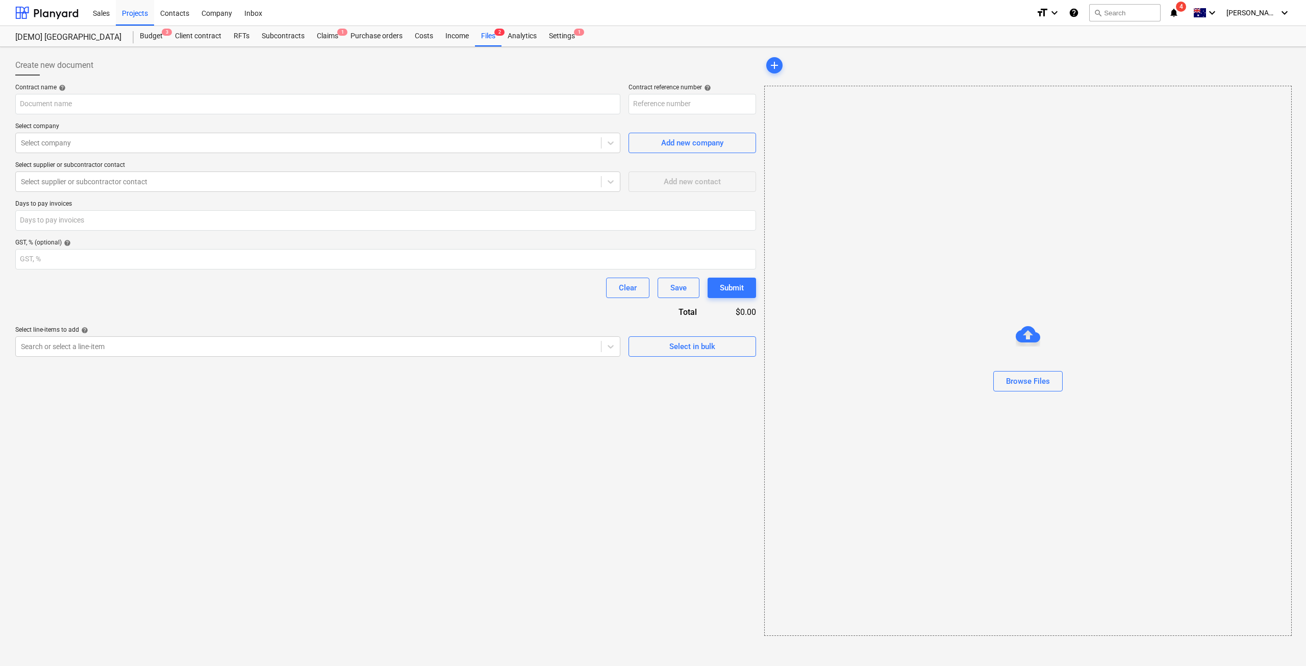
type input "999222-SO-001"
click at [133, 101] on input "text" at bounding box center [317, 104] width 605 height 20
click at [137, 355] on div "Search or select a line-item" at bounding box center [317, 346] width 605 height 20
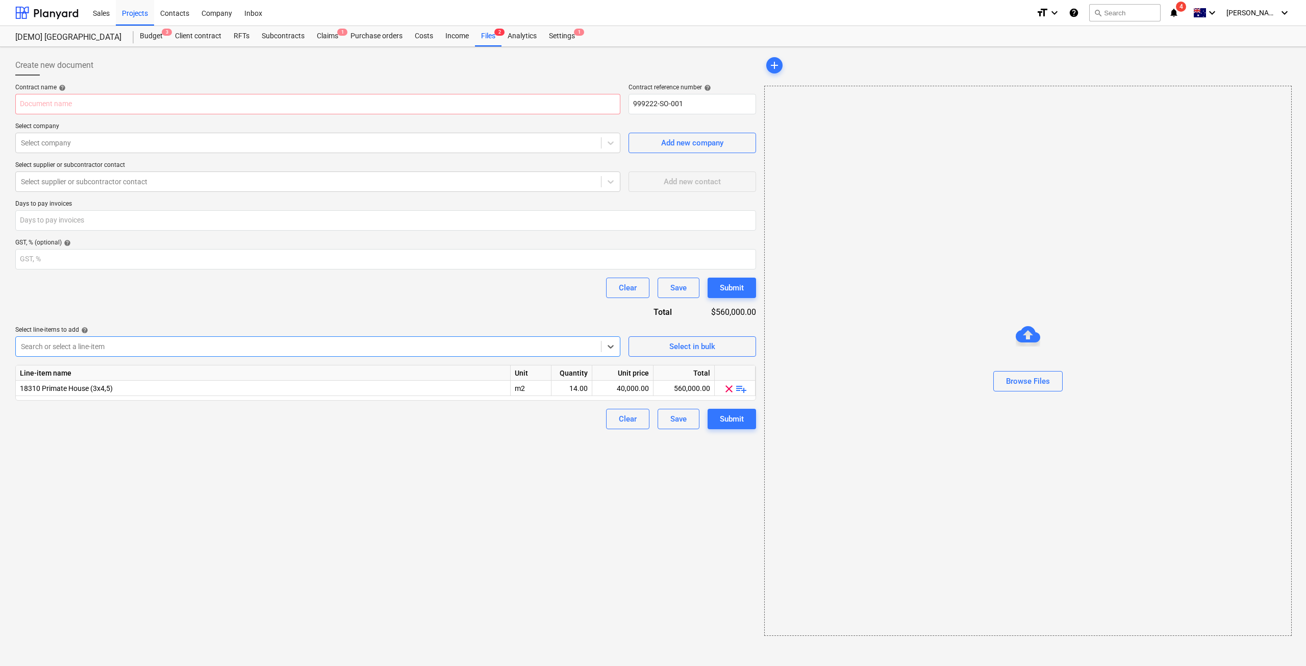
drag, startPoint x: 145, startPoint y: 348, endPoint x: 146, endPoint y: 355, distance: 7.7
click at [146, 347] on div at bounding box center [308, 346] width 575 height 10
click at [120, 350] on div at bounding box center [308, 346] width 575 height 10
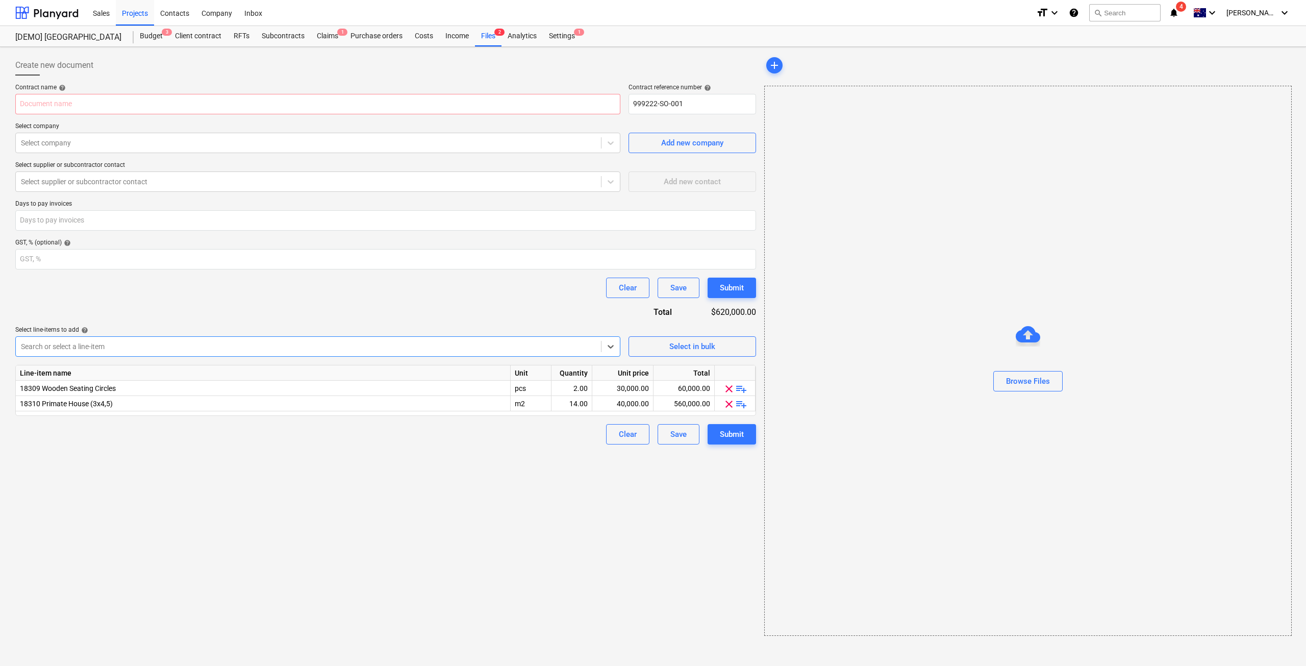
scroll to position [222, 0]
click at [140, 106] on input "text" at bounding box center [317, 104] width 605 height 20
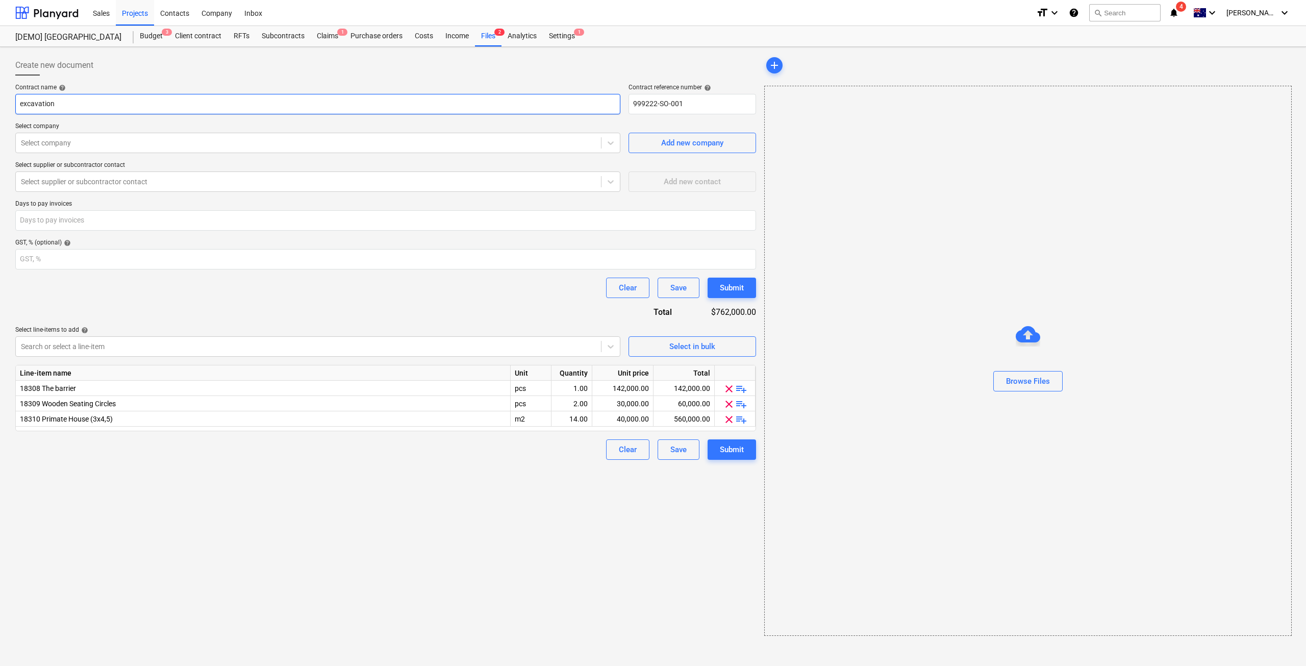
type input "excavation"
click at [347, 130] on p "Select company" at bounding box center [317, 127] width 605 height 10
click at [344, 136] on div "Select company" at bounding box center [308, 143] width 585 height 14
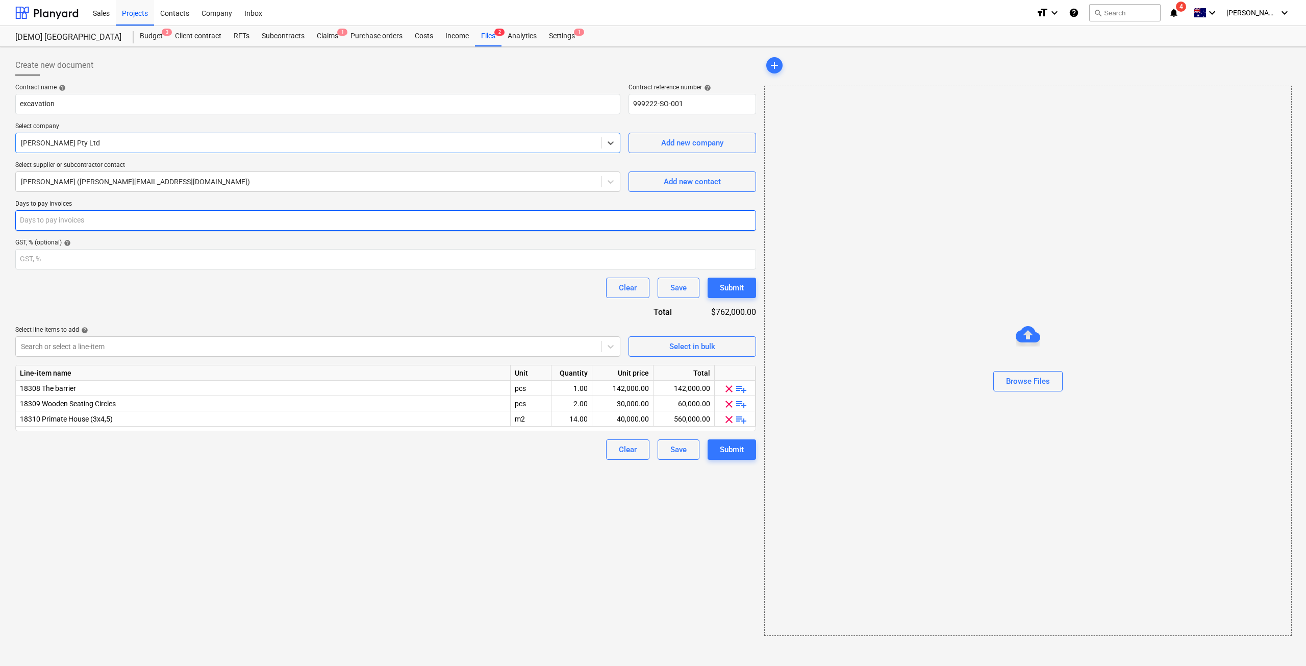
click at [115, 224] on input "number" at bounding box center [385, 220] width 741 height 20
click at [748, 216] on input "1" at bounding box center [385, 220] width 741 height 20
click at [748, 216] on input "2" at bounding box center [385, 220] width 741 height 20
click at [748, 216] on input "3" at bounding box center [385, 220] width 741 height 20
click at [748, 216] on input "4" at bounding box center [385, 220] width 741 height 20
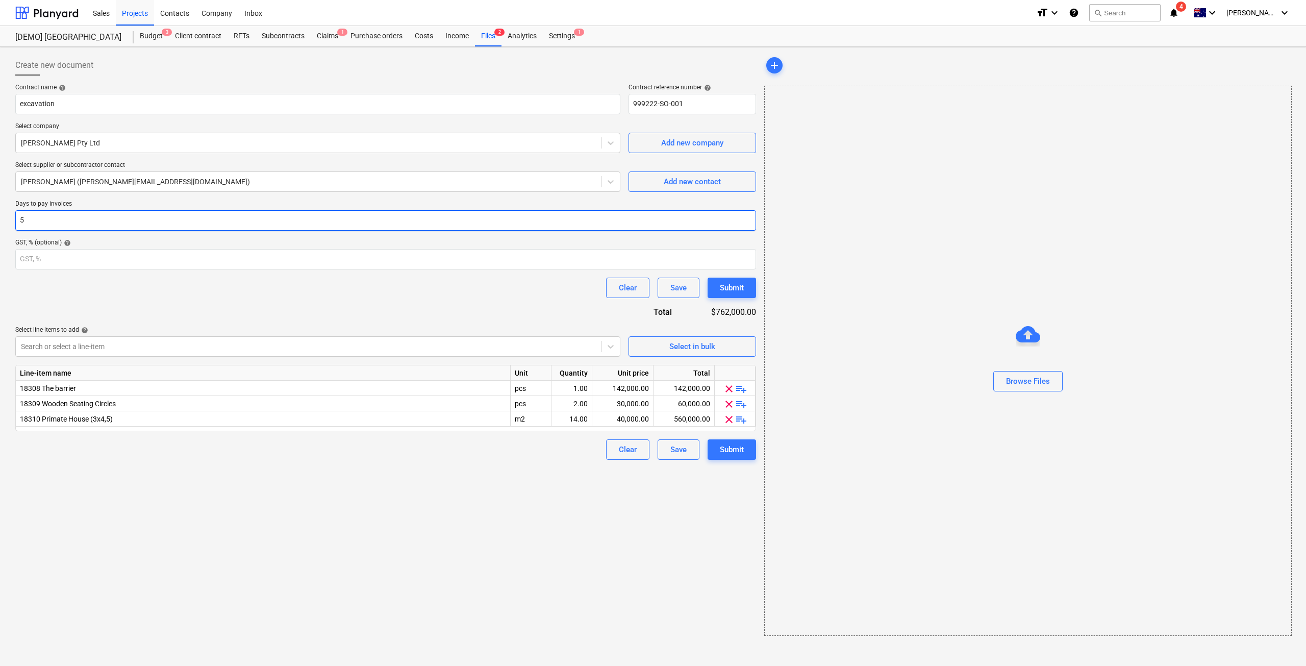
click at [748, 216] on input "5" at bounding box center [385, 220] width 741 height 20
click at [748, 216] on input "6" at bounding box center [385, 220] width 741 height 20
type input "7"
click at [748, 216] on input "7" at bounding box center [385, 220] width 741 height 20
click at [734, 455] on div "Submit" at bounding box center [732, 449] width 24 height 13
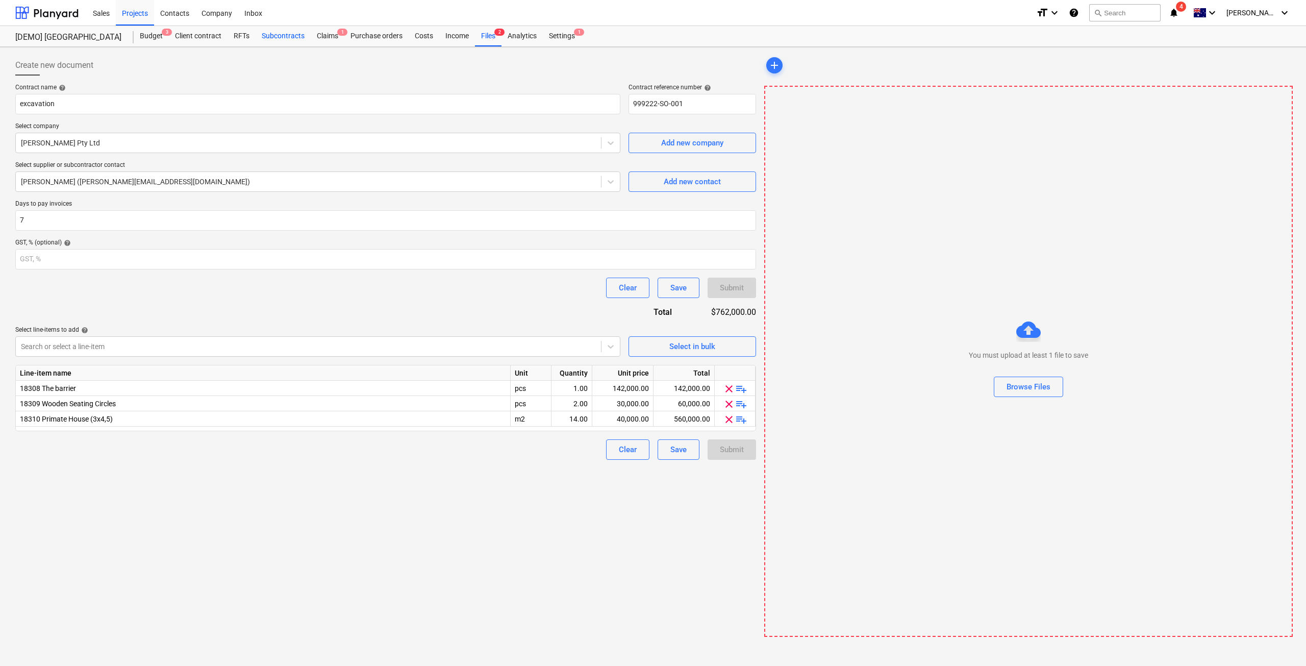
click at [266, 37] on div "Subcontracts" at bounding box center [283, 36] width 55 height 20
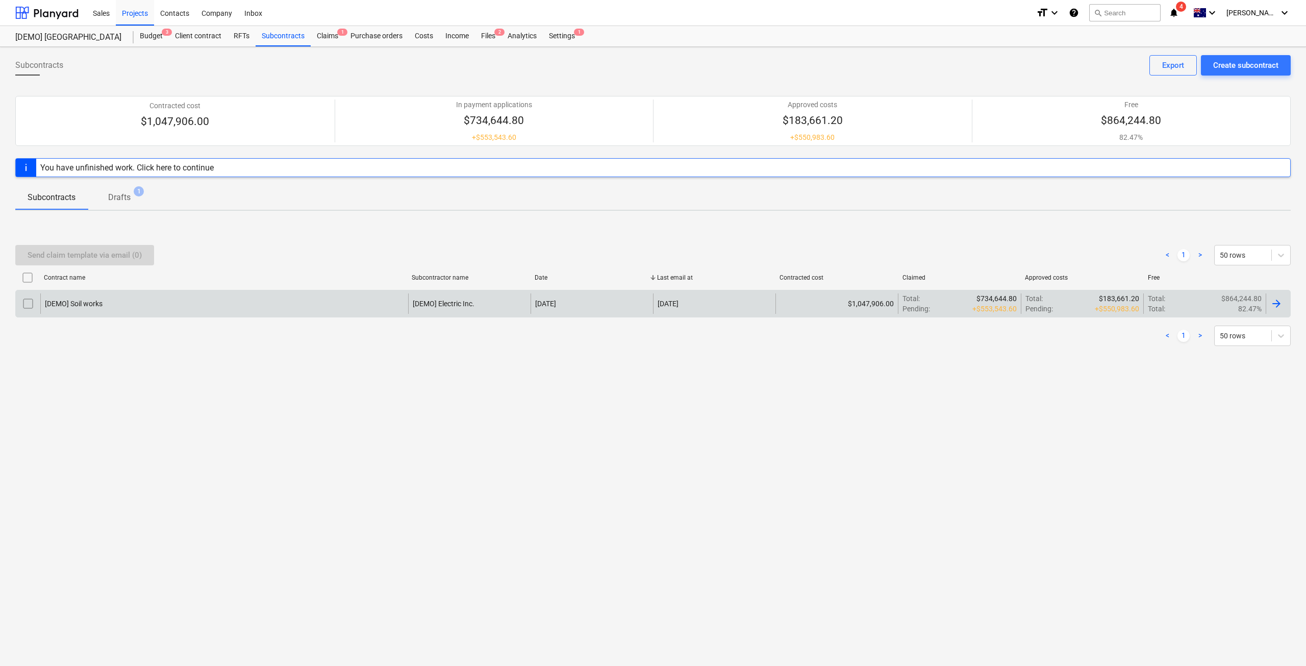
click at [31, 304] on input "checkbox" at bounding box center [28, 303] width 16 height 16
click at [124, 202] on p "Drafts" at bounding box center [119, 197] width 22 height 12
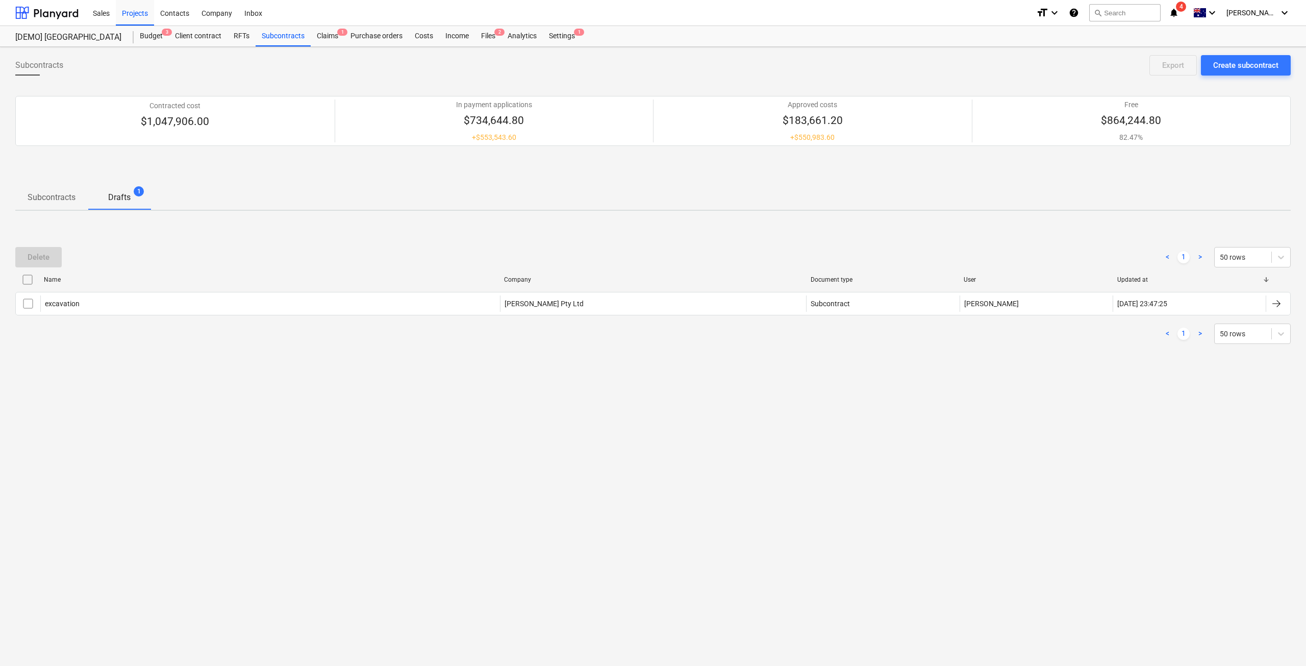
click at [59, 204] on span "Subcontracts" at bounding box center [51, 197] width 72 height 18
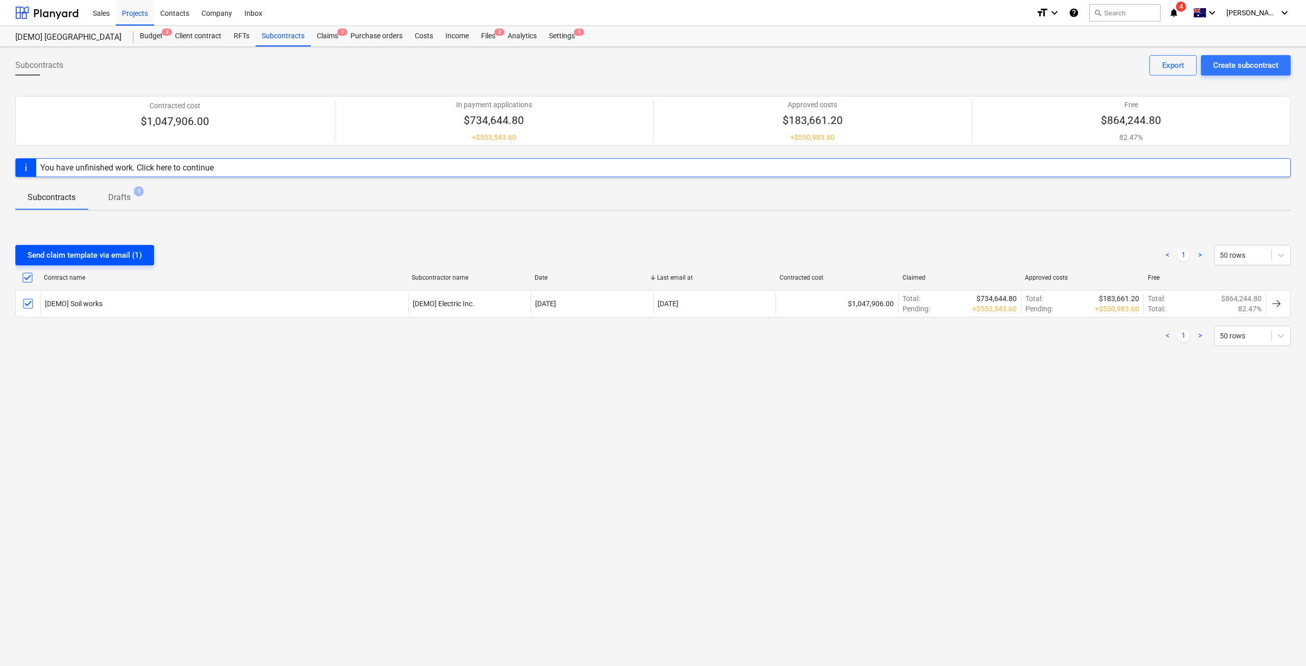
click at [93, 258] on div "Send claim template via email (1)" at bounding box center [85, 255] width 114 height 13
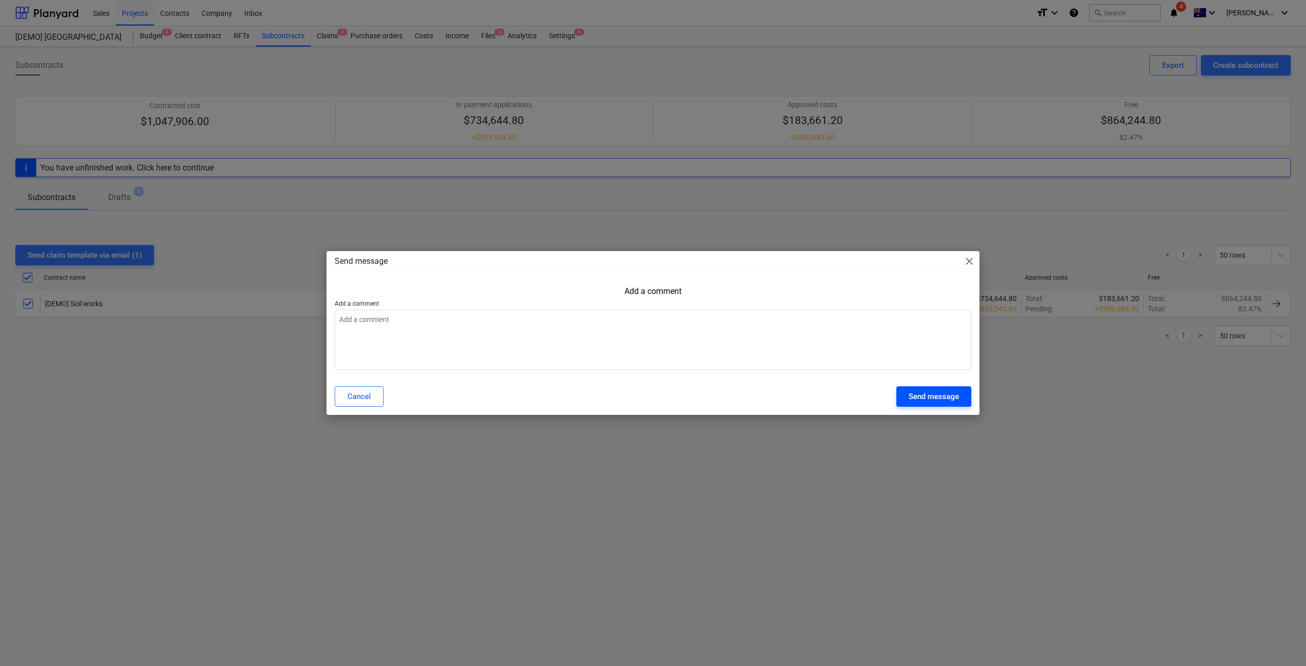
click at [908, 402] on button "Send message" at bounding box center [934, 396] width 75 height 20
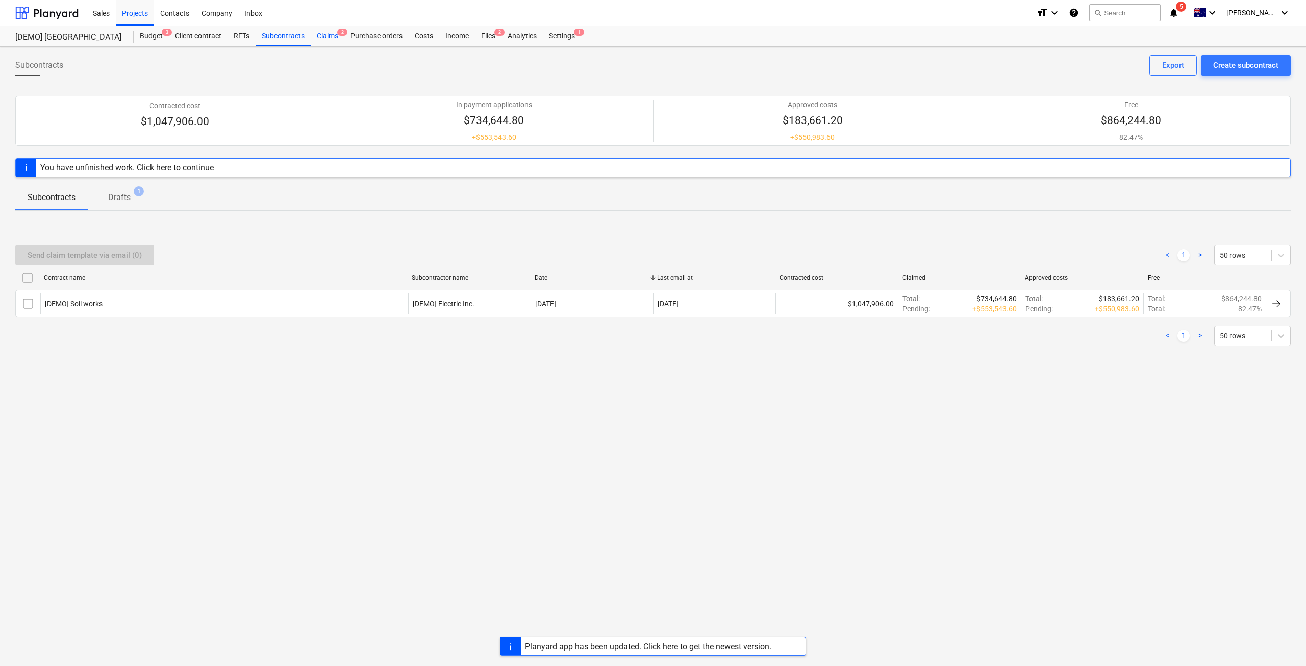
click at [319, 36] on div "Claims 2" at bounding box center [328, 36] width 34 height 20
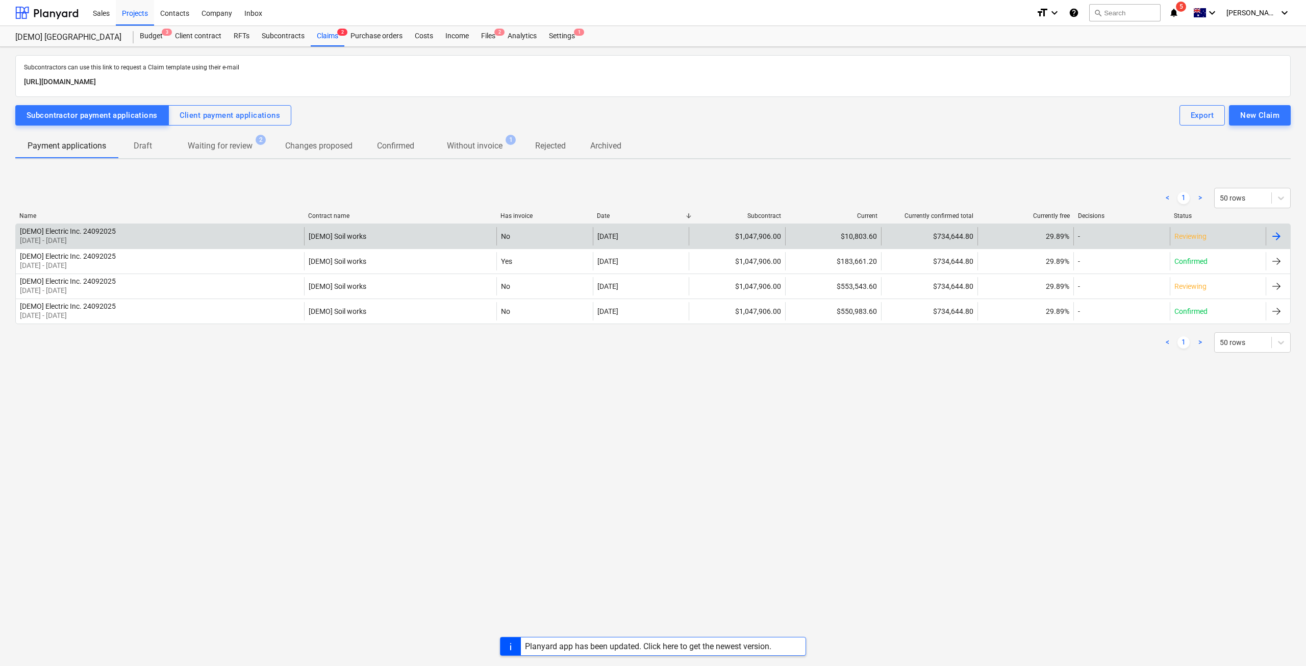
click at [1270, 238] on div at bounding box center [1278, 236] width 24 height 18
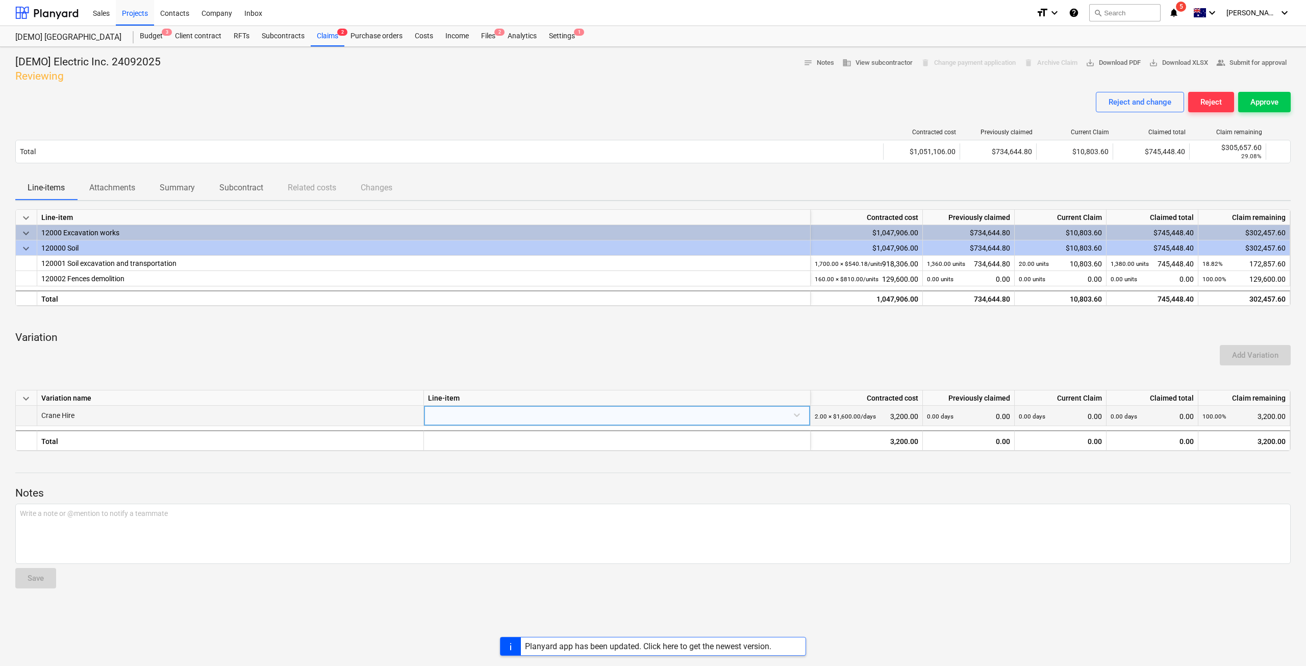
click at [562, 412] on div at bounding box center [617, 415] width 378 height 18
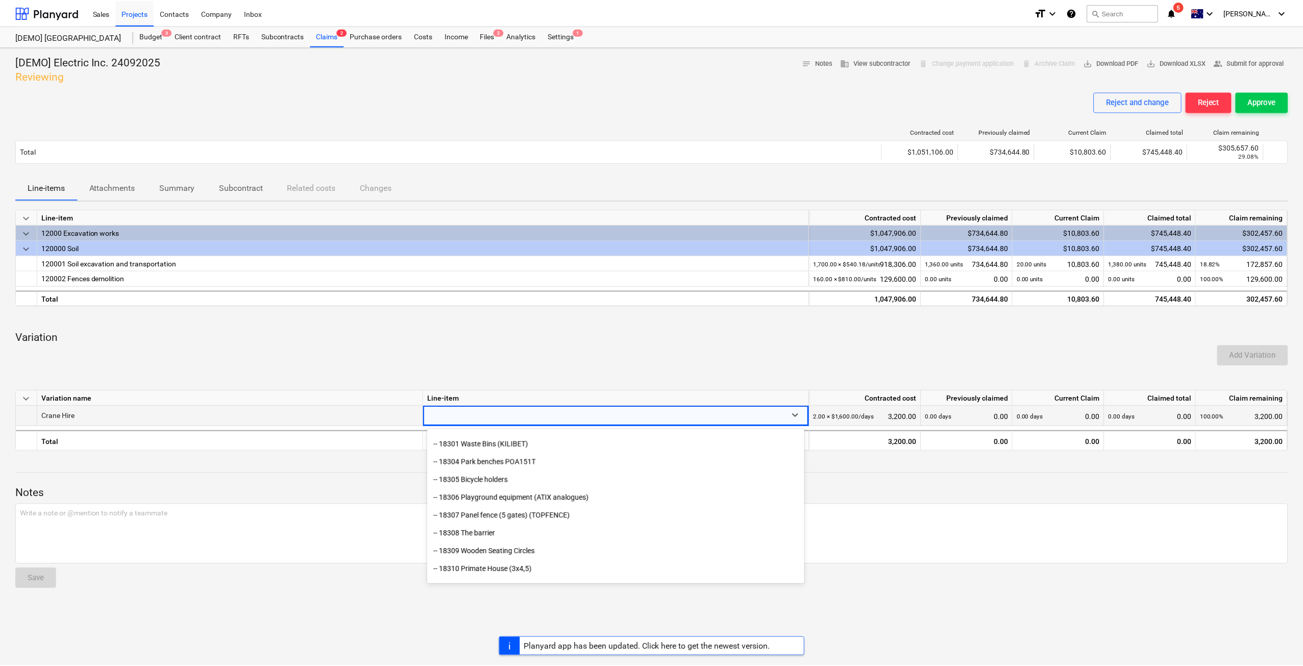
scroll to position [276, 0]
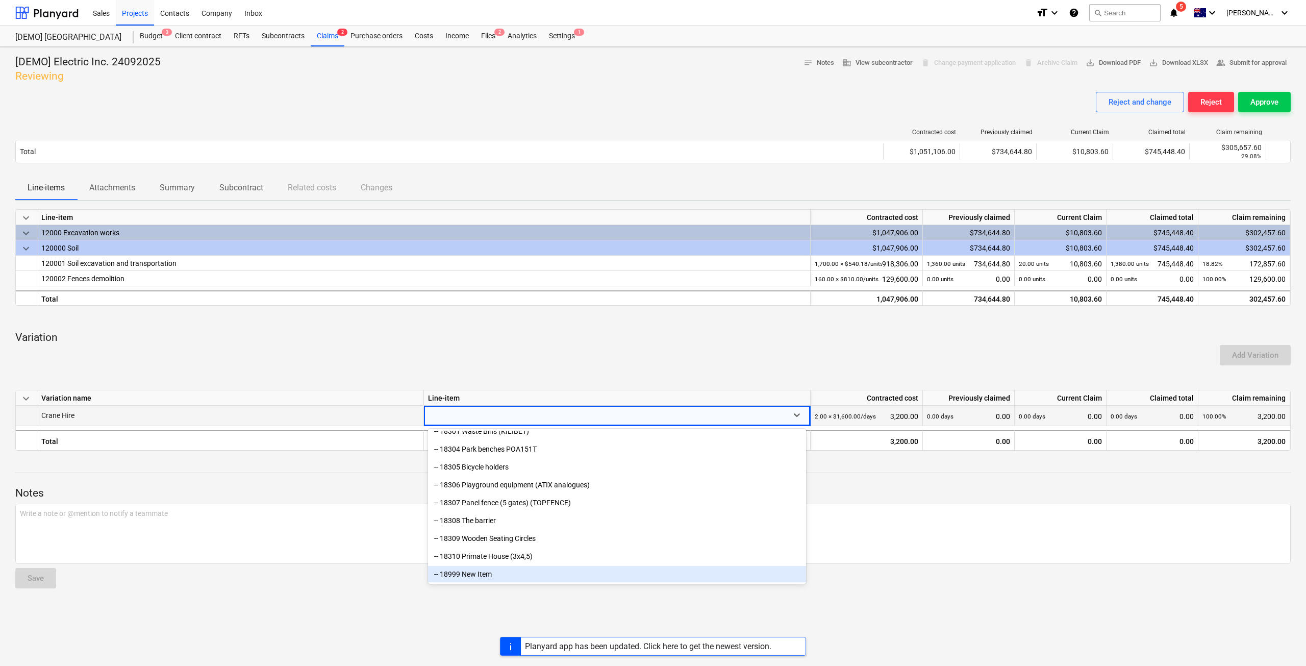
click at [535, 571] on div "-- 18999 New Item" at bounding box center [617, 574] width 378 height 16
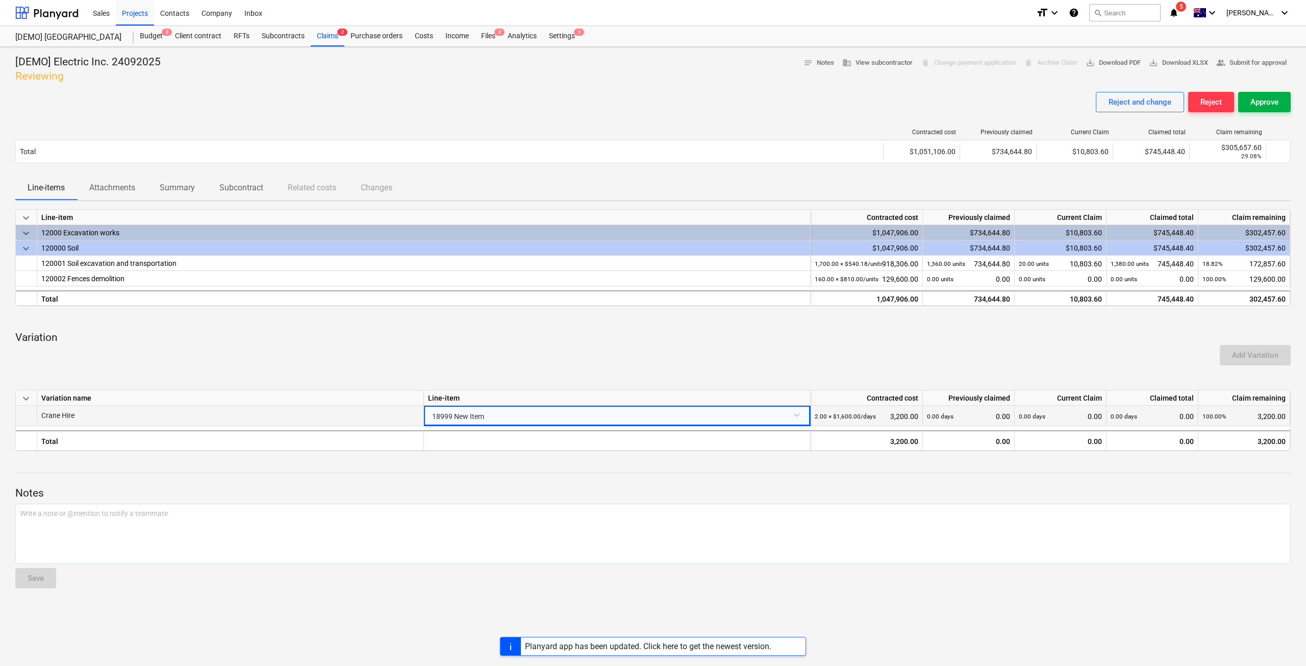
click at [1253, 105] on div "Approve" at bounding box center [1265, 101] width 28 height 13
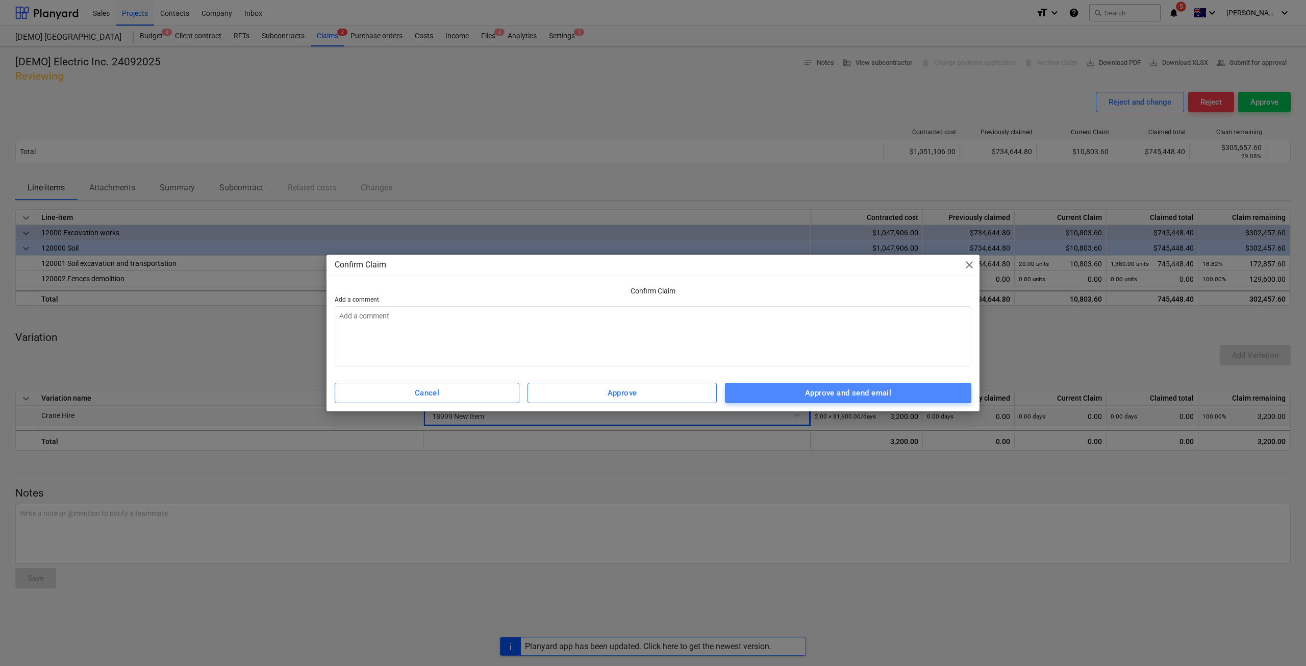
click at [808, 390] on div "Approve and send email" at bounding box center [848, 392] width 86 height 13
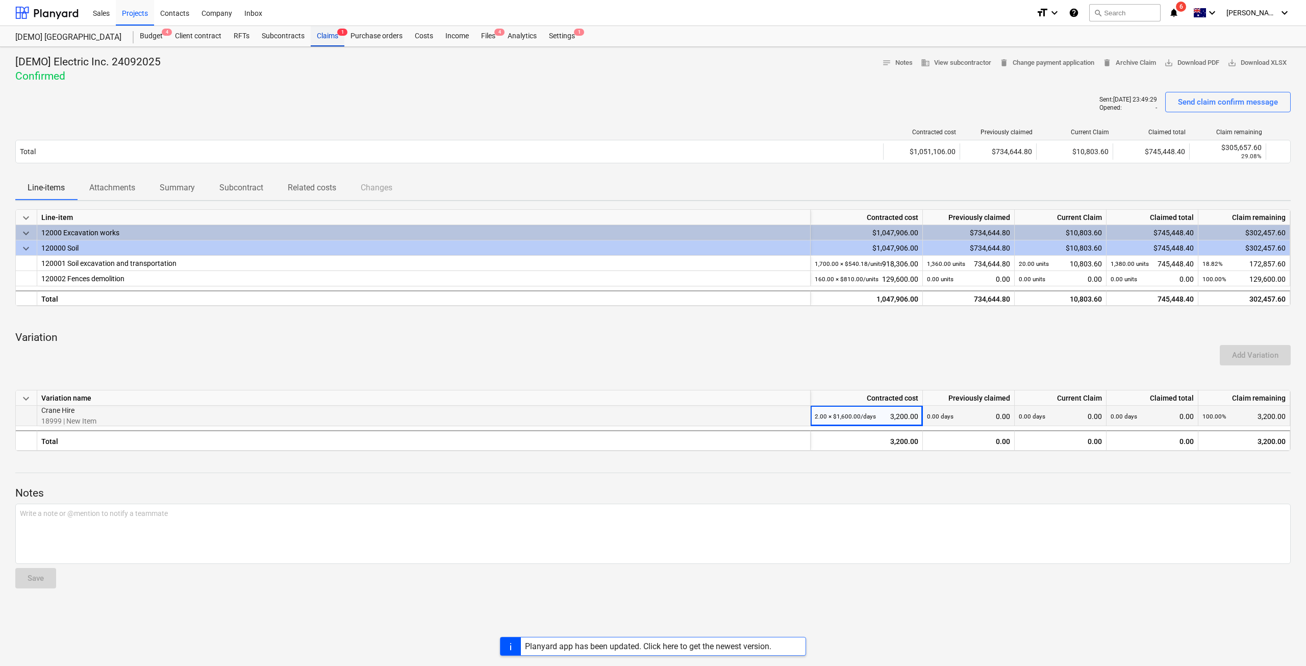
click at [339, 36] on div "Claims 1" at bounding box center [328, 36] width 34 height 20
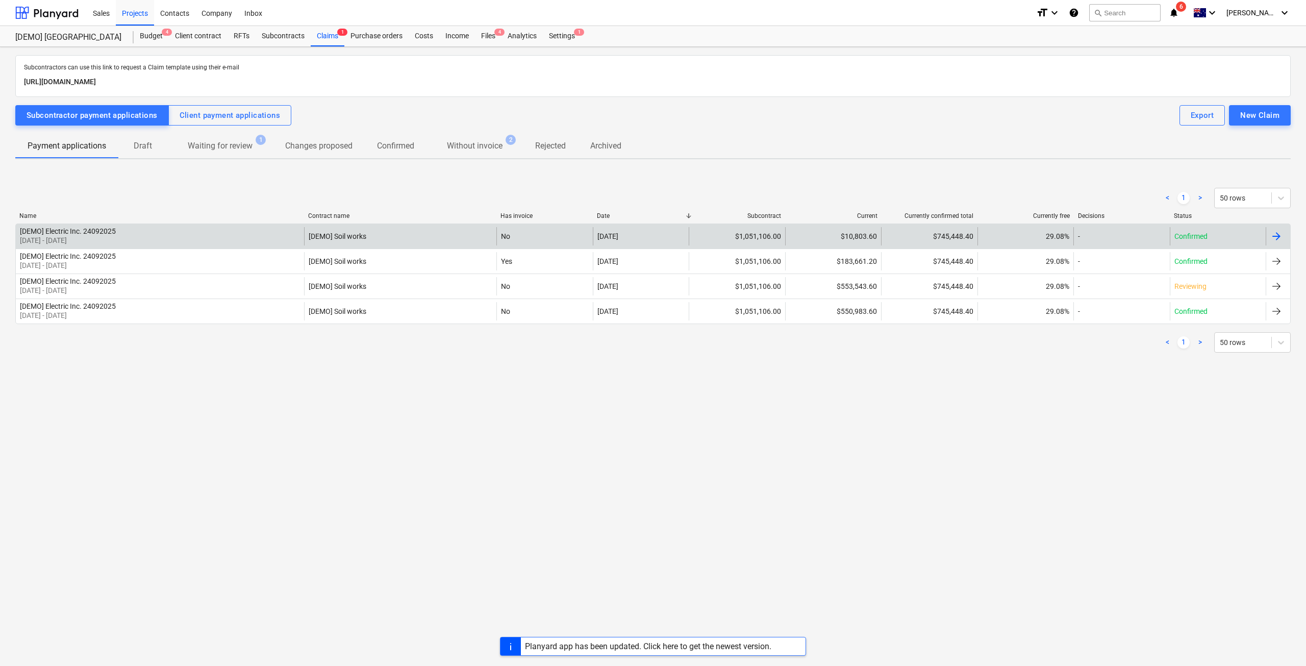
click at [103, 235] on div "[DEMO] Electric Inc. 24092025 23 Sep 2025 - 25 Sep 2025" at bounding box center [68, 236] width 96 height 18
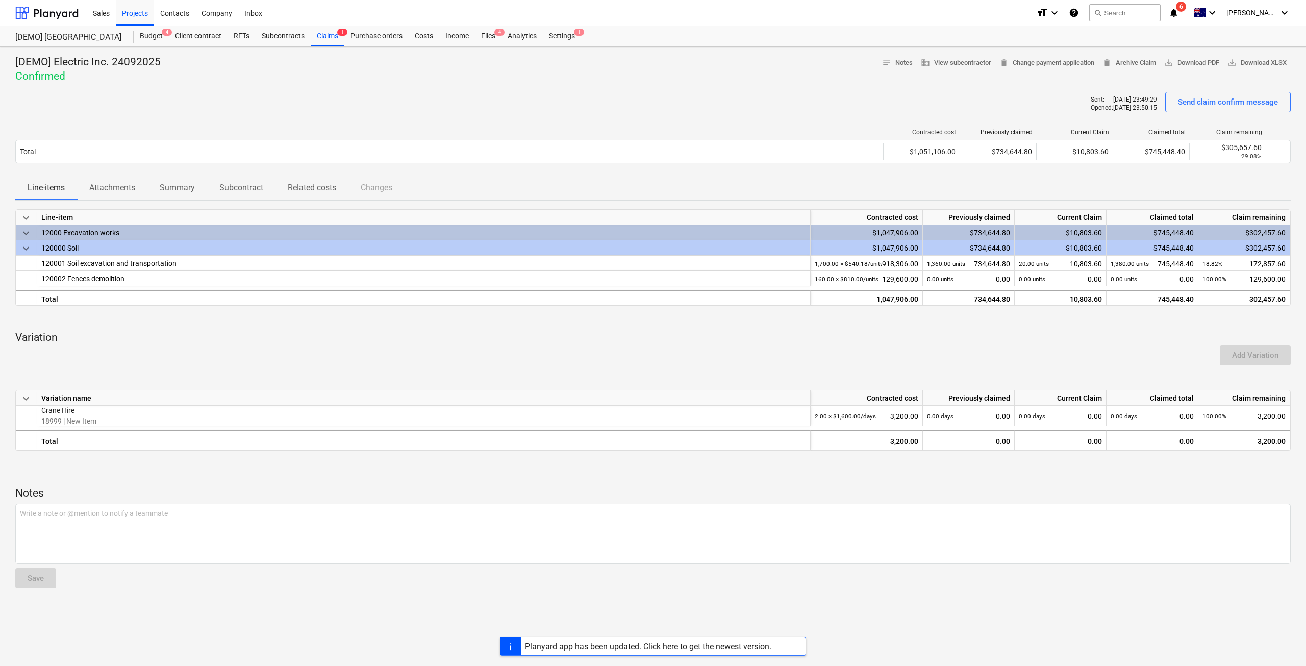
click at [113, 187] on p "Attachments" at bounding box center [112, 188] width 46 height 12
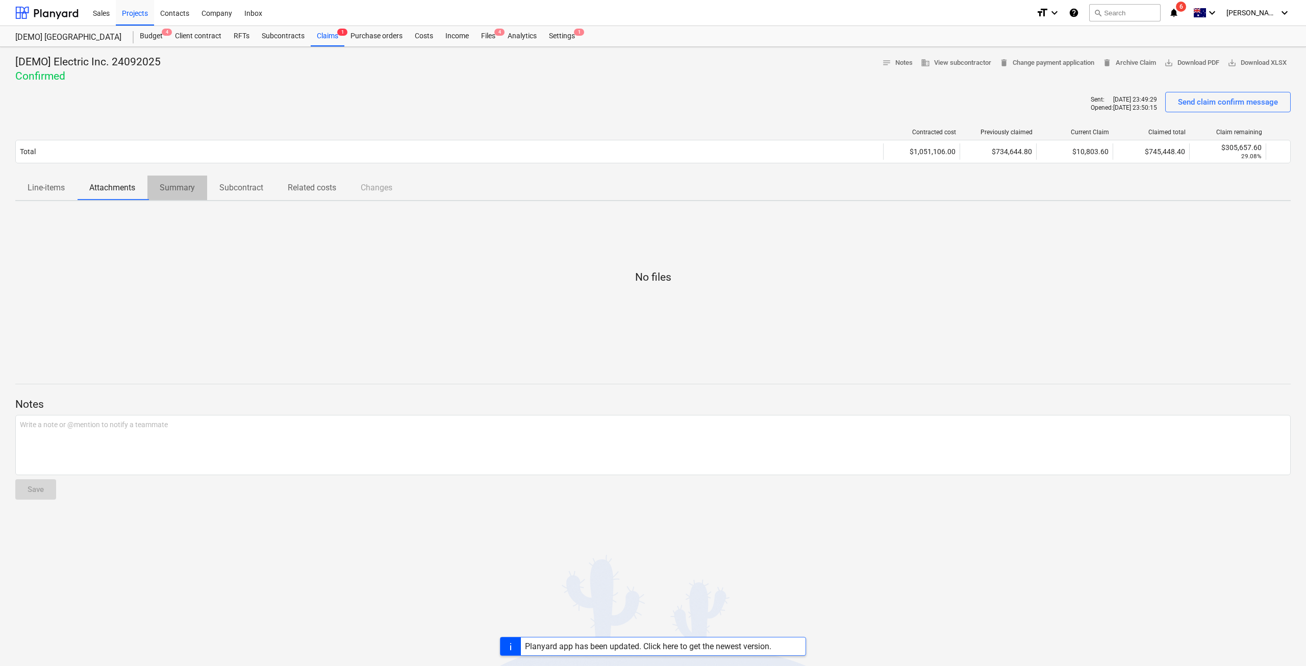
click at [184, 187] on p "Summary" at bounding box center [177, 188] width 35 height 12
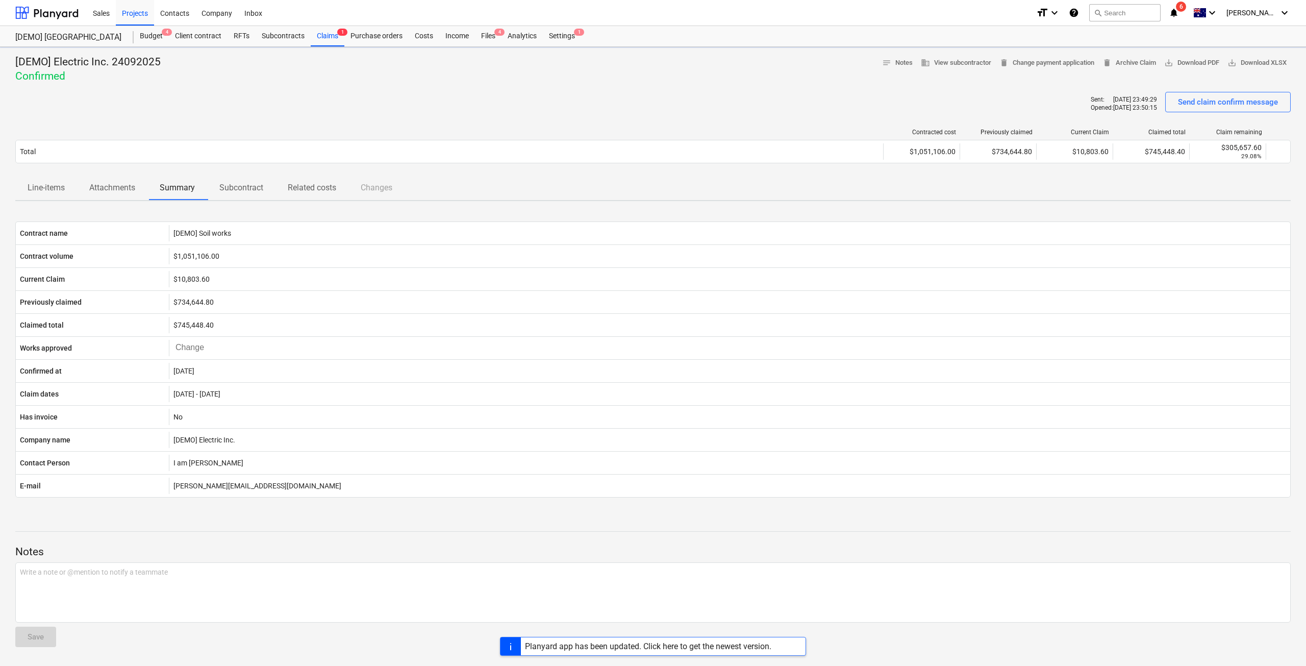
click at [240, 188] on p "Subcontract" at bounding box center [241, 188] width 44 height 12
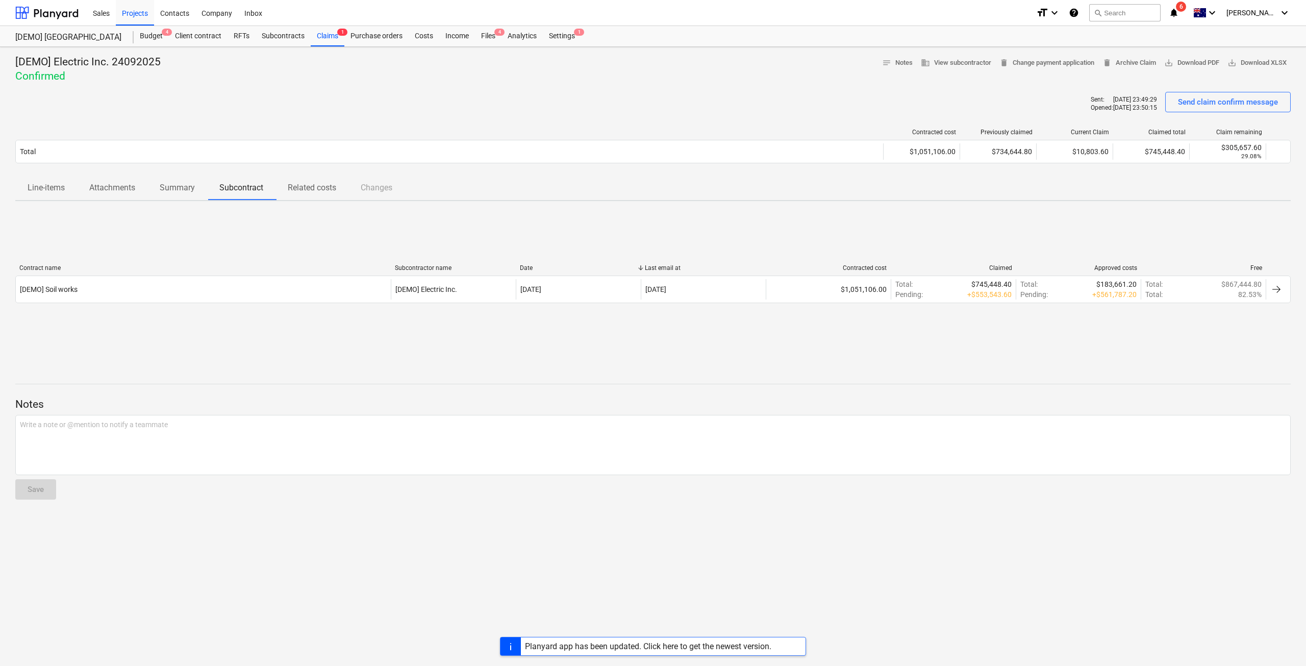
click at [302, 192] on p "Related costs" at bounding box center [312, 188] width 48 height 12
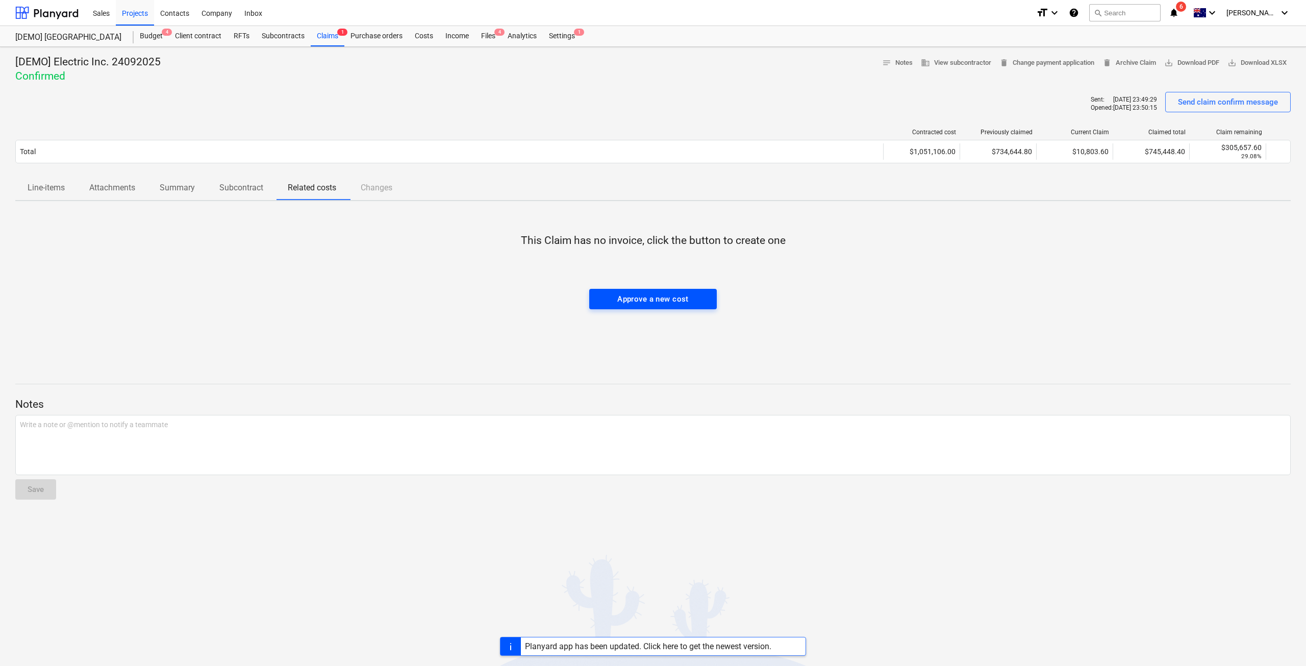
click at [627, 302] on div "Approve a new cost" at bounding box center [653, 298] width 71 height 13
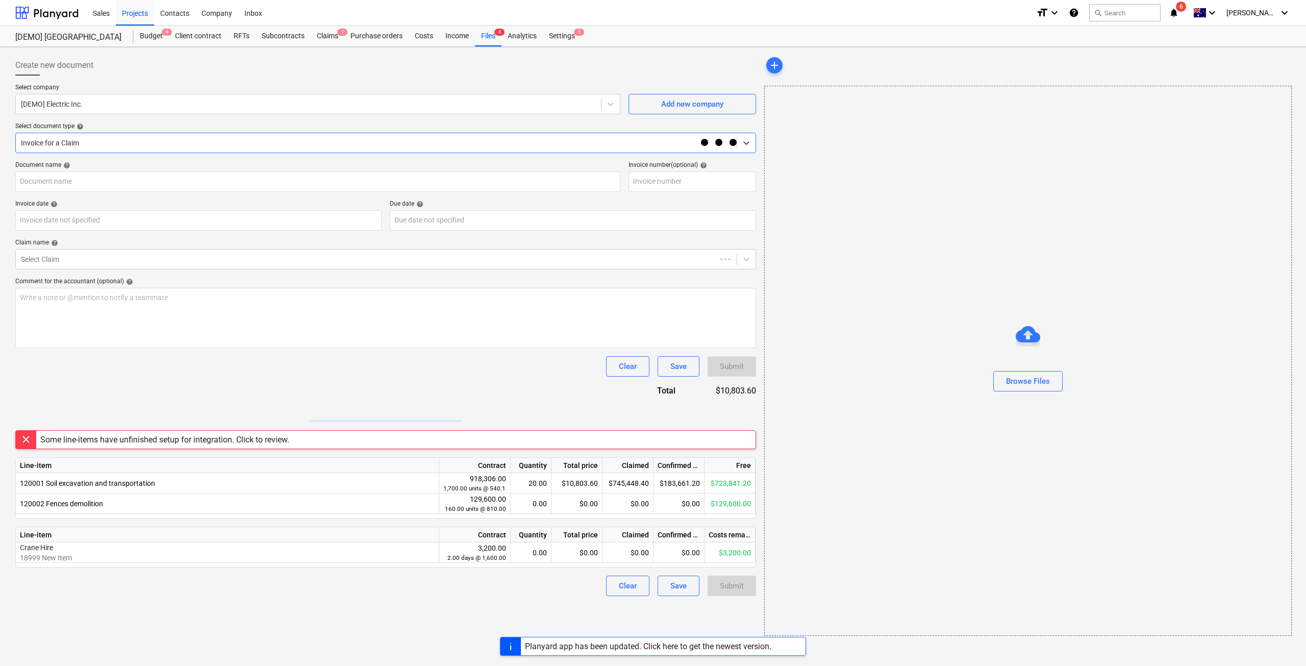
type input "092025001"
type input "04 Oct 2025"
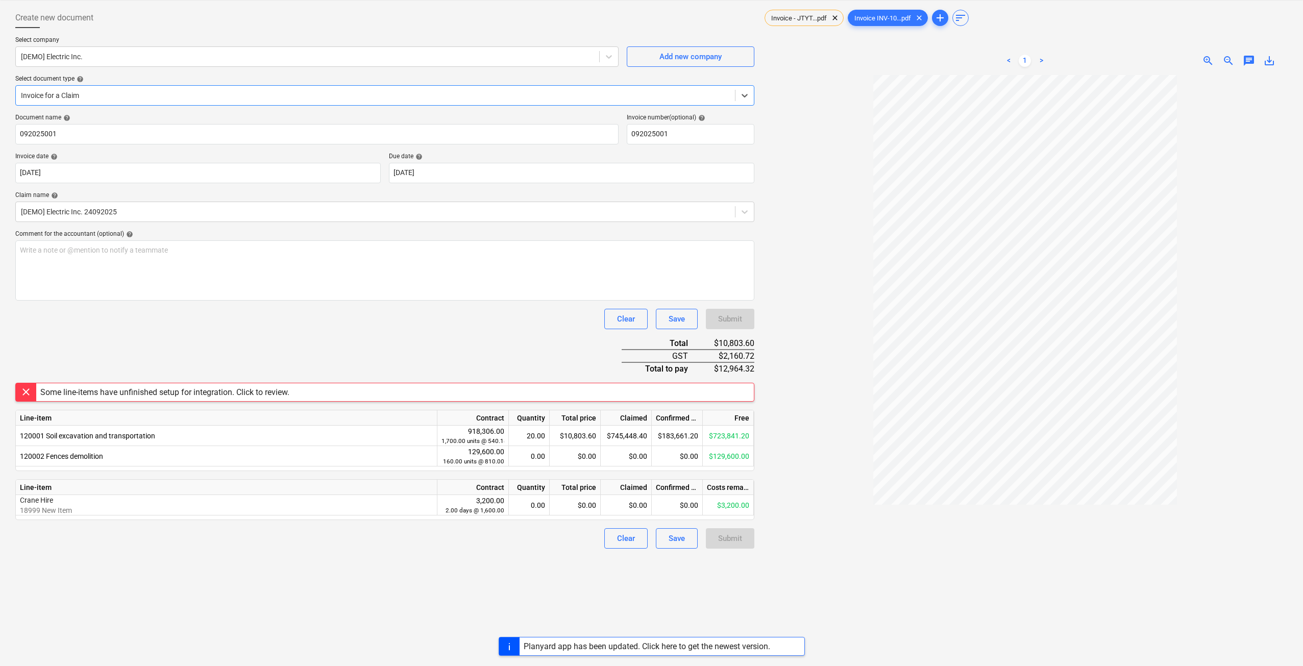
scroll to position [51, 0]
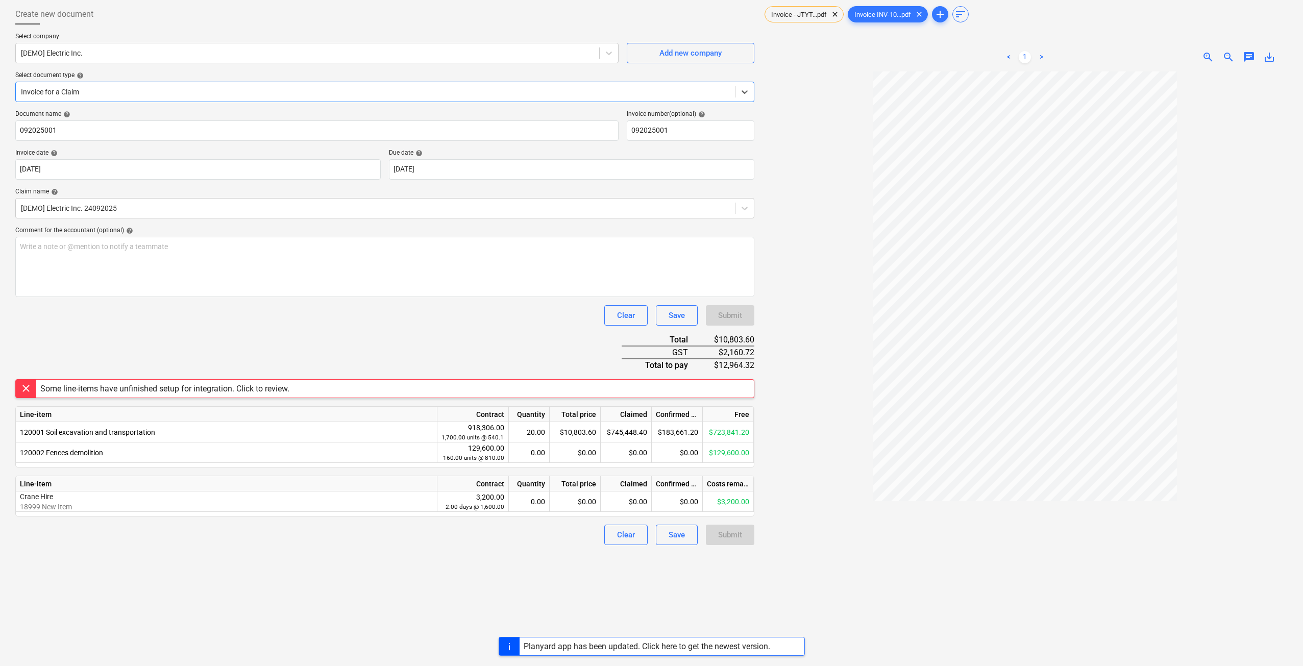
click at [86, 391] on div "Some line-items have unfinished setup for integration. Click to review." at bounding box center [164, 389] width 249 height 10
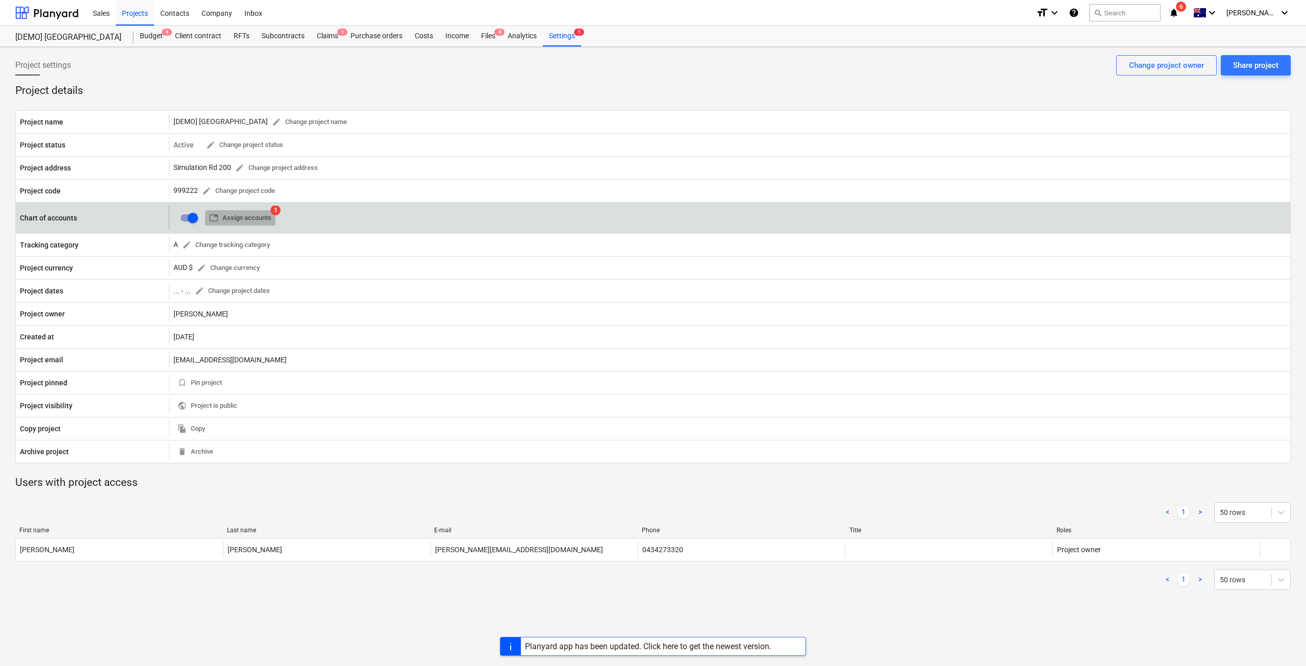
click at [244, 220] on span "table Assign accounts" at bounding box center [240, 218] width 62 height 12
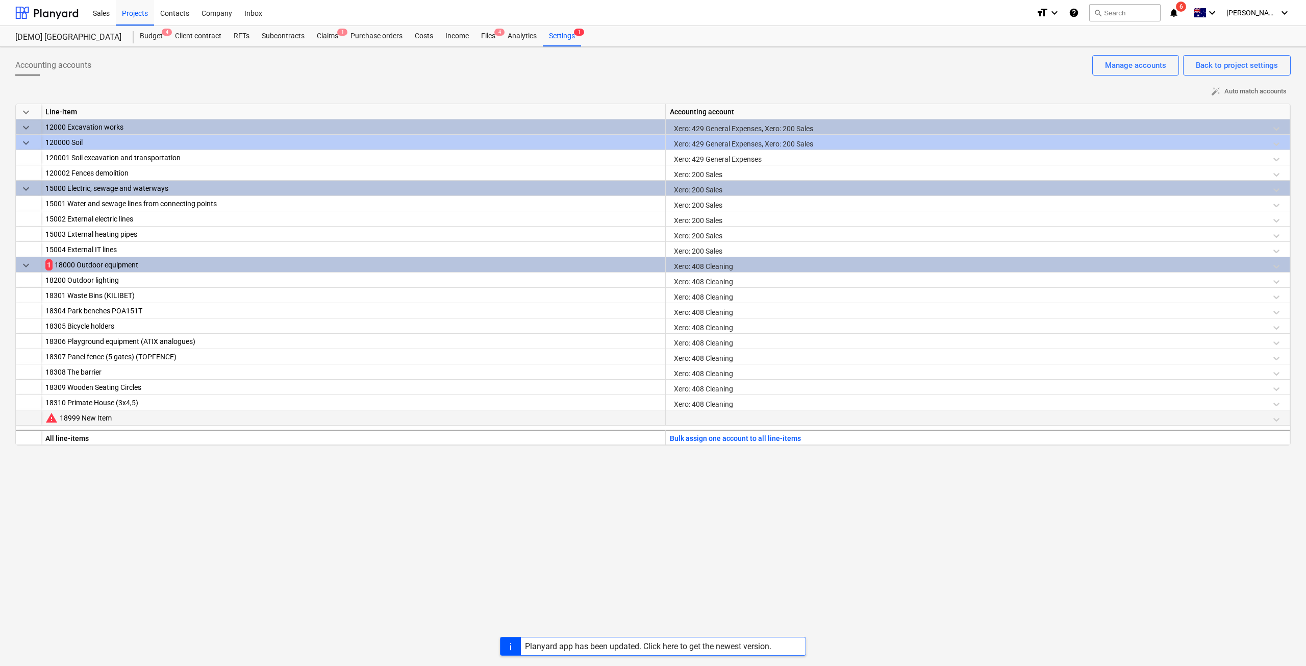
click at [762, 421] on div at bounding box center [978, 419] width 616 height 18
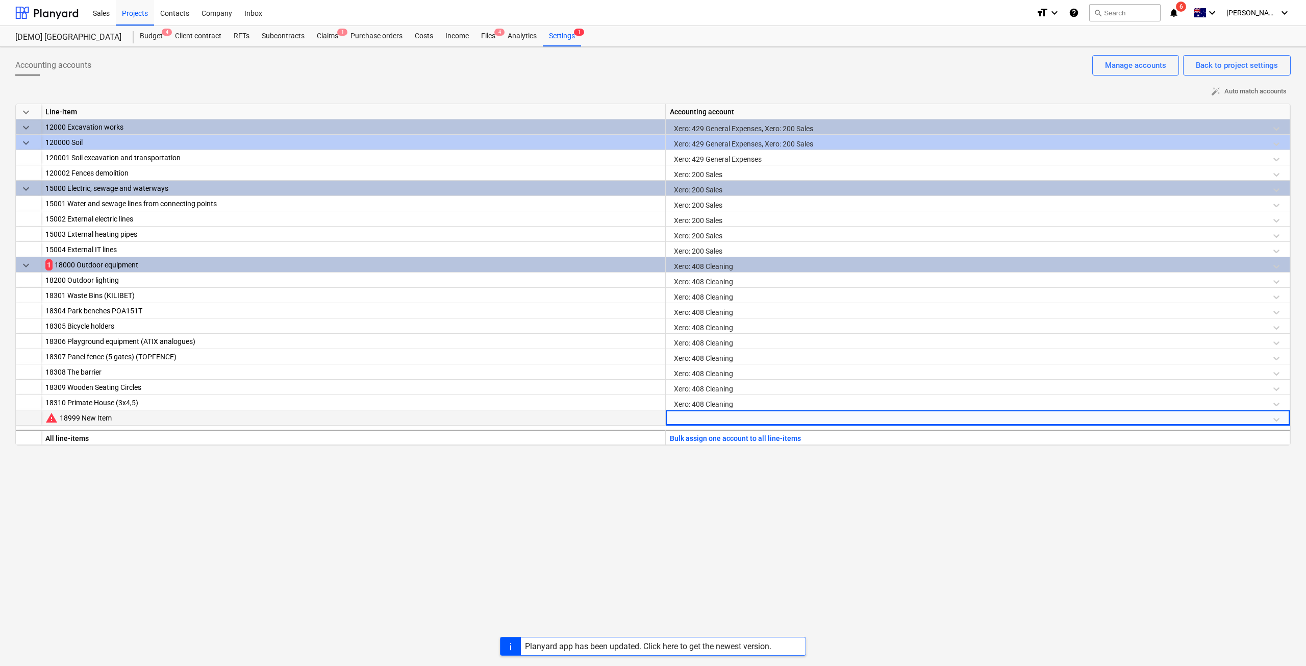
click at [761, 420] on div at bounding box center [978, 419] width 616 height 18
type input "429"
drag, startPoint x: 787, startPoint y: 463, endPoint x: 894, endPoint y: 360, distance: 148.7
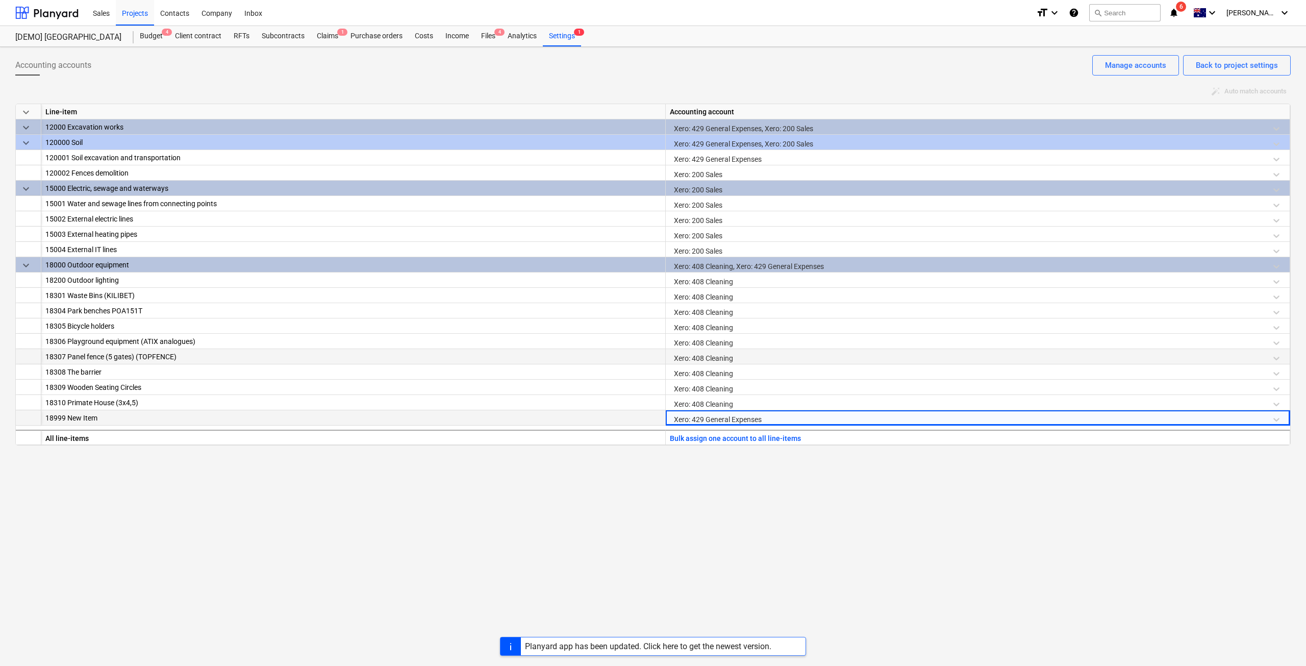
click at [789, 462] on div "Accounting accounts Back to project settings Manage accounts auto_fix_high Auto…" at bounding box center [653, 356] width 1306 height 619
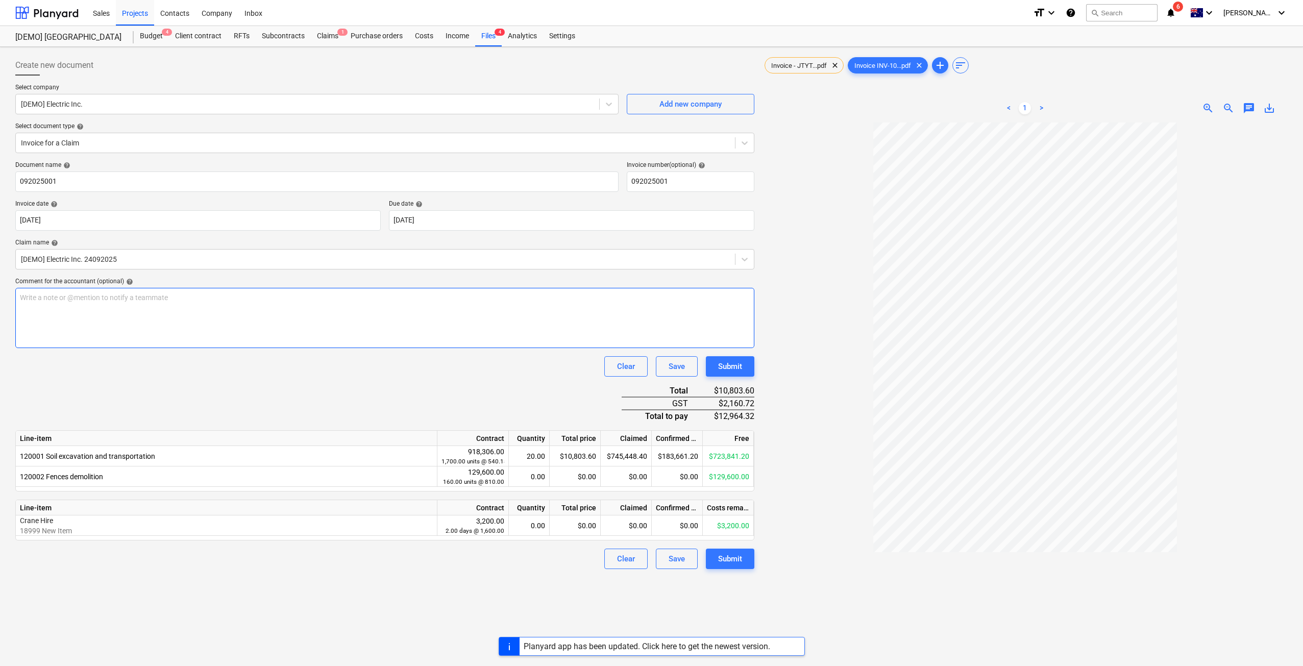
drag, startPoint x: 732, startPoint y: 562, endPoint x: 340, endPoint y: 326, distance: 457.9
click at [350, 309] on div "Document name help 092025001 Invoice number (optional) help 092025001 Invoice d…" at bounding box center [384, 365] width 739 height 408
click at [333, 318] on div "Write a note or @mention to notify a teammate ﻿" at bounding box center [384, 318] width 739 height 60
click at [735, 558] on div "Submit" at bounding box center [730, 558] width 24 height 13
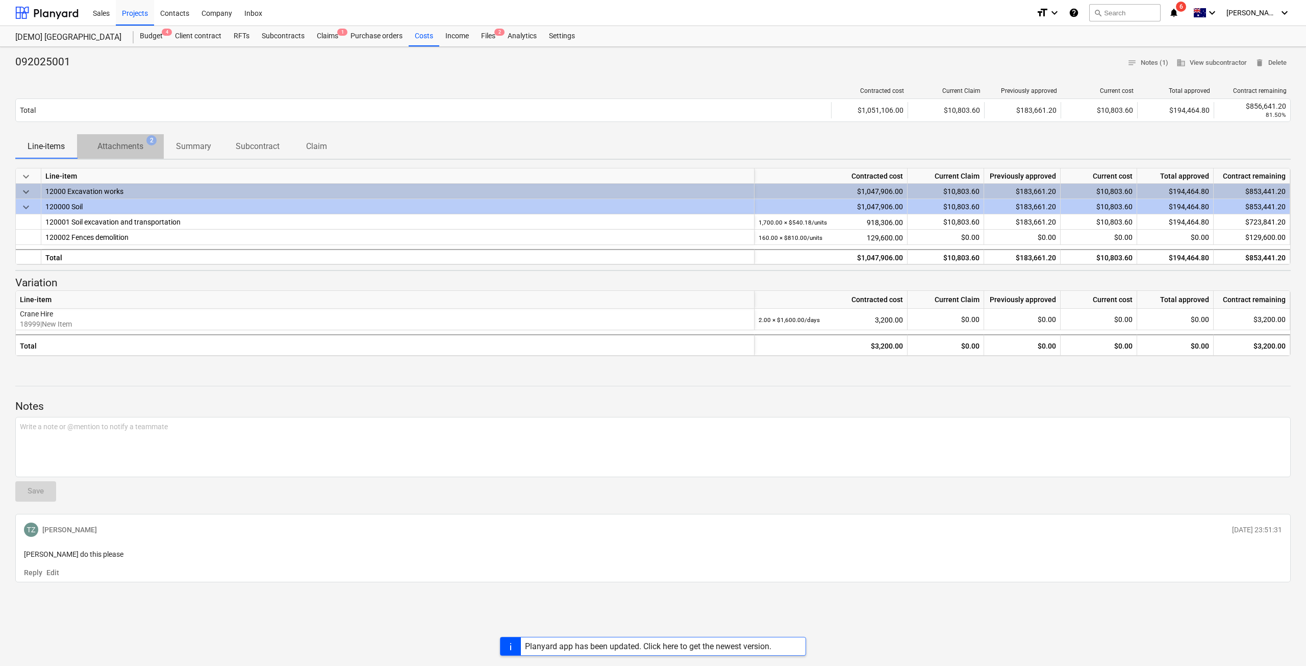
click at [131, 145] on p "Attachments" at bounding box center [120, 146] width 46 height 12
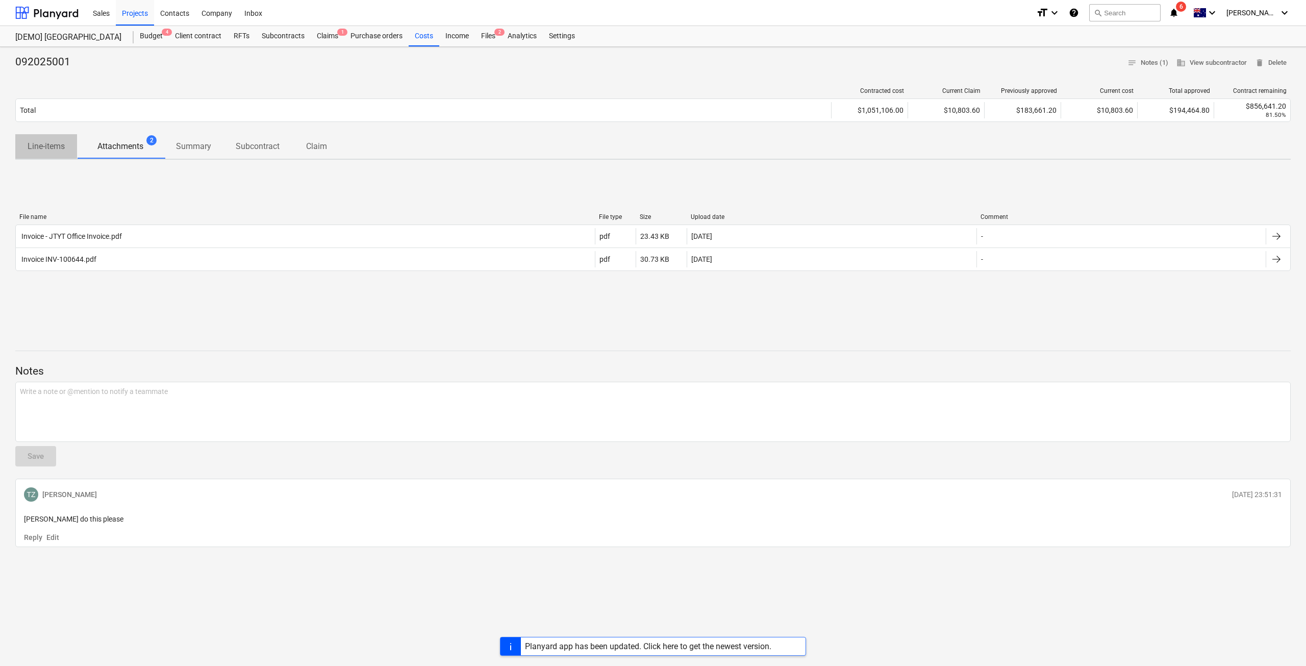
click at [61, 151] on p "Line-items" at bounding box center [46, 146] width 37 height 12
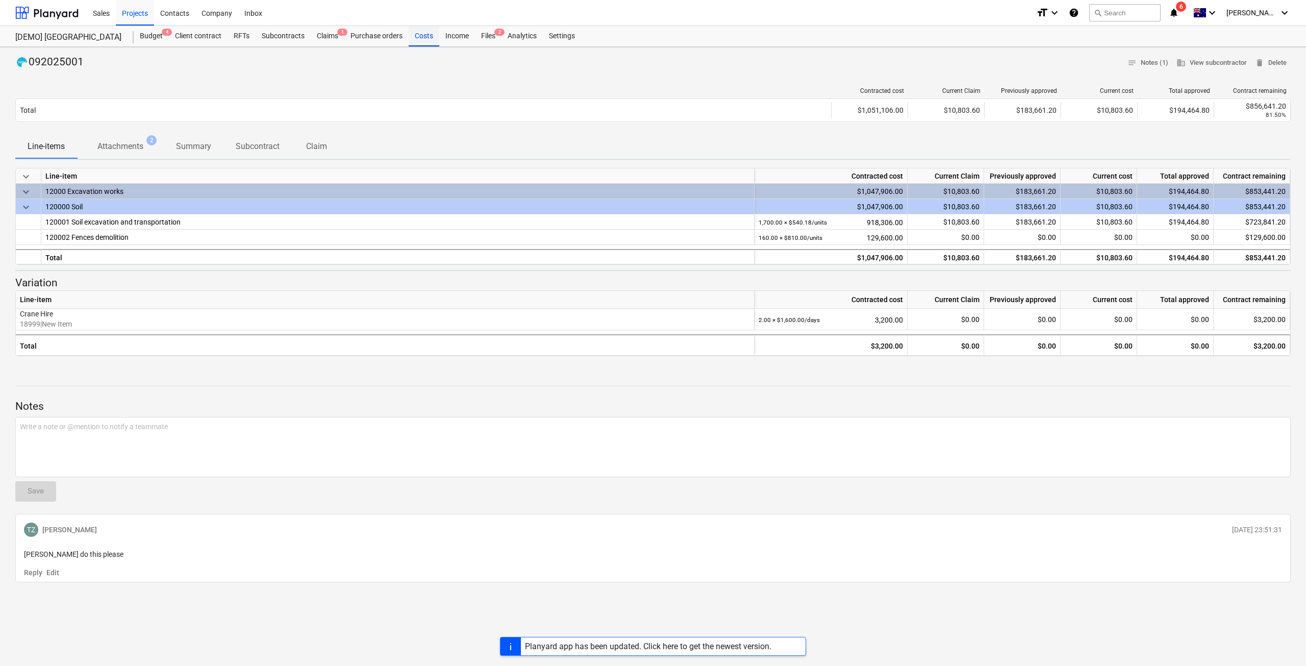
click at [428, 31] on div "Costs" at bounding box center [424, 36] width 31 height 20
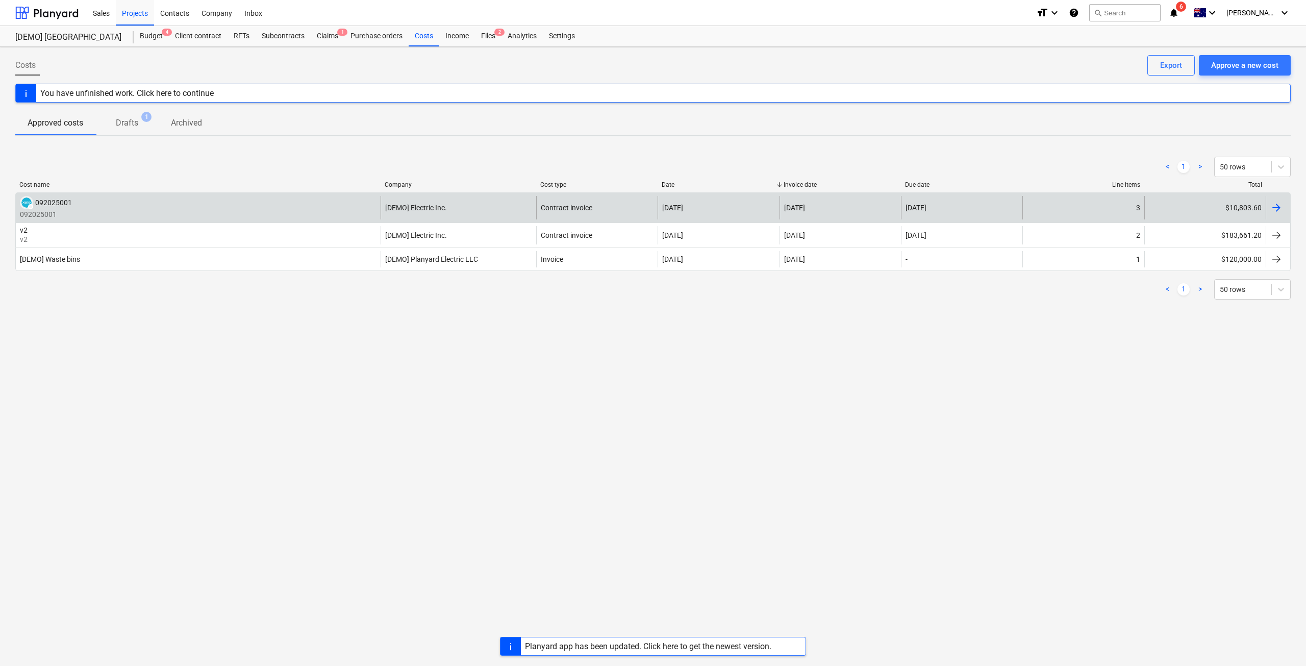
click at [270, 206] on div "DRAFT 092025001 092025001" at bounding box center [198, 207] width 365 height 23
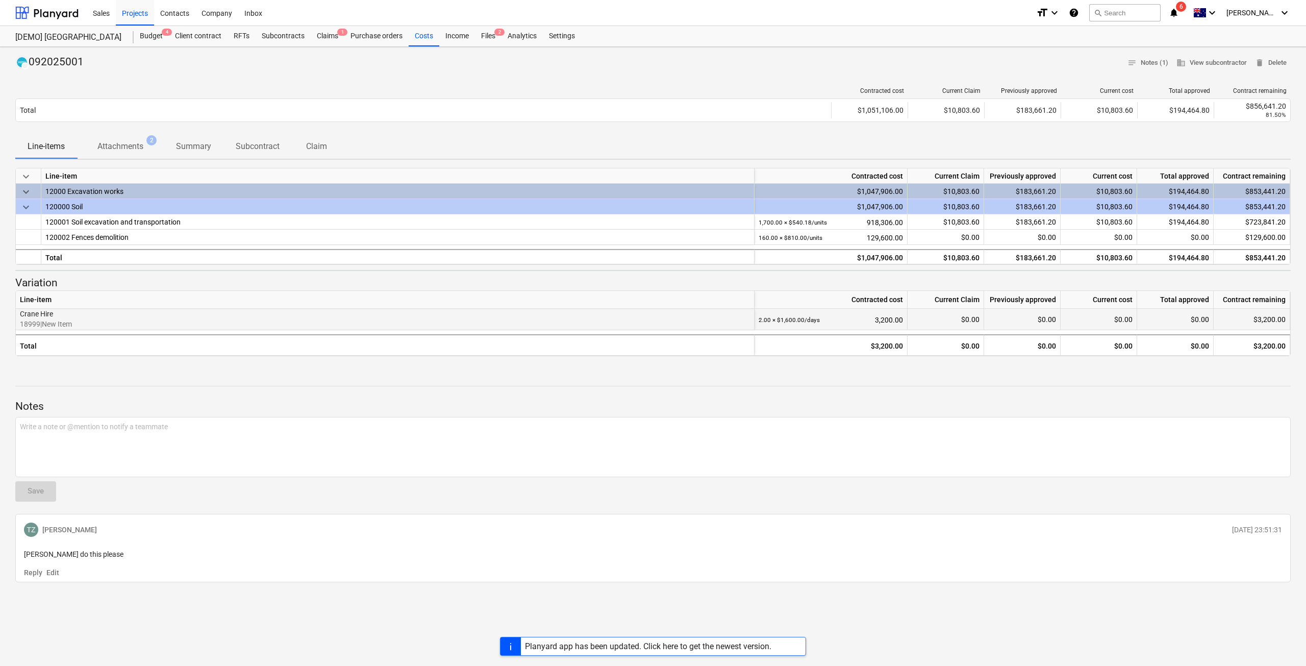
click at [155, 322] on p "18999 | New Item" at bounding box center [385, 324] width 730 height 10
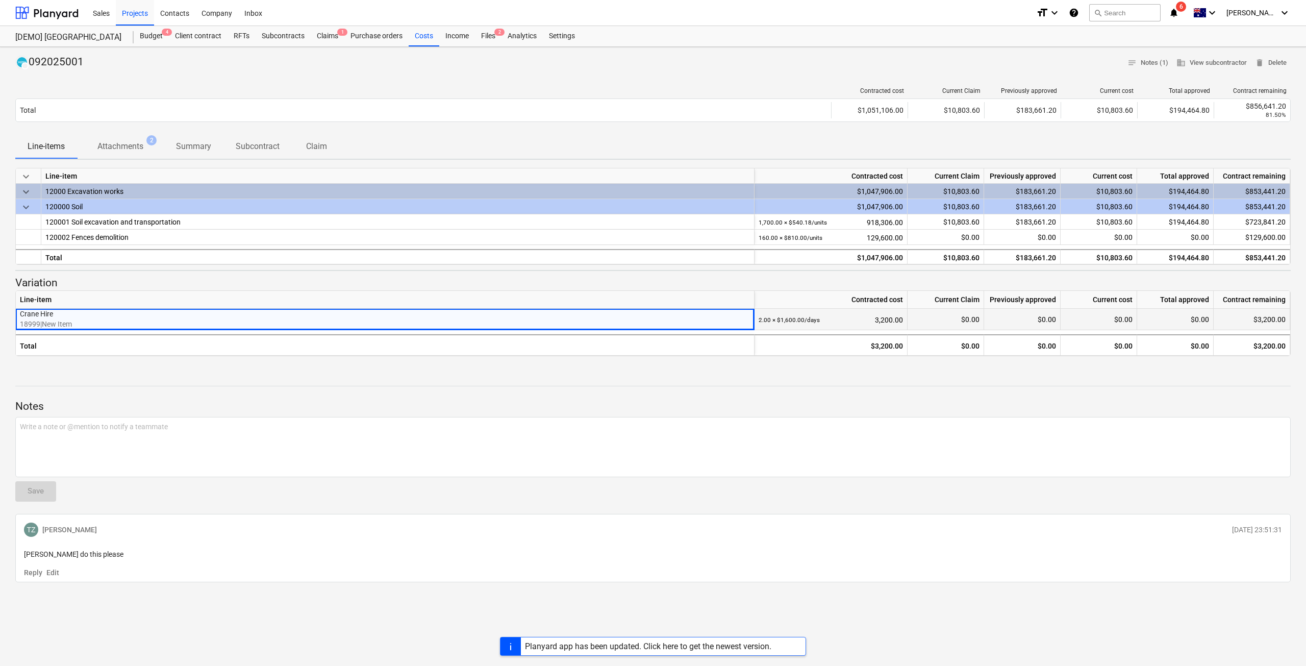
click at [158, 318] on p "Crane Hire" at bounding box center [385, 314] width 730 height 10
click at [211, 149] on p "Summary" at bounding box center [193, 146] width 35 height 12
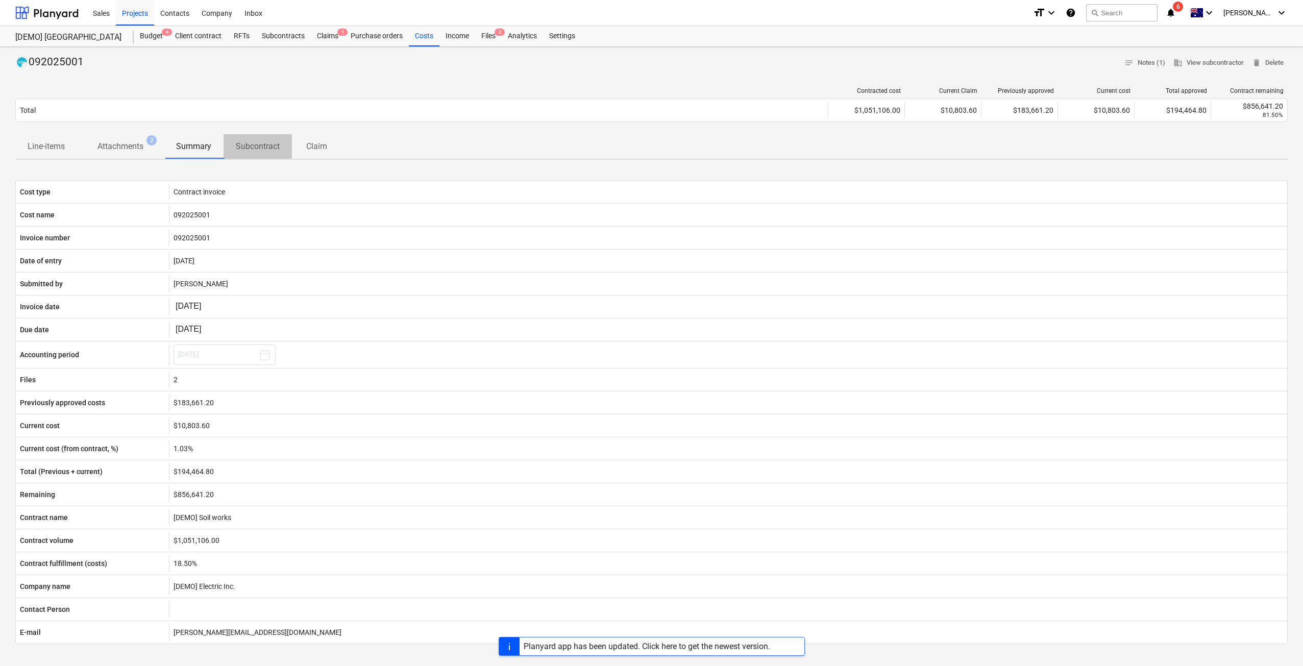
drag, startPoint x: 268, startPoint y: 150, endPoint x: 290, endPoint y: 154, distance: 22.2
click at [269, 152] on p "Subcontract" at bounding box center [258, 146] width 44 height 12
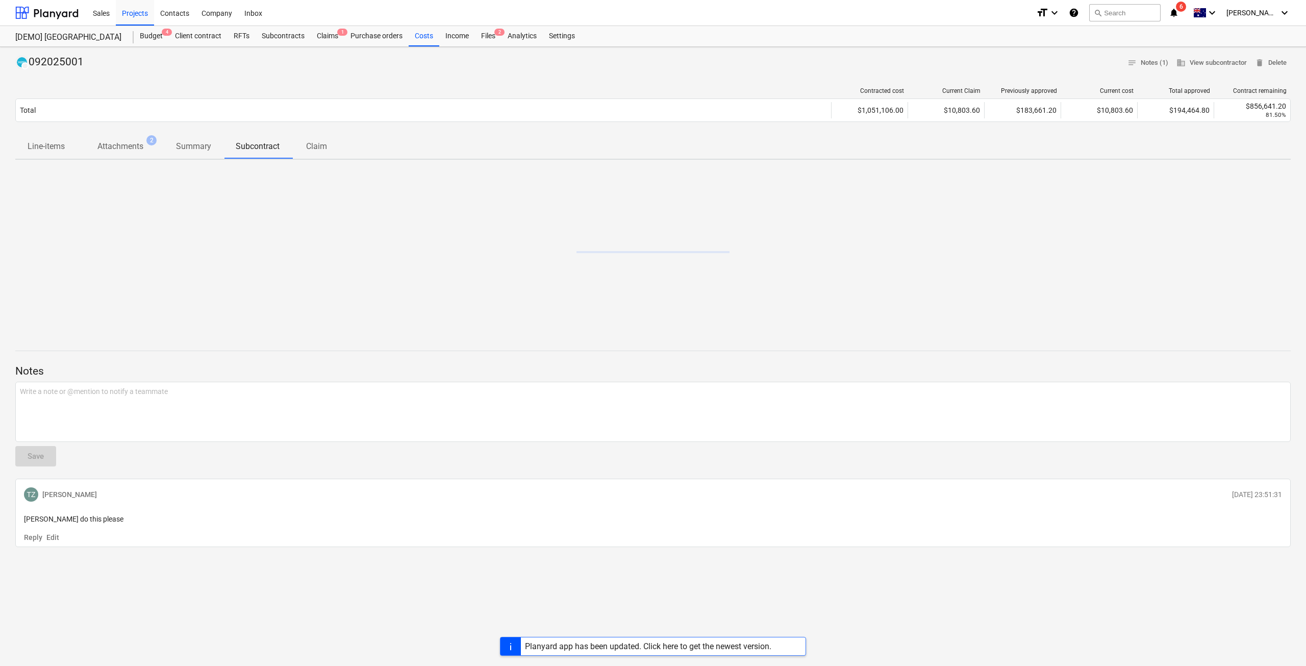
click at [329, 151] on p "Claim" at bounding box center [316, 146] width 24 height 12
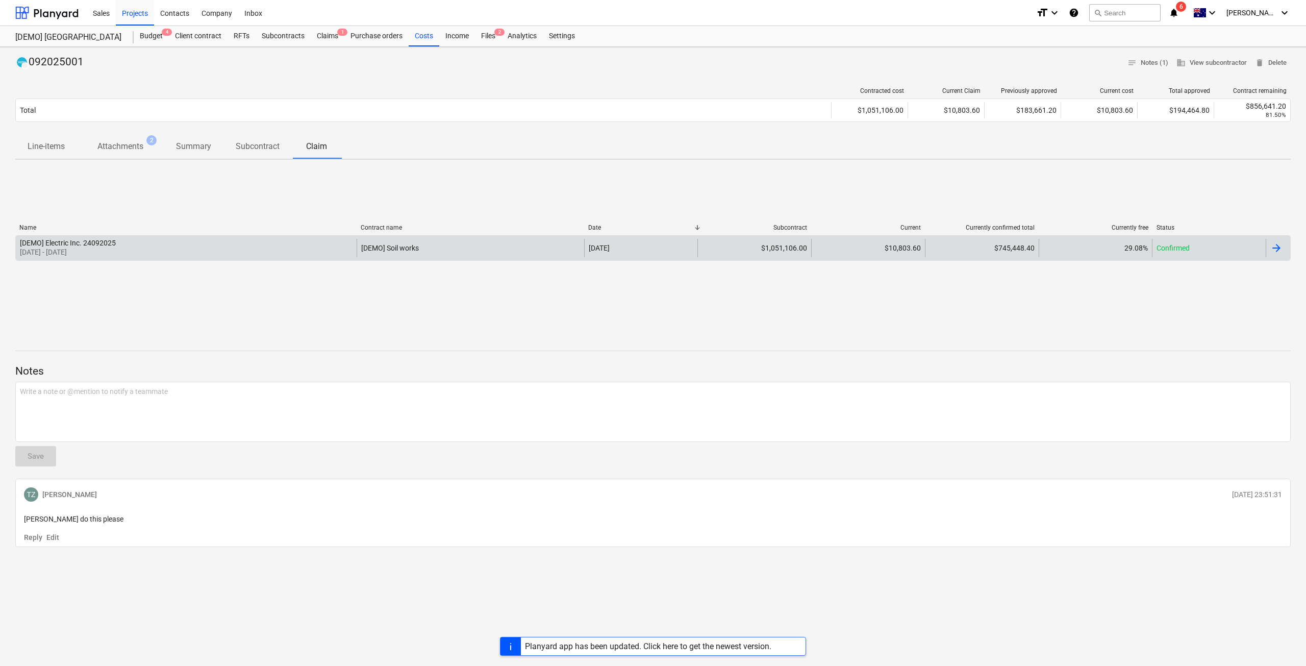
click at [244, 254] on div "[DEMO] Electric Inc. 24092025 23 Sep 2025 - 25 Sep 2025" at bounding box center [186, 248] width 341 height 18
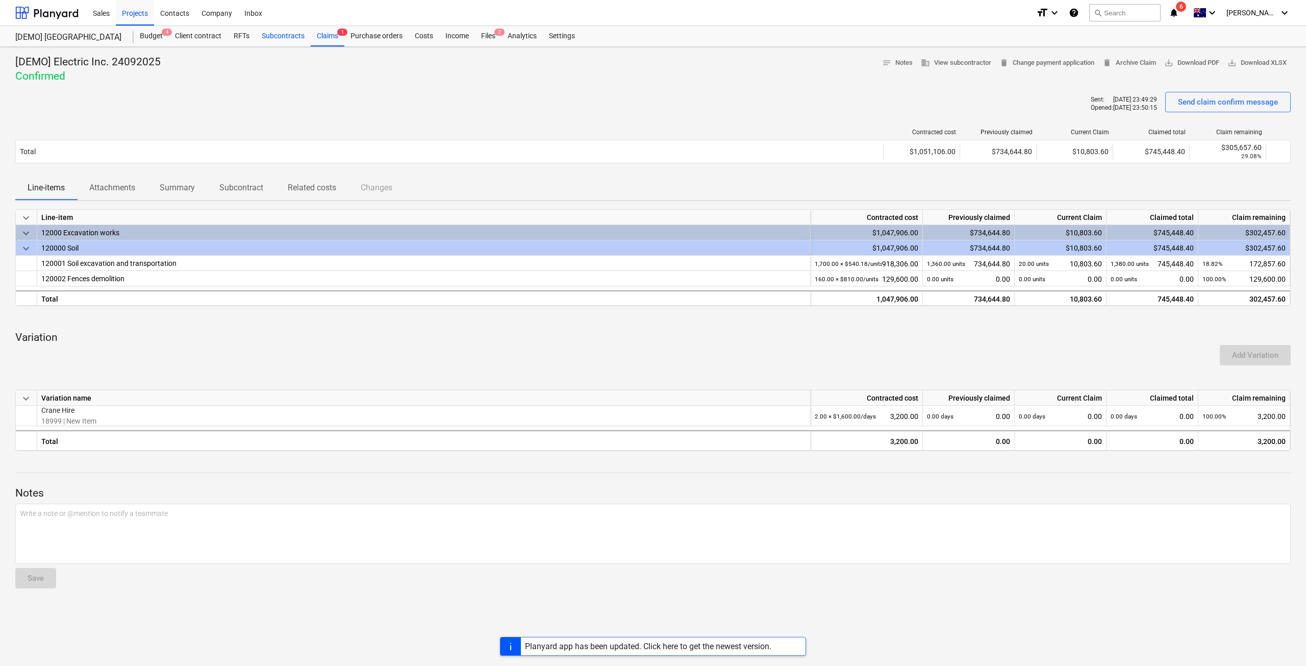
click at [286, 38] on div "Subcontracts" at bounding box center [283, 36] width 55 height 20
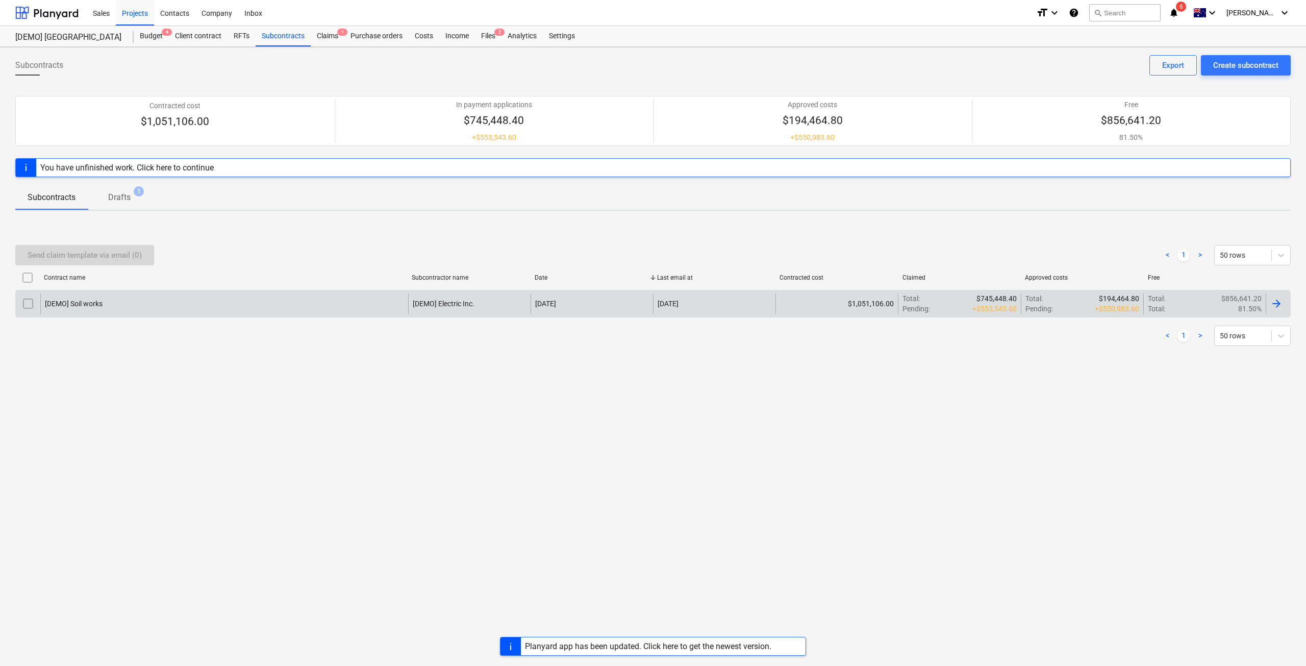
click at [209, 308] on div "[DEMO] Soil works" at bounding box center [224, 303] width 368 height 20
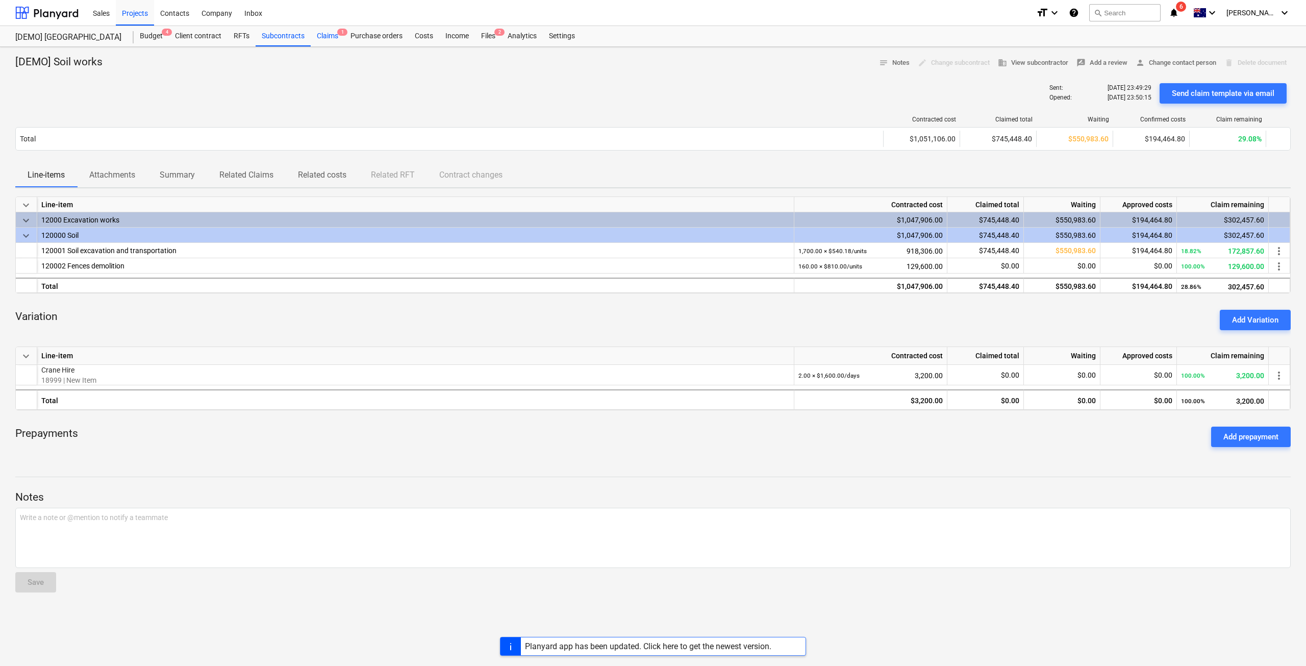
click at [333, 39] on div "Claims 1" at bounding box center [328, 36] width 34 height 20
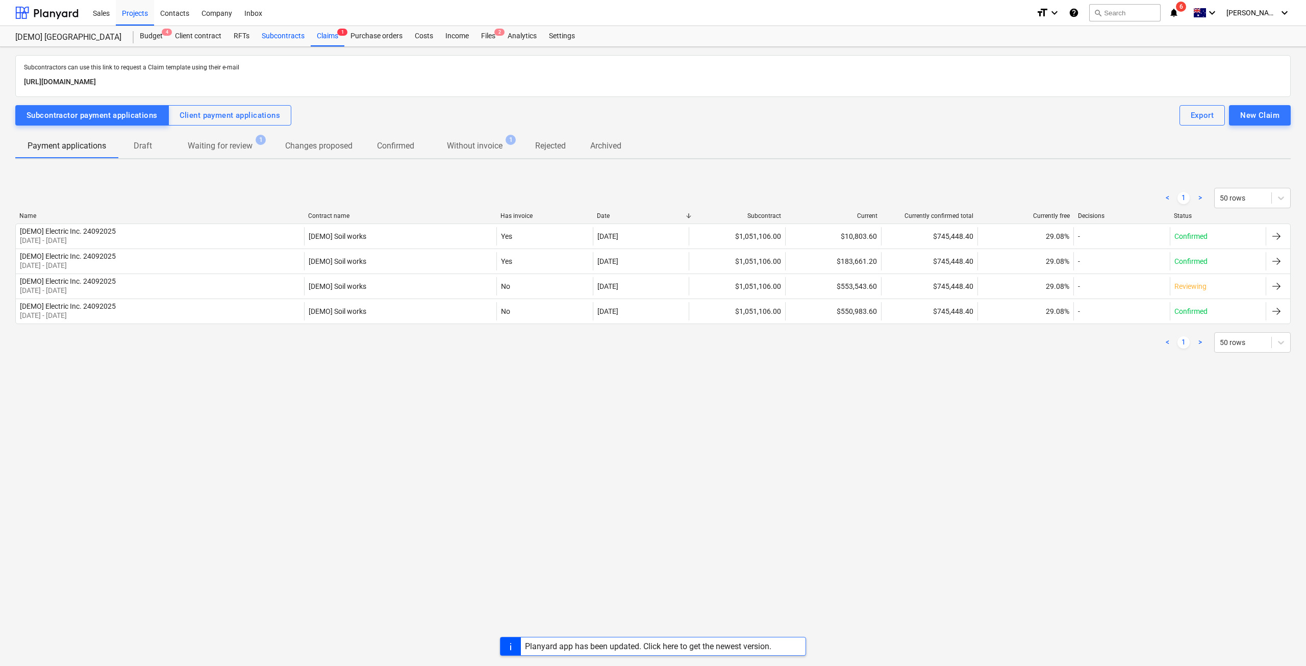
click at [282, 34] on div "Subcontracts" at bounding box center [283, 36] width 55 height 20
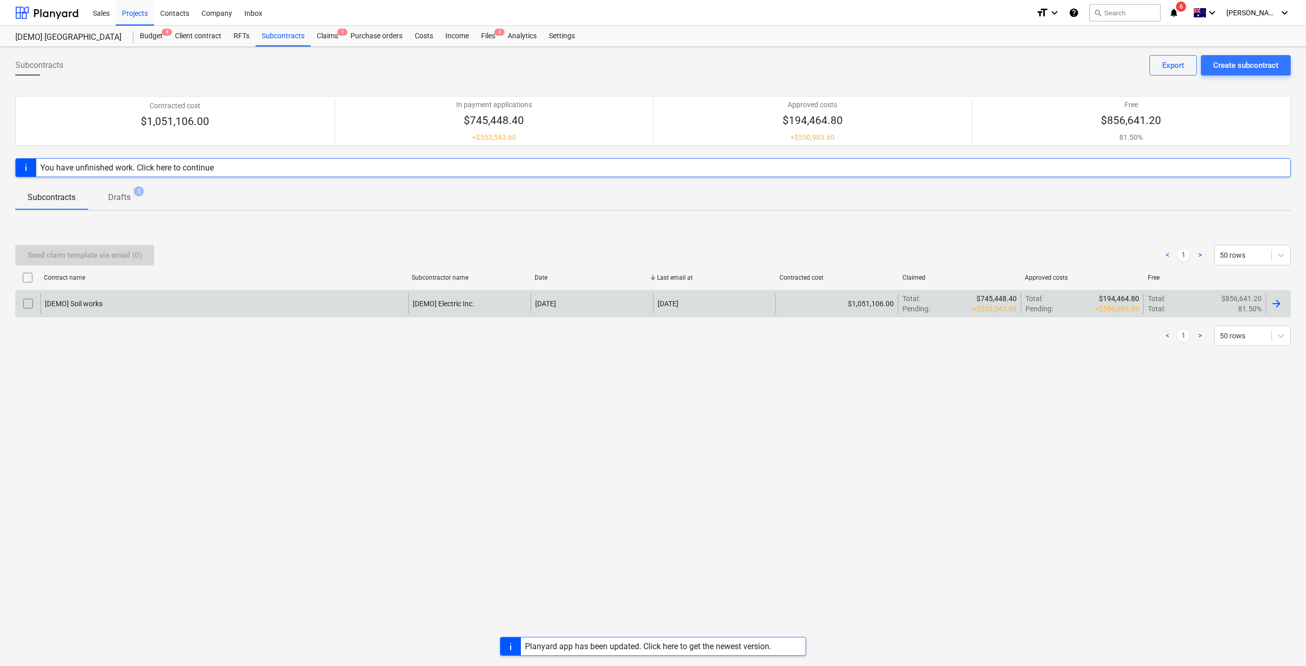
click at [58, 305] on div "[DEMO] Soil works" at bounding box center [74, 304] width 58 height 8
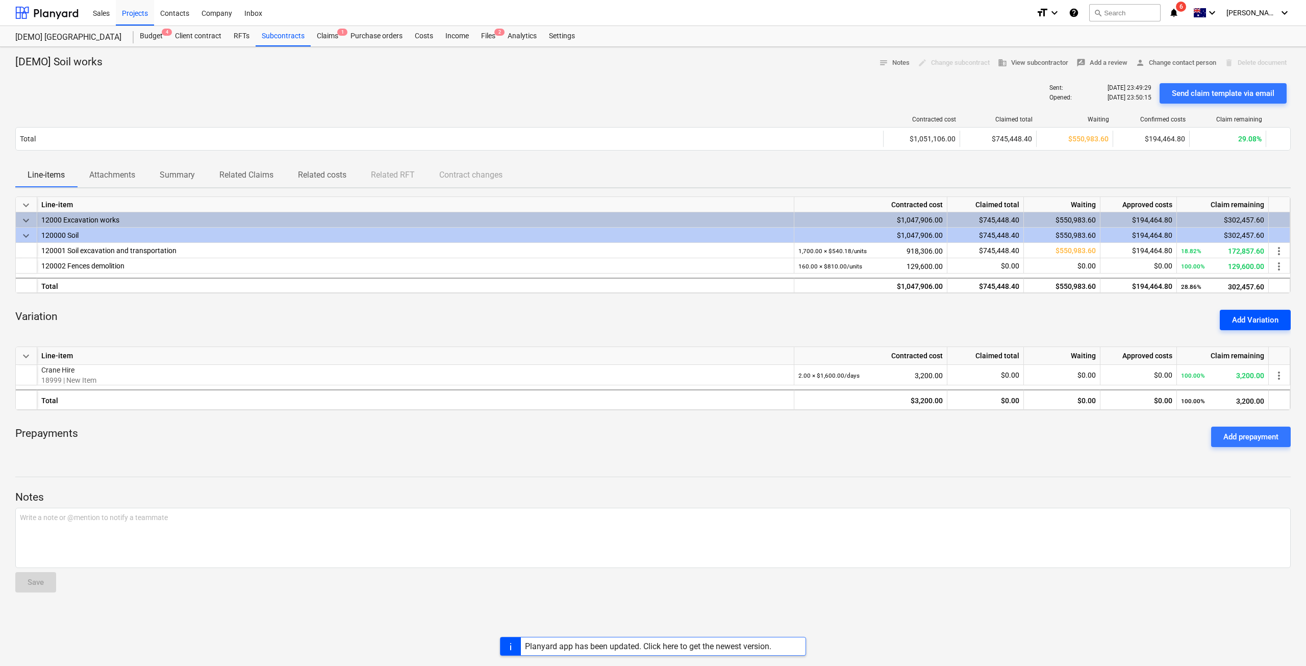
click at [1246, 325] on div "Add Variation" at bounding box center [1255, 319] width 46 height 13
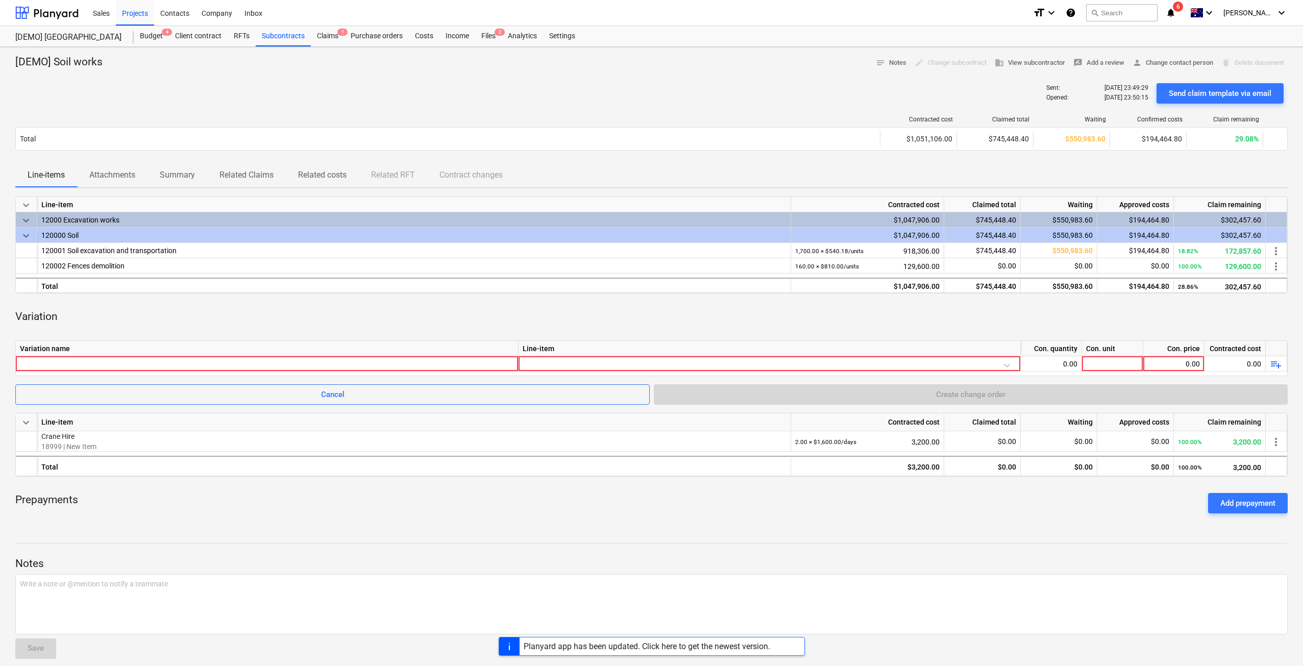
click at [729, 514] on div "Prepayments Add prepayment" at bounding box center [651, 503] width 1272 height 37
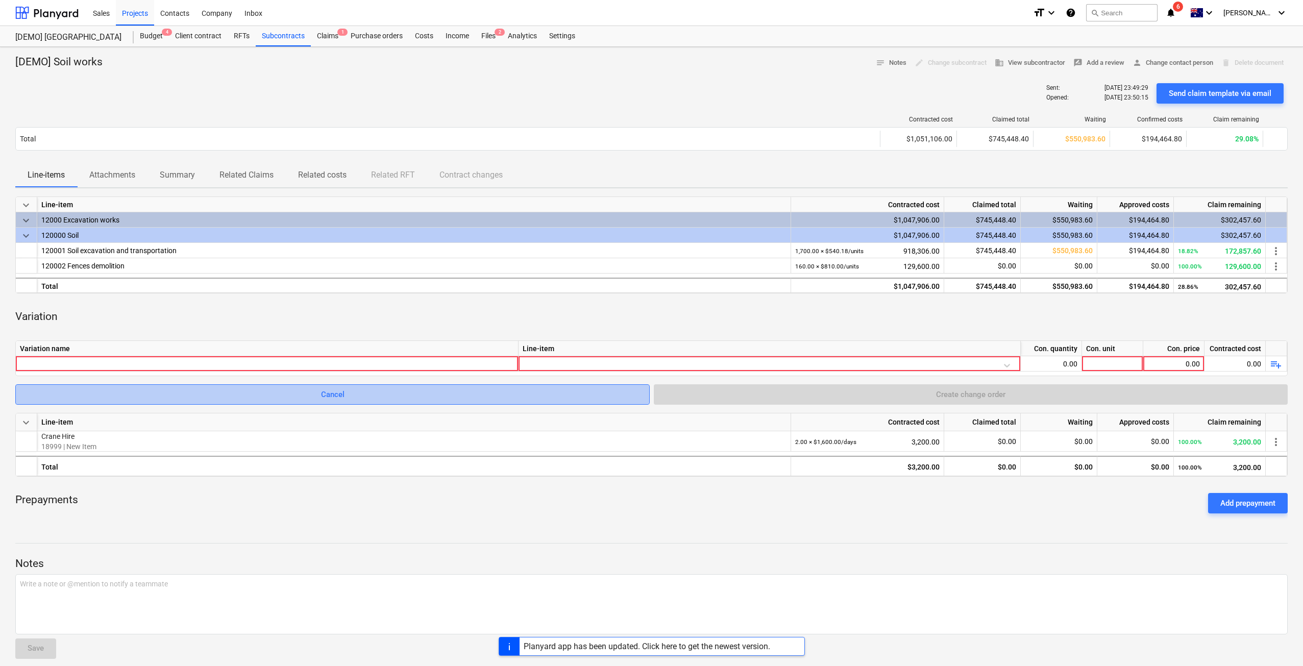
drag, startPoint x: 258, startPoint y: 391, endPoint x: 269, endPoint y: 387, distance: 12.1
click at [259, 391] on span "Cancel" at bounding box center [332, 394] width 609 height 13
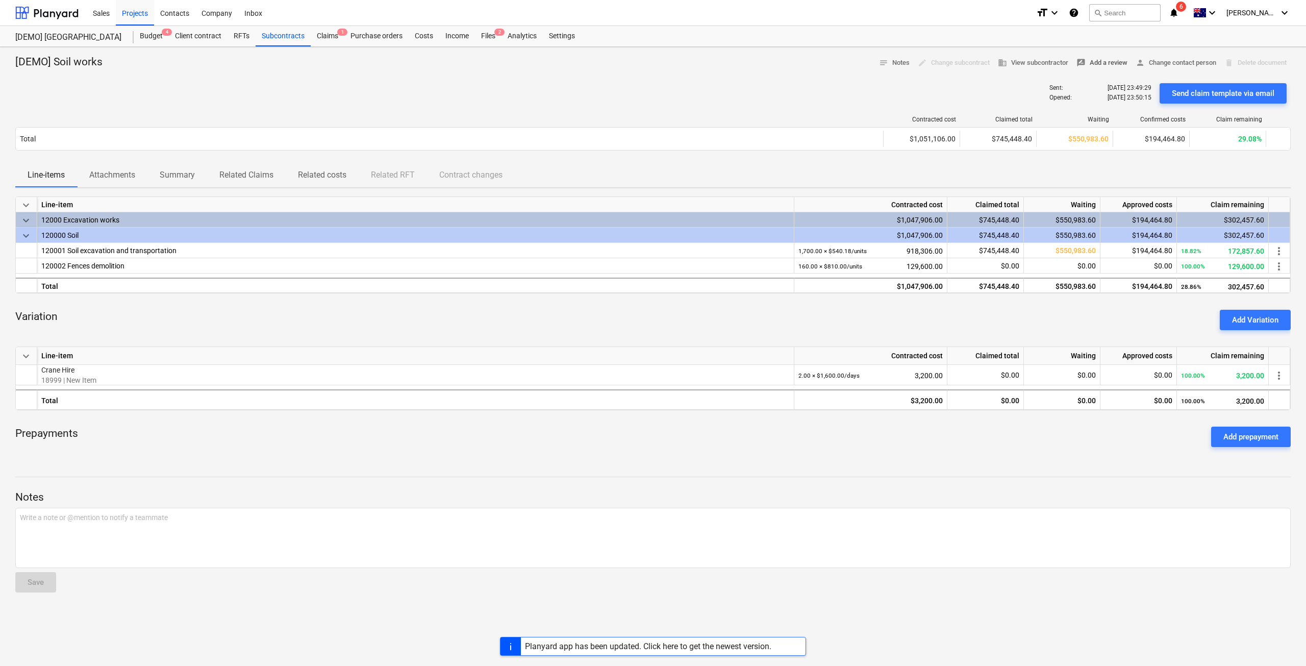
click at [1095, 67] on span "rate_review Add a review" at bounding box center [1102, 63] width 51 height 12
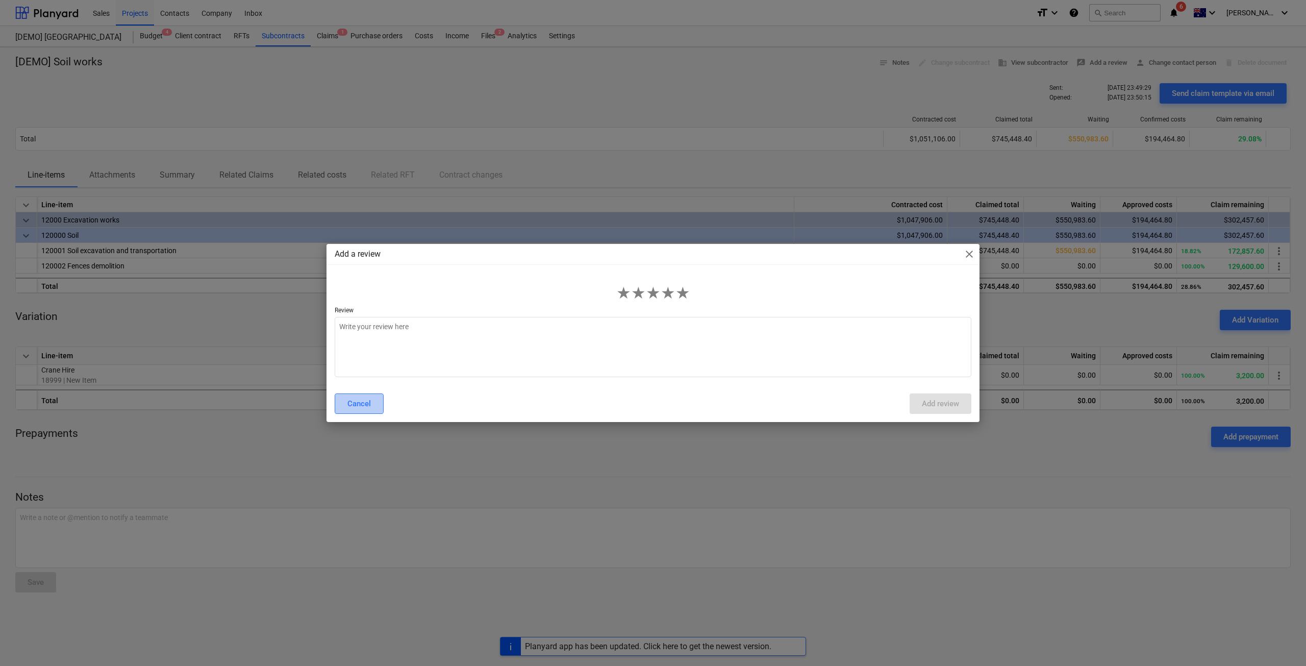
click at [364, 401] on div "Cancel" at bounding box center [359, 403] width 23 height 13
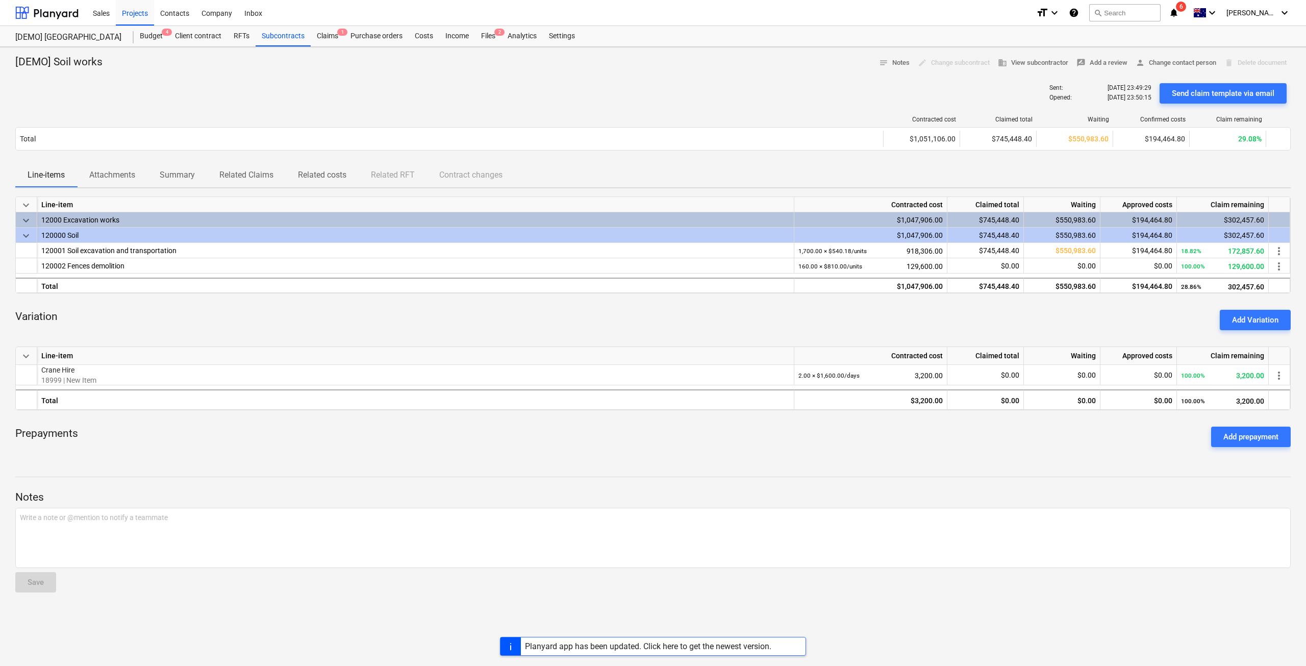
click at [320, 176] on p "Related costs" at bounding box center [322, 175] width 48 height 12
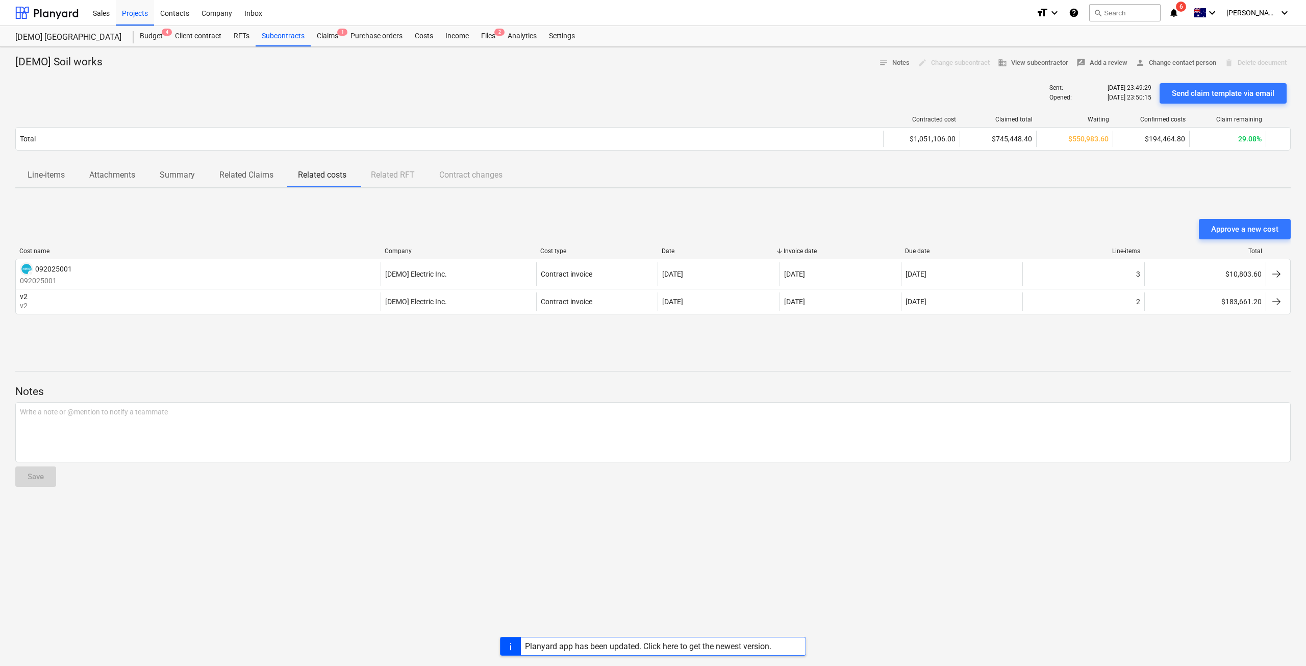
click at [38, 177] on p "Line-items" at bounding box center [46, 175] width 37 height 12
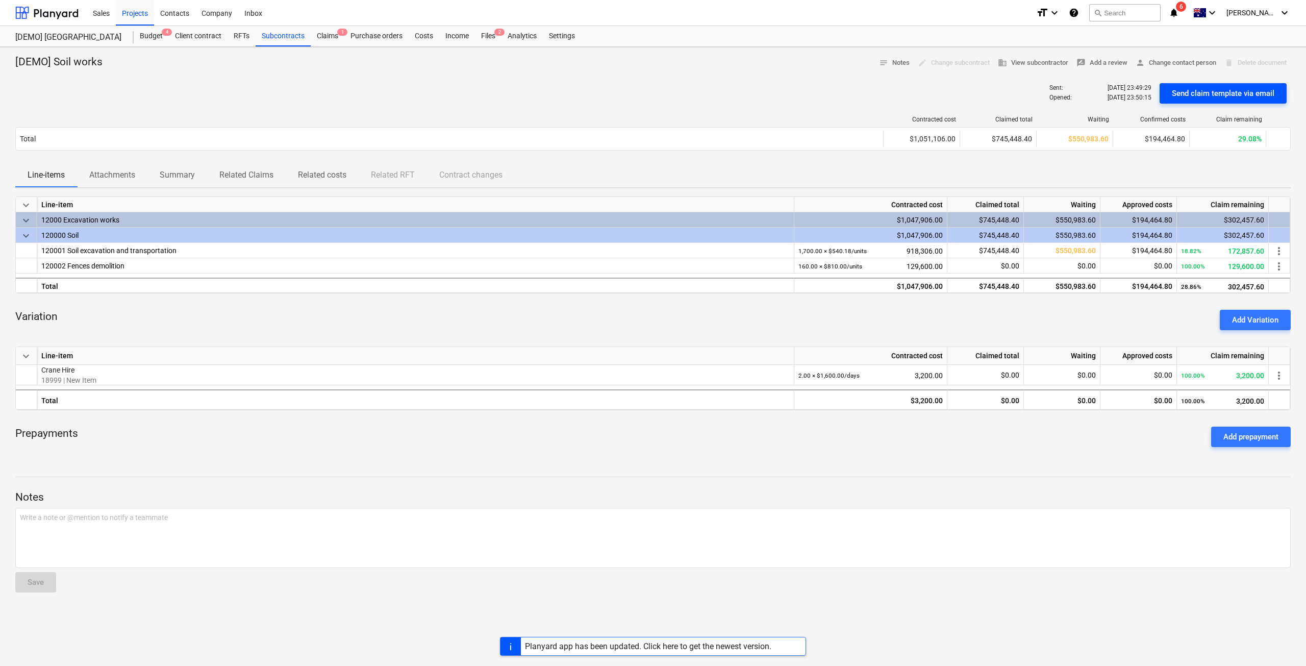
click at [1243, 100] on button "Send claim template via email" at bounding box center [1223, 93] width 127 height 20
click at [327, 36] on div "Claims 1" at bounding box center [328, 36] width 34 height 20
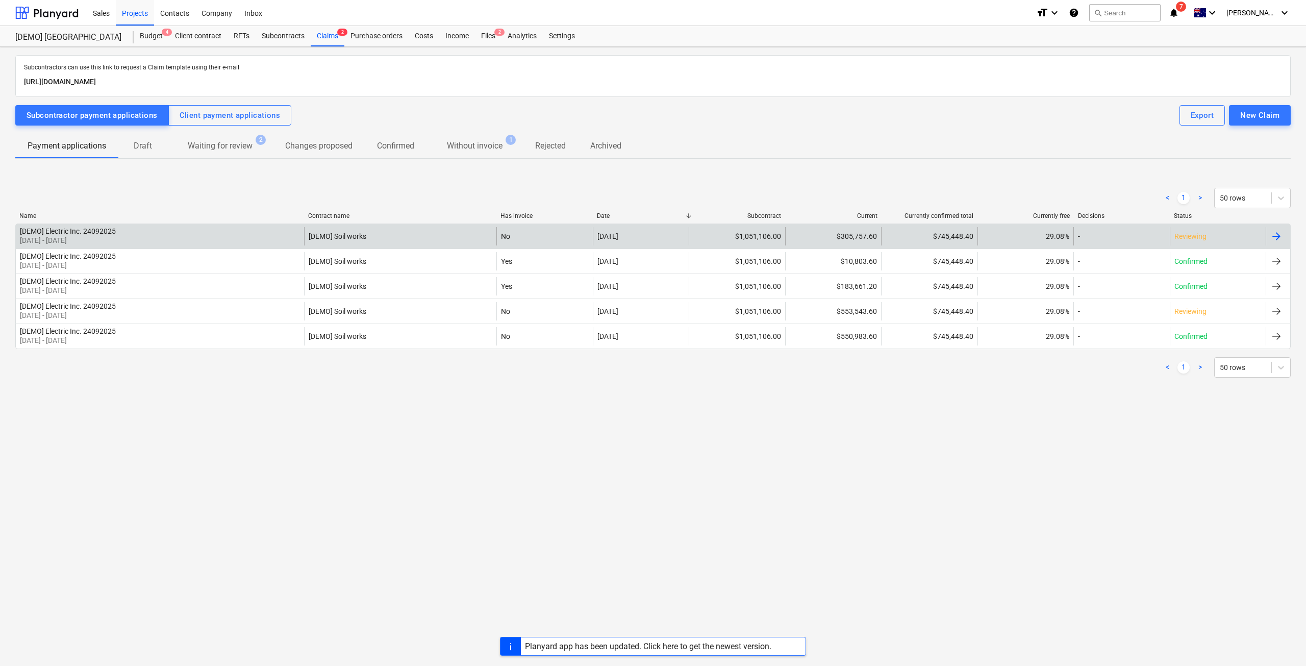
click at [1188, 242] on div "Reviewing" at bounding box center [1218, 236] width 96 height 18
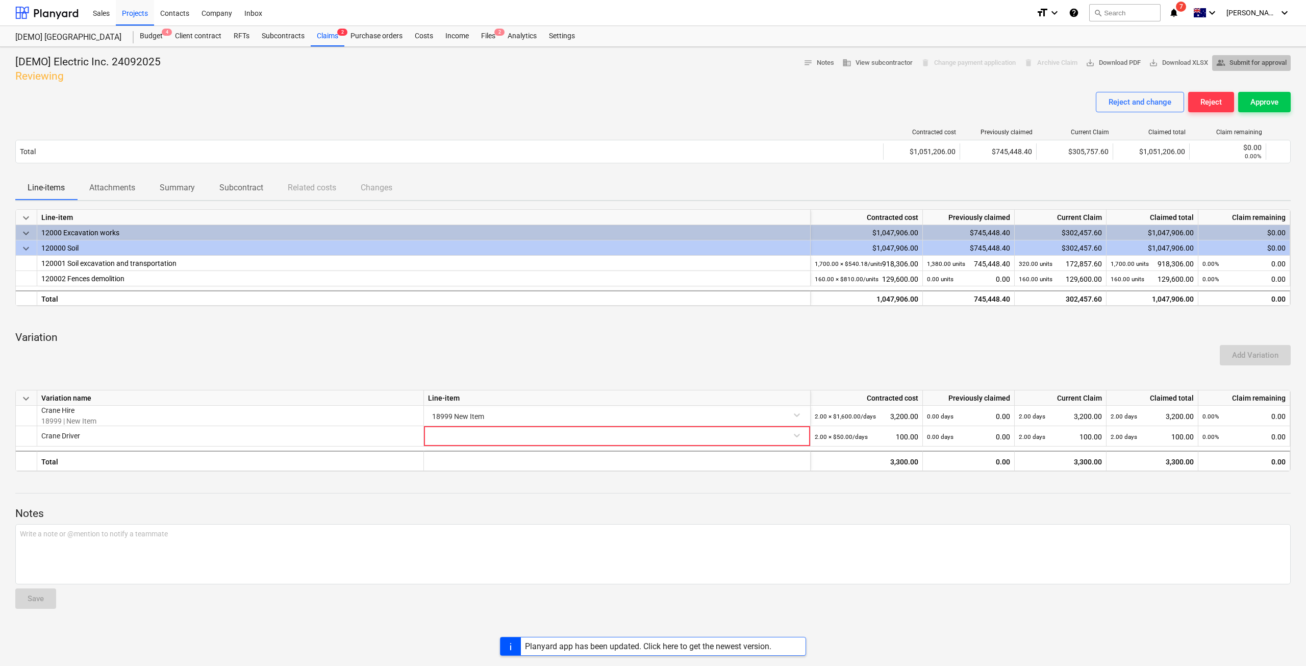
click at [1229, 64] on span "people_alt Submit for approval" at bounding box center [1252, 63] width 70 height 12
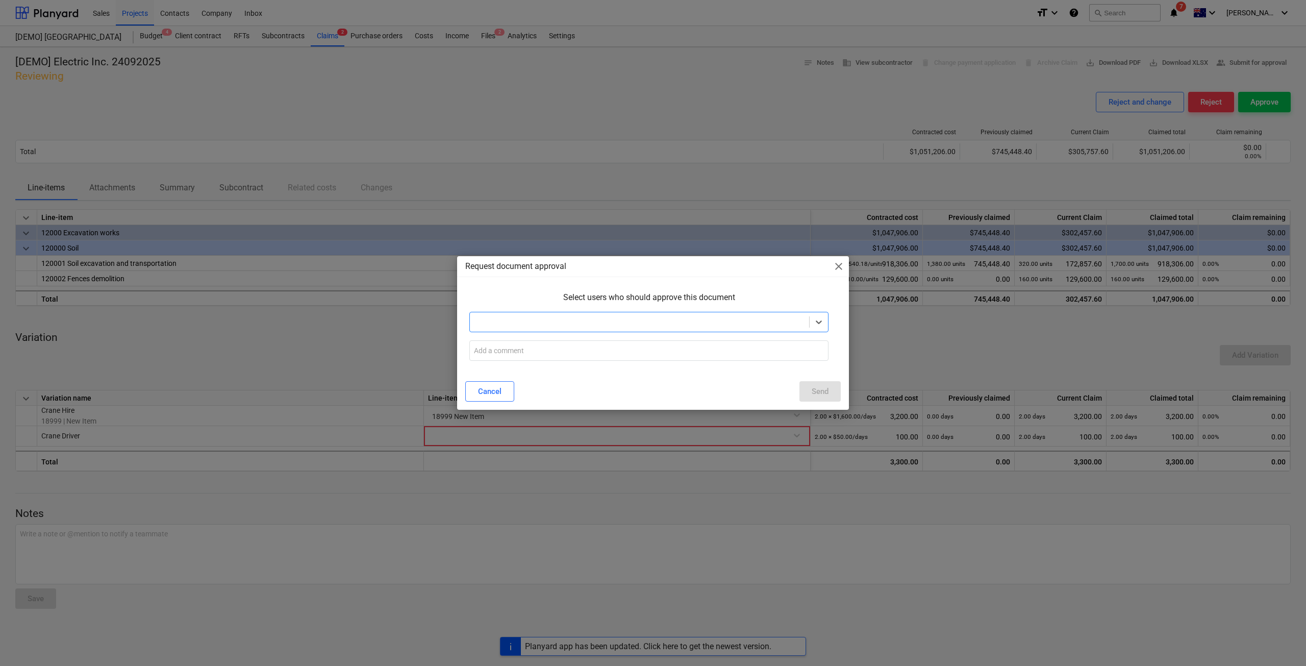
click at [717, 314] on div at bounding box center [649, 322] width 359 height 20
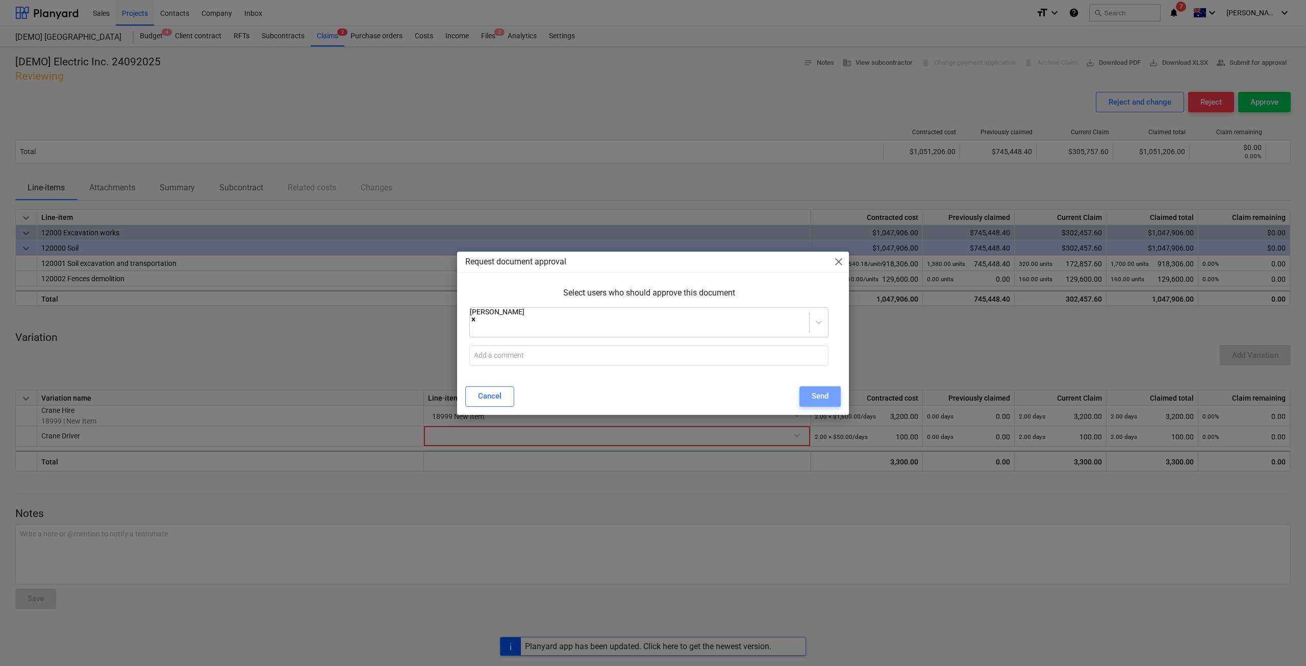
click at [808, 386] on button "Send" at bounding box center [820, 396] width 41 height 20
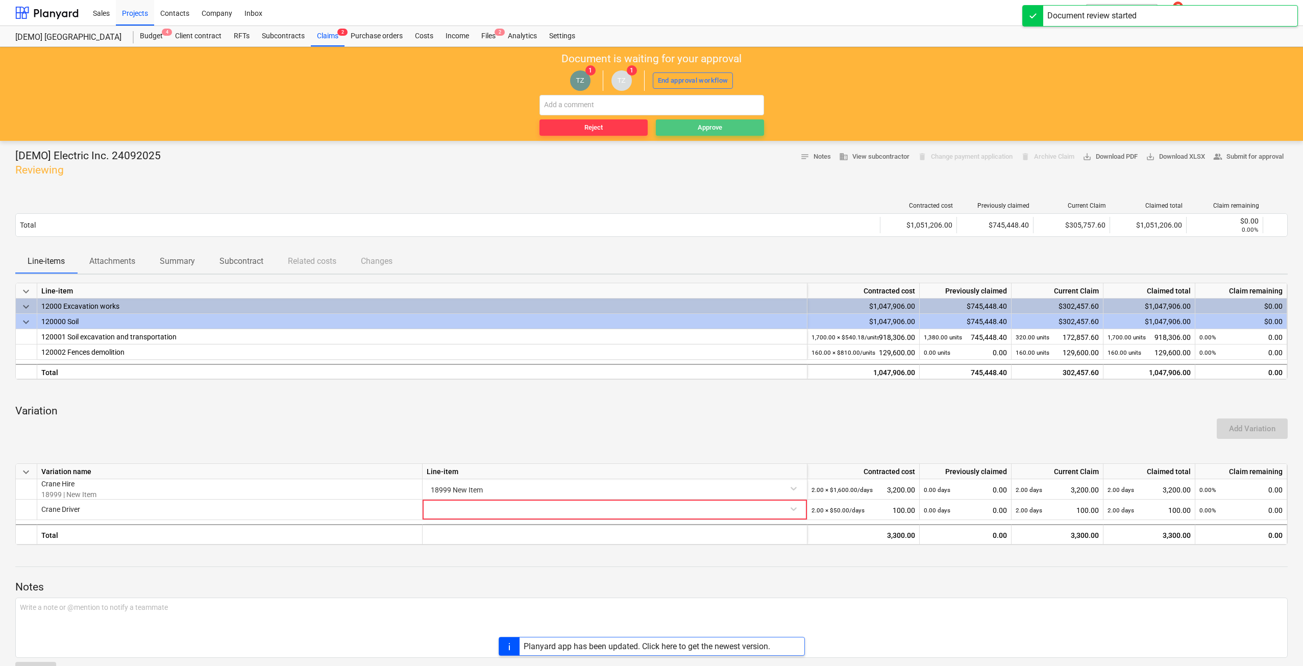
click at [733, 127] on span "Approve" at bounding box center [710, 128] width 100 height 12
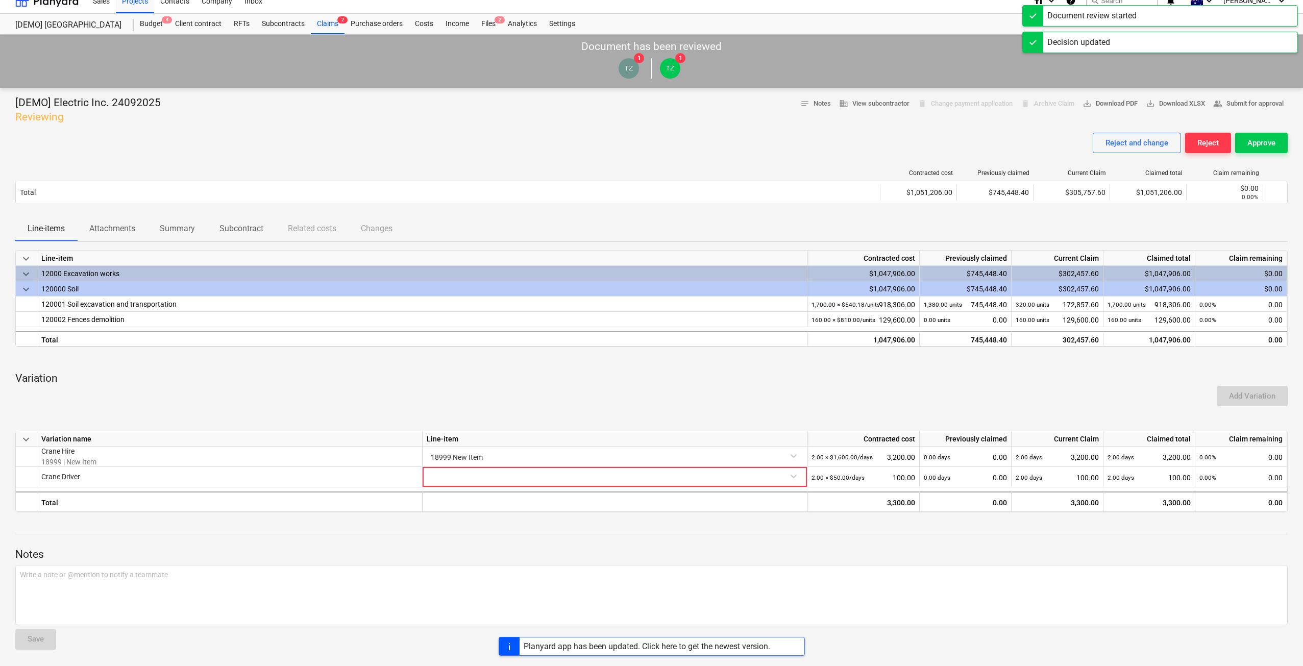
scroll to position [13, 0]
click at [675, 480] on div at bounding box center [615, 476] width 376 height 18
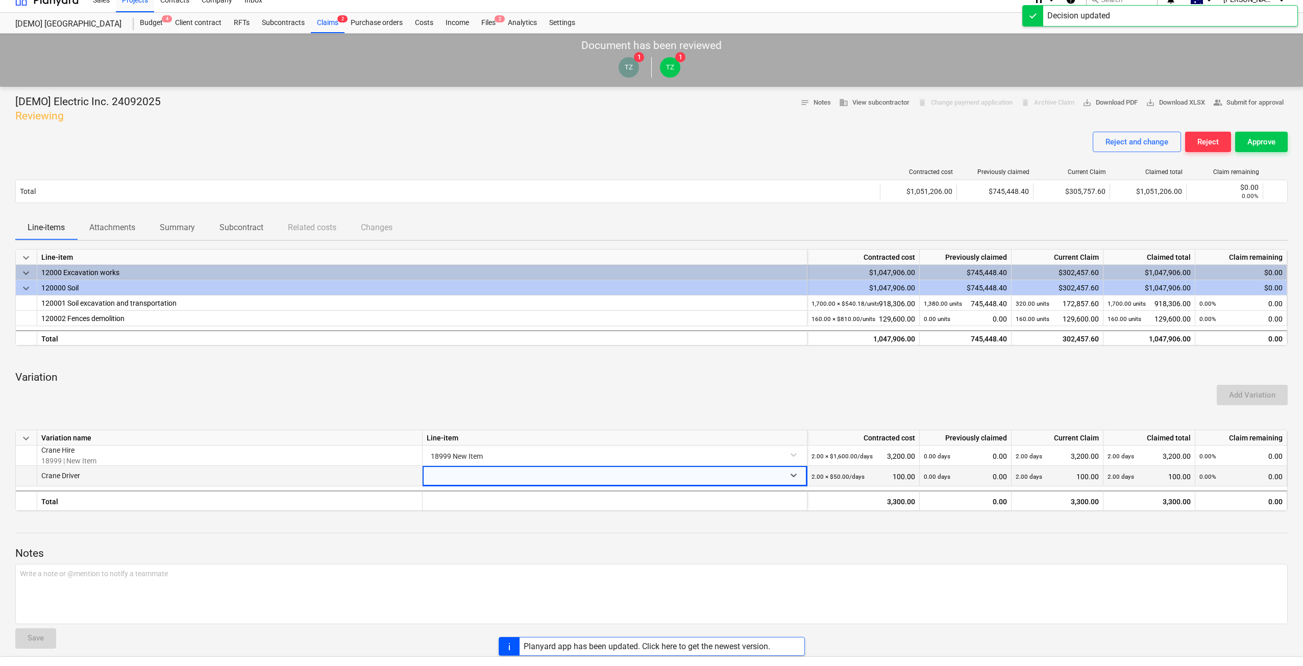
scroll to position [276, 0]
click at [1269, 139] on div "Approve" at bounding box center [1261, 142] width 28 height 13
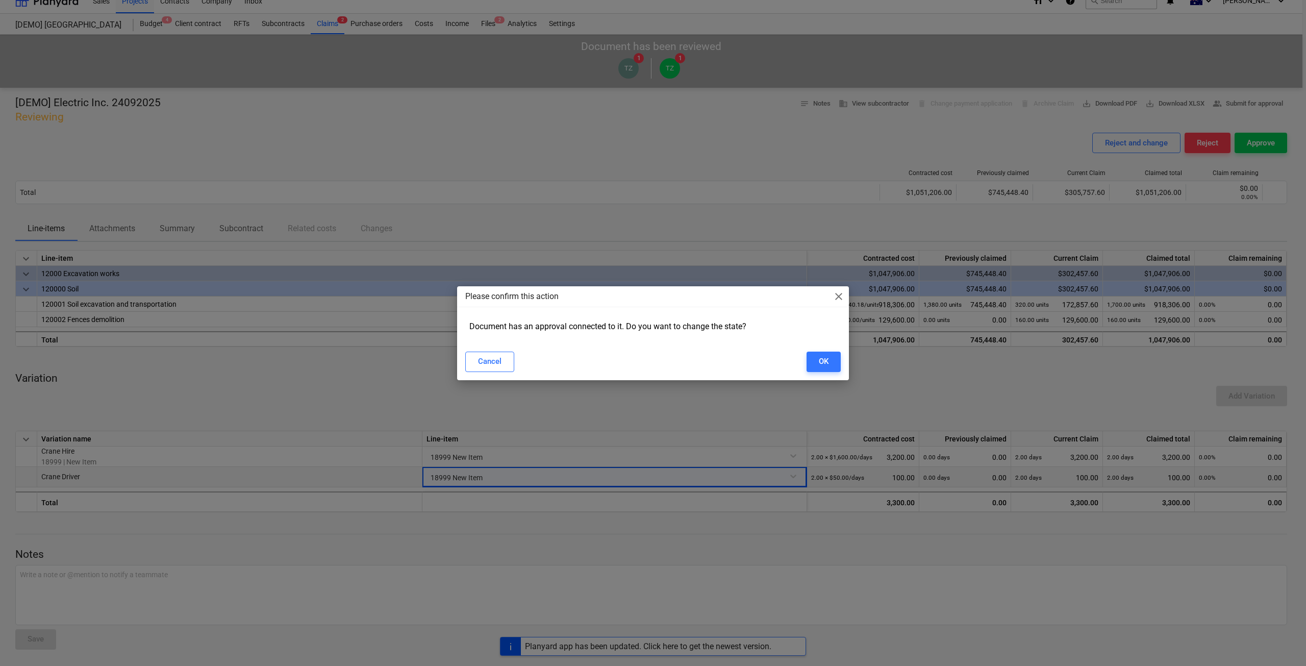
click at [835, 298] on span "close" at bounding box center [839, 296] width 12 height 12
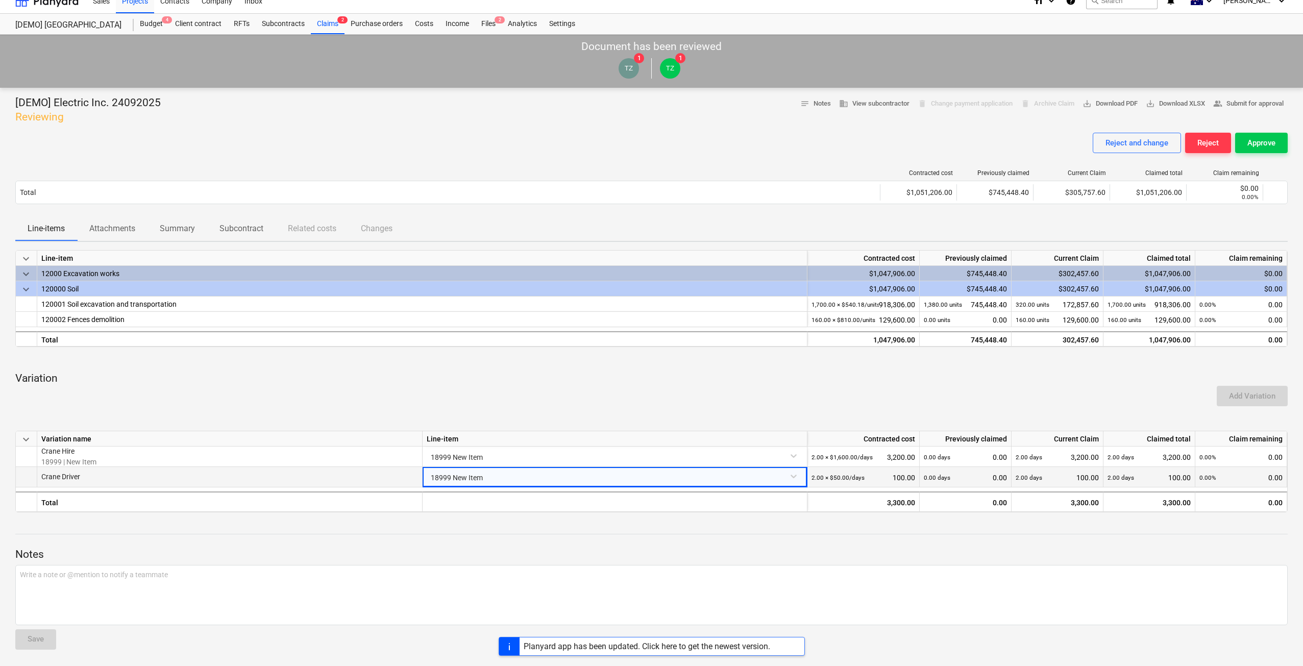
click at [815, 144] on div "Reject and change Reject Approve" at bounding box center [651, 147] width 1272 height 29
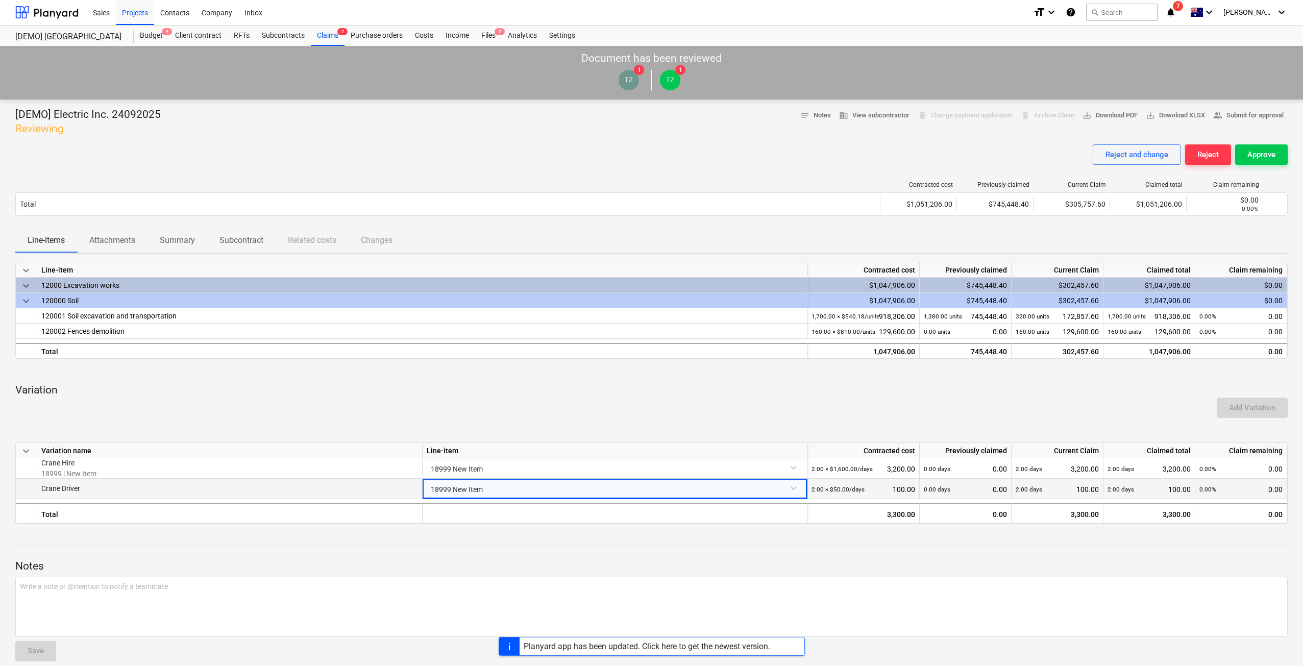
scroll to position [0, 0]
click at [327, 39] on div "Claims 2" at bounding box center [328, 36] width 34 height 20
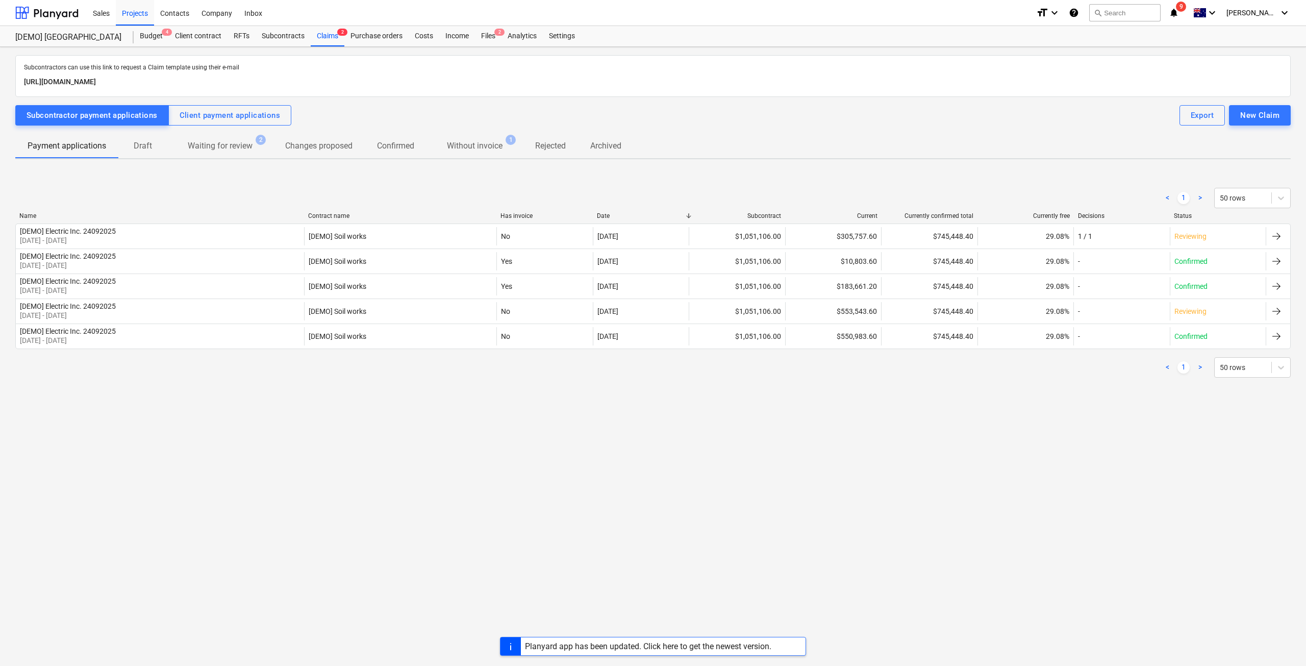
click at [257, 146] on span "Waiting for review 2" at bounding box center [220, 146] width 81 height 12
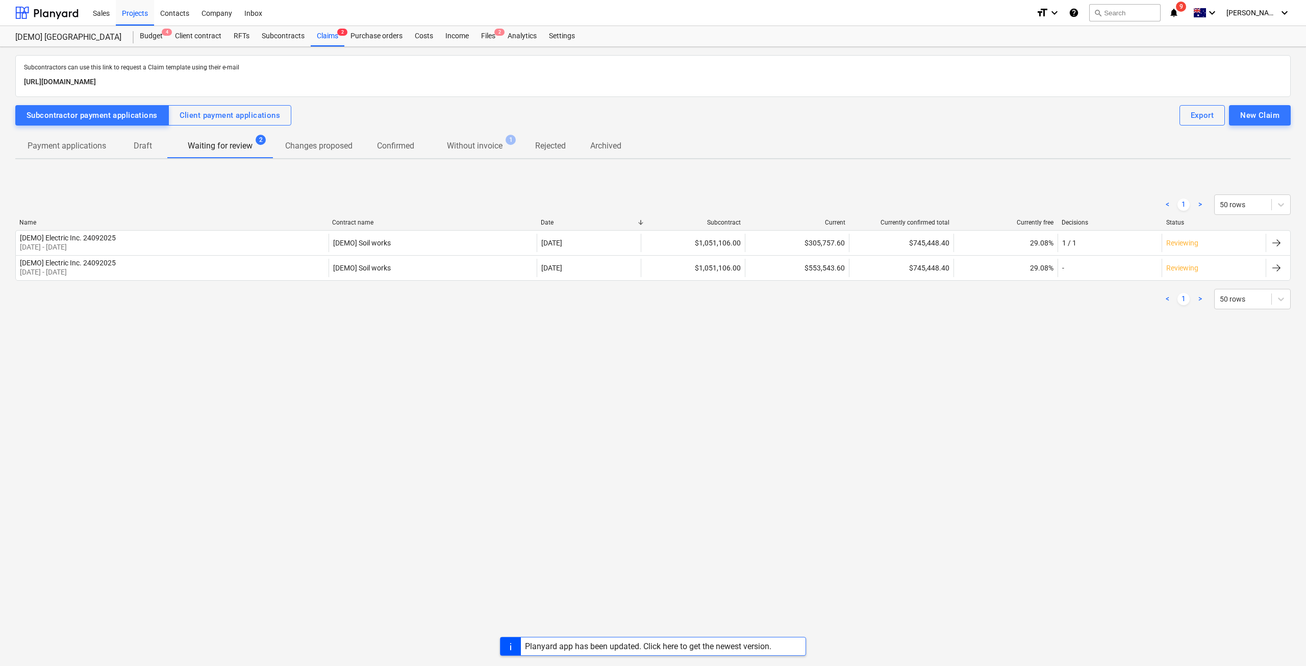
click at [92, 146] on p "Payment applications" at bounding box center [67, 146] width 79 height 12
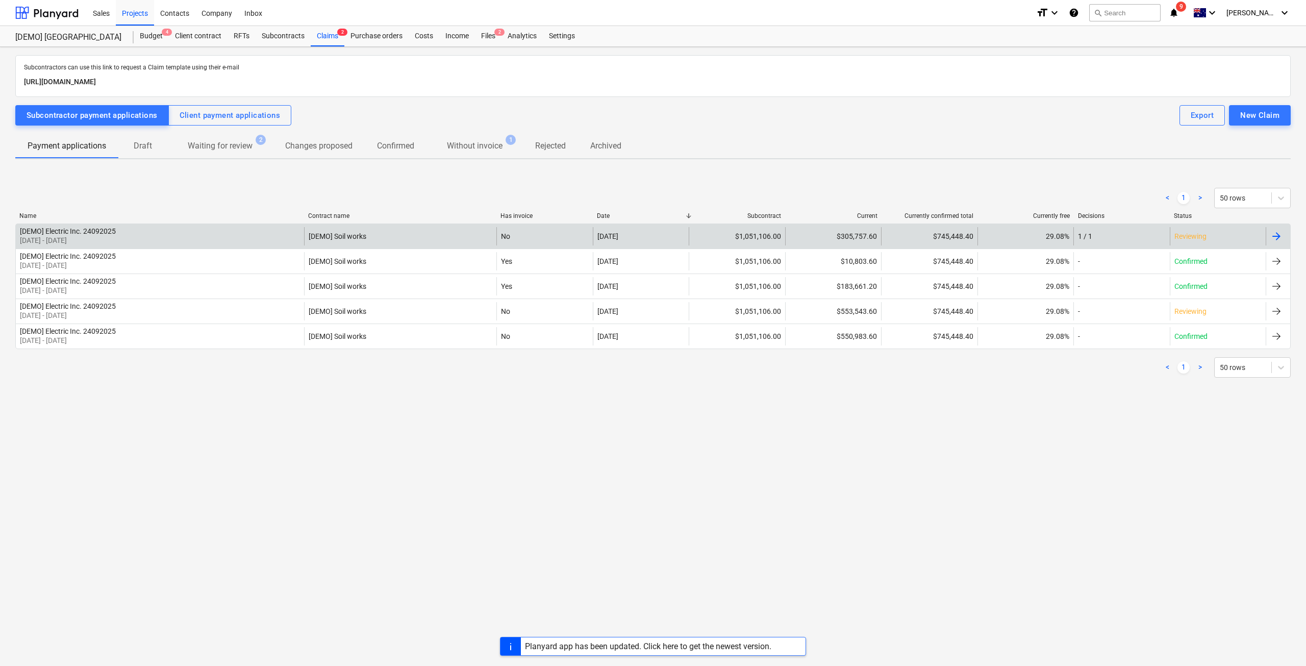
click at [1162, 235] on div "1 / 1" at bounding box center [1122, 236] width 96 height 18
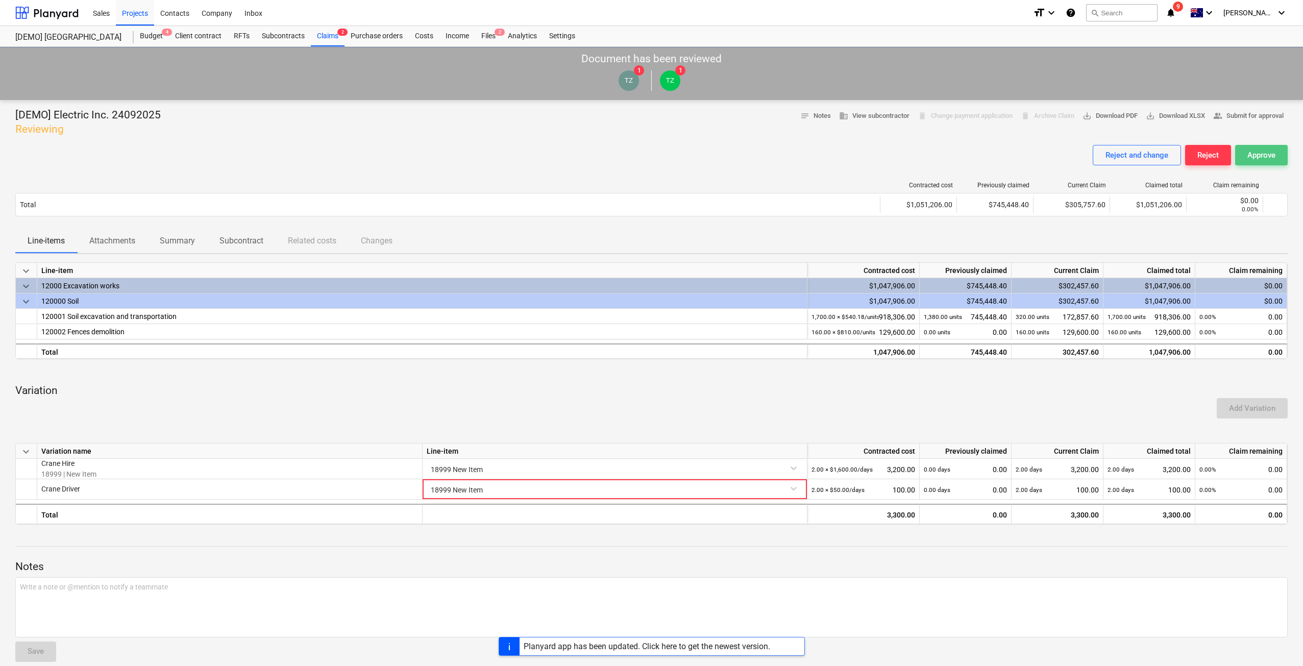
click at [1249, 152] on div "Approve" at bounding box center [1261, 155] width 28 height 13
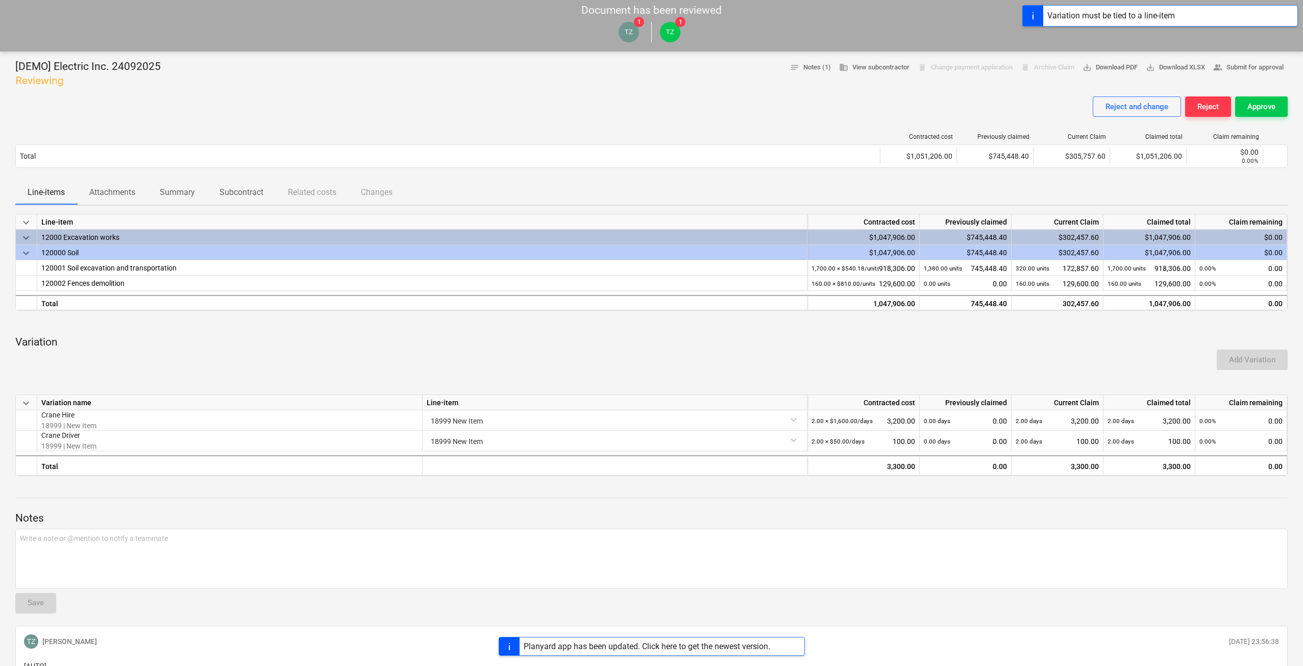
scroll to position [47, 0]
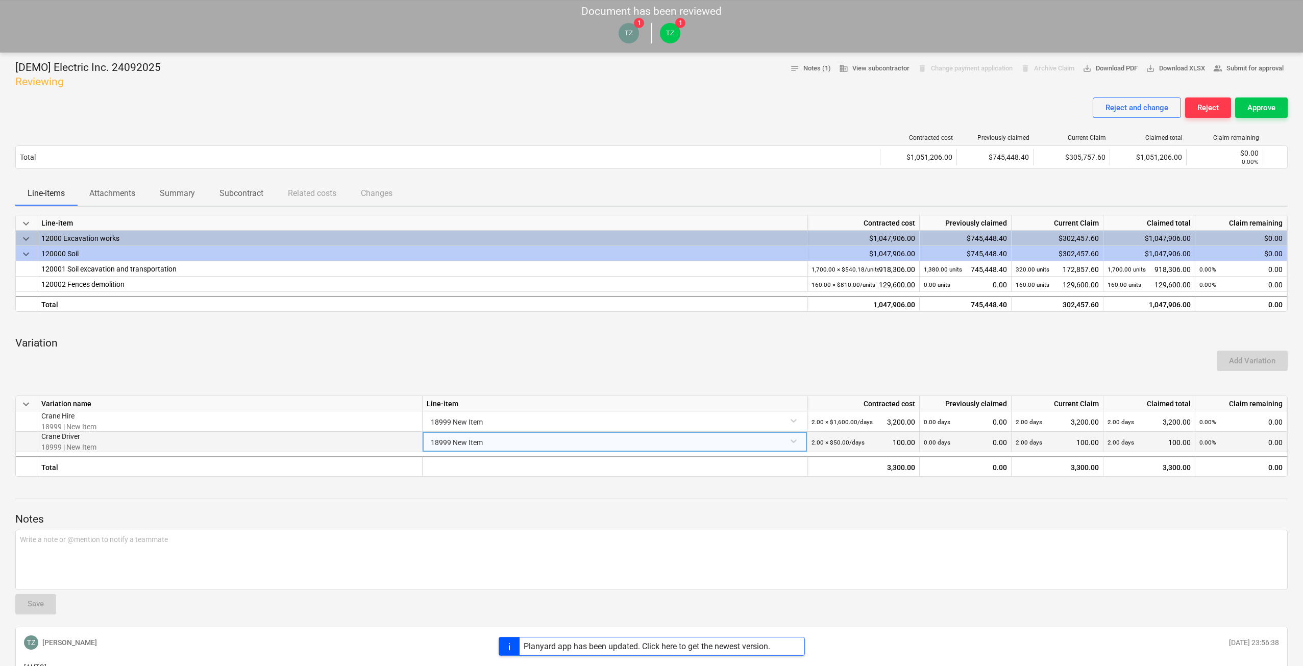
click at [556, 448] on div "18999 New Item" at bounding box center [615, 441] width 376 height 18
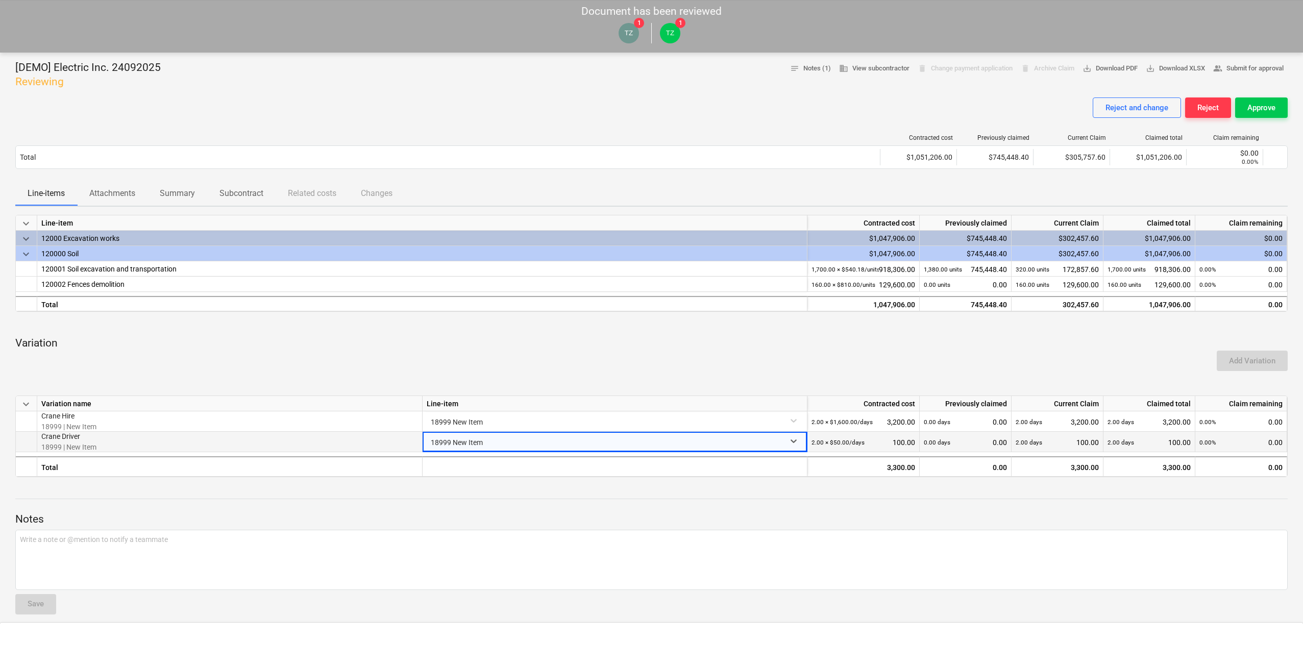
scroll to position [276, 0]
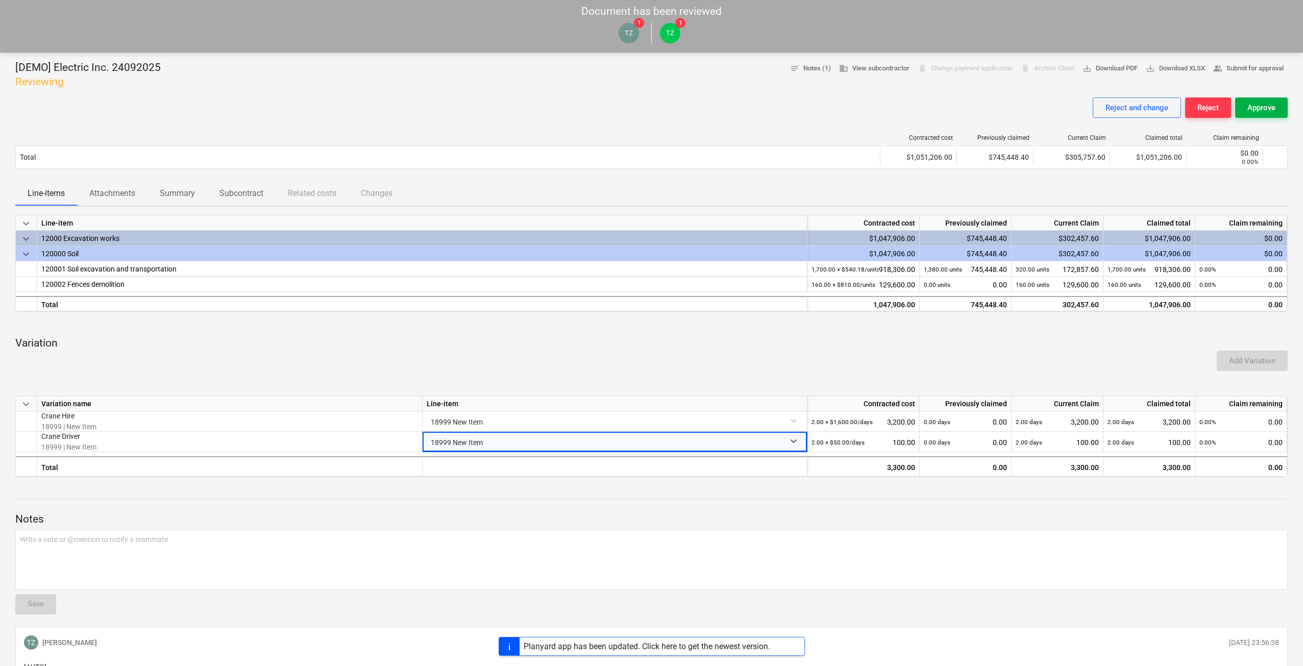
click at [1259, 110] on div "Approve" at bounding box center [1261, 107] width 28 height 13
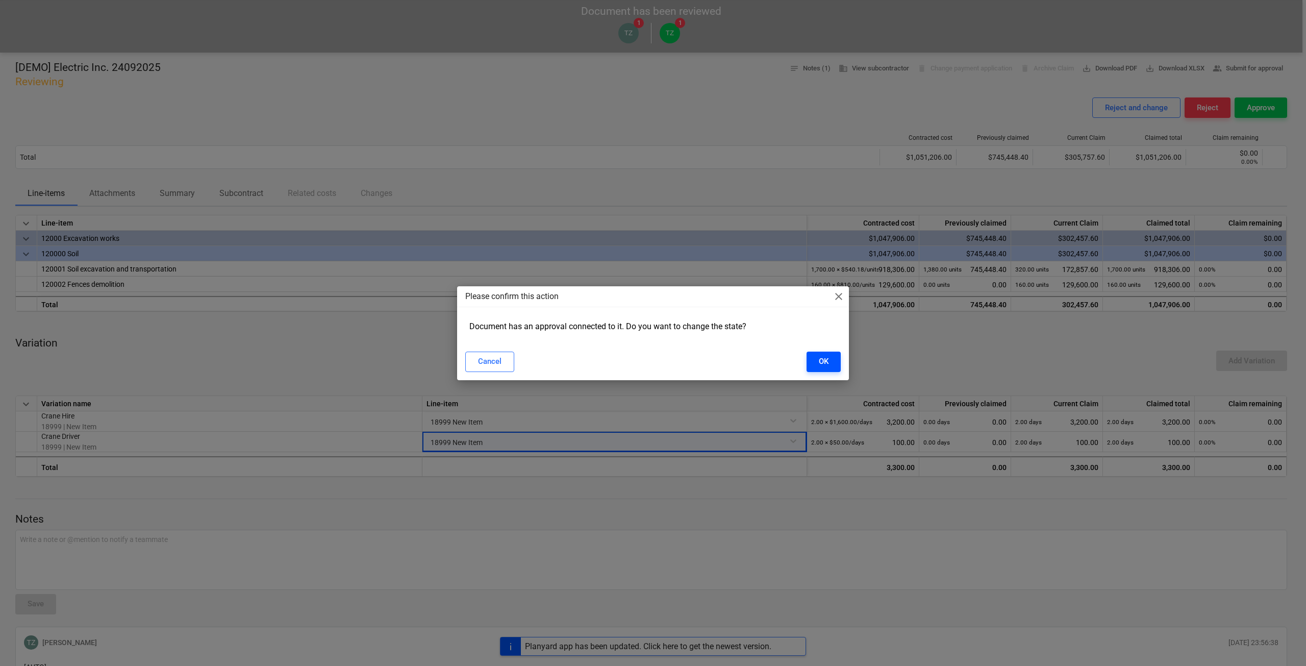
click at [806, 359] on div "Cancel OK" at bounding box center [653, 362] width 376 height 20
click at [817, 362] on button "OK" at bounding box center [824, 362] width 34 height 20
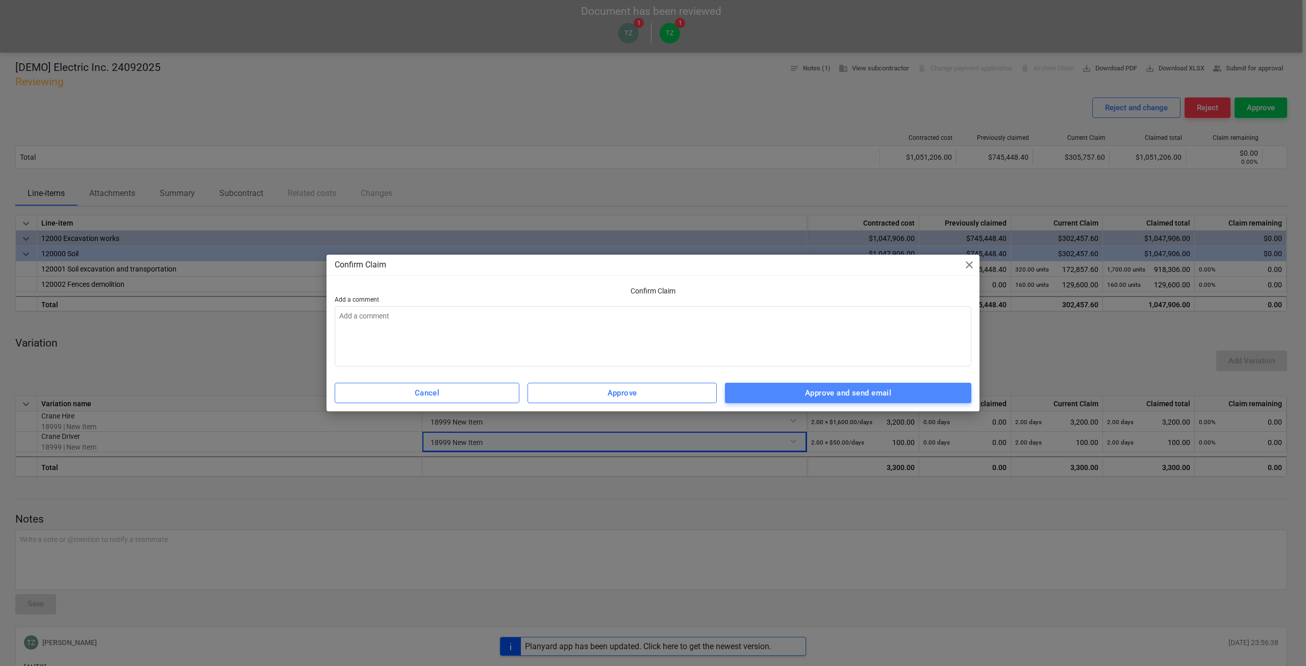
click at [793, 398] on span "Approve and send email" at bounding box center [848, 392] width 224 height 13
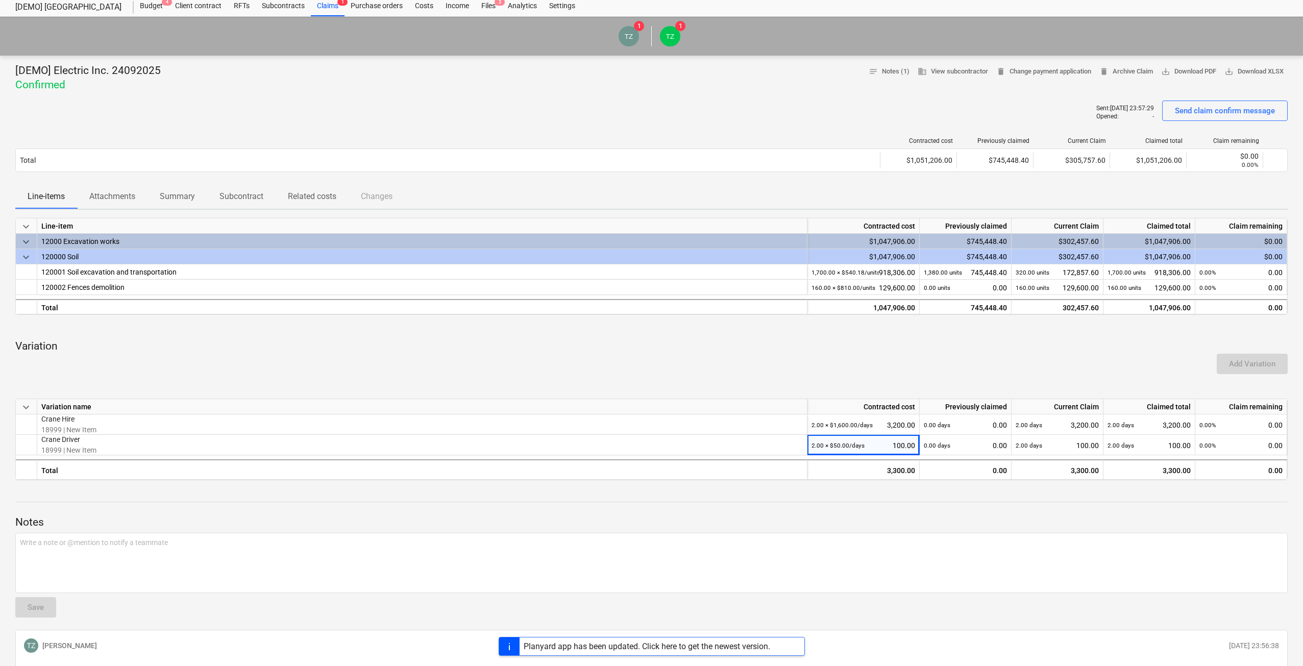
scroll to position [0, 0]
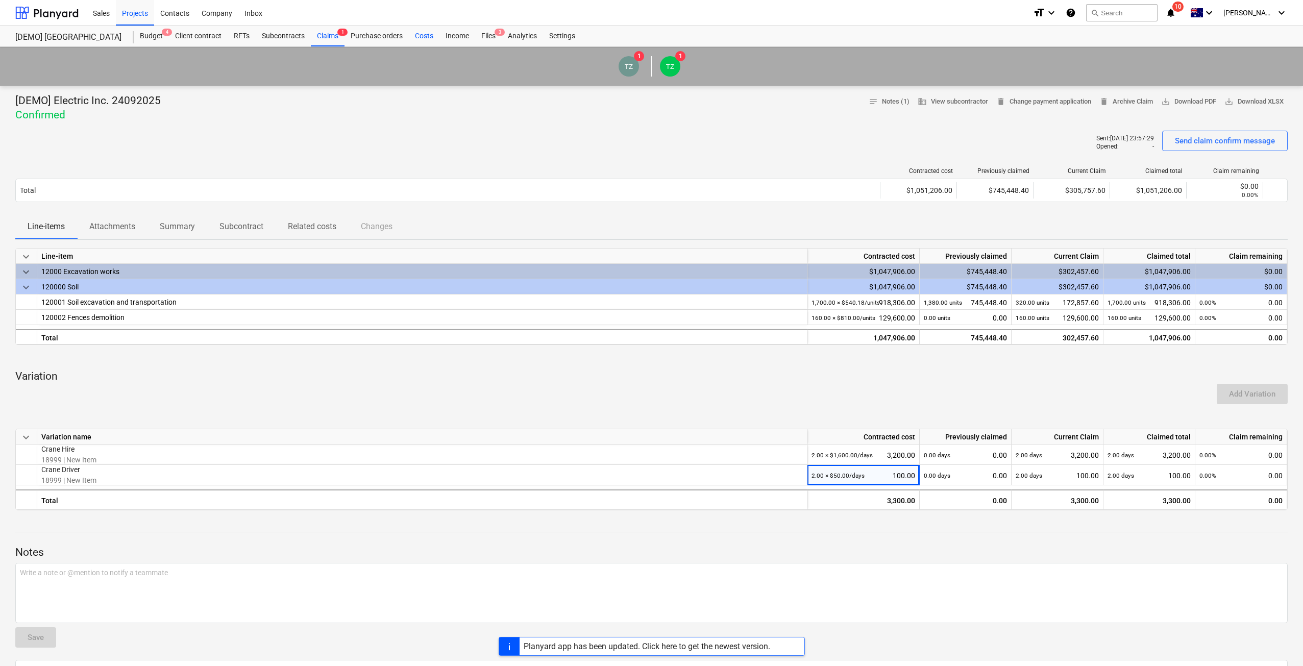
click at [423, 38] on div "Costs" at bounding box center [424, 36] width 31 height 20
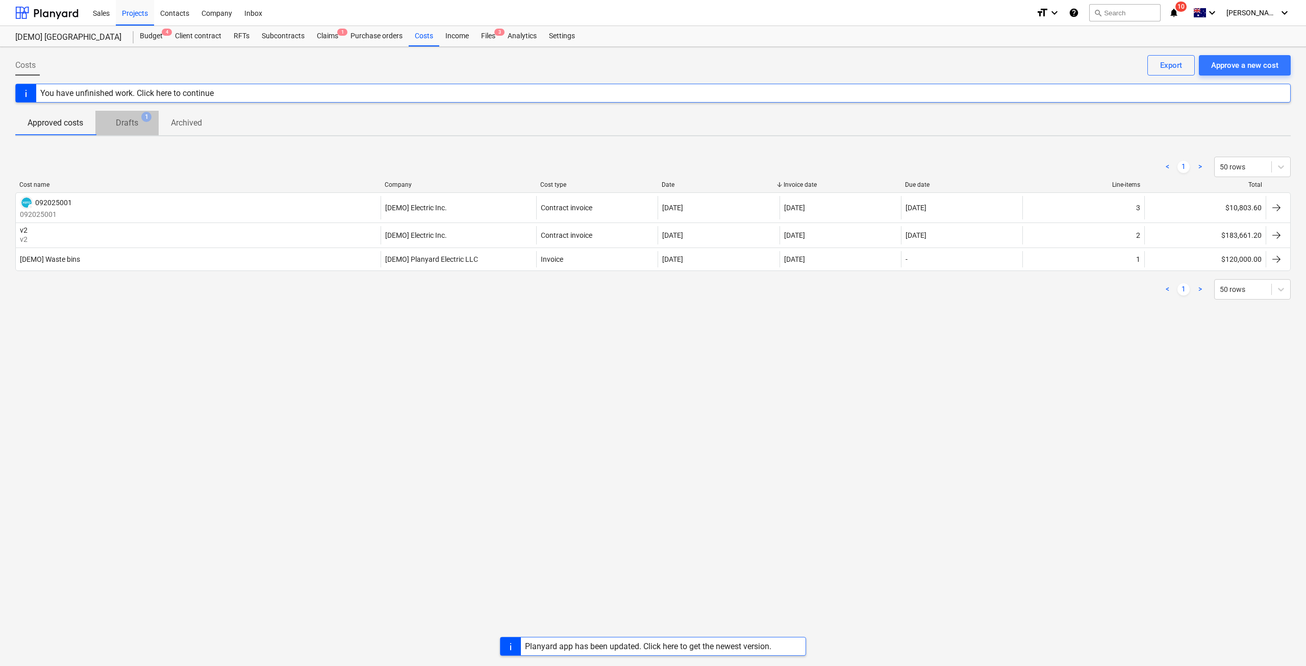
click at [130, 122] on p "Drafts" at bounding box center [127, 123] width 22 height 12
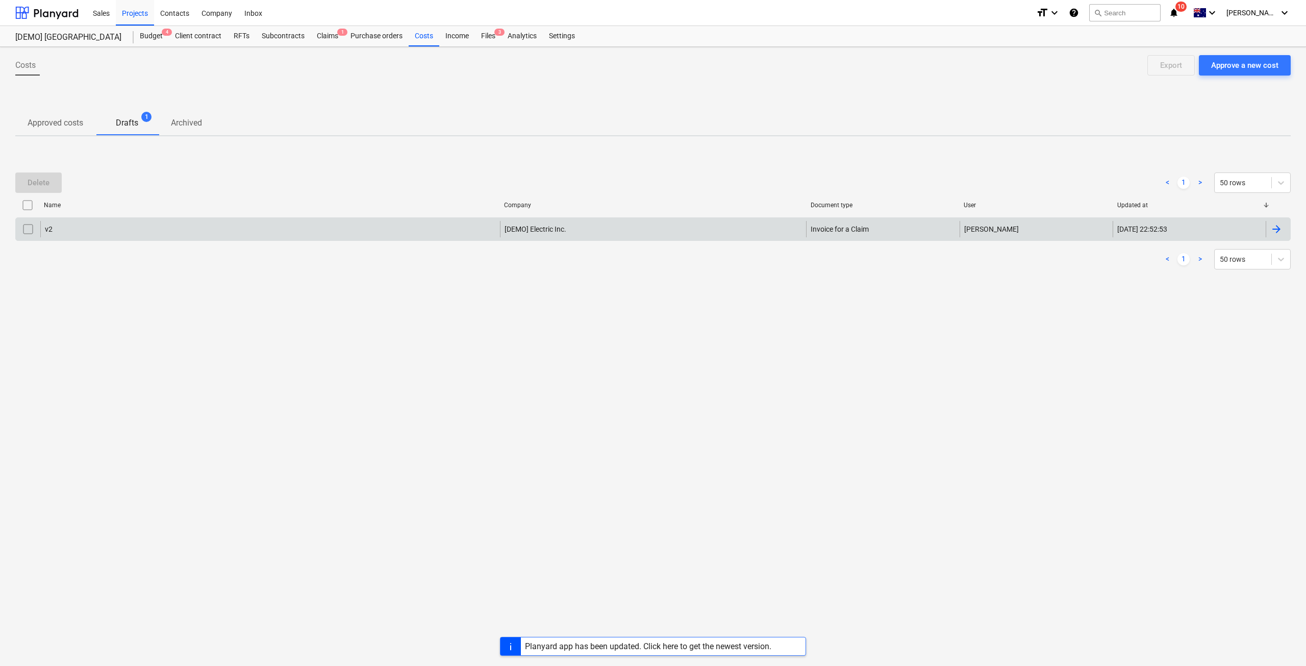
click at [119, 219] on div "v2 [DEMO] Electric Inc. Invoice for a Claim T. Zhang 24.09.2025 22:52:53" at bounding box center [653, 228] width 1276 height 23
click at [109, 230] on div "v2" at bounding box center [270, 229] width 460 height 16
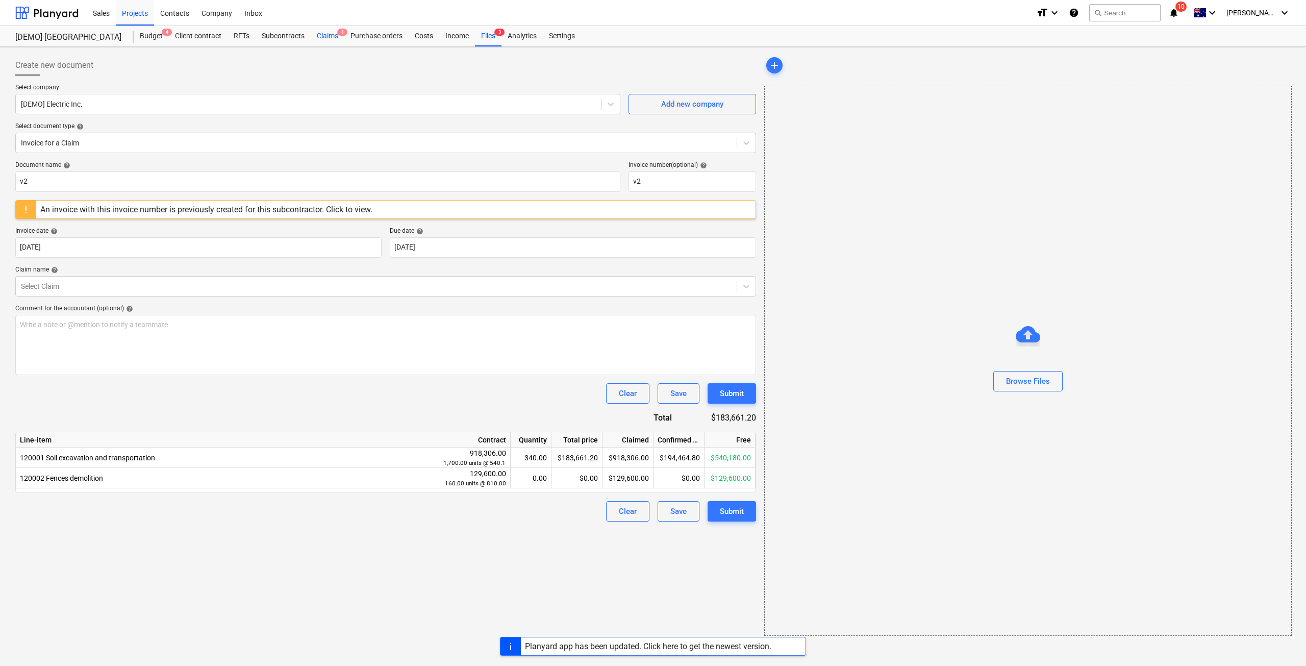
click at [334, 40] on div "Claims 1" at bounding box center [328, 36] width 34 height 20
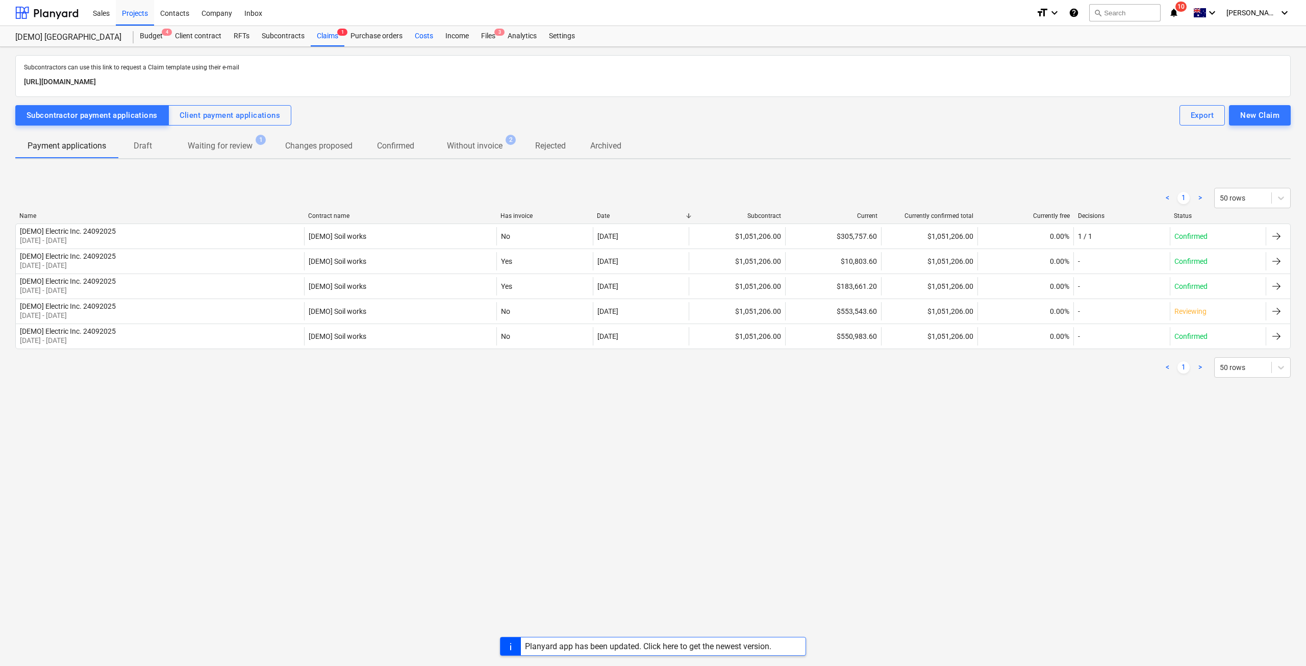
click at [426, 36] on div "Costs" at bounding box center [424, 36] width 31 height 20
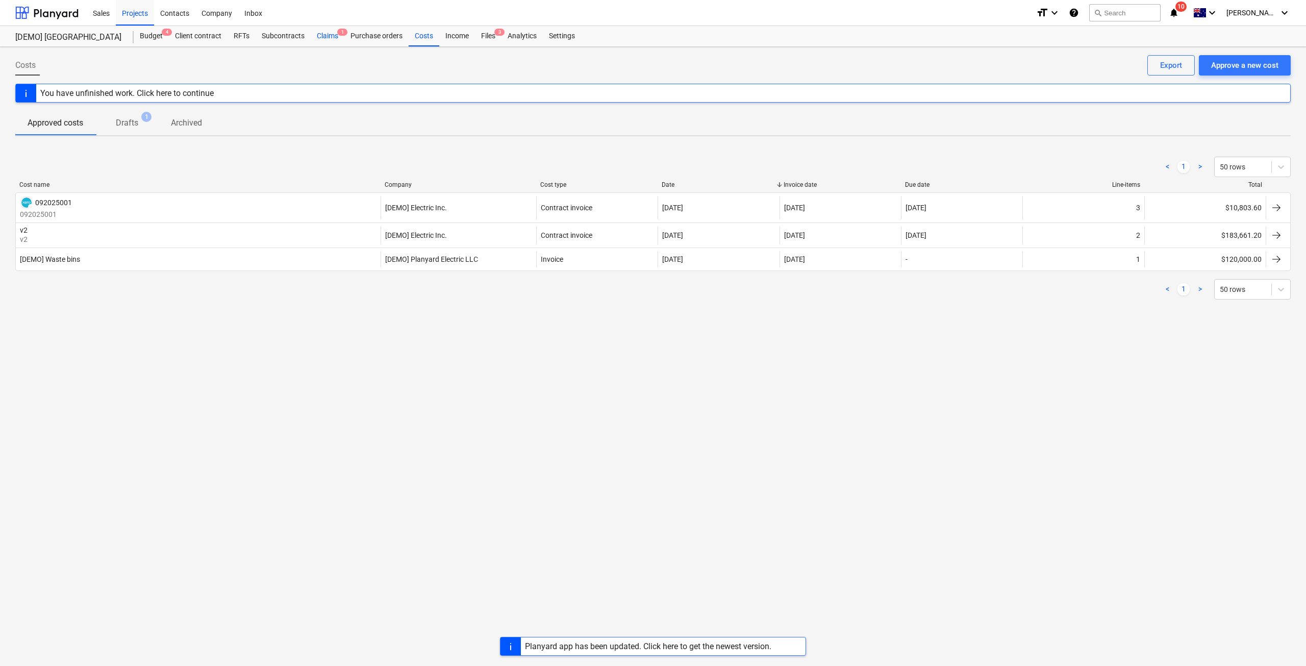
click at [334, 32] on div "Claims 1" at bounding box center [328, 36] width 34 height 20
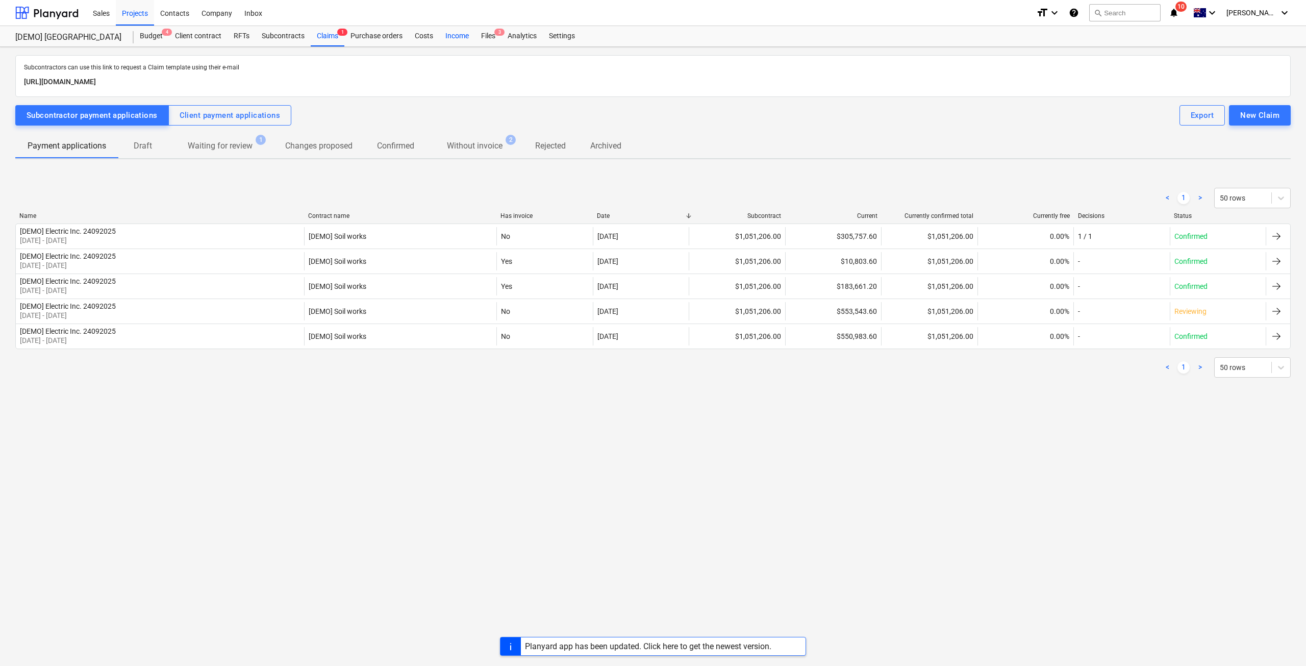
click at [461, 37] on div "Income" at bounding box center [457, 36] width 36 height 20
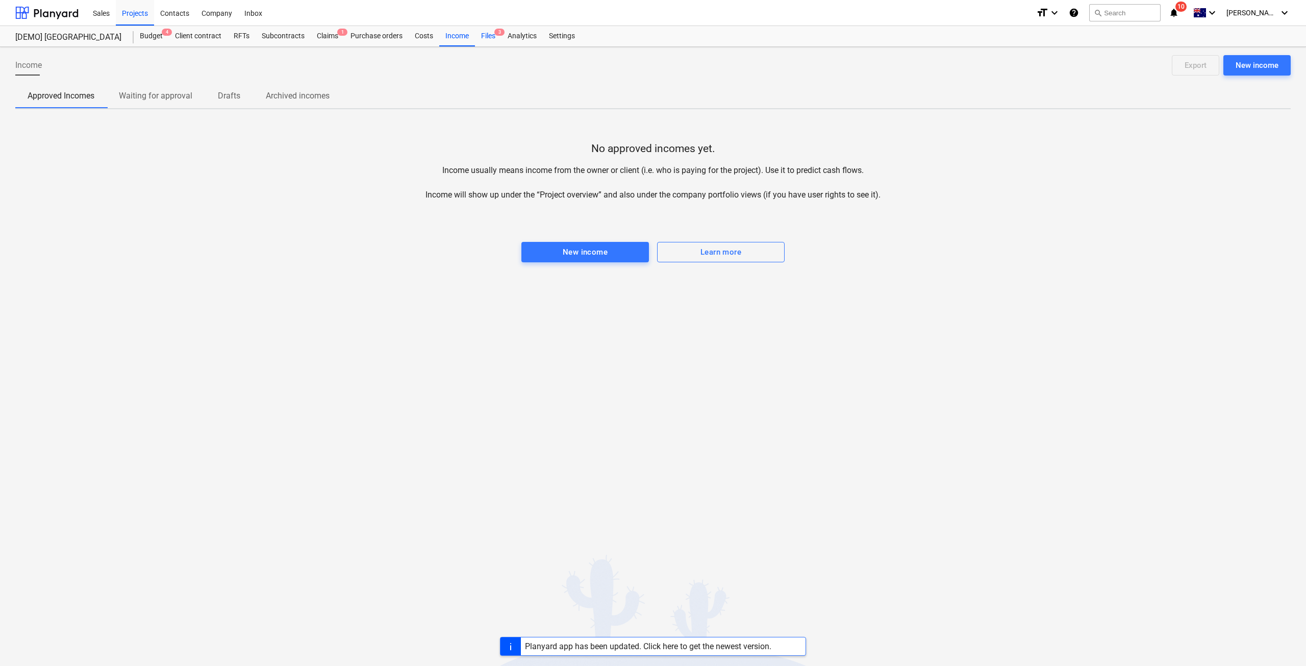
click at [488, 34] on div "Files 3" at bounding box center [488, 36] width 27 height 20
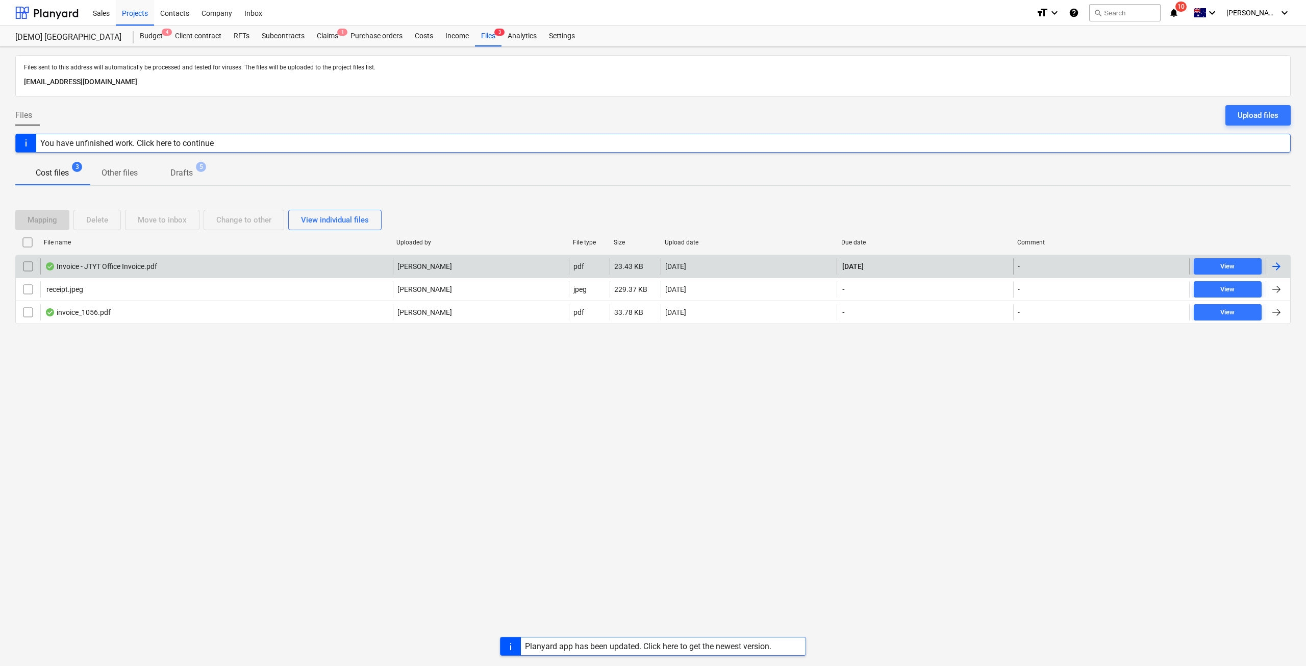
click at [164, 274] on div "Invoice - JTYT Office Invoice.pdf" at bounding box center [216, 266] width 353 height 16
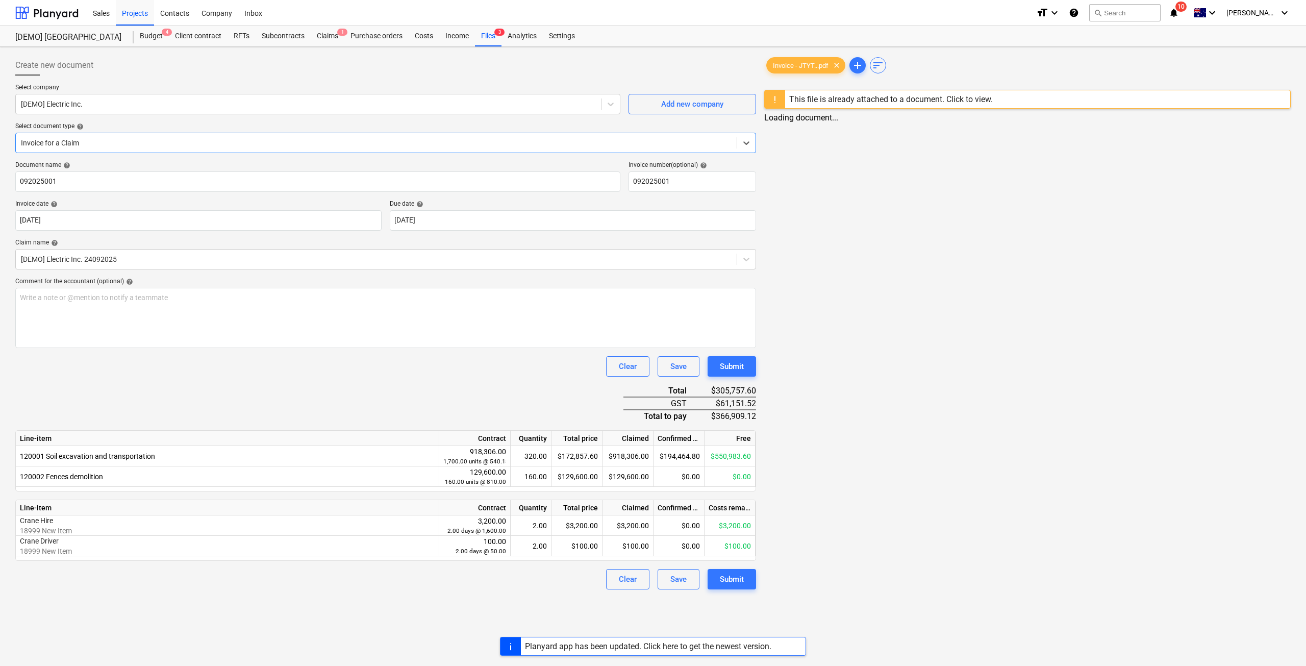
type input "092025001"
type input "04 Oct 2025"
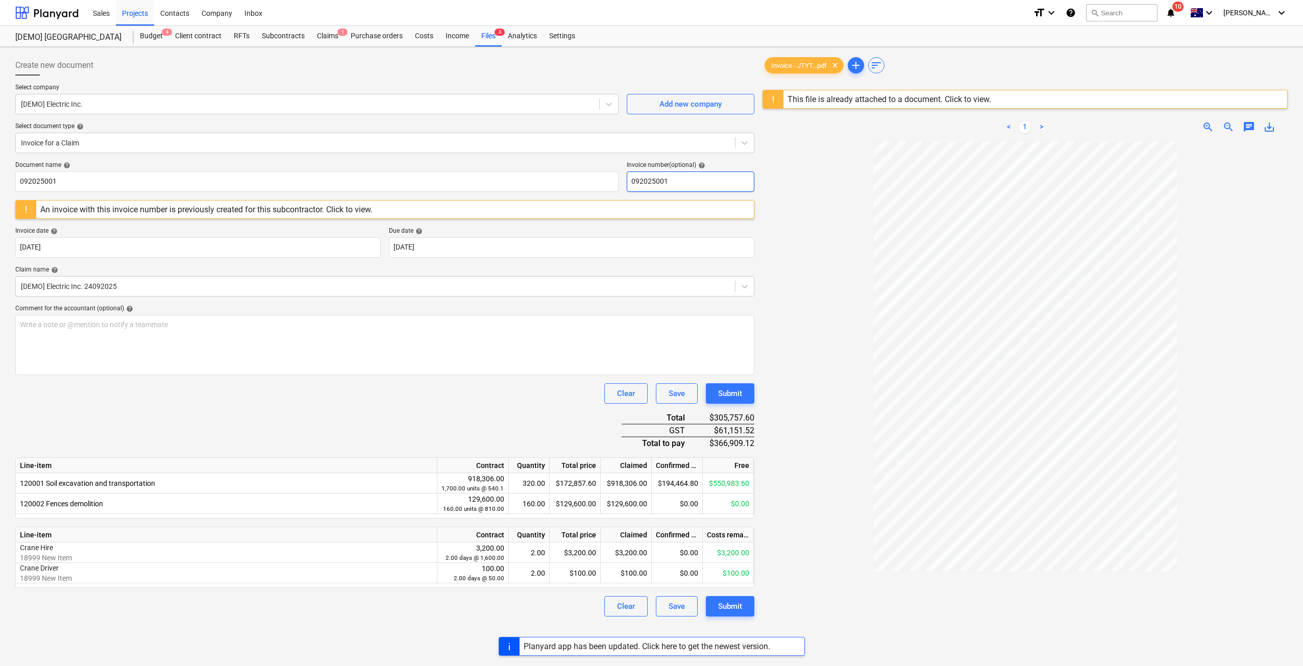
click at [679, 179] on input "092025001" at bounding box center [691, 181] width 128 height 20
type input "0920250012"
click at [390, 362] on div "Write a note or @mention to notify a teammate ﻿" at bounding box center [384, 345] width 739 height 60
click at [321, 37] on div "Claims 1" at bounding box center [328, 36] width 34 height 20
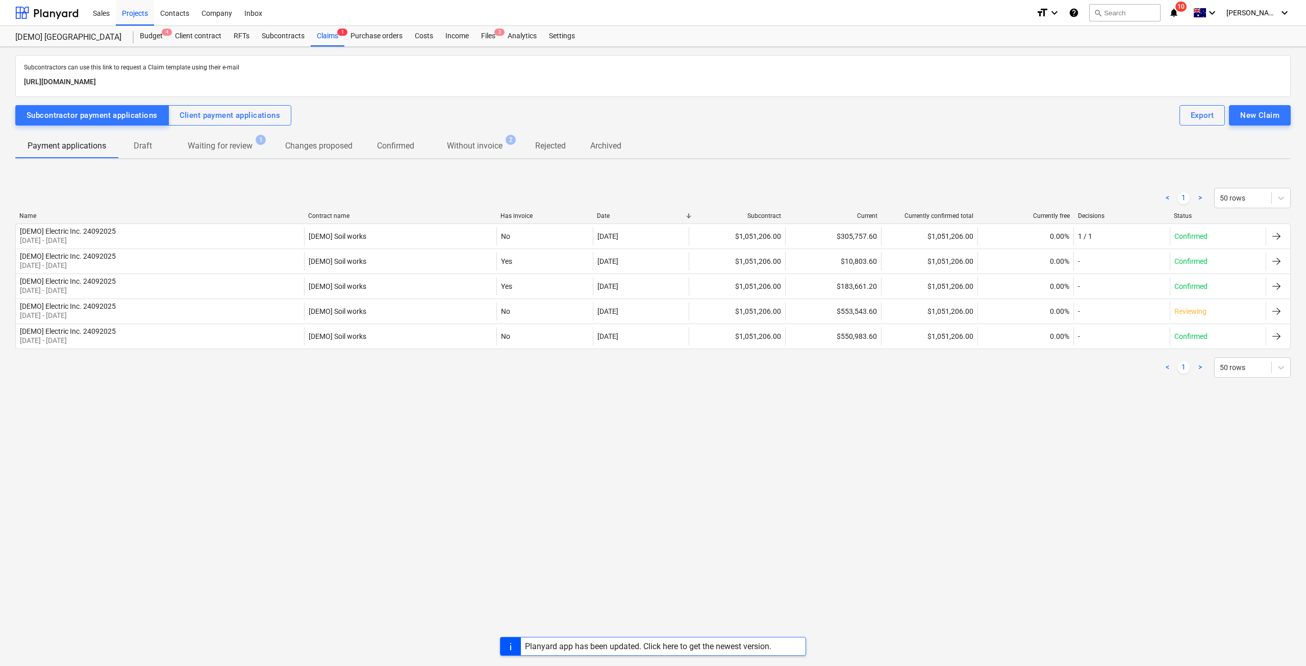
click at [227, 150] on p "Waiting for review" at bounding box center [220, 146] width 65 height 12
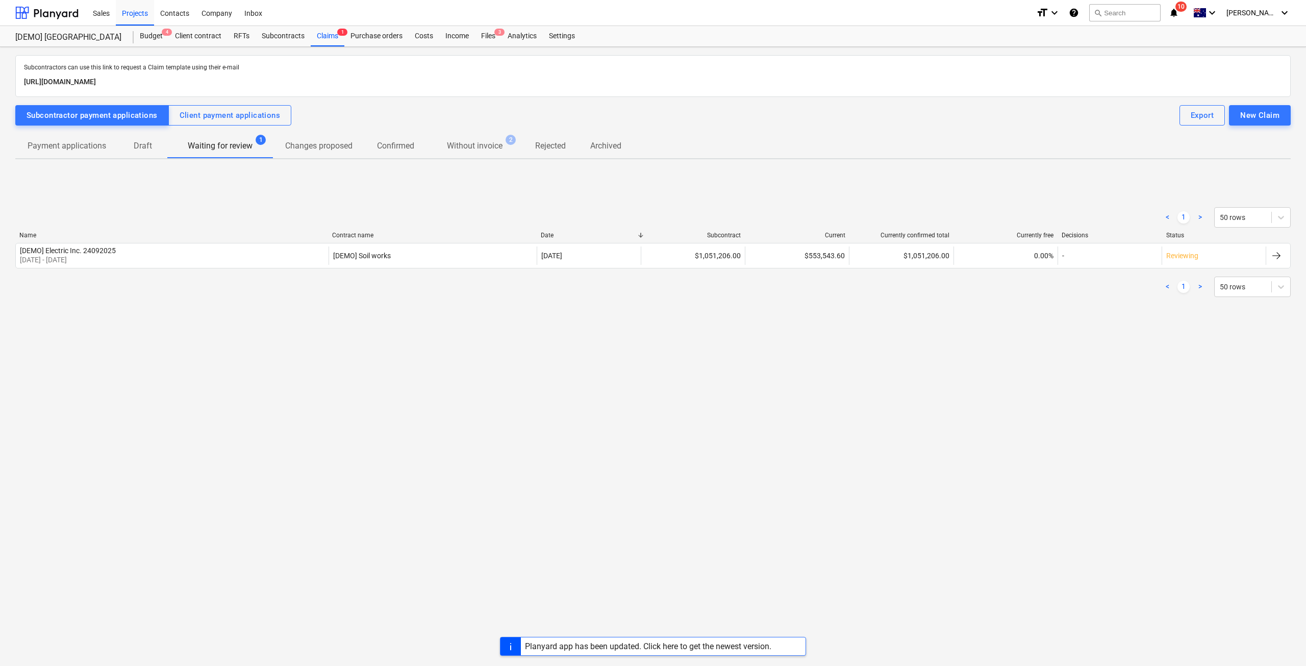
click at [87, 147] on p "Payment applications" at bounding box center [67, 146] width 79 height 12
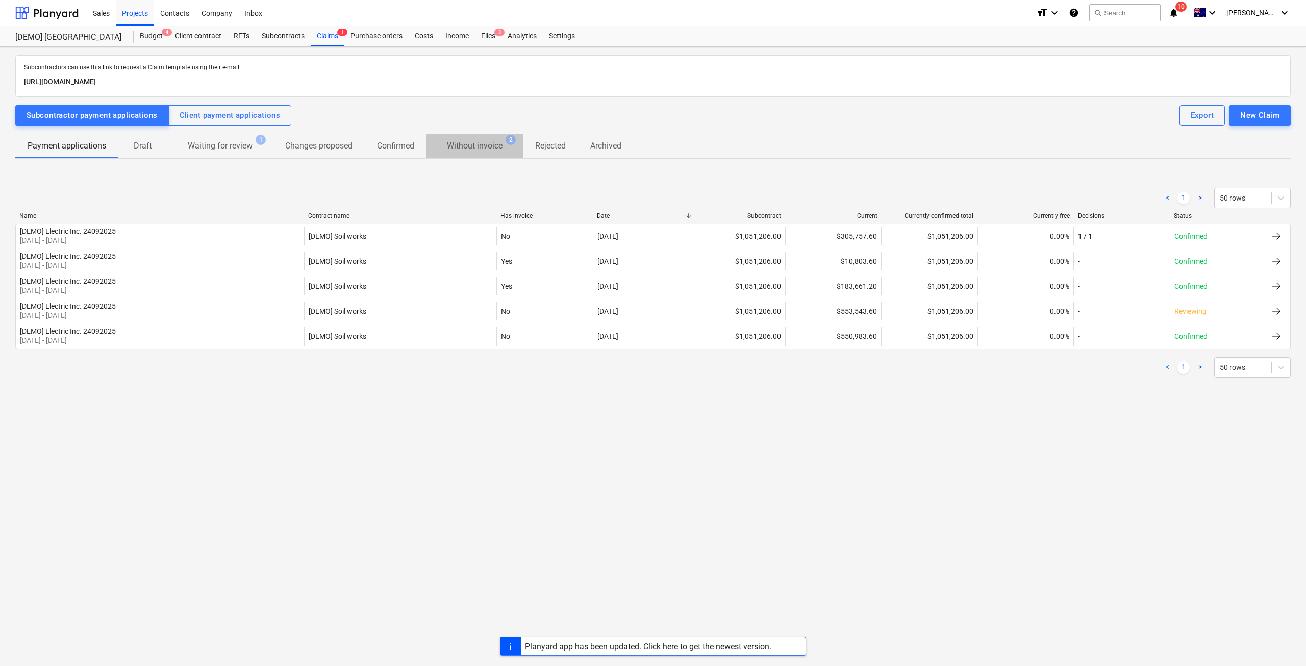
click at [454, 147] on p "Without invoice" at bounding box center [475, 146] width 56 height 12
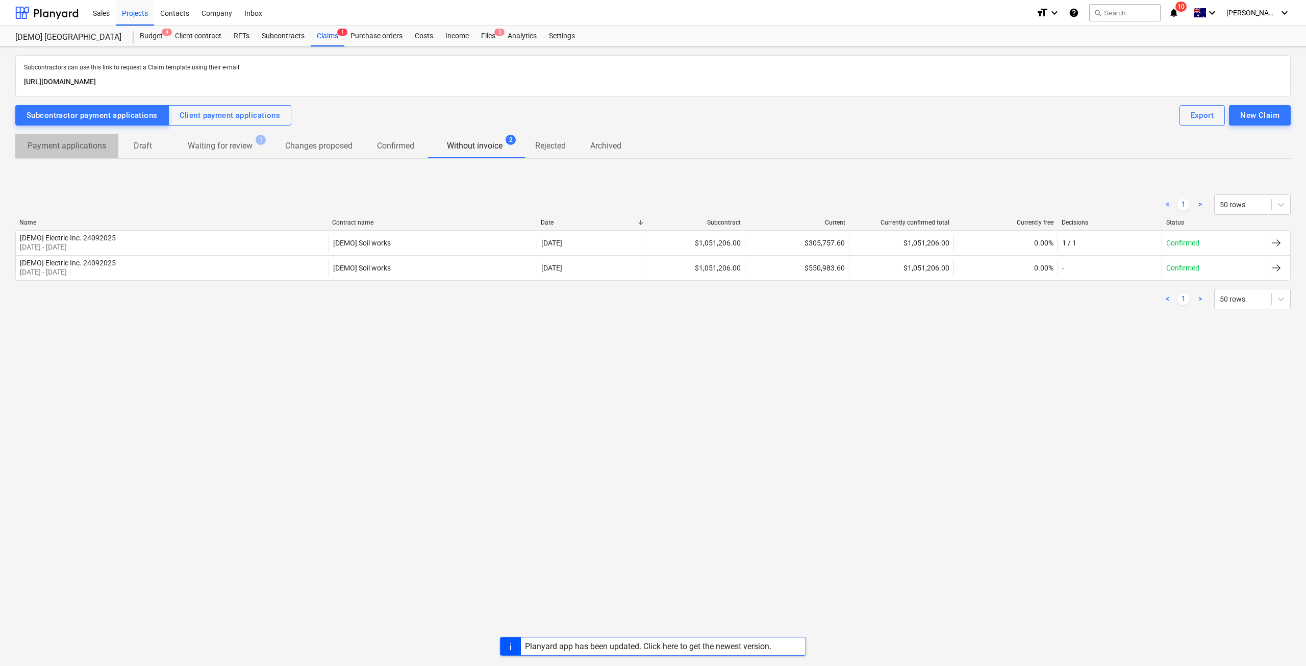
click at [106, 141] on p "Payment applications" at bounding box center [67, 146] width 79 height 12
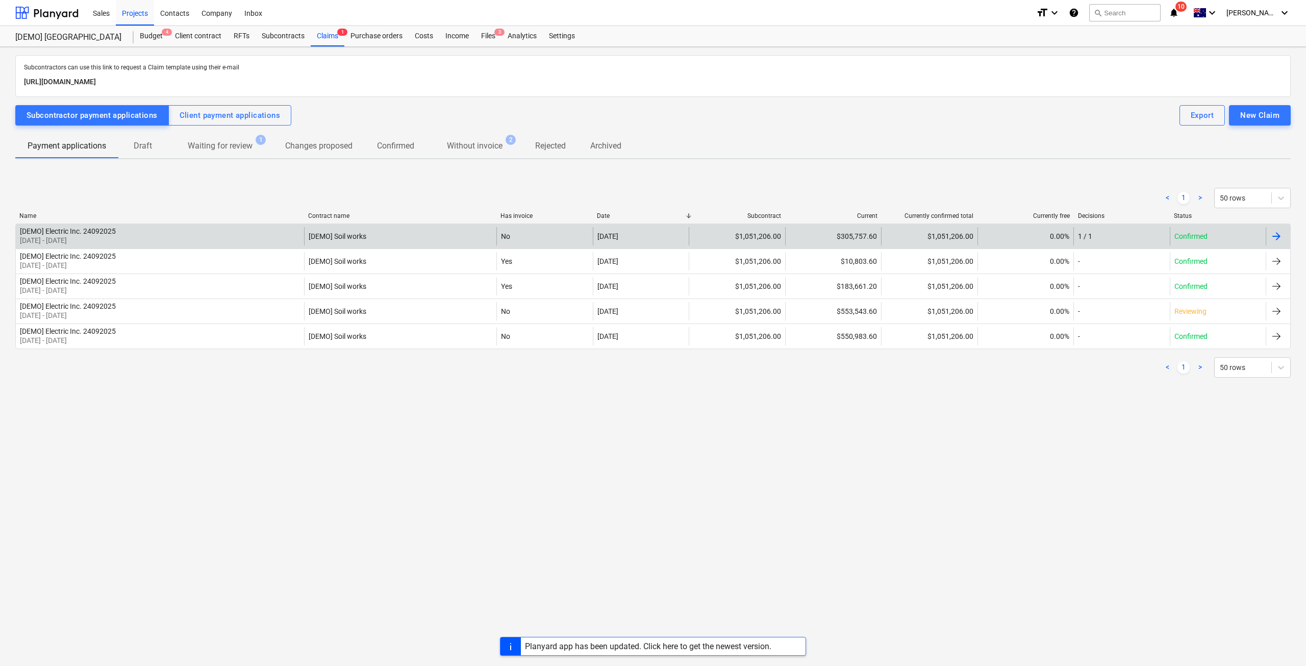
click at [140, 243] on div "[DEMO] Electric Inc. 24092025 22 Sep 2025 - 28 Sep 2025" at bounding box center [160, 236] width 288 height 18
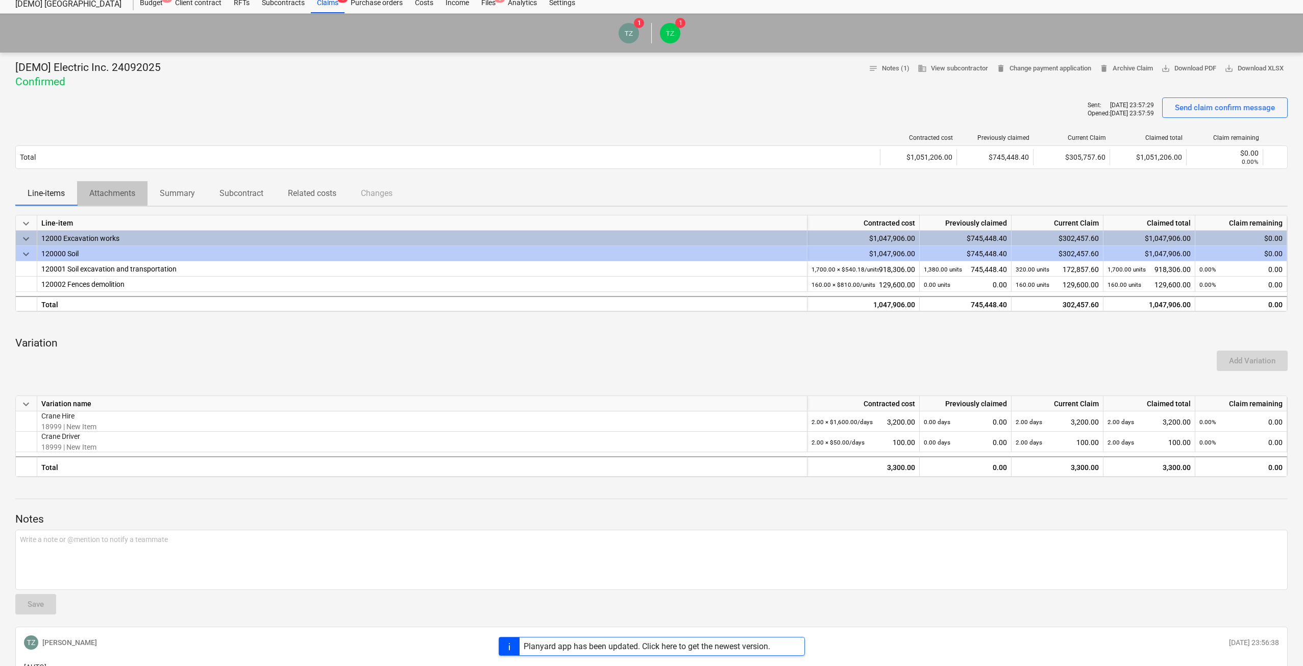
click at [98, 201] on span "Attachments" at bounding box center [112, 193] width 70 height 18
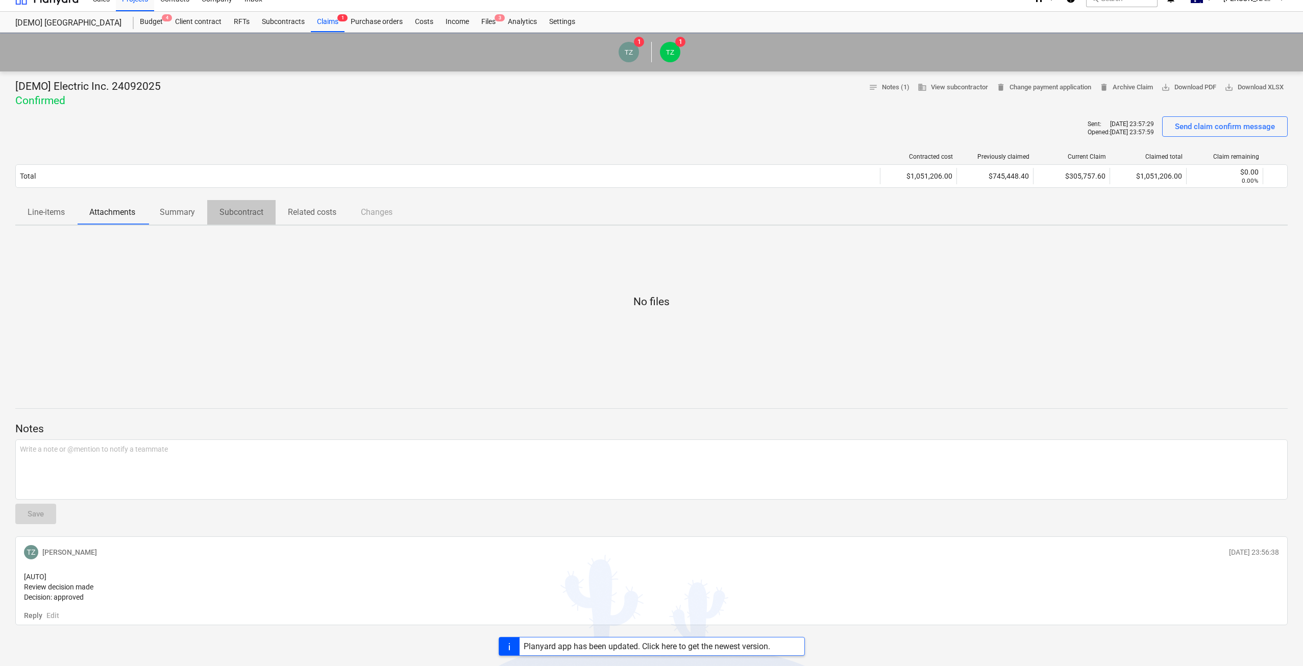
click at [208, 207] on span "Subcontract" at bounding box center [241, 212] width 68 height 18
click at [306, 206] on p "Related costs" at bounding box center [312, 212] width 48 height 12
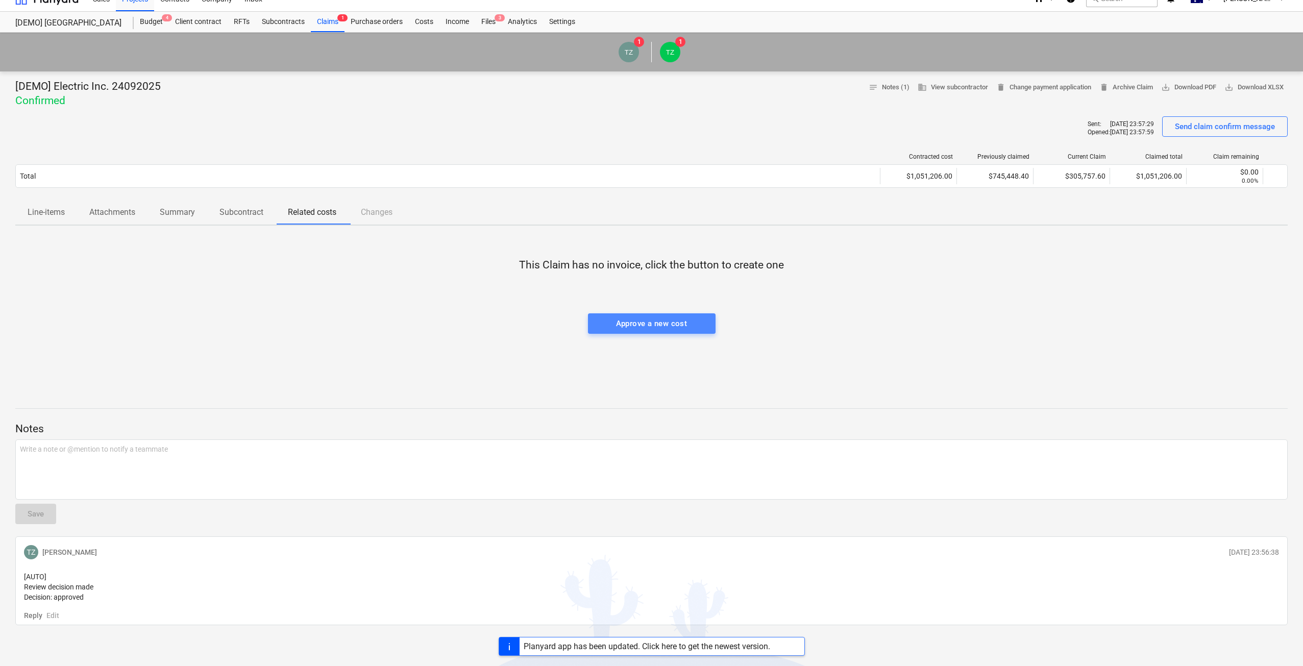
click at [614, 317] on span "Approve a new cost" at bounding box center [651, 323] width 105 height 13
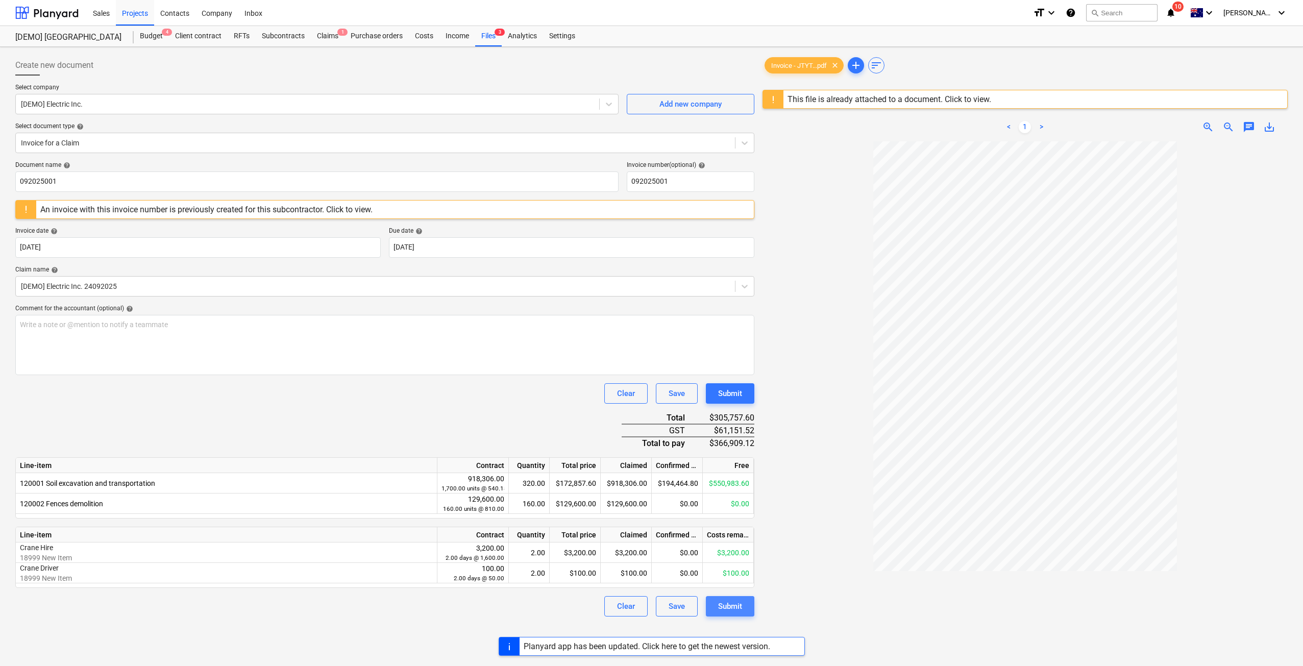
click at [737, 604] on div "Submit" at bounding box center [730, 606] width 24 height 13
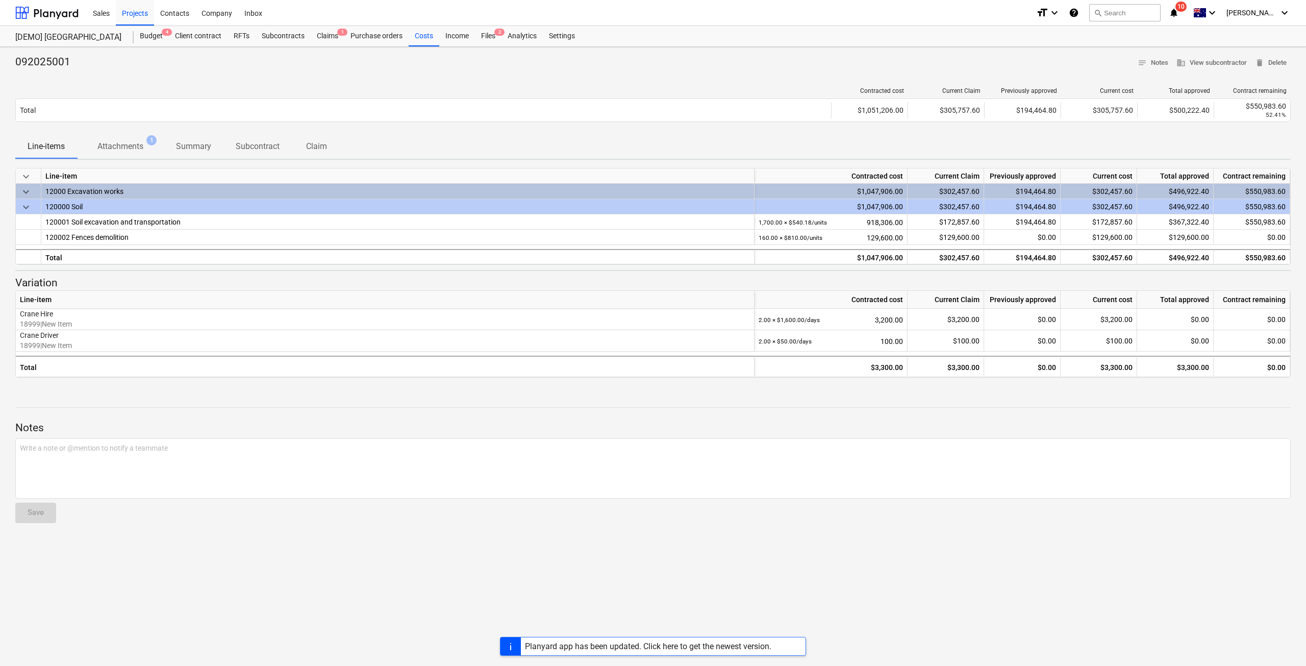
click at [219, 149] on span "Summary" at bounding box center [194, 146] width 60 height 18
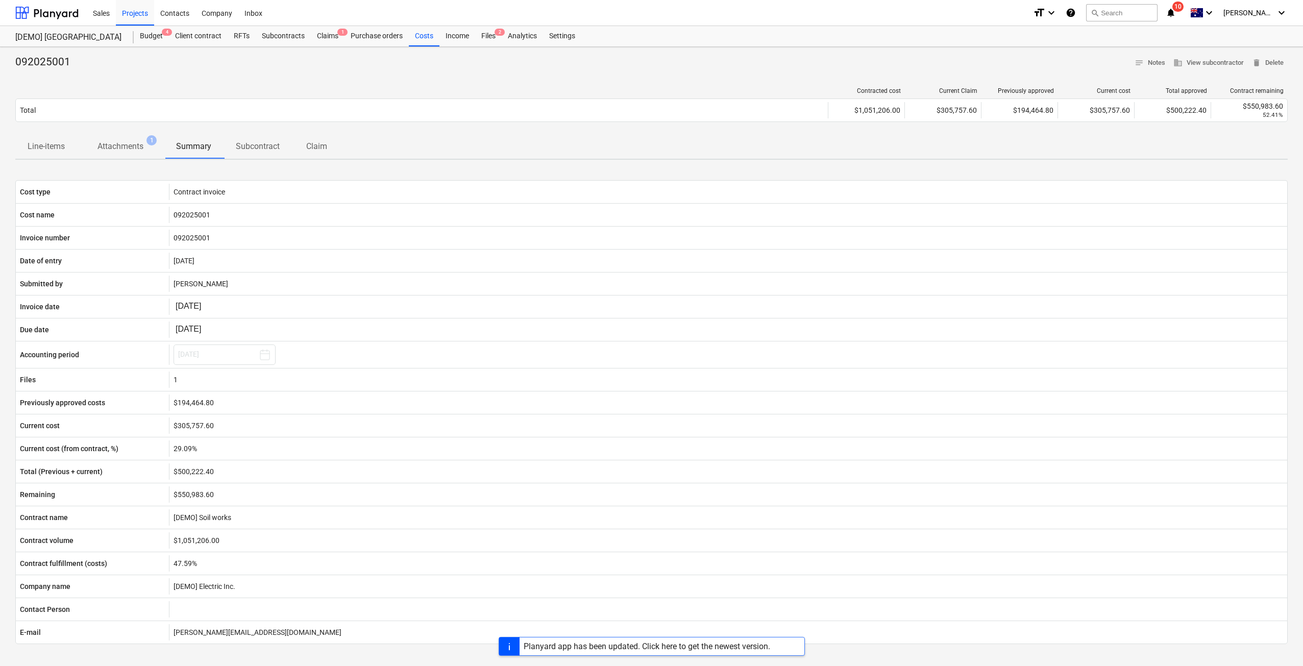
click at [273, 143] on p "Subcontract" at bounding box center [258, 146] width 44 height 12
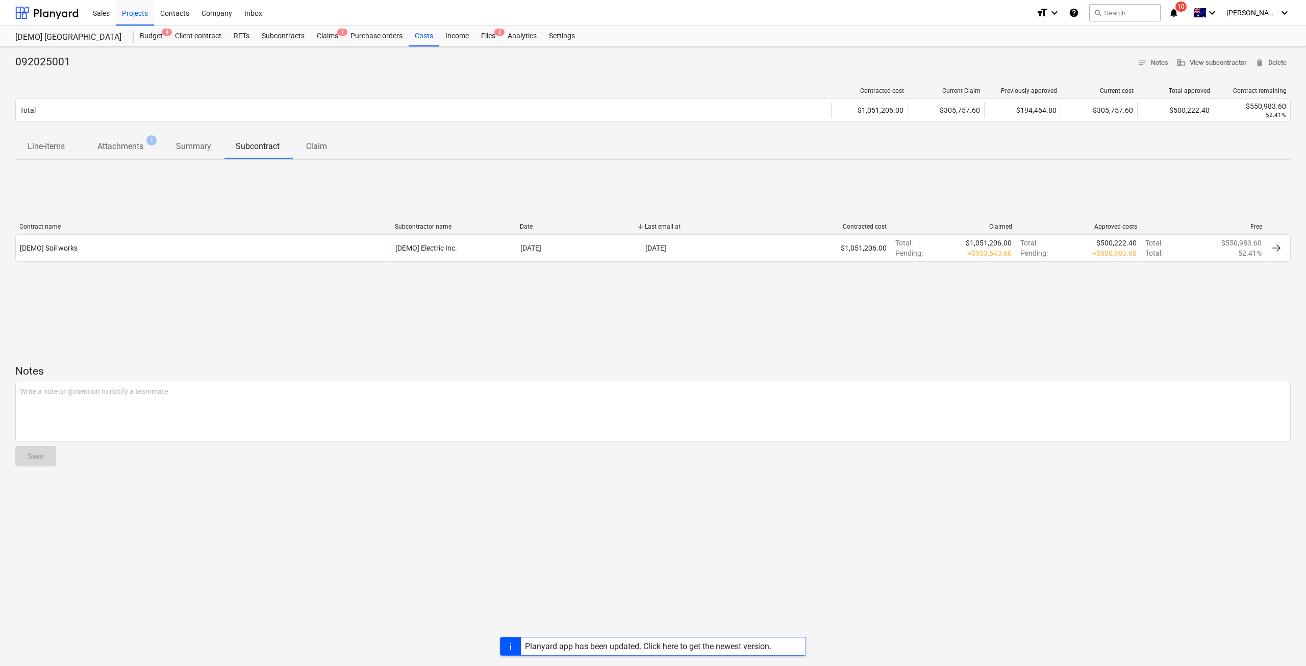
click at [307, 152] on p "Claim" at bounding box center [316, 146] width 24 height 12
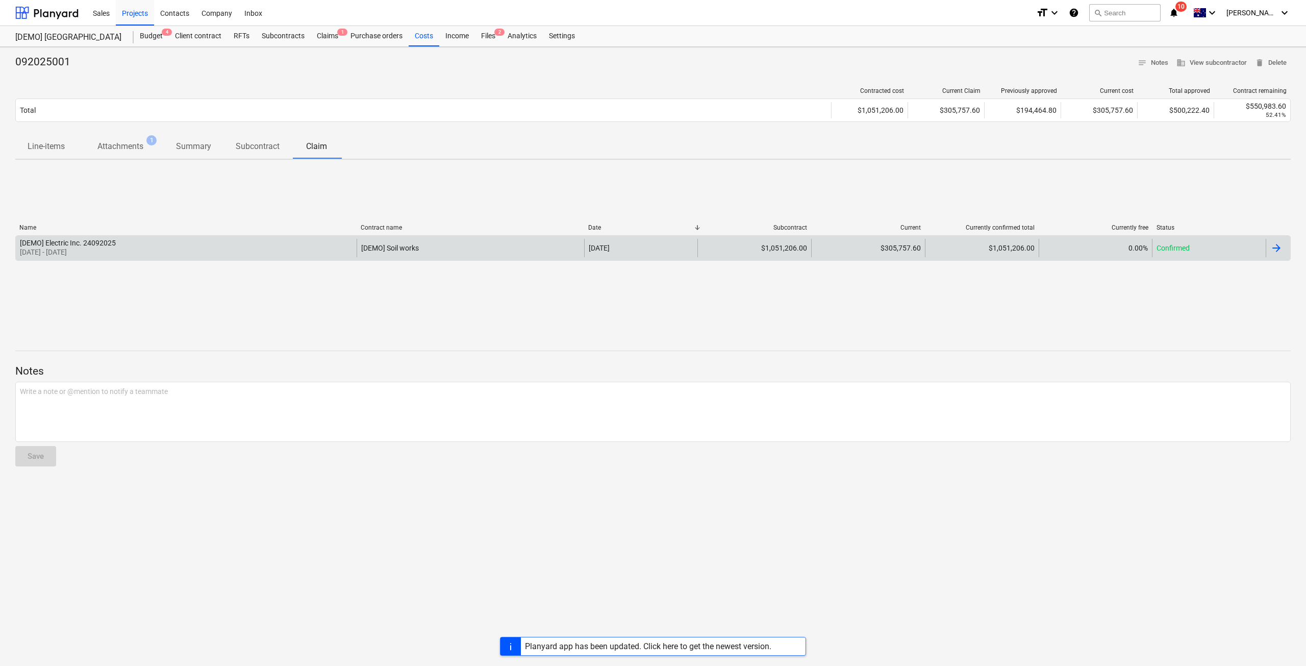
click at [197, 257] on div "[DEMO] Electric Inc. 24092025 22 Sep 2025 - 28 Sep 2025" at bounding box center [186, 248] width 341 height 18
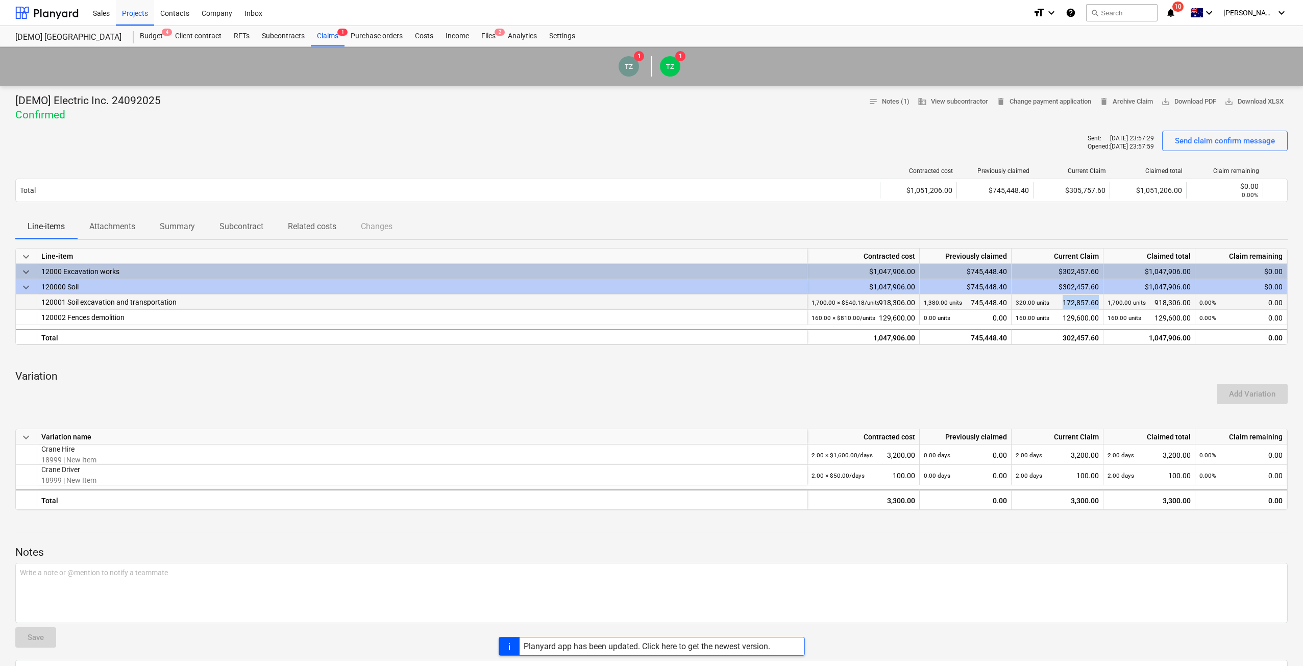
drag, startPoint x: 1060, startPoint y: 302, endPoint x: 1098, endPoint y: 301, distance: 37.3
click at [1098, 301] on div "320.00 units 172,857.60" at bounding box center [1057, 302] width 83 height 16
click at [110, 497] on div "Total" at bounding box center [422, 499] width 770 height 20
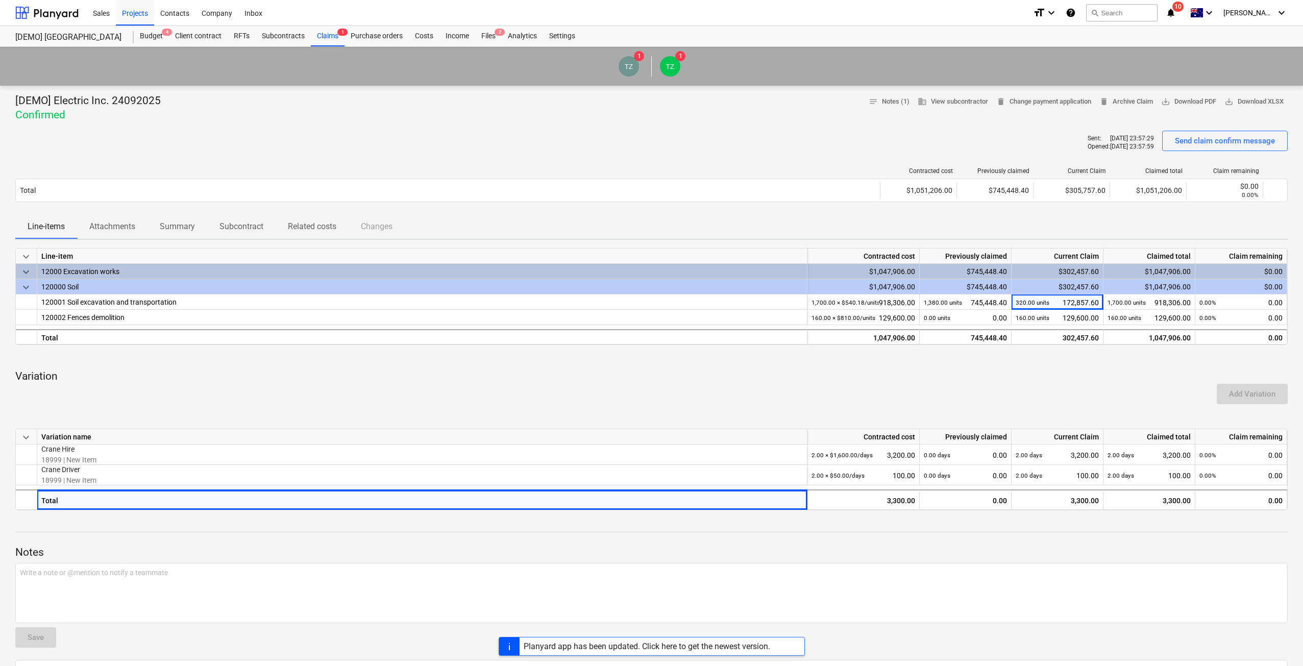
click at [1197, 398] on div "Add Variation" at bounding box center [651, 394] width 1280 height 29
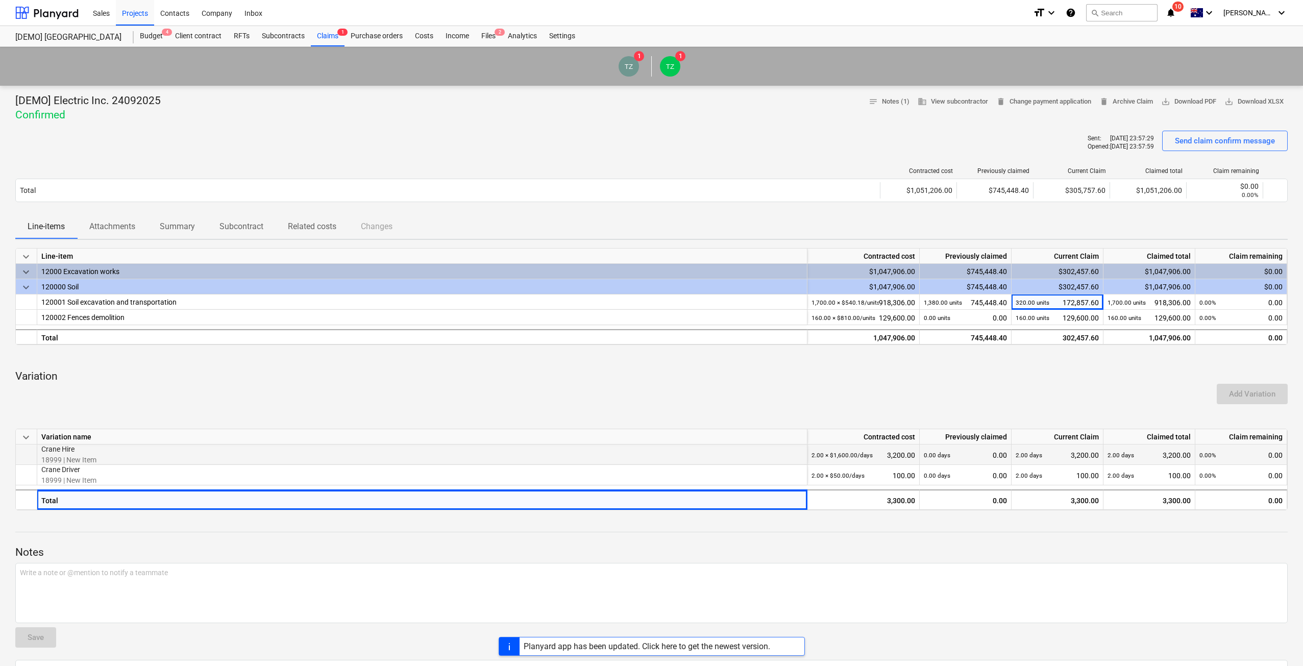
click at [1108, 456] on small "2.00 days" at bounding box center [1120, 455] width 27 height 7
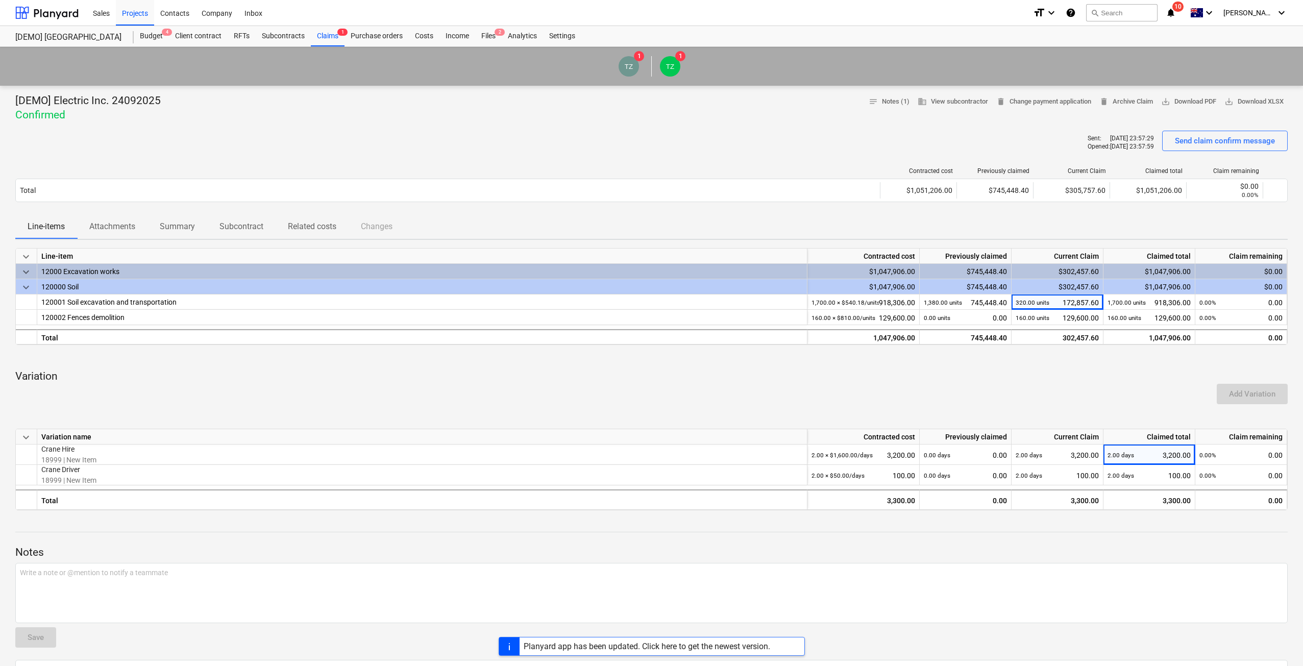
drag, startPoint x: 1084, startPoint y: 17, endPoint x: 1090, endPoint y: 14, distance: 7.1
click at [1088, 14] on div "Claim confirmed" at bounding box center [1076, 11] width 67 height 20
click at [1093, 11] on div "Claim confirmed" at bounding box center [1076, 11] width 59 height 12
click at [1095, 8] on div "Claim confirmed" at bounding box center [1076, 11] width 59 height 12
click at [1097, 5] on div "Claim confirmed" at bounding box center [1076, 11] width 59 height 12
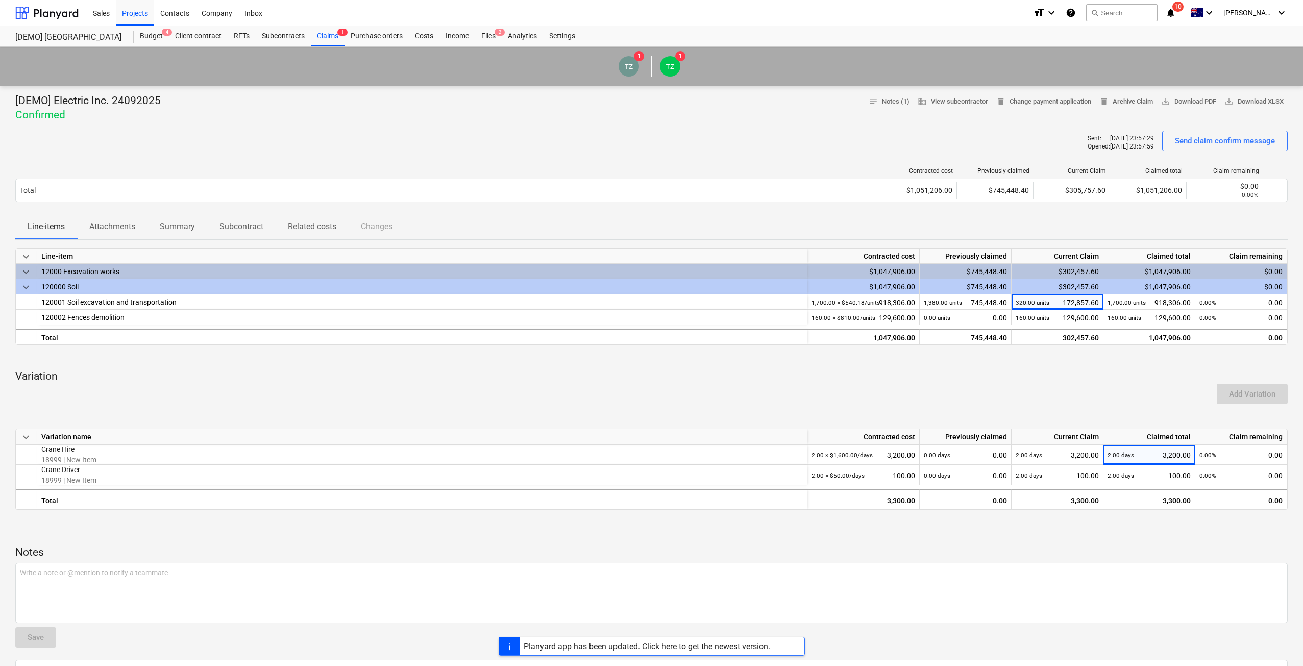
click at [1097, 9] on div "Claim confirmed" at bounding box center [1076, 11] width 59 height 12
click at [1095, 12] on div "Claim confirmed" at bounding box center [1076, 11] width 59 height 12
click at [1266, 14] on div "Claim confirmed" at bounding box center [1160, 10] width 276 height 21
click at [1129, 15] on div "Claim confirmed" at bounding box center [1160, 10] width 276 height 21
click at [723, 651] on div "Planyard app has been updated. Click here to get the newest version." at bounding box center [647, 646] width 246 height 10
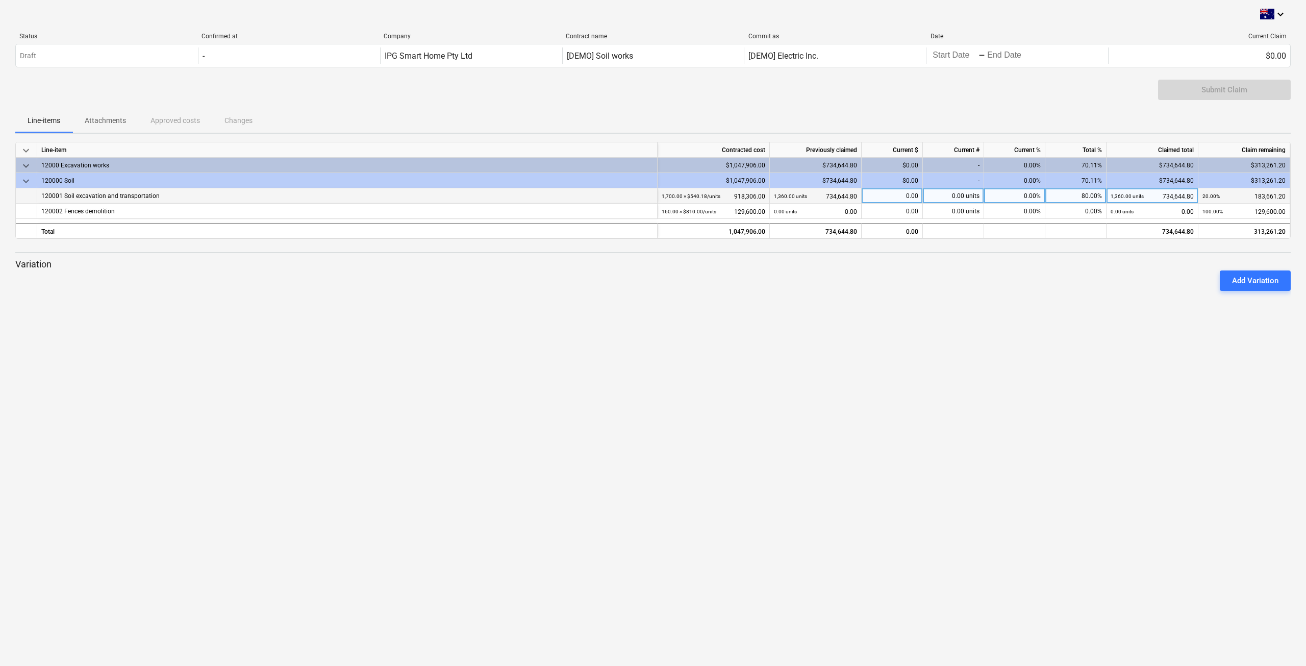
click at [908, 196] on div "0.00" at bounding box center [892, 195] width 61 height 15
click at [964, 165] on div "-" at bounding box center [953, 165] width 61 height 15
click at [962, 165] on div "-" at bounding box center [953, 165] width 61 height 15
click at [981, 250] on div "keyboard_arrow_down Line-item Contracted cost Previously claimed Current $ Curr…" at bounding box center [653, 220] width 1276 height 157
click at [938, 197] on div "0.00 units" at bounding box center [953, 195] width 61 height 15
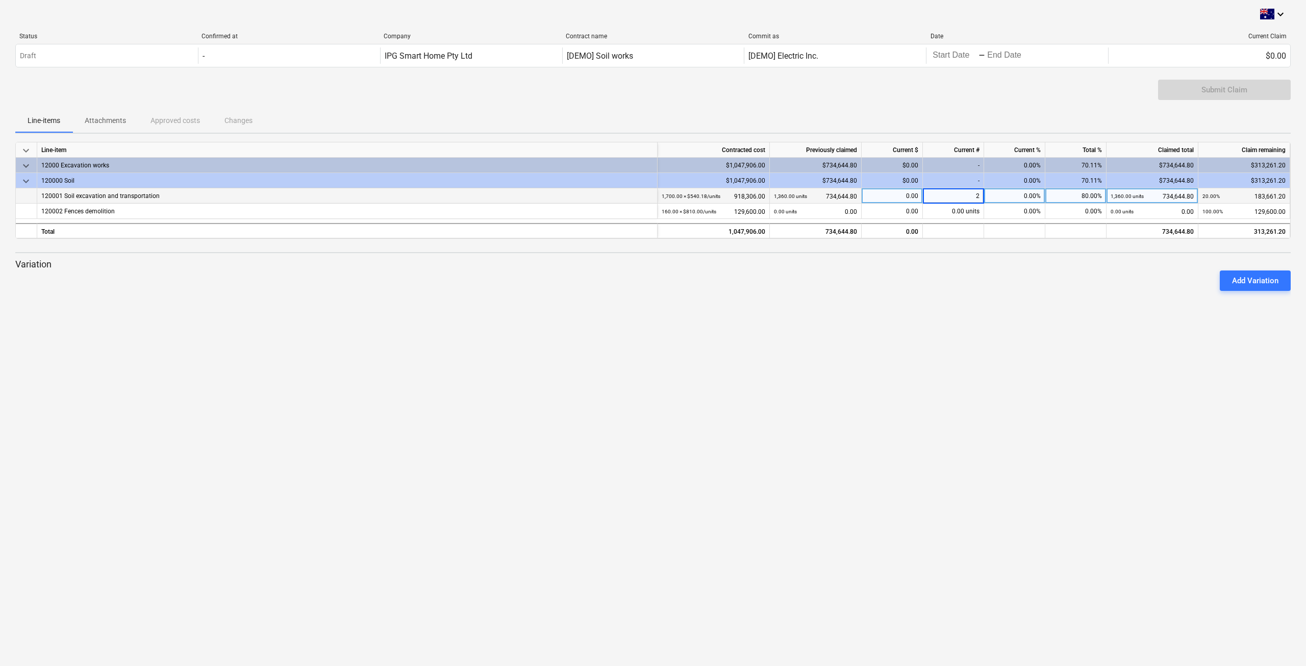
type input "20"
click at [1279, 276] on button "Add Variation" at bounding box center [1255, 280] width 71 height 20
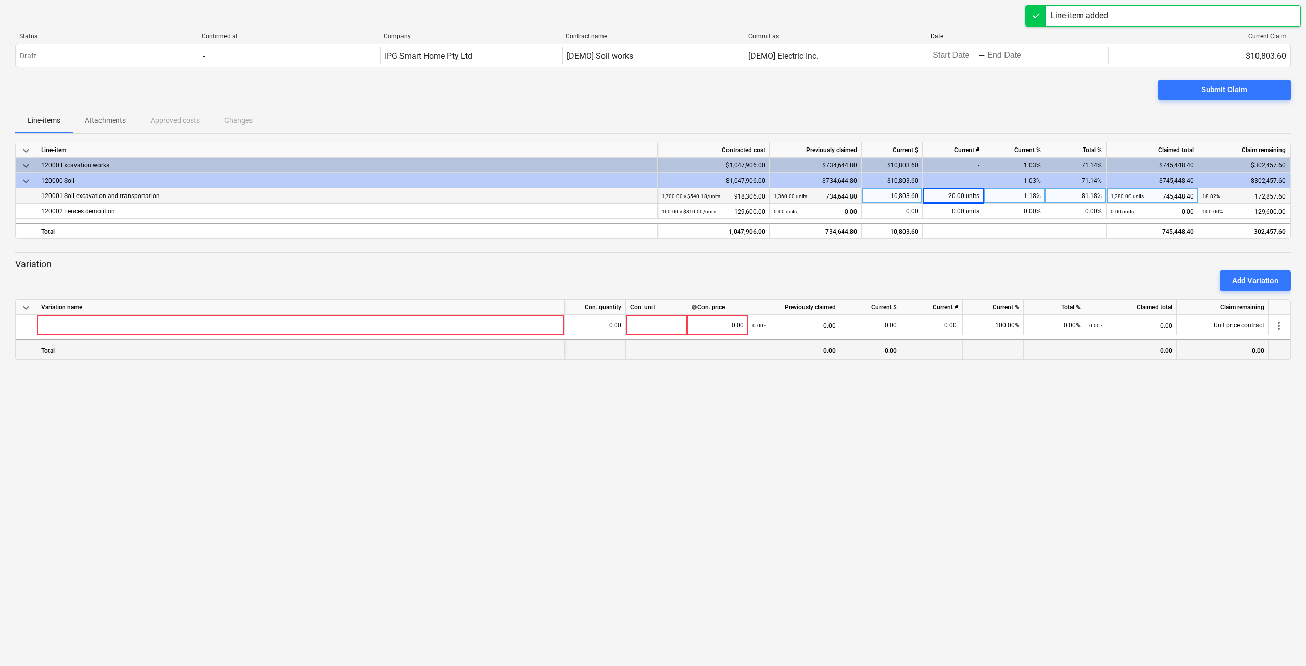
click at [381, 339] on div "Total" at bounding box center [301, 349] width 528 height 20
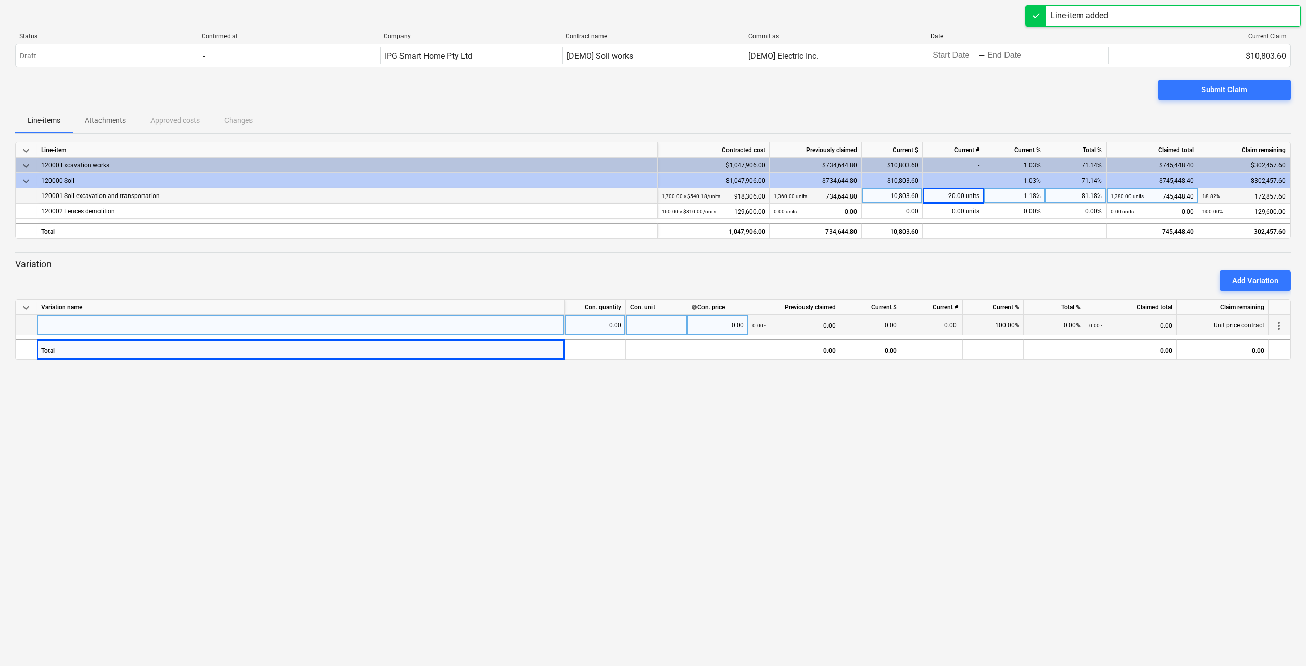
click at [385, 328] on div at bounding box center [301, 325] width 528 height 20
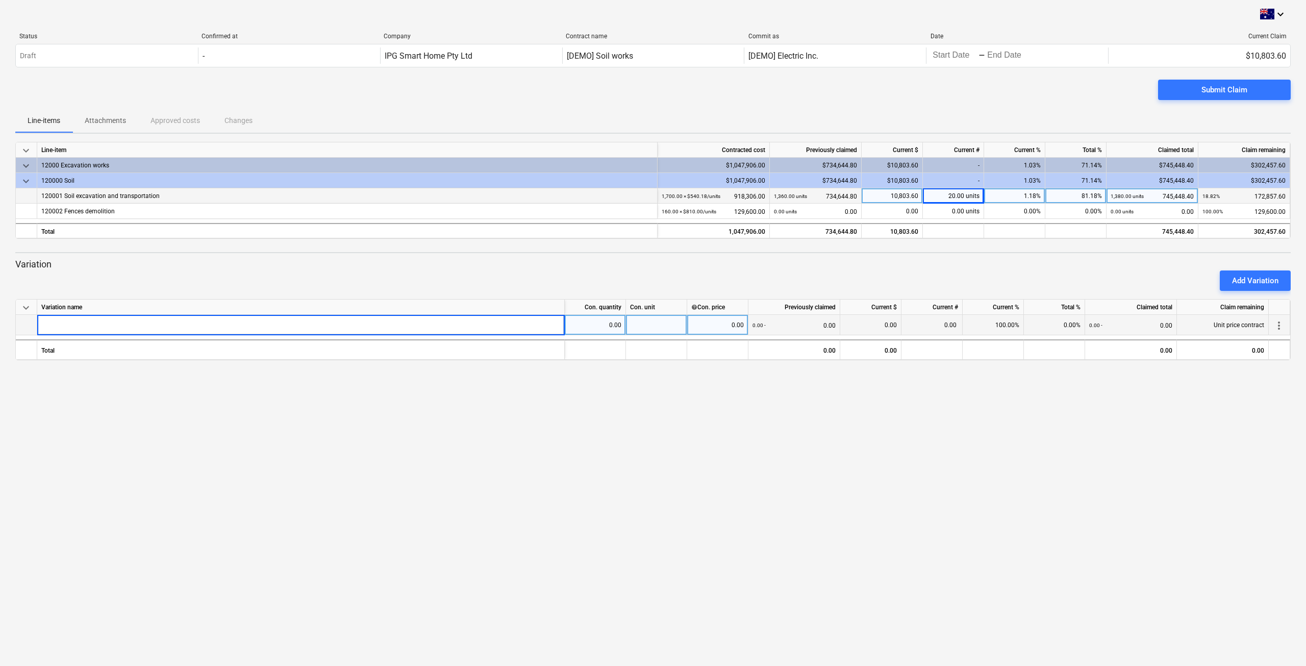
type input "c"
type input "Crane Hire"
click at [605, 321] on div "0.00" at bounding box center [595, 325] width 53 height 20
click at [618, 325] on div "0.00" at bounding box center [595, 325] width 53 height 20
type input "2"
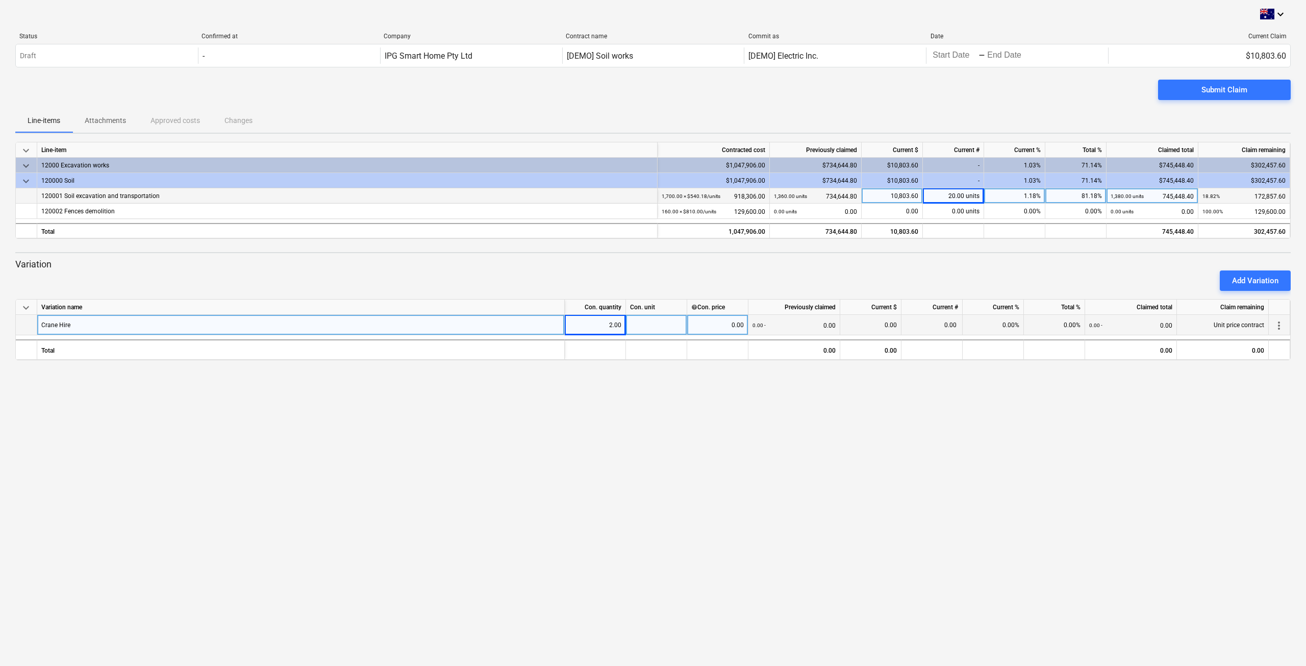
click at [650, 326] on div at bounding box center [656, 325] width 61 height 20
type input "days"
click at [713, 325] on div "0.00" at bounding box center [717, 325] width 53 height 20
type input "1600"
drag, startPoint x: 762, startPoint y: 421, endPoint x: 763, endPoint y: 431, distance: 10.2
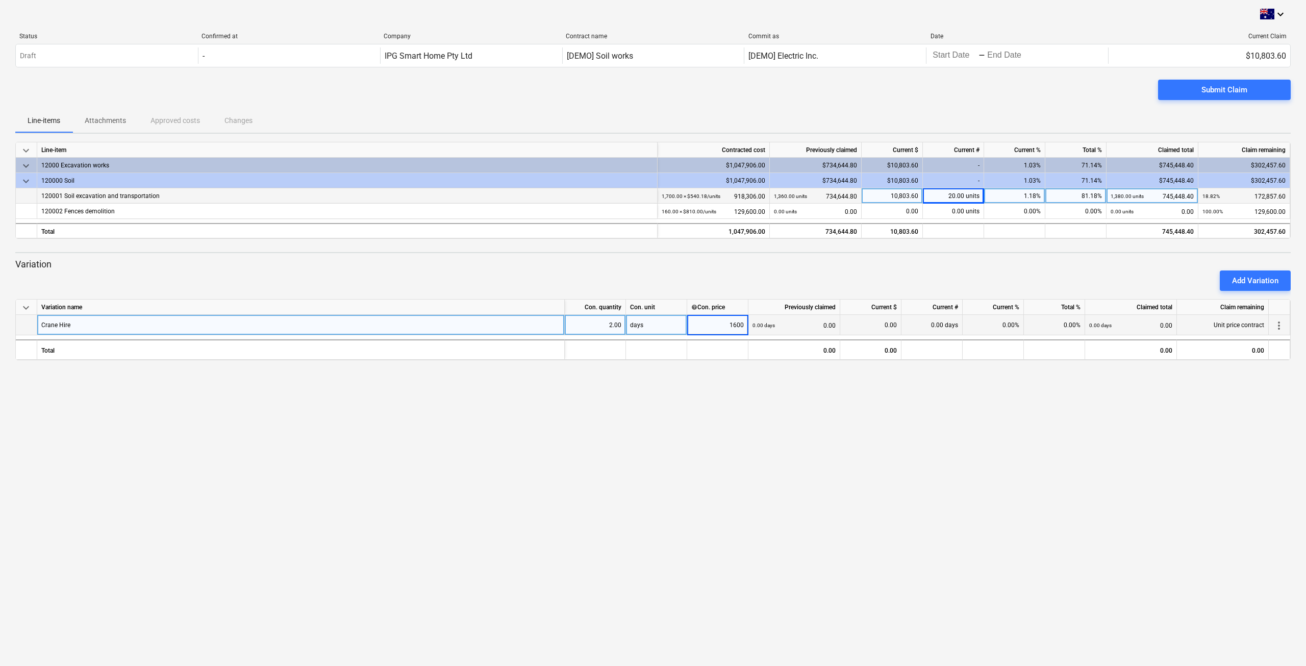
click at [762, 424] on div "keyboard_arrow_down Status Confirmed at Company Contract name Commit as Date Cu…" at bounding box center [653, 333] width 1306 height 666
click at [1236, 96] on div "Submit Claim" at bounding box center [1225, 89] width 46 height 13
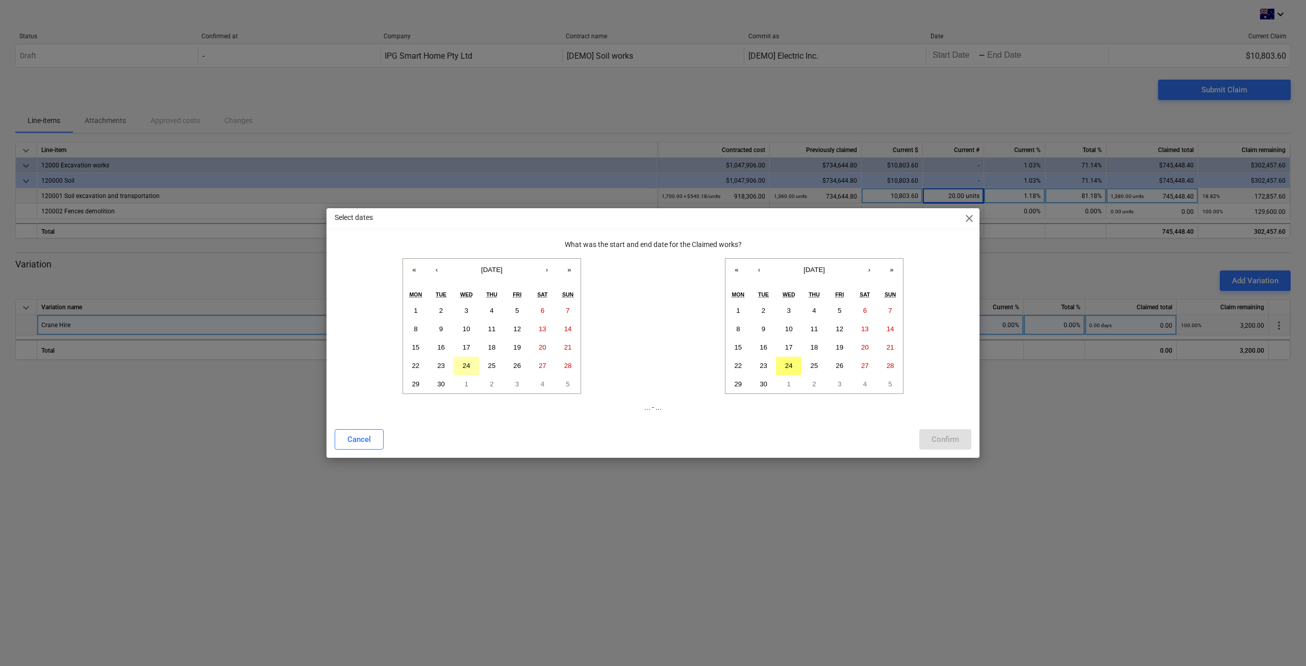
click at [469, 363] on abbr "24" at bounding box center [467, 366] width 8 height 8
click at [441, 361] on button "23" at bounding box center [442, 366] width 26 height 18
click at [818, 361] on button "25" at bounding box center [815, 366] width 26 height 18
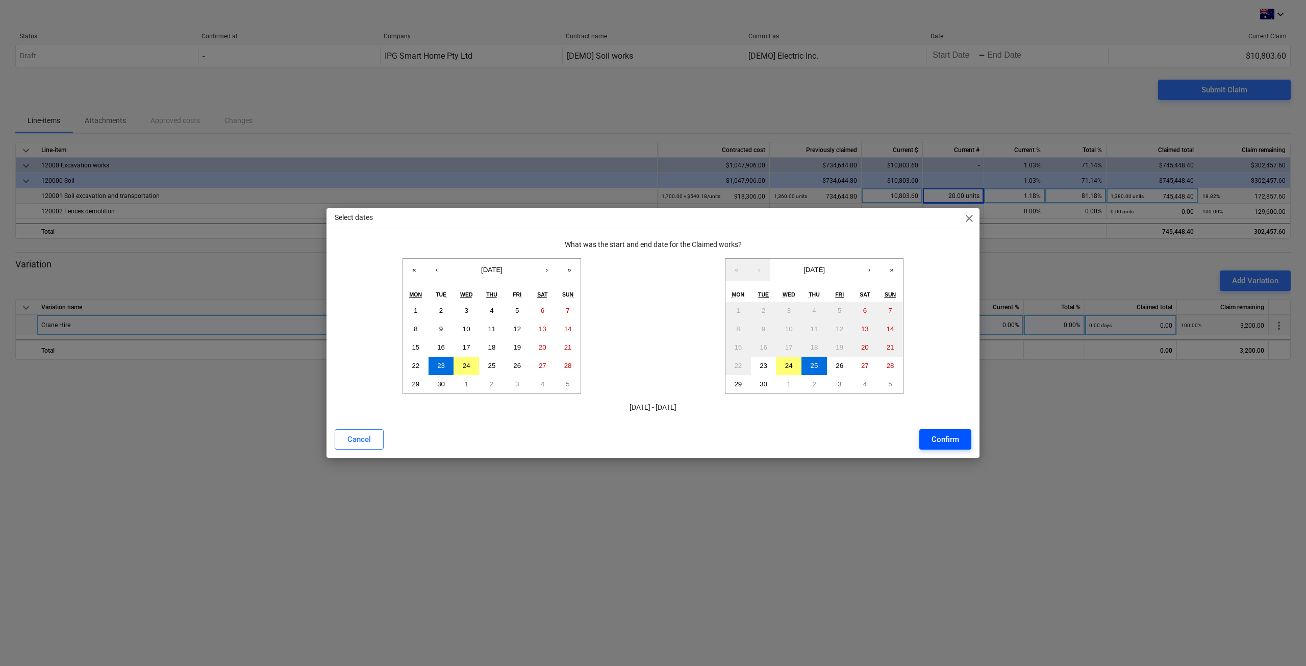
click at [953, 442] on div "Confirm" at bounding box center [946, 439] width 28 height 13
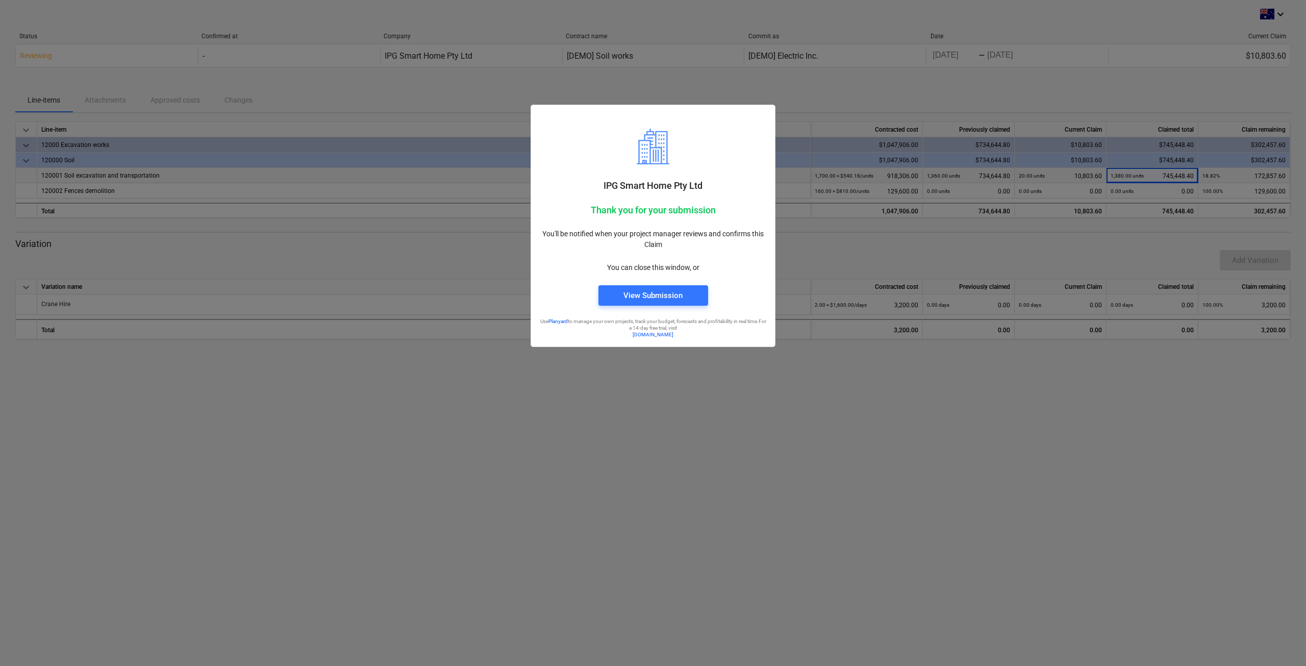
drag, startPoint x: 647, startPoint y: 295, endPoint x: 758, endPoint y: 90, distance: 233.8
click at [765, 164] on div "IPG Smart Home Pty Ltd Thank you for your submission You'll be notified when yo…" at bounding box center [653, 225] width 240 height 237
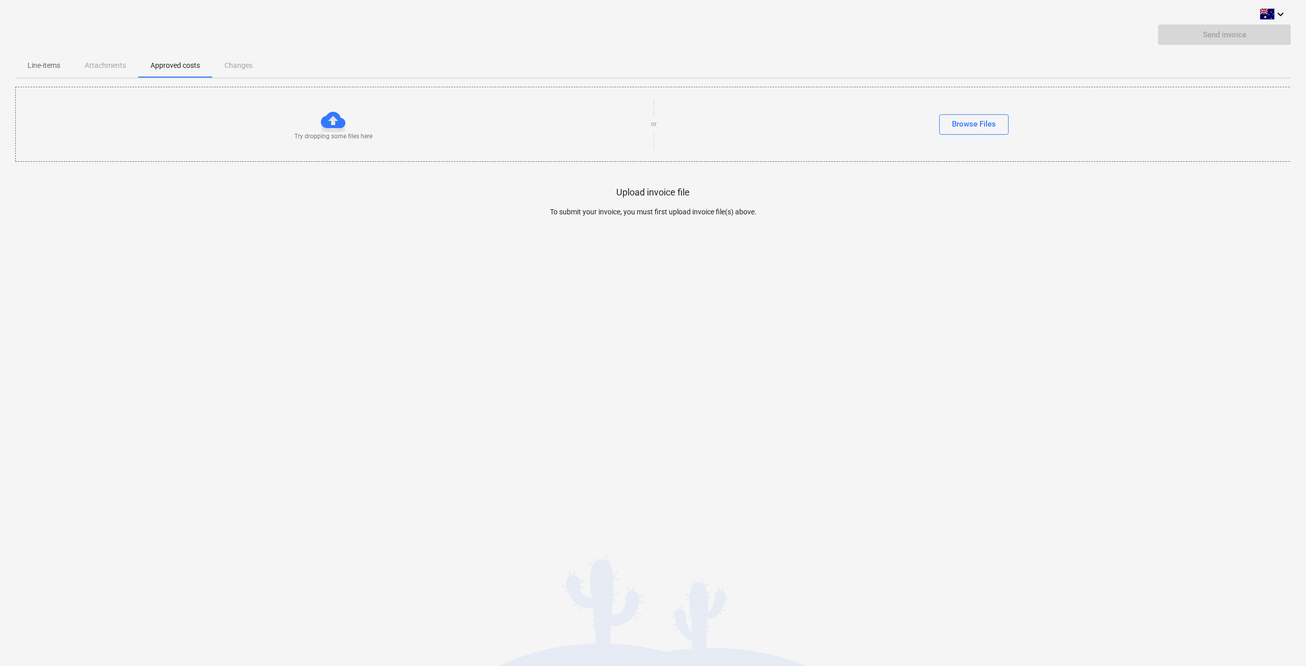
click at [48, 60] on p "Line-items" at bounding box center [44, 65] width 33 height 11
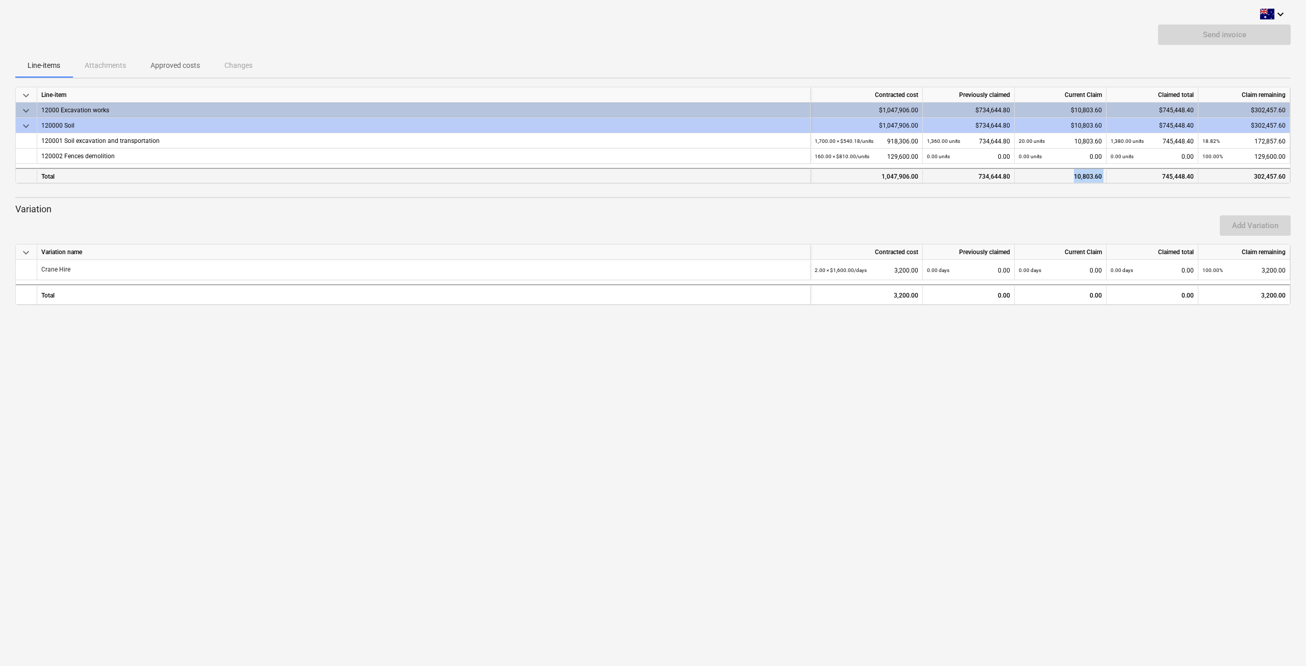
drag, startPoint x: 1072, startPoint y: 175, endPoint x: 1110, endPoint y: 179, distance: 38.5
click at [0, 0] on div "Total 1,047,906.00 734,644.80 10,803.60 745,448.40 302,457.60" at bounding box center [0, 0] width 0 height 0
copy div "10,803.60"
click at [174, 66] on p "Approved costs" at bounding box center [176, 65] width 50 height 11
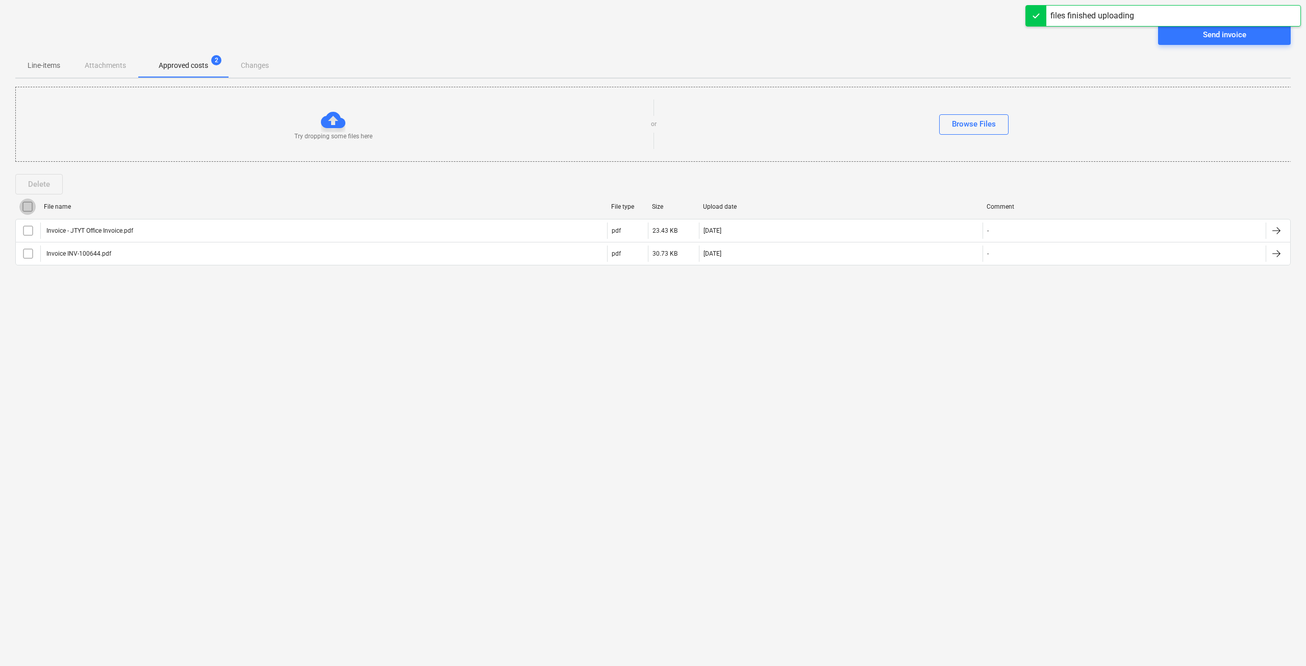
click at [28, 207] on input "checkbox" at bounding box center [27, 207] width 16 height 16
click at [1219, 41] on div "Send invoice" at bounding box center [1224, 34] width 43 height 13
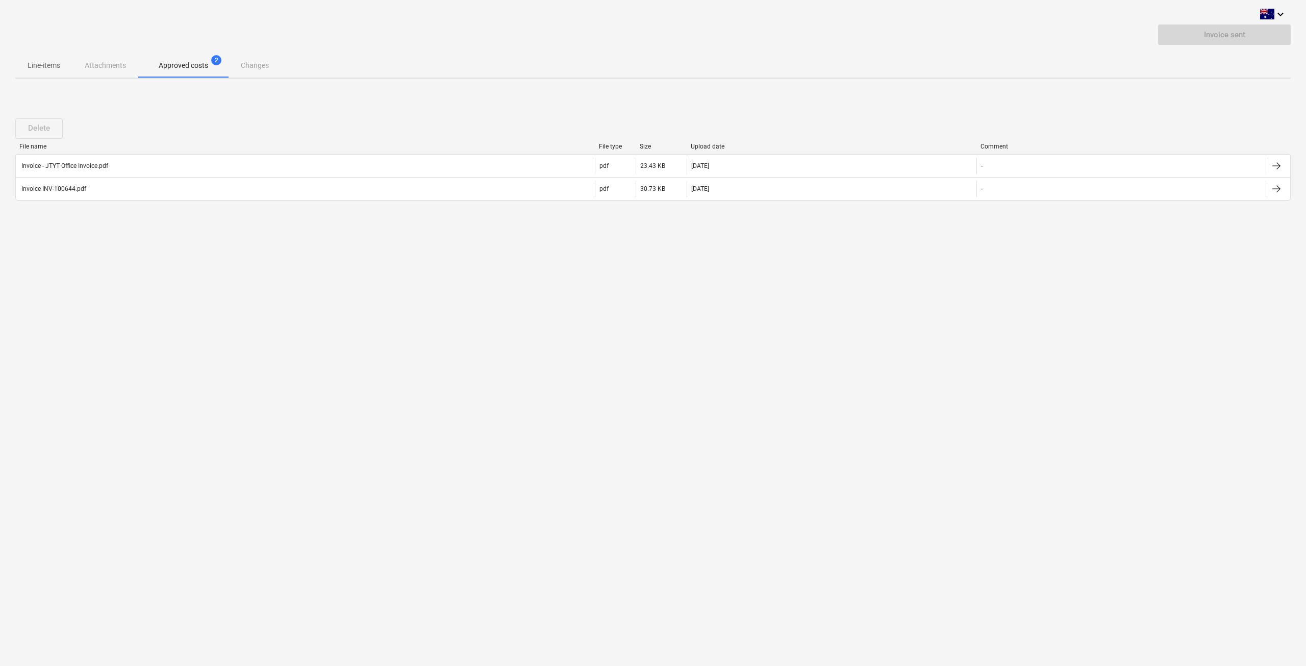
click at [48, 63] on p "Line-items" at bounding box center [44, 65] width 33 height 11
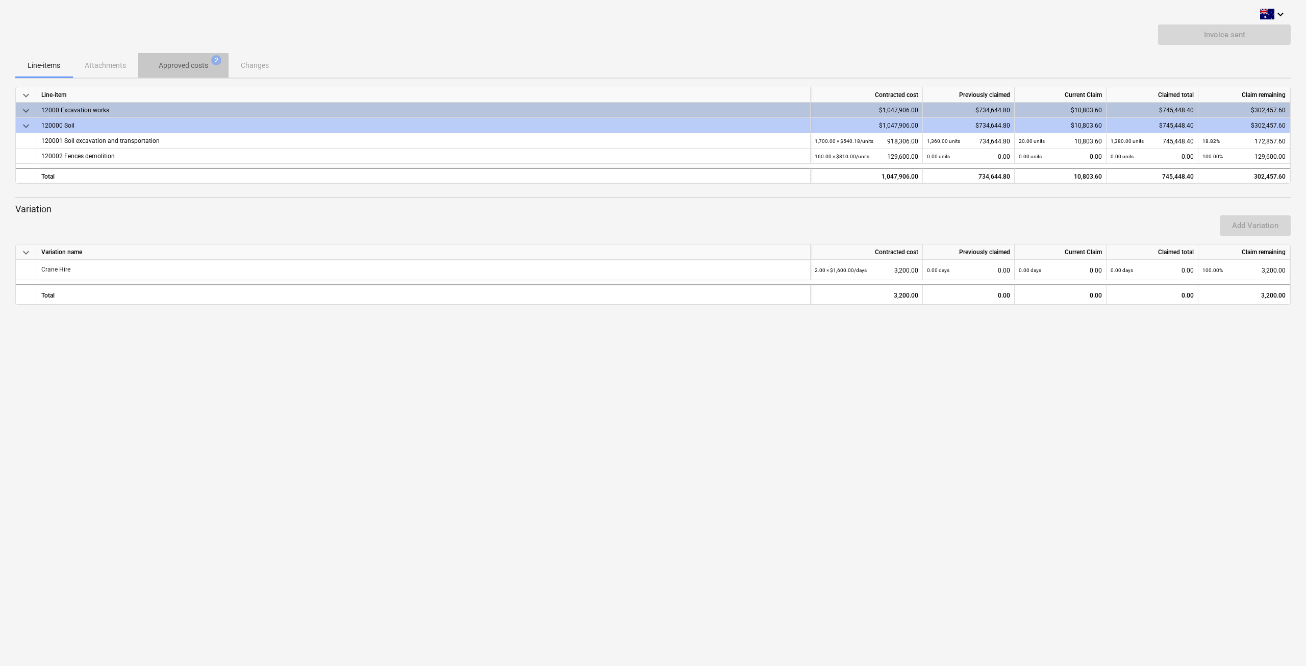
click at [205, 64] on p "Approved costs" at bounding box center [184, 65] width 50 height 11
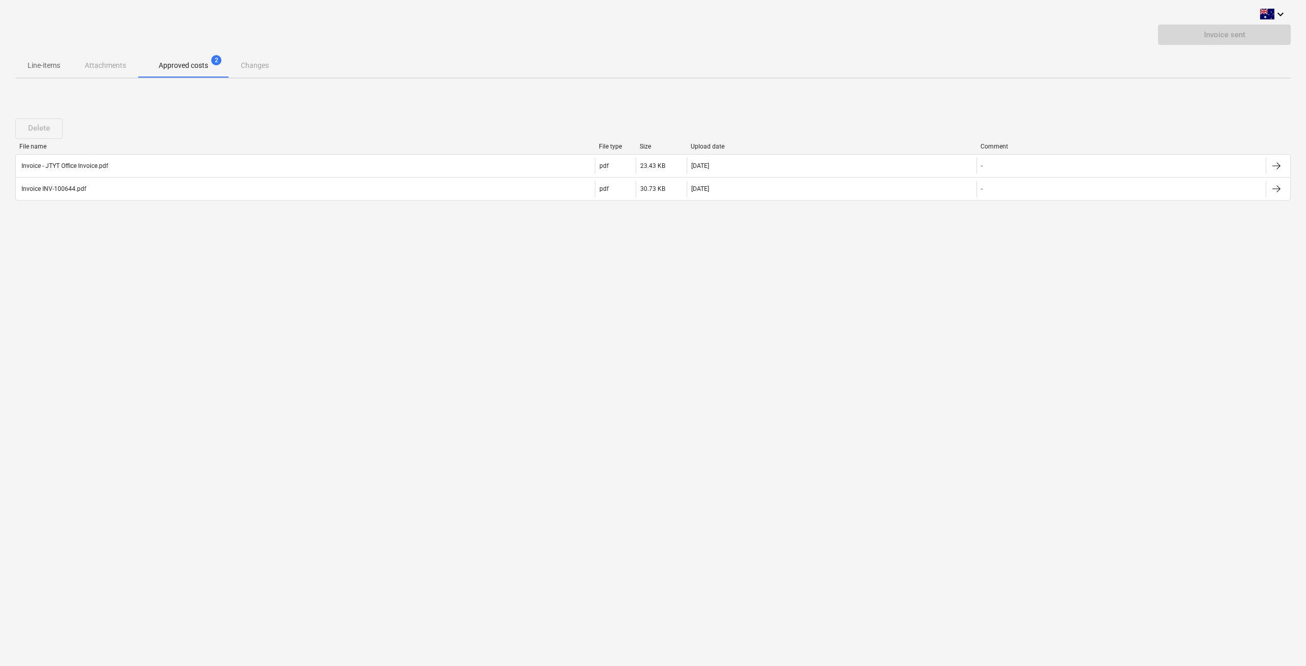
click at [107, 67] on div "Line-items Attachments Approved costs 2 Changes" at bounding box center [653, 65] width 1276 height 24
click at [111, 69] on div "Line-items Attachments Approved costs 2 Changes" at bounding box center [653, 65] width 1276 height 24
click at [52, 64] on p "Line-items" at bounding box center [44, 65] width 33 height 11
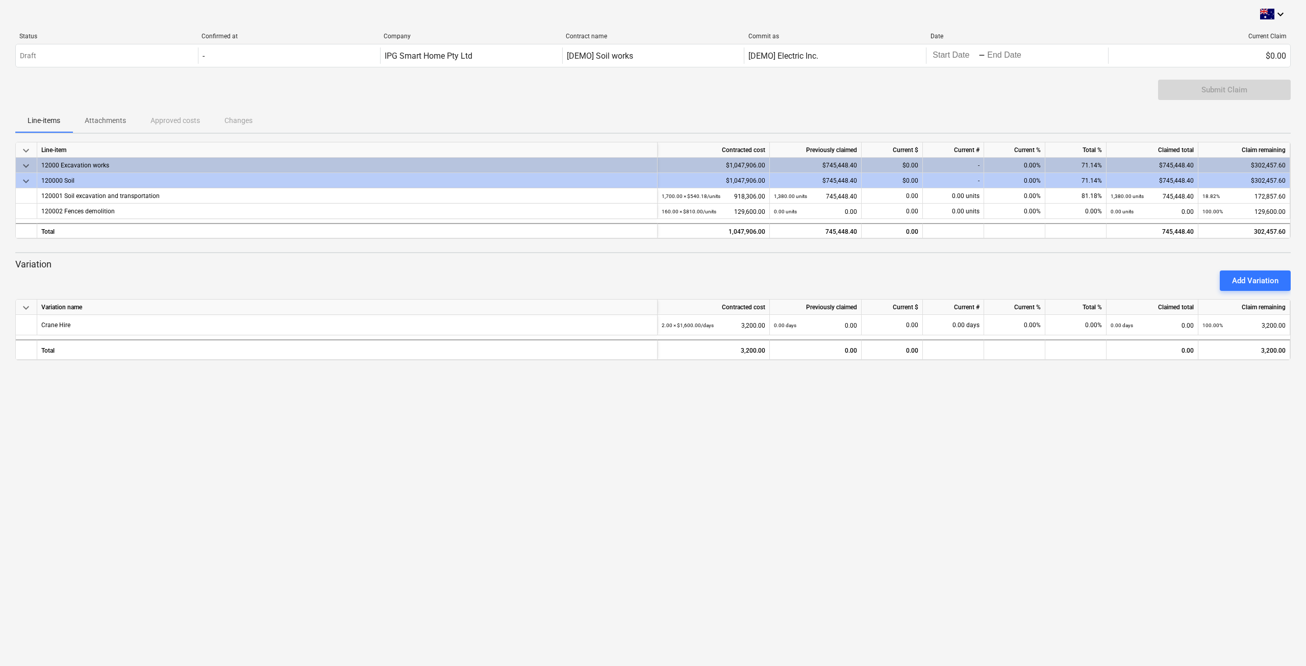
click at [1216, 92] on div "Submit Claim" at bounding box center [1224, 90] width 133 height 20
click at [1017, 202] on div "0.00%" at bounding box center [1014, 195] width 61 height 15
type input "28.86"
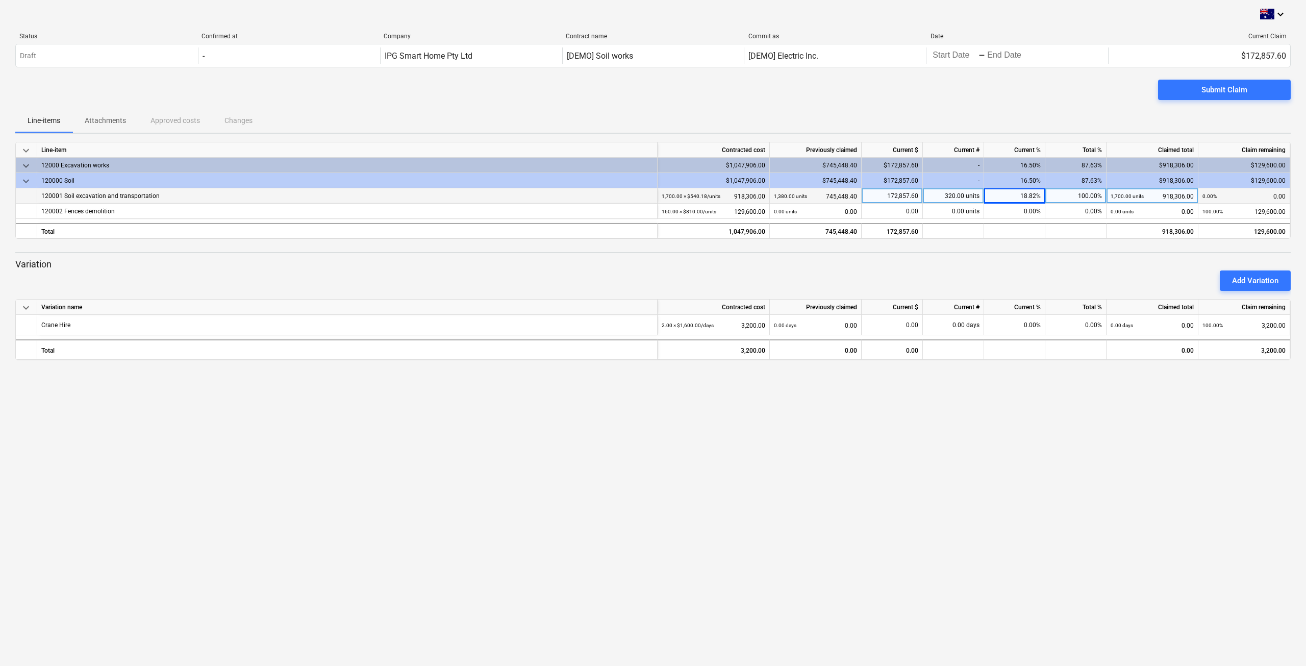
click at [1027, 184] on div "16.50%" at bounding box center [1014, 180] width 61 height 15
click at [1027, 182] on div "16.50%" at bounding box center [1014, 180] width 61 height 15
click at [1017, 180] on div "16.50%" at bounding box center [1014, 180] width 61 height 15
click at [1029, 195] on div "18.82%" at bounding box center [1014, 195] width 61 height 15
click at [1029, 195] on input "18.8235" at bounding box center [1014, 195] width 61 height 15
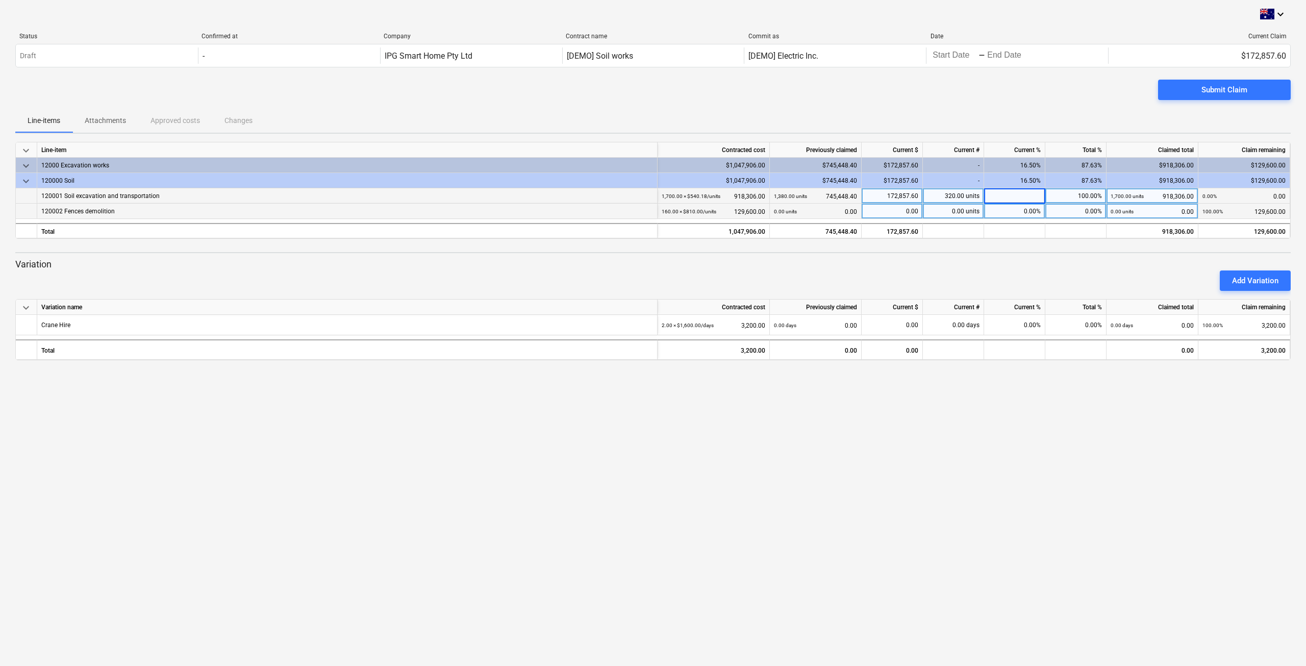
type input "0"
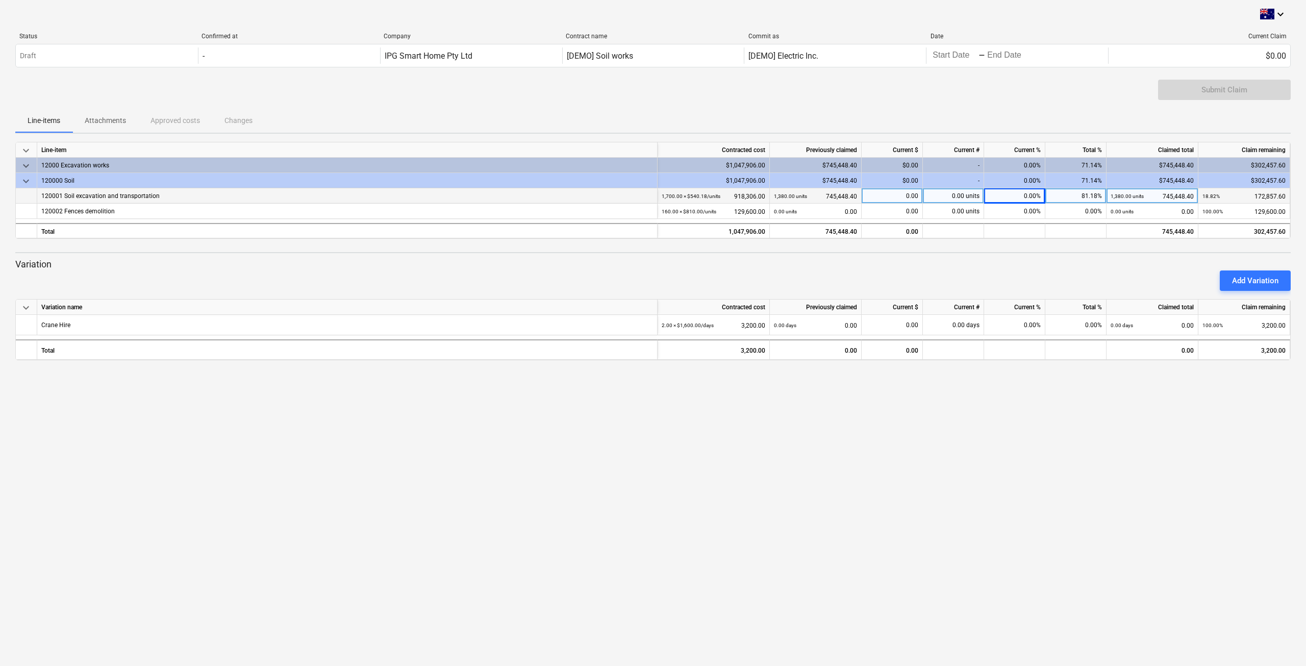
click at [1023, 178] on div "0.00%" at bounding box center [1014, 180] width 61 height 15
click at [984, 212] on div "0.00%" at bounding box center [1014, 211] width 61 height 15
click at [1007, 194] on div "0.00%" at bounding box center [1014, 195] width 61 height 15
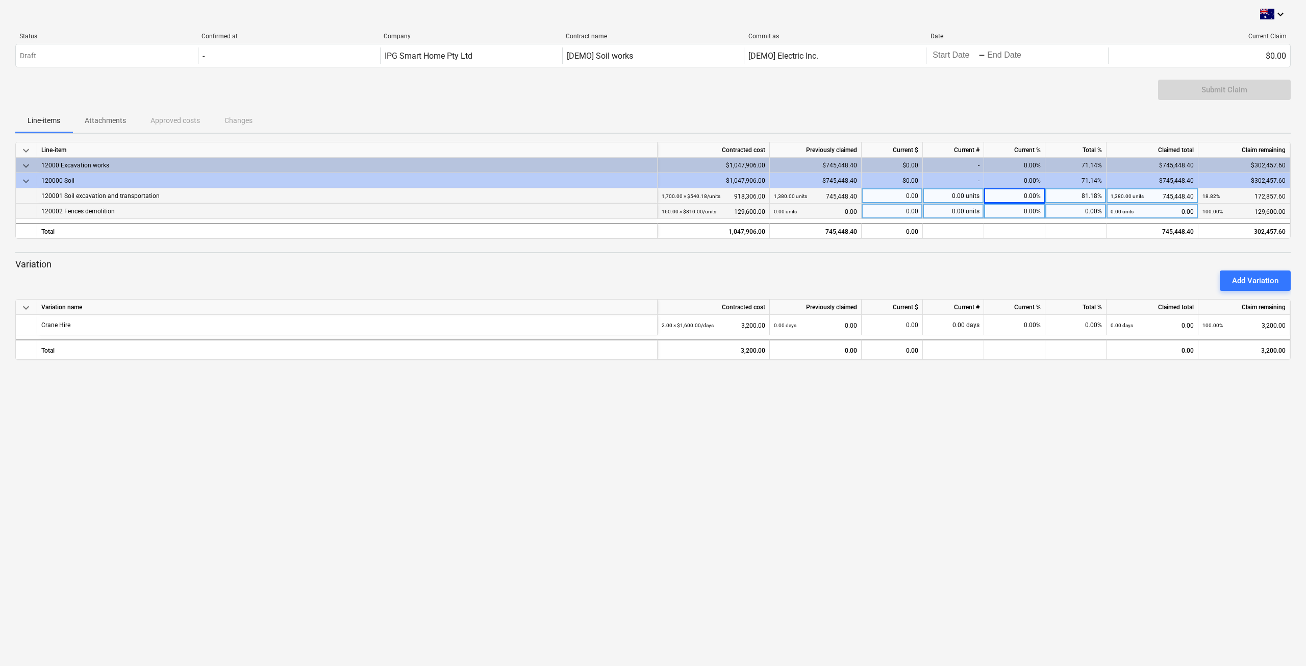
click at [1083, 238] on div "keyboard_arrow_down Line-item Contracted cost Previously claimed Current $ Curr…" at bounding box center [653, 190] width 1276 height 97
click at [1032, 199] on div "0.00%" at bounding box center [1014, 195] width 61 height 15
type input "20"
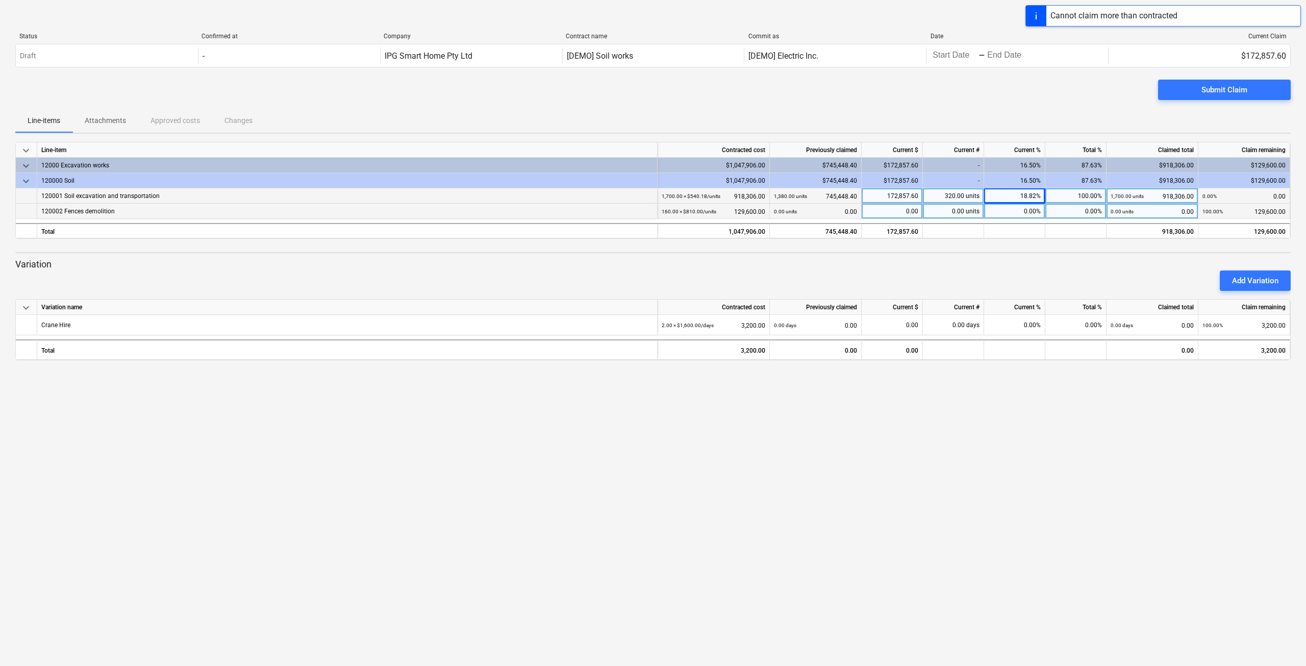
click at [1014, 210] on div "0.00%" at bounding box center [1014, 211] width 61 height 15
type input "100"
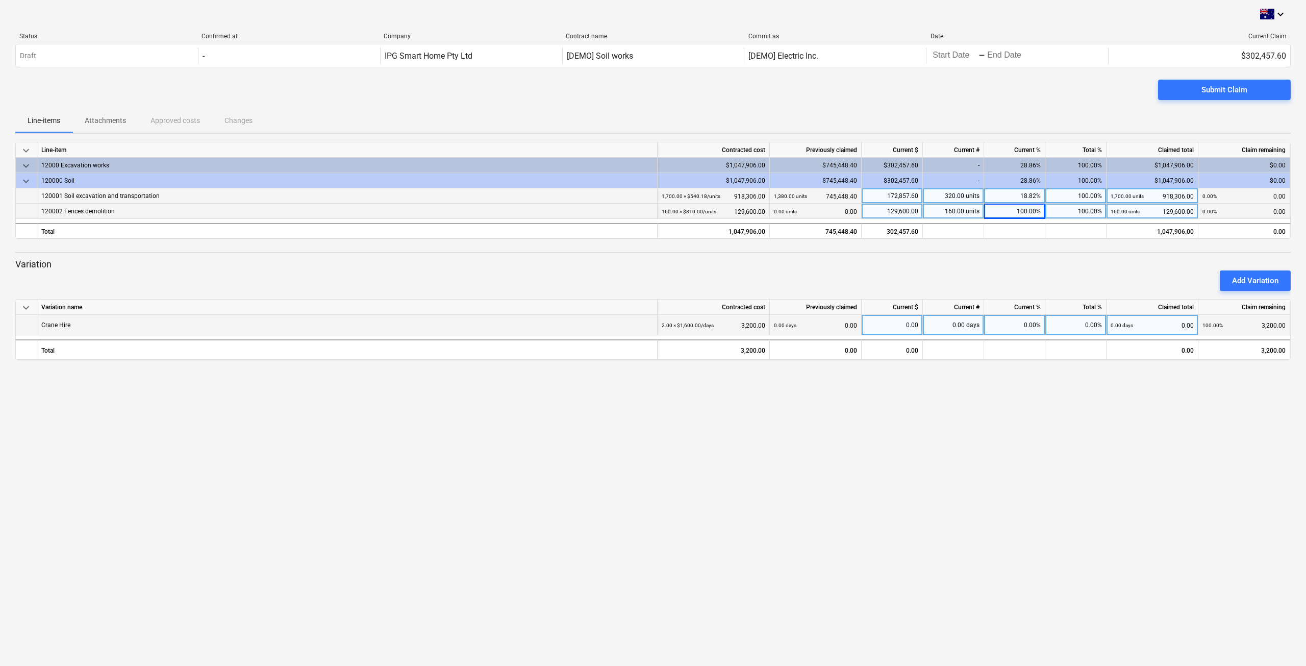
click at [229, 328] on div "Crane Hire" at bounding box center [347, 325] width 621 height 20
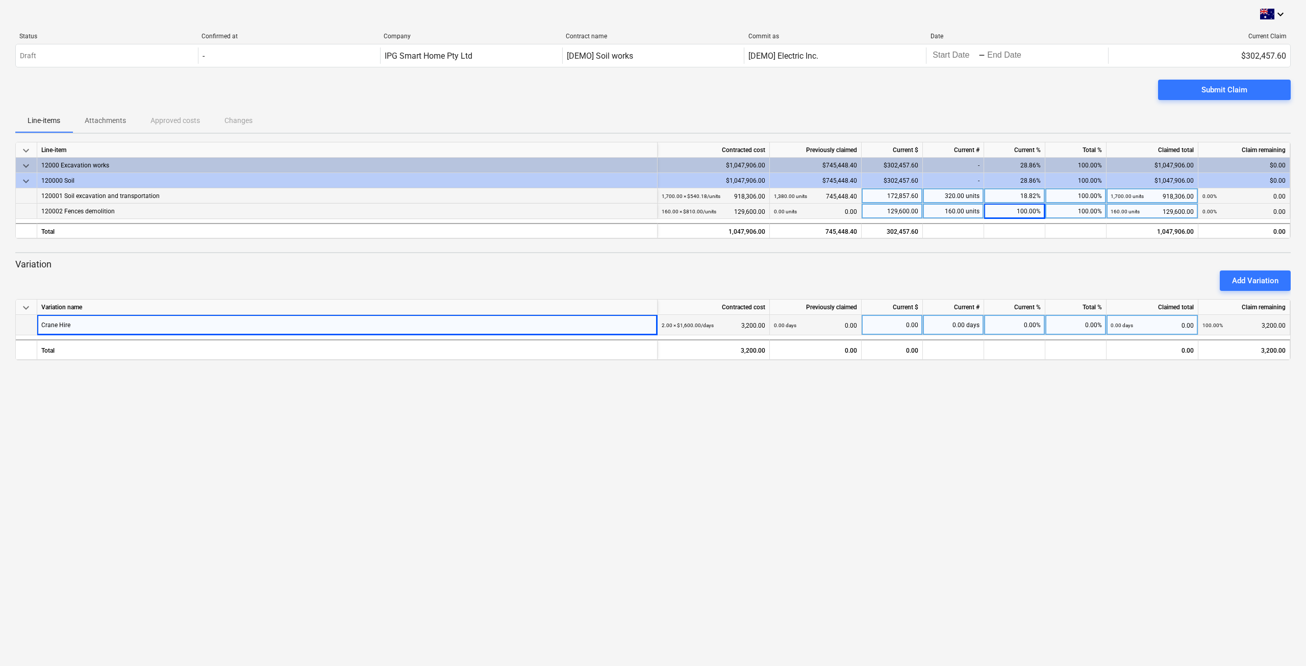
click at [1005, 327] on div "0.00%" at bounding box center [1014, 325] width 61 height 20
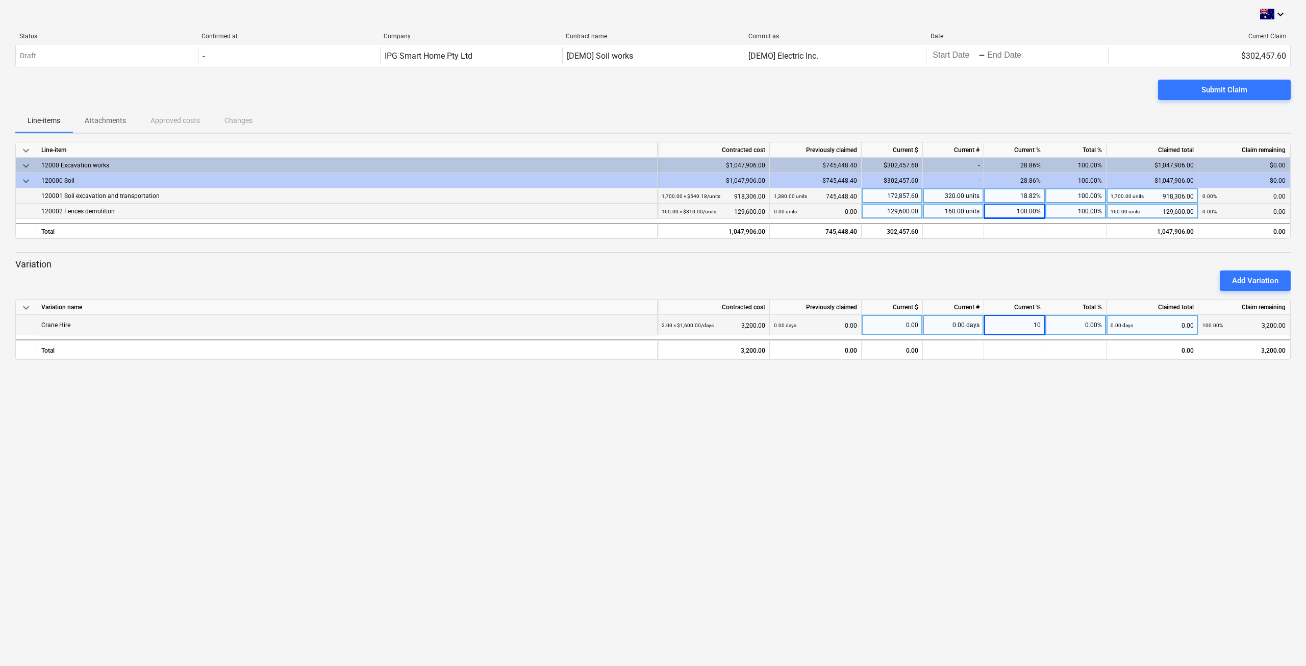
type input "100"
click at [1245, 281] on div "Add Variation" at bounding box center [1255, 280] width 46 height 13
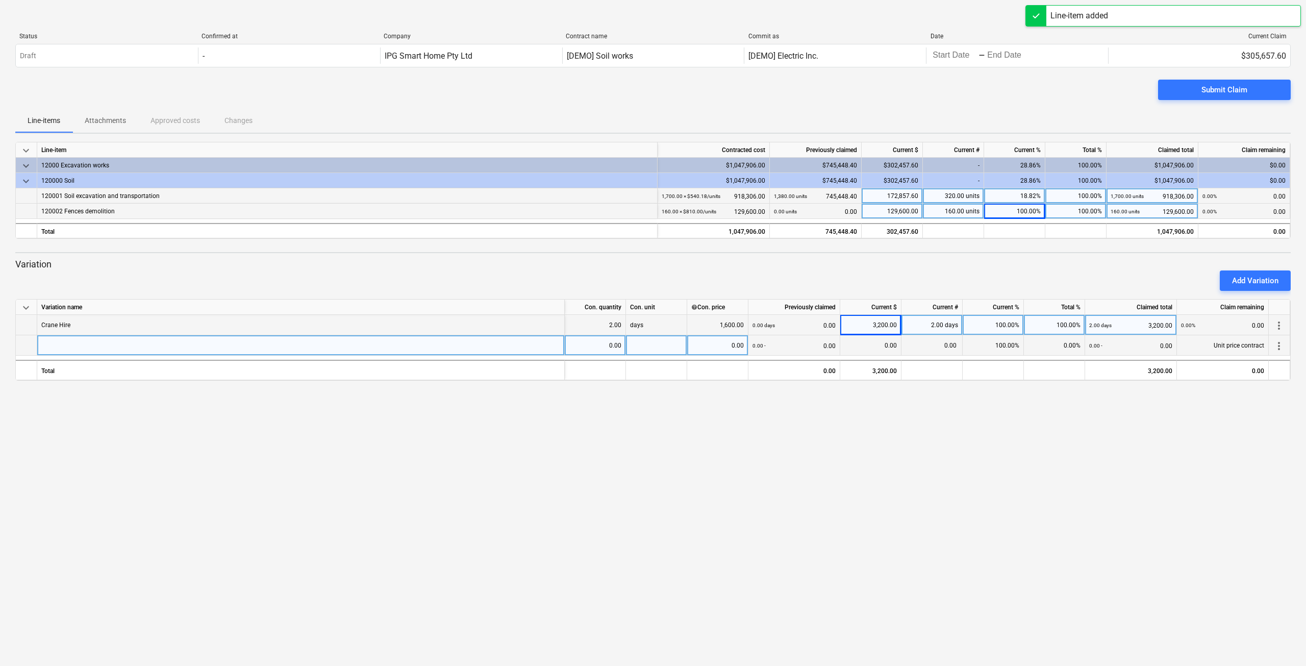
click at [394, 340] on div at bounding box center [301, 345] width 528 height 20
type input "Crane Driver"
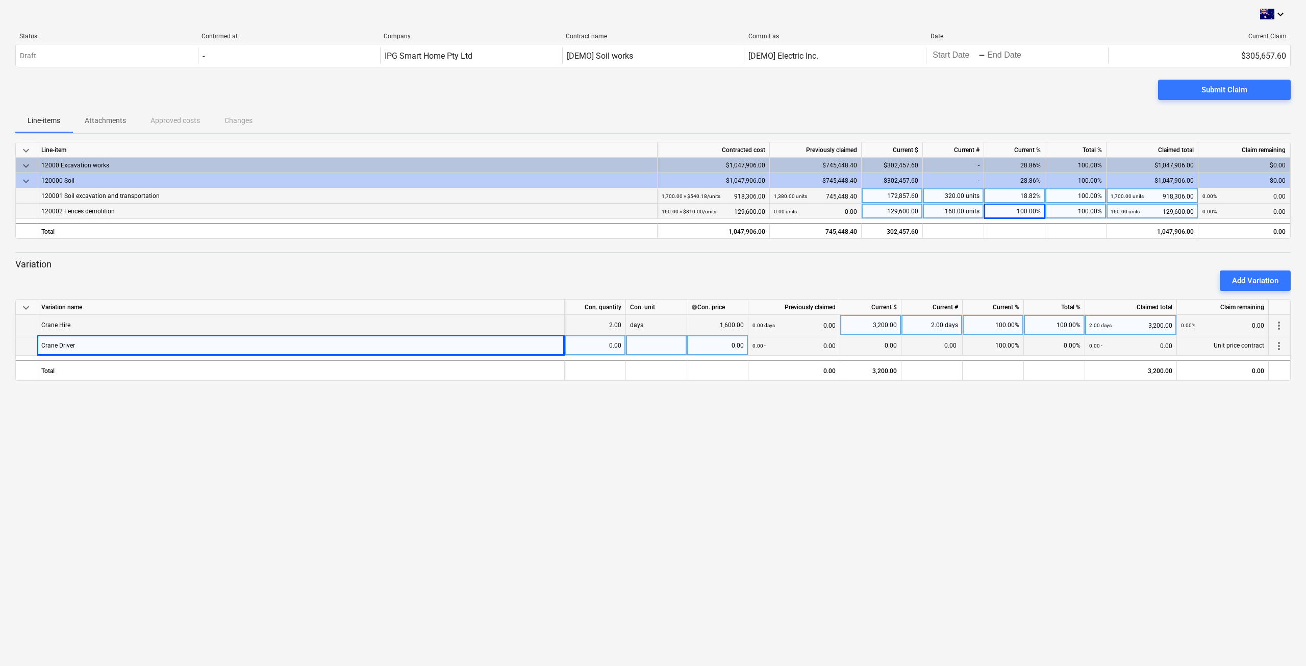
click at [595, 352] on div "0.00" at bounding box center [595, 345] width 53 height 20
click at [649, 350] on div at bounding box center [656, 345] width 61 height 20
type input "days"
click at [590, 348] on div "0.00" at bounding box center [595, 345] width 53 height 20
click at [616, 350] on div "0.00" at bounding box center [595, 345] width 53 height 20
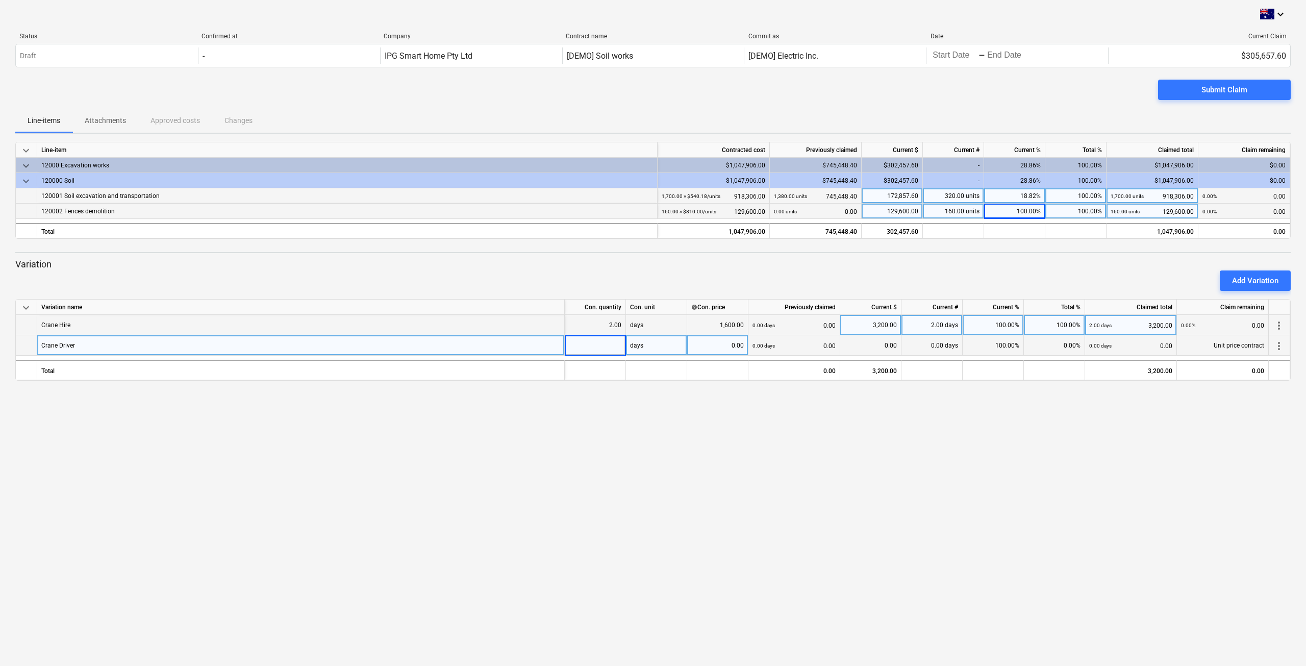
type input "2"
click at [719, 347] on div "0.00" at bounding box center [717, 345] width 53 height 20
type input "1"
type input "50"
click at [975, 343] on div "0.00%" at bounding box center [993, 345] width 61 height 20
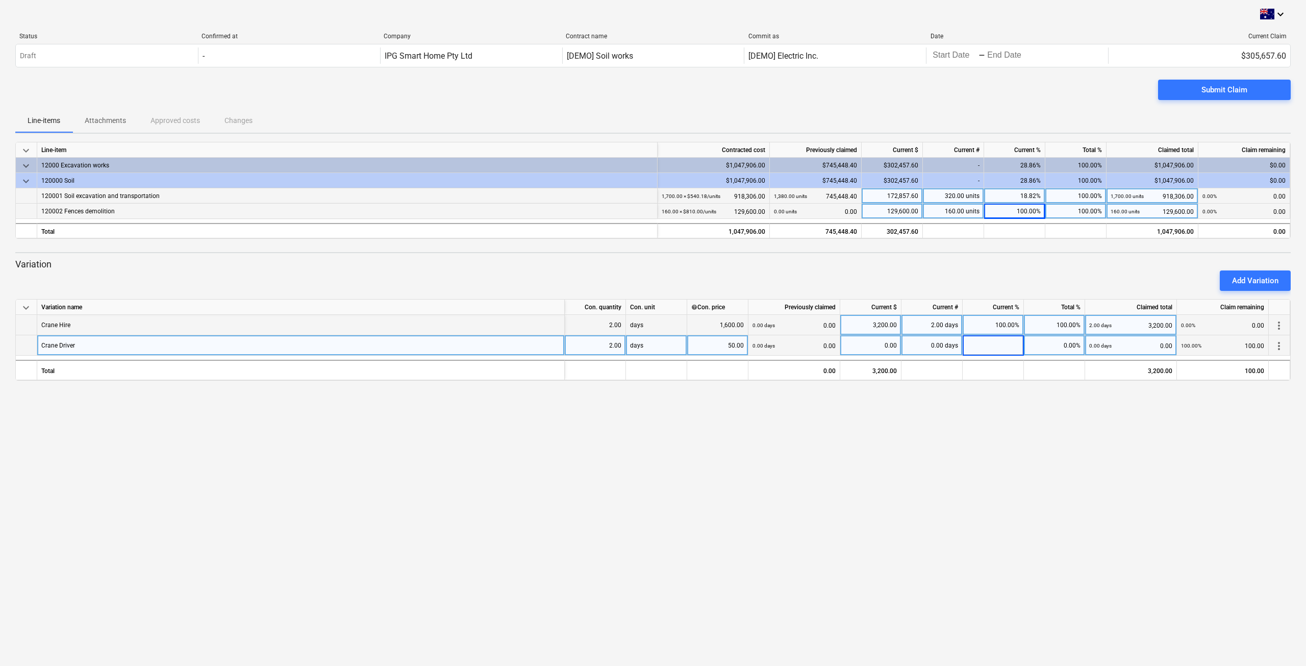
click at [975, 343] on input at bounding box center [993, 345] width 61 height 20
click at [995, 344] on div "0.00%" at bounding box center [993, 345] width 61 height 20
type input "100"
click at [1252, 86] on span "Submit Claim" at bounding box center [1225, 89] width 108 height 13
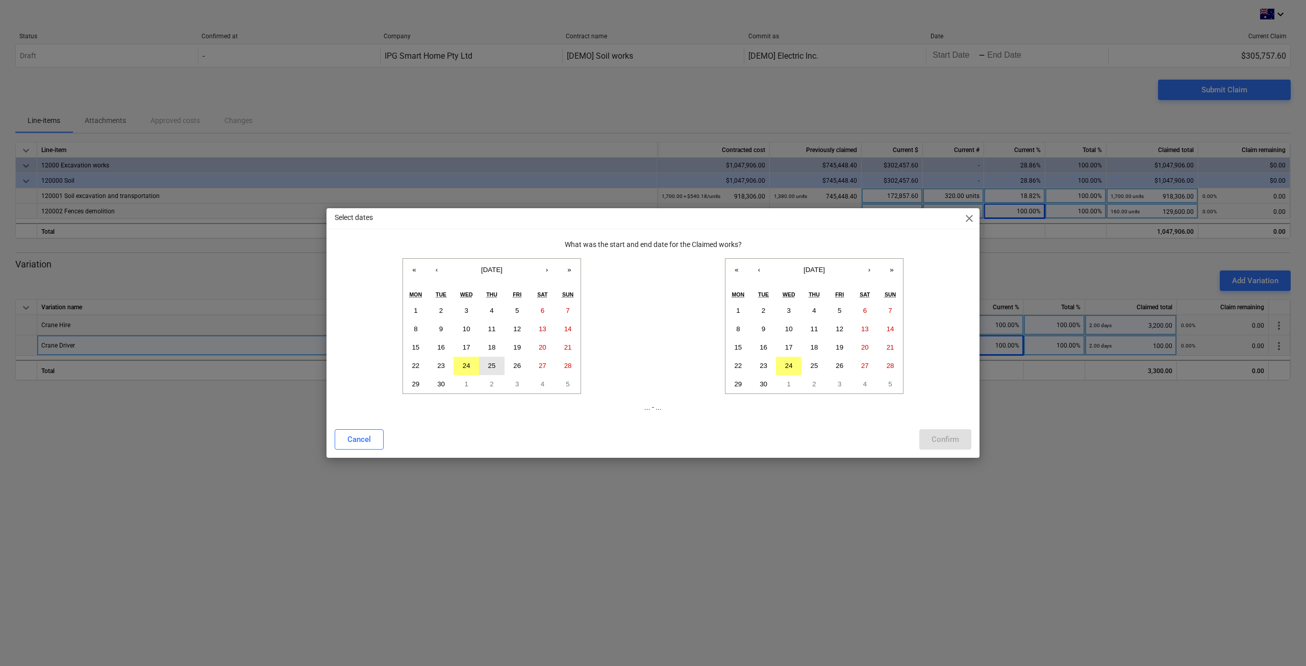
click at [484, 364] on button "25" at bounding box center [492, 366] width 26 height 18
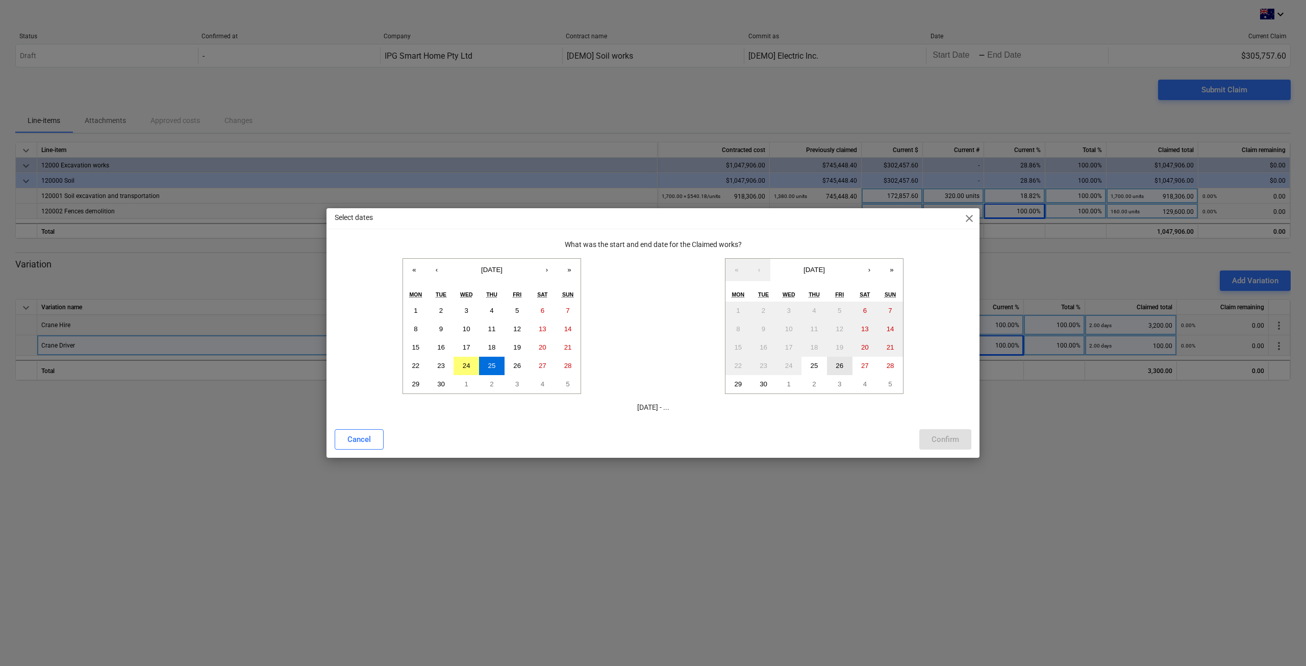
click at [849, 368] on button "26" at bounding box center [840, 366] width 26 height 18
drag, startPoint x: 943, startPoint y: 444, endPoint x: 625, endPoint y: 409, distance: 320.3
click at [717, 413] on div "Select dates close What was the start and end date for the Claimed works? « ‹ […" at bounding box center [653, 333] width 653 height 250
drag, startPoint x: 427, startPoint y: 361, endPoint x: 437, endPoint y: 362, distance: 10.2
click at [428, 362] on button "22" at bounding box center [416, 366] width 26 height 18
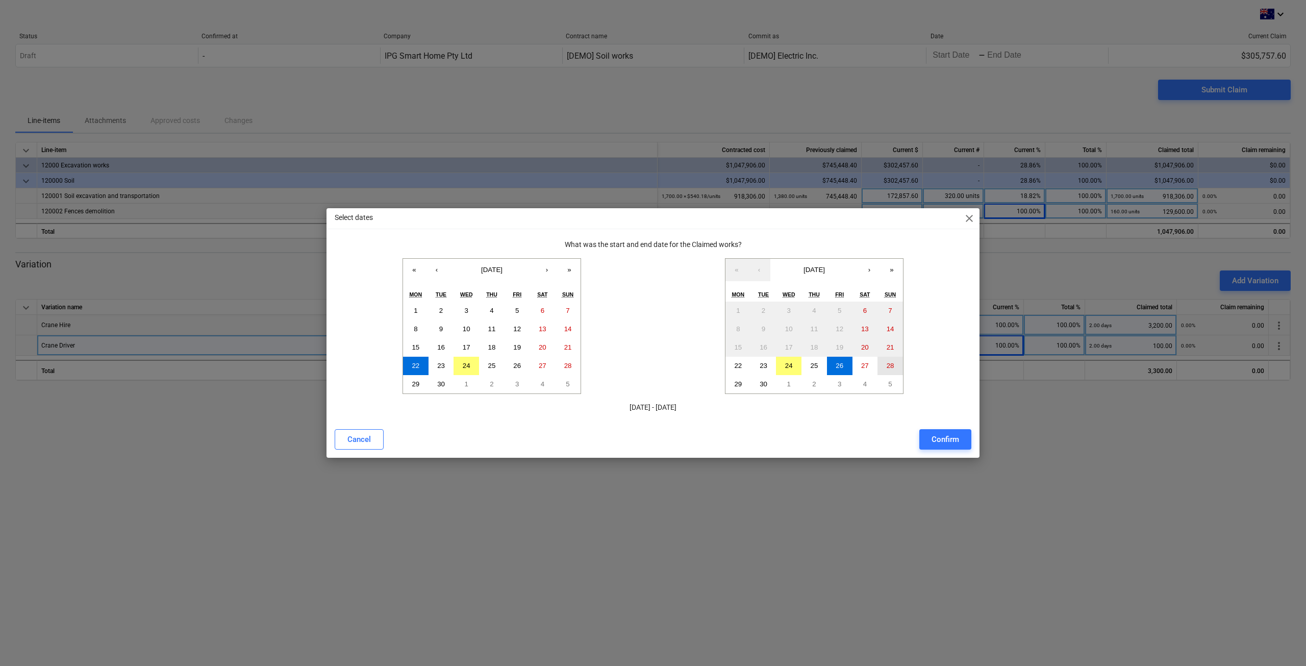
click at [894, 365] on abbr "28" at bounding box center [891, 366] width 8 height 8
click at [946, 439] on div "Confirm" at bounding box center [946, 439] width 28 height 13
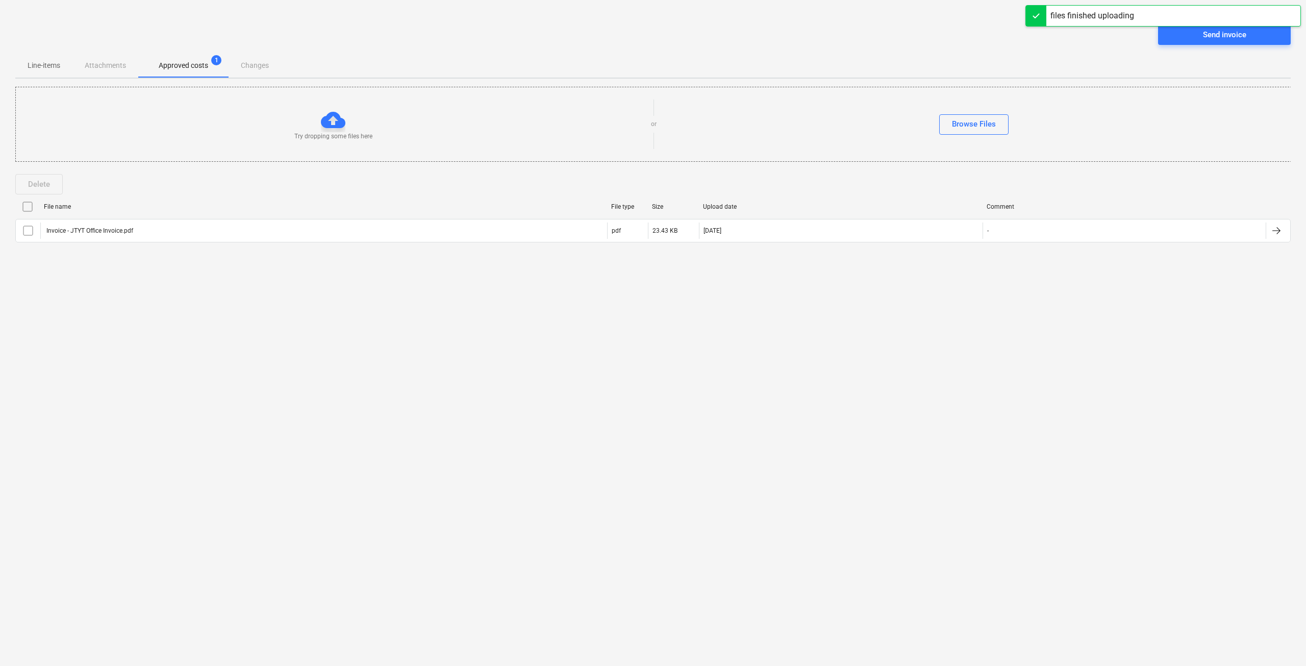
click at [238, 65] on div "Line-items Attachments Approved costs 1 Changes" at bounding box center [653, 65] width 1276 height 24
click at [105, 66] on div "Line-items Attachments Approved costs 1 Changes" at bounding box center [653, 65] width 1276 height 24
click at [42, 65] on p "Line-items" at bounding box center [44, 65] width 33 height 11
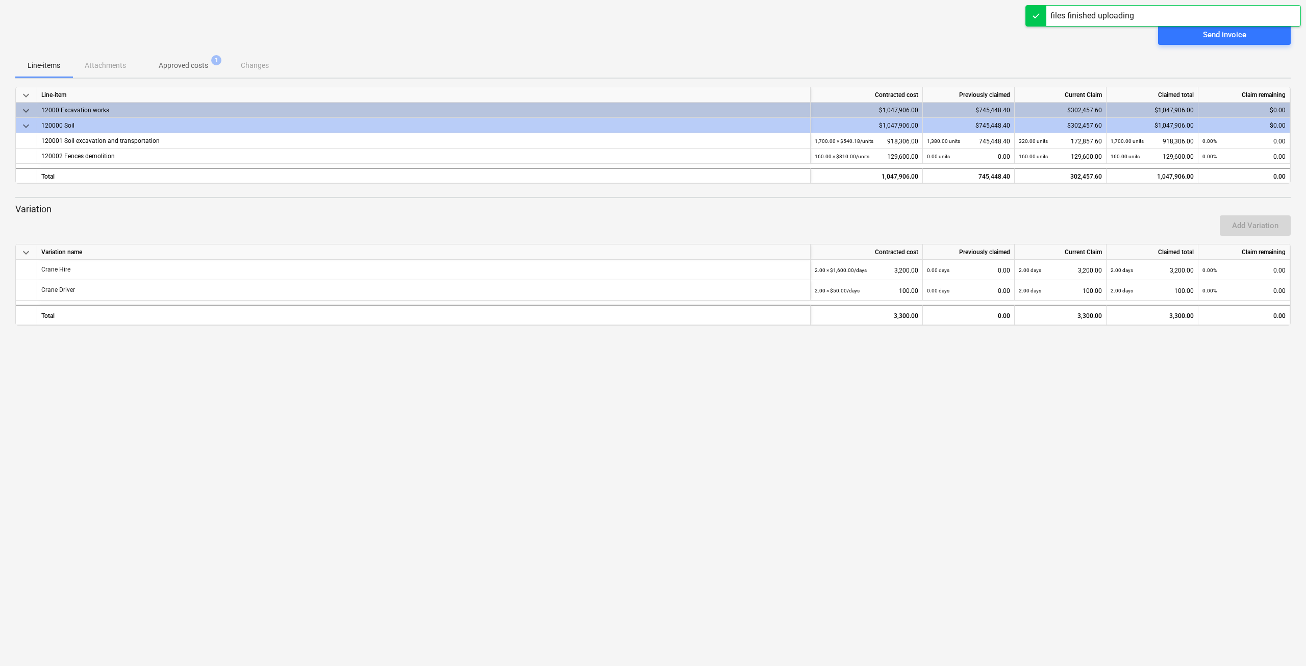
click at [194, 67] on p "Approved costs" at bounding box center [184, 65] width 50 height 11
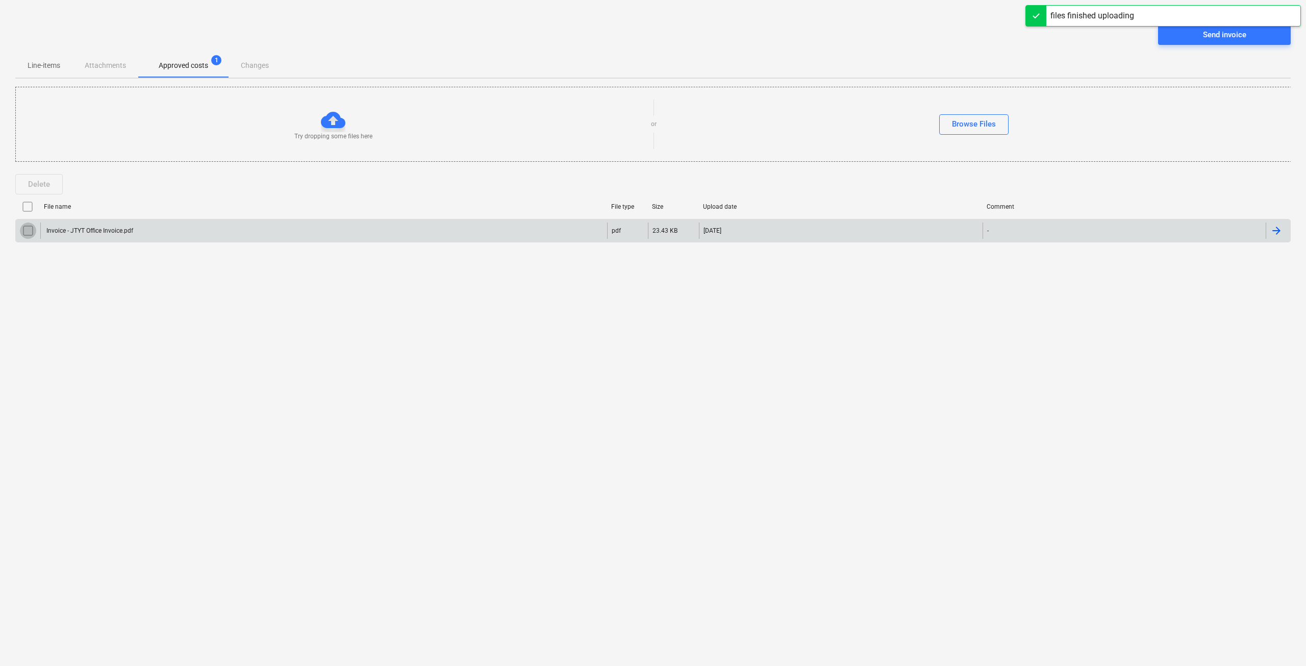
click at [27, 227] on input "checkbox" at bounding box center [28, 231] width 16 height 16
click at [1228, 41] on div "Send invoice" at bounding box center [1224, 34] width 43 height 13
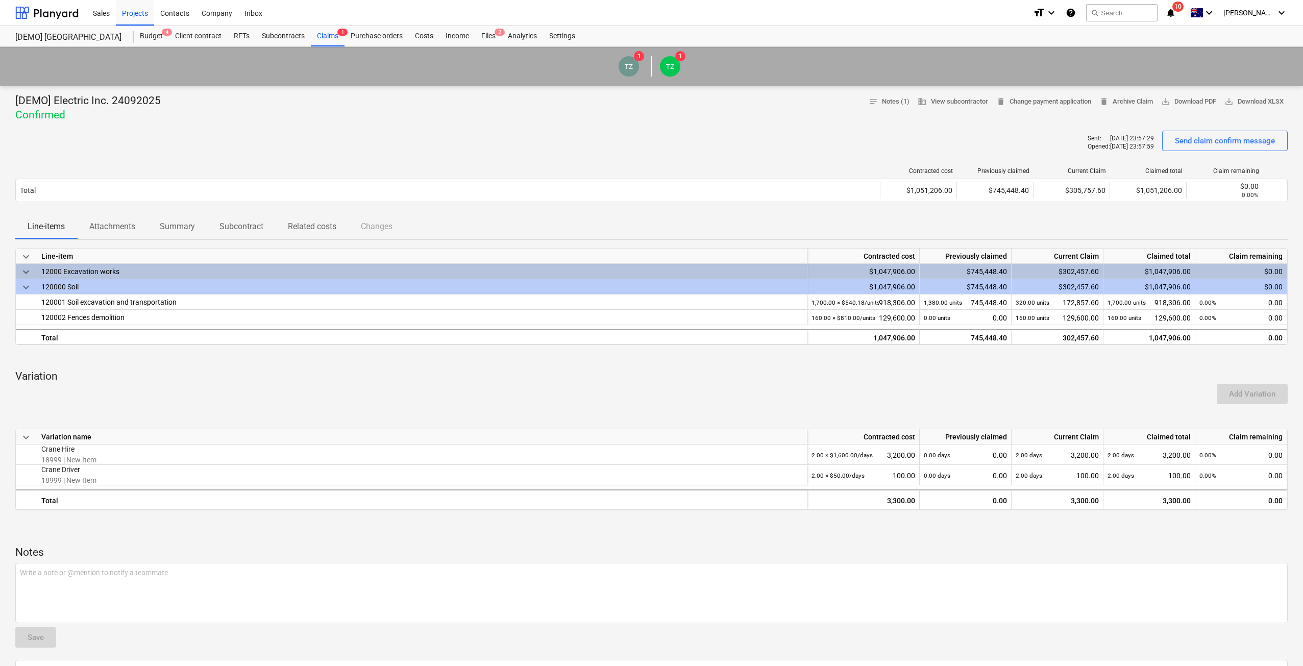
click at [1091, 4] on div "format_size keyboard_arrow_down help search Search notifications 10 keyboard_ar…" at bounding box center [1160, 13] width 255 height 26
click at [1076, 10] on icon "help" at bounding box center [1071, 13] width 10 height 12
click at [226, 6] on div "Company" at bounding box center [216, 12] width 43 height 26
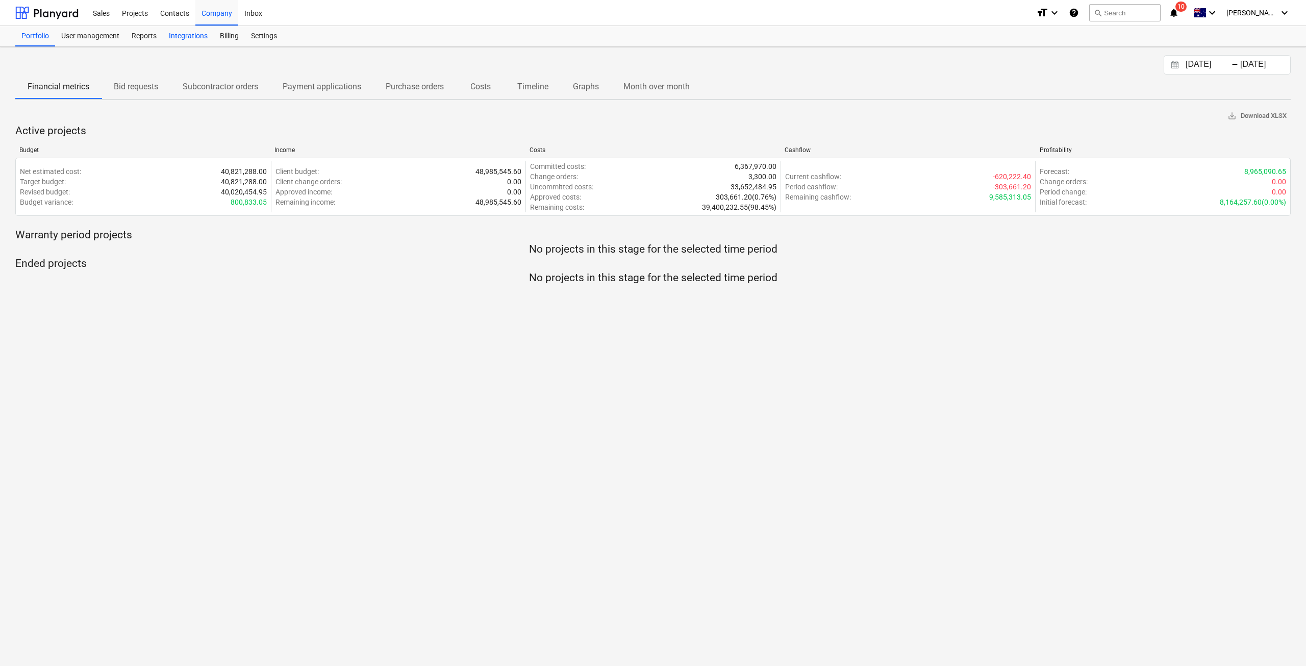
click at [209, 44] on div "Integrations" at bounding box center [188, 36] width 51 height 20
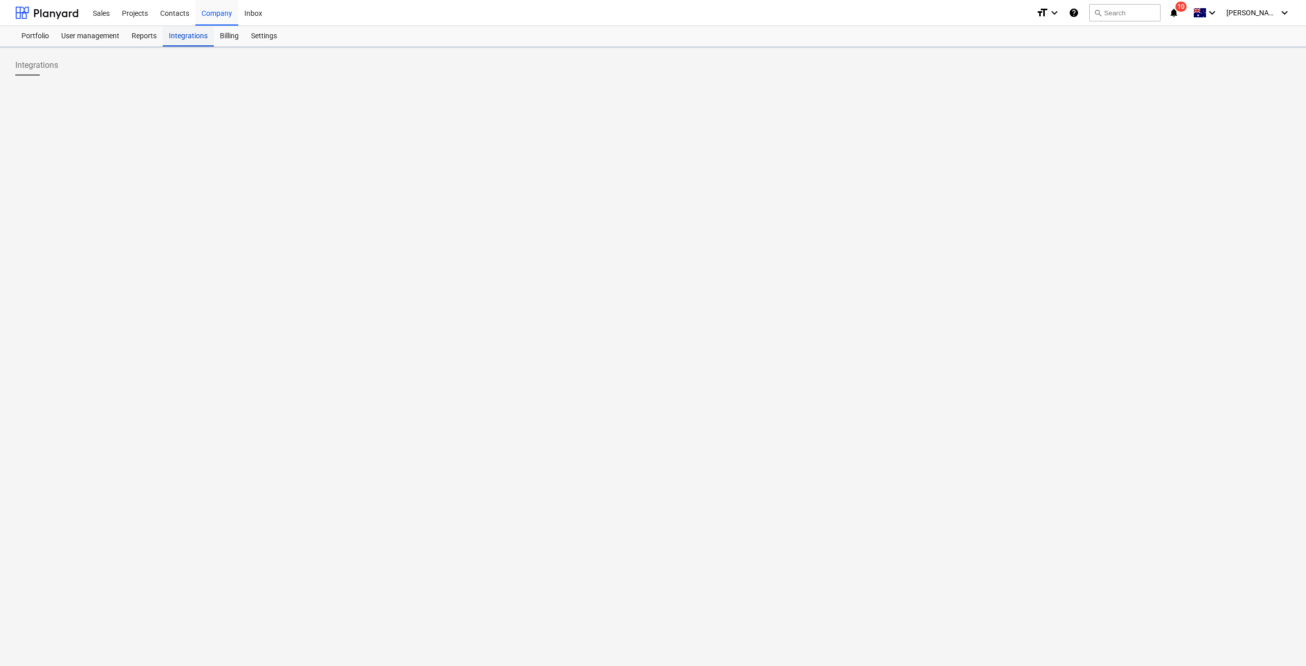
click at [204, 42] on div "Integrations" at bounding box center [188, 36] width 51 height 20
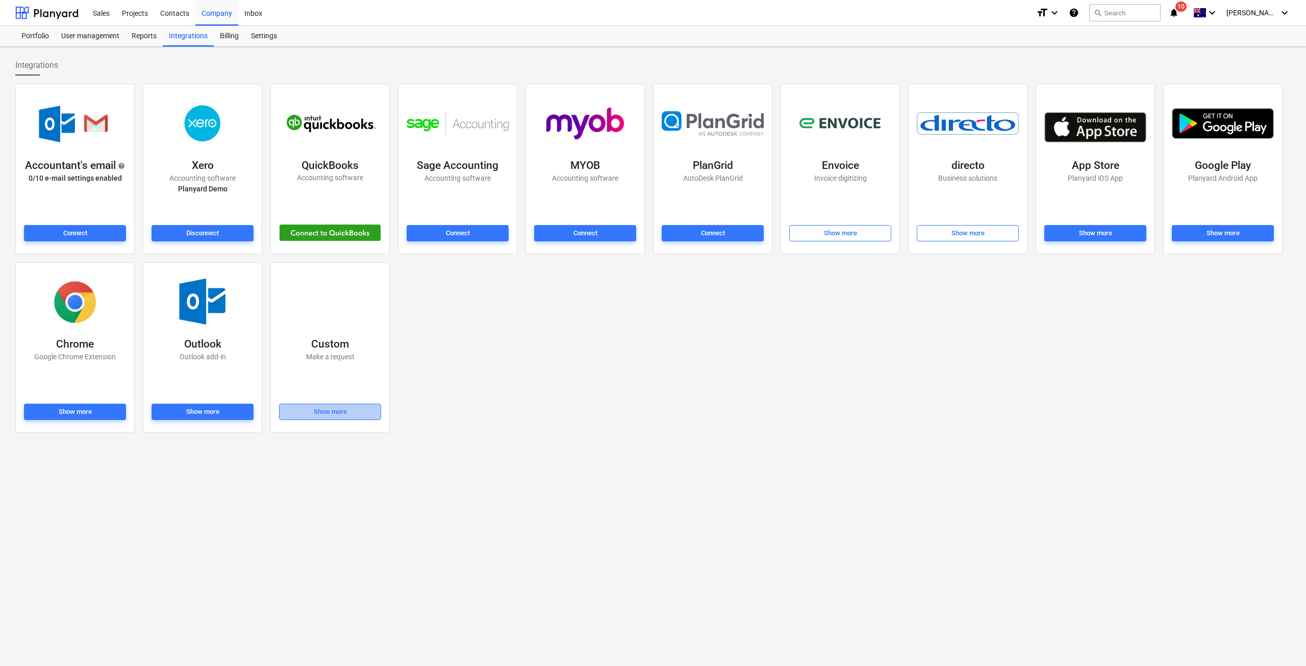
click at [328, 411] on div "Show more" at bounding box center [330, 412] width 33 height 12
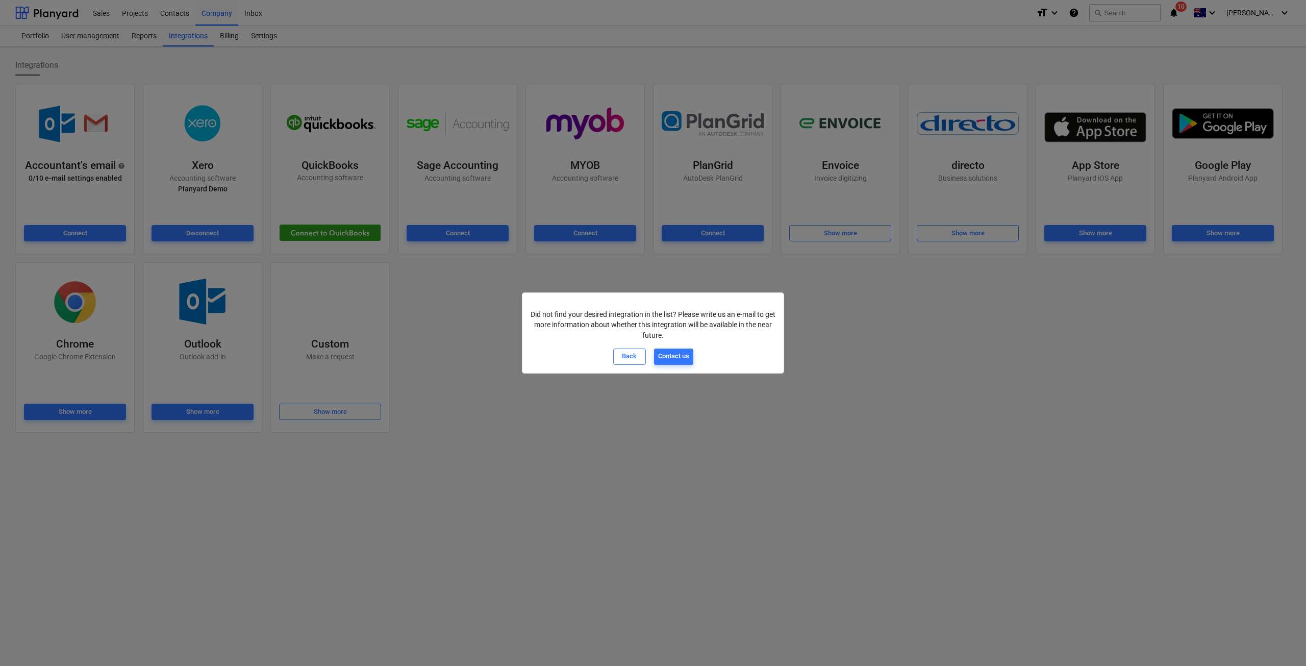
click at [629, 354] on div "Back" at bounding box center [629, 357] width 15 height 12
